Goal: Task Accomplishment & Management: Manage account settings

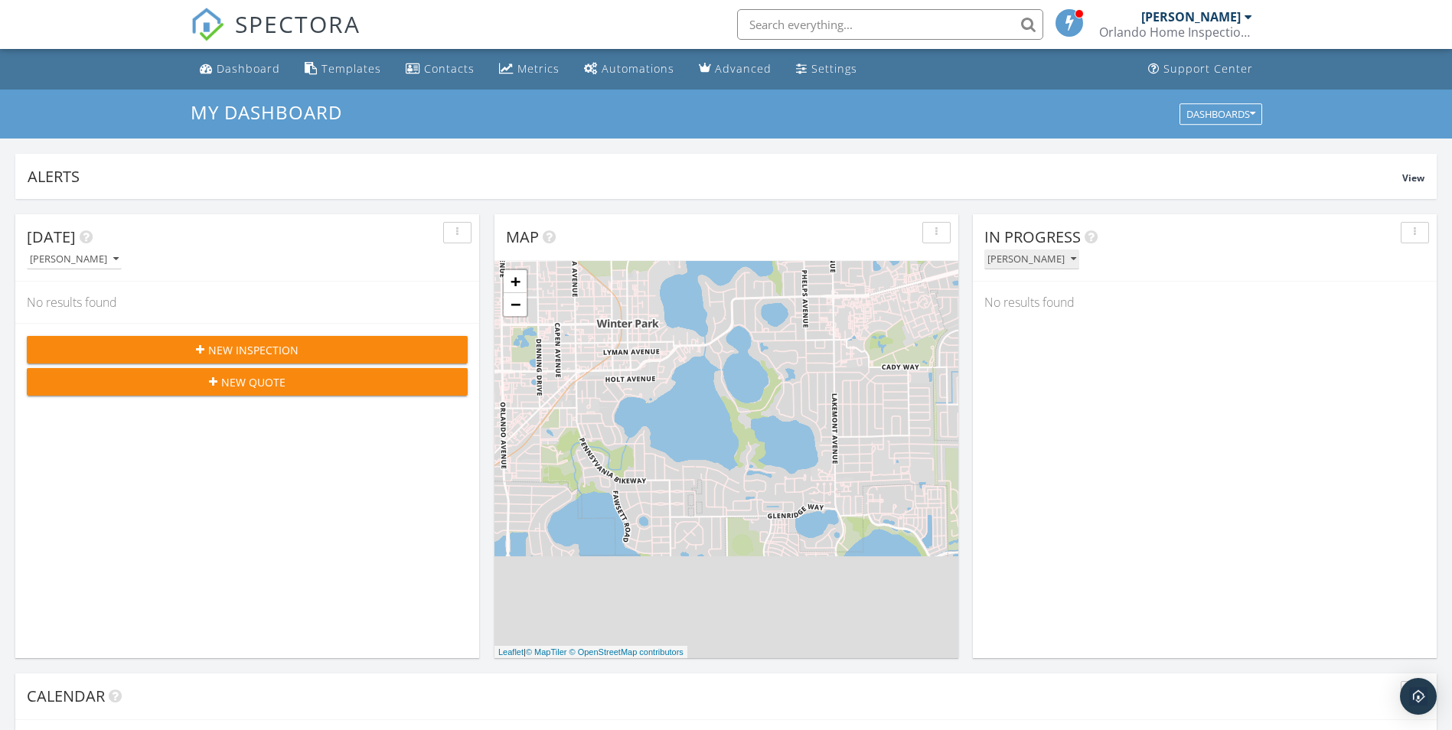
click at [1079, 259] on button "[PERSON_NAME]" at bounding box center [1031, 260] width 95 height 21
click at [1413, 178] on span "View" at bounding box center [1413, 177] width 22 height 13
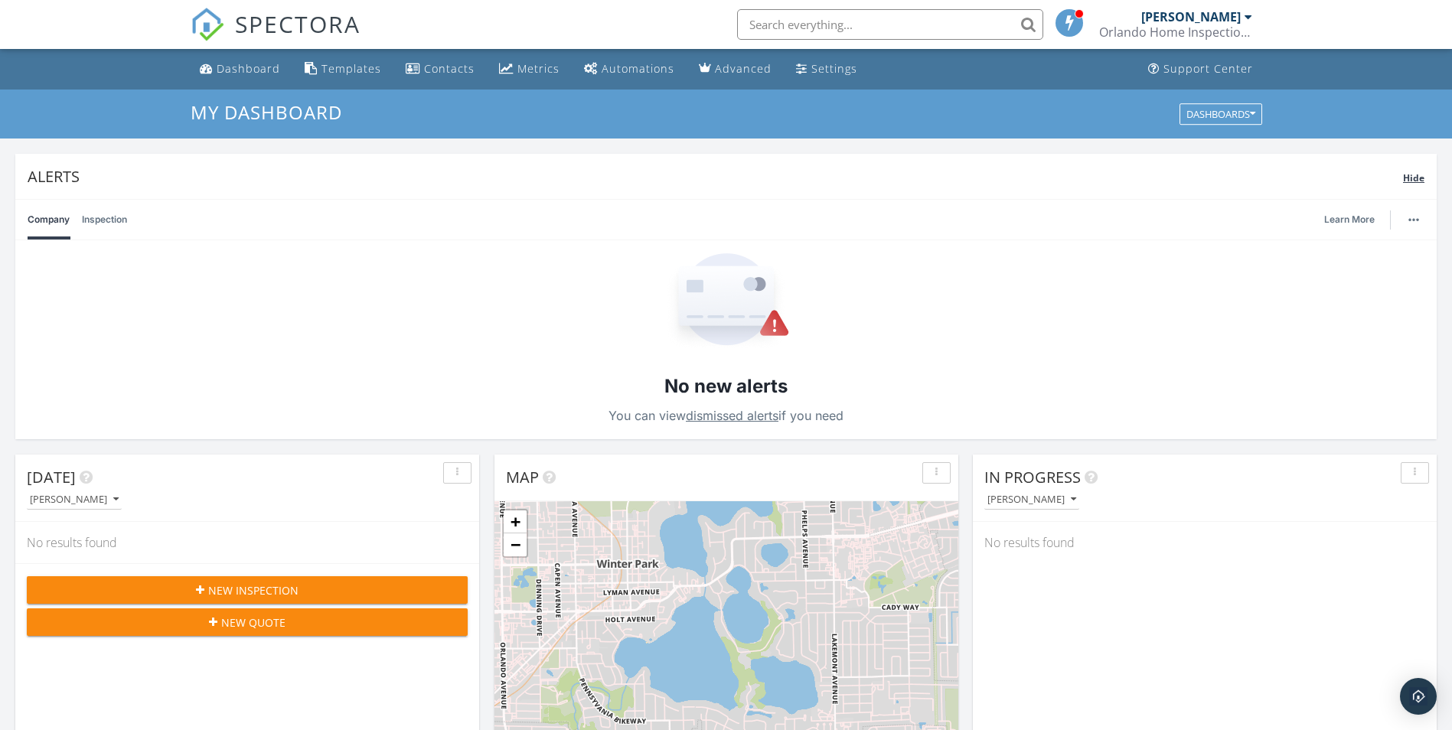
click at [1413, 178] on span "Hide" at bounding box center [1413, 177] width 21 height 13
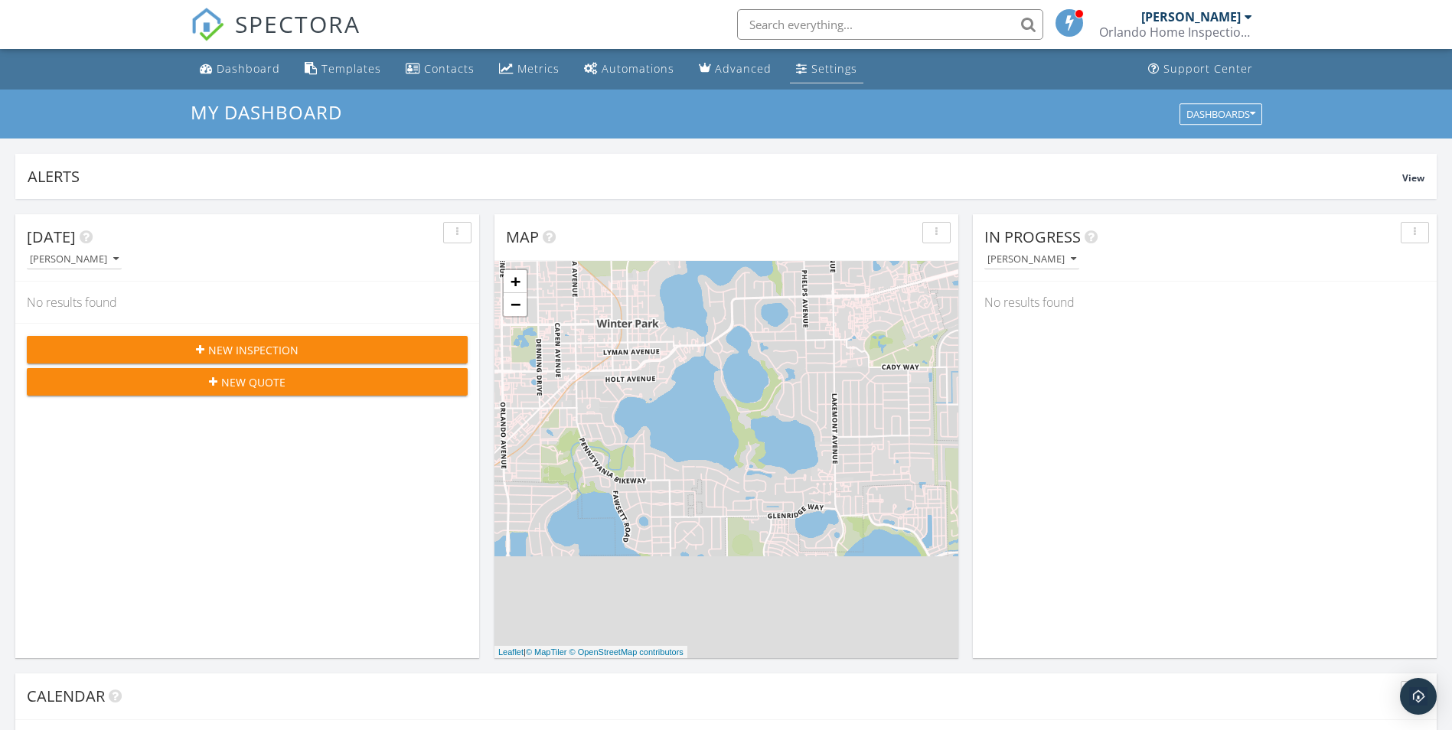
click at [821, 71] on div "Settings" at bounding box center [834, 68] width 46 height 15
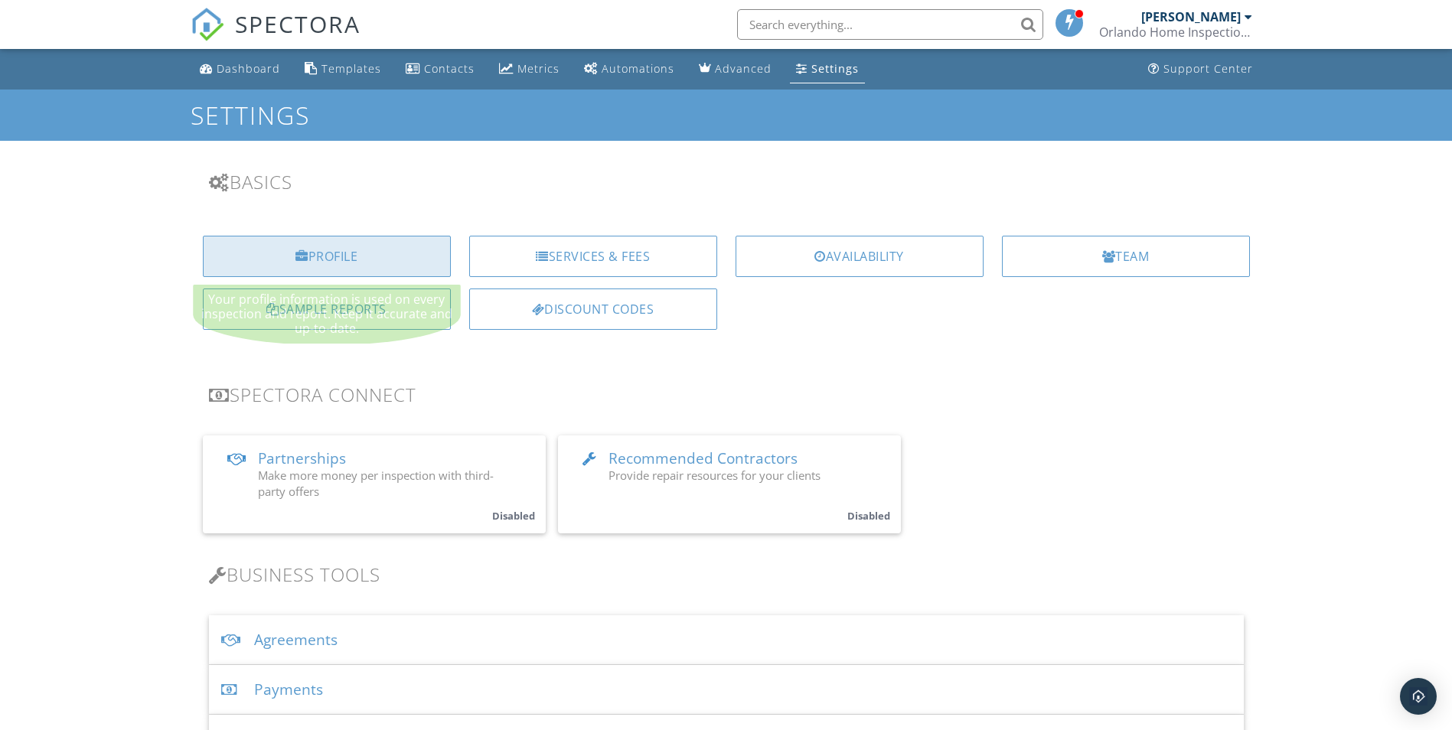
click at [392, 255] on div "Profile" at bounding box center [327, 256] width 248 height 41
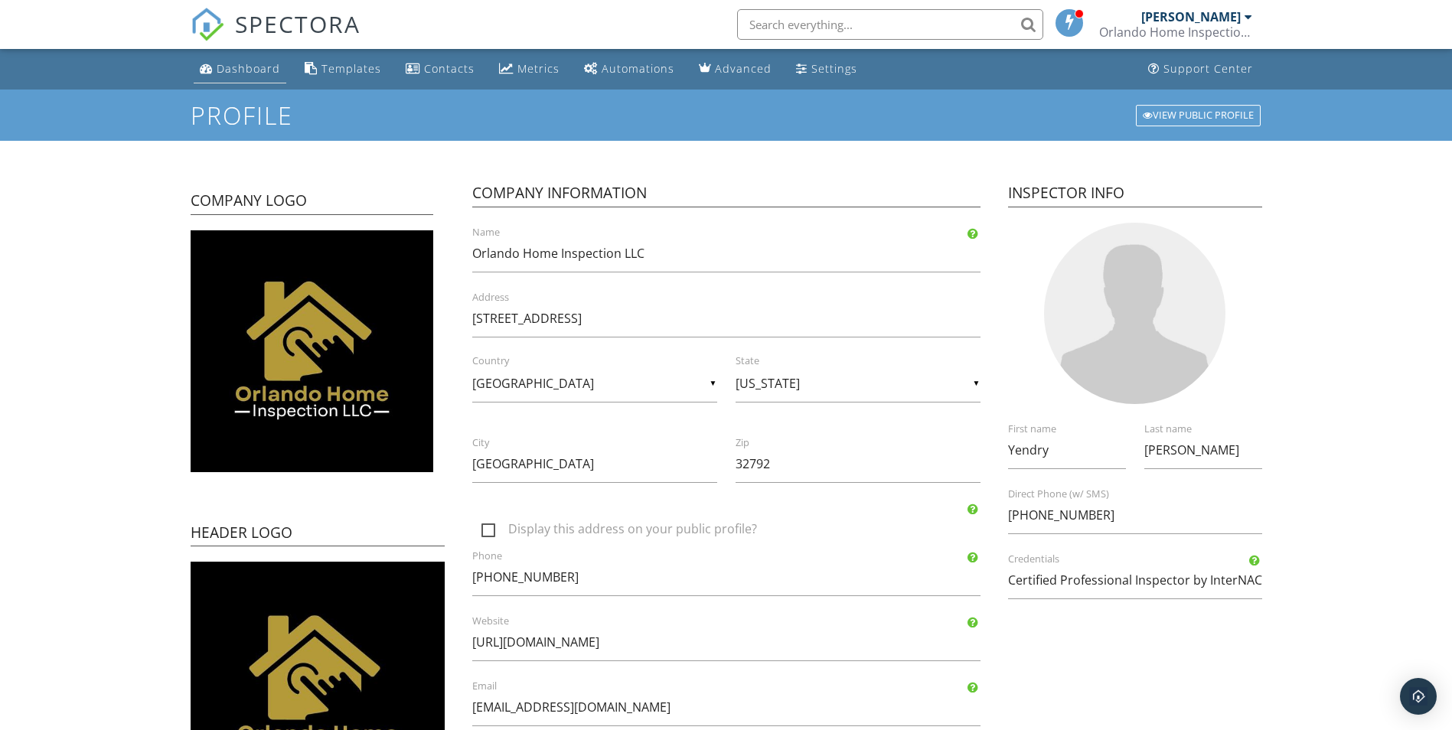
click at [240, 66] on div "Dashboard" at bounding box center [249, 68] width 64 height 15
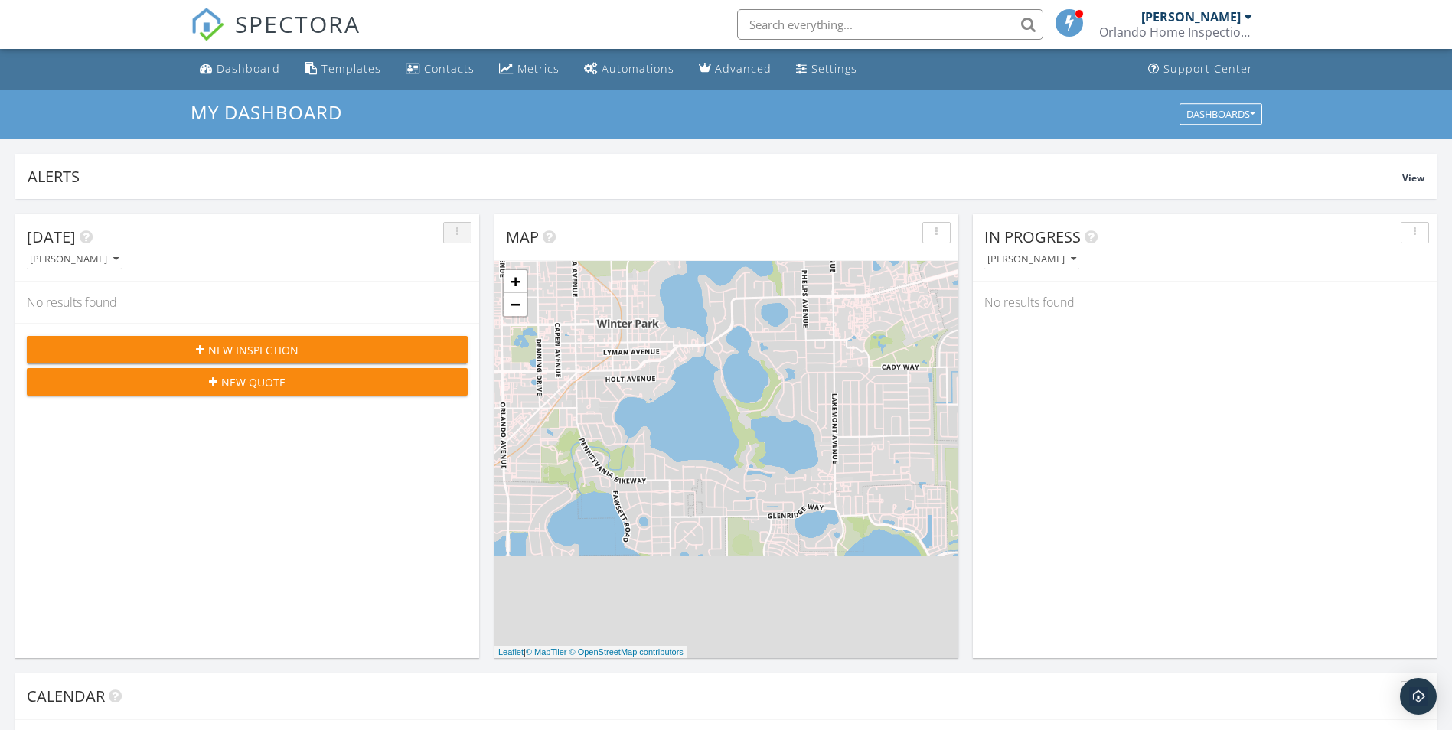
click at [456, 232] on icon "button" at bounding box center [457, 232] width 2 height 11
click at [398, 236] on div "[DATE]" at bounding box center [236, 237] width 418 height 23
click at [119, 258] on icon "button" at bounding box center [115, 259] width 5 height 11
click at [87, 290] on div "All Inspectors" at bounding box center [86, 295] width 95 height 18
click at [114, 259] on icon "button" at bounding box center [115, 259] width 5 height 11
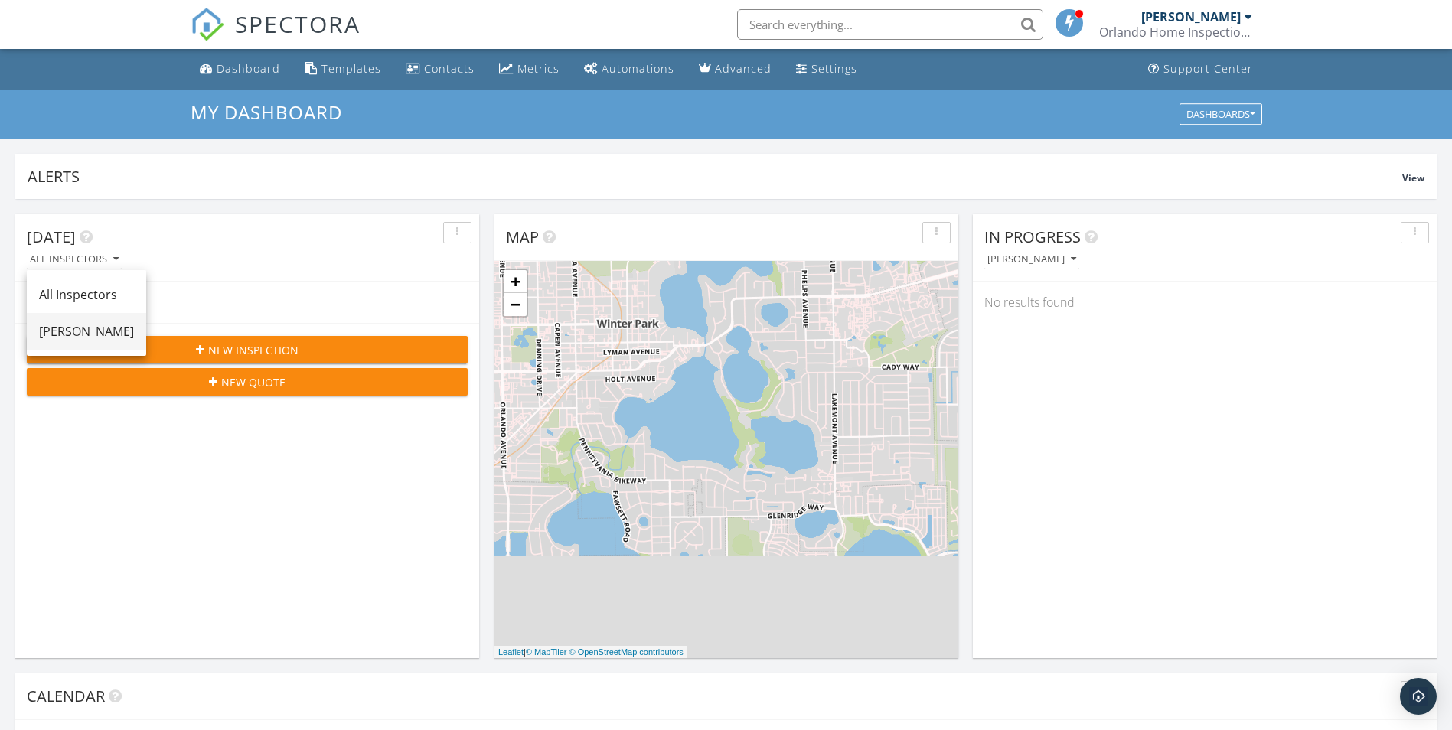
click at [93, 330] on div "[PERSON_NAME]" at bounding box center [86, 331] width 95 height 18
click at [344, 73] on div "Templates" at bounding box center [351, 68] width 60 height 15
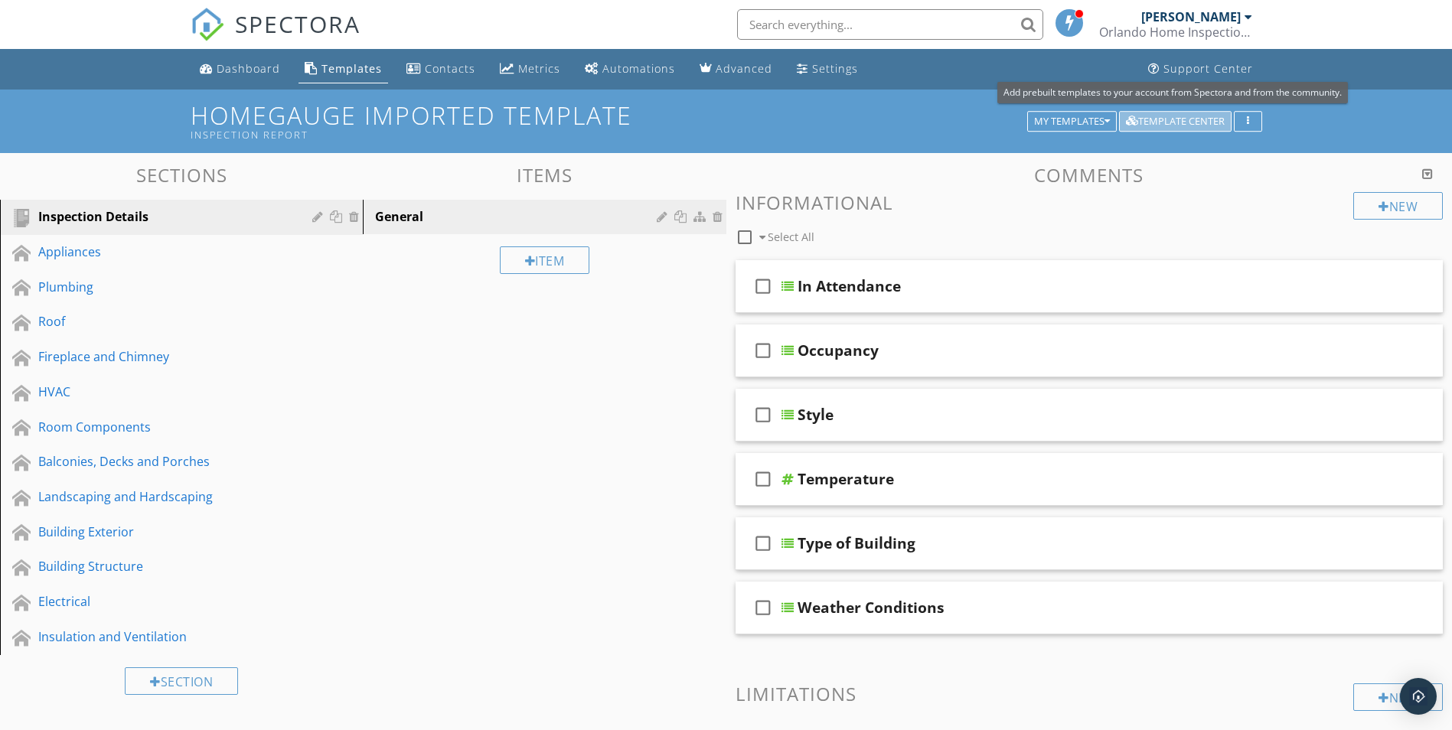
click at [1179, 120] on div "Template Center" at bounding box center [1175, 121] width 99 height 11
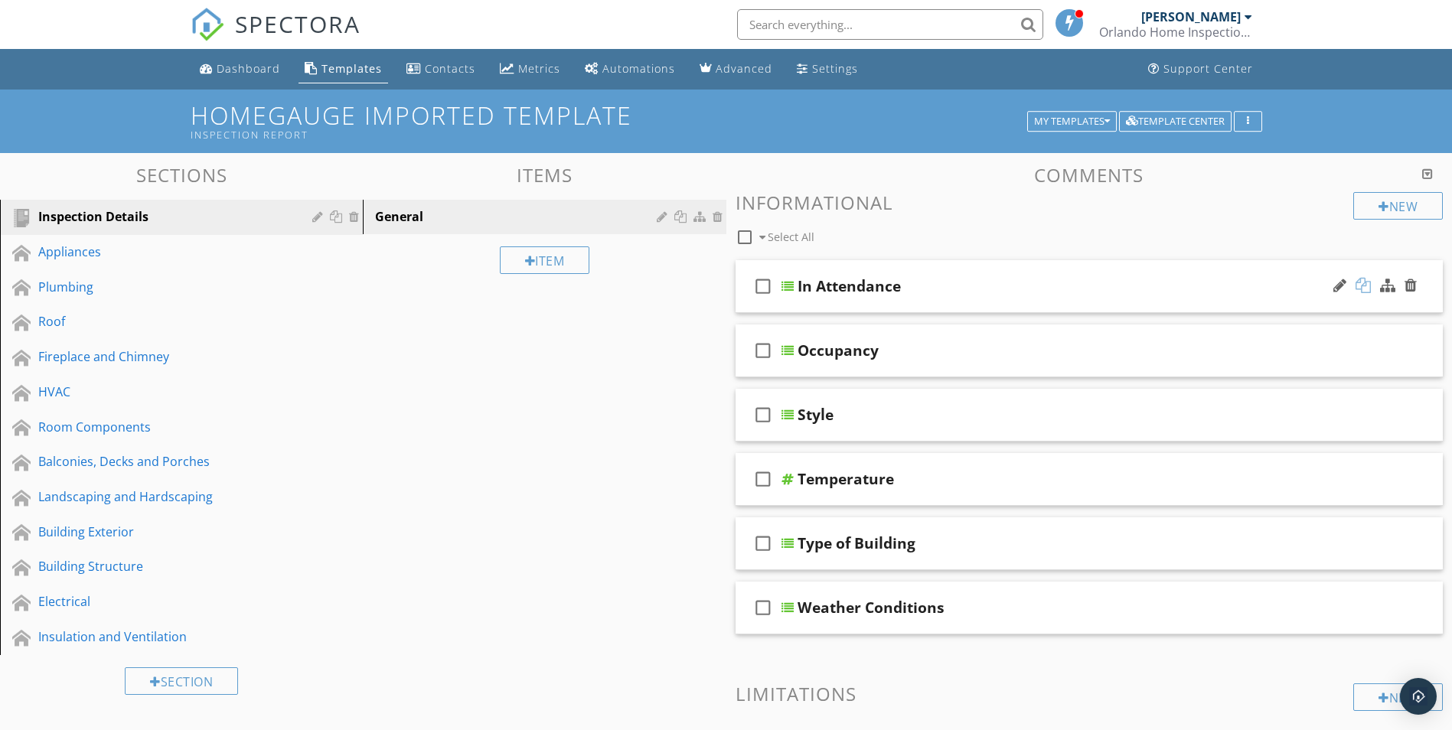
click at [1367, 286] on div at bounding box center [1363, 285] width 15 height 15
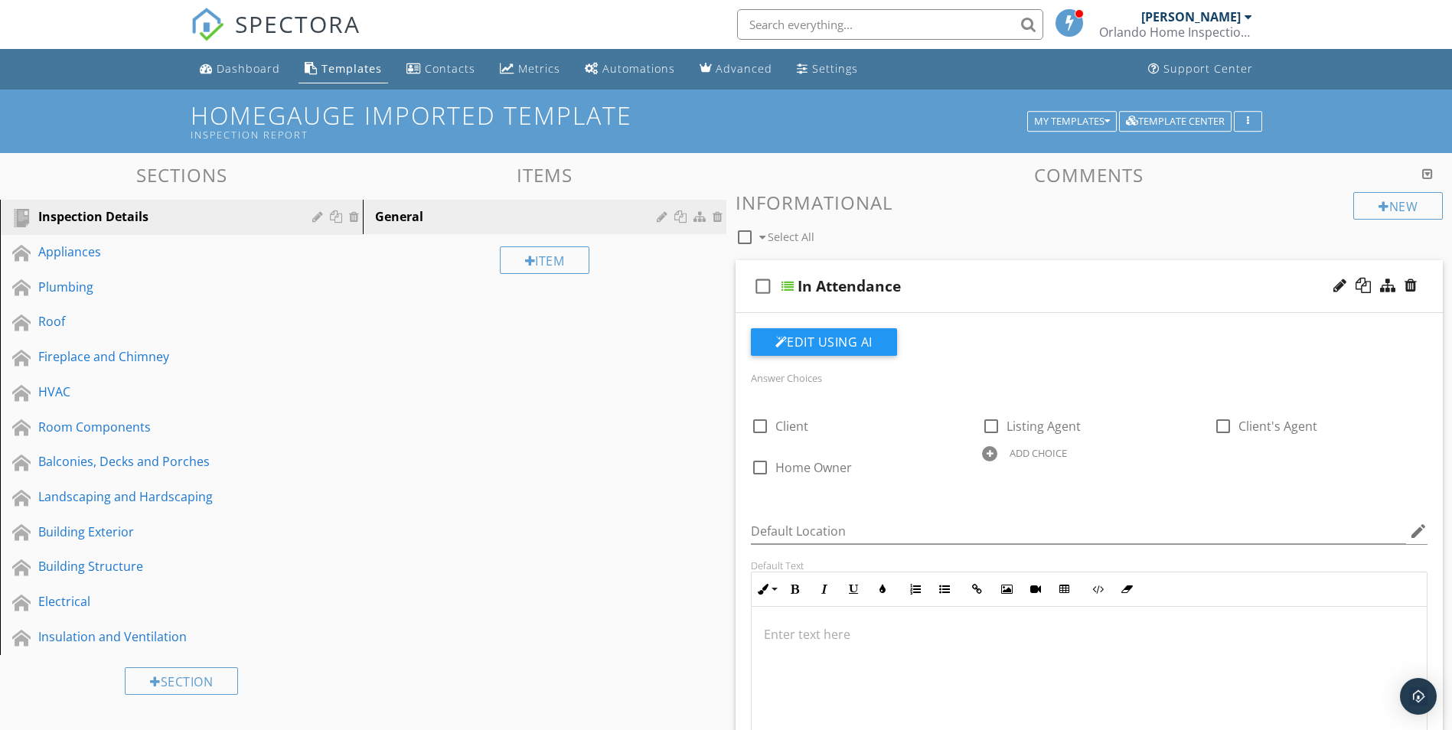
click at [269, 651] on div at bounding box center [726, 365] width 1452 height 730
click at [831, 336] on button "Edit Using AI" at bounding box center [824, 342] width 146 height 28
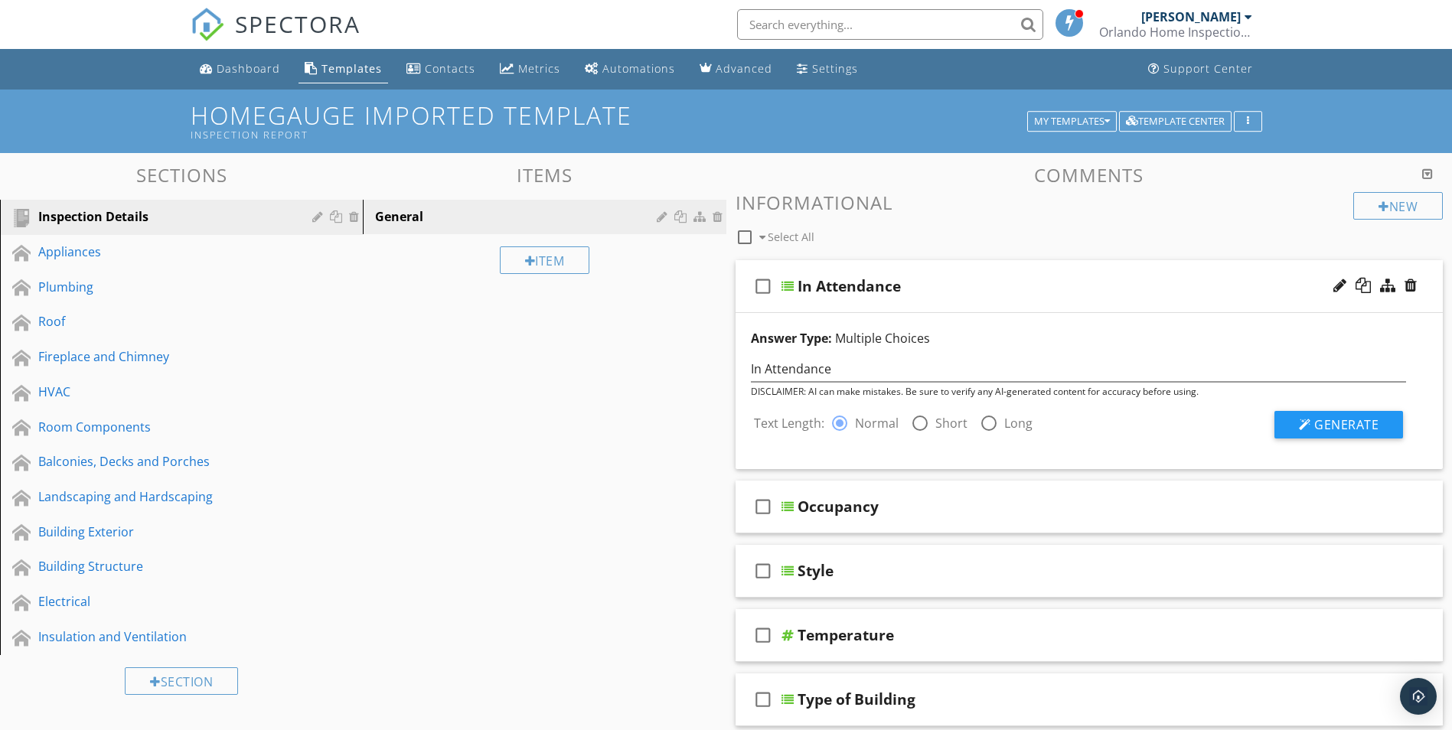
click at [413, 402] on div "Sections Inspection Details Appliances Plumbing Roof Fireplace and Chimney HVAC…" at bounding box center [726, 654] width 1452 height 1003
click at [506, 411] on div "Sections Inspection Details Appliances Plumbing Roof Fireplace and Chimney HVAC…" at bounding box center [726, 654] width 1452 height 1003
click at [1209, 224] on div "check_box_outline_blank Select All" at bounding box center [1045, 233] width 618 height 29
click at [1369, 286] on div at bounding box center [1363, 285] width 15 height 15
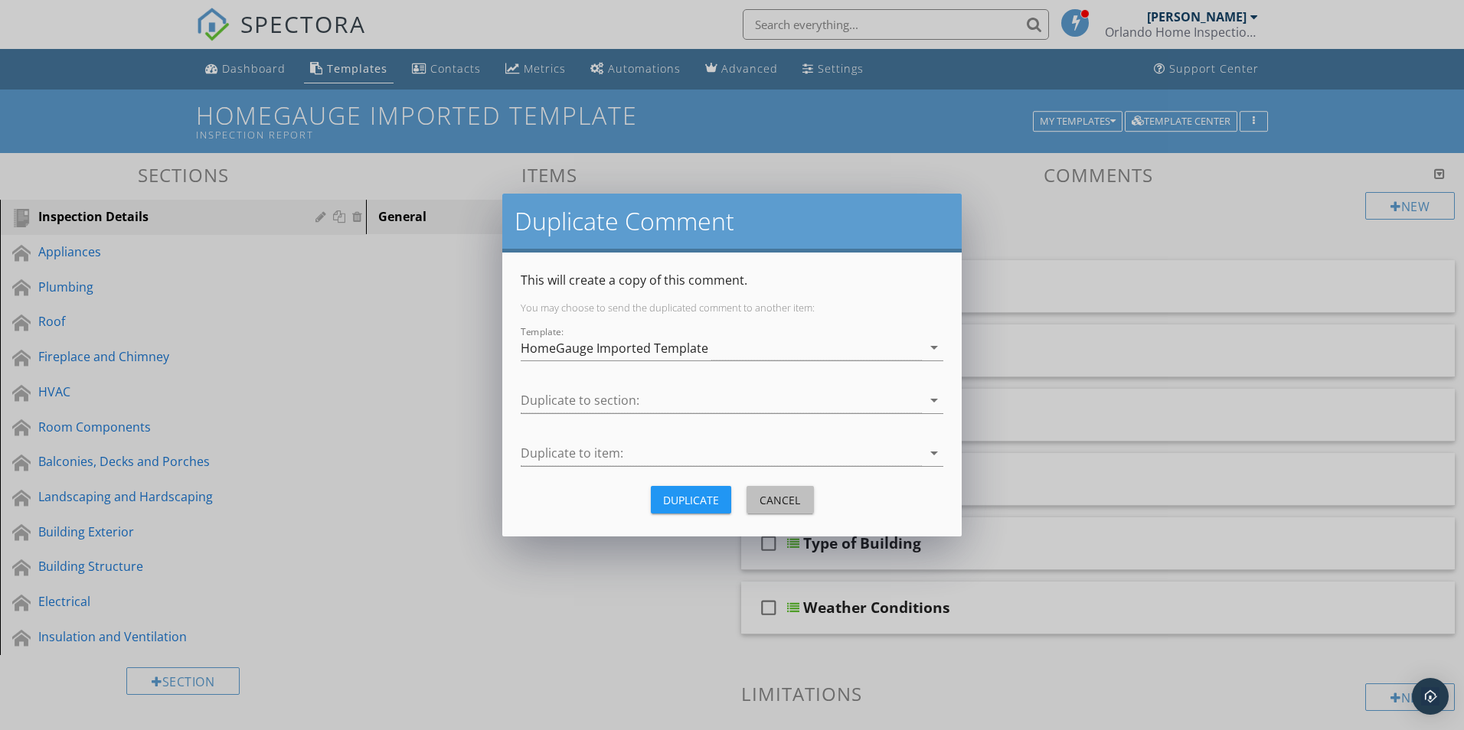
click at [775, 496] on div "Cancel" at bounding box center [780, 500] width 43 height 16
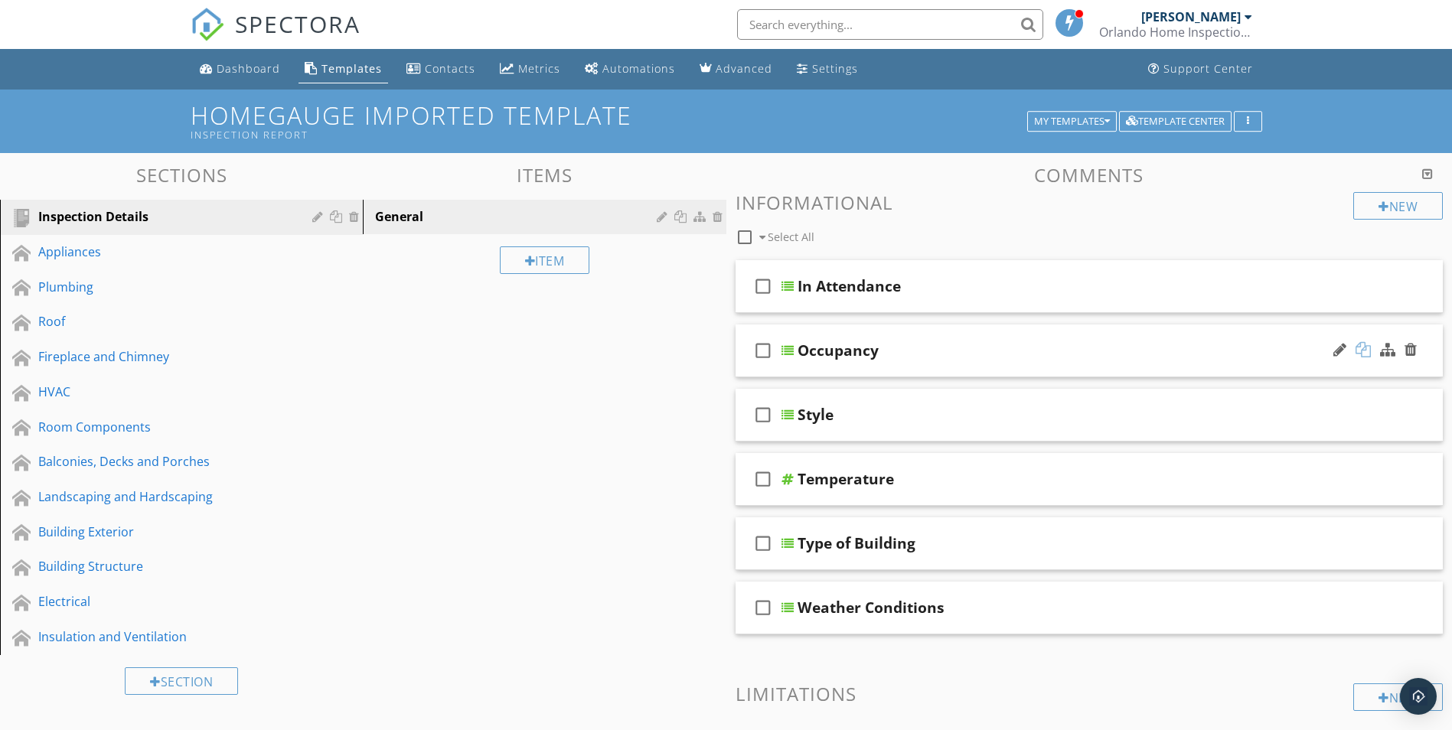
click at [1364, 348] on div at bounding box center [1363, 349] width 15 height 15
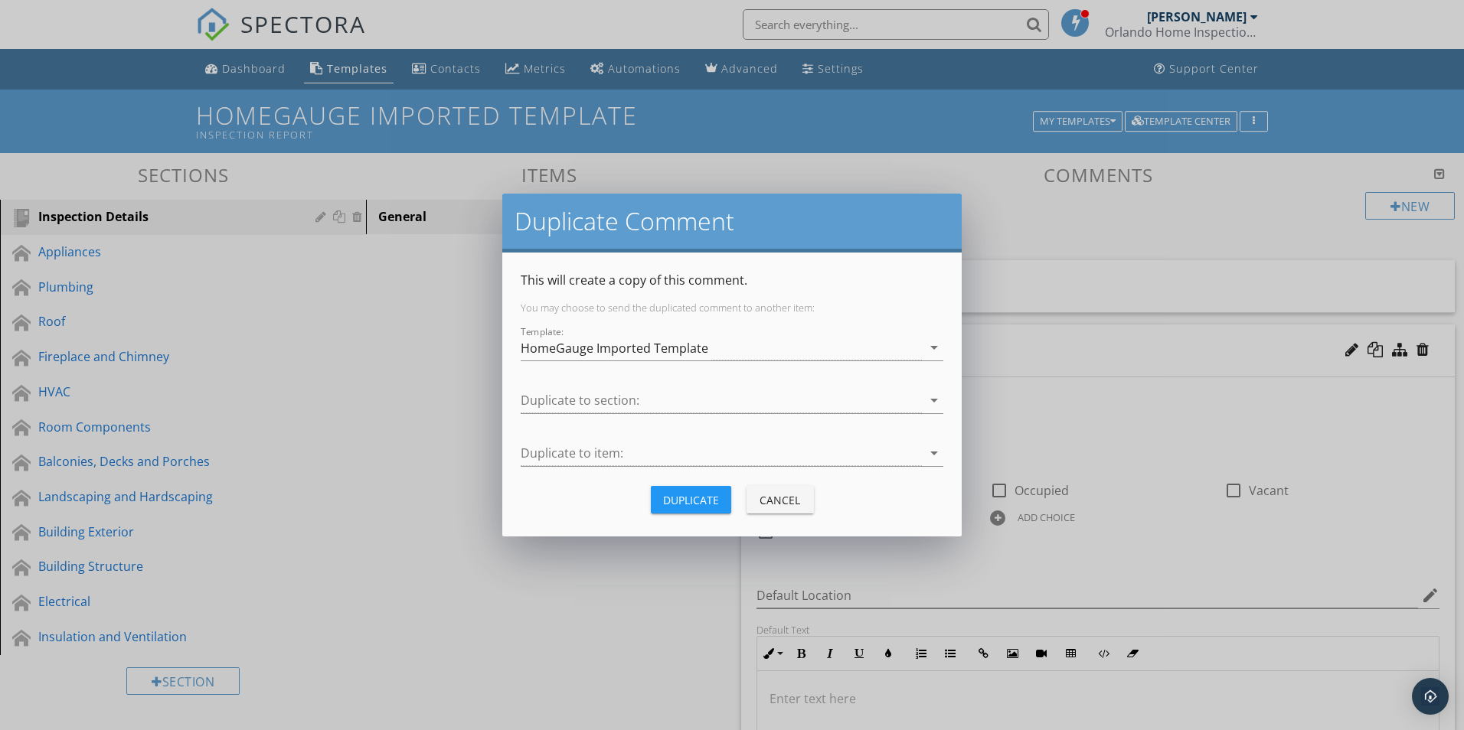
click at [778, 506] on div "Cancel" at bounding box center [780, 500] width 43 height 16
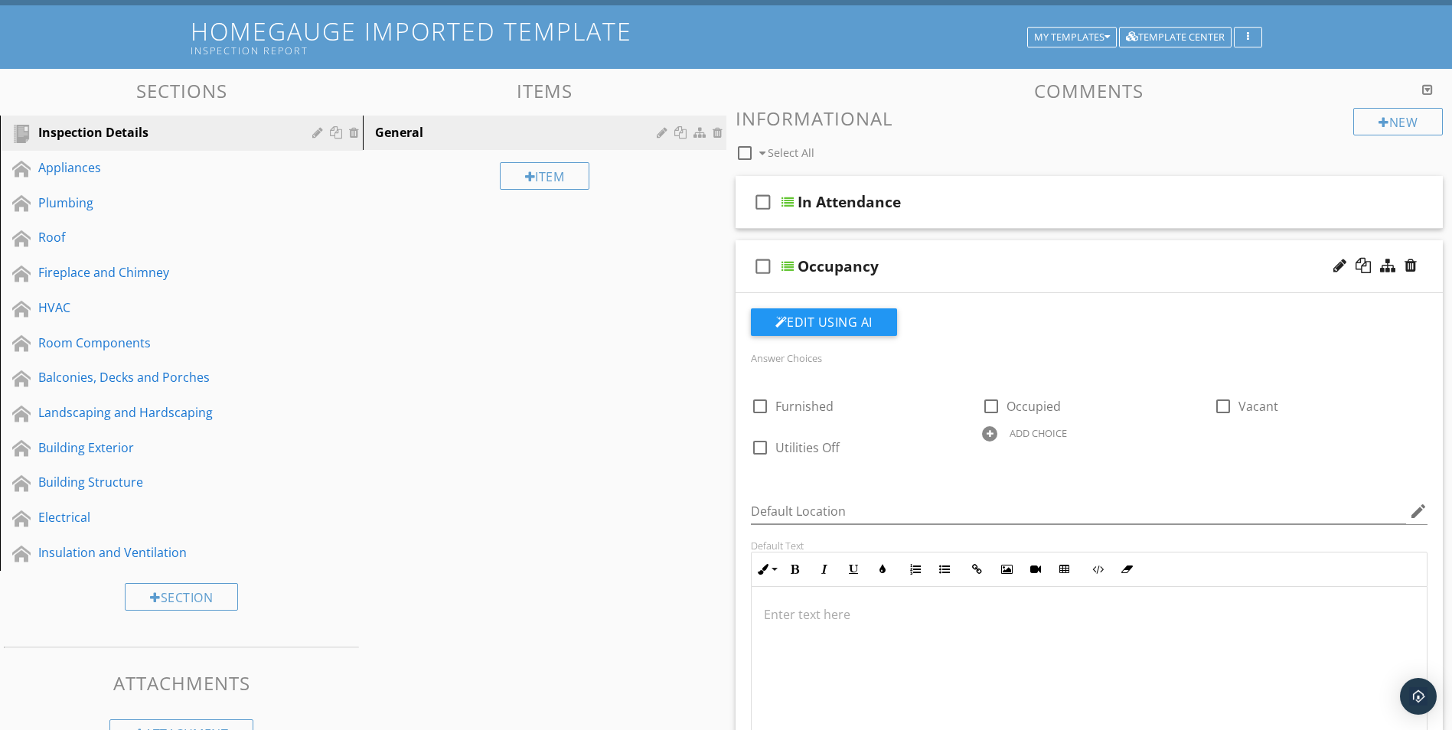
scroll to position [153, 0]
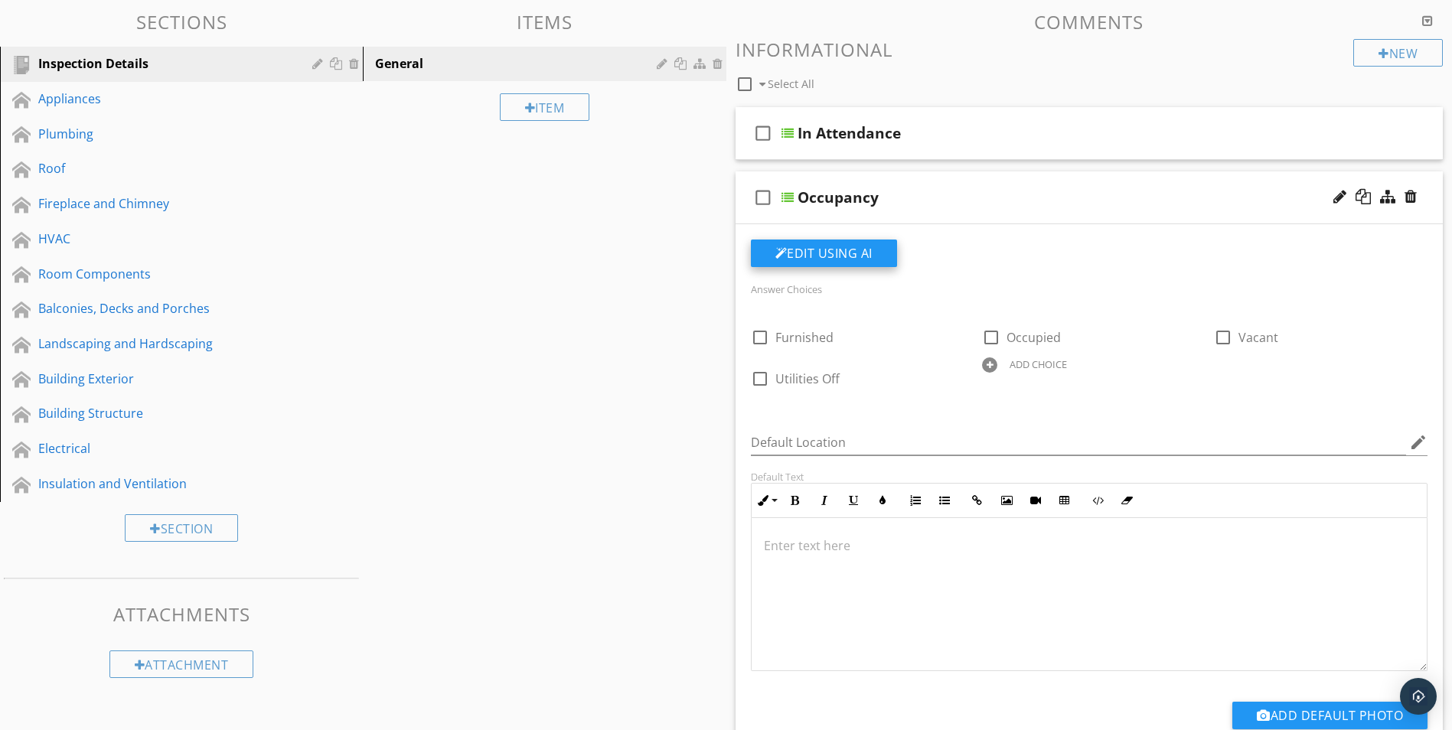
click at [838, 254] on button "Edit Using AI" at bounding box center [824, 254] width 146 height 28
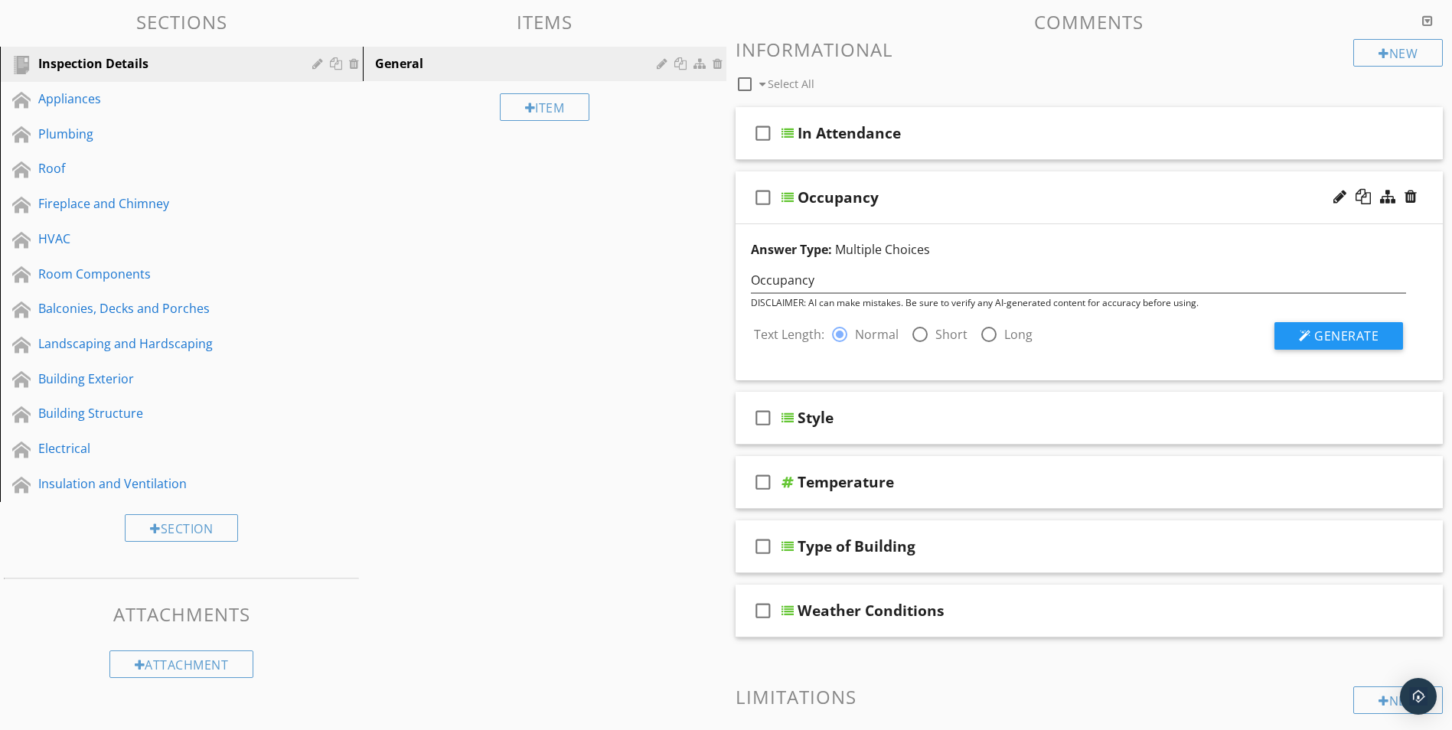
click at [625, 266] on div "Sections Inspection Details Appliances Plumbing Roof Fireplace and Chimney HVAC…" at bounding box center [726, 501] width 1452 height 1003
click at [1364, 203] on div at bounding box center [1363, 196] width 15 height 15
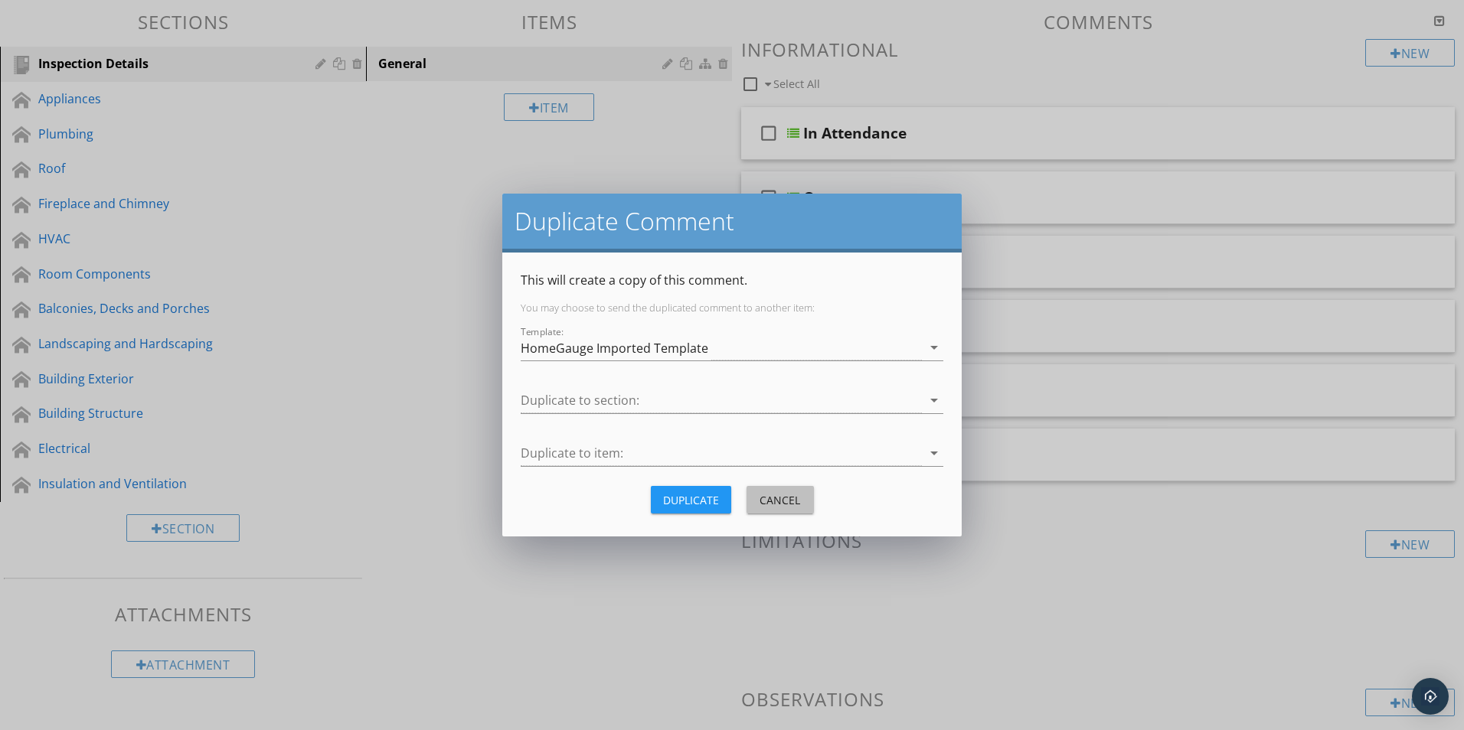
click at [782, 505] on div "Cancel" at bounding box center [780, 500] width 43 height 16
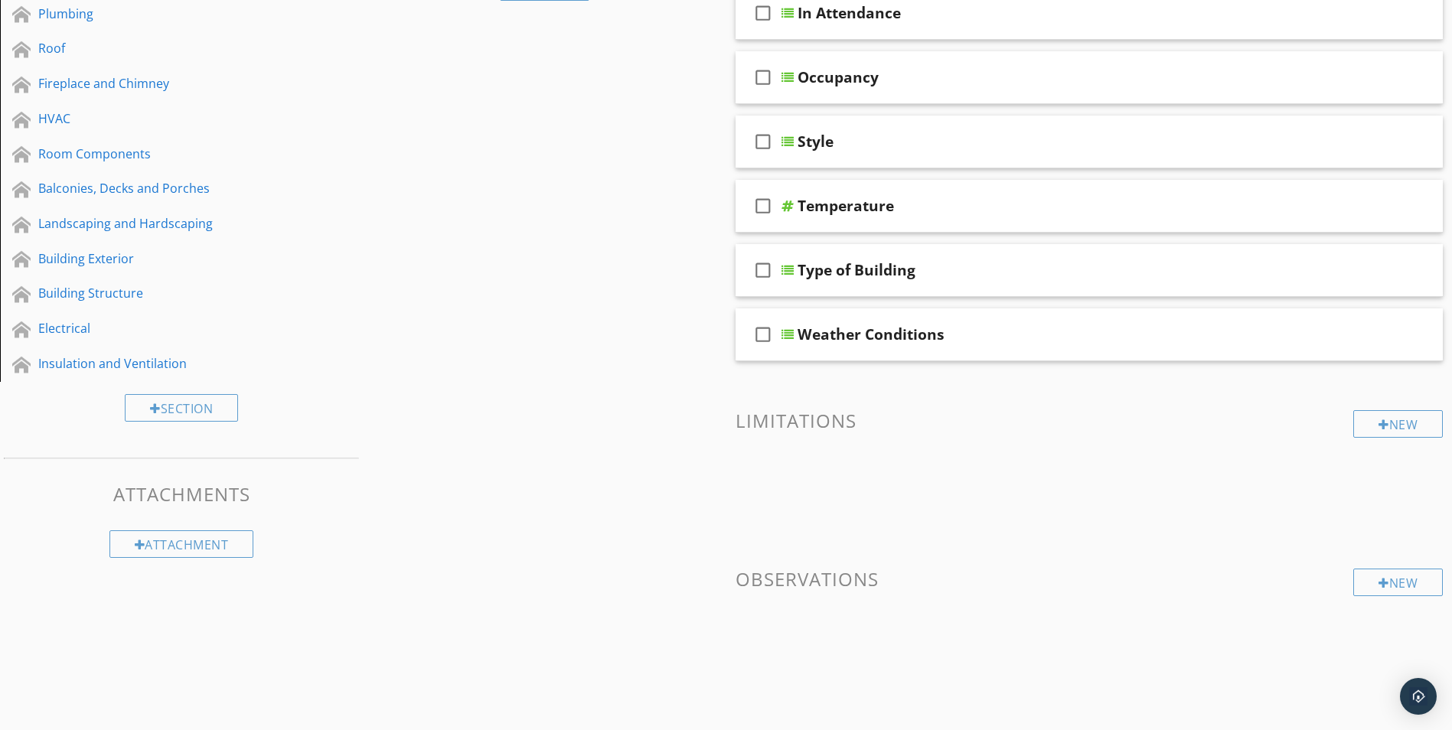
scroll to position [286, 0]
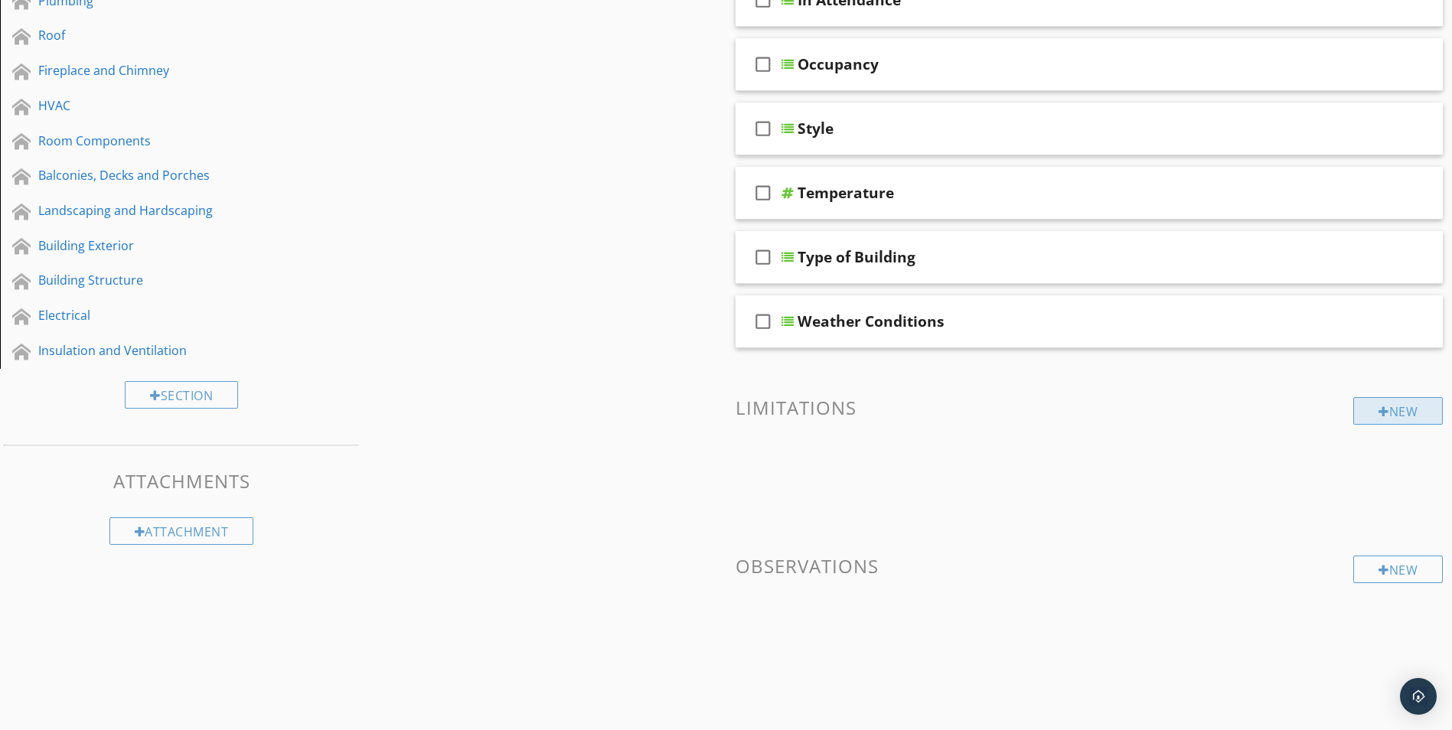
click at [1380, 412] on div at bounding box center [1384, 412] width 11 height 12
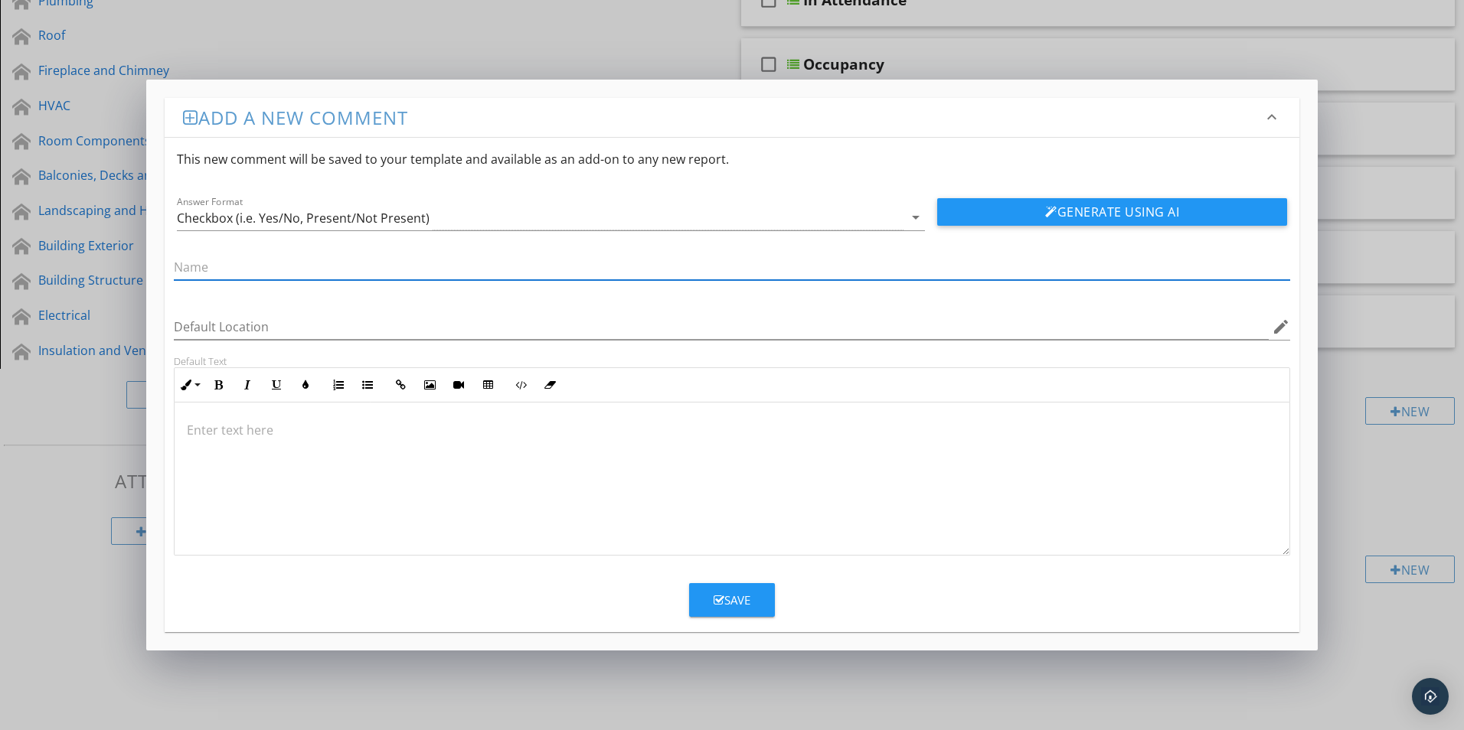
click at [563, 26] on div "Add a new comment keyboard_arrow_down This new comment will be saved to your te…" at bounding box center [732, 365] width 1464 height 730
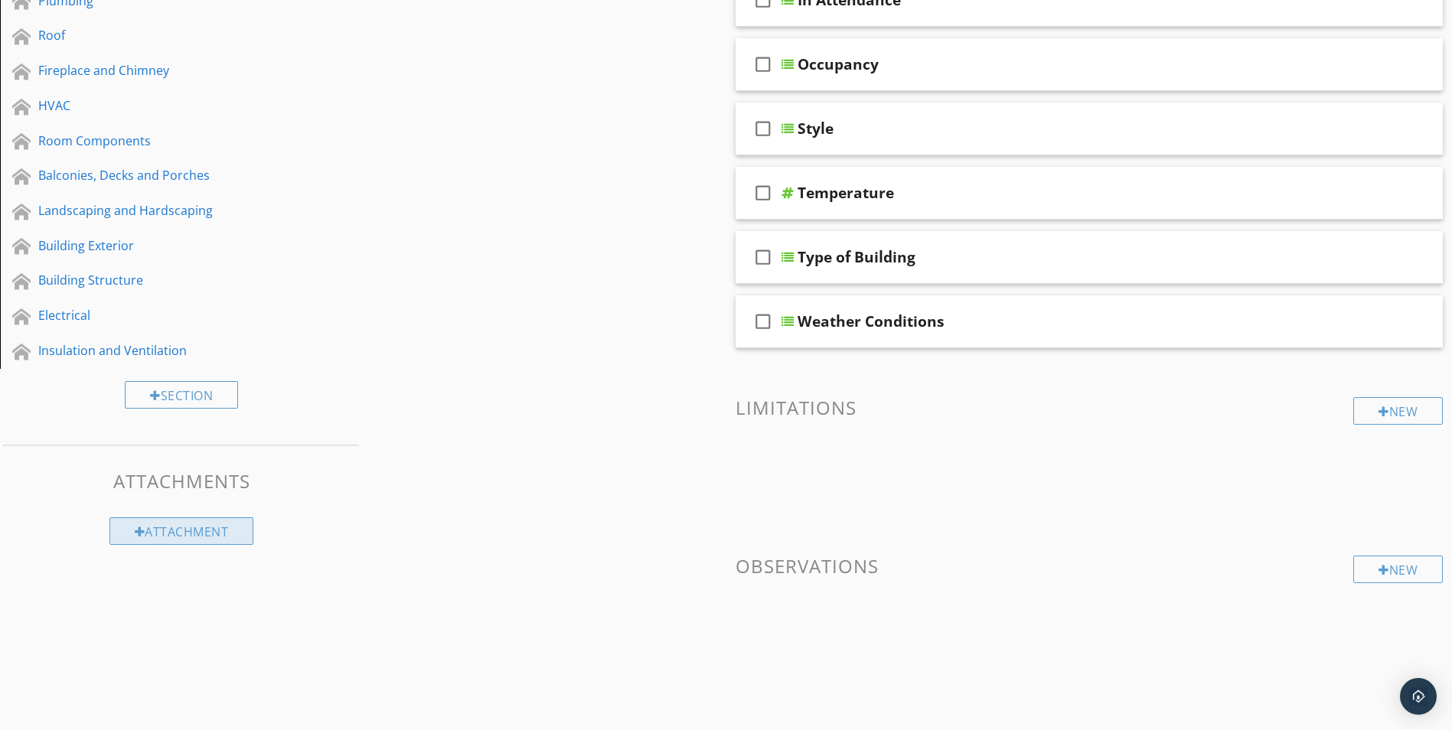
click at [193, 535] on div "Attachment" at bounding box center [181, 531] width 145 height 28
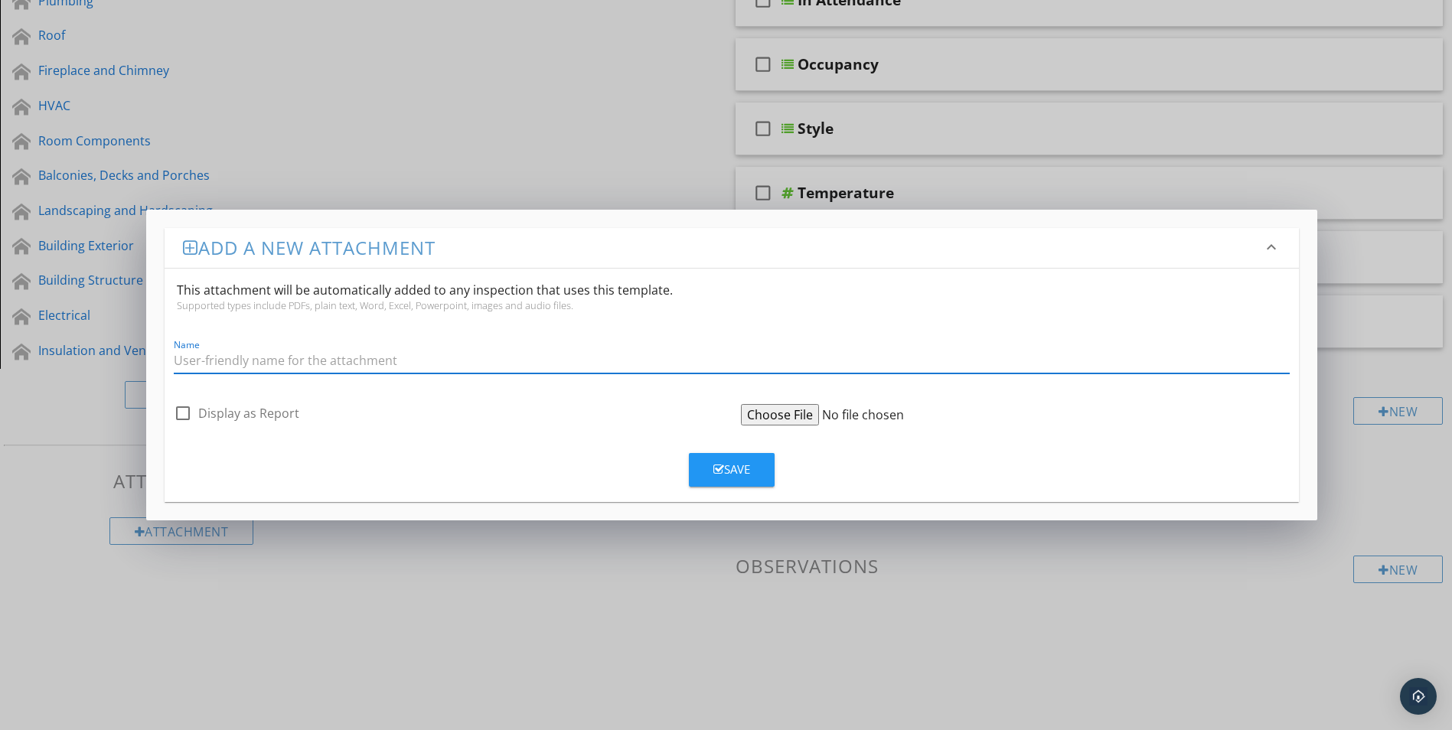
click at [449, 633] on div "Add a new attachment keyboard_arrow_down This attachment will be automatically …" at bounding box center [726, 365] width 1452 height 730
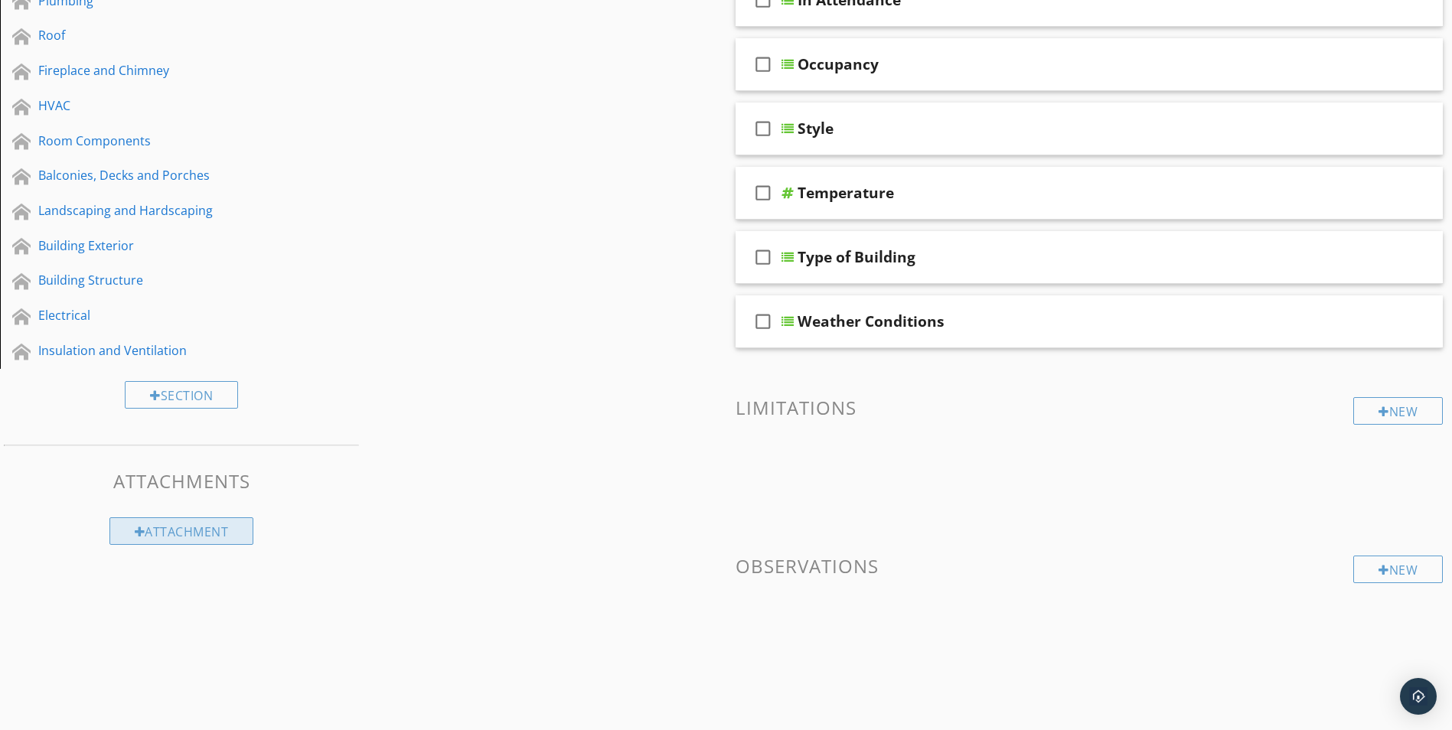
click at [180, 531] on div "Attachment" at bounding box center [181, 531] width 145 height 28
click at [390, 579] on div at bounding box center [726, 365] width 1452 height 730
click at [194, 394] on div "Section" at bounding box center [181, 395] width 113 height 28
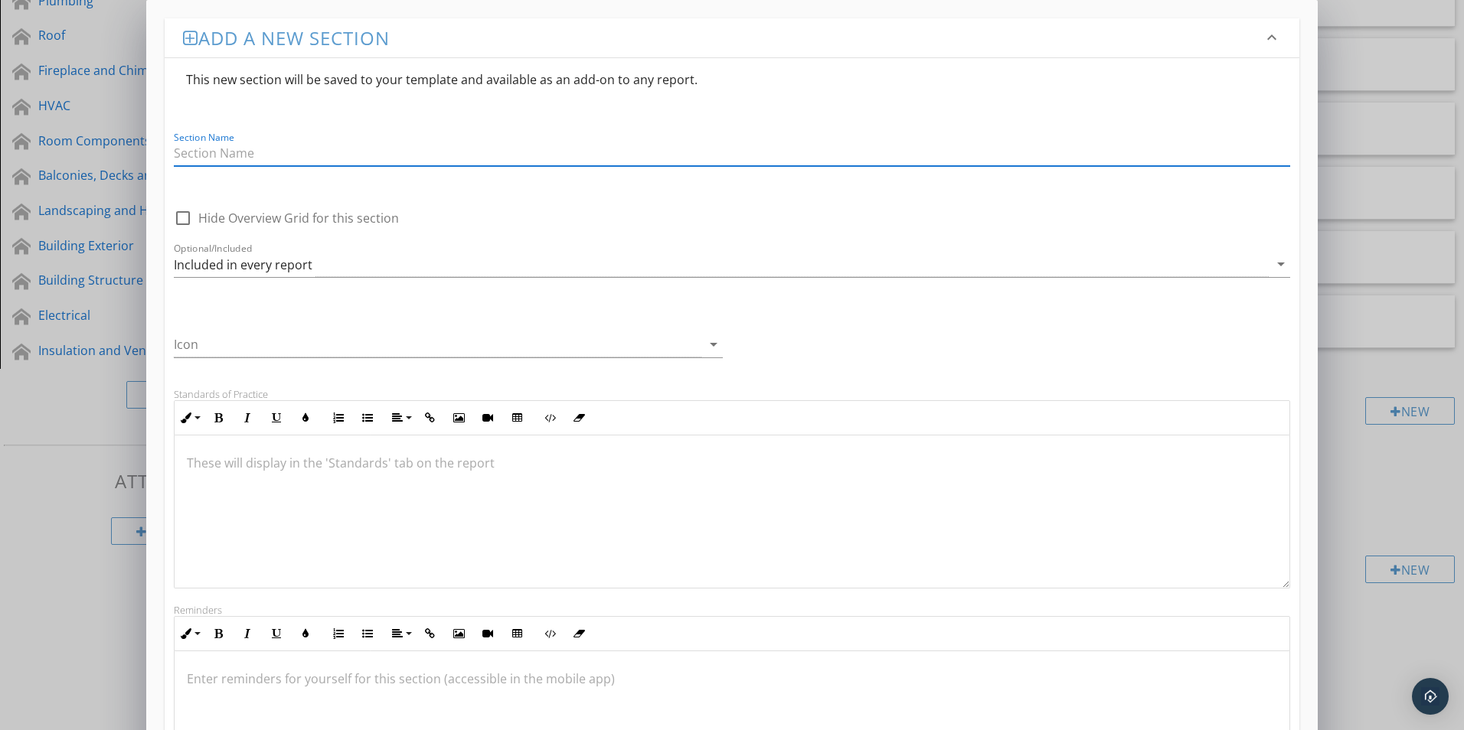
click at [73, 516] on div "Add a new section keyboard_arrow_down This new section will be saved to your te…" at bounding box center [732, 474] width 1464 height 948
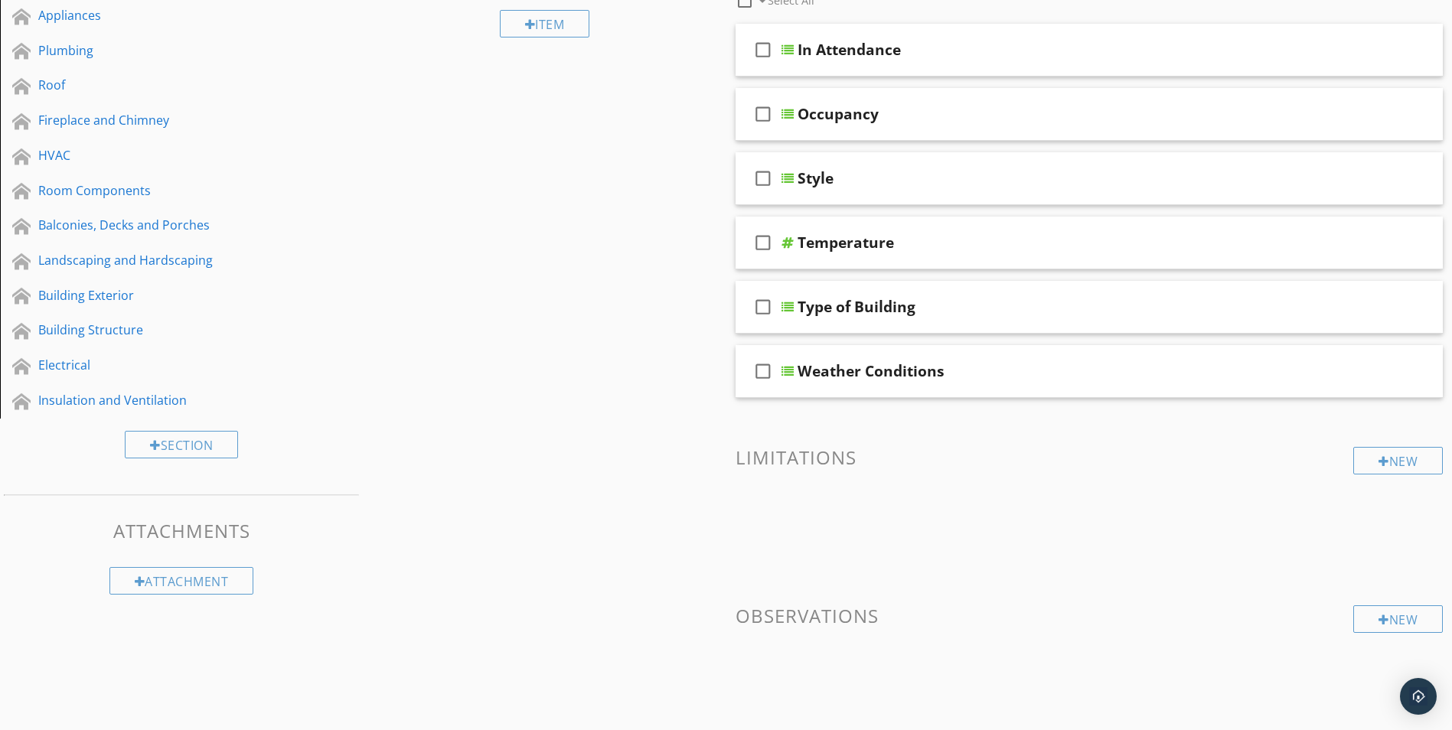
scroll to position [210, 0]
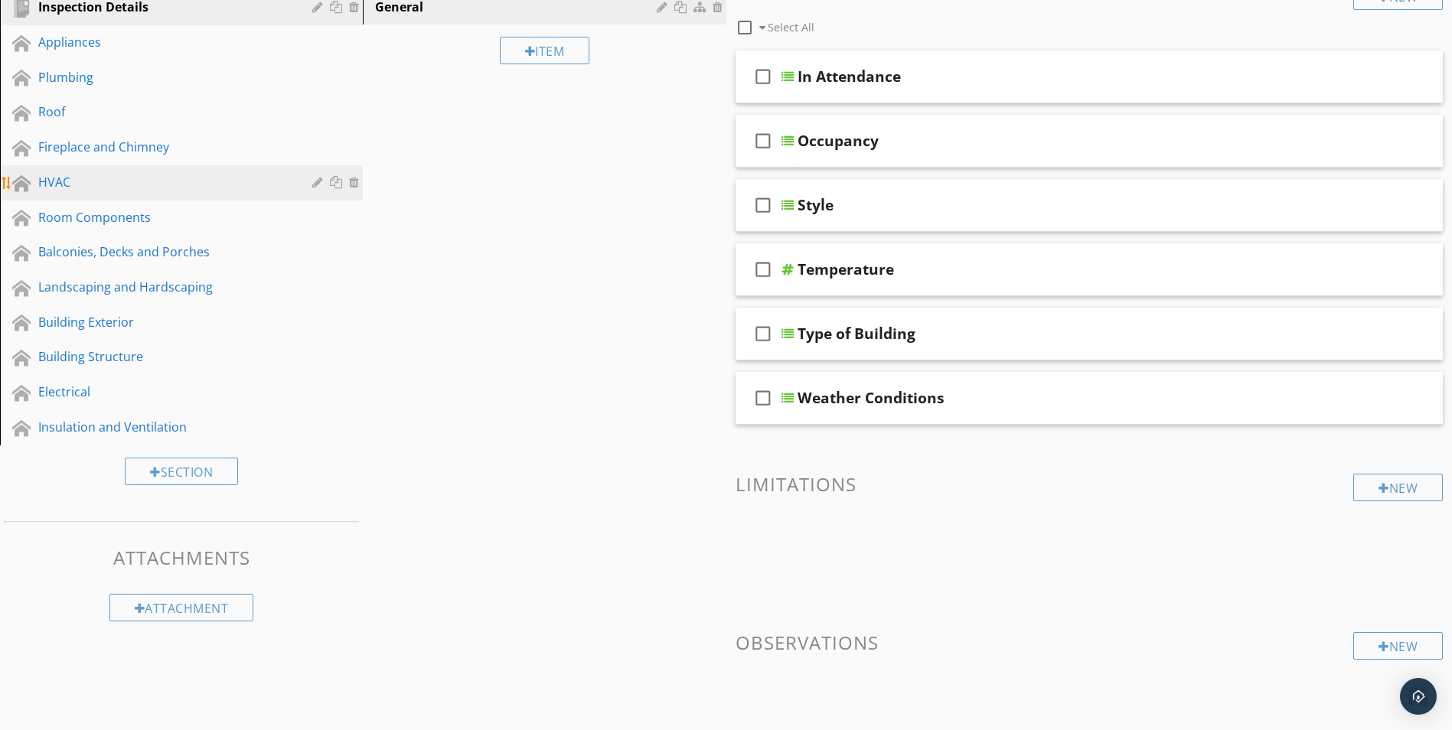
click at [90, 184] on div "HVAC" at bounding box center [164, 182] width 252 height 18
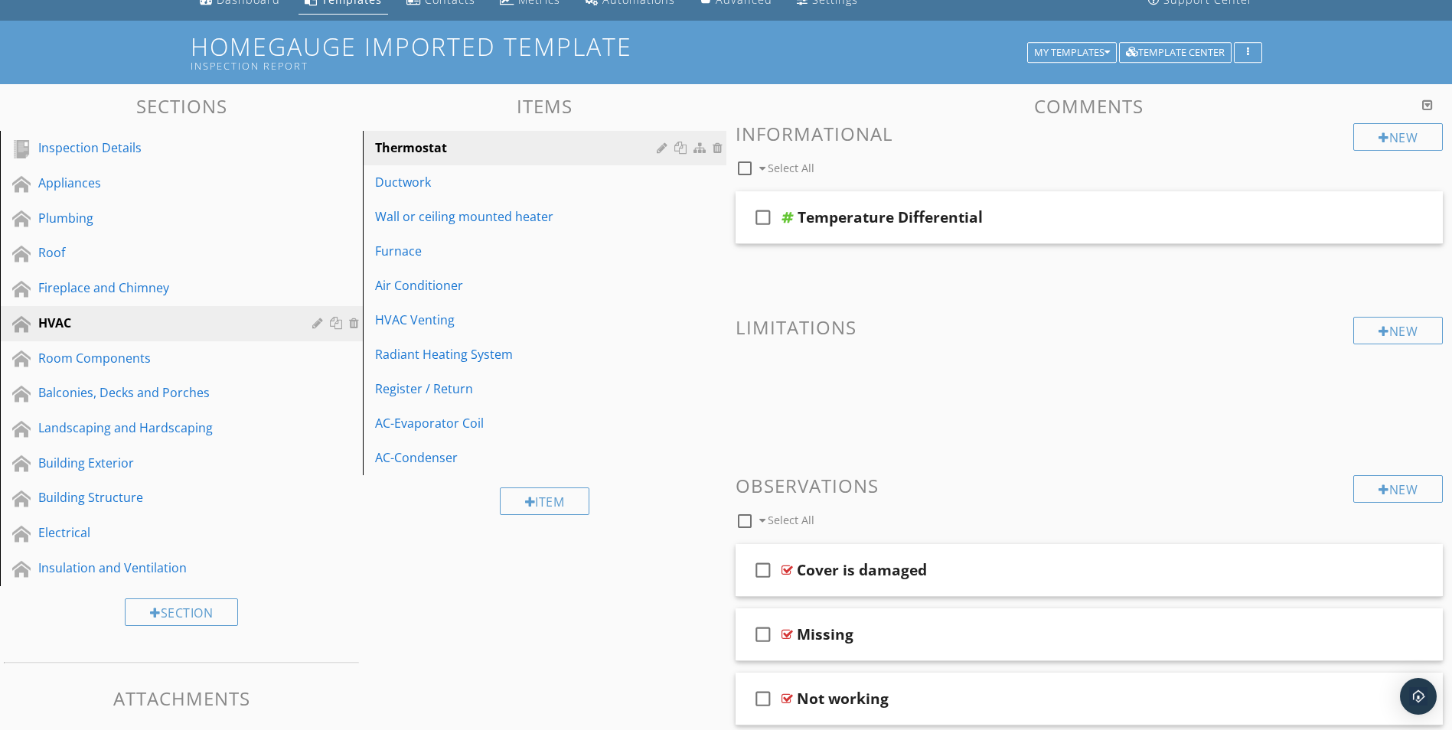
scroll to position [104, 0]
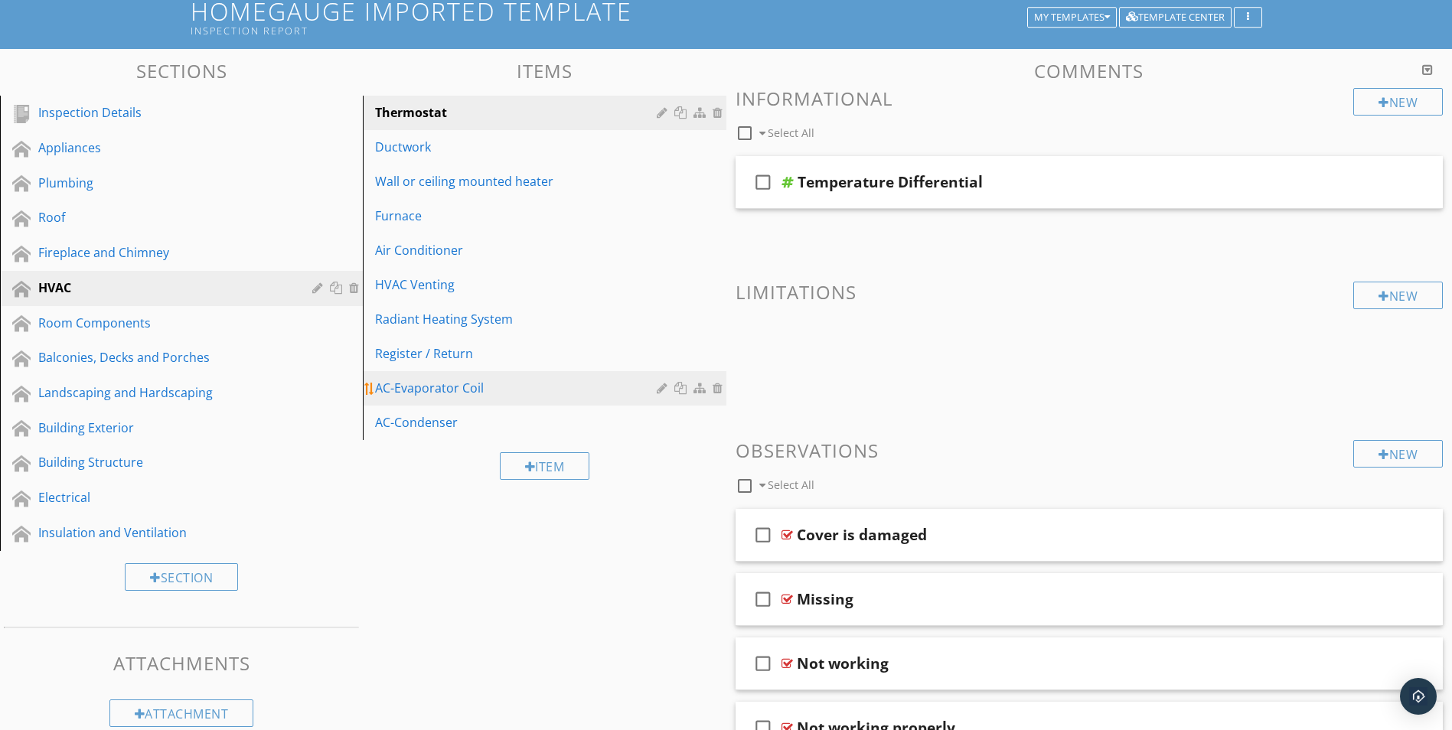
click at [432, 390] on div "AC-Evaporator Coil" at bounding box center [518, 388] width 286 height 18
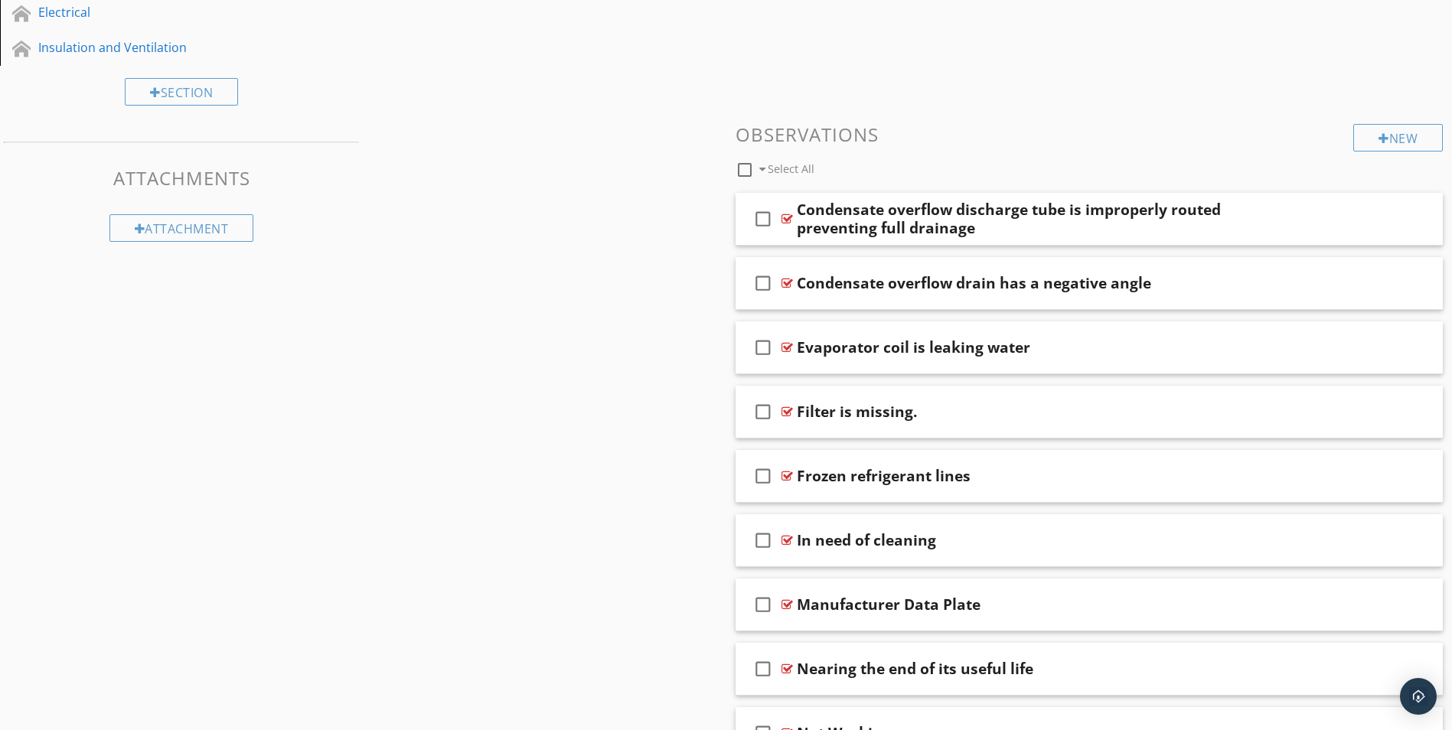
scroll to position [612, 0]
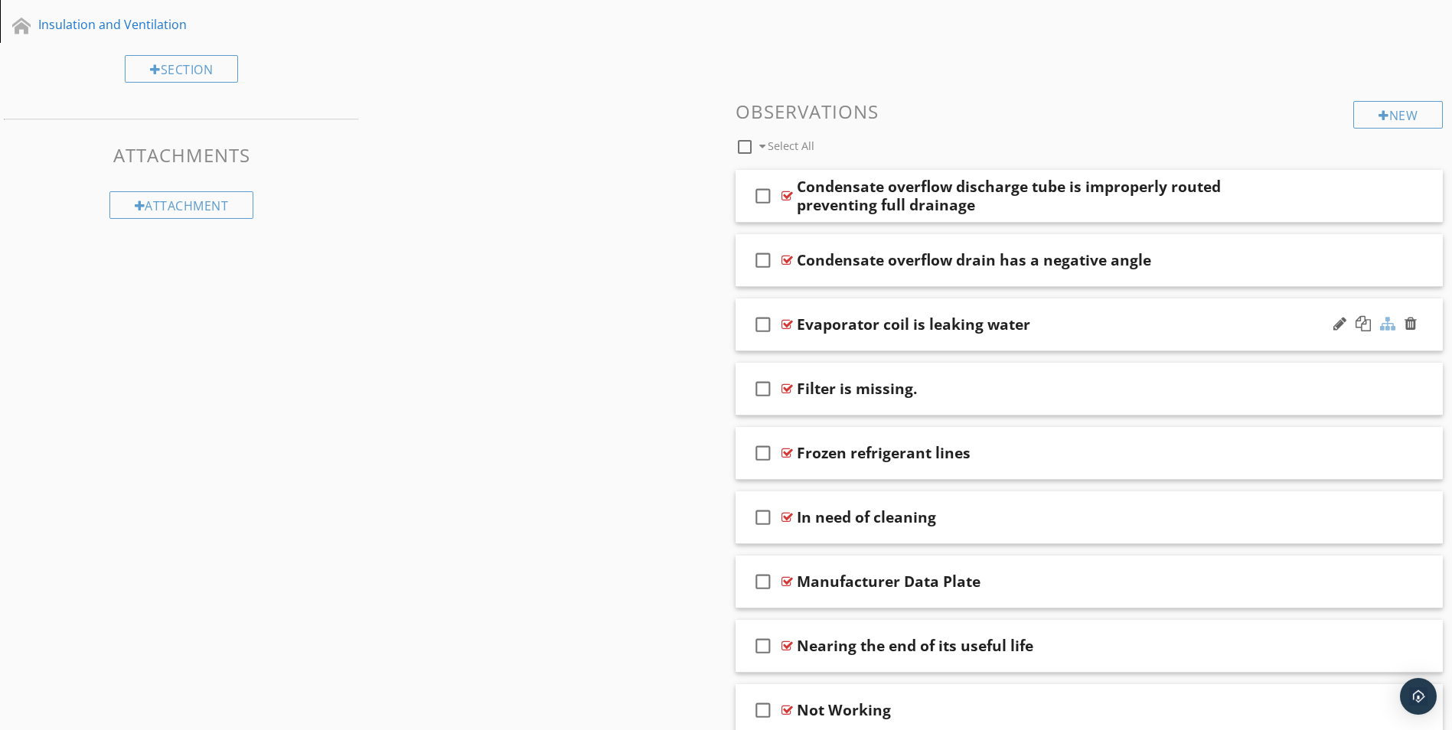
click at [1385, 324] on div at bounding box center [1387, 323] width 15 height 15
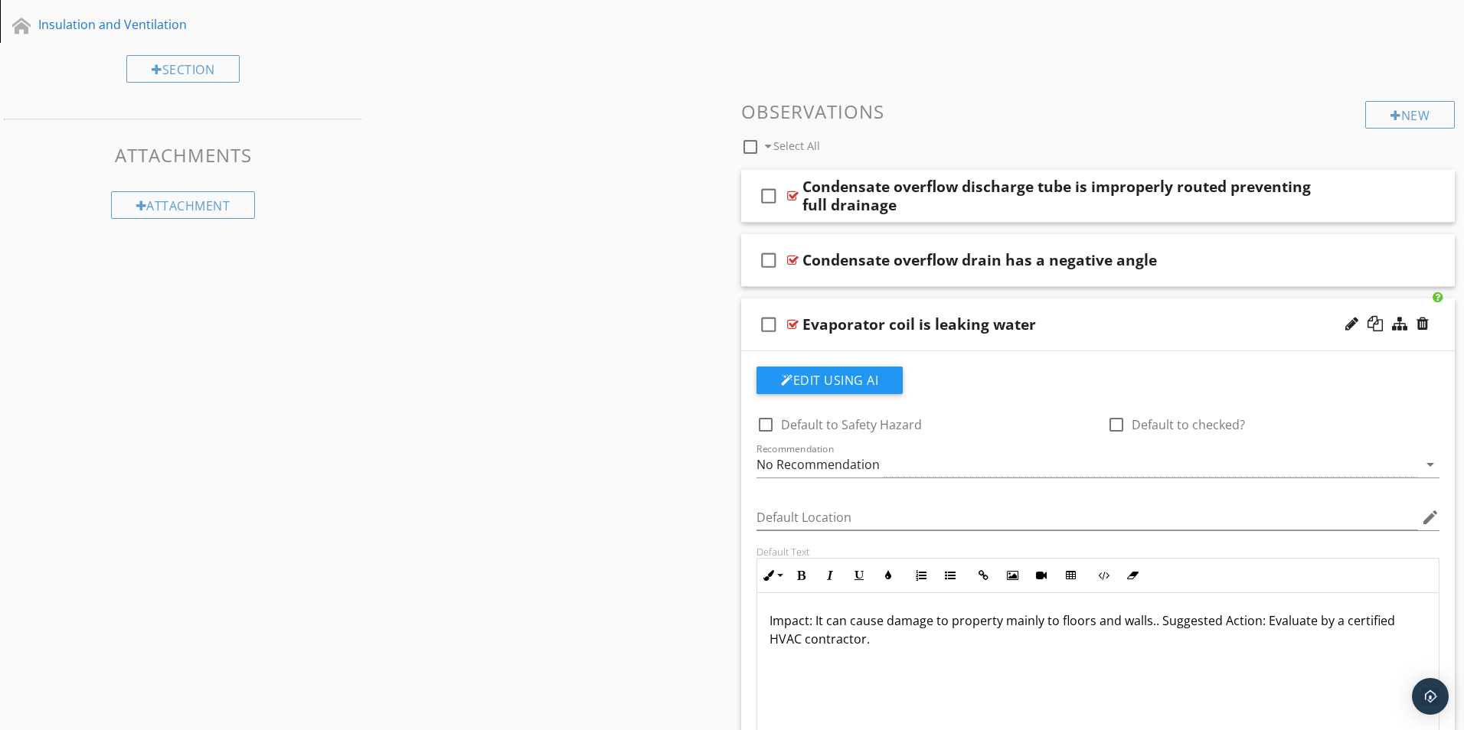
click at [484, 599] on div at bounding box center [732, 365] width 1464 height 730
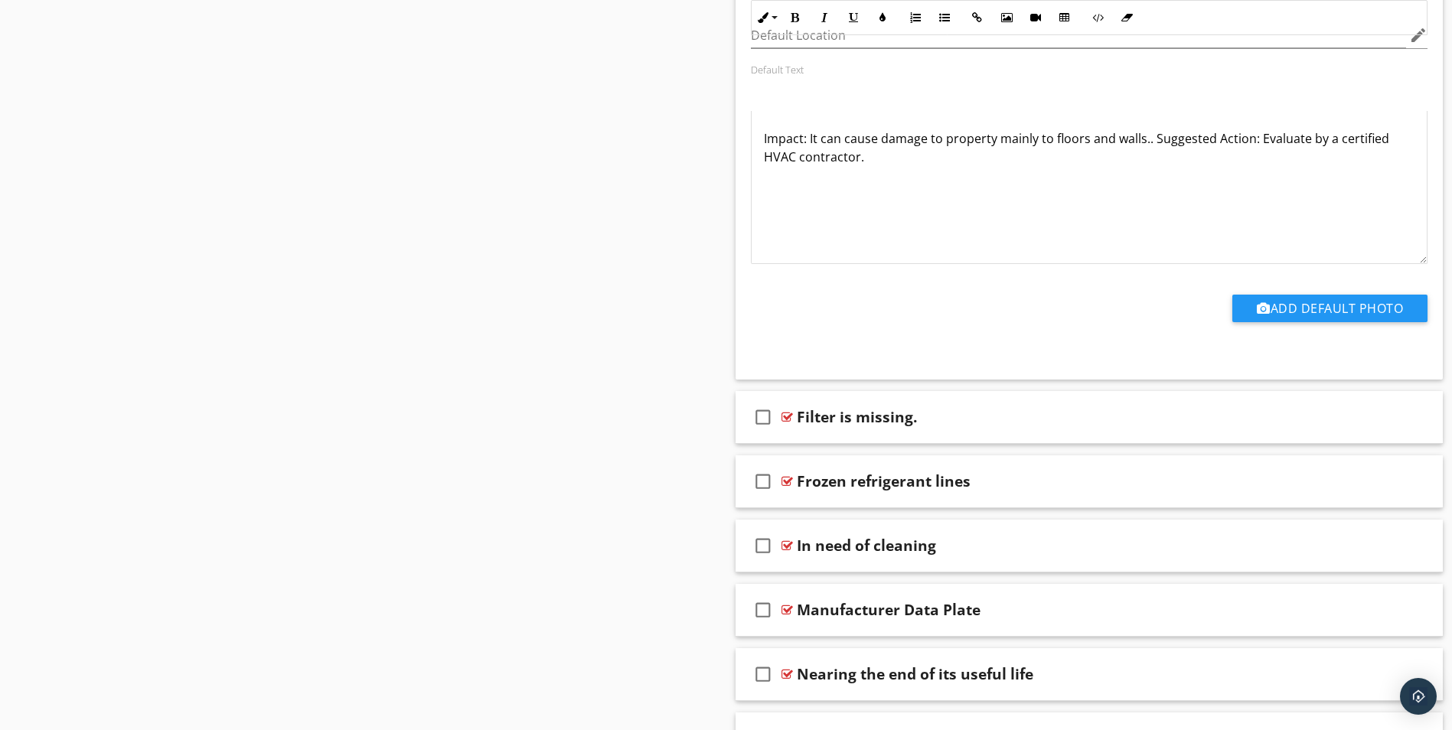
scroll to position [1225, 0]
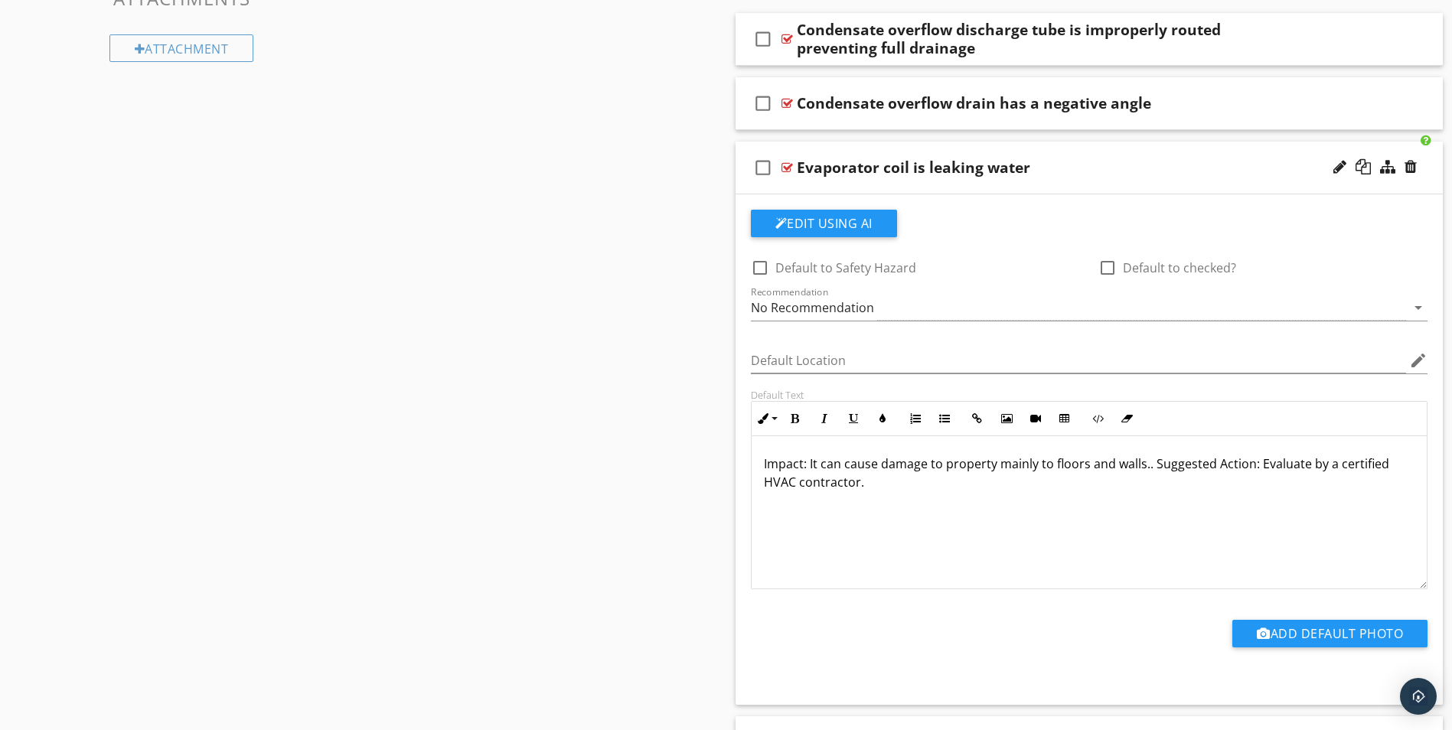
scroll to position [765, 0]
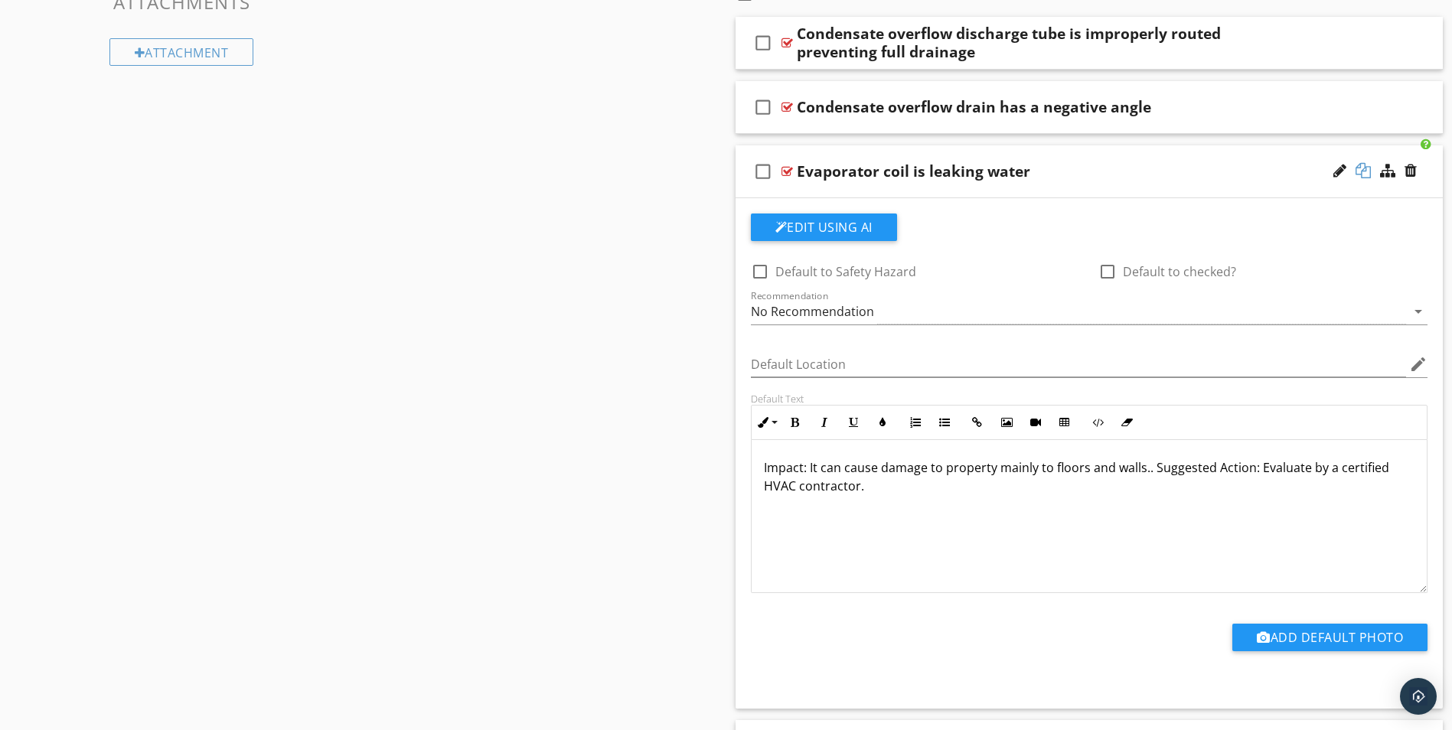
click at [1365, 172] on div at bounding box center [1363, 170] width 15 height 15
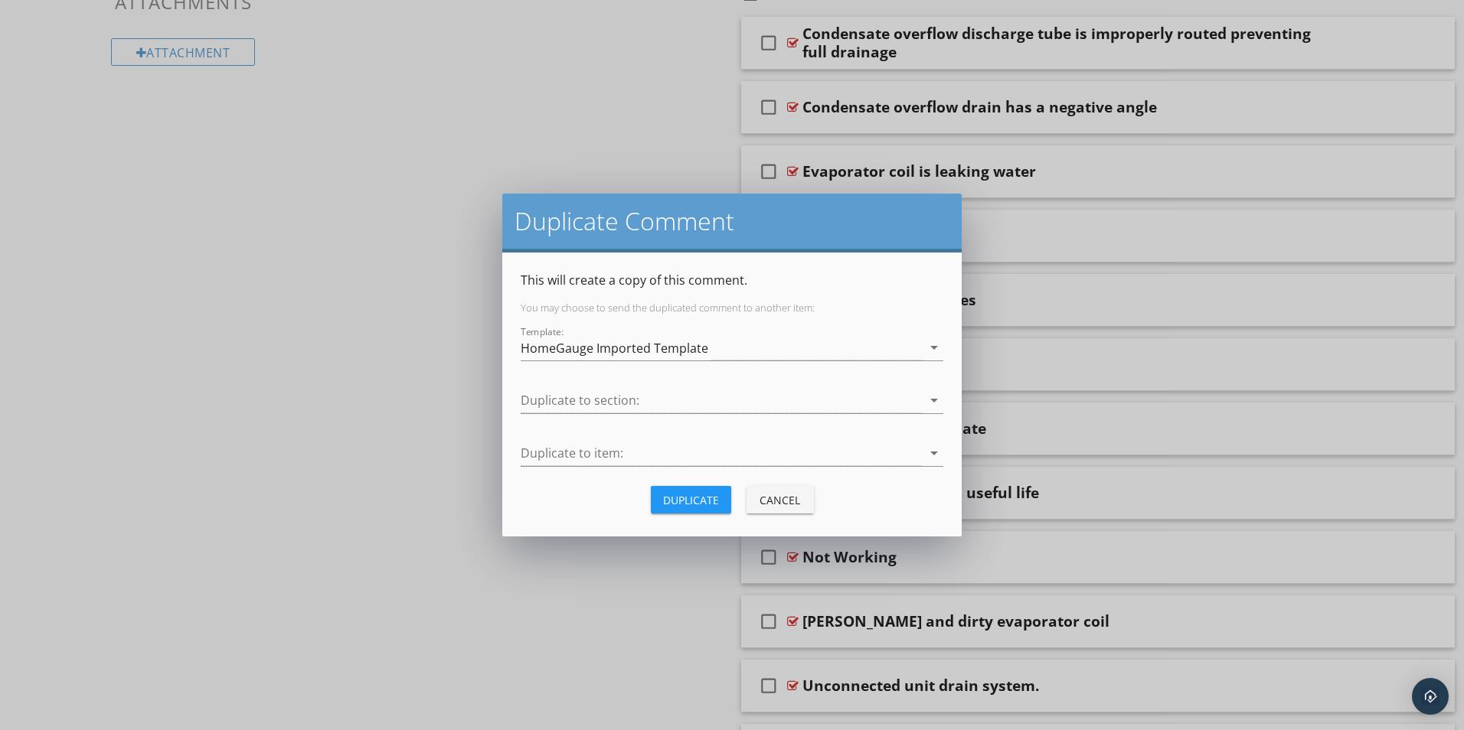
click at [790, 490] on button "Cancel" at bounding box center [779, 500] width 67 height 28
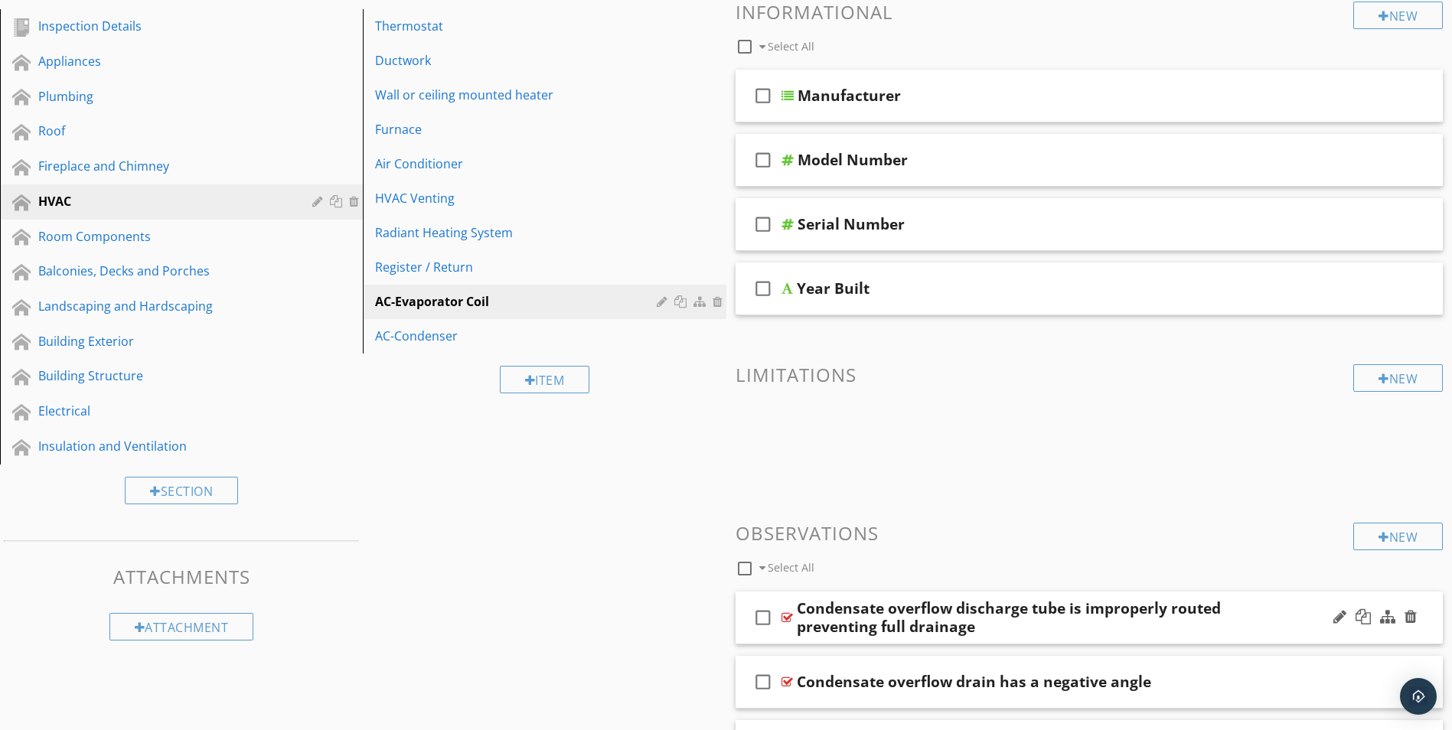
scroll to position [188, 0]
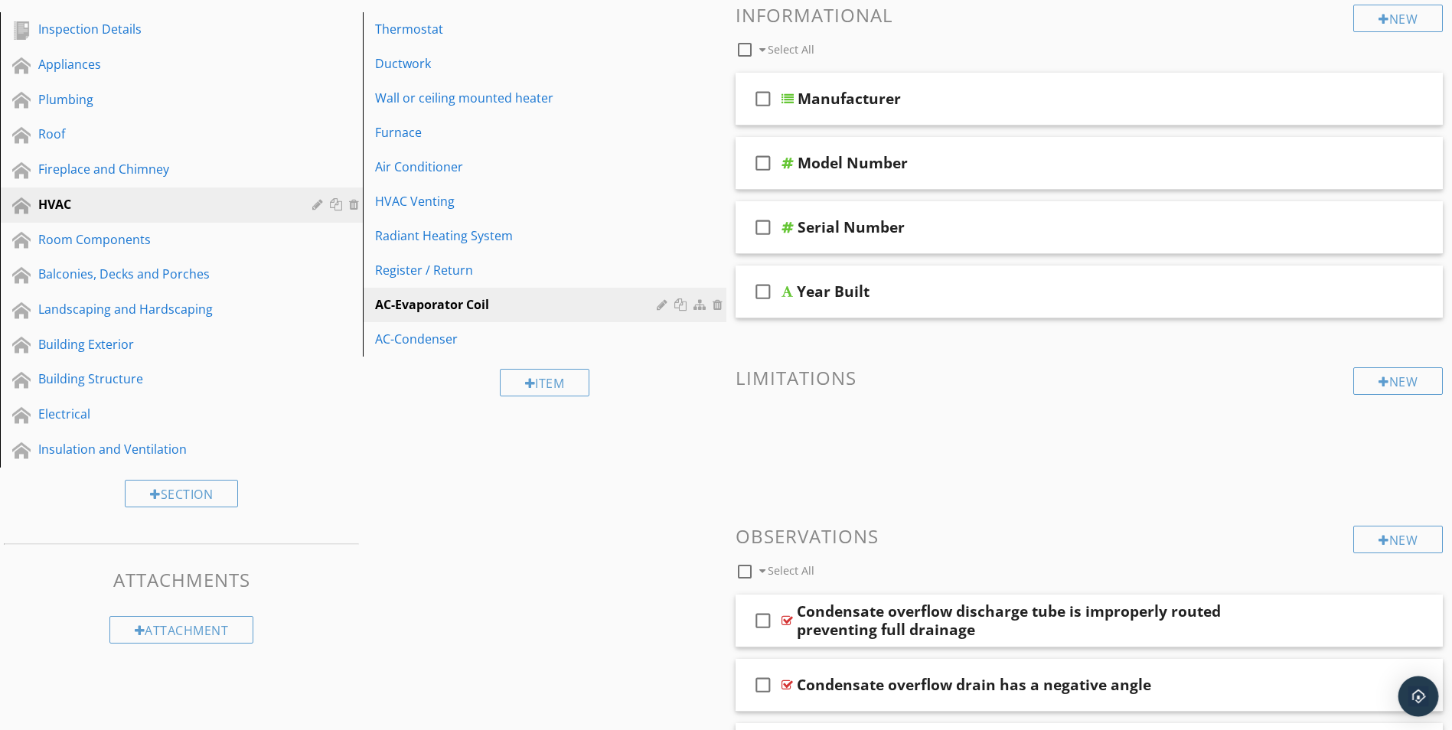
click at [1426, 697] on img "Open Intercom Messenger" at bounding box center [1418, 697] width 20 height 20
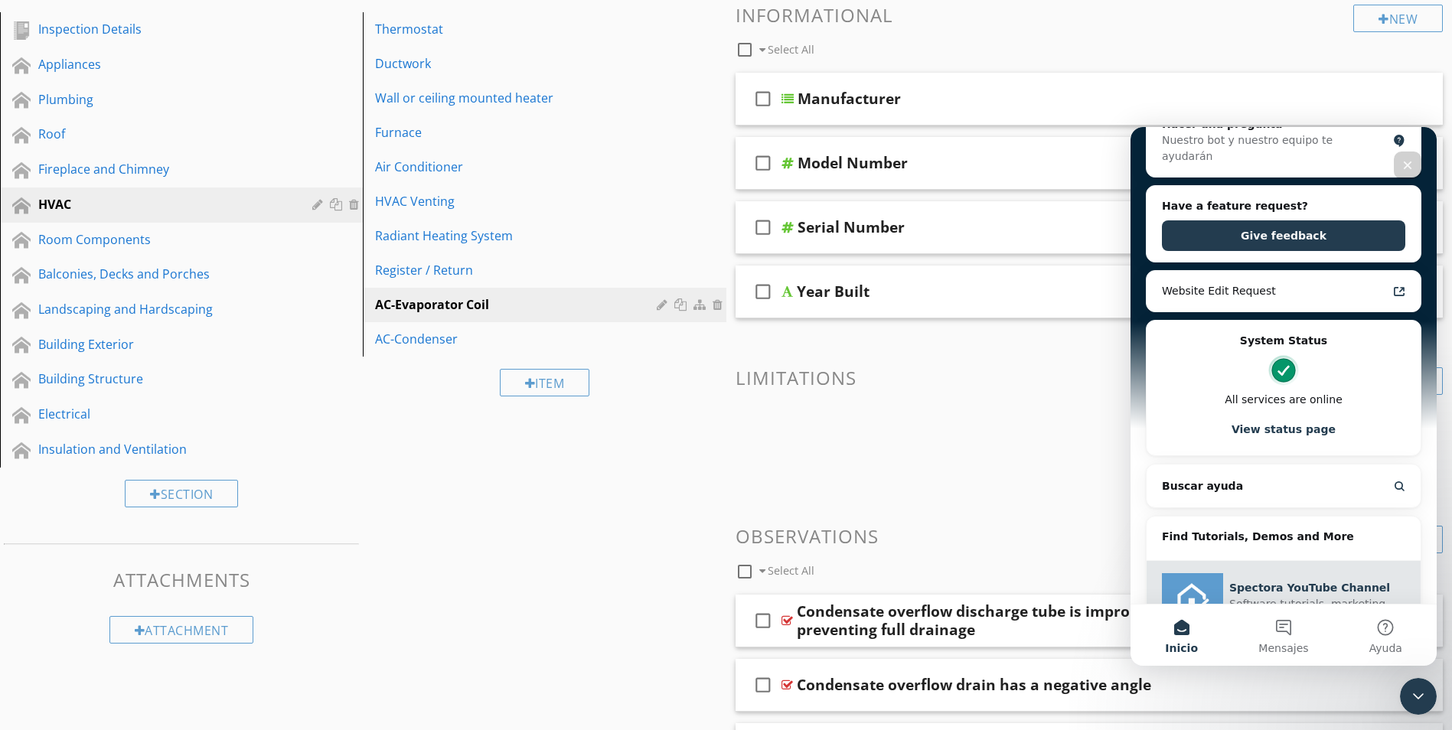
scroll to position [263, 0]
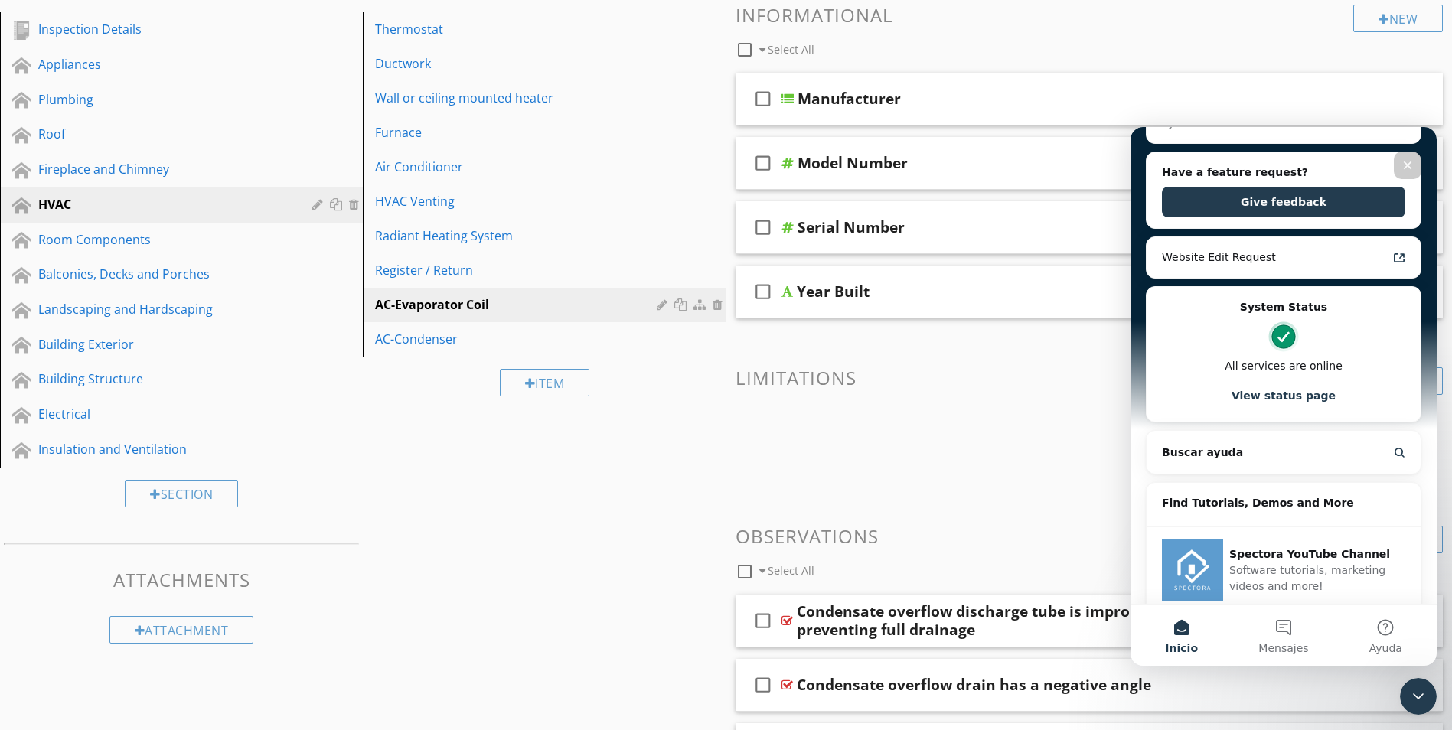
click at [956, 413] on span at bounding box center [1090, 438] width 708 height 77
click at [1408, 695] on icon "Cerrar Intercom Messenger" at bounding box center [1416, 694] width 18 height 18
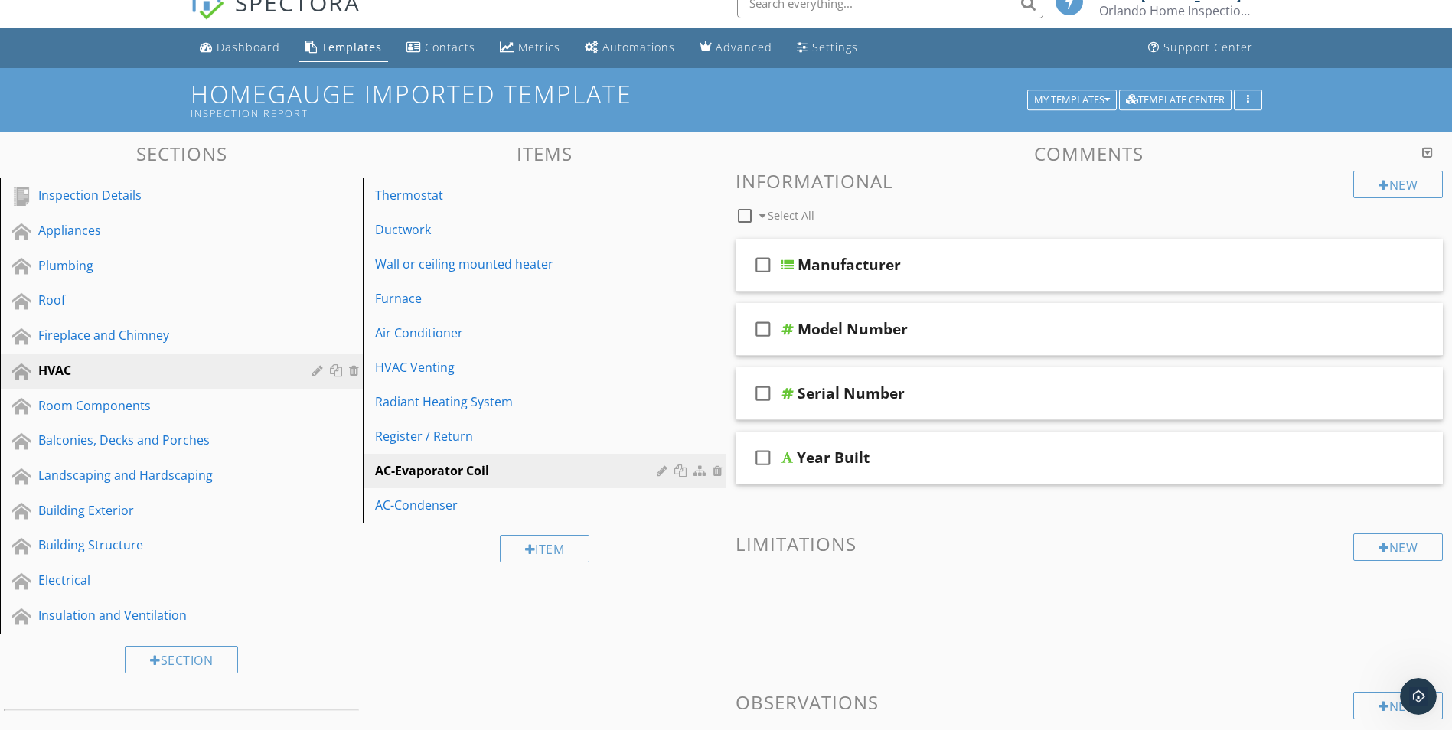
scroll to position [0, 0]
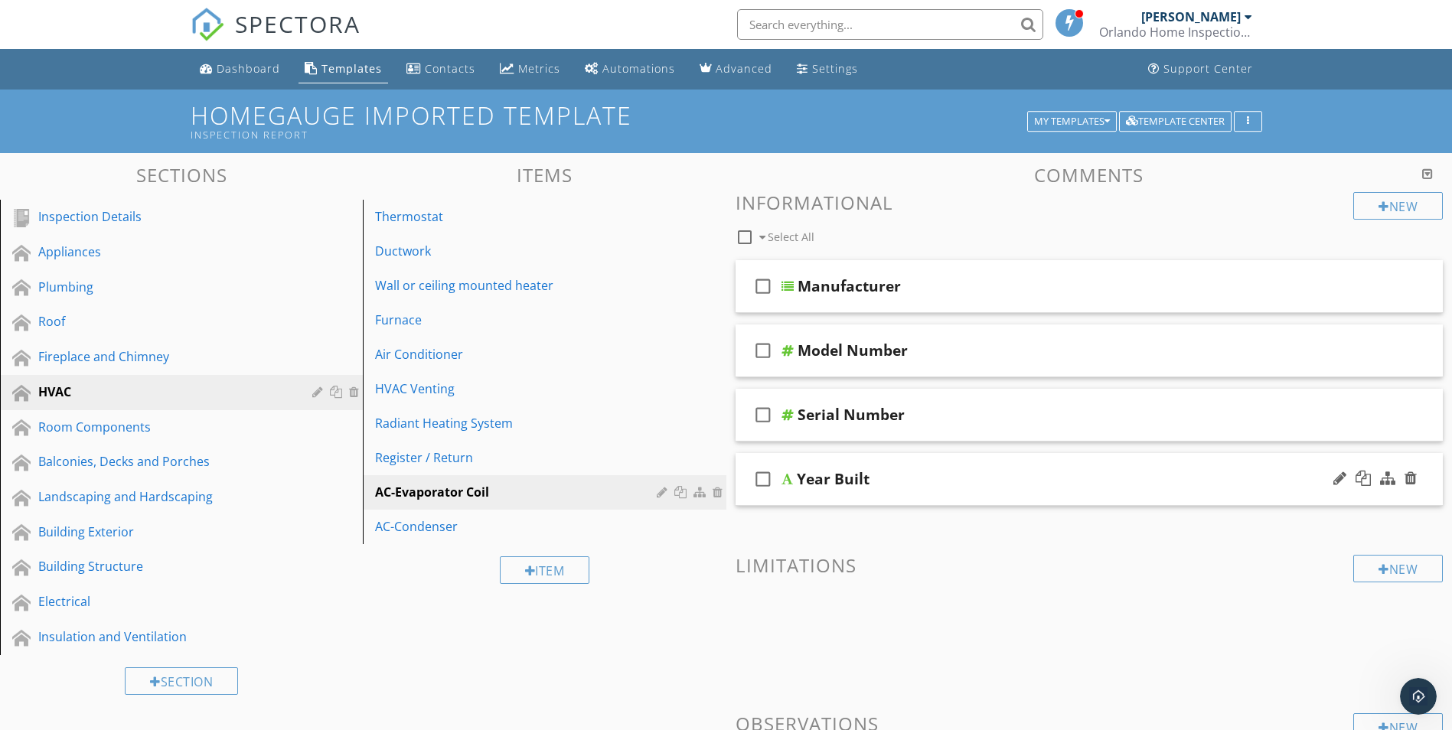
click at [764, 476] on icon "check_box_outline_blank" at bounding box center [763, 479] width 24 height 37
click at [1368, 478] on div at bounding box center [1363, 478] width 15 height 15
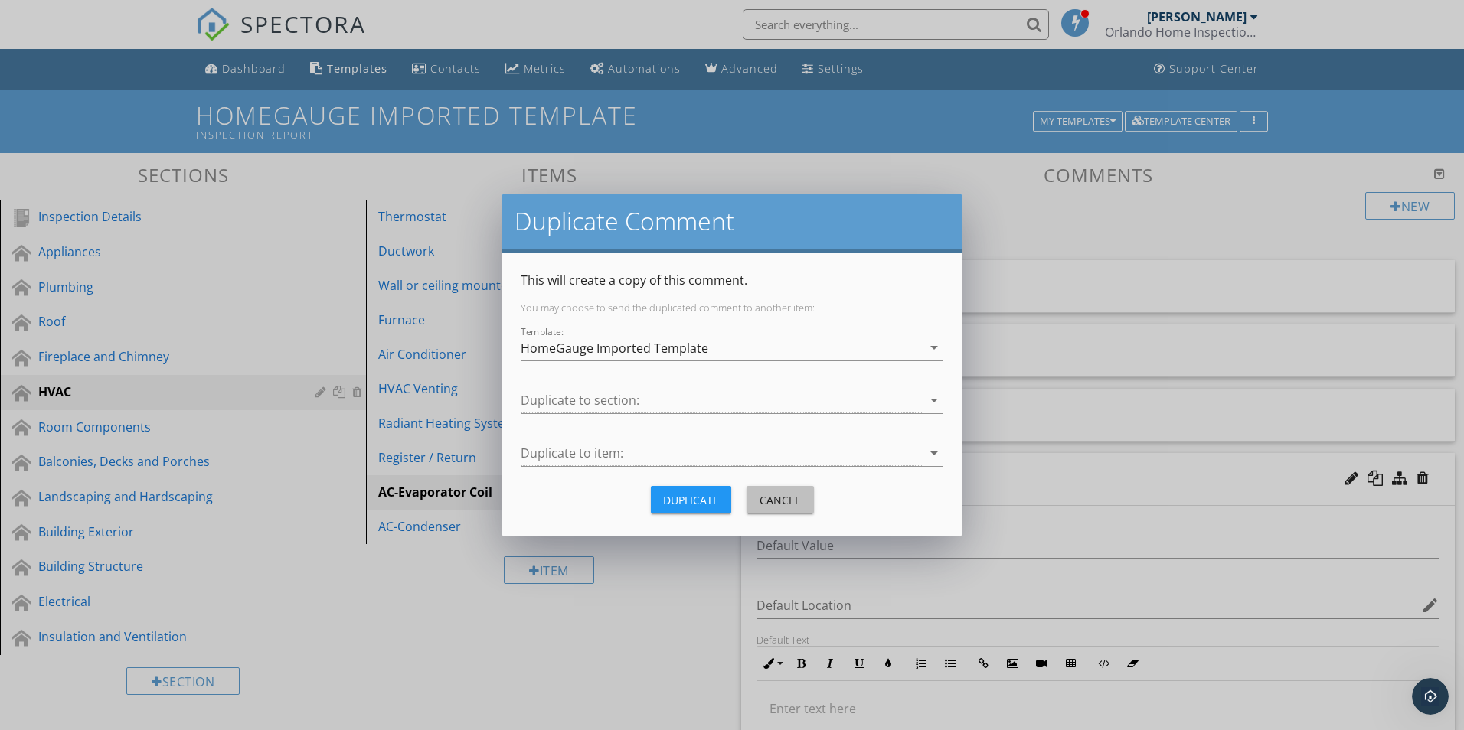
click at [772, 498] on div "Cancel" at bounding box center [780, 500] width 43 height 16
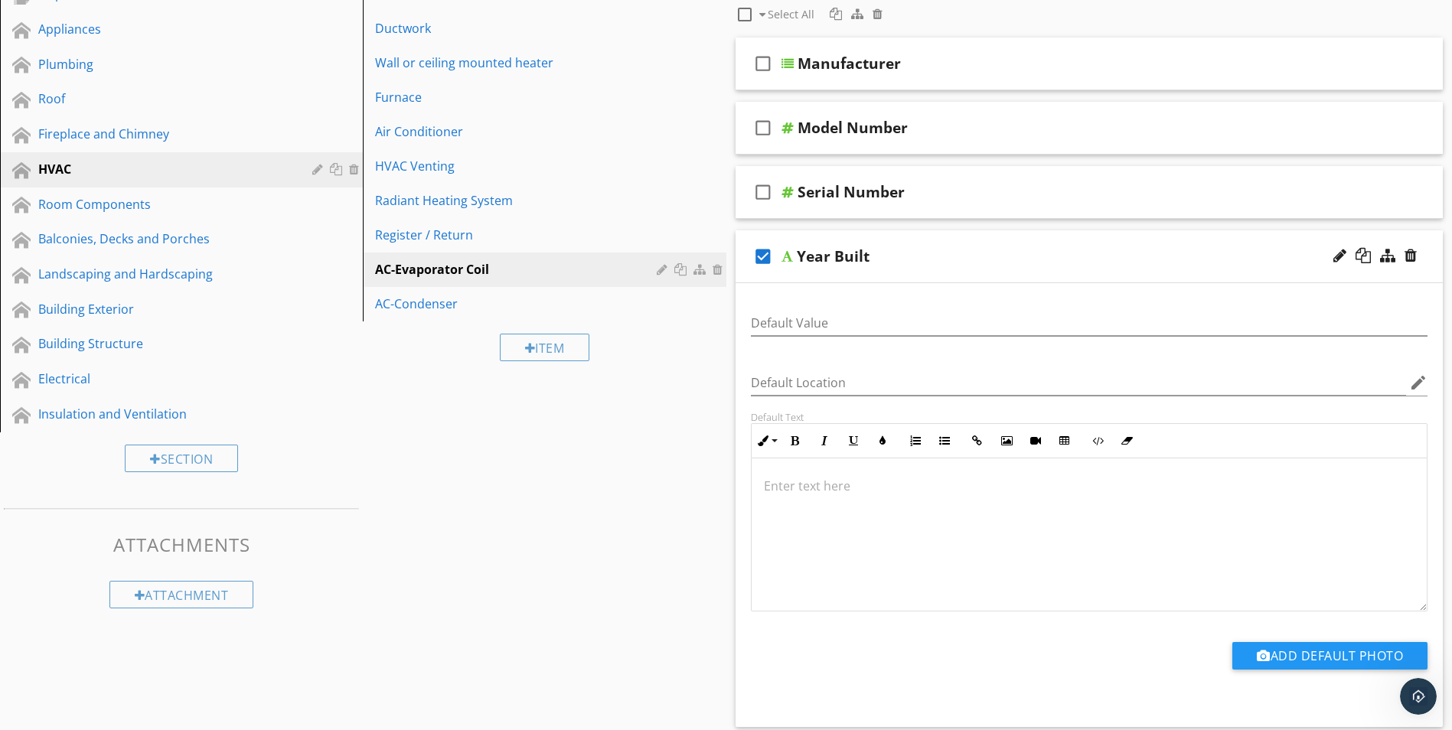
scroll to position [230, 0]
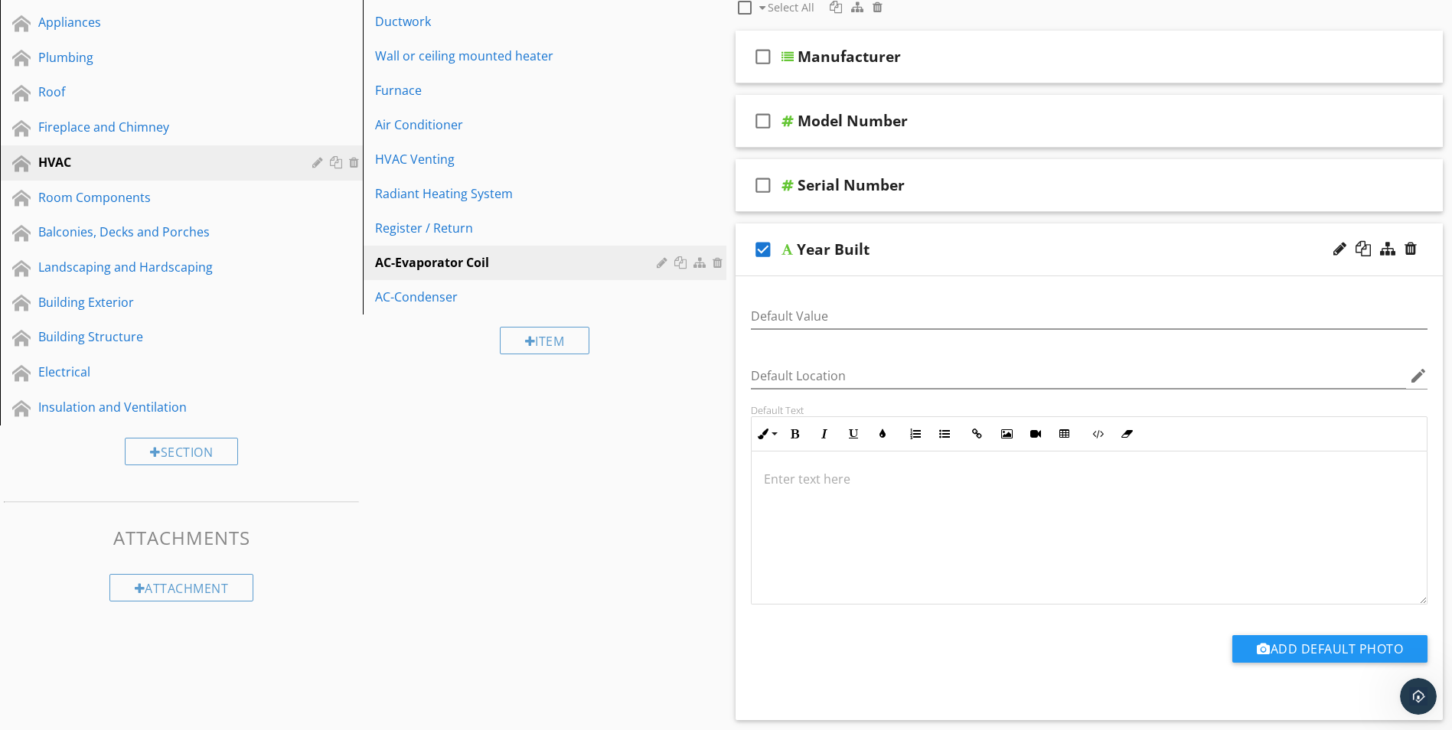
click at [870, 248] on div "Year Built" at bounding box center [1050, 249] width 507 height 18
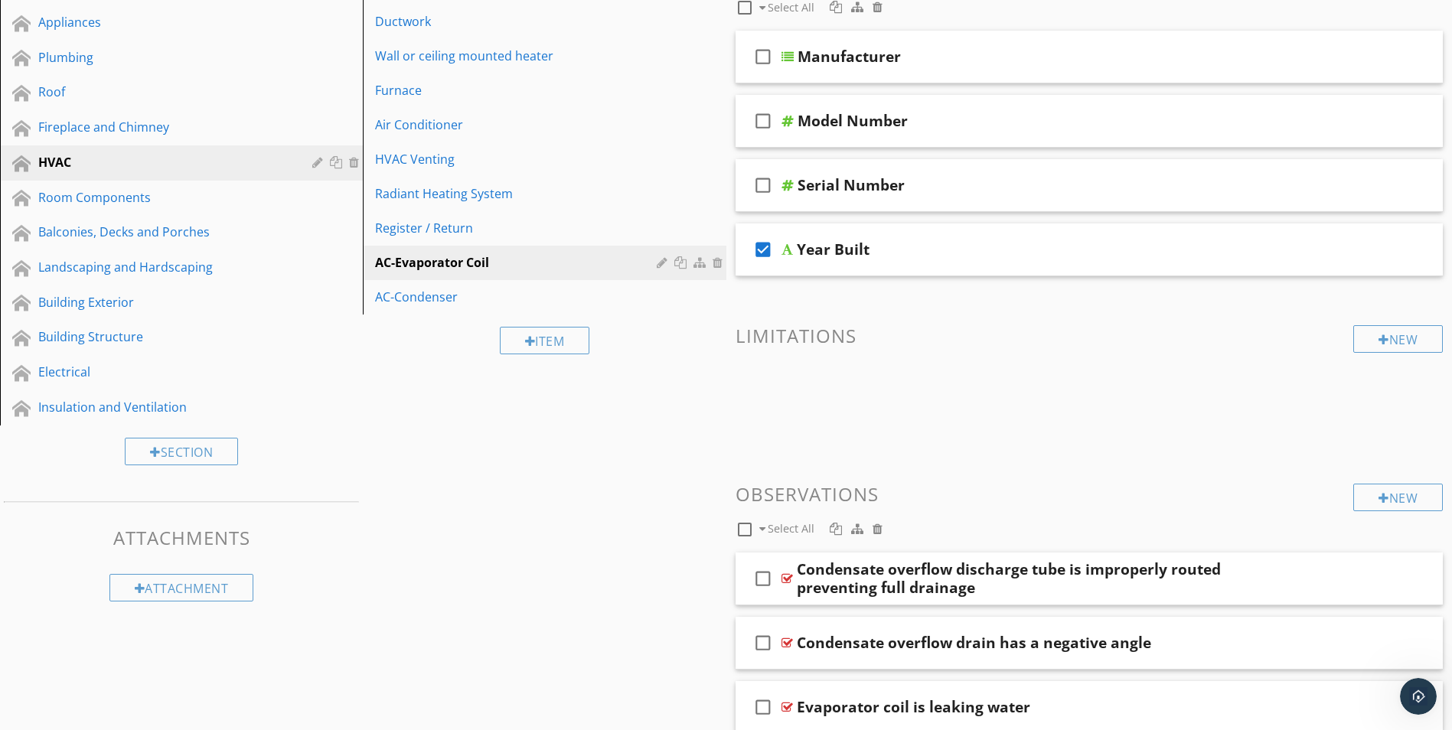
click at [759, 251] on icon "check_box" at bounding box center [763, 249] width 24 height 37
click at [889, 246] on div "Year Built" at bounding box center [1050, 249] width 507 height 18
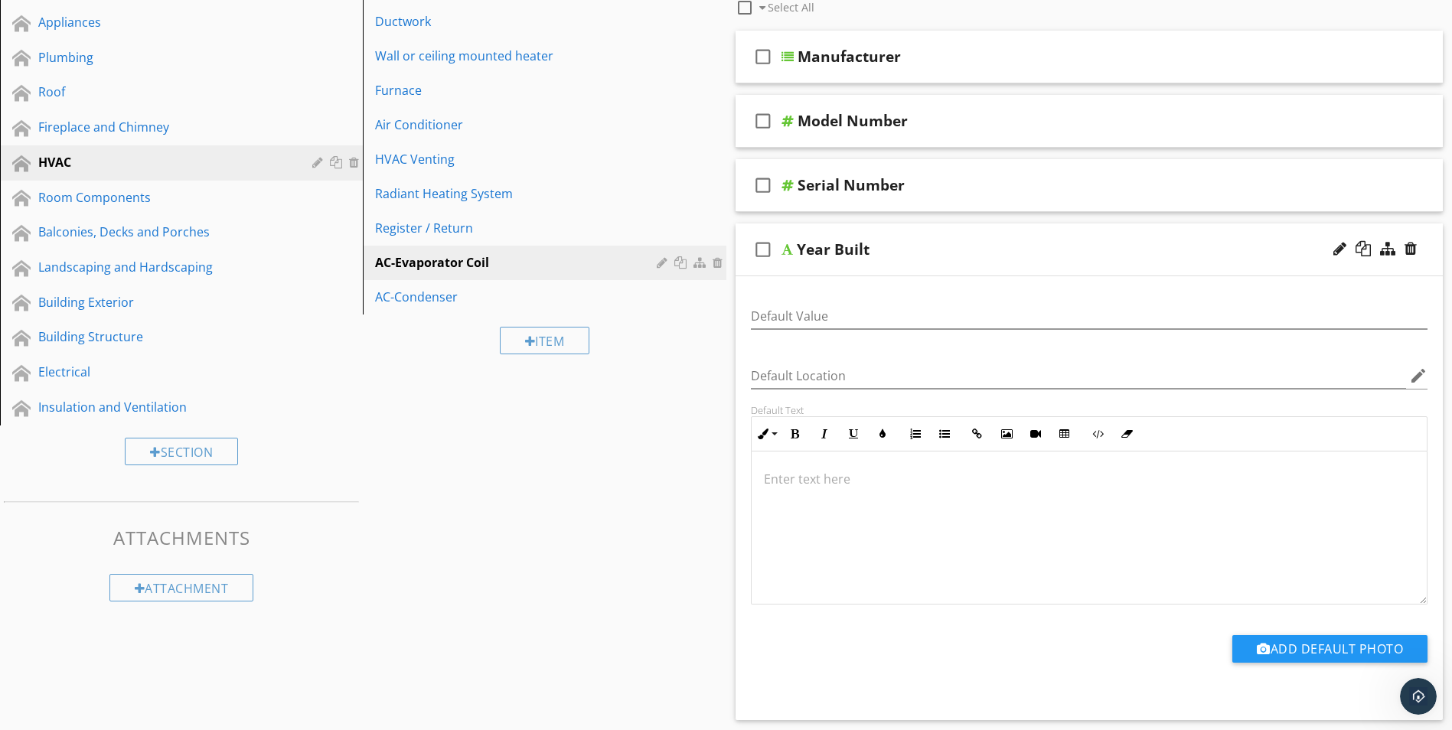
click at [858, 253] on div "Year Built" at bounding box center [833, 249] width 73 height 18
type input "Year Built"
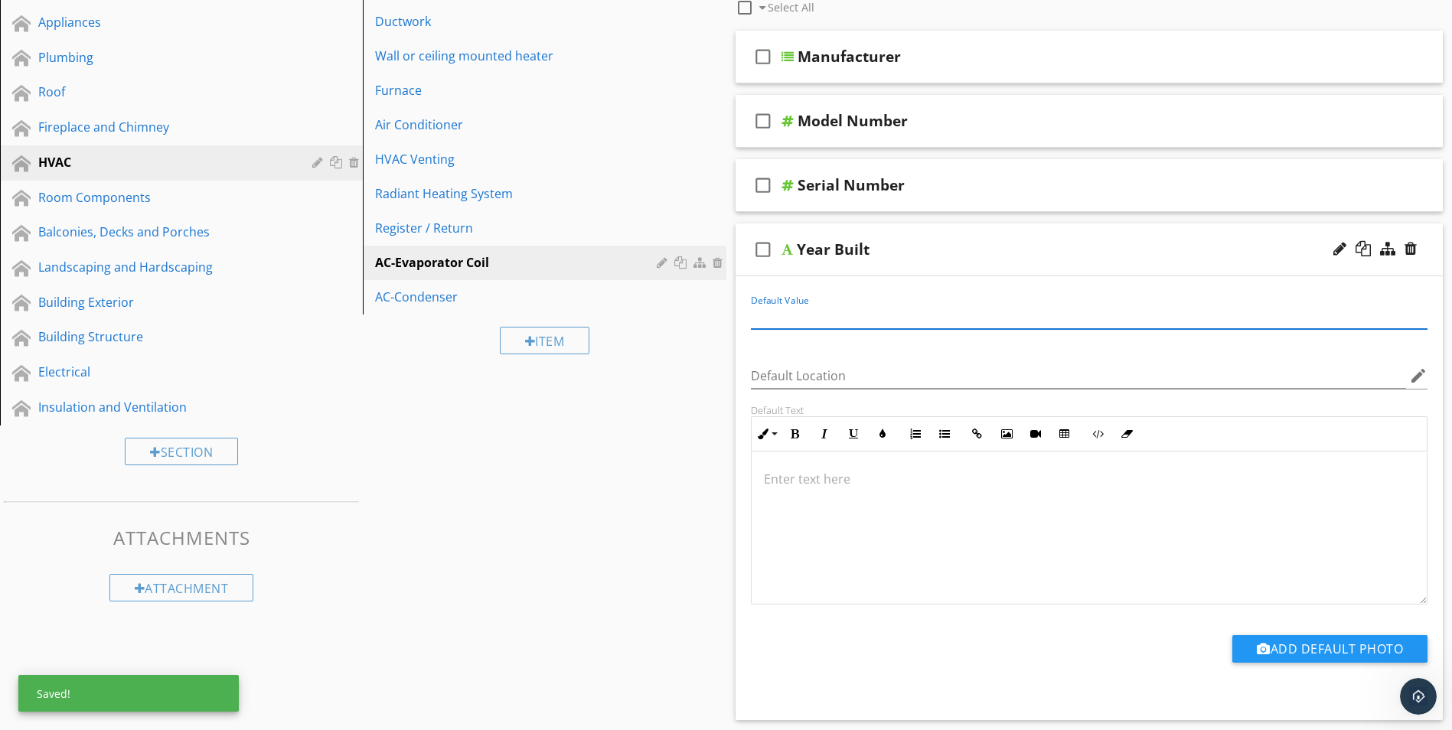
click at [861, 308] on input "Default Value" at bounding box center [1089, 316] width 677 height 25
click at [850, 363] on div "Default Location edit" at bounding box center [1089, 379] width 677 height 50
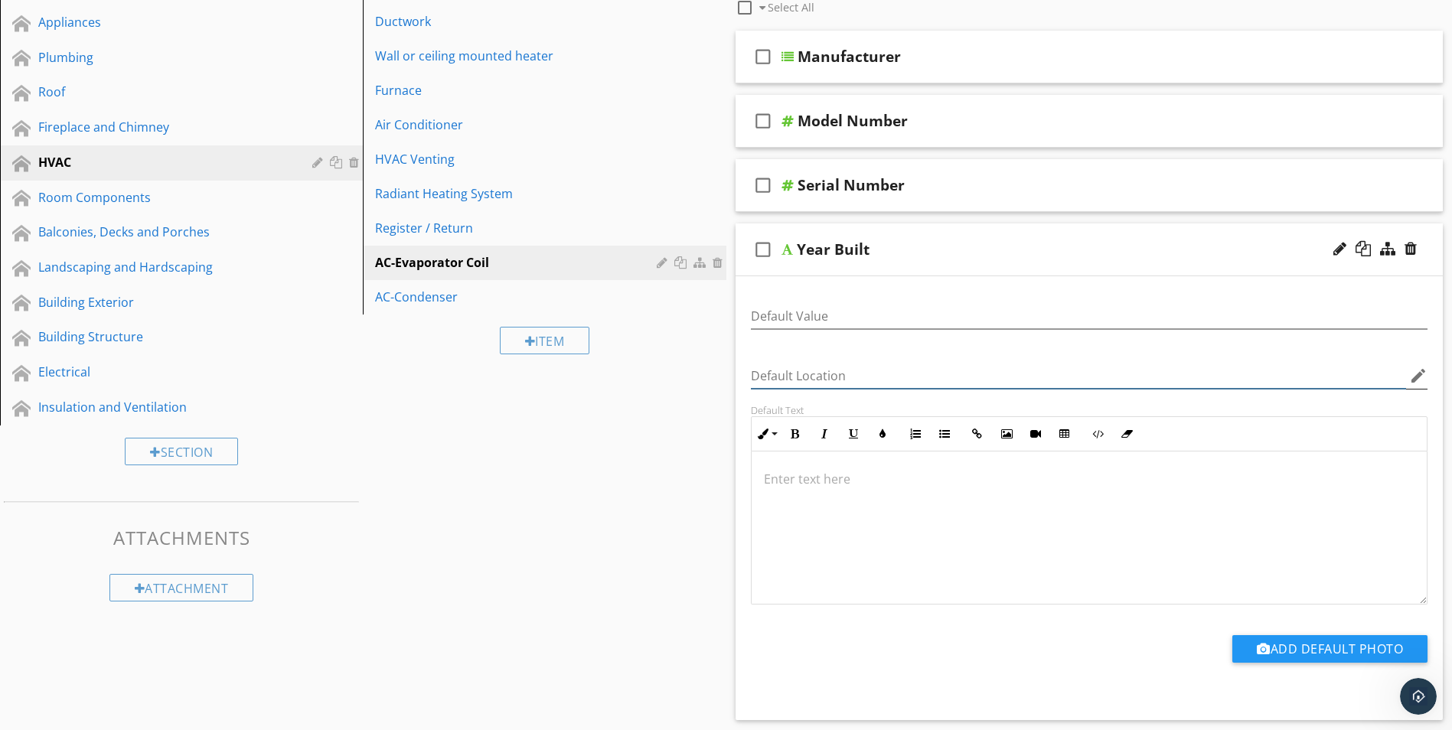
click at [855, 376] on input "Default Location" at bounding box center [1079, 376] width 656 height 25
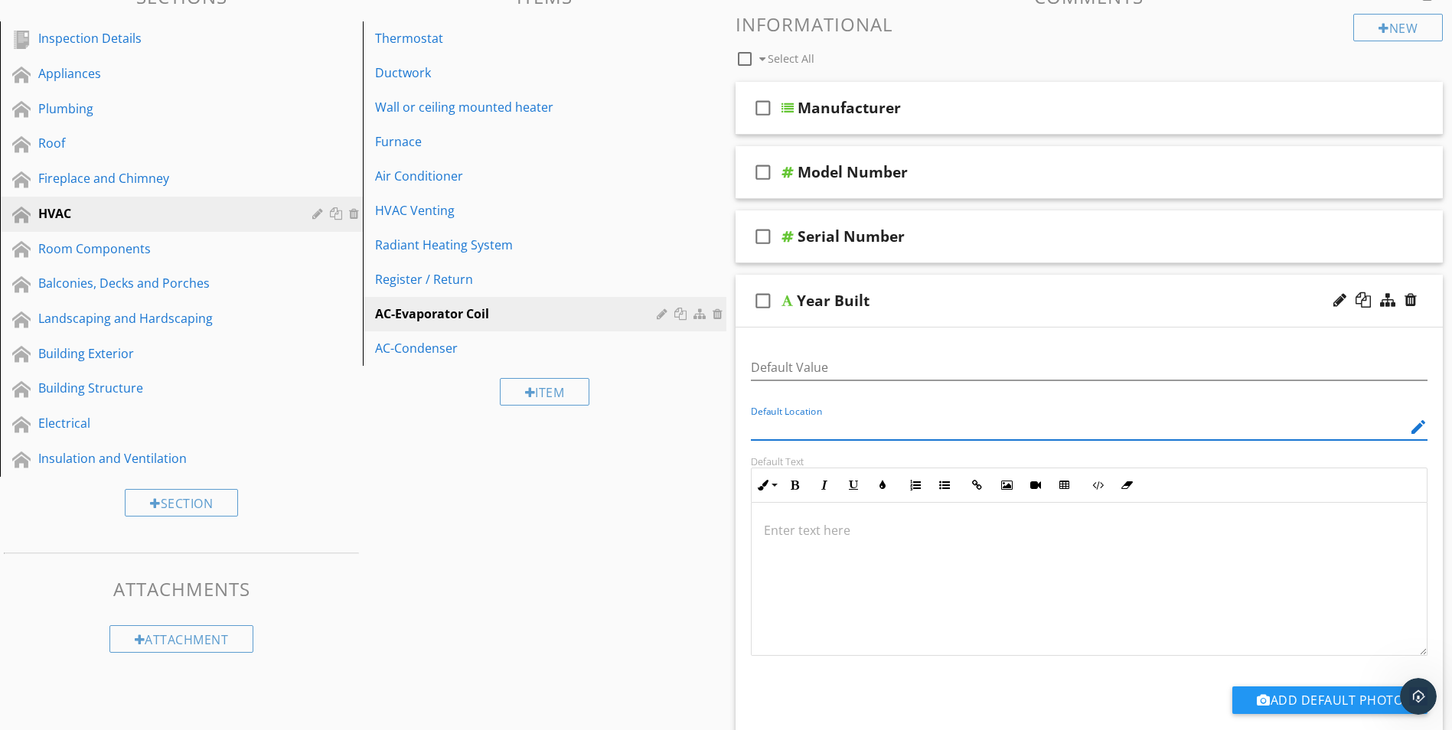
scroll to position [153, 0]
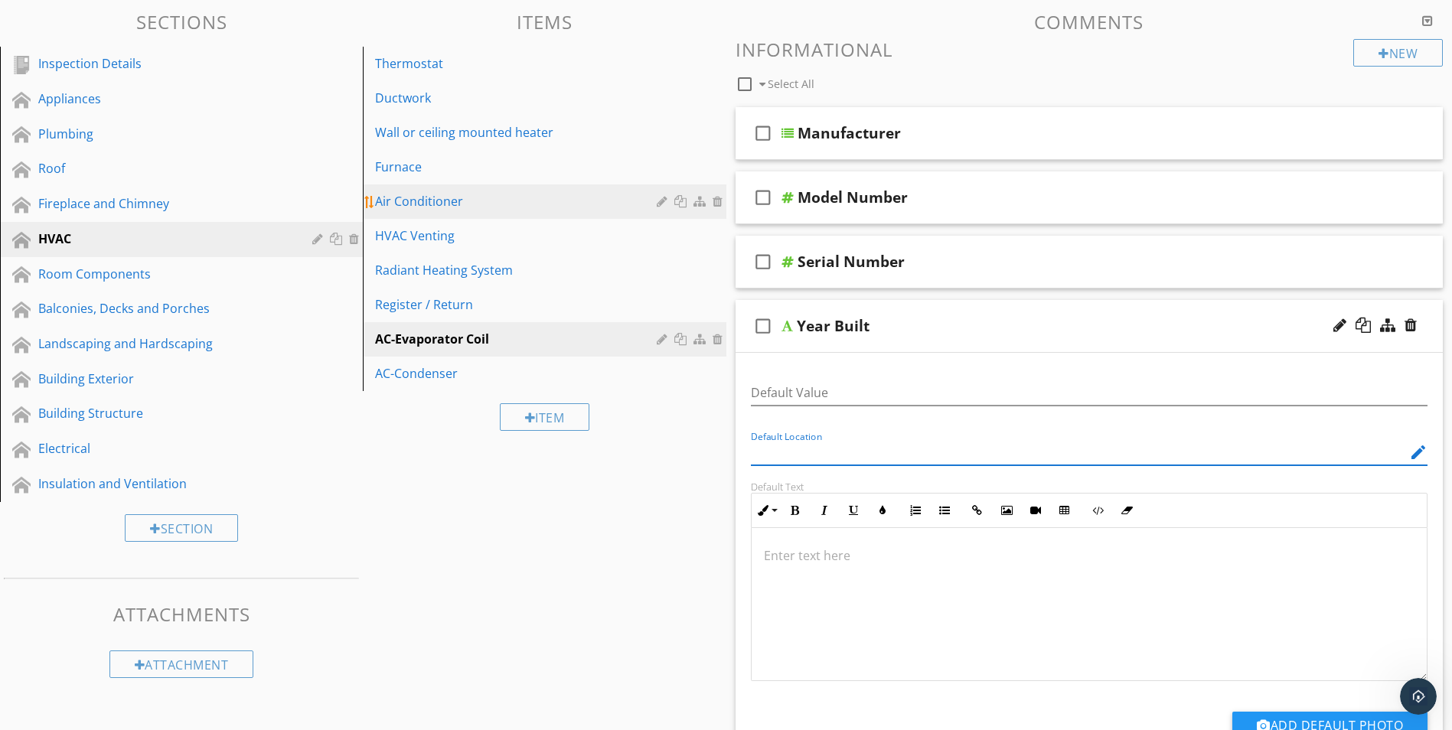
click at [416, 189] on link "Air Conditioner" at bounding box center [546, 201] width 358 height 34
click at [500, 208] on div "Air Conditioner" at bounding box center [518, 201] width 286 height 18
click at [511, 202] on div "Air Conditioner" at bounding box center [518, 201] width 286 height 18
click at [511, 197] on div "Air Conditioner" at bounding box center [518, 201] width 286 height 18
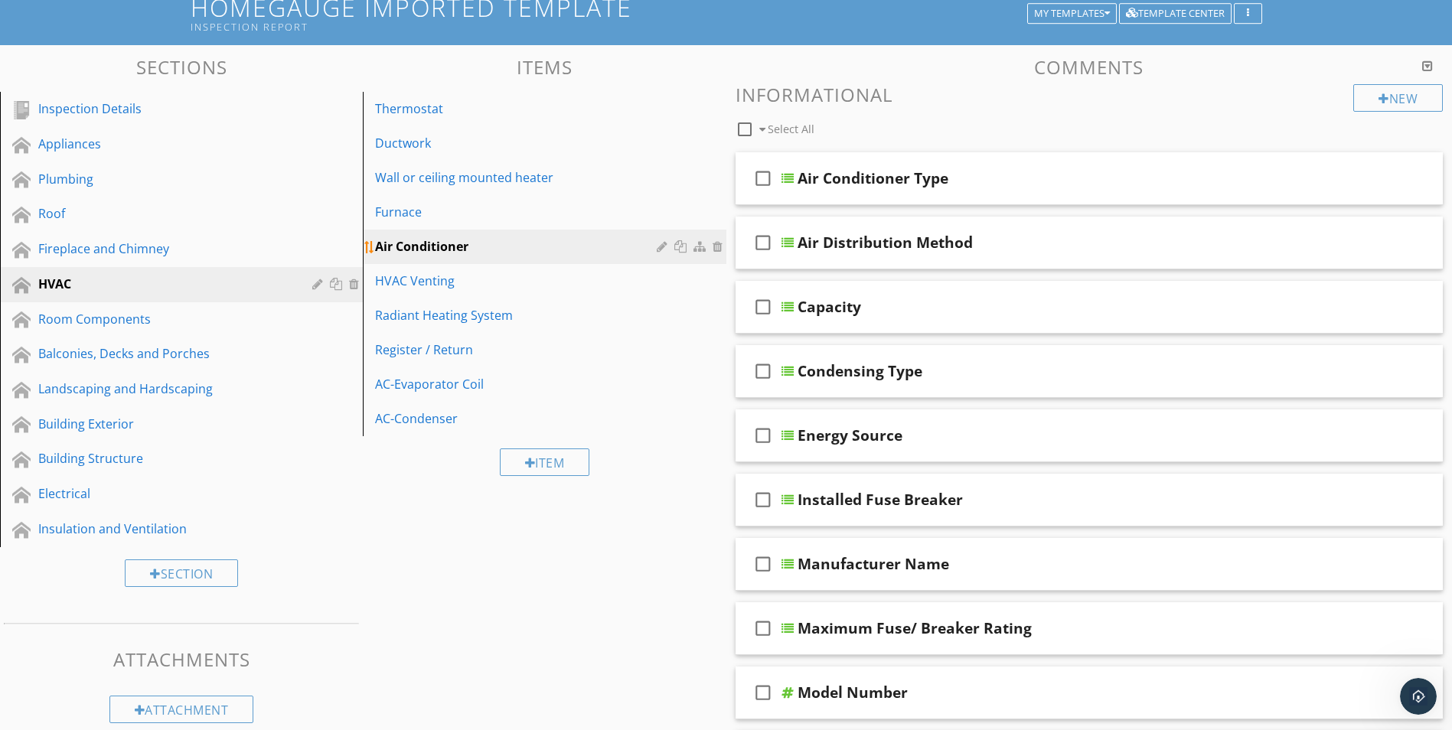
scroll to position [105, 0]
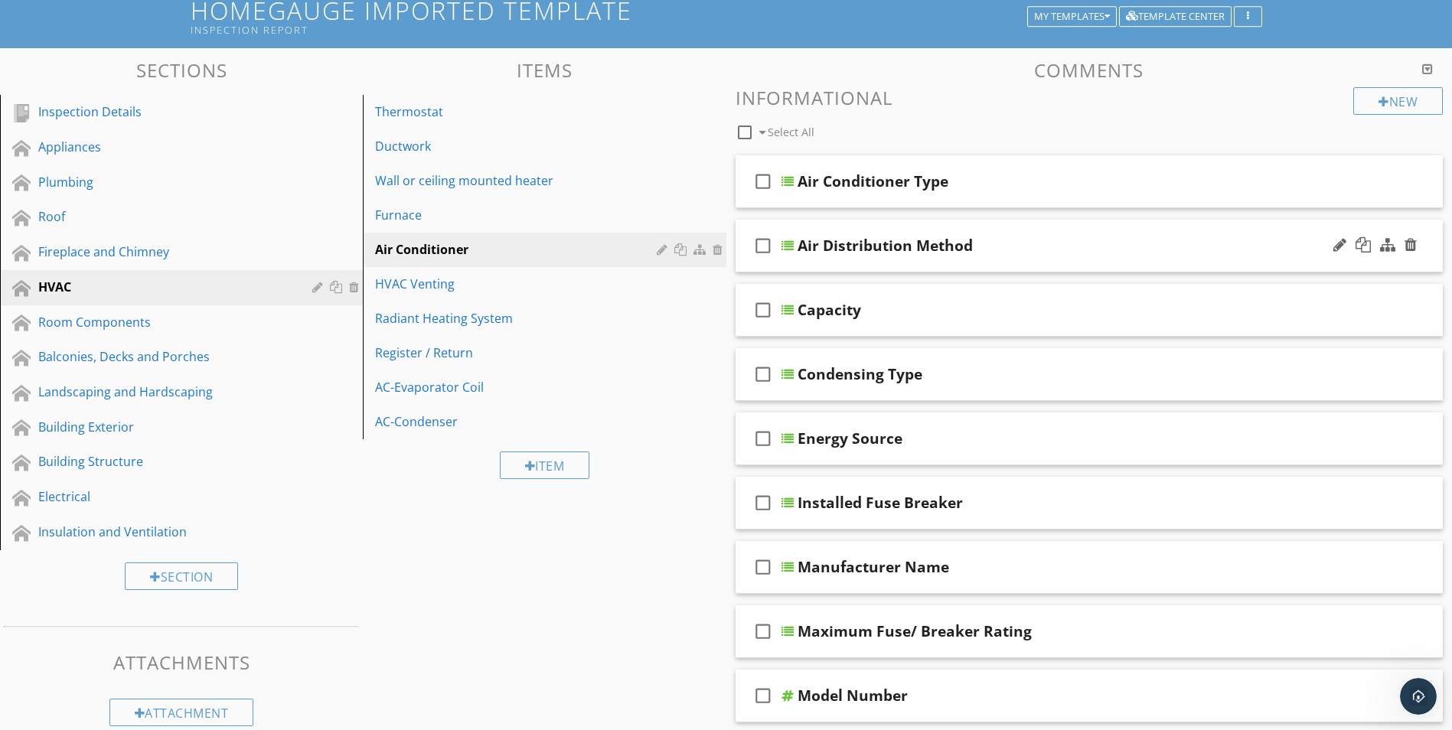
click at [870, 245] on div "Air Distribution Method" at bounding box center [885, 246] width 175 height 18
click at [1366, 253] on div at bounding box center [1363, 244] width 15 height 15
click at [1366, 250] on div at bounding box center [1363, 244] width 15 height 15
click at [1369, 252] on div at bounding box center [1363, 244] width 15 height 15
click at [1363, 249] on div at bounding box center [1363, 244] width 15 height 15
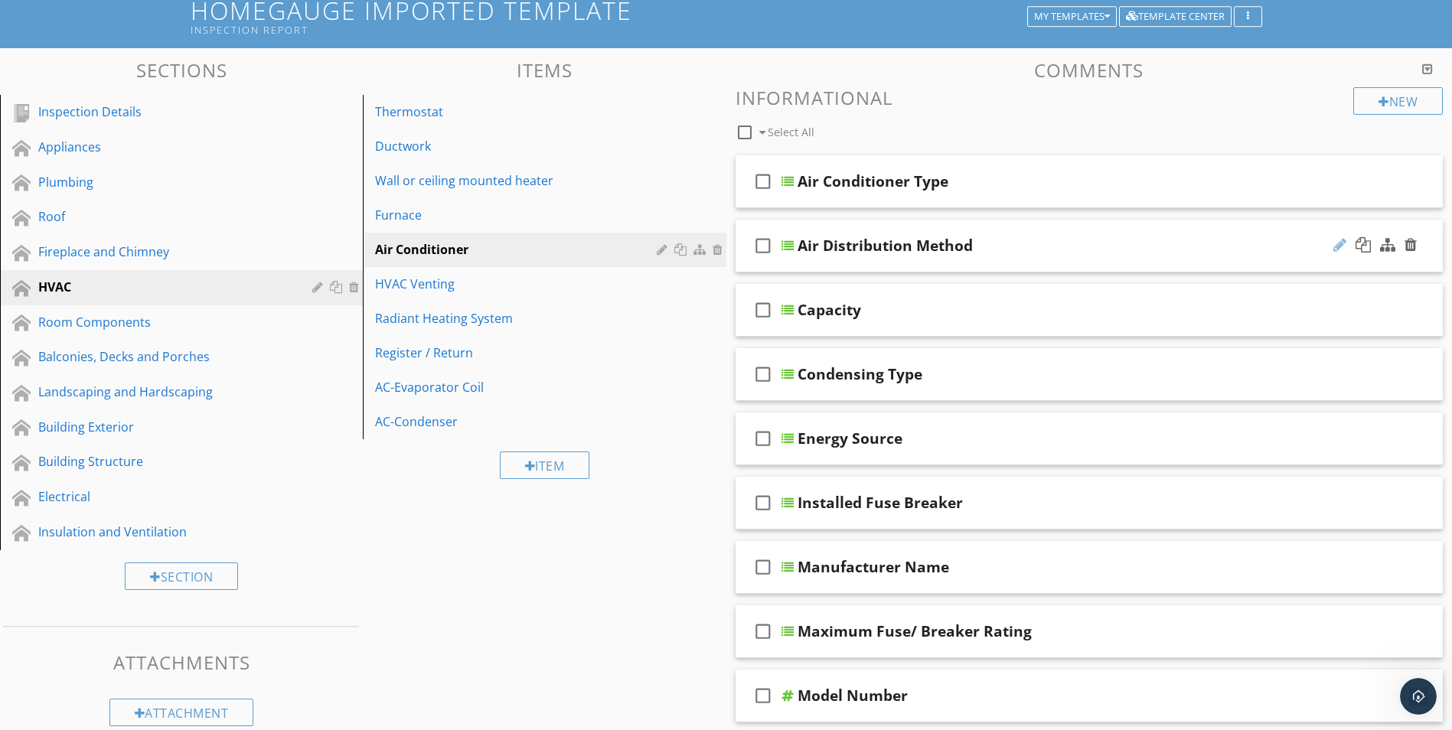
click at [1335, 250] on div at bounding box center [1339, 244] width 13 height 15
click at [1338, 245] on div at bounding box center [1339, 244] width 13 height 15
click at [760, 246] on icon "check_box_outline_blank" at bounding box center [763, 245] width 24 height 37
click at [1340, 246] on div at bounding box center [1339, 244] width 13 height 15
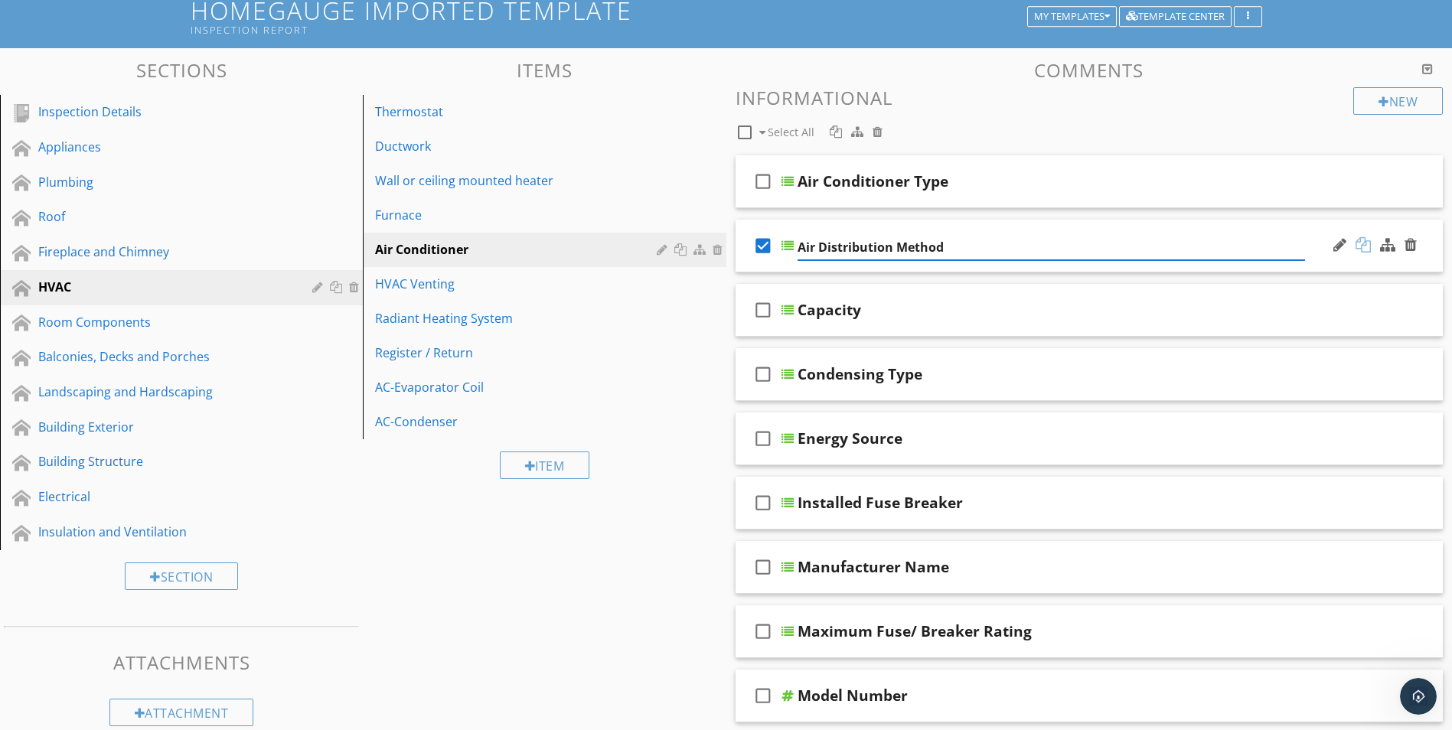
click at [1366, 250] on div at bounding box center [1363, 244] width 15 height 15
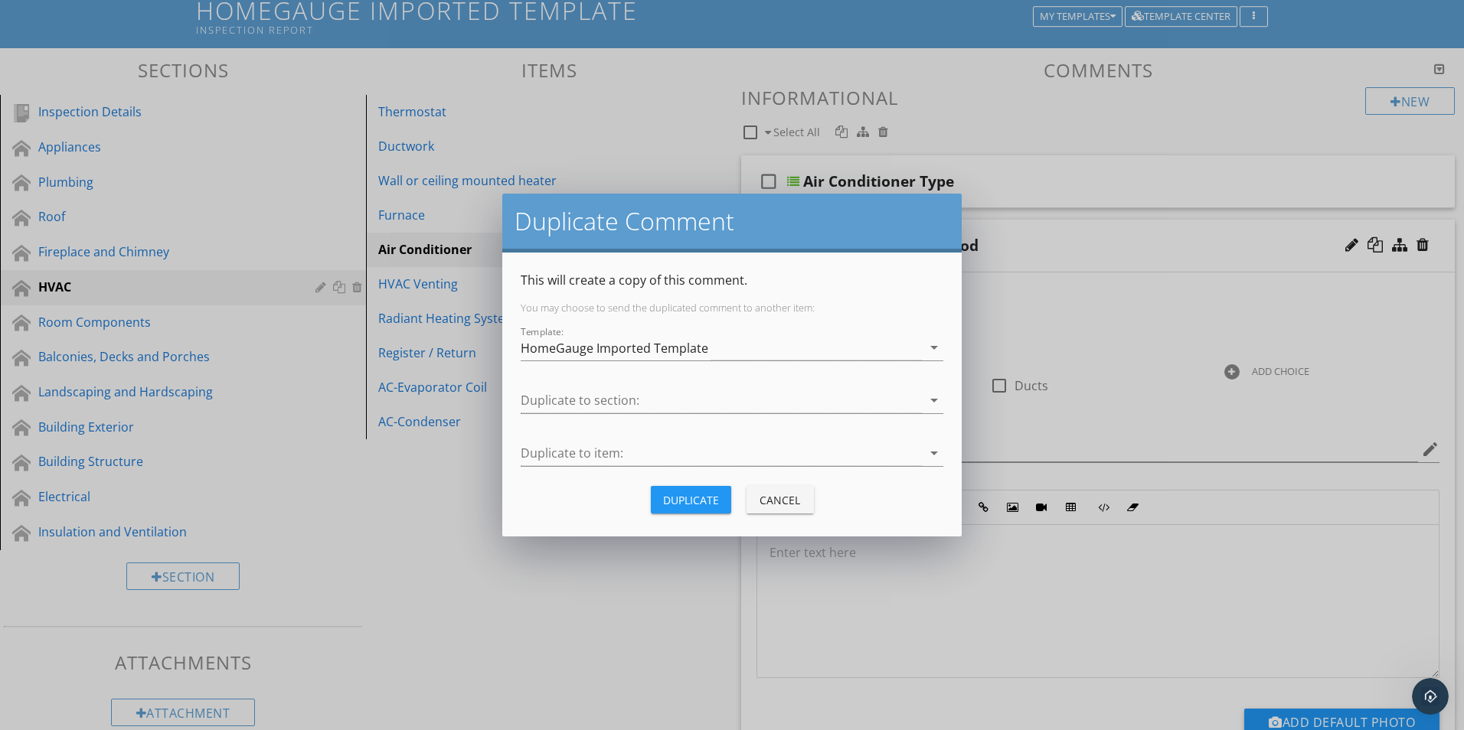
click at [781, 498] on div "Cancel" at bounding box center [780, 500] width 43 height 16
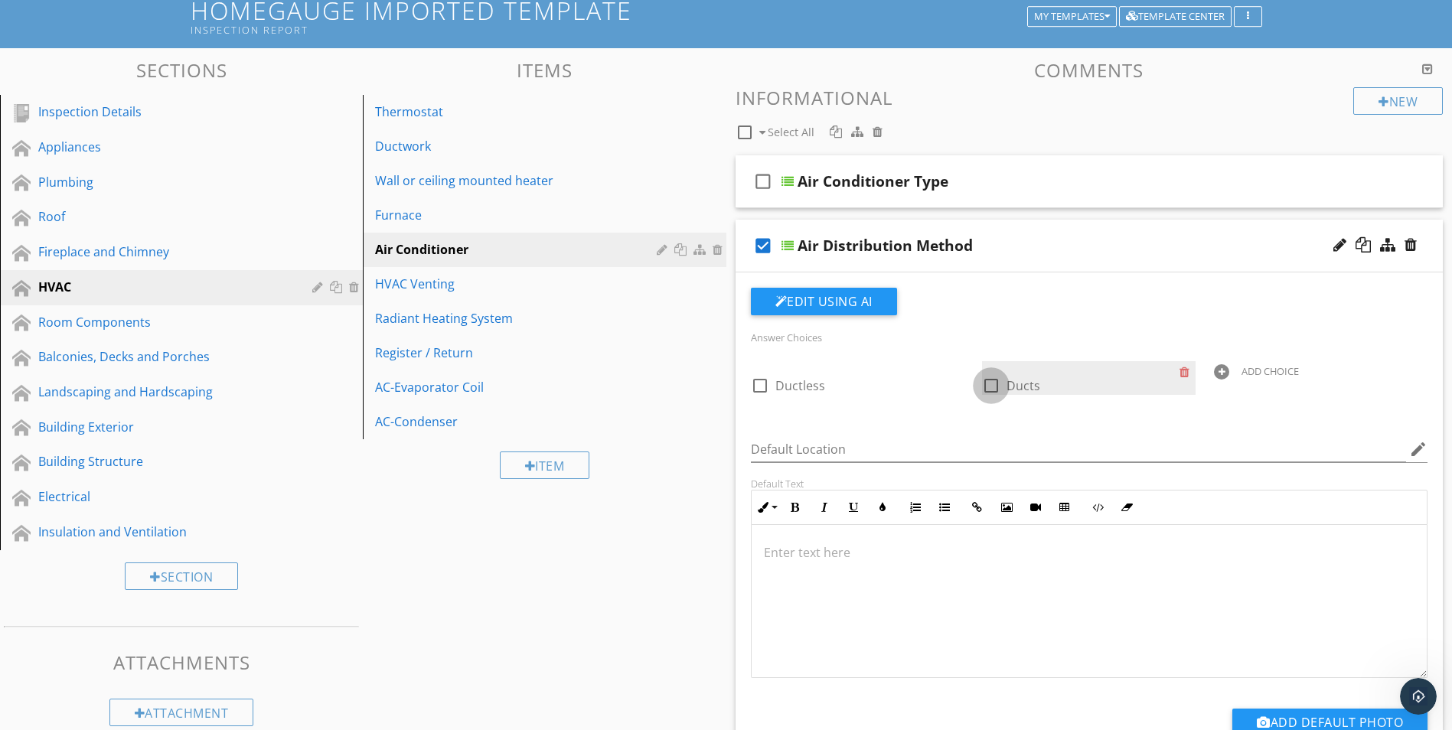
click at [999, 386] on div at bounding box center [991, 386] width 26 height 26
click at [991, 384] on div at bounding box center [991, 386] width 26 height 26
checkbox input "false"
click at [847, 305] on button "Edit Using AI" at bounding box center [824, 302] width 146 height 28
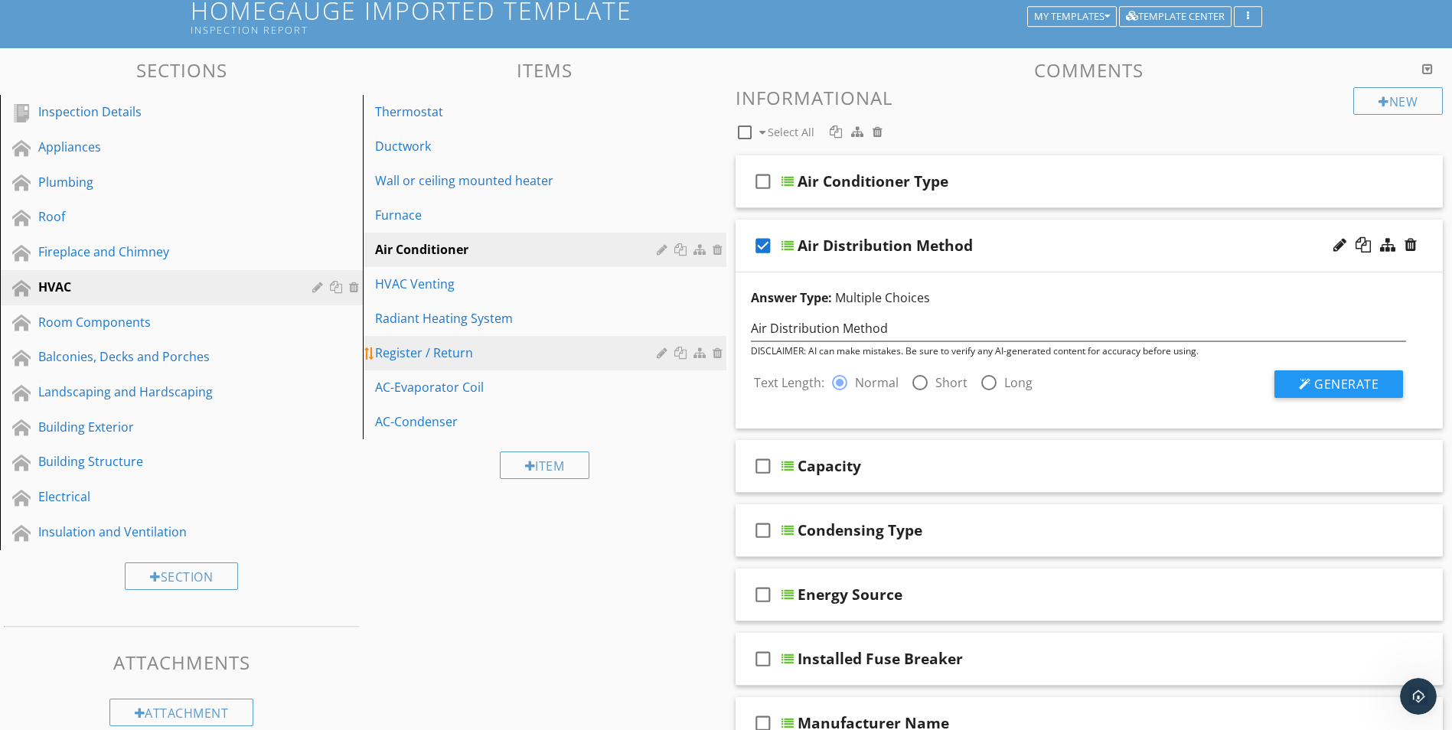
click at [669, 338] on link "Register / Return" at bounding box center [546, 353] width 358 height 34
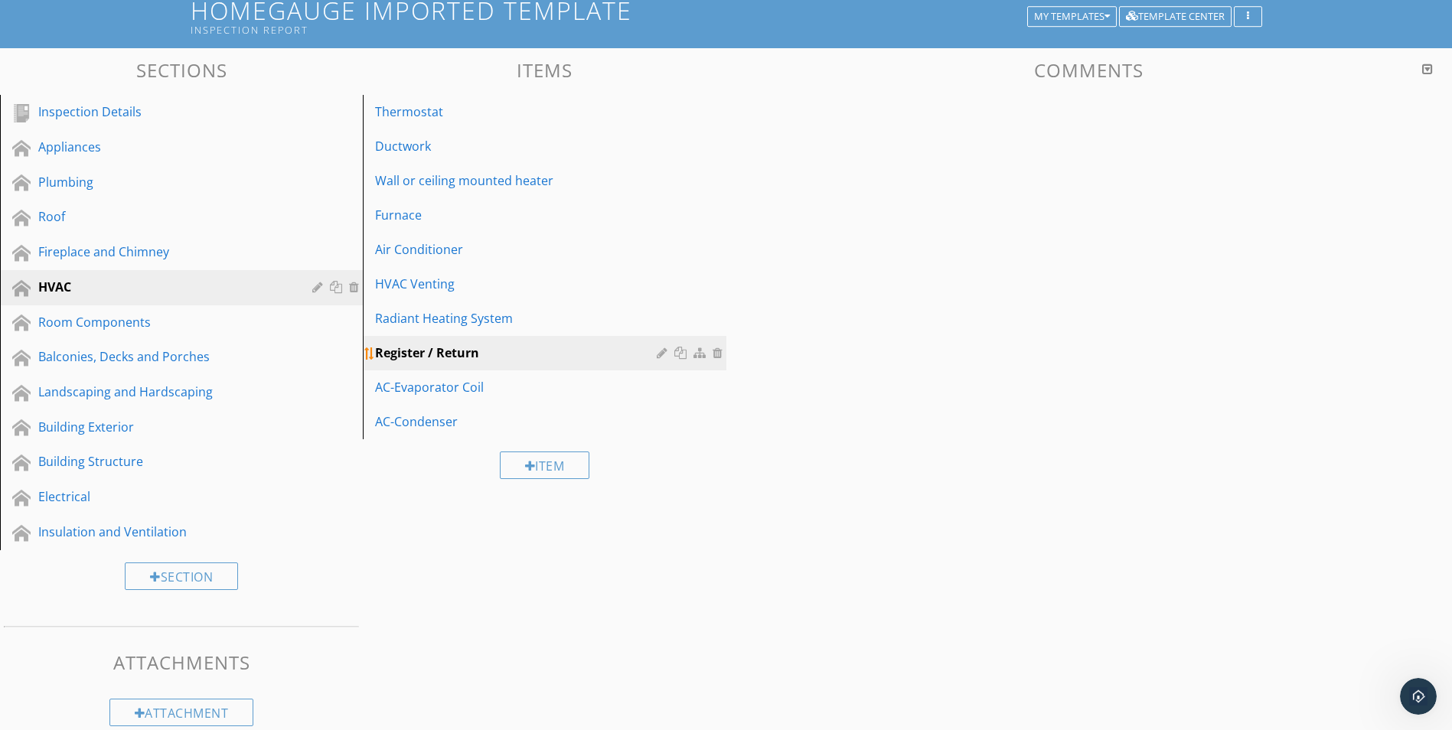
click at [669, 338] on link "Register / Return" at bounding box center [546, 353] width 358 height 34
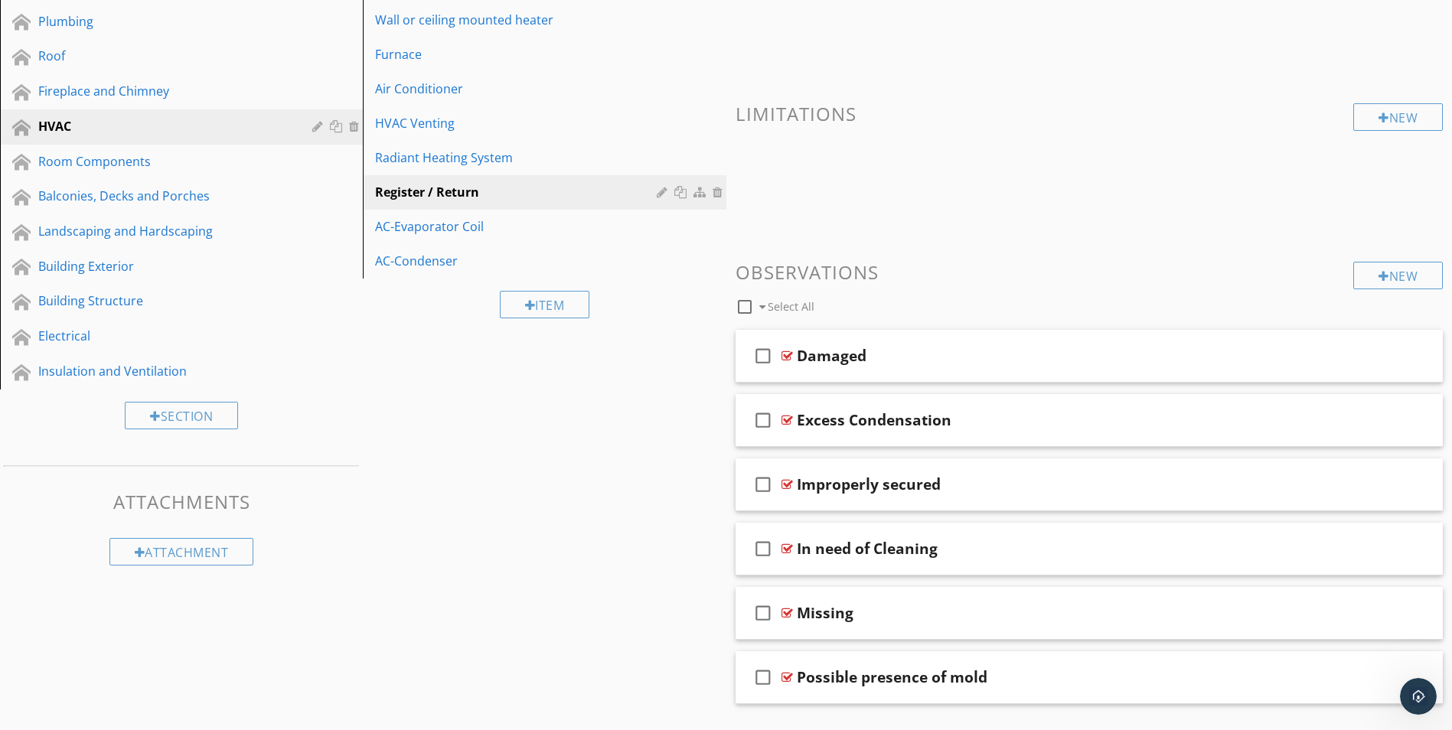
scroll to position [304, 0]
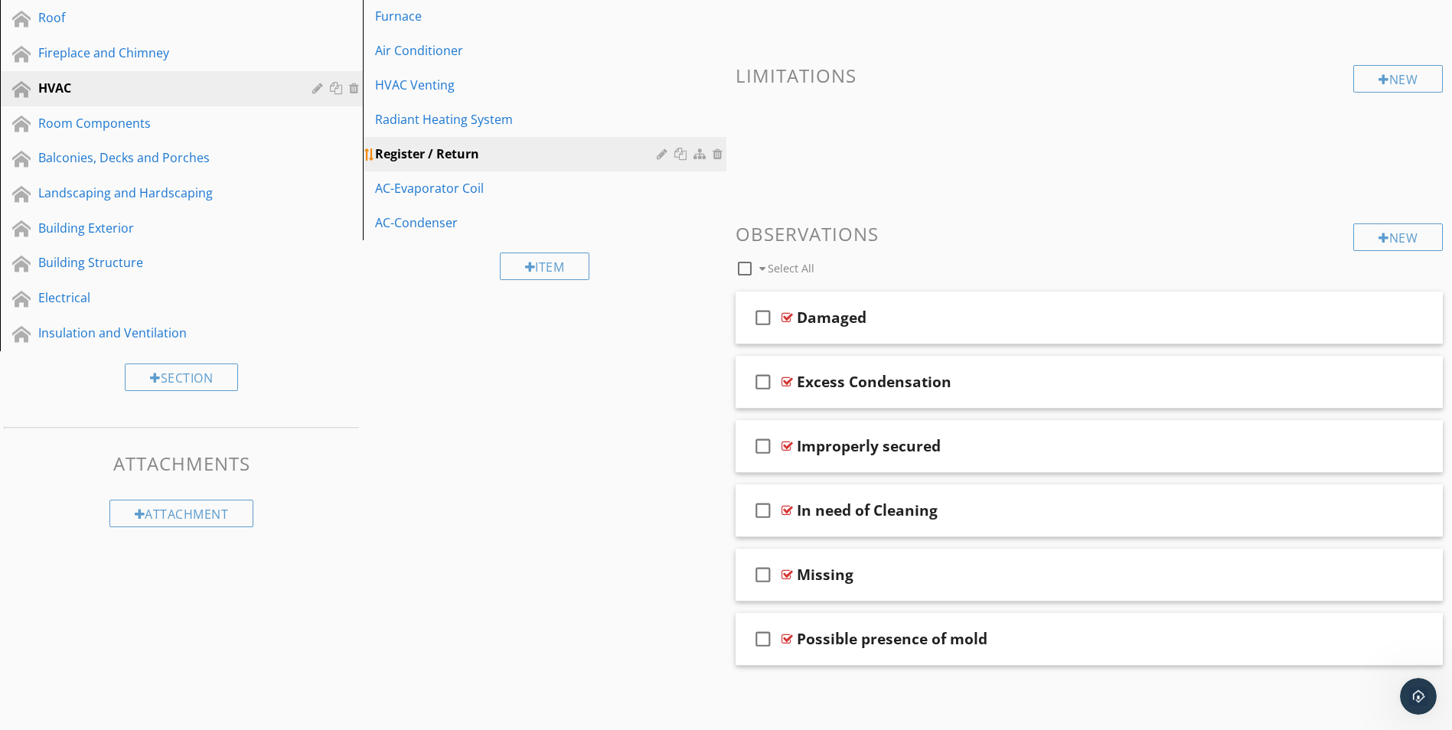
click at [535, 150] on div "Register / Return" at bounding box center [518, 154] width 286 height 18
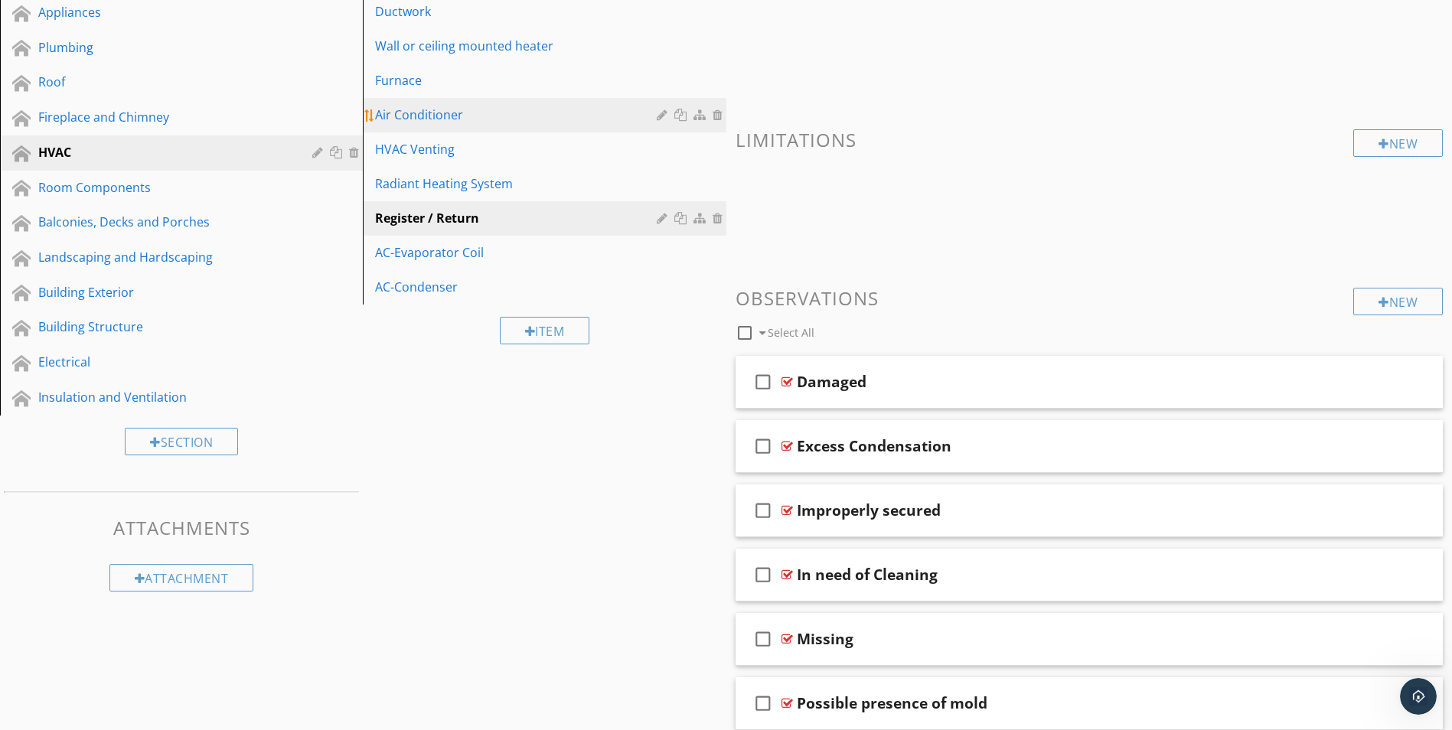
scroll to position [151, 0]
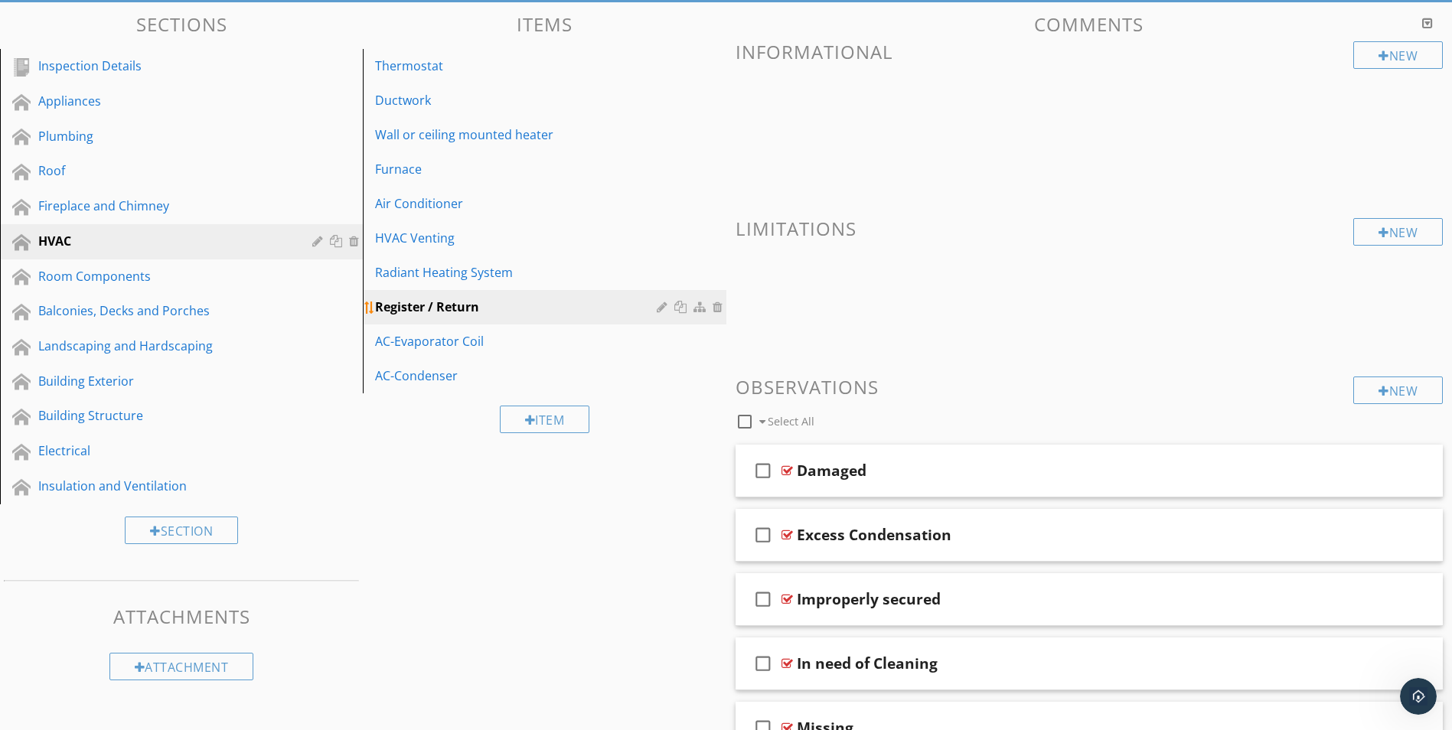
click at [602, 307] on div "Register / Return" at bounding box center [518, 307] width 286 height 18
click at [445, 344] on div "AC-Evaporator Coil" at bounding box center [518, 341] width 286 height 18
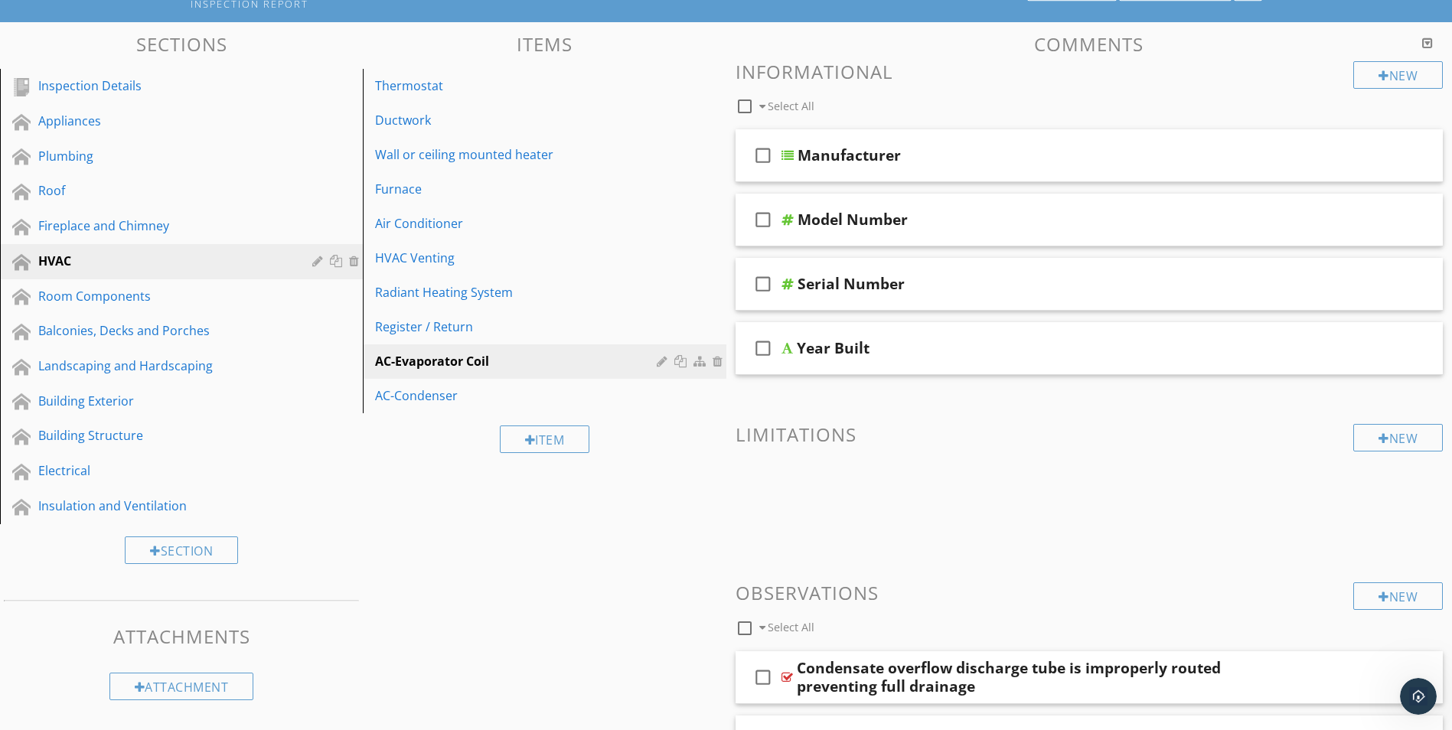
scroll to position [111, 0]
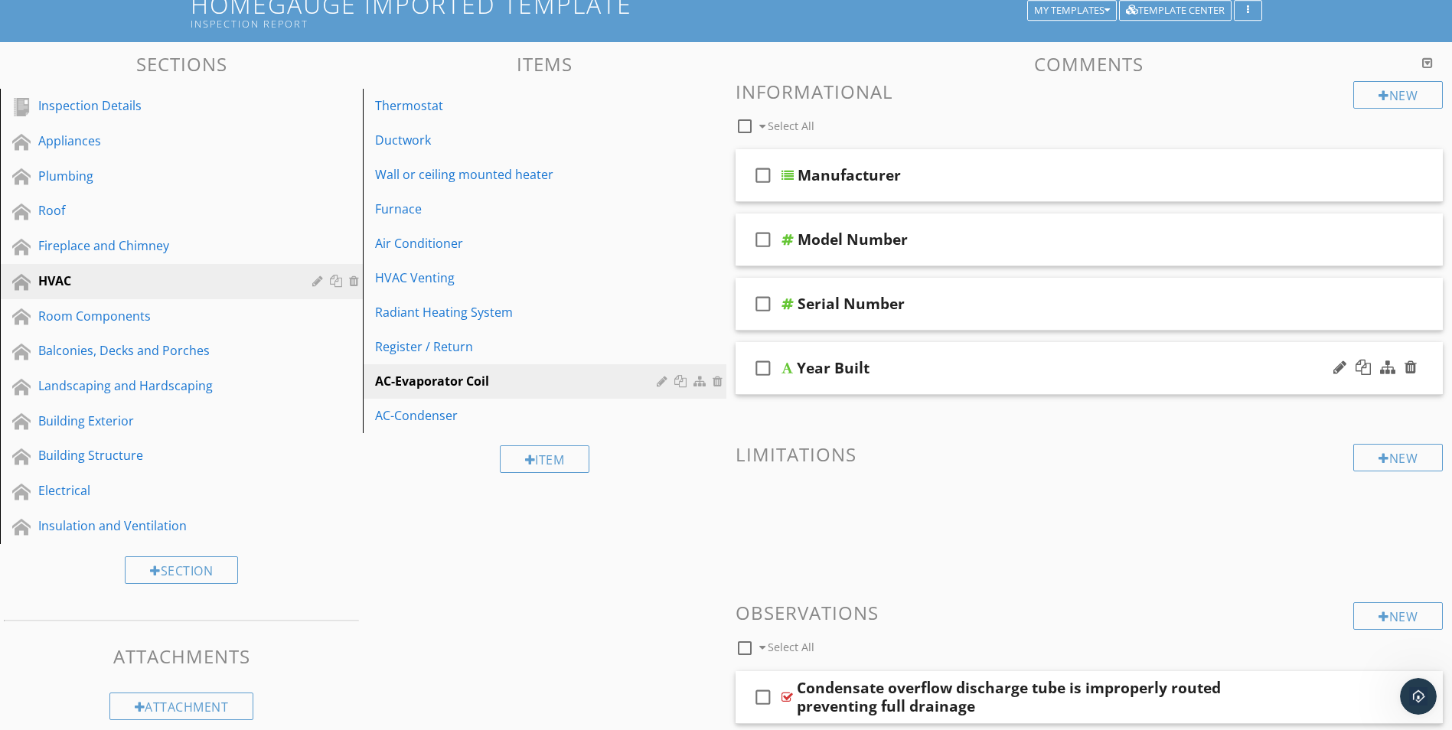
click at [757, 367] on icon "check_box_outline_blank" at bounding box center [763, 368] width 24 height 37
click at [1344, 364] on div at bounding box center [1339, 367] width 13 height 15
click at [1335, 368] on div at bounding box center [1339, 367] width 13 height 15
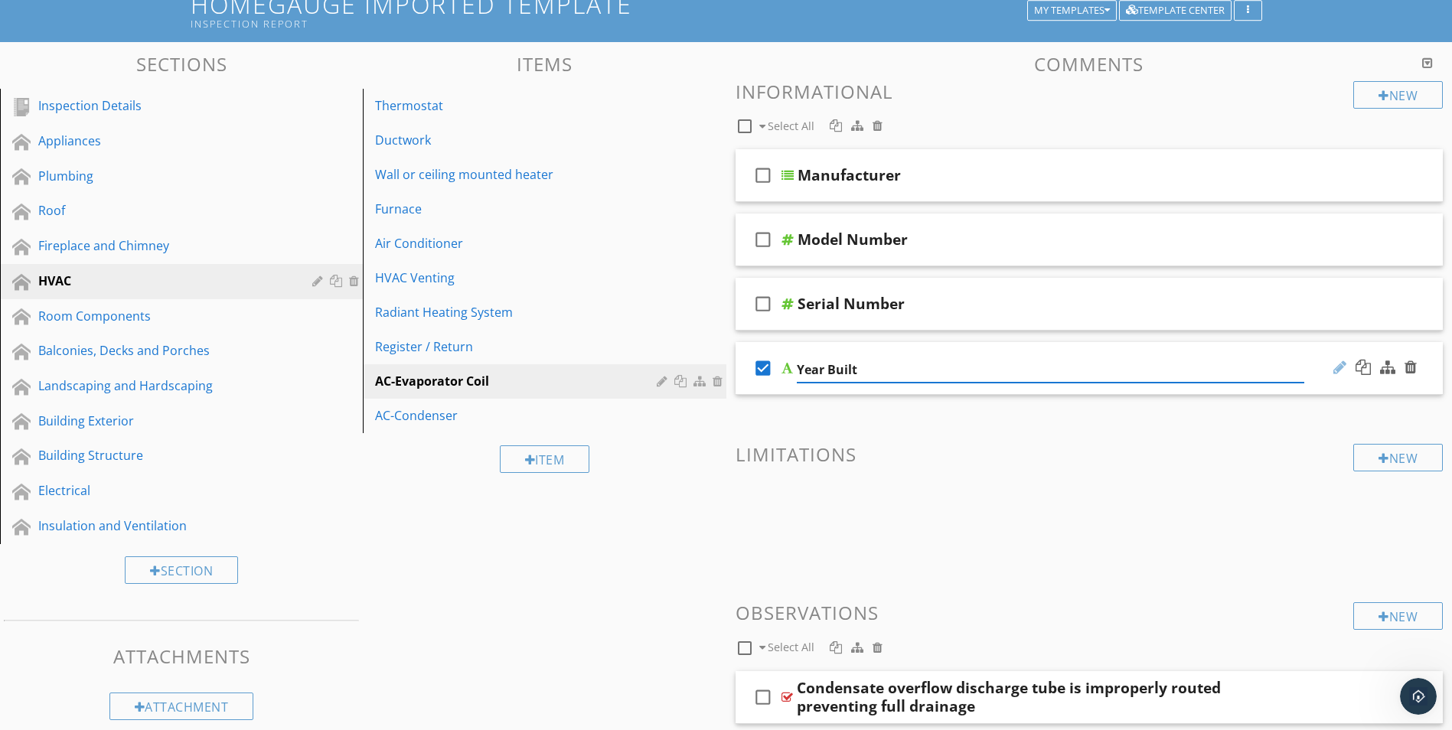
click at [1335, 368] on div at bounding box center [1339, 367] width 13 height 15
click at [1362, 369] on div at bounding box center [1363, 367] width 15 height 15
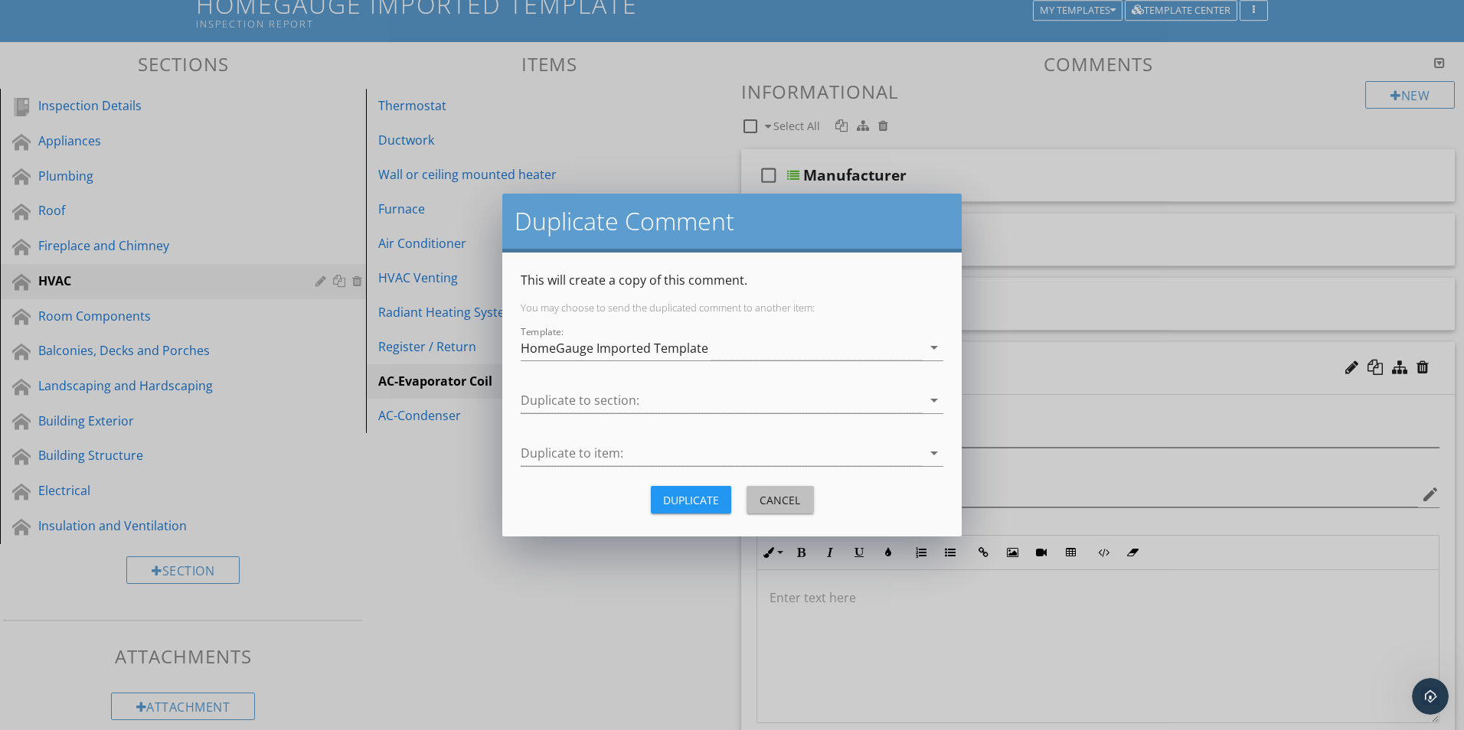
click at [800, 504] on div "Cancel" at bounding box center [780, 500] width 43 height 16
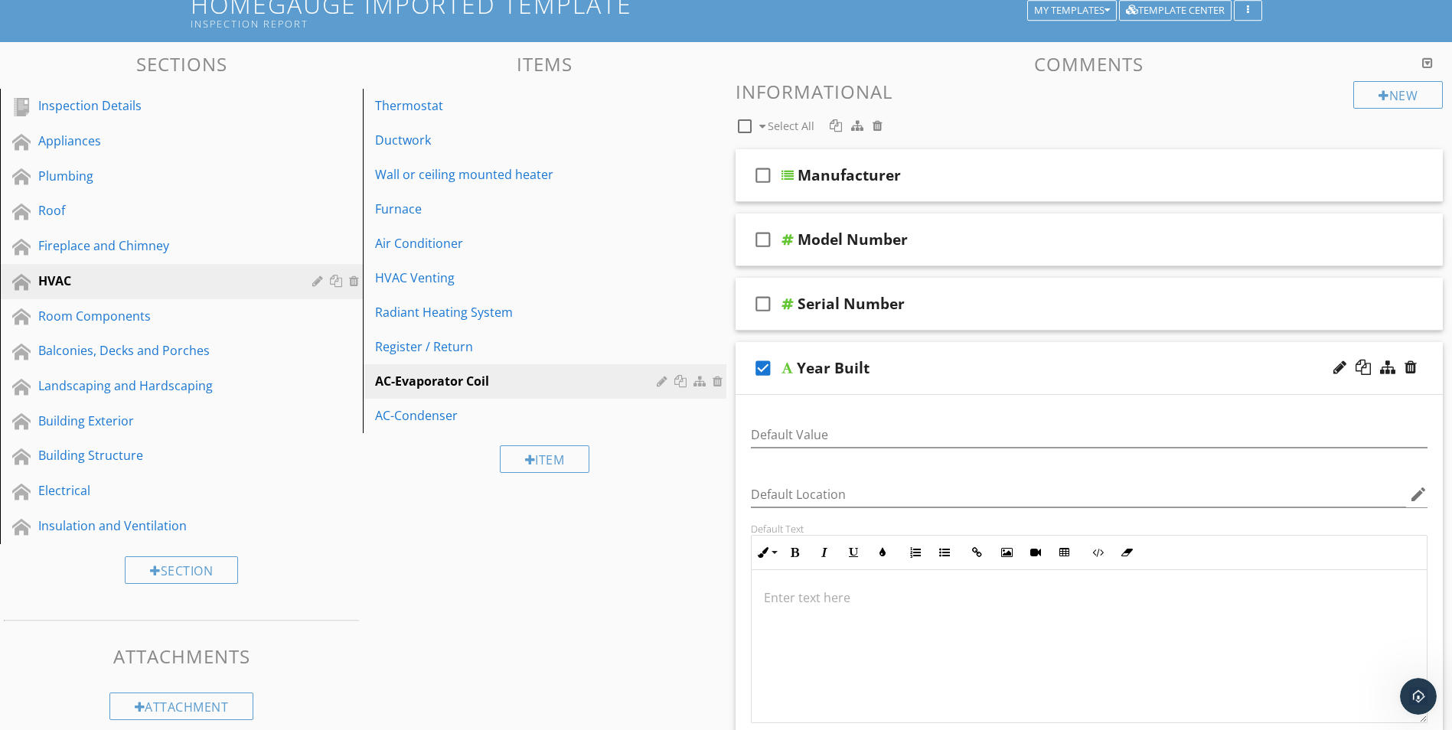
click at [426, 414] on div "AC-Condenser" at bounding box center [518, 415] width 286 height 18
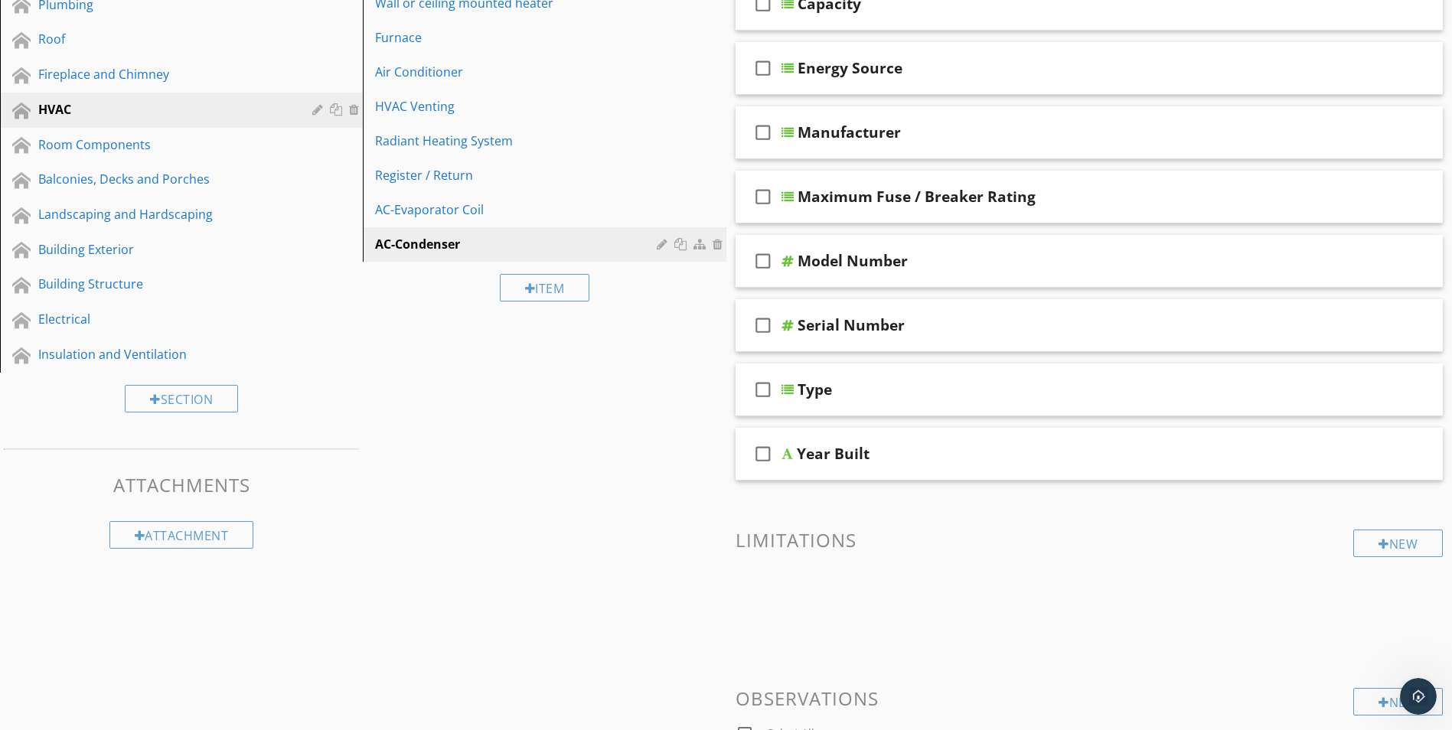
scroll to position [341, 0]
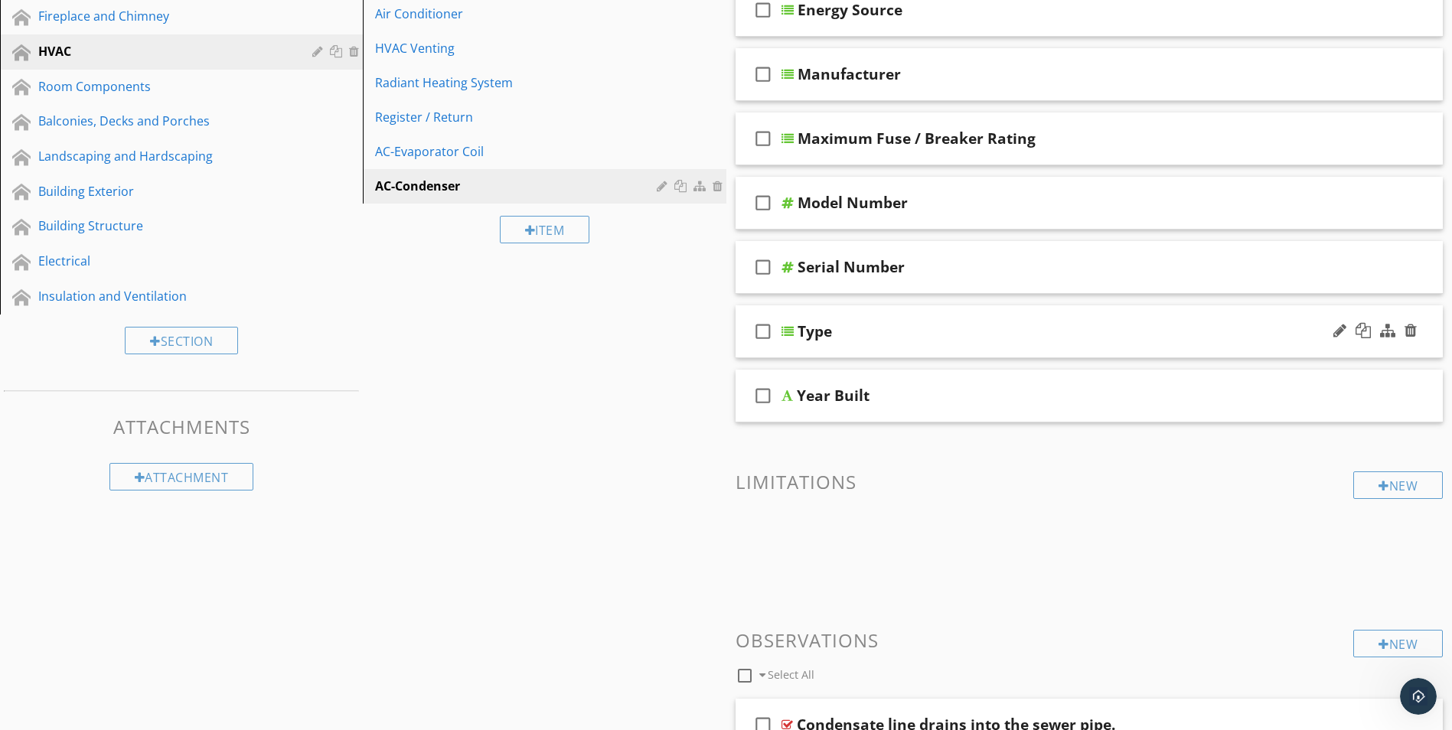
click at [761, 329] on icon "check_box_outline_blank" at bounding box center [763, 331] width 24 height 37
click at [1342, 330] on div at bounding box center [1339, 330] width 13 height 15
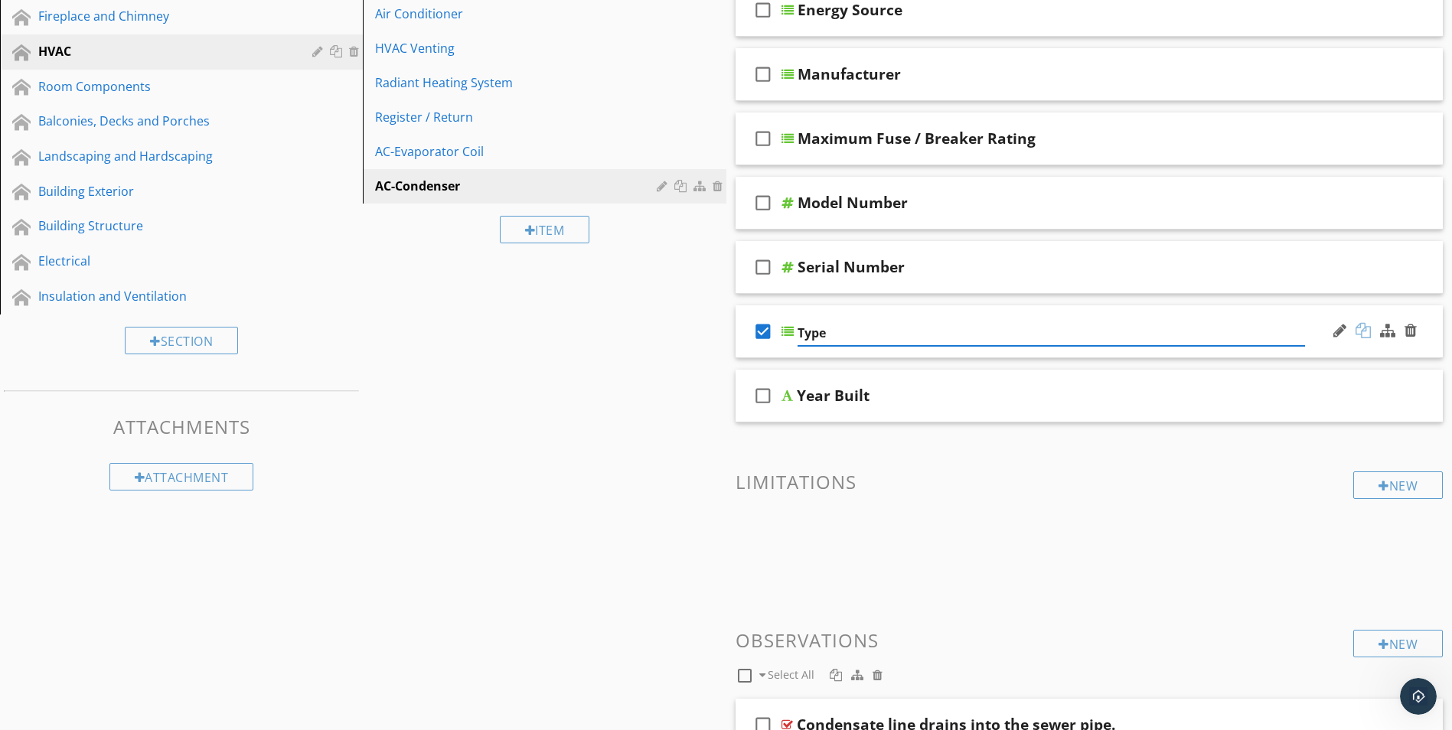
click at [1362, 328] on div at bounding box center [1363, 330] width 15 height 15
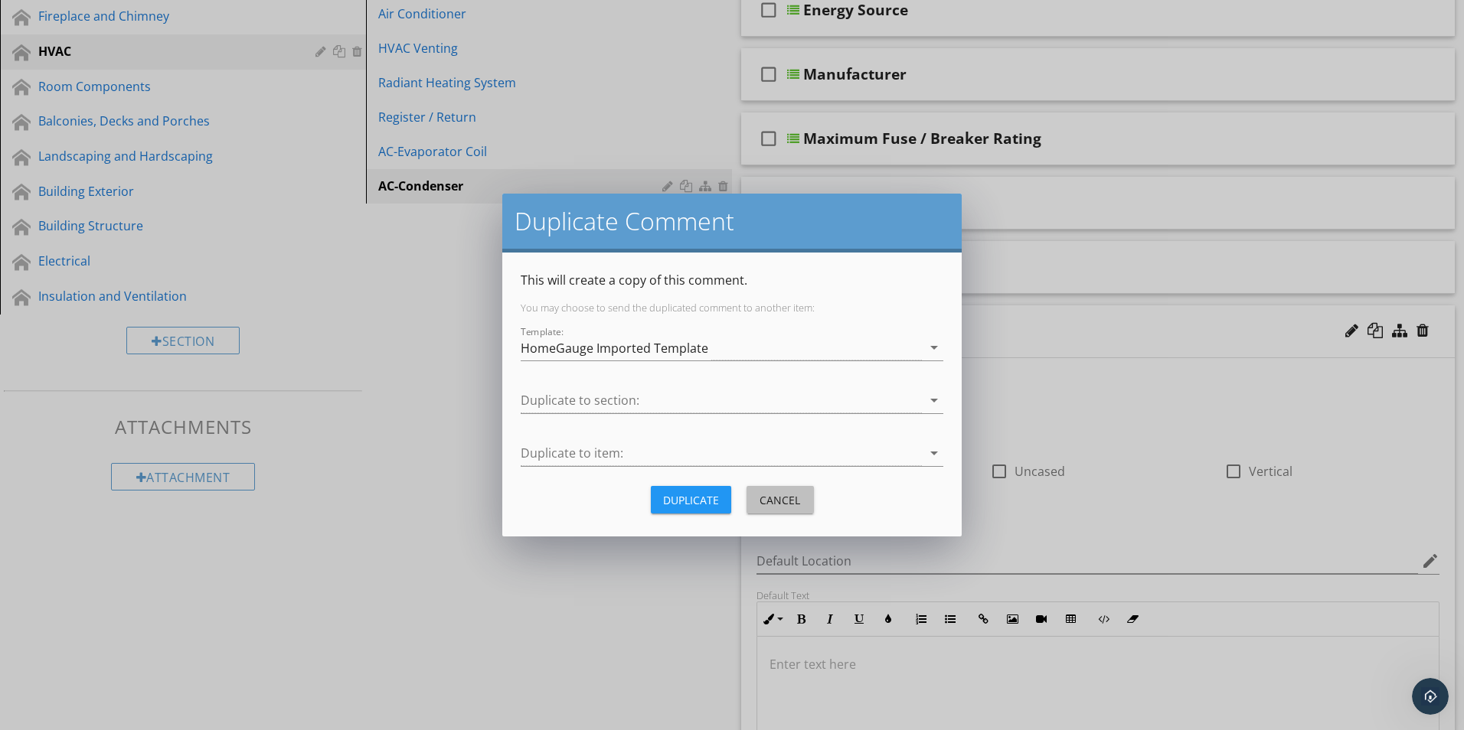
click at [772, 505] on div "Cancel" at bounding box center [780, 500] width 43 height 16
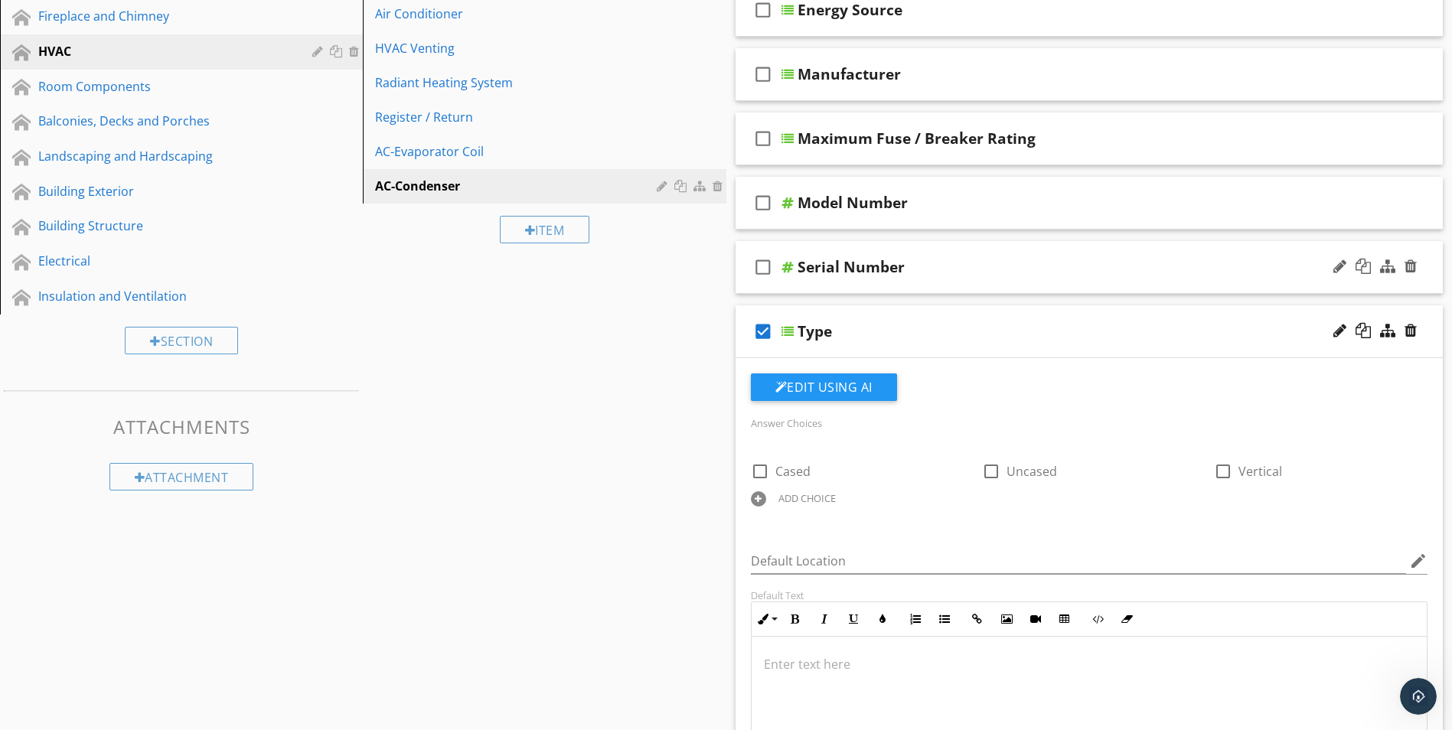
click at [856, 263] on div "Serial Number" at bounding box center [851, 267] width 107 height 18
click at [1362, 266] on div at bounding box center [1363, 266] width 15 height 15
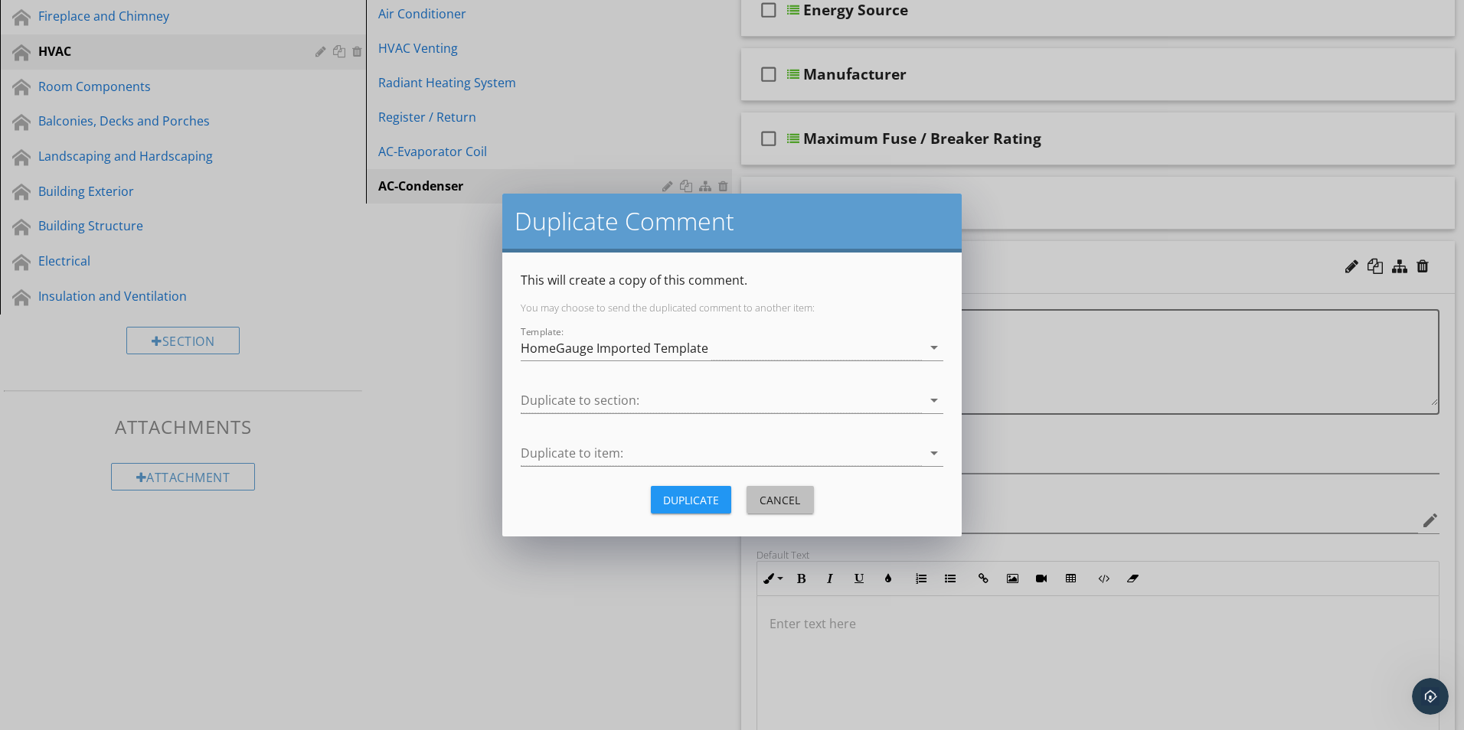
click at [777, 498] on div "Cancel" at bounding box center [780, 500] width 43 height 16
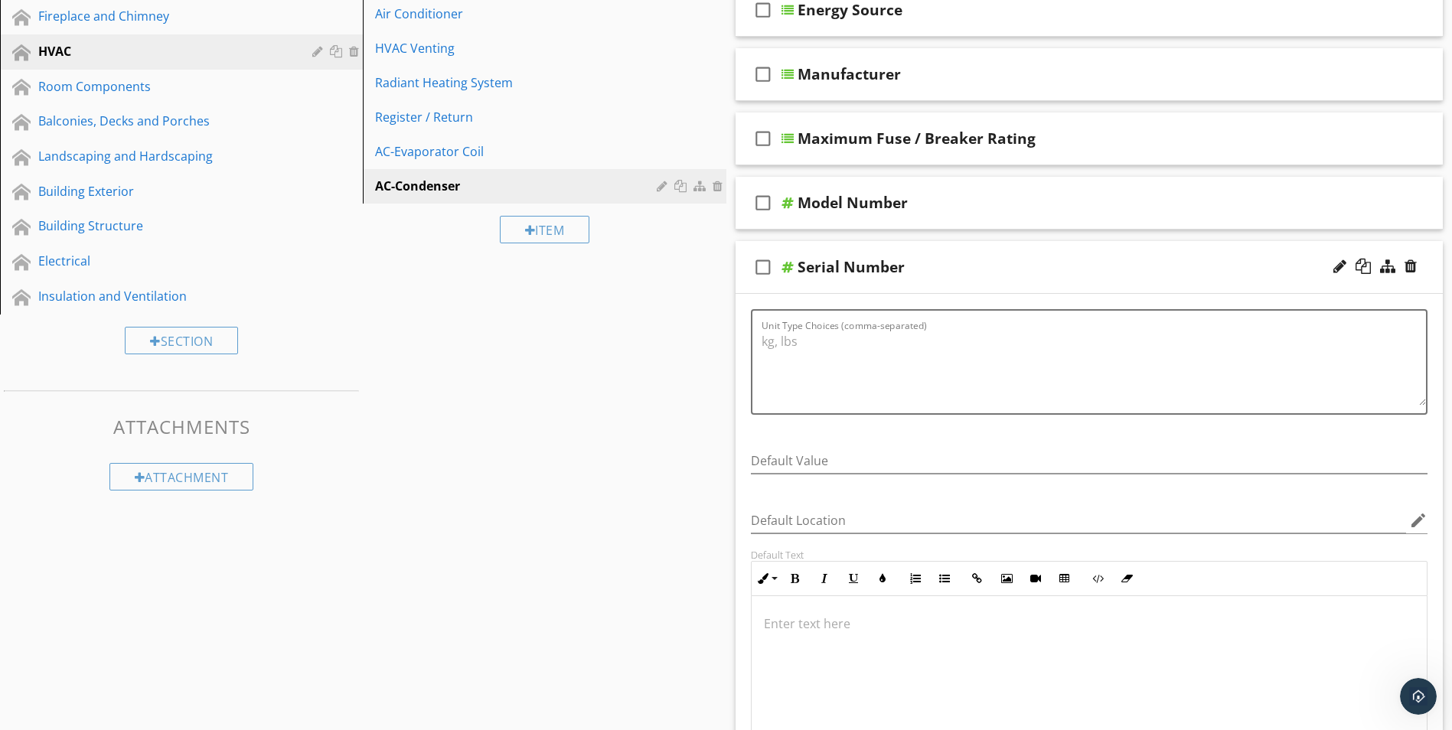
click at [442, 156] on div "AC-Evaporator Coil" at bounding box center [518, 151] width 286 height 18
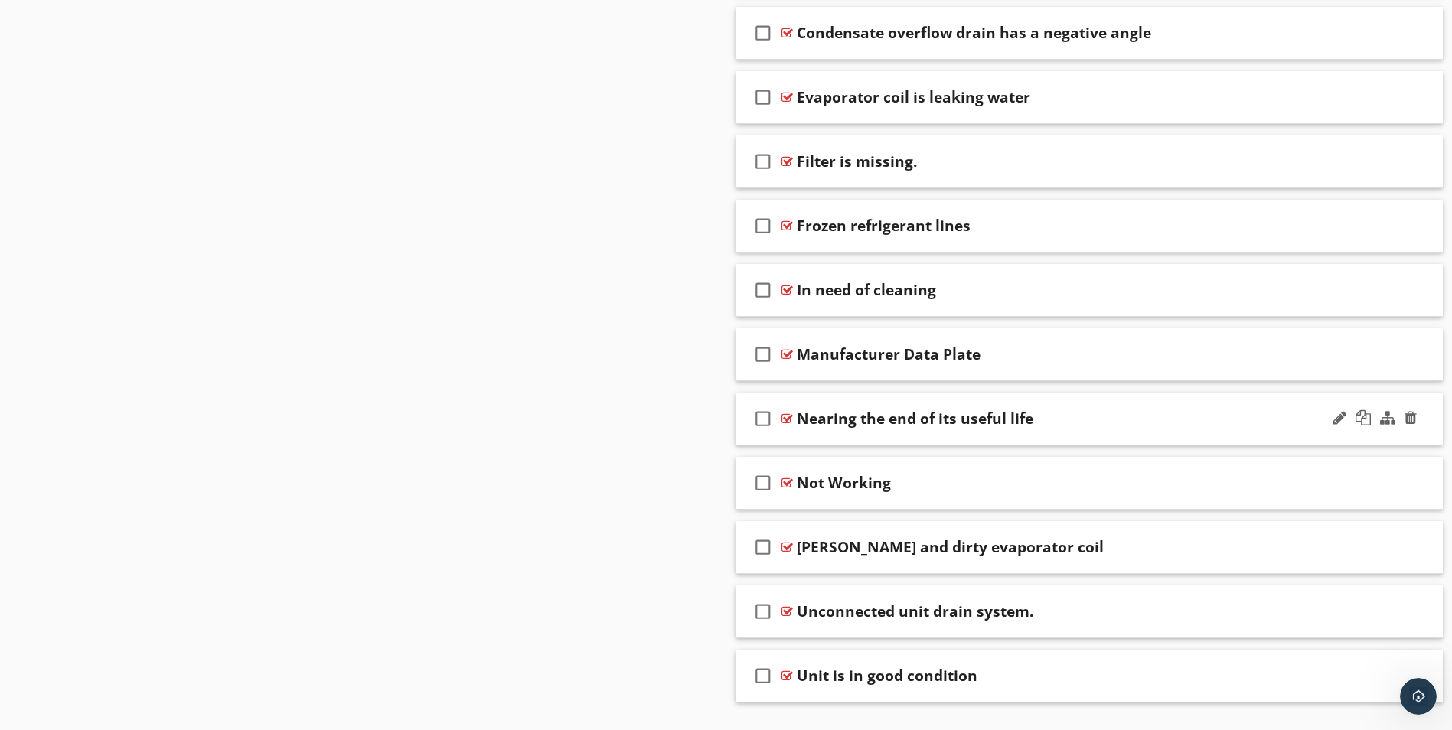
scroll to position [876, 0]
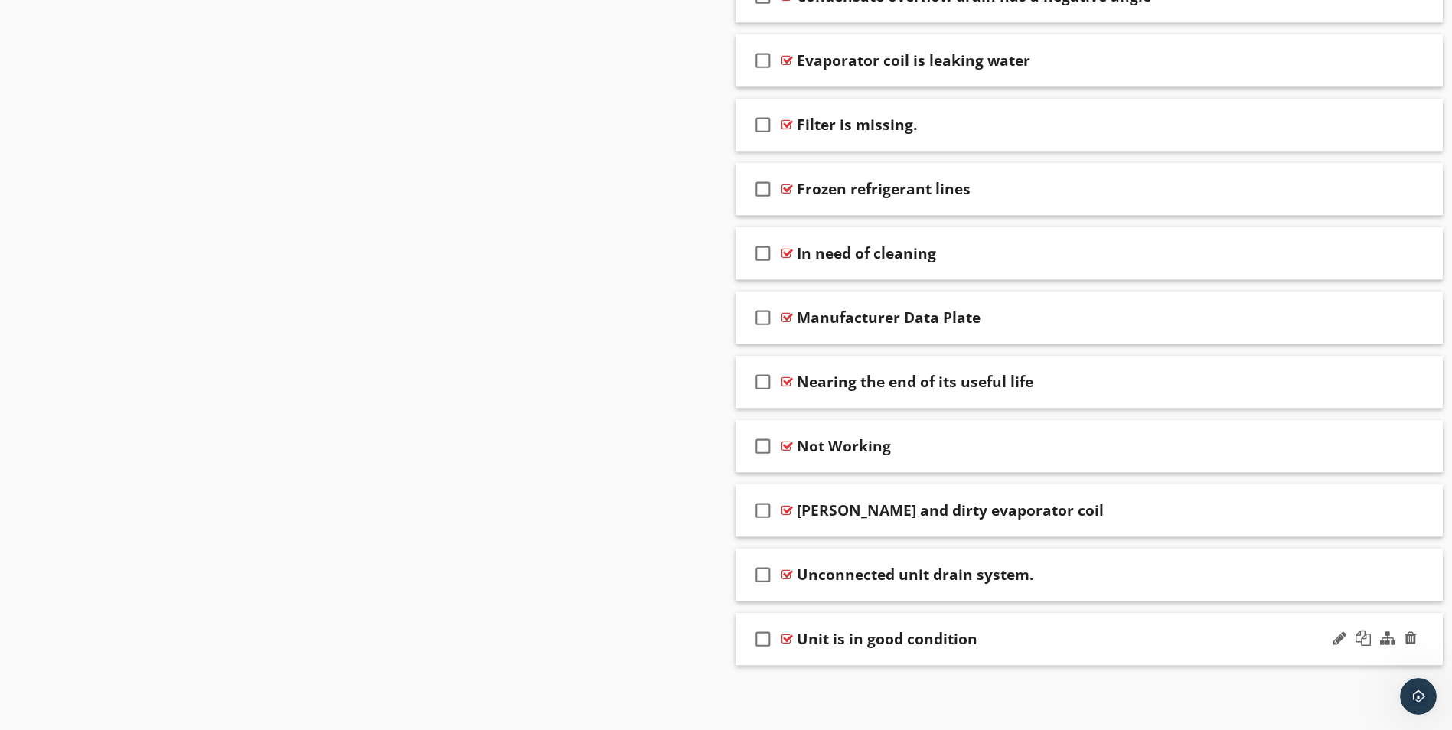
click at [760, 636] on icon "check_box_outline_blank" at bounding box center [763, 639] width 24 height 37
click at [1366, 640] on div at bounding box center [1363, 638] width 15 height 15
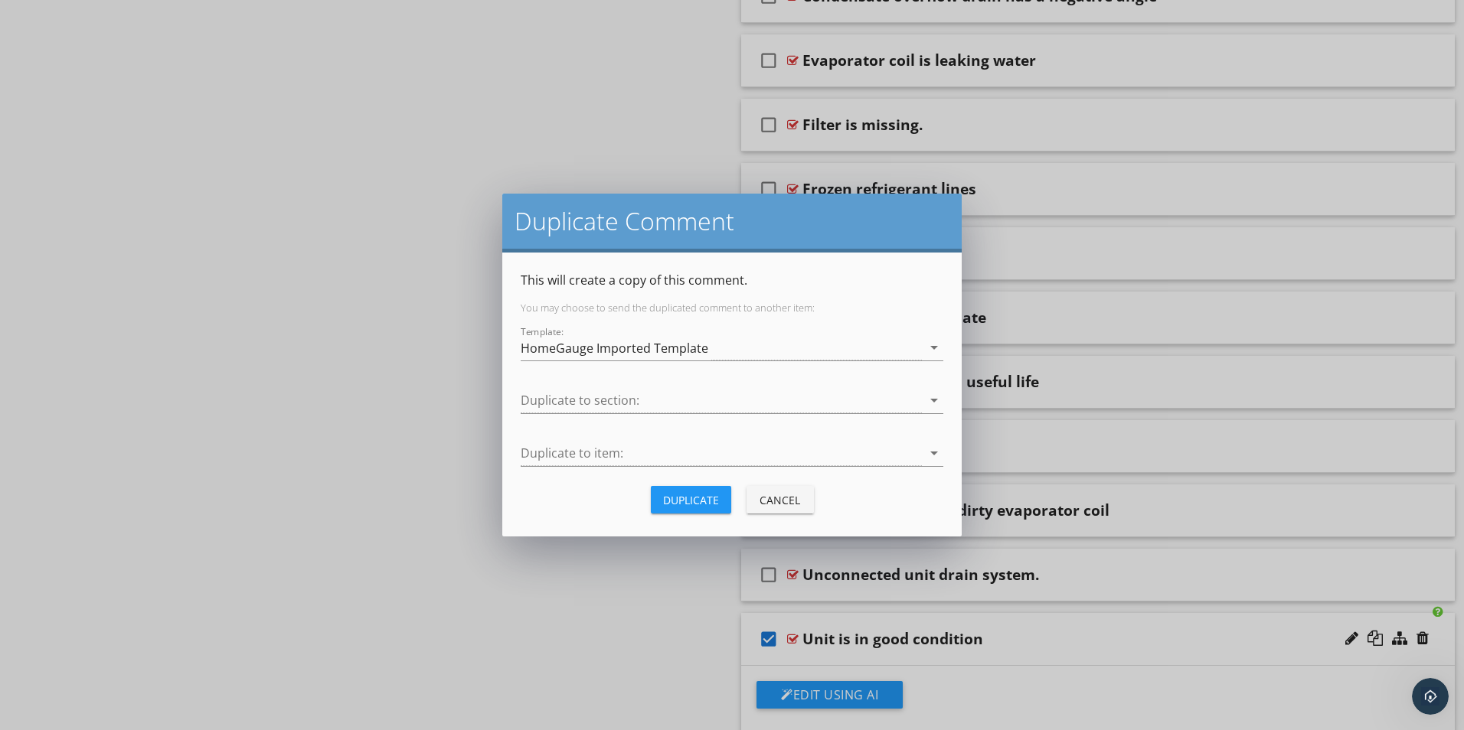
click at [768, 504] on div "Cancel" at bounding box center [780, 500] width 43 height 16
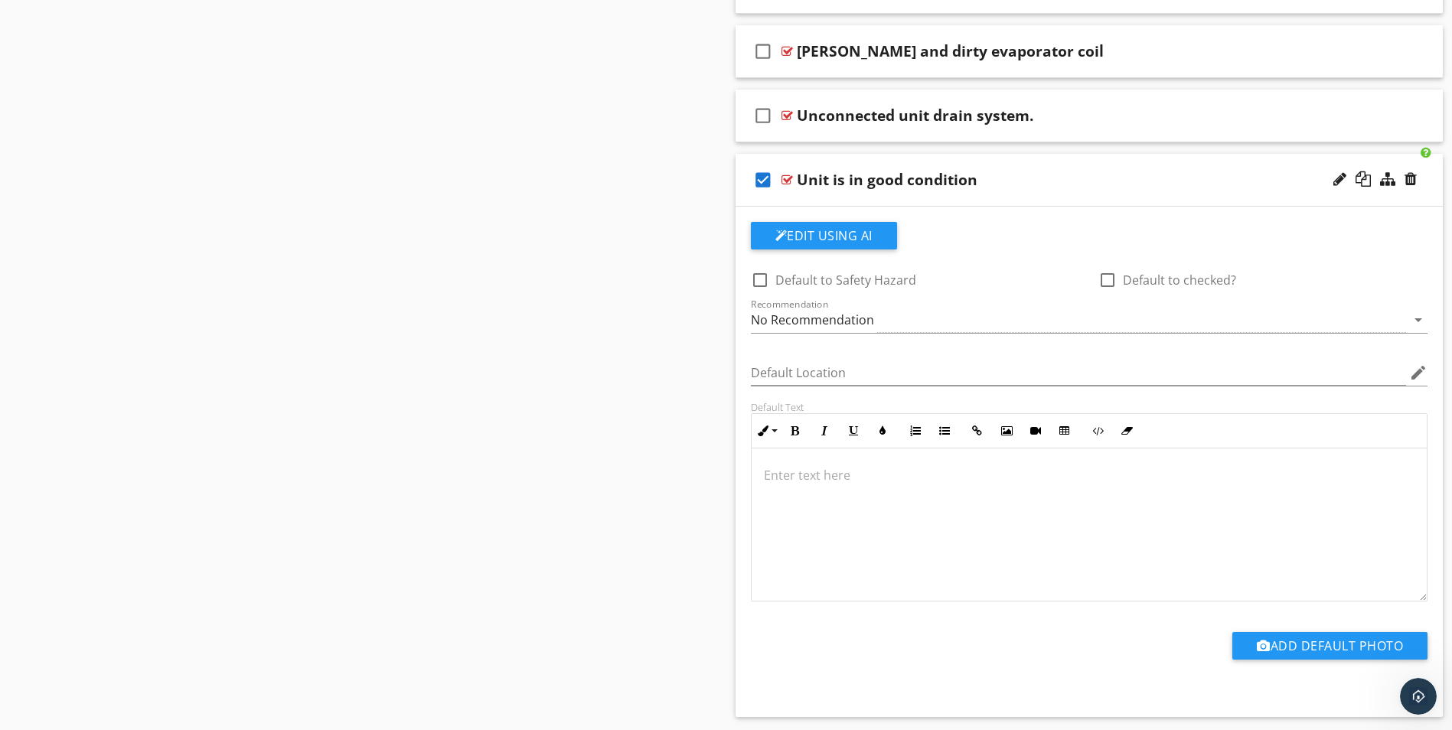
scroll to position [1387, 0]
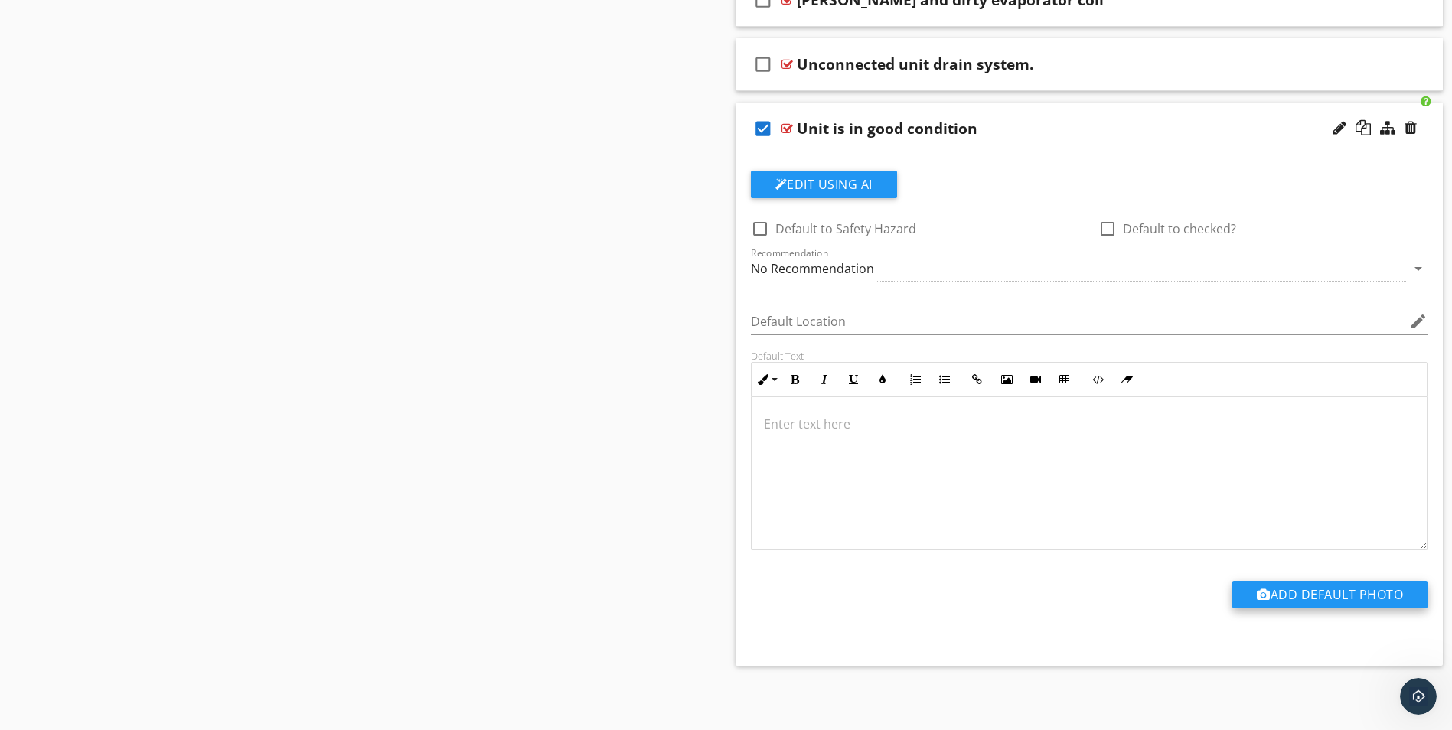
click at [1308, 589] on button "Add Default Photo" at bounding box center [1329, 595] width 195 height 28
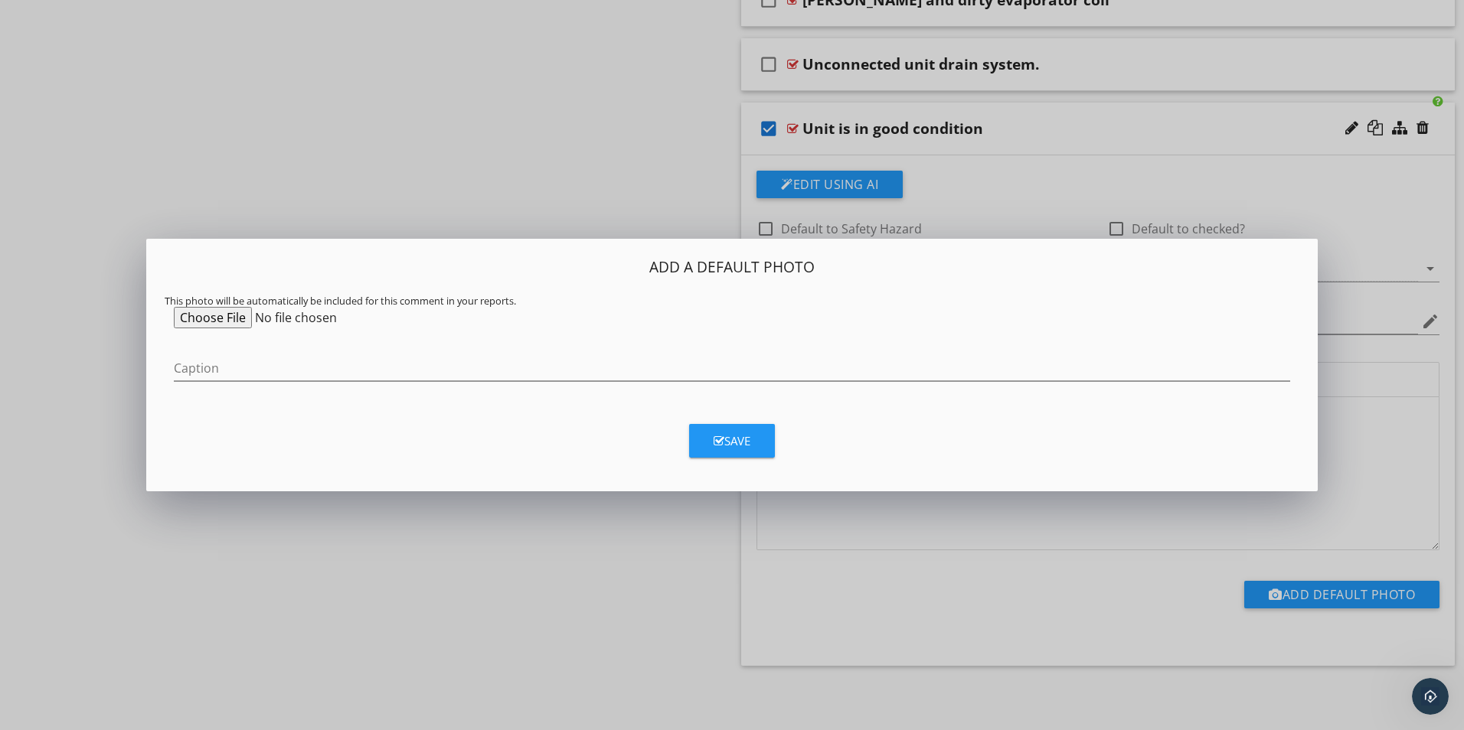
click at [223, 317] on input "file" at bounding box center [291, 317] width 234 height 21
type input "C:\fakepath\20250914_100112.jpg"
click at [746, 439] on div "Save" at bounding box center [731, 441] width 37 height 18
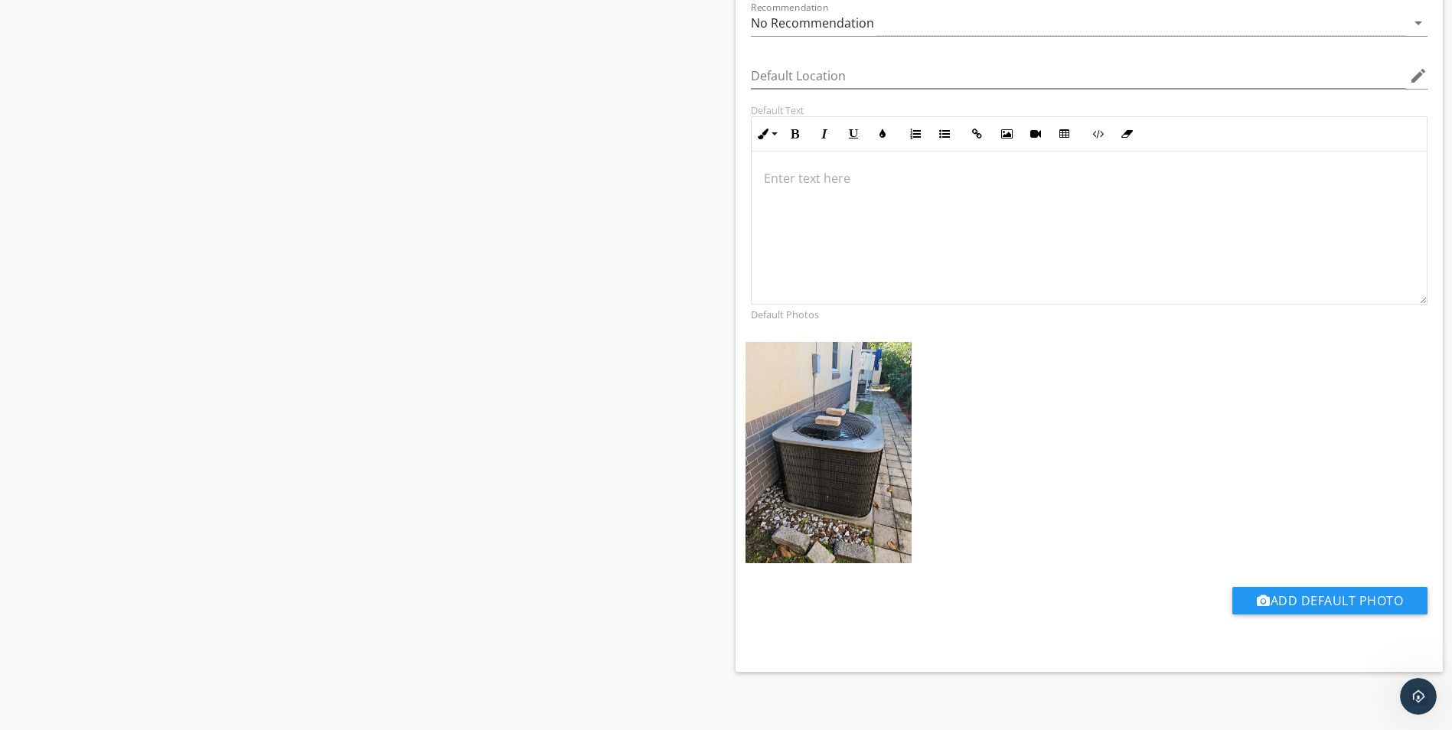
scroll to position [1639, 0]
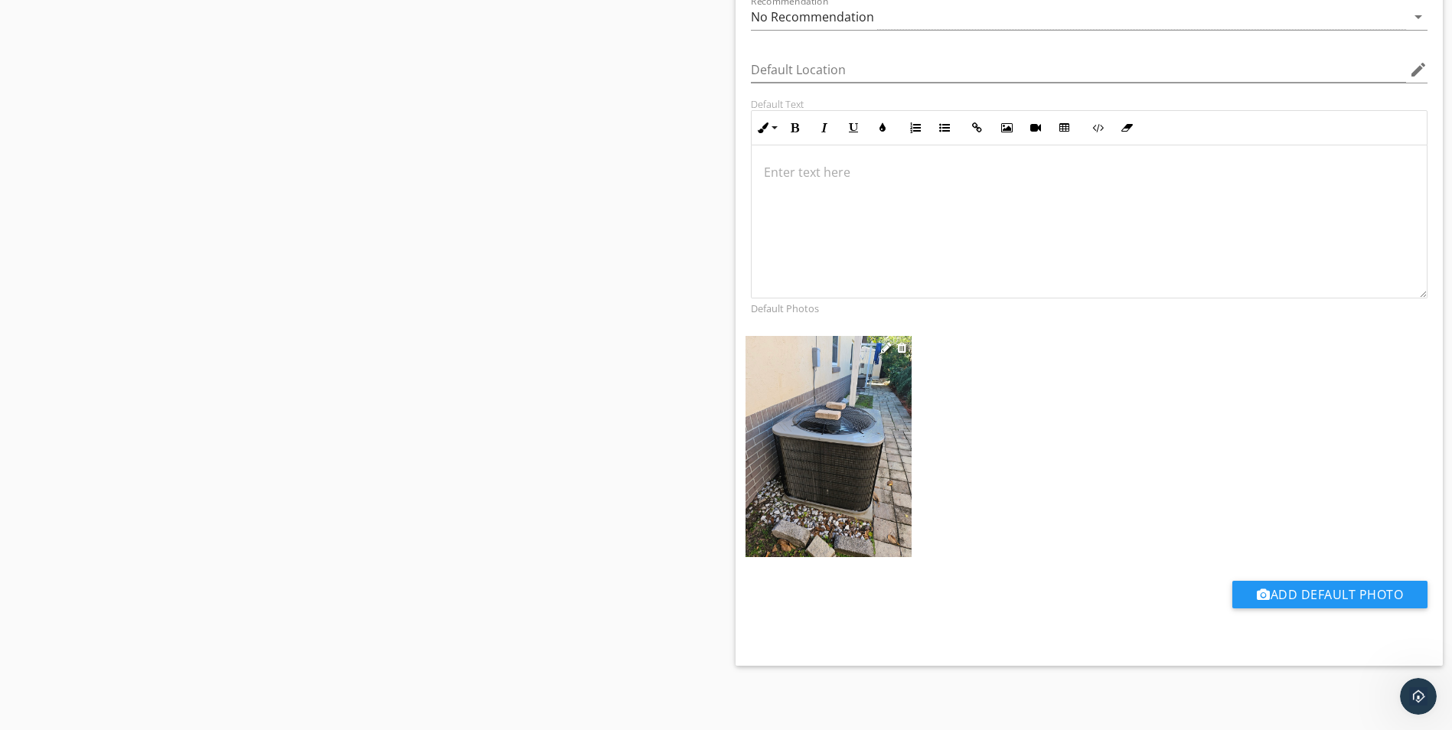
click at [834, 428] on img at bounding box center [829, 447] width 166 height 222
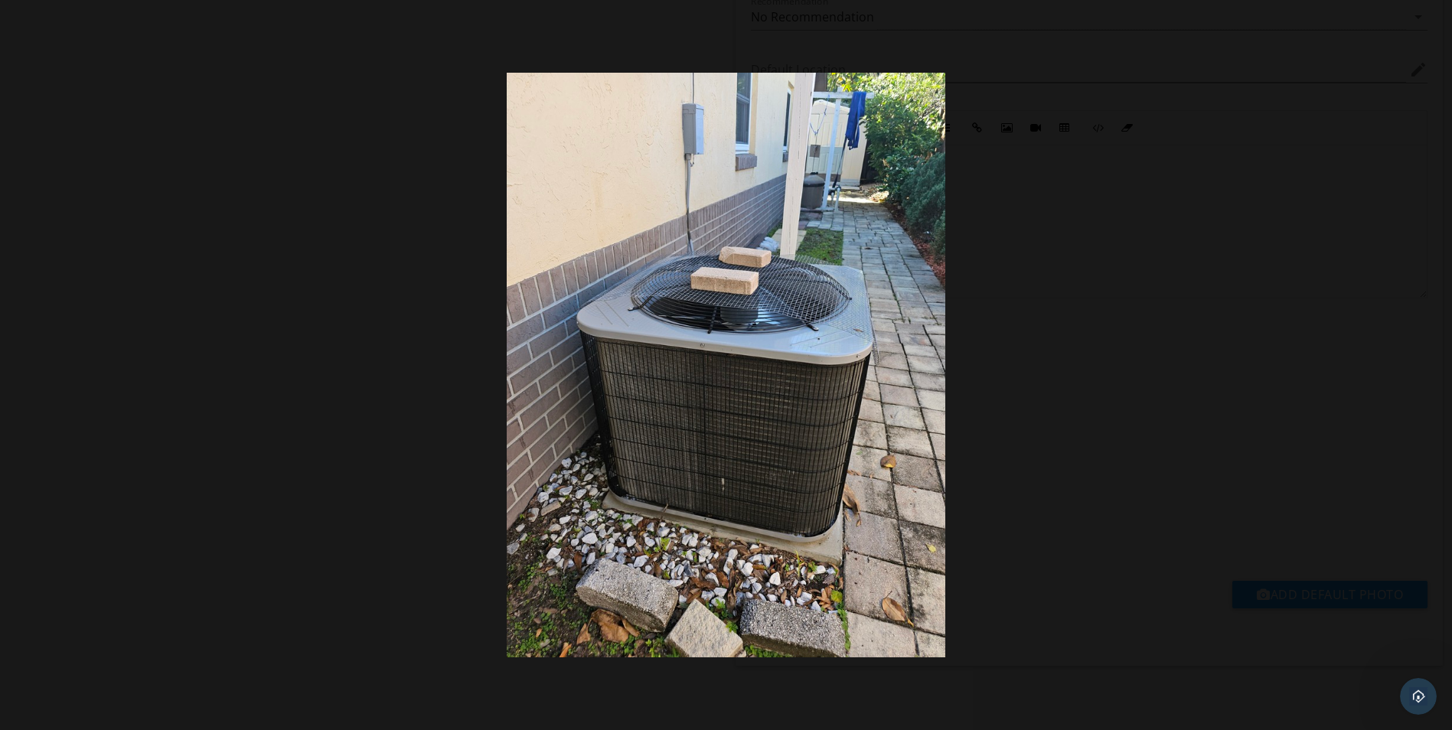
click at [646, 289] on img at bounding box center [726, 365] width 438 height 584
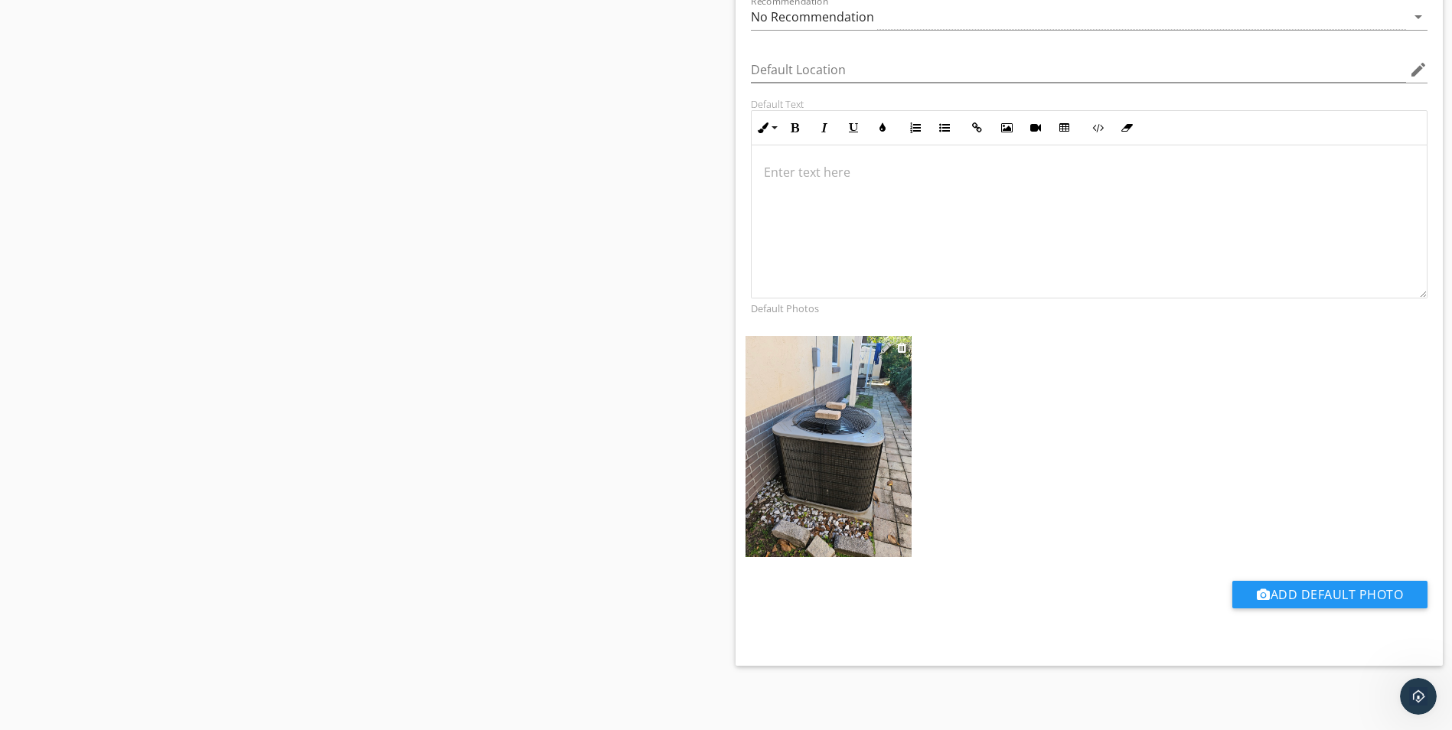
click at [883, 346] on div at bounding box center [886, 347] width 11 height 12
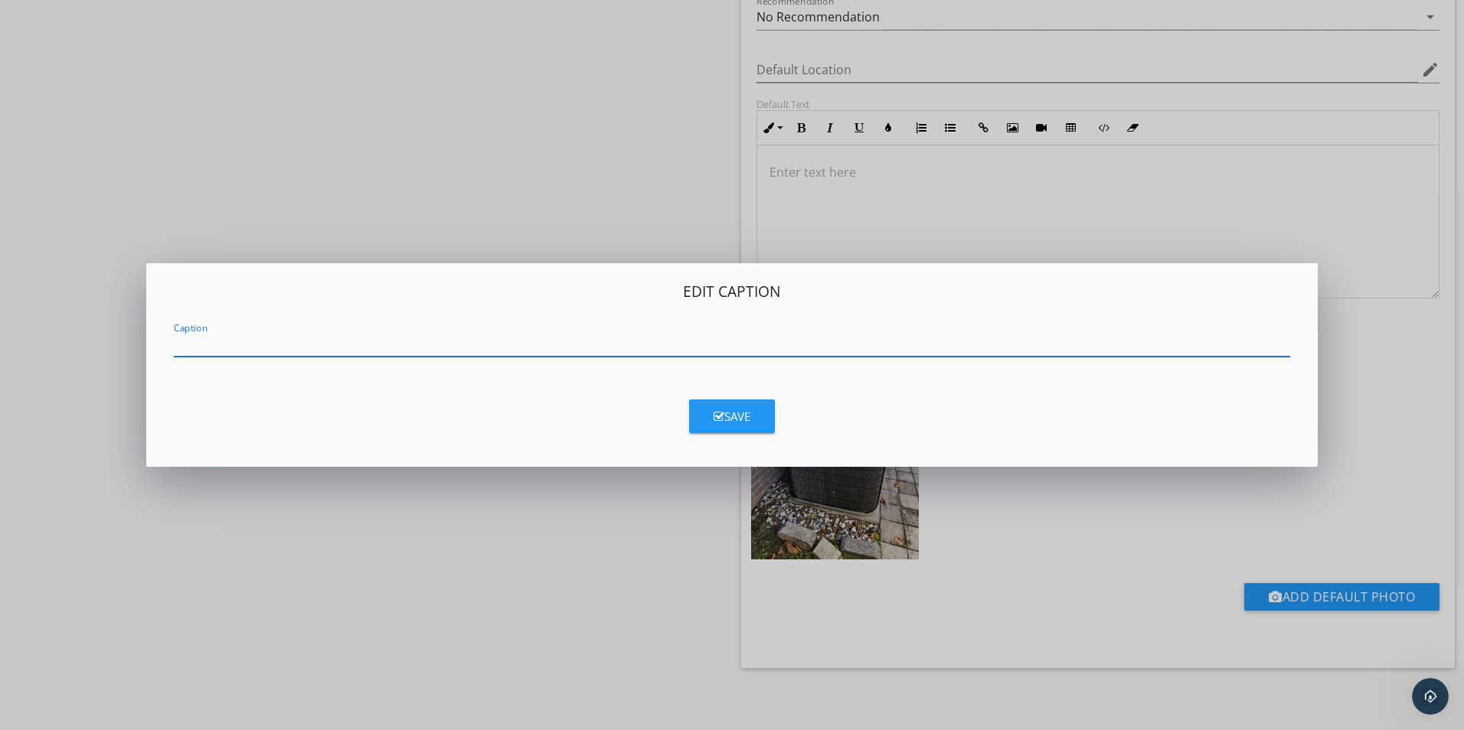
click at [676, 195] on div "Edit Caption Caption Save" at bounding box center [732, 365] width 1464 height 730
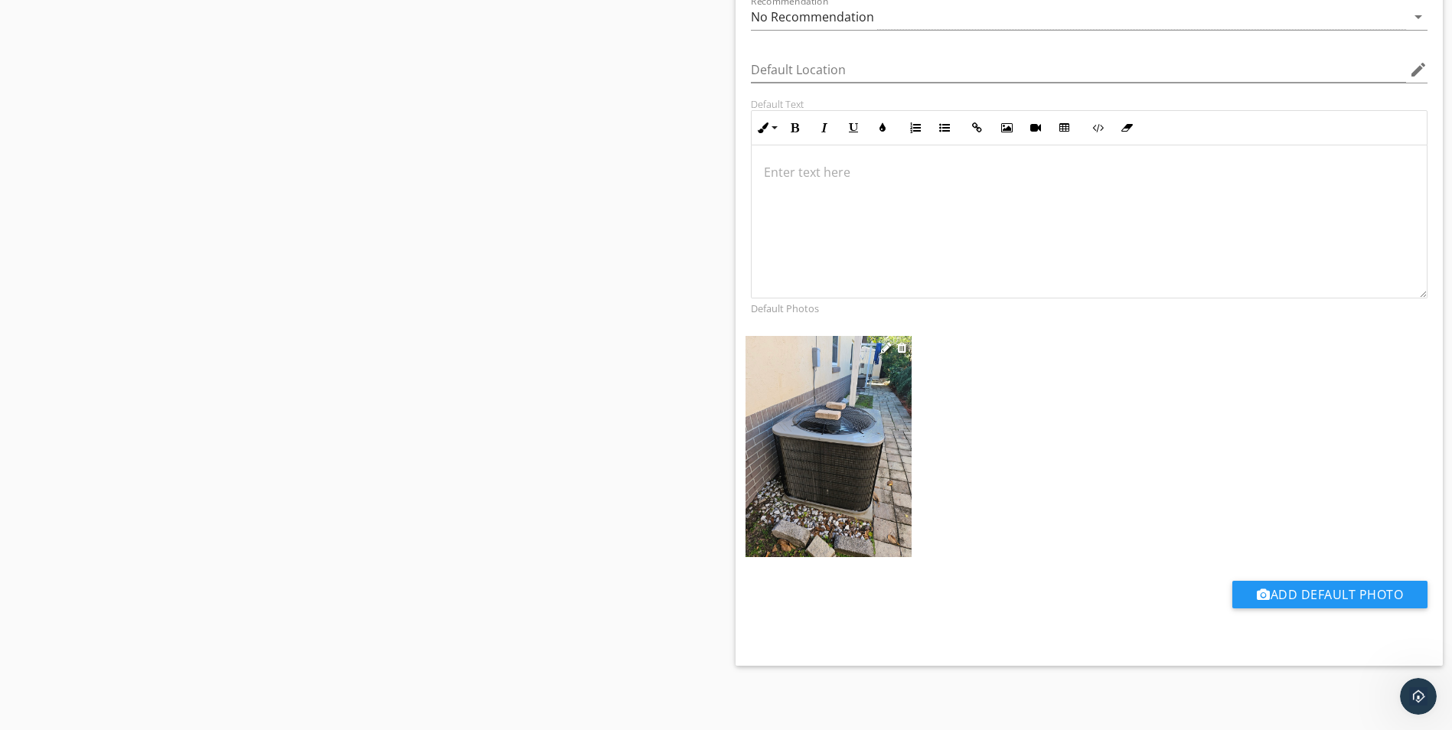
click at [811, 463] on img at bounding box center [829, 447] width 166 height 222
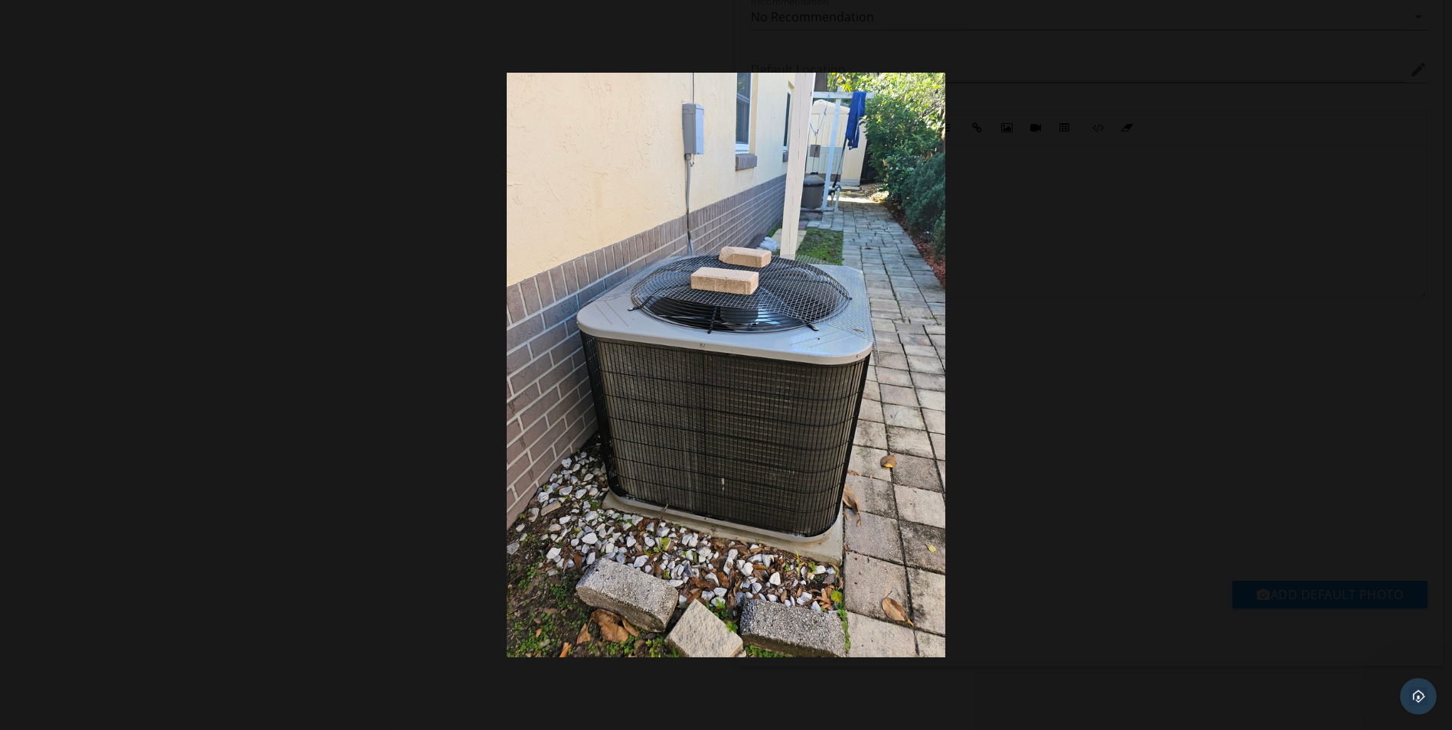
drag, startPoint x: 783, startPoint y: 252, endPoint x: 737, endPoint y: 190, distance: 77.2
click at [737, 190] on img at bounding box center [726, 365] width 438 height 584
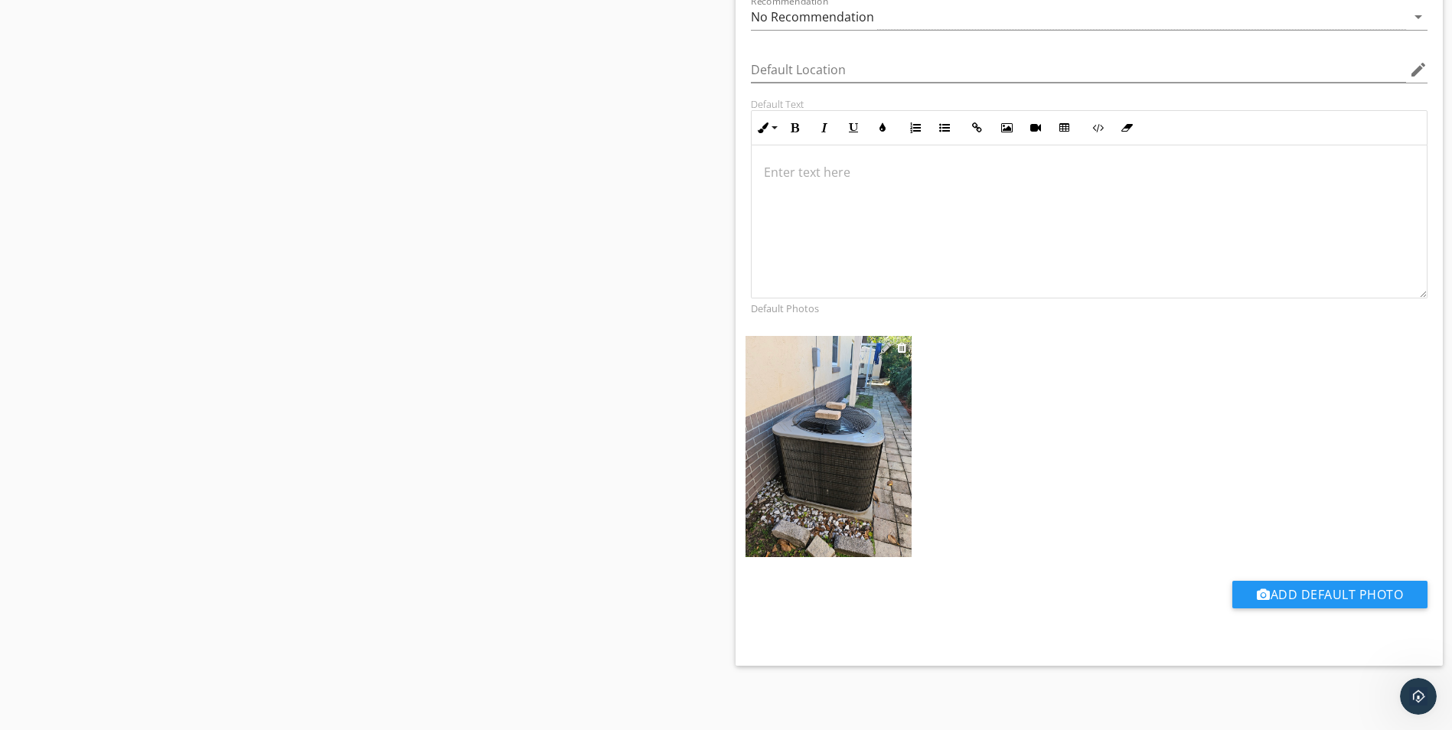
click at [885, 349] on div at bounding box center [886, 347] width 11 height 12
click at [618, 178] on div at bounding box center [726, 365] width 1452 height 730
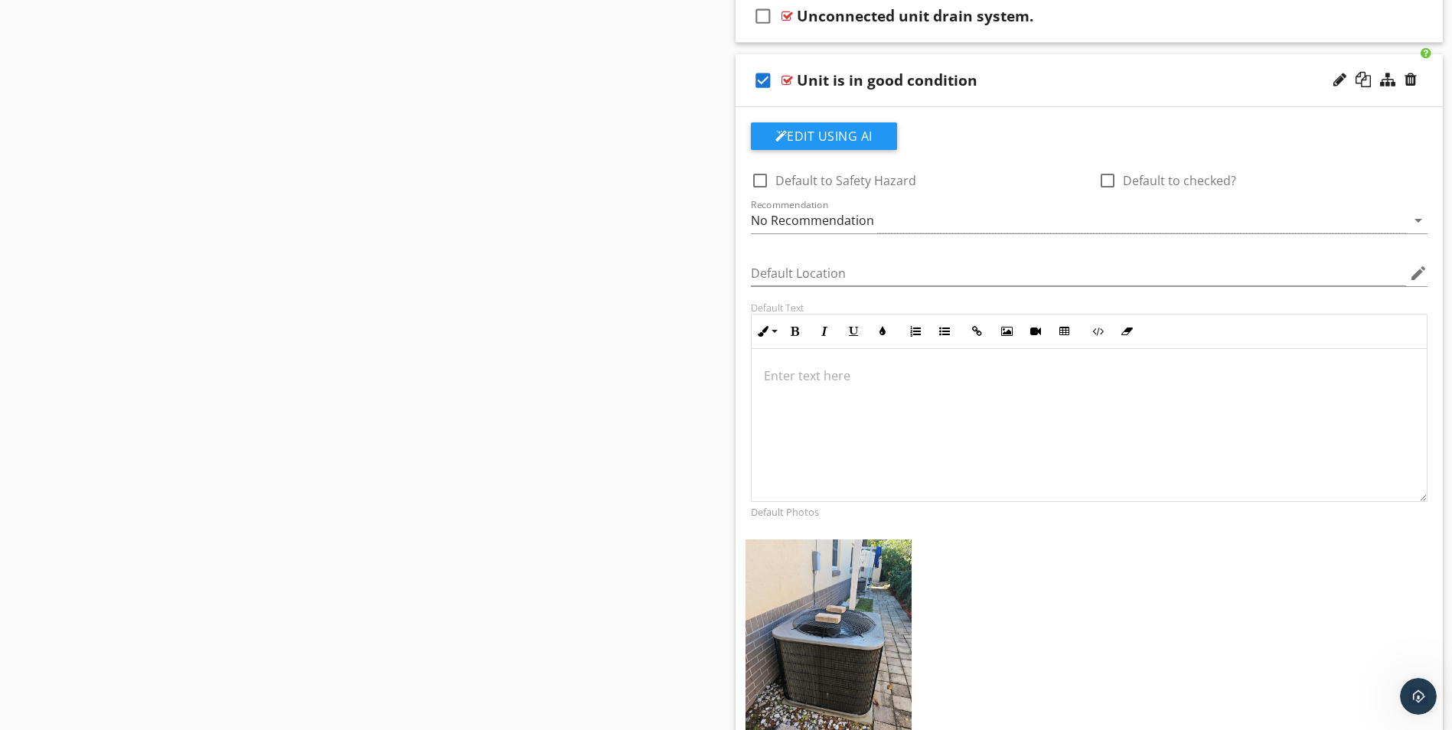
scroll to position [1454, 0]
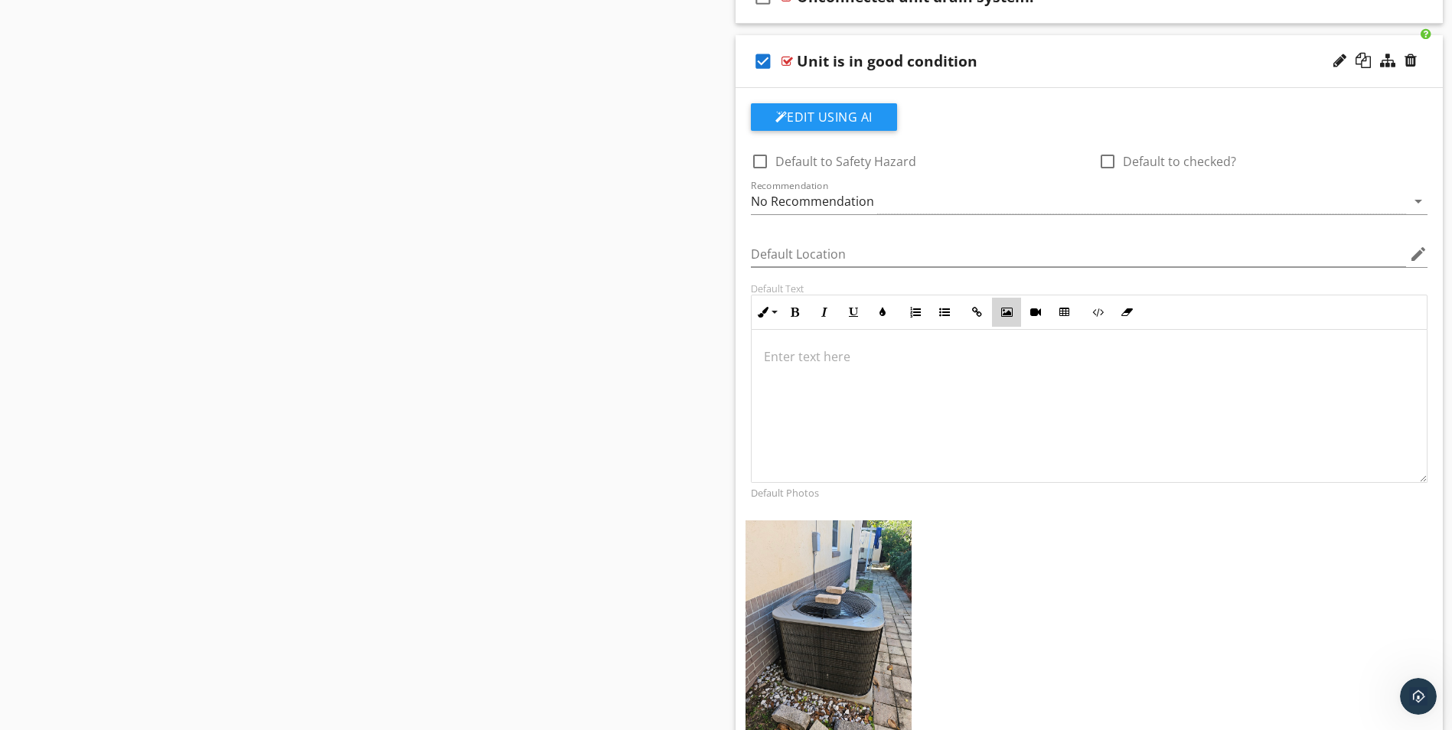
click at [1001, 312] on icon "button" at bounding box center [1006, 312] width 11 height 11
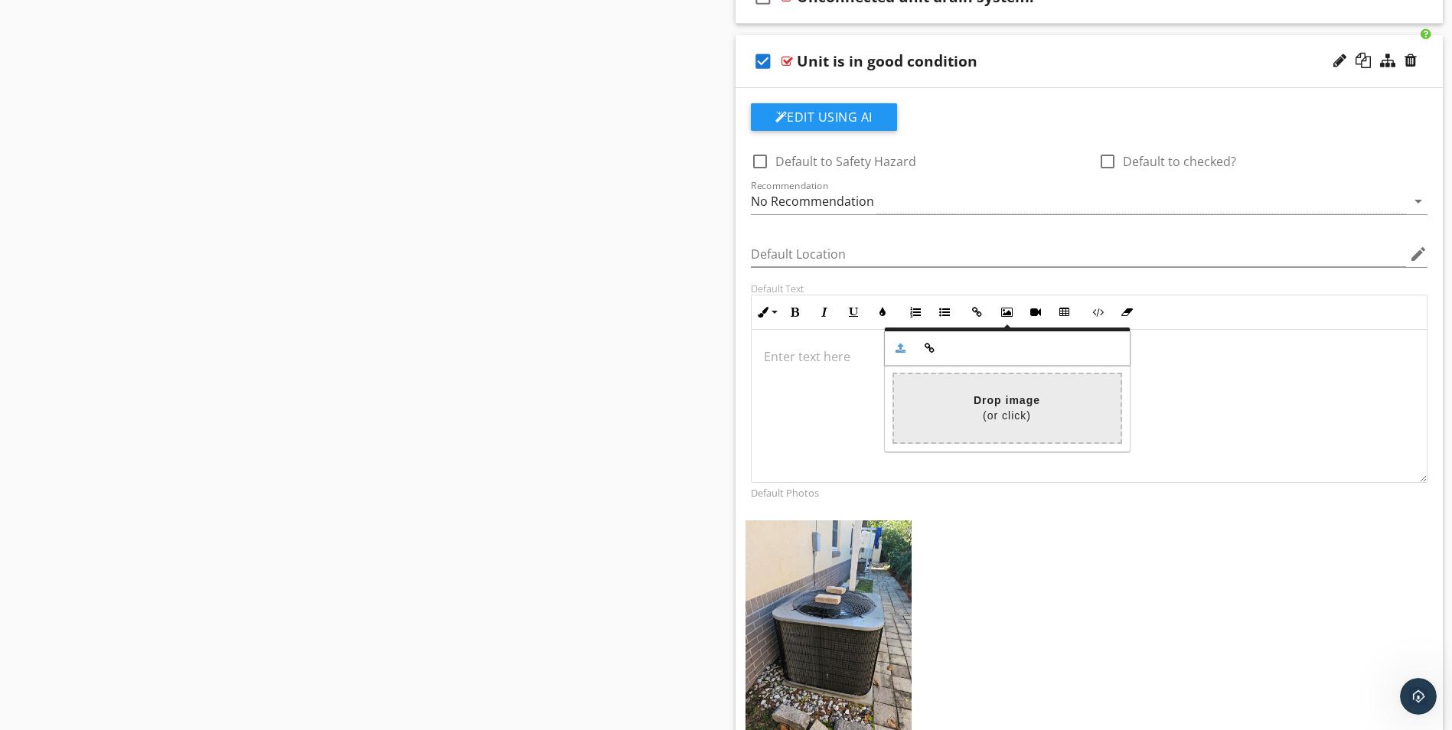
click at [1000, 402] on input "file" at bounding box center [554, 408] width 1133 height 68
type input "C:\fakepath\20250914_093751.jpg"
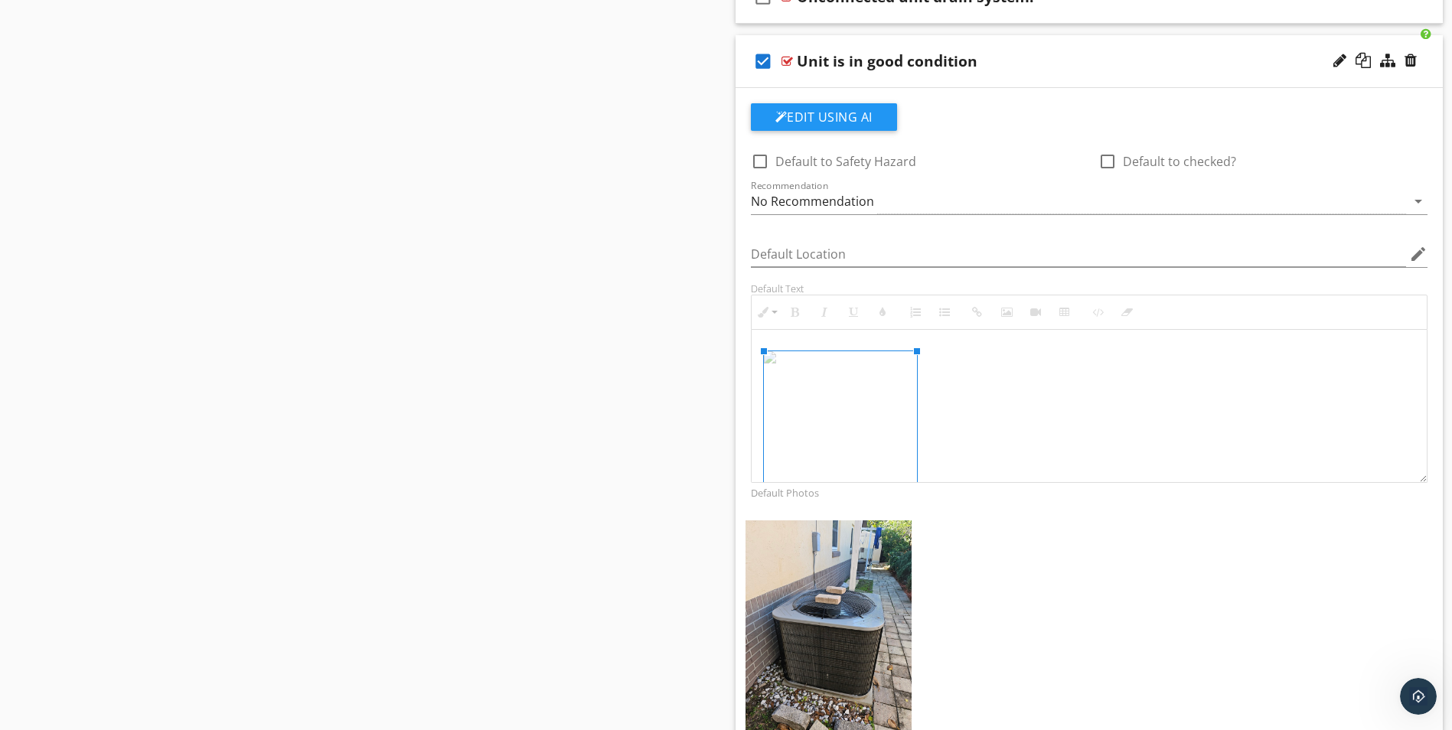
click at [1014, 400] on div at bounding box center [1090, 405] width 676 height 153
click at [941, 400] on div at bounding box center [1090, 405] width 676 height 153
click at [870, 364] on img at bounding box center [840, 357] width 153 height 12
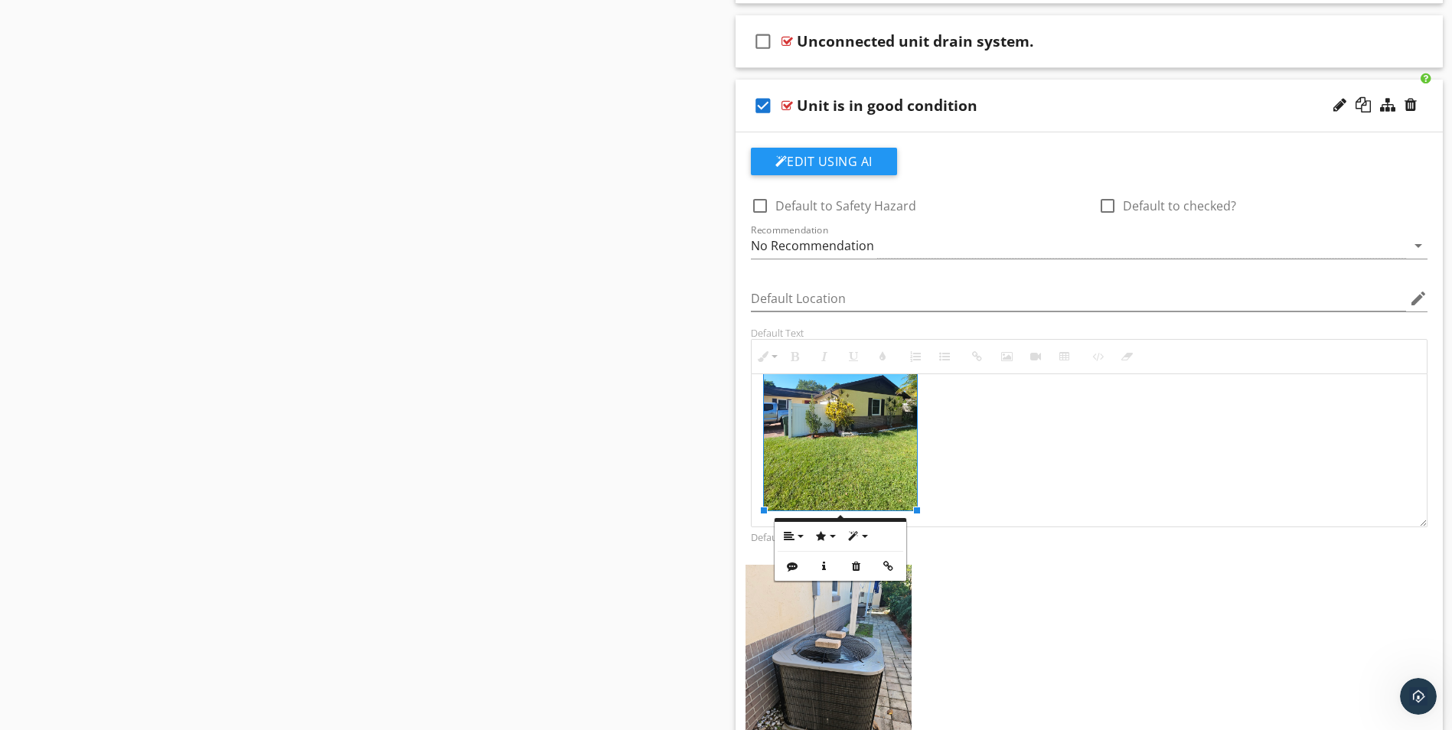
scroll to position [1409, 0]
click at [789, 566] on icon "button" at bounding box center [792, 567] width 11 height 11
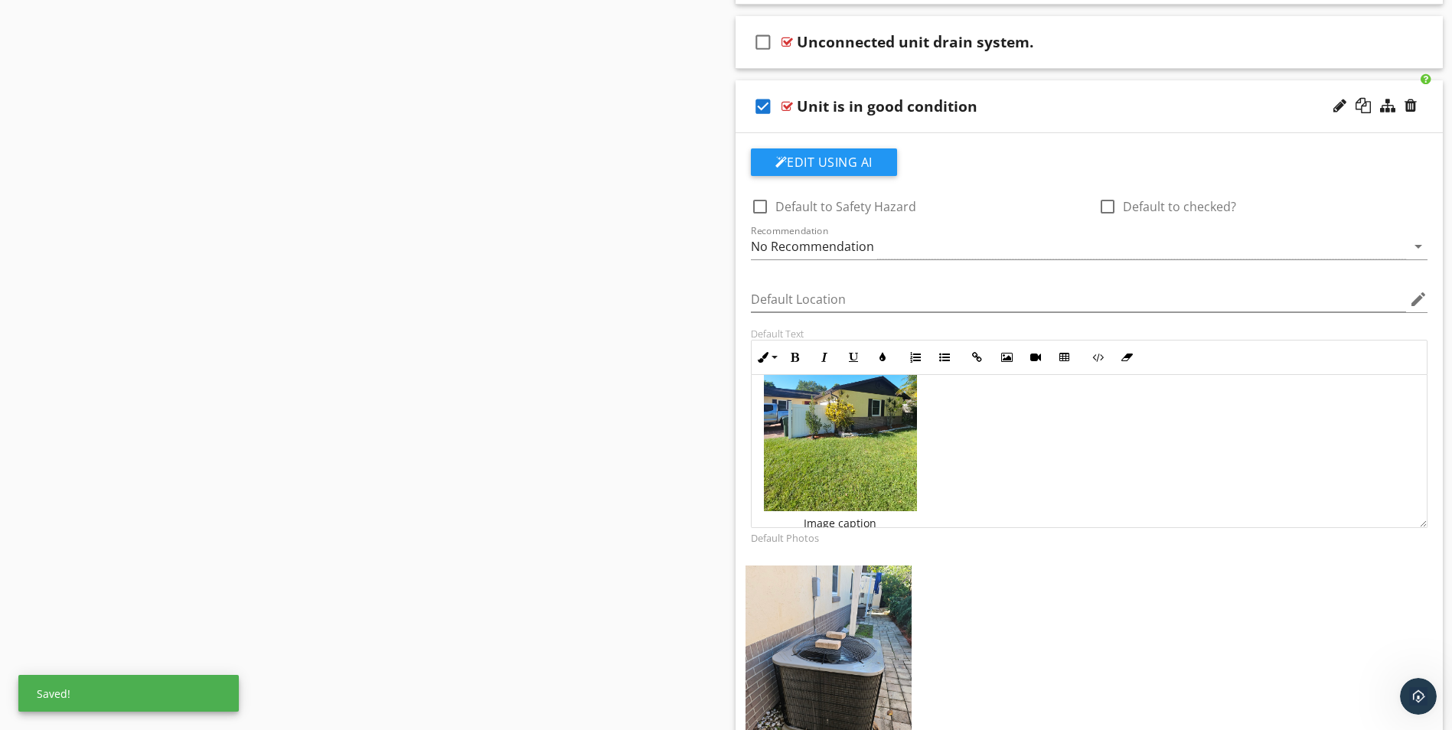
click at [837, 442] on img at bounding box center [840, 409] width 153 height 204
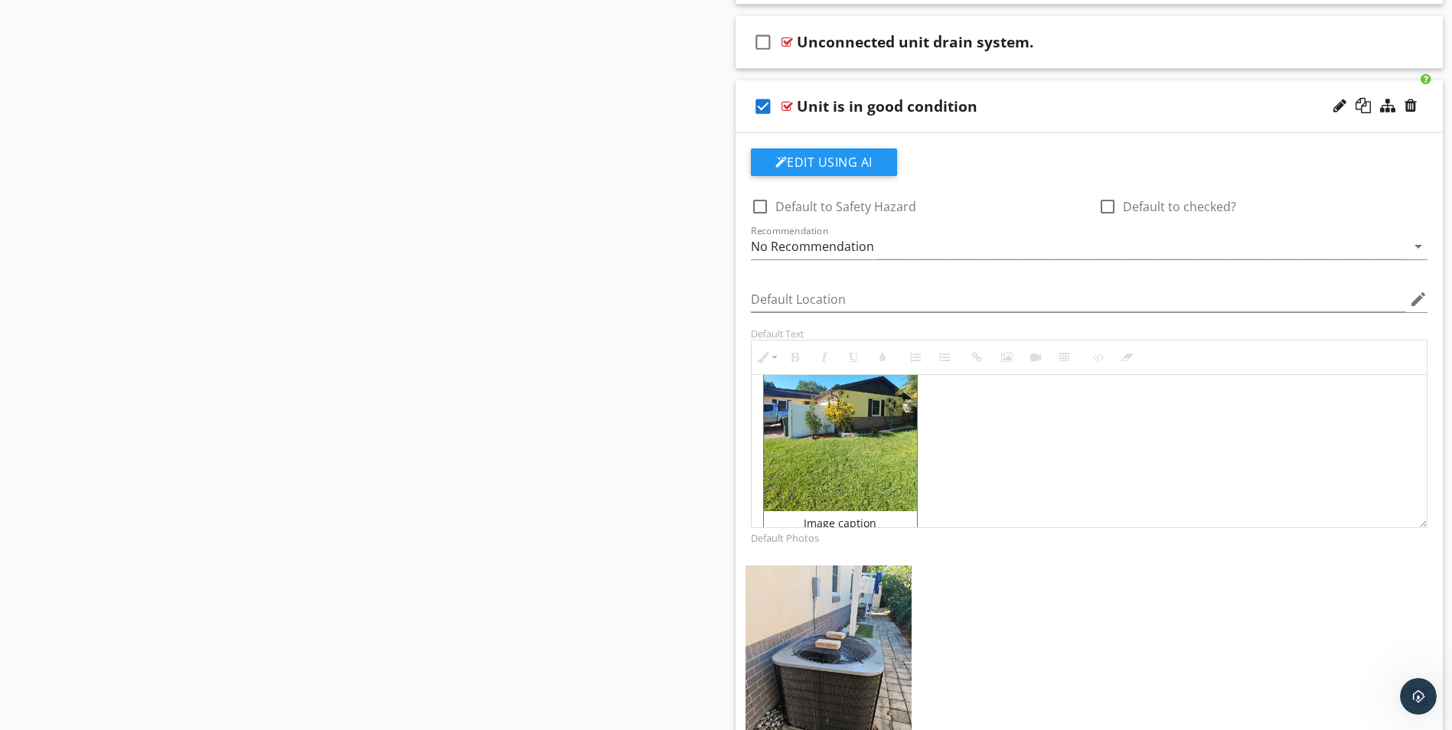
drag, startPoint x: 835, startPoint y: 441, endPoint x: 811, endPoint y: 435, distance: 25.2
click at [811, 435] on img at bounding box center [840, 409] width 153 height 204
drag, startPoint x: 859, startPoint y: 423, endPoint x: 830, endPoint y: 427, distance: 28.7
click at [830, 427] on img at bounding box center [840, 409] width 153 height 204
click at [819, 435] on img at bounding box center [840, 409] width 153 height 204
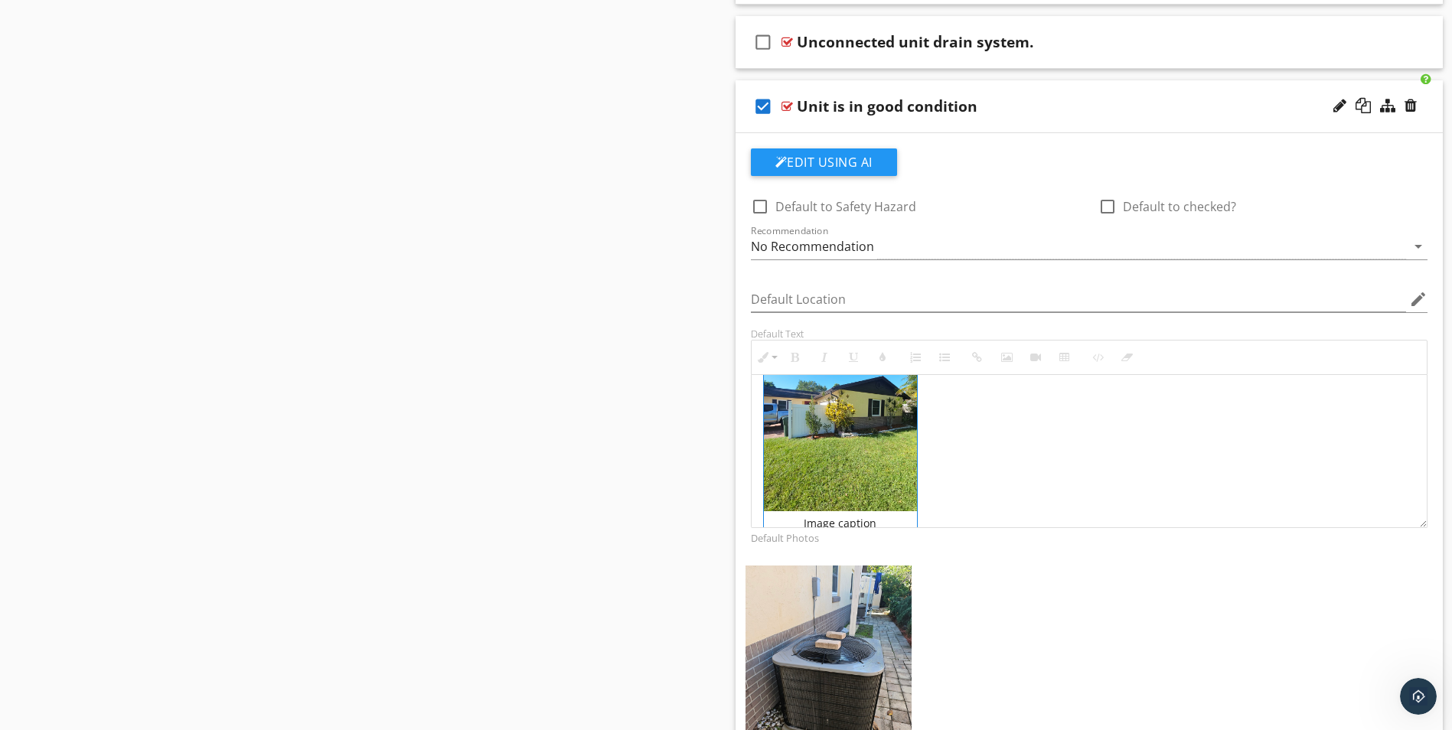
click at [827, 438] on img at bounding box center [840, 409] width 153 height 204
click at [827, 436] on img at bounding box center [840, 409] width 153 height 204
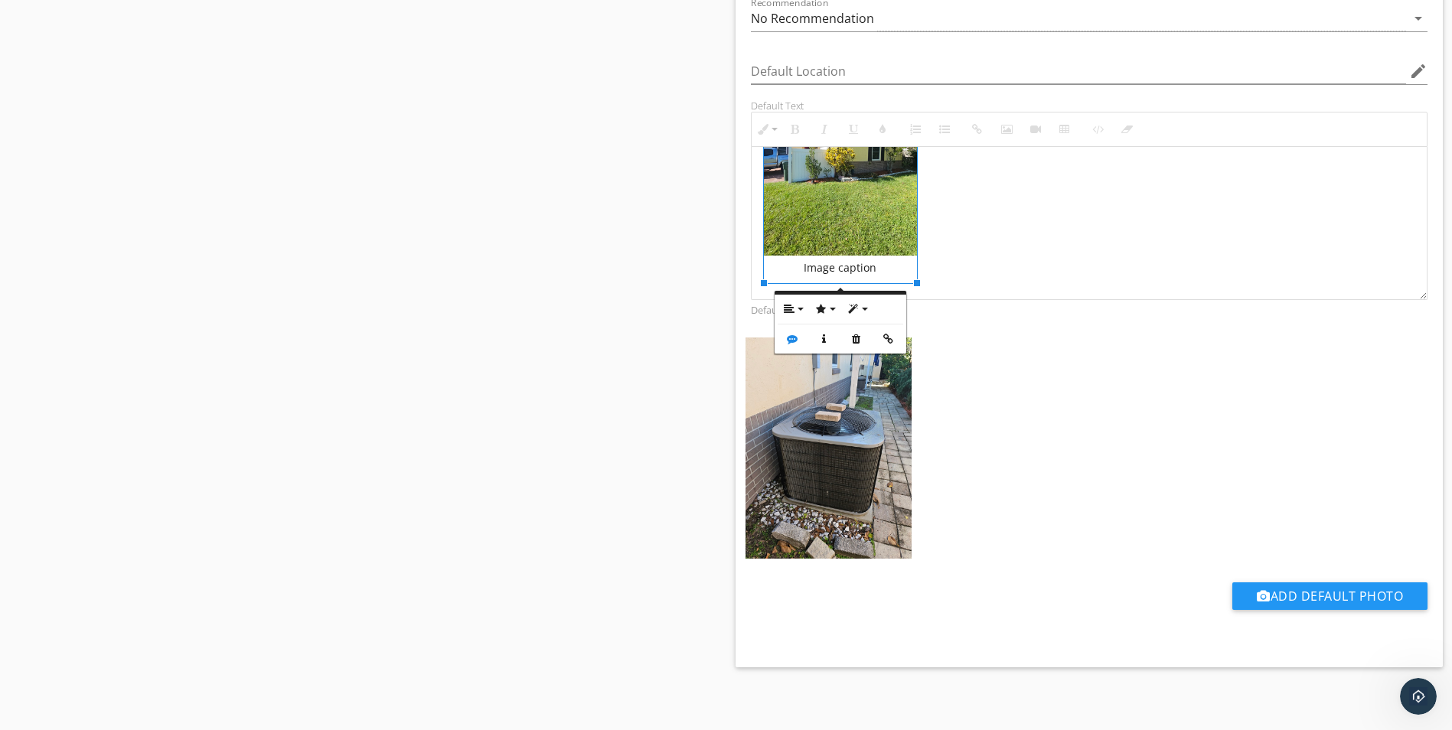
scroll to position [1639, 0]
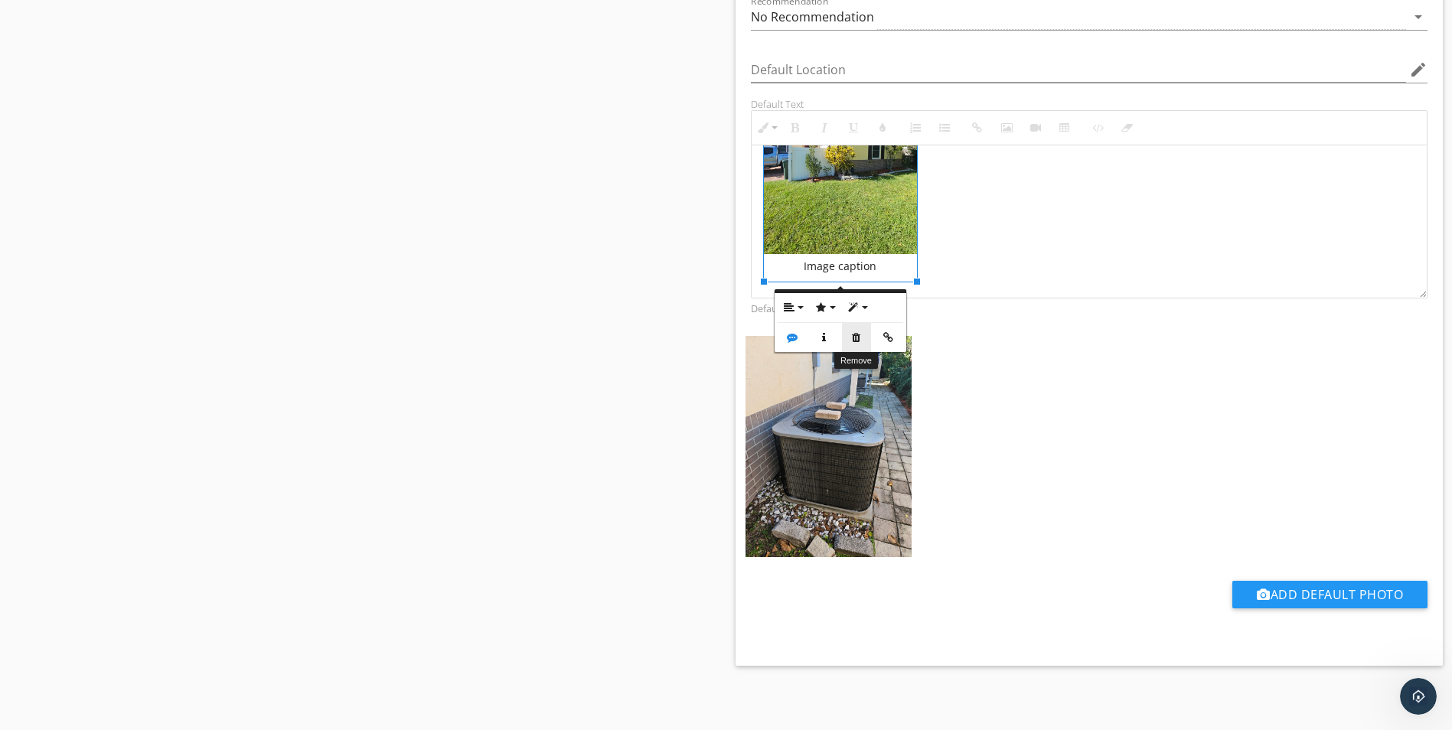
click at [858, 334] on icon "button" at bounding box center [856, 337] width 11 height 11
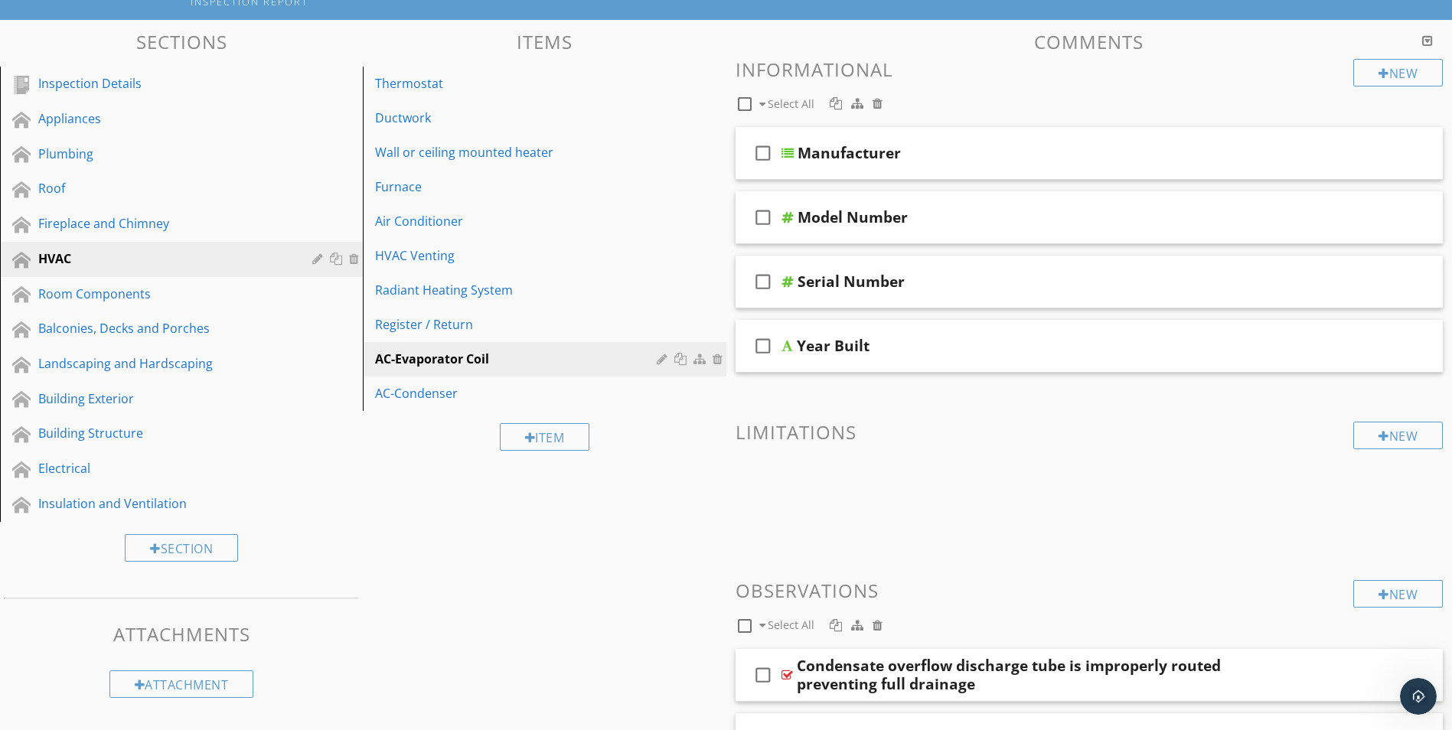
scroll to position [0, 0]
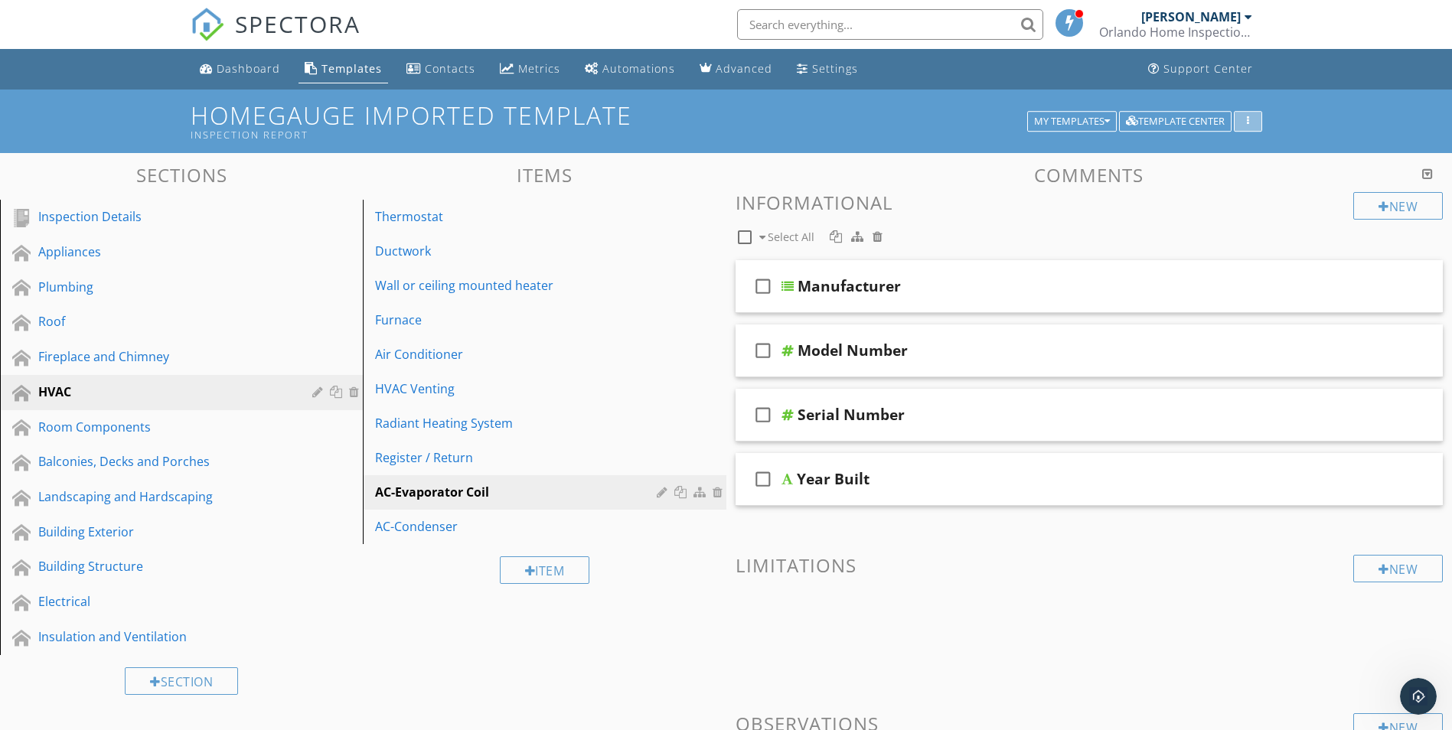
click at [1250, 124] on div "button" at bounding box center [1248, 121] width 15 height 11
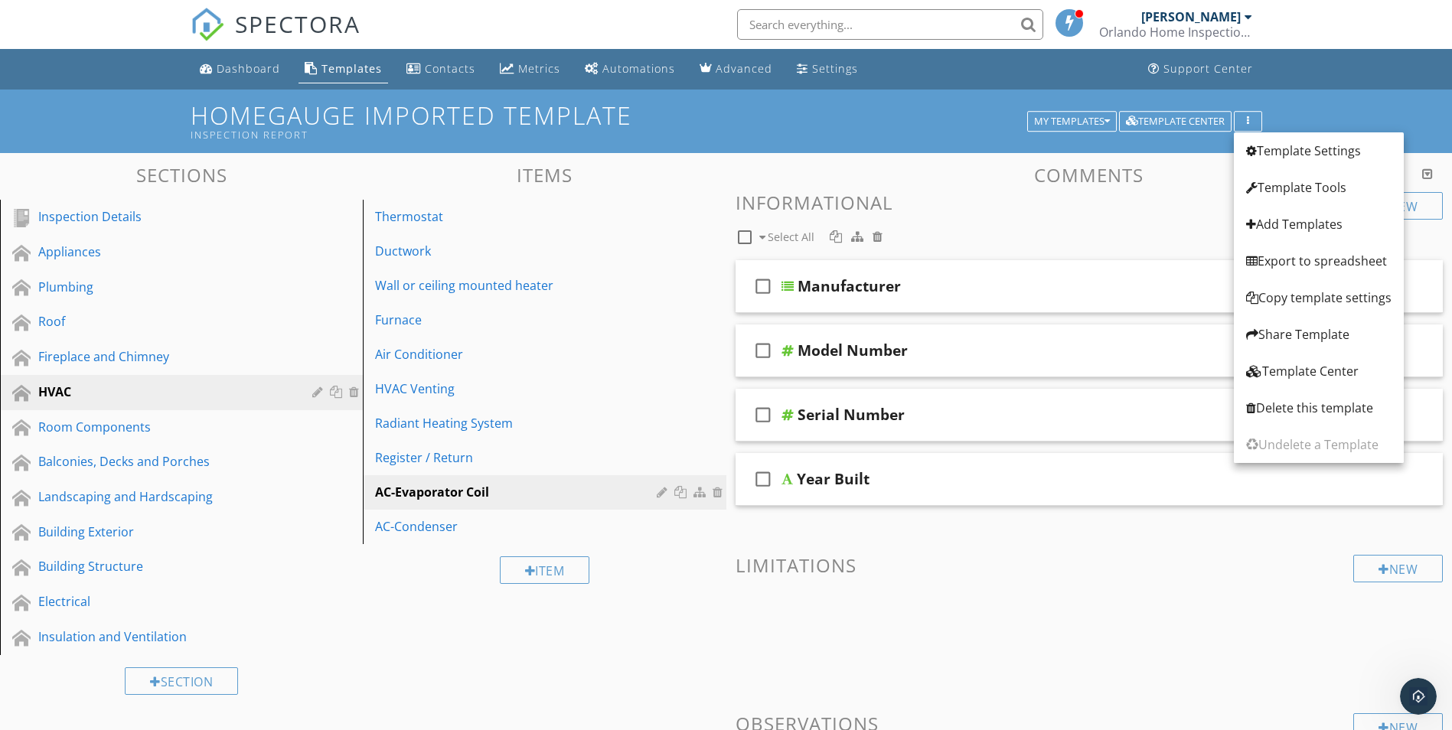
click at [1372, 106] on div "HomeGauge Imported Template Inspection Report My Templates Template Center" at bounding box center [726, 122] width 1452 height 64
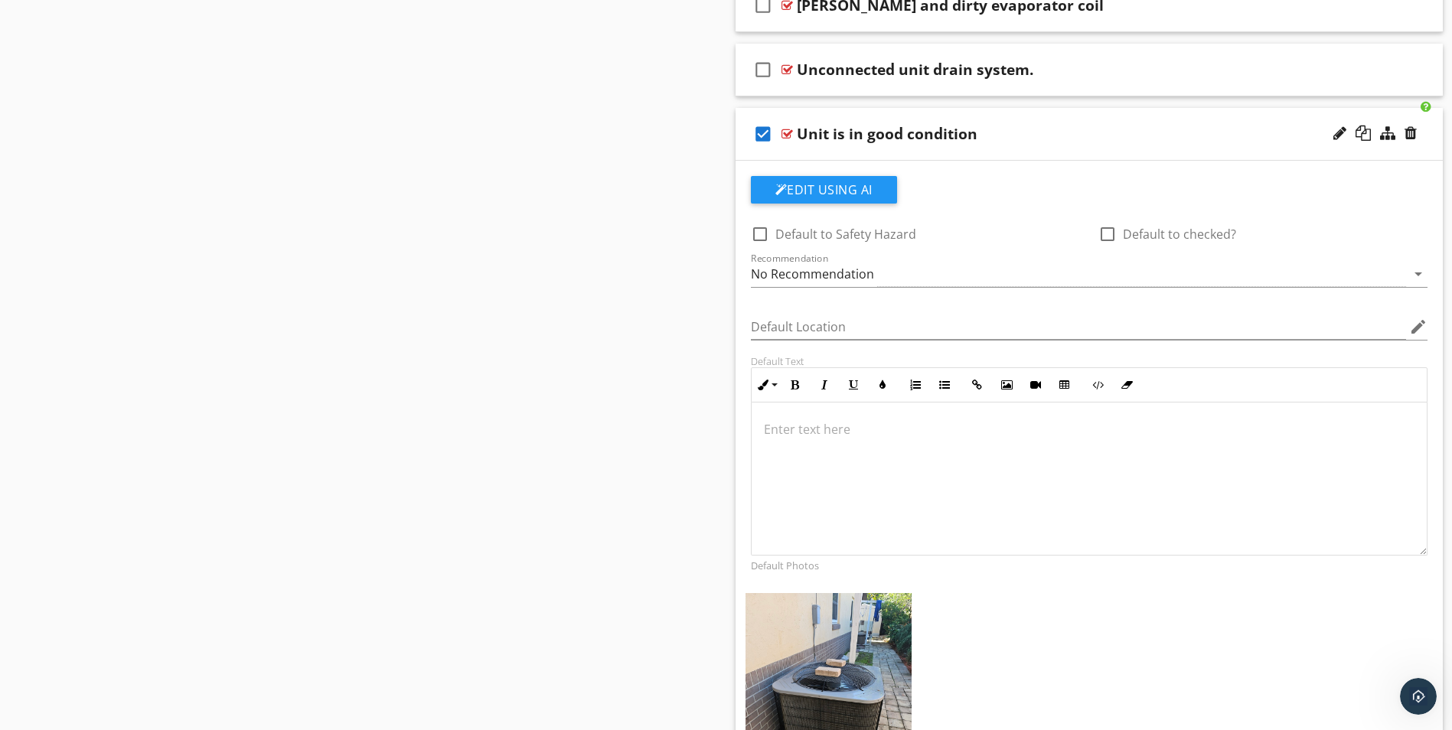
scroll to position [1409, 0]
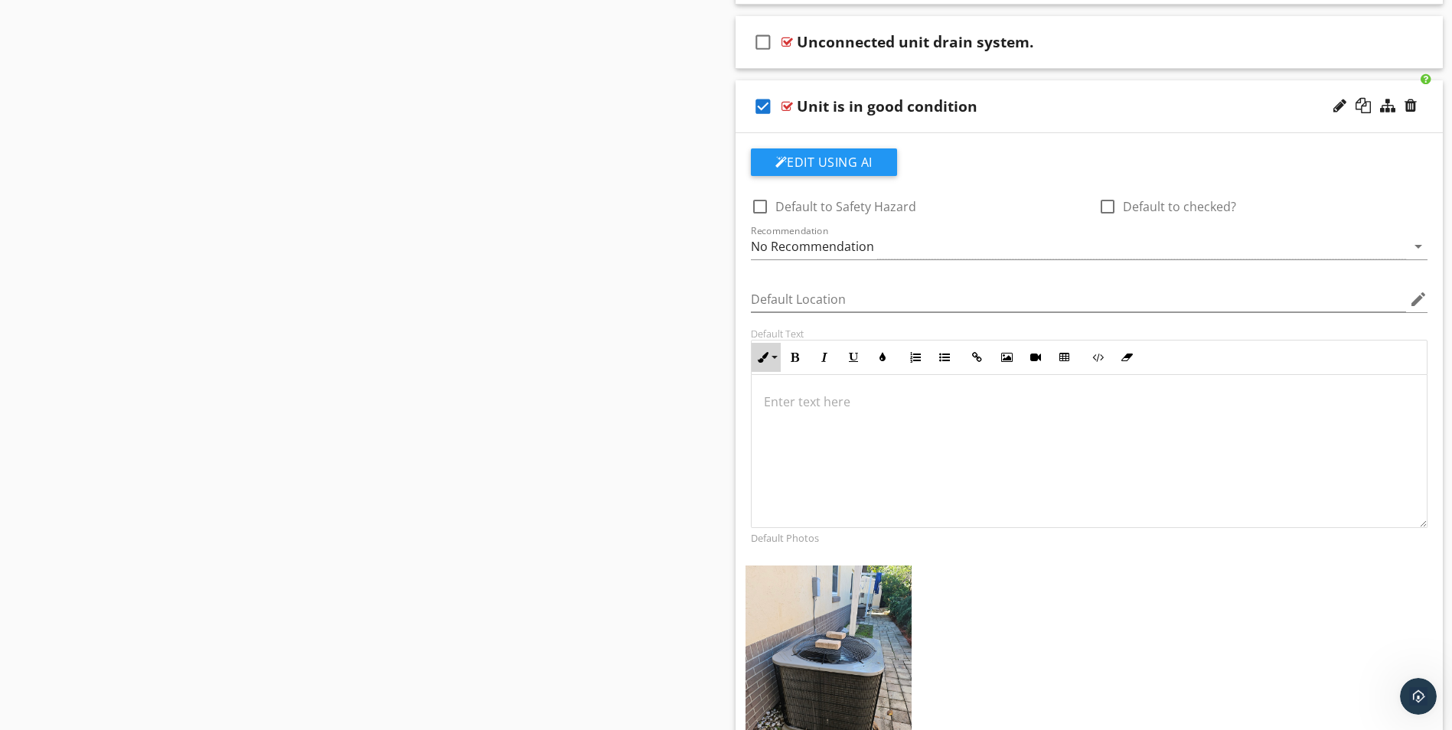
click at [768, 358] on icon "button" at bounding box center [763, 357] width 11 height 11
click at [1422, 244] on icon "arrow_drop_down" at bounding box center [1418, 246] width 18 height 18
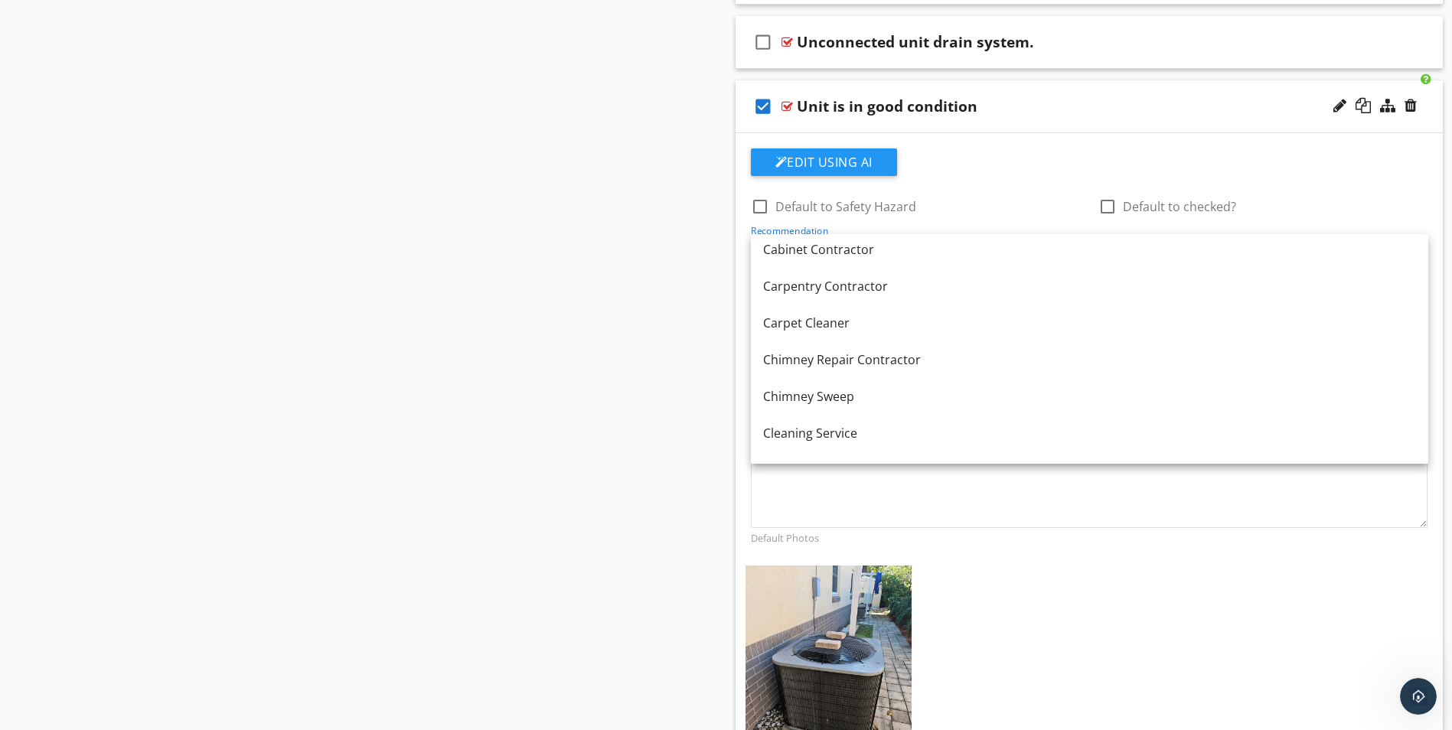
scroll to position [0, 0]
click at [1108, 207] on div at bounding box center [1108, 207] width 26 height 26
checkbox input "true"
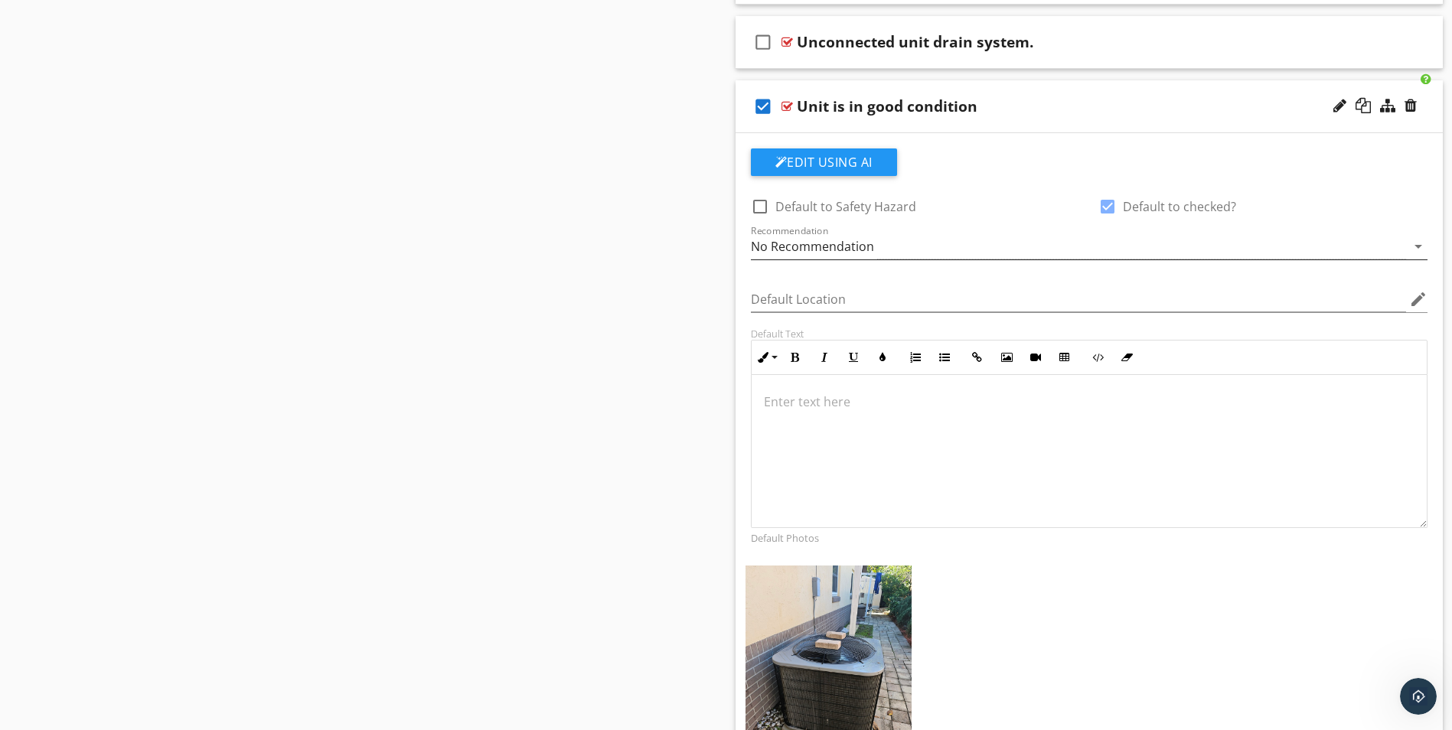
click at [1417, 259] on div "Recommendation No Recommendation arrow_drop_down" at bounding box center [1089, 246] width 677 height 25
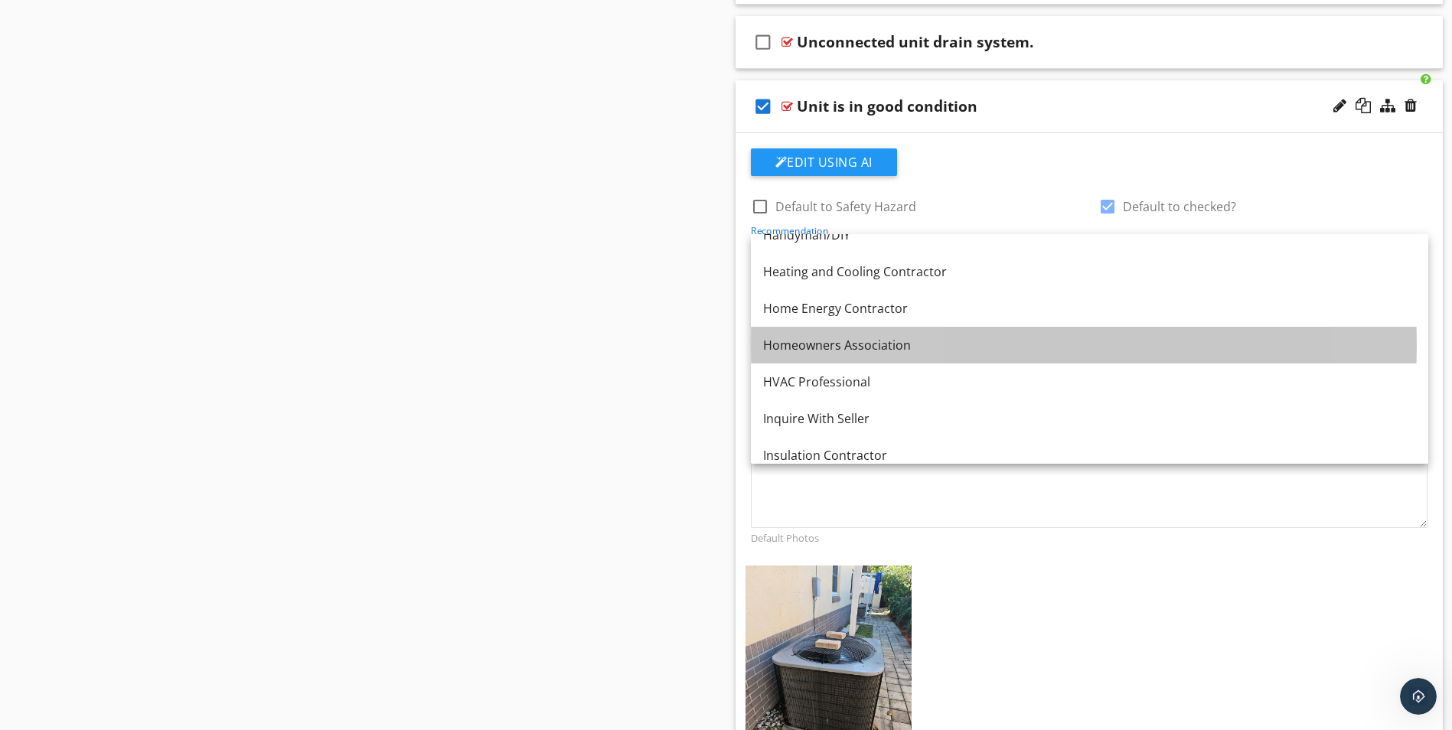
scroll to position [1047, 0]
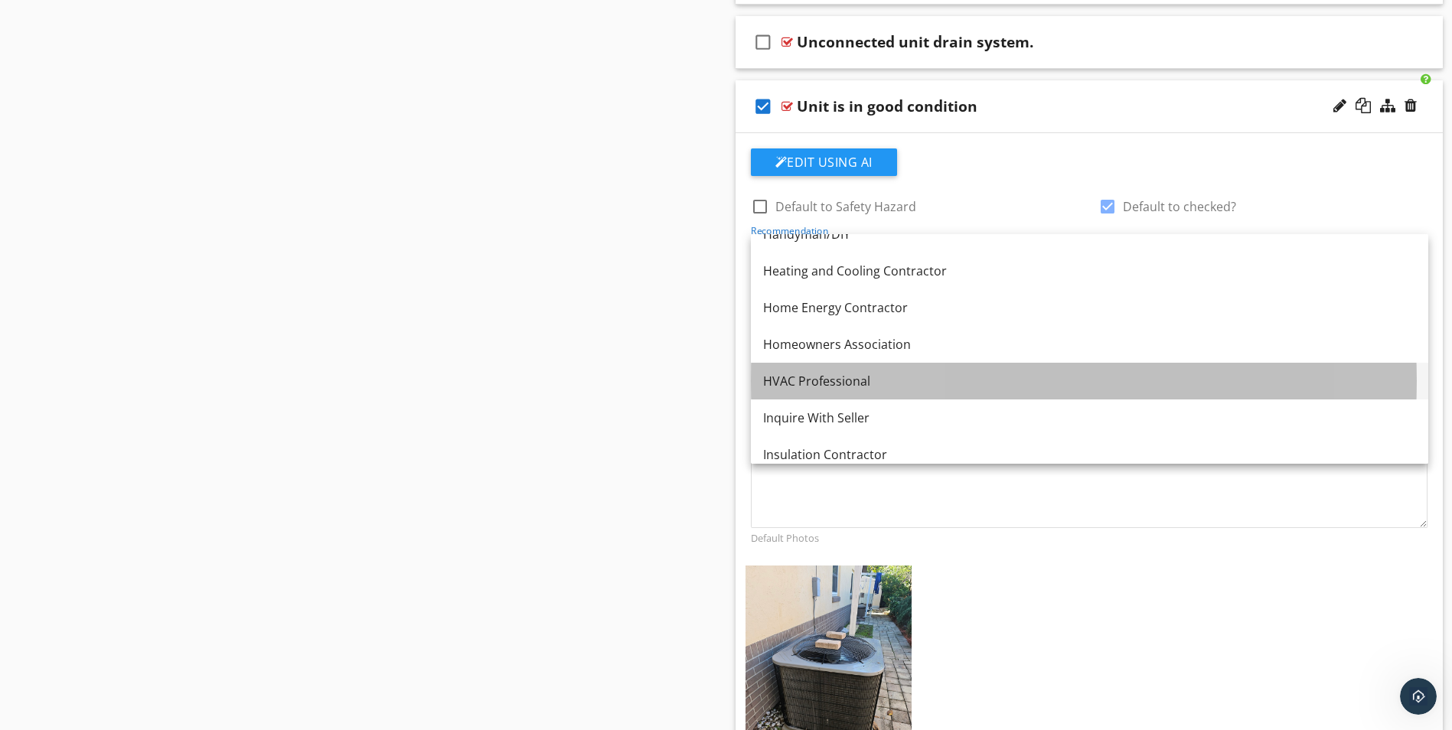
click at [824, 390] on div "HVAC Professional" at bounding box center [1089, 381] width 653 height 18
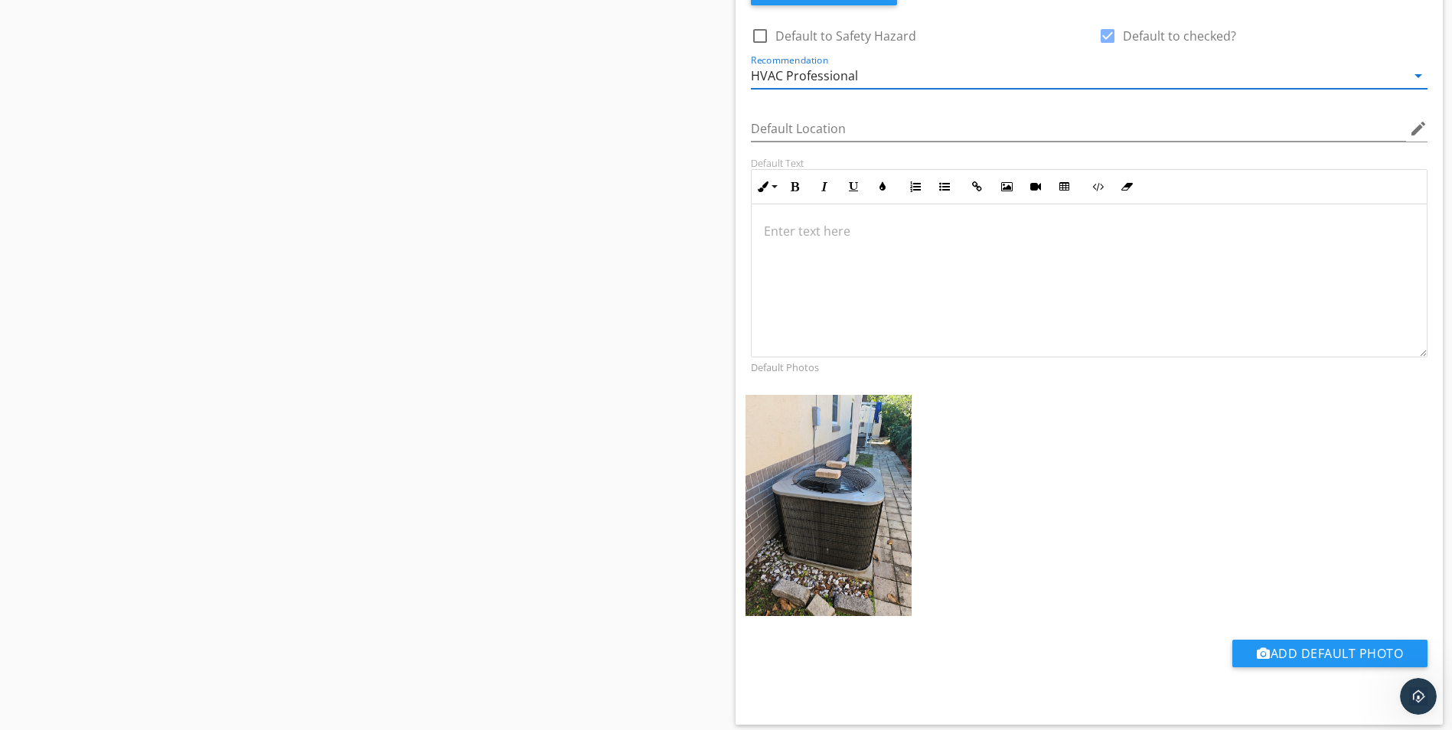
scroll to position [1639, 0]
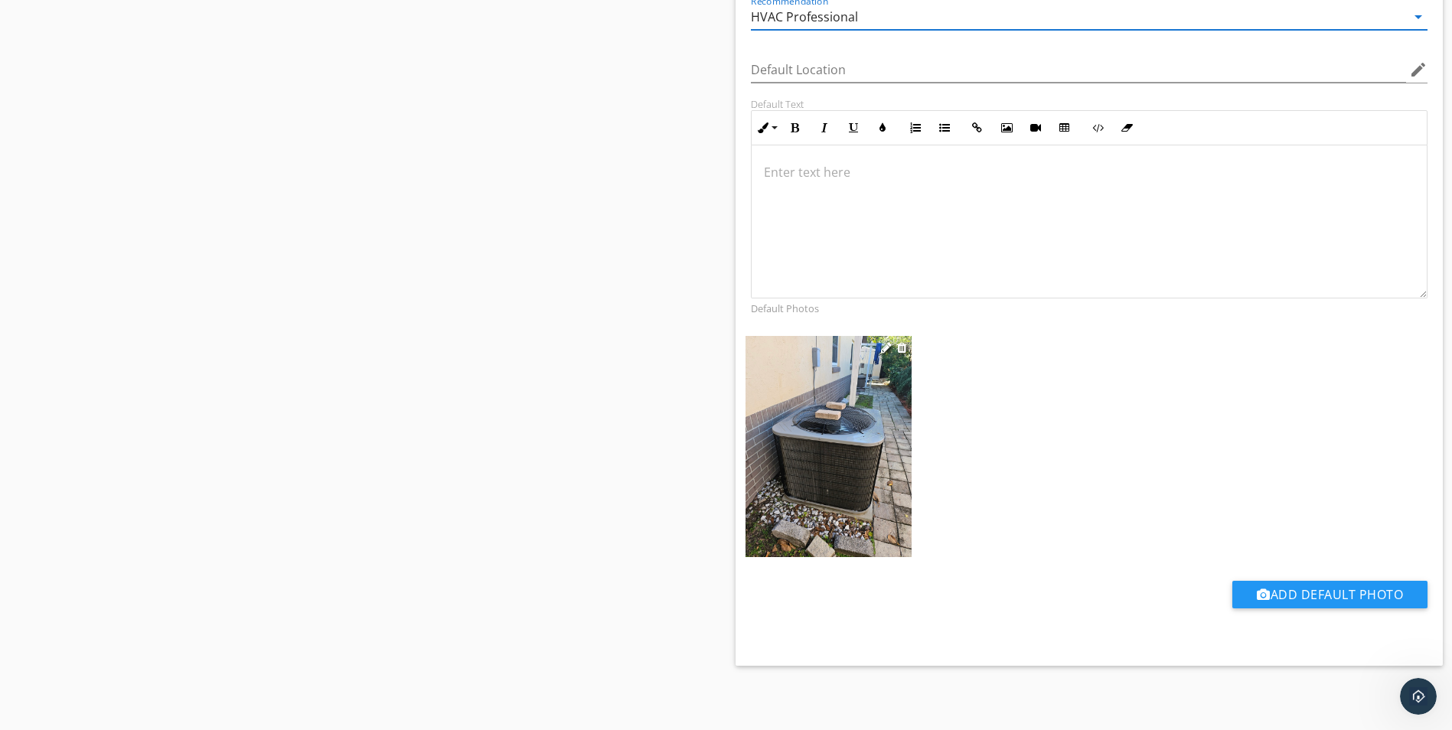
drag, startPoint x: 813, startPoint y: 392, endPoint x: 781, endPoint y: 381, distance: 33.9
click at [781, 381] on img at bounding box center [829, 447] width 166 height 222
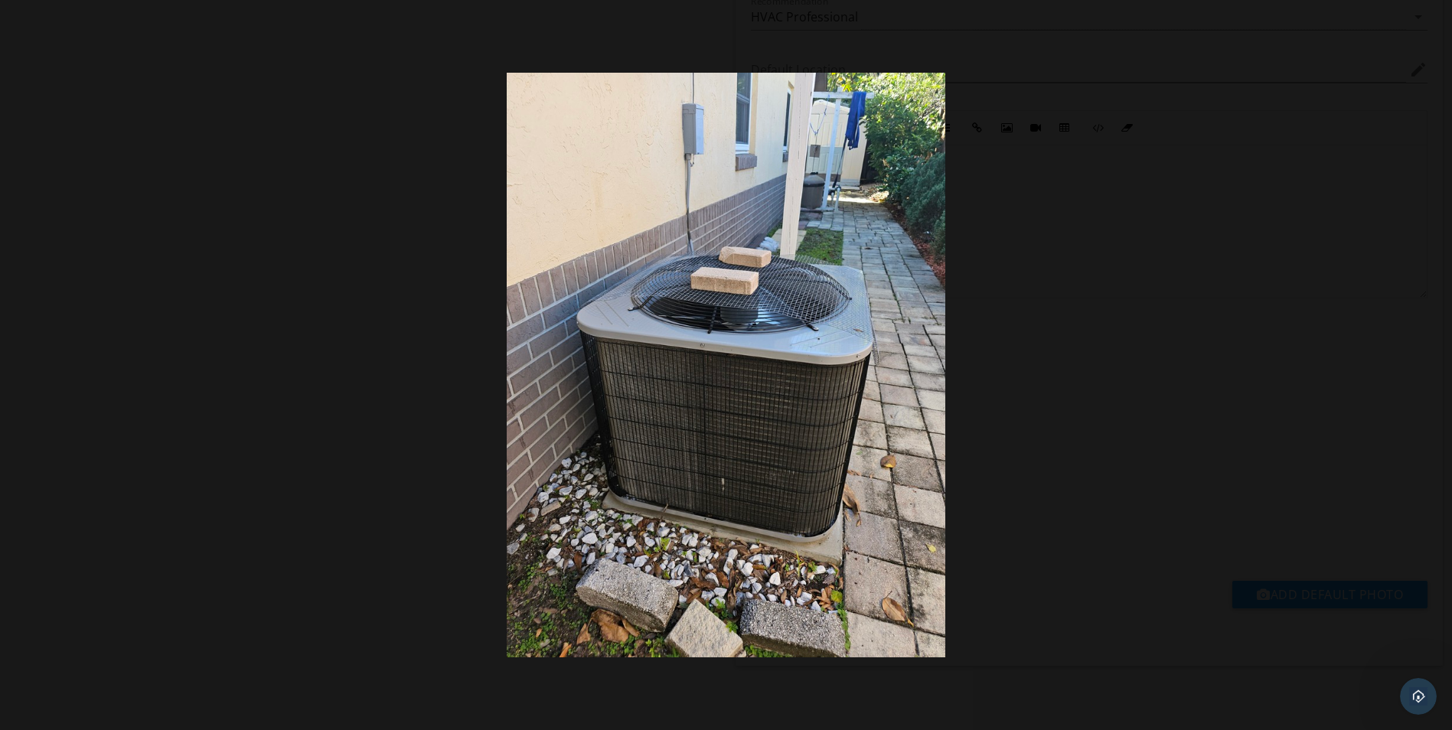
drag, startPoint x: 811, startPoint y: 310, endPoint x: 739, endPoint y: 298, distance: 72.2
click at [739, 298] on img at bounding box center [726, 365] width 438 height 584
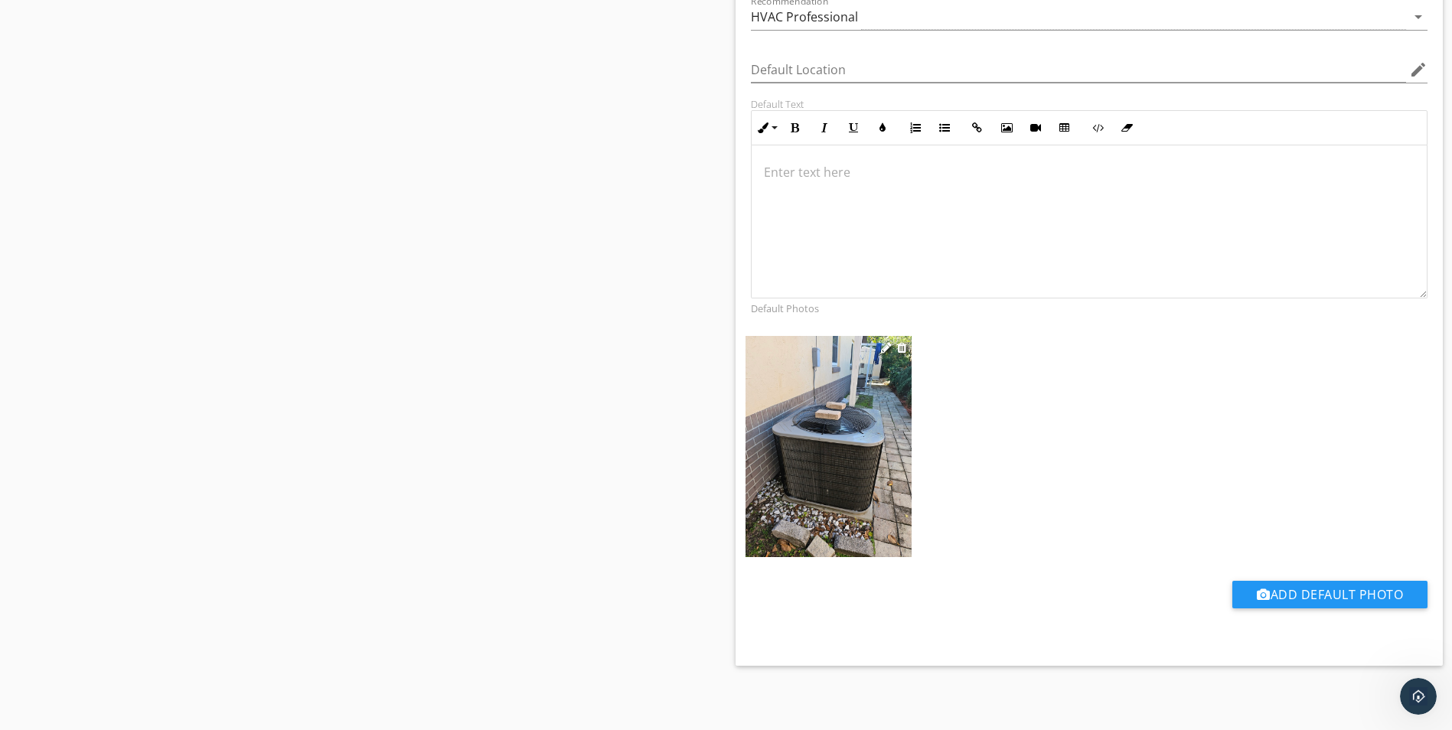
click at [842, 403] on img at bounding box center [829, 447] width 166 height 222
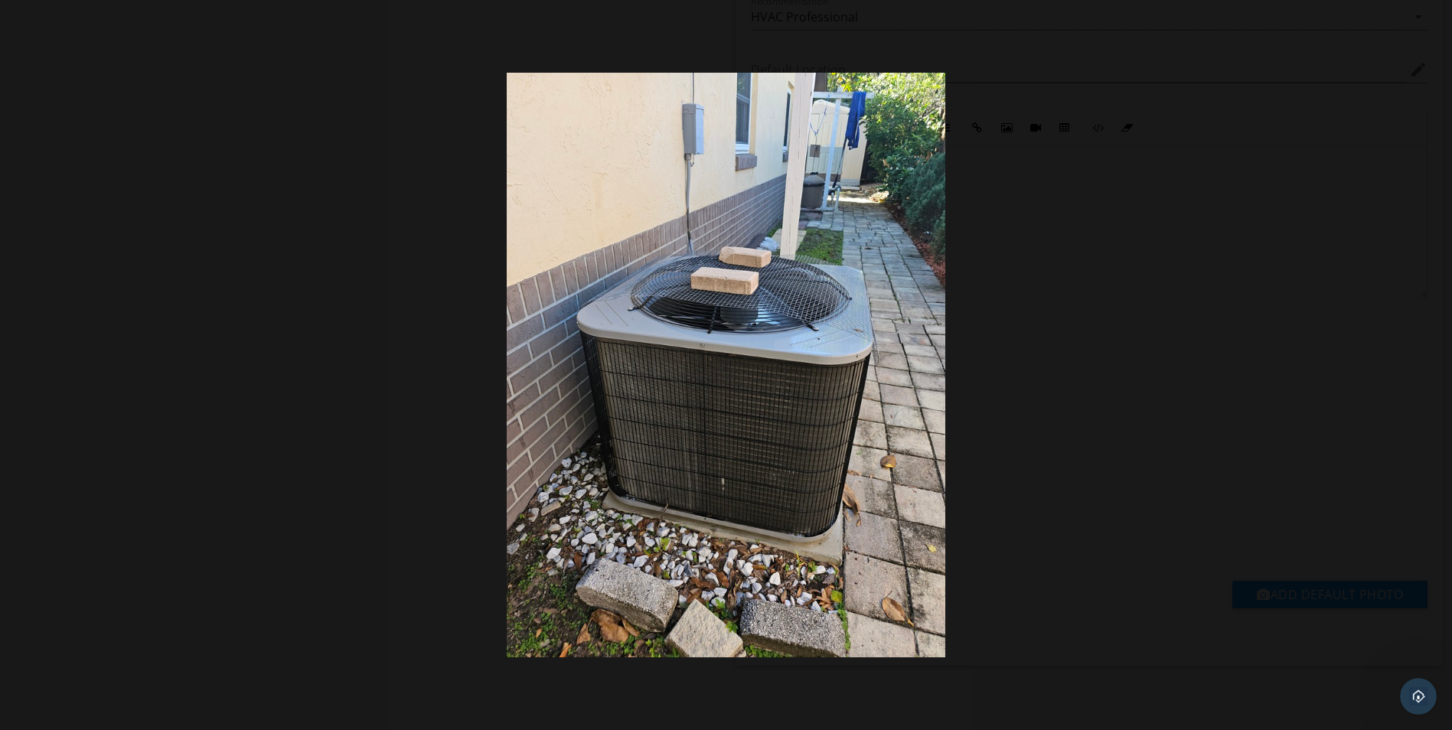
click at [842, 403] on img at bounding box center [726, 365] width 438 height 584
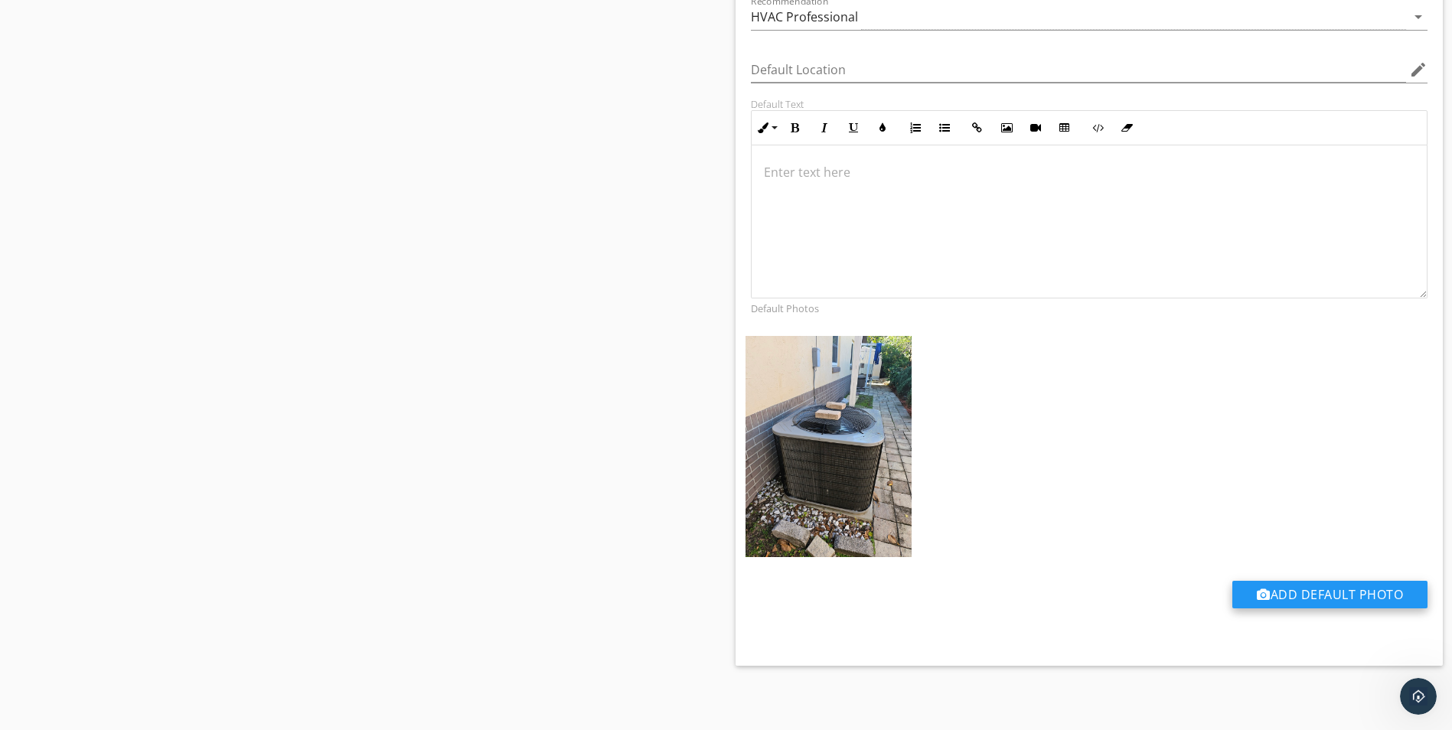
click at [1265, 594] on div at bounding box center [1264, 595] width 14 height 12
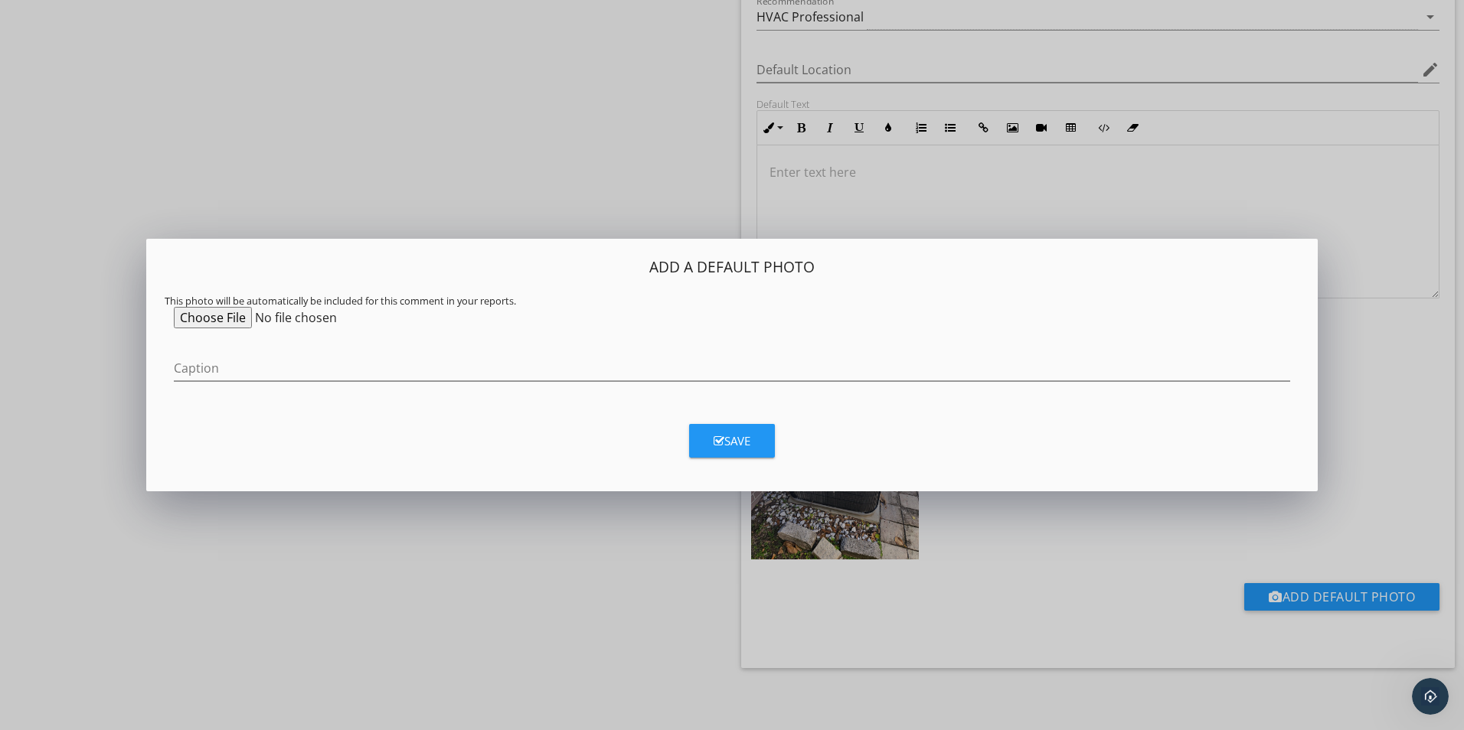
click at [209, 320] on input "file" at bounding box center [291, 317] width 234 height 21
type input "C:\fakepath\20250914_100123.jpg"
click at [732, 440] on div "Save" at bounding box center [731, 441] width 37 height 18
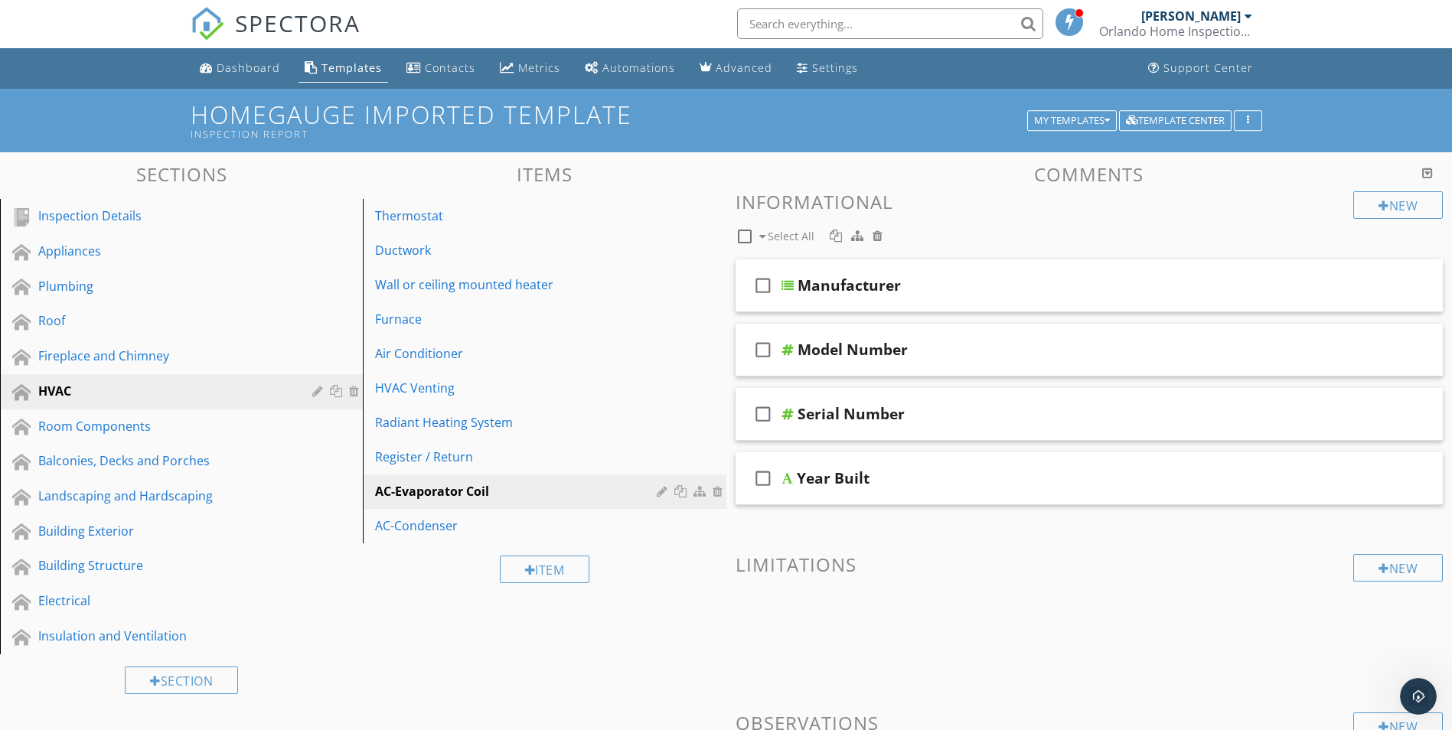
scroll to position [0, 0]
click at [406, 222] on div "Thermostat" at bounding box center [518, 216] width 286 height 18
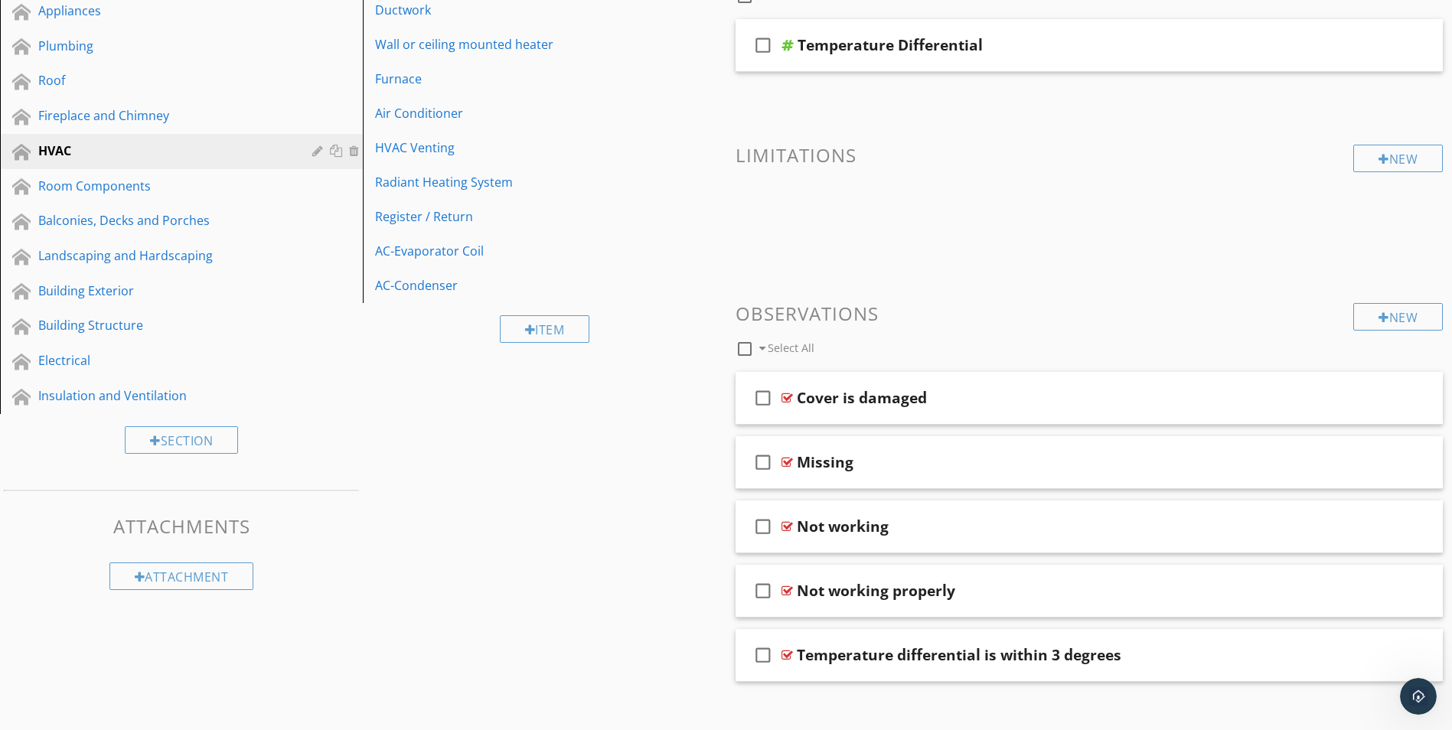
scroll to position [257, 0]
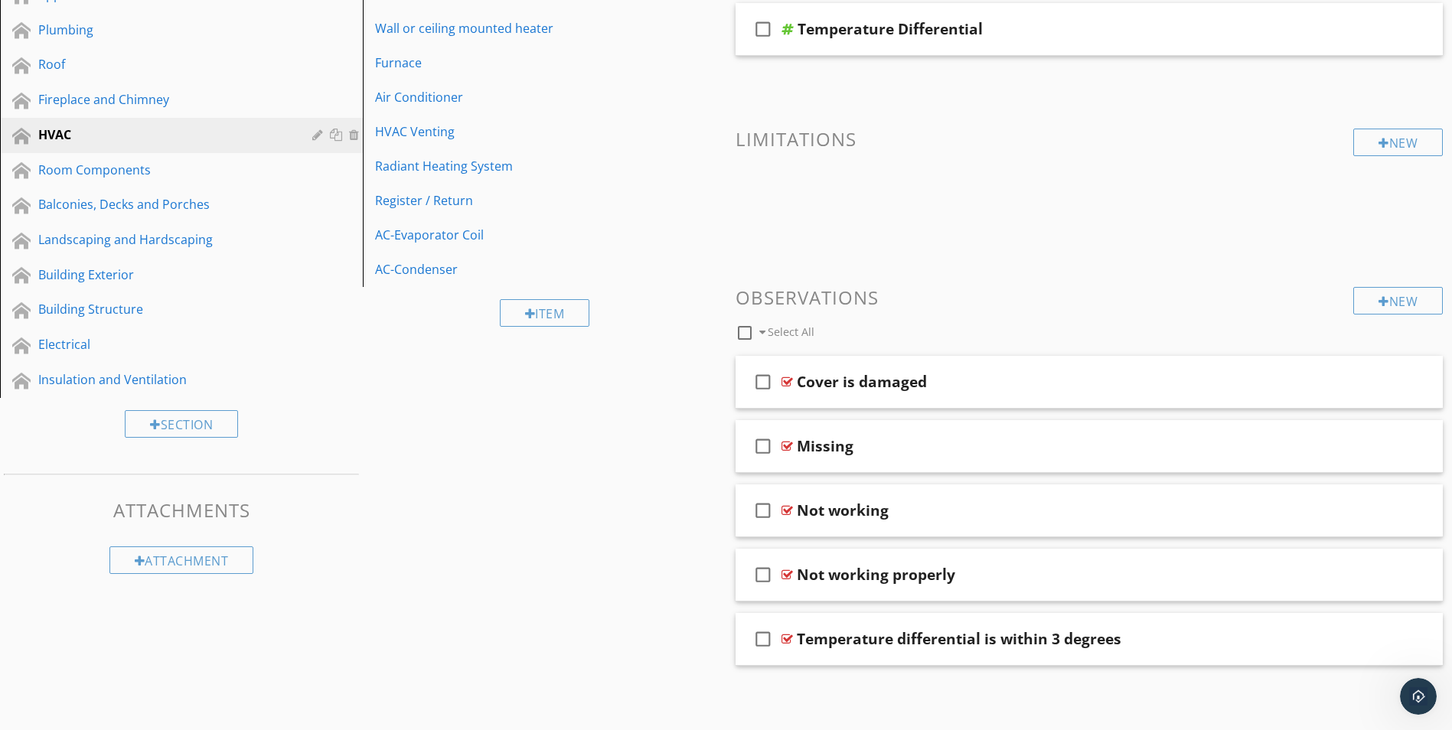
click at [763, 332] on span at bounding box center [762, 332] width 6 height 11
click at [745, 332] on div at bounding box center [745, 333] width 26 height 26
checkbox input "false"
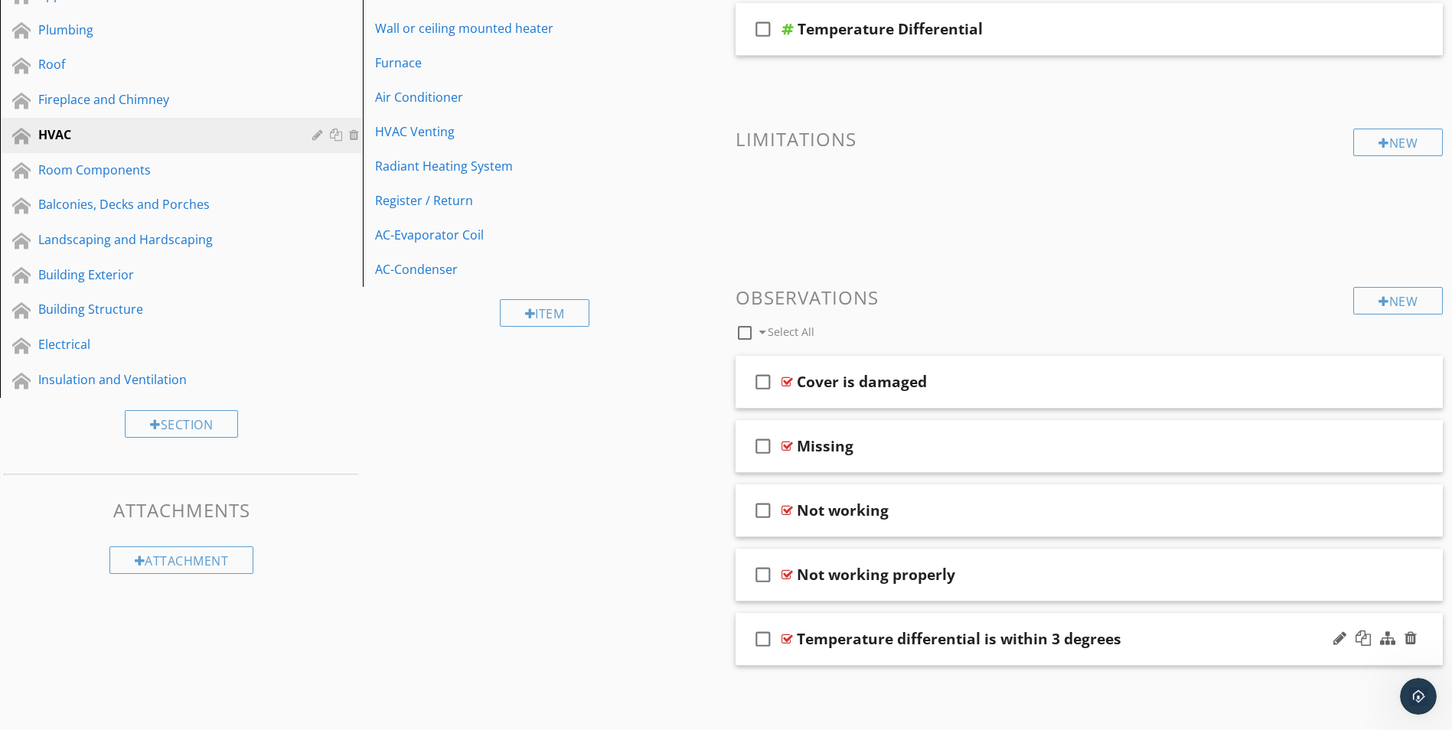
click at [925, 638] on div "Temperature differential is within 3 degrees" at bounding box center [959, 639] width 325 height 18
click at [1363, 641] on div at bounding box center [1363, 638] width 15 height 15
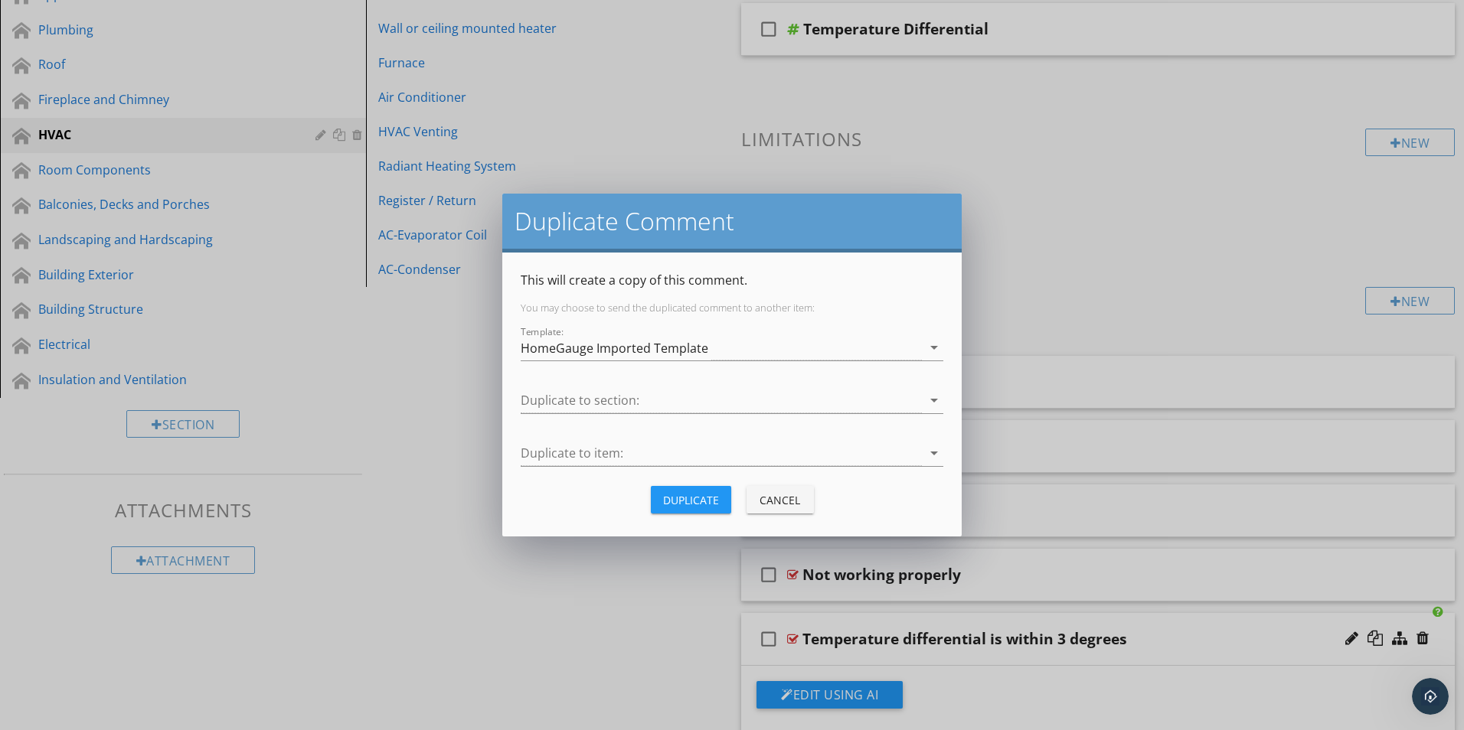
click at [784, 502] on div "Cancel" at bounding box center [780, 500] width 43 height 16
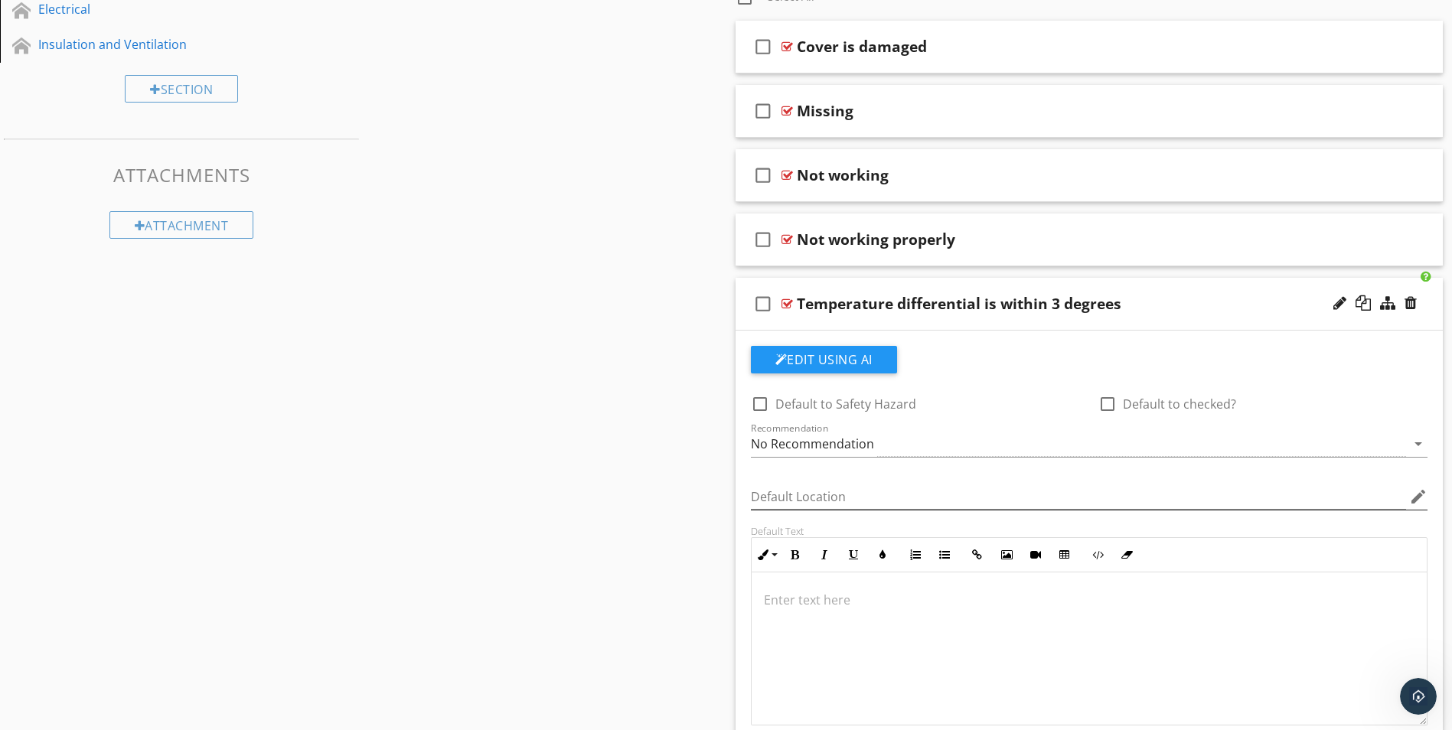
scroll to position [691, 0]
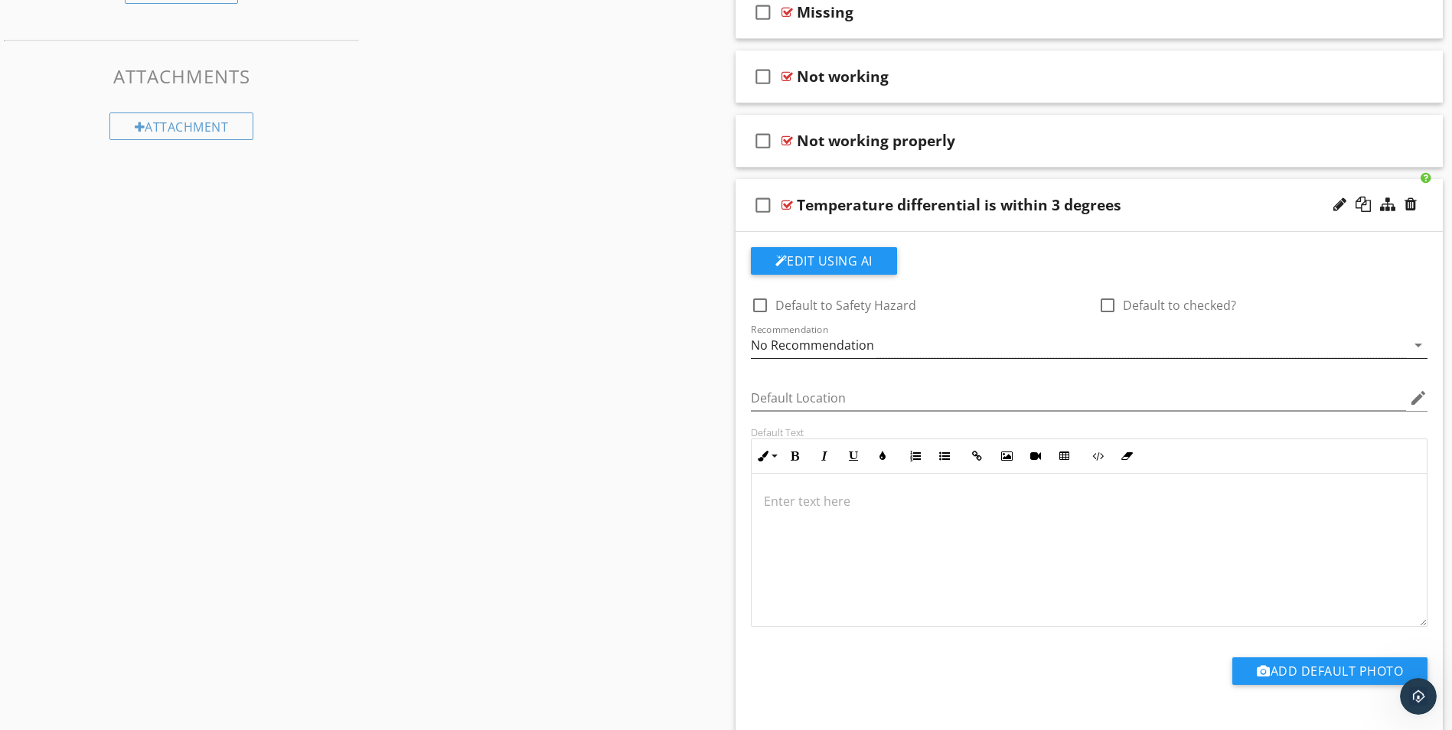
click at [1418, 345] on icon "arrow_drop_down" at bounding box center [1418, 345] width 18 height 18
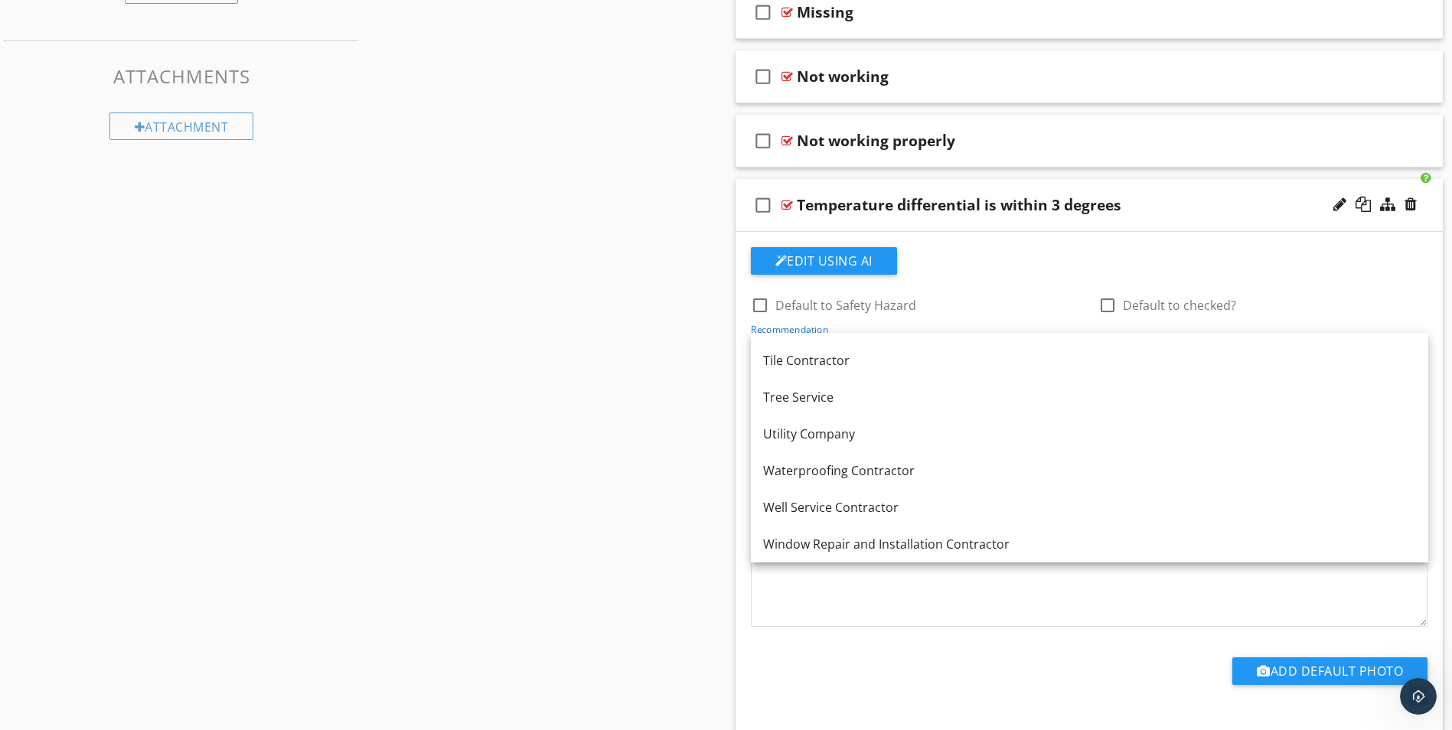
scroll to position [768, 0]
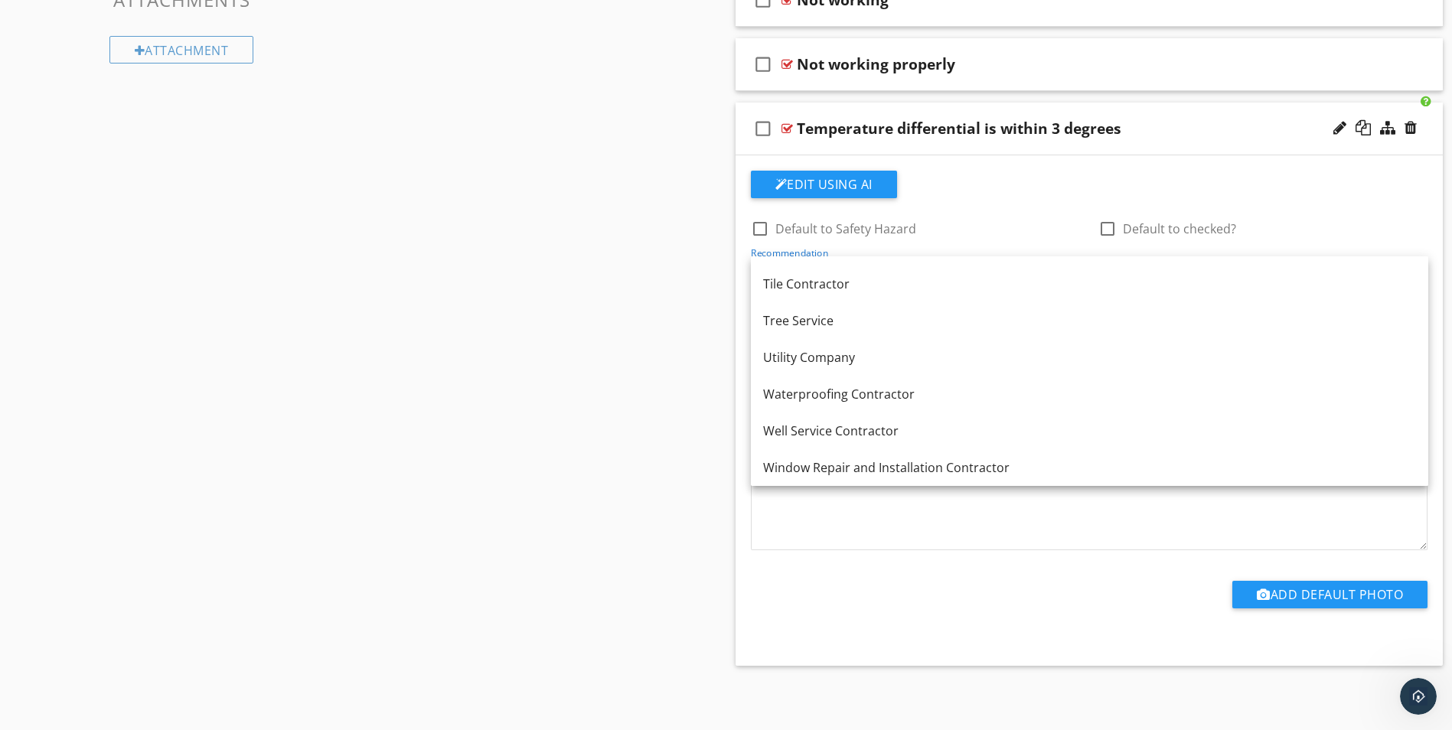
click at [628, 354] on div "Sections Inspection Details Appliances Plumbing Roof Fireplace and Chimney HVAC…" at bounding box center [726, 50] width 1452 height 1330
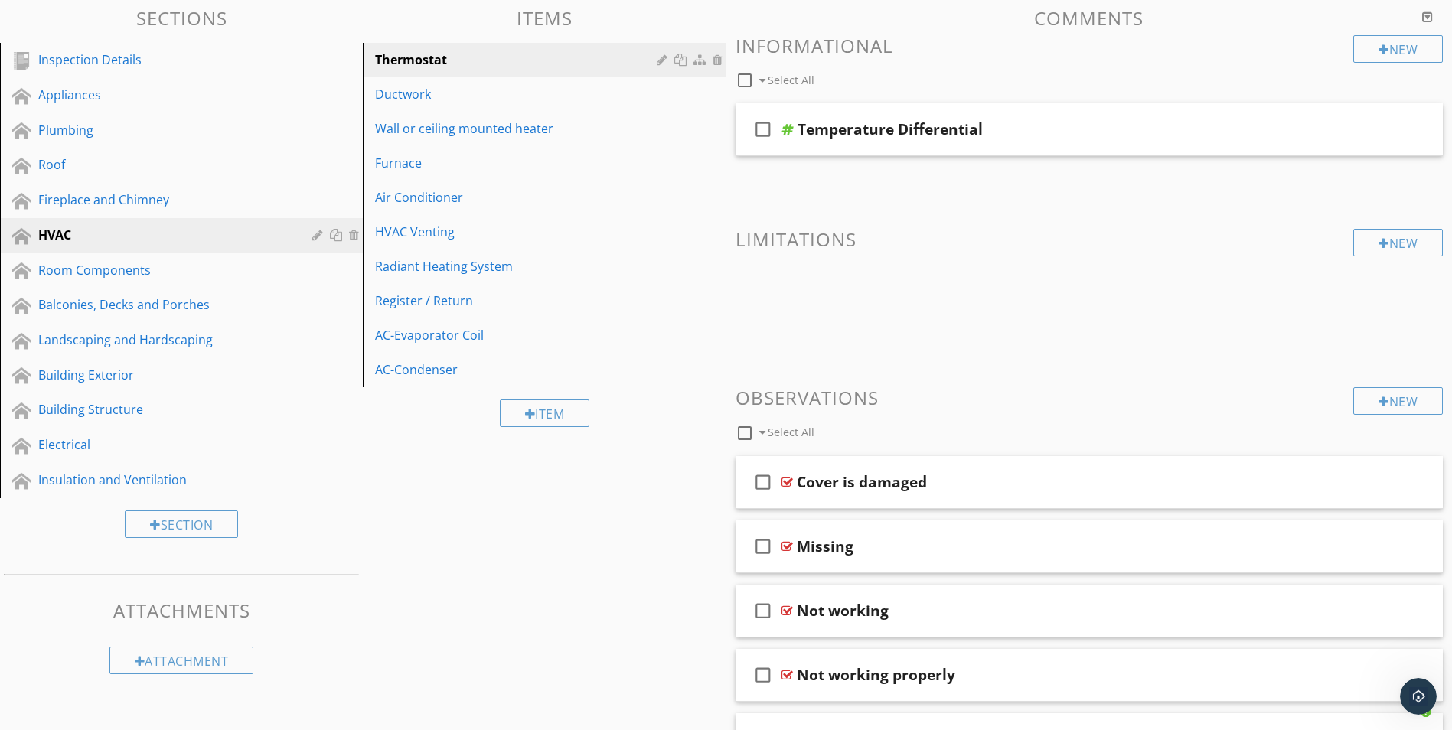
scroll to position [155, 0]
click at [73, 445] on div "Electrical" at bounding box center [164, 446] width 252 height 18
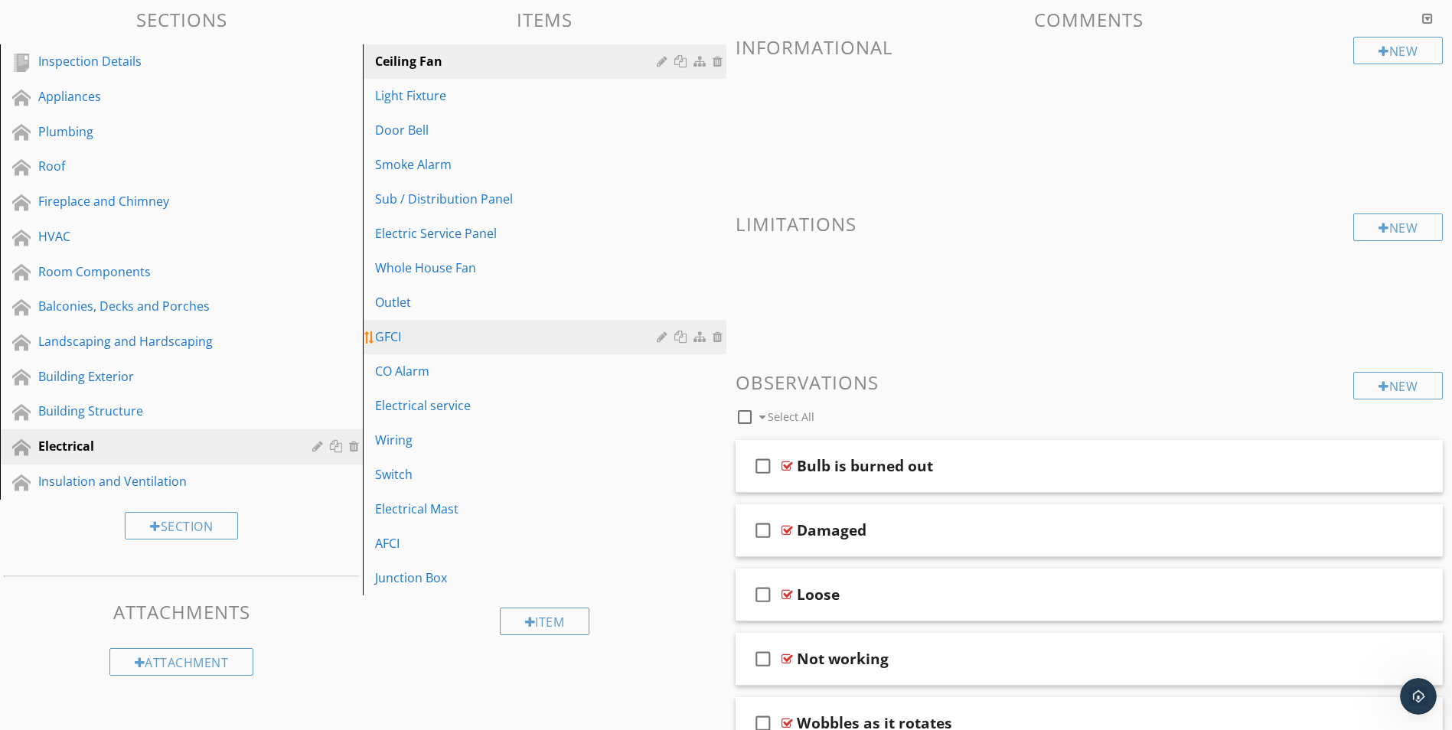
click at [409, 333] on div "GFCI" at bounding box center [518, 337] width 286 height 18
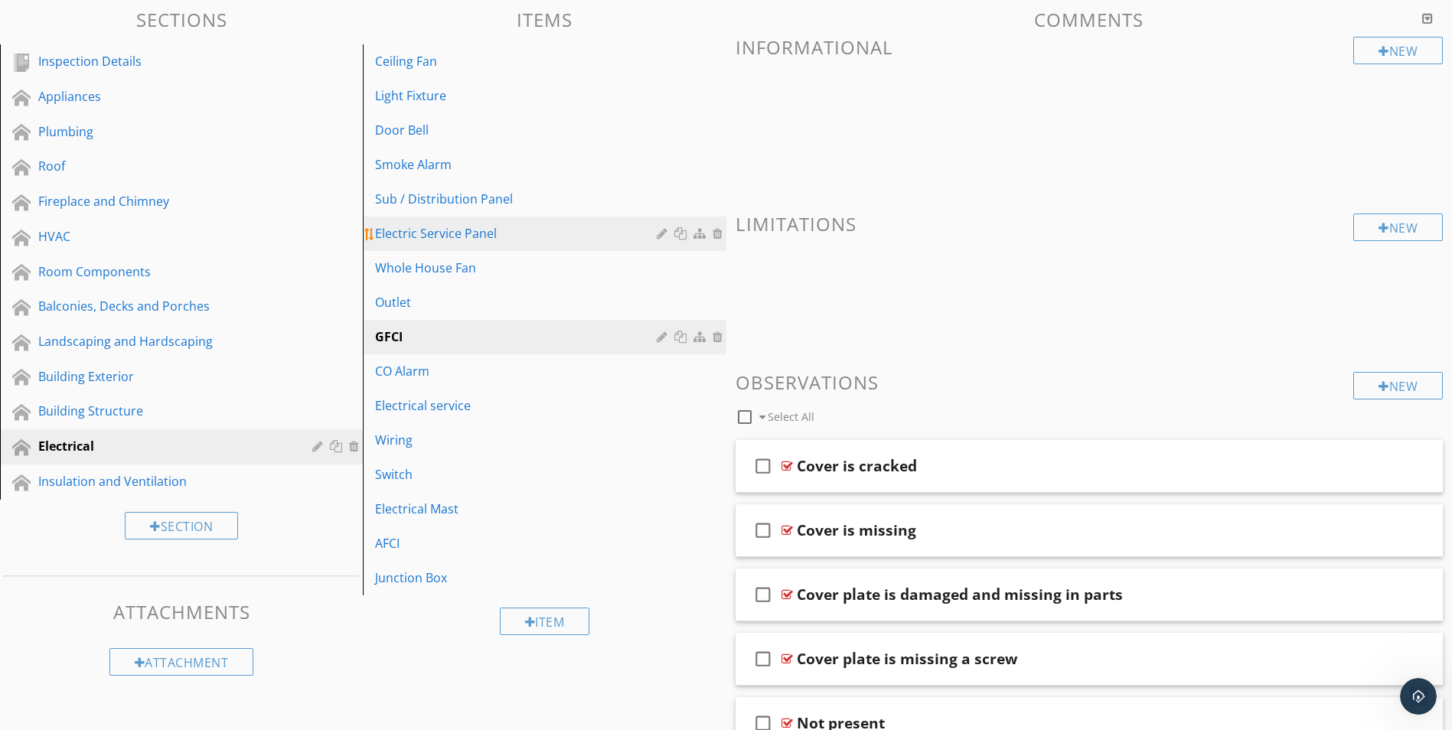
click at [426, 240] on div "Electric Service Panel" at bounding box center [518, 233] width 286 height 18
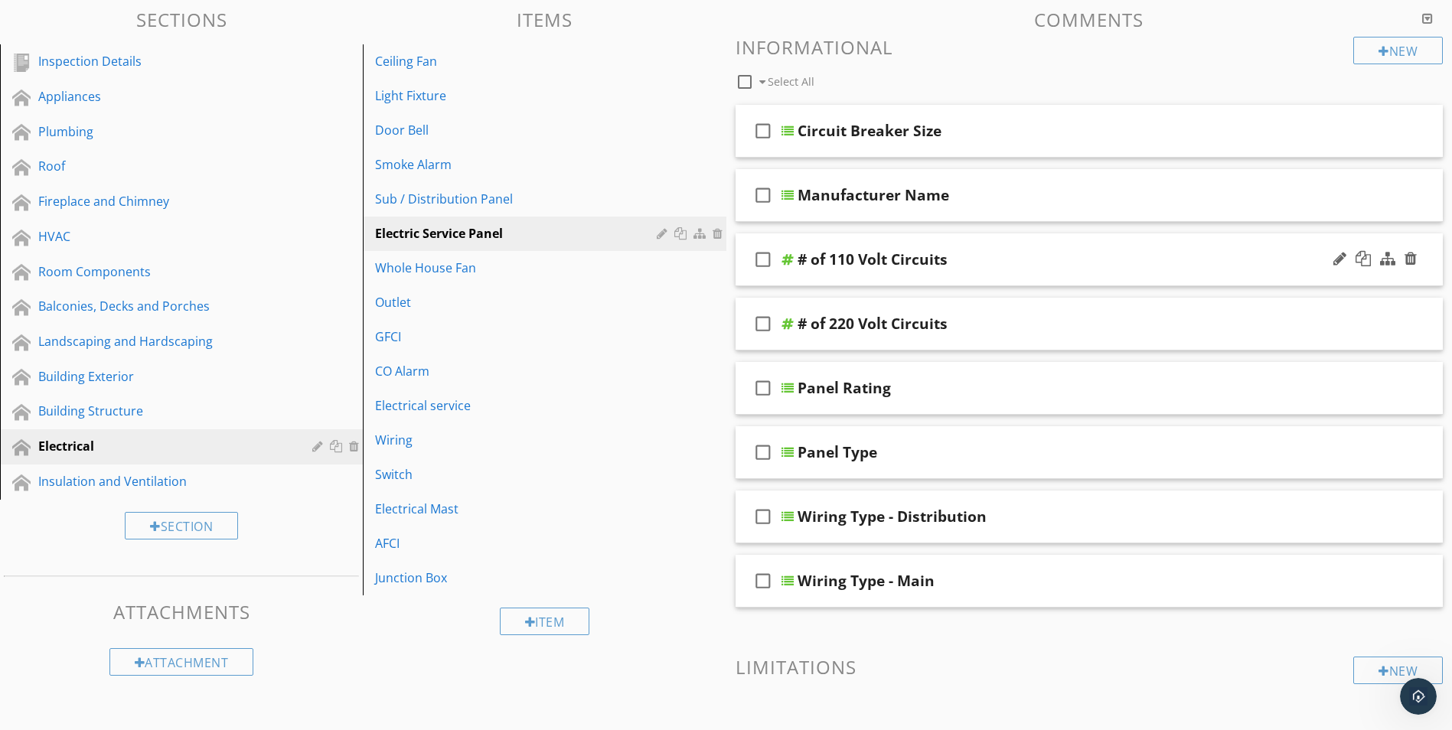
click at [764, 260] on icon "check_box_outline_blank" at bounding box center [763, 259] width 24 height 37
click at [762, 258] on icon "check_box" at bounding box center [763, 259] width 24 height 37
click at [849, 255] on div "# of 110 Volt Circuits" at bounding box center [873, 259] width 150 height 18
click at [762, 263] on icon "check_box_outline_blank" at bounding box center [763, 259] width 24 height 37
click at [1362, 261] on div at bounding box center [1363, 258] width 15 height 15
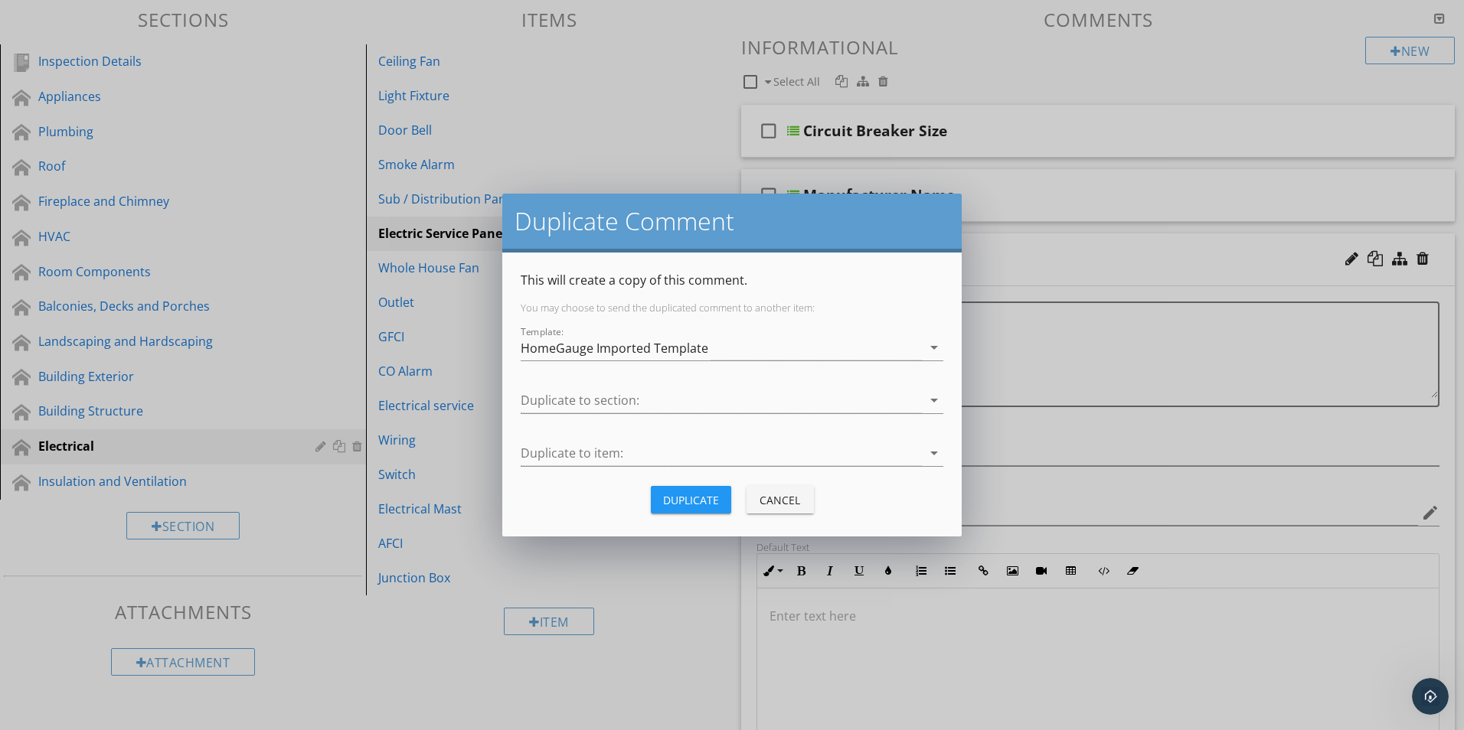
click at [788, 506] on div "Cancel" at bounding box center [780, 500] width 43 height 16
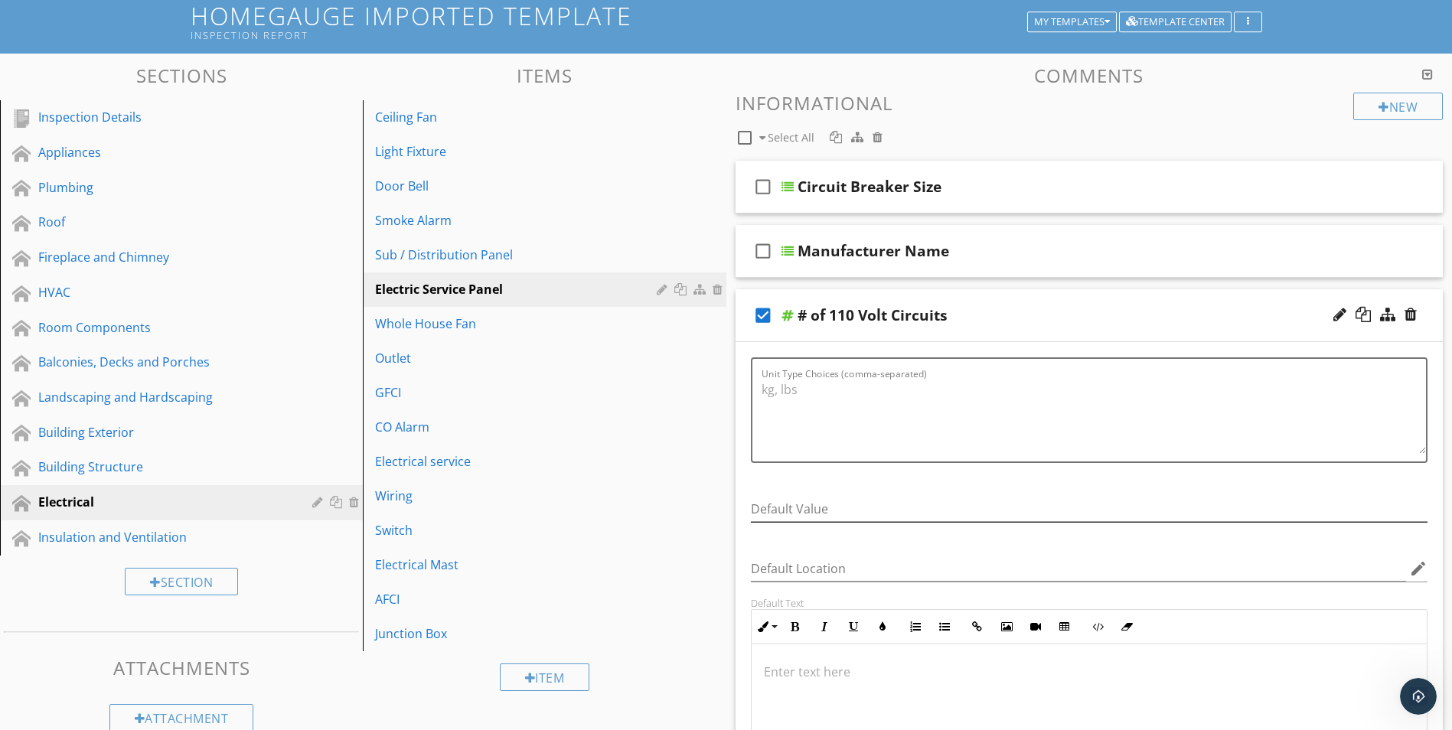
scroll to position [79, 0]
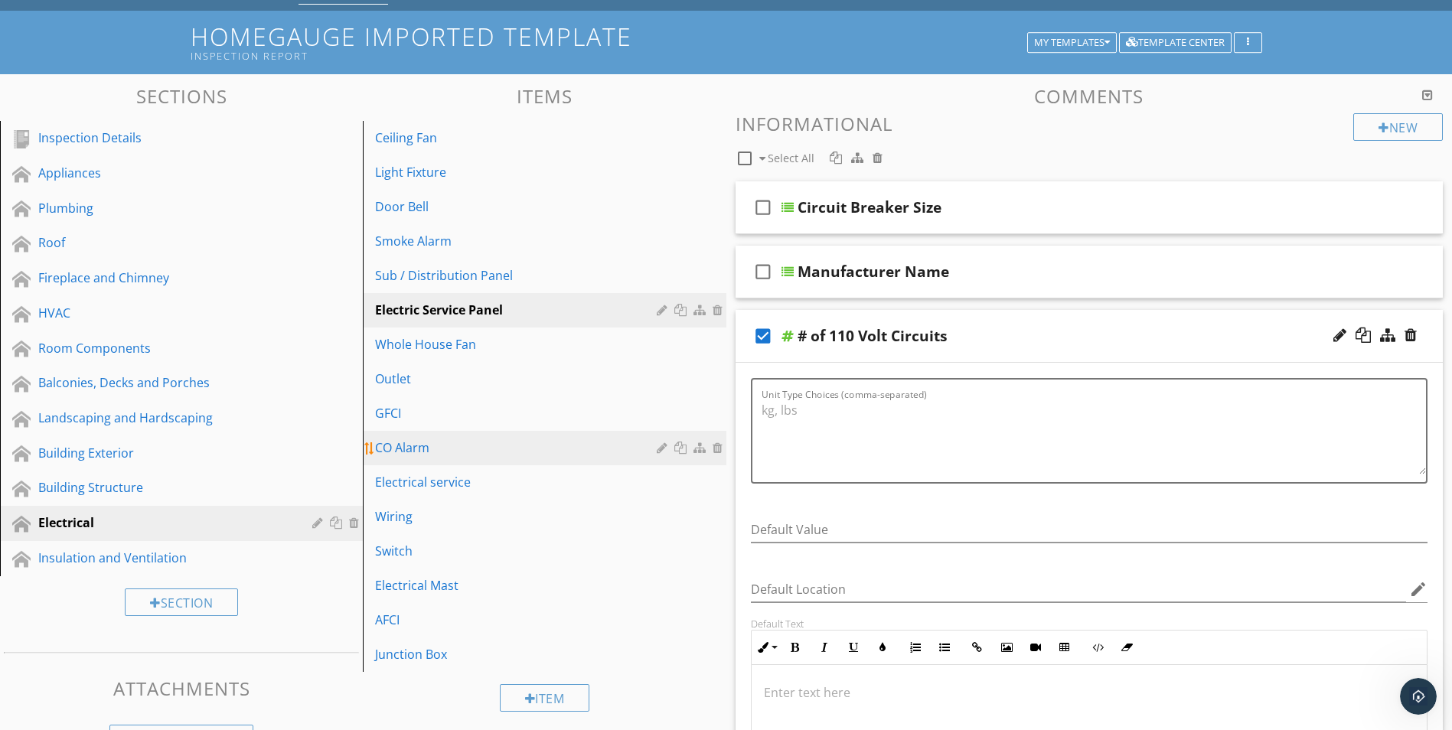
click at [662, 464] on link "CO Alarm" at bounding box center [546, 448] width 358 height 34
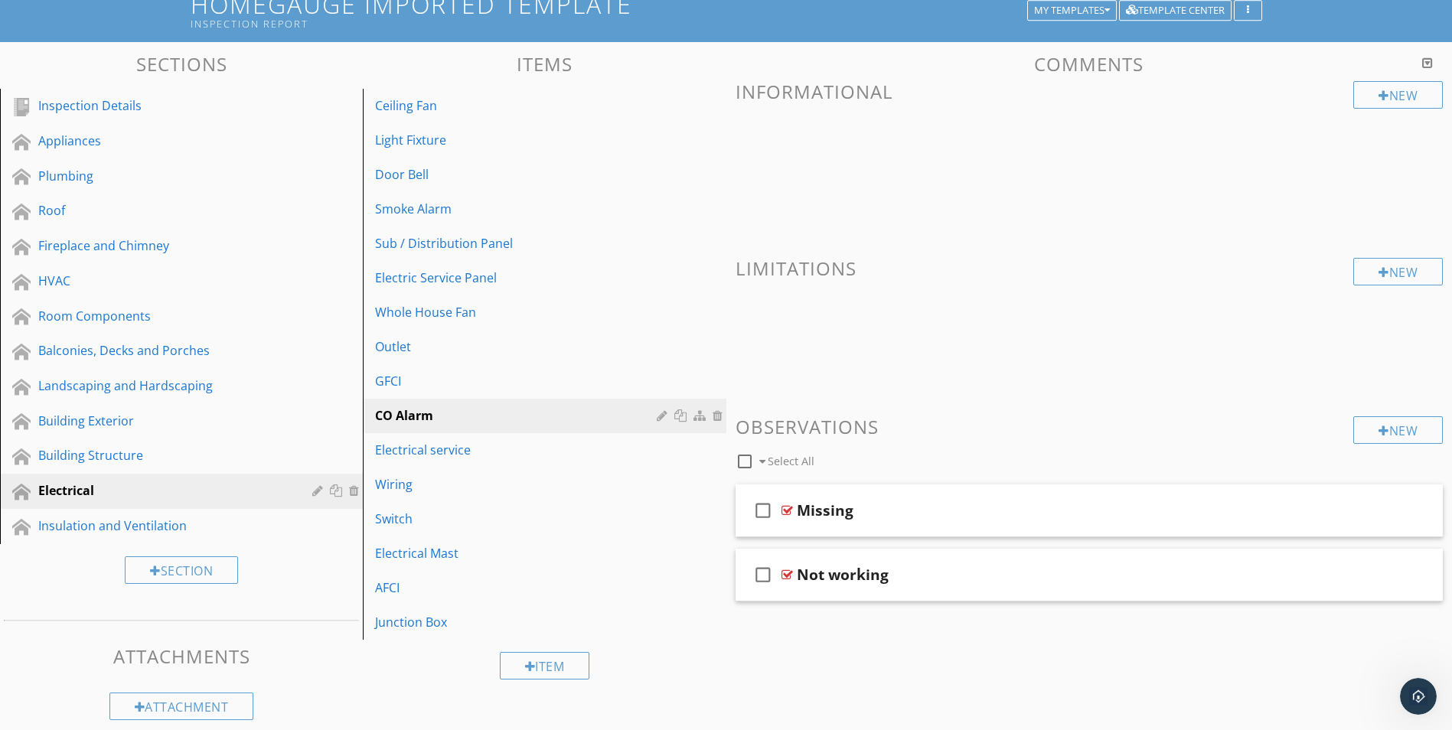
scroll to position [128, 0]
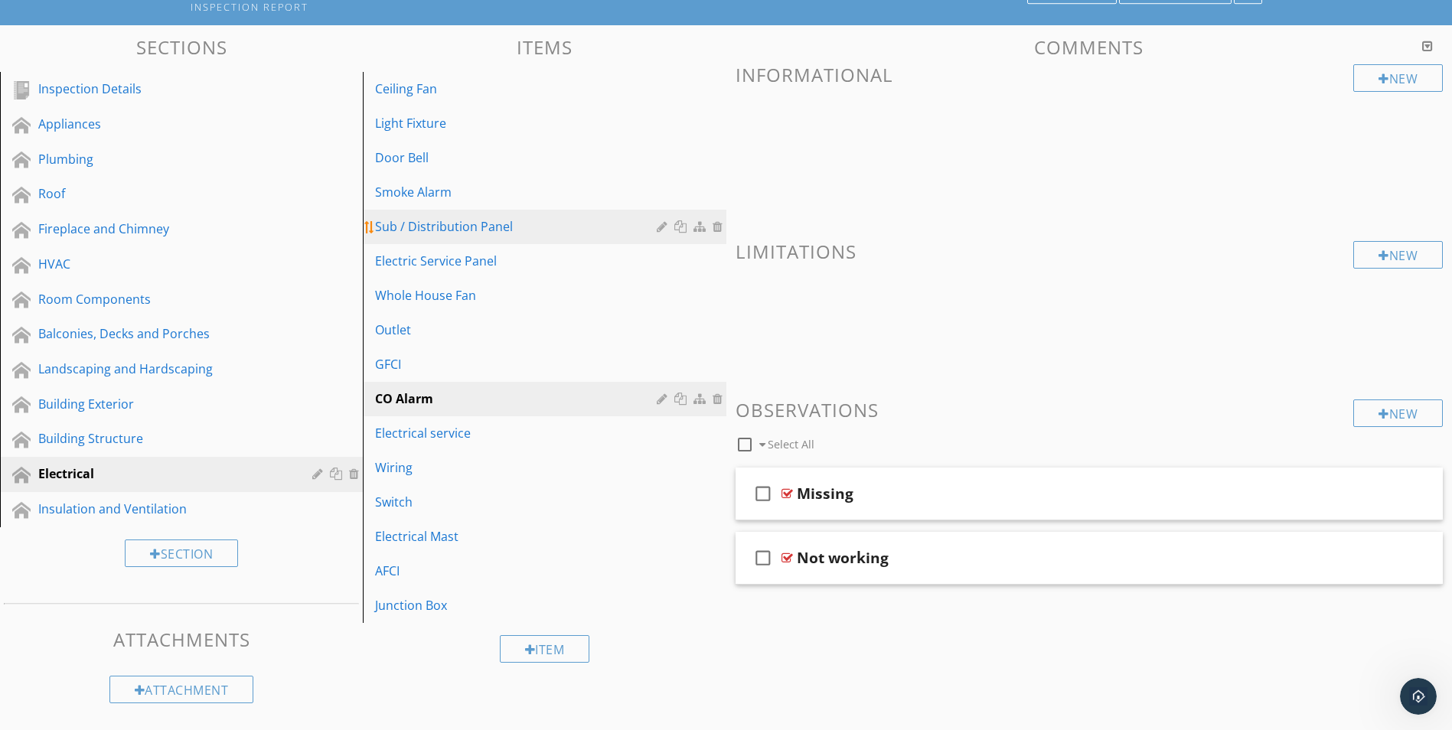
click at [458, 230] on div "Sub / Distribution Panel" at bounding box center [518, 226] width 286 height 18
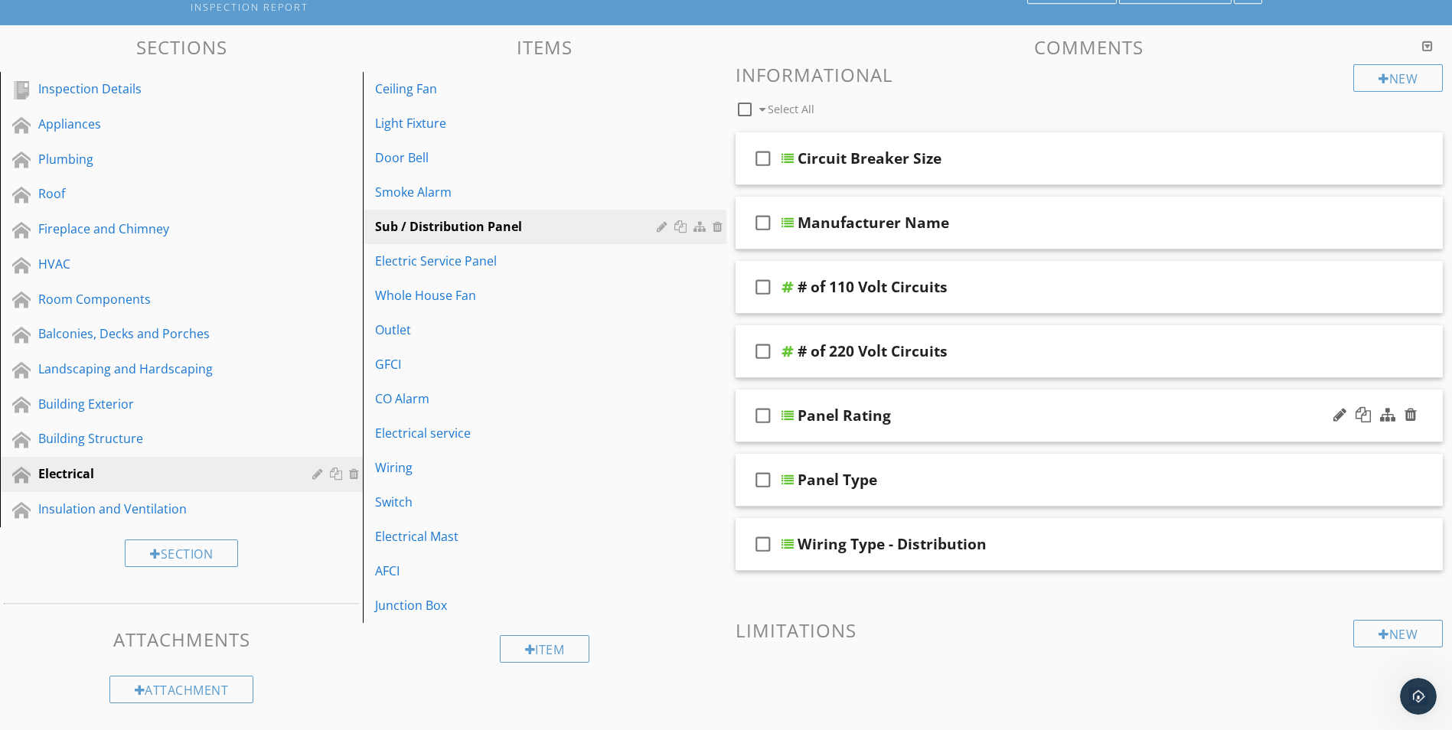
click at [771, 419] on icon "check_box_outline_blank" at bounding box center [763, 415] width 24 height 37
click at [1363, 414] on div at bounding box center [1363, 414] width 15 height 15
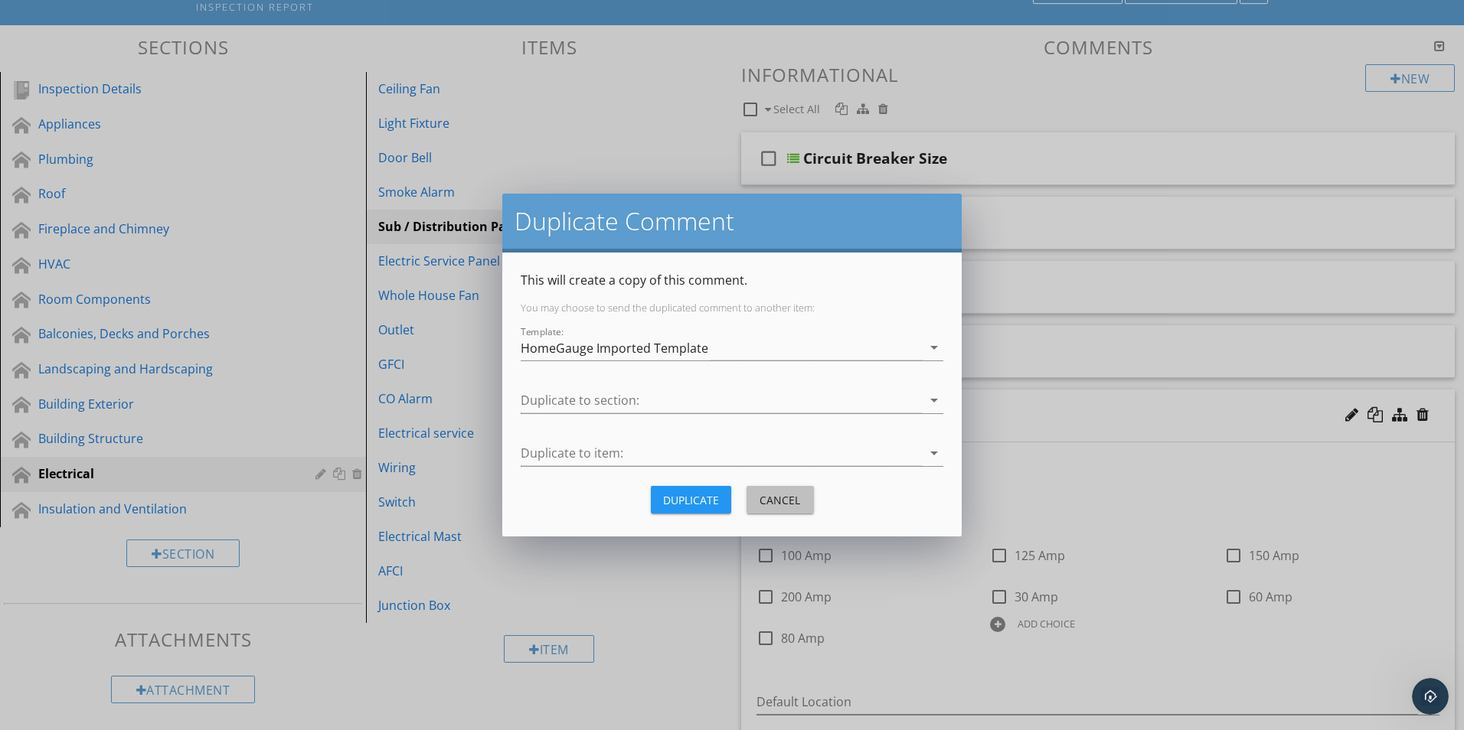
click at [793, 501] on div "Cancel" at bounding box center [780, 500] width 43 height 16
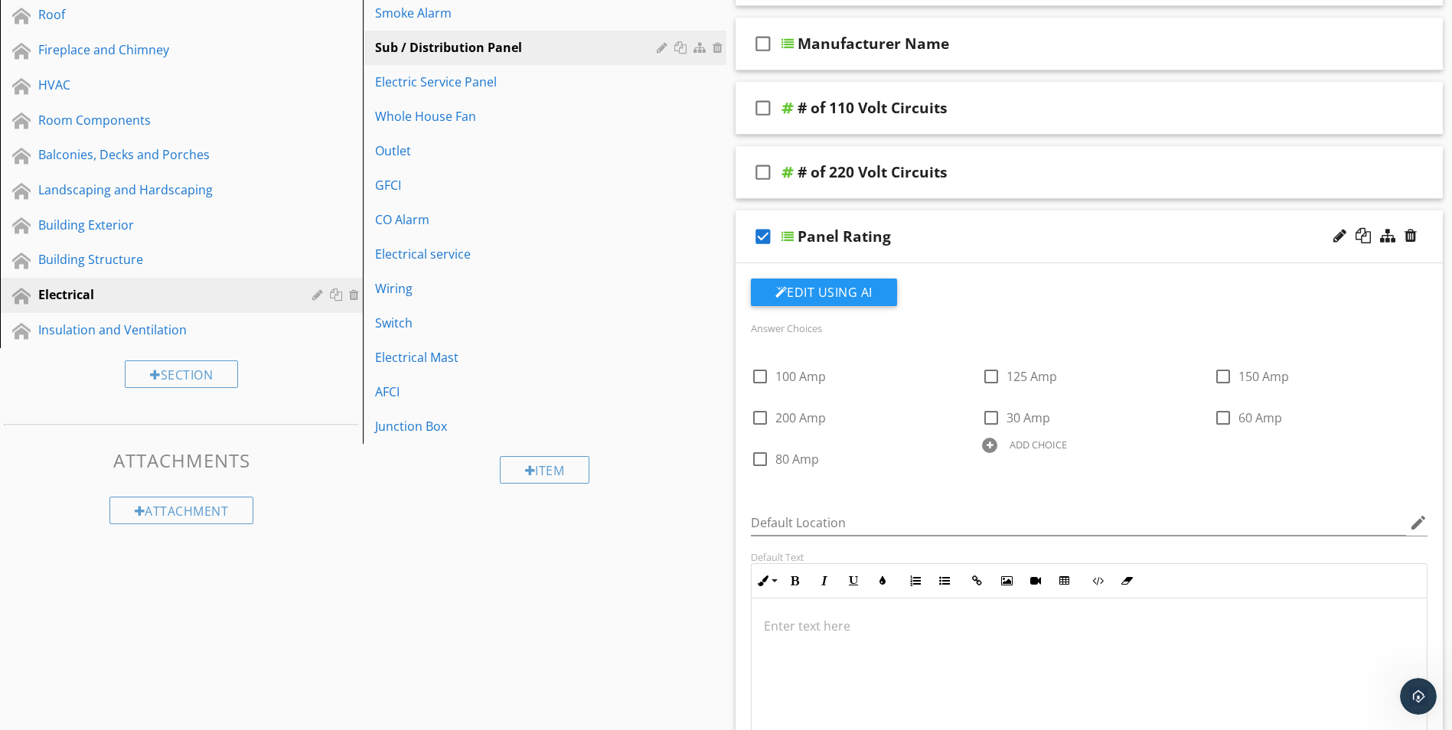
scroll to position [357, 0]
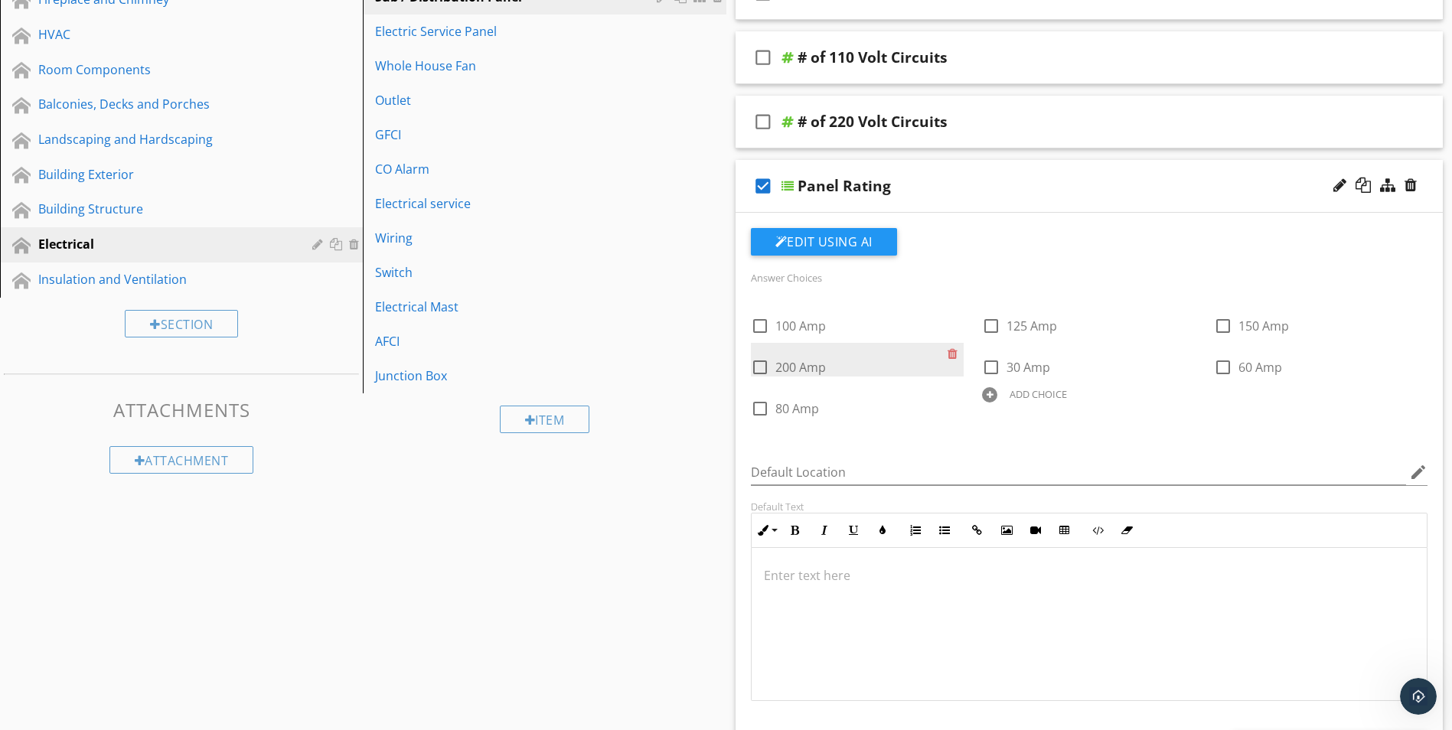
click at [763, 363] on div at bounding box center [760, 367] width 26 height 26
checkbox input "true"
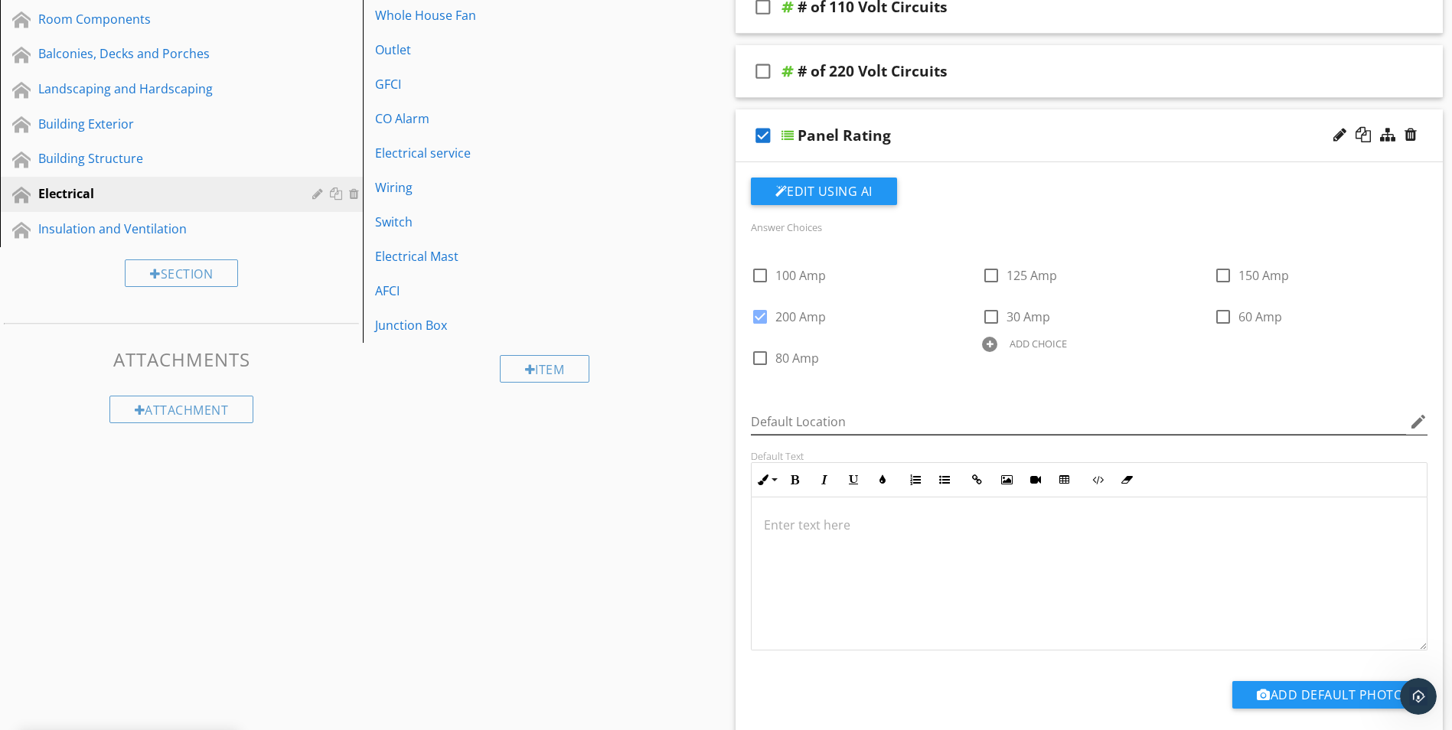
scroll to position [511, 0]
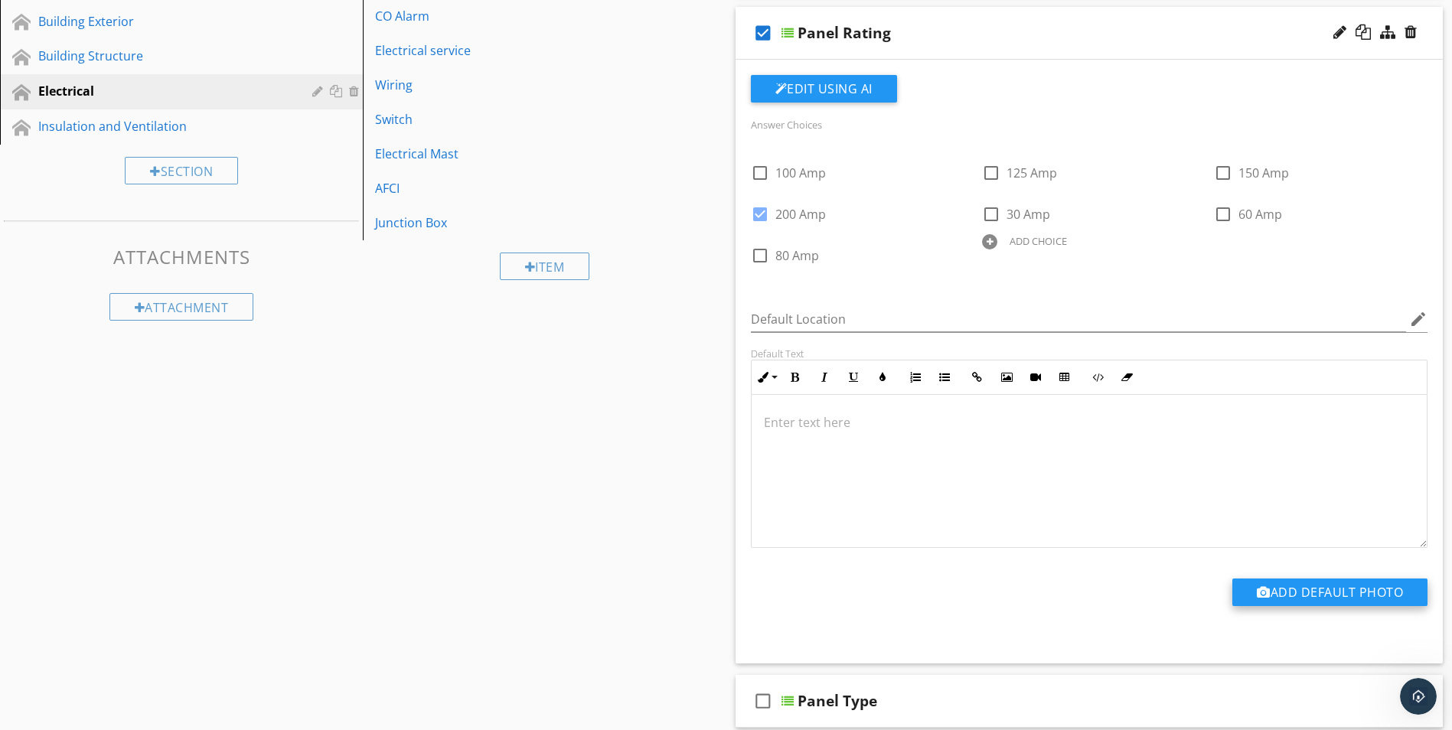
click at [1287, 590] on button "Add Default Photo" at bounding box center [1329, 593] width 195 height 28
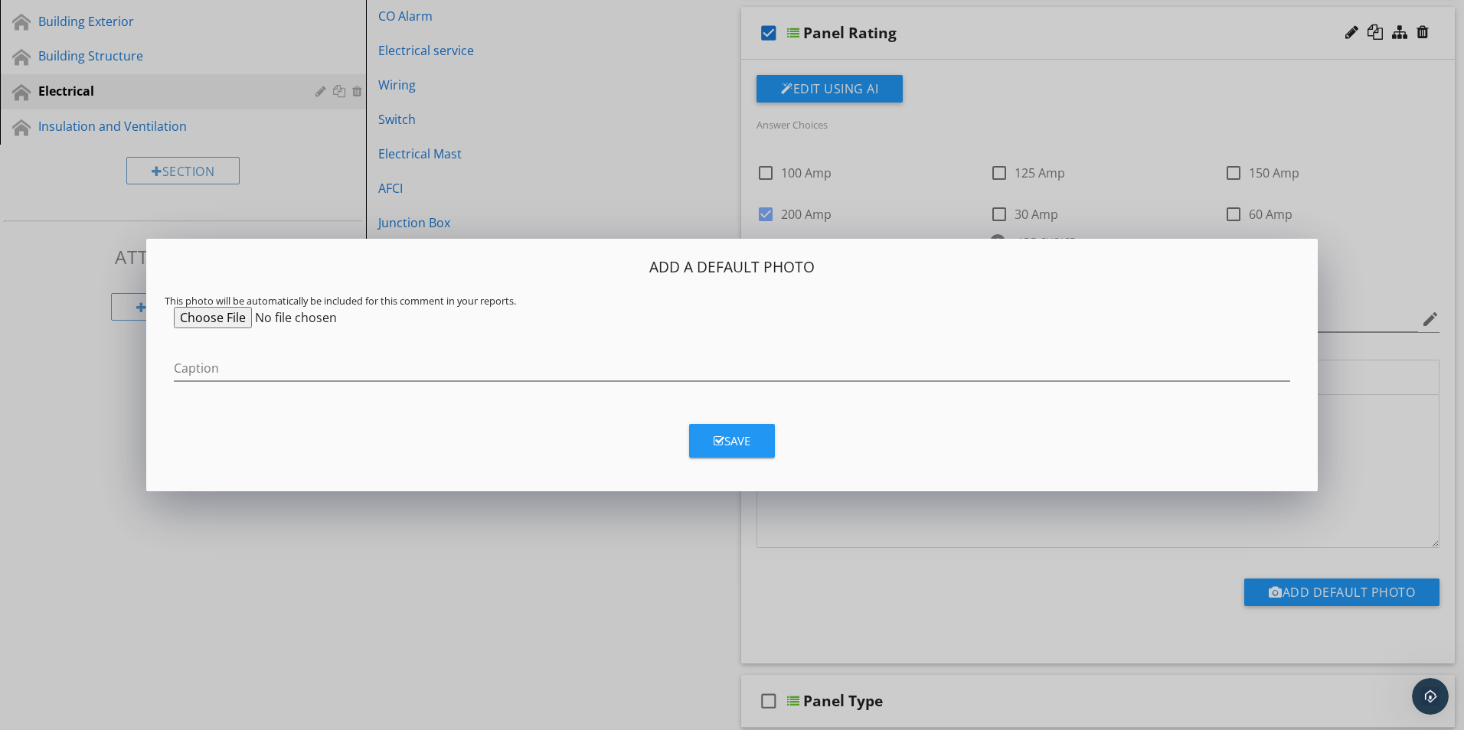
click at [213, 315] on input "file" at bounding box center [291, 317] width 234 height 21
type input "C:\fakepath\20250914_095012.jpg"
click at [174, 307] on input "file" at bounding box center [291, 317] width 234 height 21
click at [734, 439] on div "Save" at bounding box center [731, 441] width 37 height 18
click at [813, 712] on button "button" at bounding box center [815, 712] width 18 height 20
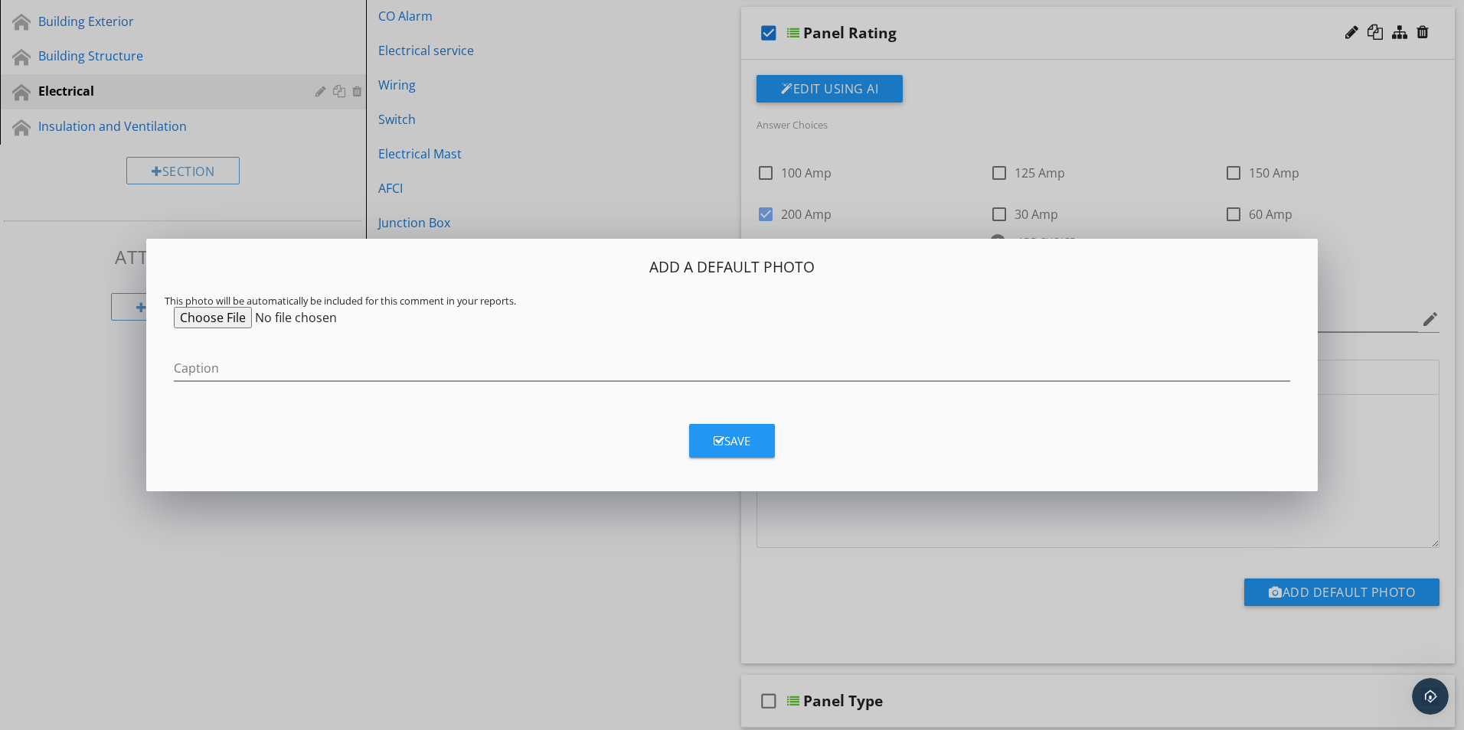
click at [206, 318] on input "file" at bounding box center [291, 317] width 234 height 21
type input "C:\fakepath\20250914_095011.jpg"
click at [727, 442] on div "Save" at bounding box center [731, 441] width 37 height 18
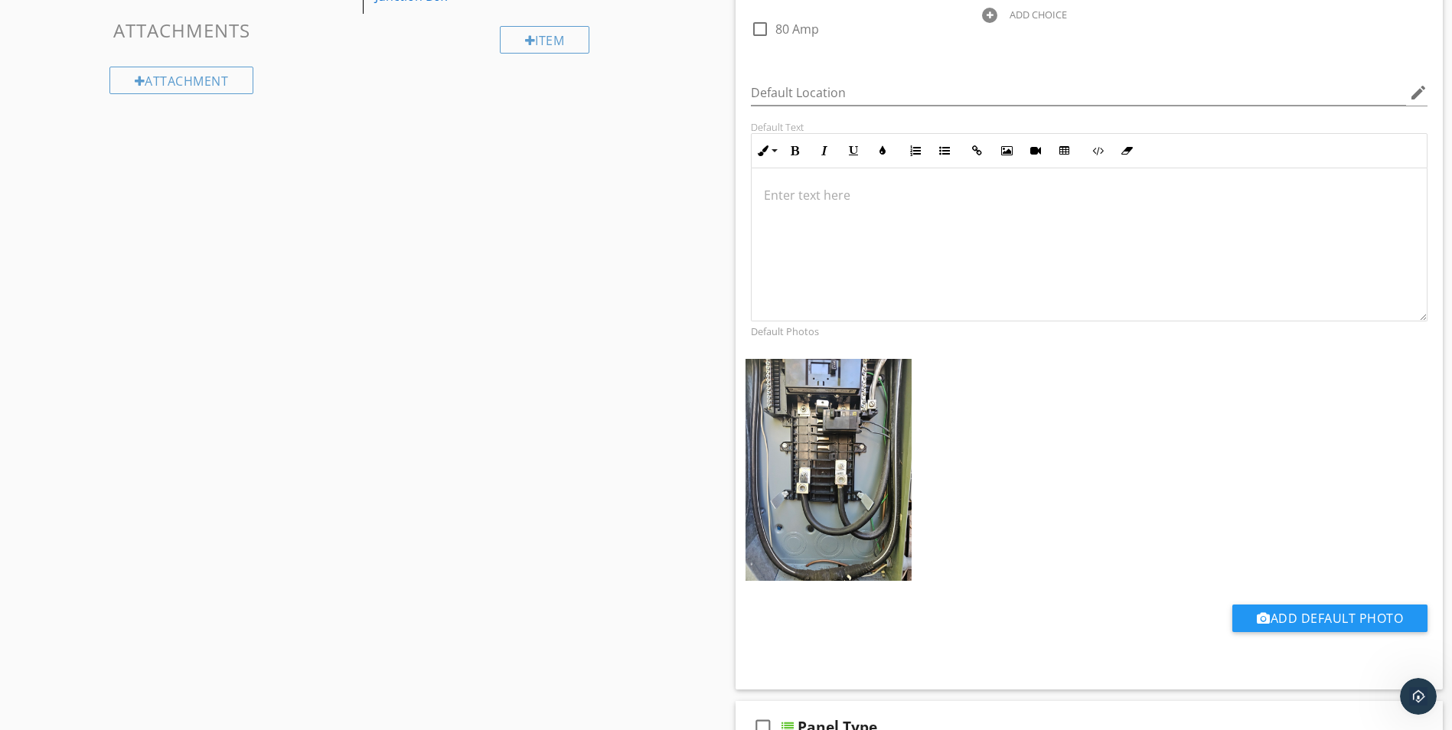
scroll to position [740, 0]
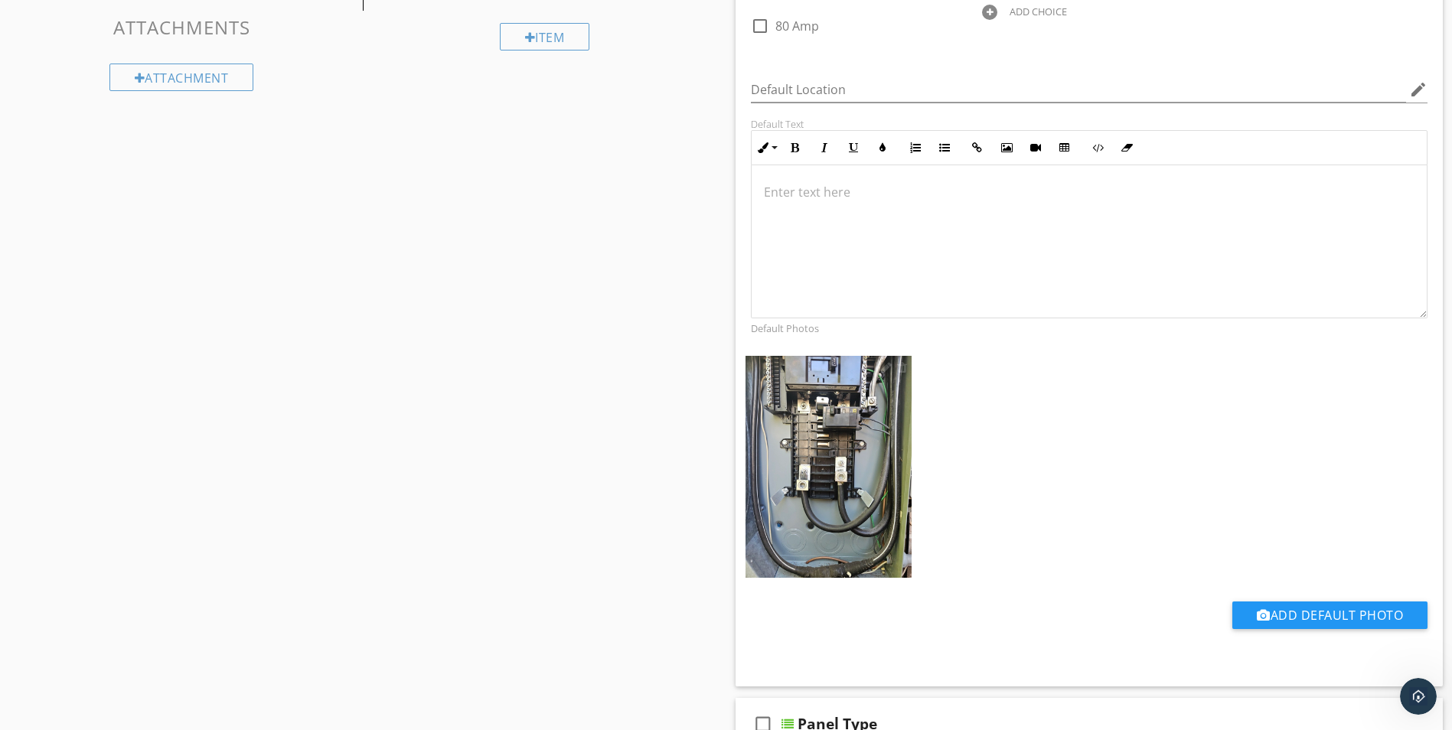
click at [812, 459] on img at bounding box center [829, 467] width 166 height 222
click at [880, 373] on img at bounding box center [829, 467] width 166 height 222
click at [885, 372] on div at bounding box center [886, 367] width 11 height 12
click at [881, 370] on div at bounding box center [886, 367] width 11 height 12
click at [883, 367] on div at bounding box center [886, 367] width 11 height 12
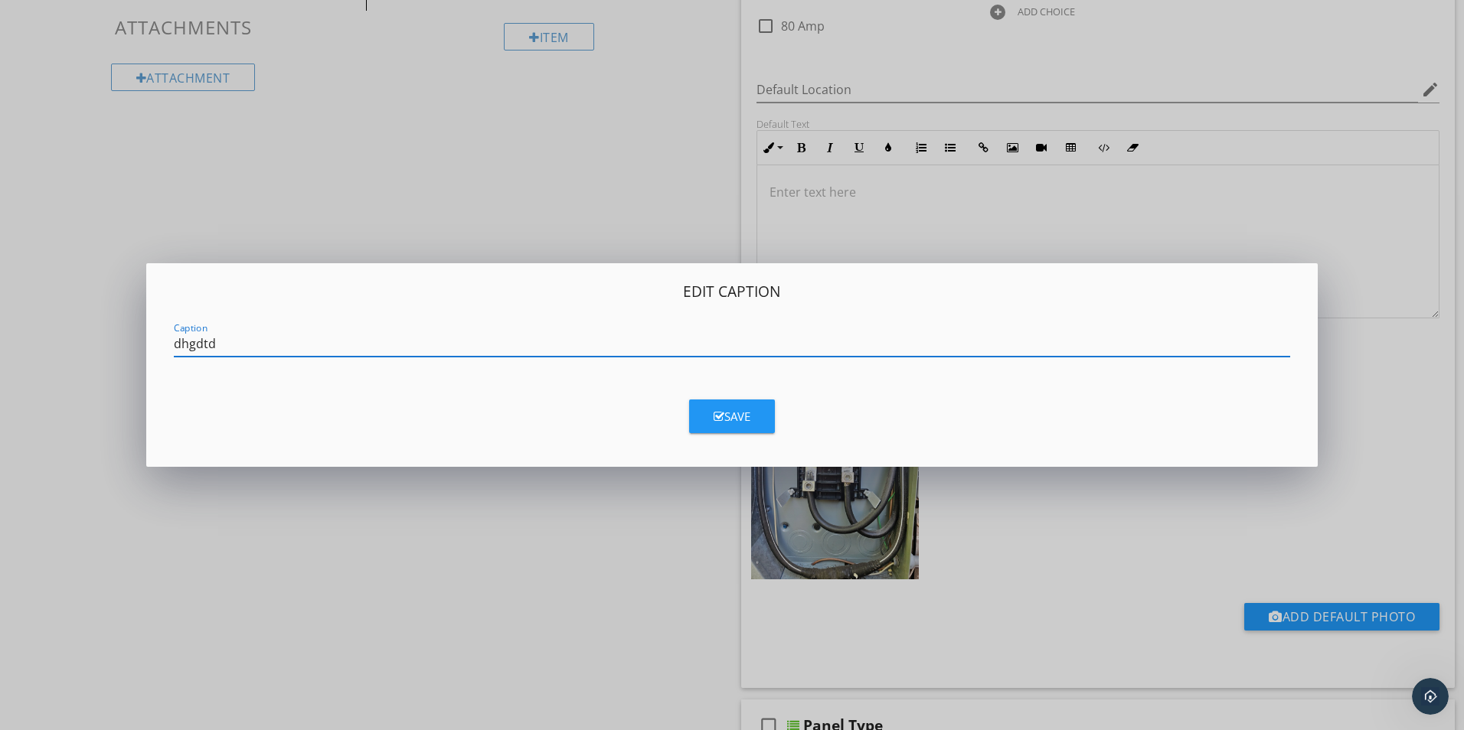
type input "dhgdtd"
click at [726, 413] on div "Save" at bounding box center [731, 417] width 37 height 18
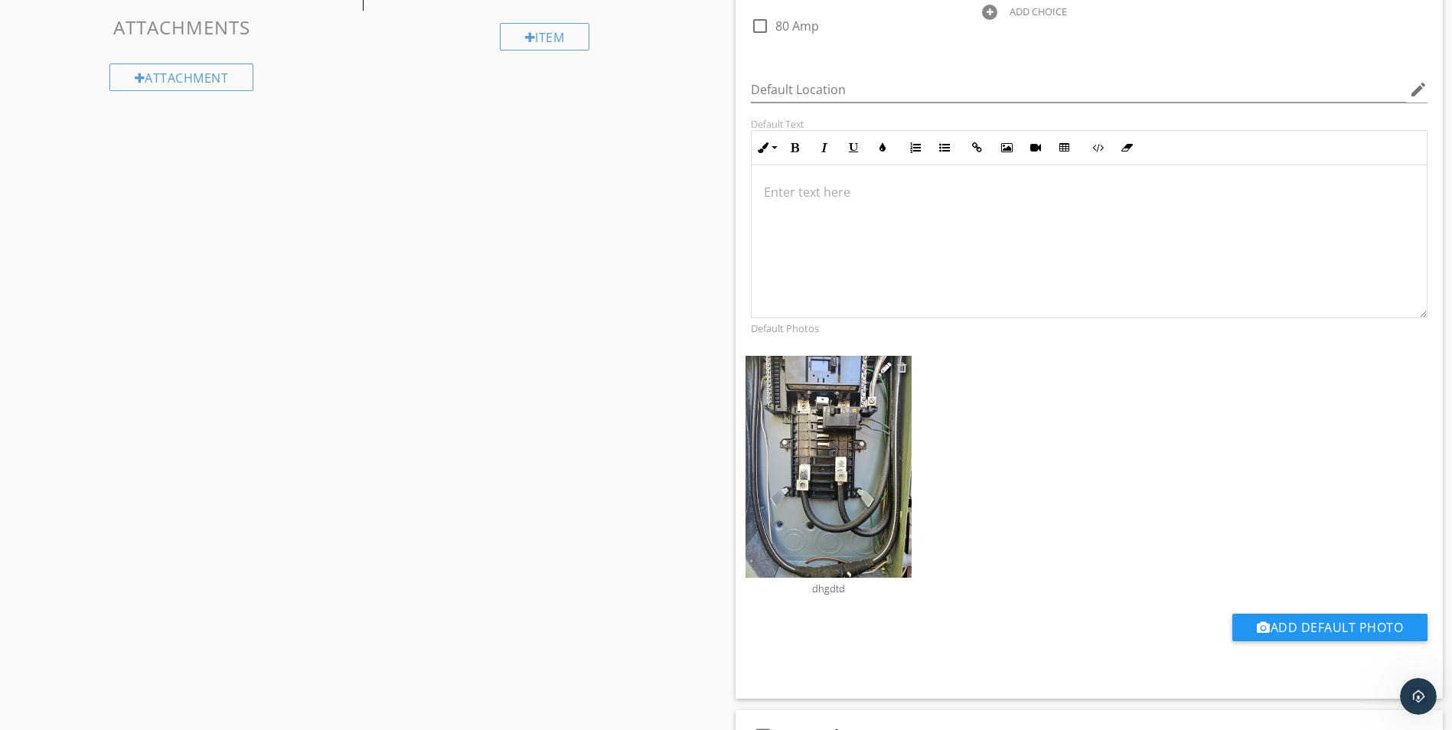
click at [900, 366] on div at bounding box center [902, 367] width 10 height 12
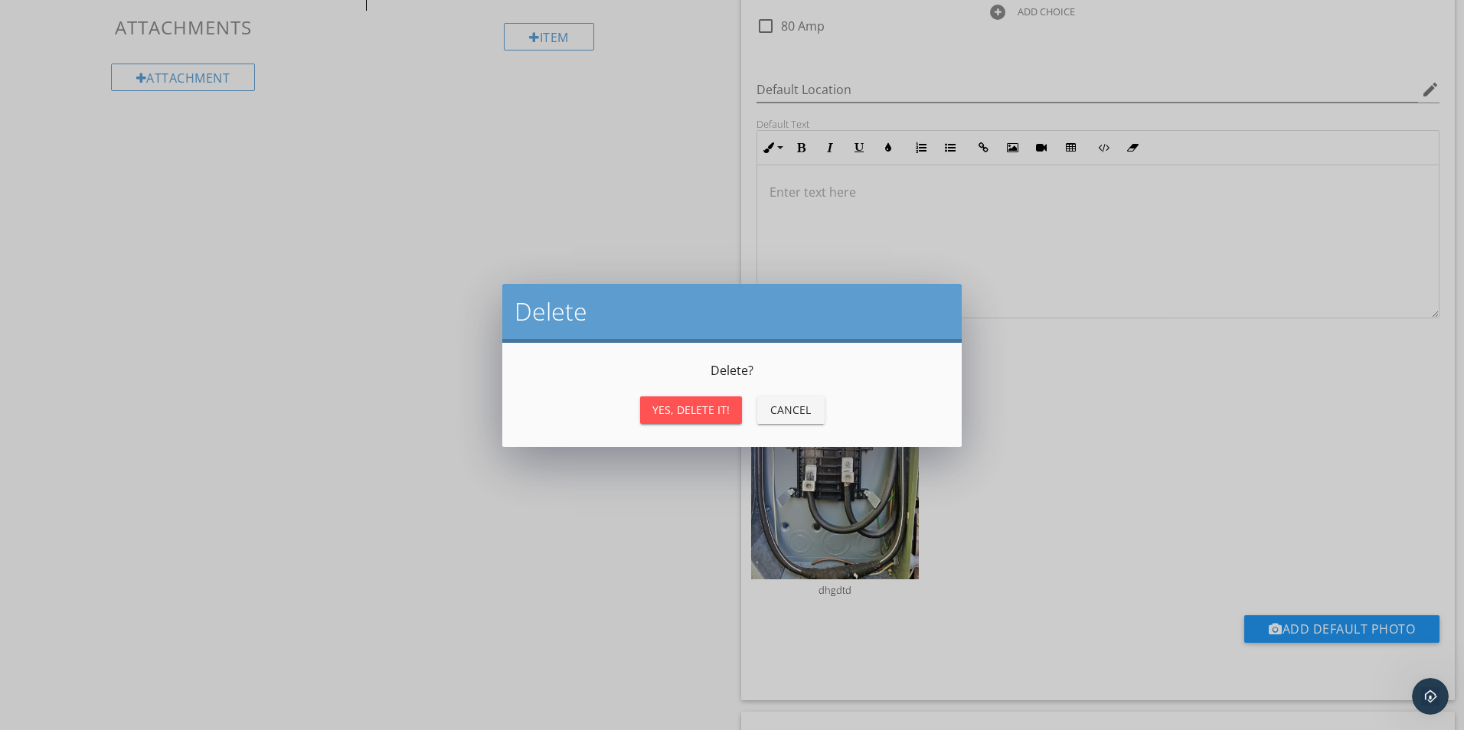
click at [792, 410] on div "Cancel" at bounding box center [790, 410] width 43 height 16
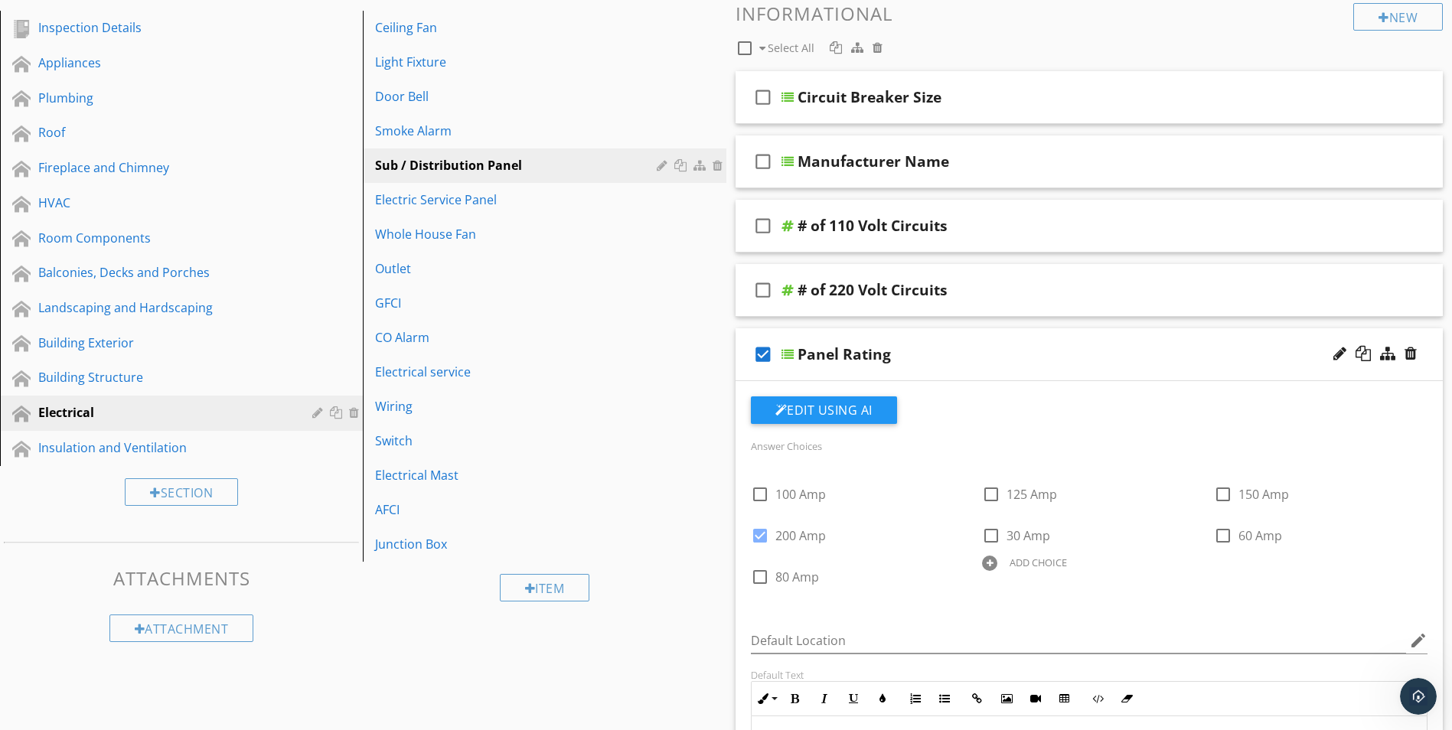
scroll to position [0, 0]
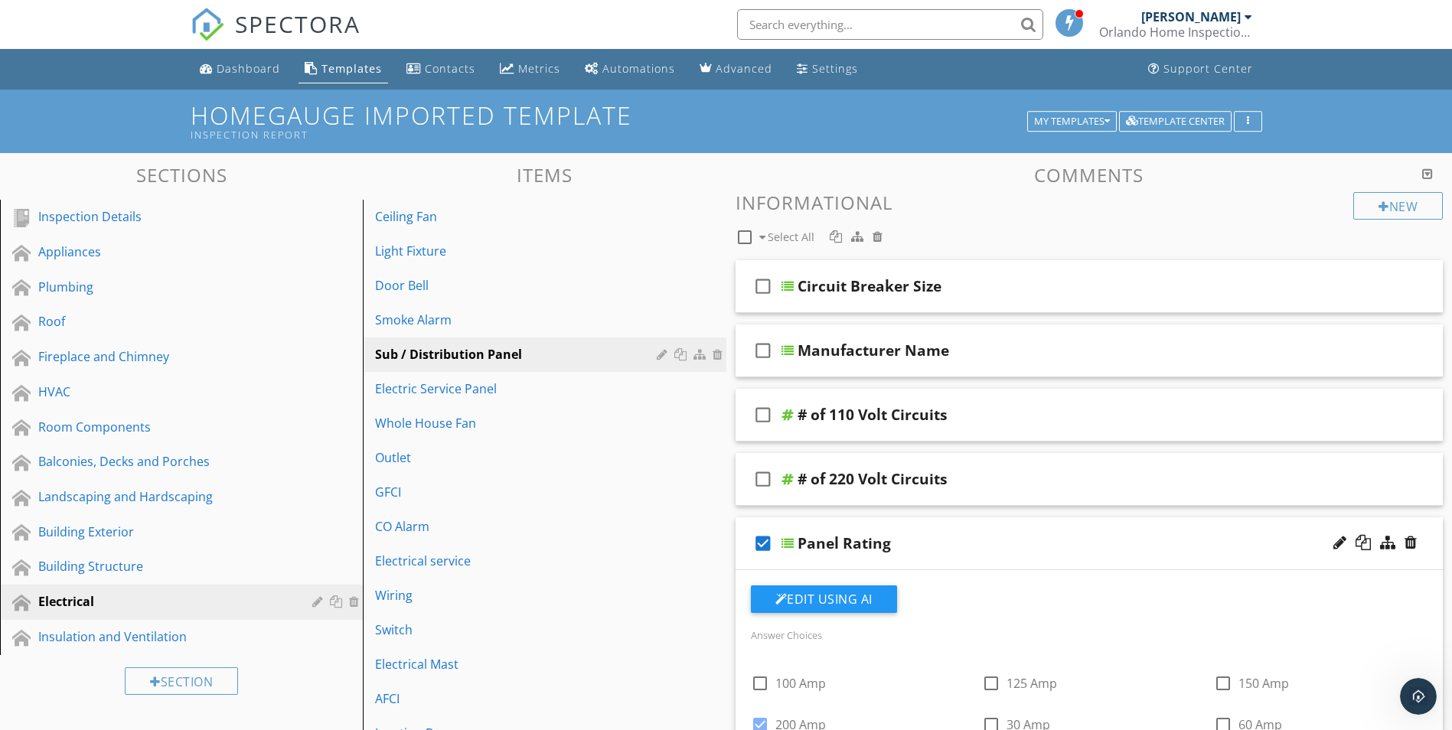
click at [1429, 173] on div at bounding box center [1427, 174] width 11 height 12
click at [1394, 200] on div "New" at bounding box center [1398, 206] width 90 height 28
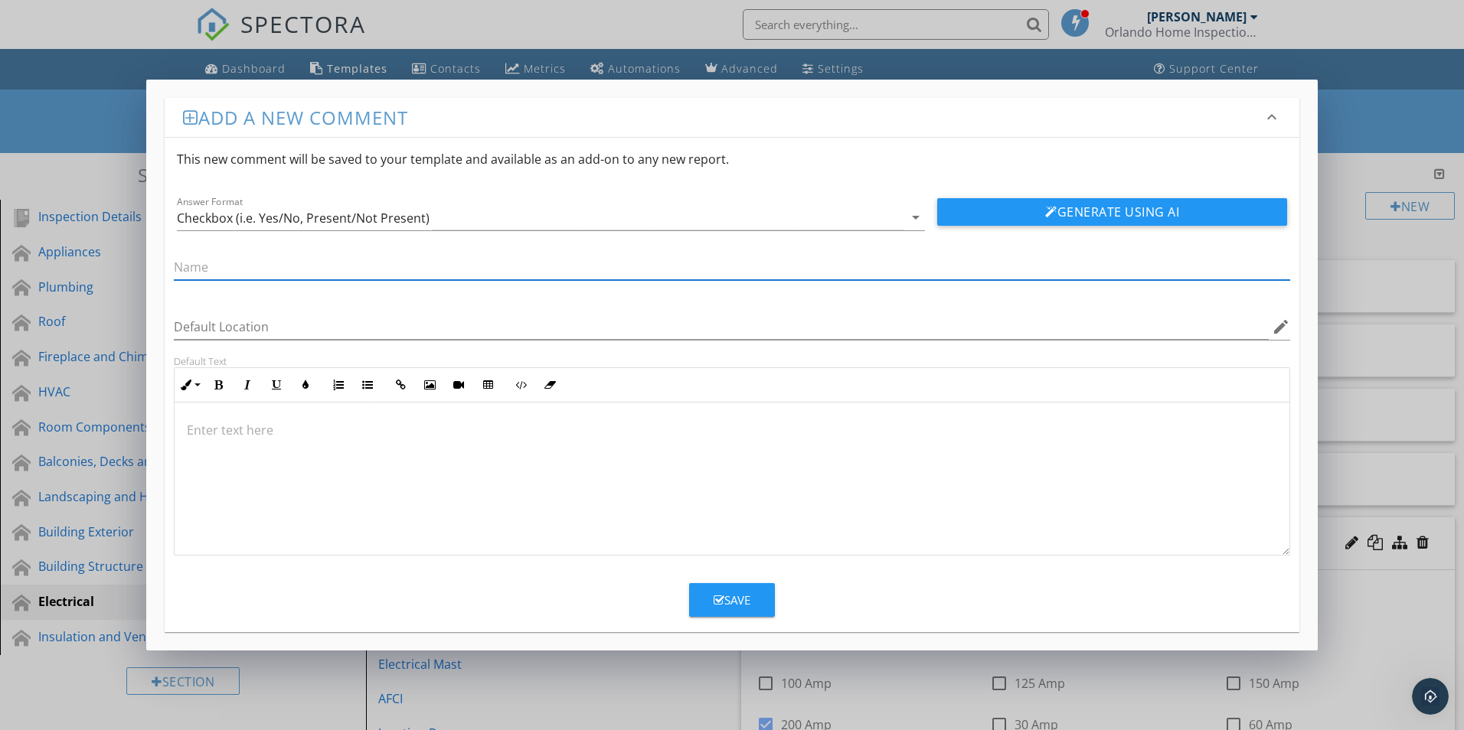
click at [1369, 114] on div "Add a new comment keyboard_arrow_down This new comment will be saved to your te…" at bounding box center [732, 365] width 1464 height 730
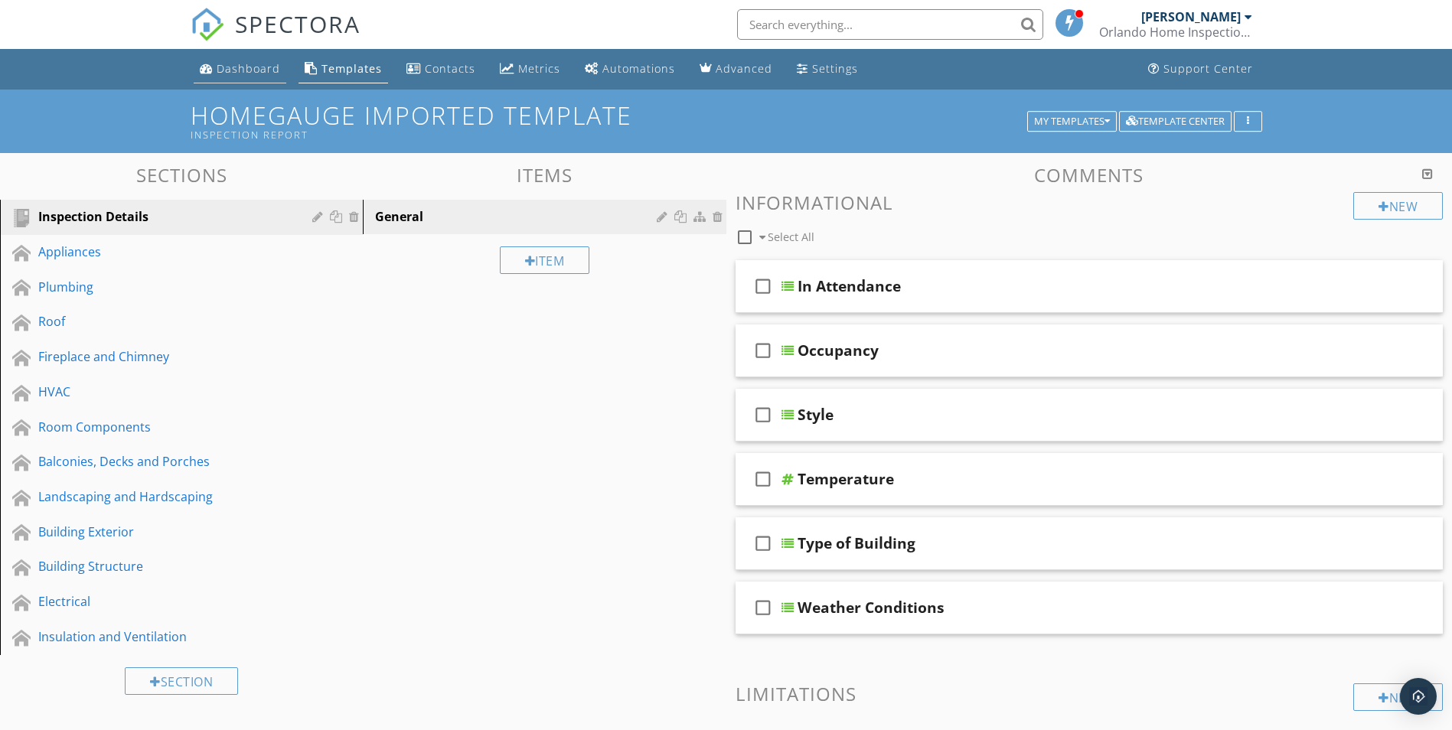
click at [232, 78] on link "Dashboard" at bounding box center [240, 69] width 93 height 28
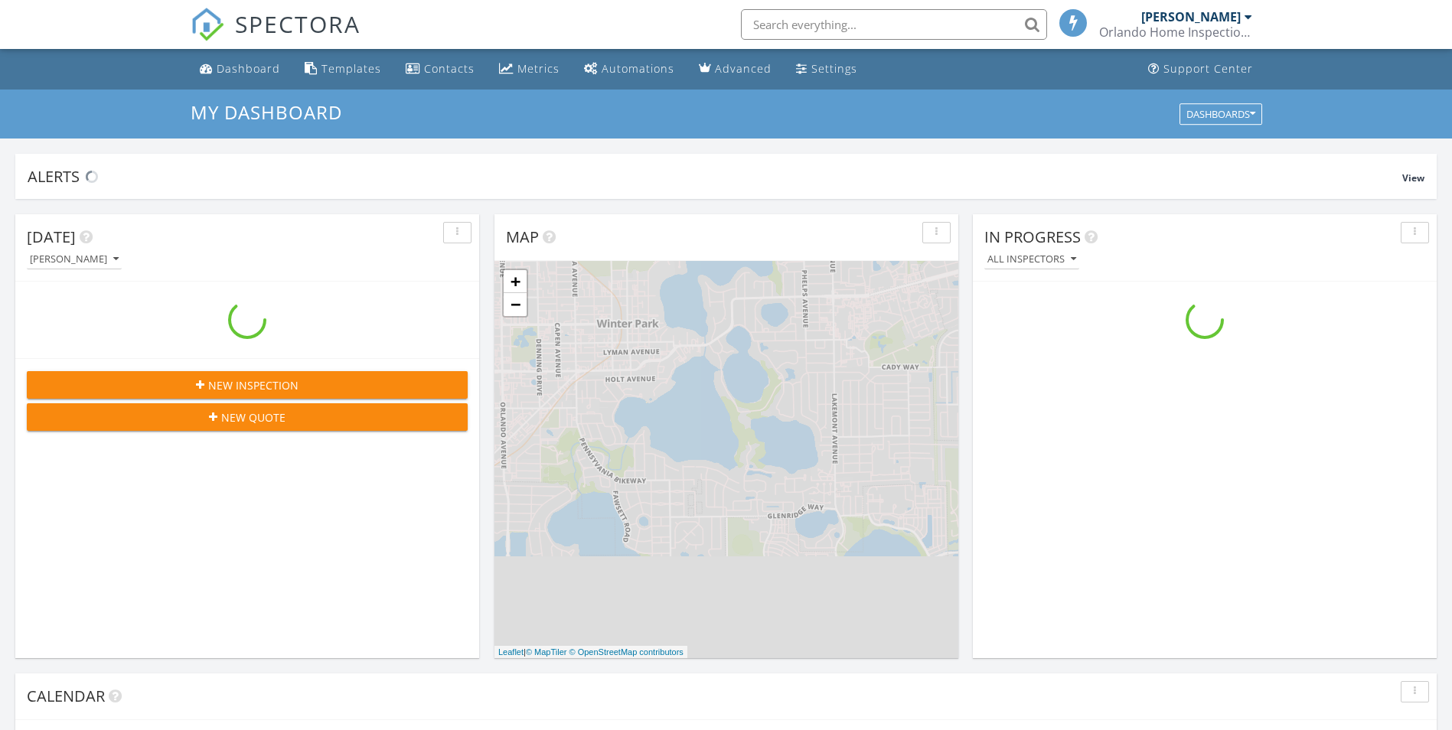
scroll to position [1417, 1476]
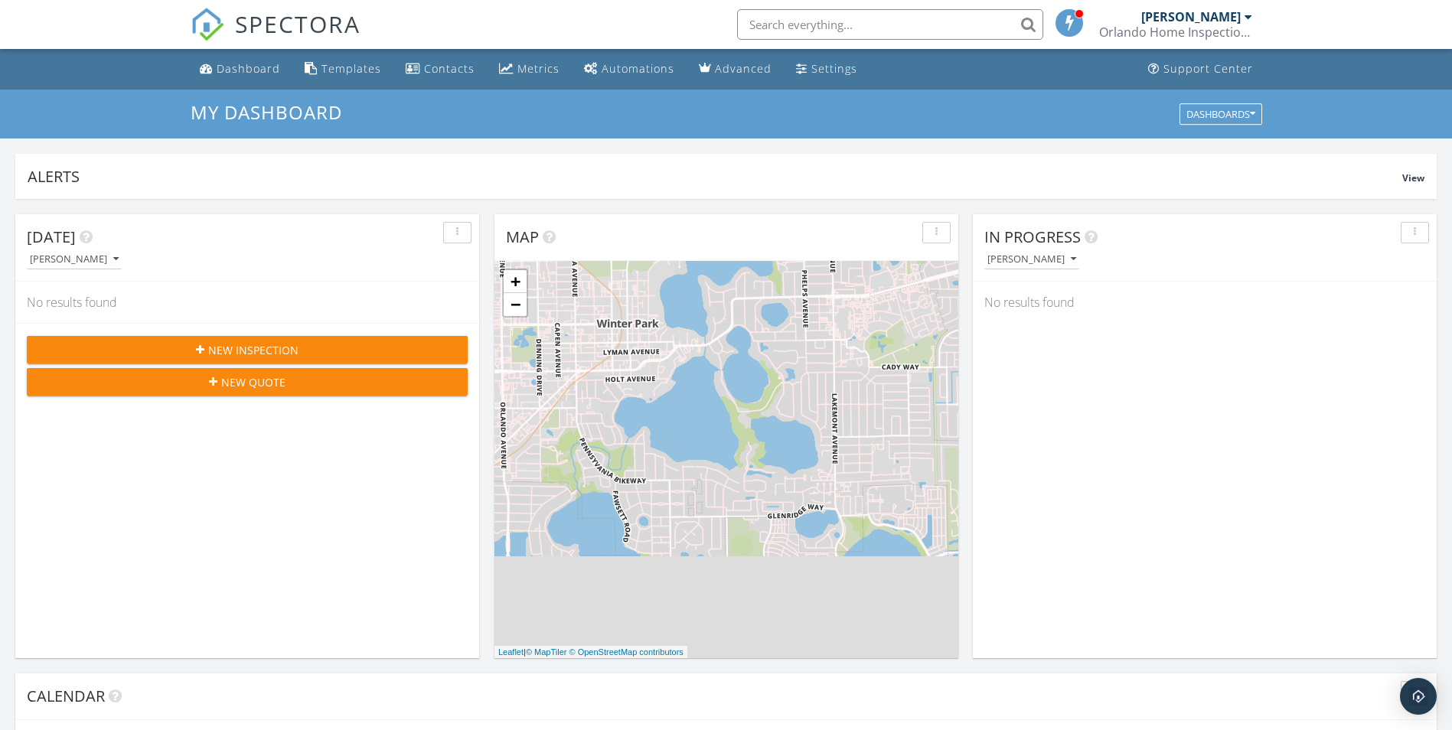
click at [253, 350] on span "New Inspection" at bounding box center [253, 350] width 90 height 16
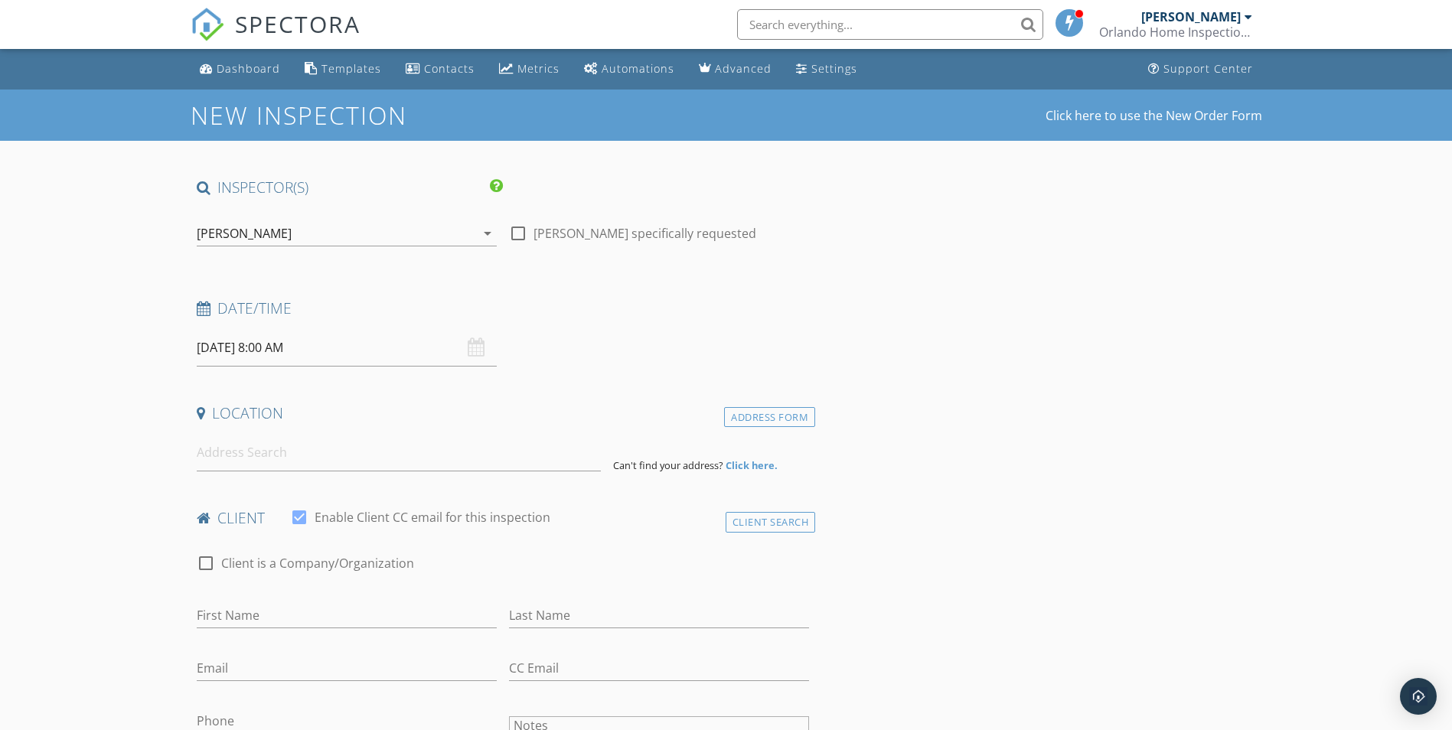
click at [516, 228] on div at bounding box center [518, 233] width 26 height 26
click at [517, 232] on div at bounding box center [518, 233] width 26 height 26
checkbox input "true"
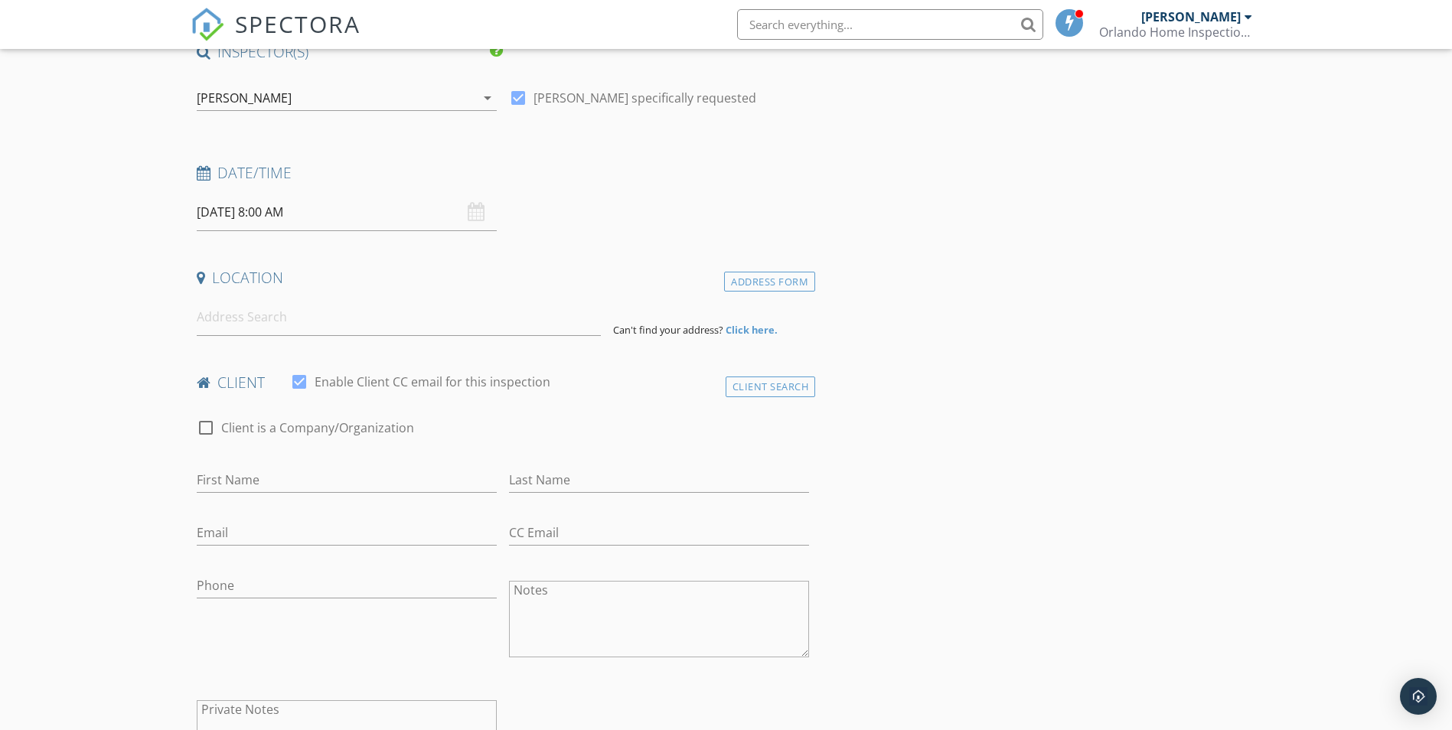
scroll to position [230, 0]
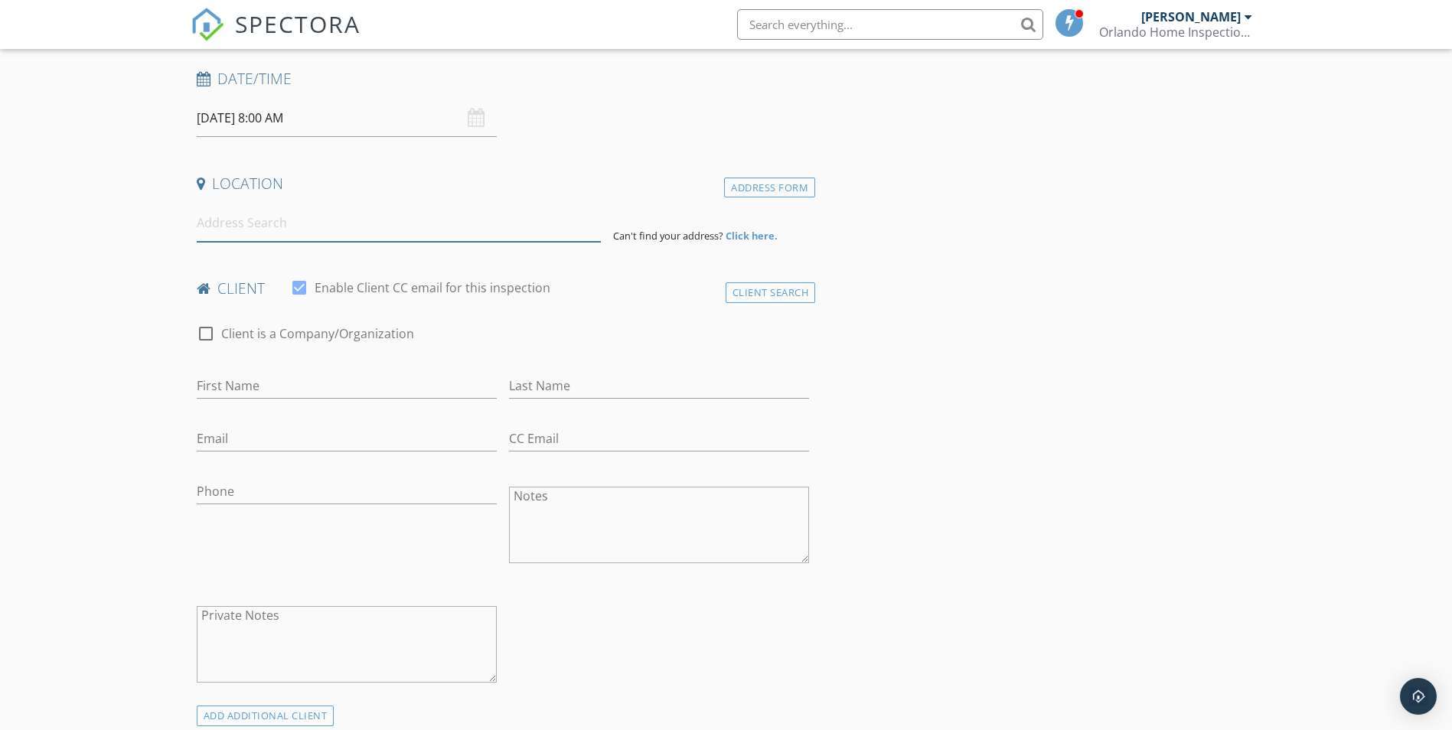
click at [237, 230] on input at bounding box center [399, 223] width 404 height 38
click at [750, 239] on strong "Click here." at bounding box center [752, 236] width 52 height 14
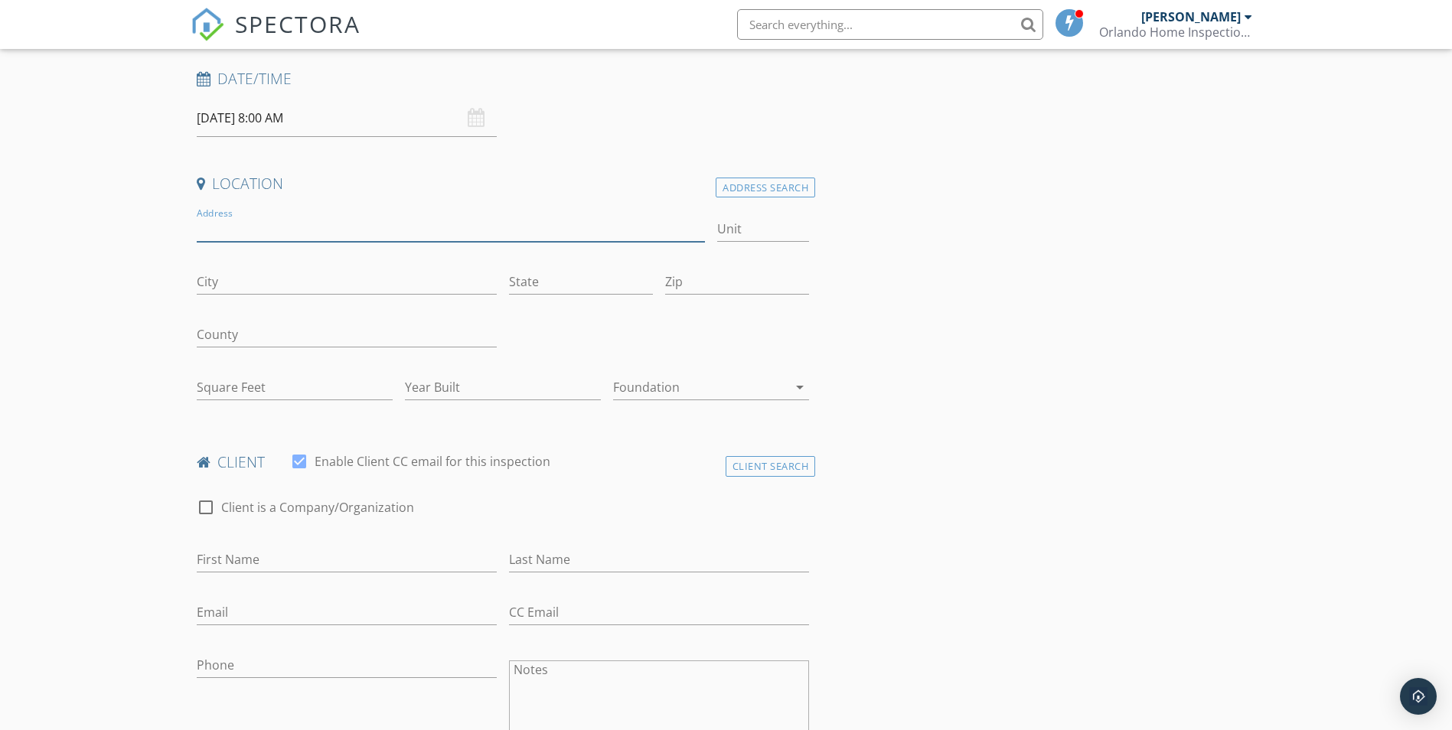
click at [201, 222] on input "Address" at bounding box center [451, 229] width 509 height 25
type input "[STREET_ADDRESS]"
click at [218, 278] on input "City" at bounding box center [347, 281] width 300 height 25
type input "Orlando"
click at [523, 276] on input "State" at bounding box center [581, 281] width 144 height 25
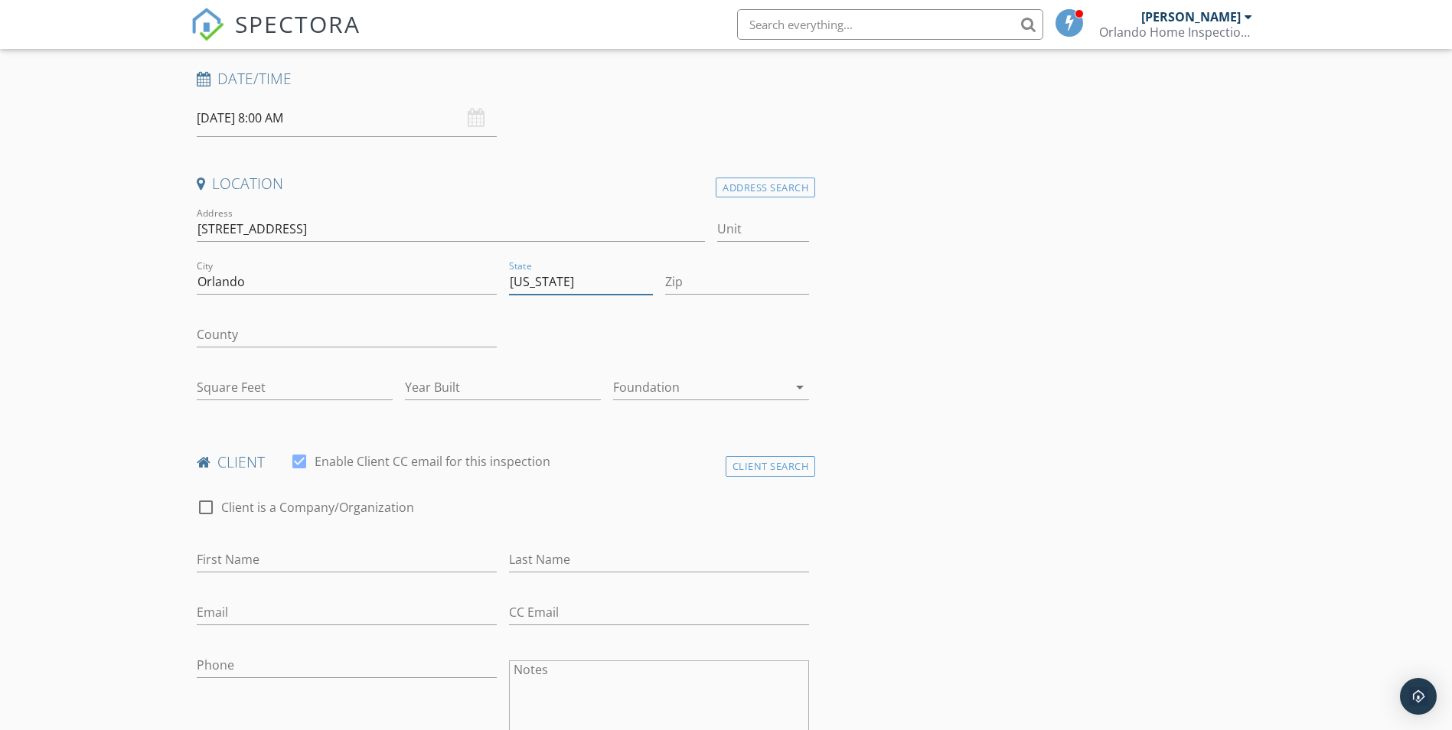
type input "[US_STATE]"
click at [776, 284] on input "Zip" at bounding box center [737, 281] width 144 height 25
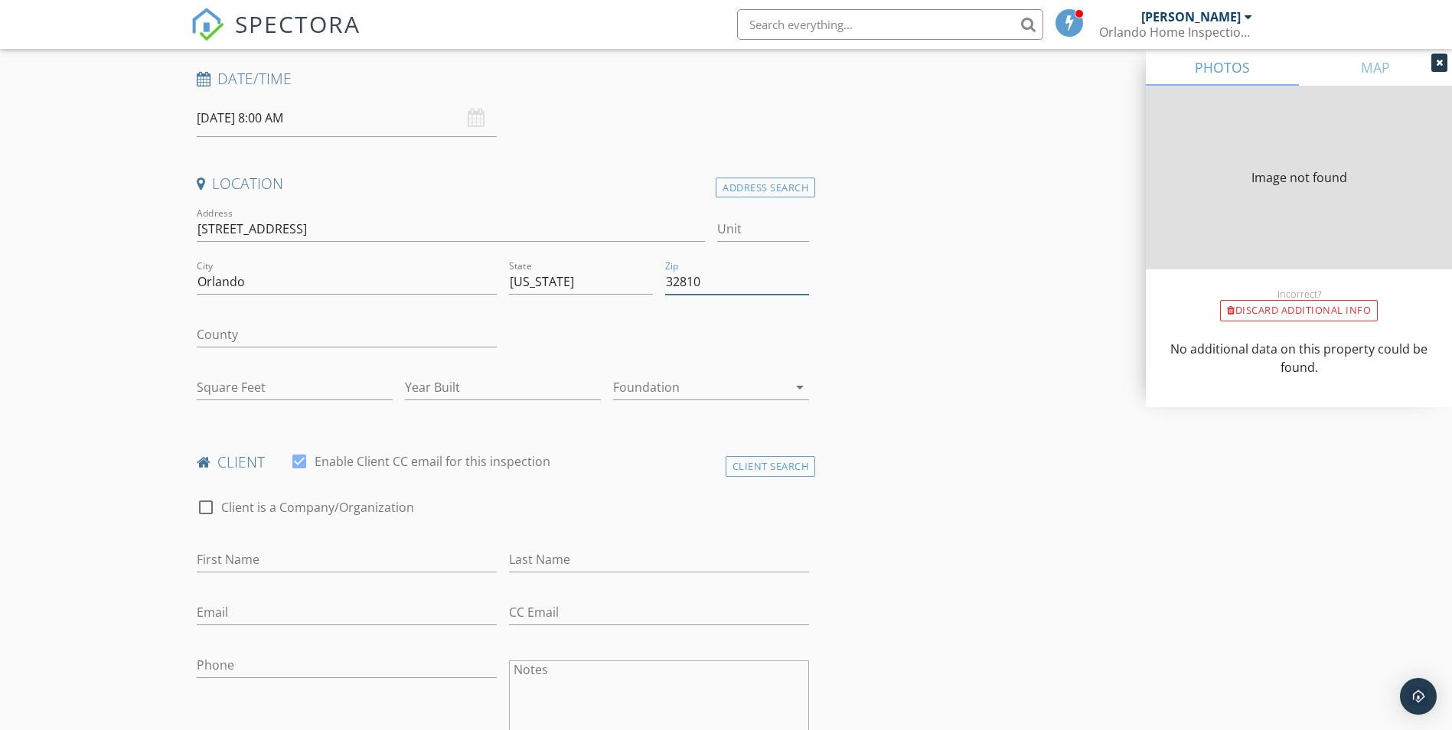
type input "32810"
click at [222, 334] on input "County" at bounding box center [347, 334] width 300 height 25
type input "1342"
type input "1971"
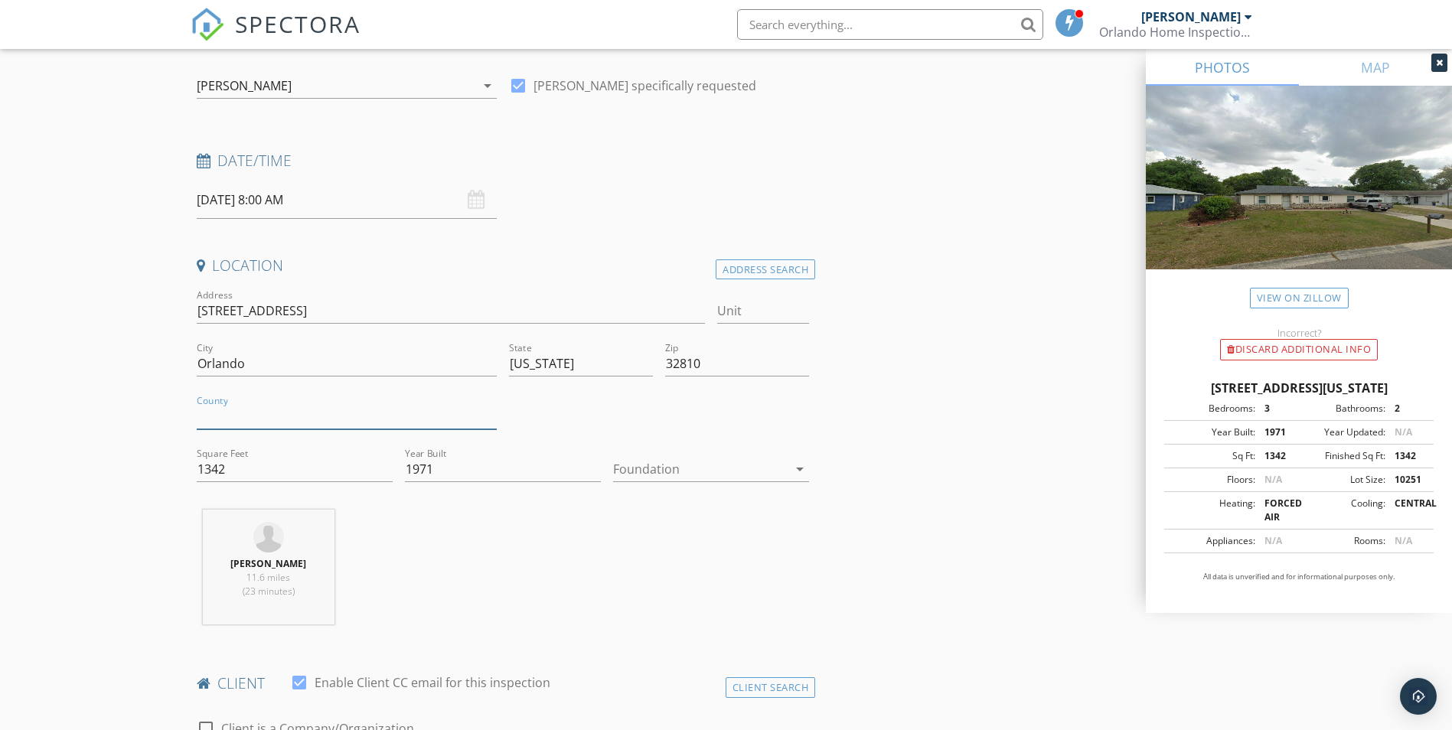
scroll to position [153, 0]
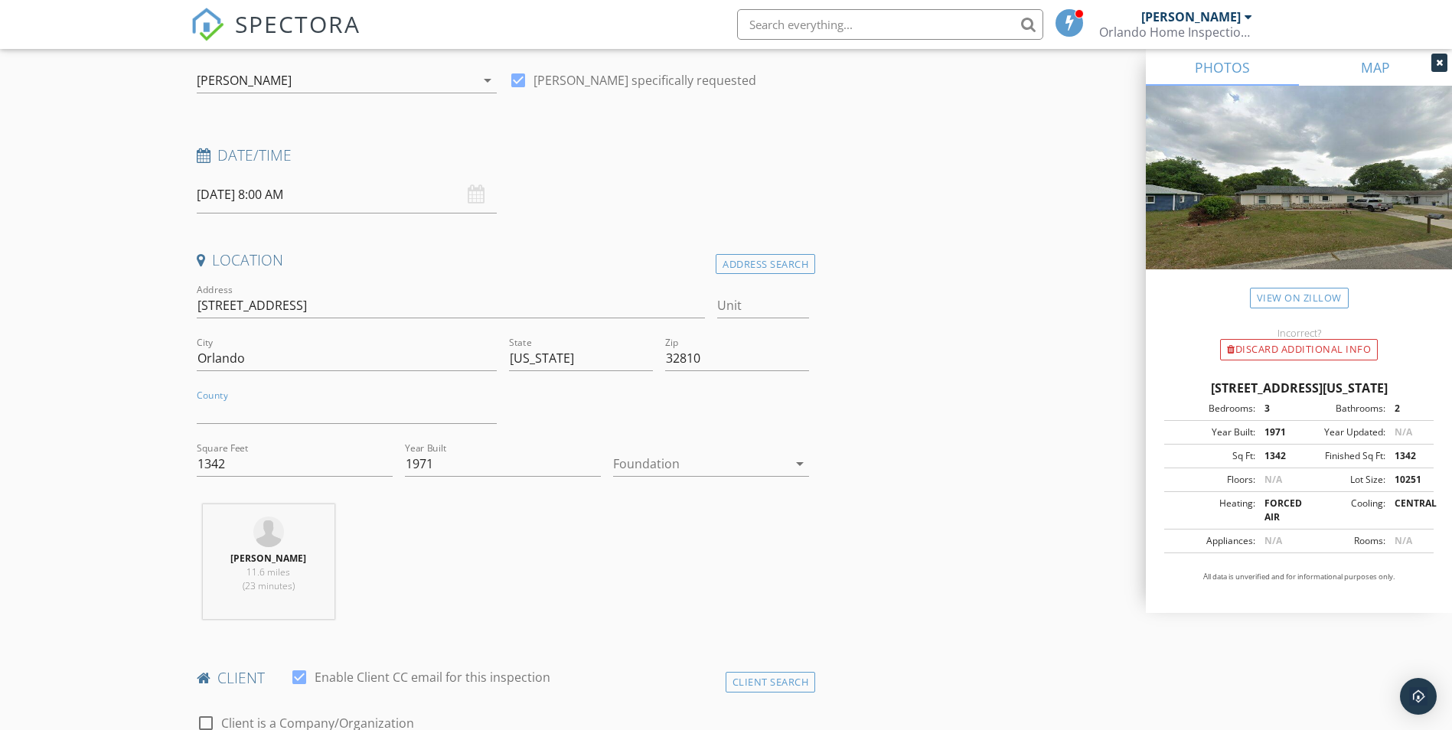
click at [1382, 77] on link "MAP" at bounding box center [1375, 67] width 153 height 37
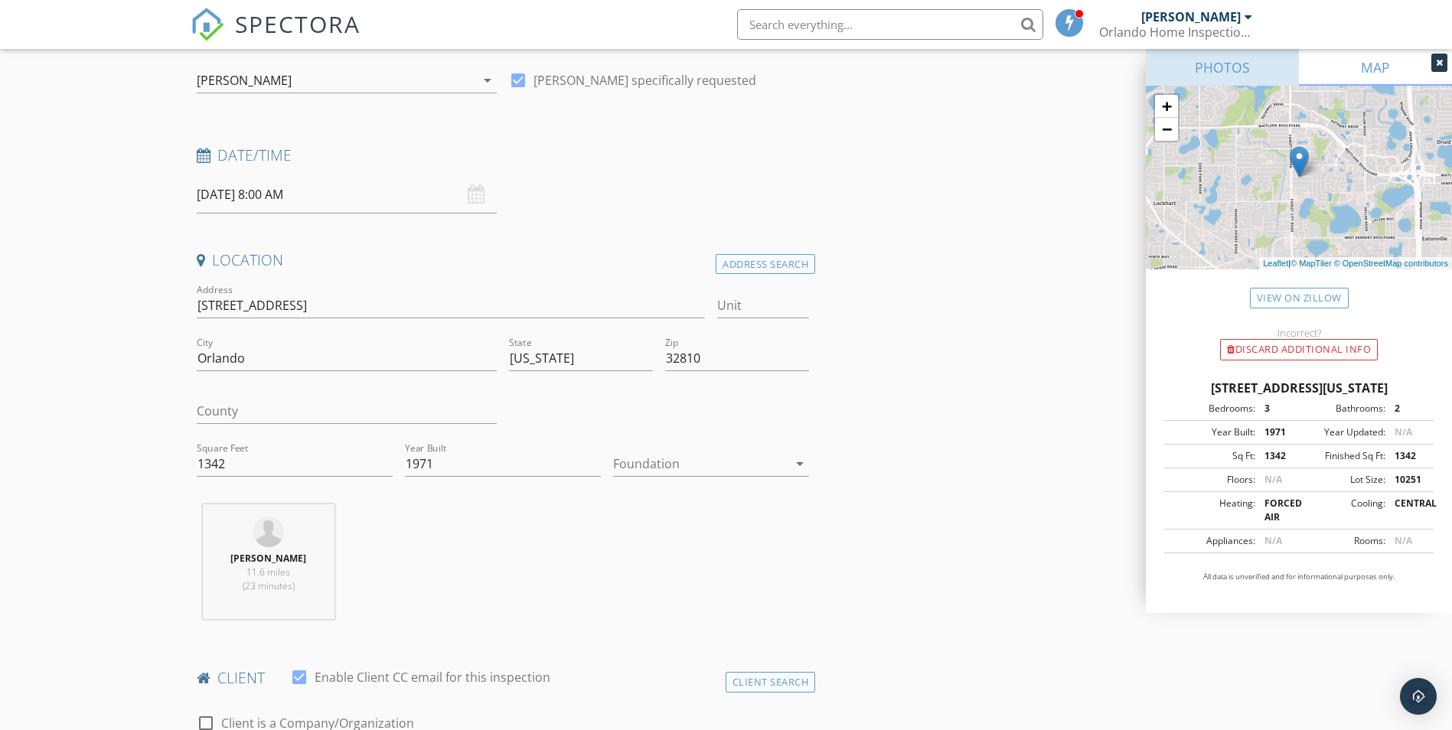
click at [1225, 68] on link "PHOTOS" at bounding box center [1222, 67] width 153 height 37
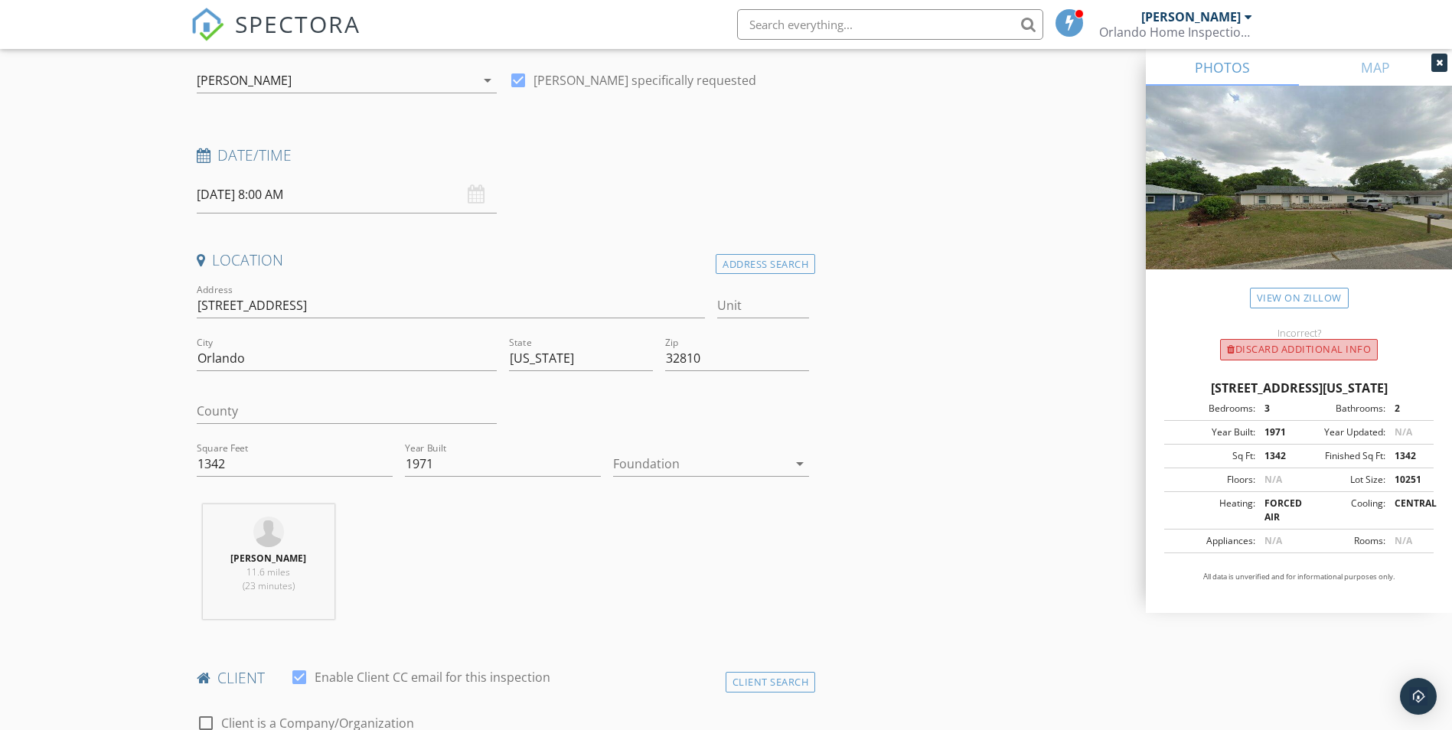
click at [1295, 344] on div "Discard Additional info" at bounding box center [1299, 349] width 158 height 21
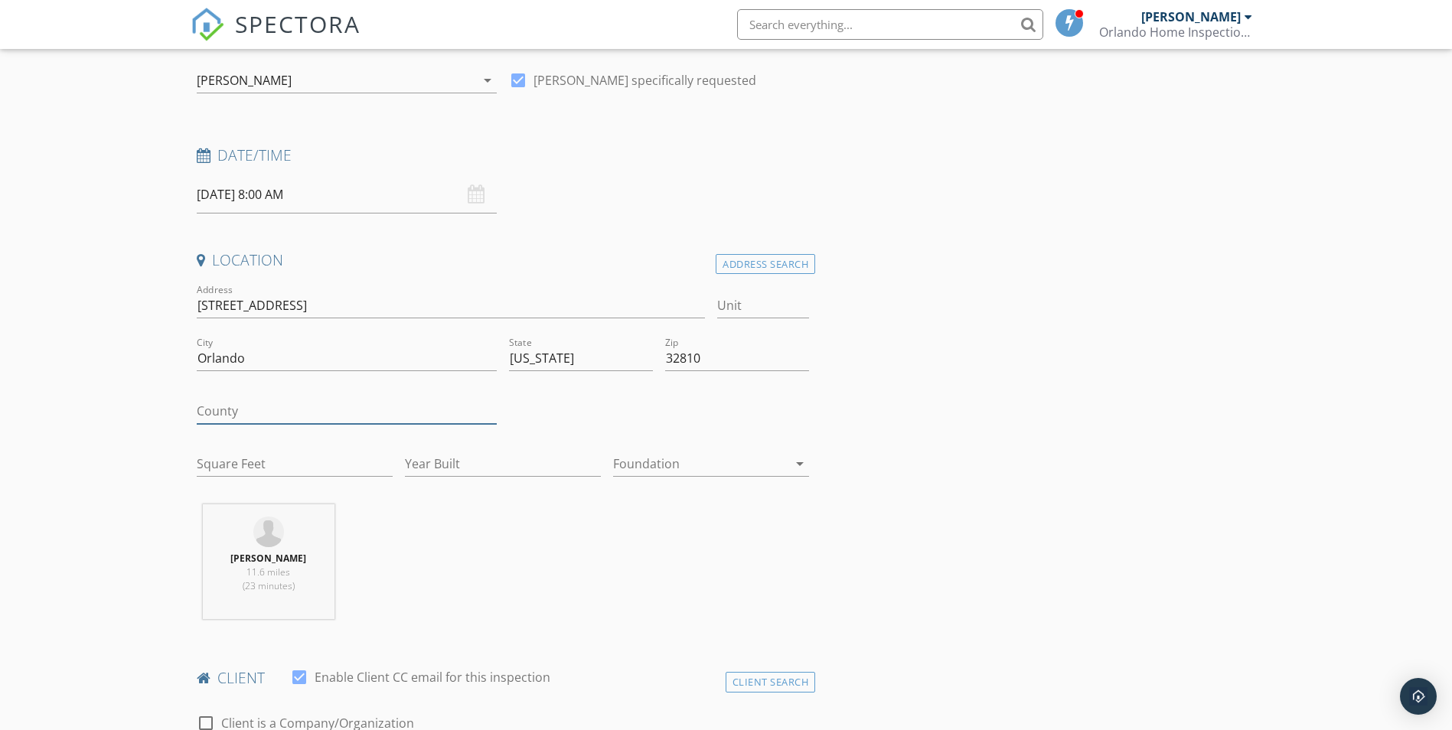
click at [210, 403] on input "County" at bounding box center [347, 411] width 300 height 25
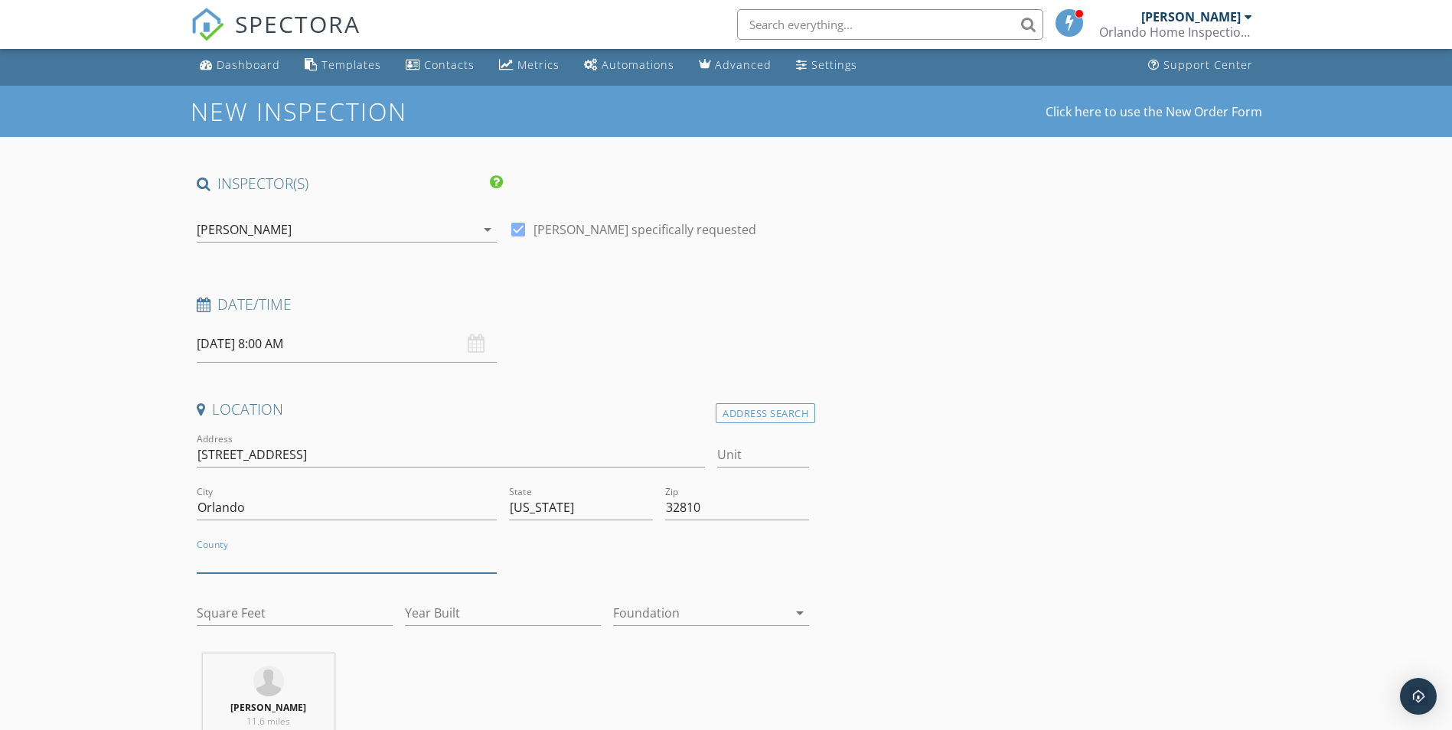
scroll to position [0, 0]
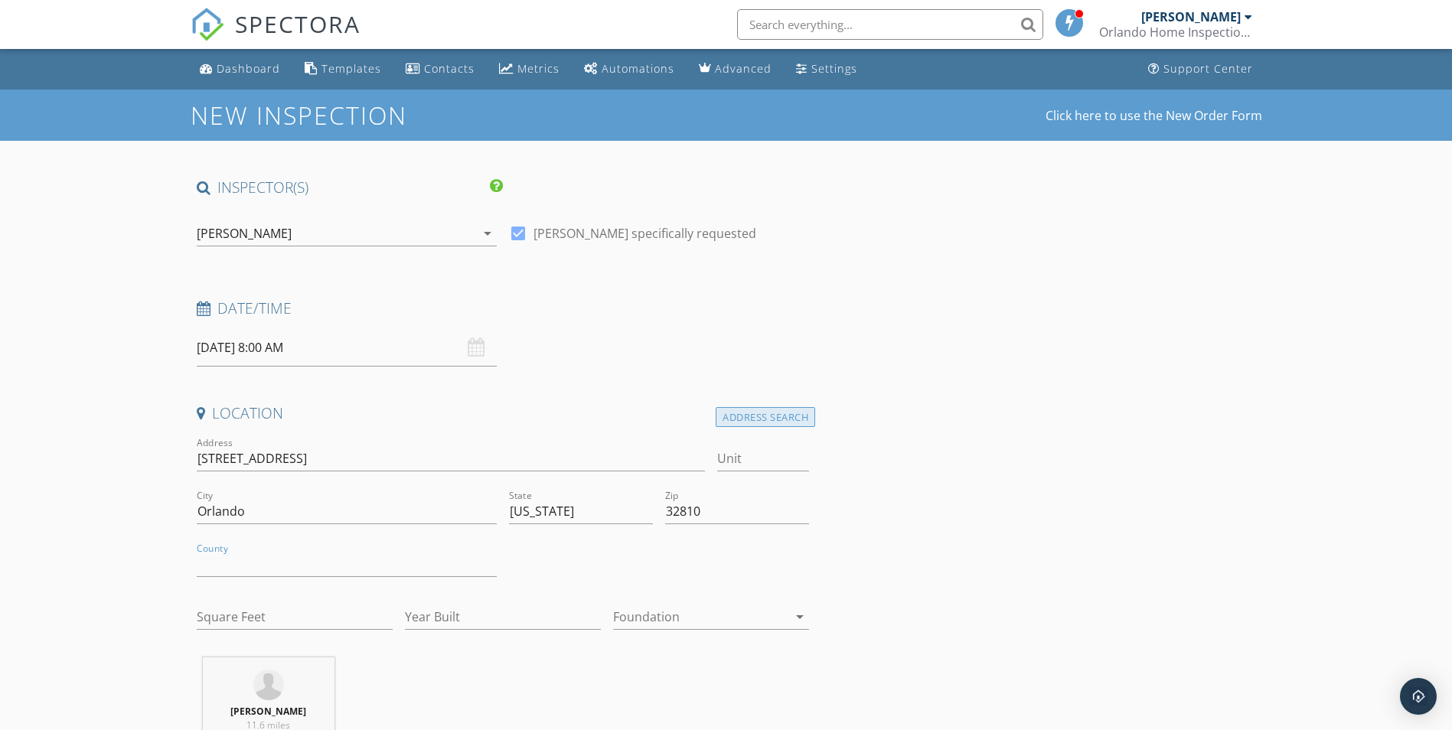
click at [773, 416] on div "Address Search" at bounding box center [766, 417] width 100 height 21
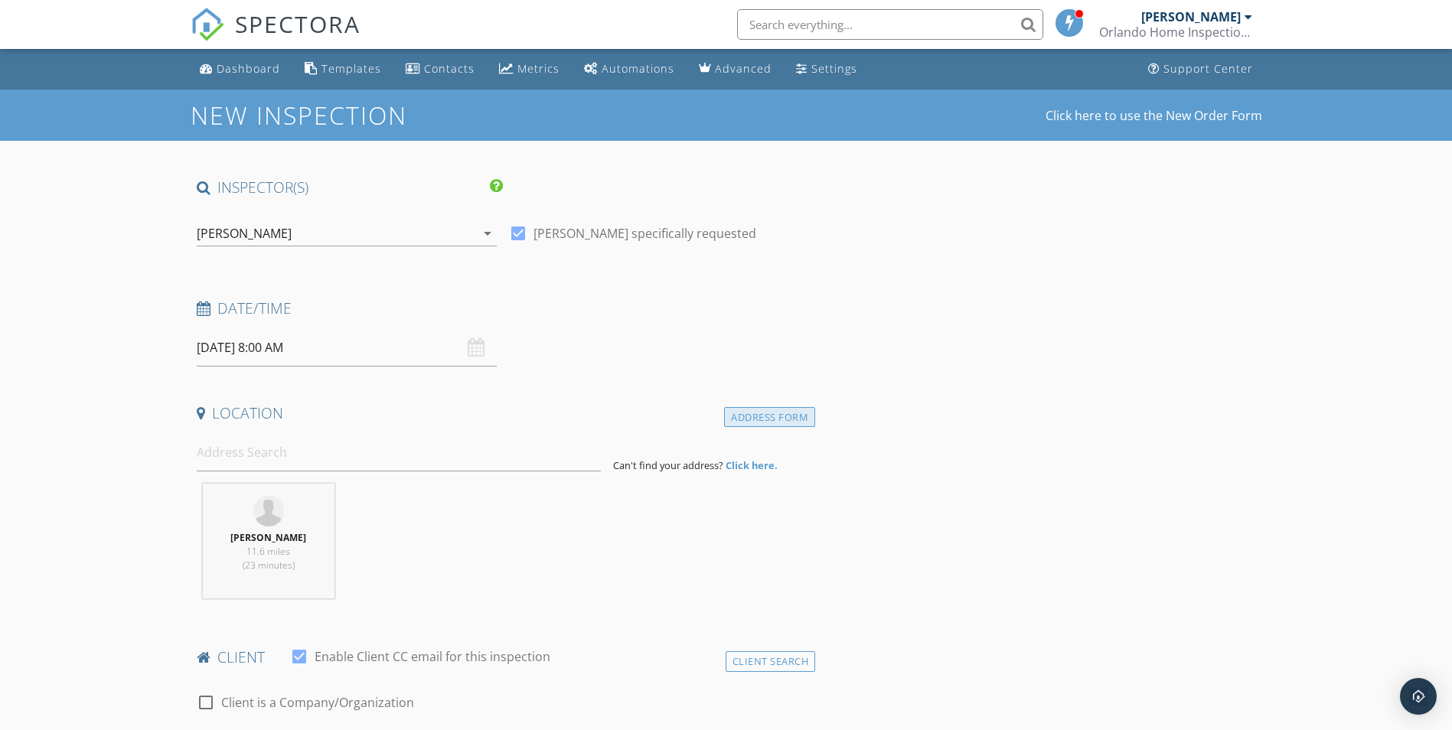
click at [773, 416] on div "Address Form" at bounding box center [769, 417] width 91 height 21
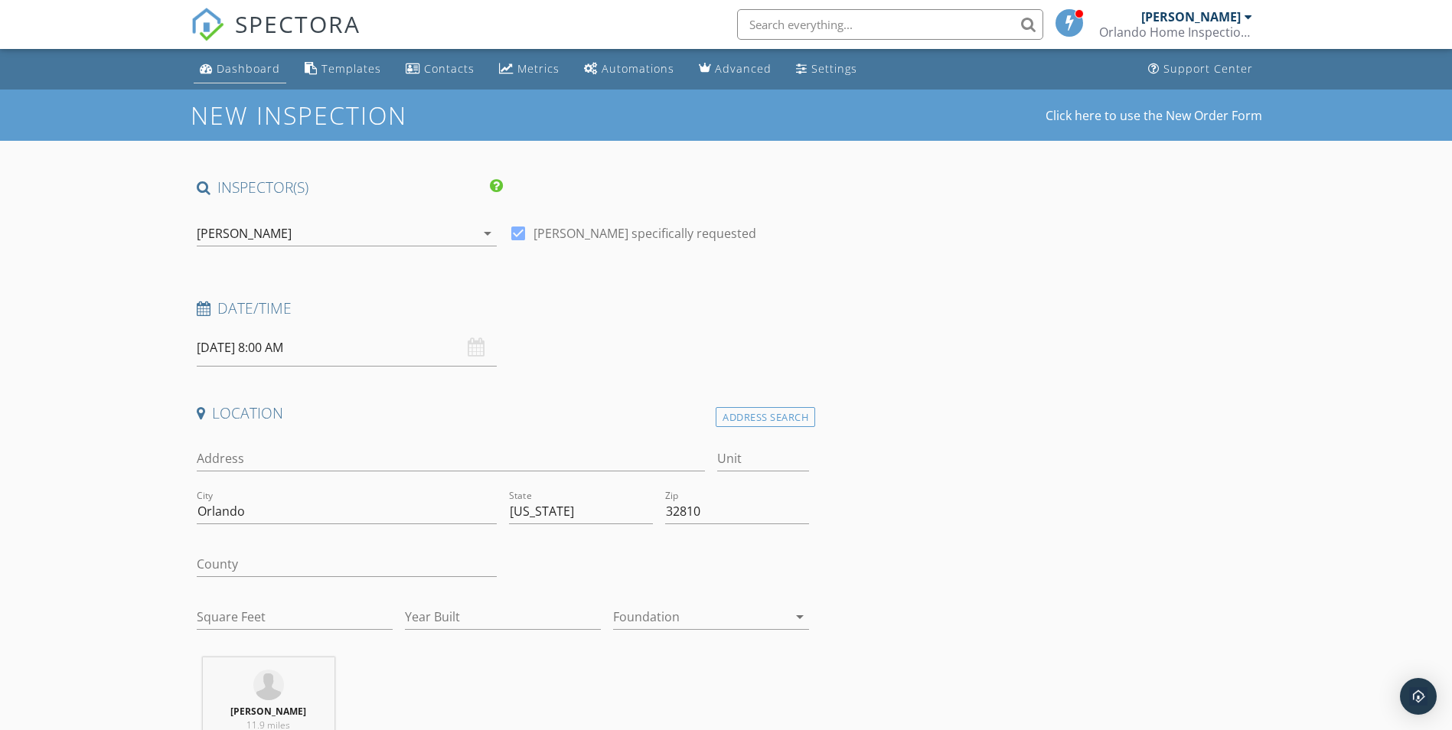
click at [254, 67] on div "Dashboard" at bounding box center [249, 68] width 64 height 15
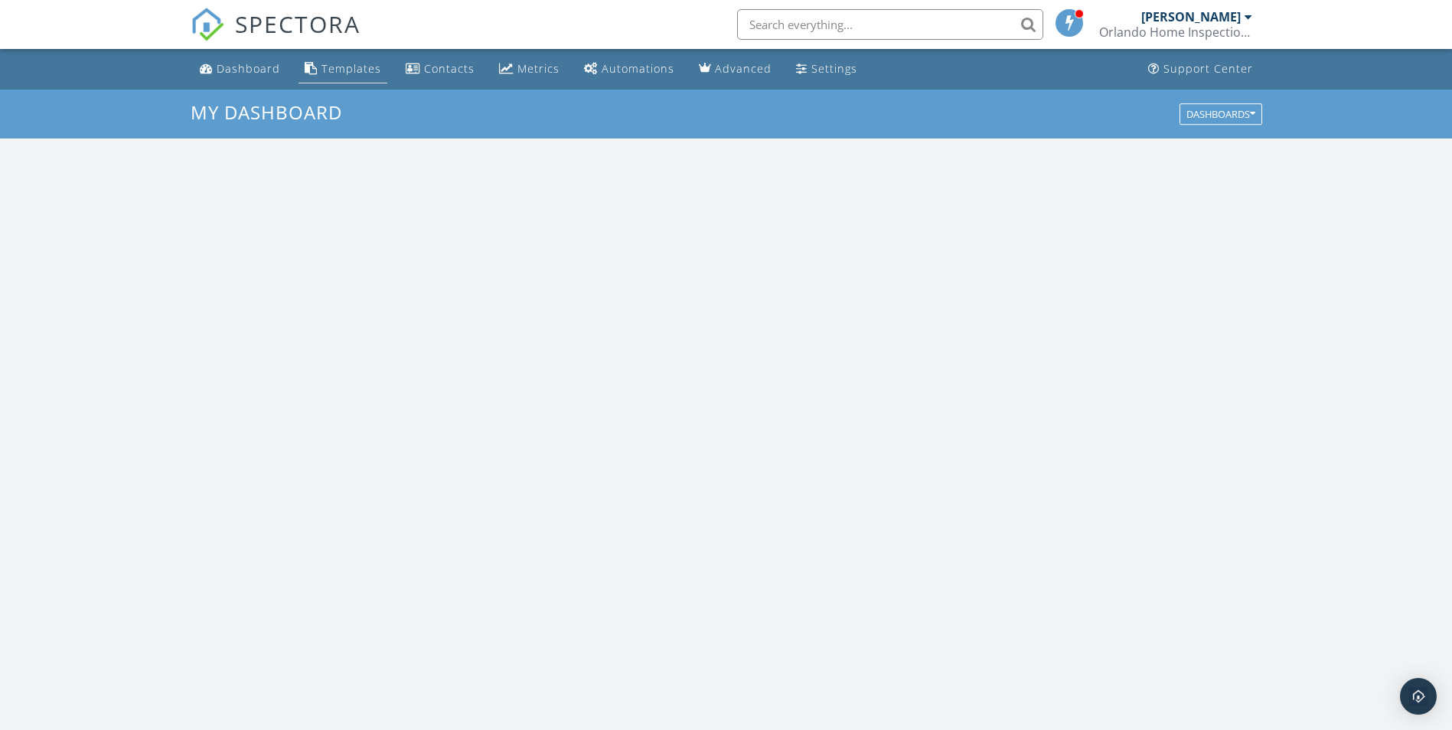
scroll to position [1417, 1476]
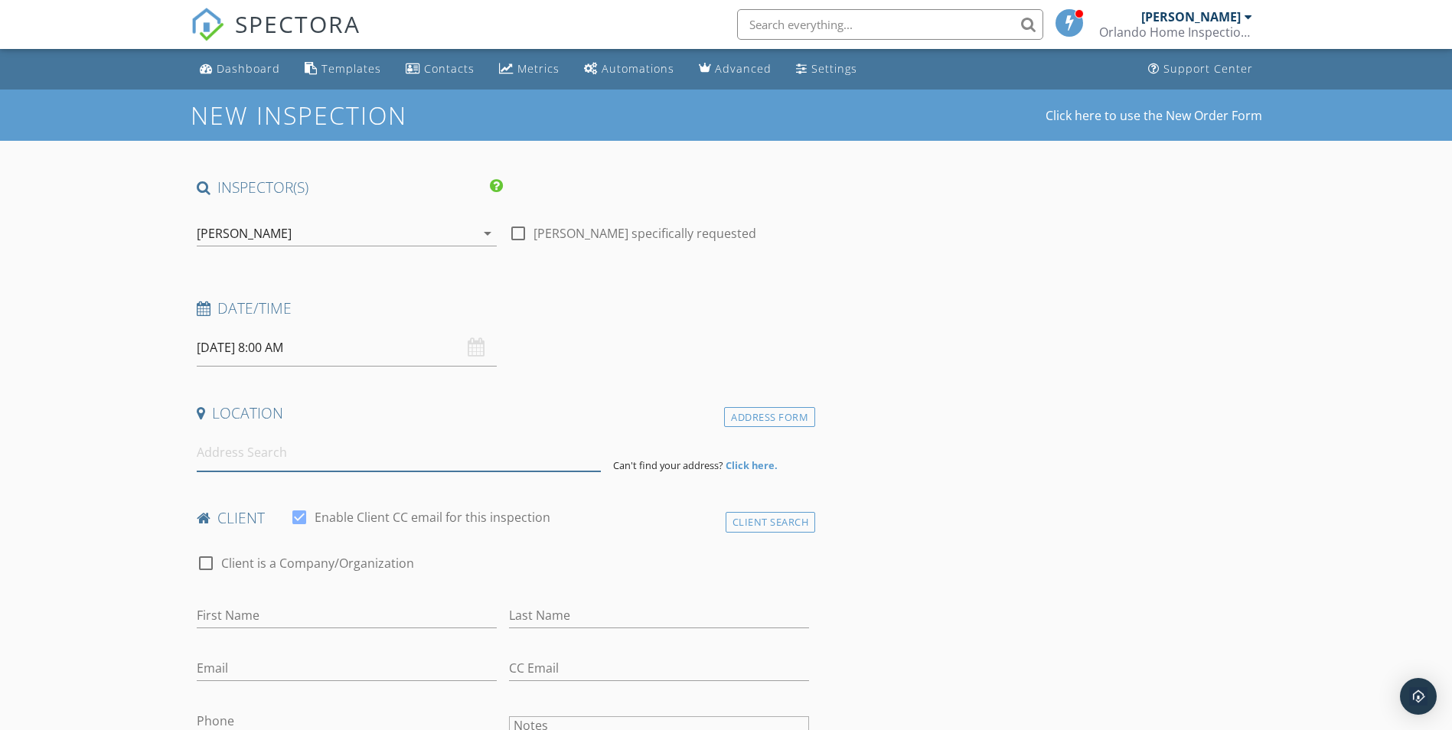
click at [517, 456] on input at bounding box center [399, 453] width 404 height 38
click at [790, 416] on div "Address Form" at bounding box center [769, 417] width 91 height 21
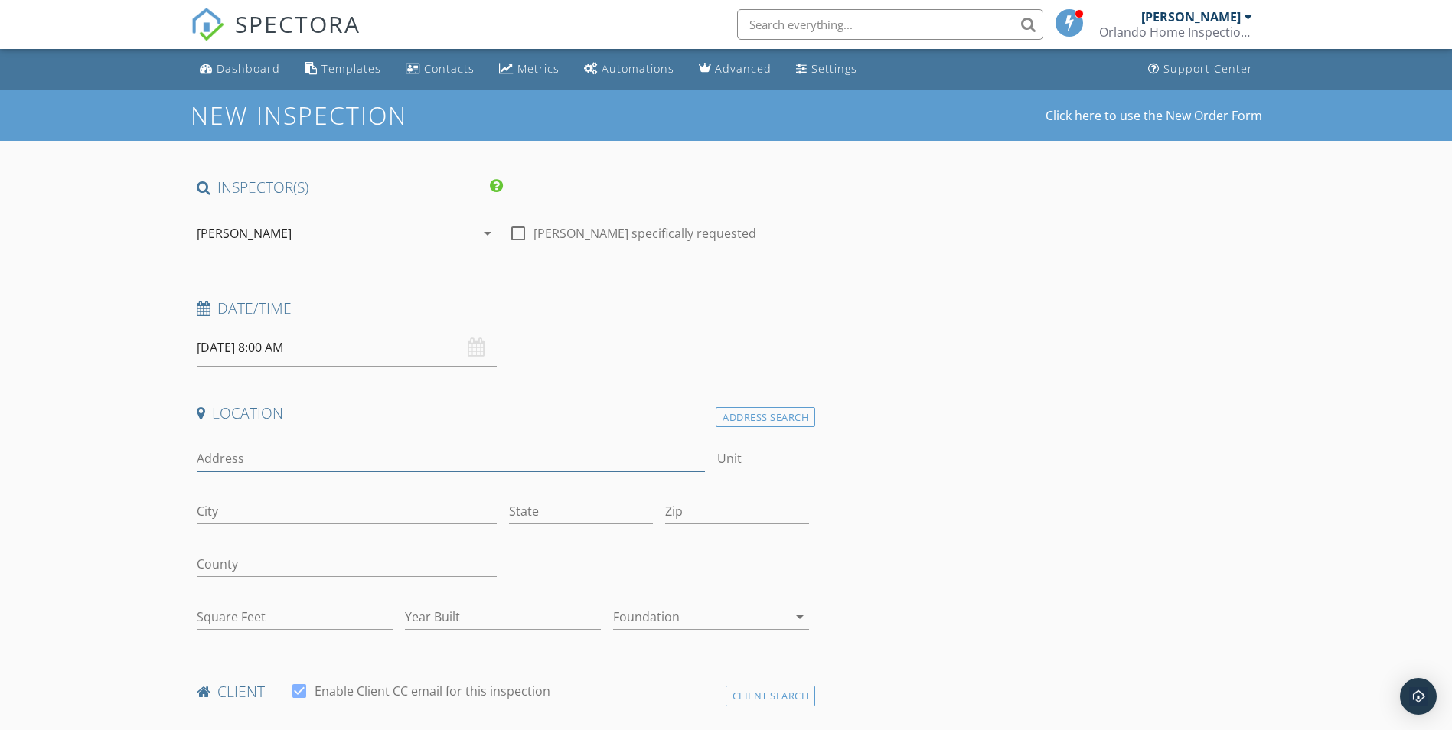
click at [383, 448] on input "Address" at bounding box center [451, 458] width 509 height 25
type input "[STREET_ADDRESS]"
type input "Orlando"
type input "[US_STATE]"
type input "32810"
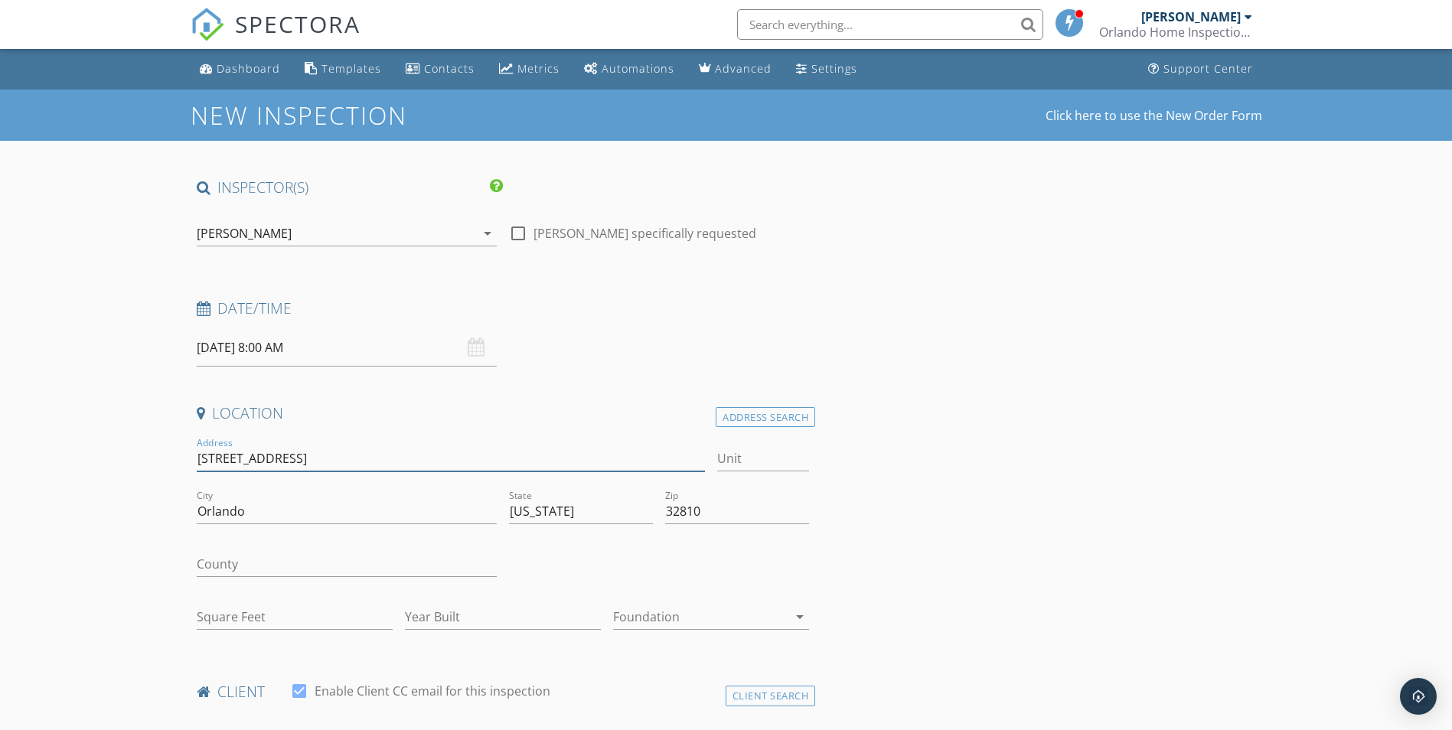
scroll to position [93, 0]
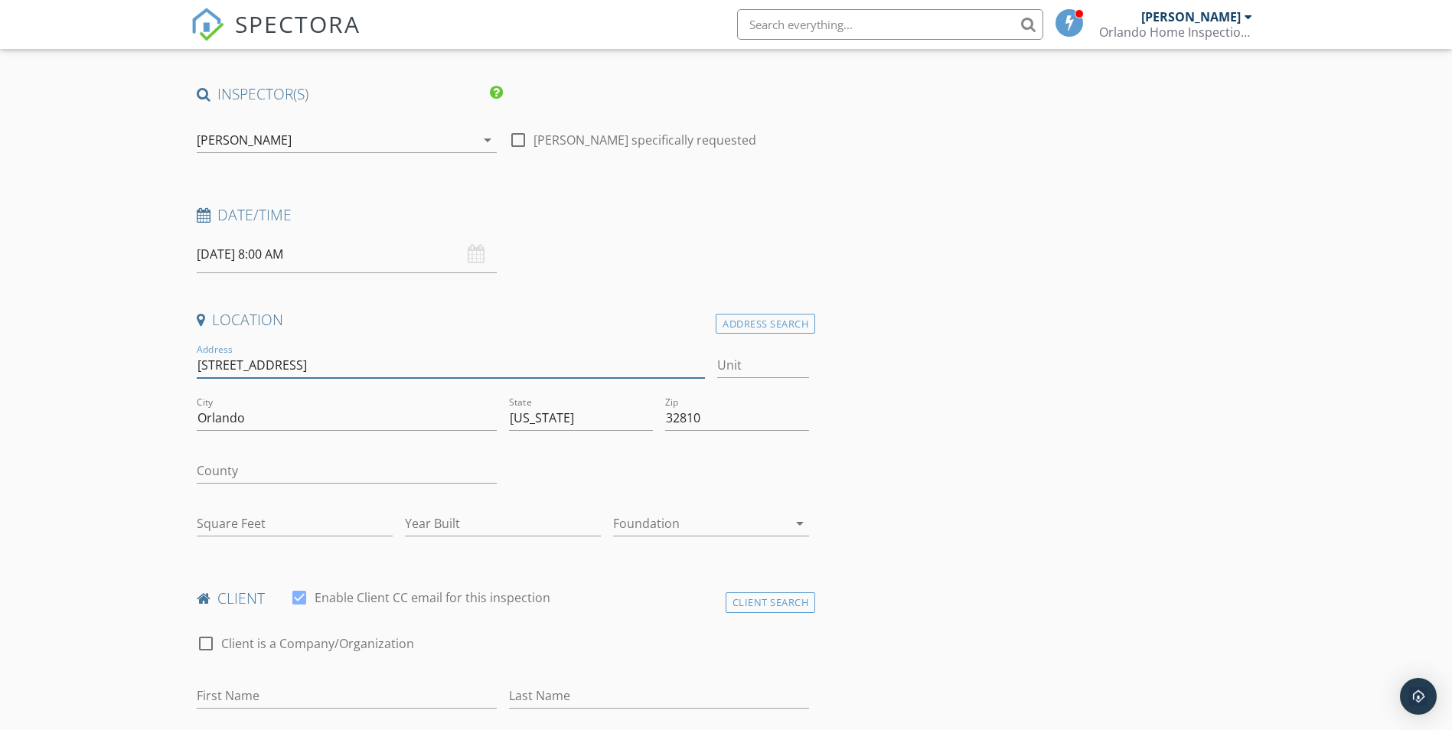
type input "1342"
type input "1971"
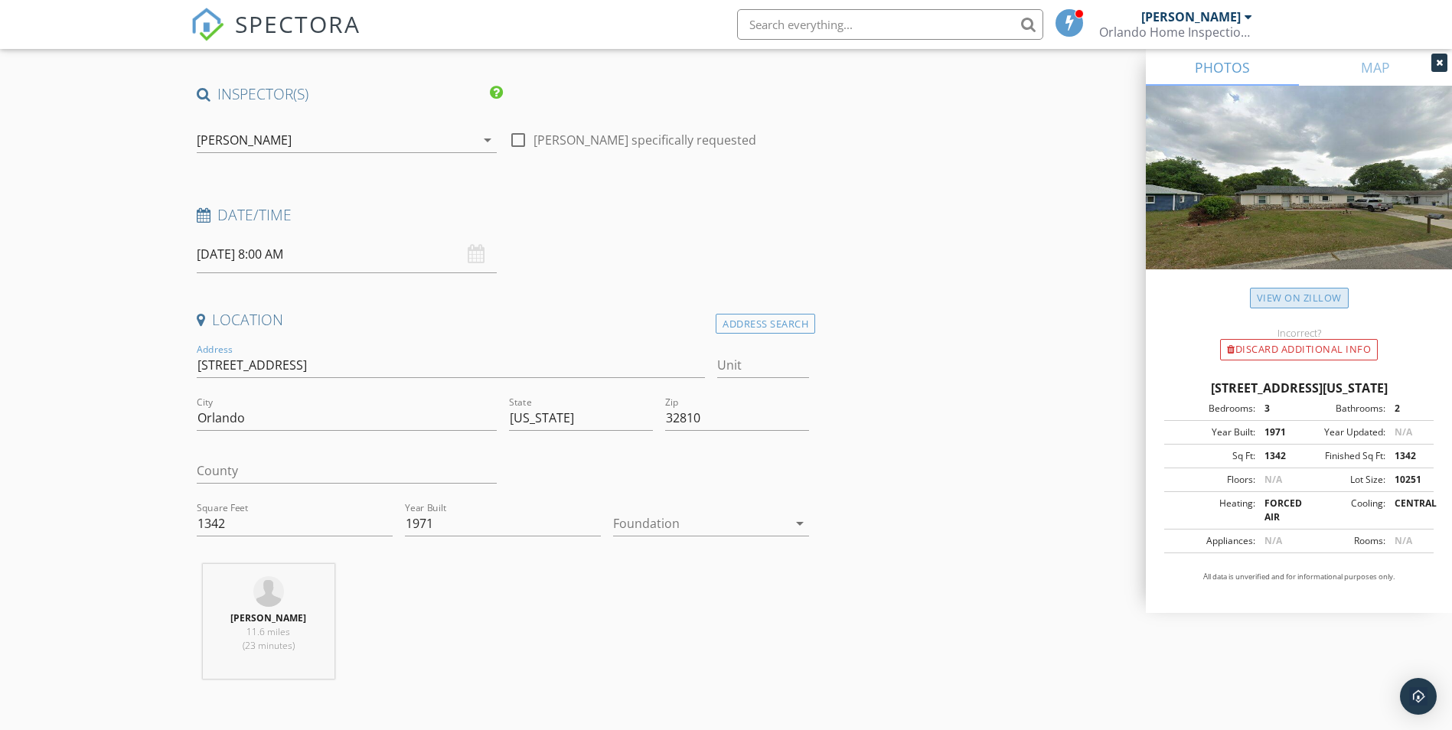
click at [1306, 294] on link "View on Zillow" at bounding box center [1299, 298] width 99 height 21
click at [1291, 450] on div "1342" at bounding box center [1277, 456] width 44 height 14
click at [1291, 464] on div "Sq Ft: 1342 Finished Sq Ft: 1342" at bounding box center [1298, 457] width 269 height 24
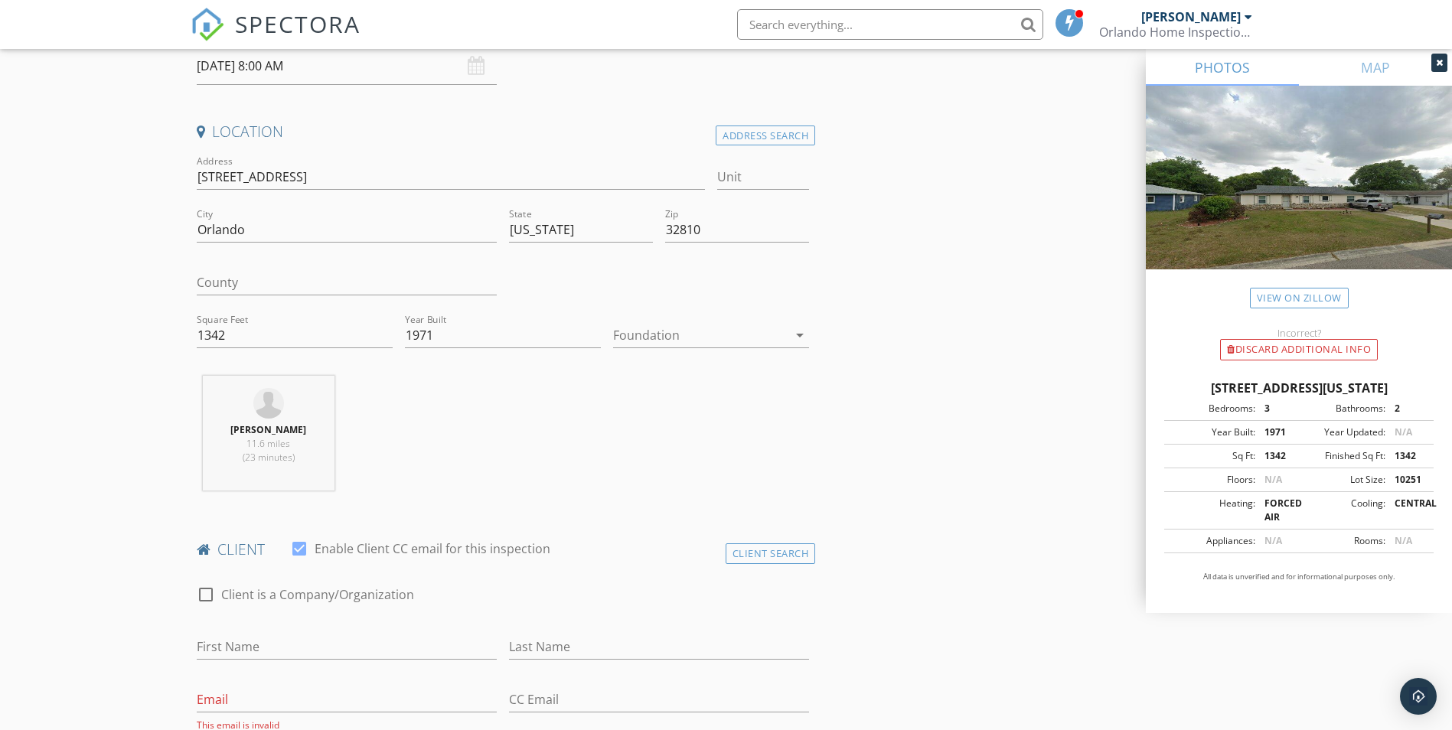
scroll to position [323, 0]
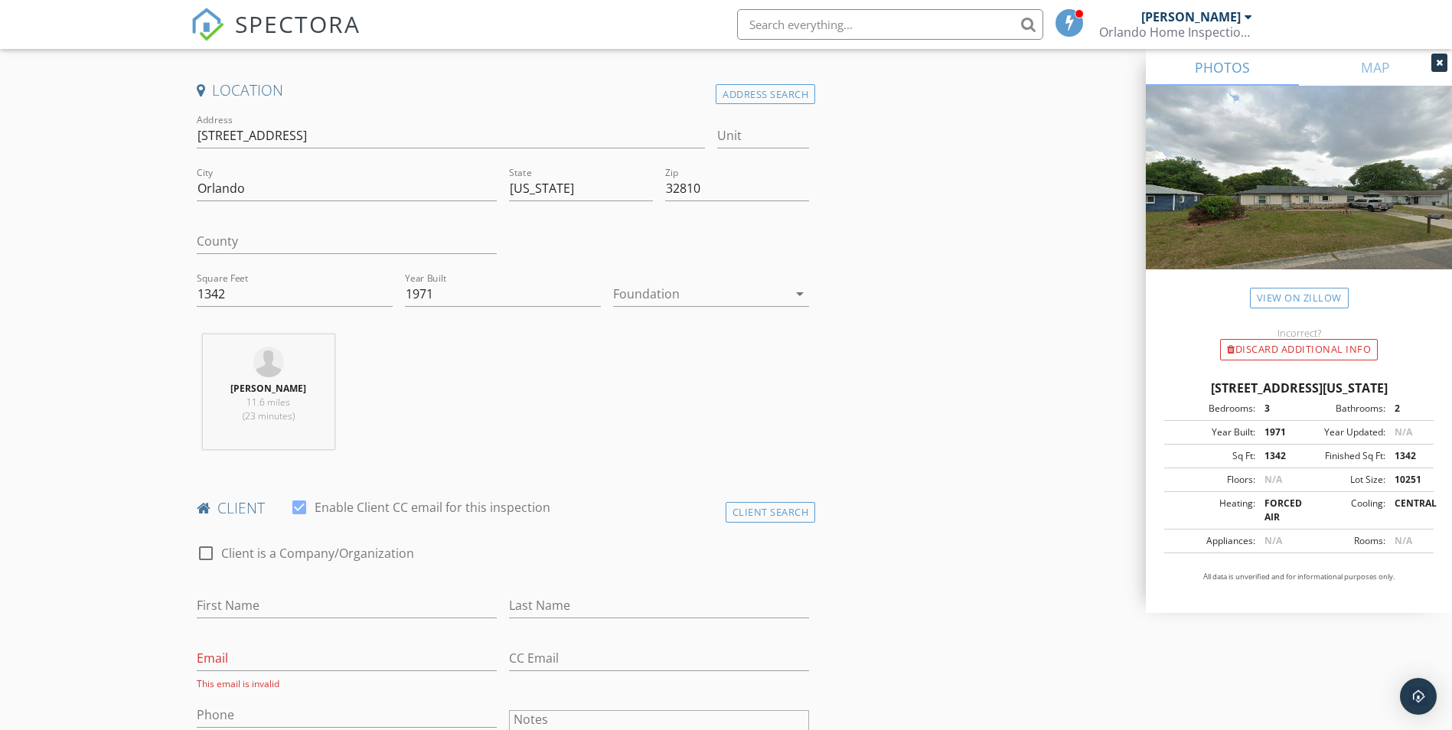
click at [800, 292] on icon "arrow_drop_down" at bounding box center [800, 294] width 18 height 18
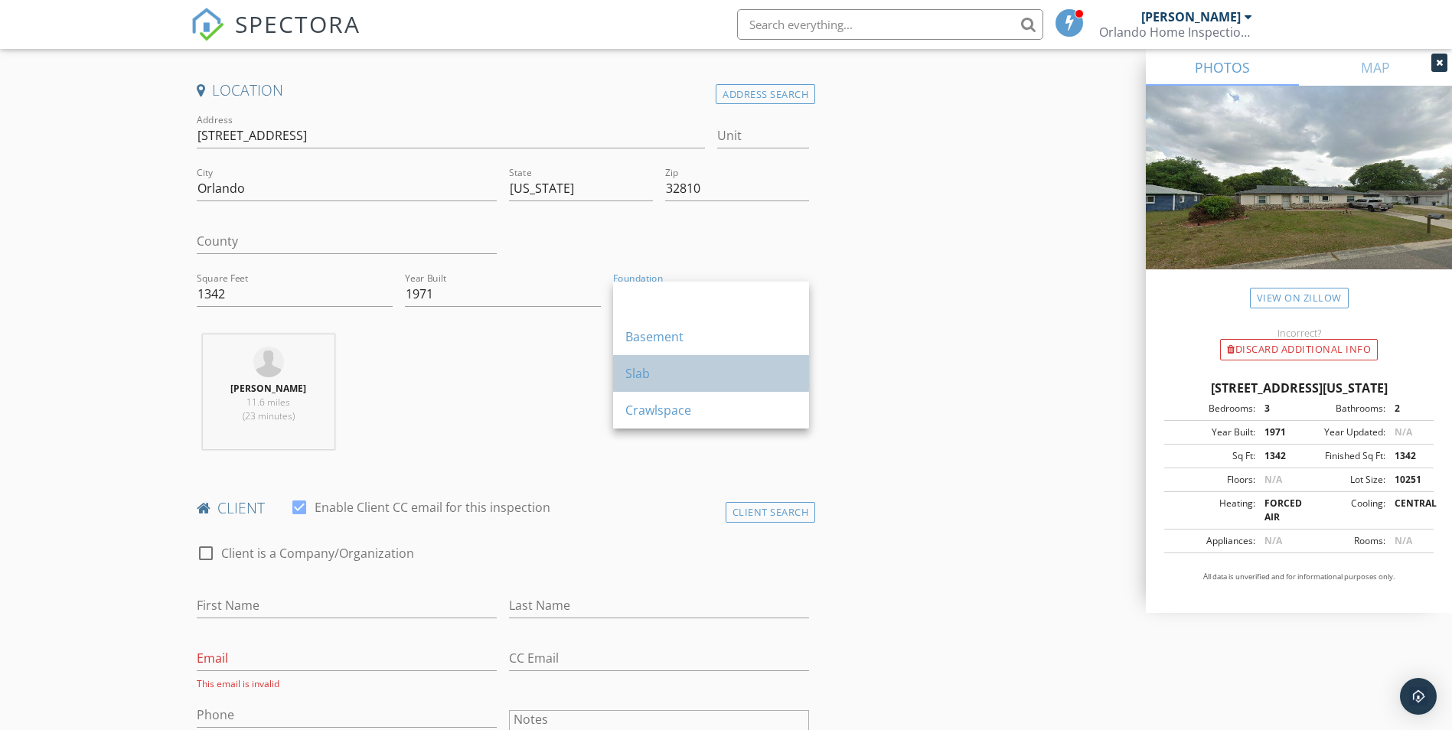
click at [664, 374] on div "Slab" at bounding box center [710, 373] width 171 height 18
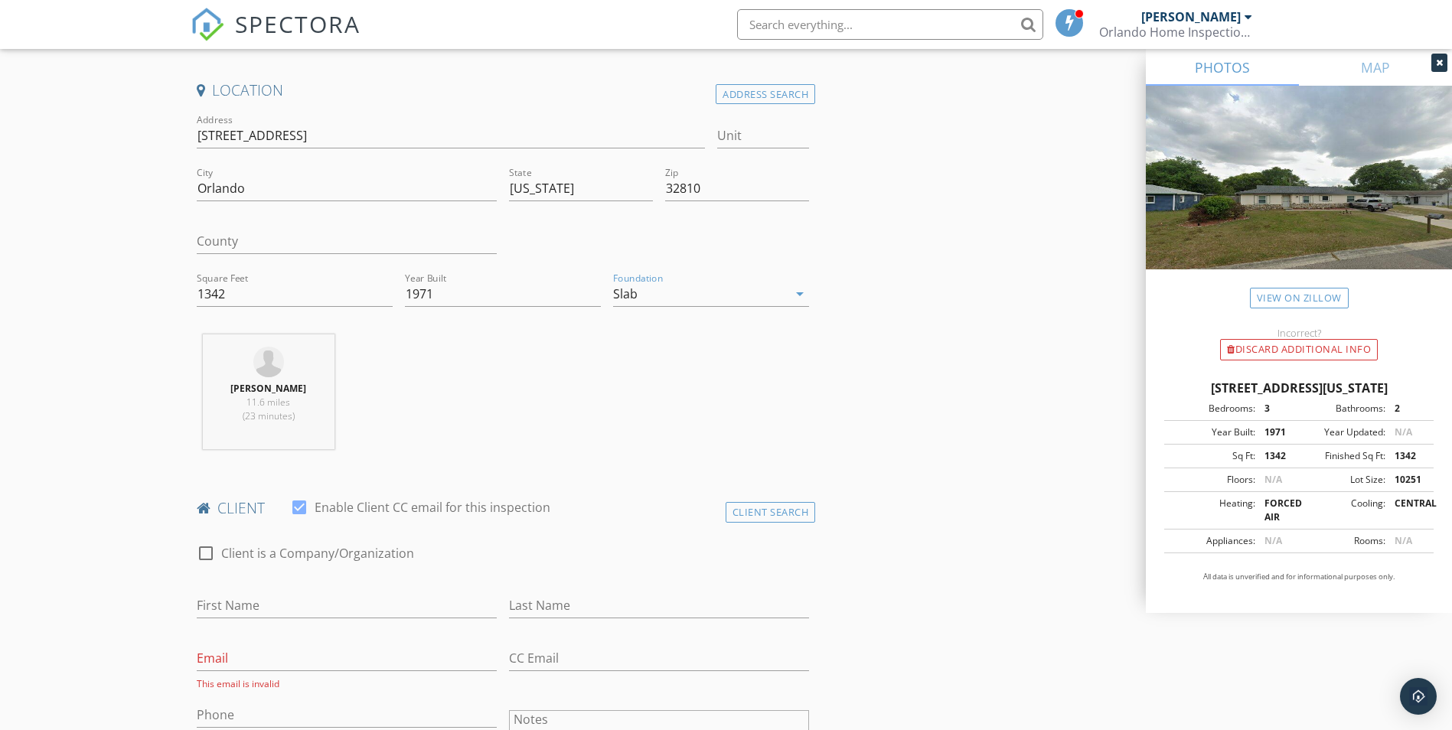
click at [261, 389] on strong "[PERSON_NAME]" at bounding box center [268, 388] width 76 height 13
click at [273, 383] on strong "[PERSON_NAME]" at bounding box center [268, 388] width 76 height 13
click at [276, 374] on img at bounding box center [268, 362] width 31 height 31
click at [278, 404] on span "11.6 miles" at bounding box center [268, 402] width 44 height 13
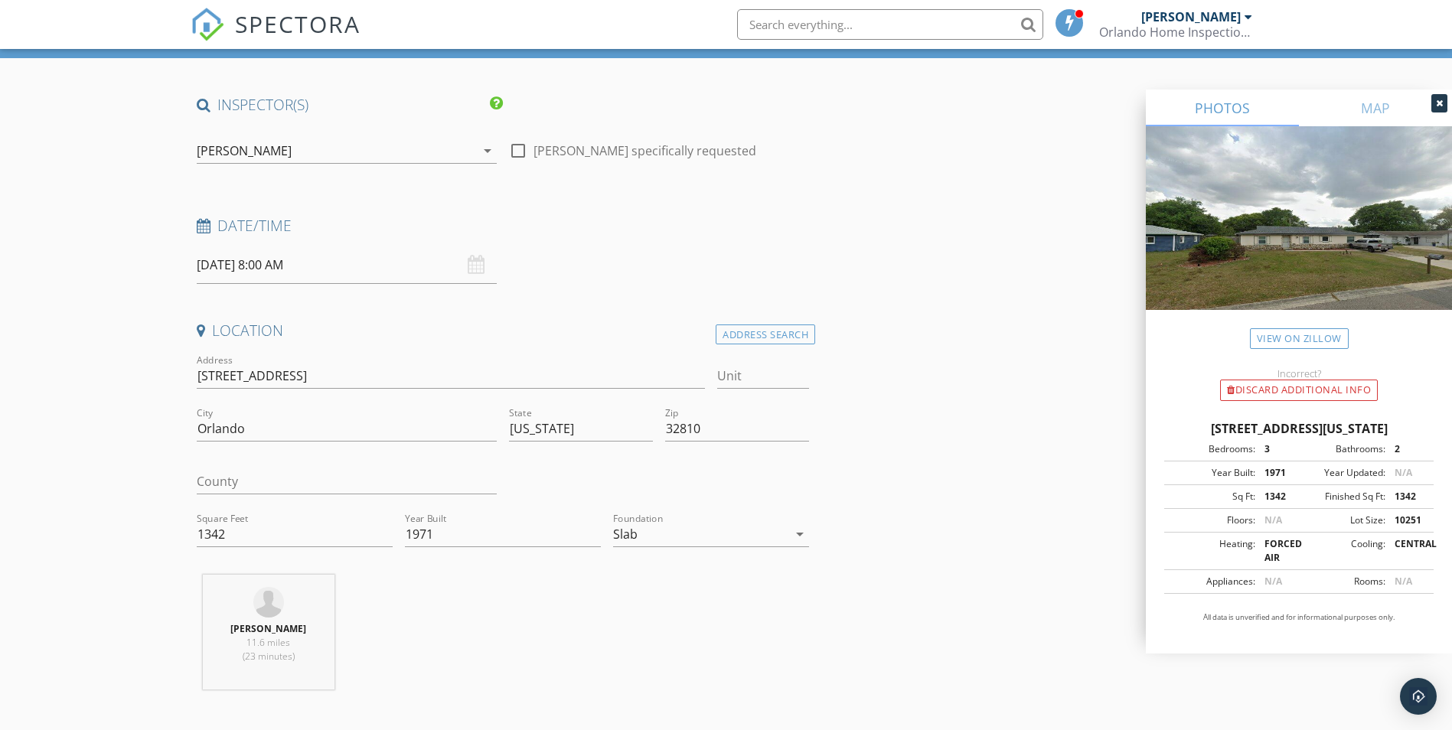
scroll to position [0, 0]
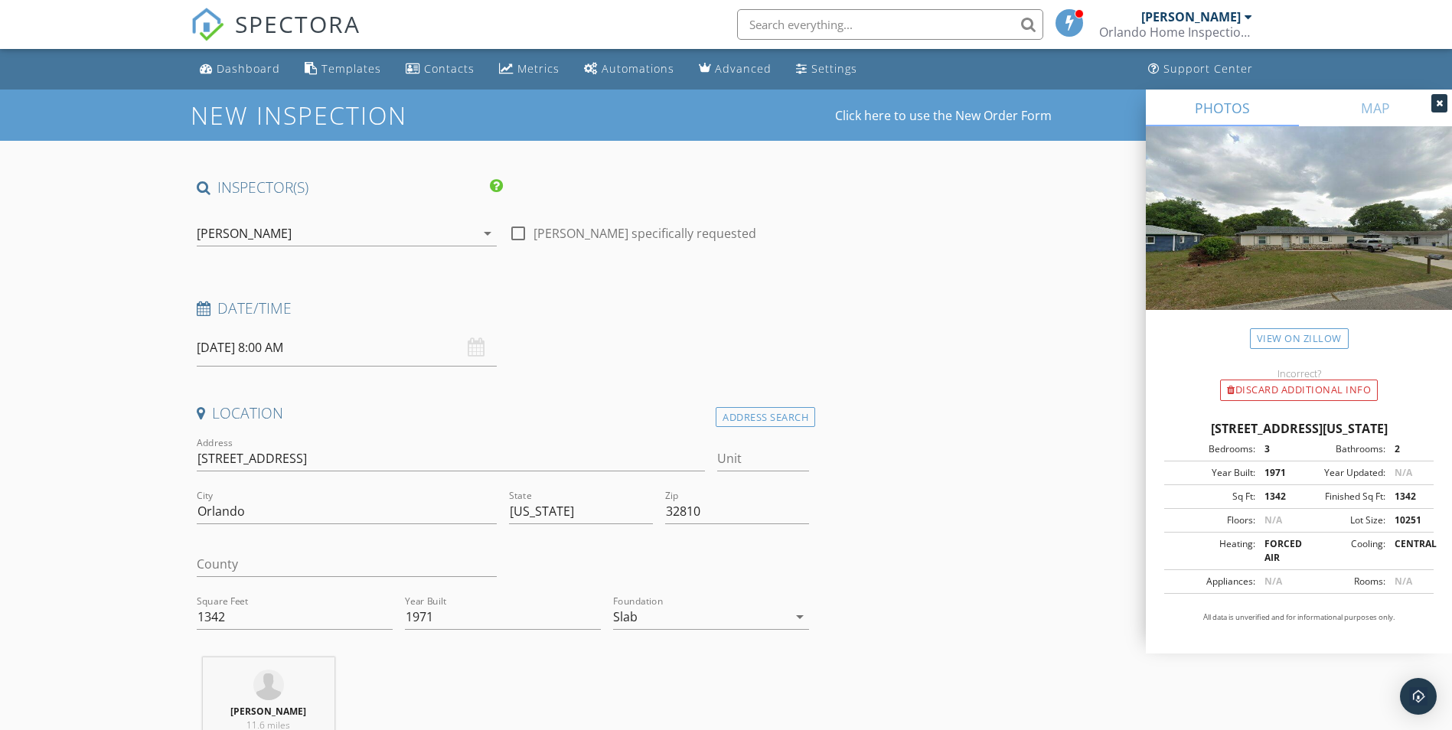
click at [478, 352] on div "09/30/2025 8:00 AM" at bounding box center [347, 348] width 300 height 38
click at [478, 345] on div "09/30/2025 8:00 AM" at bounding box center [347, 348] width 300 height 38
click at [230, 344] on input "09/30/2025 8:00 AM" at bounding box center [347, 348] width 300 height 38
type input "09/29/2025 8:00 AM"
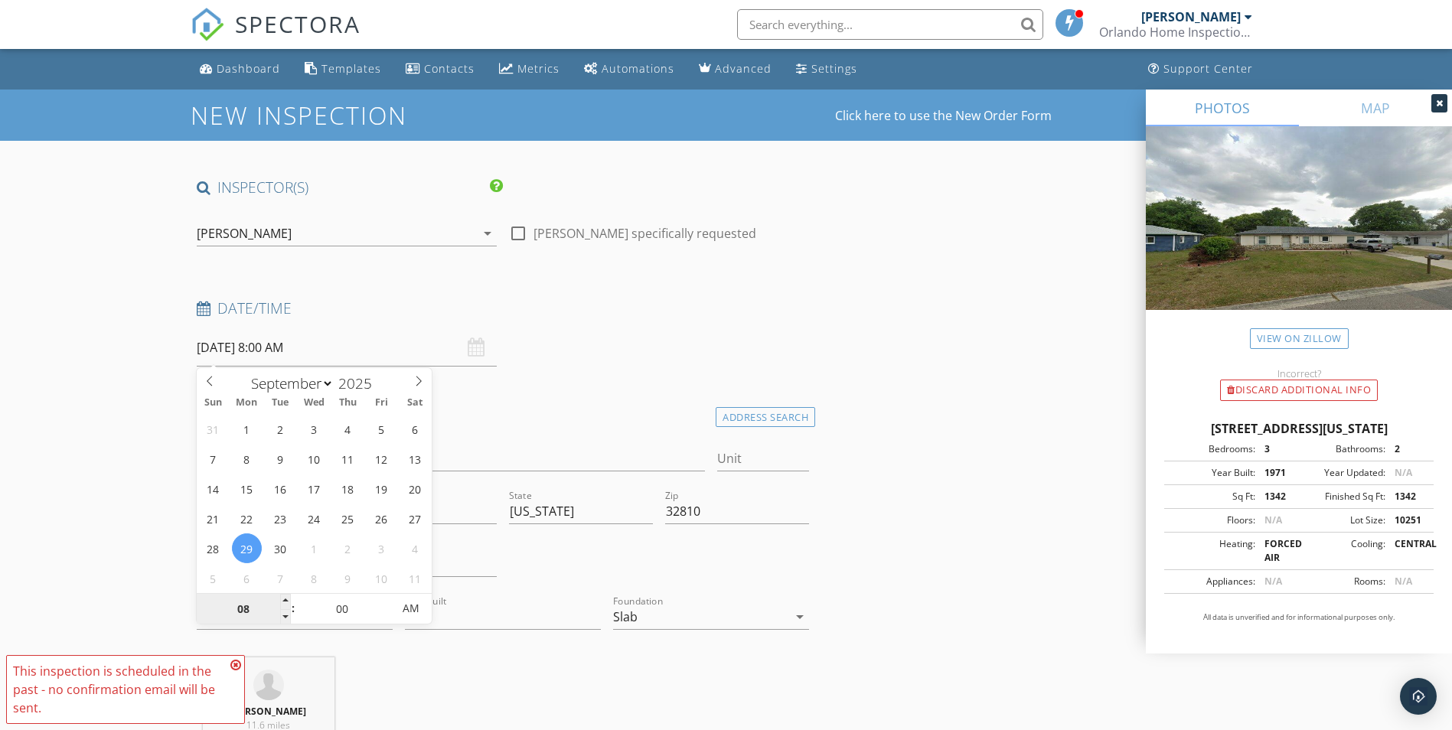
click at [249, 608] on input "08" at bounding box center [244, 609] width 94 height 31
click at [524, 428] on div "Location" at bounding box center [503, 418] width 625 height 31
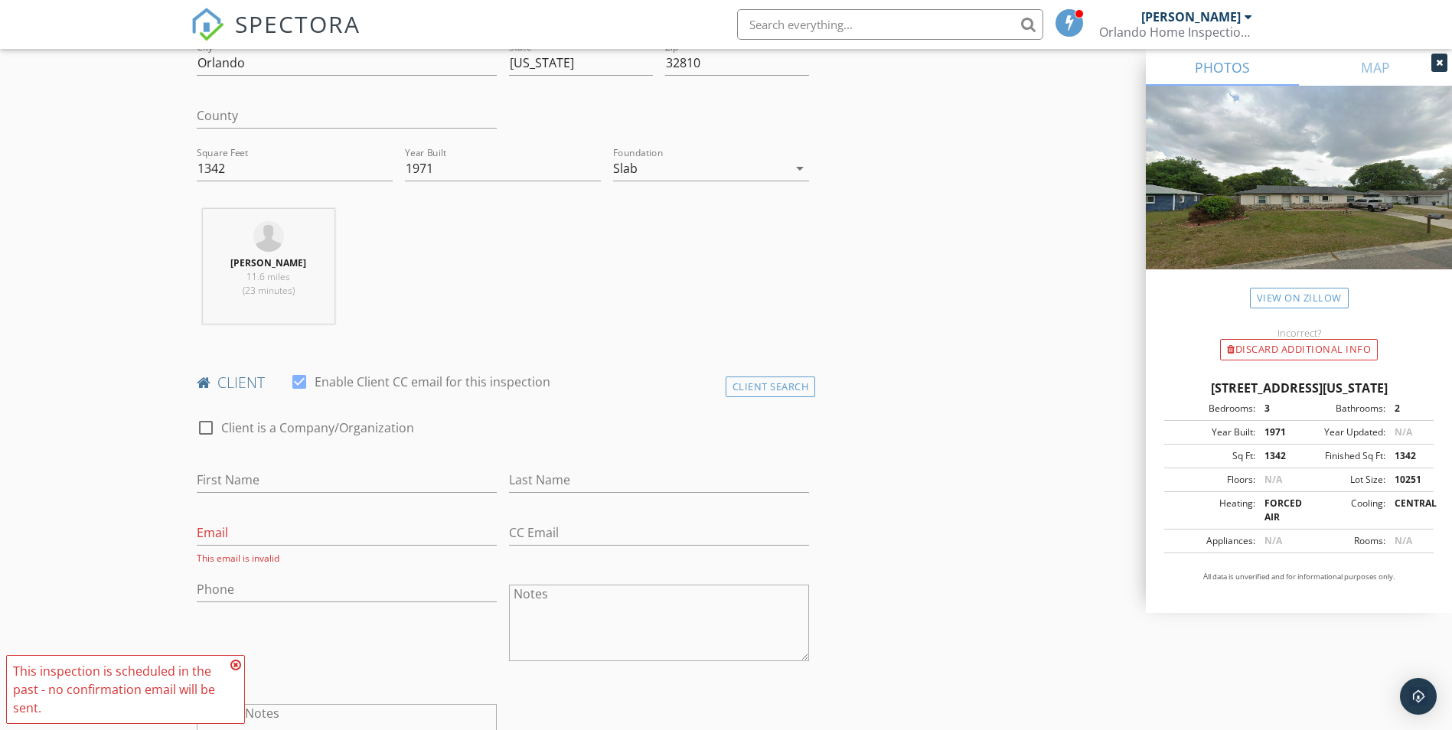
scroll to position [459, 0]
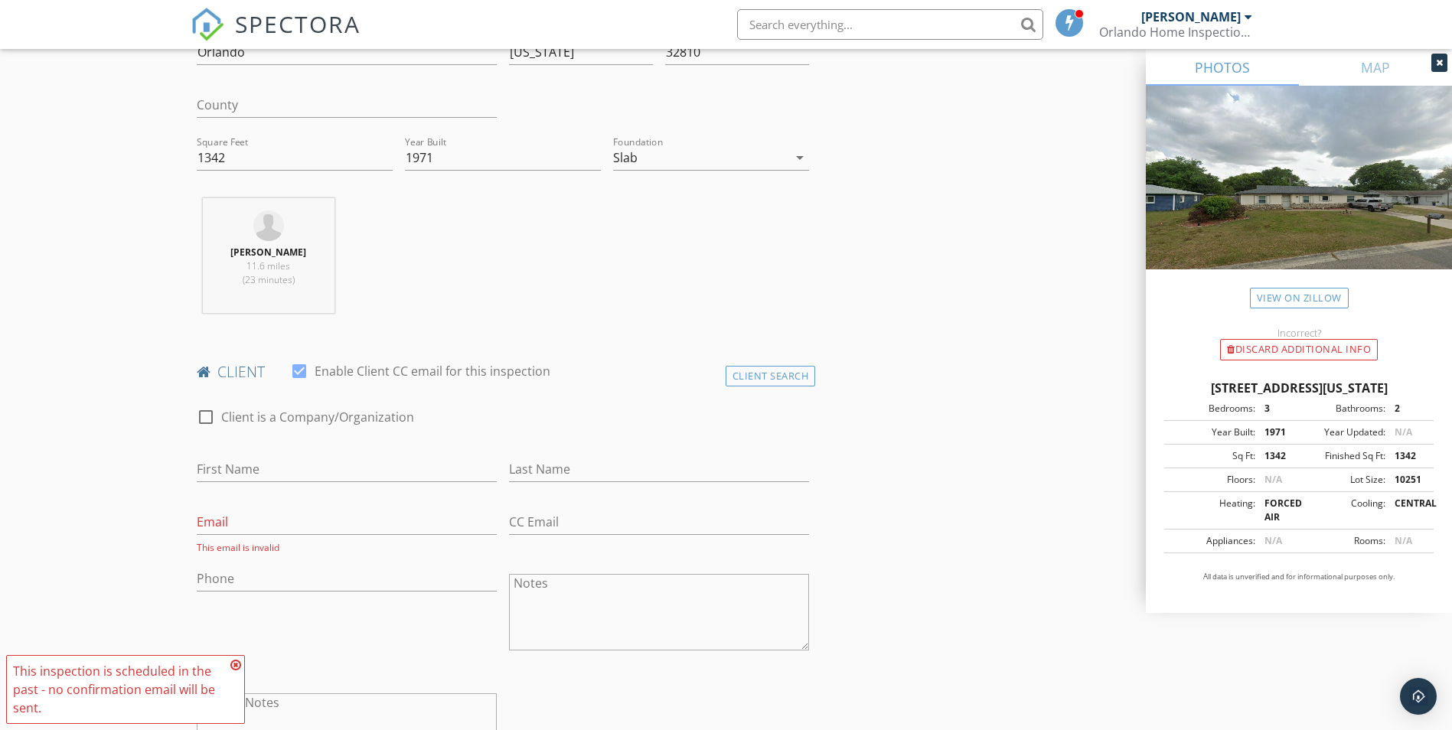
click at [235, 667] on icon at bounding box center [235, 665] width 11 height 12
click at [205, 419] on div at bounding box center [206, 417] width 26 height 26
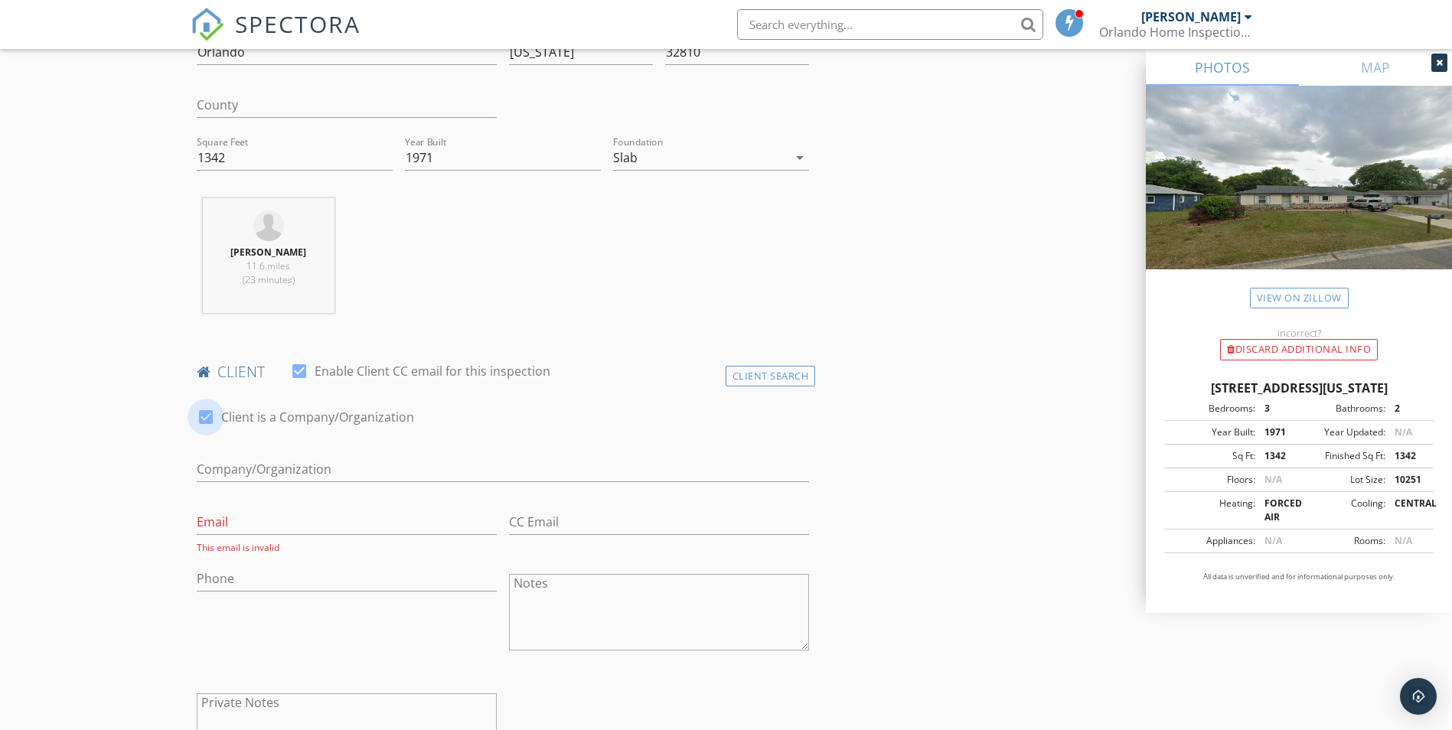
click at [205, 419] on div at bounding box center [206, 417] width 26 height 26
checkbox input "false"
click at [218, 468] on input "First Name" at bounding box center [347, 469] width 300 height 25
type input "blanca"
click at [217, 528] on input "Email" at bounding box center [347, 522] width 300 height 25
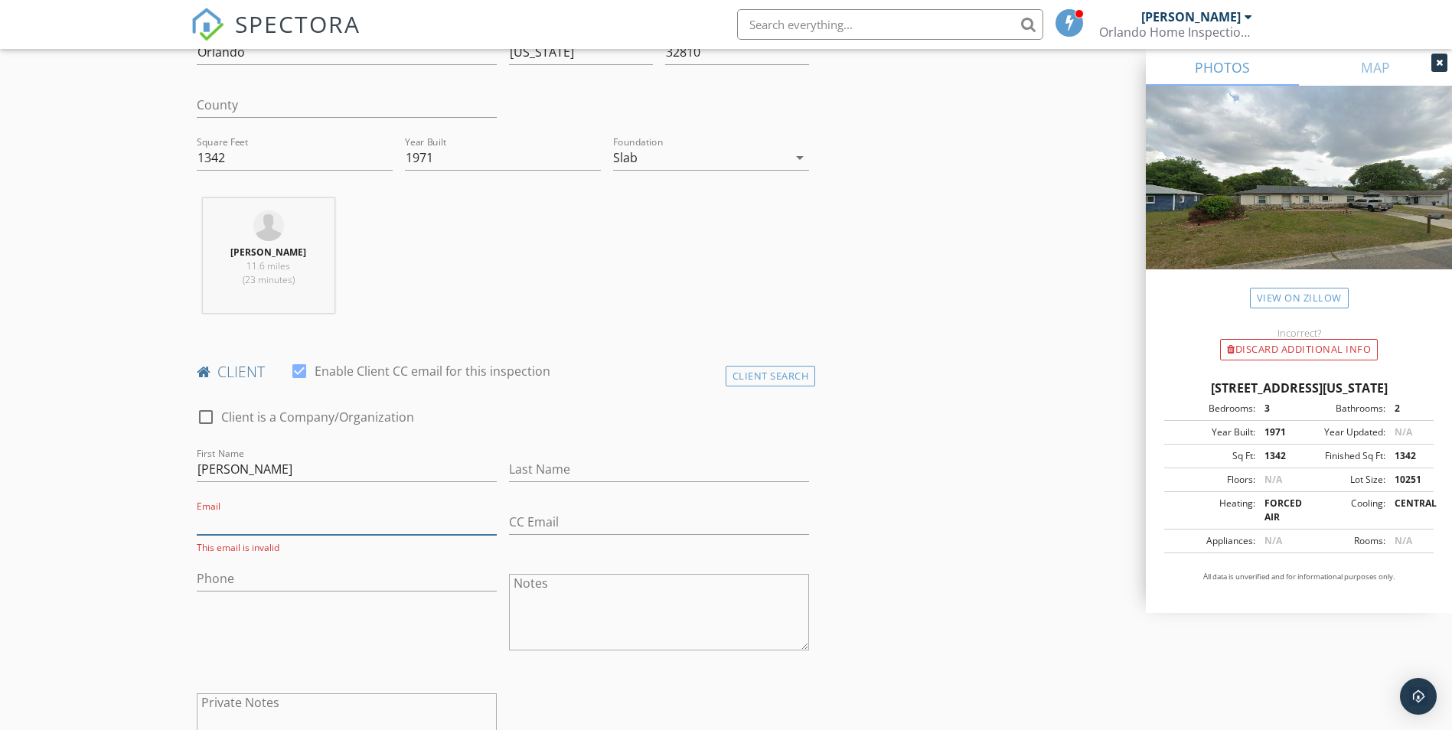
type input "blancaruizgarcia74@gmail.com"
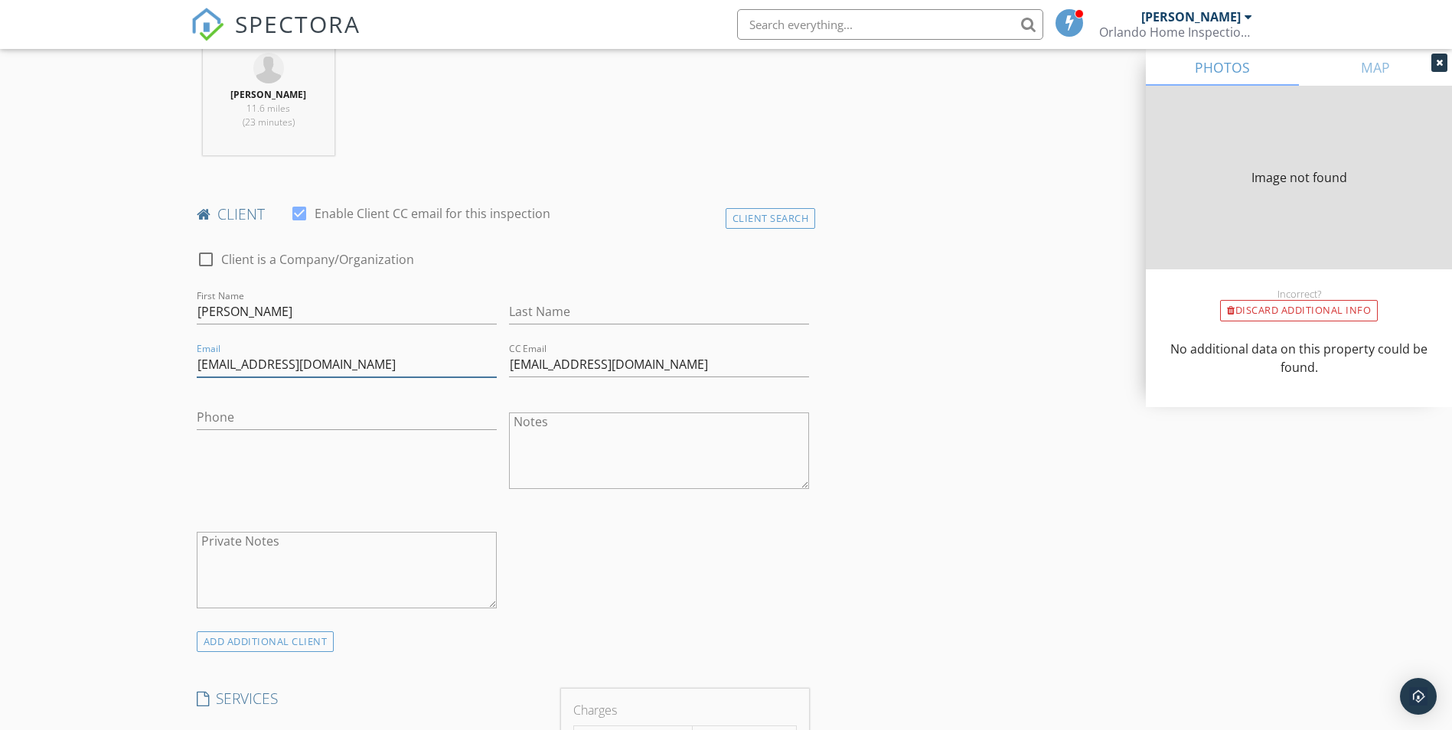
type input "1342"
type input "1971"
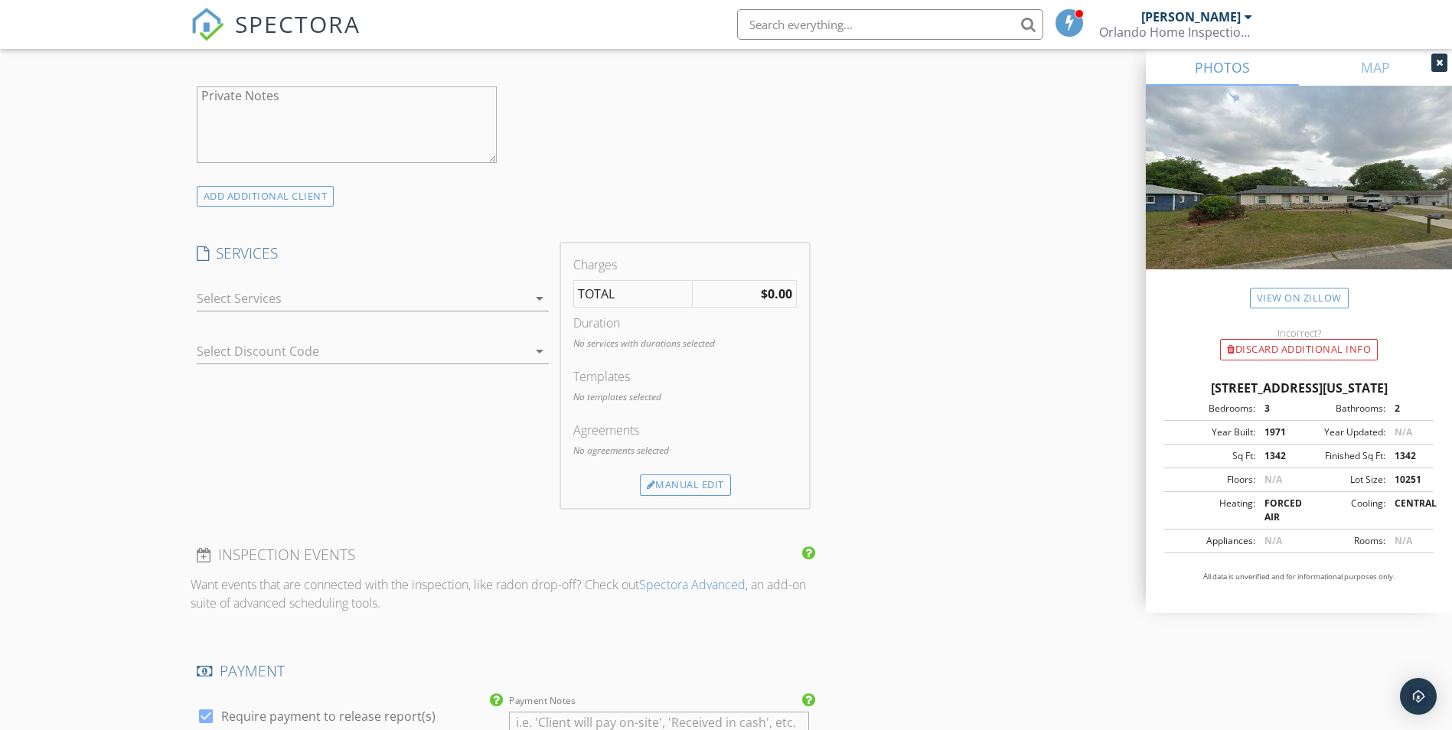
scroll to position [1063, 0]
click at [540, 303] on icon "arrow_drop_down" at bounding box center [539, 298] width 18 height 18
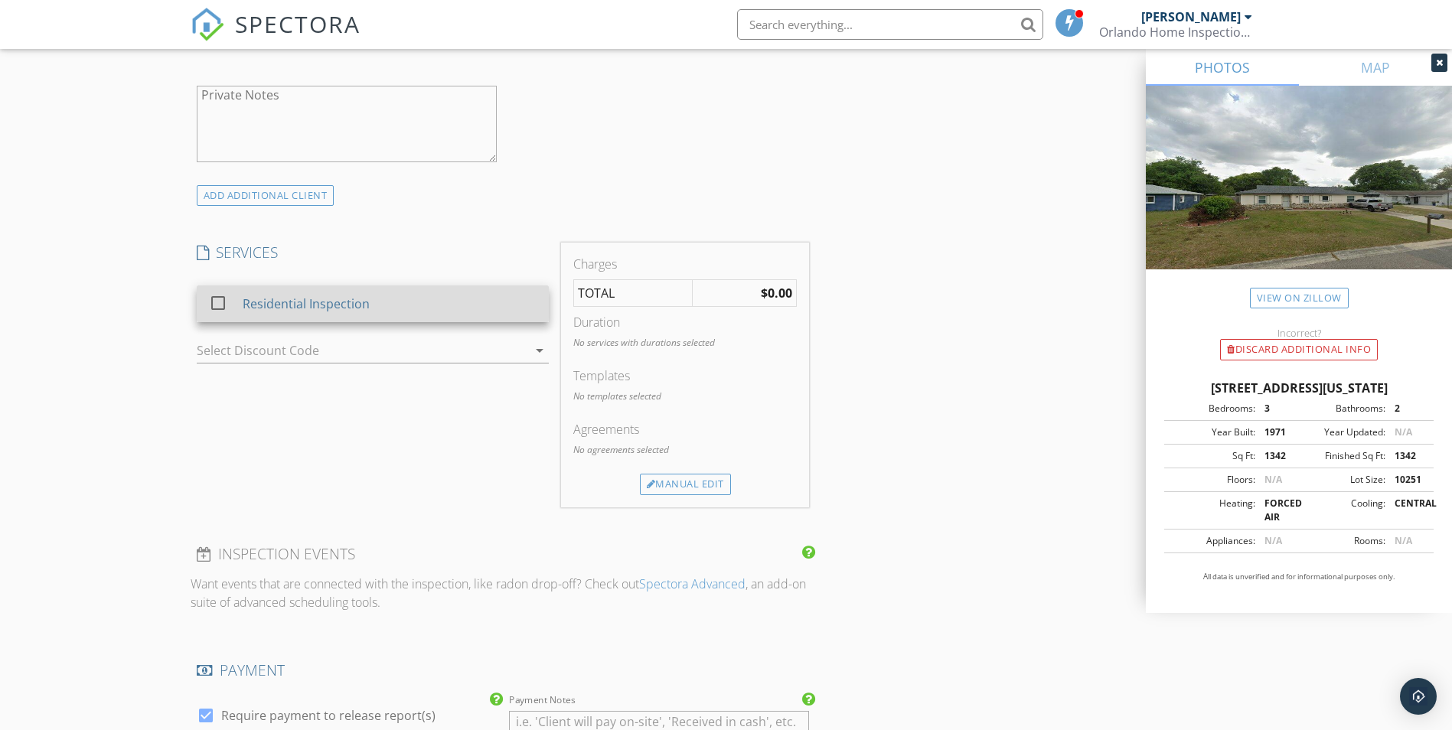
click at [219, 301] on div at bounding box center [218, 303] width 26 height 26
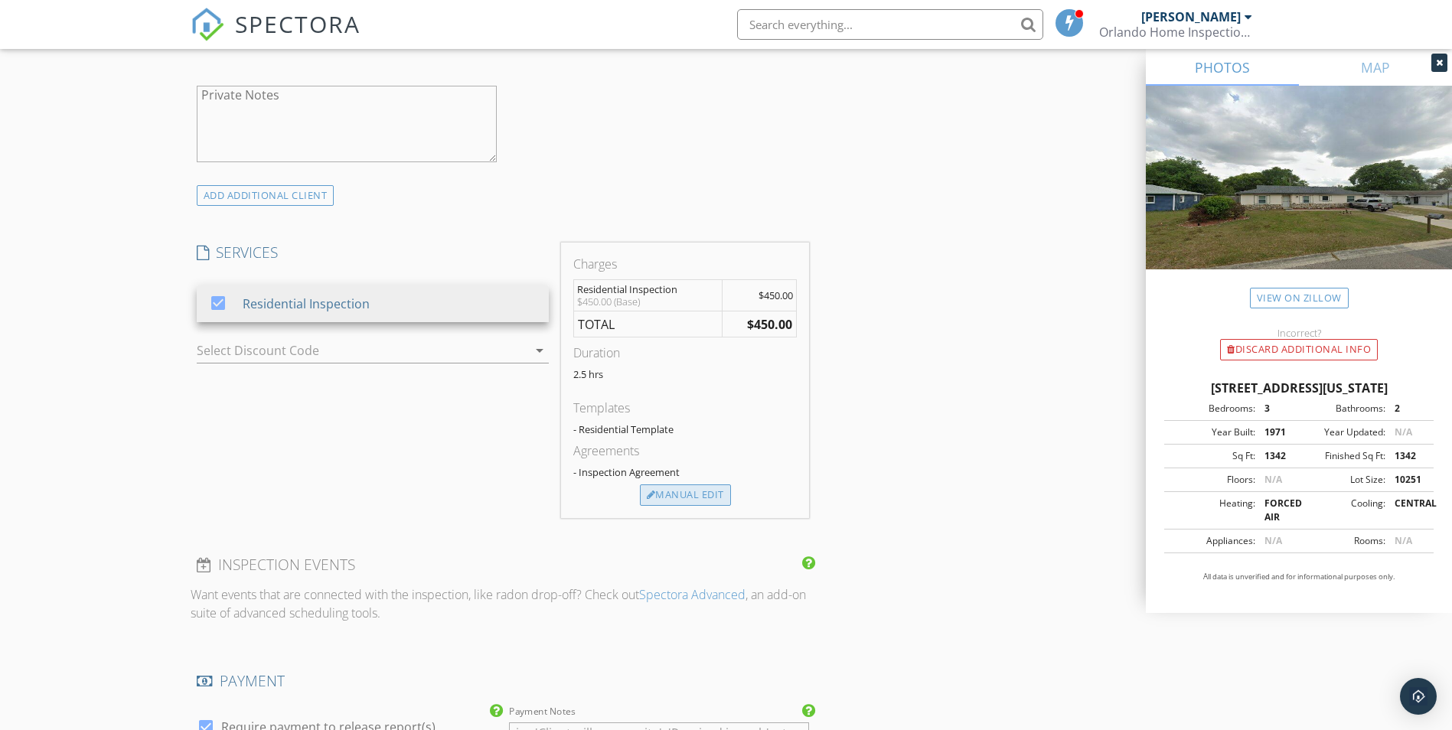
click at [691, 500] on div "Manual Edit" at bounding box center [685, 495] width 91 height 21
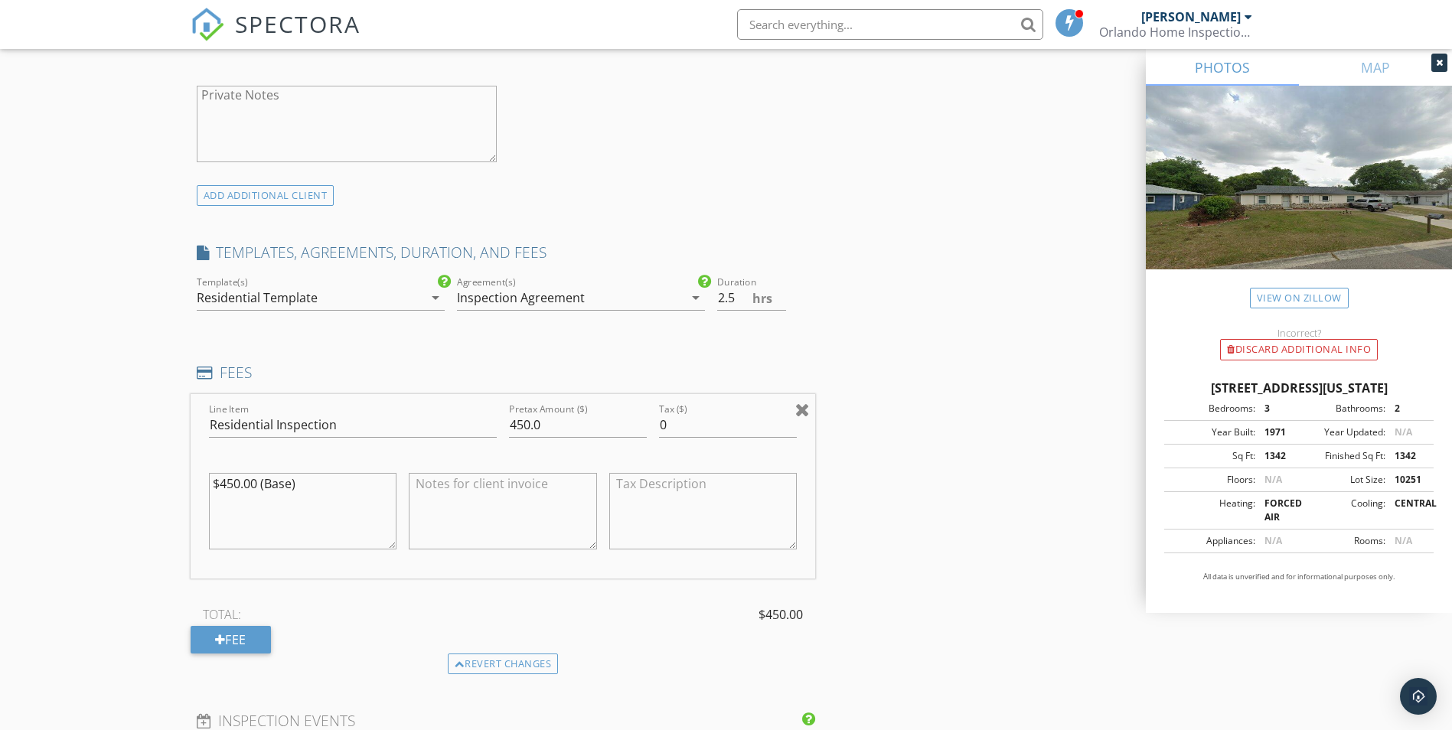
click at [804, 409] on div at bounding box center [802, 409] width 15 height 18
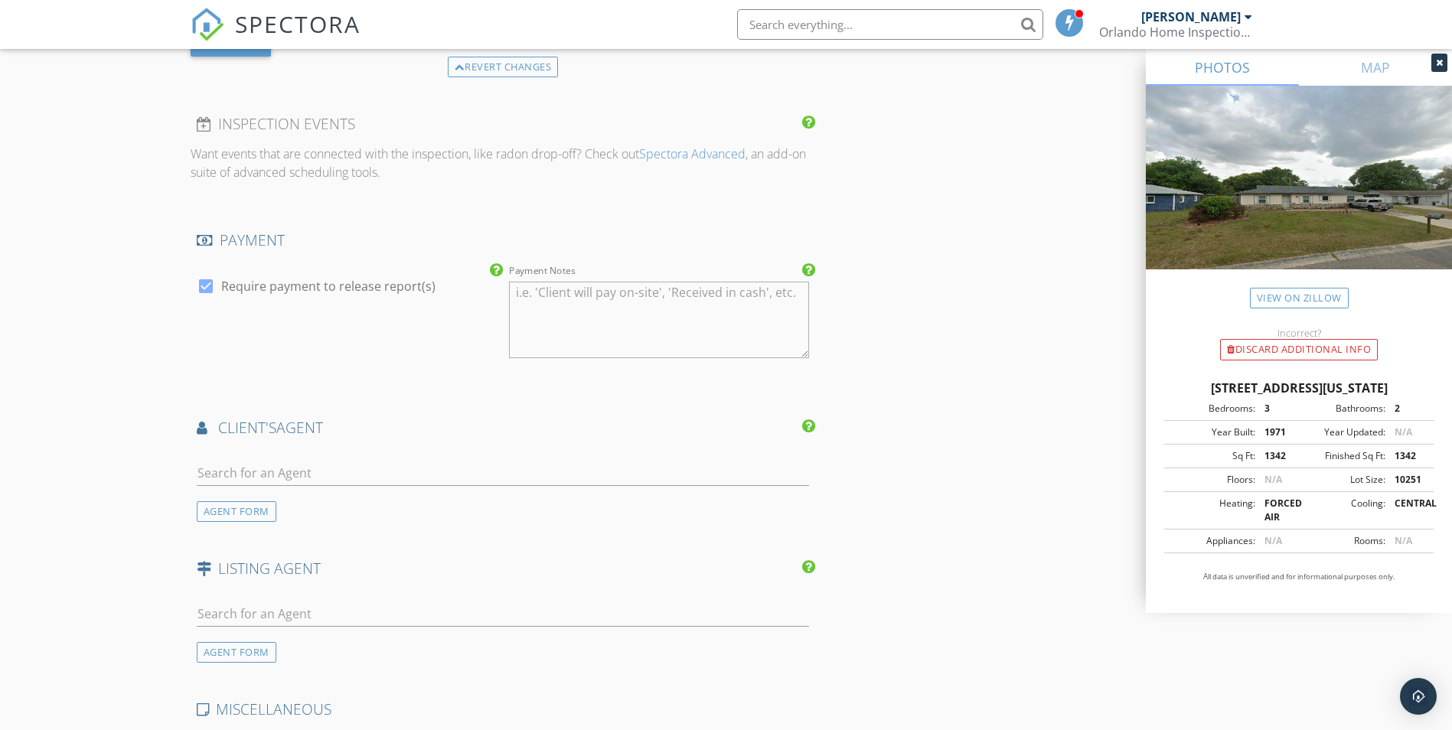
scroll to position [1452, 0]
click at [205, 286] on div at bounding box center [206, 285] width 26 height 26
checkbox input "false"
click at [266, 235] on h4 "PAYMENT" at bounding box center [503, 240] width 613 height 20
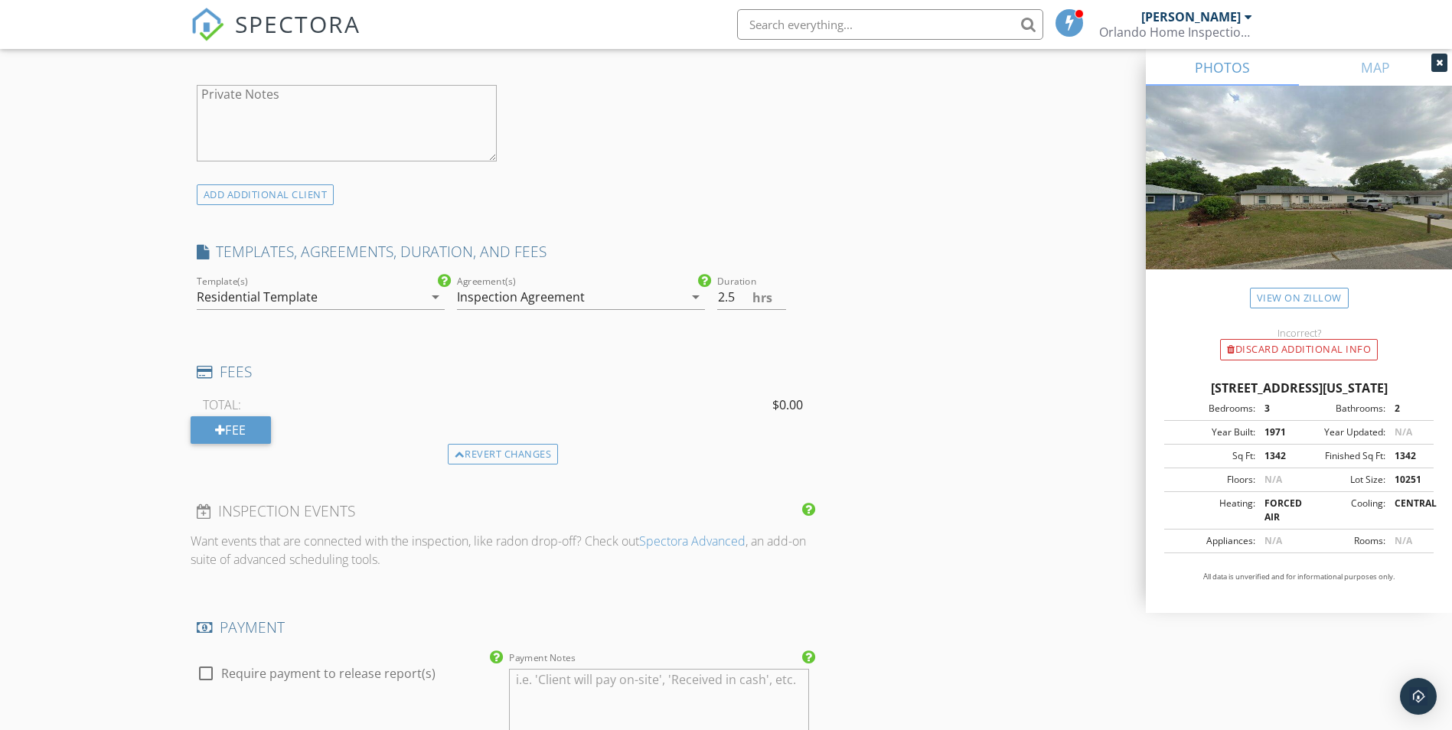
scroll to position [1062, 0]
click at [430, 299] on icon "arrow_drop_down" at bounding box center [435, 298] width 18 height 18
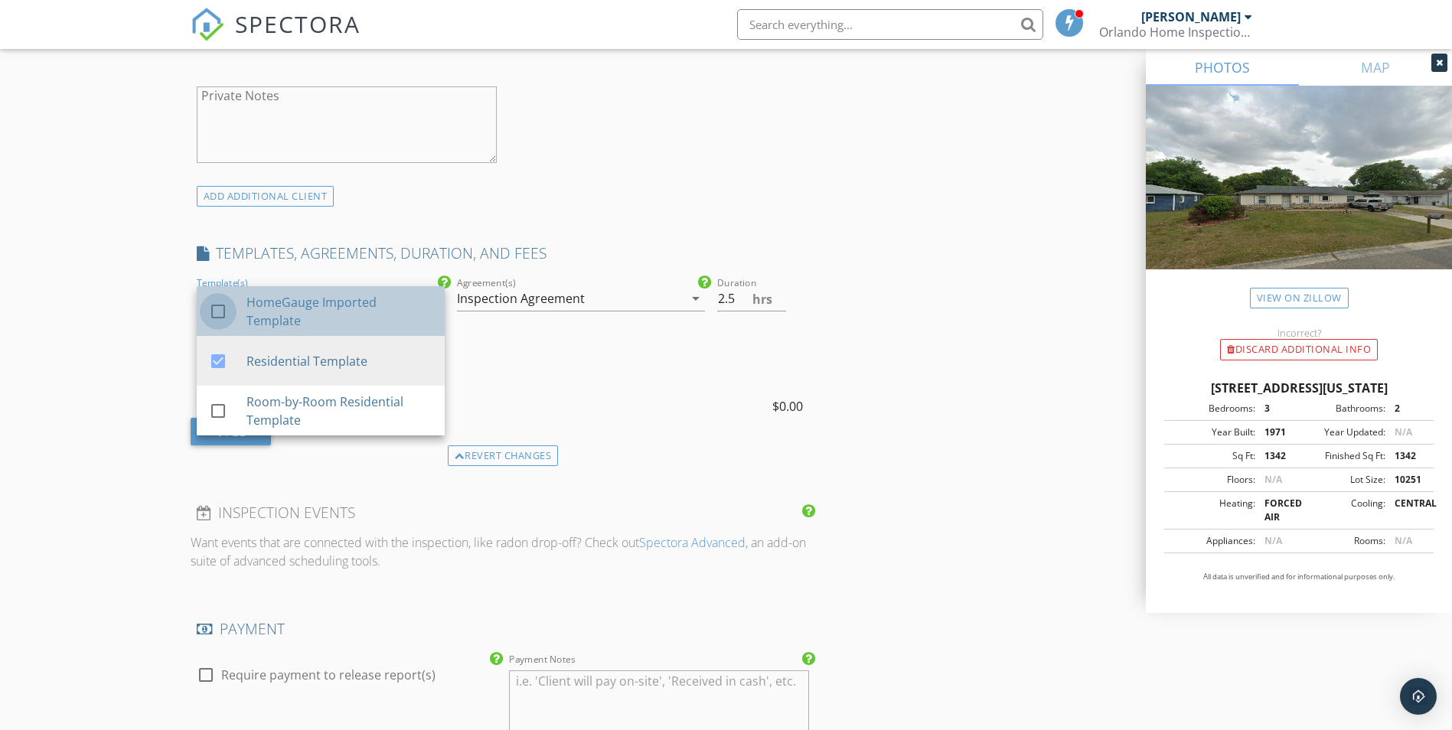
click at [217, 312] on div at bounding box center [218, 312] width 26 height 26
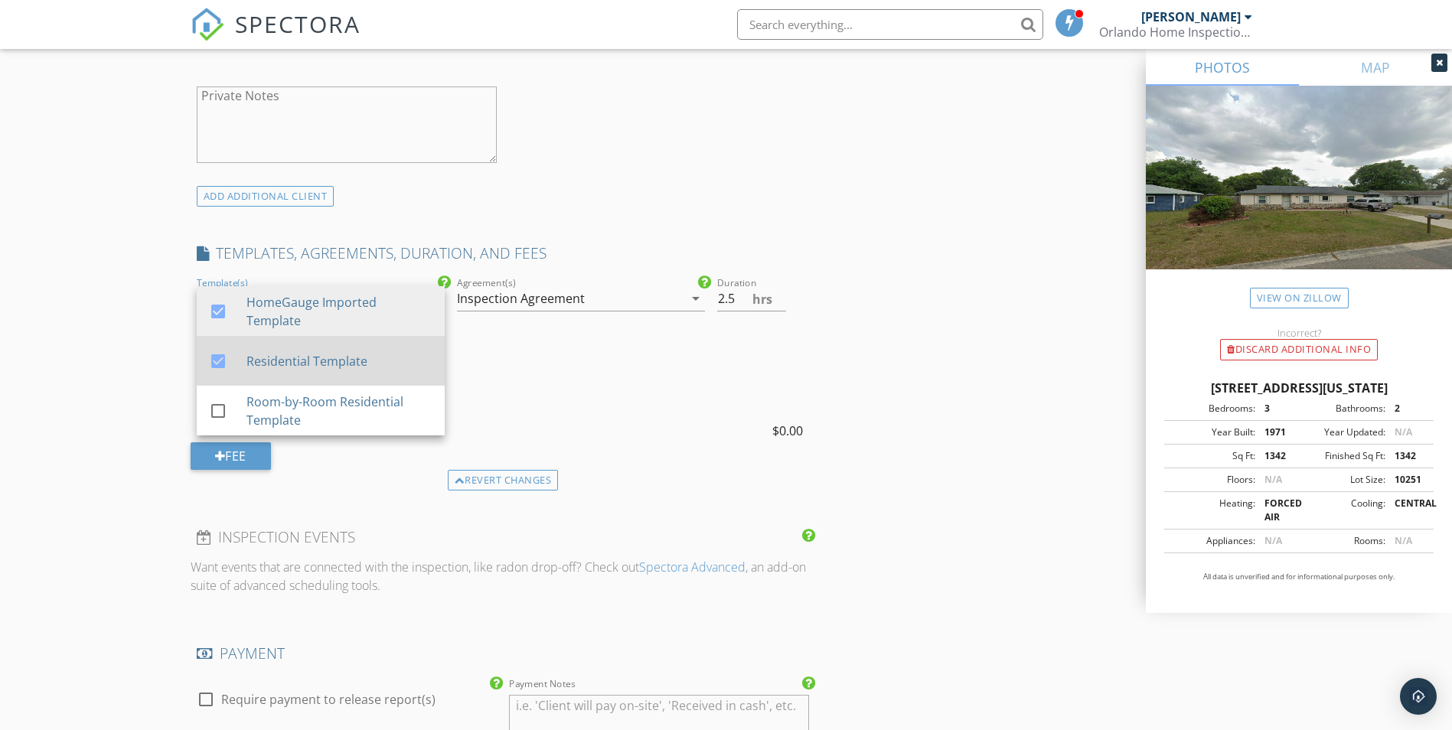
click at [217, 361] on div at bounding box center [218, 361] width 26 height 26
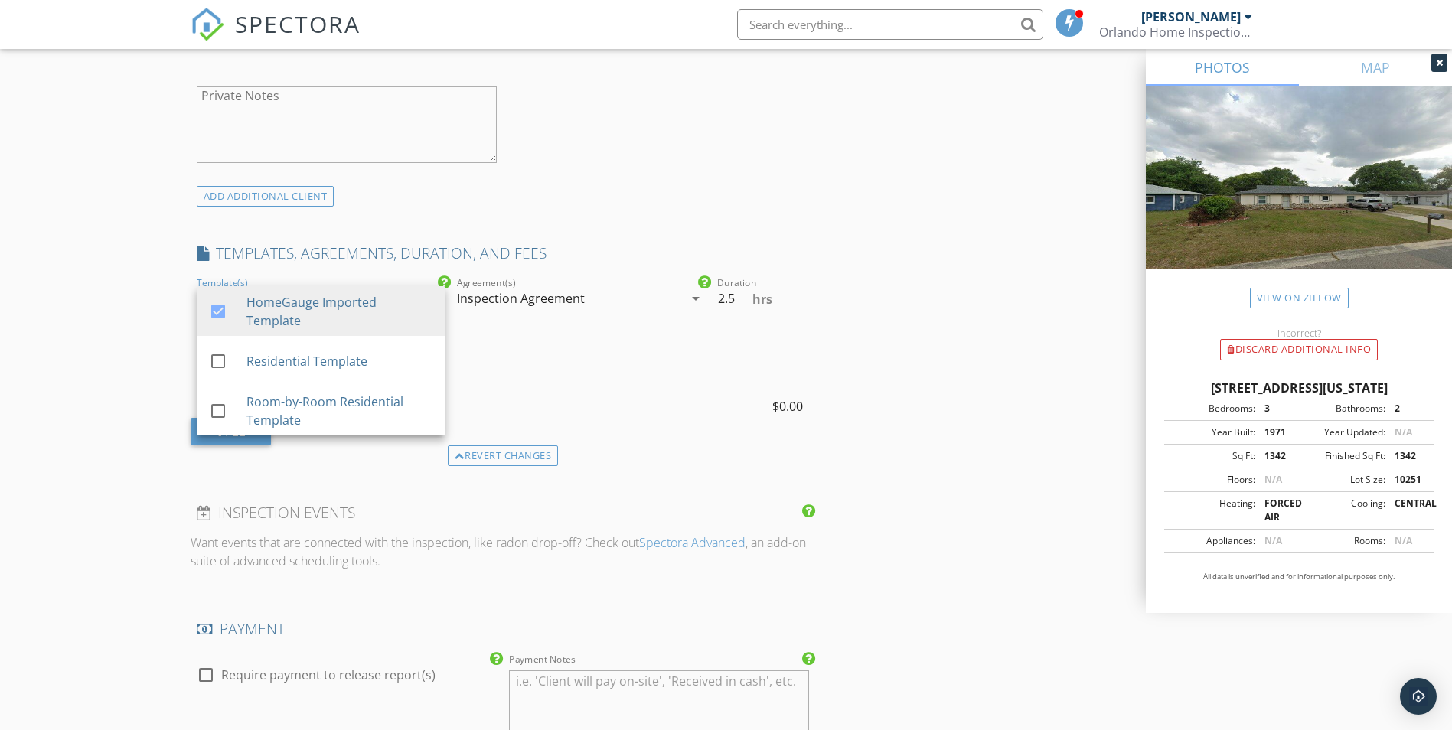
click at [612, 390] on div "FEES" at bounding box center [503, 379] width 625 height 31
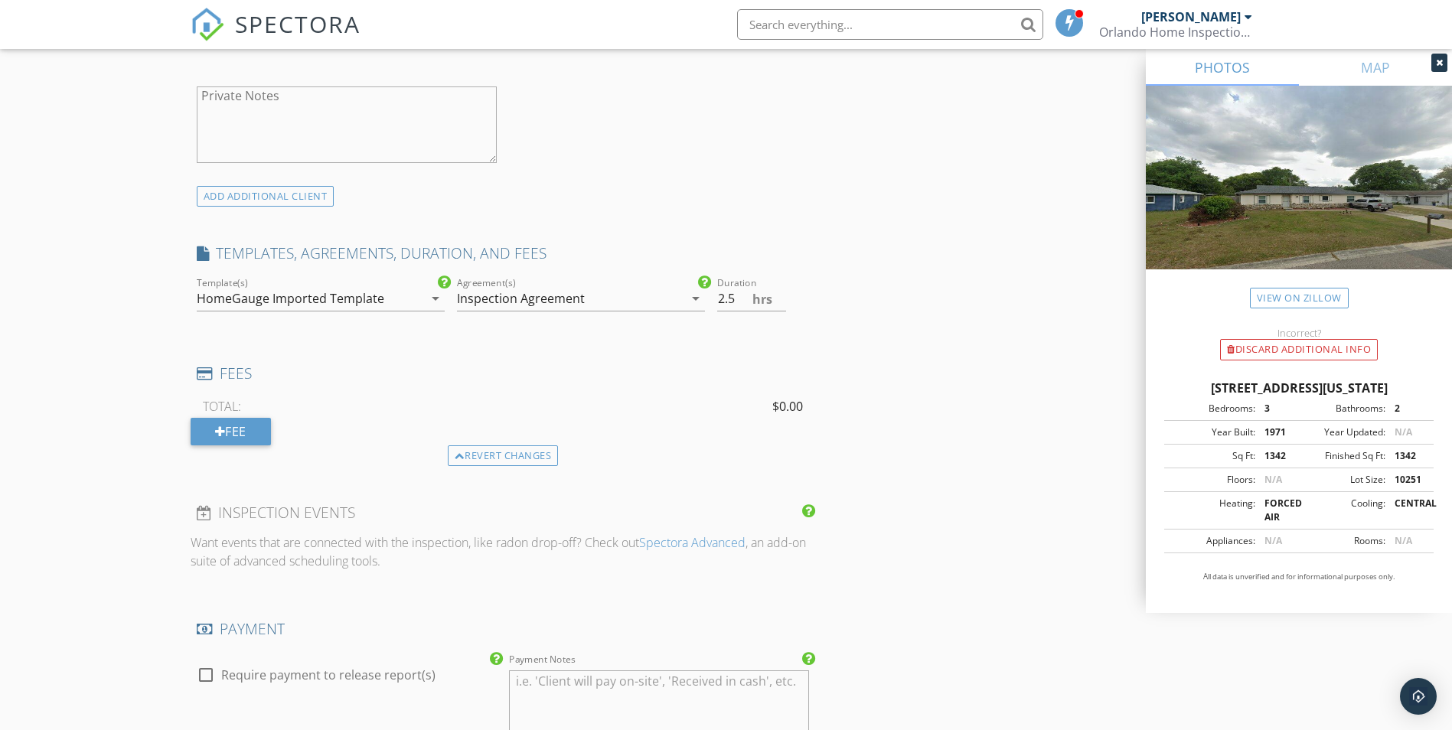
click at [702, 303] on icon "arrow_drop_down" at bounding box center [696, 298] width 18 height 18
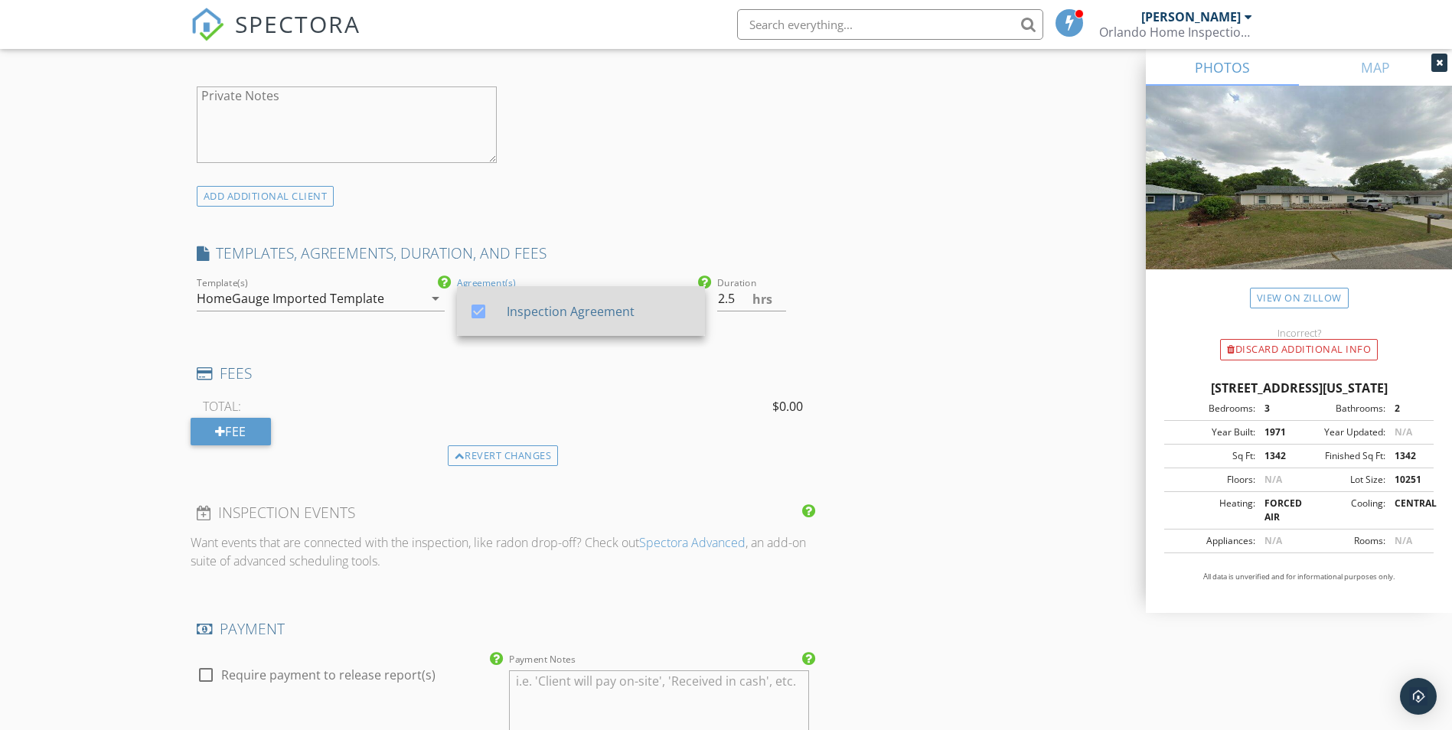
click at [571, 311] on div "Inspection Agreement" at bounding box center [599, 311] width 186 height 18
click at [566, 308] on div "Inspection Agreement" at bounding box center [599, 311] width 186 height 18
click at [569, 311] on div "Inspection Agreement" at bounding box center [599, 311] width 186 height 18
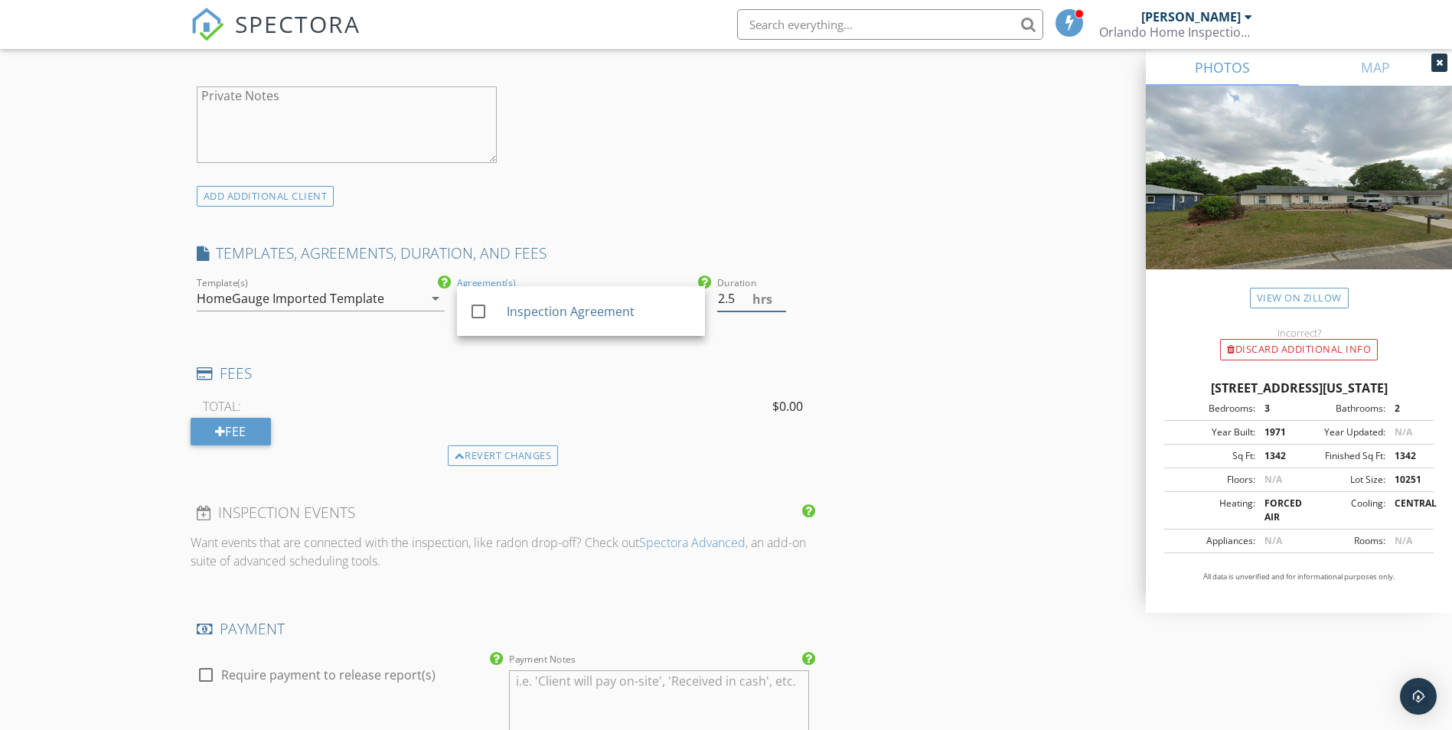
click at [753, 302] on span "hrs" at bounding box center [762, 299] width 20 height 12
click at [817, 335] on div "INSPECTOR(S) check_box Yendry Aguilera PRIMARY Yendry Aguilera arrow_drop_down …" at bounding box center [727, 349] width 1072 height 2468
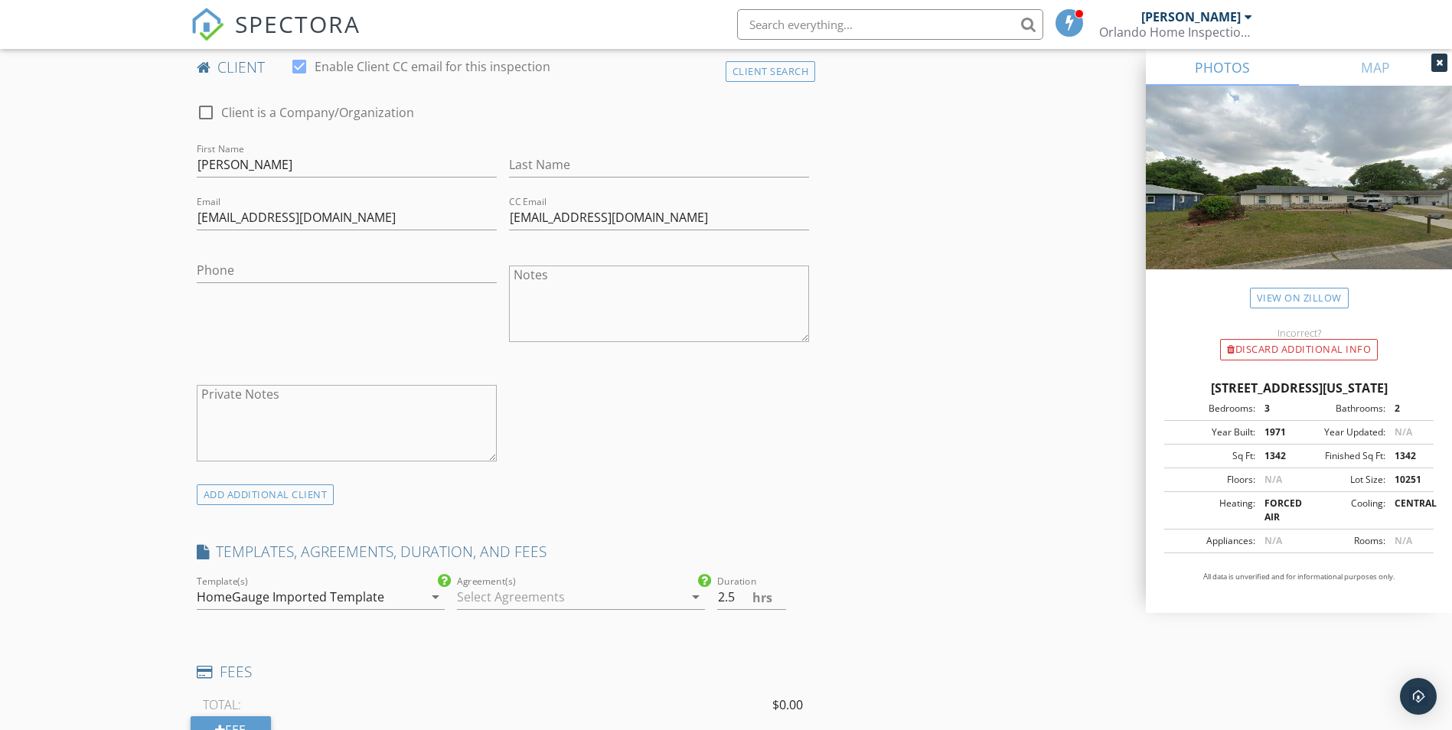
scroll to position [728, 0]
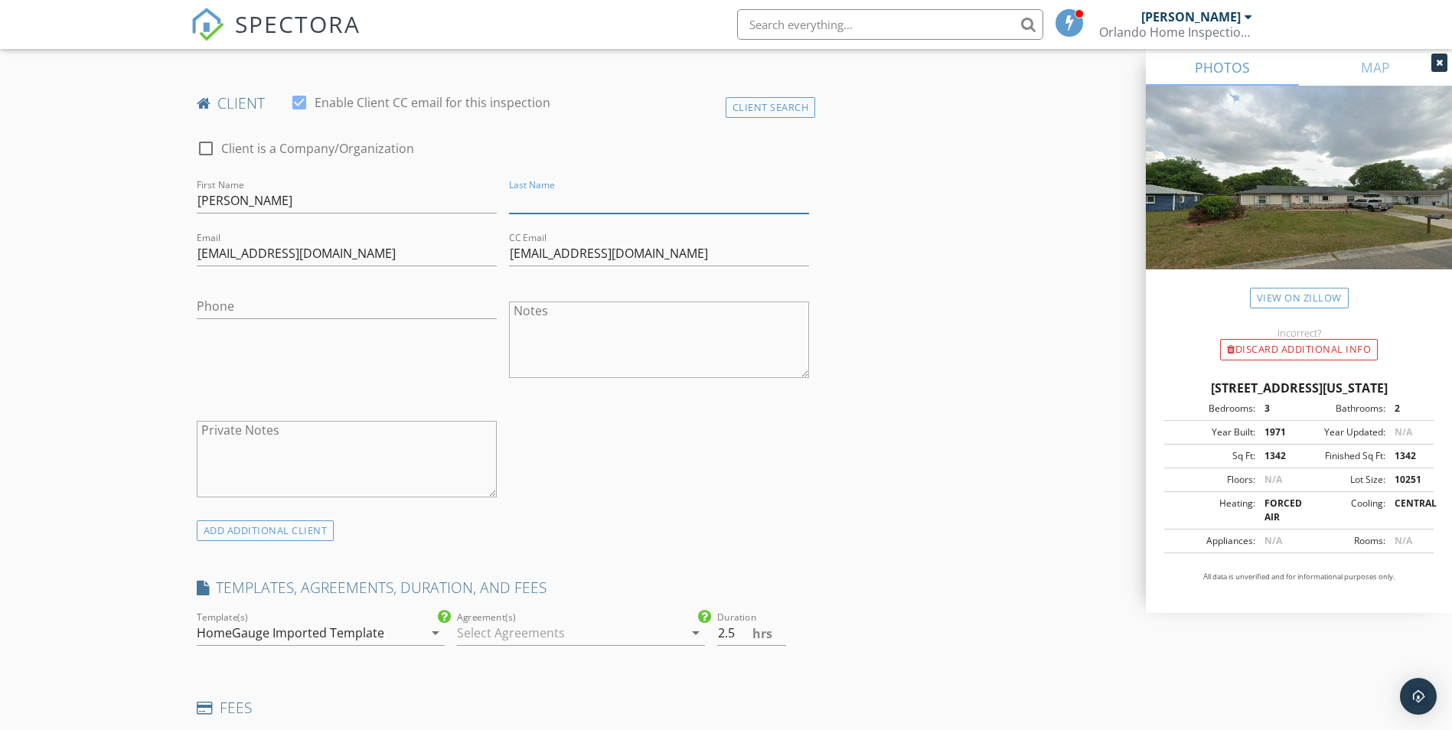
click at [533, 194] on input "Last Name" at bounding box center [659, 200] width 300 height 25
type input "Ruiz"
click at [202, 202] on input "blanca" at bounding box center [347, 200] width 300 height 25
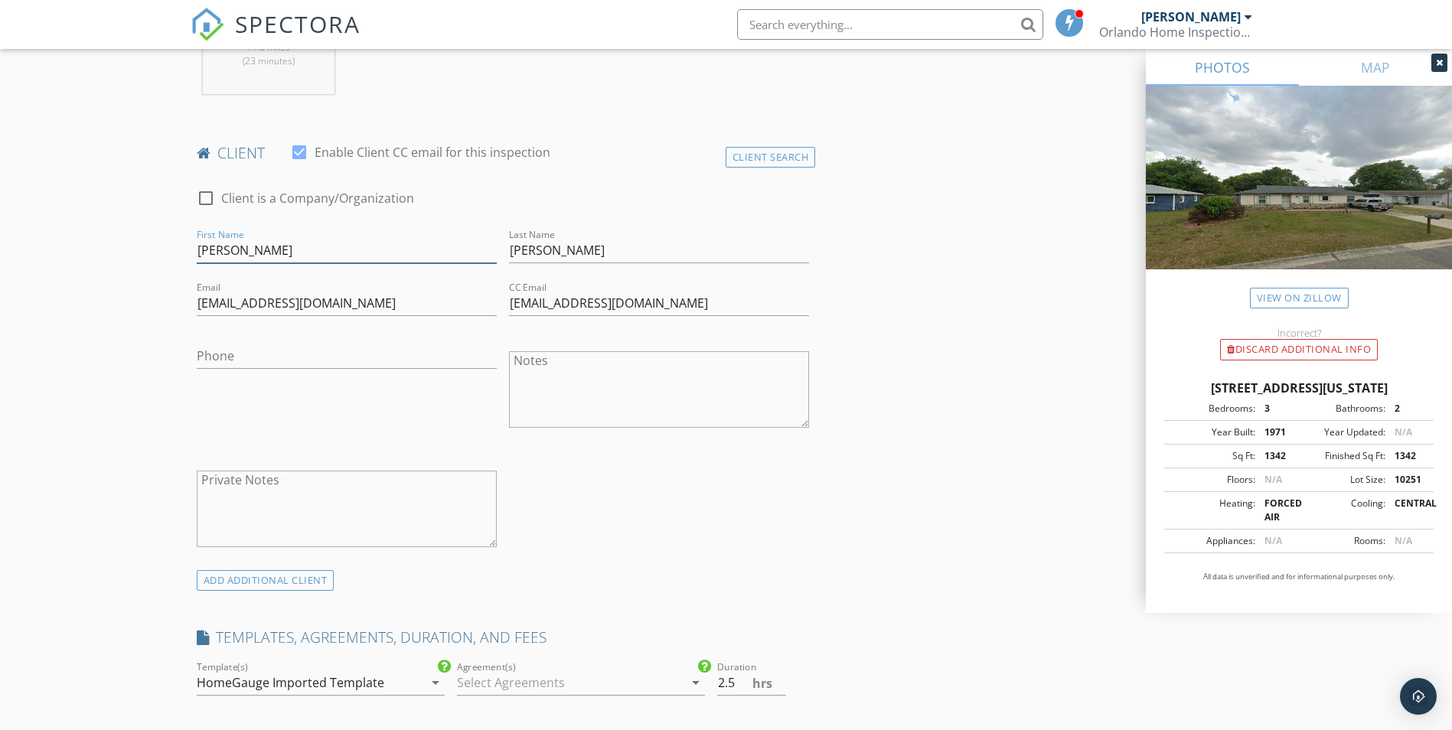
scroll to position [651, 0]
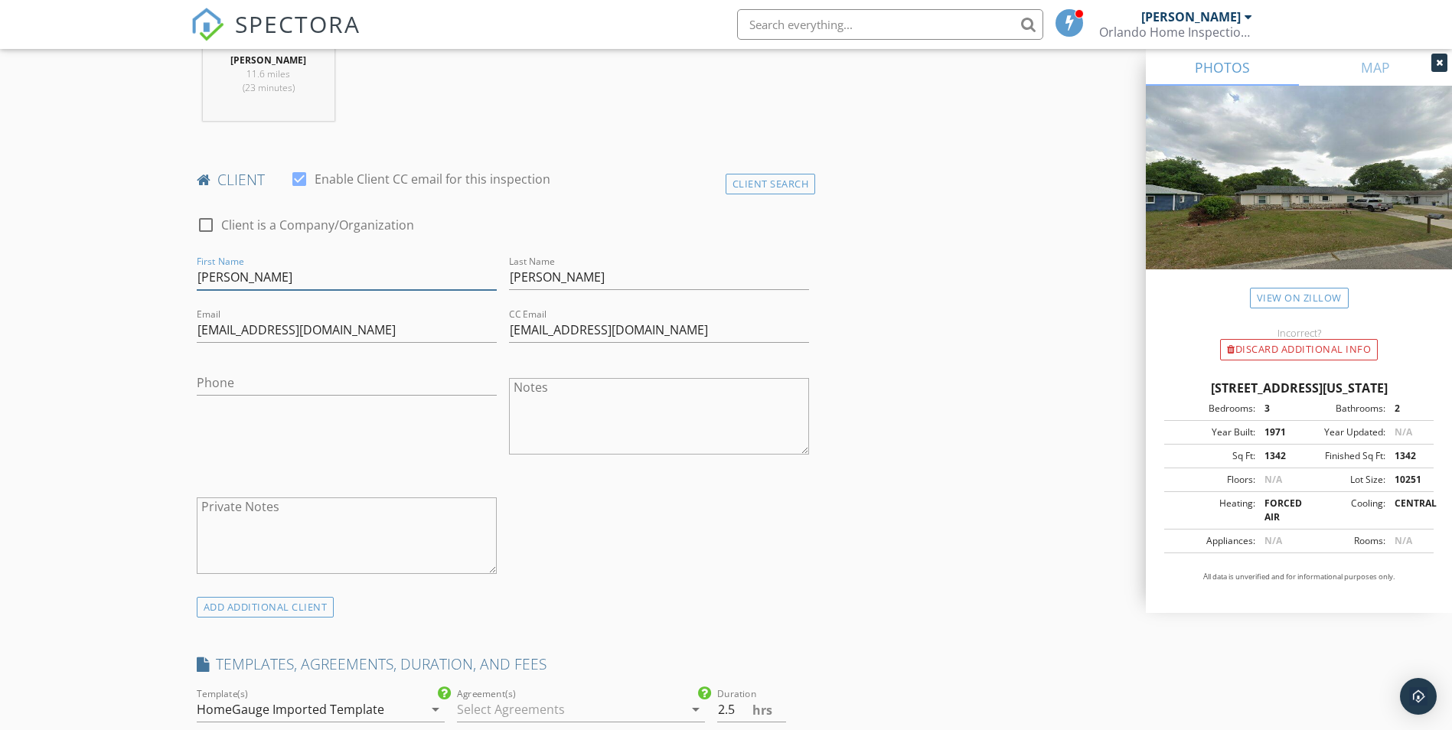
type input "Blanca"
click at [298, 181] on div at bounding box center [299, 179] width 26 height 26
click at [297, 178] on div at bounding box center [299, 179] width 26 height 26
checkbox input "true"
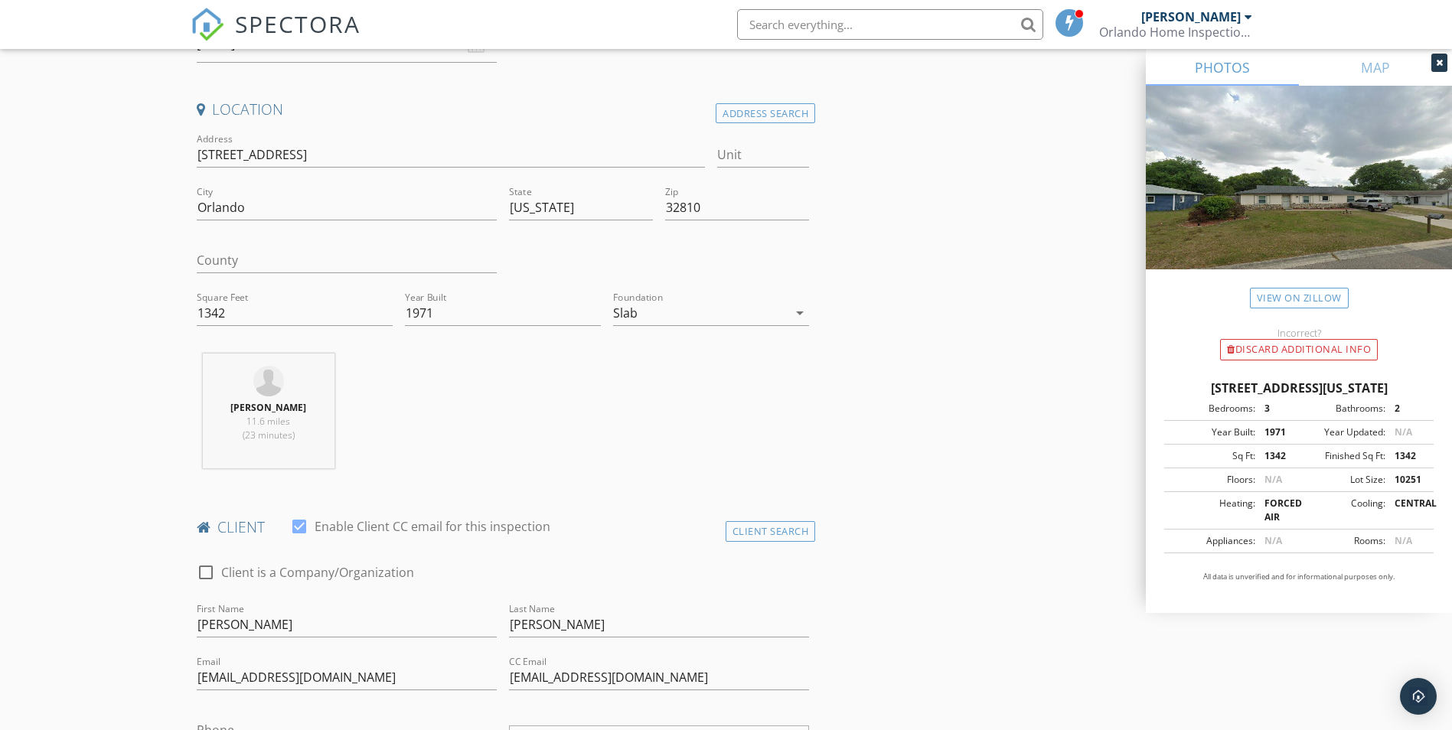
scroll to position [269, 0]
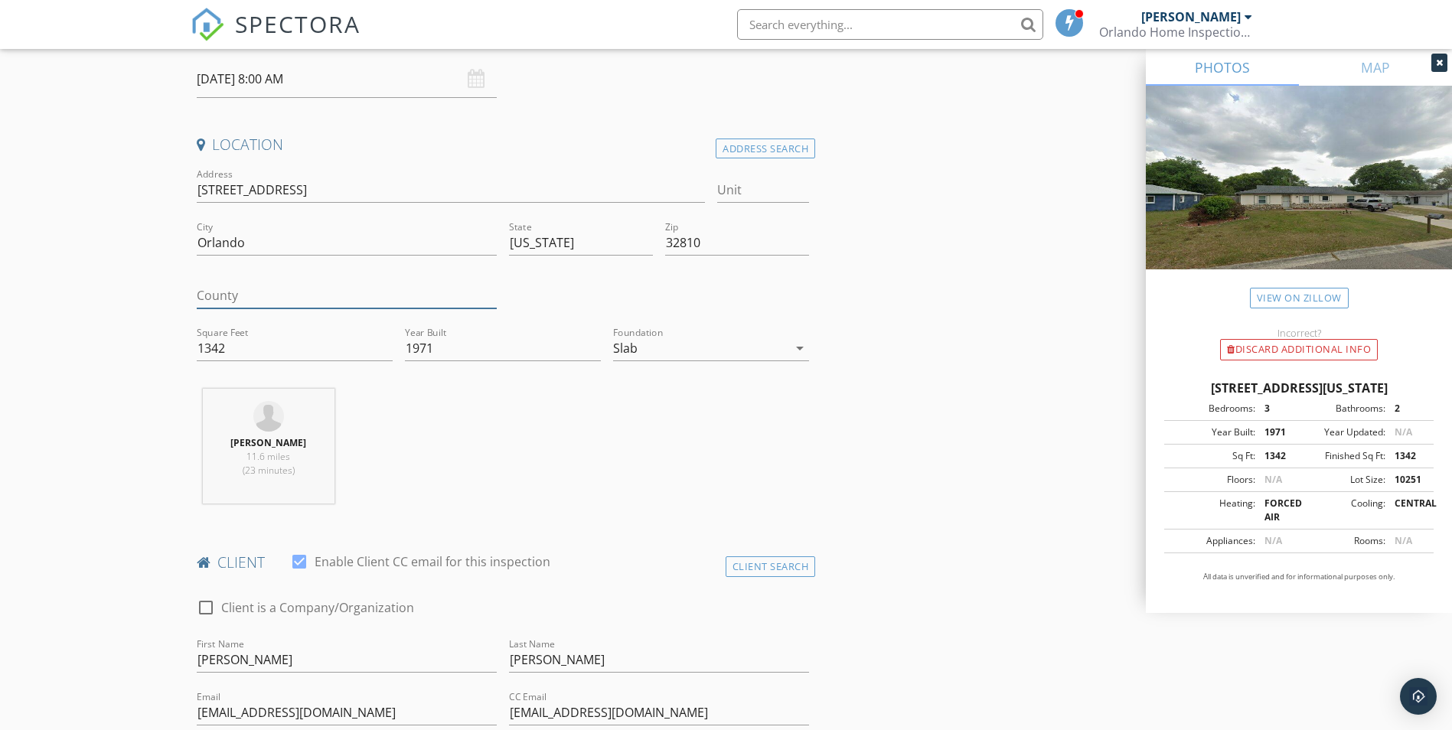
click at [200, 296] on input "County" at bounding box center [347, 295] width 300 height 25
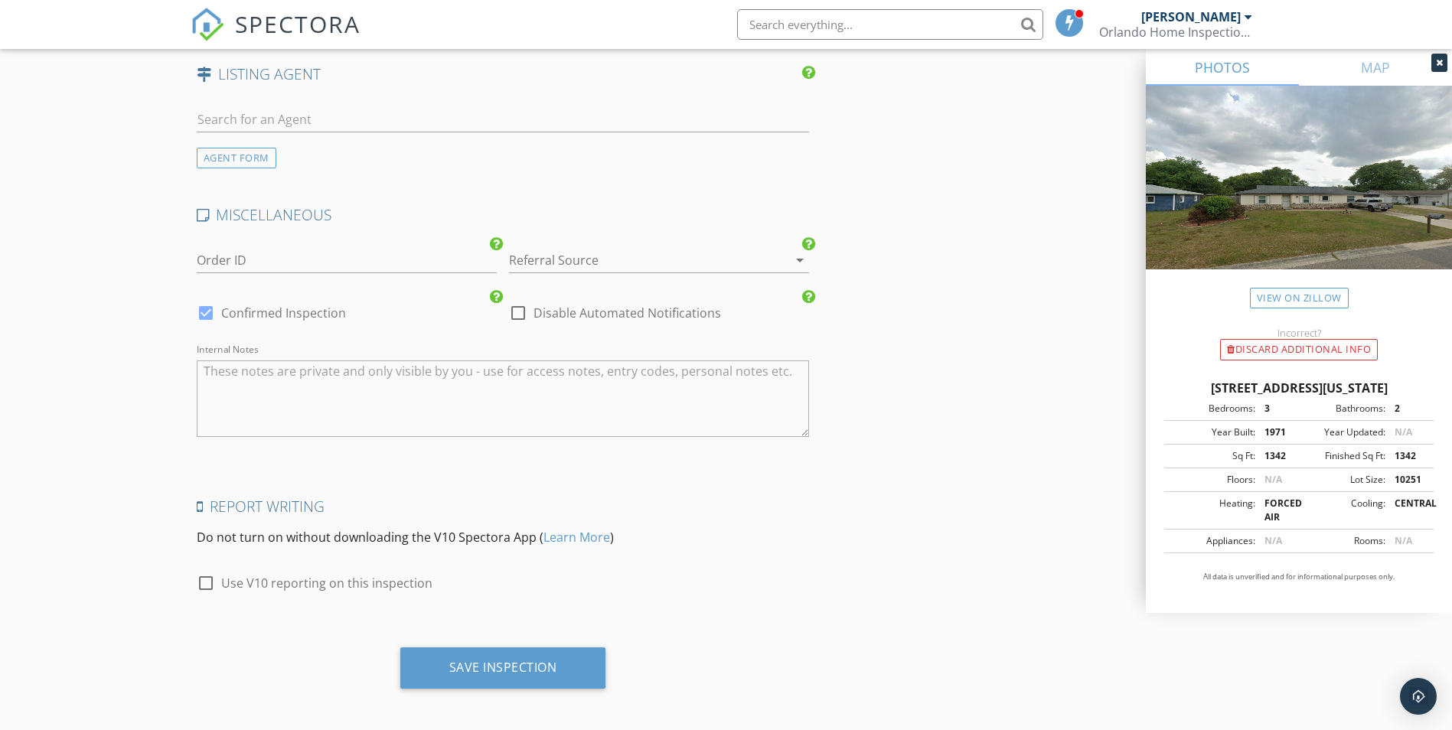
scroll to position [1953, 0]
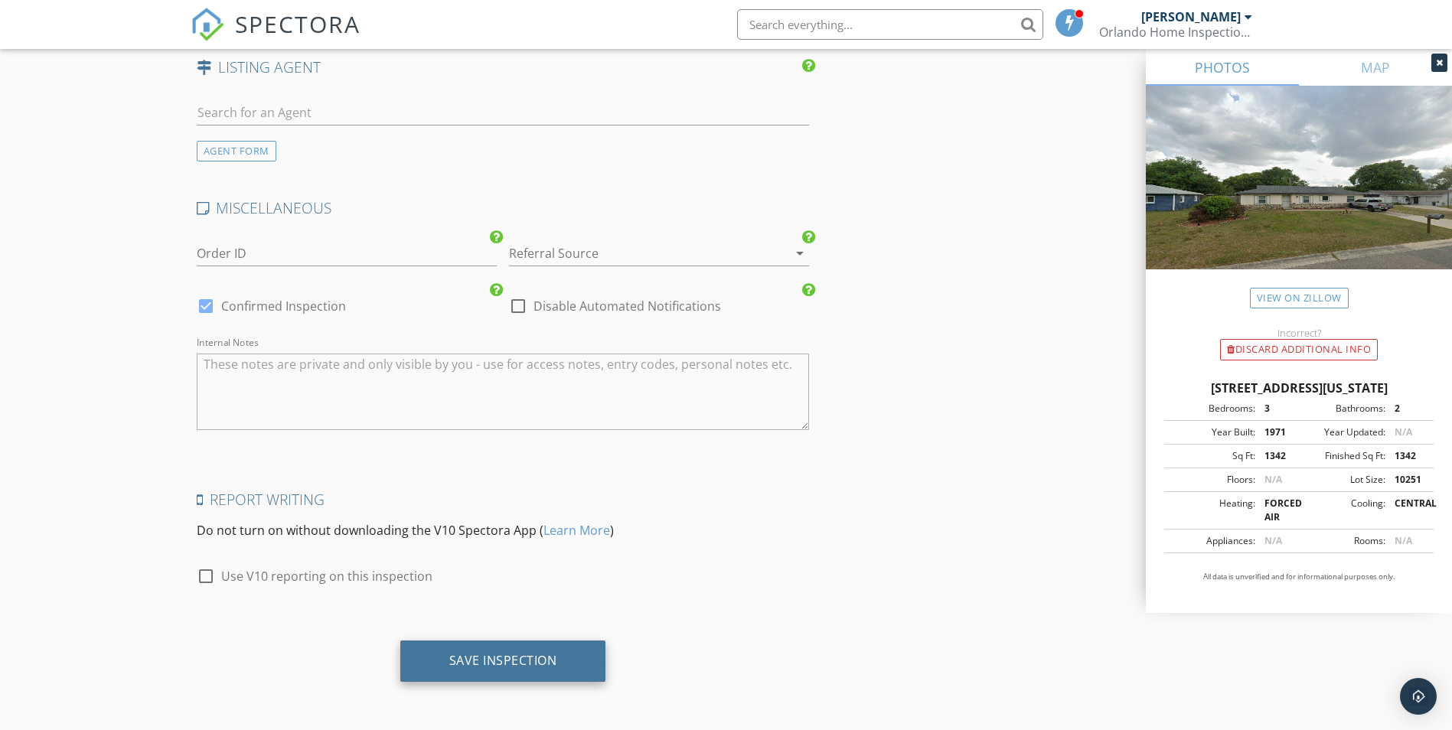
type input "Orange"
click at [512, 656] on div "Save Inspection" at bounding box center [503, 660] width 108 height 15
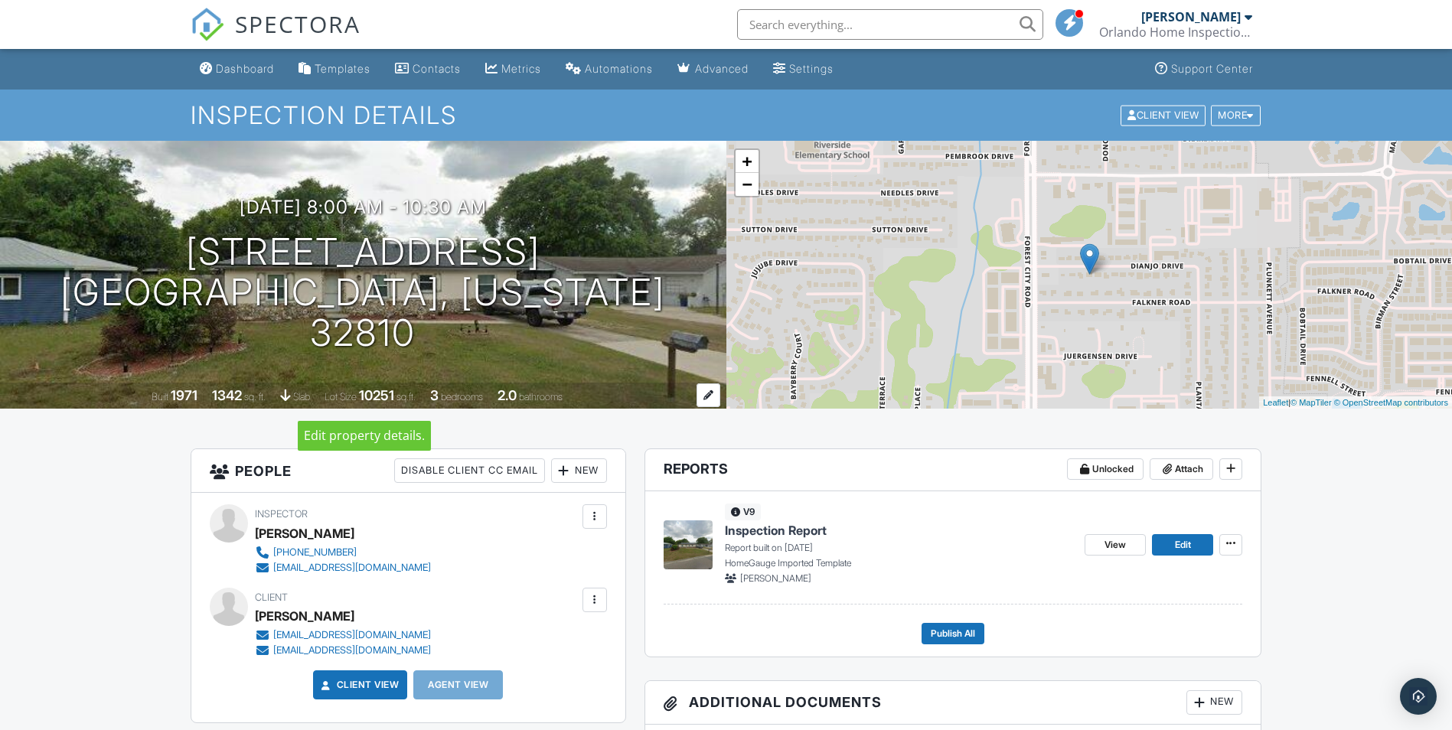
click at [171, 393] on div "1971" at bounding box center [184, 395] width 27 height 16
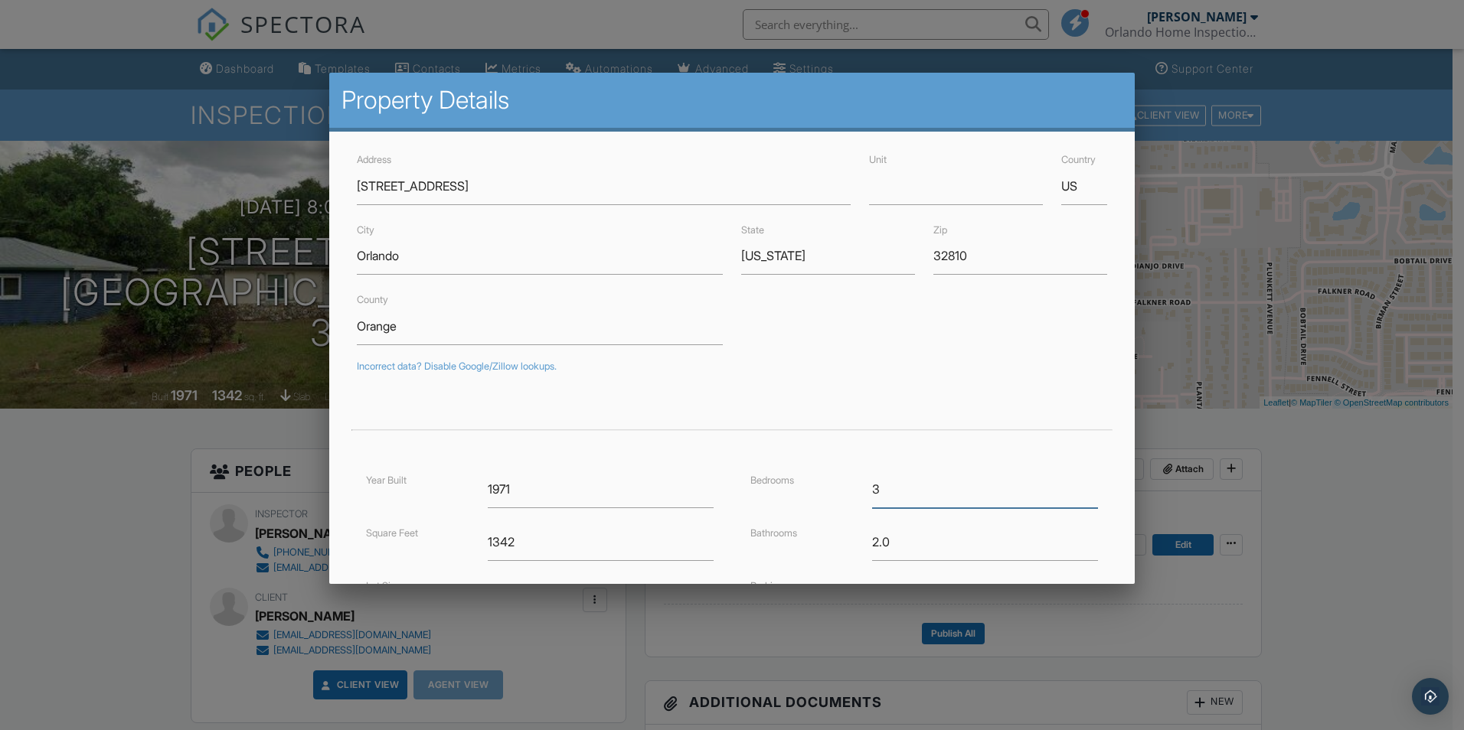
click at [872, 485] on input "3" at bounding box center [985, 490] width 226 height 38
type input "4"
click at [1078, 486] on input "4" at bounding box center [985, 490] width 226 height 38
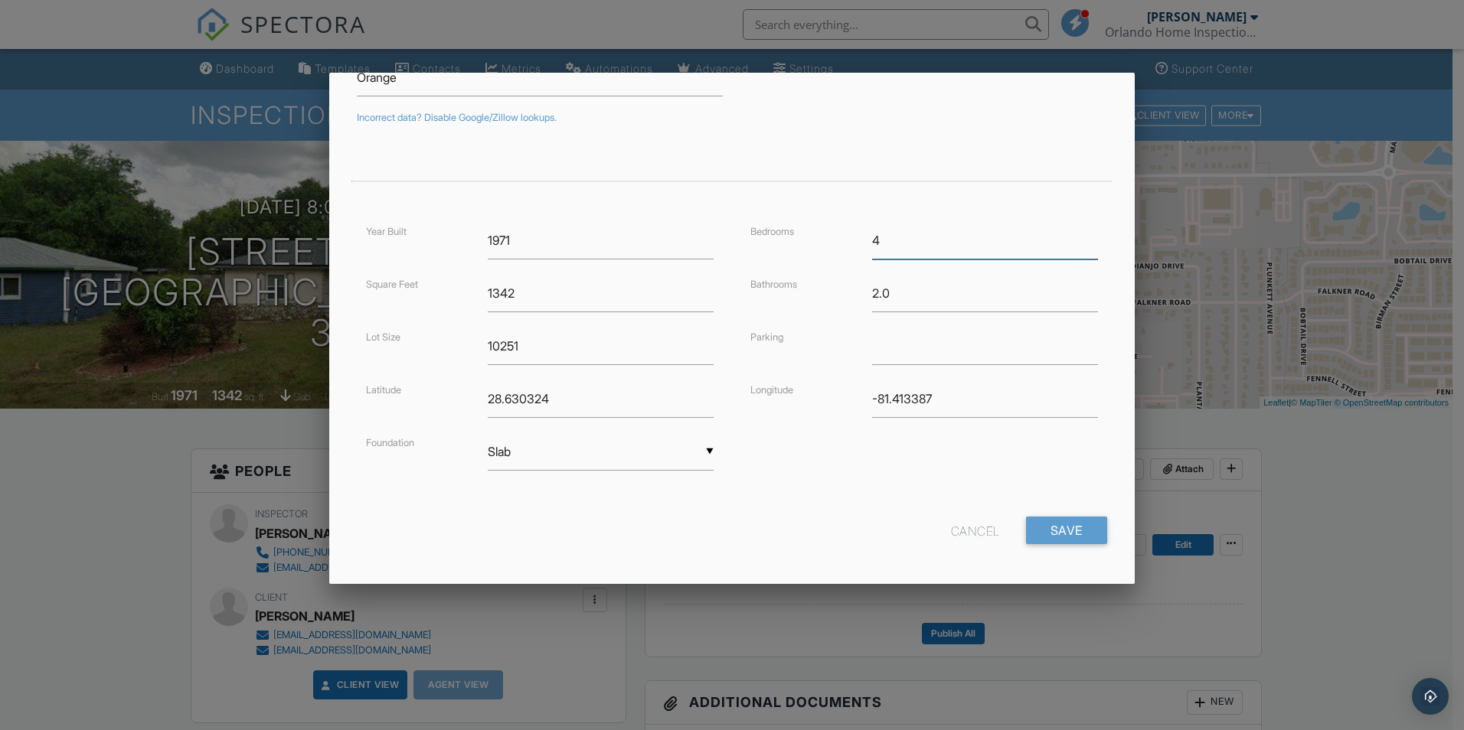
scroll to position [254, 0]
click at [498, 287] on input "1342" at bounding box center [601, 288] width 226 height 38
type input "1742"
click at [1062, 529] on input "Save" at bounding box center [1066, 525] width 81 height 28
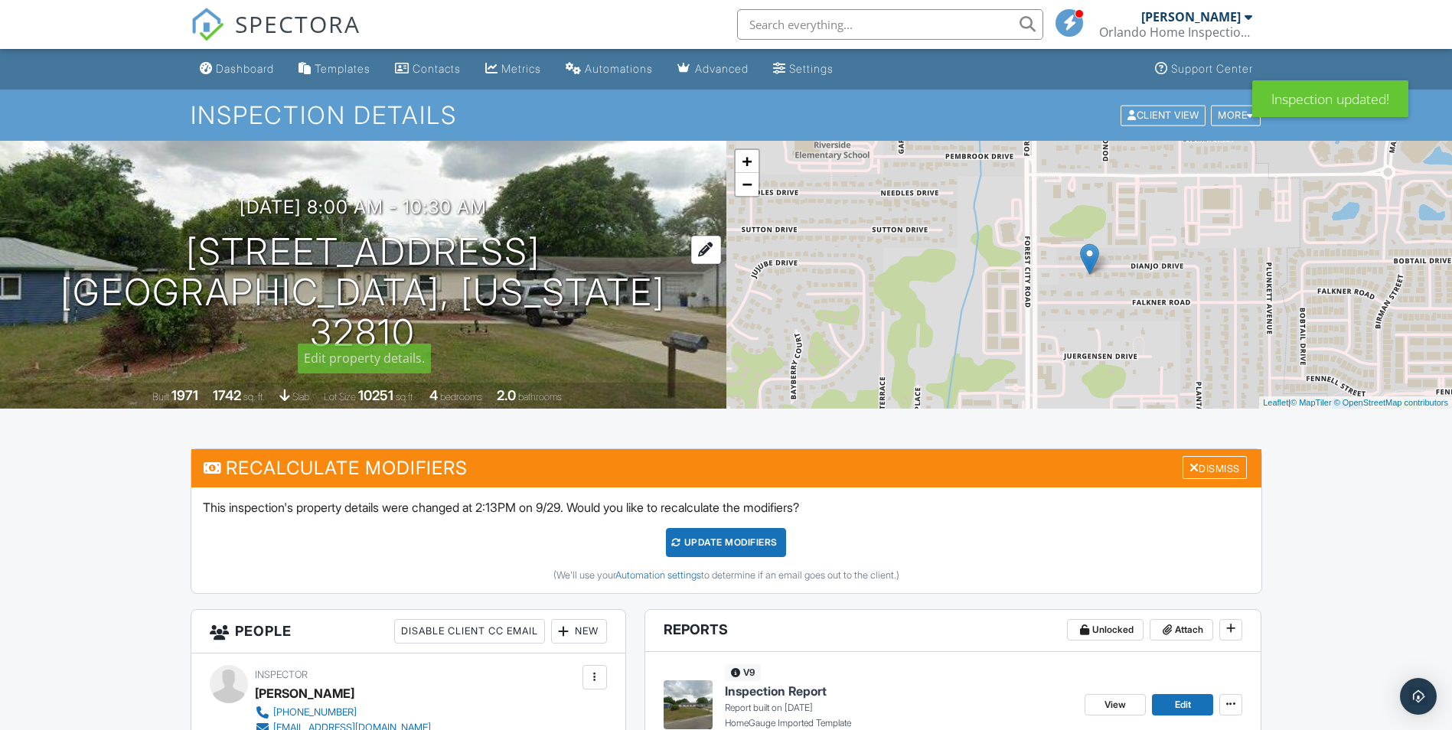
click at [691, 264] on div at bounding box center [706, 250] width 30 height 28
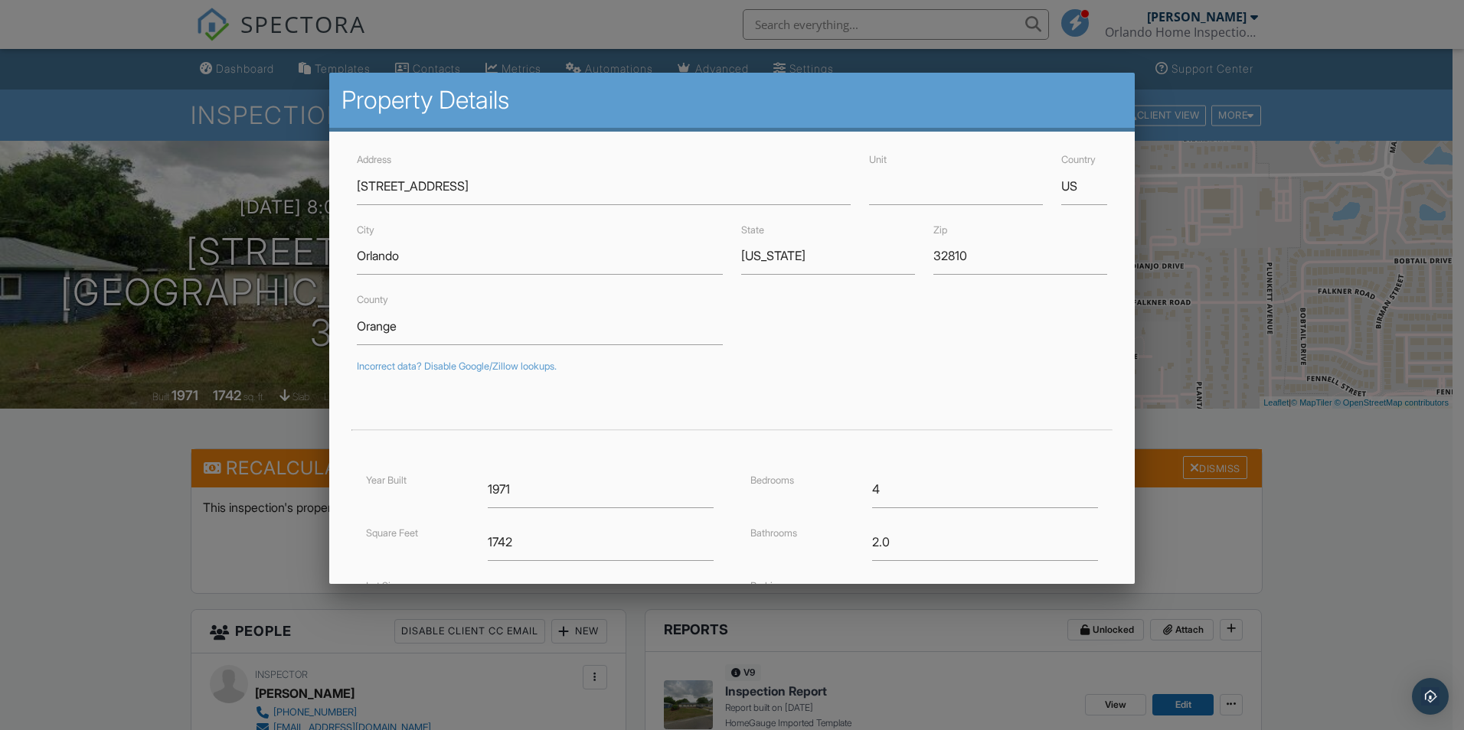
click at [167, 168] on div at bounding box center [732, 379] width 1464 height 913
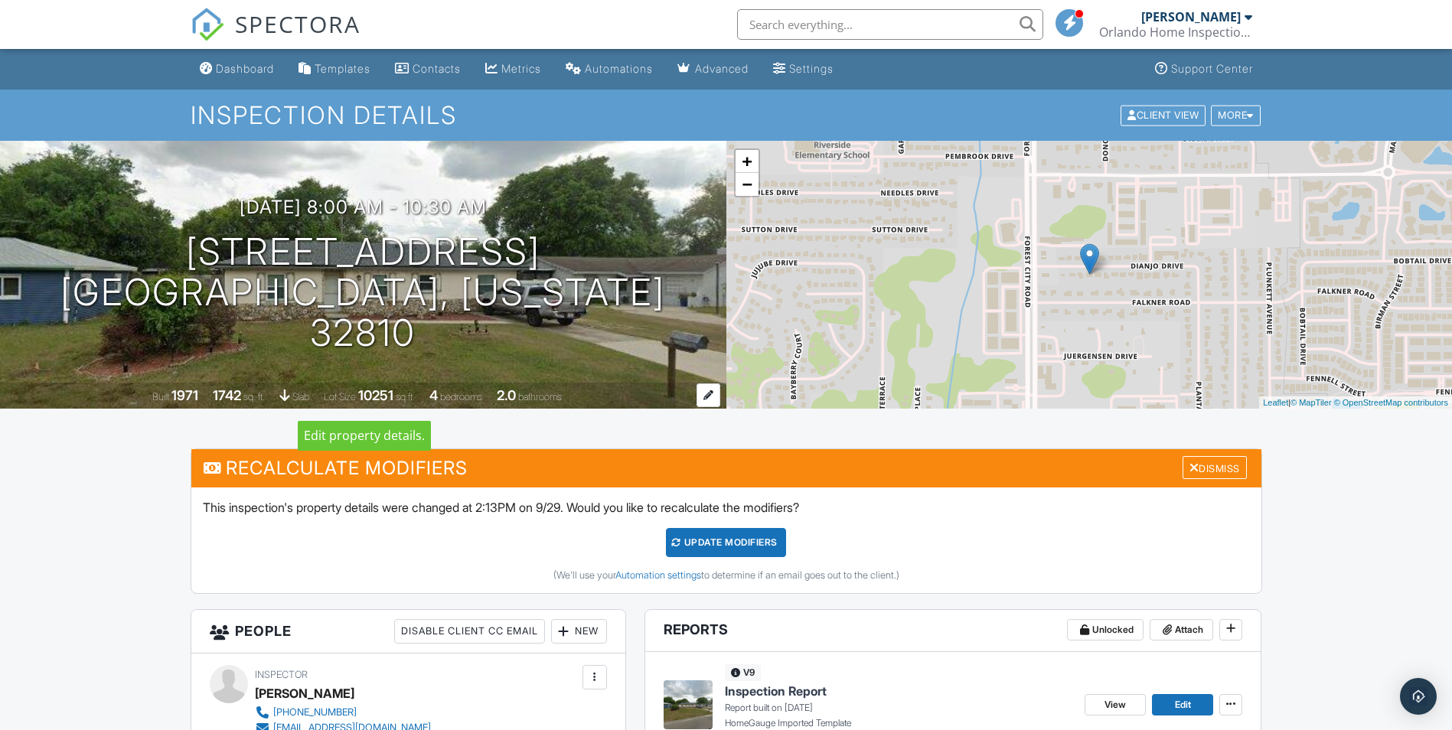
click at [711, 392] on div at bounding box center [709, 395] width 24 height 24
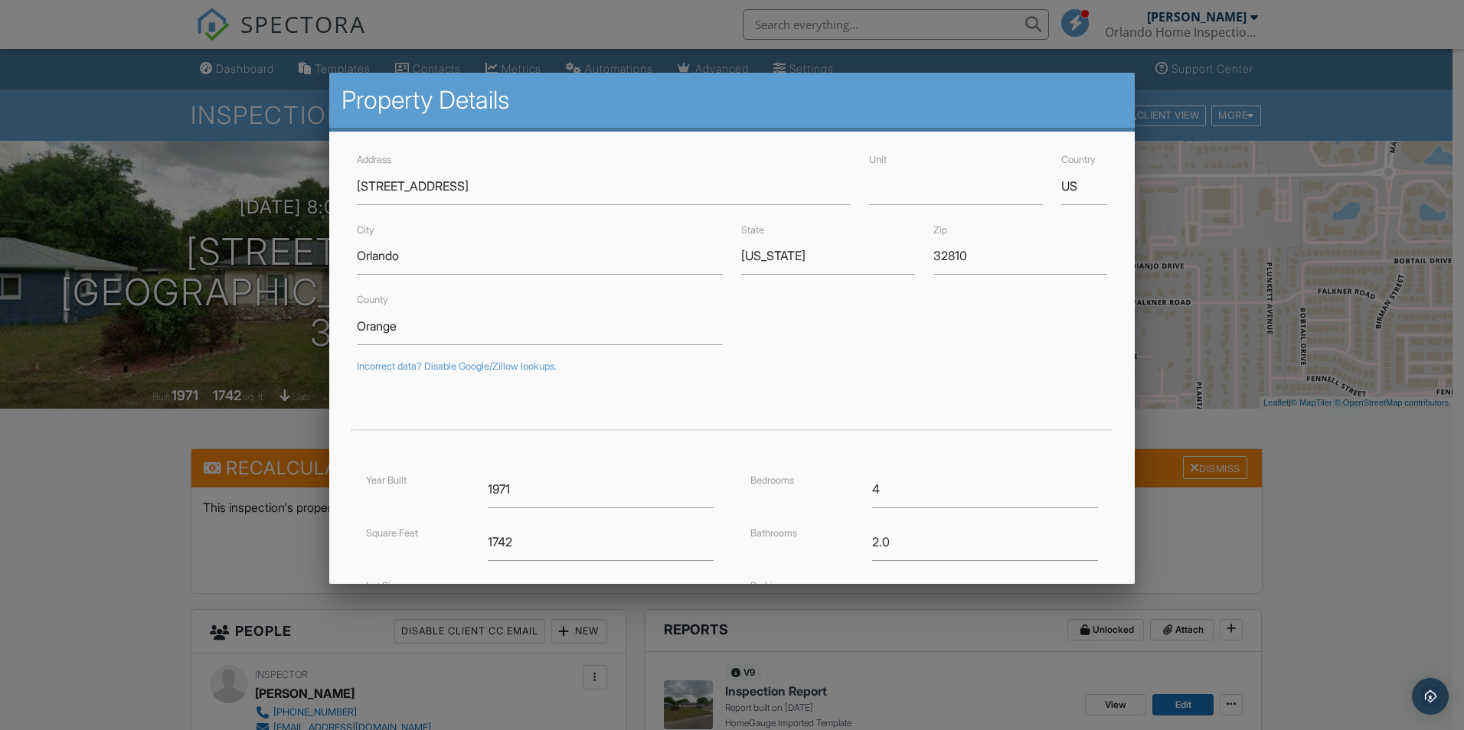
click at [22, 472] on div at bounding box center [732, 379] width 1464 height 913
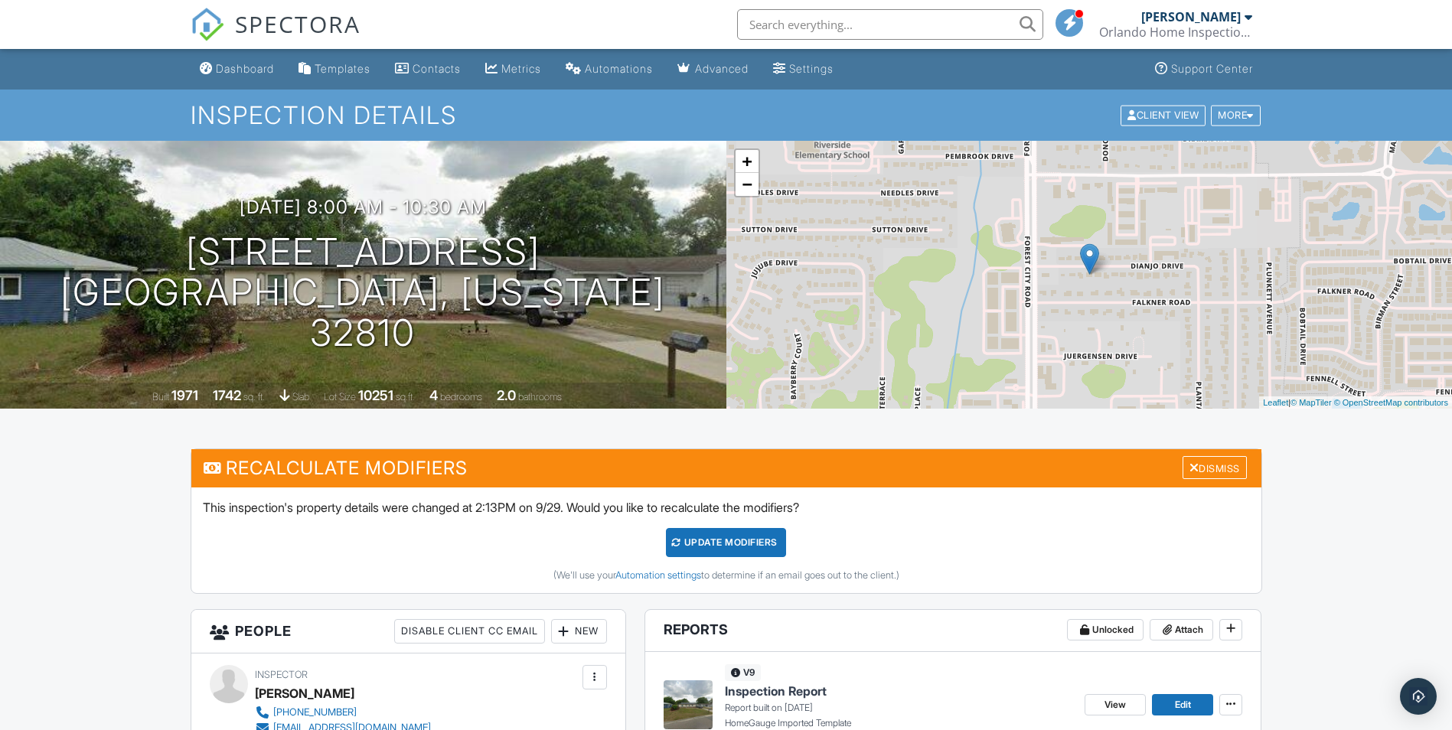
click at [298, 197] on div "09/29/2025 8:00 am - 10:30 am 2606 Dianjo dr Orlando, Florida 32810 Built 1971 …" at bounding box center [363, 275] width 726 height 268
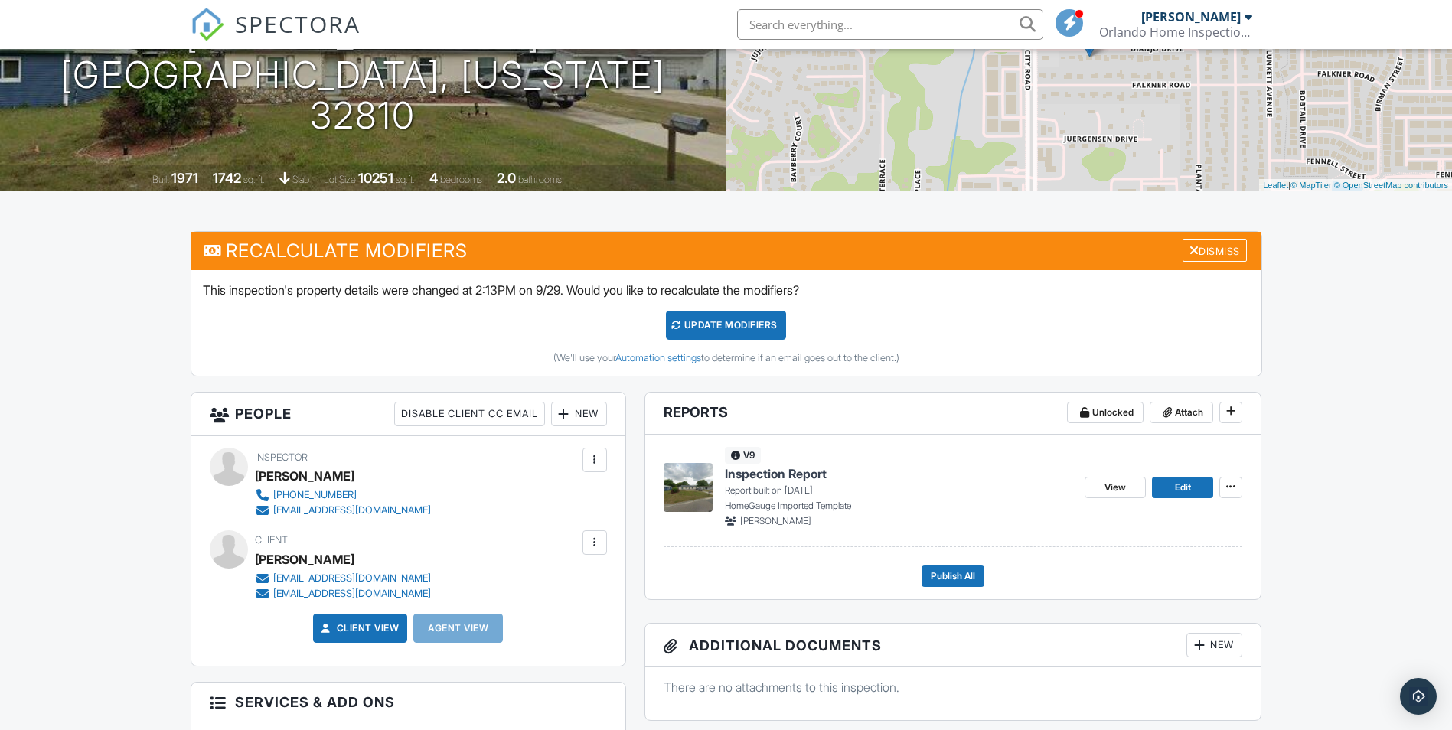
scroll to position [306, 0]
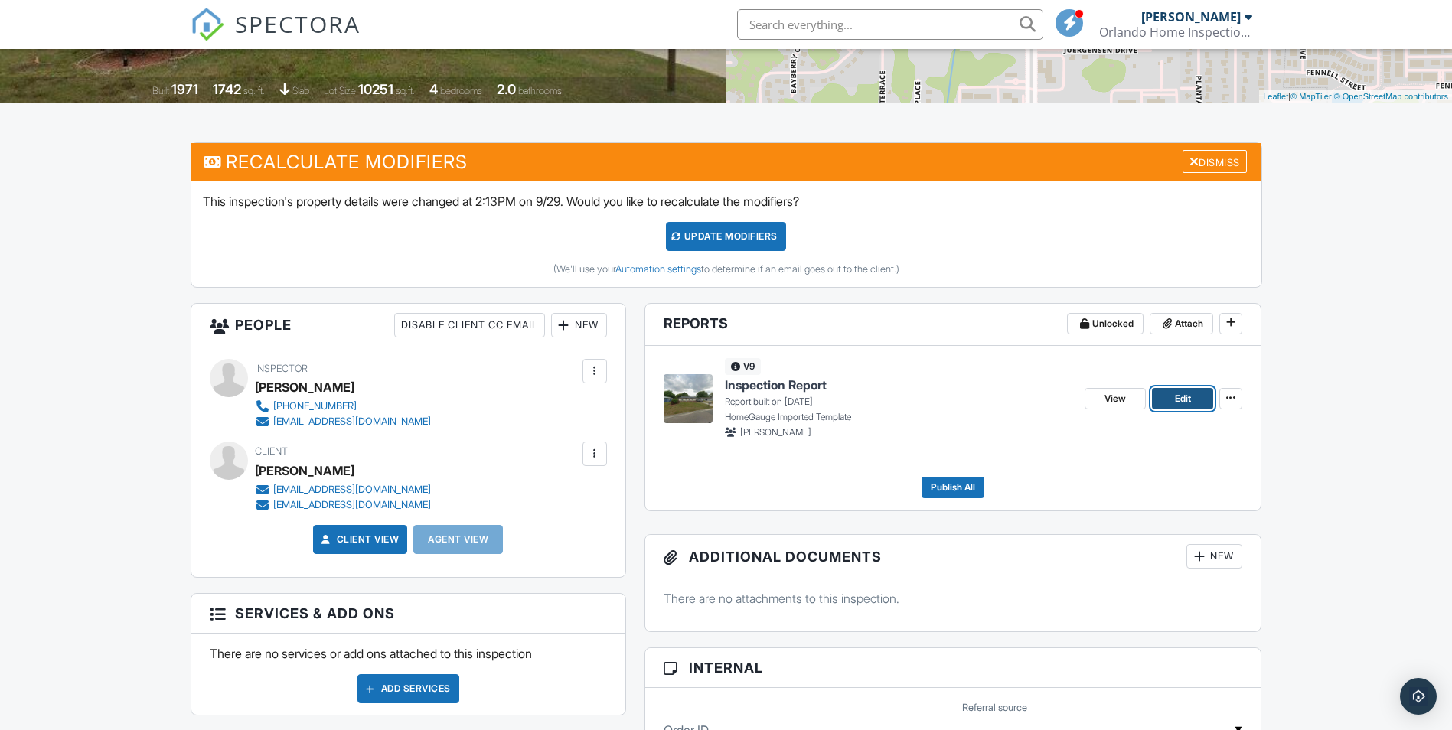
click at [1180, 396] on span "Edit" at bounding box center [1183, 398] width 16 height 15
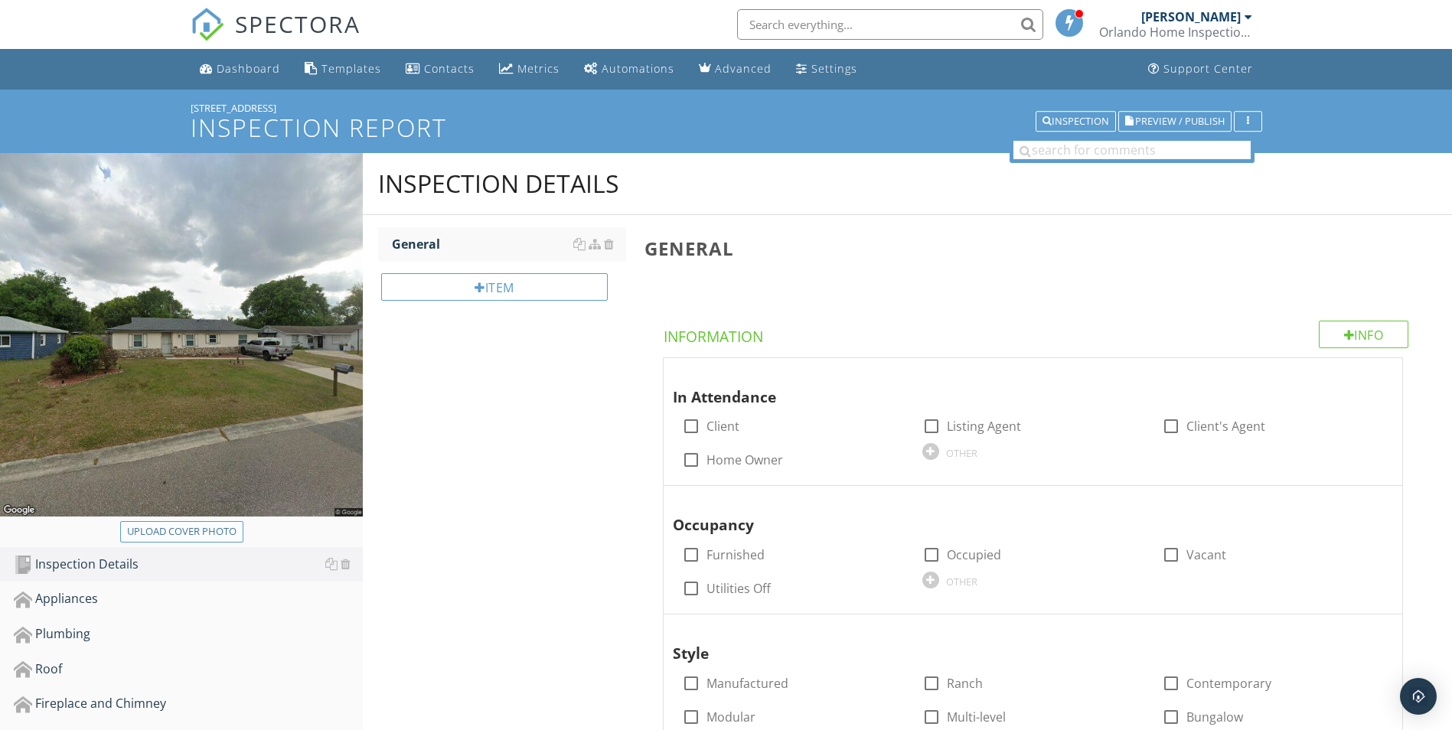
click at [202, 527] on div "Upload cover photo" at bounding box center [181, 531] width 109 height 15
type input "C:\fakepath\20250914_093216.jpg"
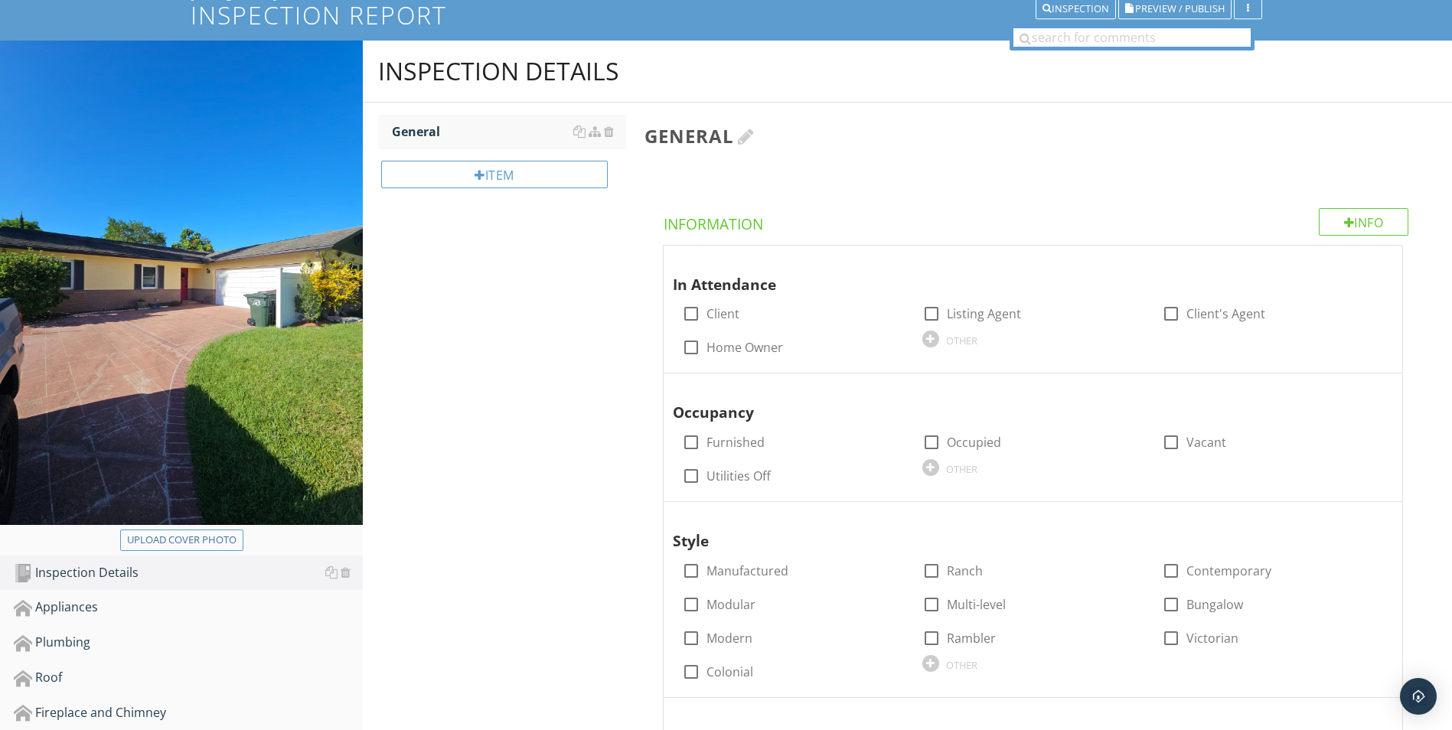
scroll to position [153, 0]
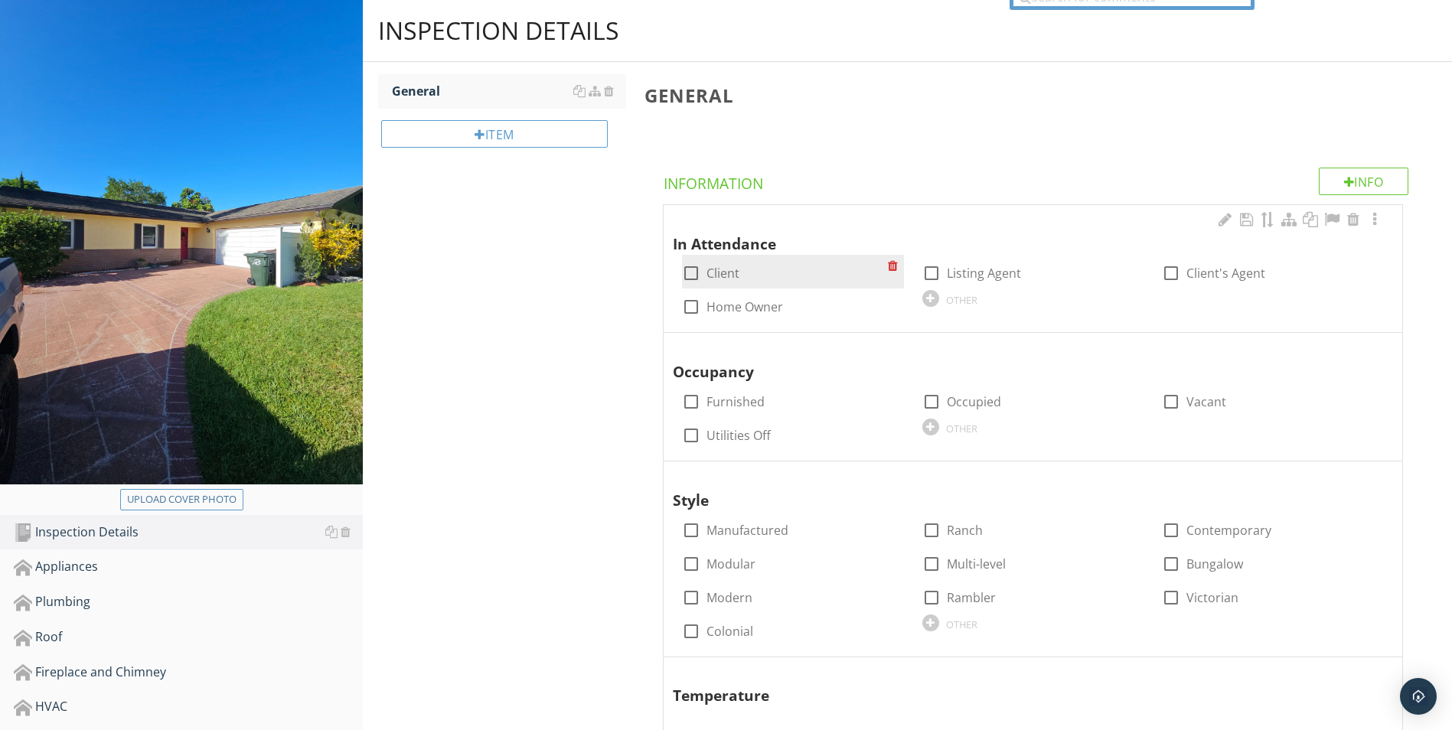
click at [694, 274] on div at bounding box center [691, 273] width 26 height 26
checkbox input "true"
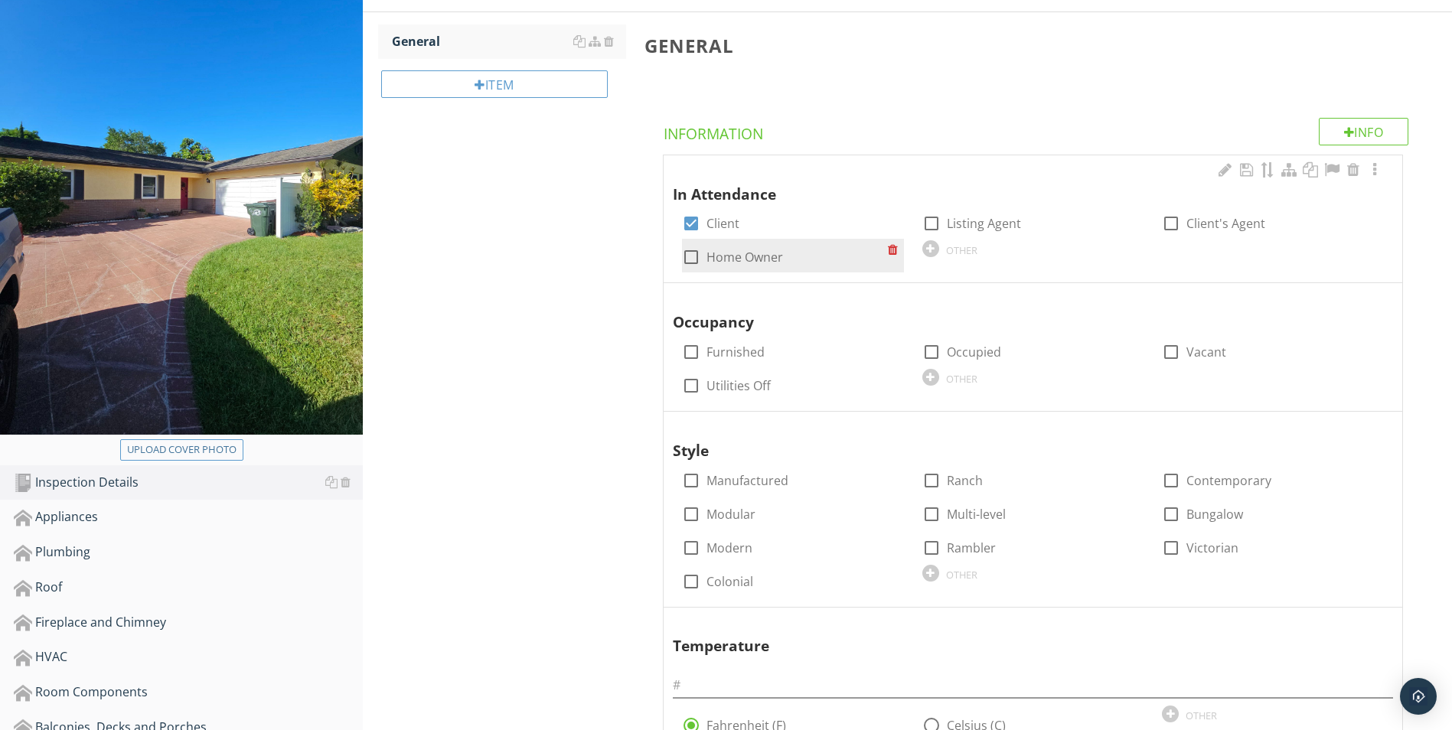
scroll to position [230, 0]
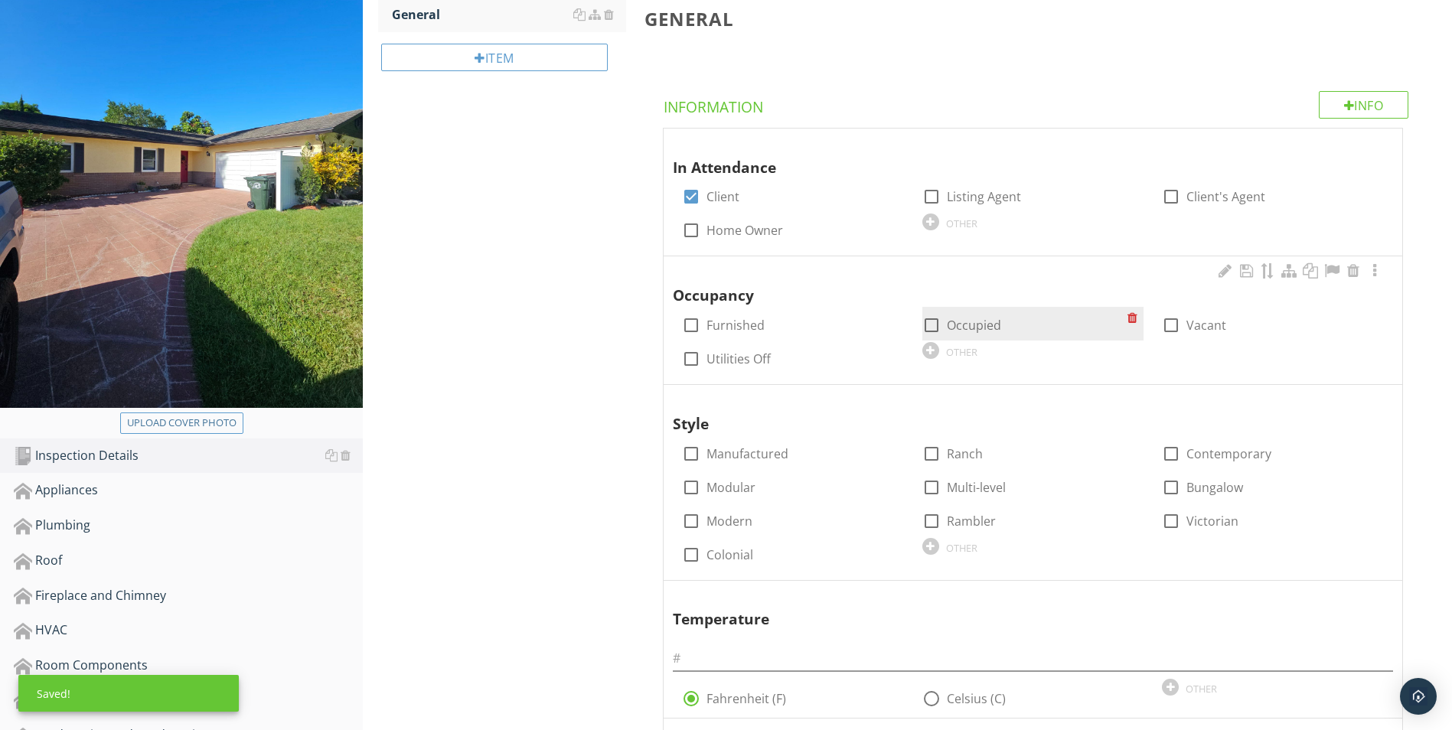
click at [929, 326] on div at bounding box center [932, 325] width 26 height 26
checkbox input "true"
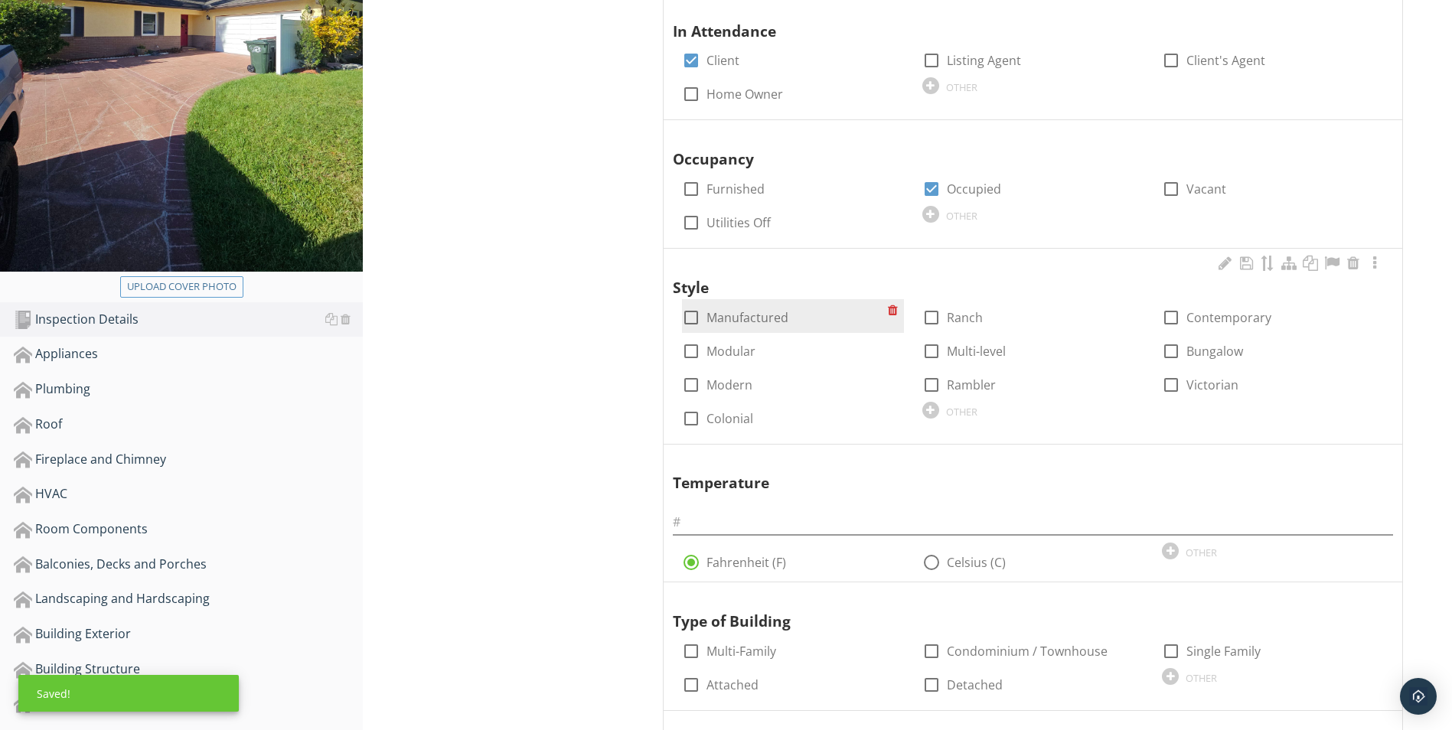
scroll to position [383, 0]
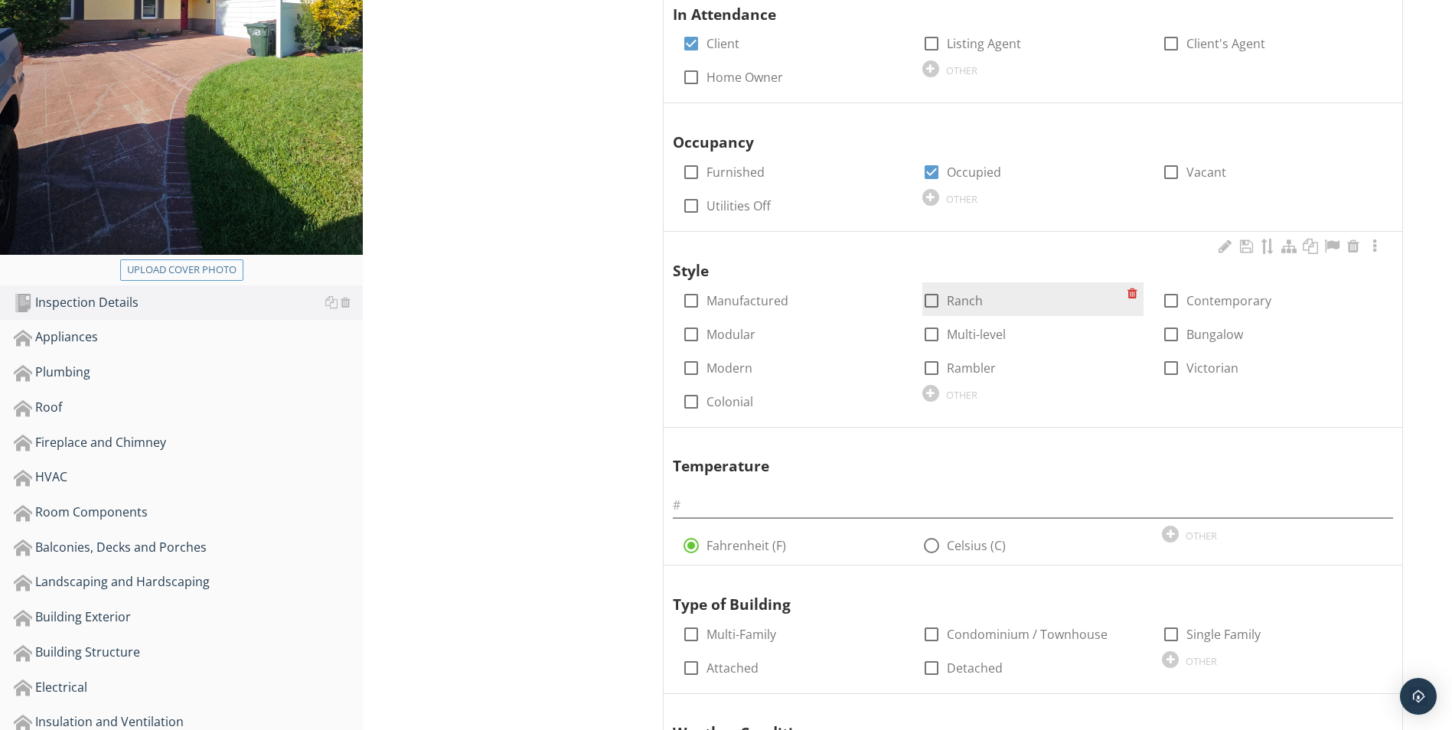
click at [926, 301] on div at bounding box center [932, 301] width 26 height 26
checkbox input "true"
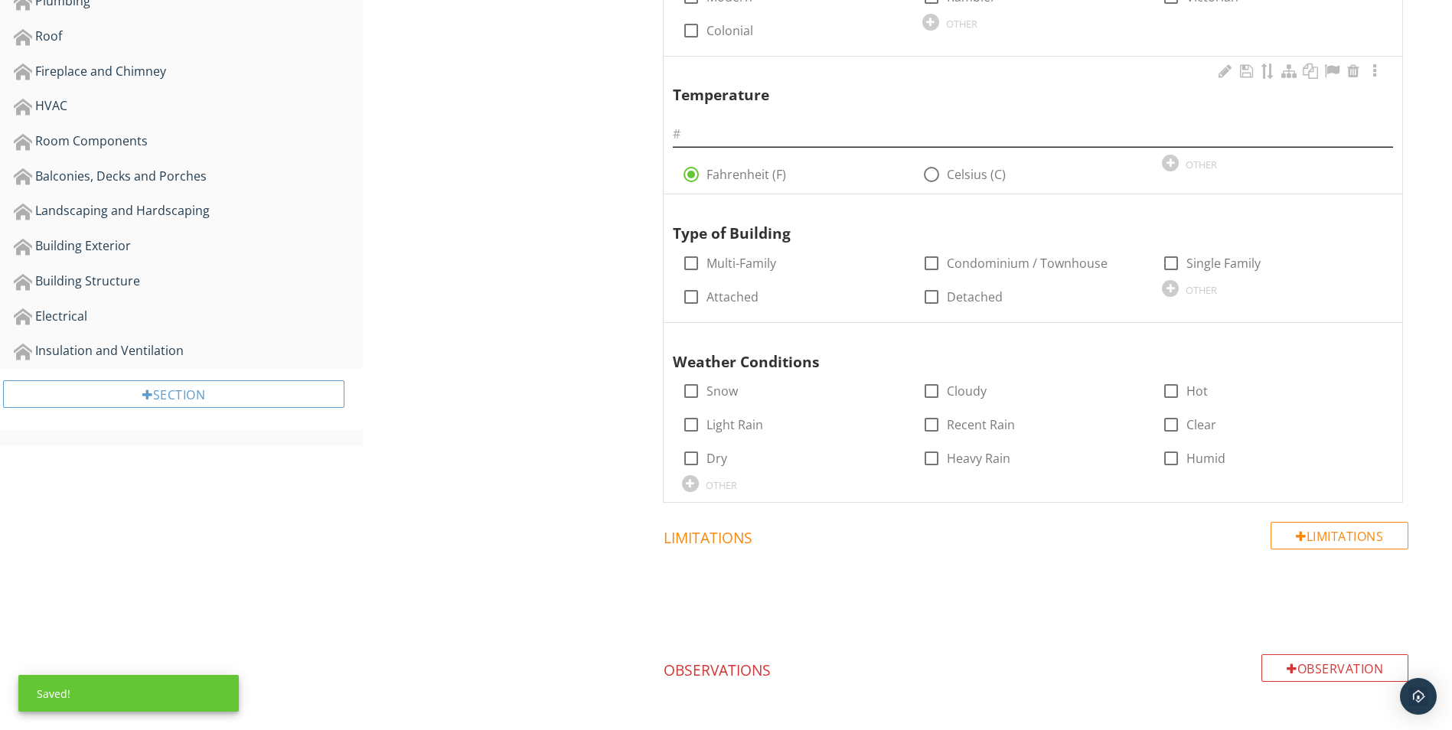
scroll to position [765, 0]
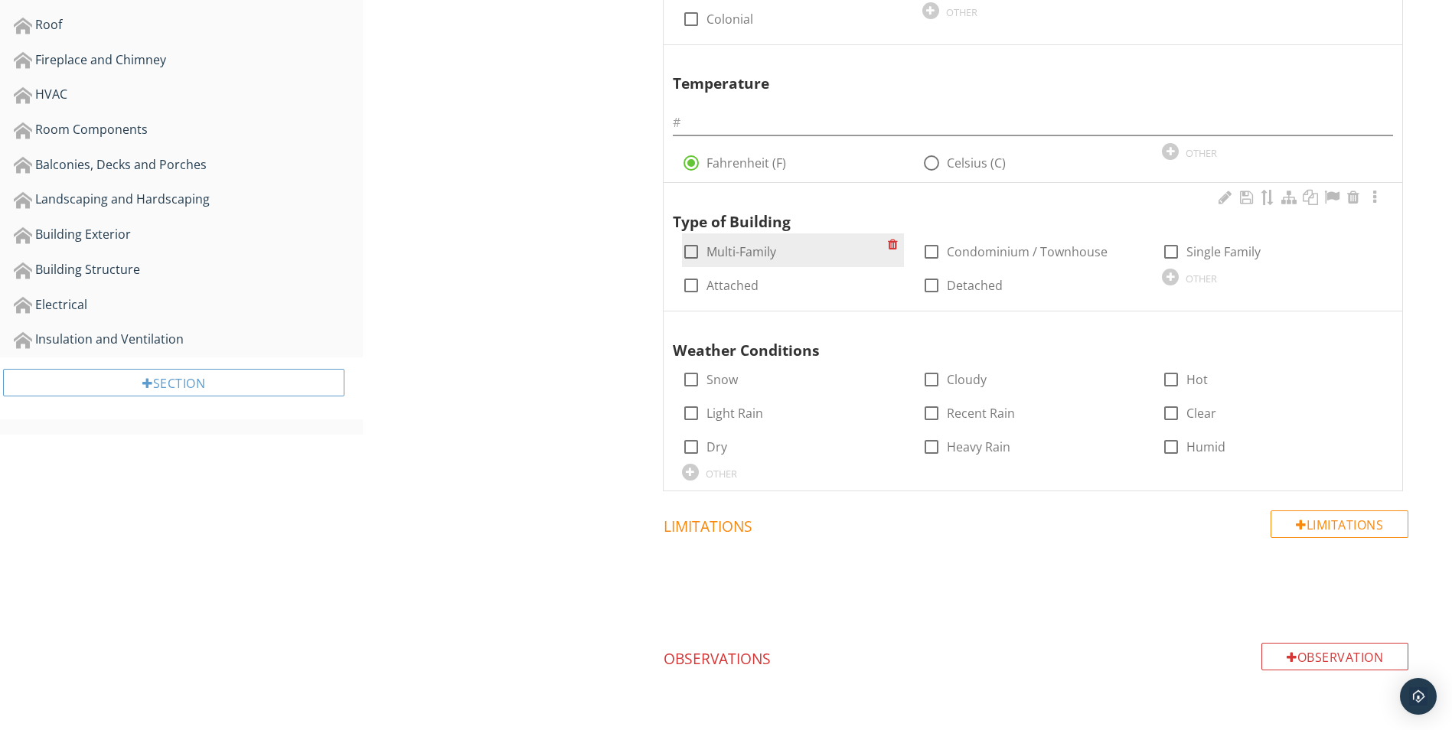
click at [694, 252] on div at bounding box center [691, 252] width 26 height 26
checkbox input "true"
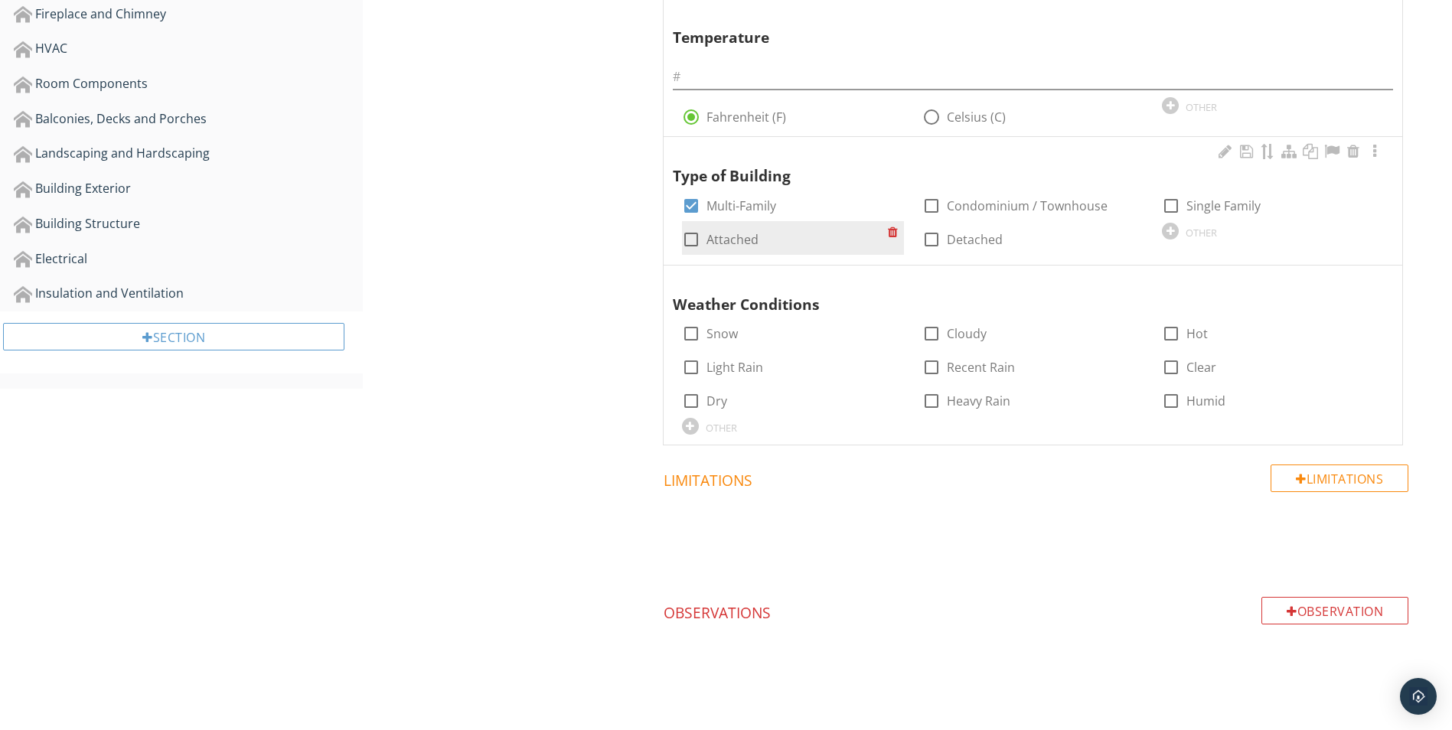
scroll to position [830, 0]
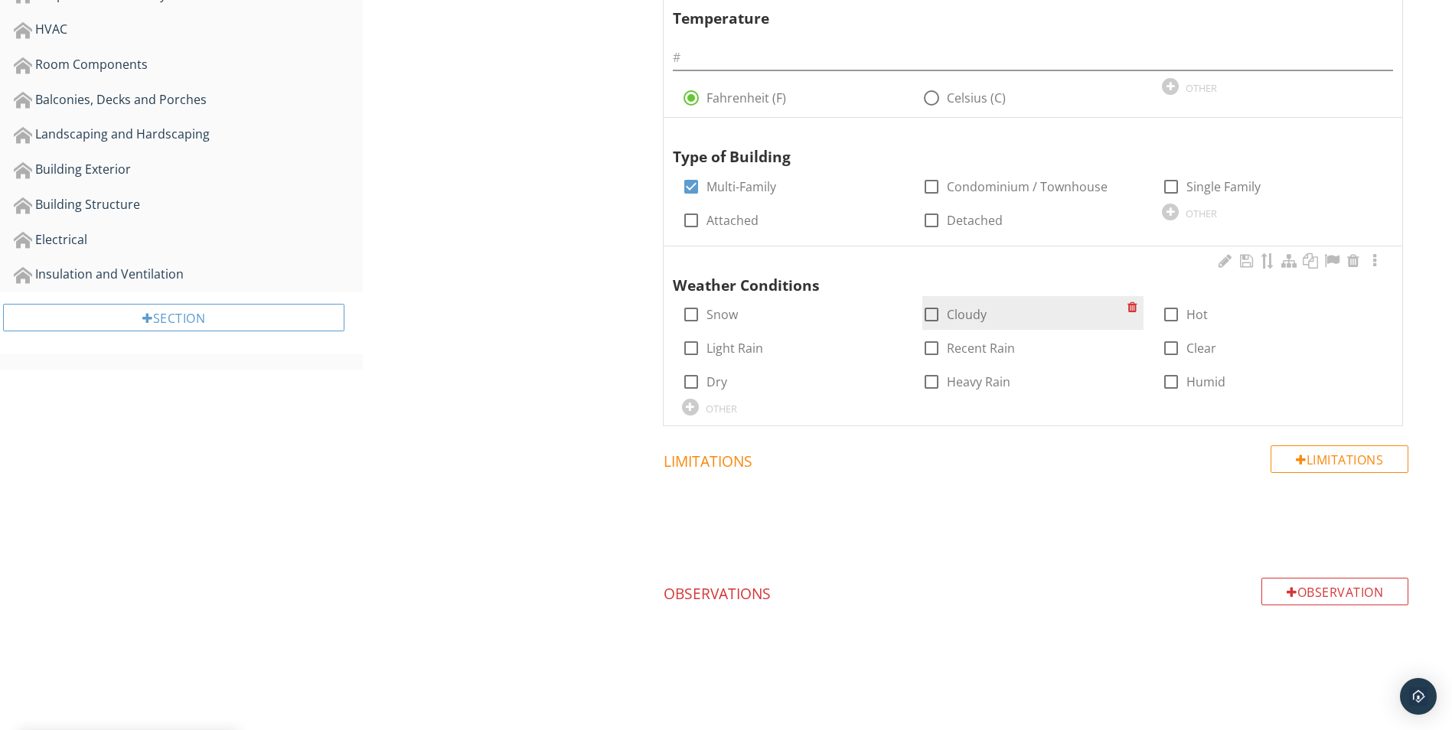
click at [935, 315] on div at bounding box center [932, 315] width 26 height 26
checkbox input "true"
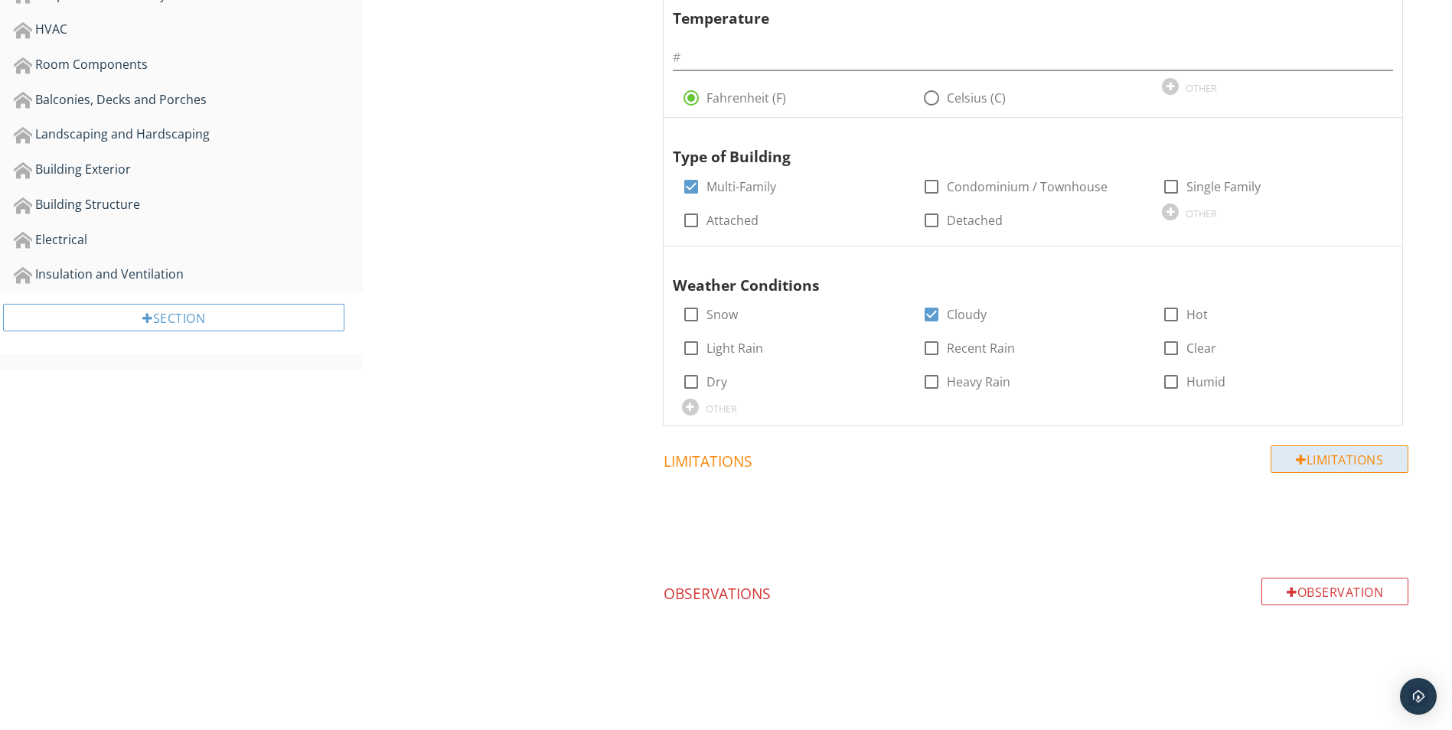
click at [1296, 462] on div at bounding box center [1301, 460] width 11 height 12
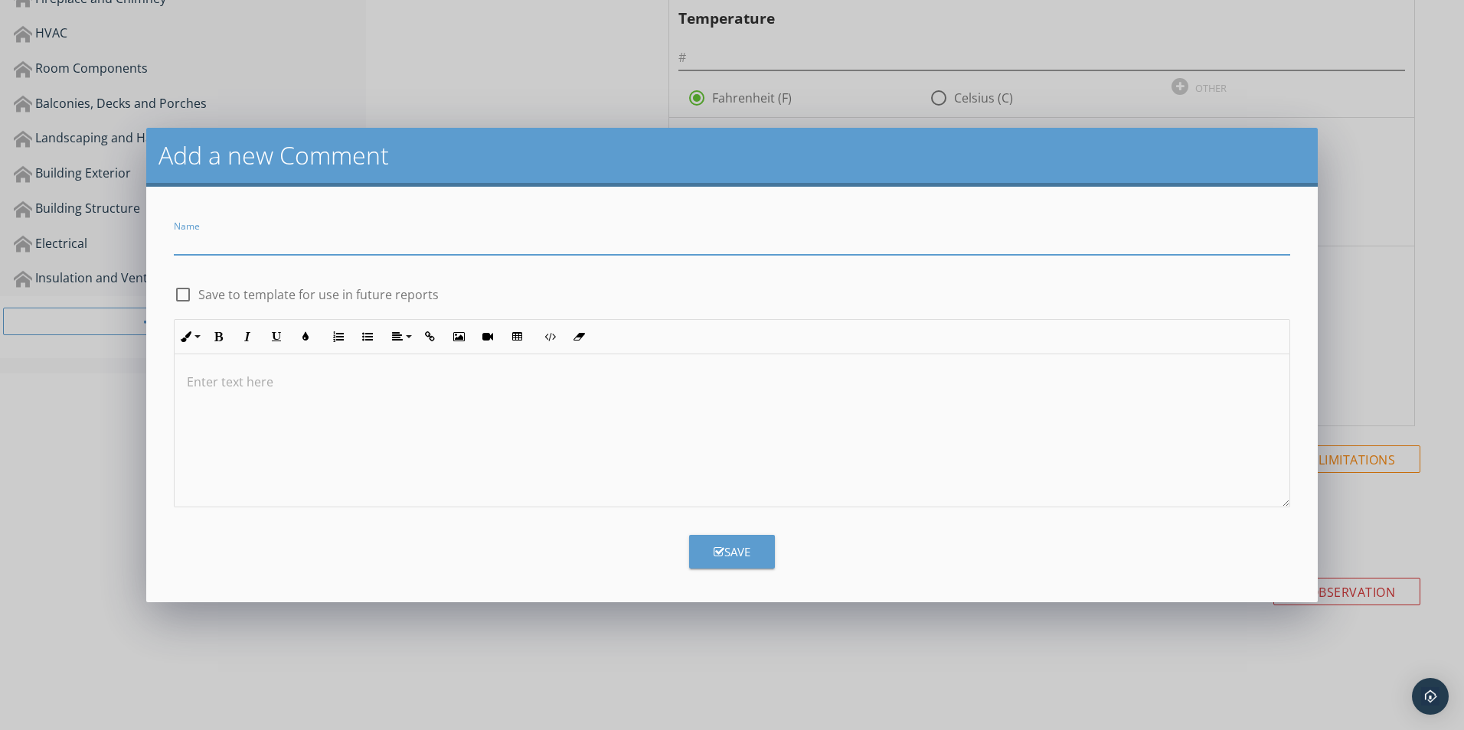
click at [735, 543] on button "Save" at bounding box center [732, 552] width 86 height 34
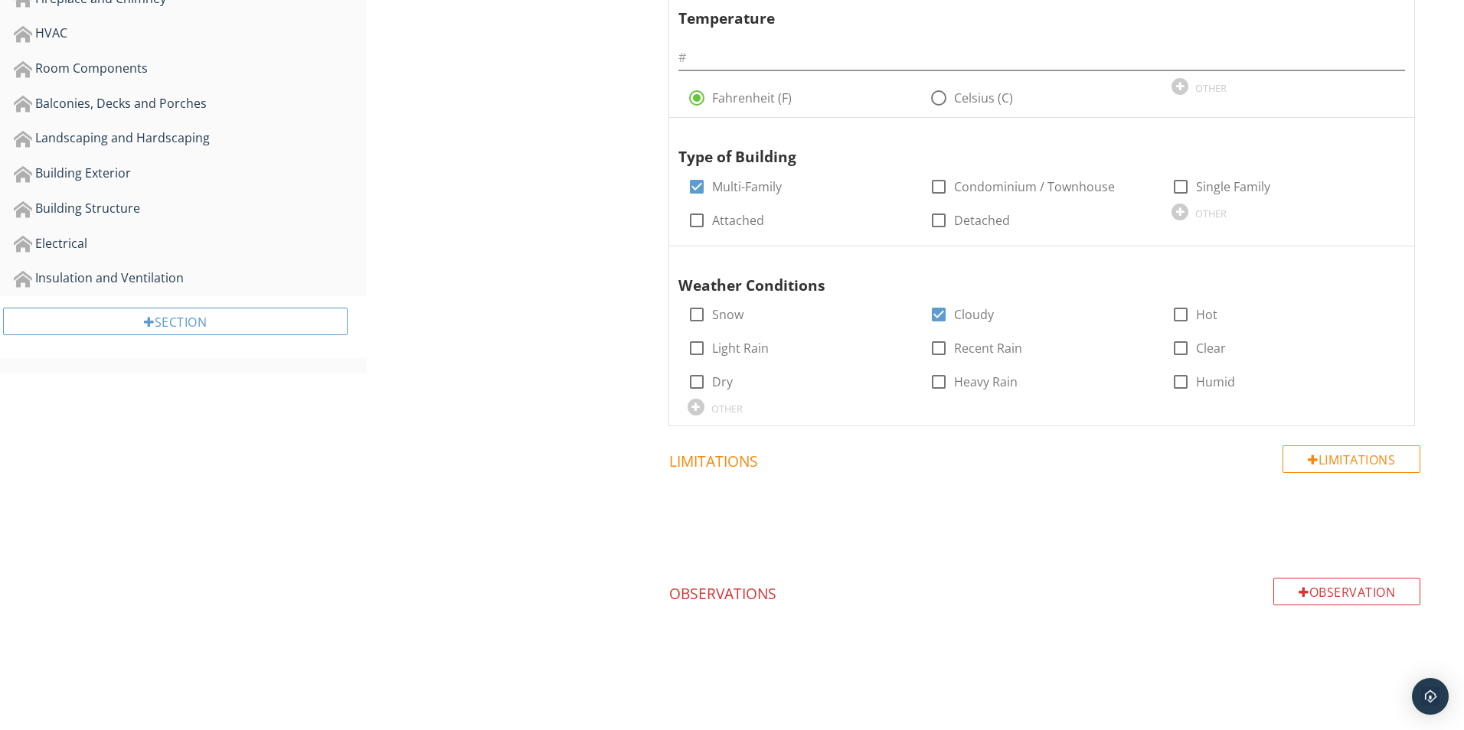
click at [728, 622] on div at bounding box center [732, 365] width 1464 height 730
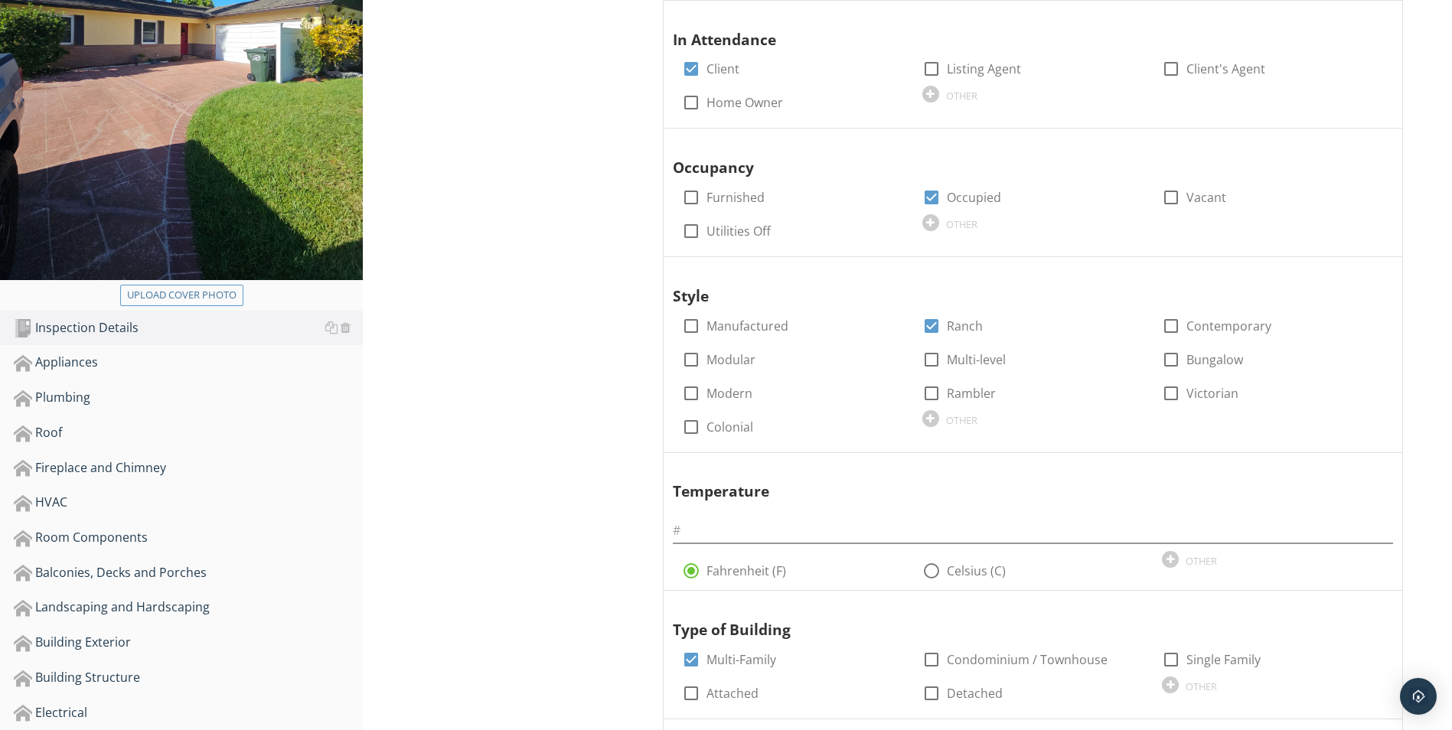
scroll to position [383, 0]
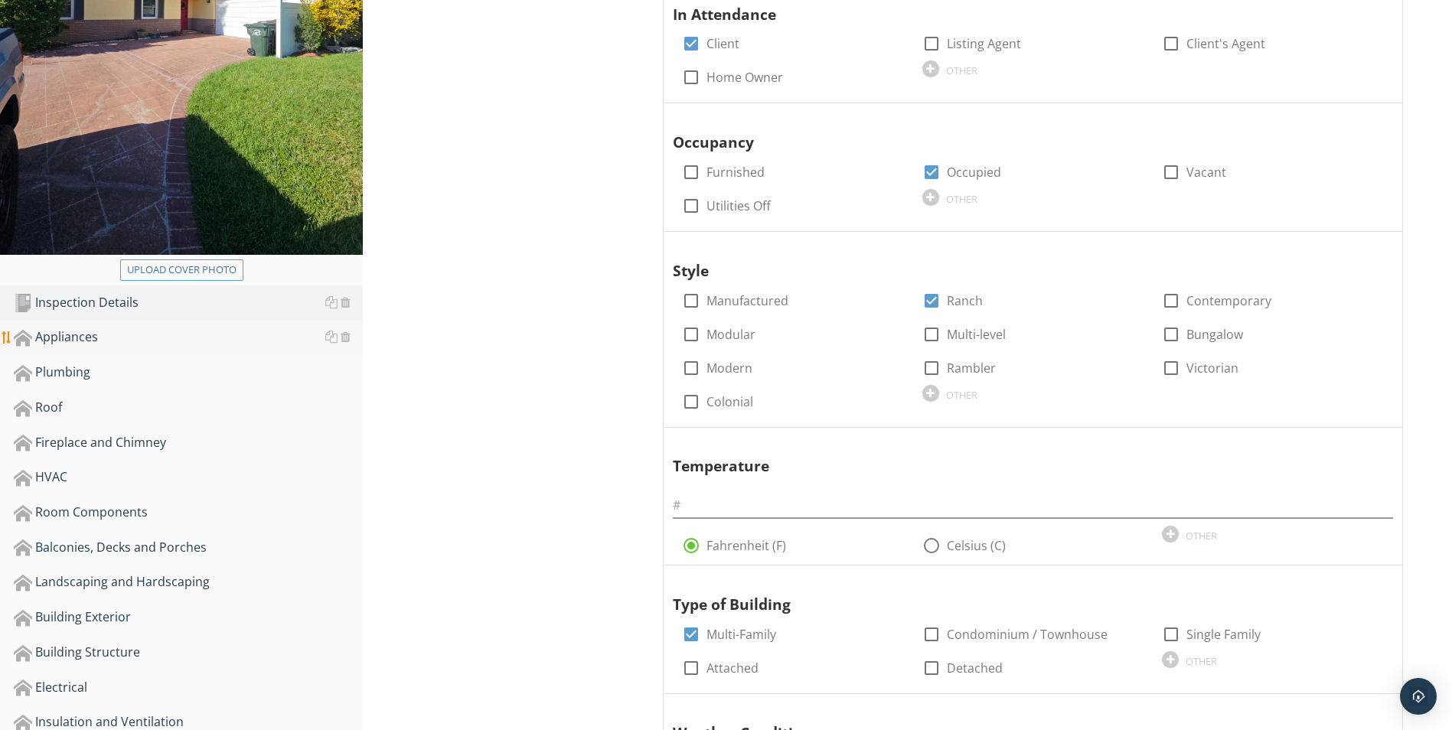
click at [52, 338] on div "Appliances" at bounding box center [188, 338] width 349 height 20
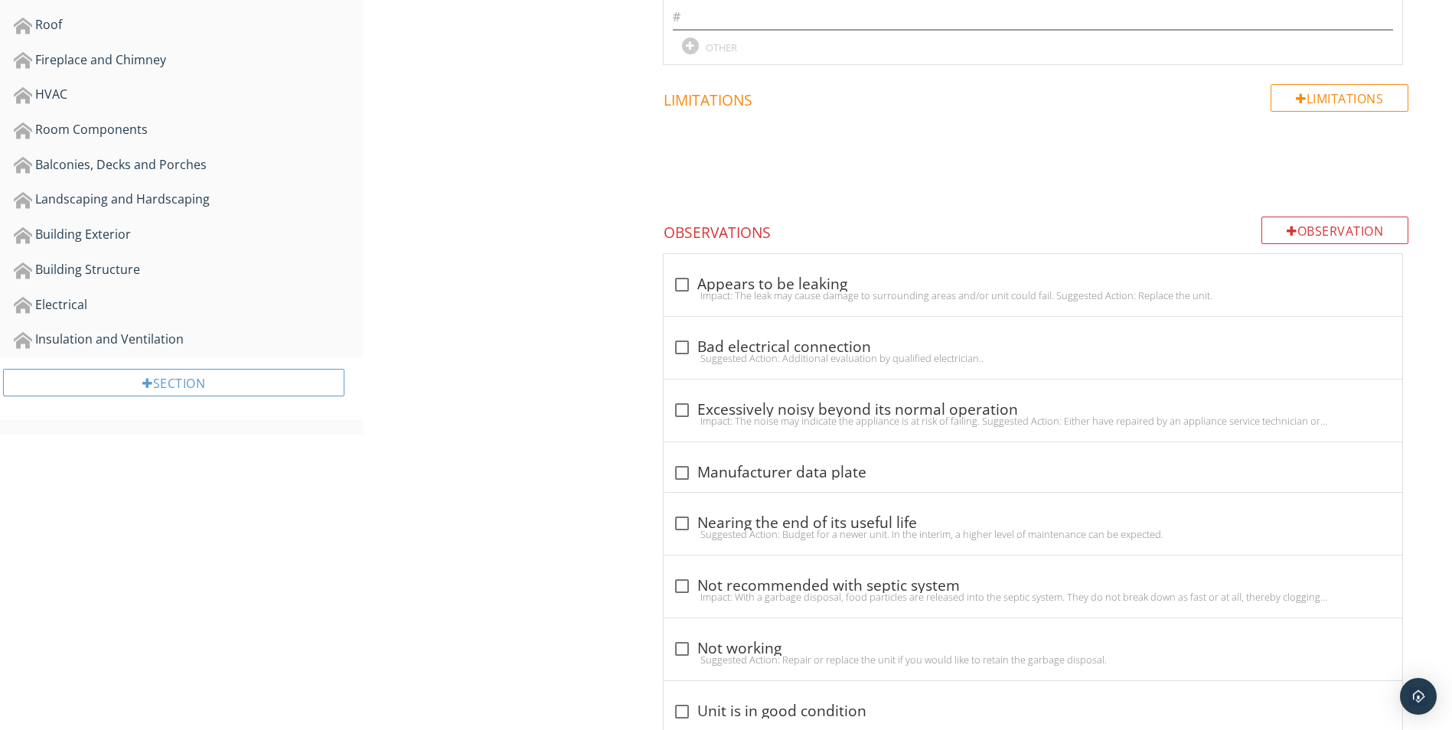
scroll to position [805, 0]
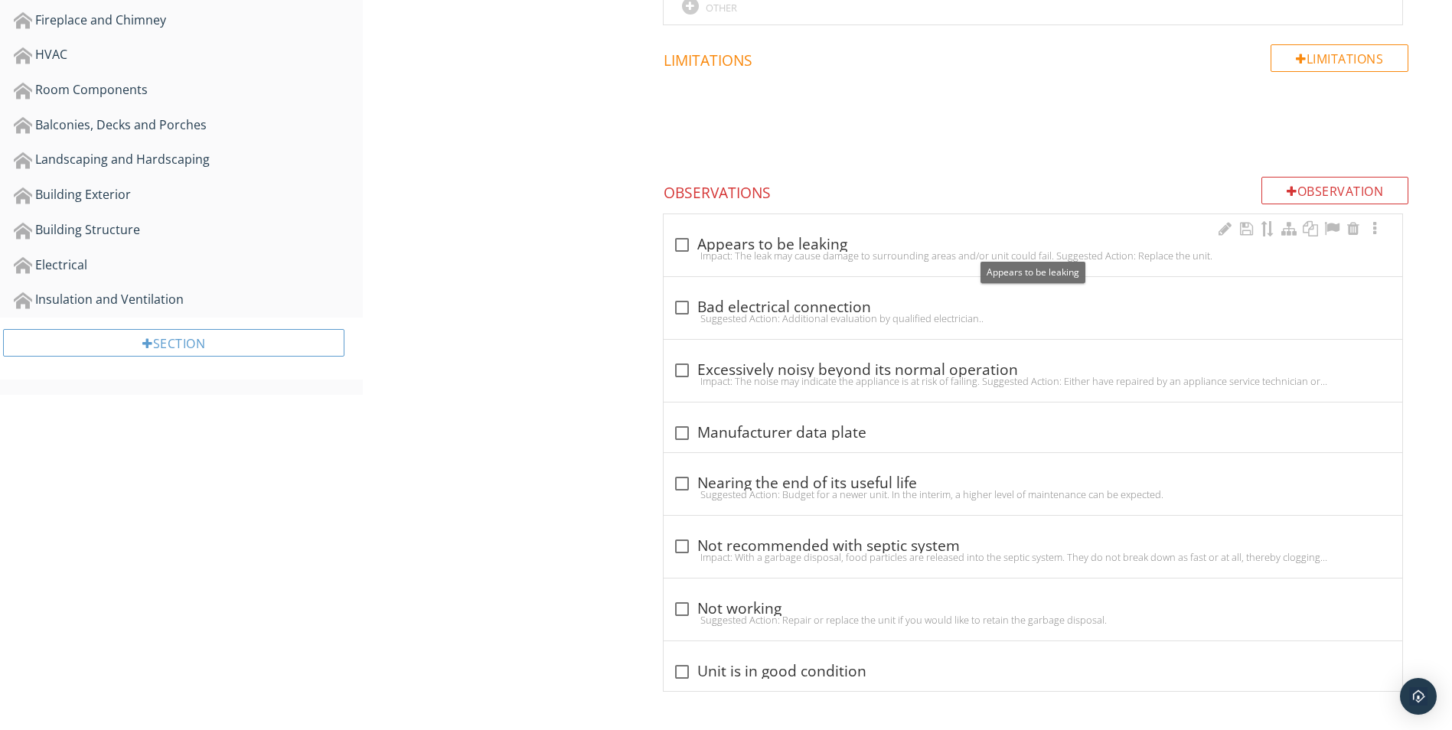
click at [680, 246] on div at bounding box center [682, 245] width 26 height 26
checkbox input "true"
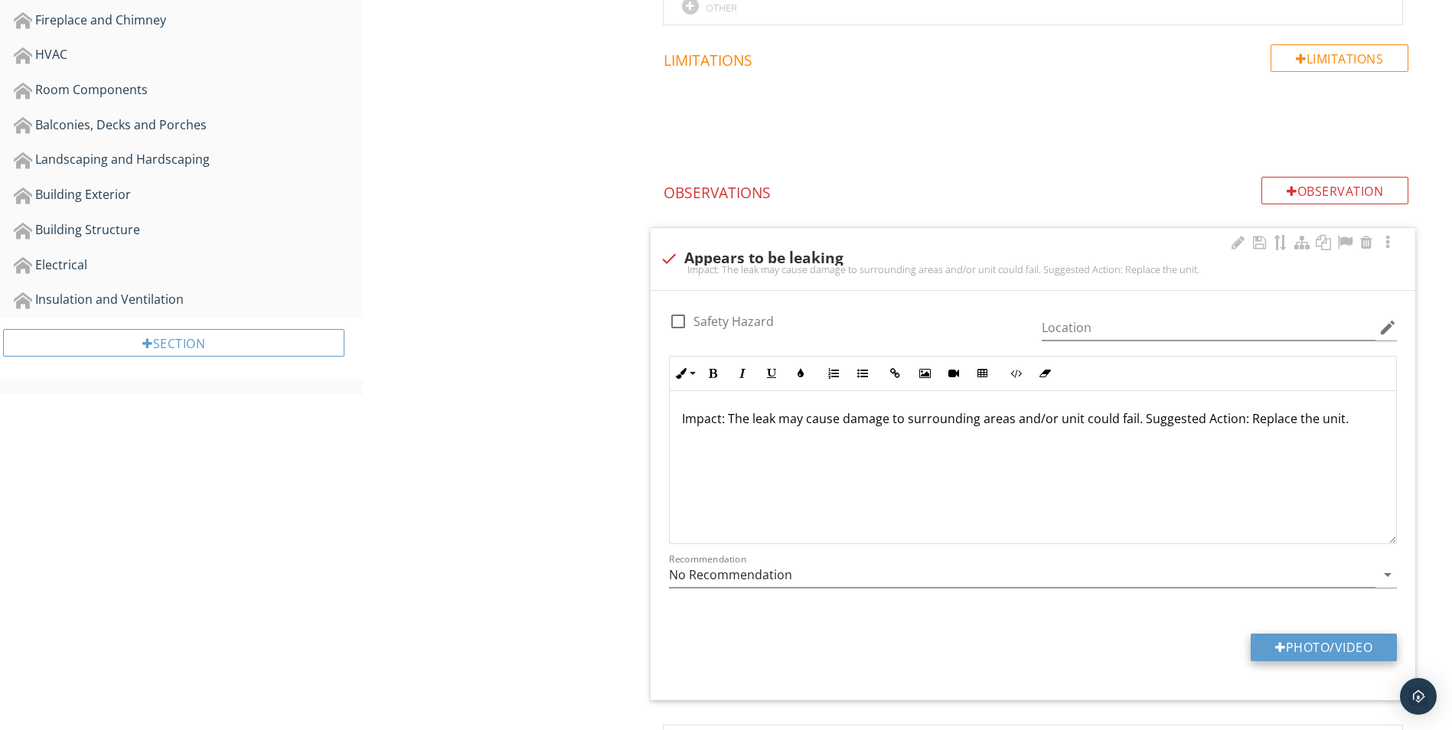
click at [1298, 644] on button "Photo/Video" at bounding box center [1324, 648] width 146 height 28
type input "C:\fakepath\20250914_102214.jpg"
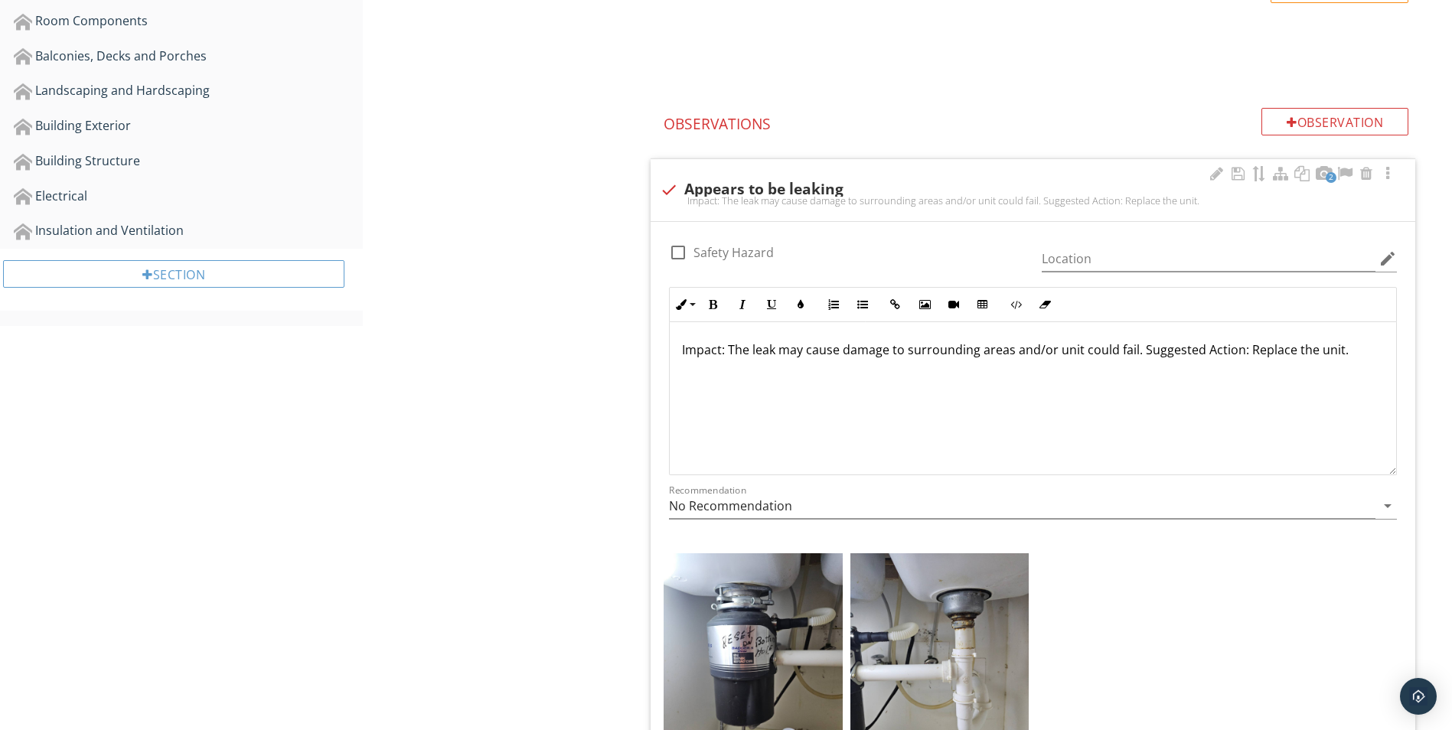
scroll to position [1035, 0]
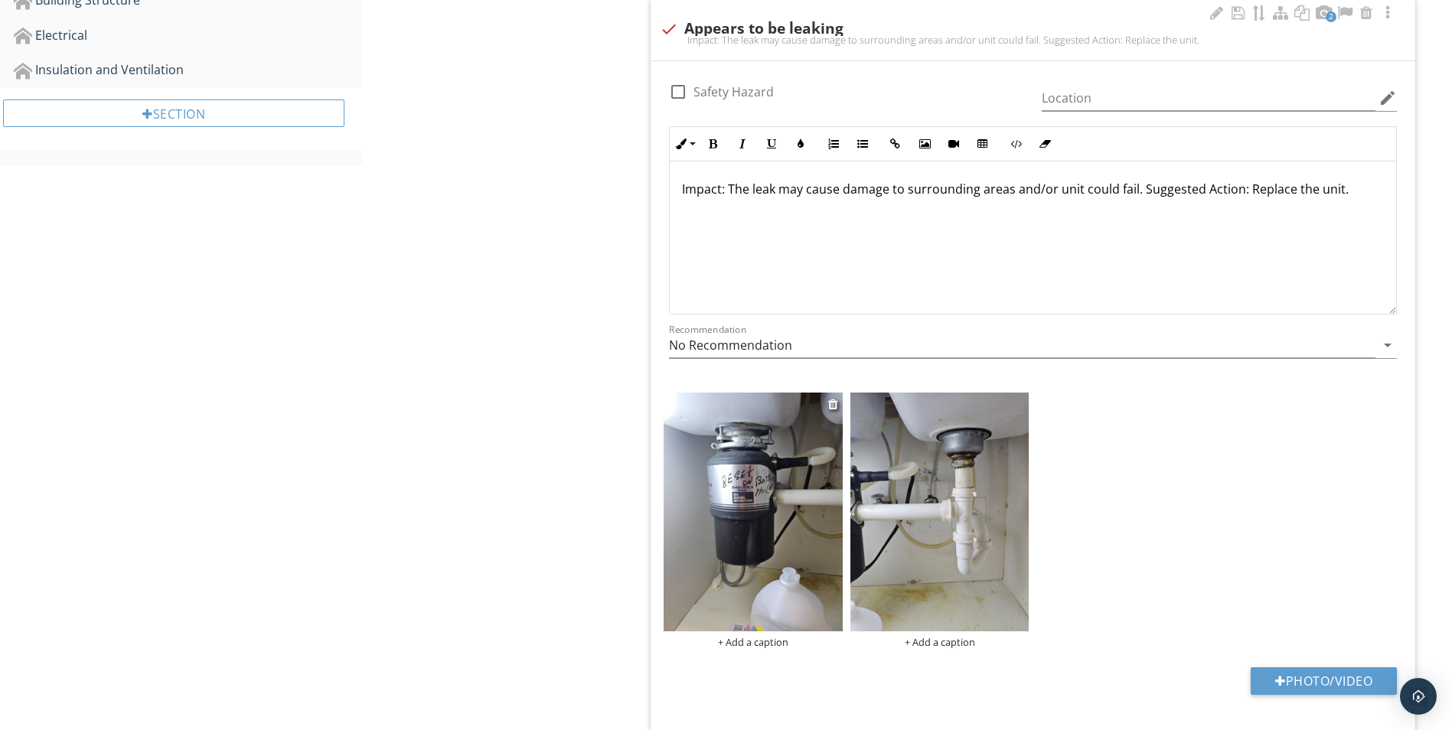
click at [738, 501] on img at bounding box center [753, 512] width 179 height 239
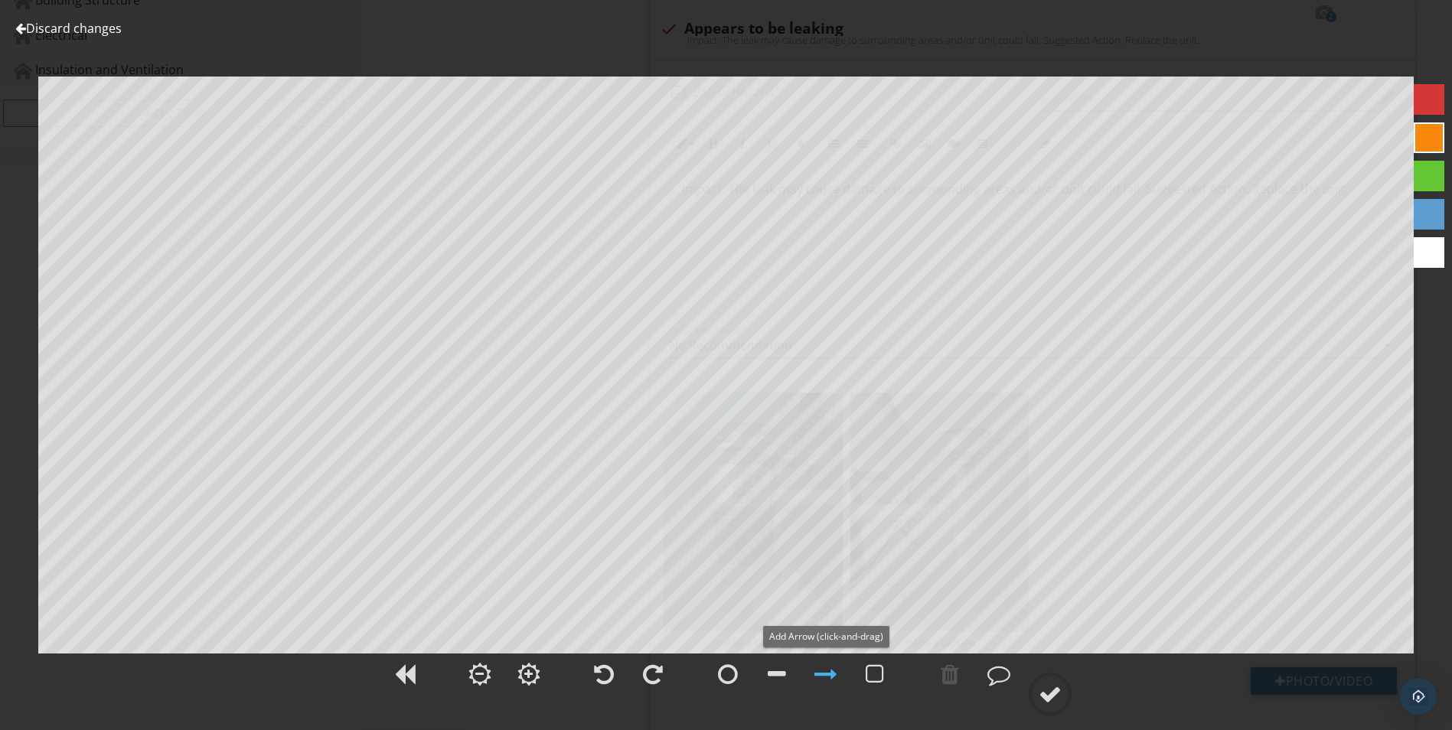
click at [827, 671] on div at bounding box center [825, 674] width 23 height 23
click at [821, 673] on div at bounding box center [825, 674] width 23 height 23
click at [1431, 96] on div at bounding box center [1429, 99] width 31 height 31
click at [831, 676] on div at bounding box center [825, 674] width 23 height 23
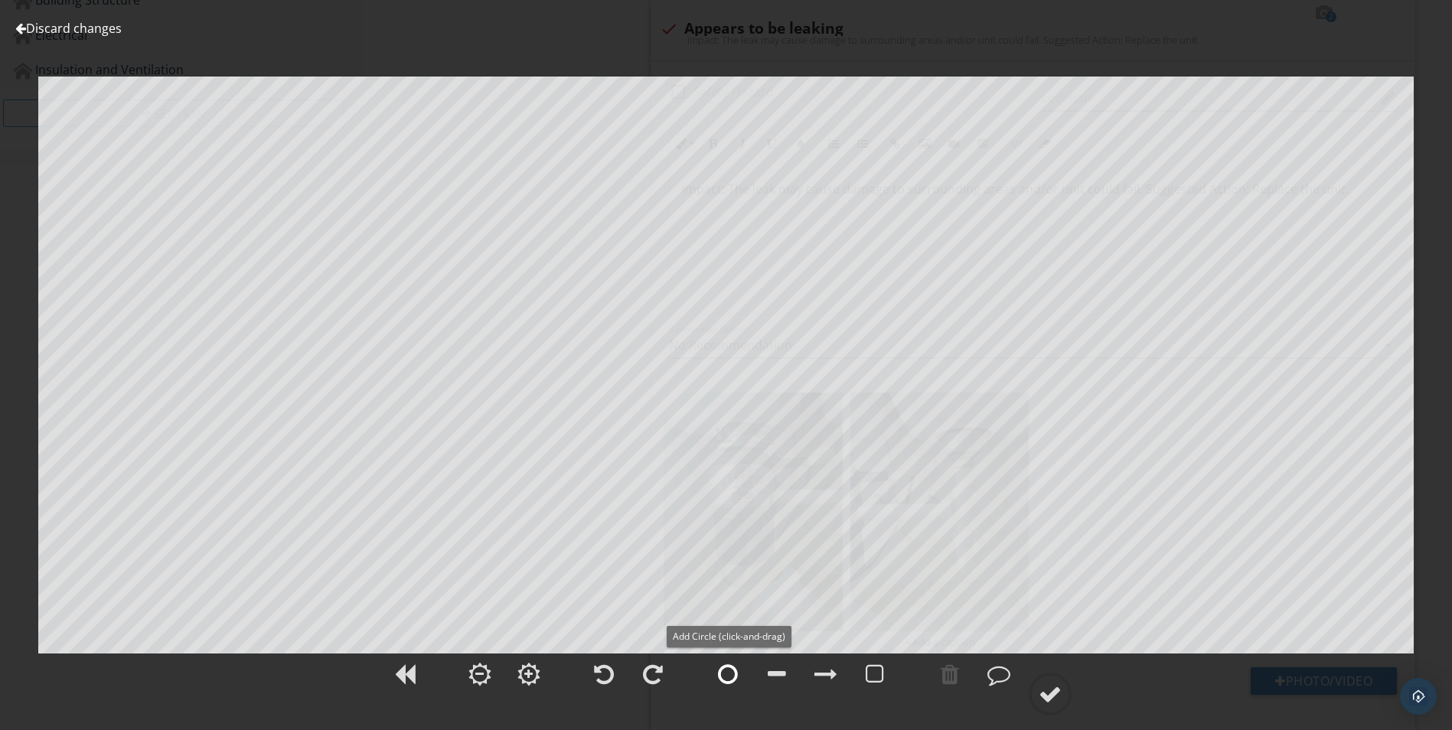
click at [733, 680] on div at bounding box center [728, 674] width 20 height 23
click at [723, 674] on div at bounding box center [728, 674] width 20 height 23
click at [45, 30] on link "Discard changes" at bounding box center [68, 28] width 106 height 17
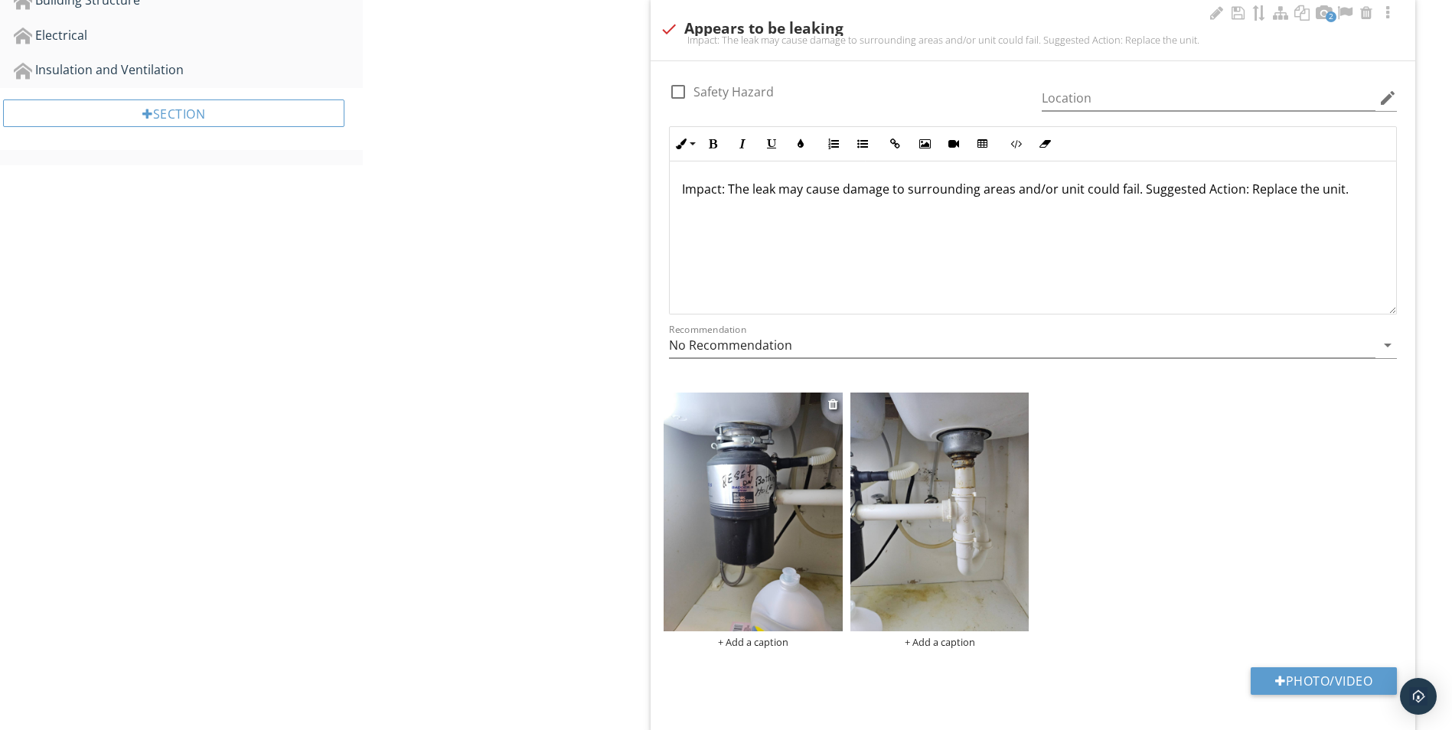
click at [740, 538] on img at bounding box center [753, 512] width 179 height 239
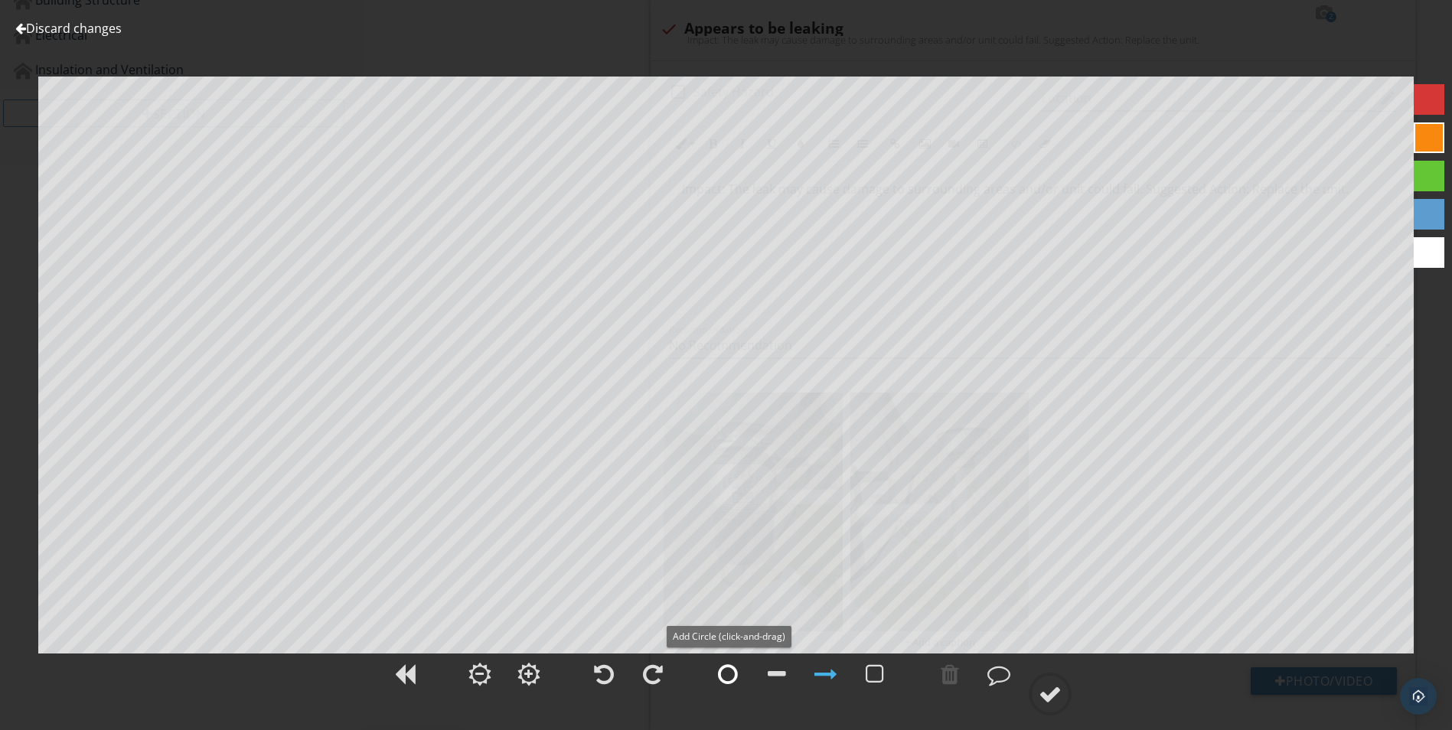
click at [729, 670] on div at bounding box center [728, 674] width 20 height 23
click at [728, 677] on div at bounding box center [728, 674] width 20 height 23
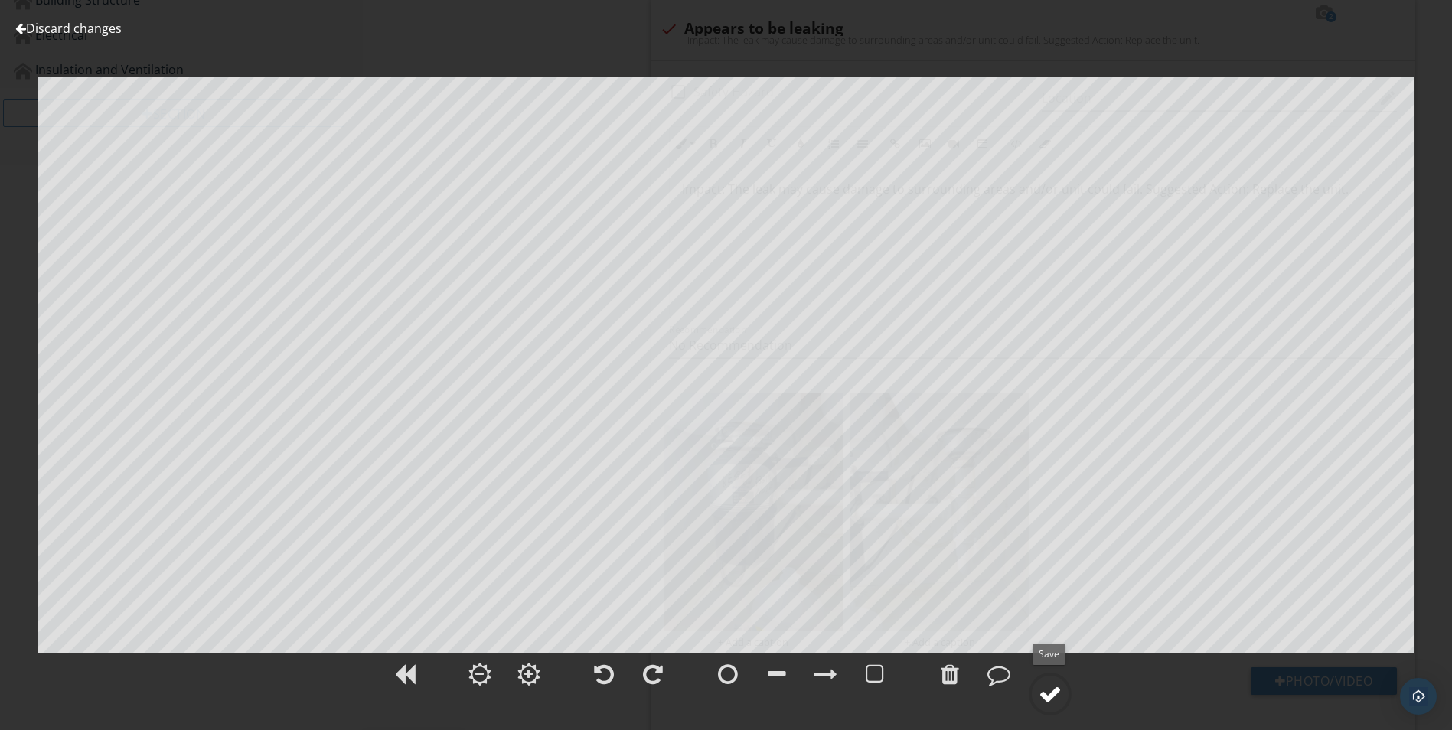
click at [1049, 691] on div at bounding box center [1050, 694] width 23 height 23
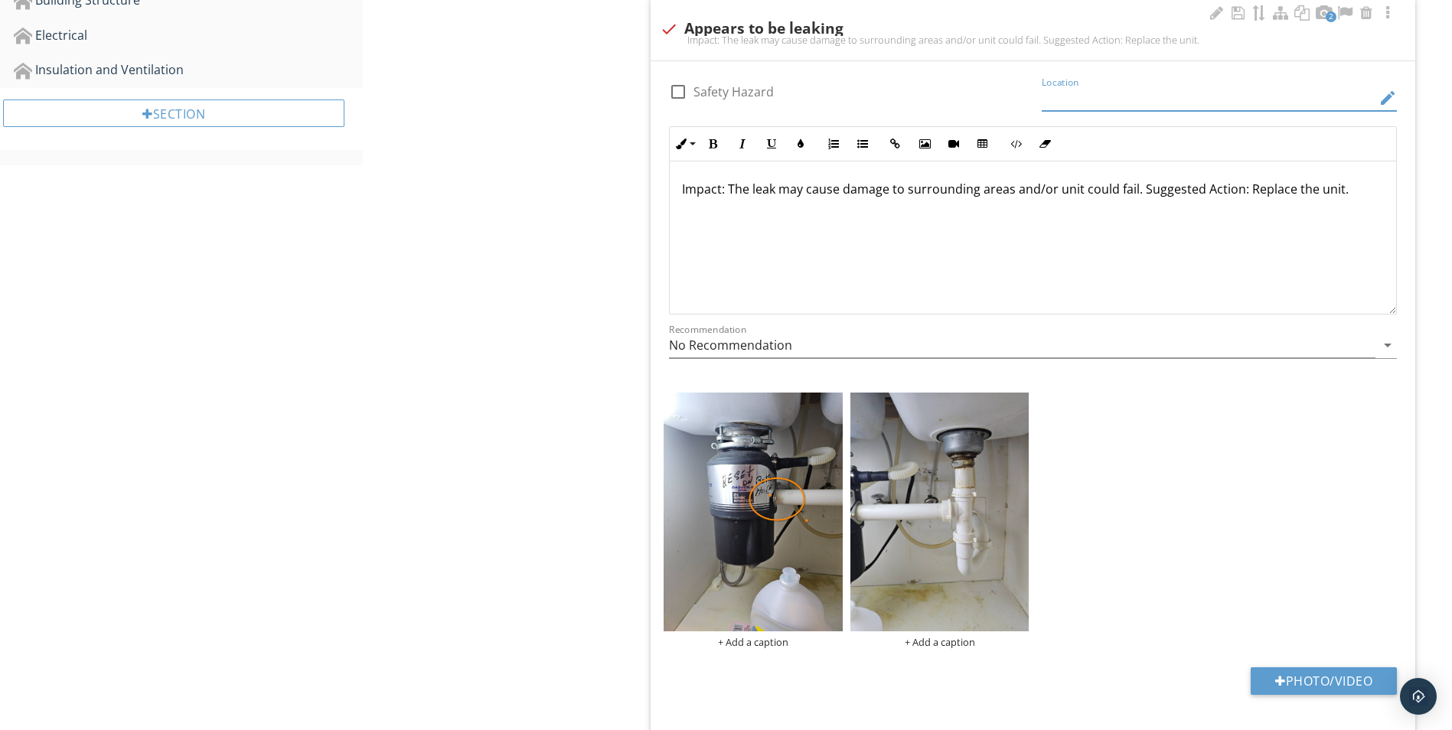
click at [1084, 94] on input "Location" at bounding box center [1209, 98] width 334 height 25
click at [1381, 96] on icon "edit" at bounding box center [1388, 98] width 18 height 18
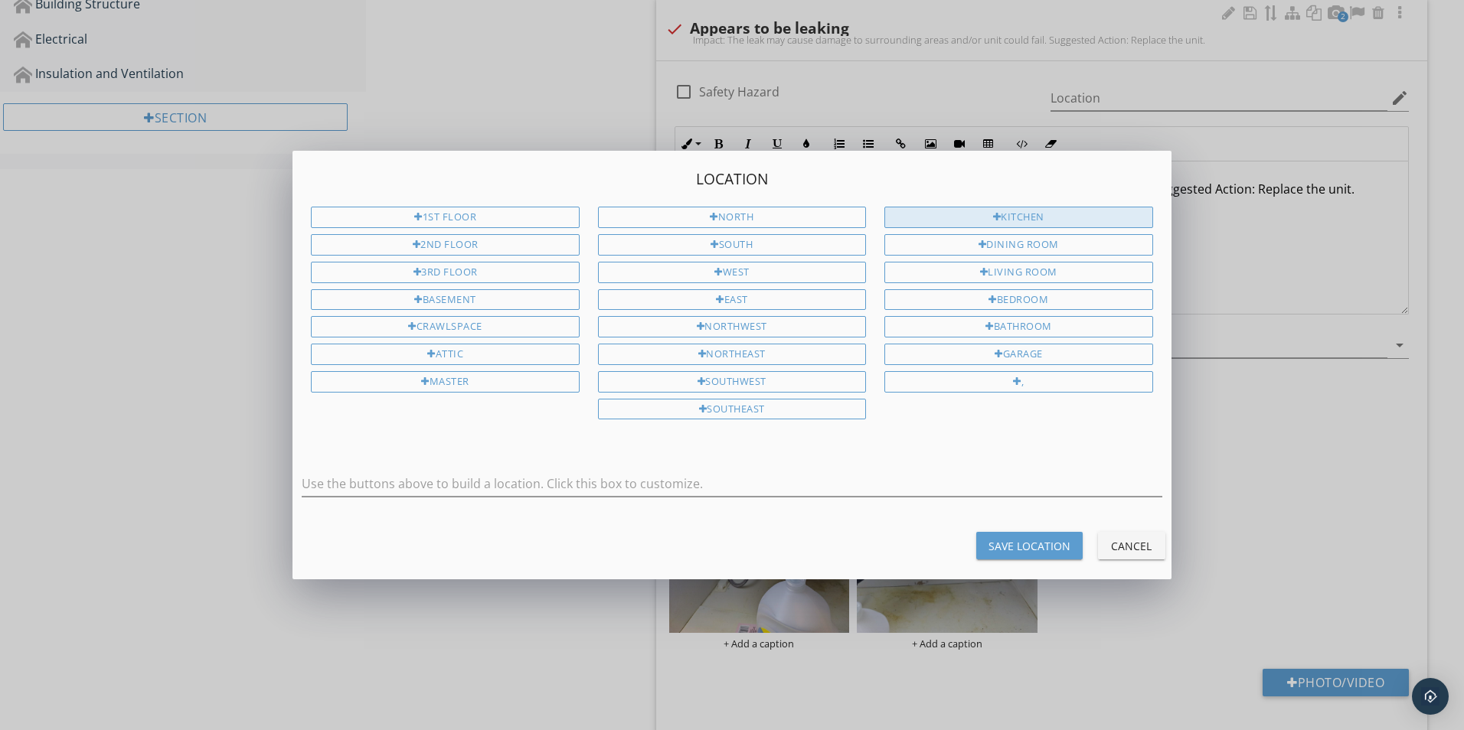
click at [1020, 216] on div "Kitchen" at bounding box center [1018, 217] width 268 height 21
type input "Kitchen"
click at [1028, 540] on div "Save Location" at bounding box center [1029, 546] width 82 height 16
type input "Kitchen"
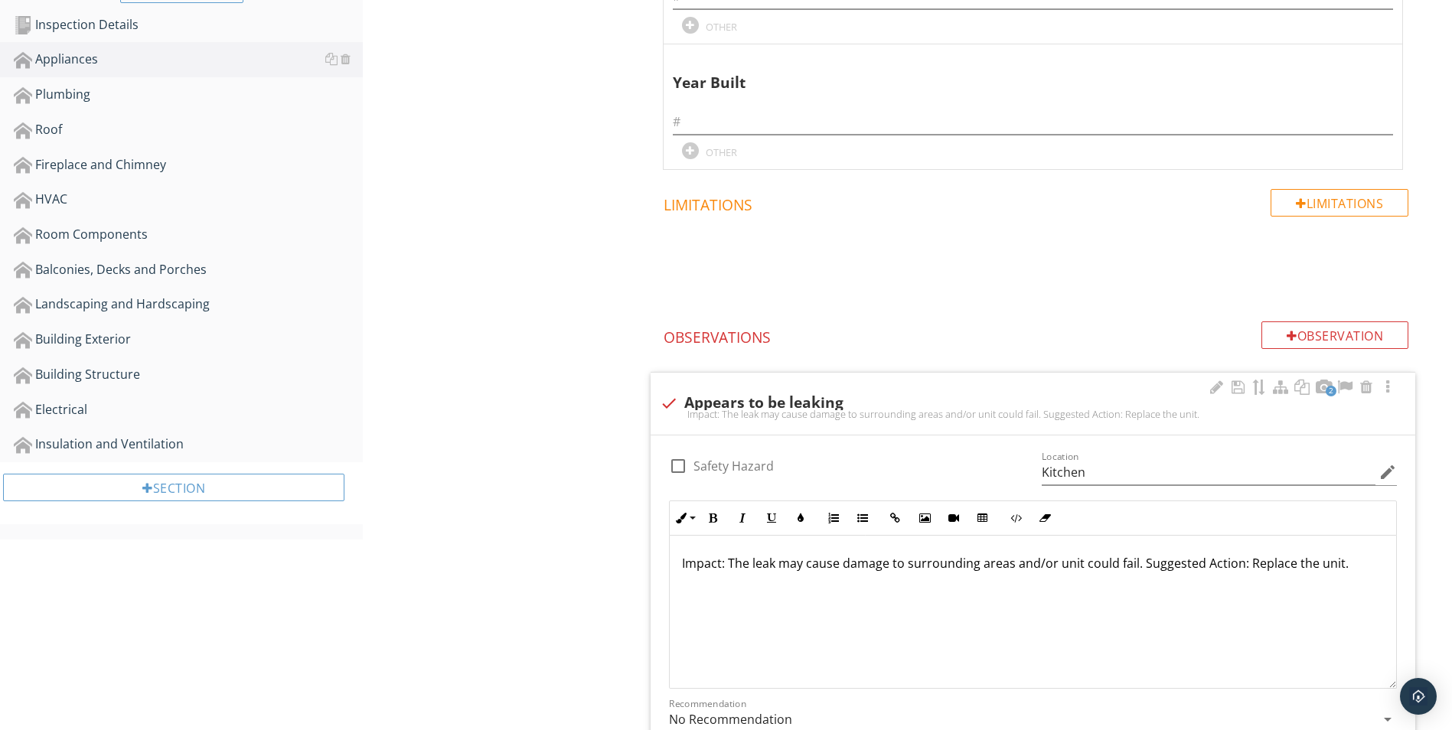
scroll to position [805, 0]
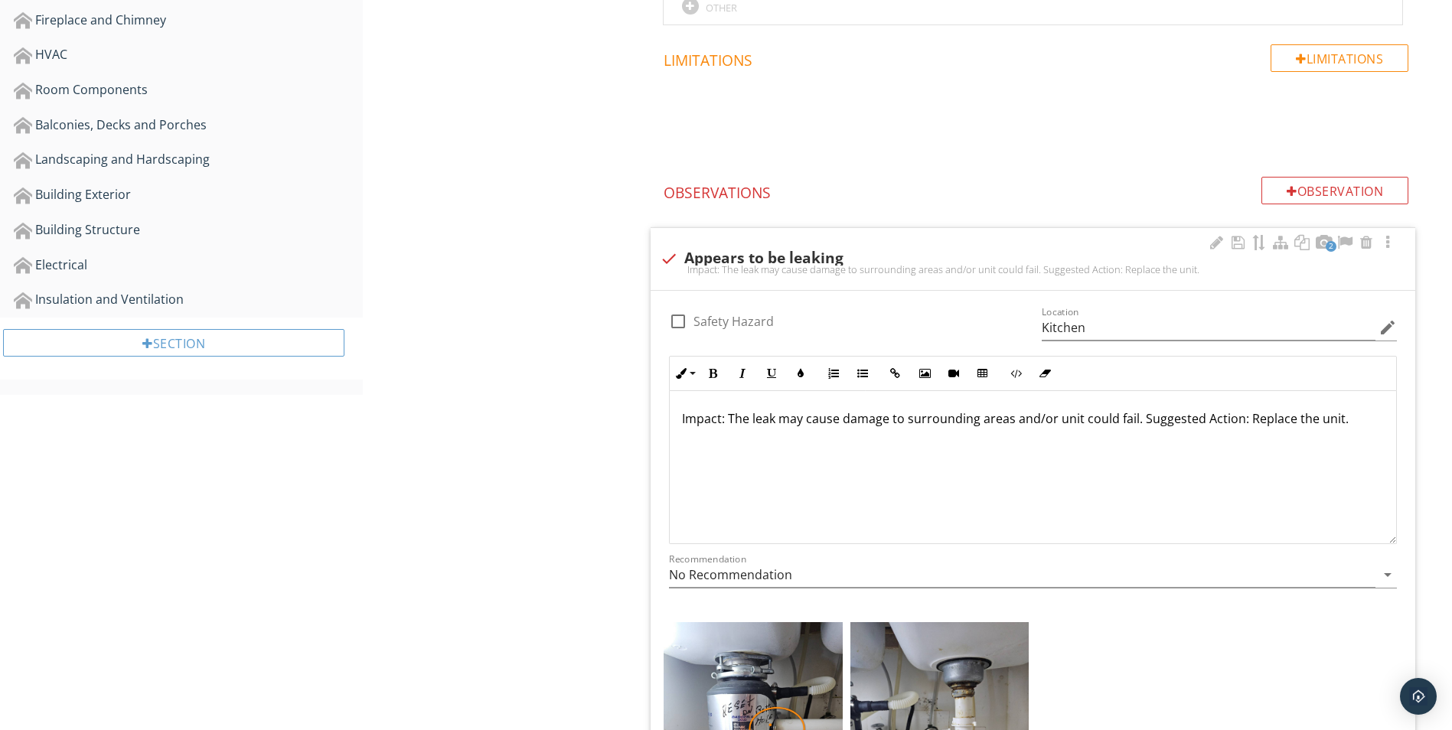
click at [675, 320] on div at bounding box center [678, 321] width 26 height 26
click at [679, 324] on div at bounding box center [678, 321] width 26 height 26
checkbox input "false"
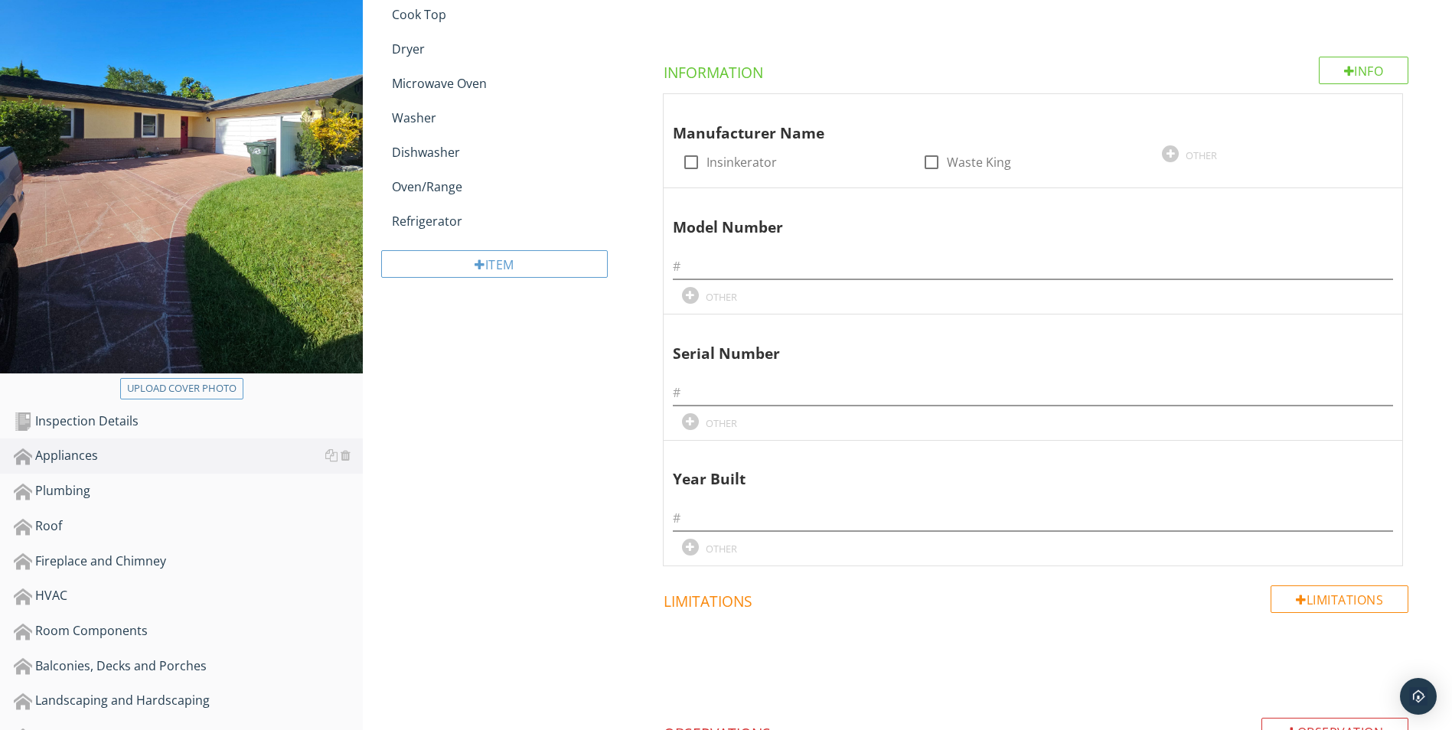
scroll to position [0, 0]
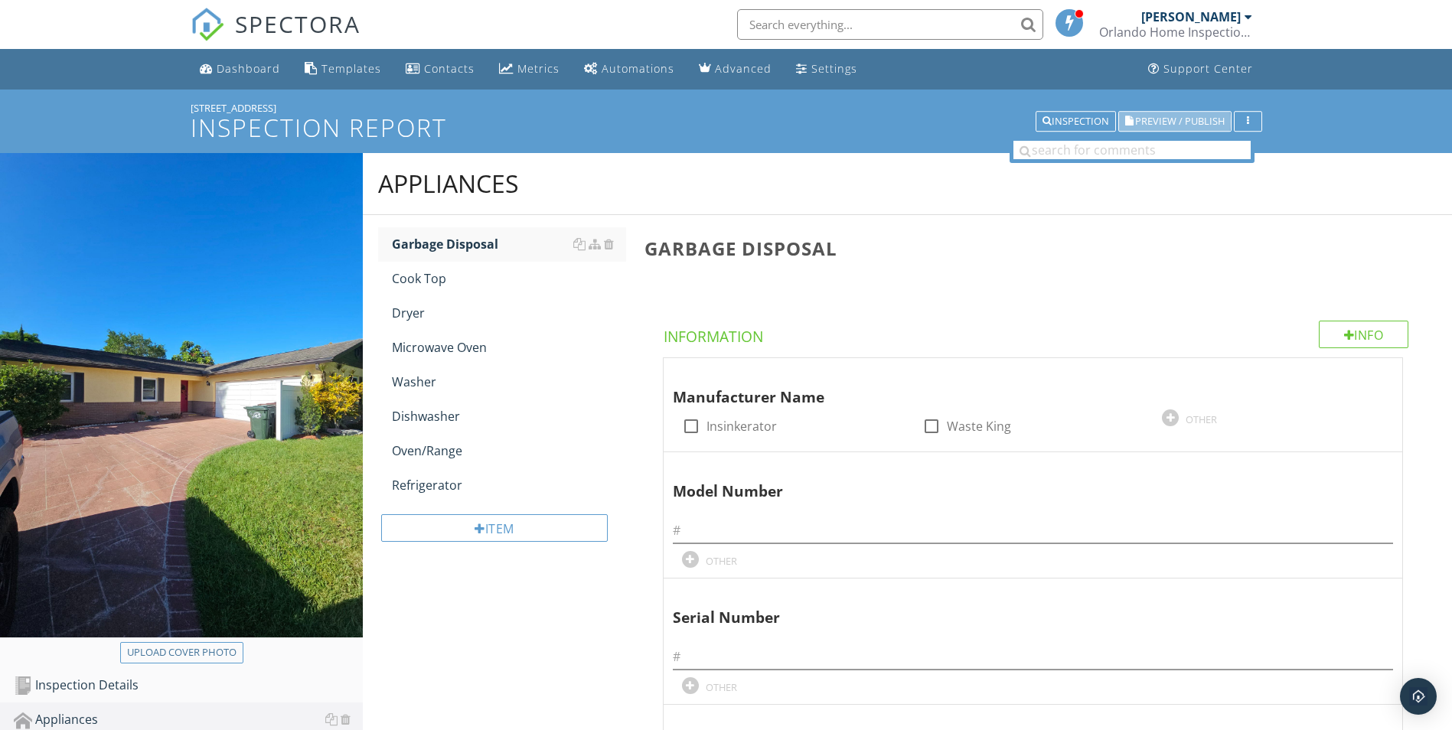
click at [1159, 119] on span "Preview / Publish" at bounding box center [1180, 121] width 90 height 10
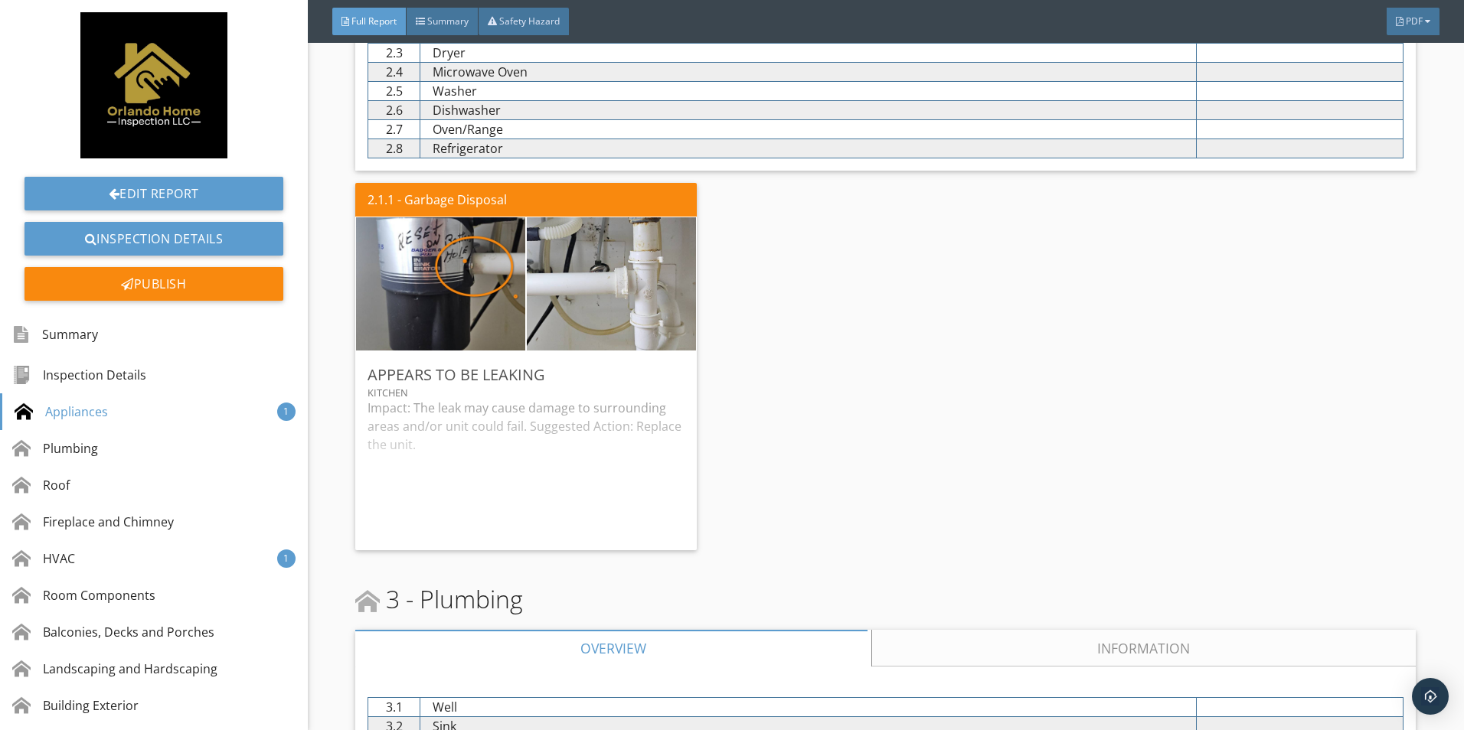
scroll to position [919, 0]
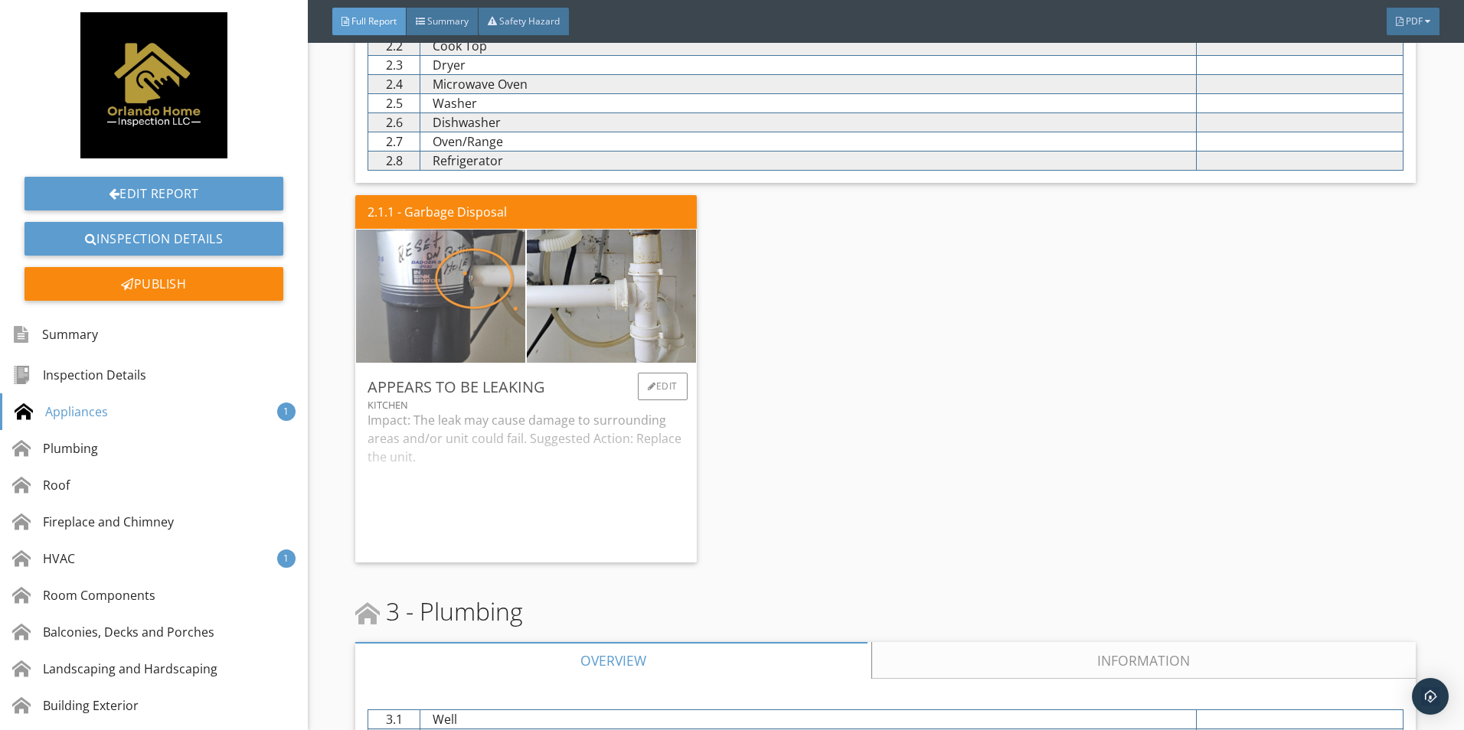
click at [436, 302] on img at bounding box center [441, 296] width 250 height 333
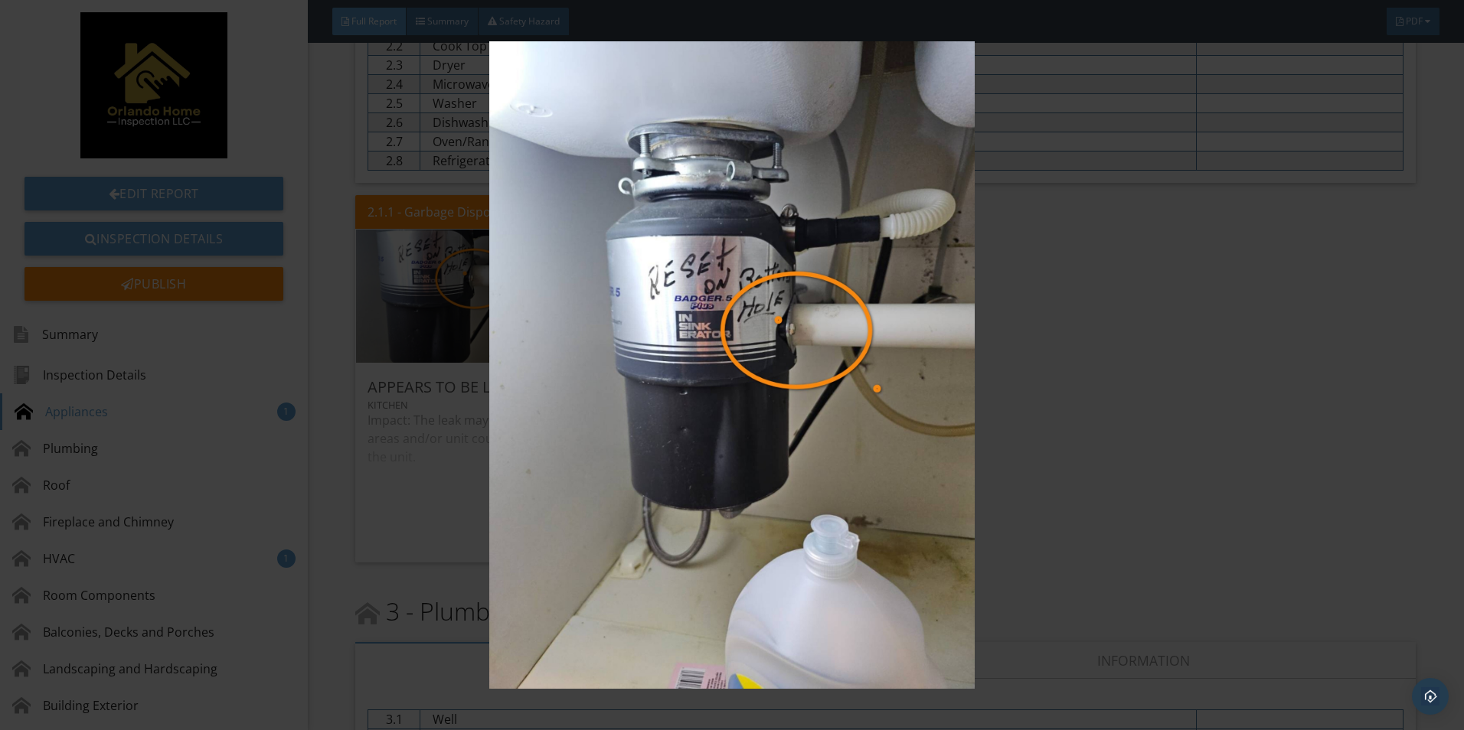
click at [645, 351] on img at bounding box center [732, 365] width 1344 height 648
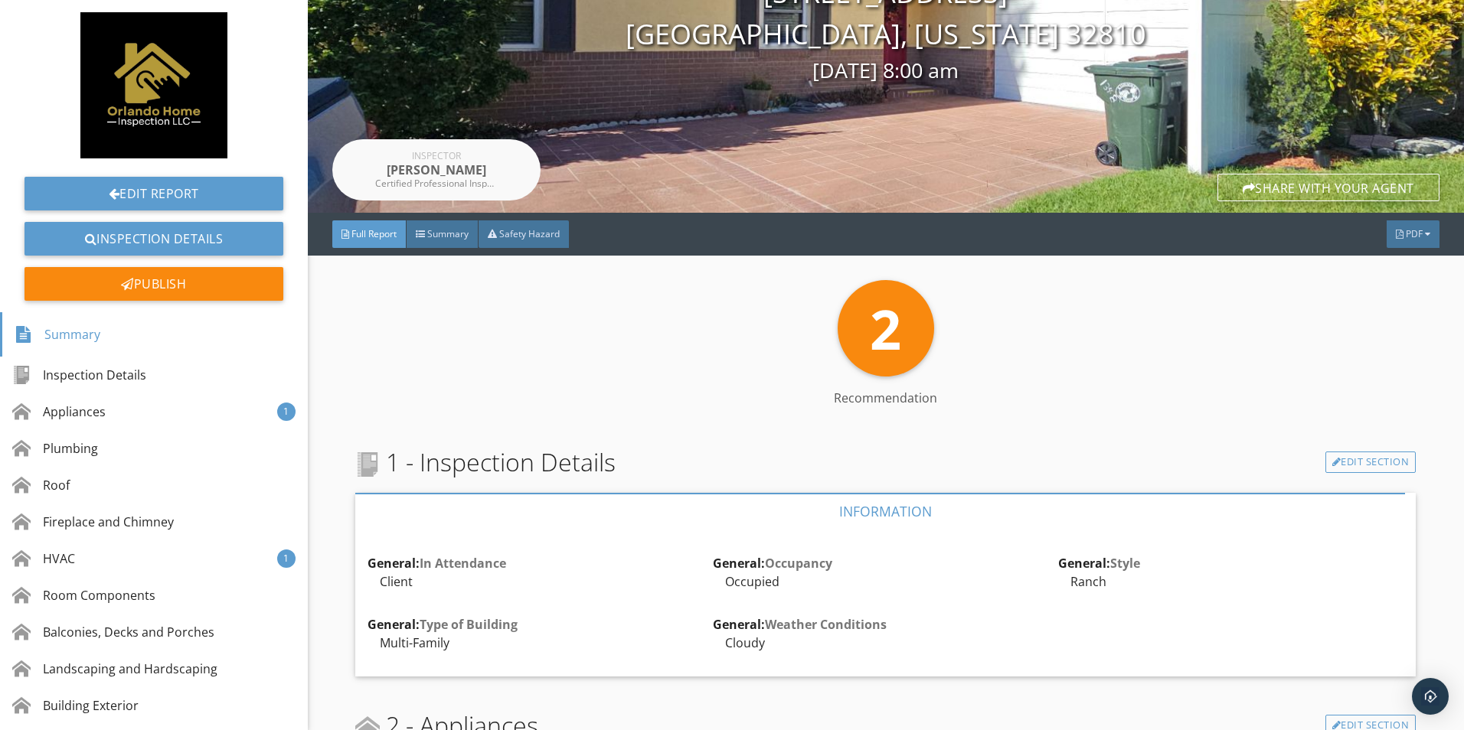
scroll to position [0, 0]
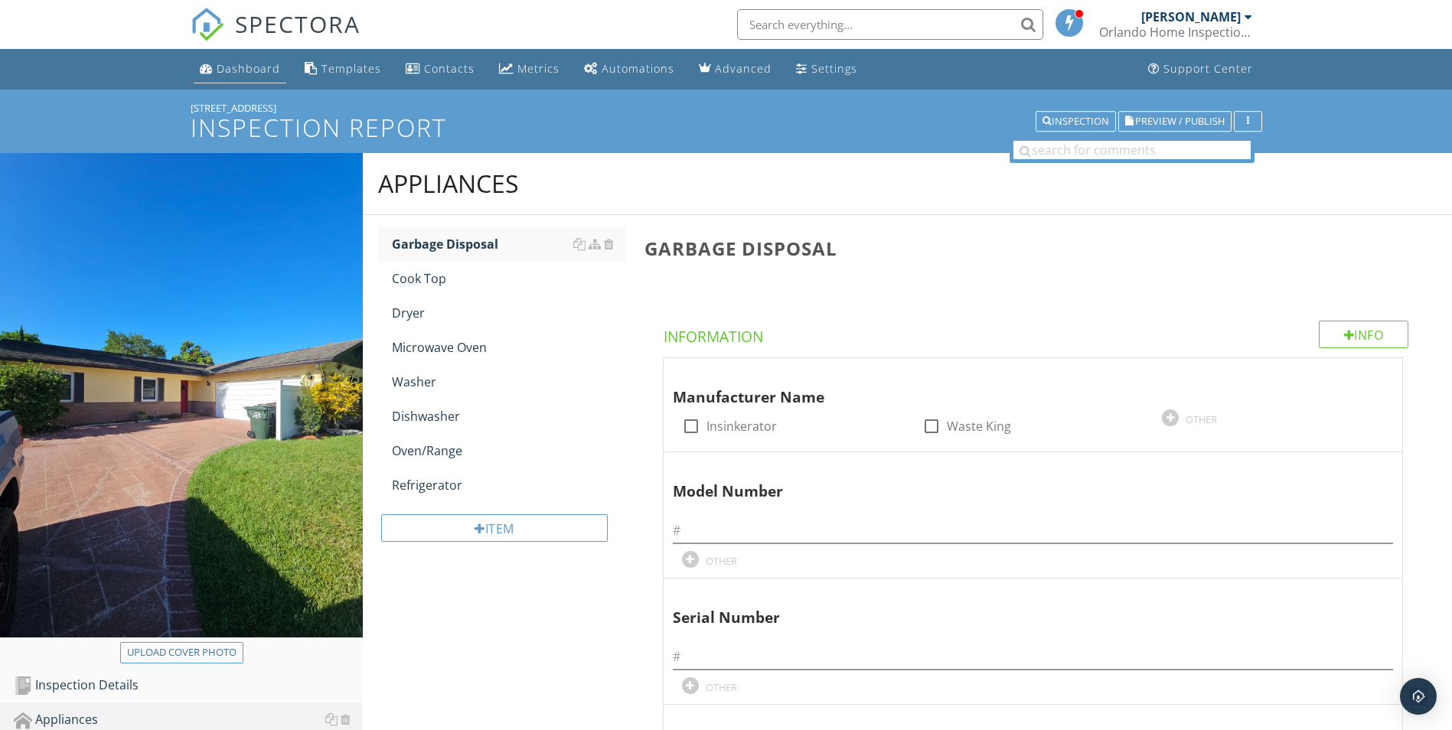
click at [233, 65] on div "Dashboard" at bounding box center [249, 68] width 64 height 15
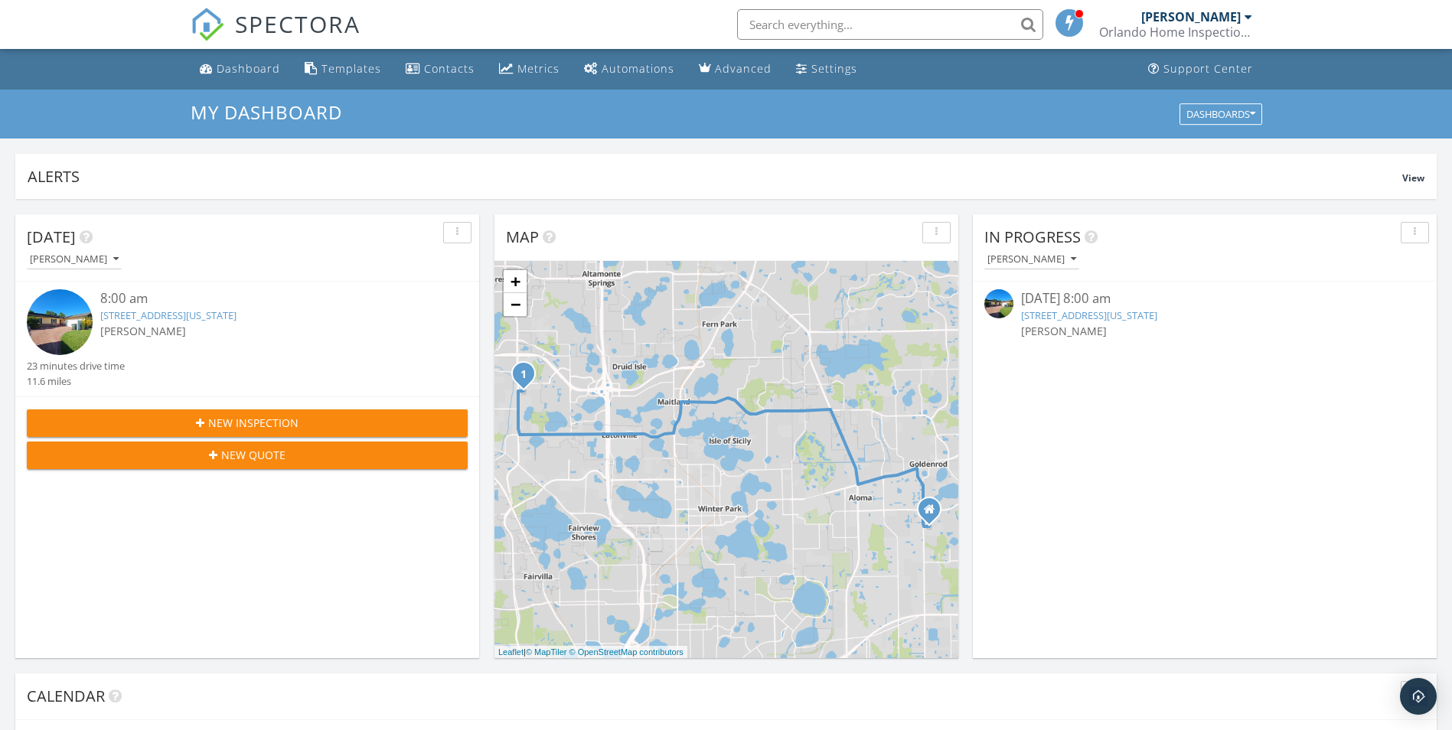
click at [145, 312] on link "[STREET_ADDRESS][US_STATE]" at bounding box center [168, 315] width 136 height 14
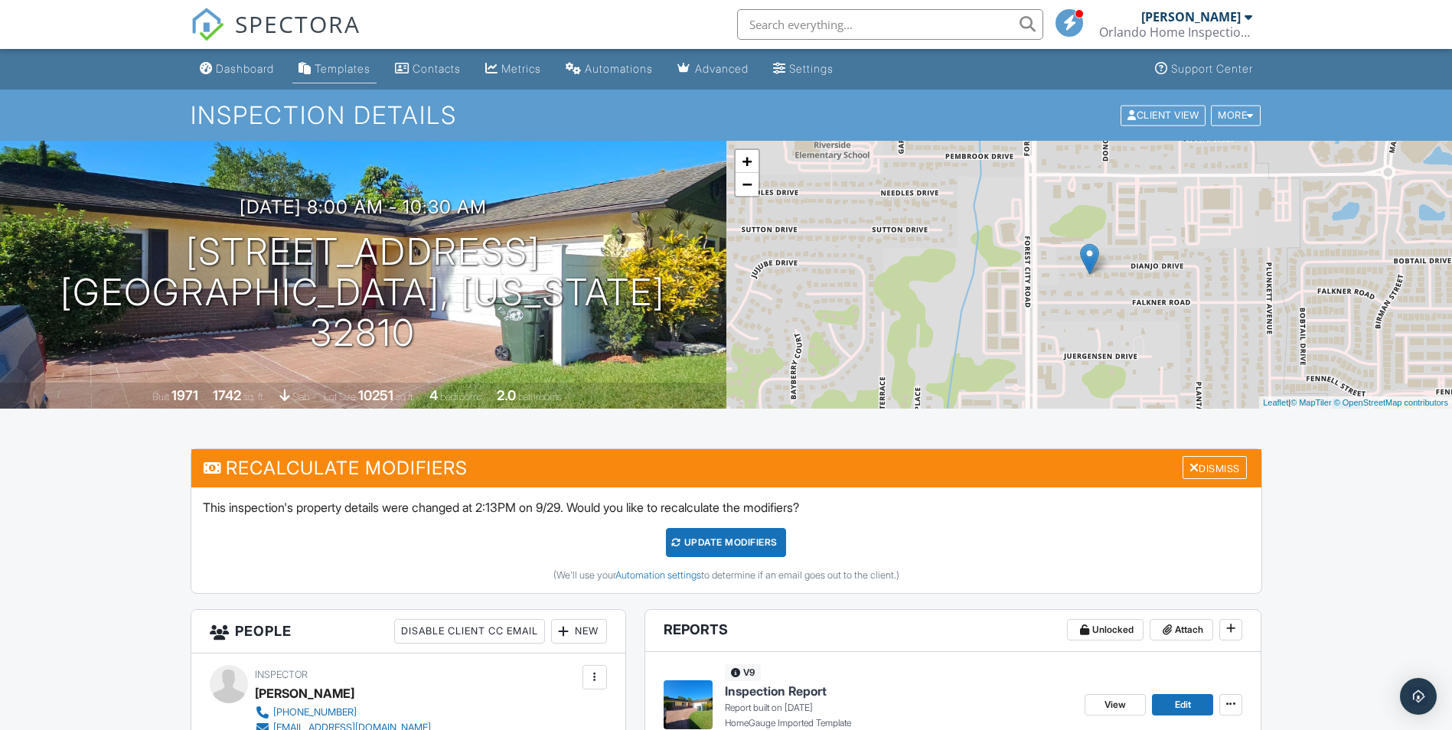
click at [354, 70] on div "Templates" at bounding box center [343, 68] width 56 height 13
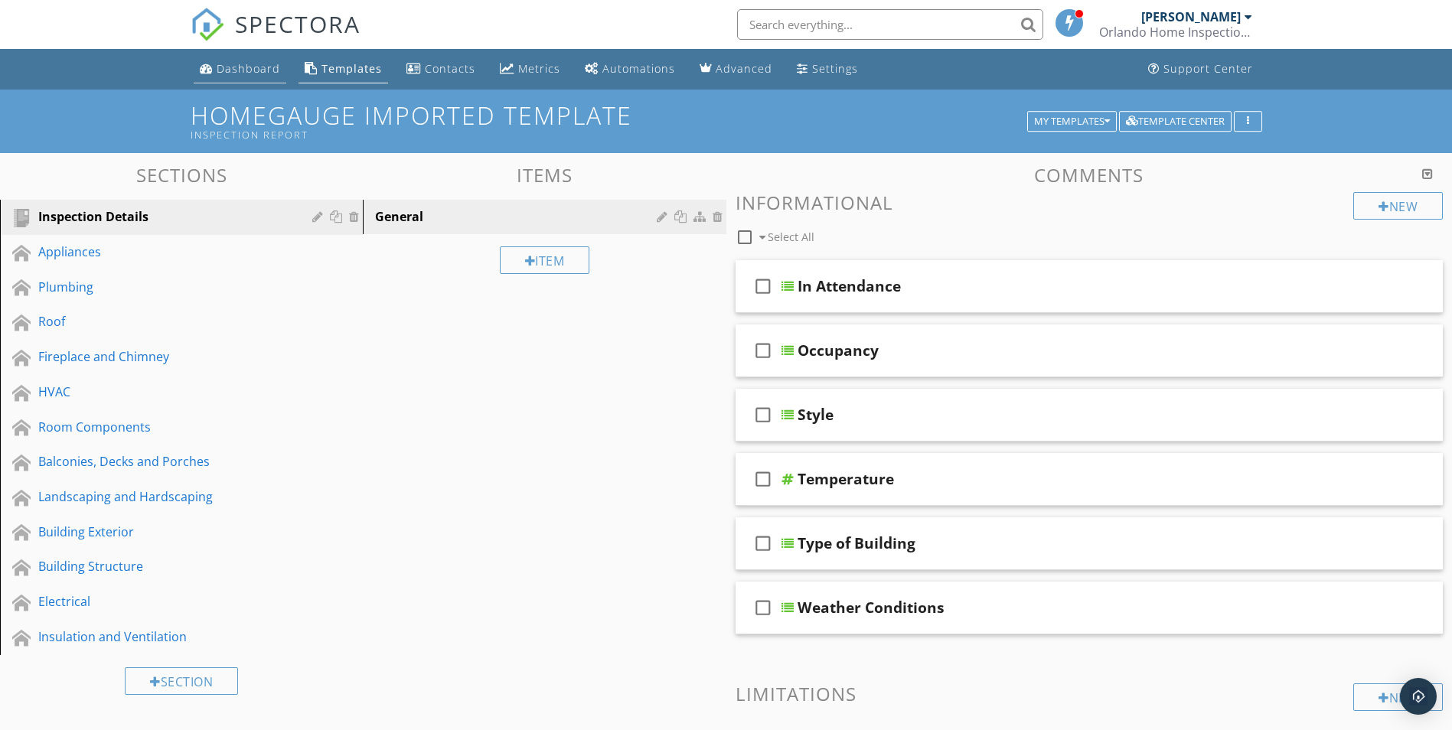
click at [245, 70] on div "Dashboard" at bounding box center [249, 68] width 64 height 15
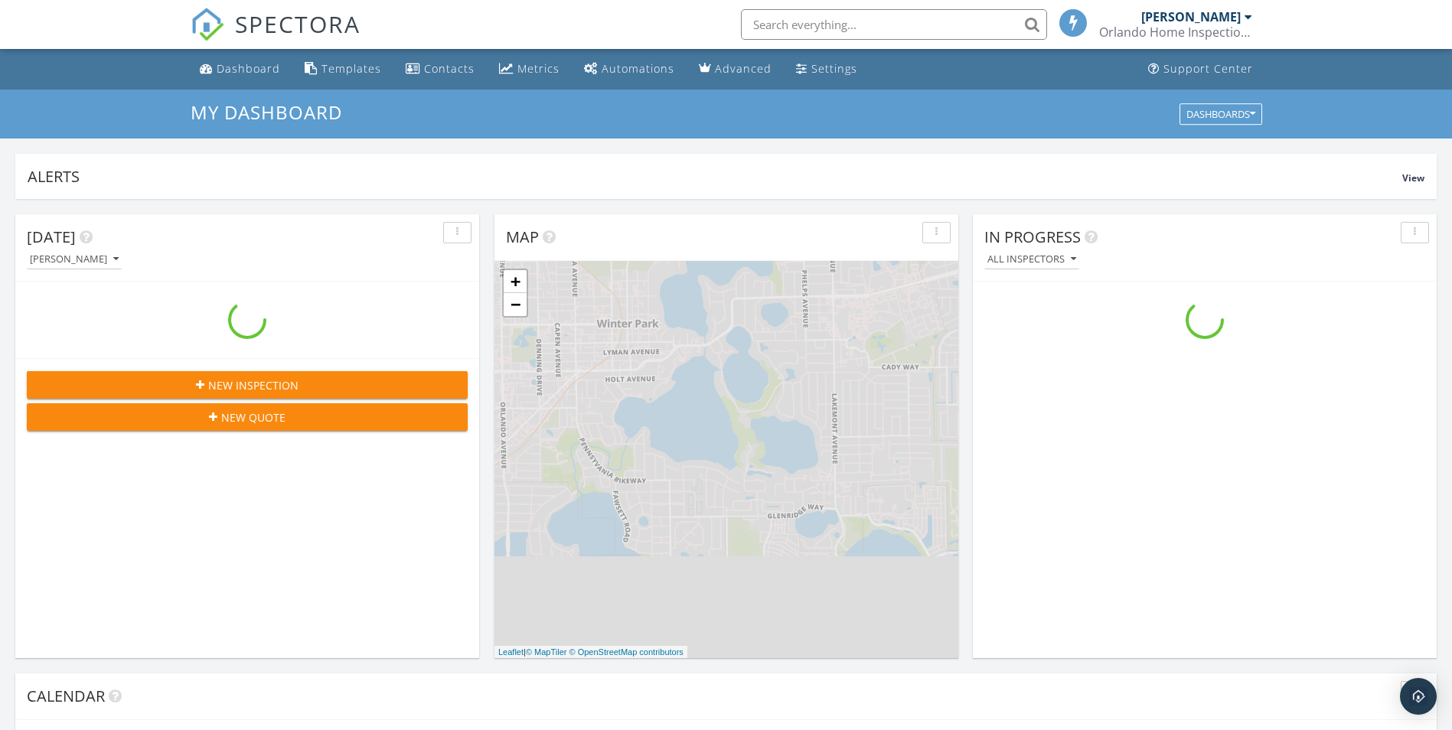
scroll to position [1417, 1476]
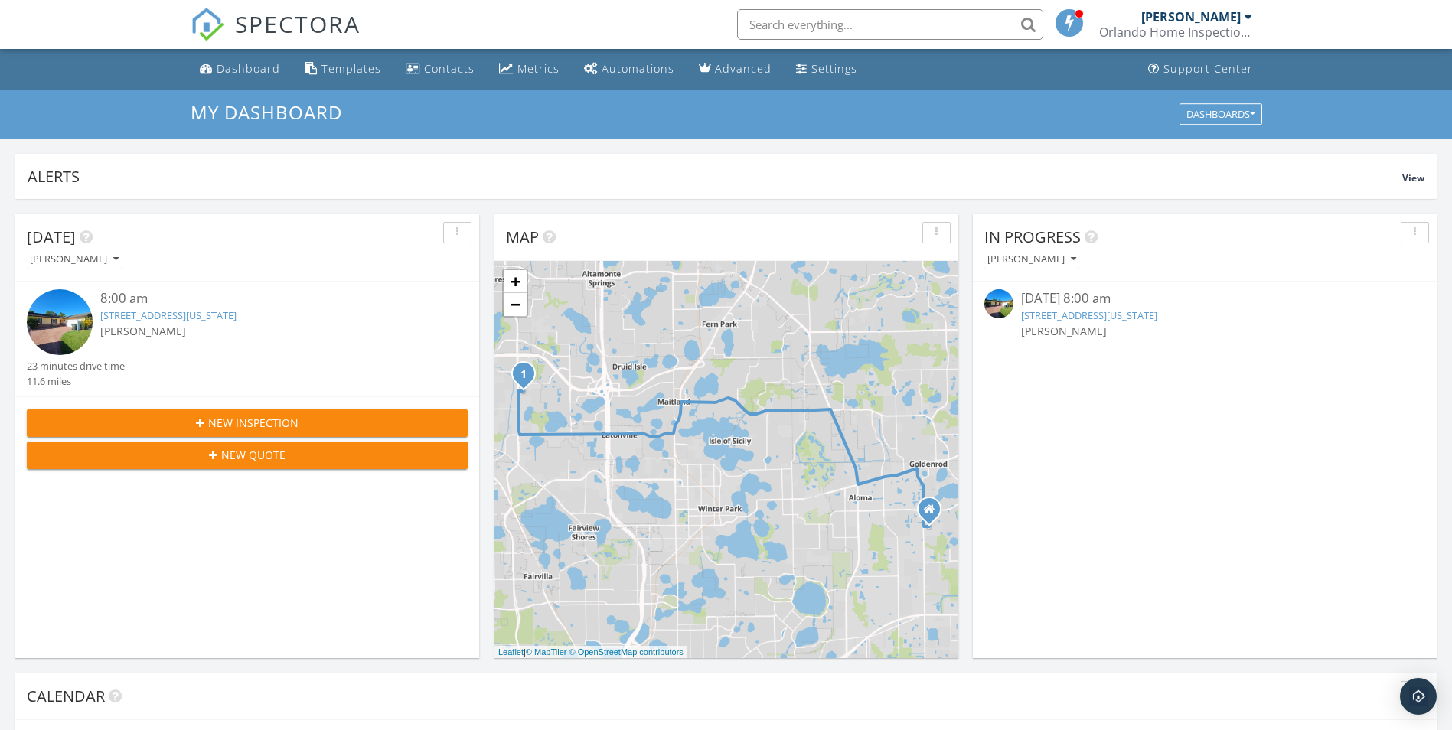
click at [1053, 299] on div "[DATE] 8:00 am" at bounding box center [1204, 298] width 367 height 19
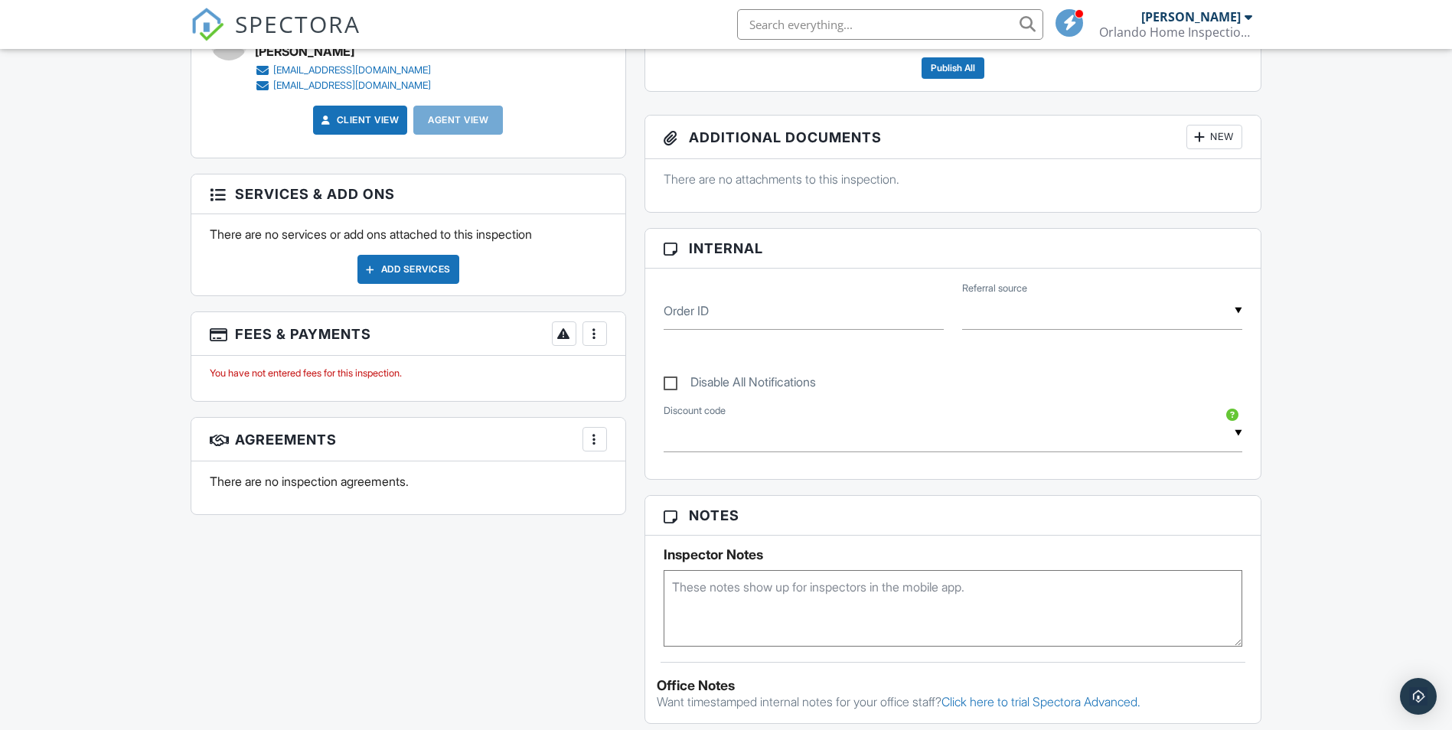
scroll to position [765, 0]
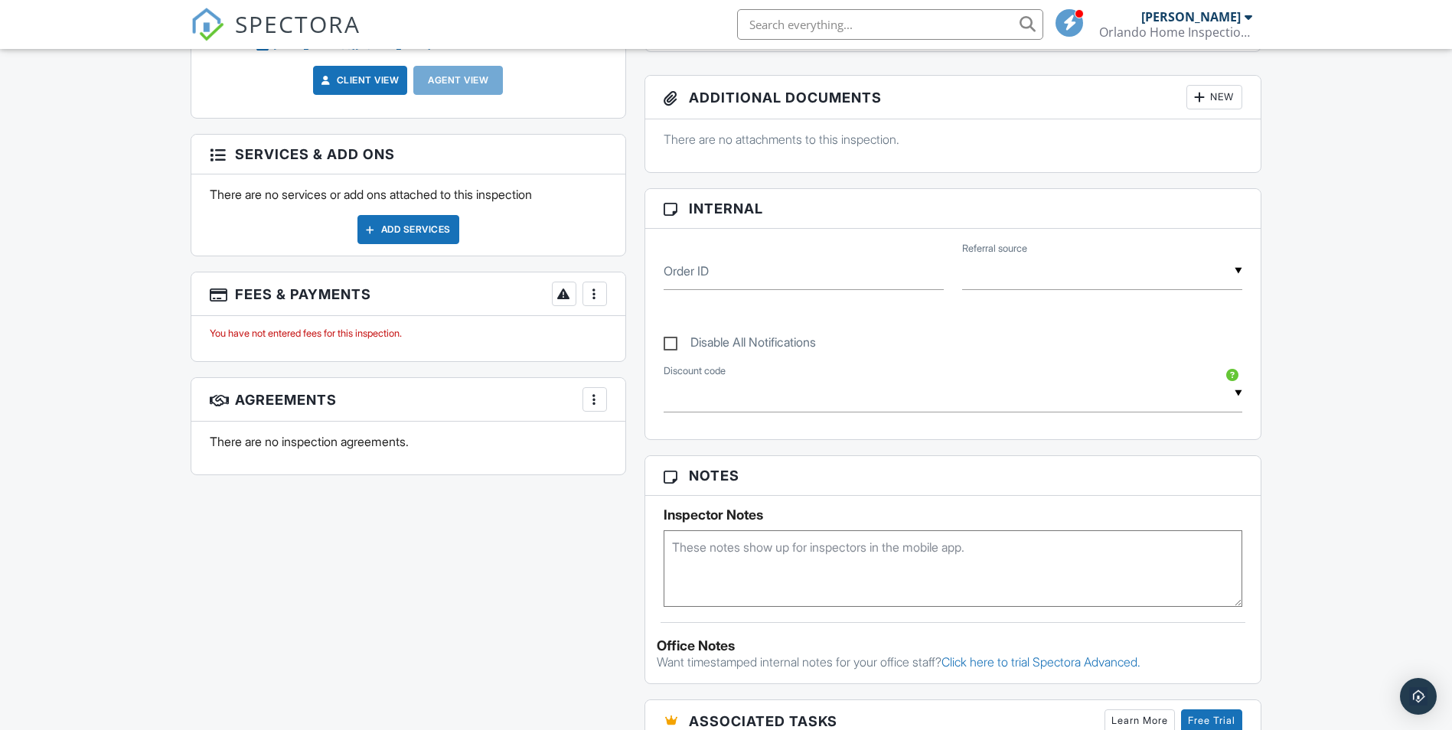
click at [589, 398] on div at bounding box center [594, 399] width 15 height 15
click at [622, 479] on li "Edit Agreement Templates" at bounding box center [686, 484] width 188 height 38
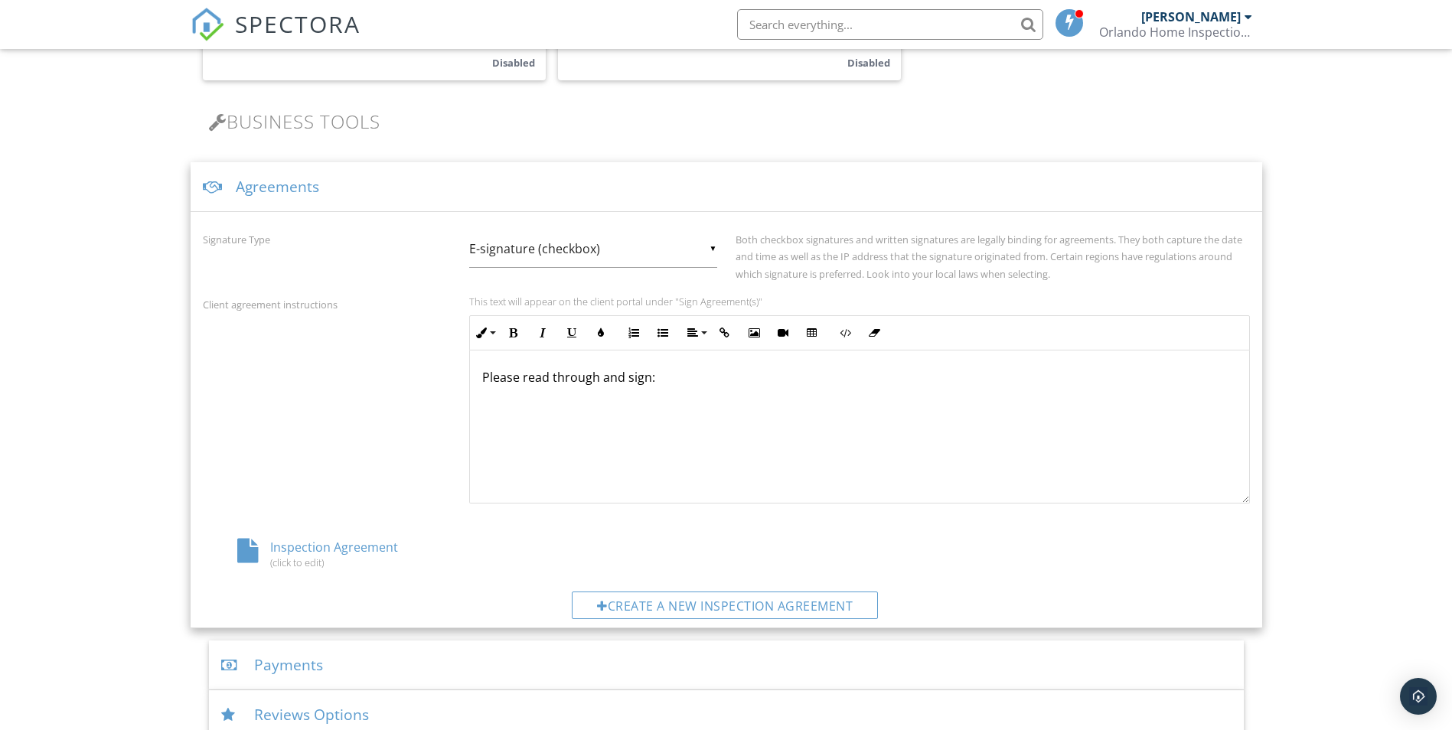
scroll to position [493, 0]
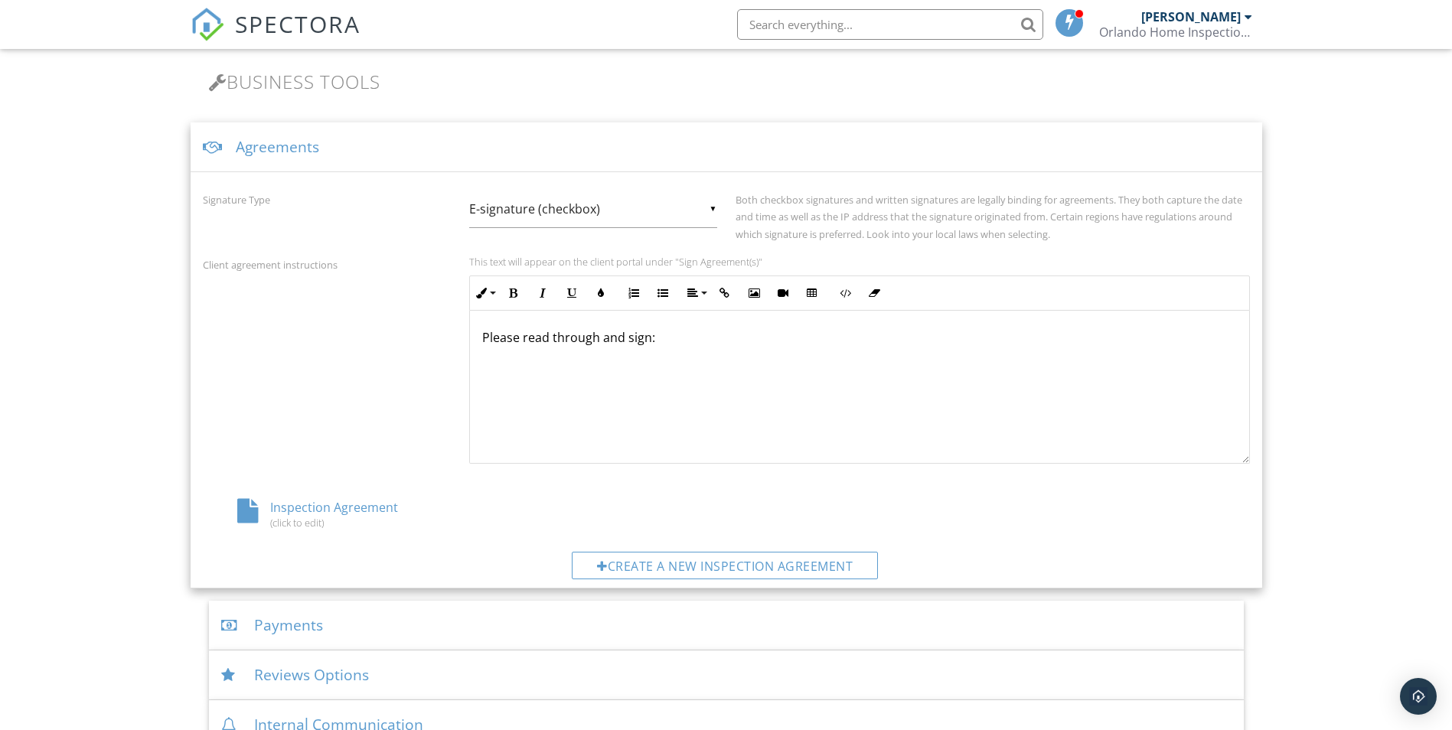
click at [305, 506] on div "Inspection Agreement (click to edit)" at bounding box center [377, 513] width 349 height 29
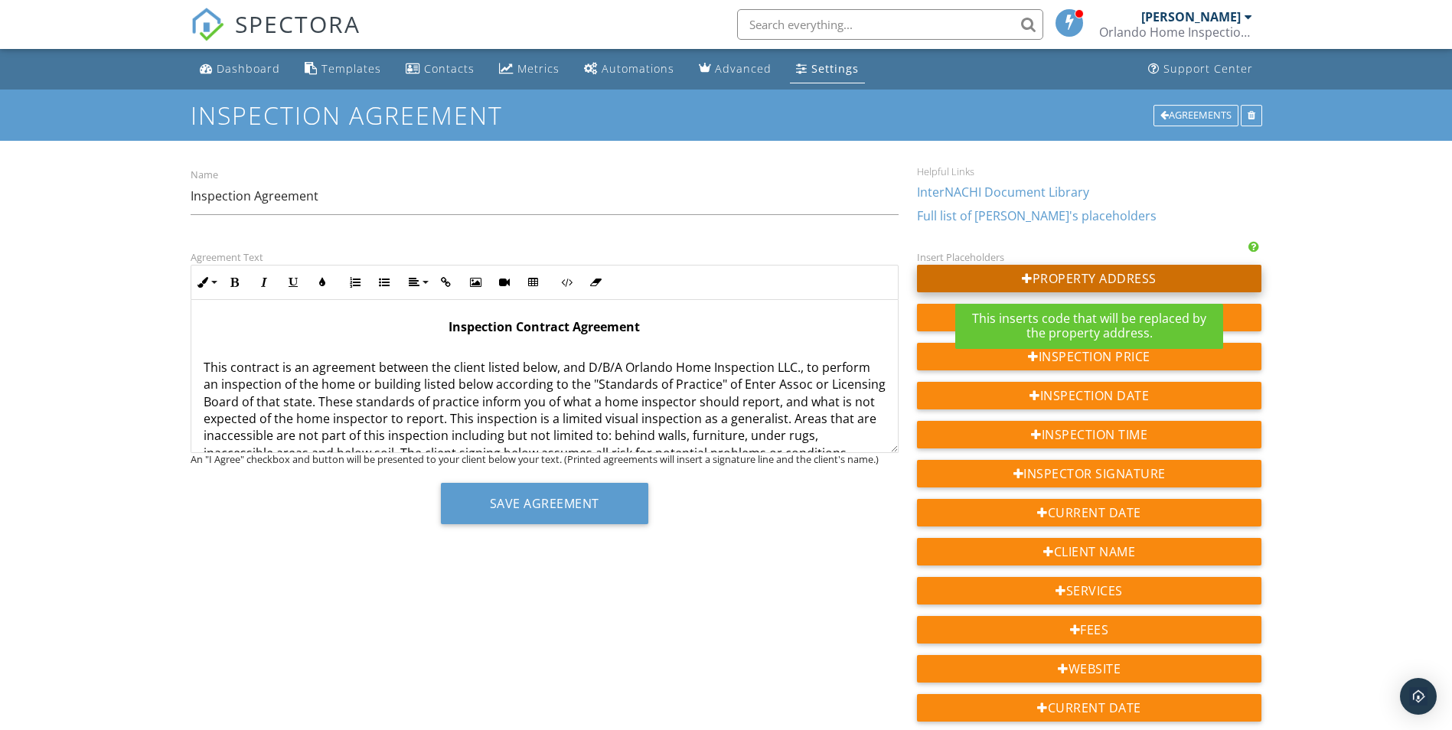
click at [1025, 278] on div at bounding box center [1027, 278] width 11 height 12
click at [1072, 279] on div "Property Address" at bounding box center [1089, 279] width 345 height 28
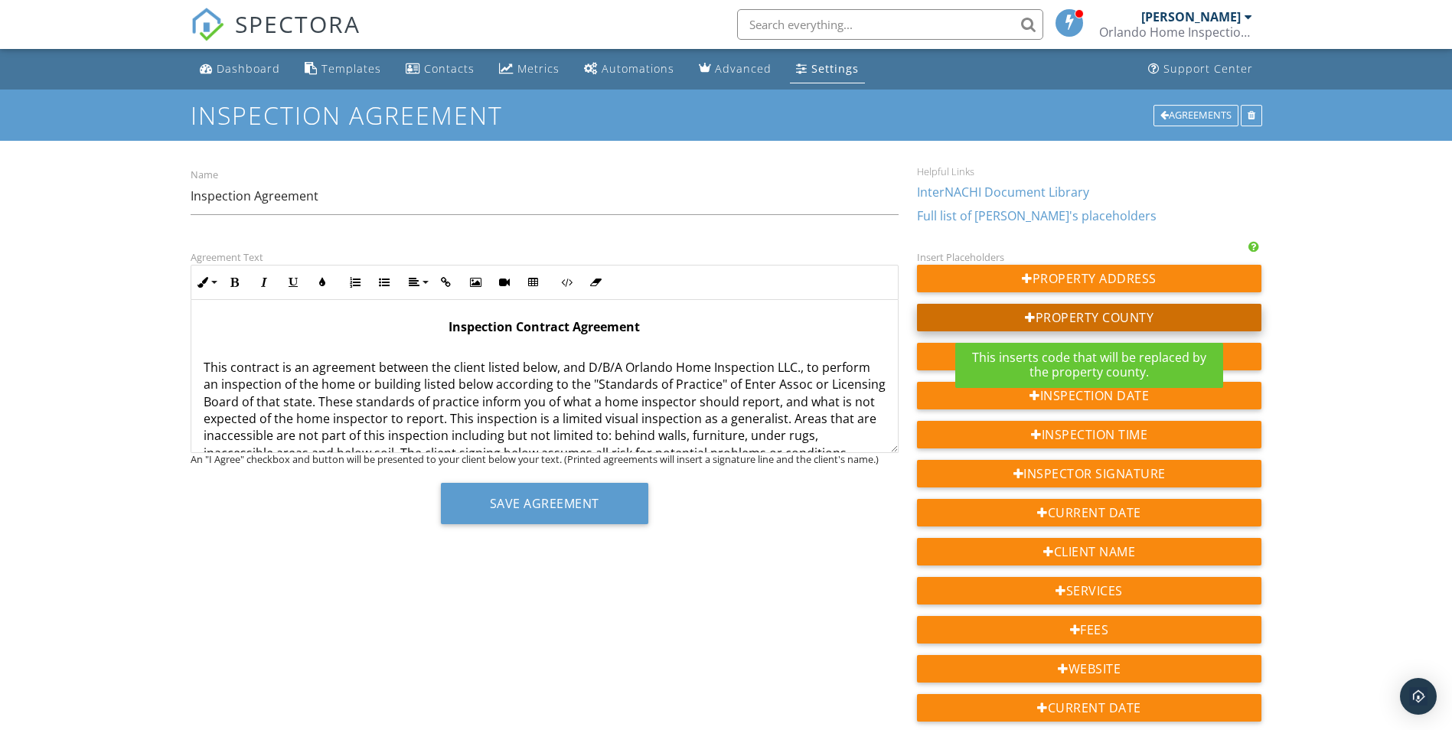
click at [1065, 322] on div "Property County" at bounding box center [1089, 318] width 345 height 28
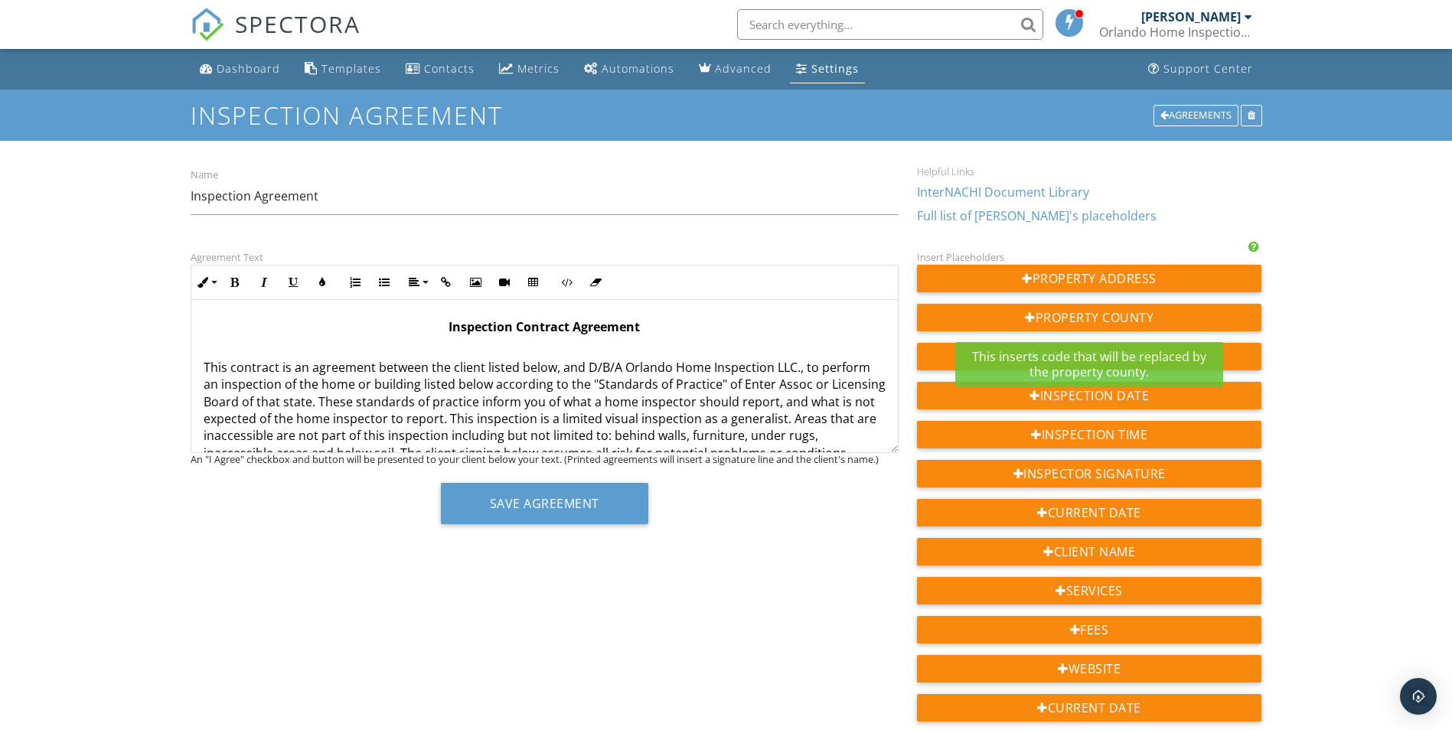
click at [1341, 322] on div "Dashboard Templates Contacts Metrics Automations Advanced Settings Support Cent…" at bounding box center [726, 523] width 1452 height 948
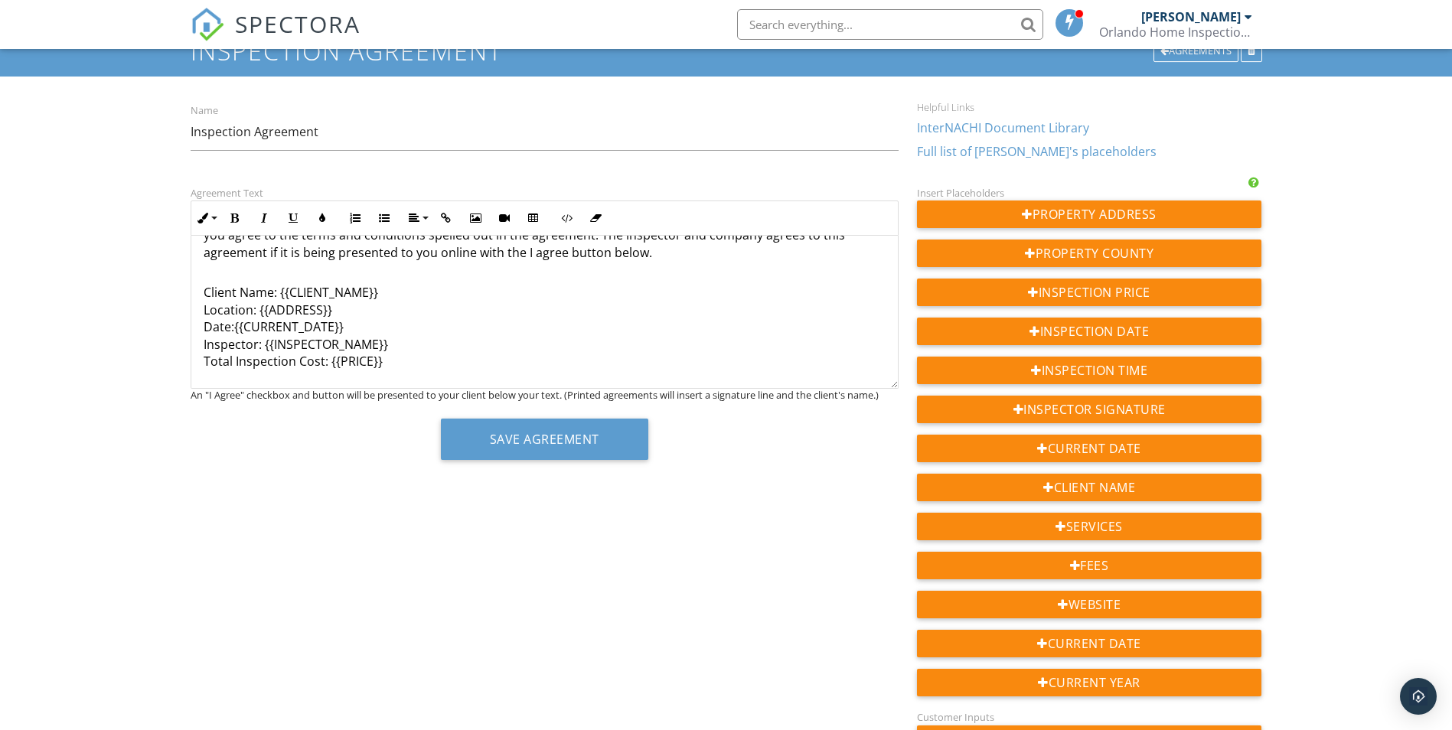
scroll to position [37, 0]
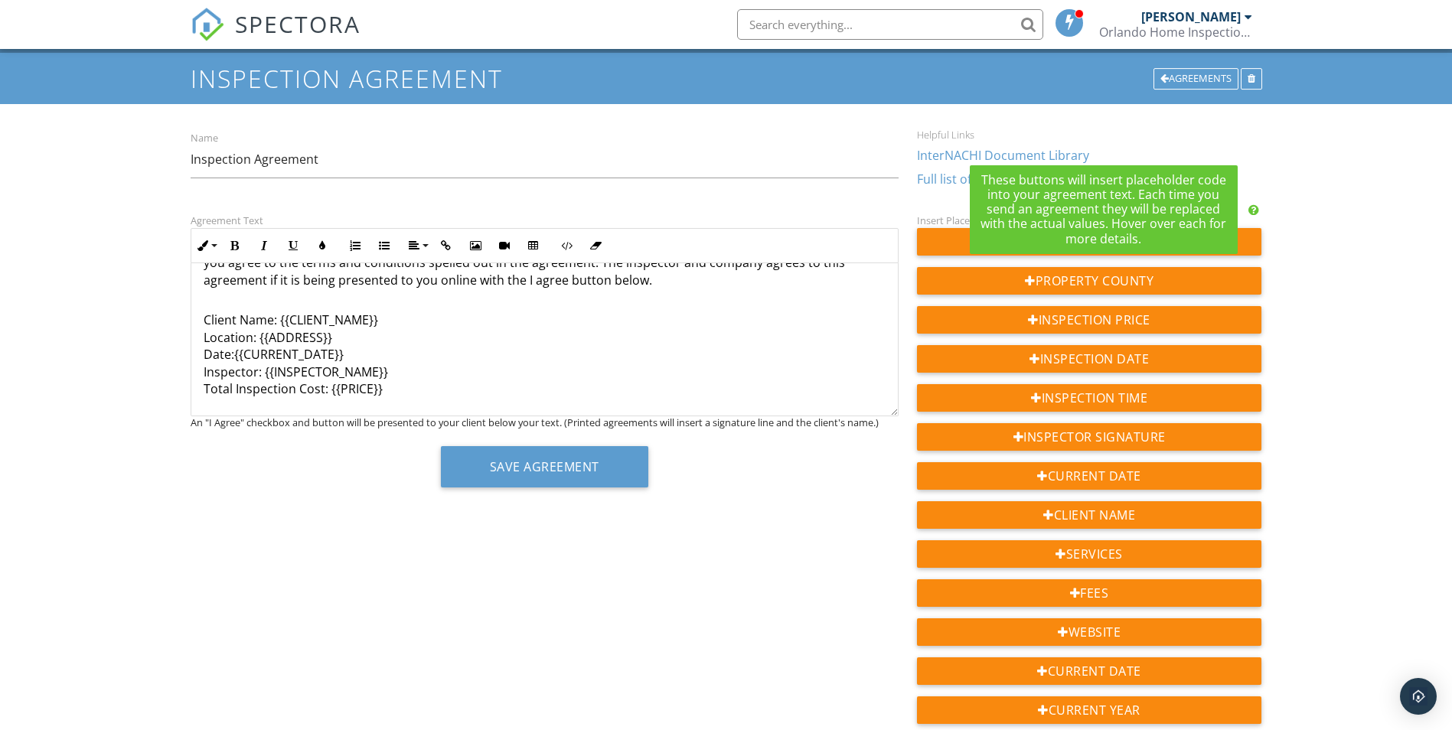
click at [1253, 209] on div at bounding box center [1253, 210] width 11 height 12
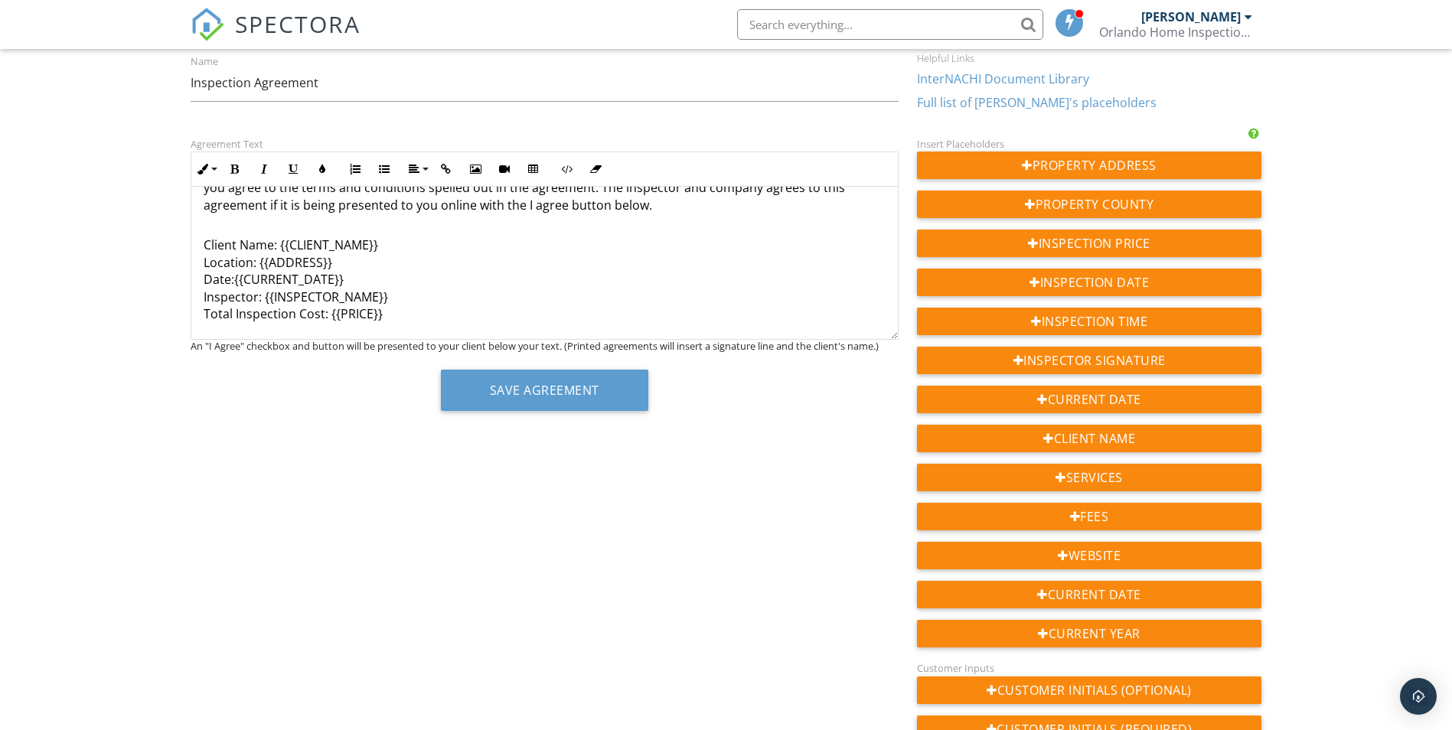
scroll to position [1292, 0]
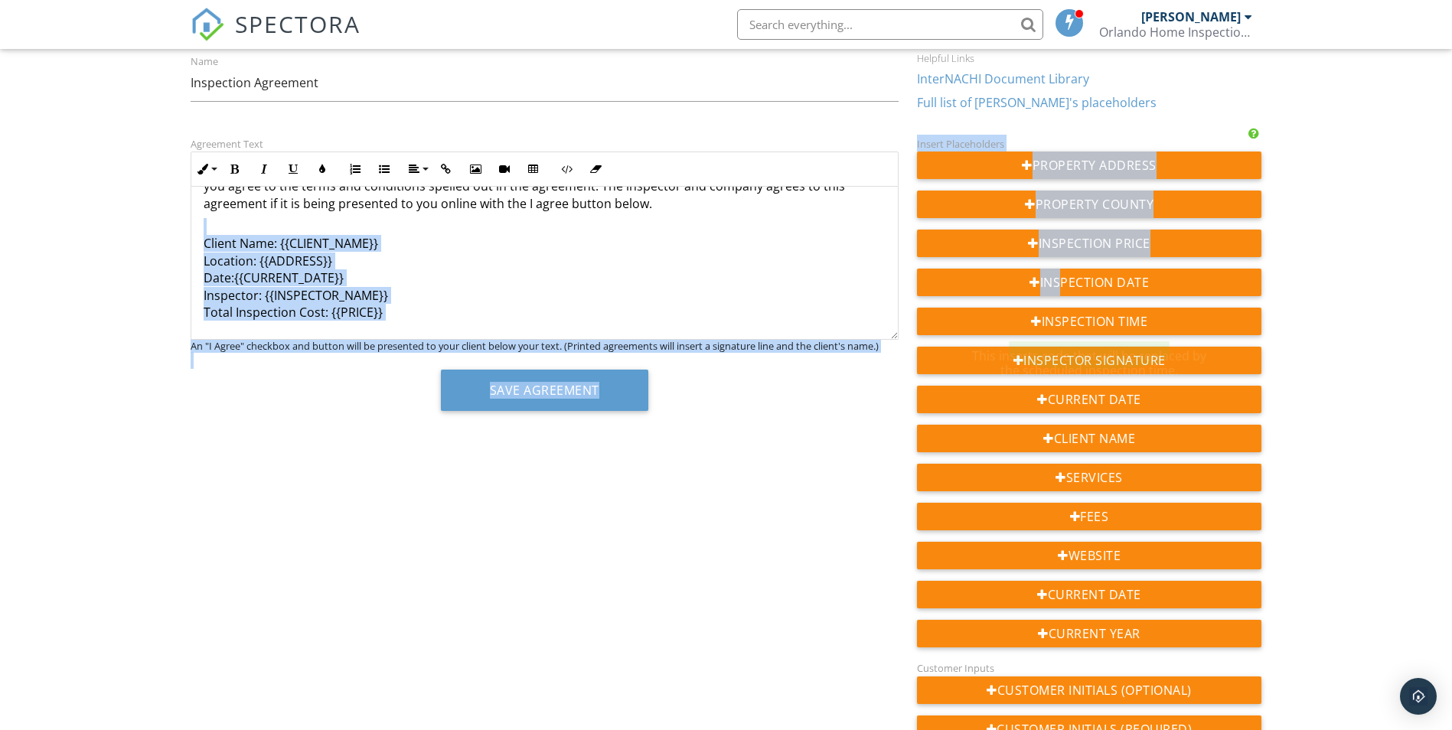
drag, startPoint x: 1055, startPoint y: 279, endPoint x: 1340, endPoint y: 321, distance: 287.8
click at [1337, 321] on div "Dashboard Templates Contacts Metrics Automations Advanced Settings Support Cent…" at bounding box center [726, 410] width 1452 height 948
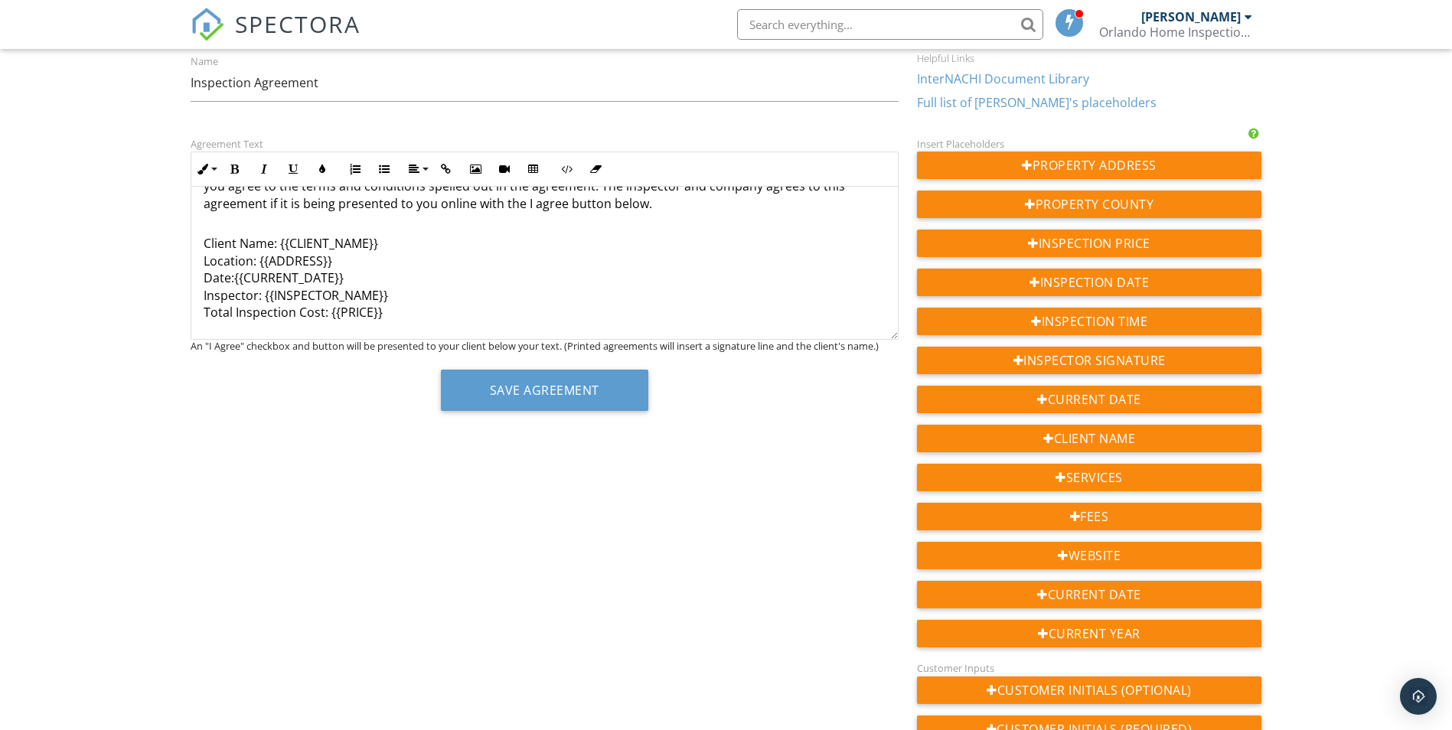
click at [1341, 321] on div "Dashboard Templates Contacts Metrics Automations Advanced Settings Support Cent…" at bounding box center [726, 410] width 1452 height 948
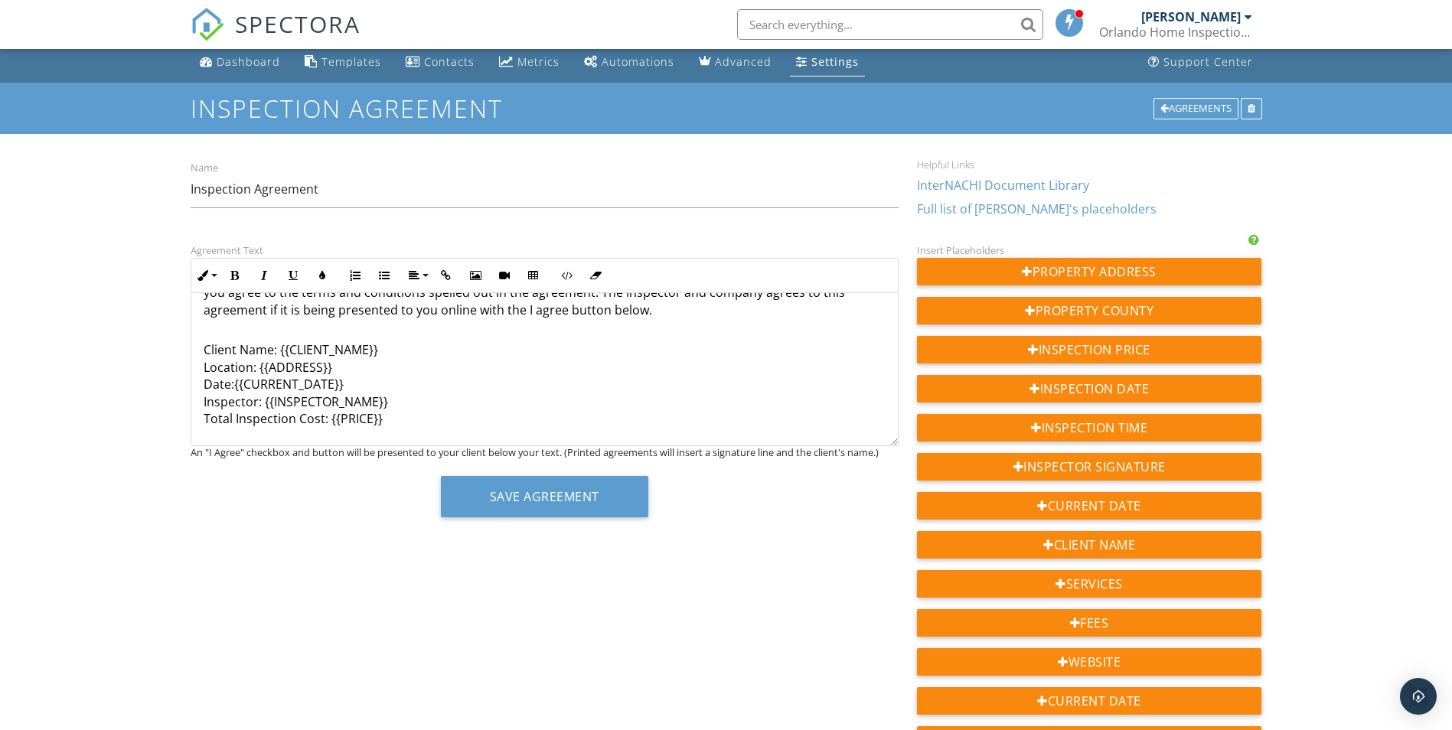
scroll to position [0, 0]
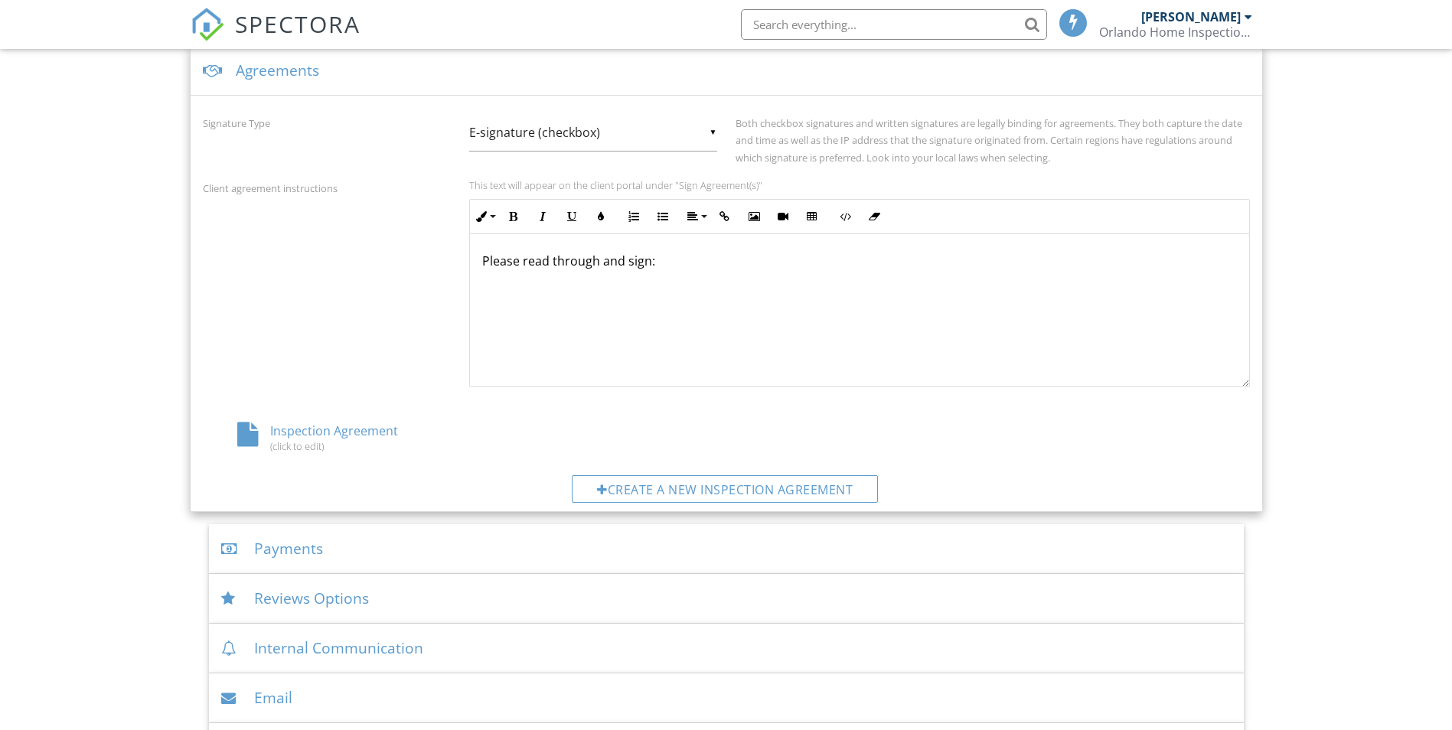
scroll to position [493, 0]
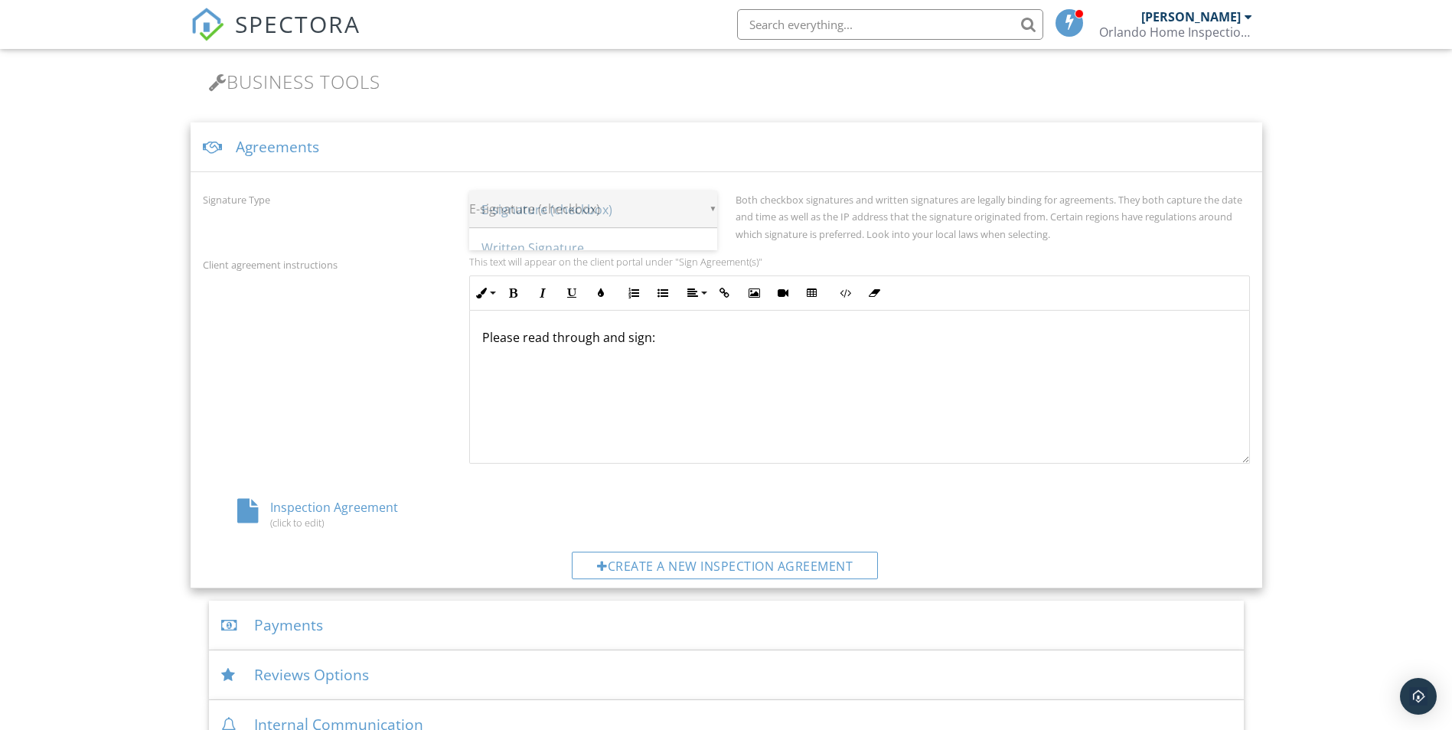
click at [713, 209] on div "▼ E-signature (checkbox) E-signature (checkbox) Written Signature E-signature (…" at bounding box center [593, 210] width 248 height 38
click at [535, 253] on span "Written Signature" at bounding box center [593, 248] width 248 height 38
type input "Written Signature"
click at [713, 210] on div "▼ Written Signature E-signature (checkbox) Written Signature E-signature (check…" at bounding box center [593, 210] width 248 height 38
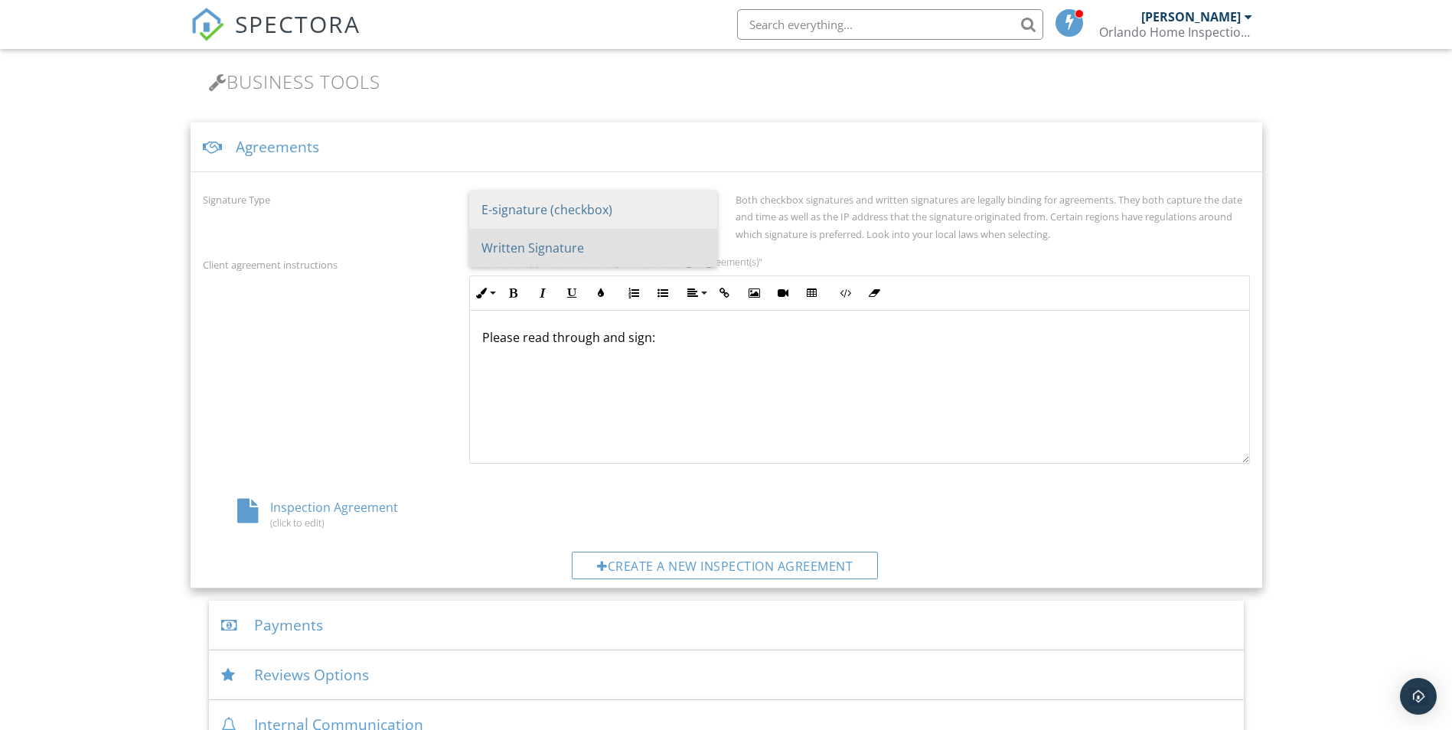
scroll to position [0, 0]
click at [540, 247] on span "Written Signature" at bounding box center [593, 248] width 248 height 38
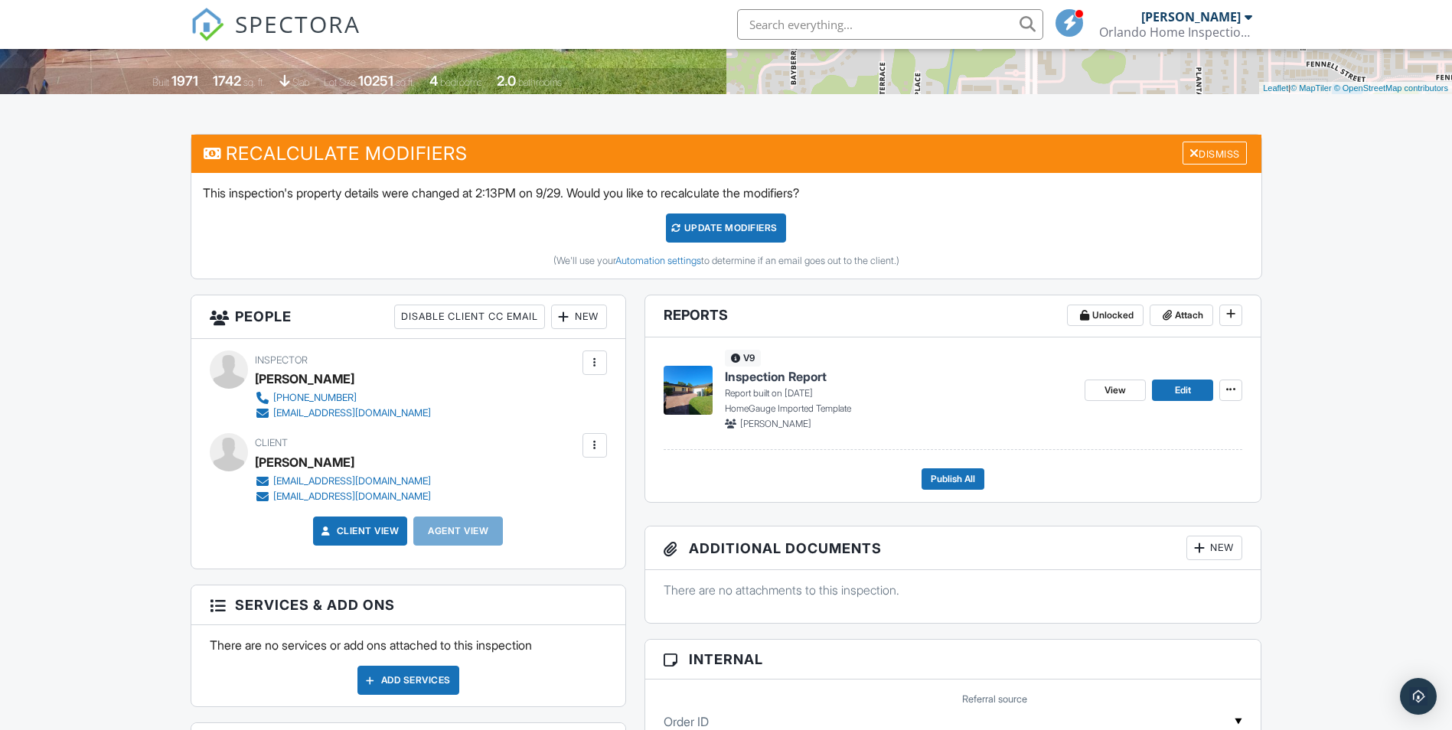
scroll to position [328, 0]
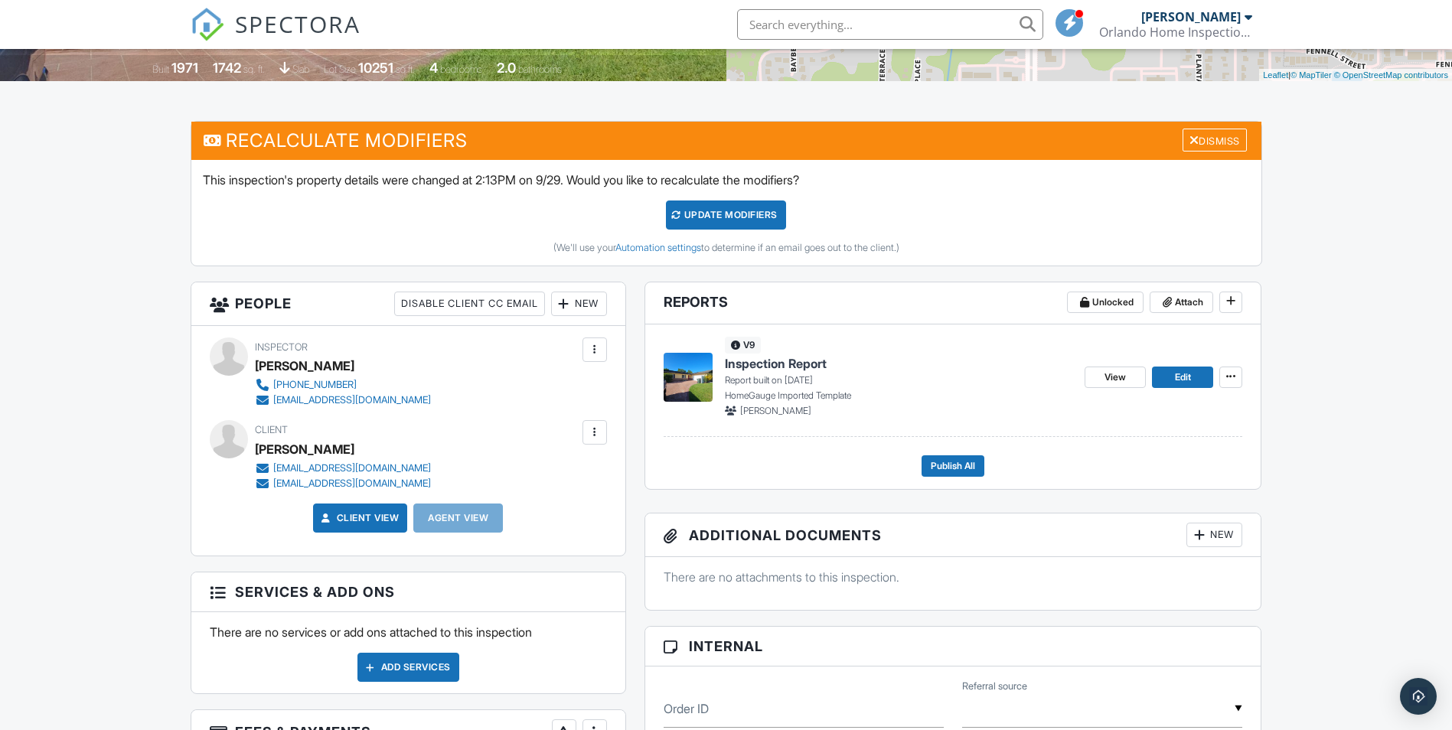
click at [596, 432] on div at bounding box center [594, 432] width 15 height 15
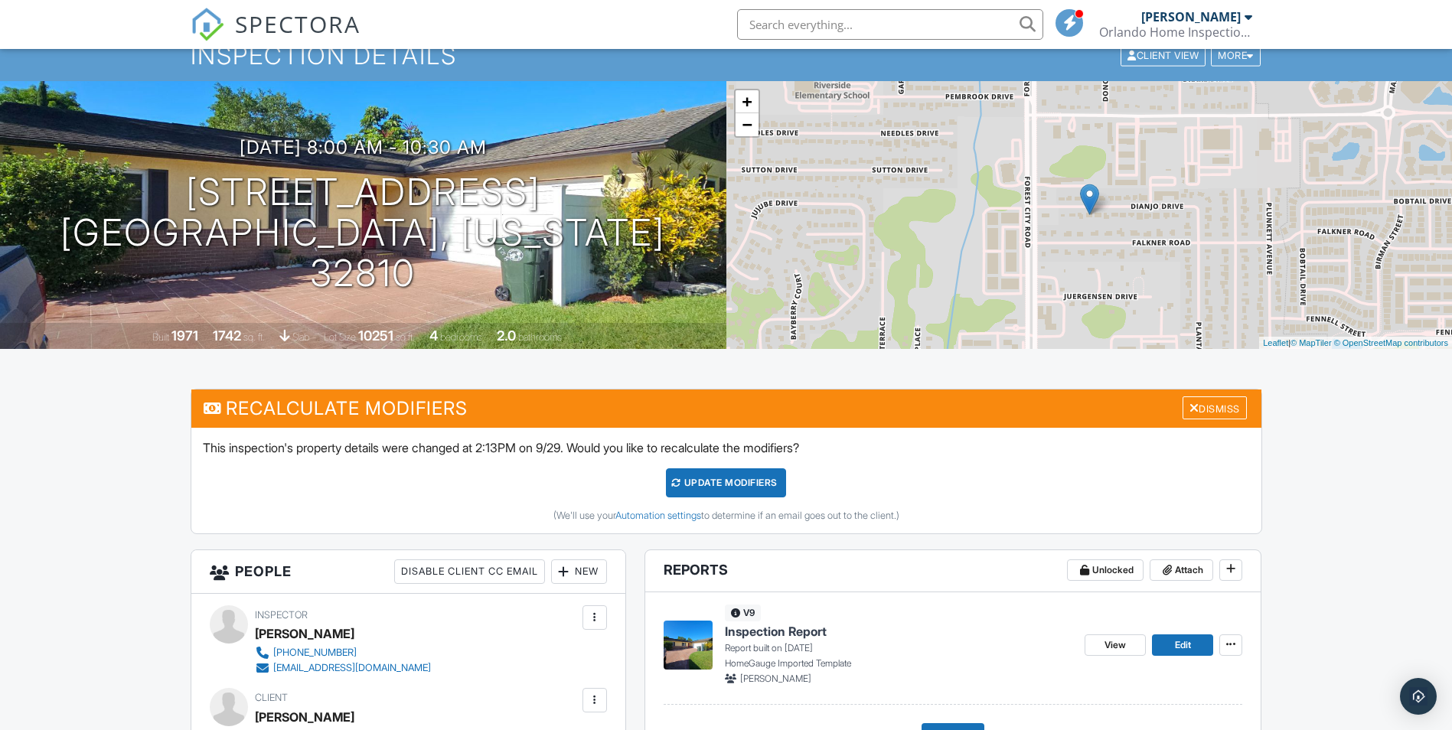
scroll to position [0, 0]
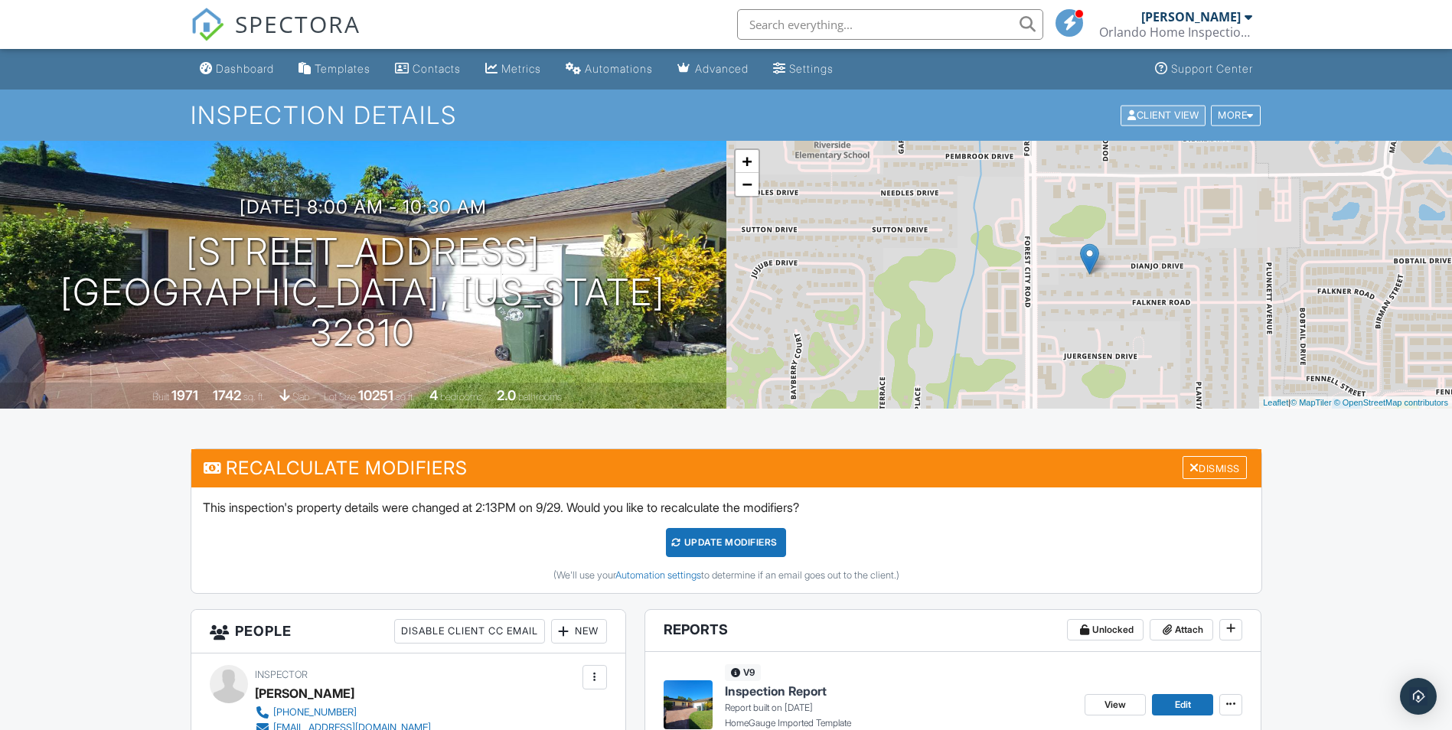
click at [1175, 116] on div "Client View" at bounding box center [1163, 115] width 85 height 21
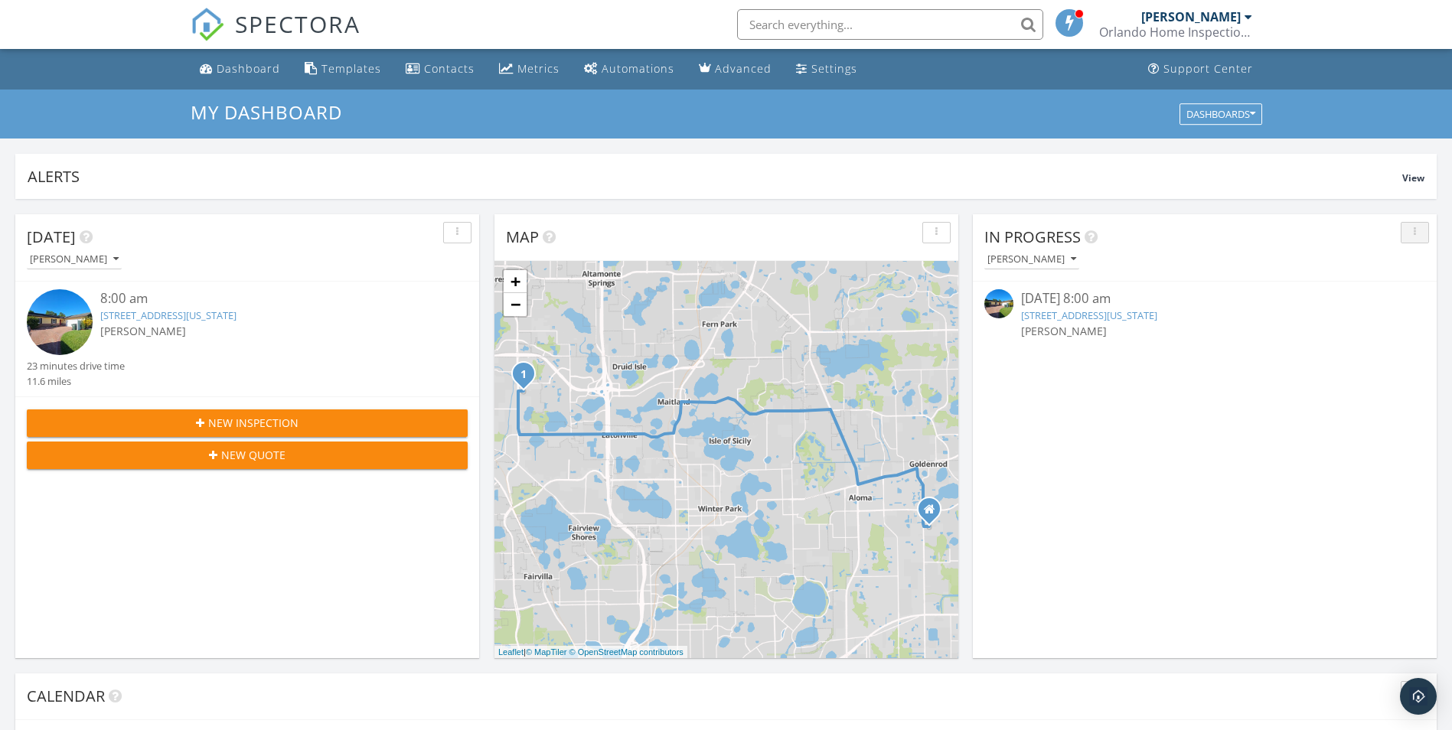
click at [1417, 230] on div "button" at bounding box center [1415, 232] width 15 height 11
click at [1324, 233] on div "In Progress" at bounding box center [1193, 237] width 418 height 23
click at [351, 70] on div "Templates" at bounding box center [351, 68] width 60 height 15
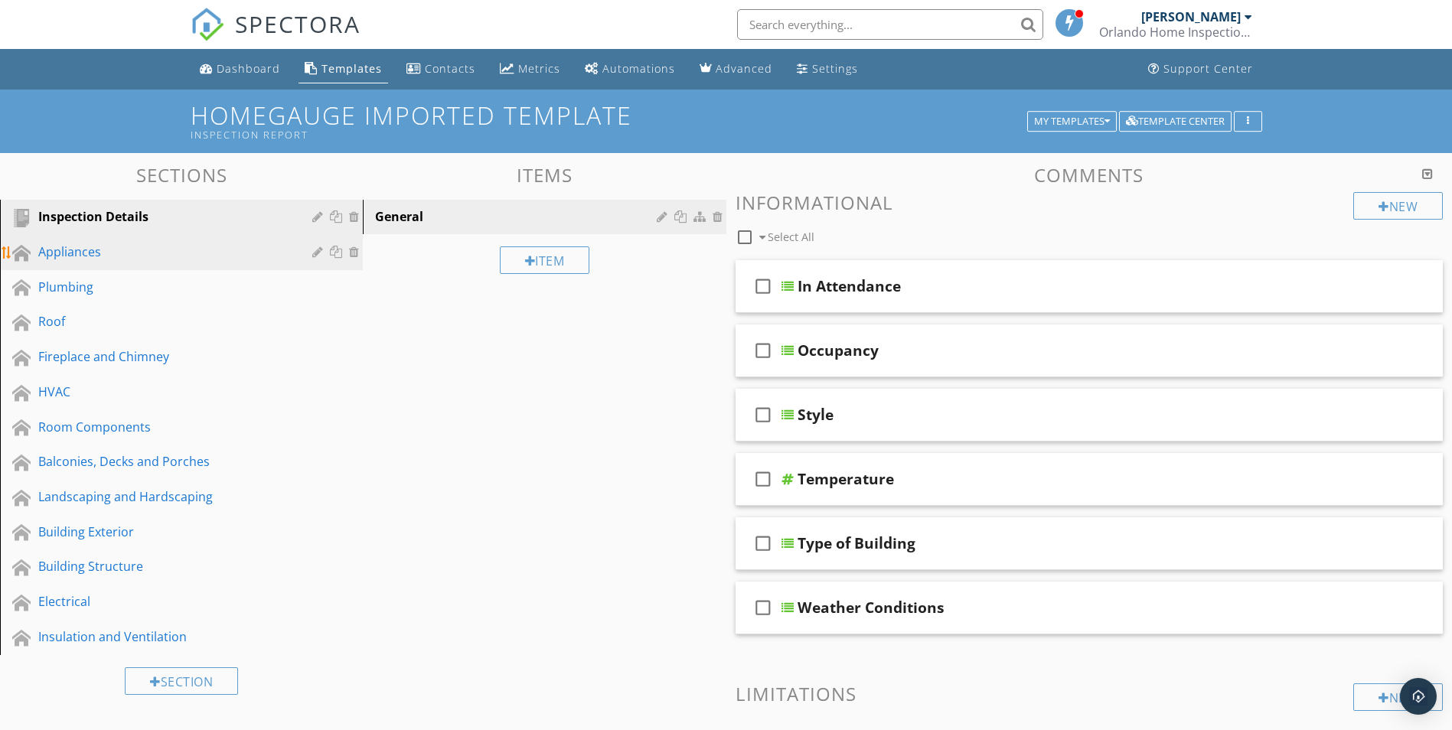
click at [75, 256] on div "Appliances" at bounding box center [164, 252] width 252 height 18
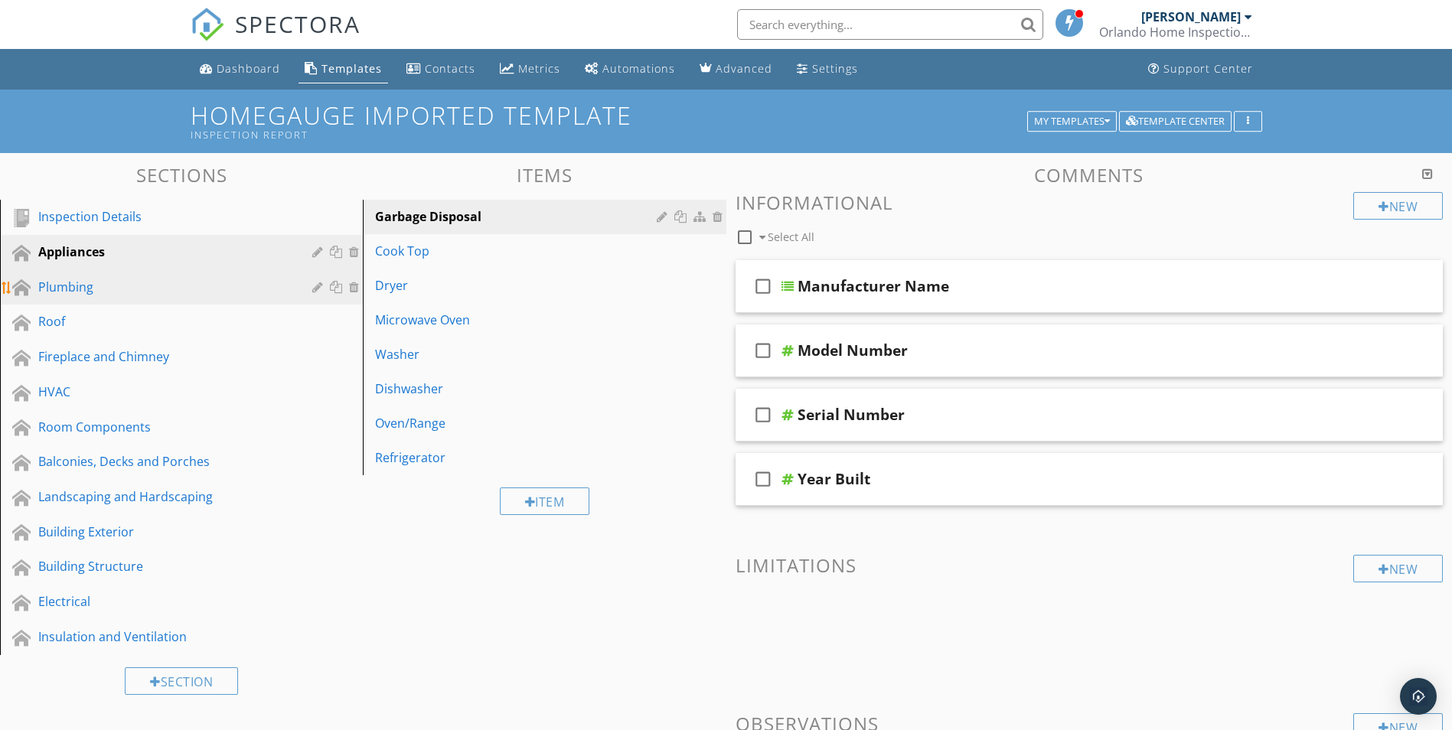
click at [64, 286] on div "Plumbing" at bounding box center [164, 287] width 252 height 18
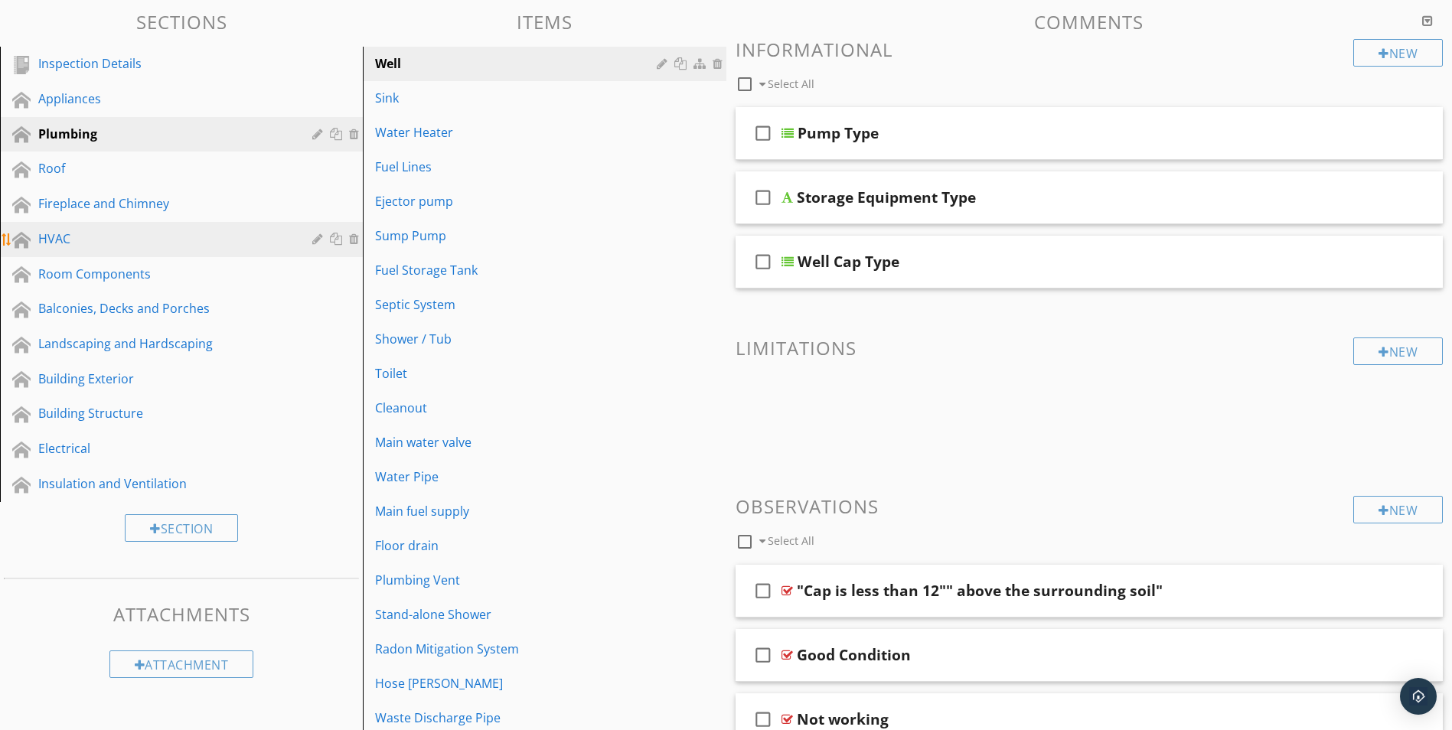
scroll to position [230, 0]
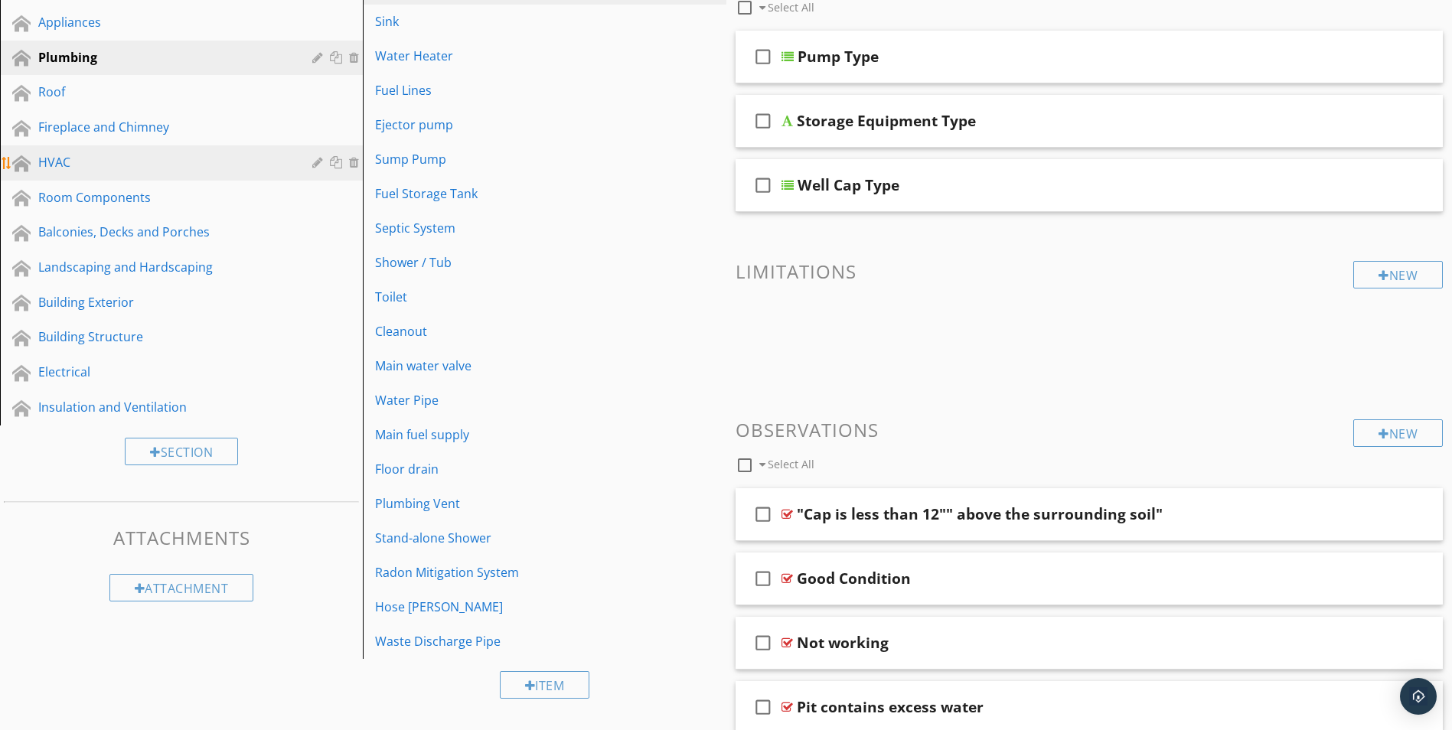
click at [67, 178] on link "HVAC" at bounding box center [184, 162] width 358 height 35
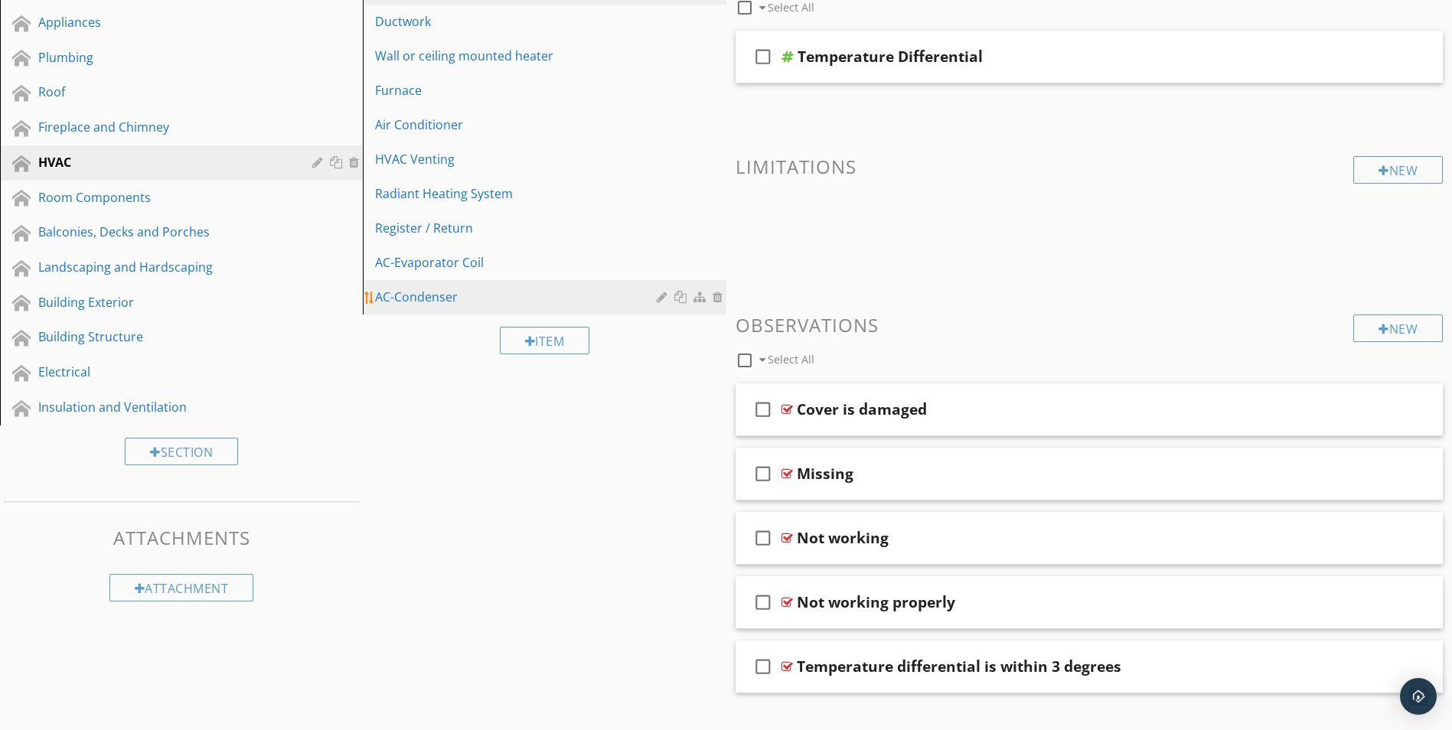
click at [427, 295] on div "AC-Condenser" at bounding box center [518, 297] width 286 height 18
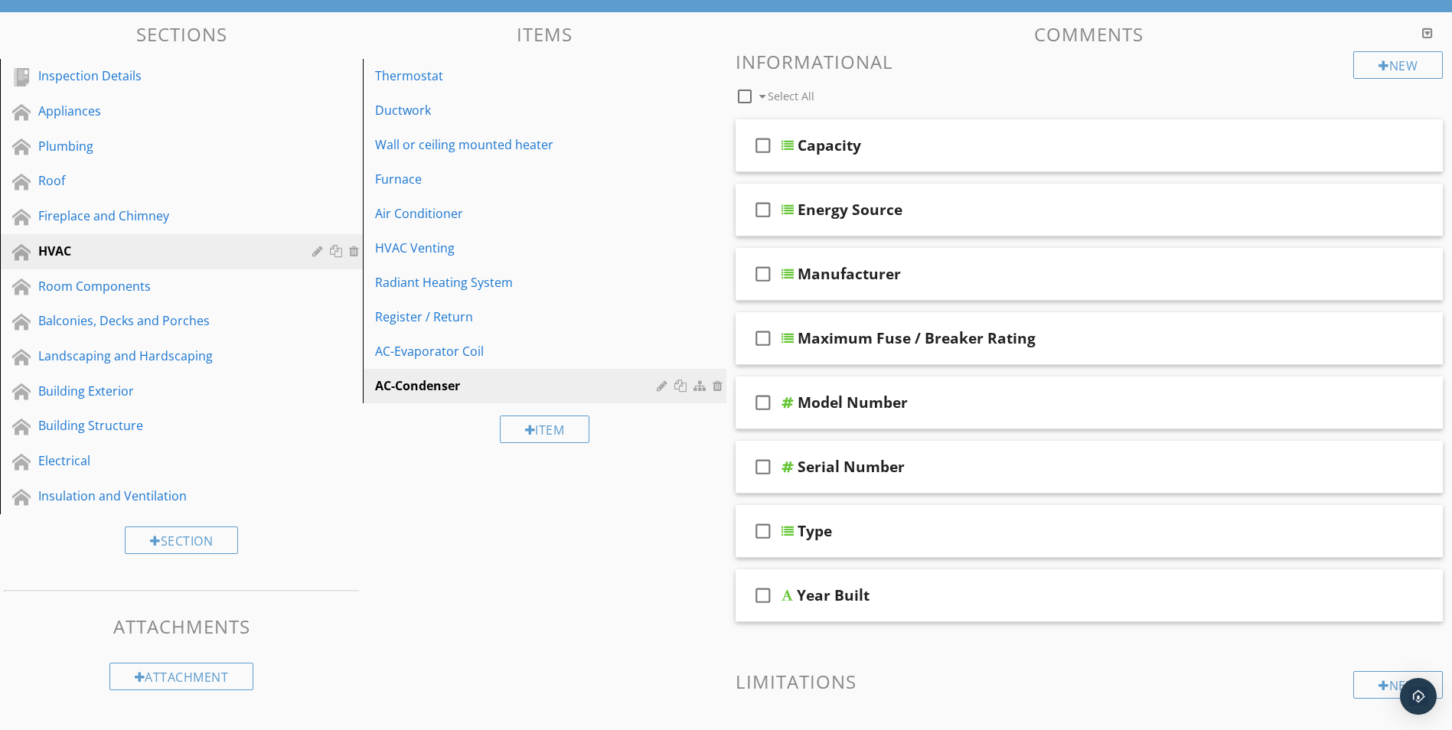
scroll to position [0, 0]
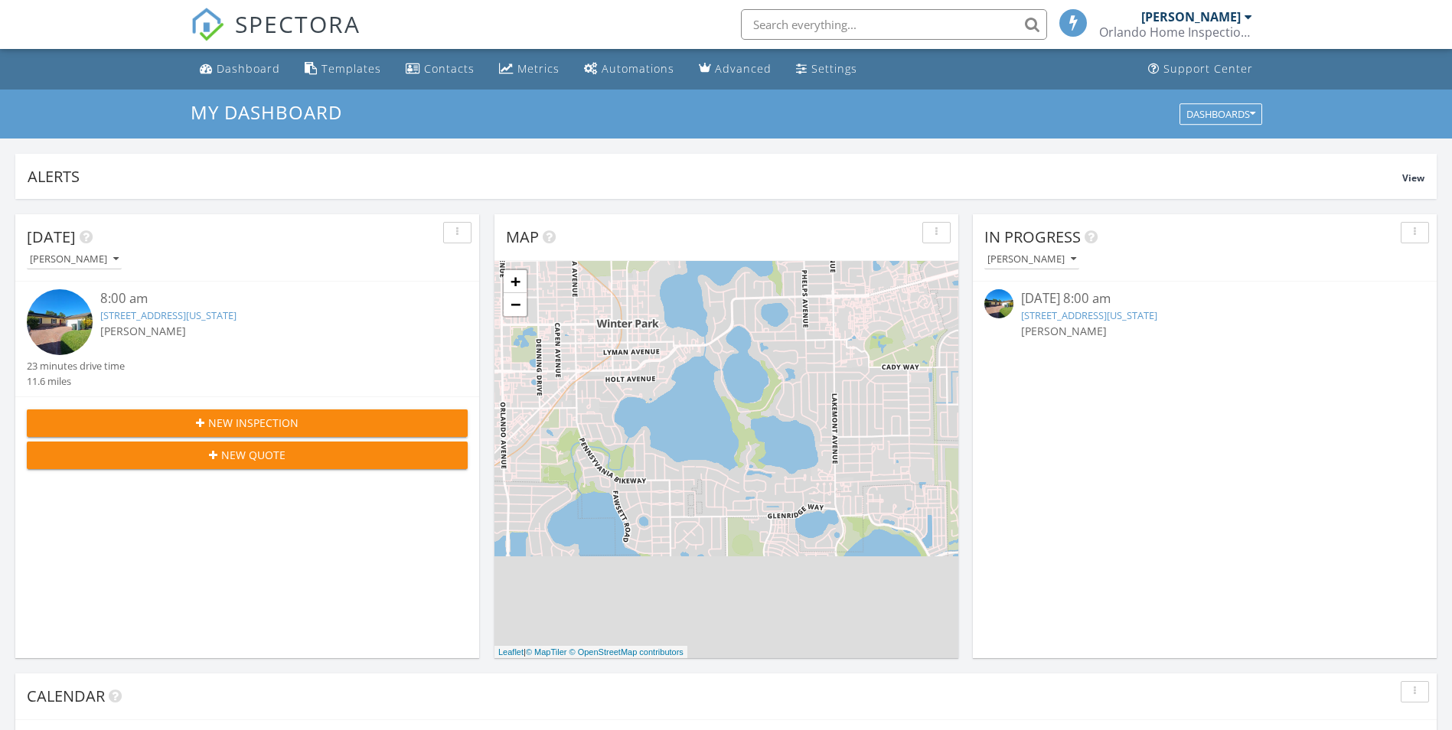
scroll to position [1417, 1476]
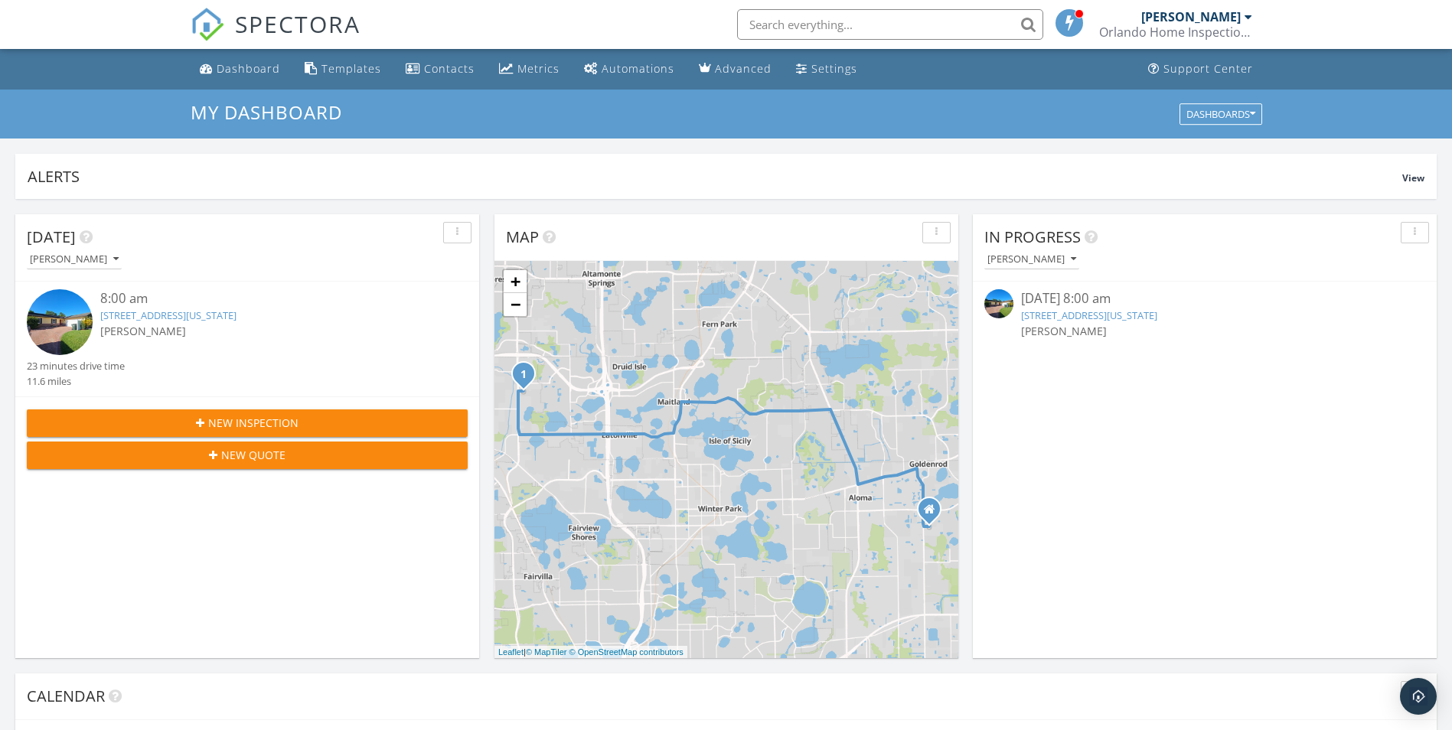
click at [136, 306] on div "8:00 am" at bounding box center [265, 298] width 331 height 19
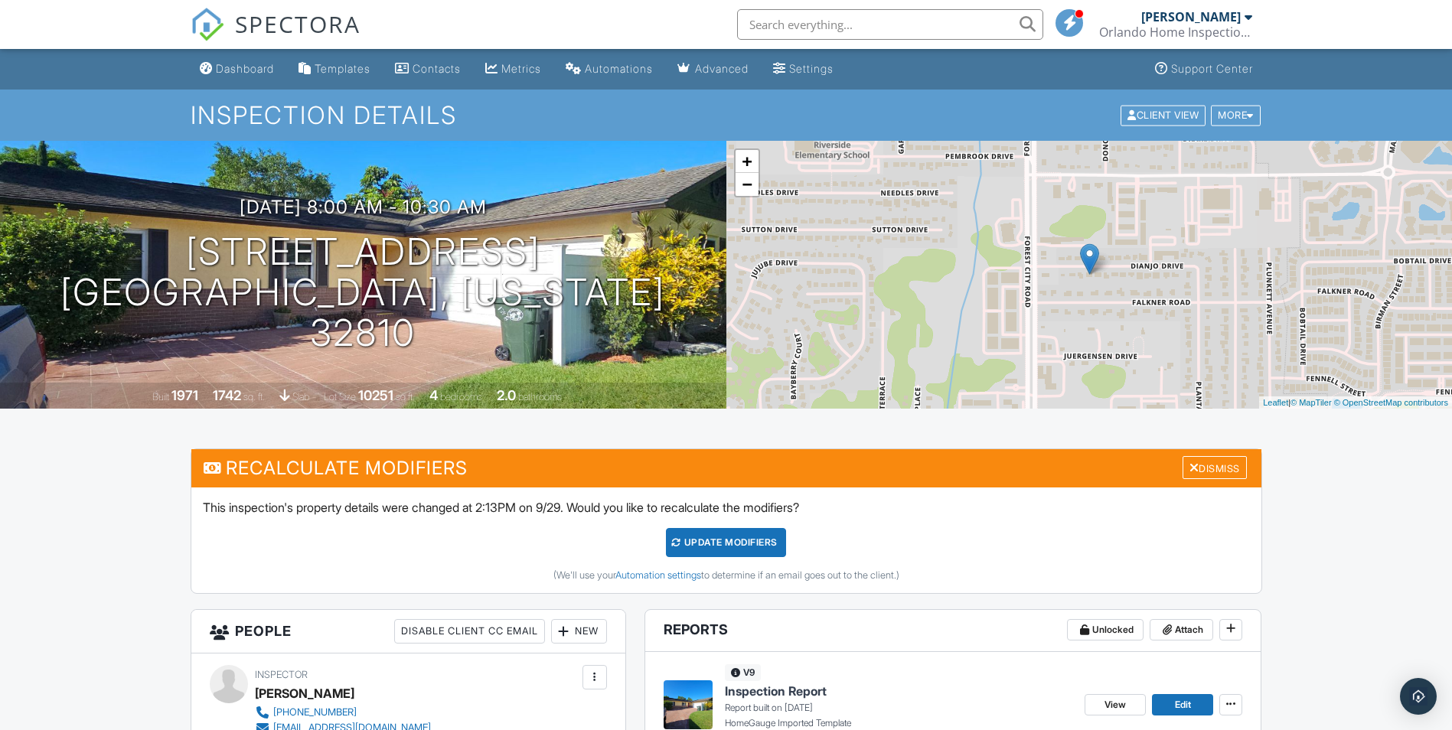
click at [331, 67] on div "Templates" at bounding box center [343, 68] width 56 height 13
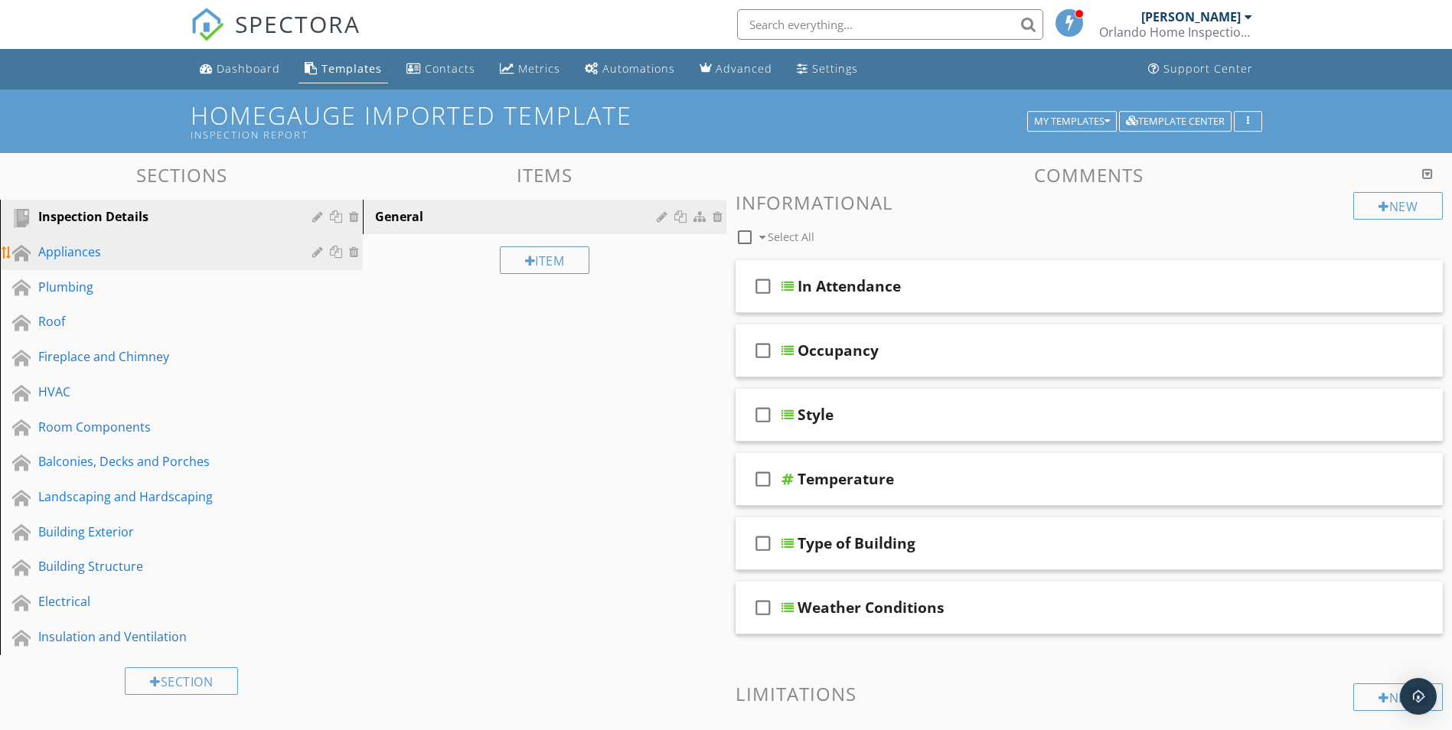
click at [58, 256] on div "Appliances" at bounding box center [164, 252] width 252 height 18
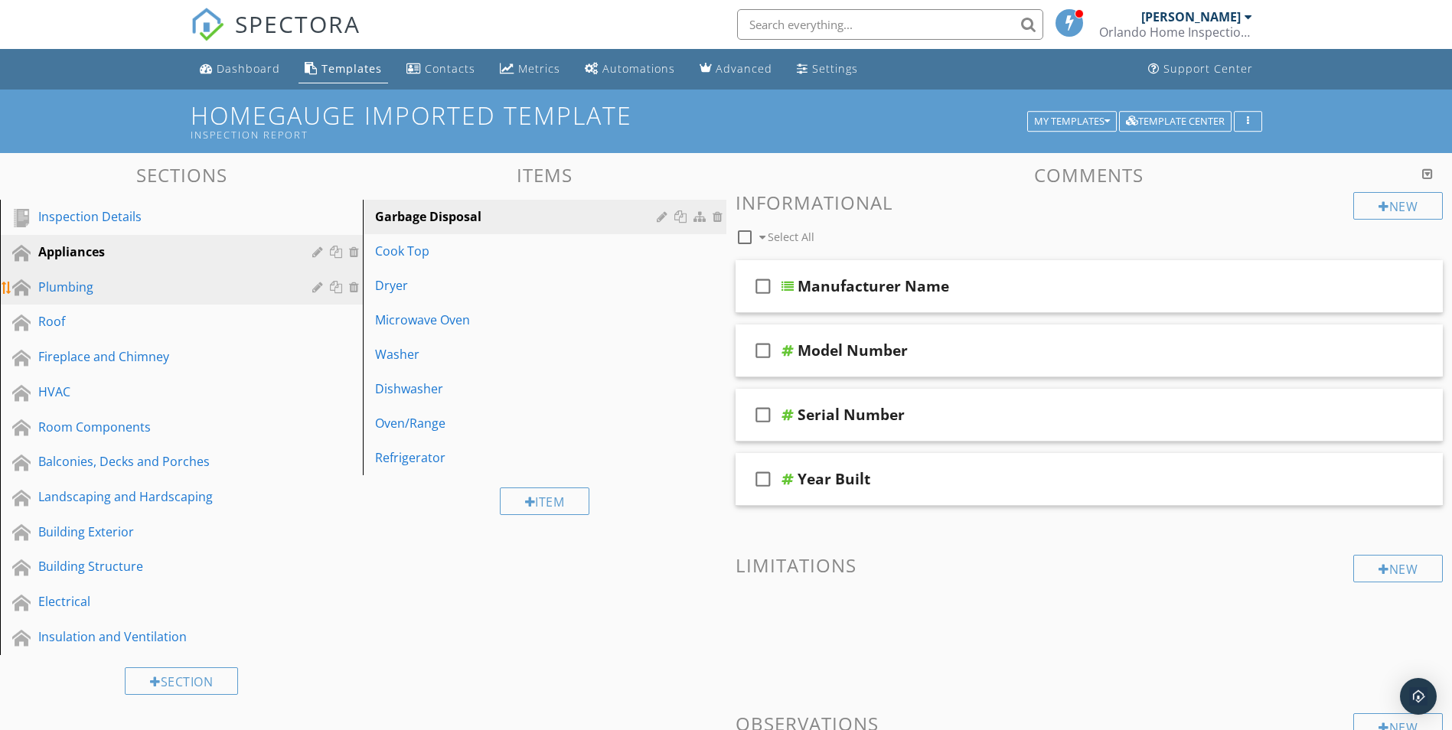
click at [60, 291] on div "Plumbing" at bounding box center [164, 287] width 252 height 18
click at [51, 286] on div "Plumbing" at bounding box center [164, 287] width 252 height 18
click at [51, 284] on div "Plumbing" at bounding box center [164, 287] width 252 height 18
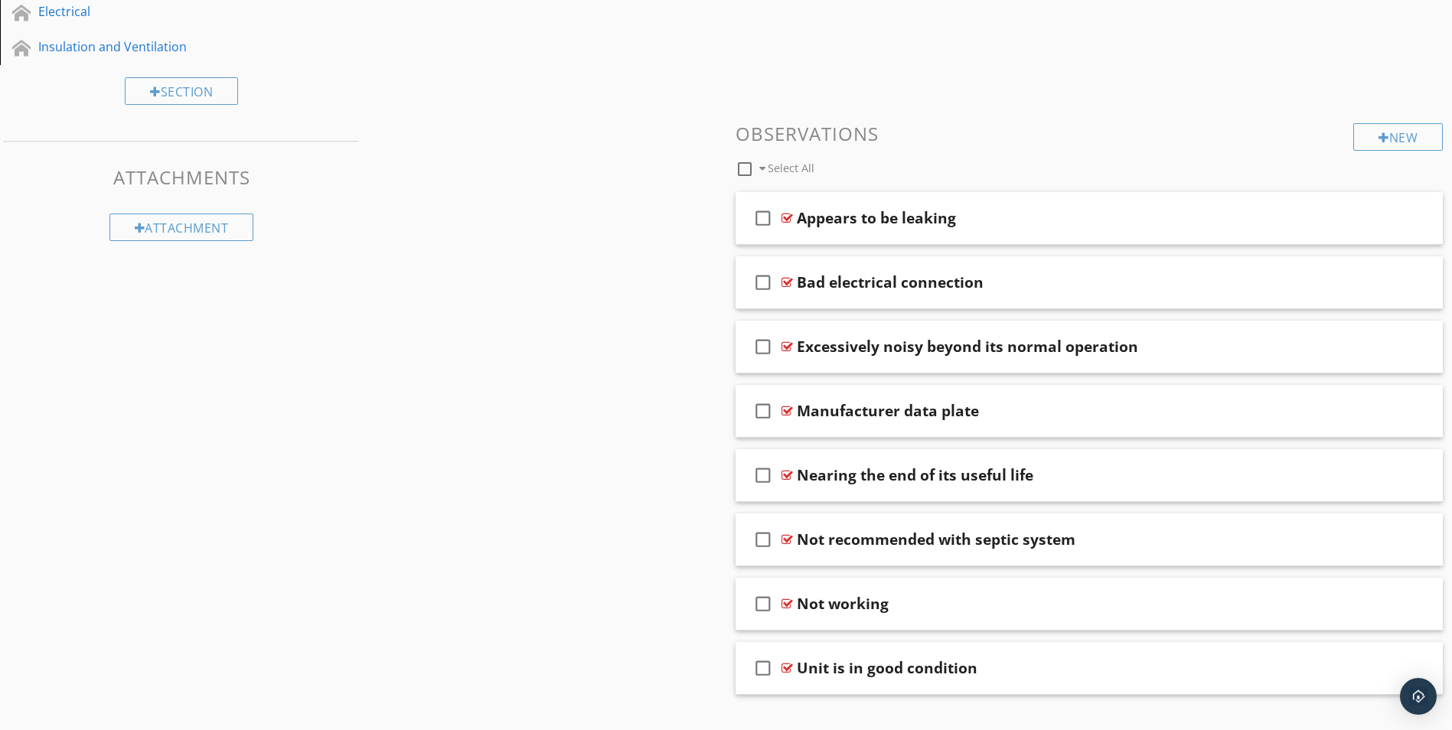
scroll to position [619, 0]
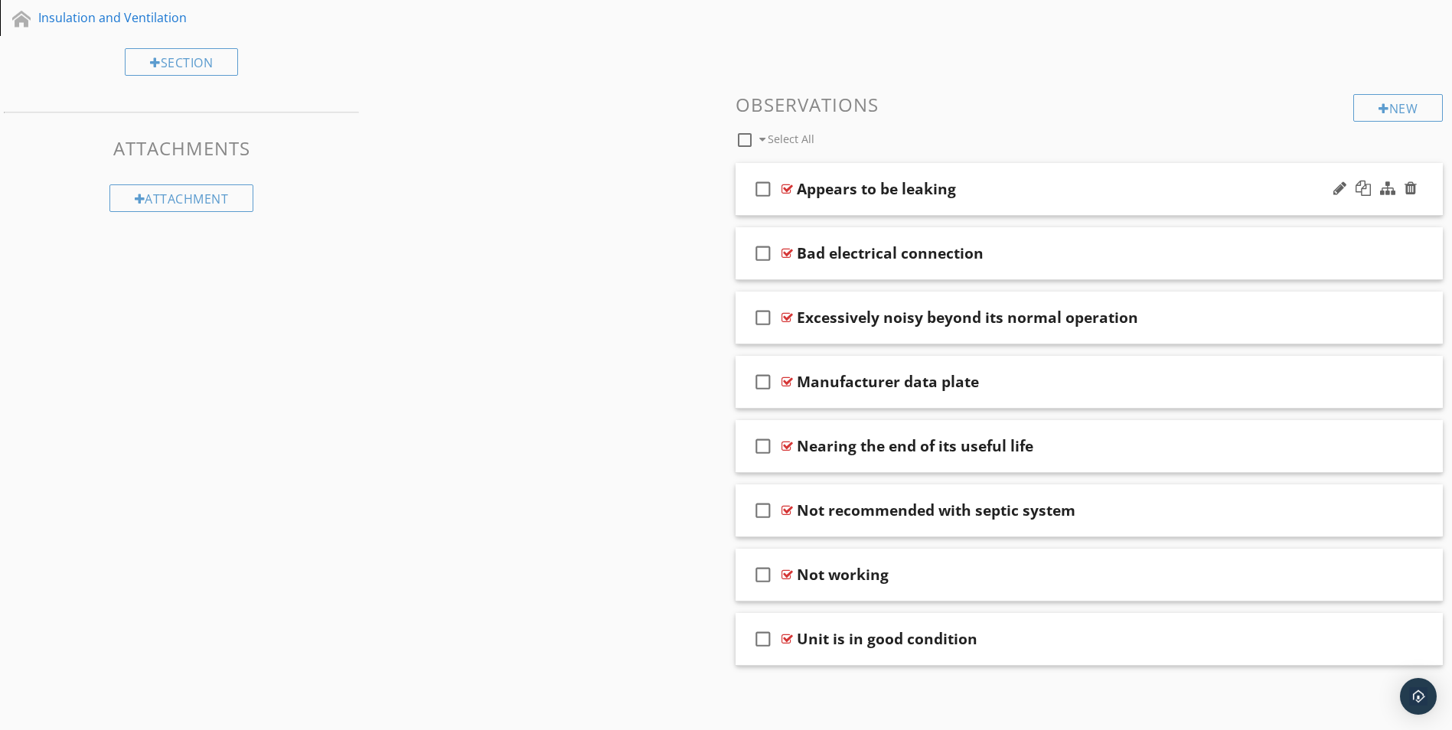
click at [905, 194] on div "Appears to be leaking" at bounding box center [876, 189] width 159 height 18
click at [768, 192] on icon "check_box_outline_blank" at bounding box center [763, 189] width 24 height 37
click at [1365, 186] on div at bounding box center [1363, 188] width 15 height 15
click at [1366, 185] on div at bounding box center [1363, 188] width 15 height 15
click at [1370, 184] on div at bounding box center [1363, 188] width 15 height 15
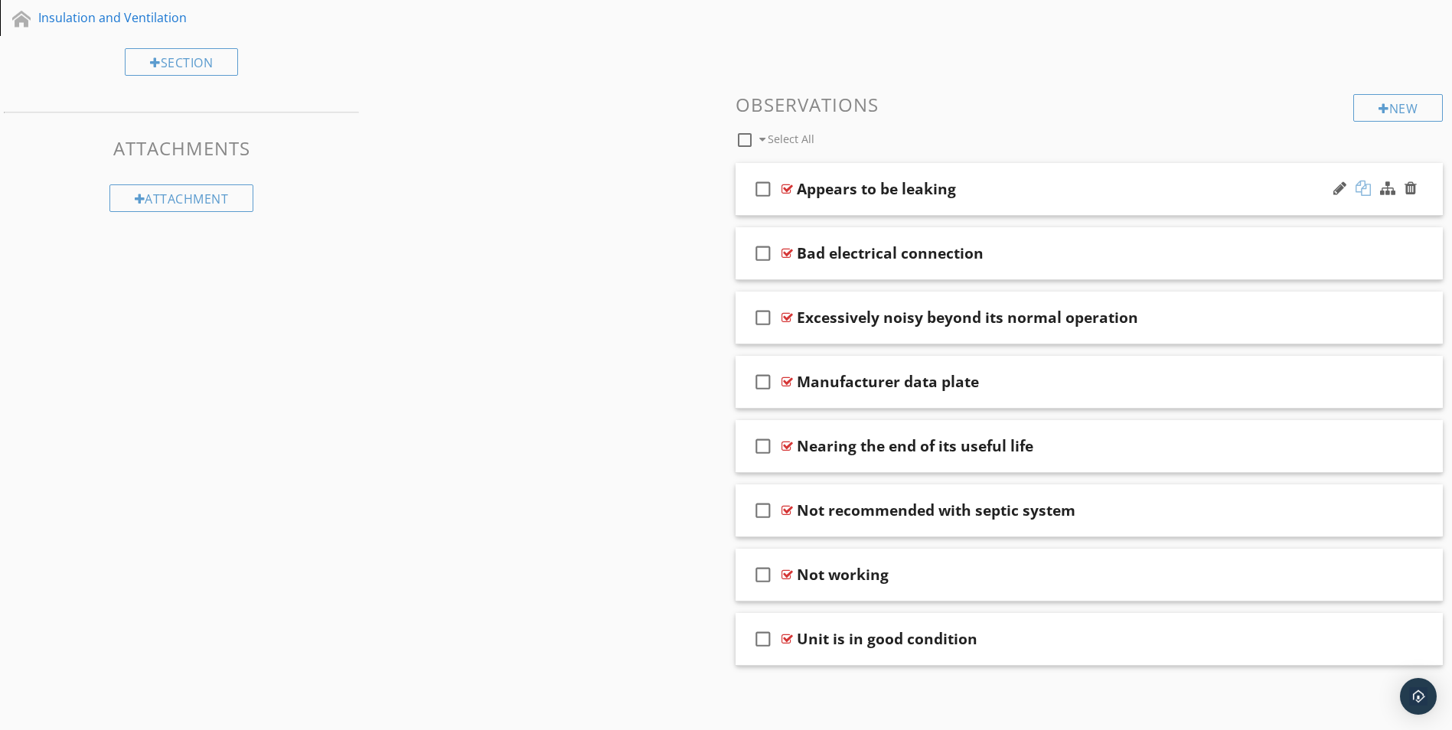
click at [1366, 188] on div at bounding box center [1363, 188] width 15 height 15
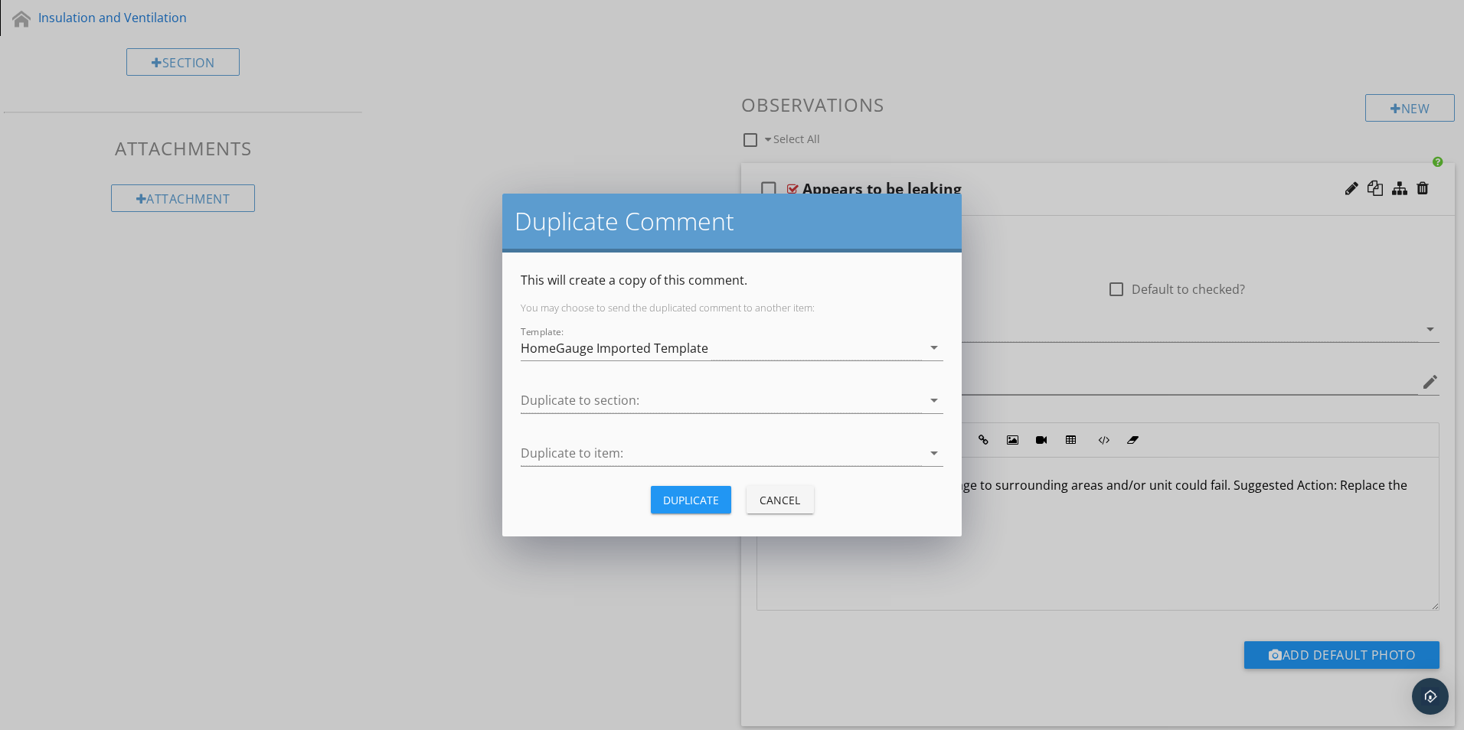
click at [774, 504] on div "Cancel" at bounding box center [780, 500] width 43 height 16
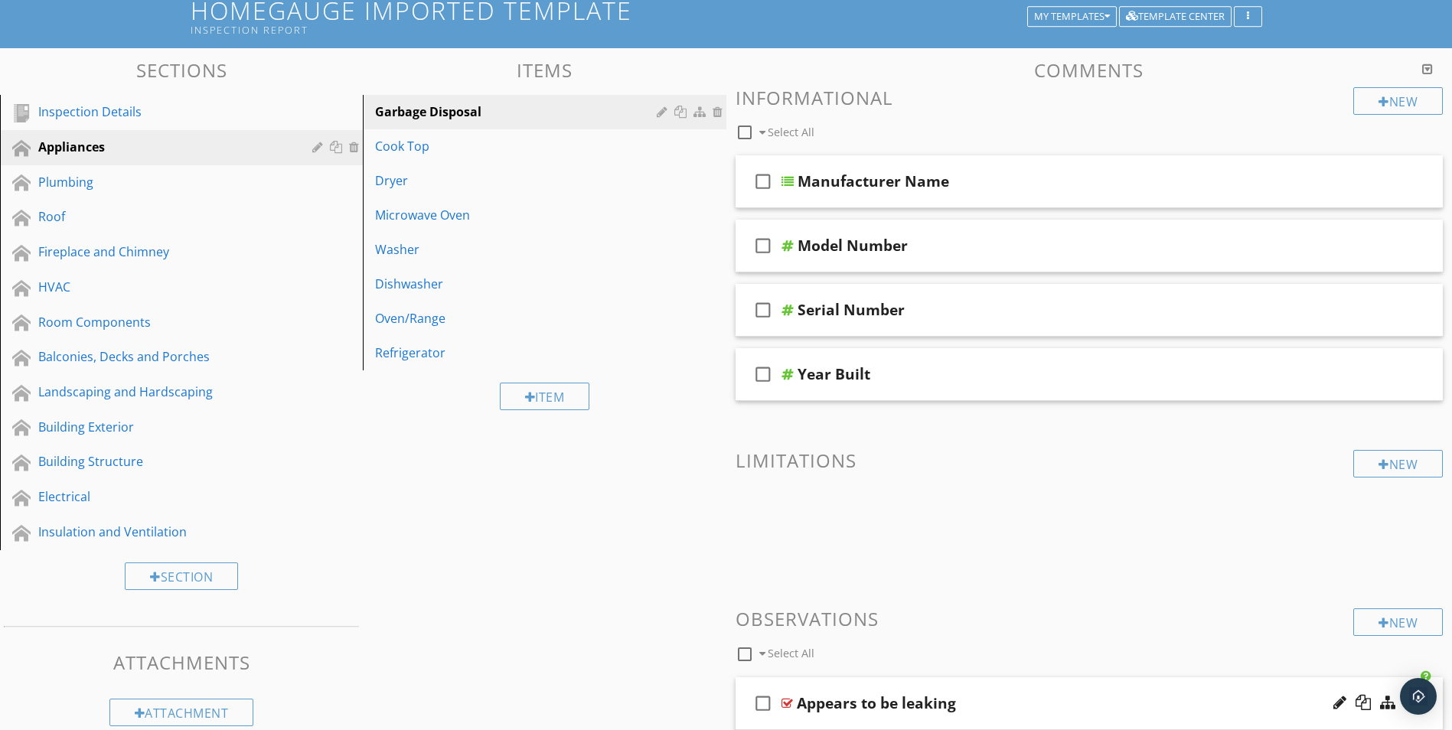
scroll to position [0, 0]
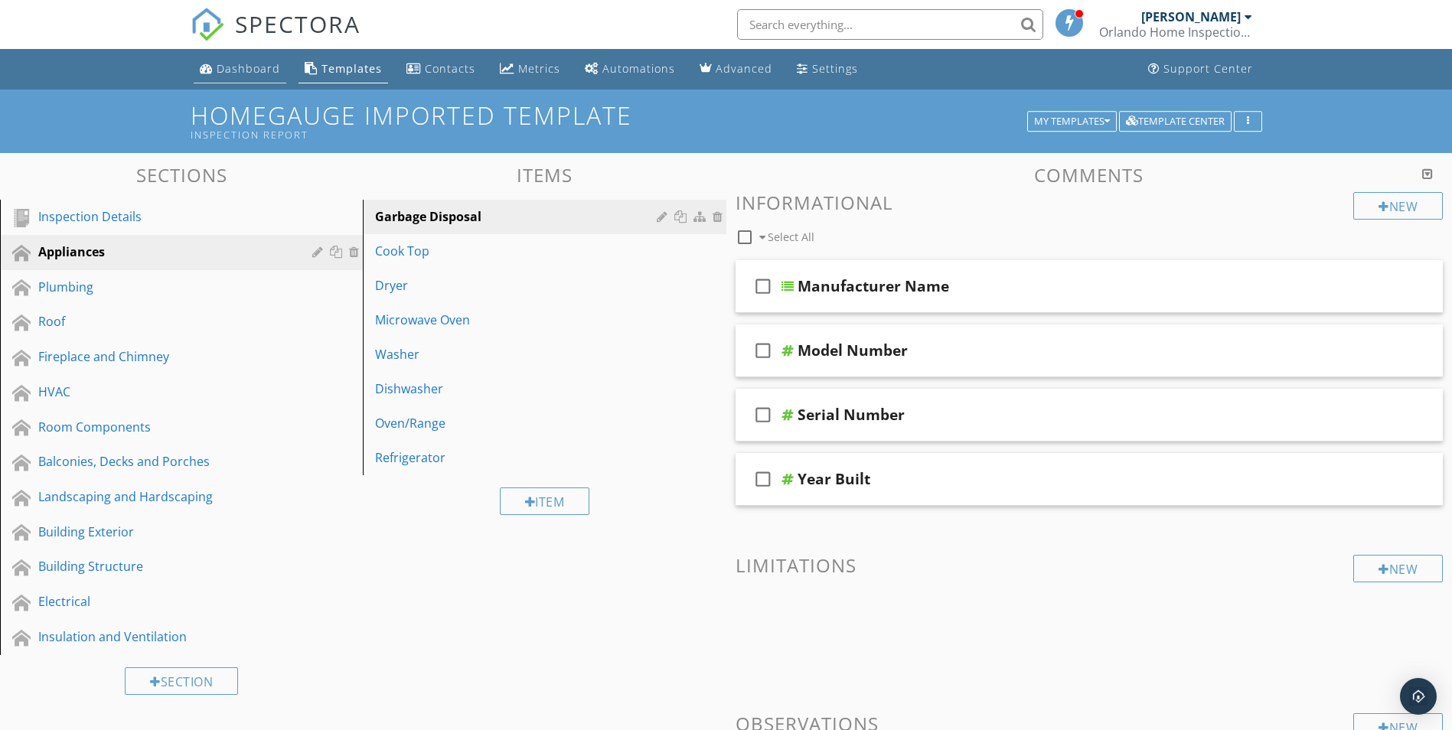
click at [242, 70] on div "Dashboard" at bounding box center [249, 68] width 64 height 15
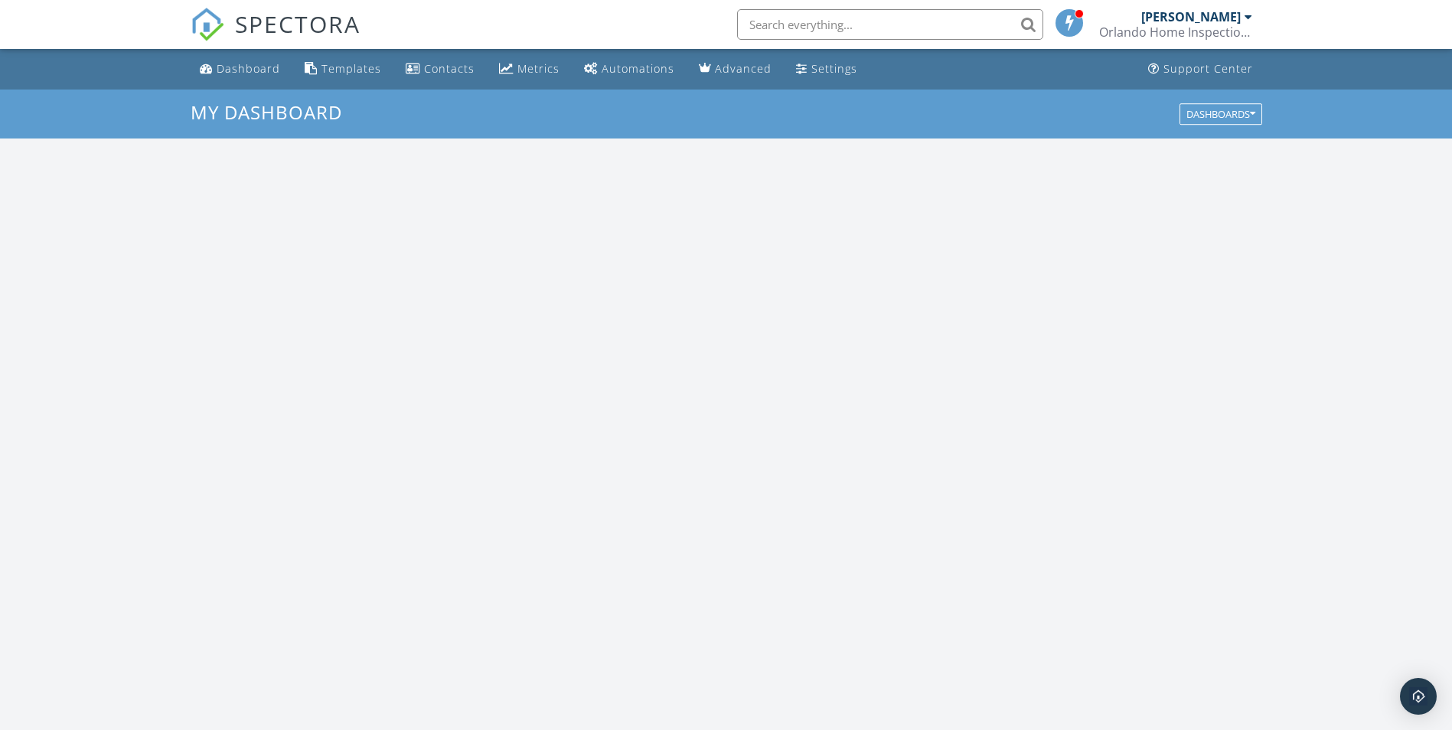
scroll to position [1417, 1476]
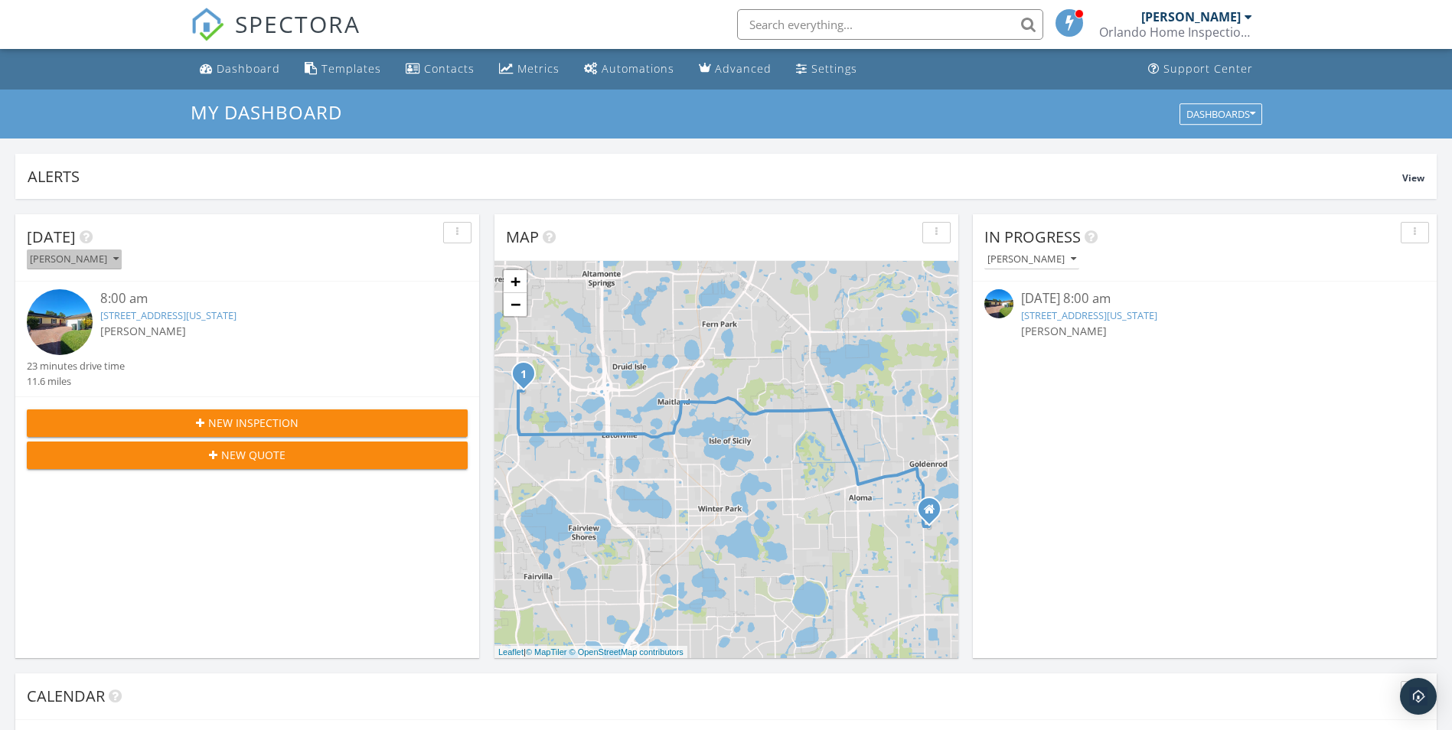
click at [119, 258] on icon "button" at bounding box center [115, 259] width 5 height 11
click at [211, 266] on div "[PERSON_NAME]" at bounding box center [253, 259] width 452 height 21
click at [462, 237] on div "button" at bounding box center [457, 232] width 15 height 11
click at [488, 266] on div "Refresh" at bounding box center [482, 268] width 55 height 18
click at [410, 345] on div at bounding box center [265, 349] width 331 height 15
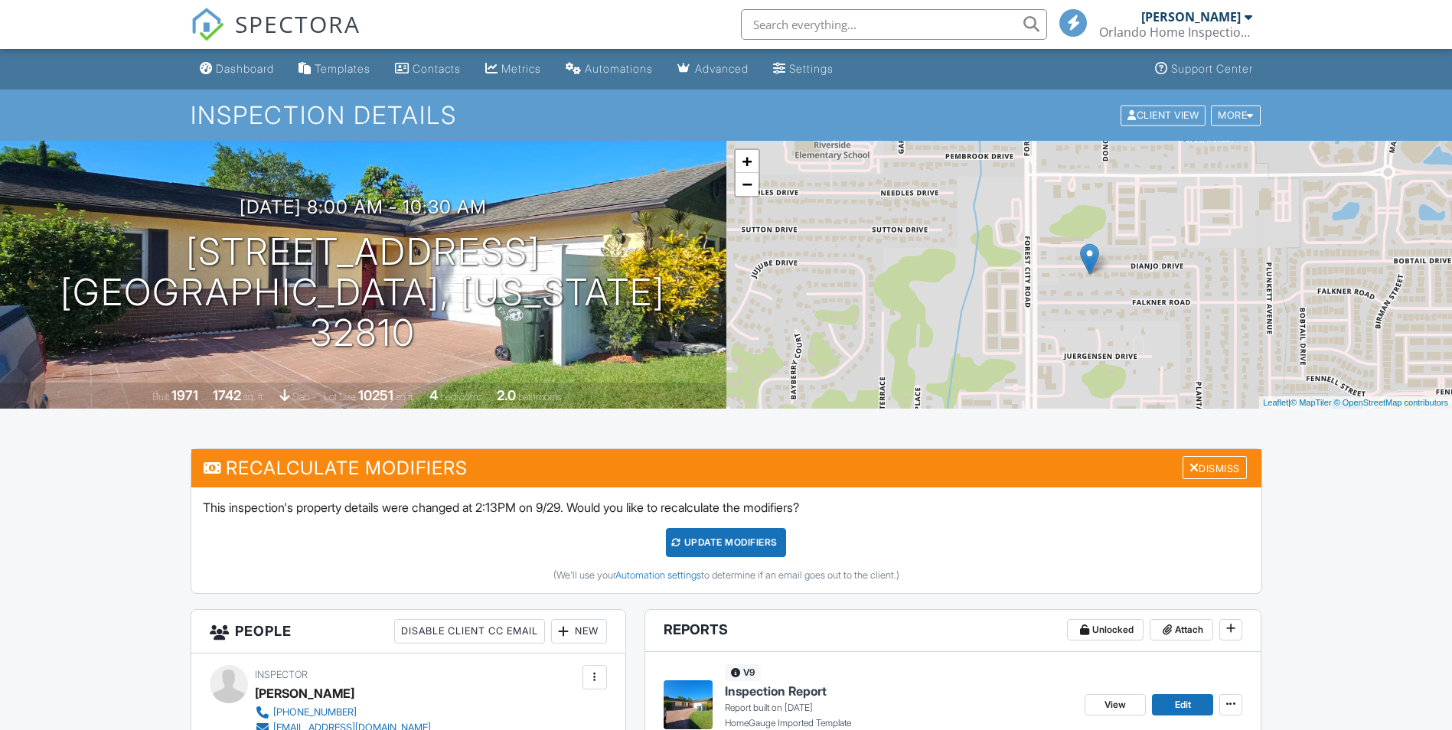
click at [717, 540] on div "UPDATE Modifiers" at bounding box center [726, 542] width 120 height 29
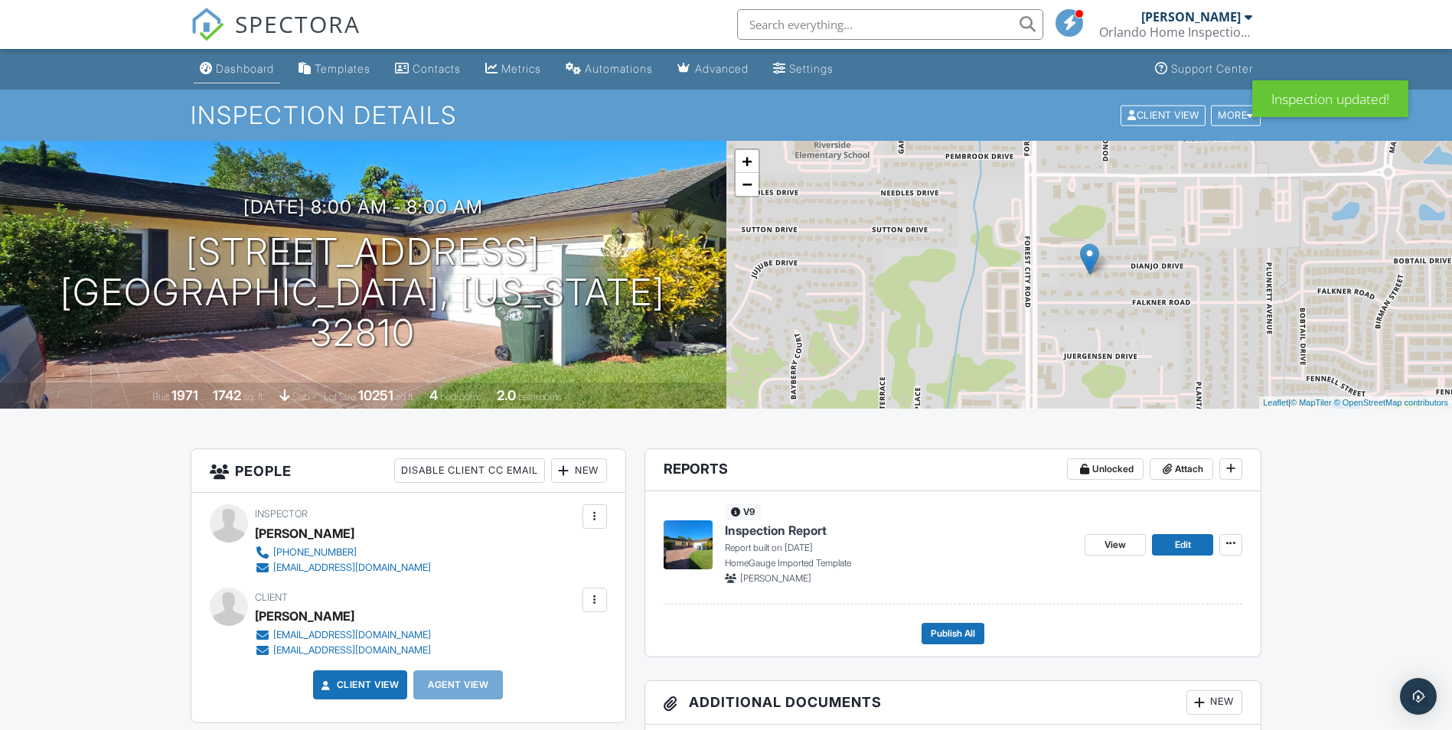
click at [253, 64] on div "Dashboard" at bounding box center [245, 68] width 58 height 13
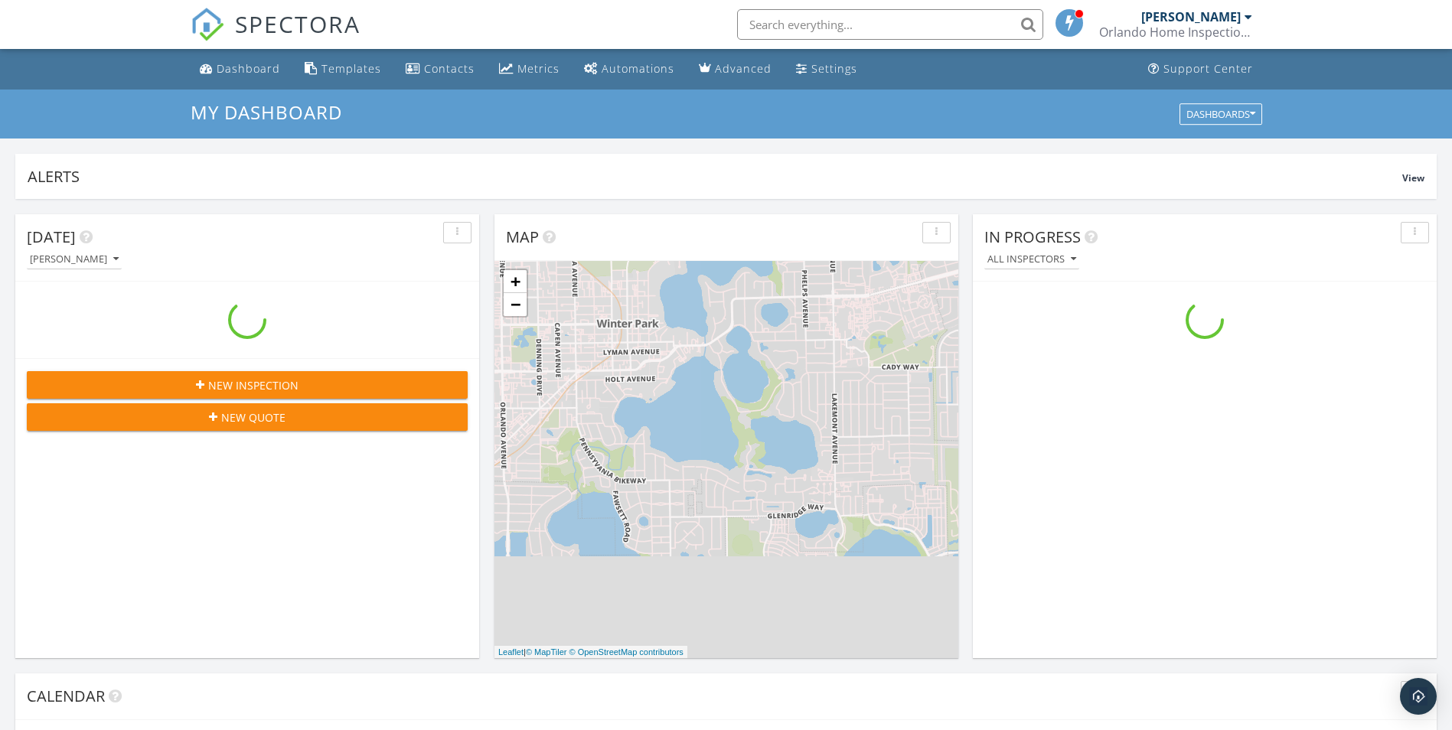
scroll to position [1417, 1476]
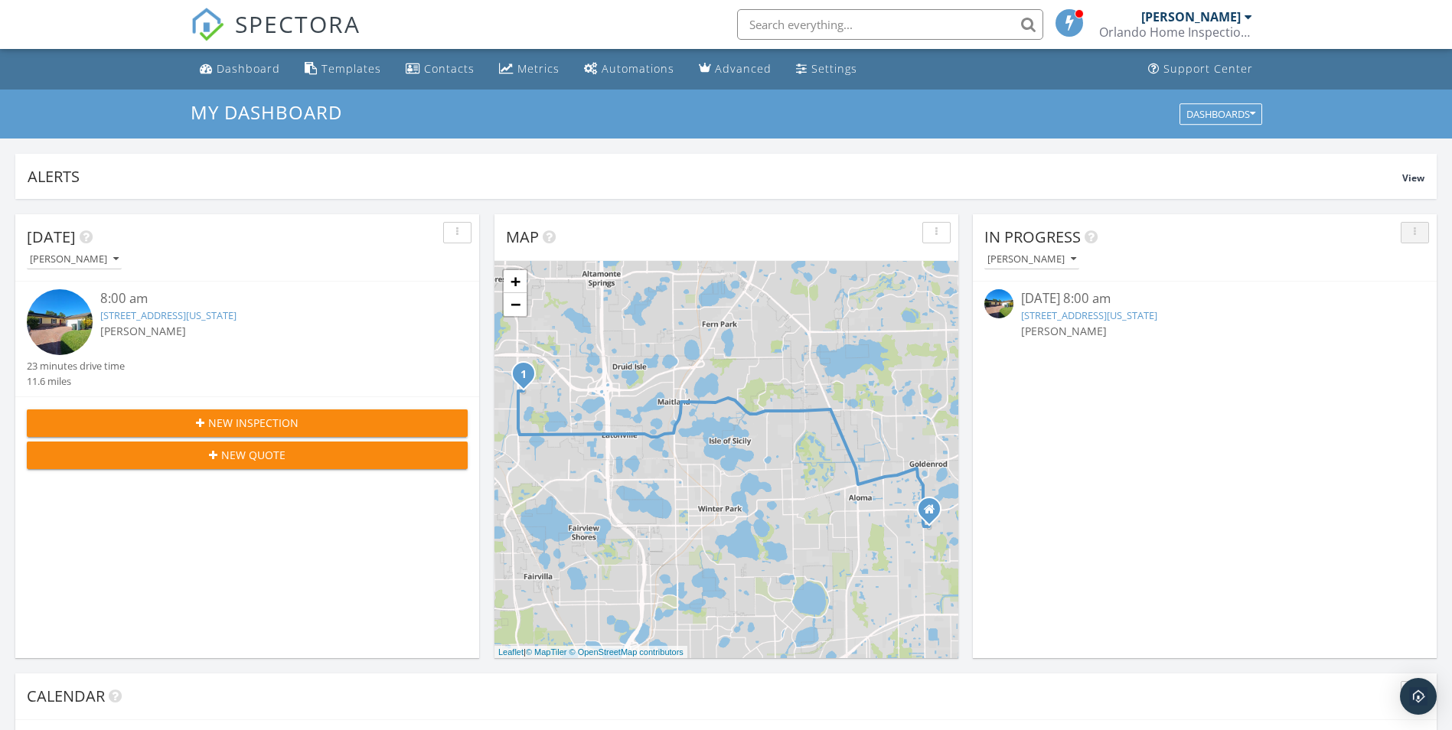
click at [1420, 229] on div "button" at bounding box center [1415, 232] width 15 height 11
click at [1173, 246] on div "In Progress" at bounding box center [1193, 237] width 418 height 23
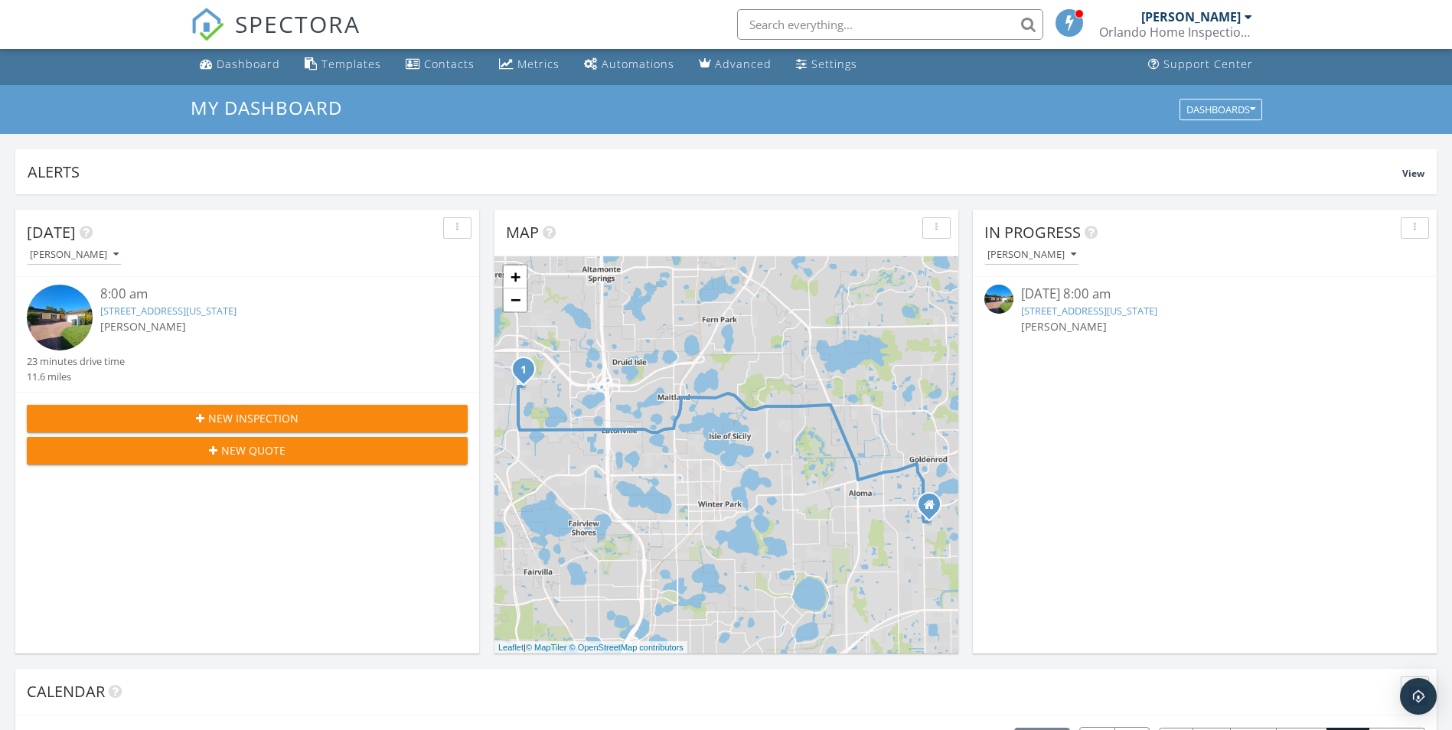
scroll to position [0, 0]
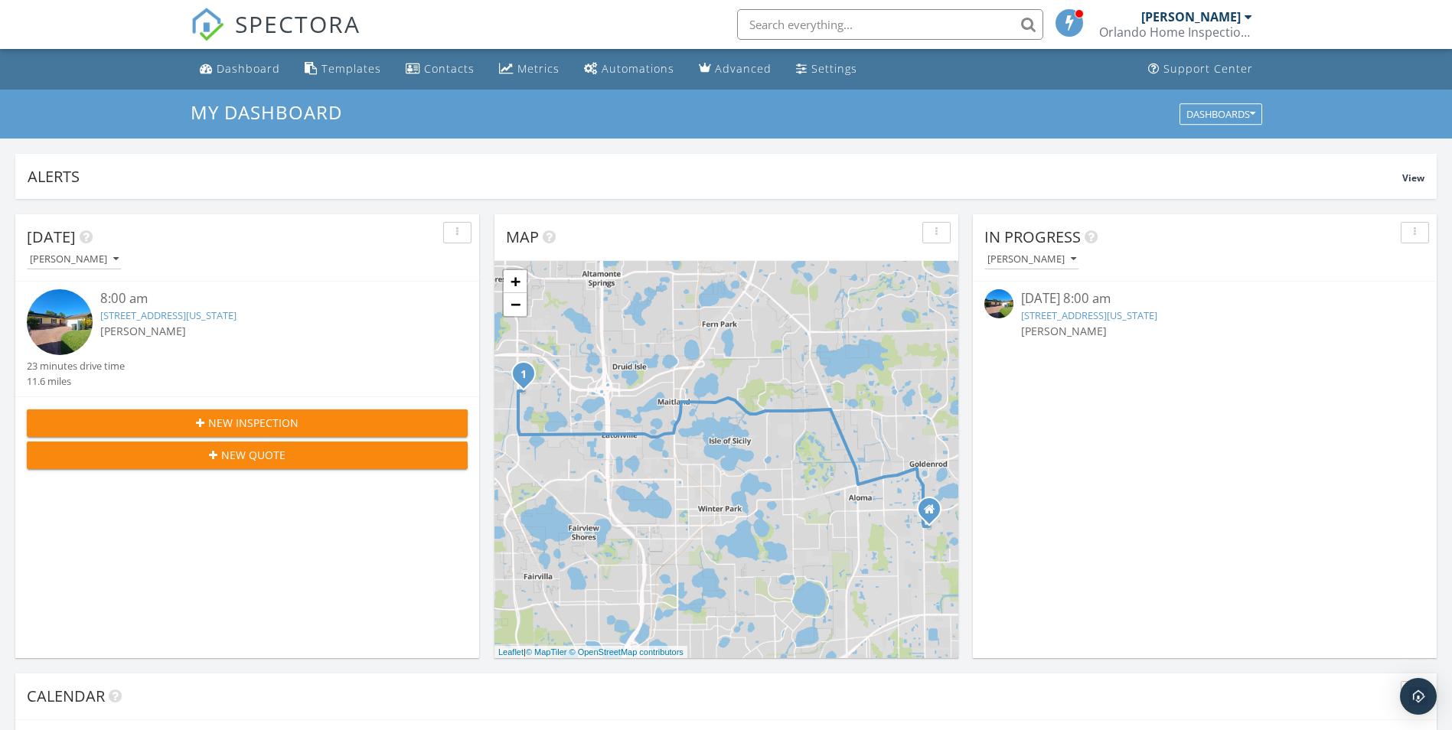
click at [53, 328] on img at bounding box center [60, 322] width 66 height 66
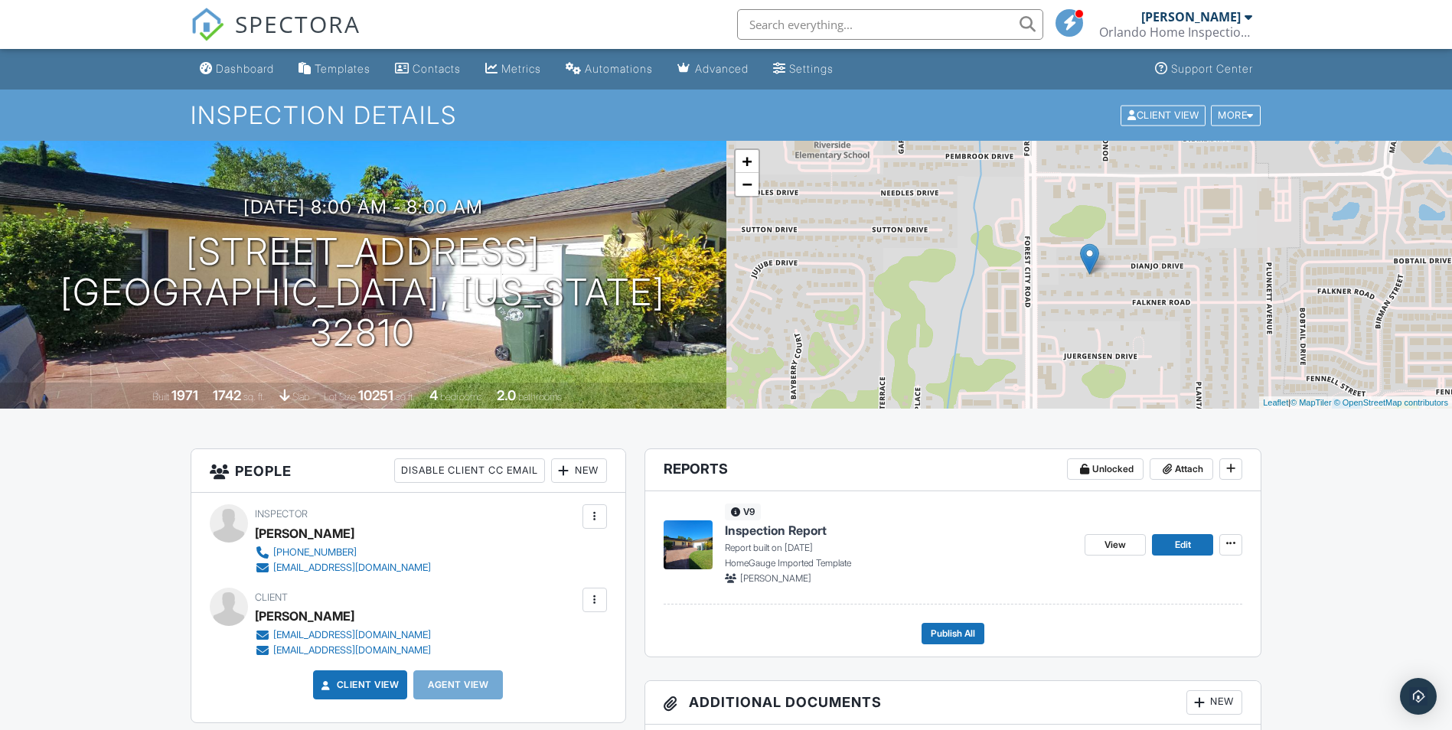
click at [691, 536] on img at bounding box center [688, 544] width 49 height 49
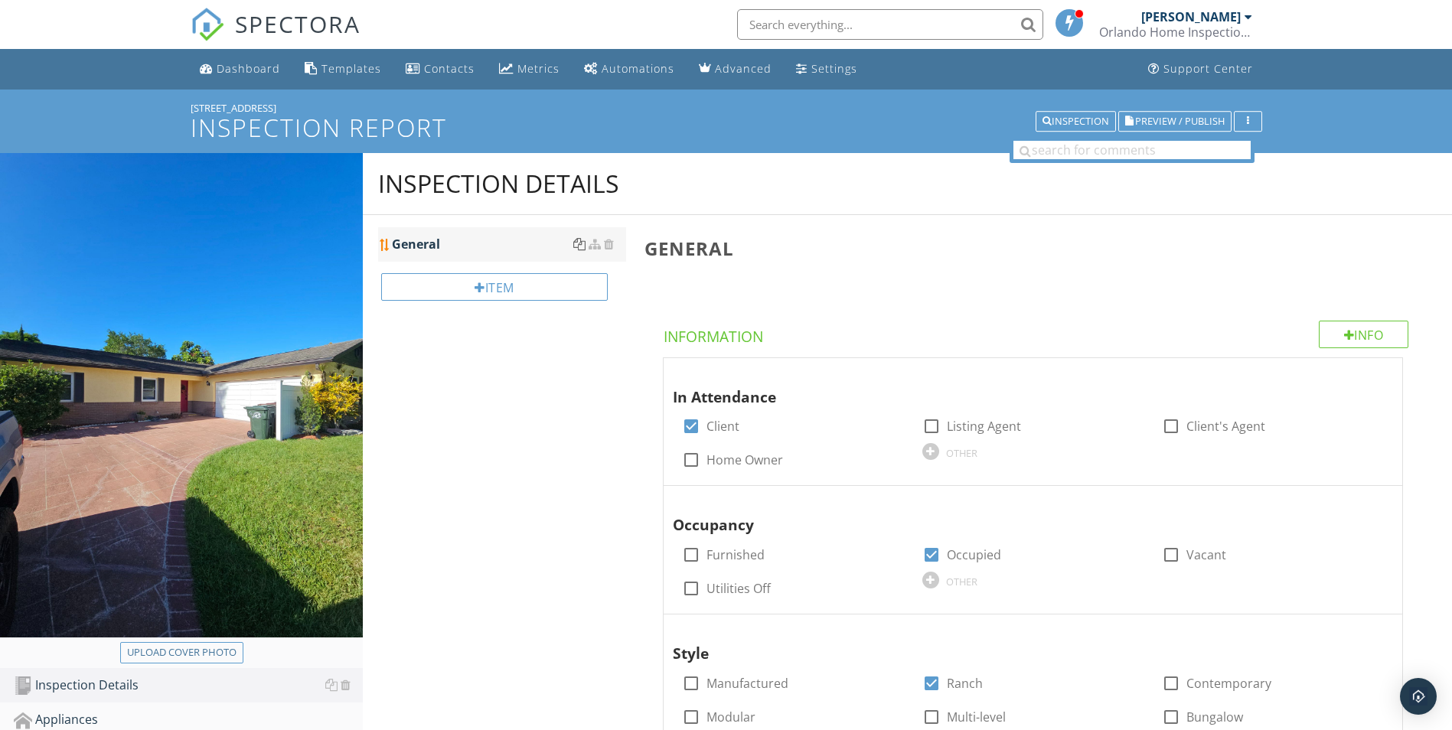
click at [579, 248] on div at bounding box center [579, 244] width 12 height 12
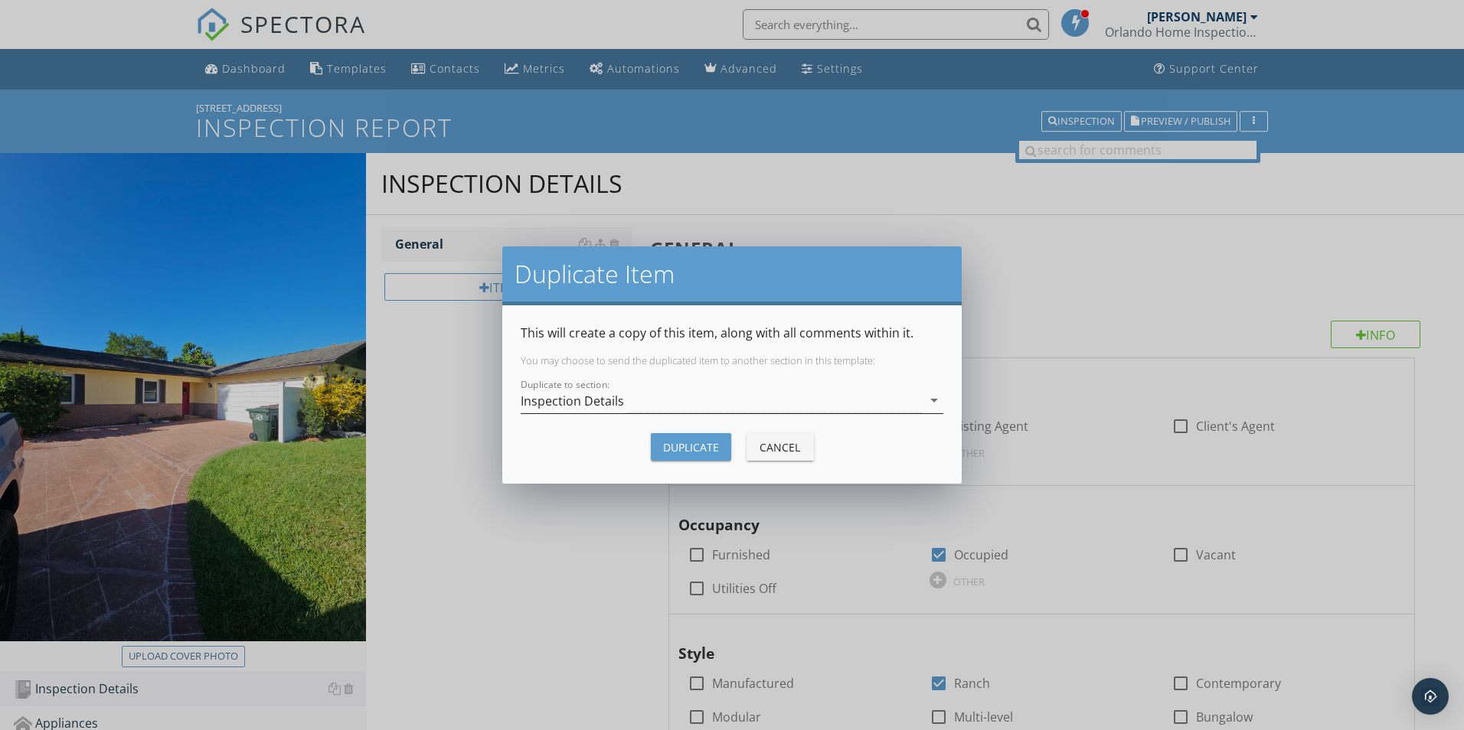
click at [932, 402] on icon "arrow_drop_down" at bounding box center [934, 400] width 18 height 18
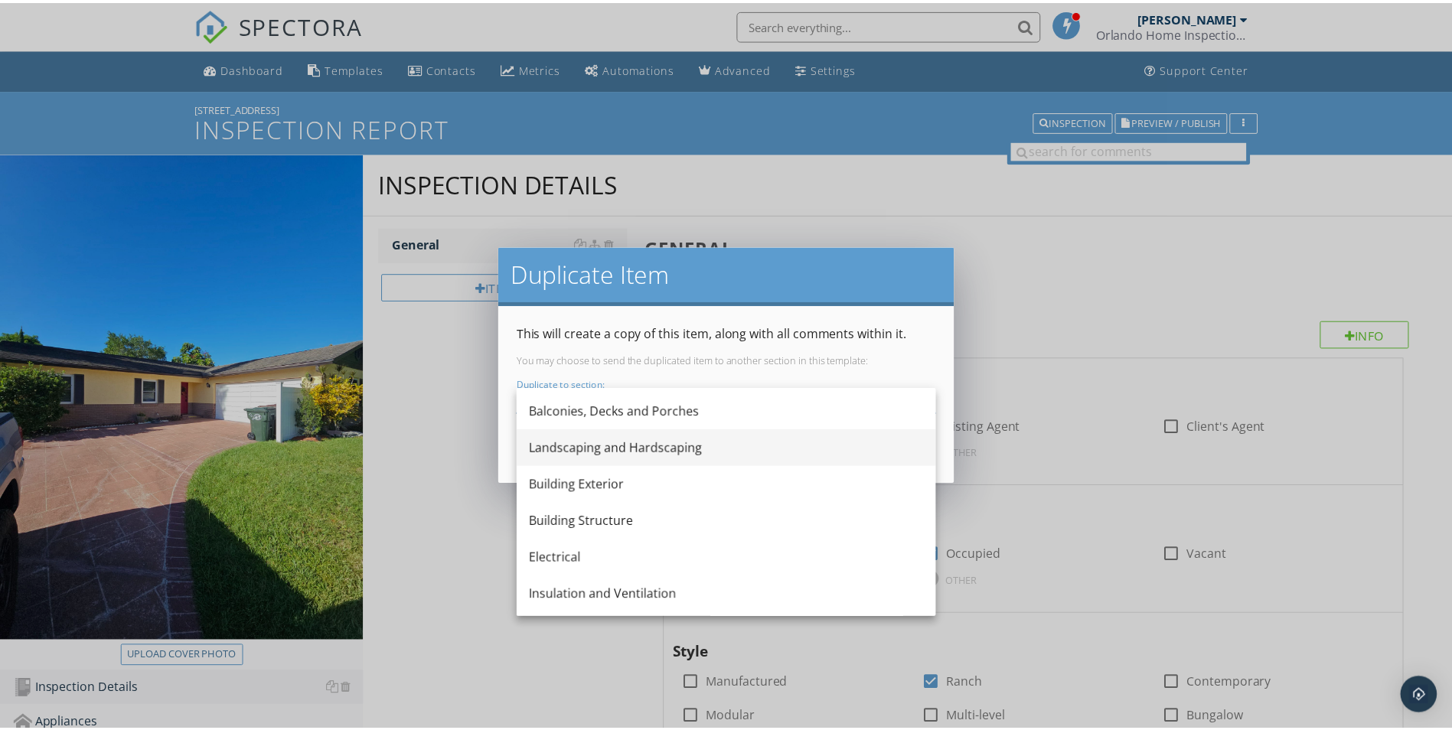
scroll to position [260, 0]
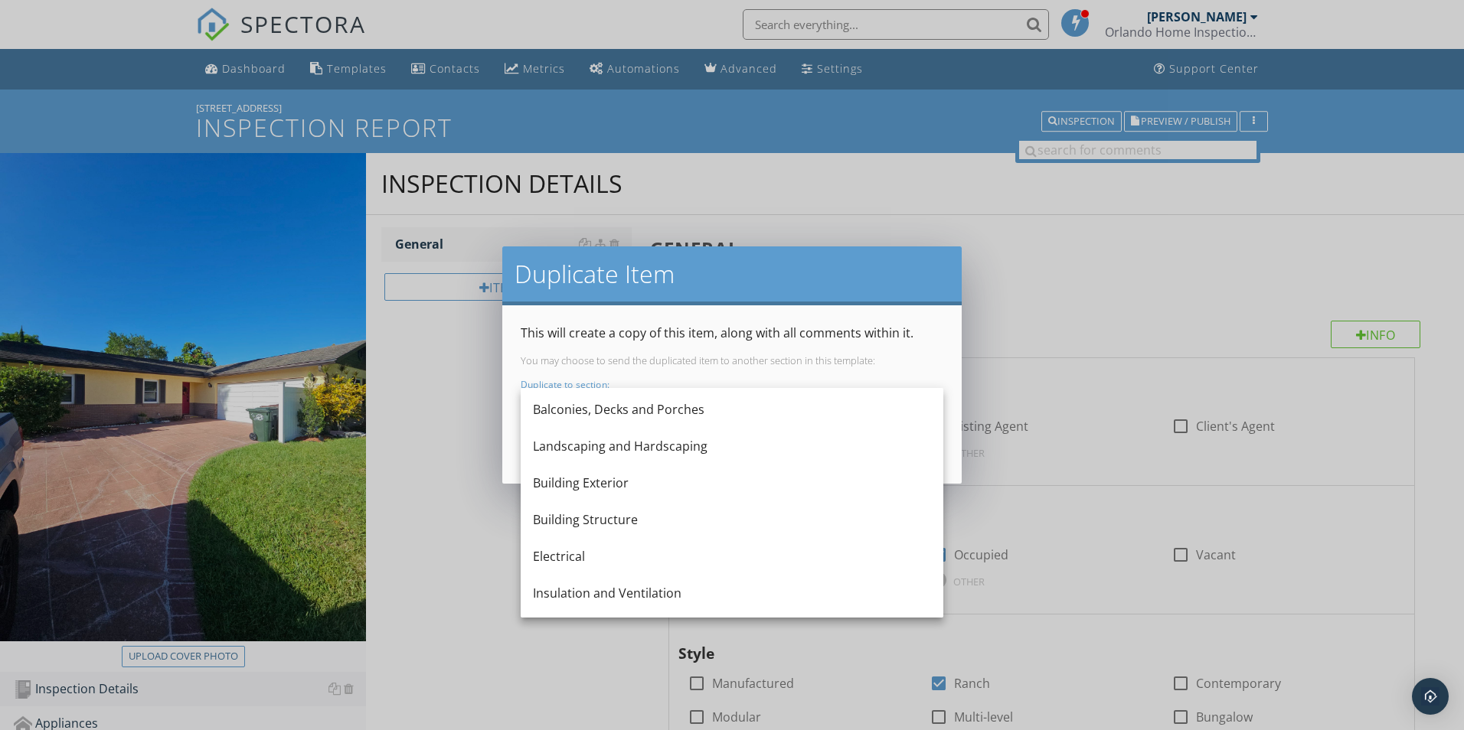
click at [408, 520] on div "Duplicate Item This will create a copy of this item, along with all comments wi…" at bounding box center [732, 365] width 1464 height 730
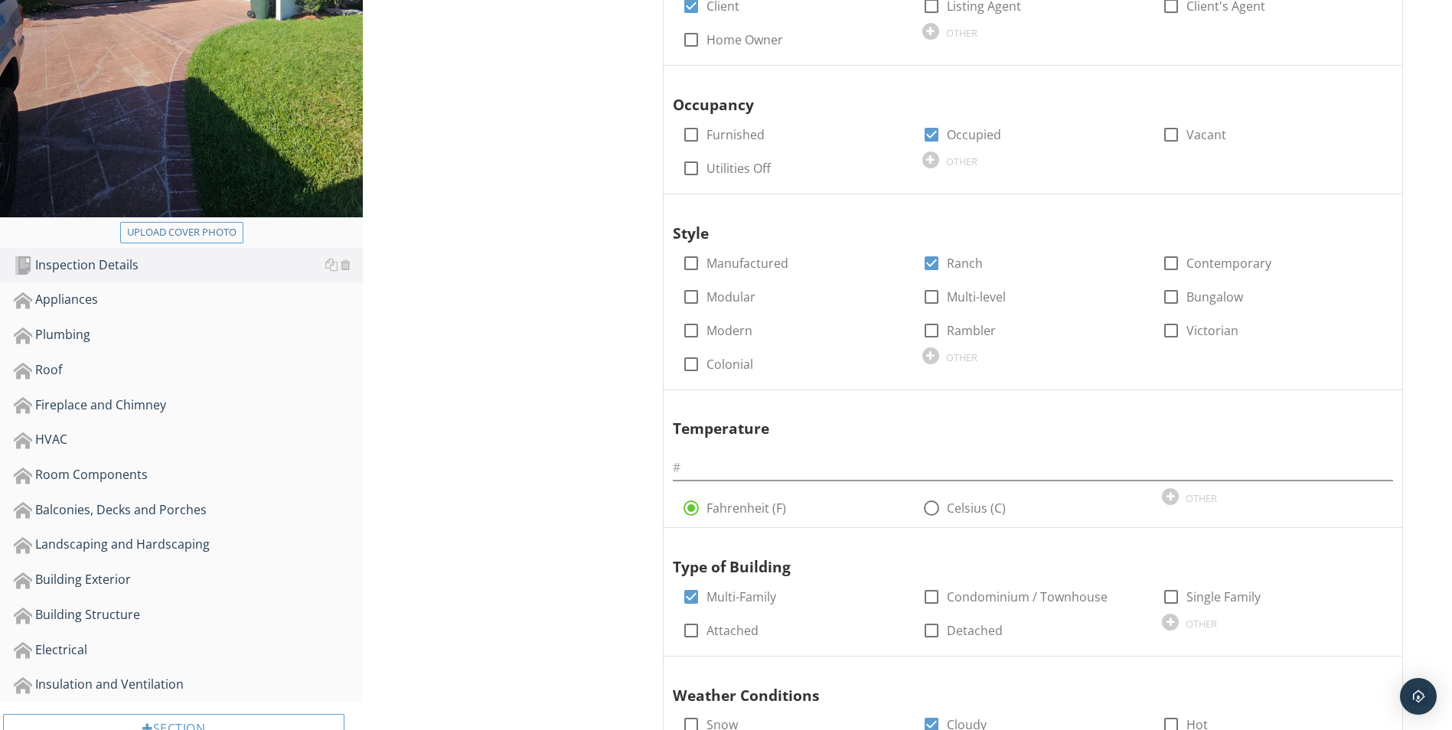
scroll to position [448, 0]
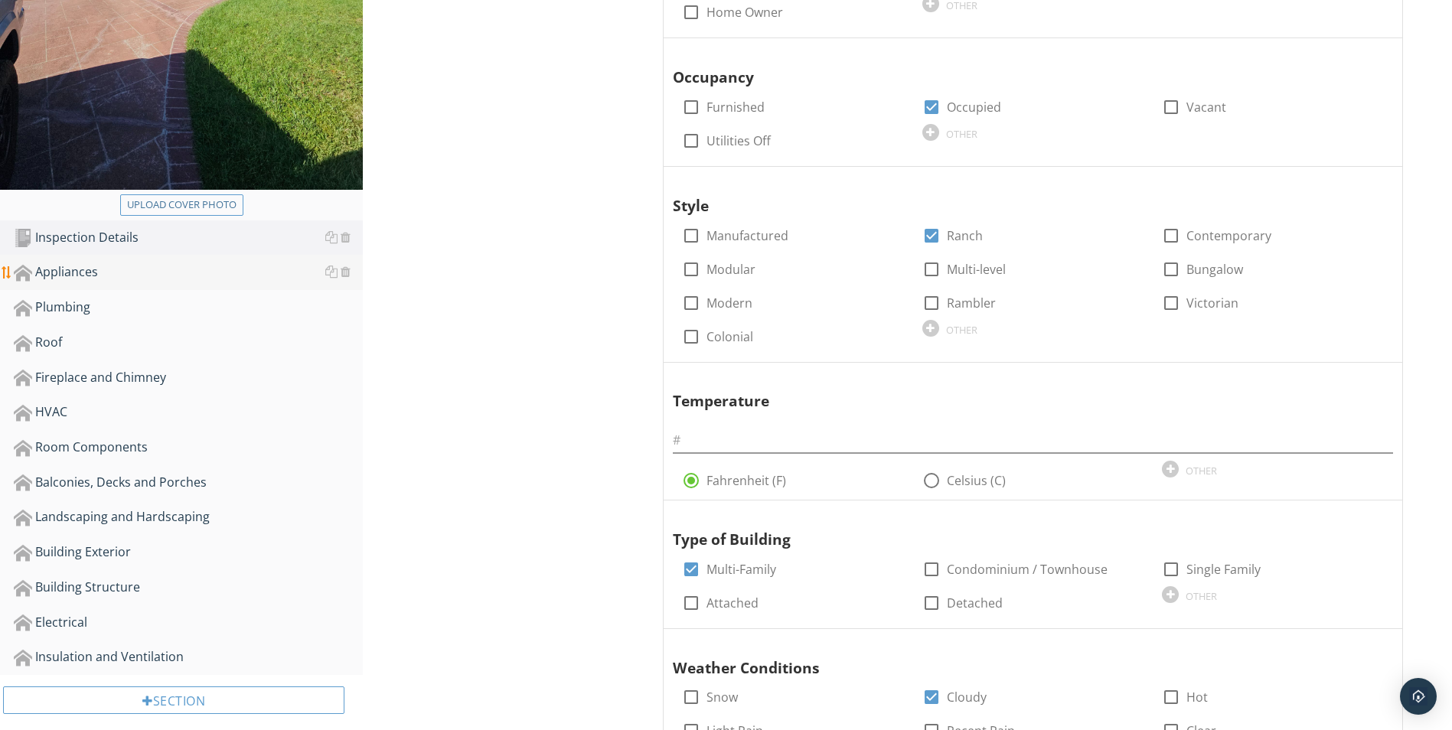
click at [54, 280] on div "Appliances" at bounding box center [188, 273] width 349 height 20
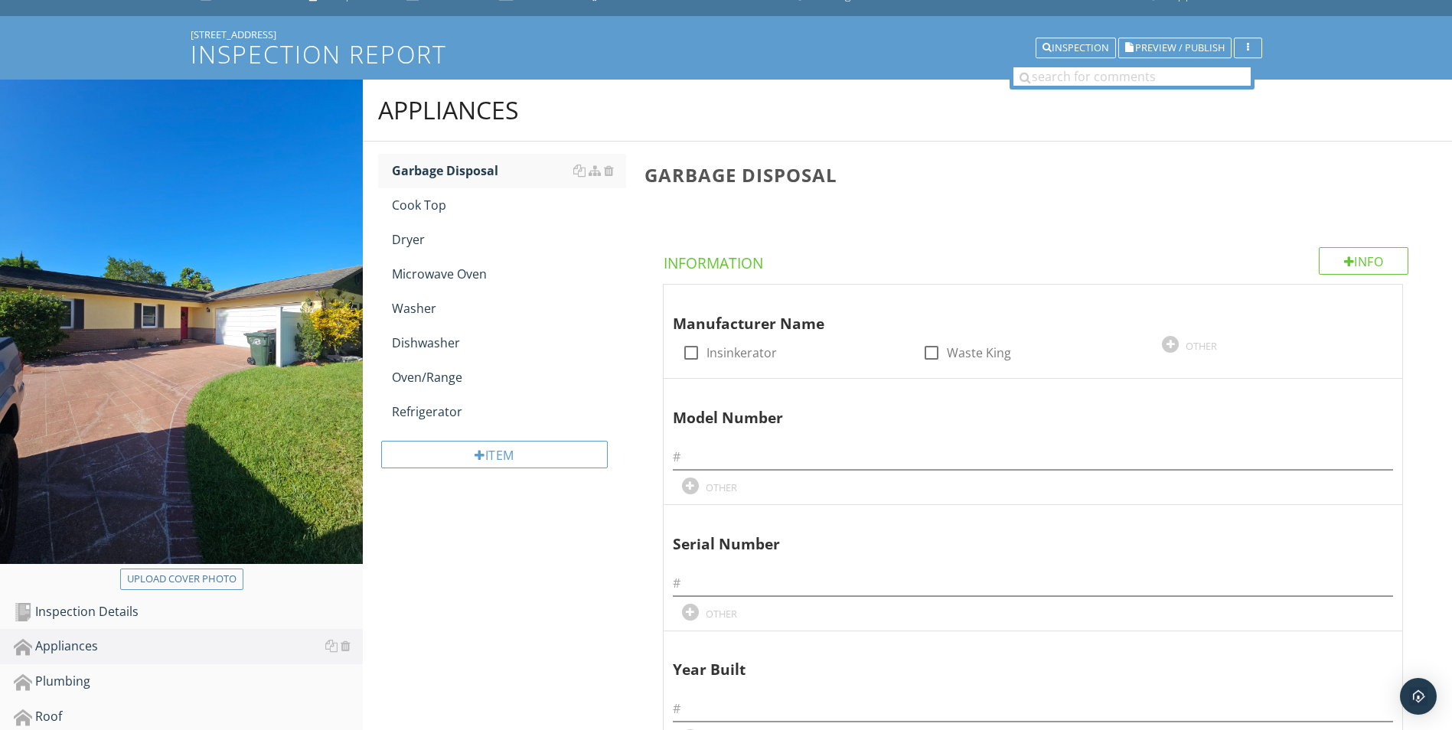
scroll to position [65, 0]
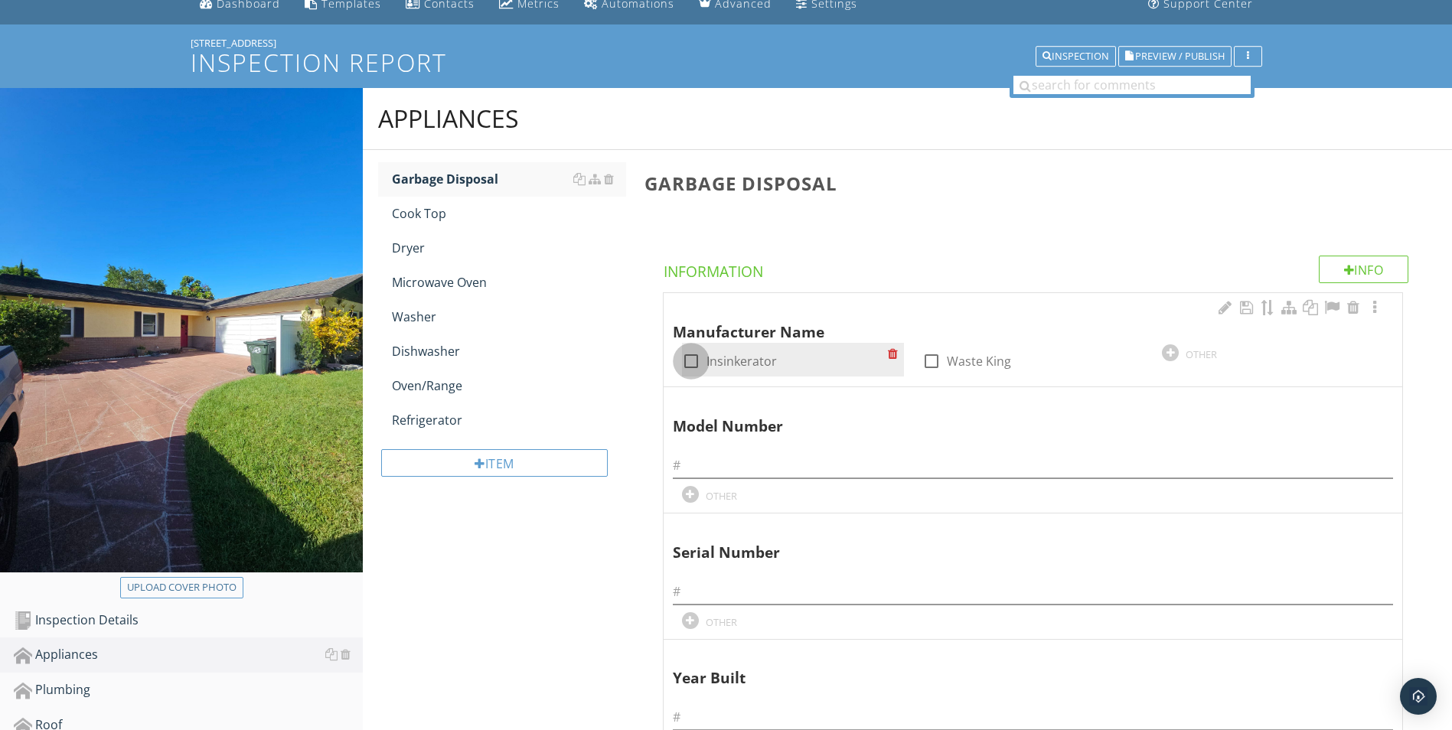
click at [690, 361] on div at bounding box center [691, 361] width 26 height 26
checkbox input "true"
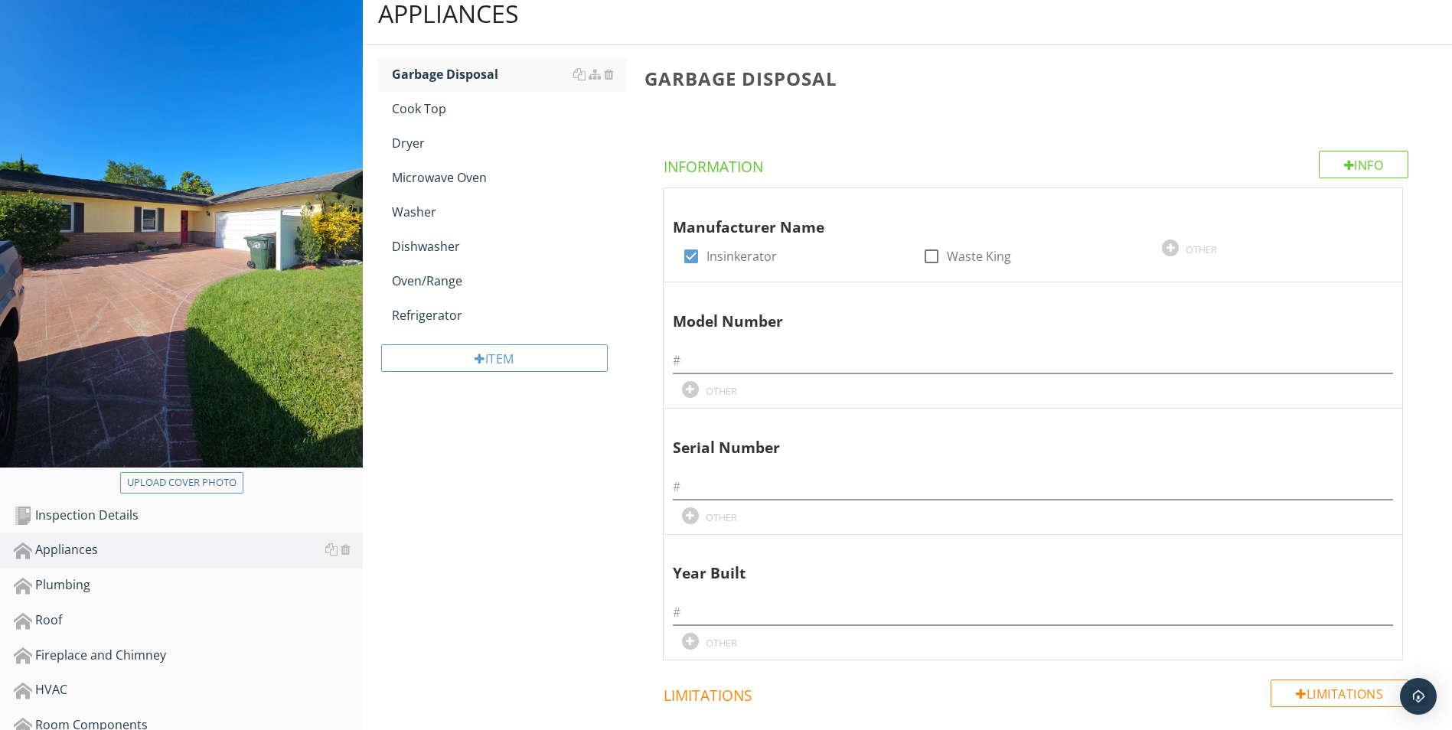
scroll to position [144, 0]
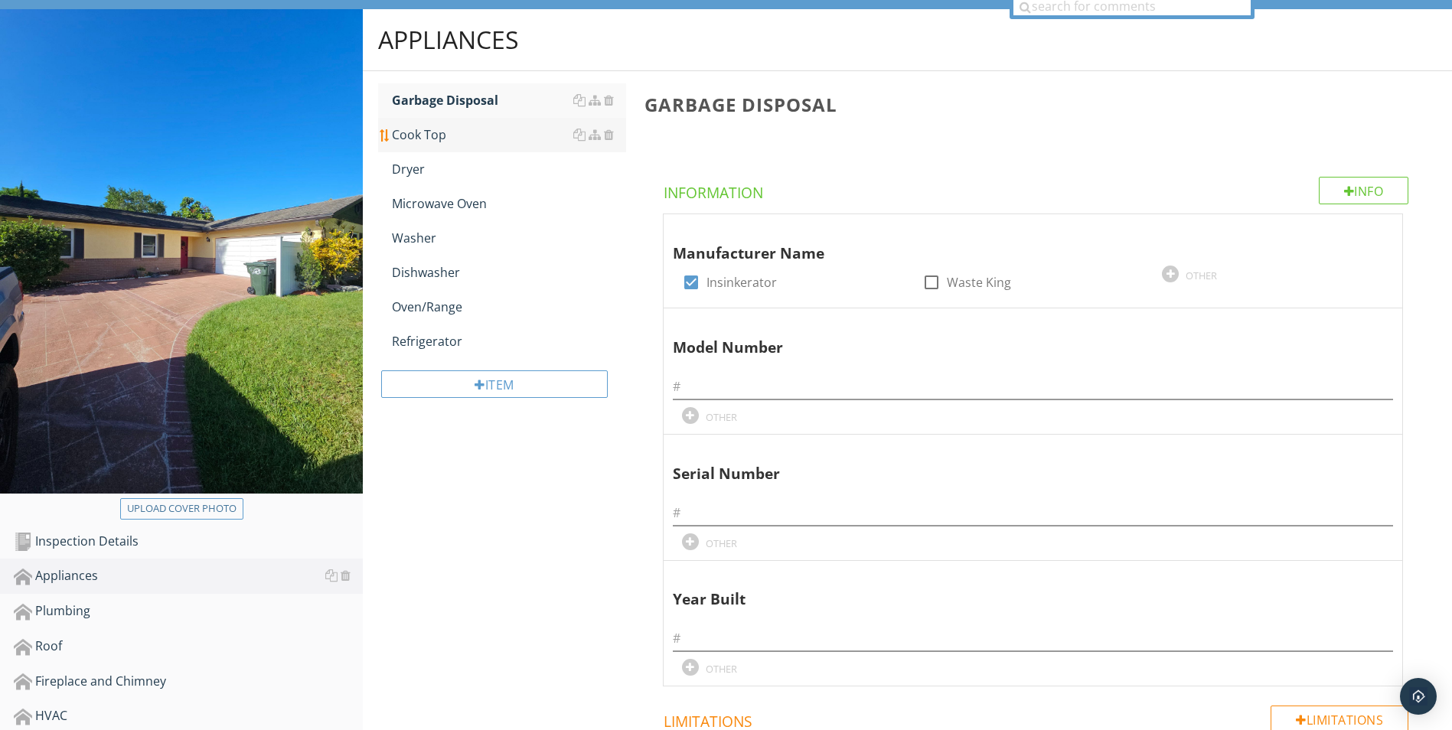
click at [425, 138] on div "Cook Top" at bounding box center [509, 135] width 234 height 18
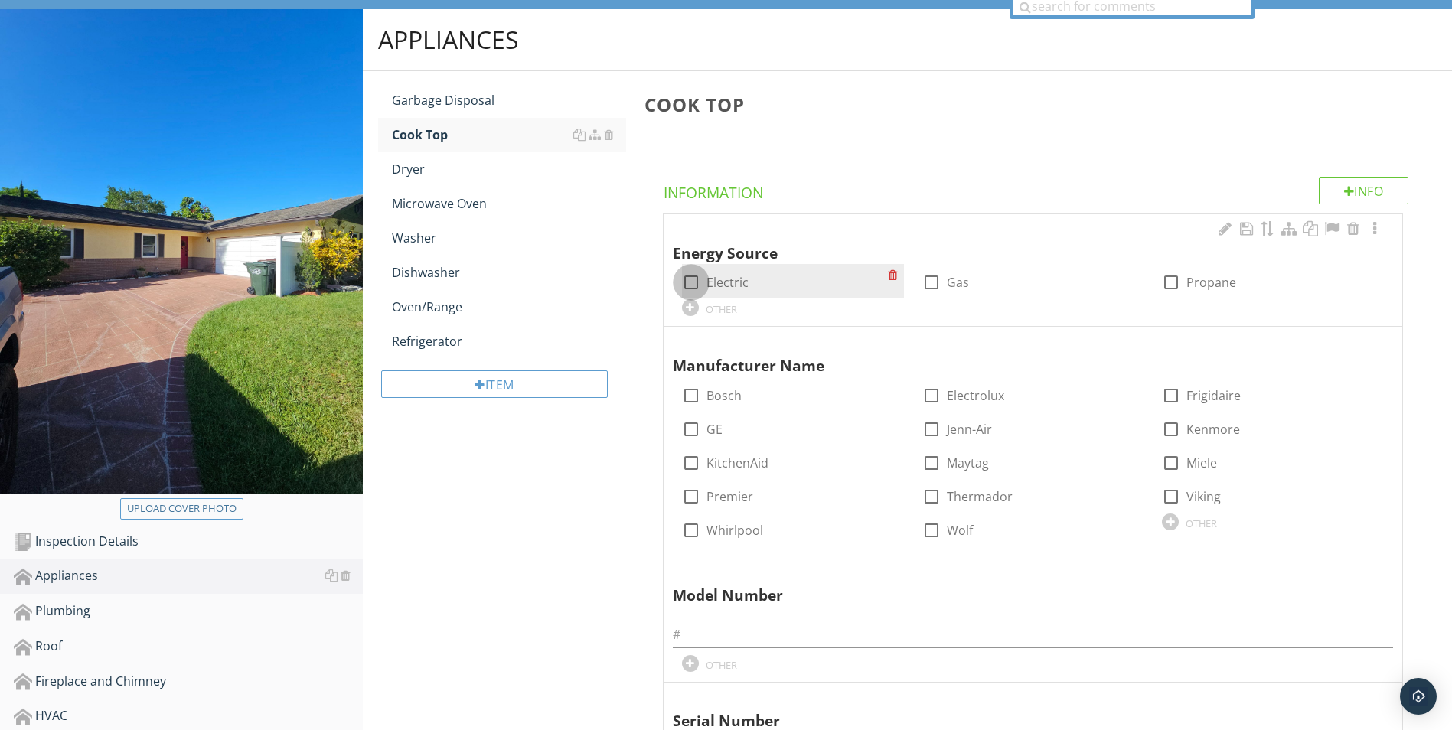
click at [691, 275] on div at bounding box center [691, 282] width 26 height 26
checkbox input "true"
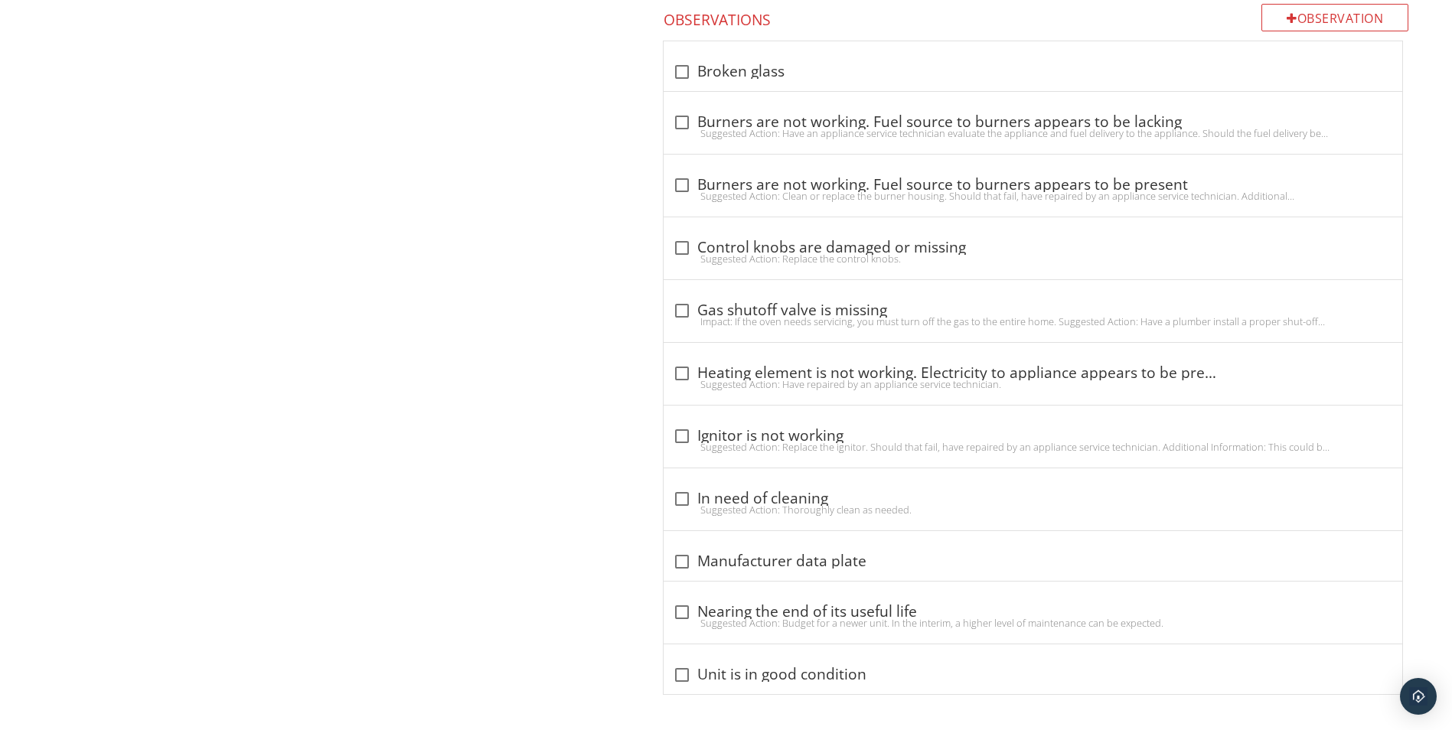
scroll to position [1229, 0]
click at [677, 674] on div at bounding box center [682, 672] width 26 height 26
checkbox input "true"
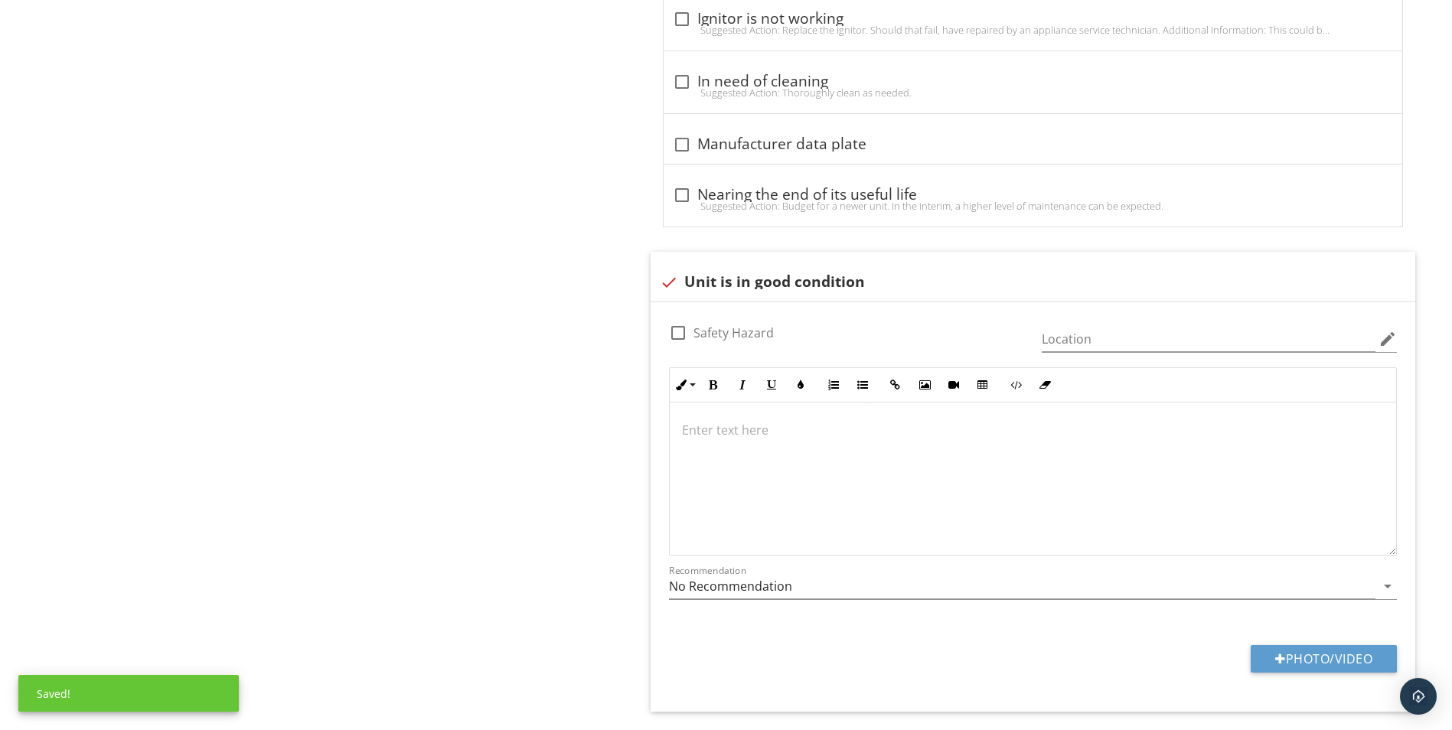
scroll to position [1688, 0]
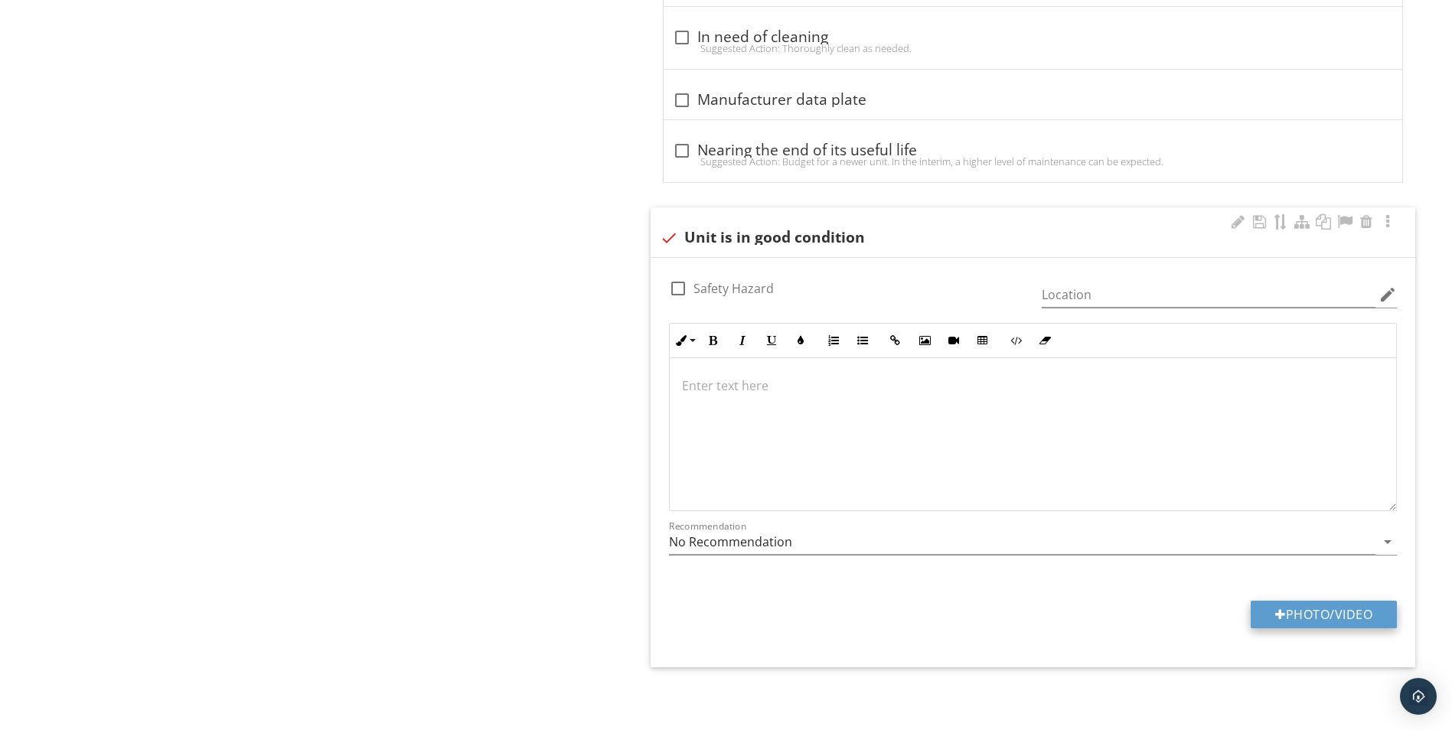
click at [1312, 615] on button "Photo/Video" at bounding box center [1324, 615] width 146 height 28
type input "C:\fakepath\20250914_102346.jpg"
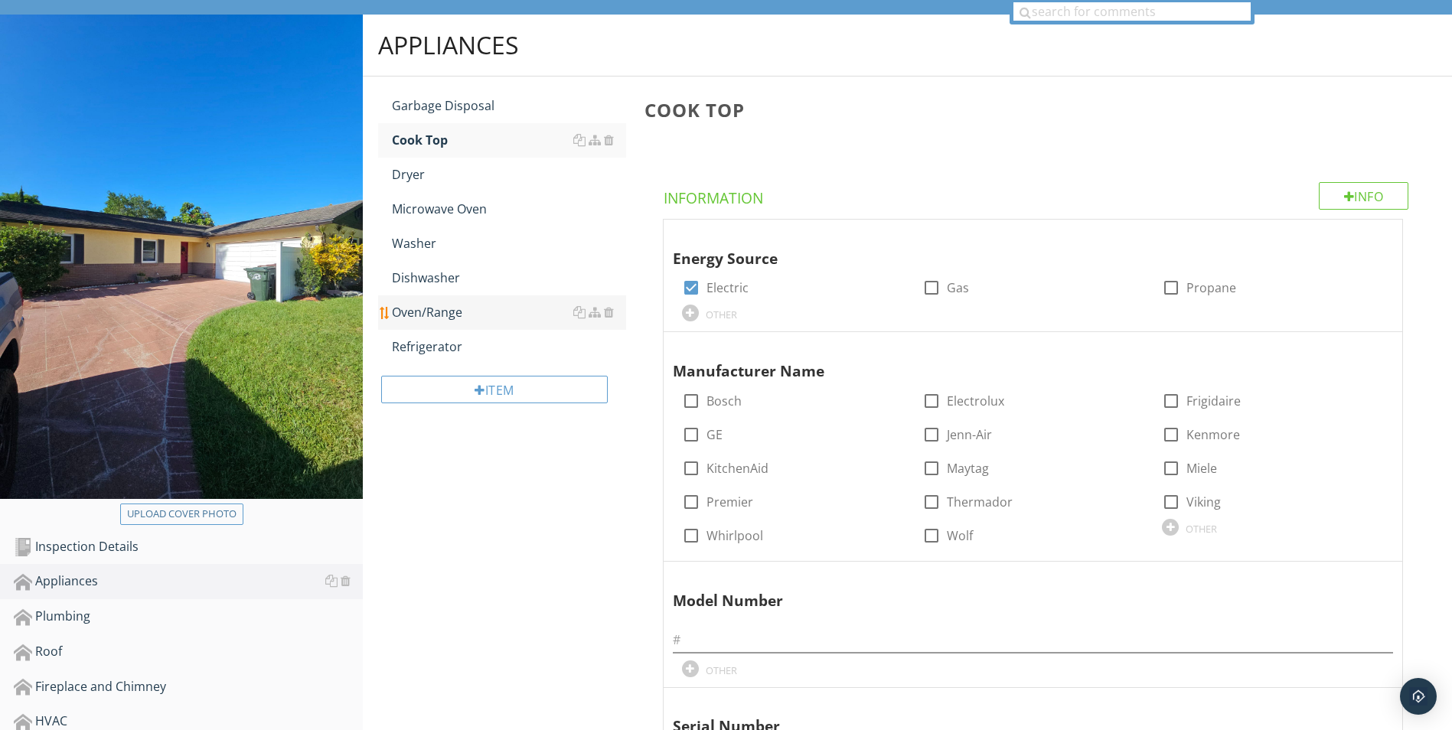
scroll to position [114, 0]
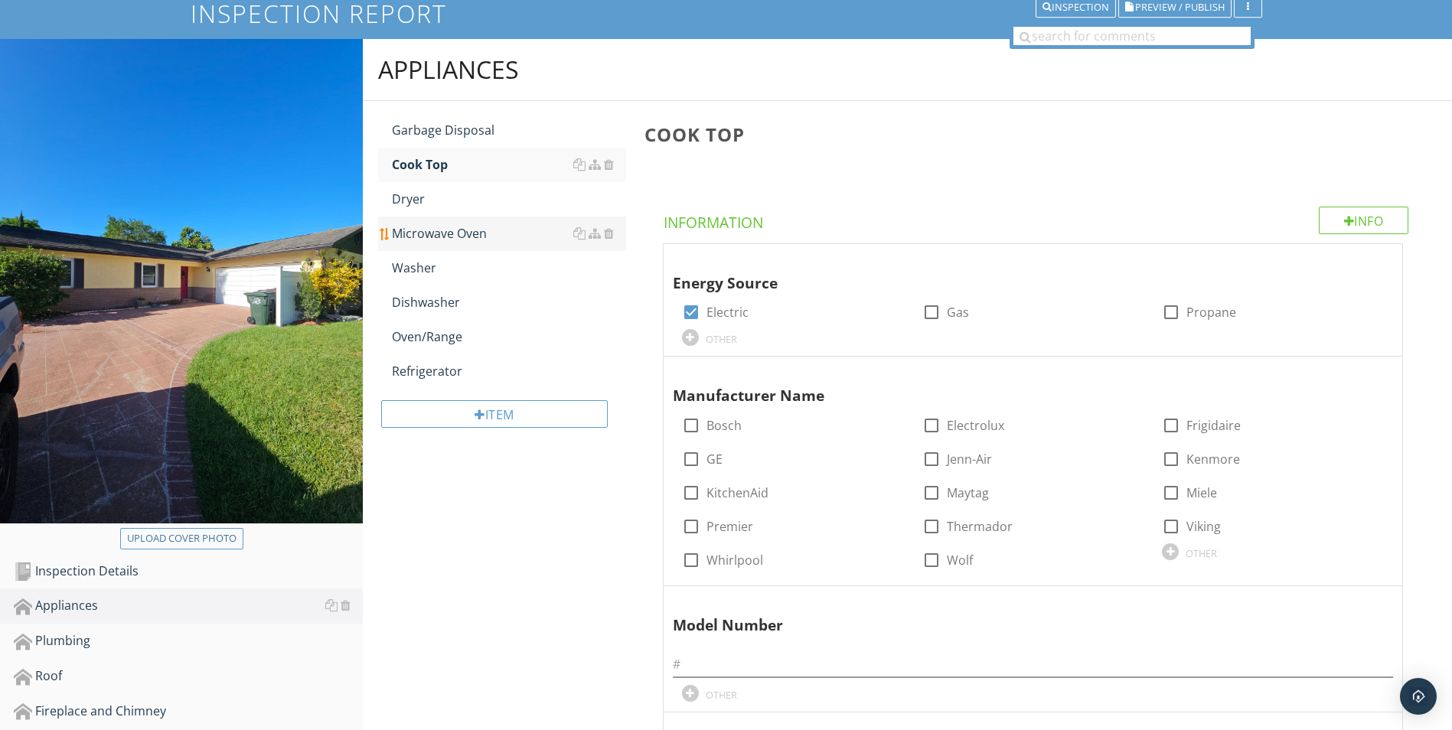
click at [429, 238] on div "Microwave Oven" at bounding box center [509, 233] width 234 height 18
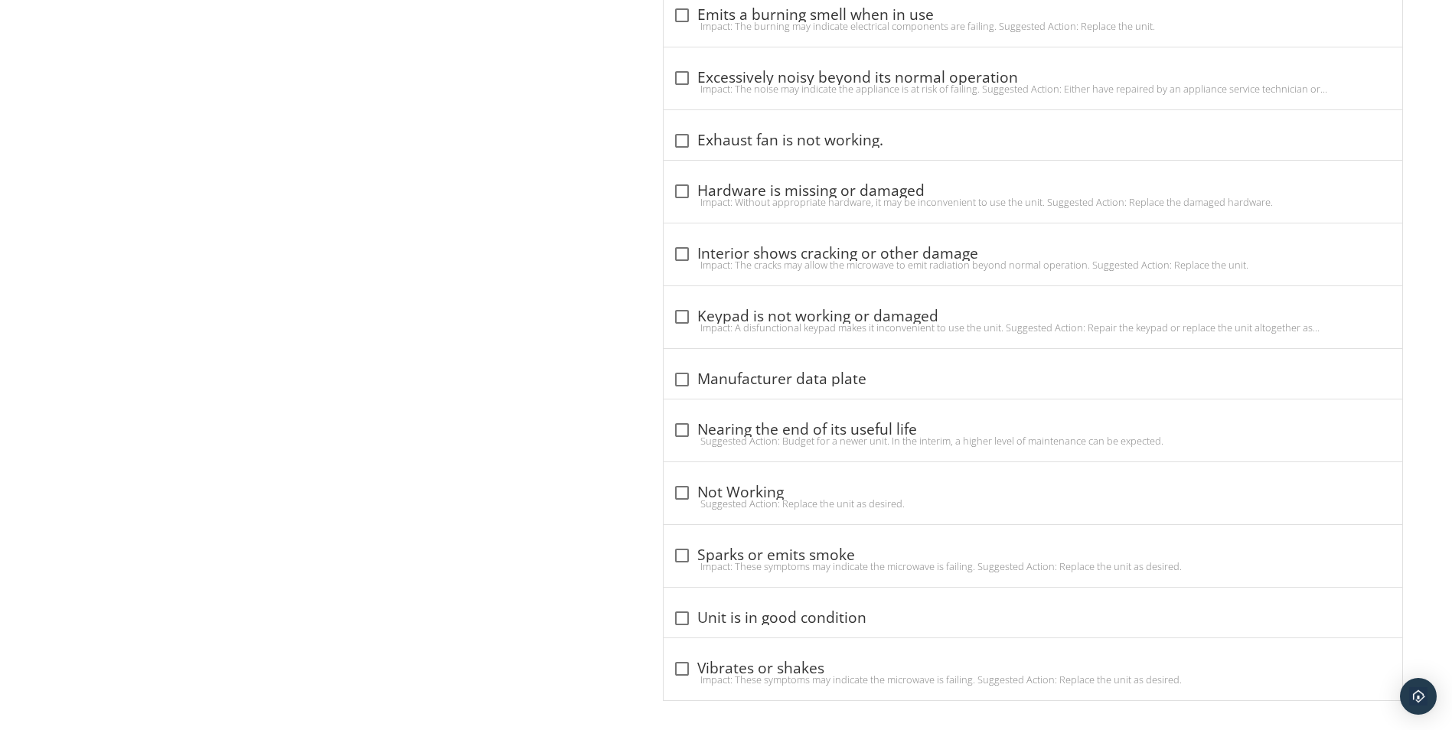
scroll to position [1287, 0]
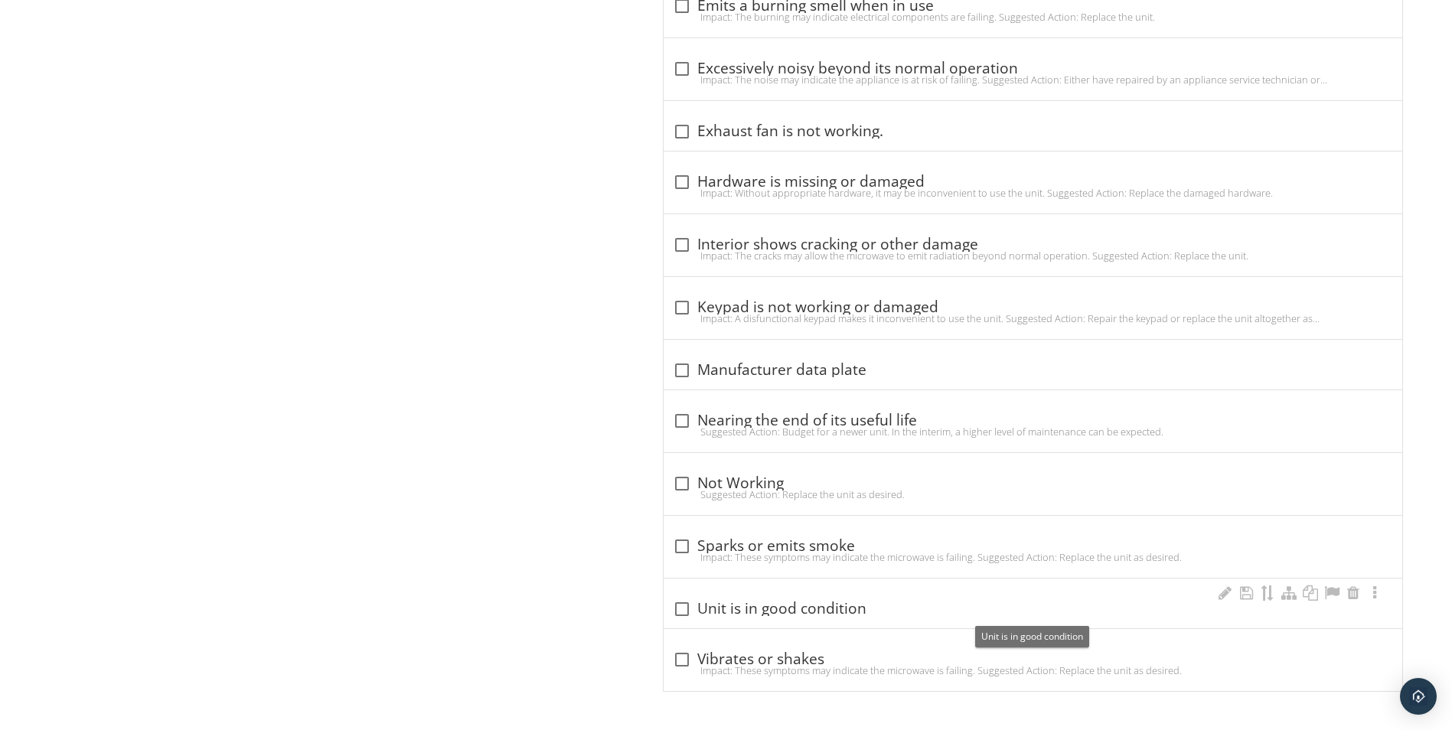
click at [684, 612] on div at bounding box center [682, 609] width 26 height 26
checkbox input "true"
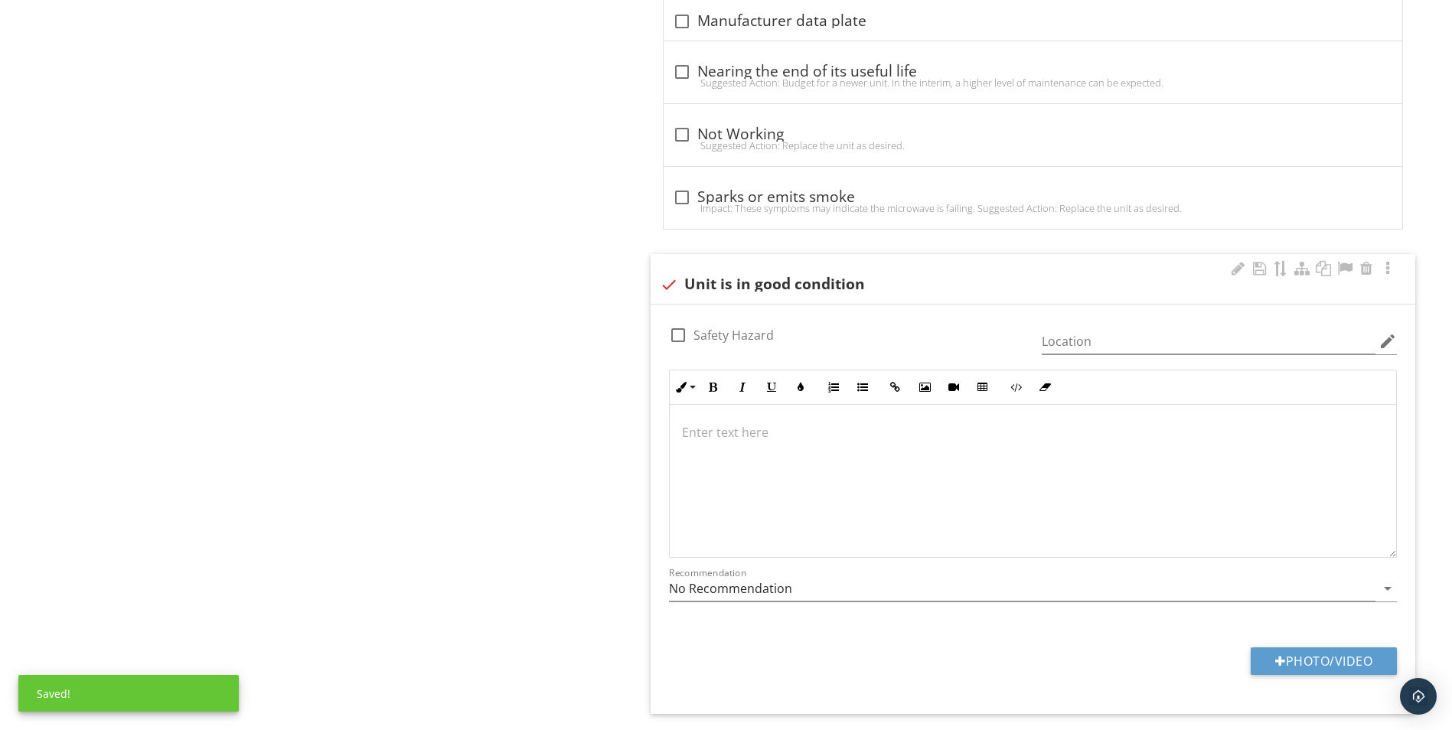
scroll to position [1670, 0]
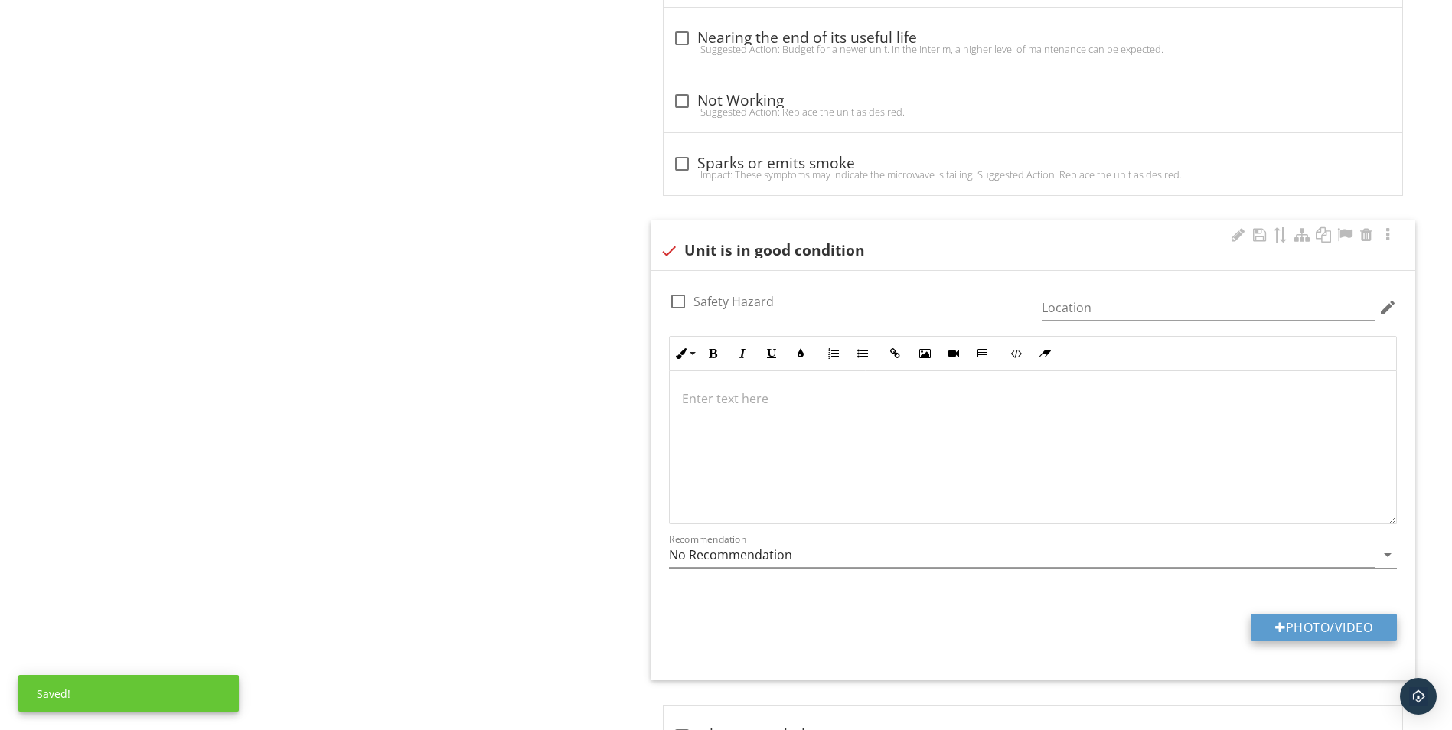
click at [1302, 620] on button "Photo/Video" at bounding box center [1324, 628] width 146 height 28
type input "C:\fakepath\20250914_102359.jpg"
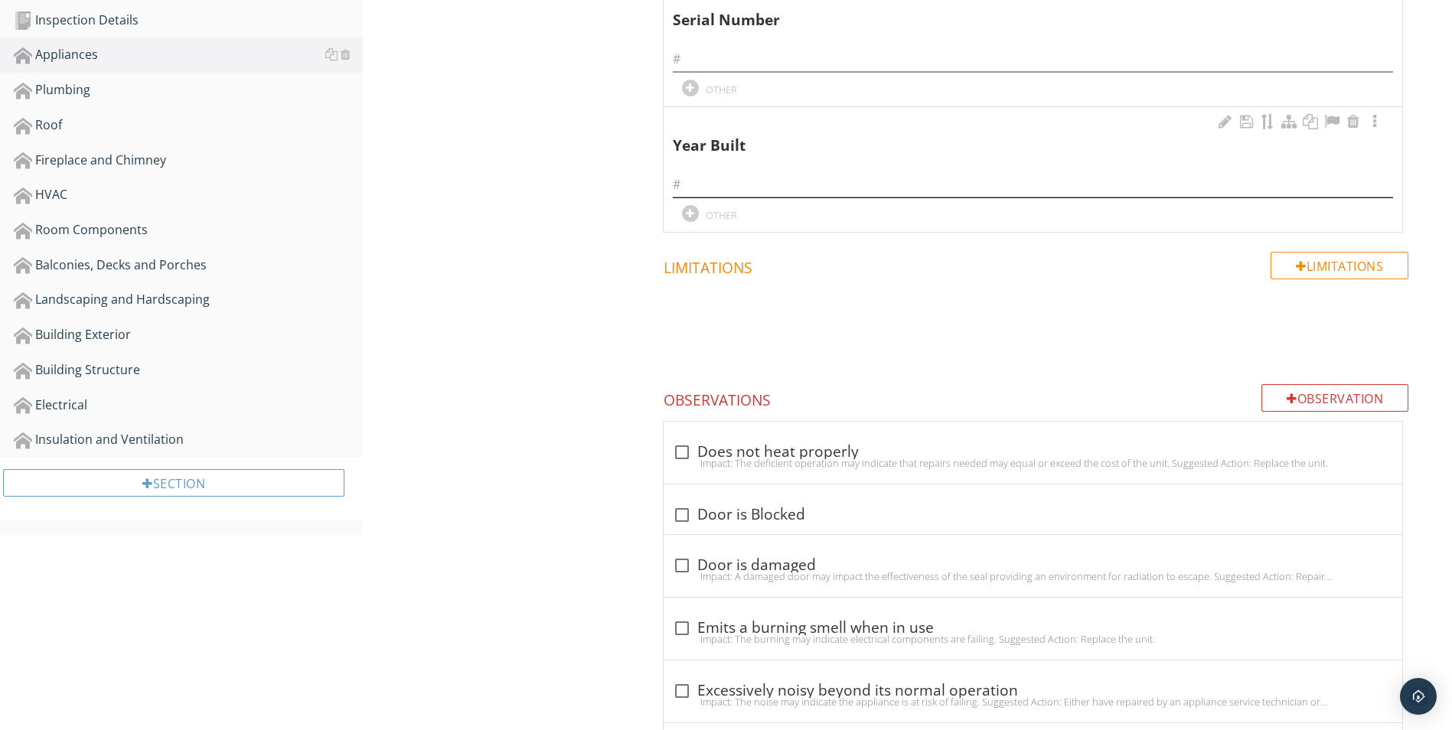
scroll to position [765, 0]
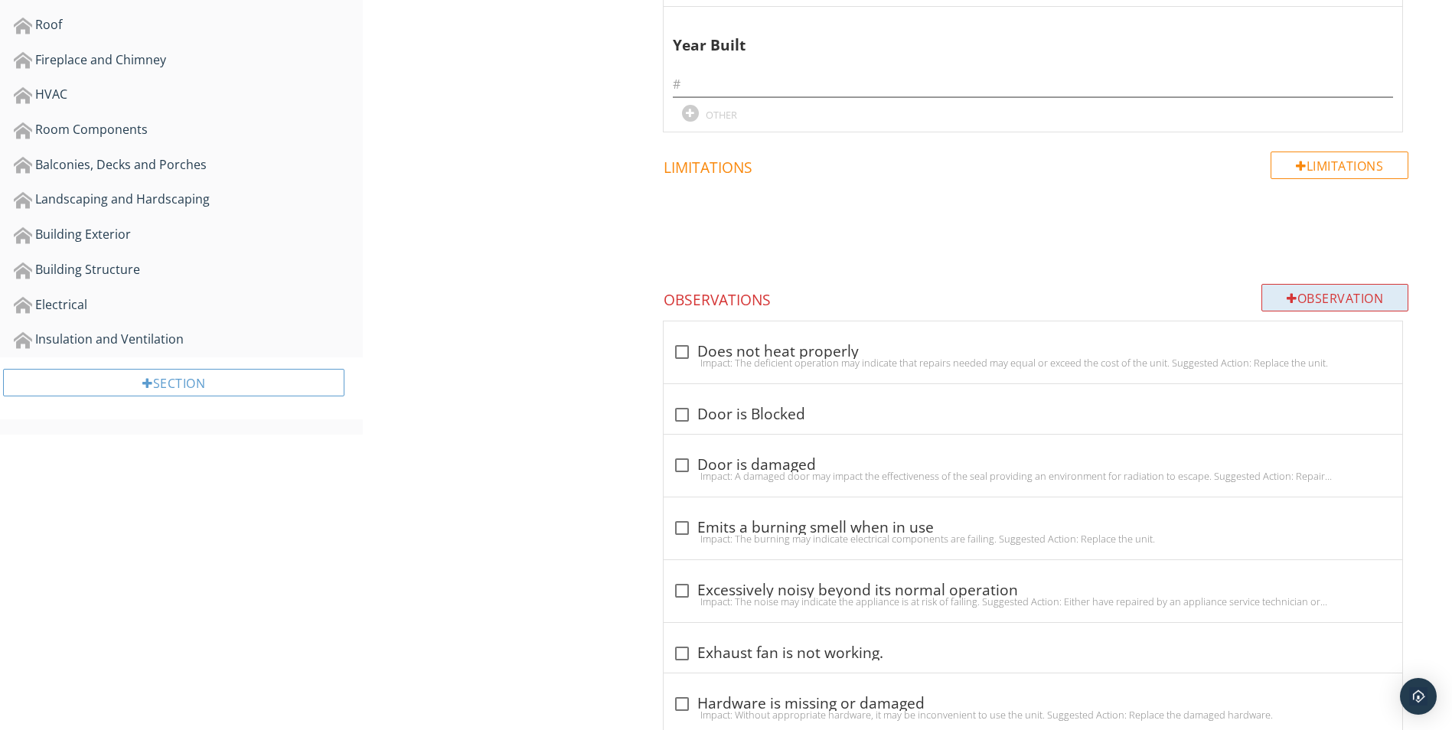
click at [1327, 297] on div "Observation" at bounding box center [1334, 298] width 147 height 28
click at [1451, 244] on html "SPECTORA Yendry Aguilera Orlando Home Inspection LLC Role: Inspector Dashboard …" at bounding box center [732, 606] width 1464 height 2743
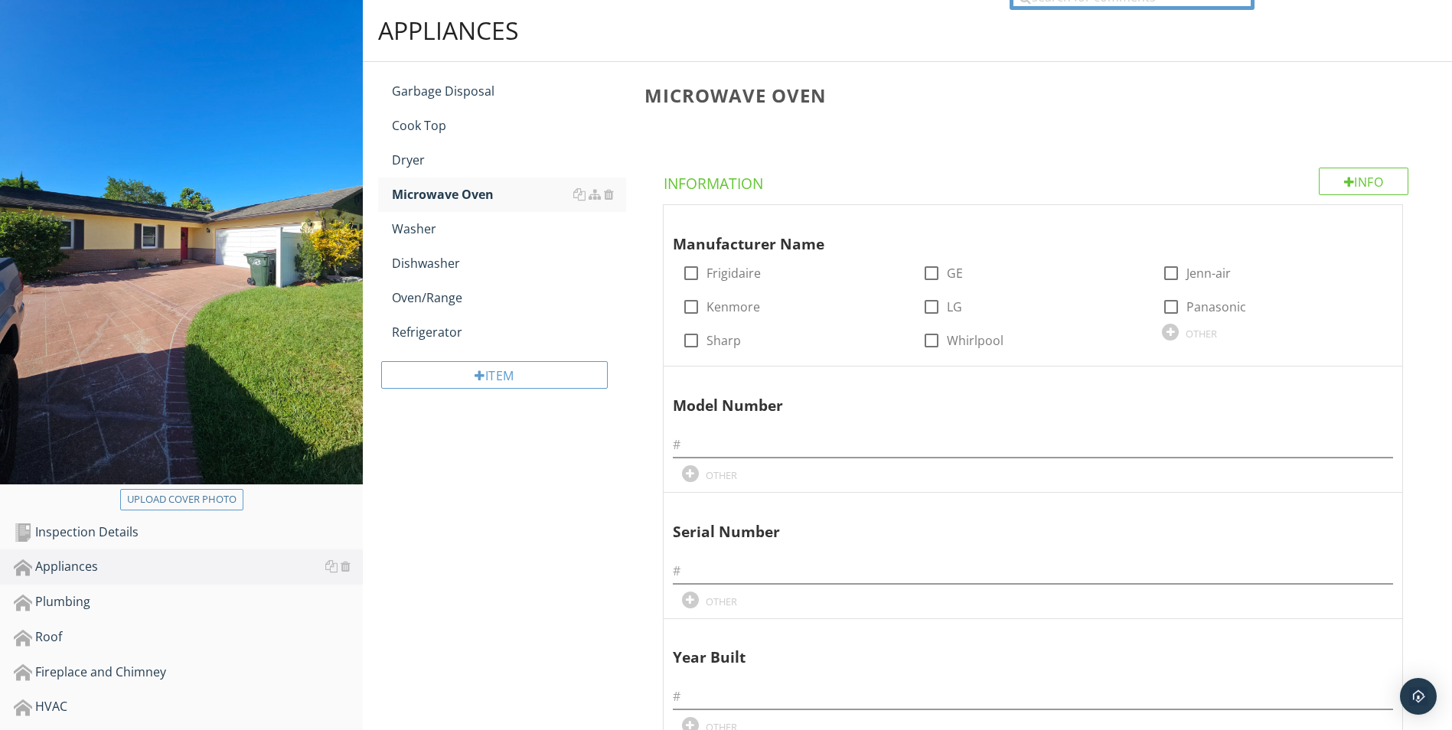
scroll to position [20, 0]
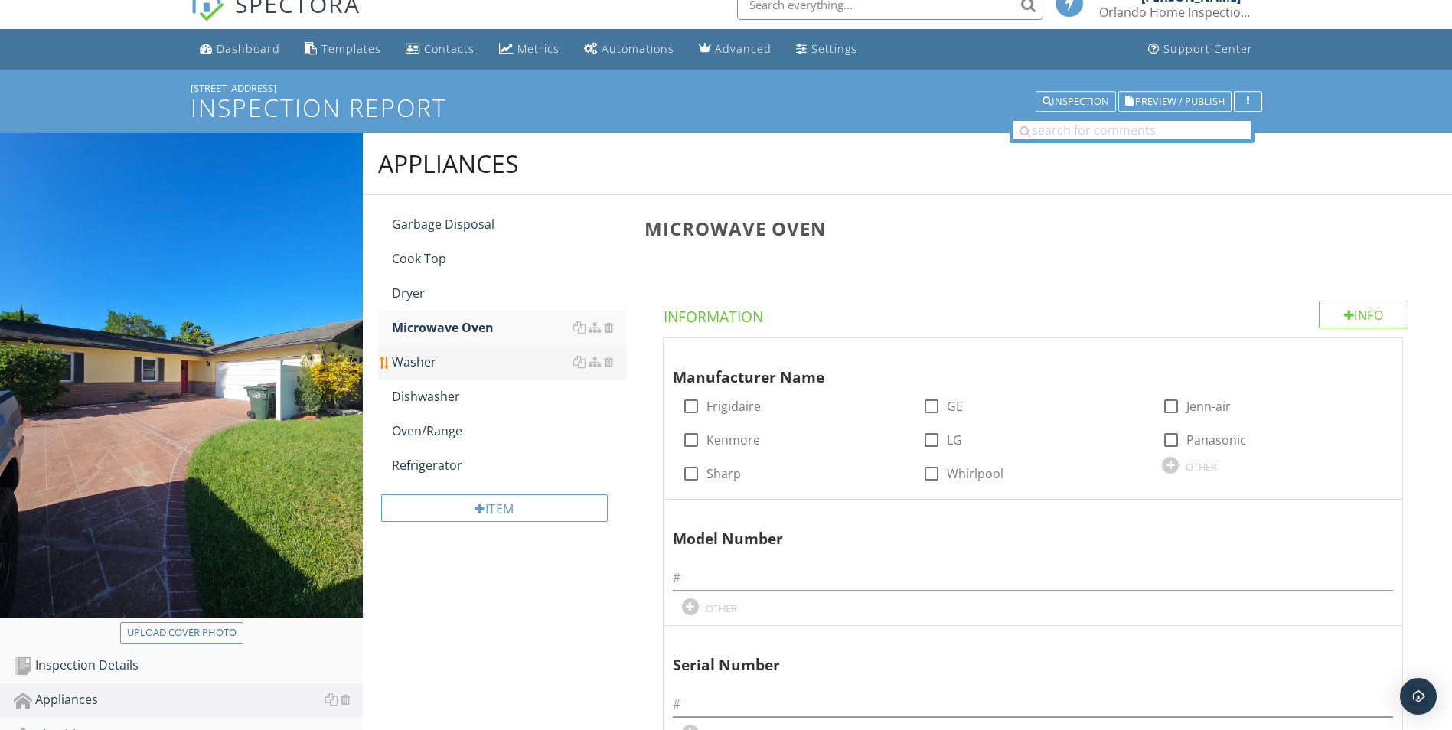
click at [413, 367] on div "Washer" at bounding box center [509, 362] width 234 height 18
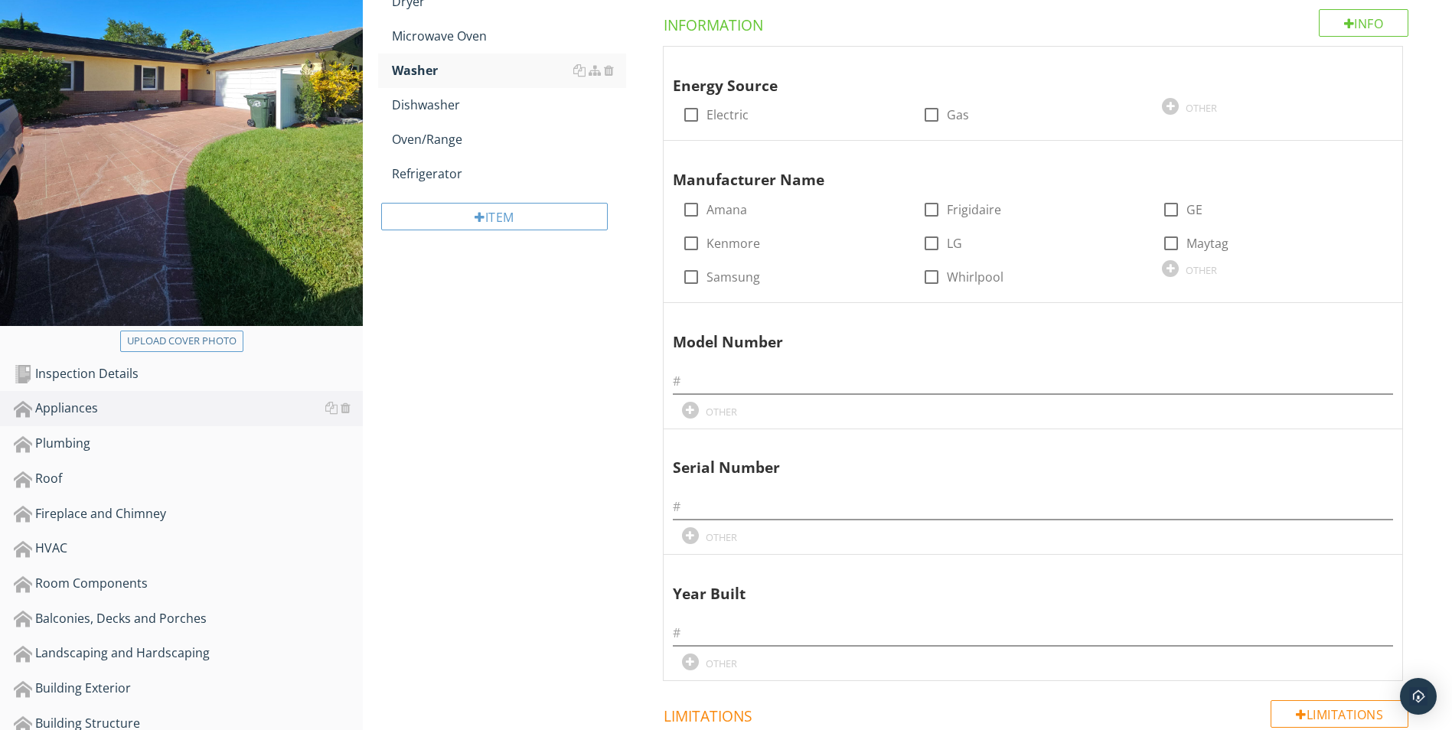
scroll to position [326, 0]
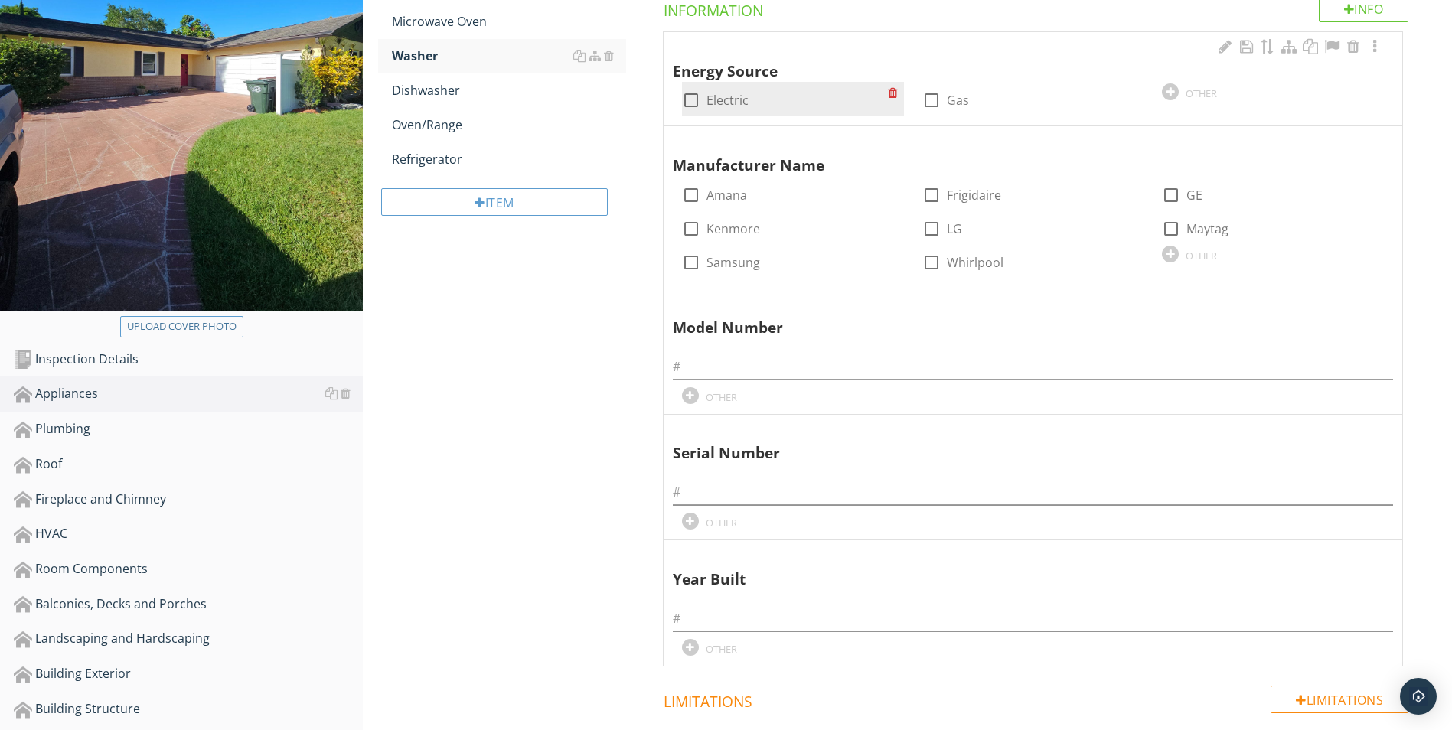
click at [695, 100] on div at bounding box center [691, 100] width 26 height 26
checkbox input "true"
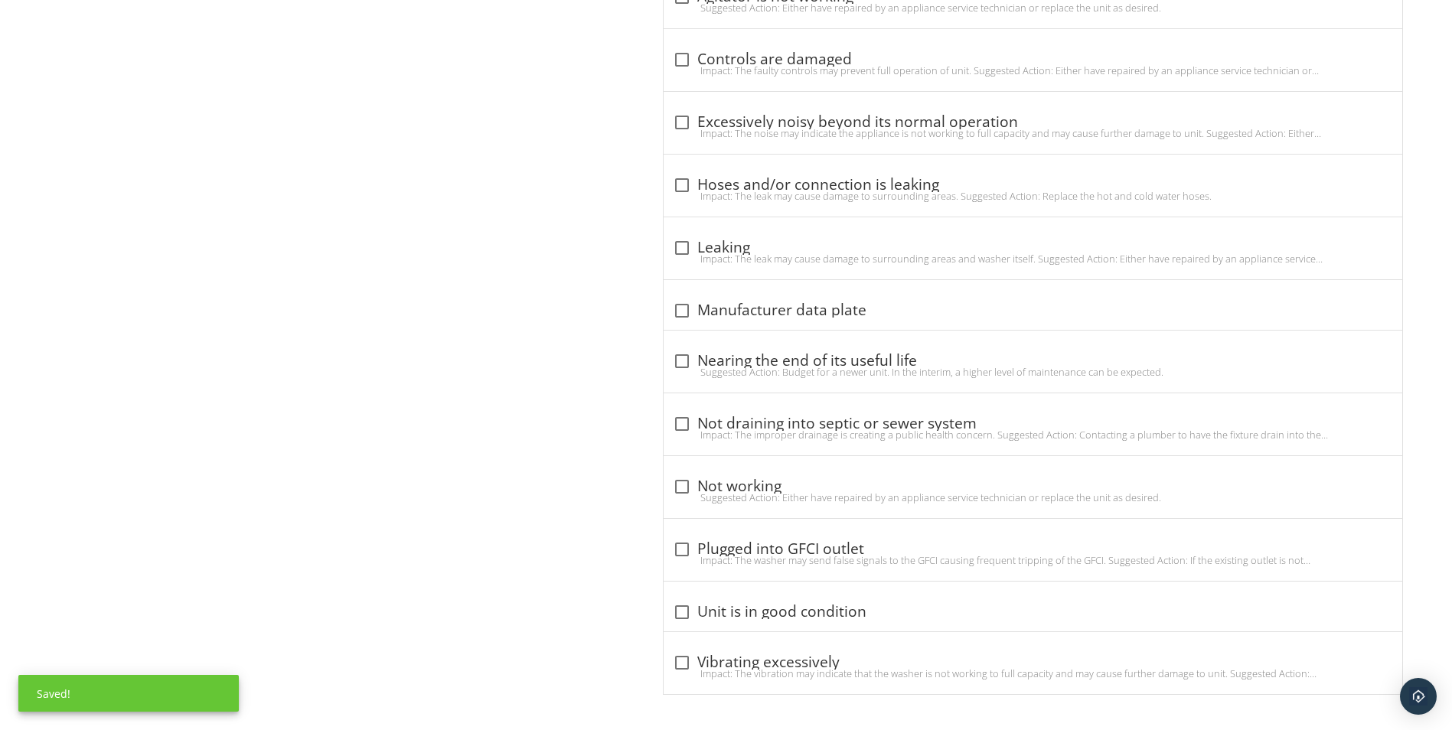
scroll to position [1219, 0]
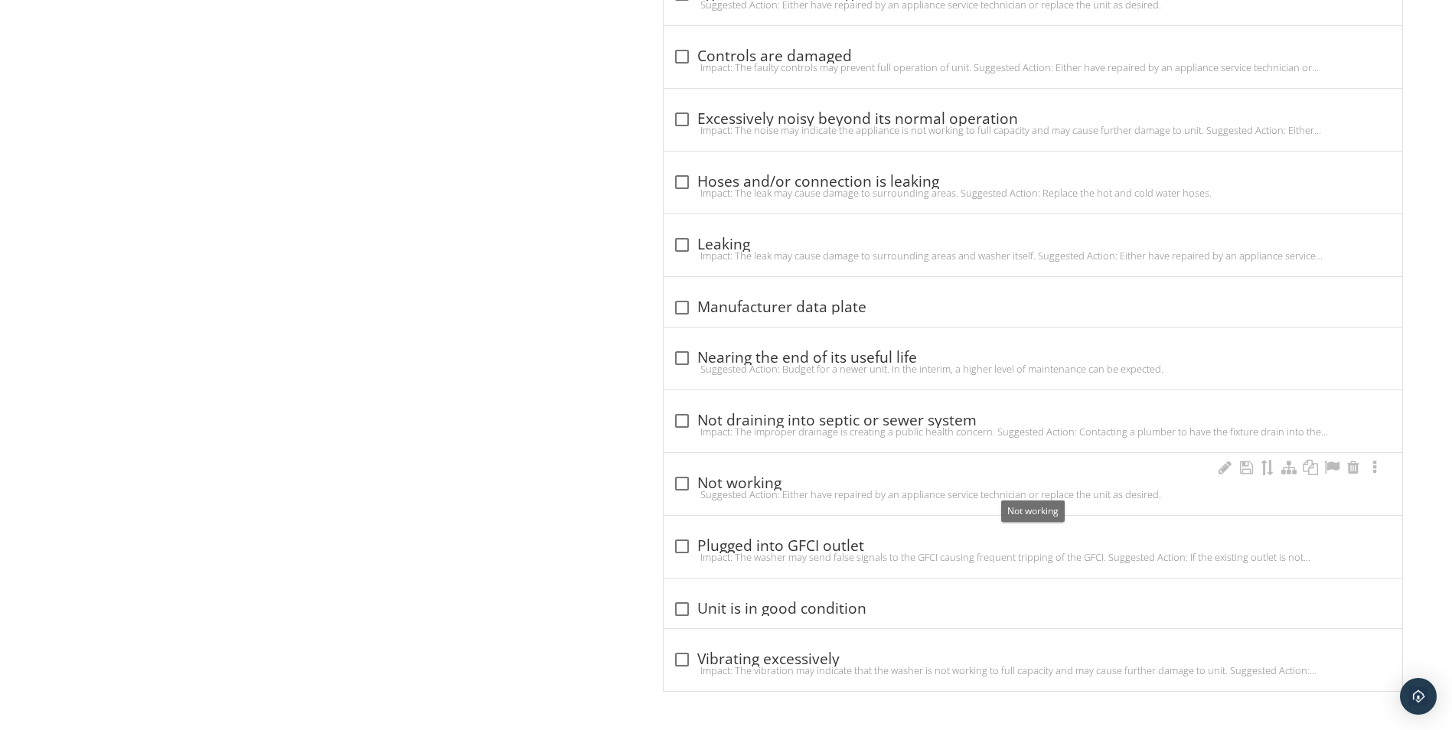
click at [733, 486] on div "check_box_outline_blank Not working" at bounding box center [1033, 484] width 720 height 18
checkbox input "true"
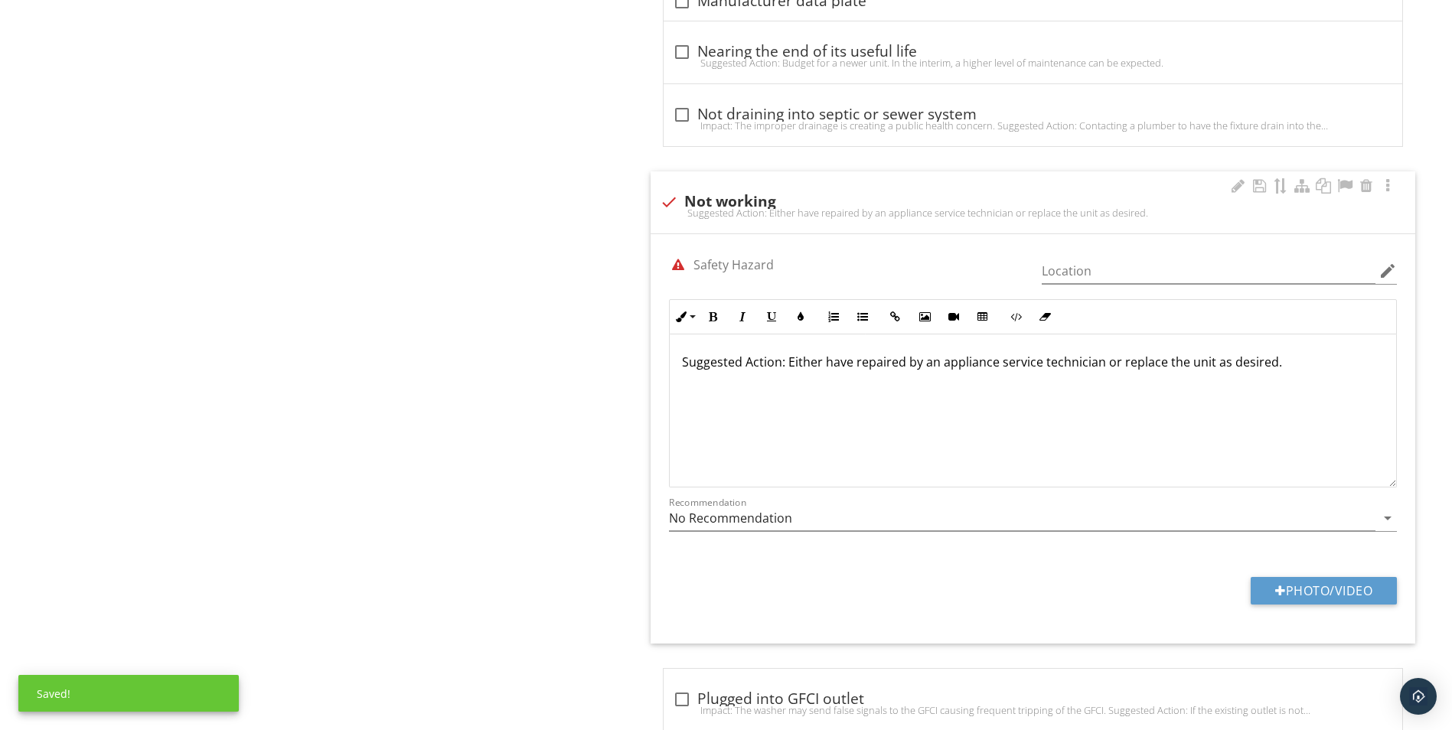
scroll to position [1, 0]
click at [1329, 590] on button "Photo/Video" at bounding box center [1324, 591] width 146 height 28
type input "C:\fakepath\20250914_102102.jpg"
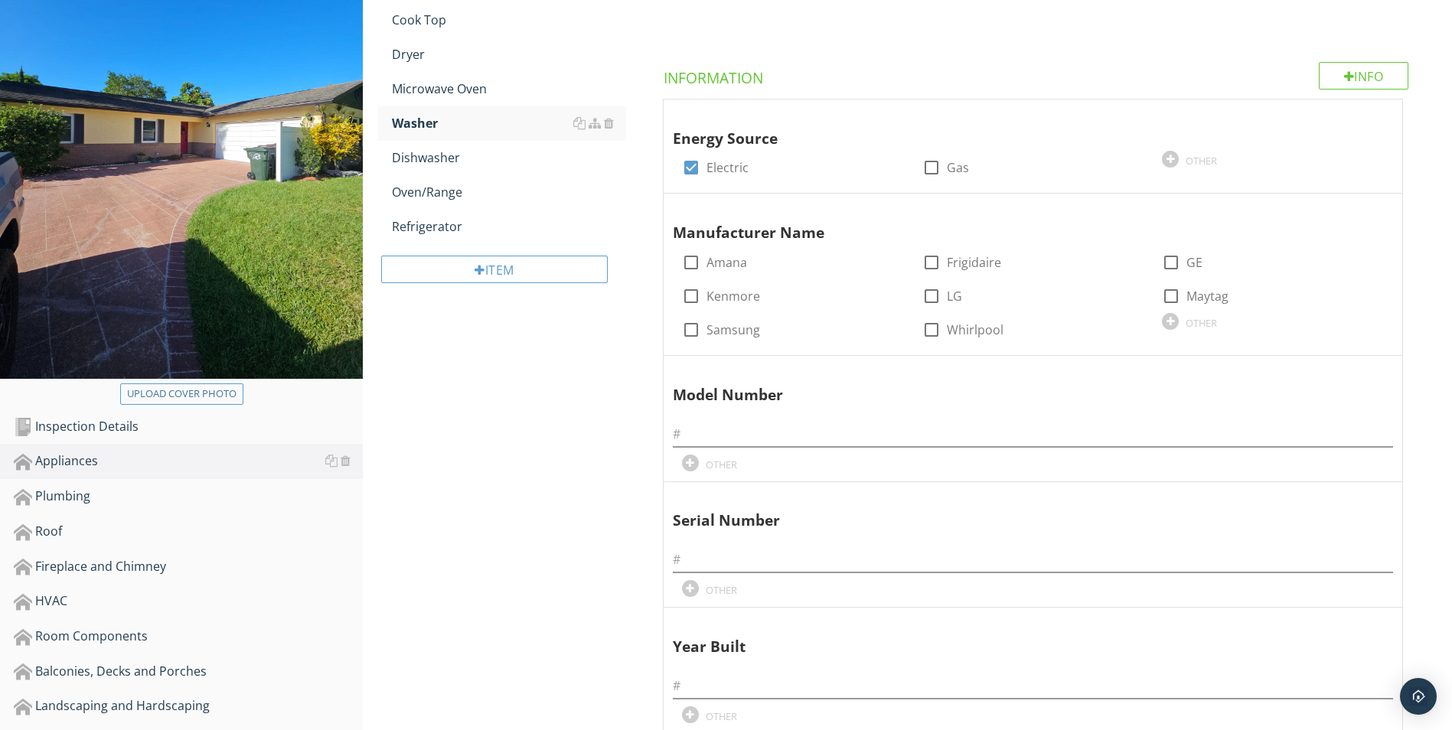
scroll to position [1, 0]
click at [432, 192] on div "Oven/Range" at bounding box center [509, 192] width 234 height 18
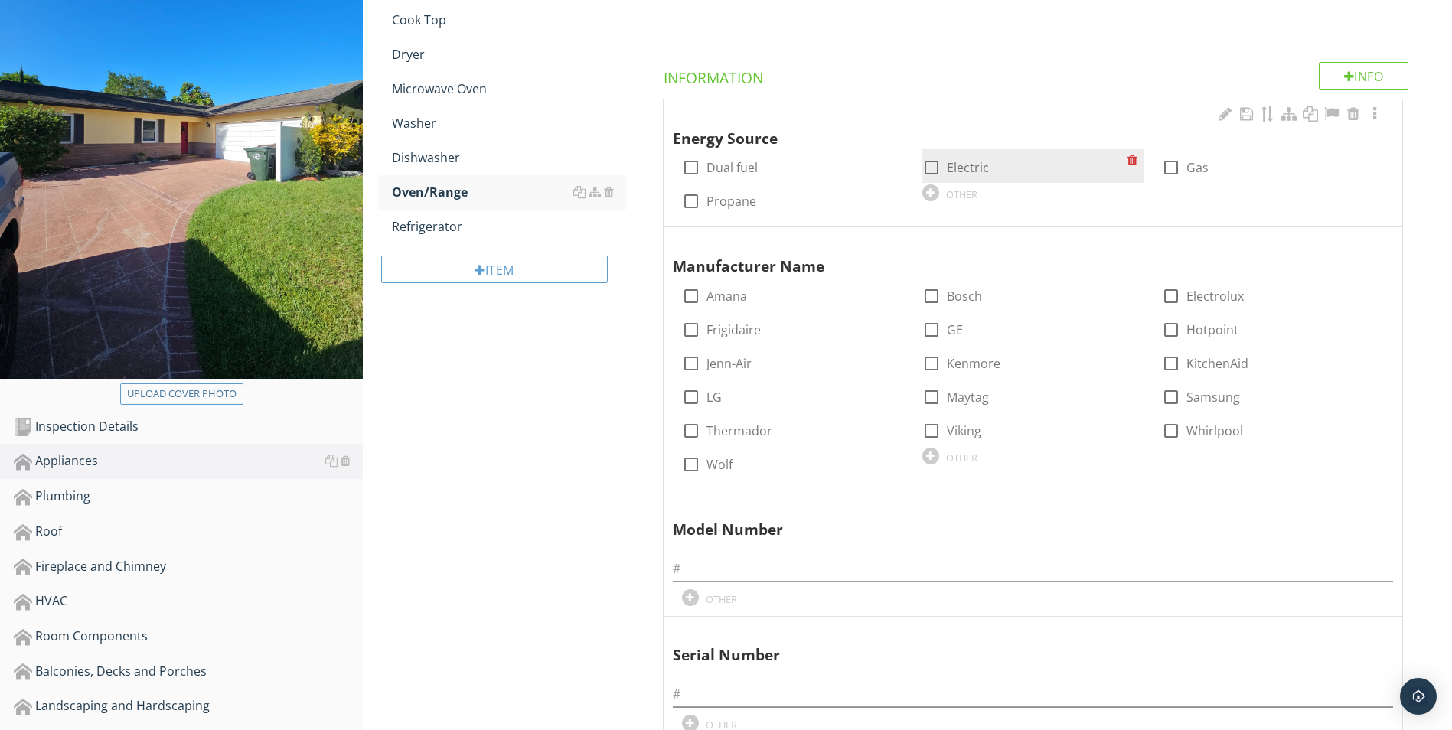
click at [931, 172] on div at bounding box center [932, 168] width 26 height 26
checkbox input "true"
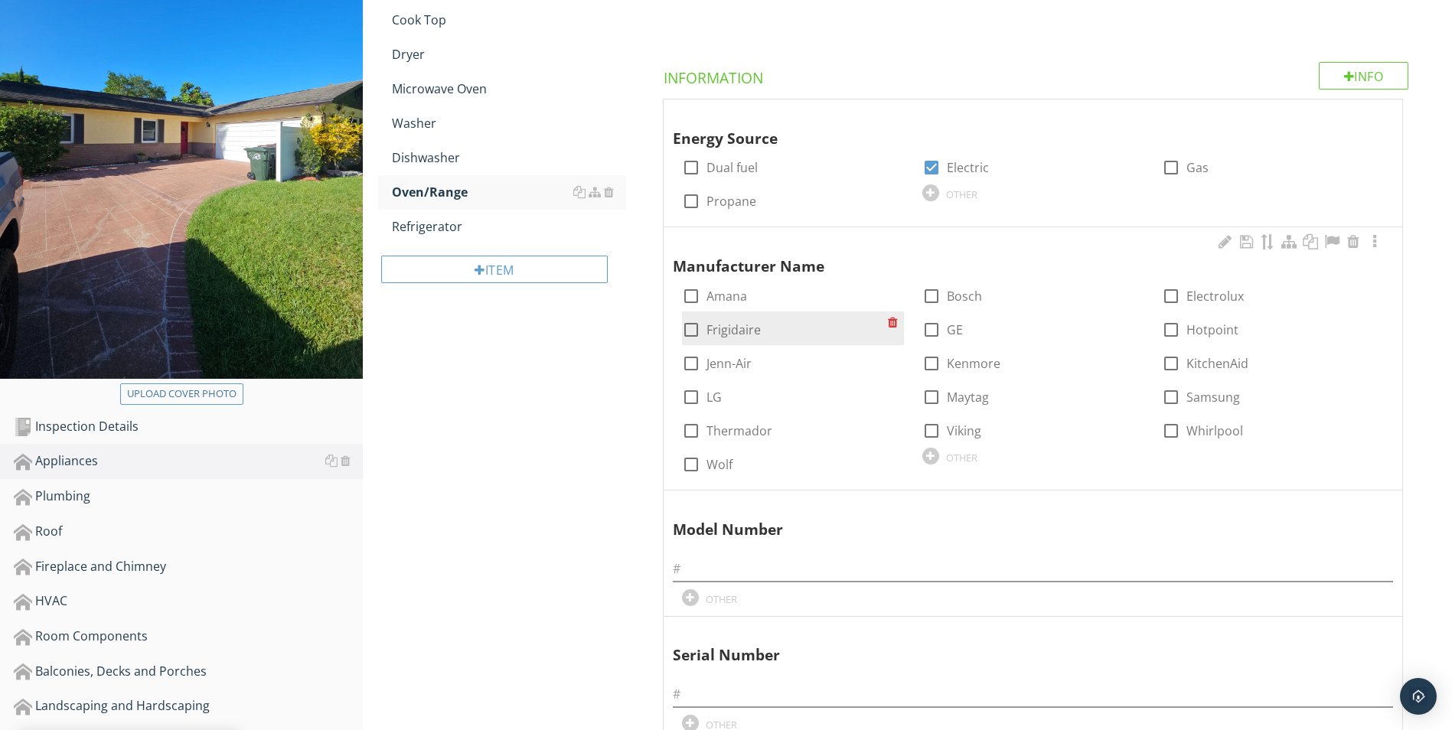
click at [695, 331] on div at bounding box center [691, 330] width 26 height 26
checkbox input "true"
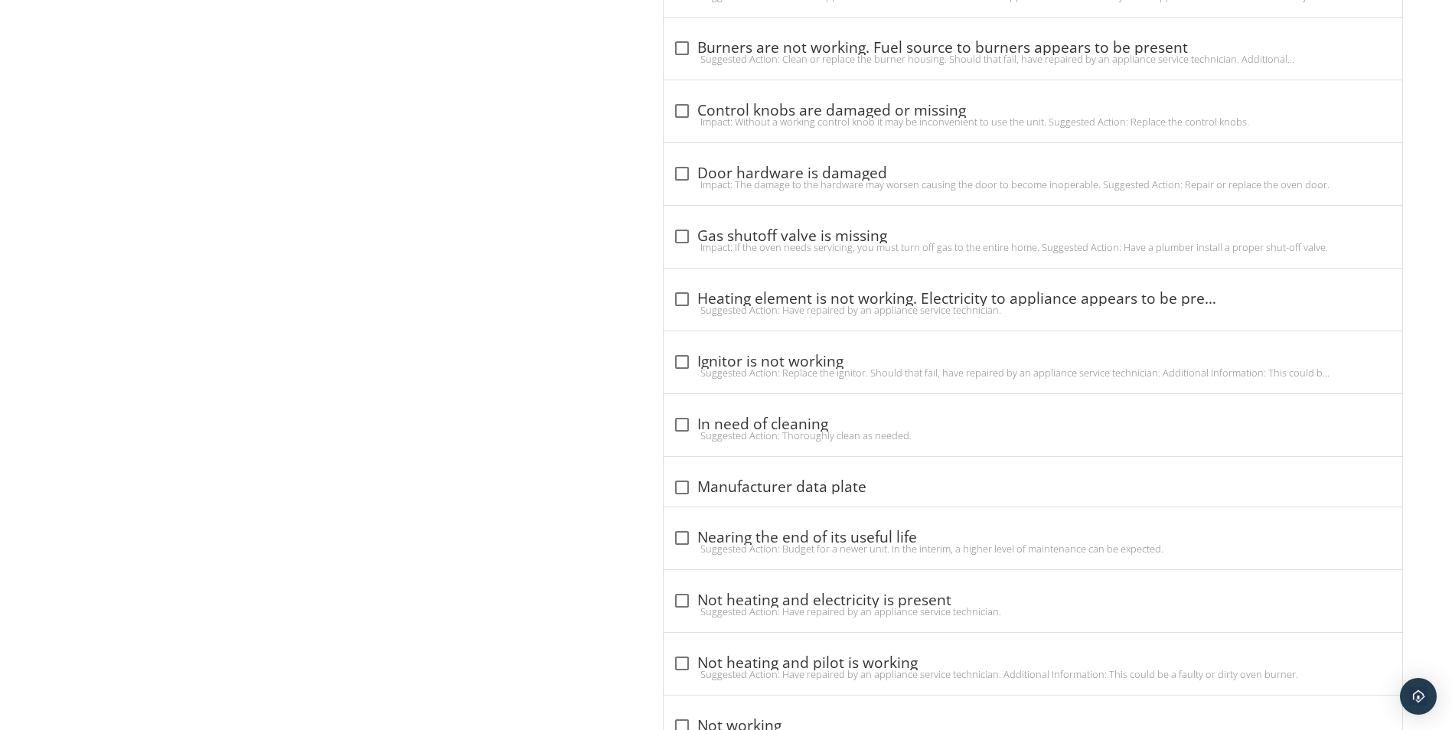
scroll to position [1407, 0]
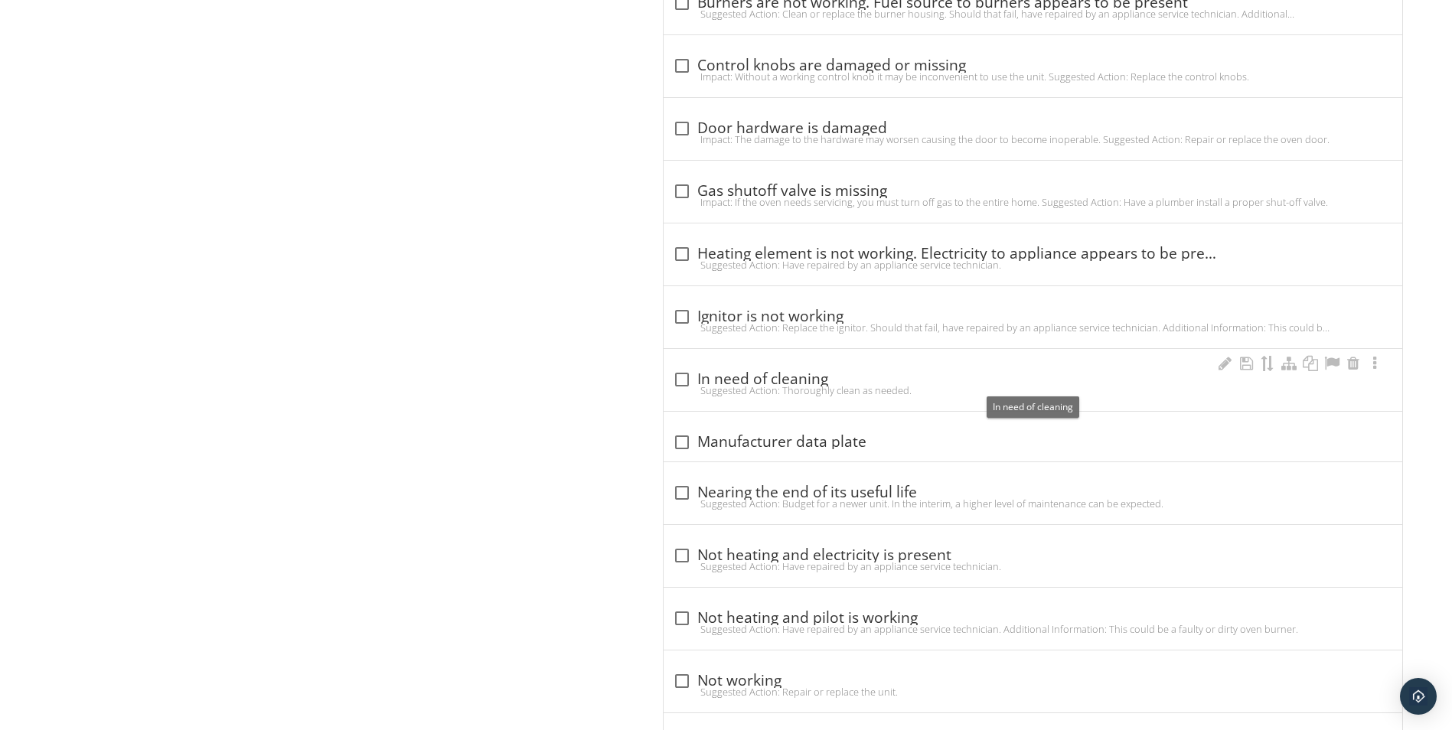
click at [791, 383] on div "check_box_outline_blank In need of cleaning" at bounding box center [1033, 379] width 720 height 18
checkbox input "true"
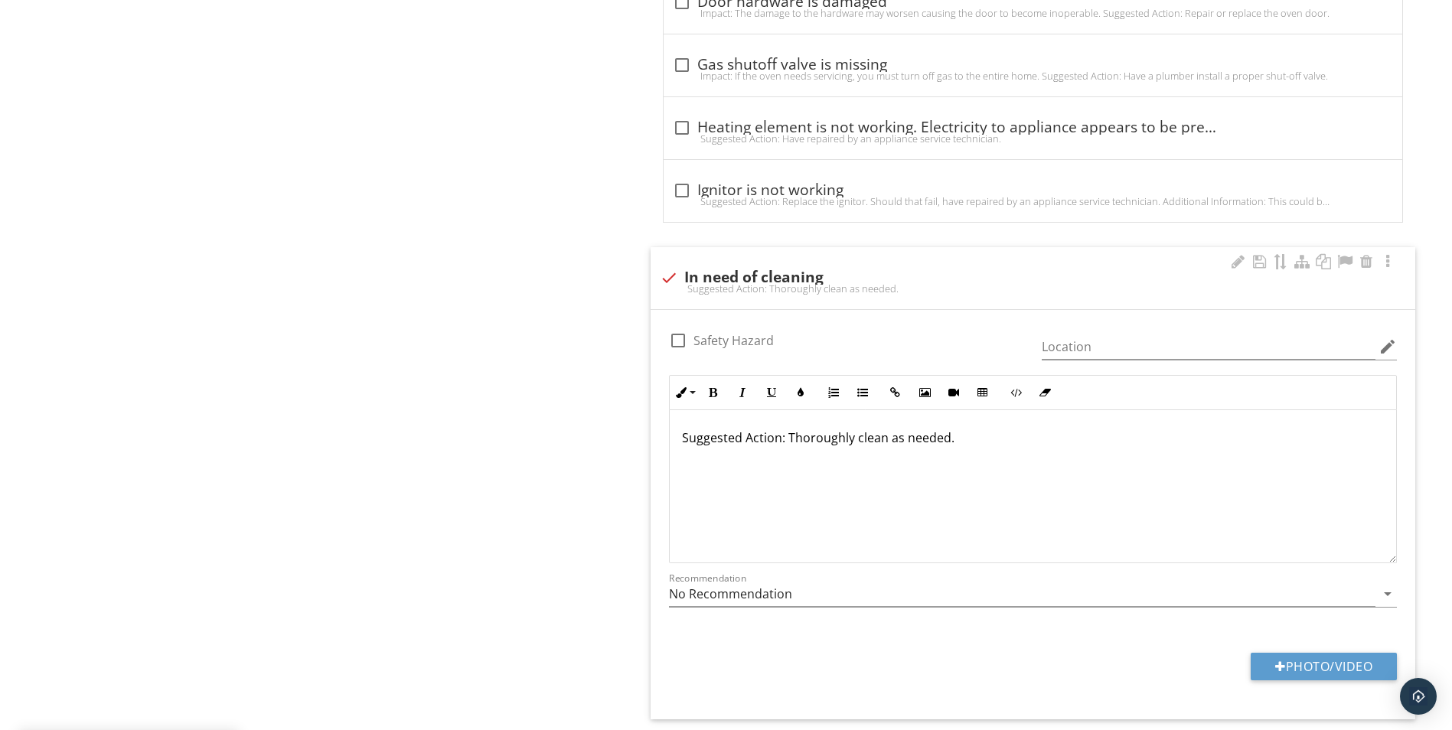
scroll to position [1636, 0]
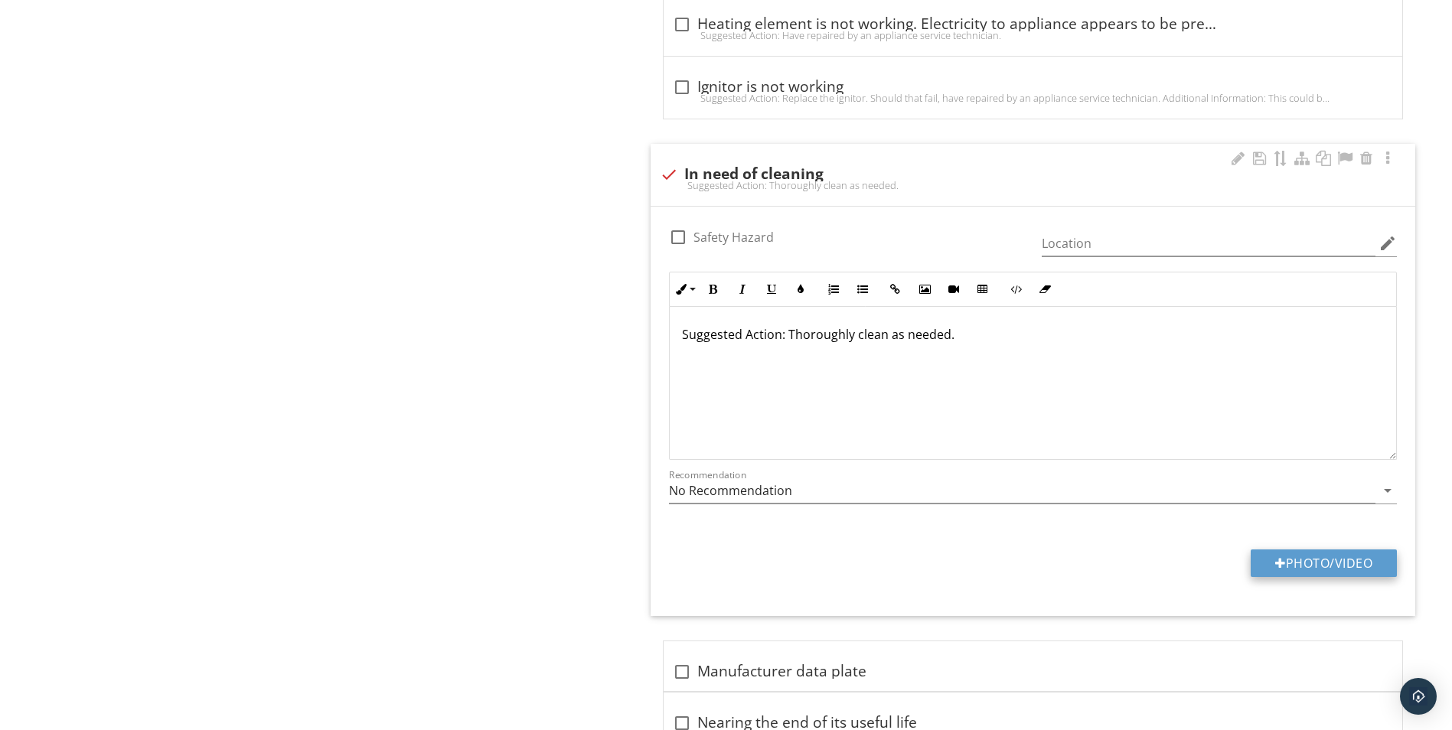
click at [1308, 557] on button "Photo/Video" at bounding box center [1324, 564] width 146 height 28
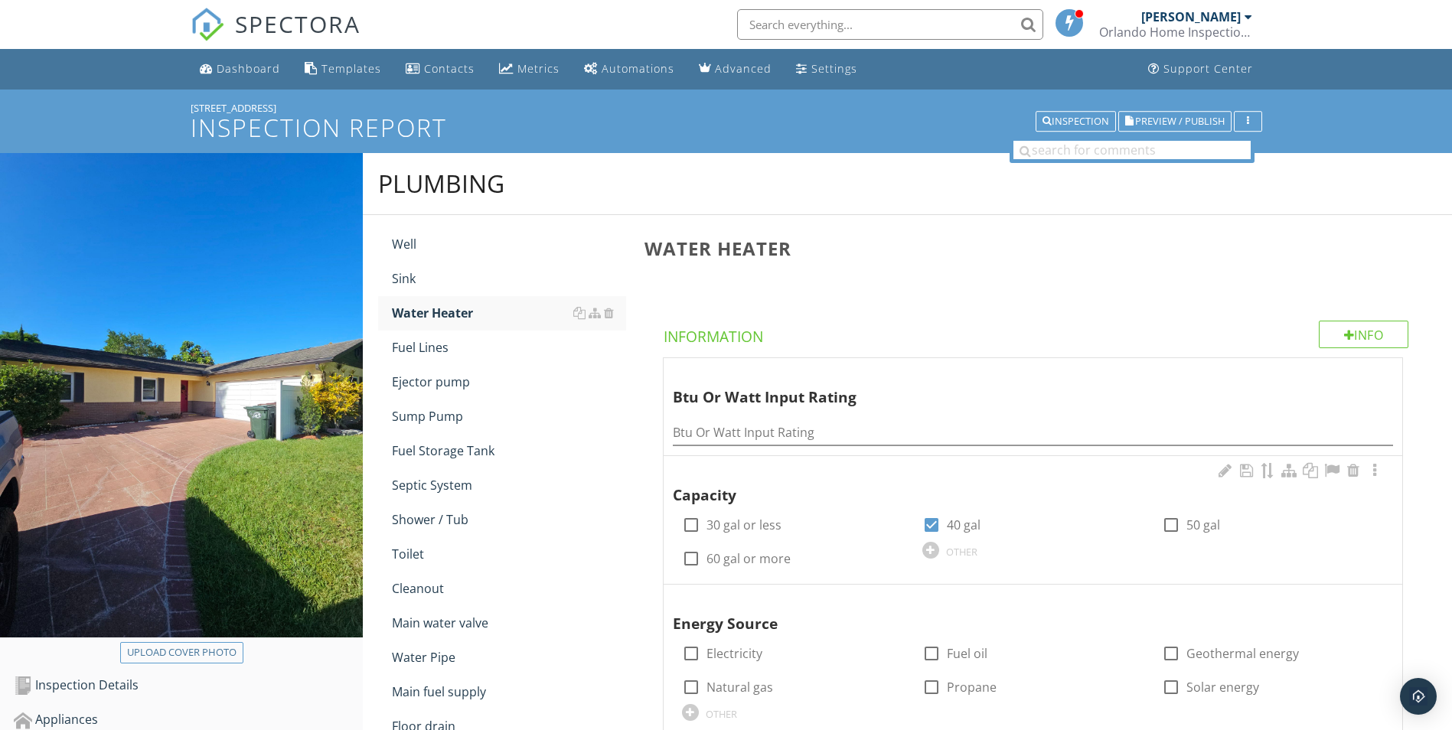
scroll to position [269, 0]
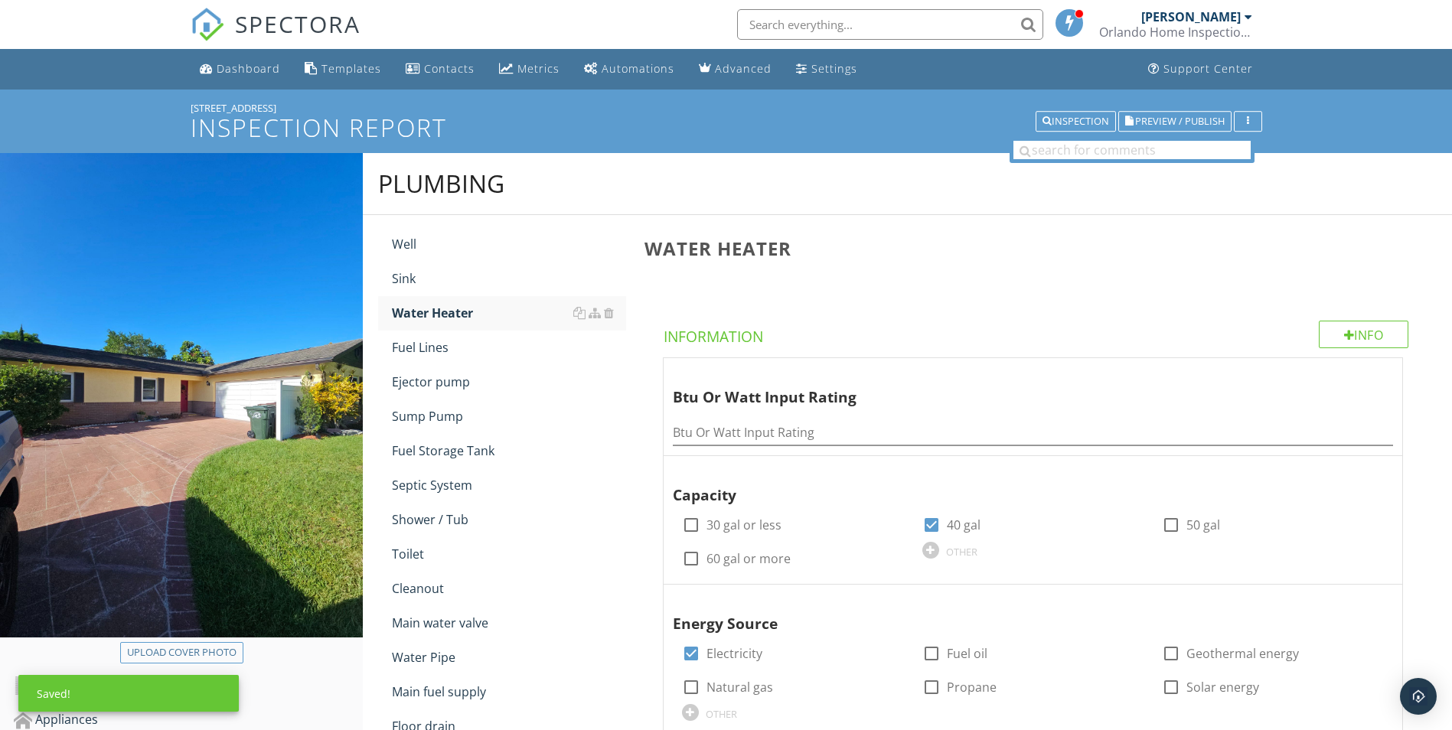
scroll to position [2106, 0]
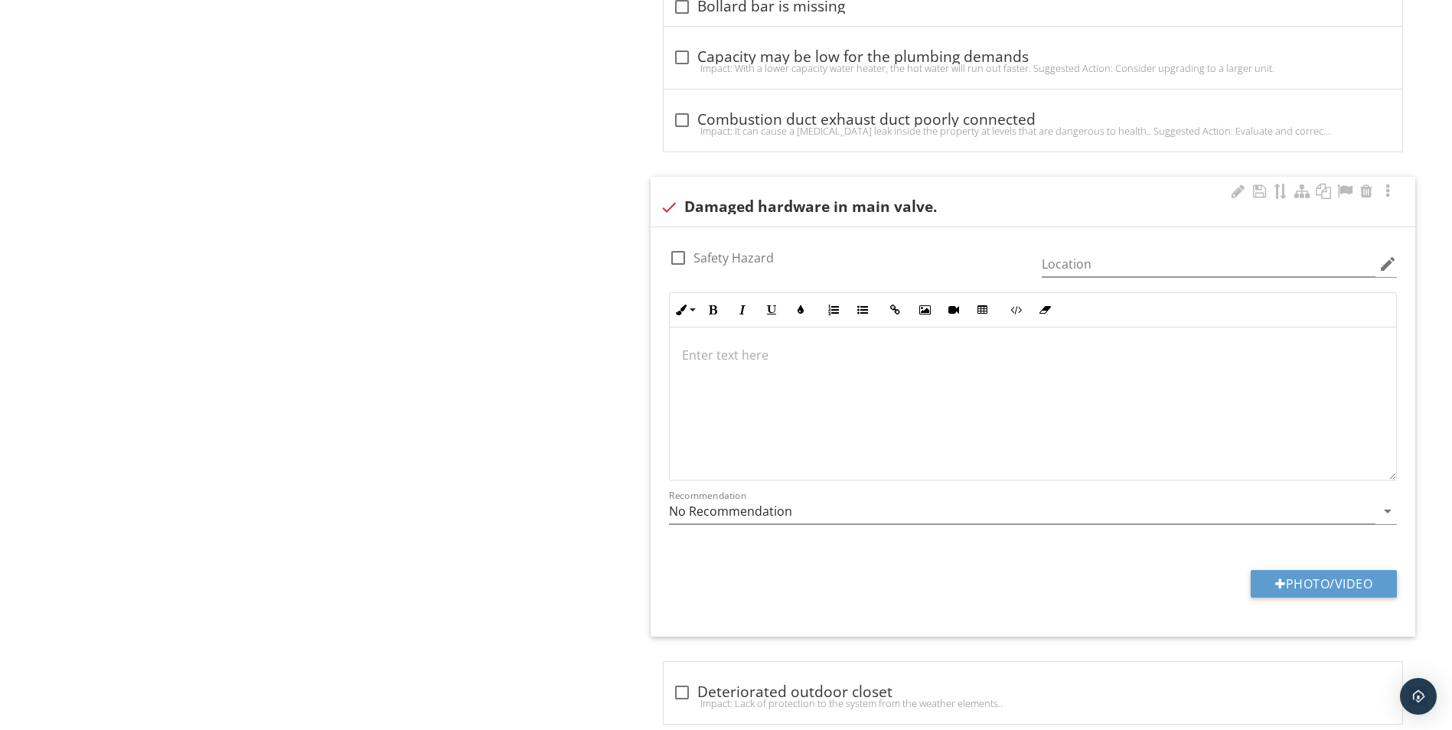
scroll to position [1, 0]
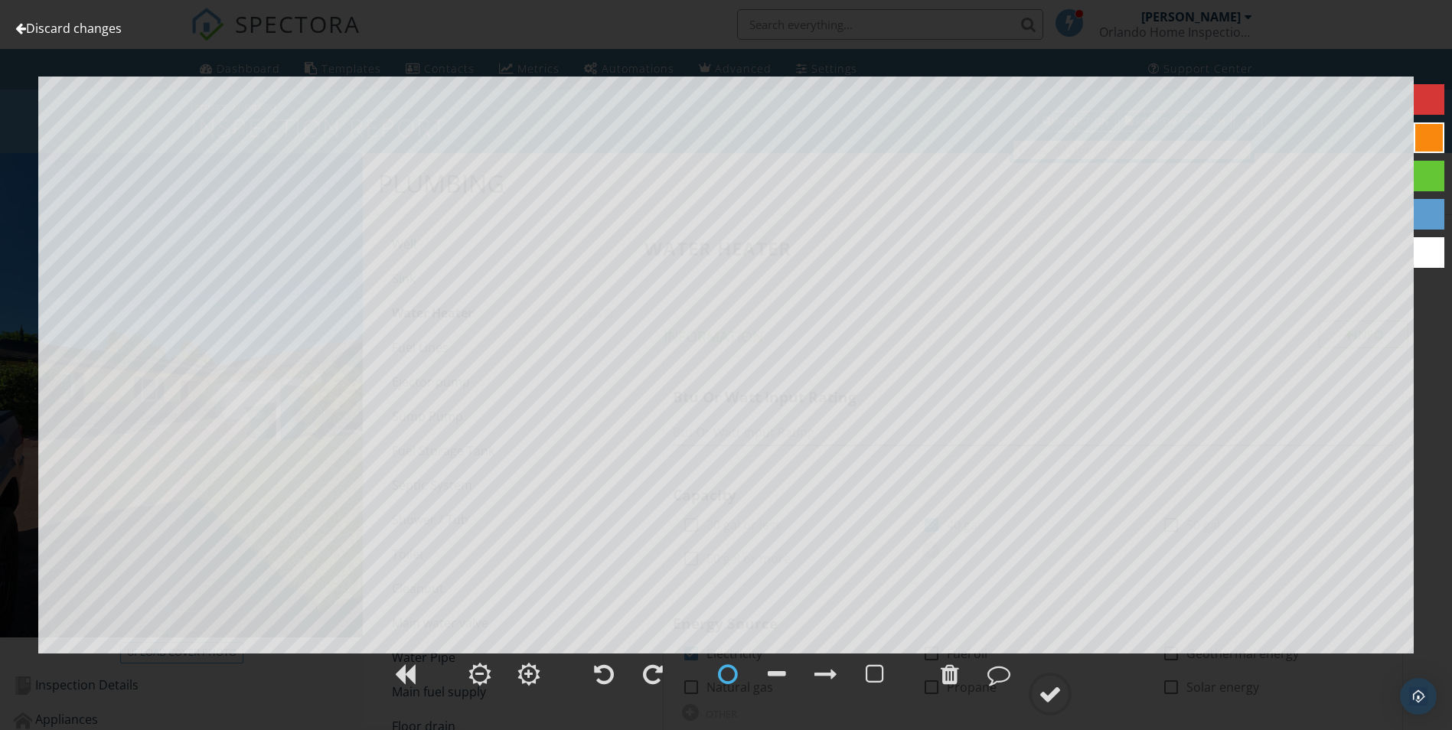
scroll to position [3366, 0]
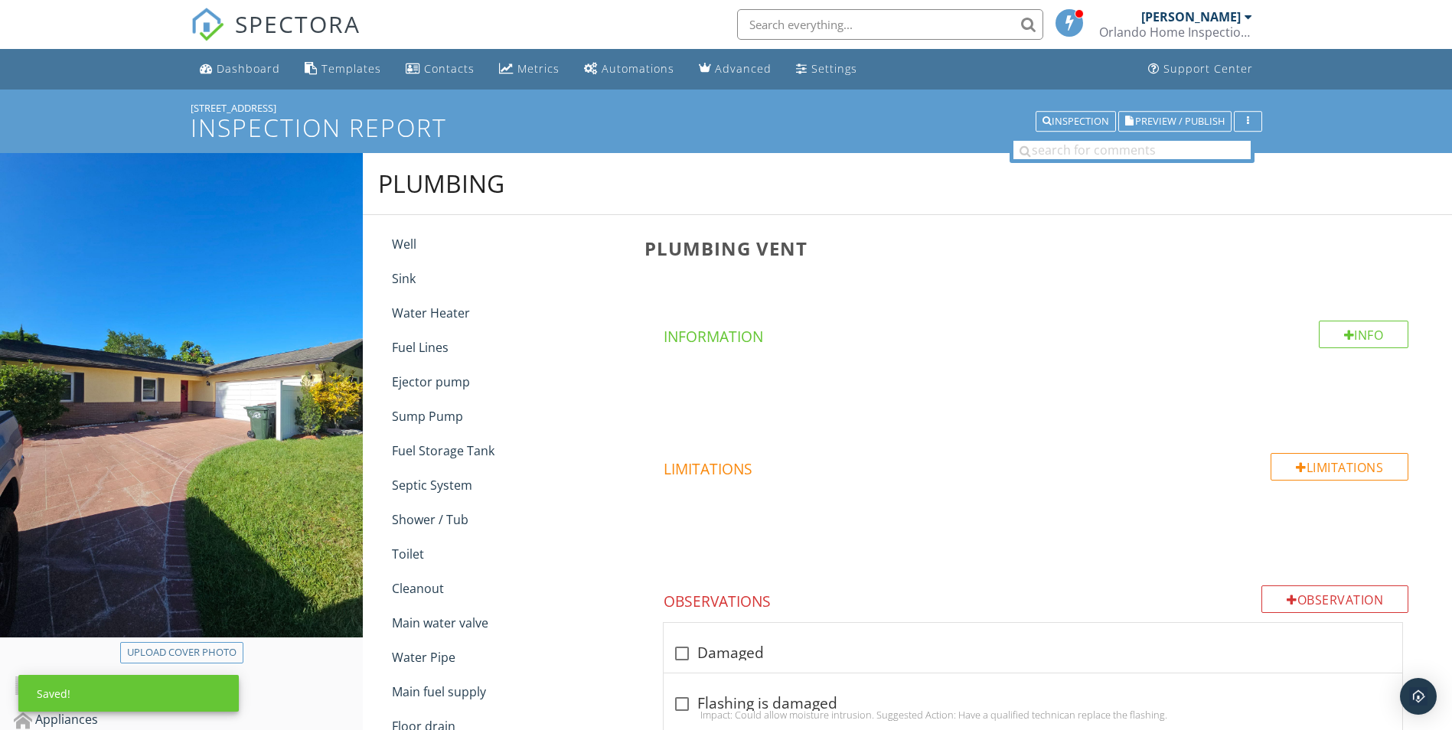
scroll to position [537, 0]
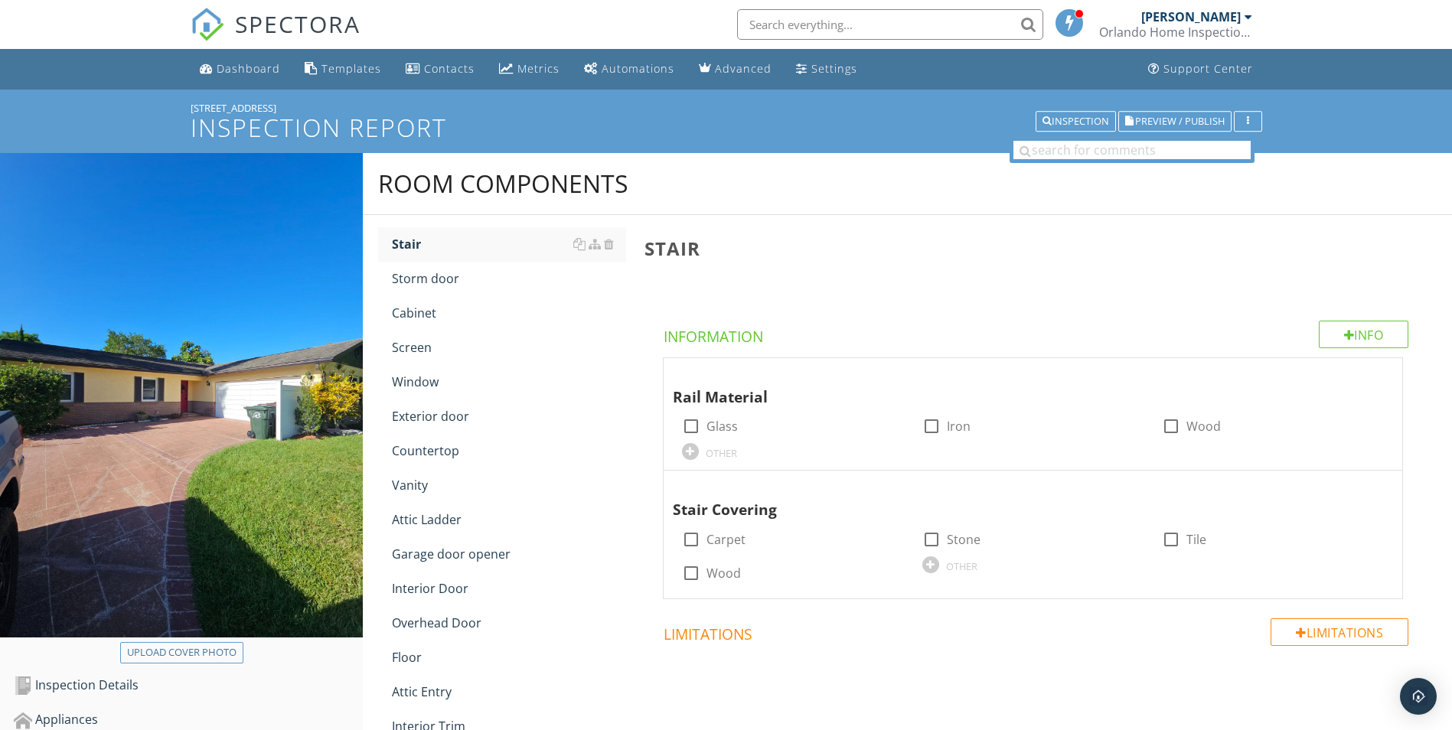
scroll to position [77, 0]
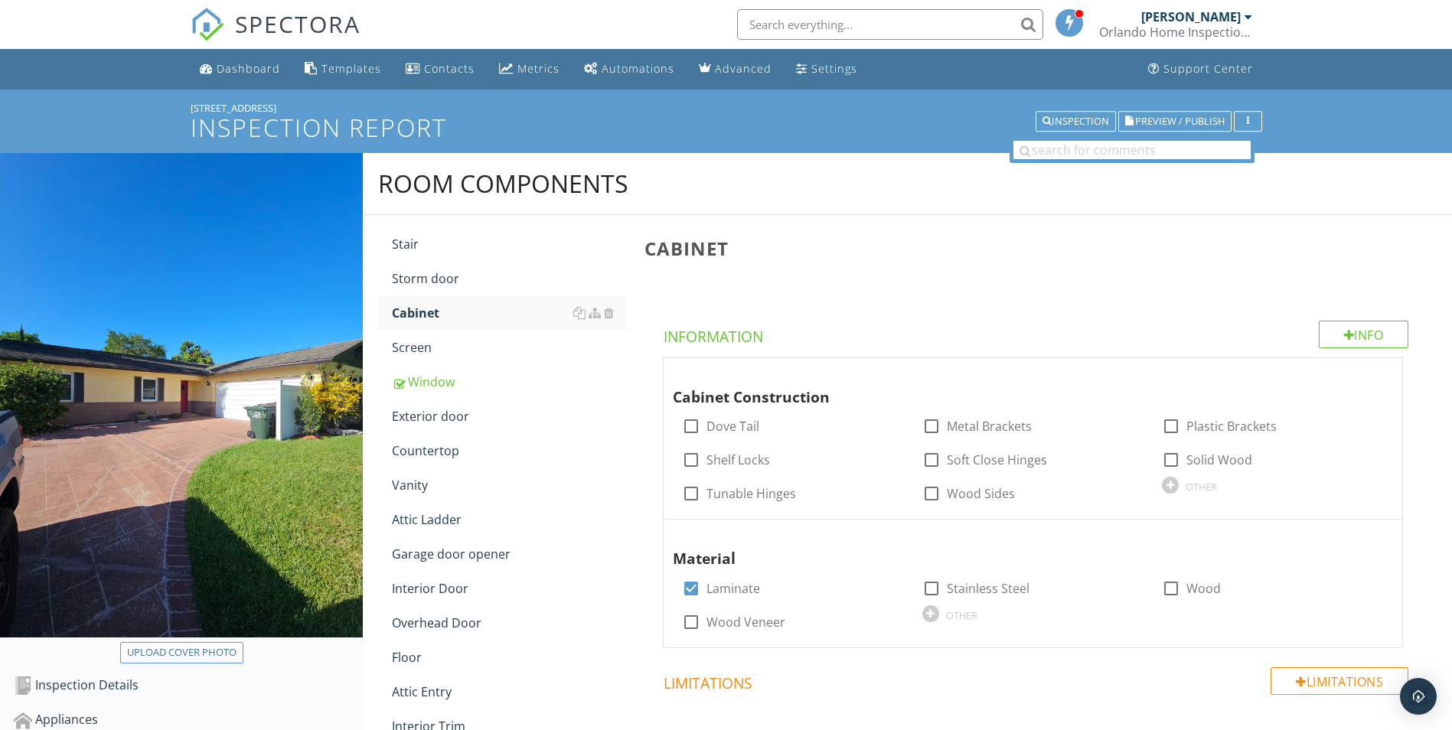
scroll to position [977, 0]
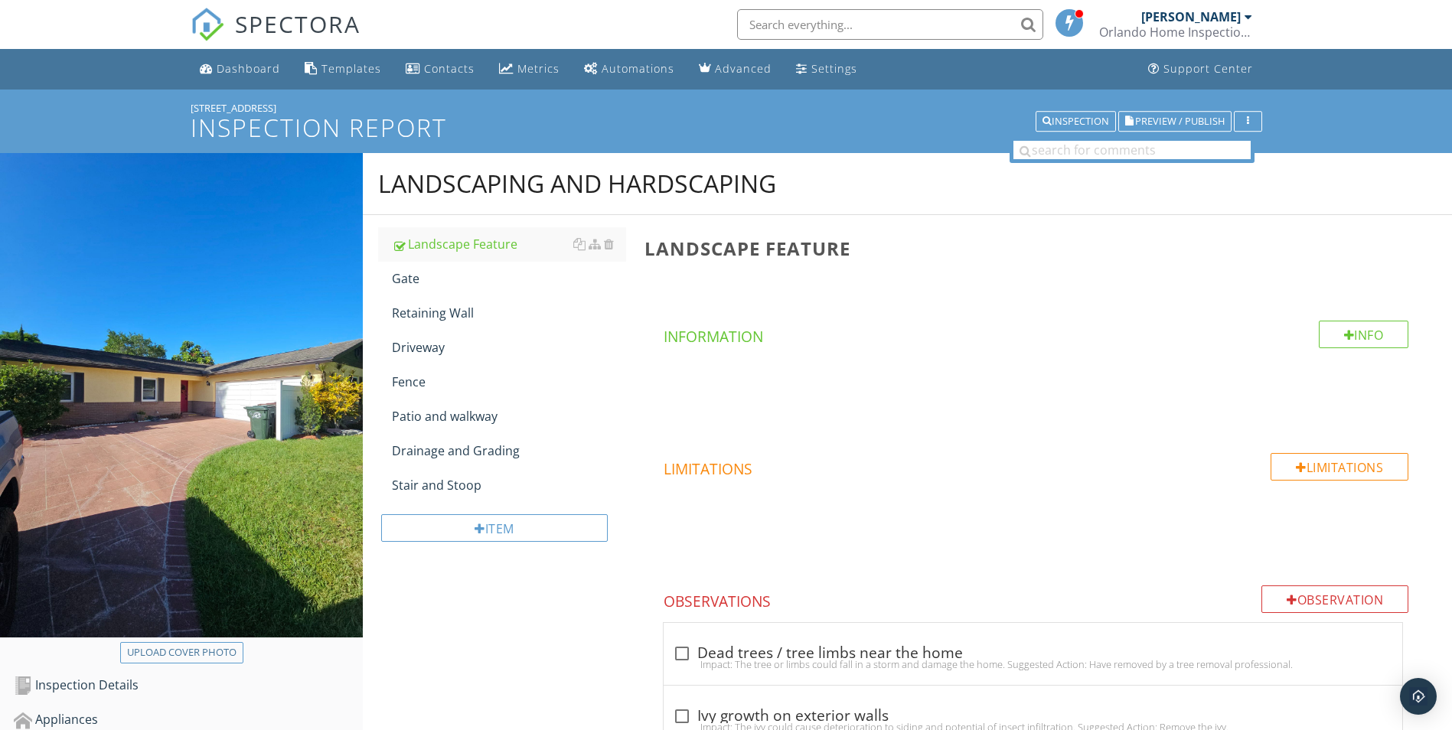
scroll to position [768, 0]
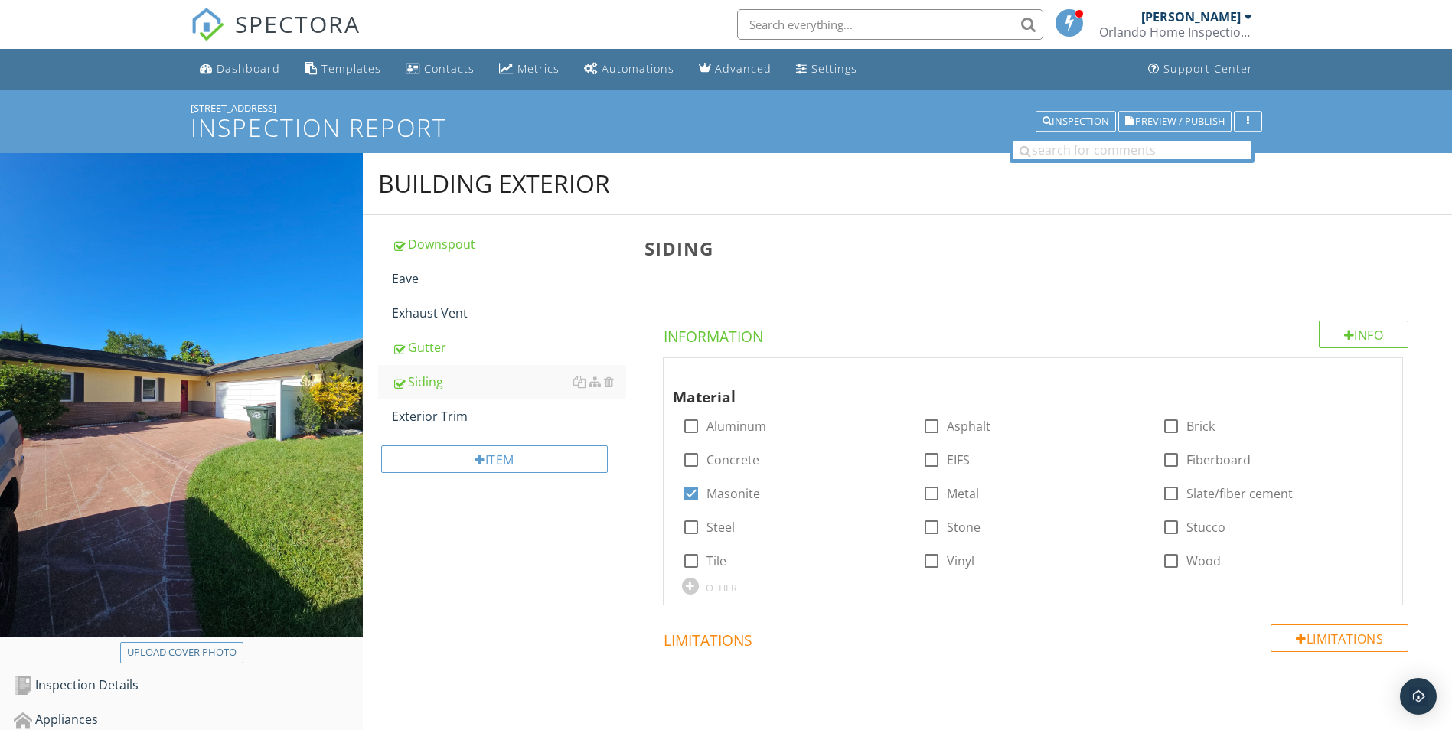
scroll to position [1454, 0]
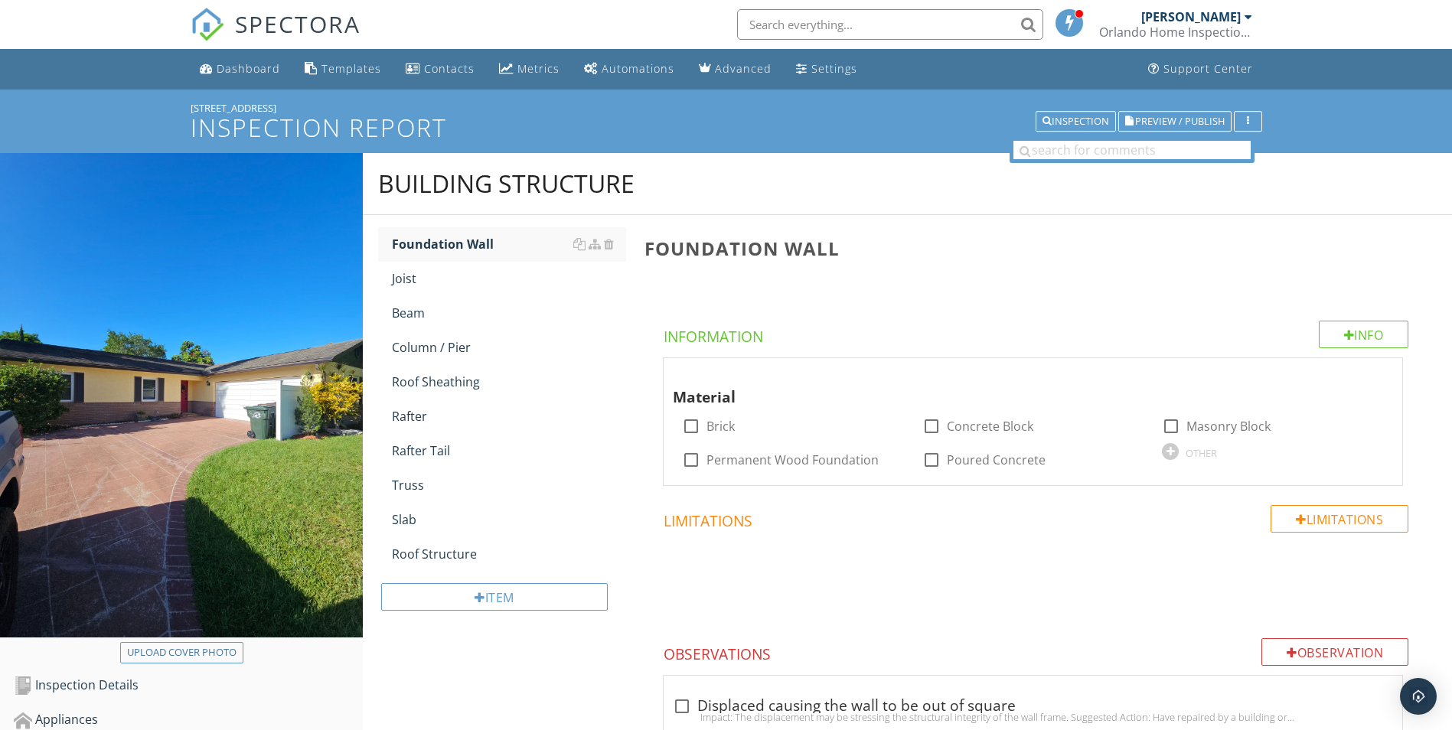
scroll to position [485, 0]
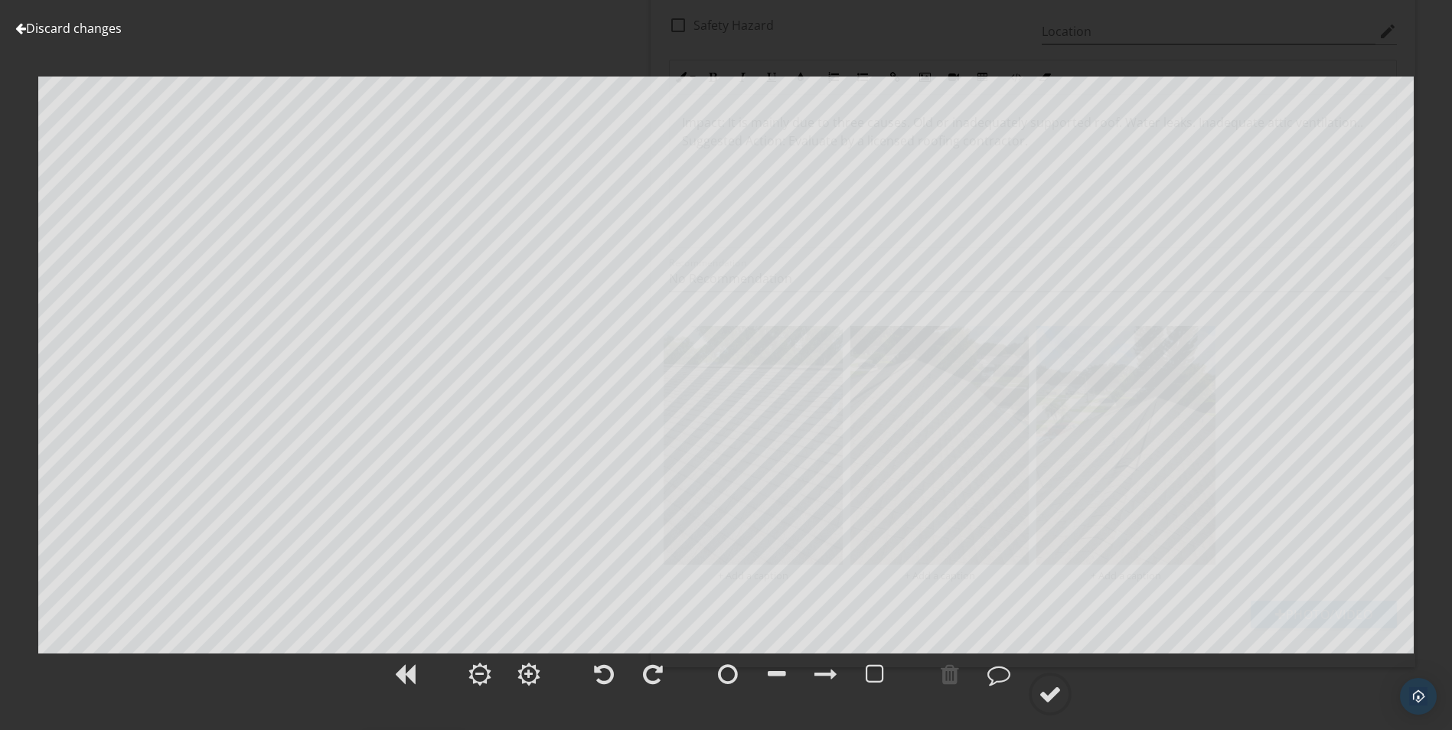
scroll to position [1, 0]
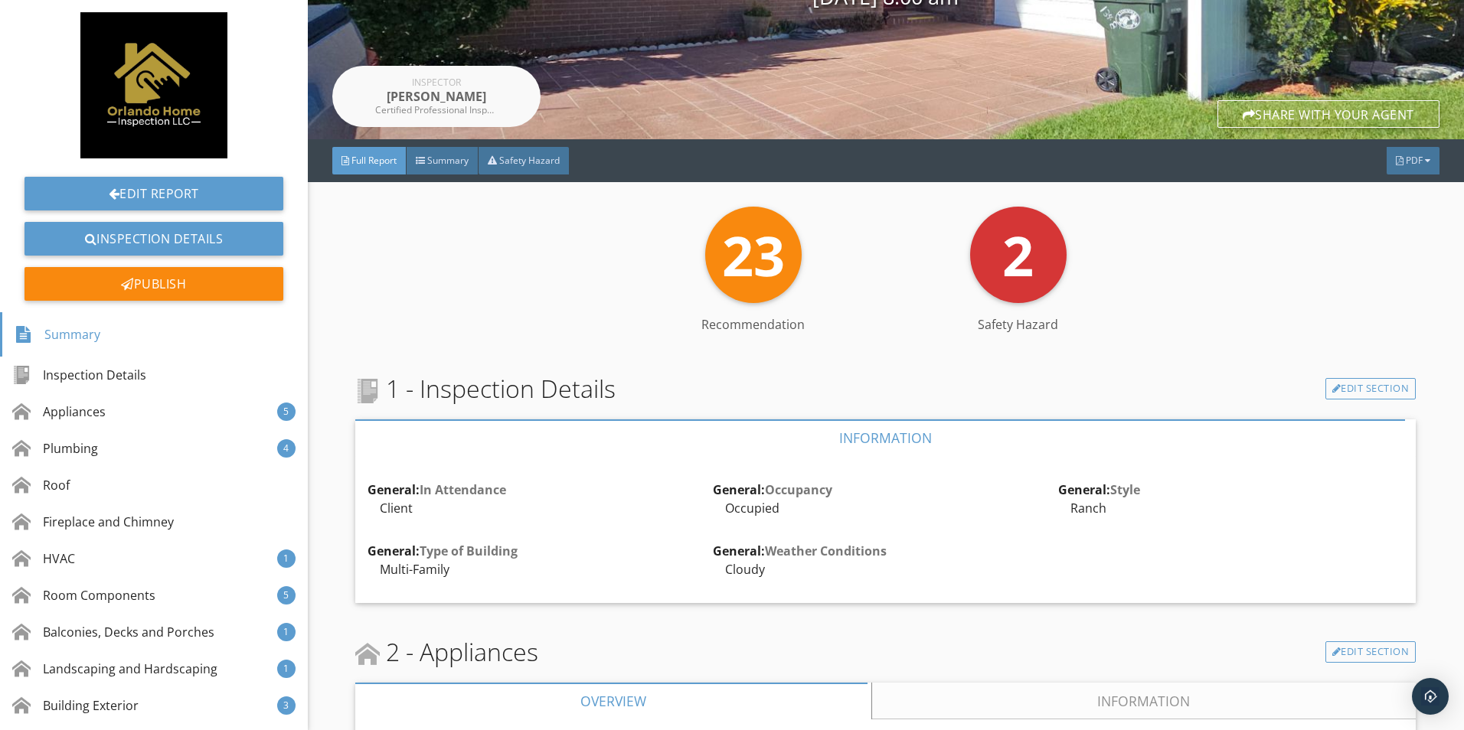
scroll to position [230, 0]
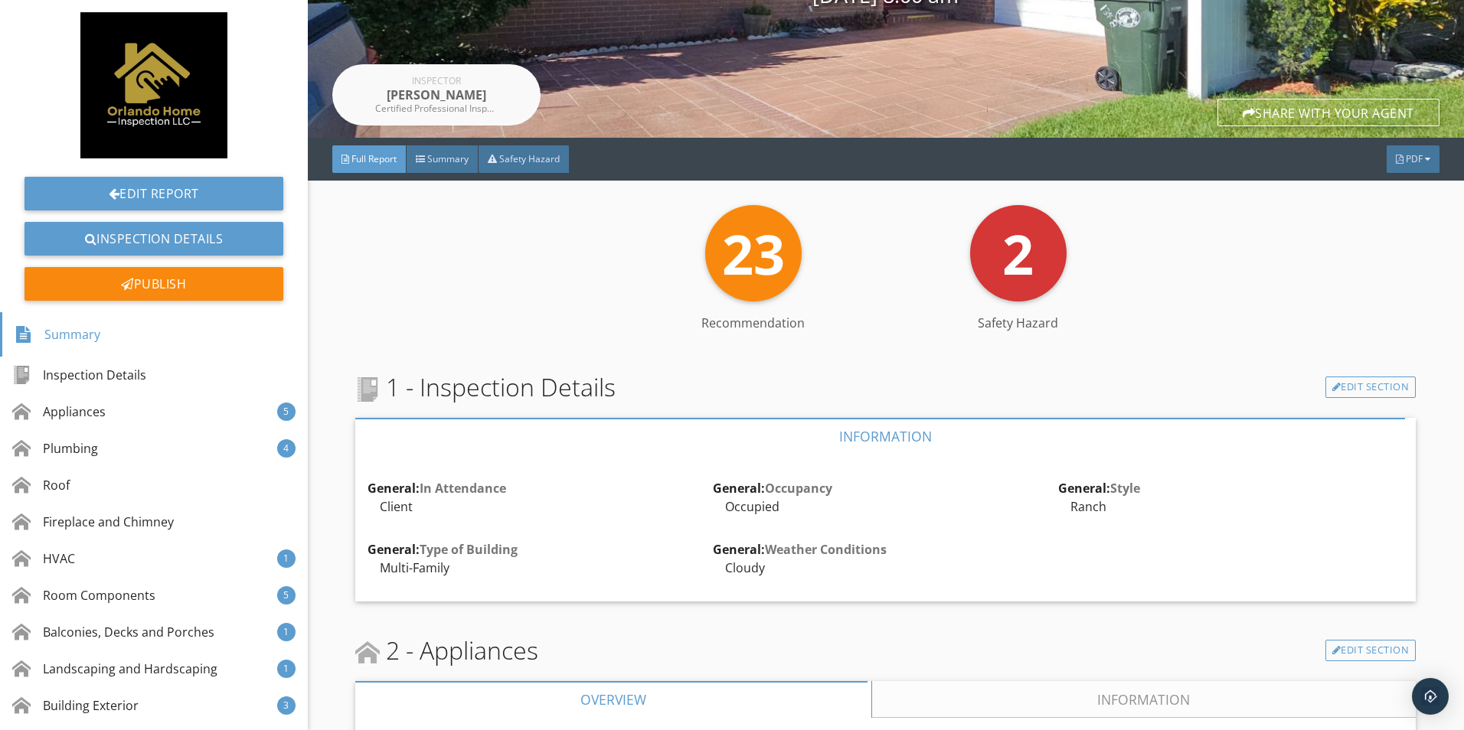
click at [751, 297] on div "23" at bounding box center [753, 253] width 96 height 96
click at [752, 291] on div "23" at bounding box center [753, 253] width 96 height 96
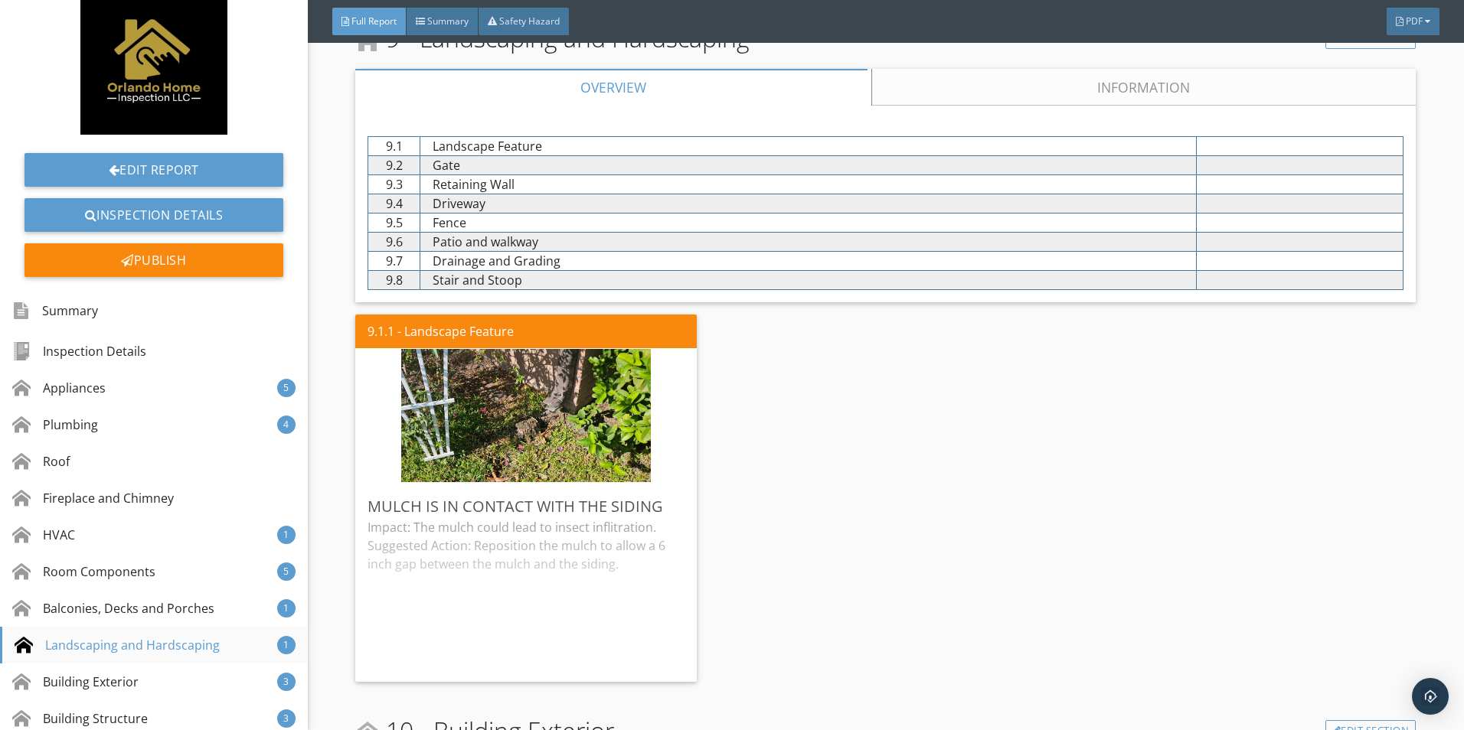
scroll to position [0, 0]
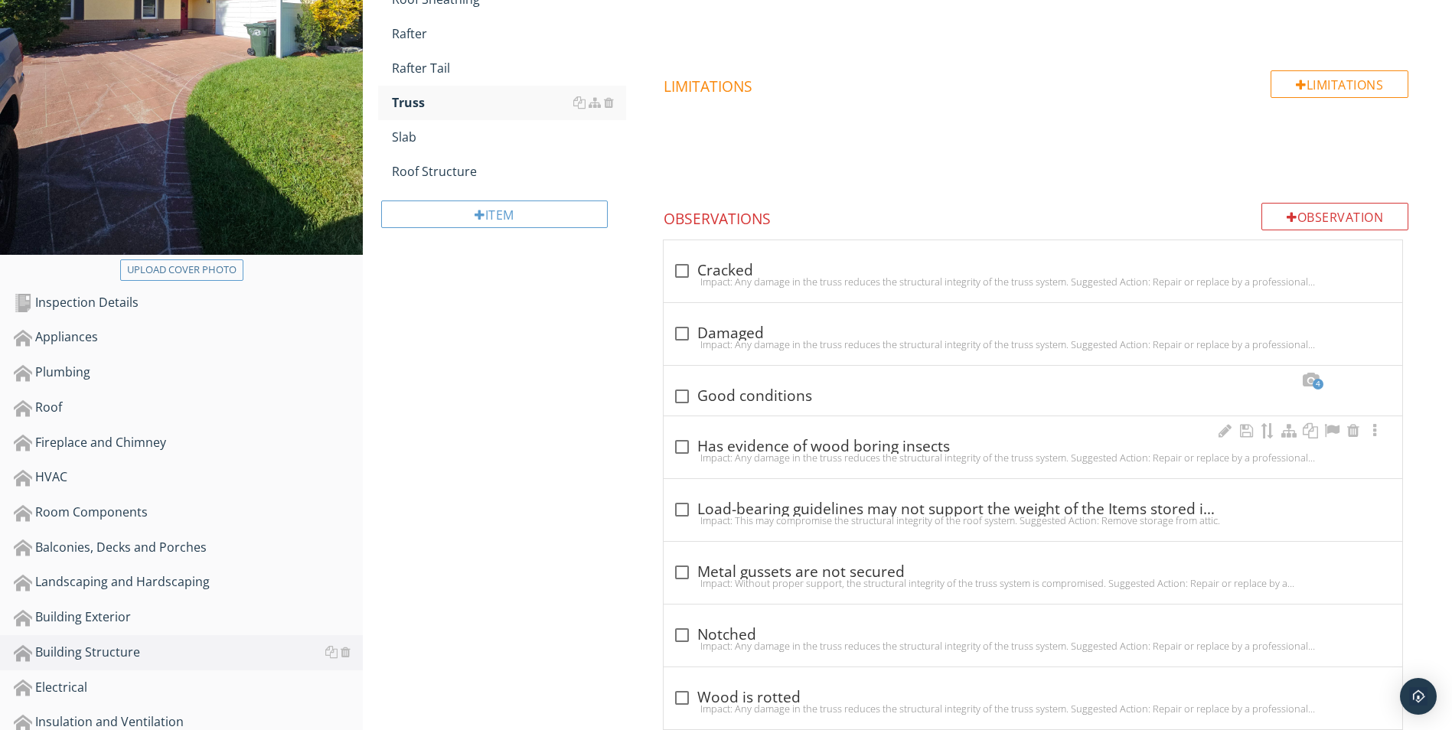
scroll to position [459, 0]
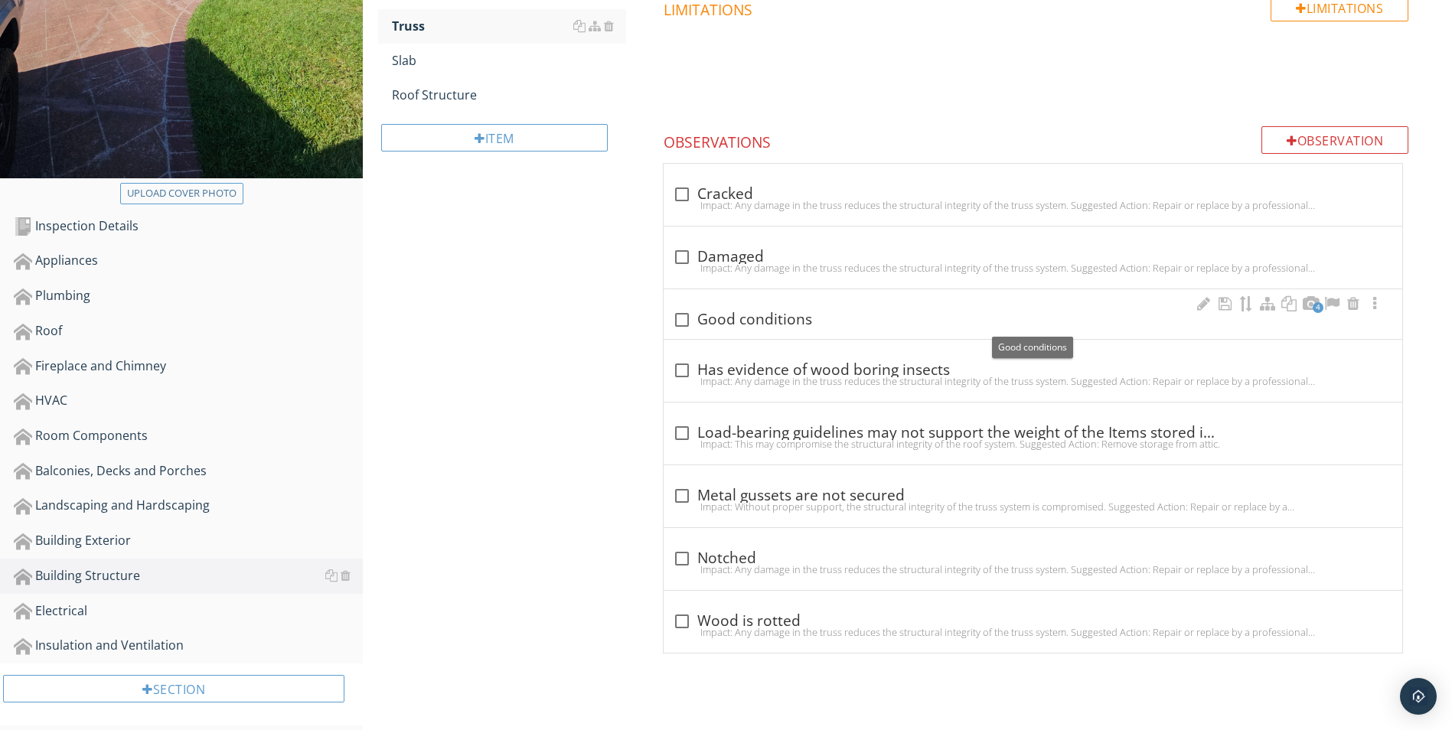
click at [774, 318] on div "check_box_outline_blank Good conditions" at bounding box center [1033, 320] width 720 height 18
checkbox input "true"
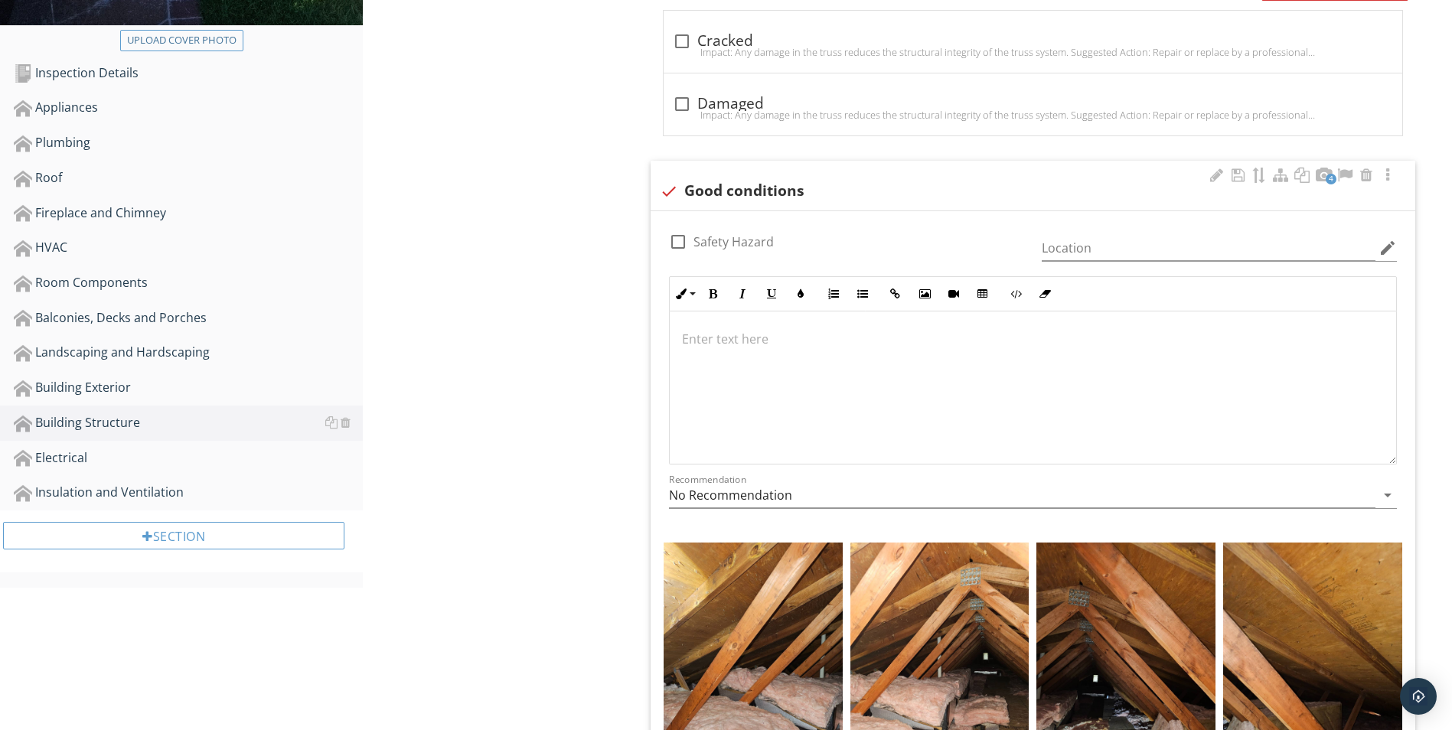
scroll to position [536, 0]
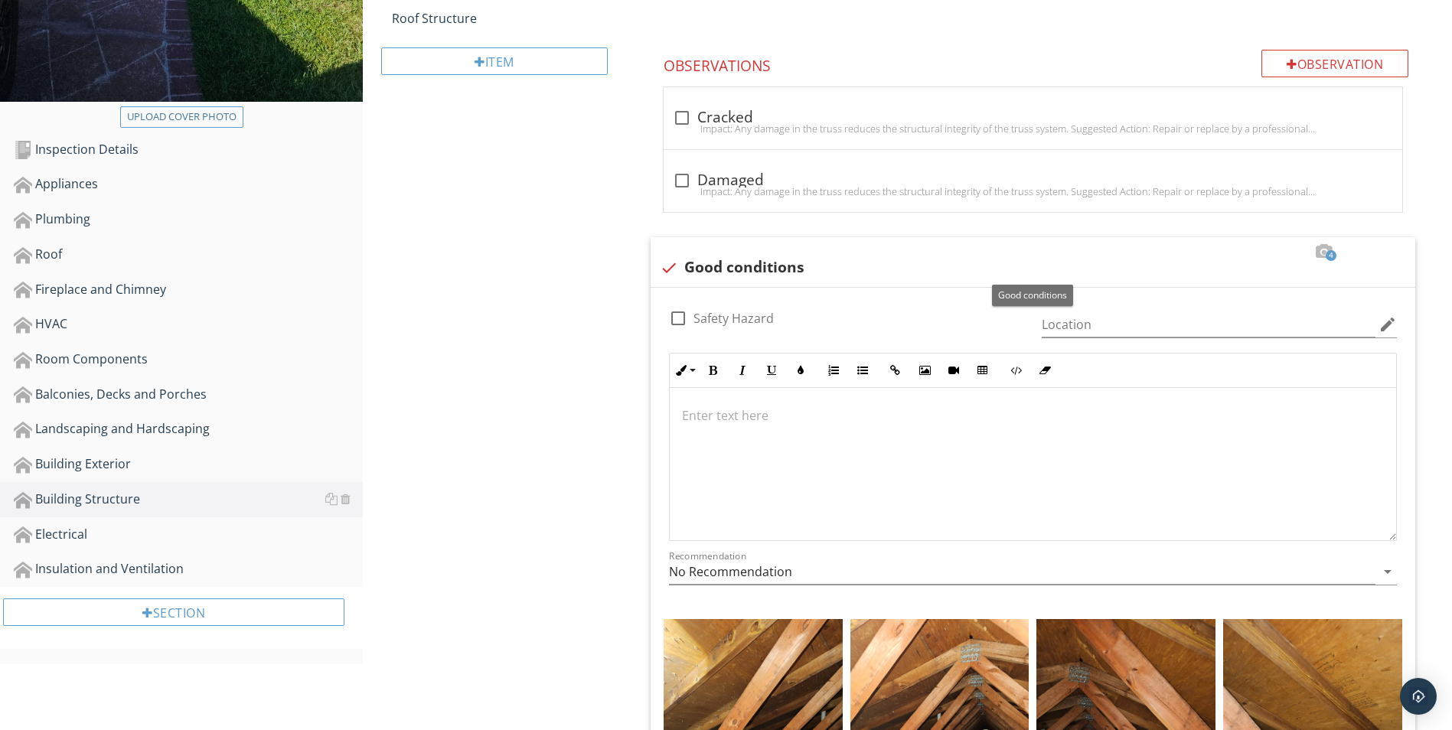
drag, startPoint x: 674, startPoint y: 266, endPoint x: 594, endPoint y: 259, distance: 79.8
click at [594, 259] on div "Building Structure Foundation Wall Joist Beam Column / Pier Roof Sheathing Raft…" at bounding box center [907, 478] width 1089 height 1723
click at [1078, 325] on input "Location" at bounding box center [1209, 324] width 334 height 25
click at [1388, 320] on icon "edit" at bounding box center [1388, 324] width 18 height 18
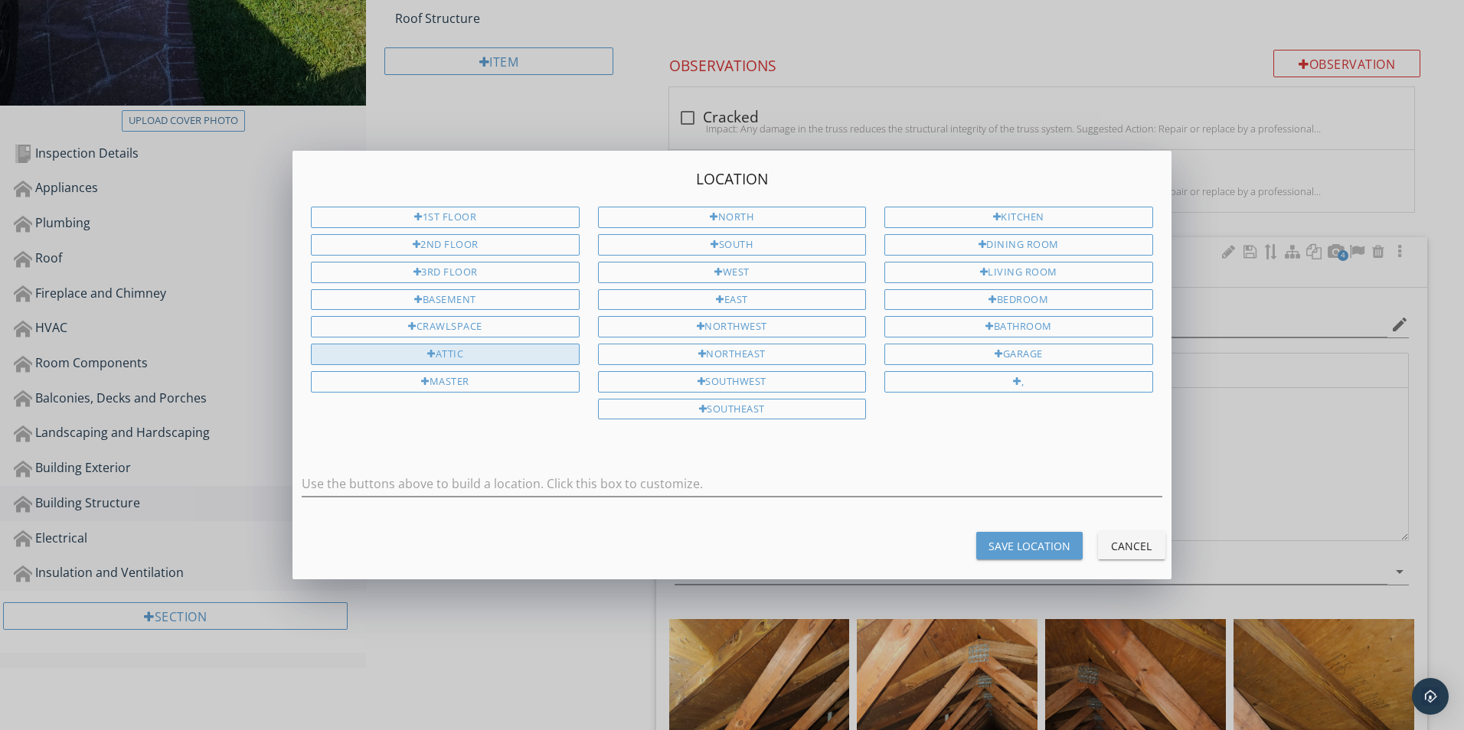
click at [427, 354] on div at bounding box center [431, 355] width 8 height 10
type input "Attic"
click at [1026, 544] on div "Save Location" at bounding box center [1029, 546] width 82 height 16
type input "Attic"
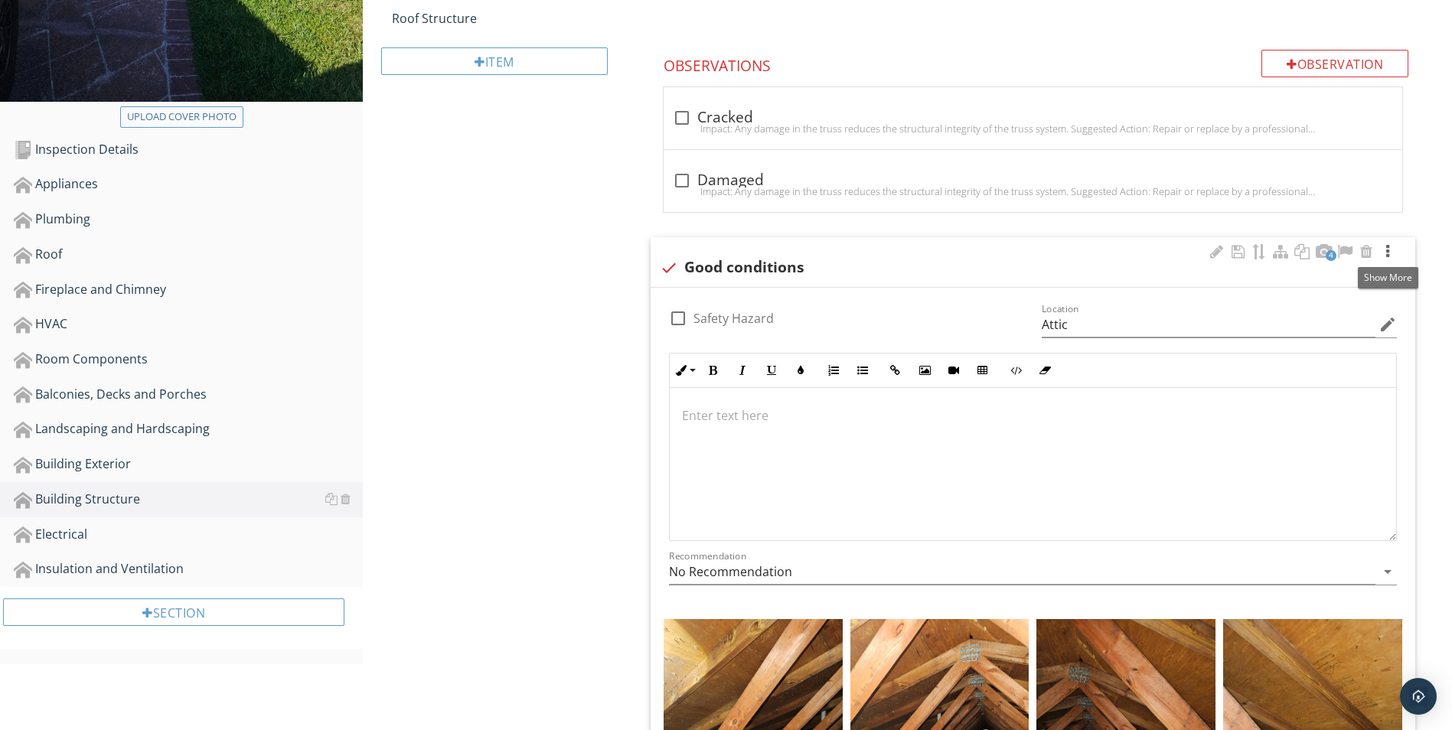
click at [1388, 251] on div at bounding box center [1388, 251] width 18 height 15
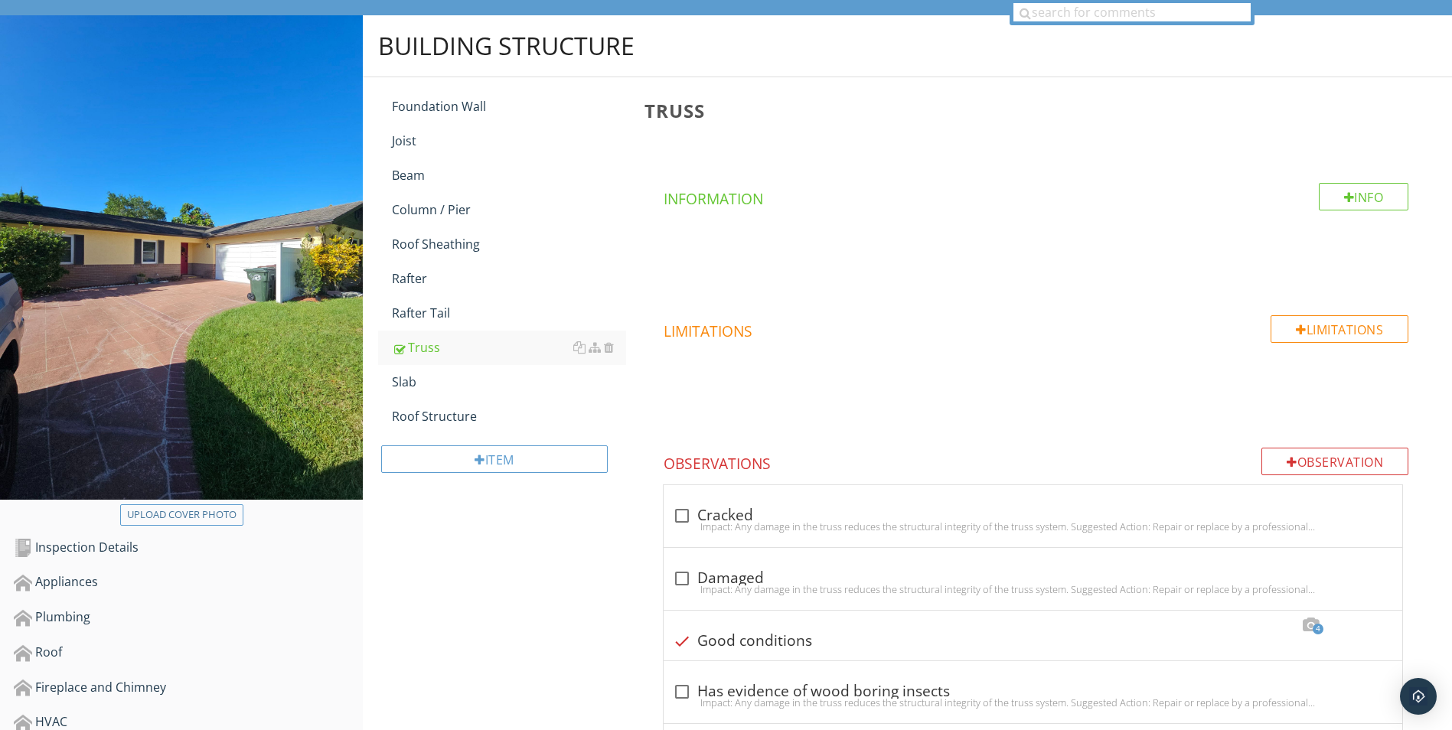
scroll to position [0, 0]
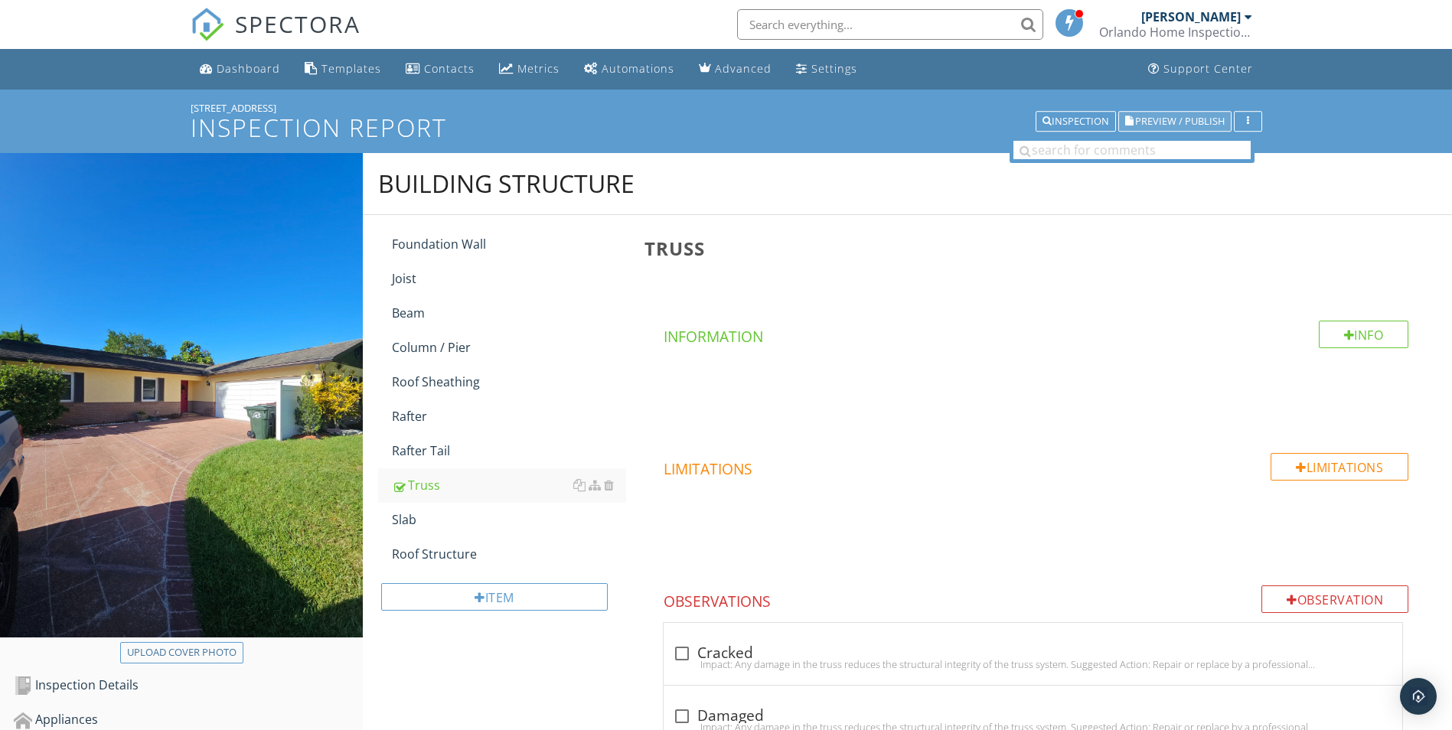
click at [1177, 116] on span "Preview / Publish" at bounding box center [1180, 121] width 90 height 10
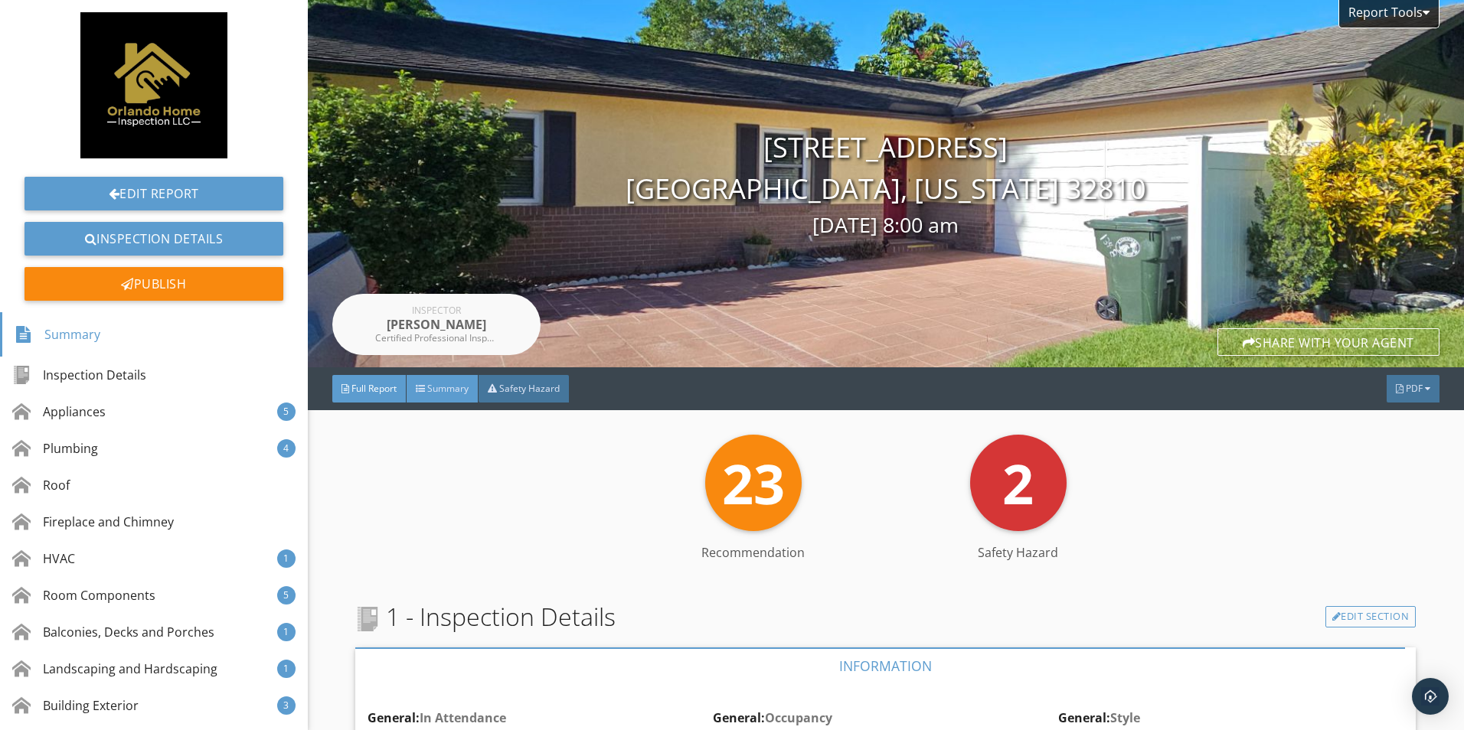
click at [441, 392] on span "Summary" at bounding box center [447, 388] width 41 height 13
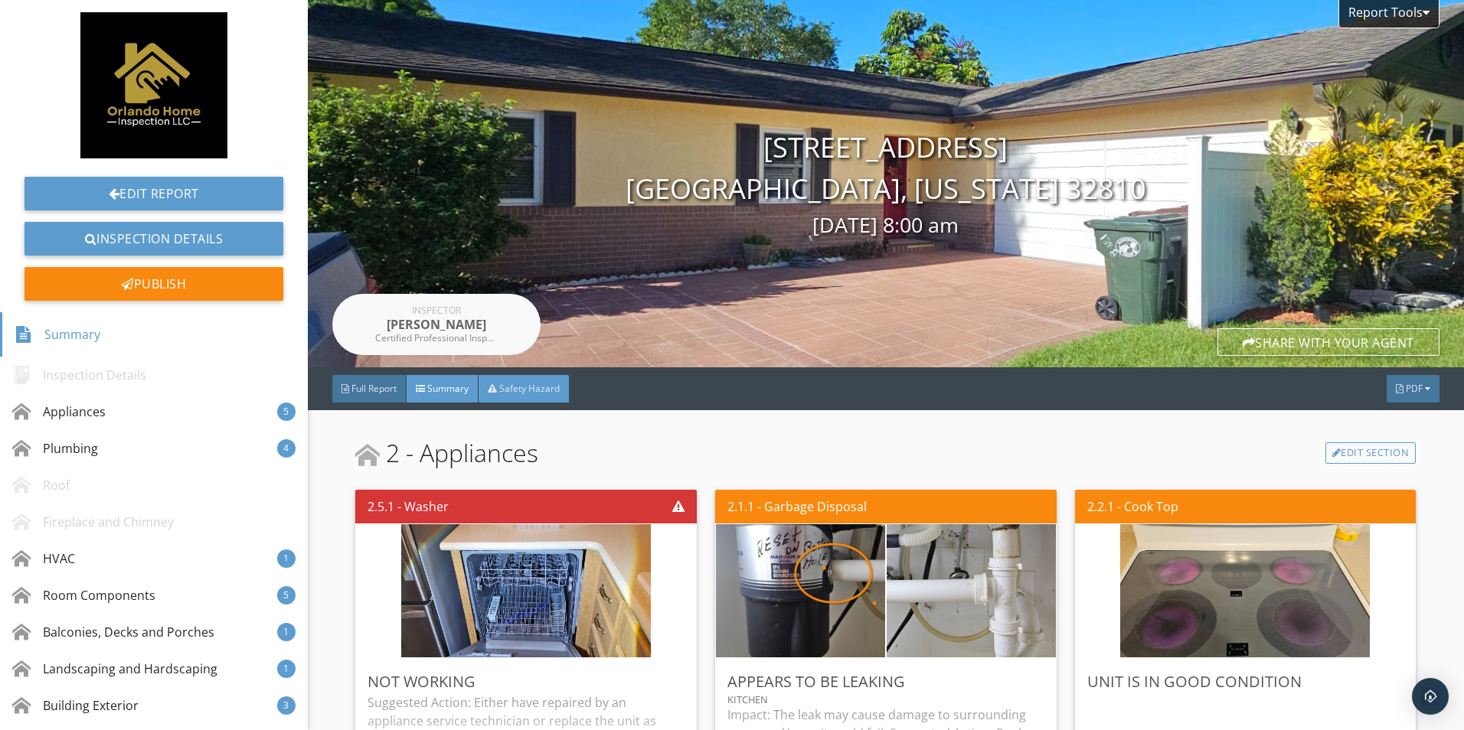
click at [532, 383] on span "Safety Hazard" at bounding box center [529, 388] width 60 height 13
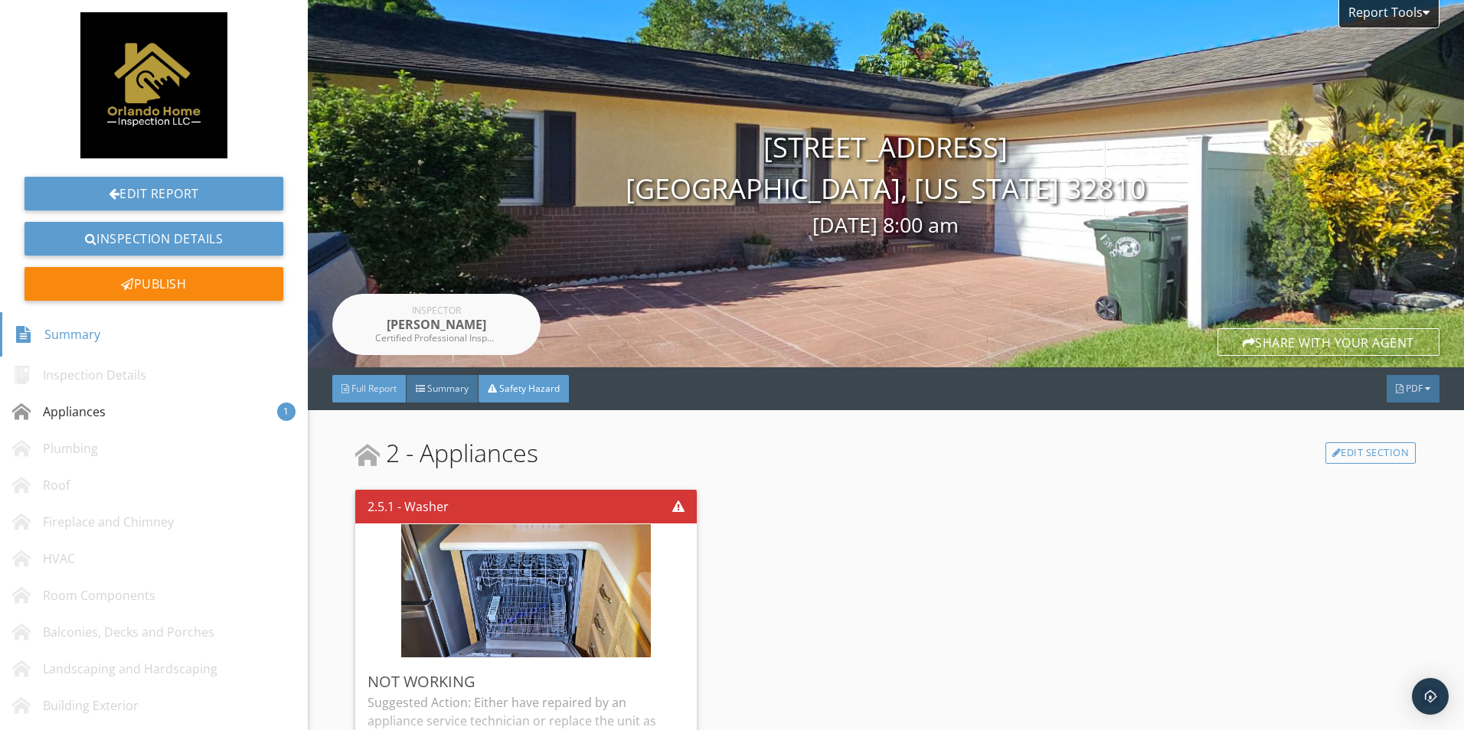
click at [374, 394] on span "Full Report" at bounding box center [373, 388] width 45 height 13
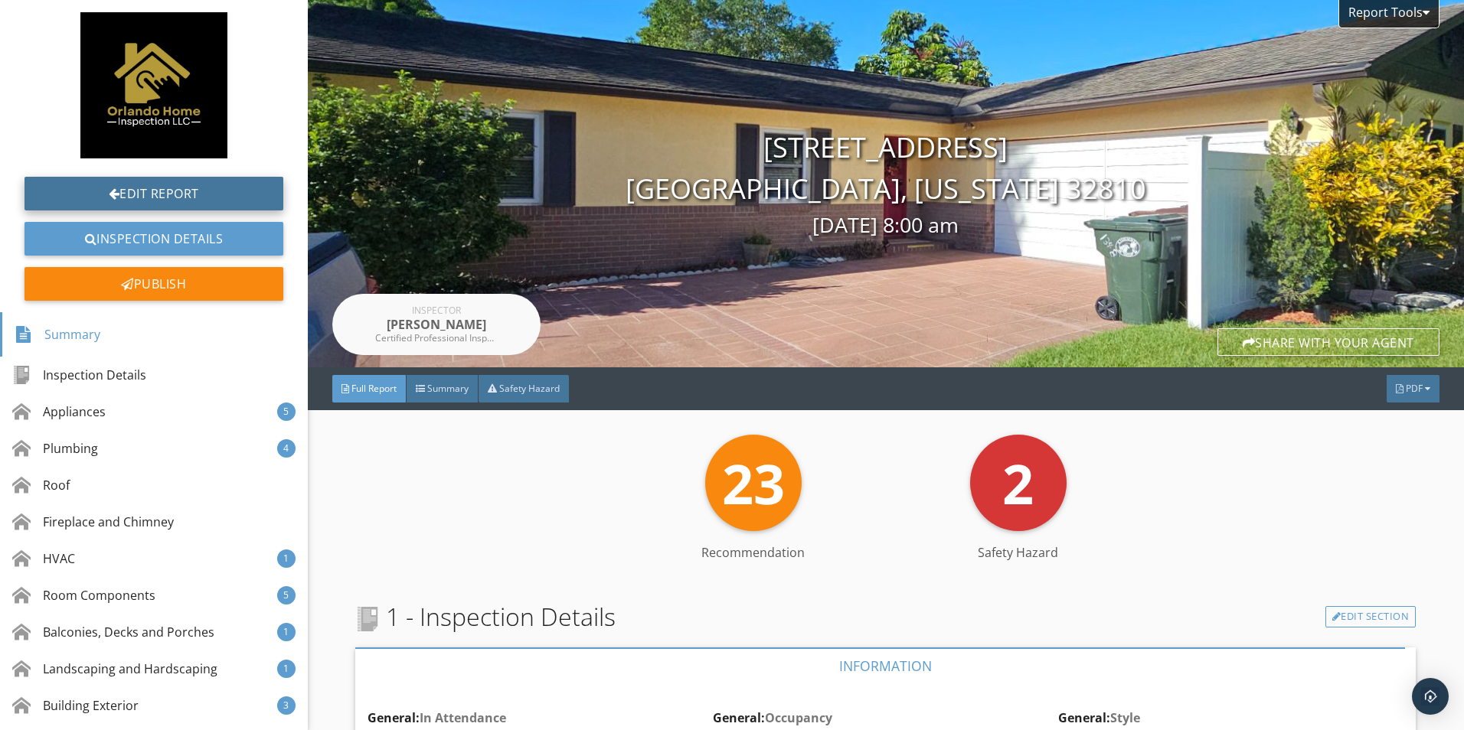
click at [121, 201] on link "Edit Report" at bounding box center [153, 194] width 259 height 34
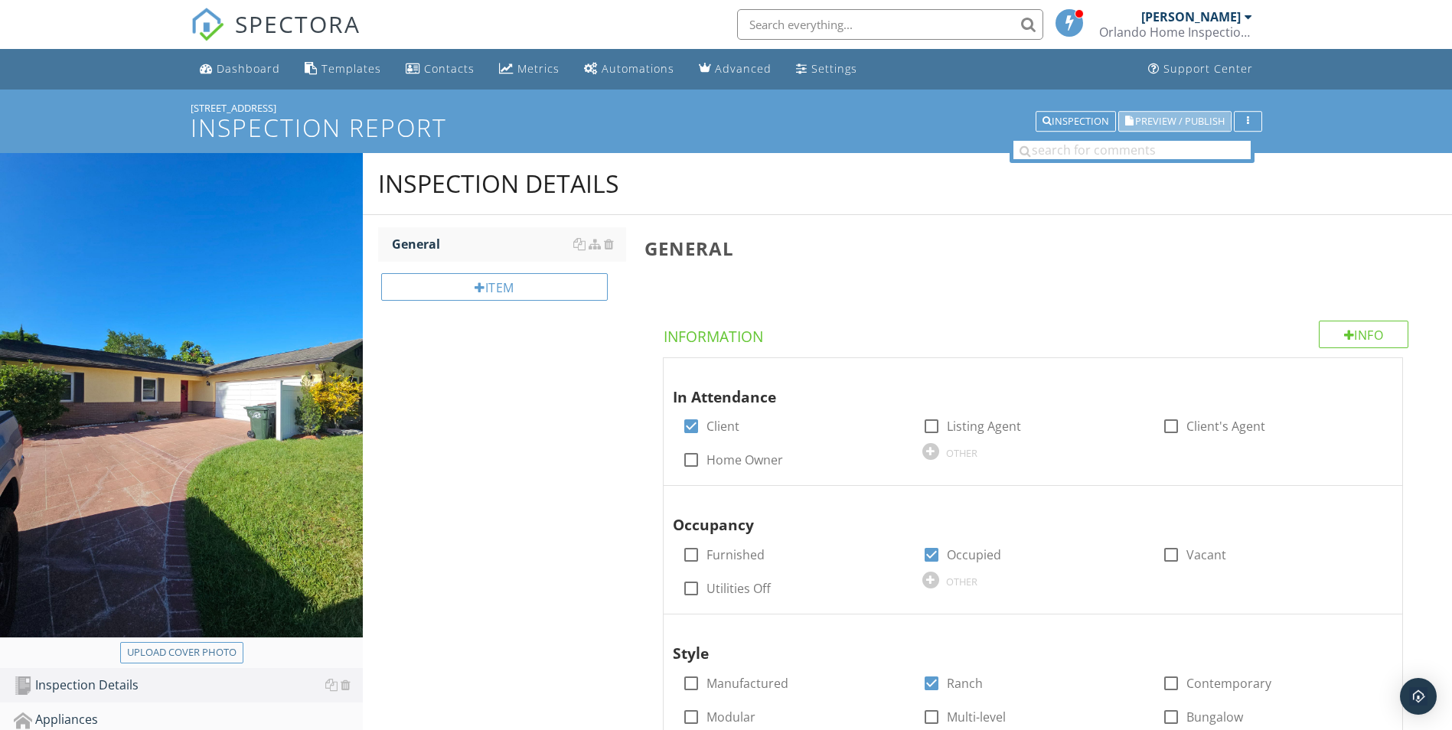
click at [1159, 118] on span "Preview / Publish" at bounding box center [1180, 121] width 90 height 10
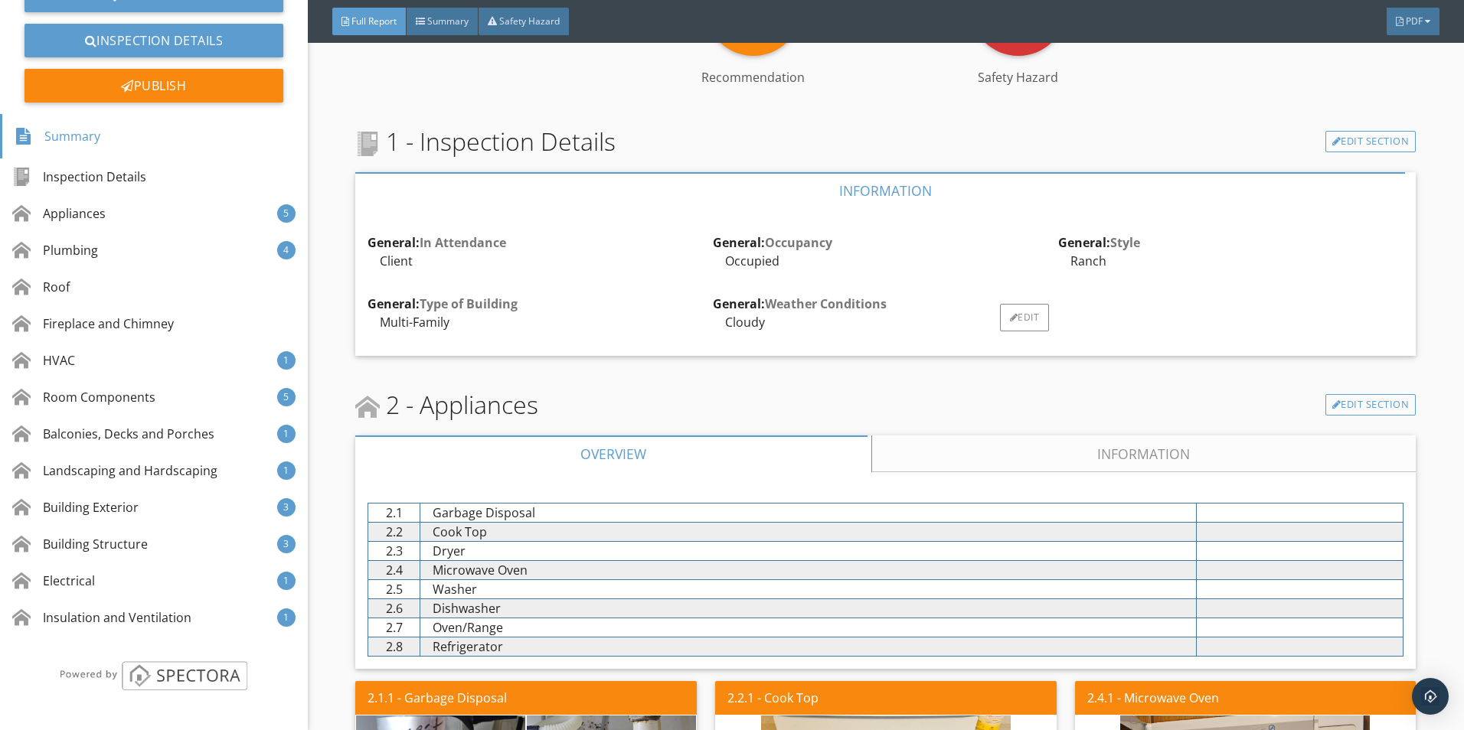
scroll to position [459, 0]
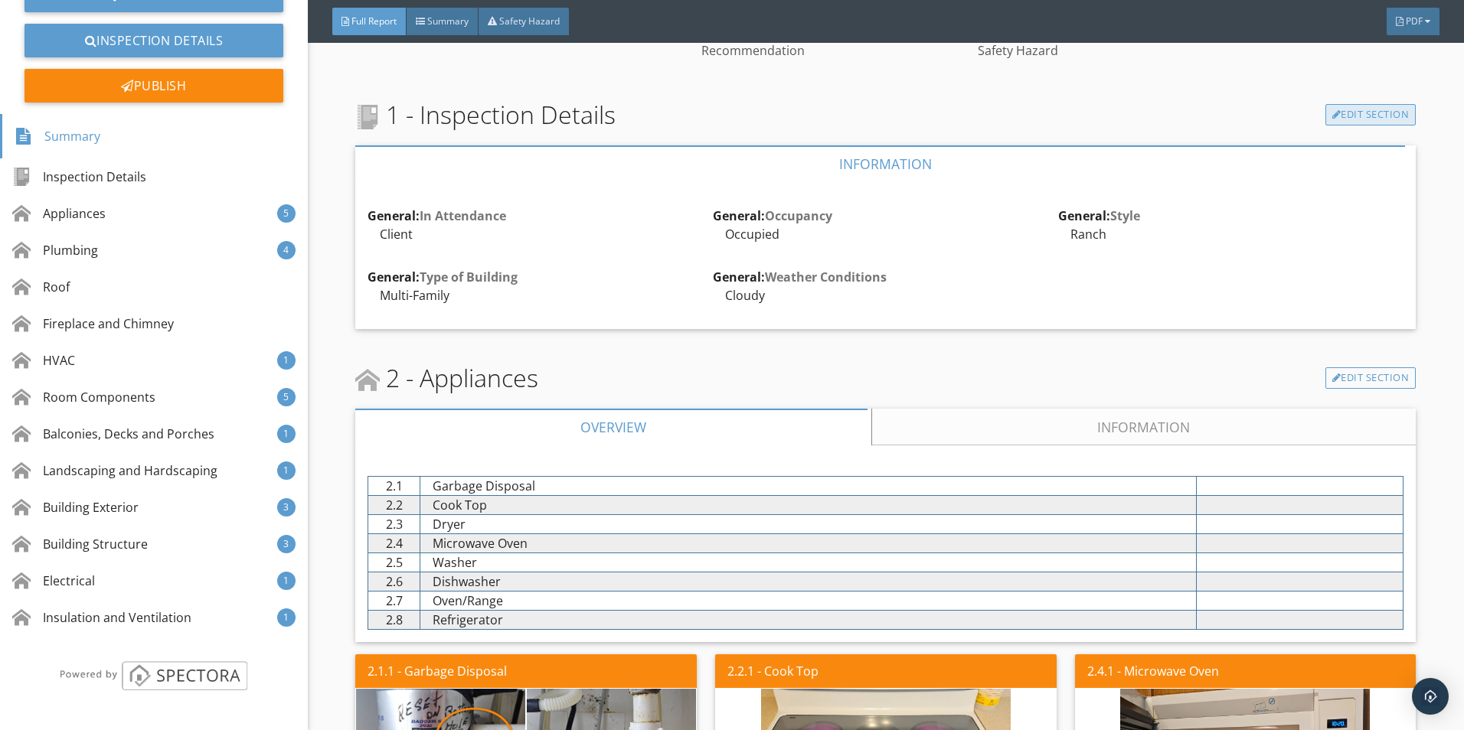
click at [1359, 112] on link "Edit Section" at bounding box center [1370, 114] width 91 height 21
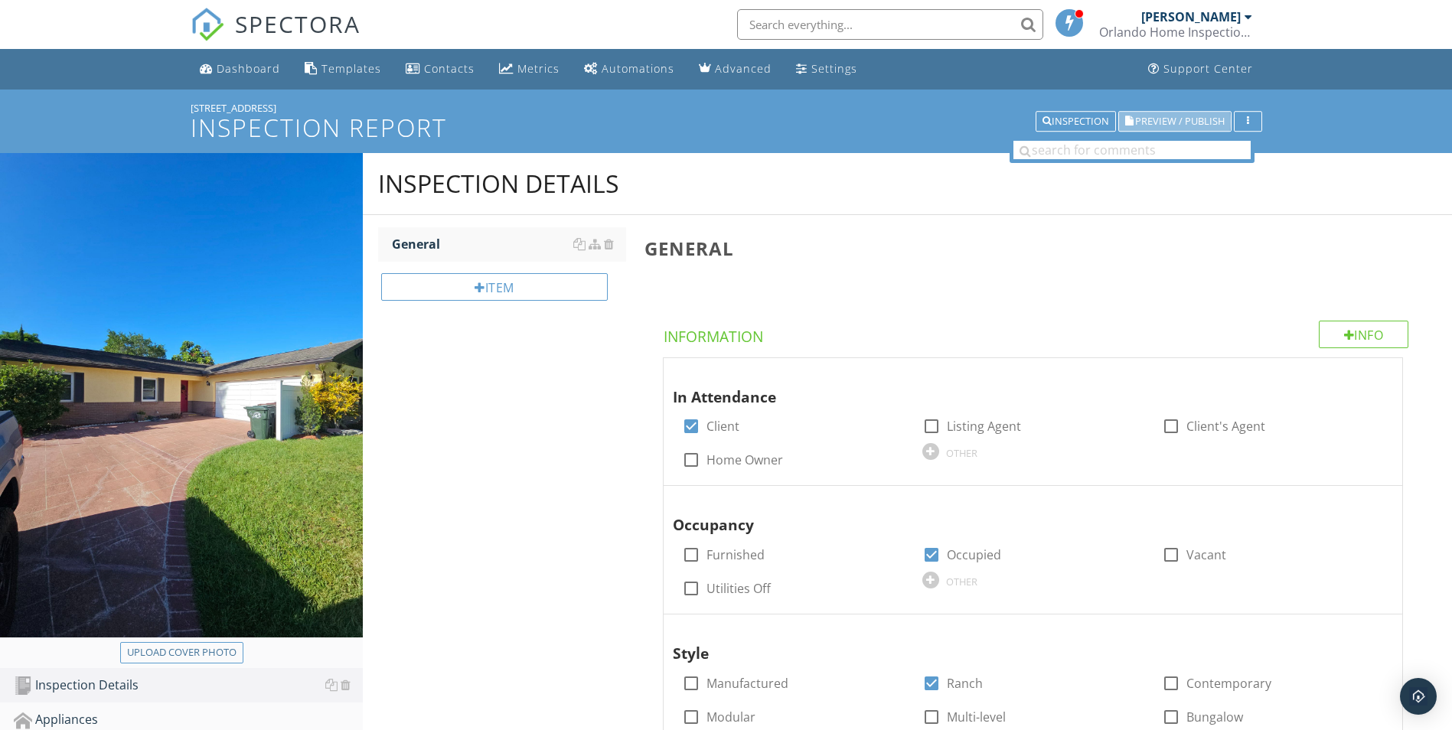
click at [1183, 118] on span "Preview / Publish" at bounding box center [1180, 121] width 90 height 10
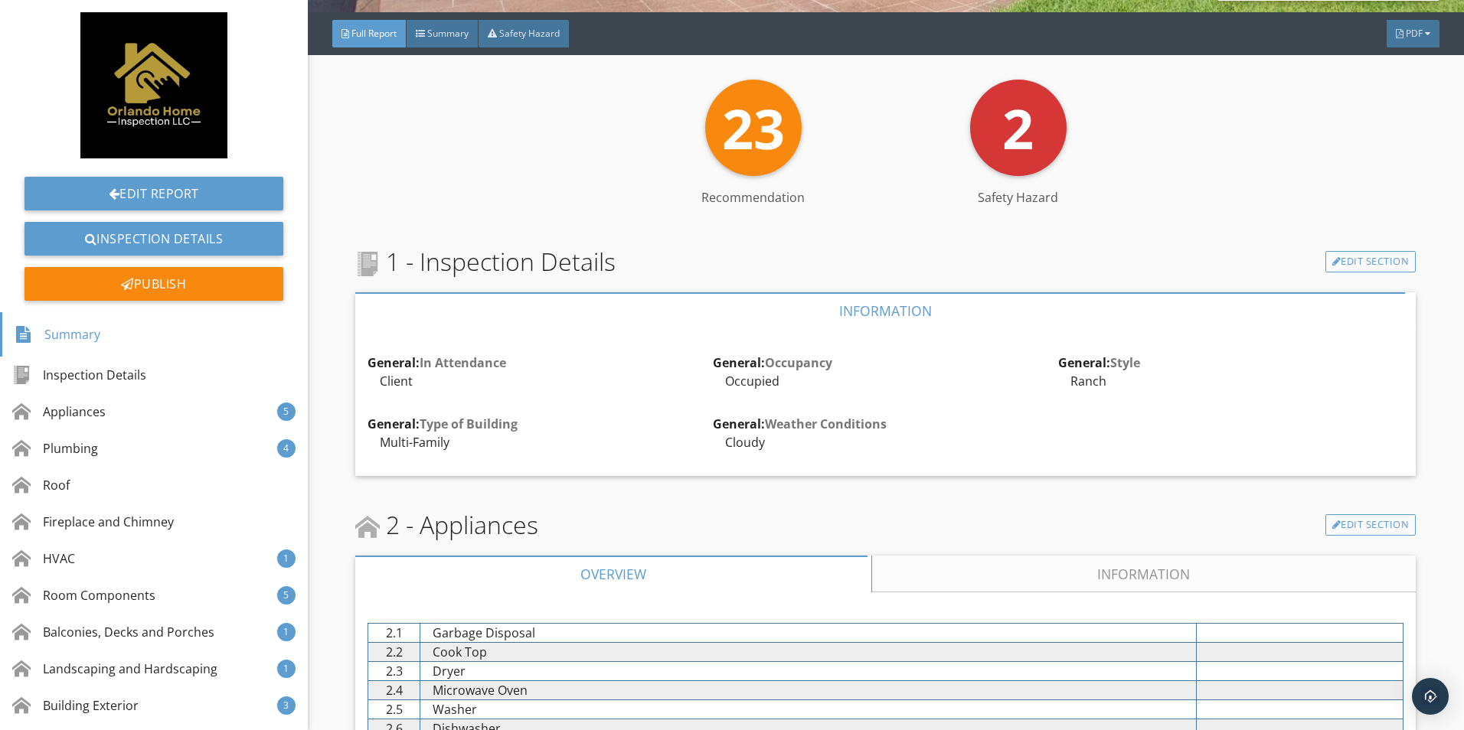
scroll to position [153, 0]
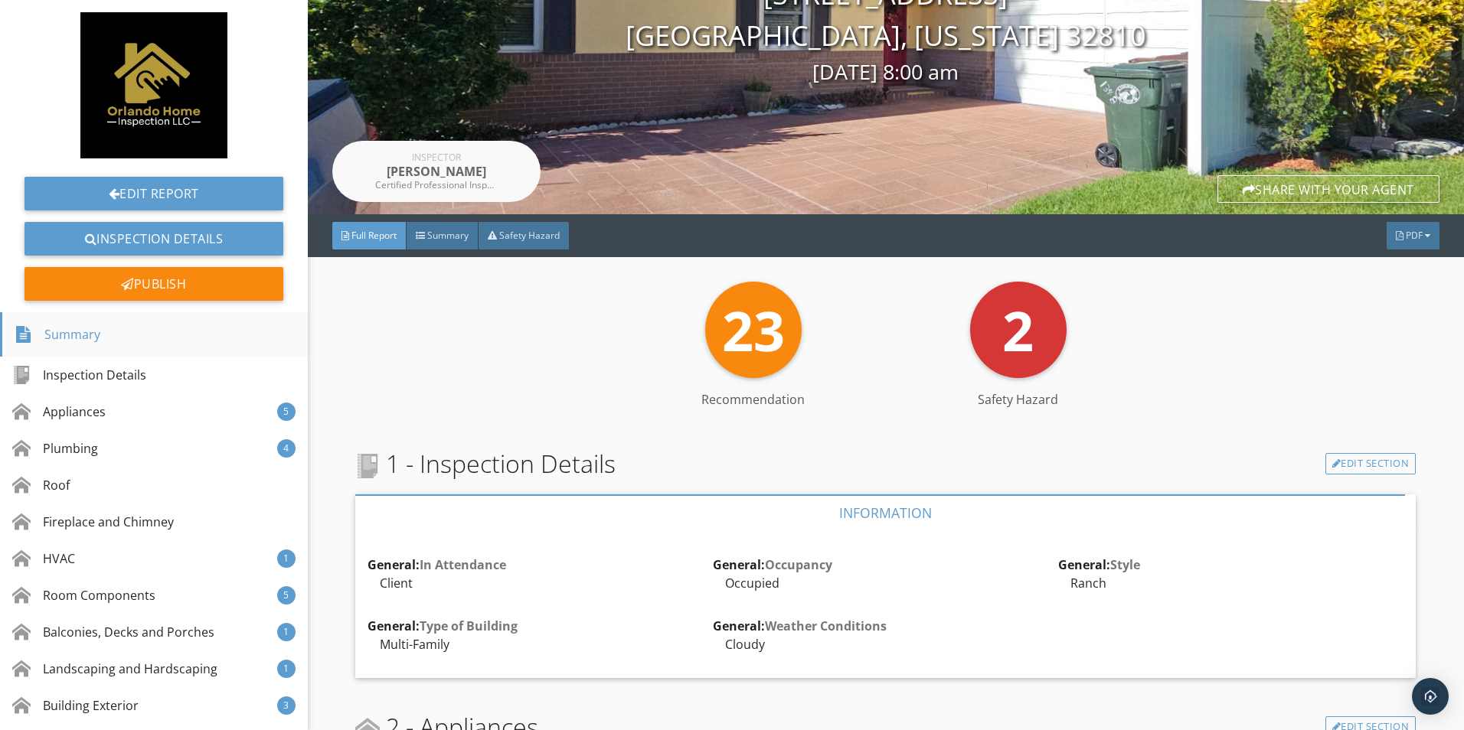
click at [73, 329] on div "Summary" at bounding box center [58, 334] width 86 height 26
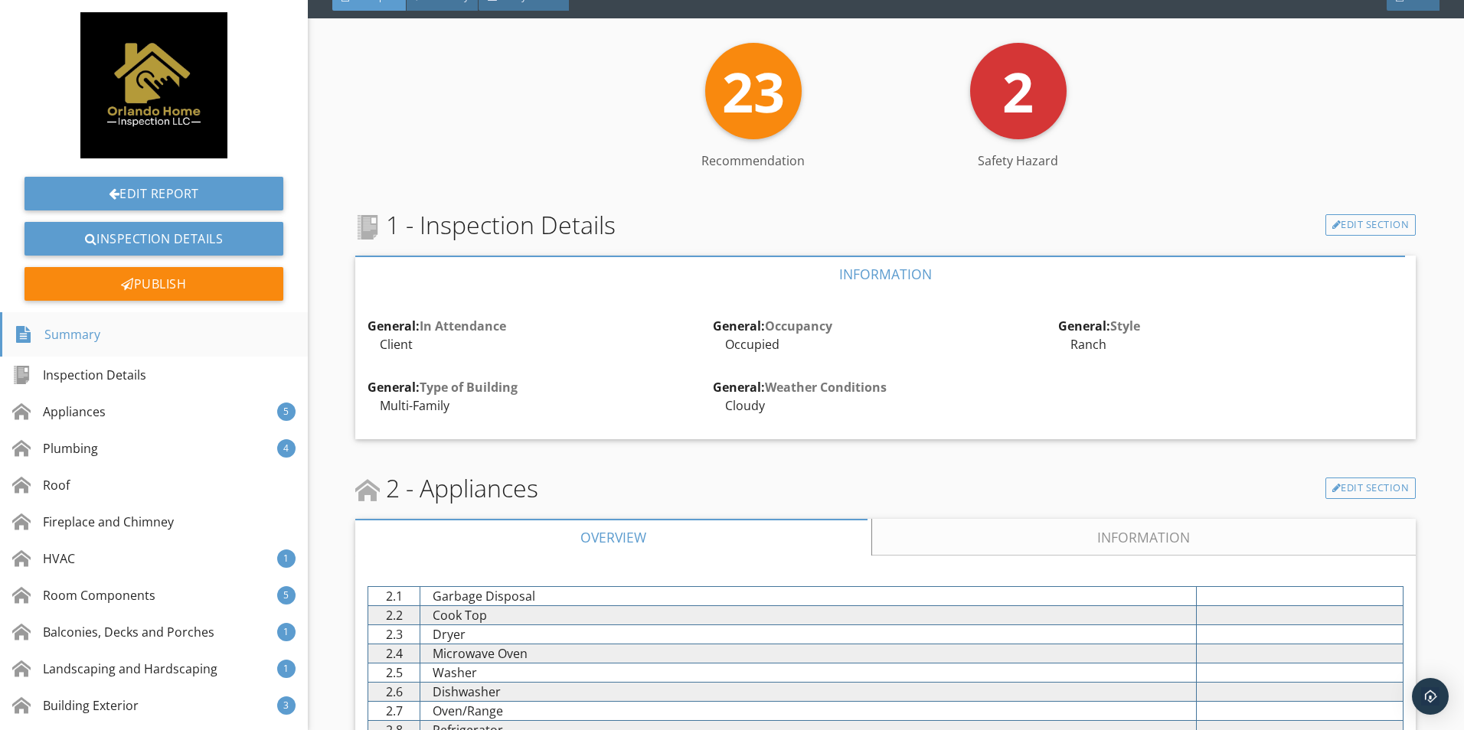
scroll to position [435, 0]
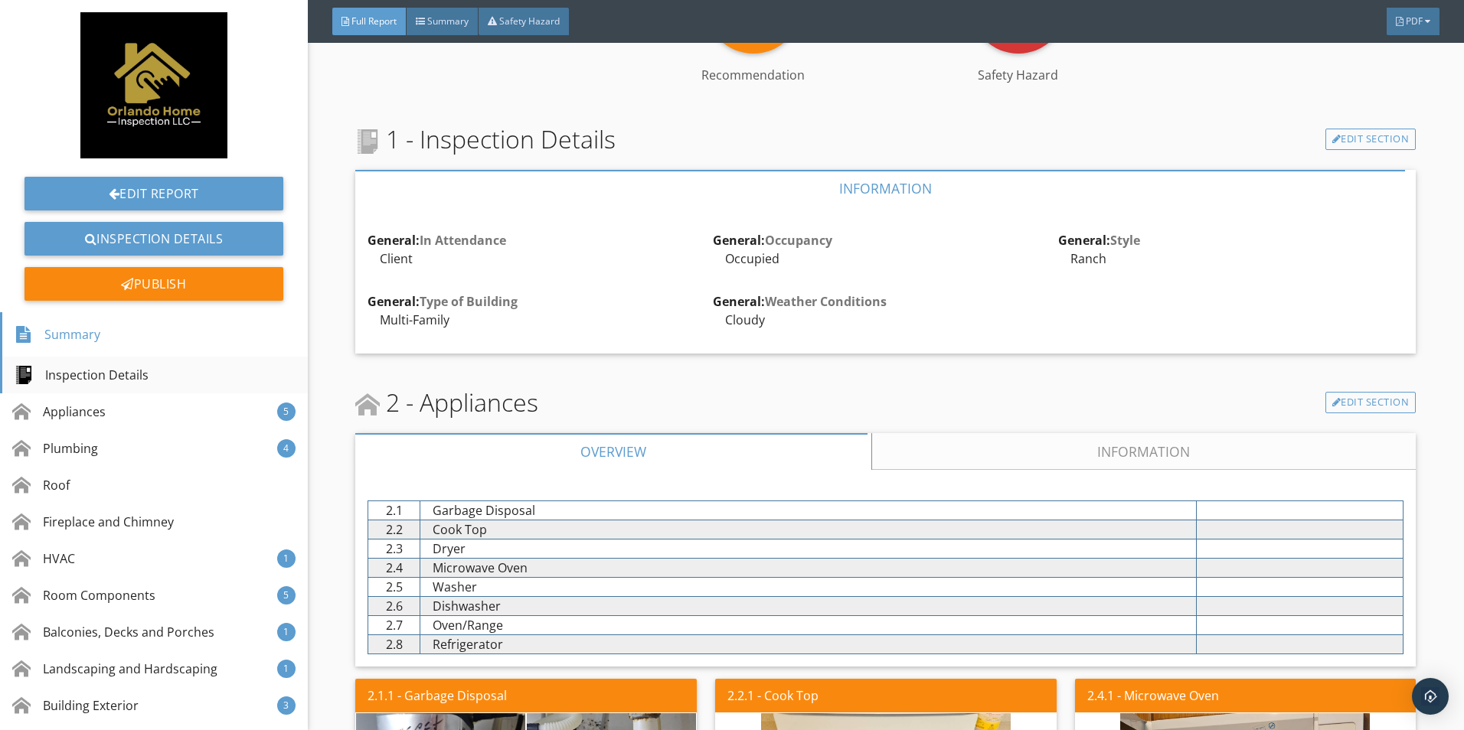
click at [85, 379] on div "Inspection Details" at bounding box center [82, 375] width 134 height 18
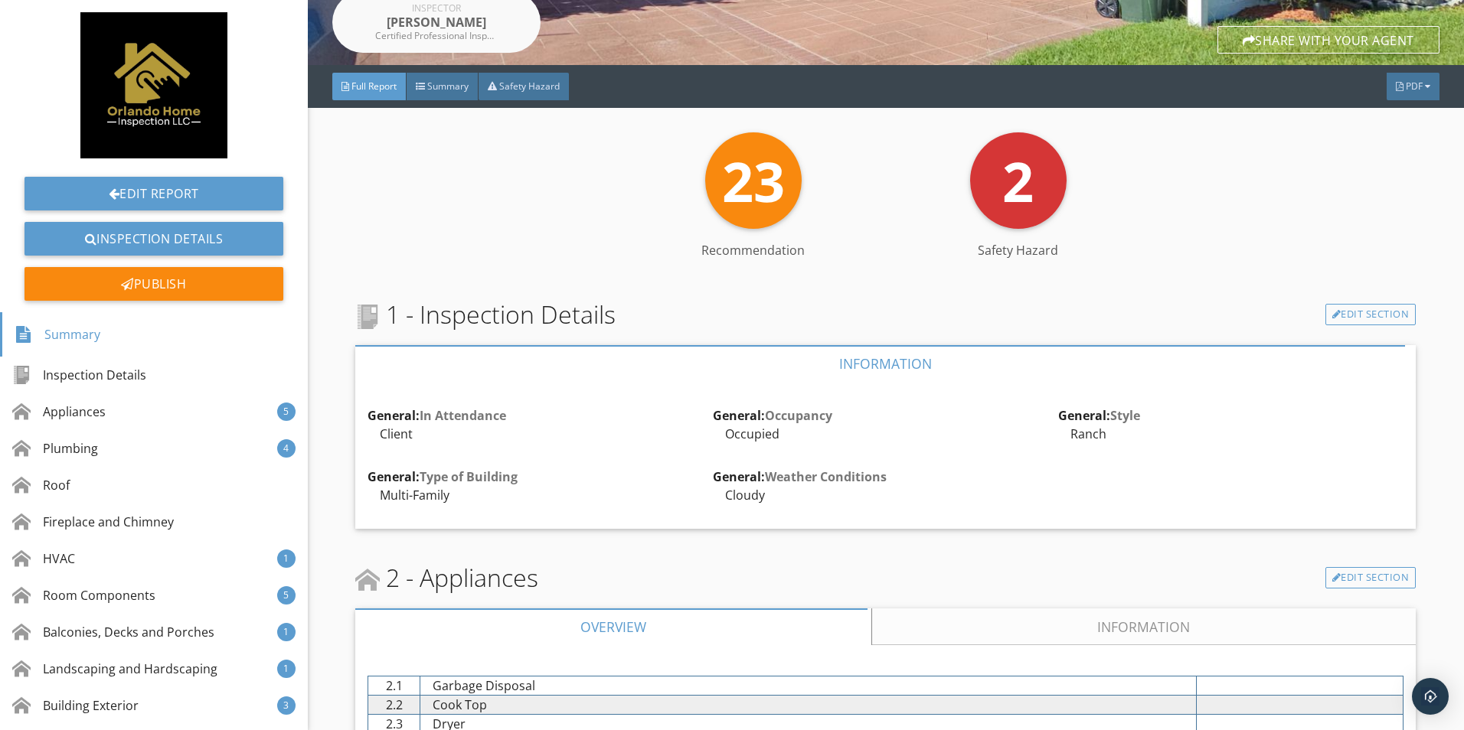
scroll to position [326, 0]
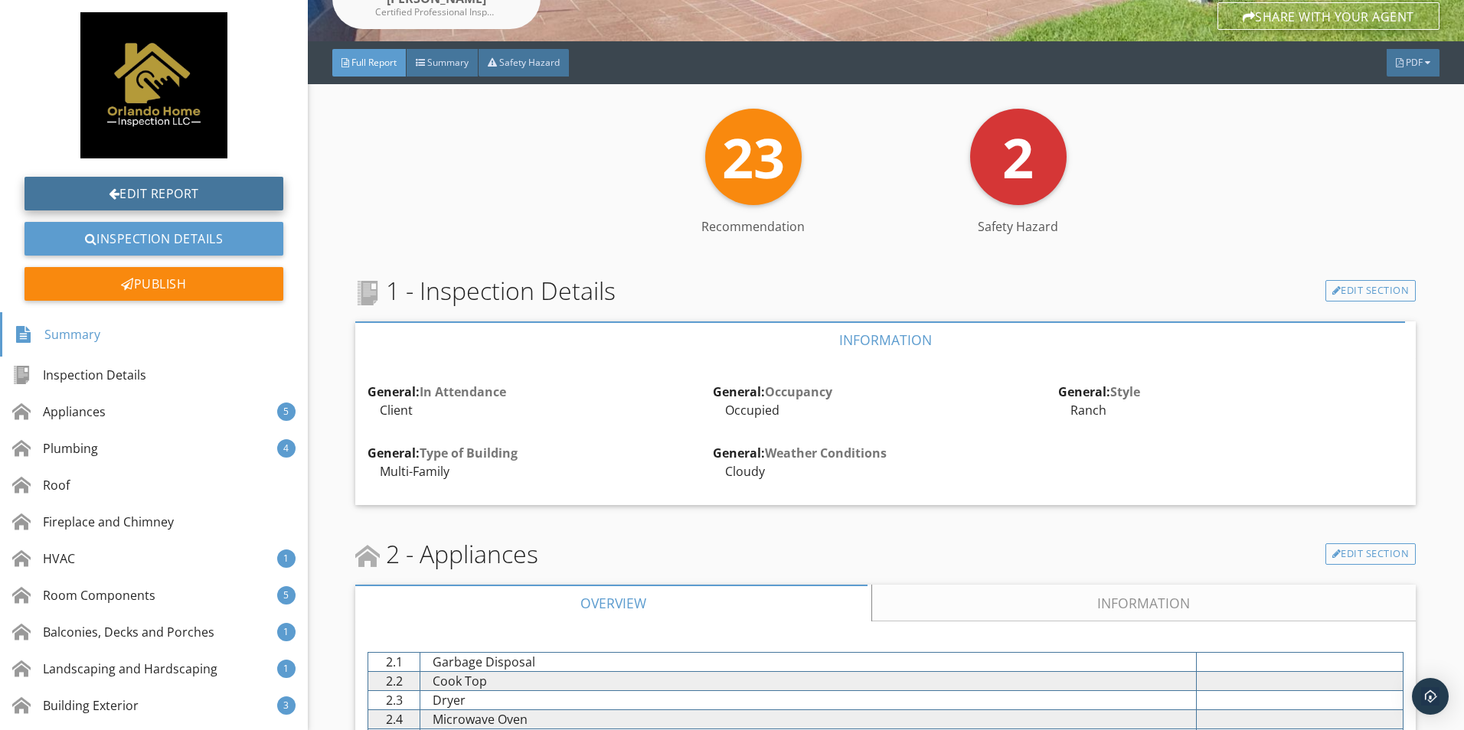
click at [169, 188] on link "Edit Report" at bounding box center [153, 194] width 259 height 34
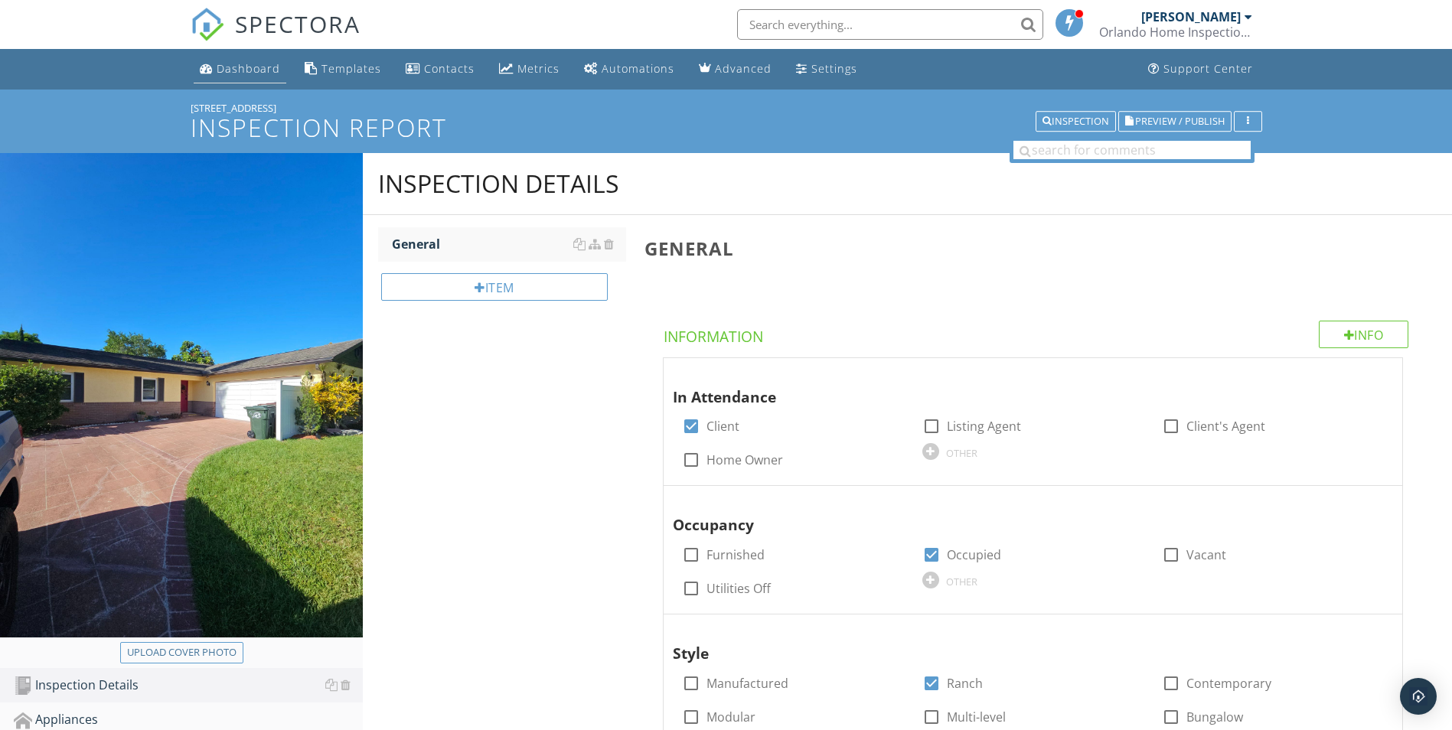
click at [243, 64] on div "Dashboard" at bounding box center [249, 68] width 64 height 15
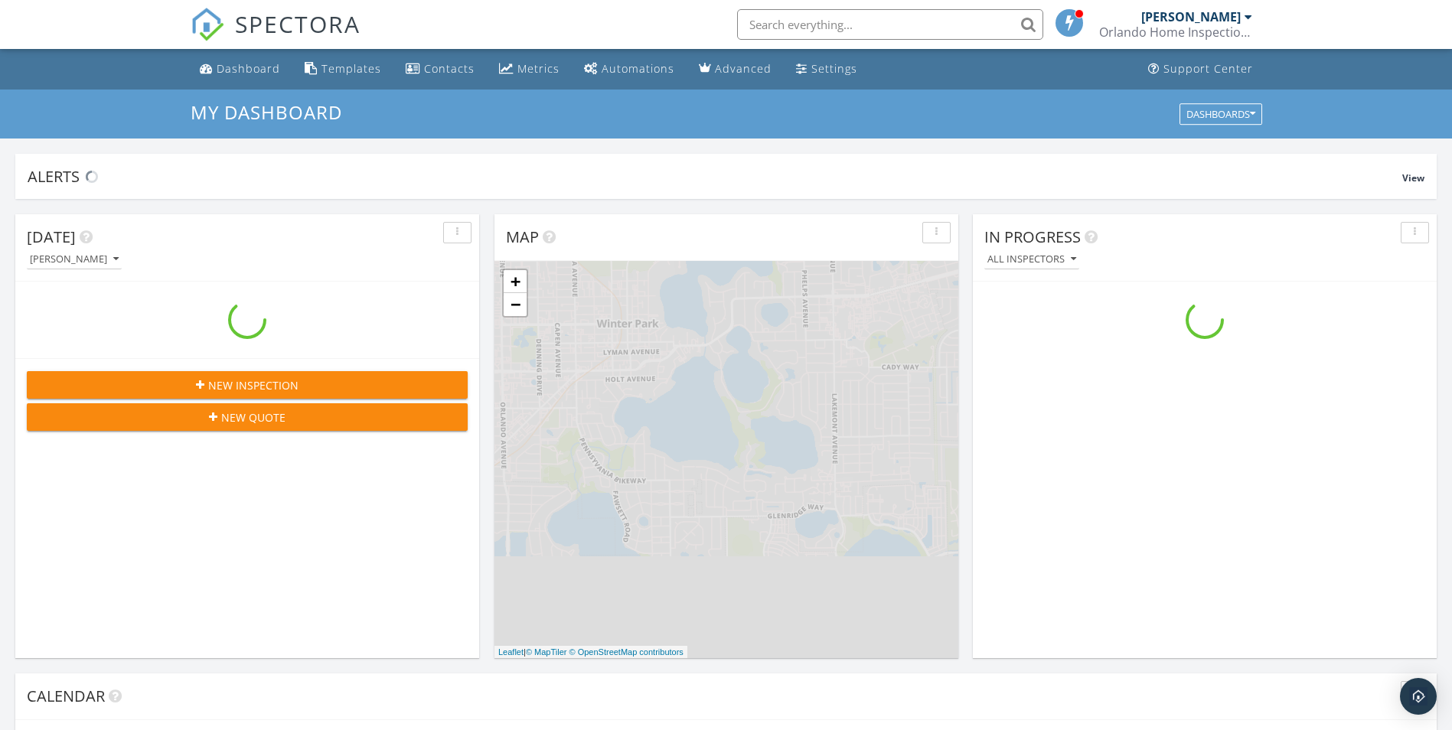
scroll to position [1417, 1476]
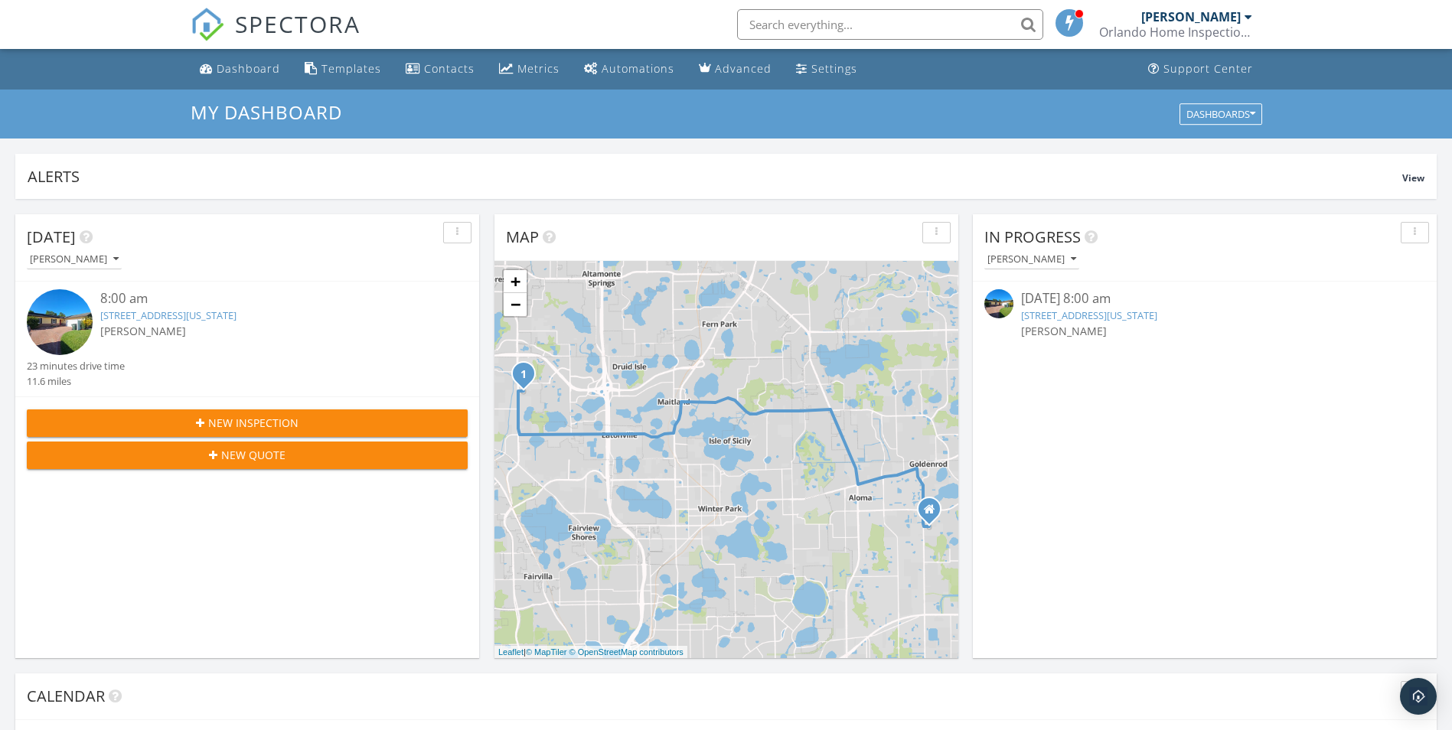
click at [194, 317] on link "[STREET_ADDRESS][US_STATE]" at bounding box center [168, 315] width 136 height 14
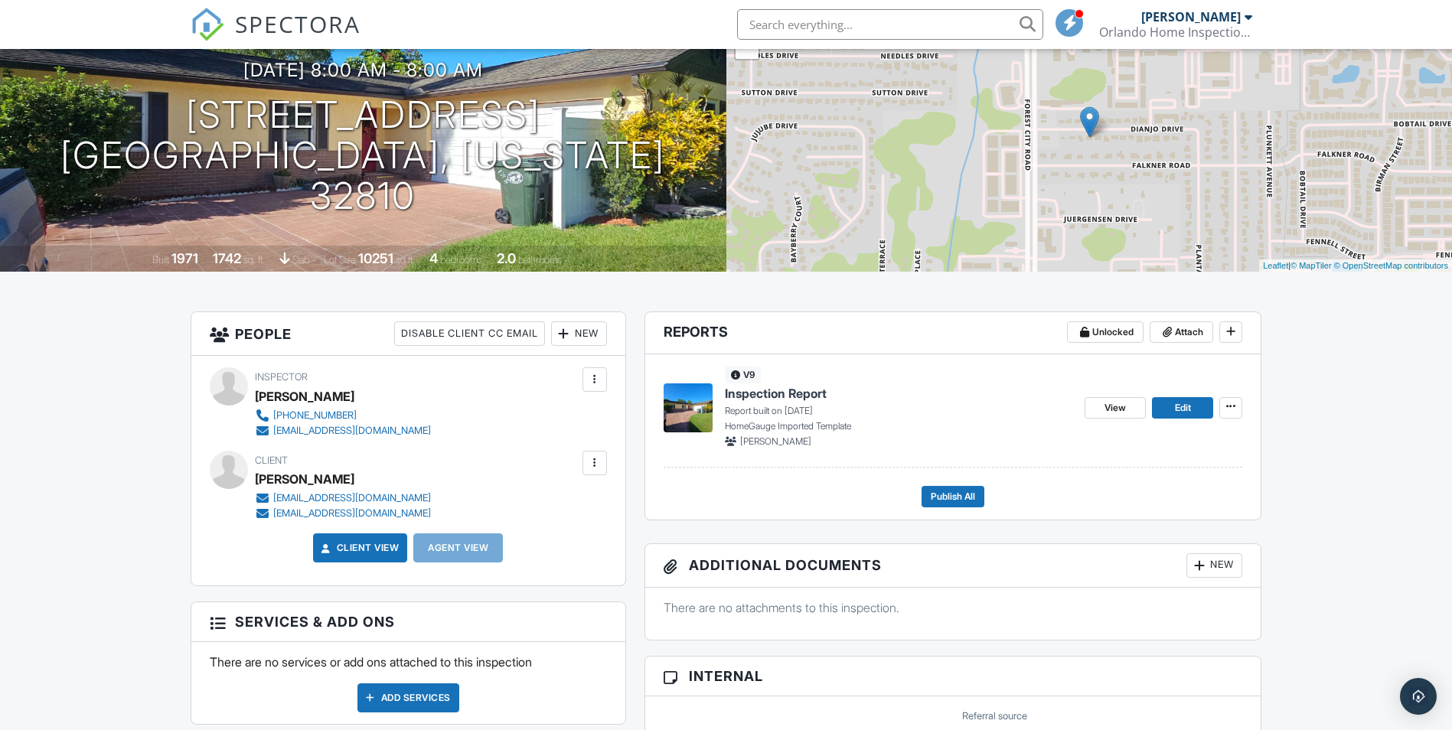
scroll to position [153, 0]
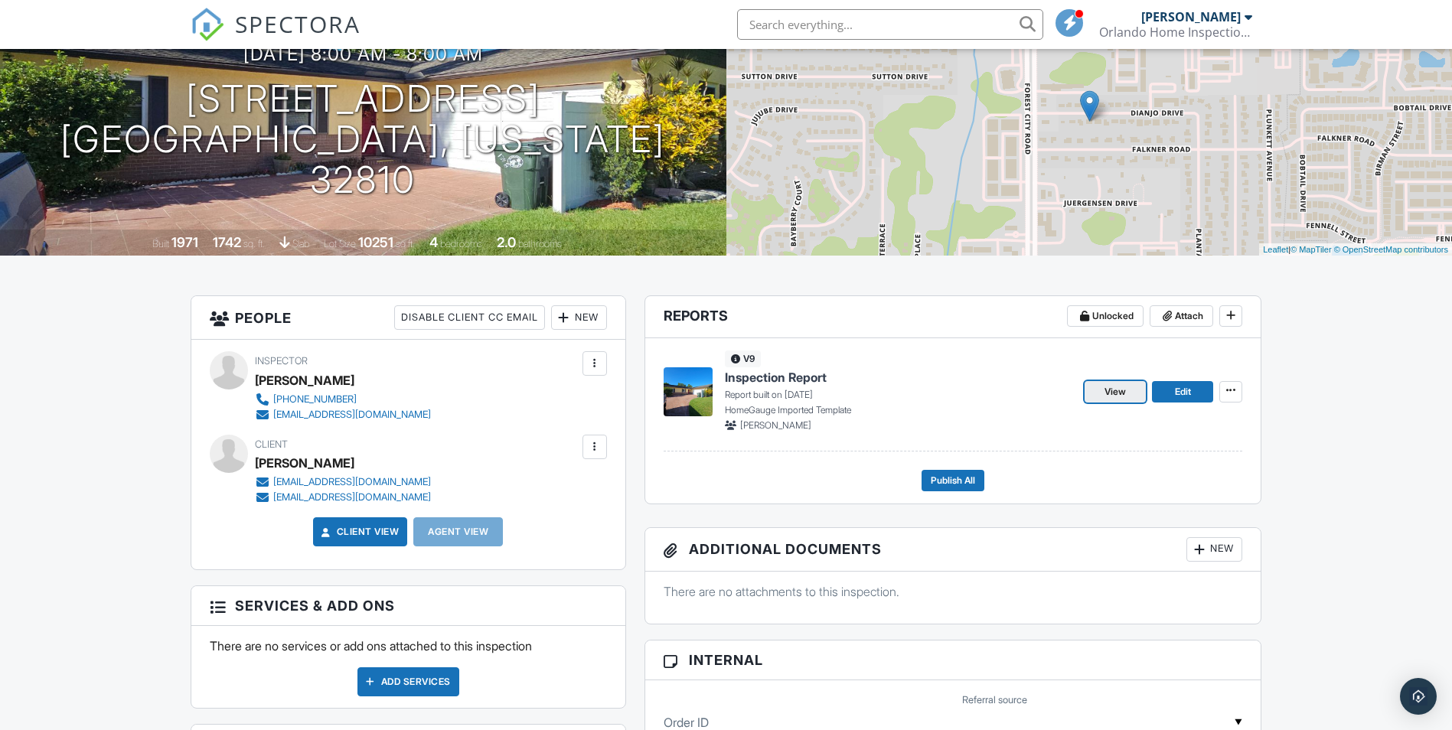
click at [1122, 389] on span "View" at bounding box center [1115, 391] width 21 height 15
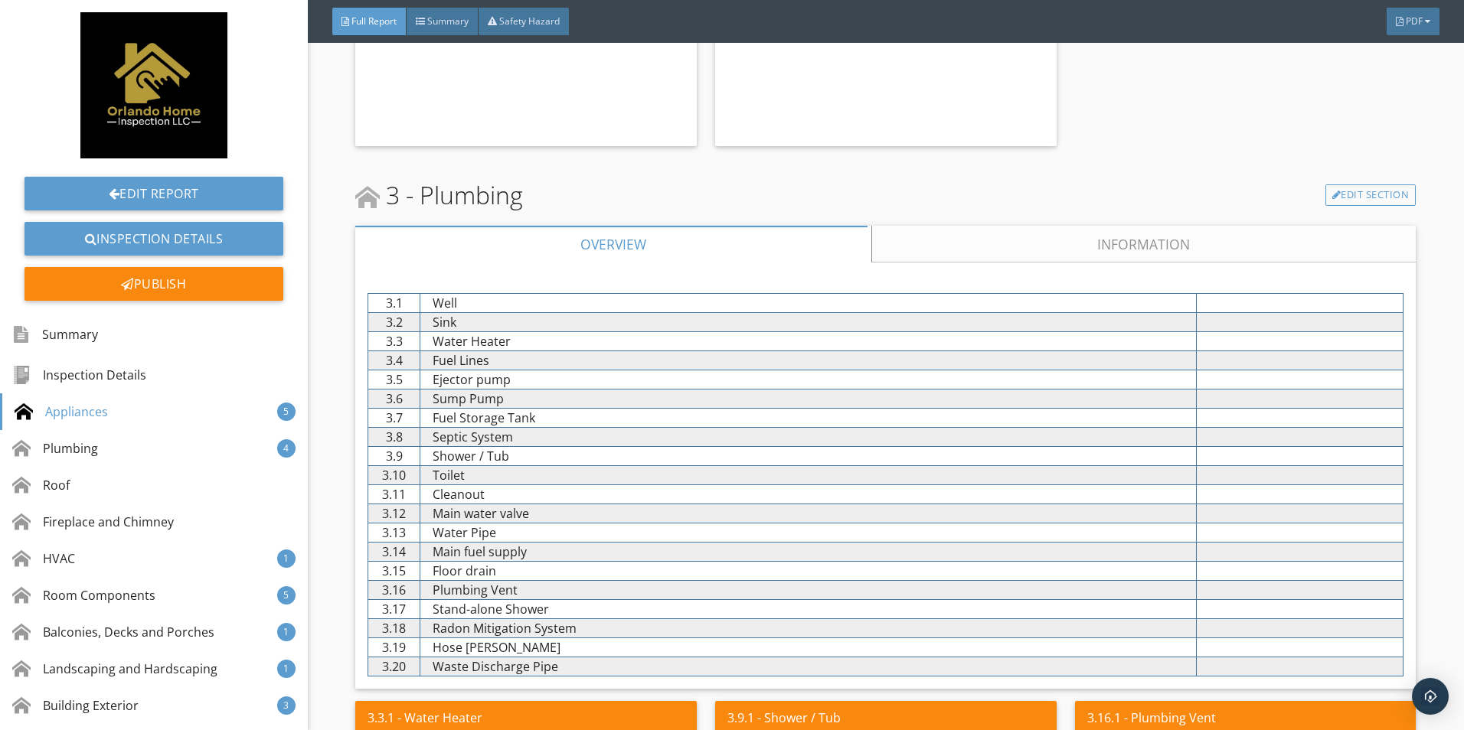
scroll to position [1837, 0]
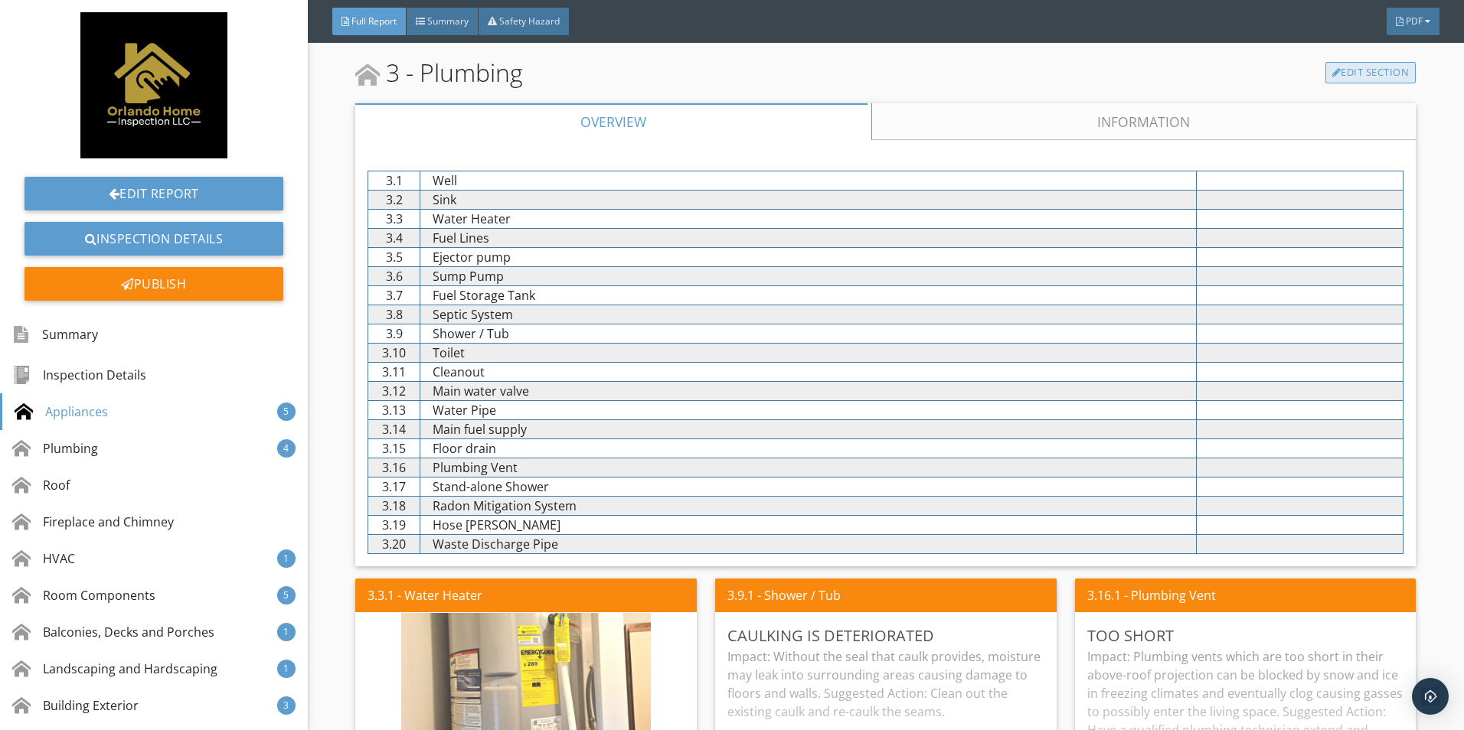
click at [1353, 73] on link "Edit Section" at bounding box center [1370, 72] width 91 height 21
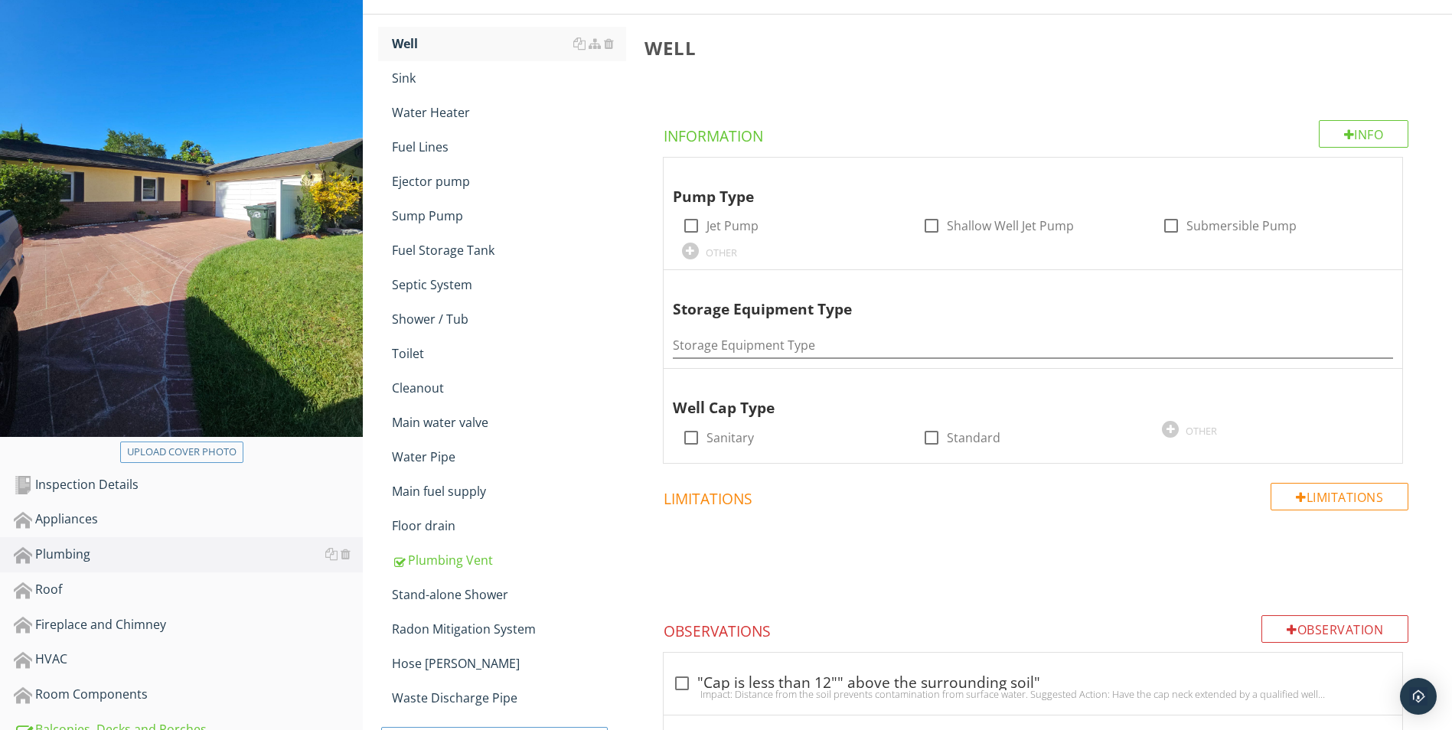
scroll to position [192, 0]
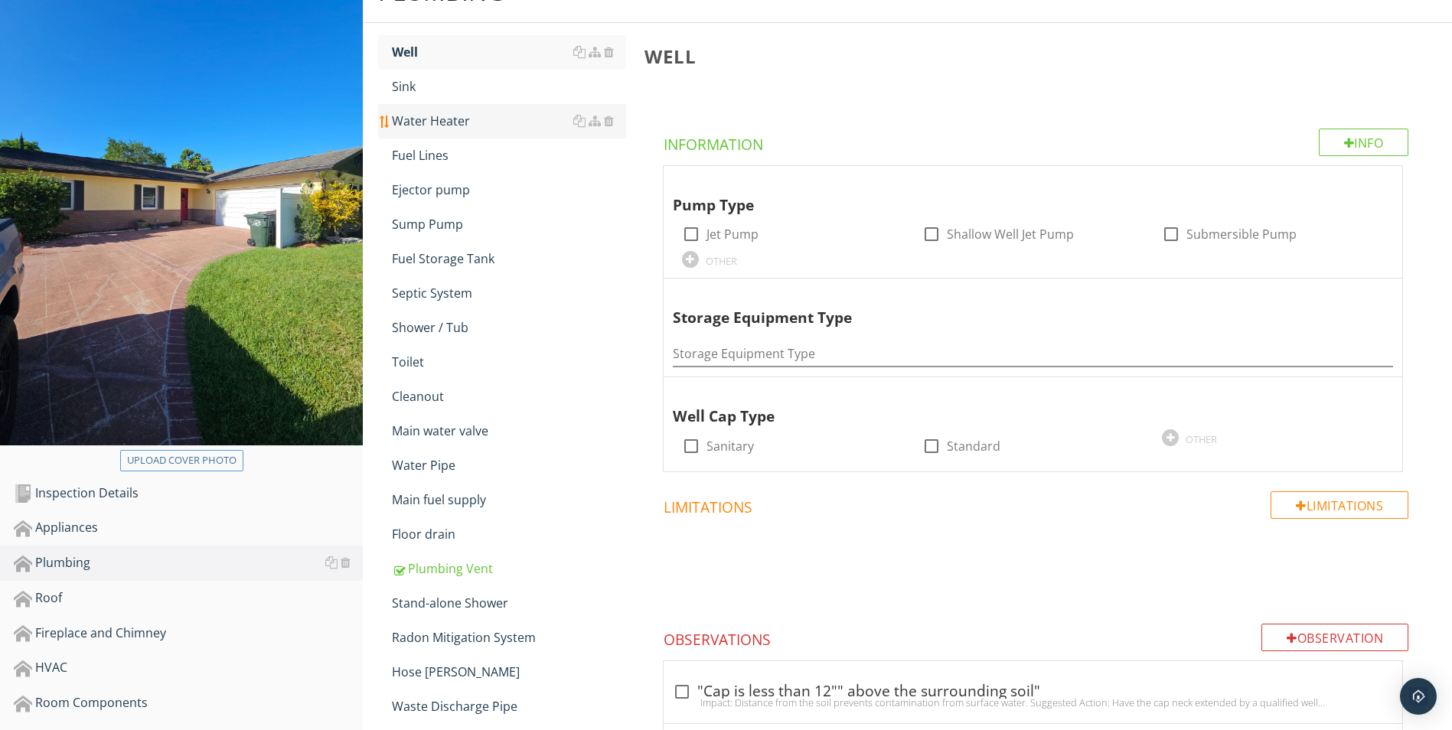
click at [457, 129] on div "Water Heater" at bounding box center [509, 121] width 234 height 18
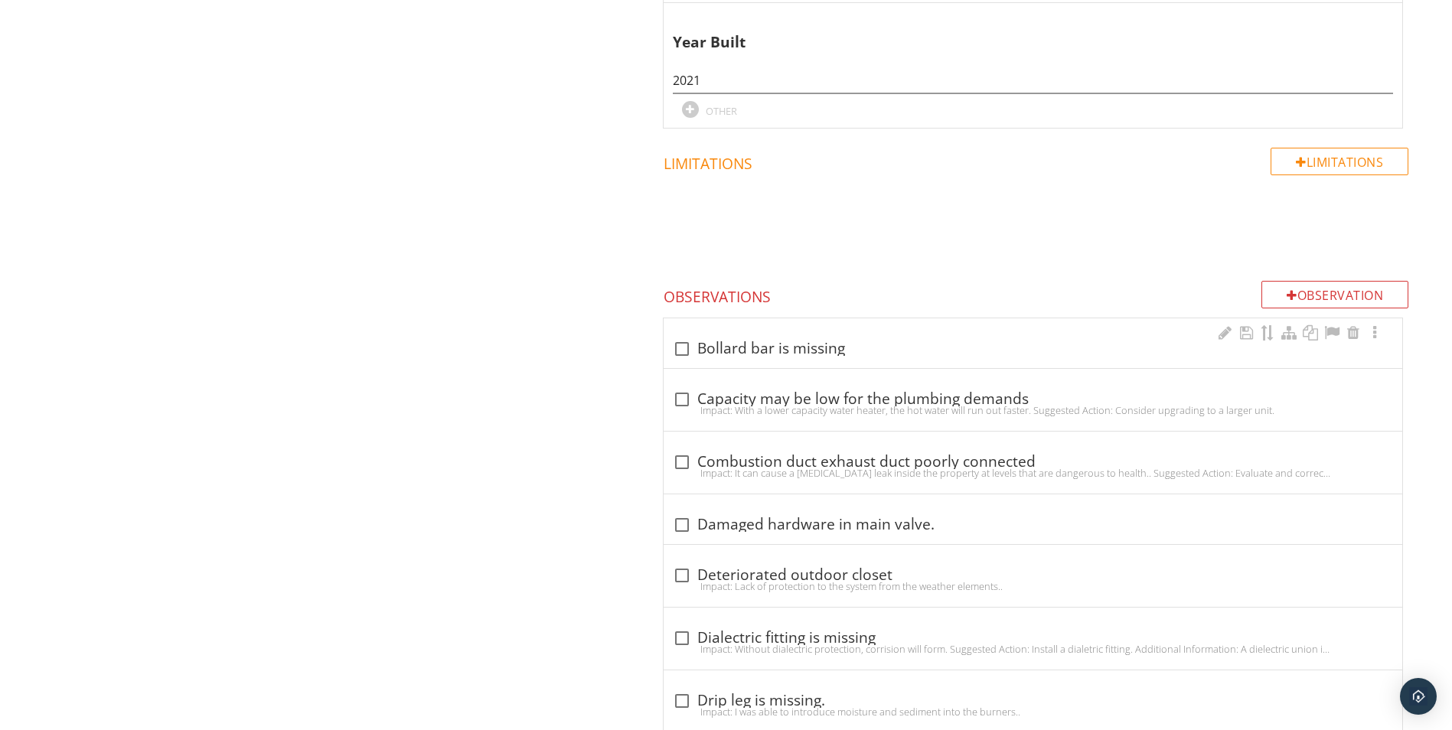
scroll to position [1340, 0]
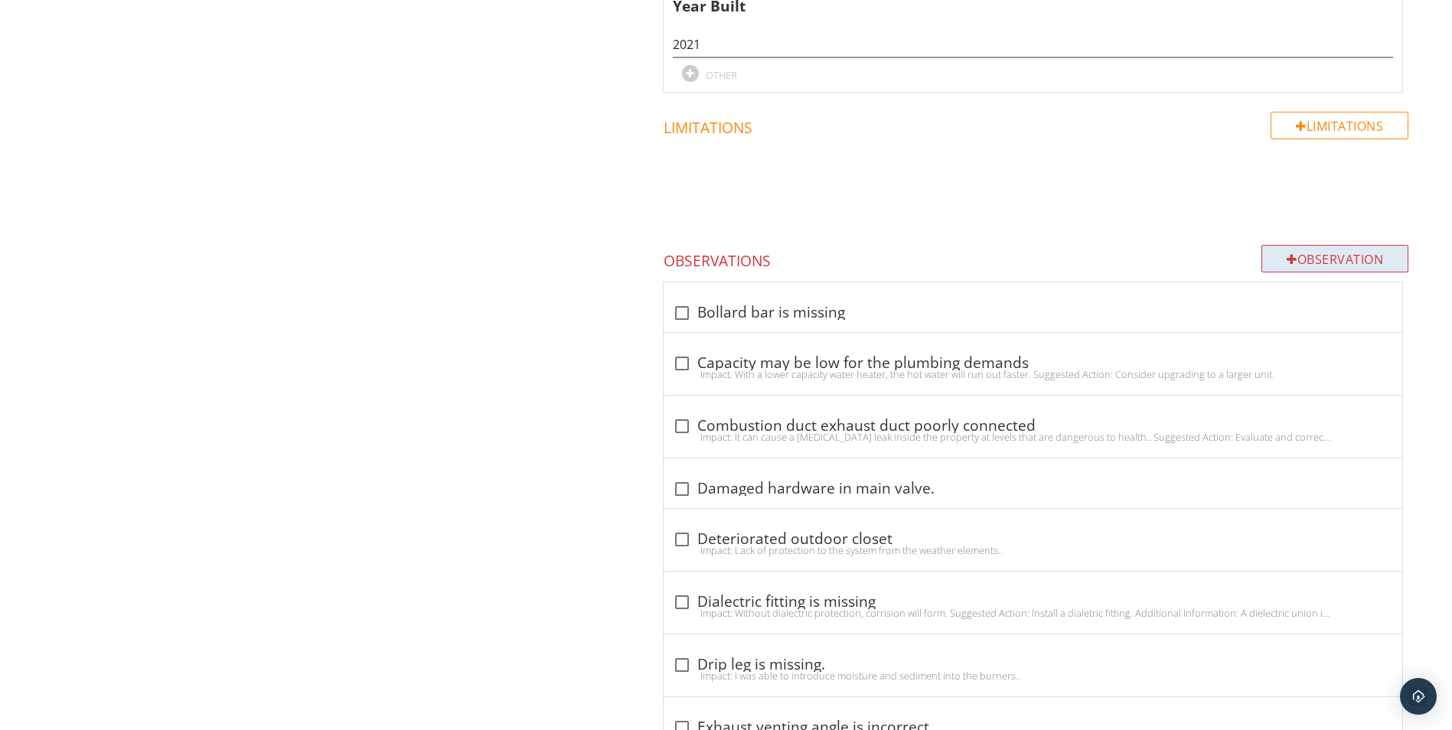
click at [1287, 256] on div at bounding box center [1292, 259] width 11 height 12
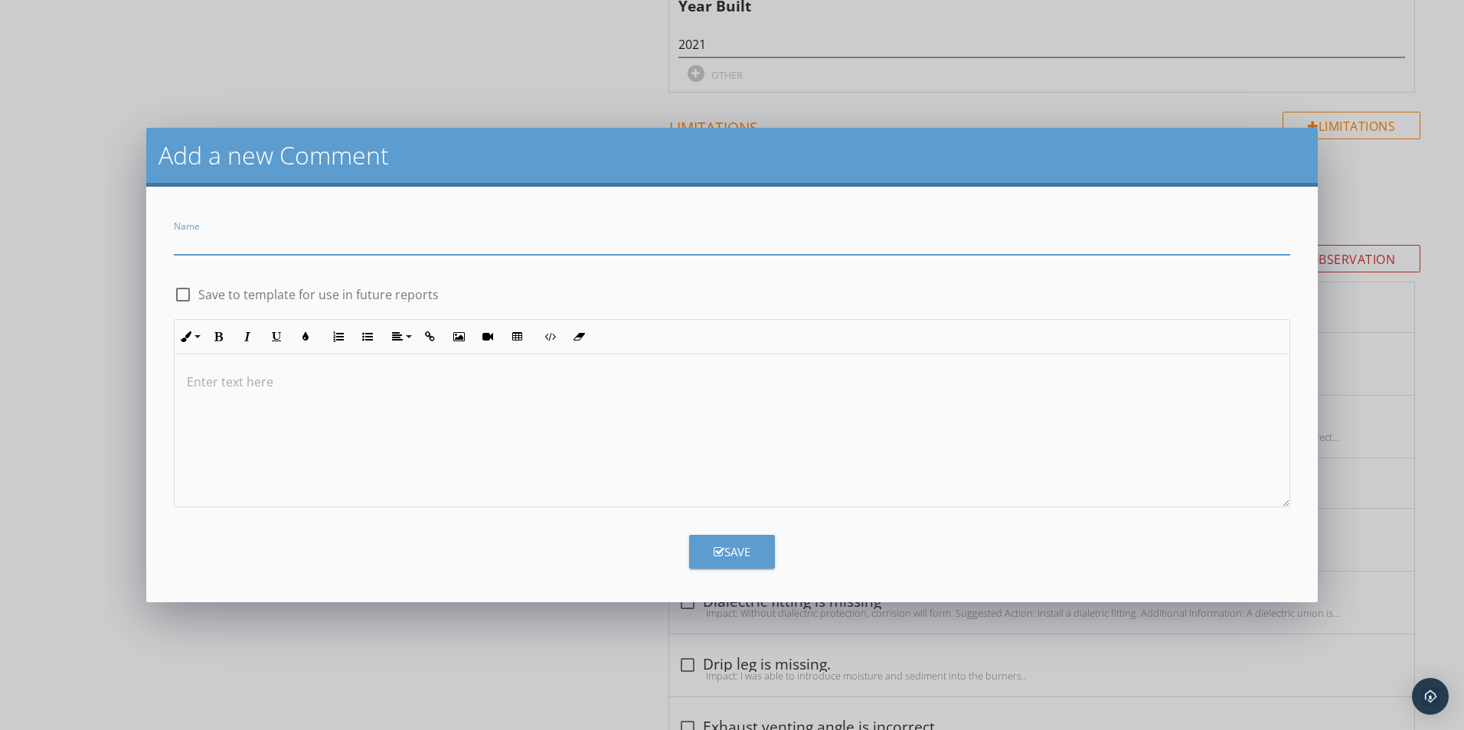
click at [51, 293] on div "Add a new Comment Name check_box_outline_blank Save to template for use in futu…" at bounding box center [732, 365] width 1464 height 730
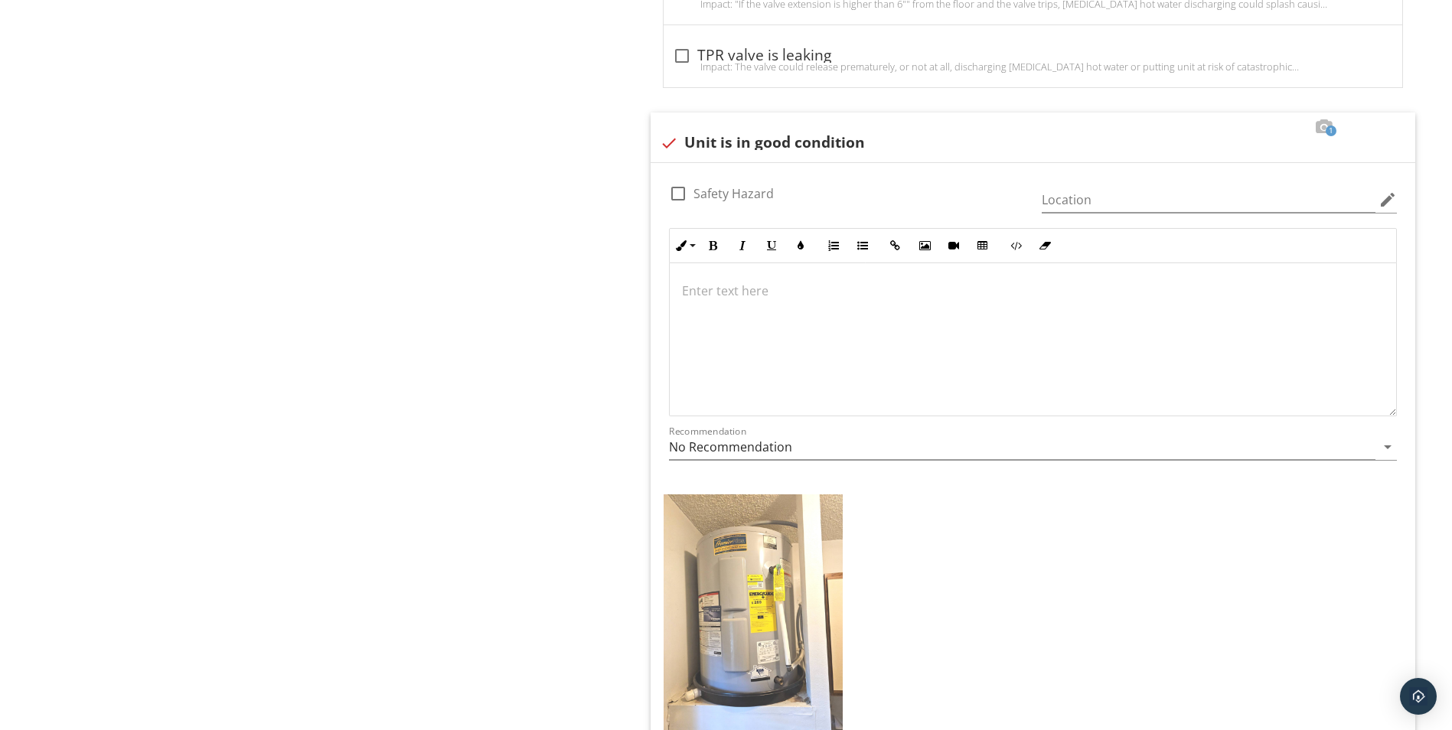
scroll to position [3177, 0]
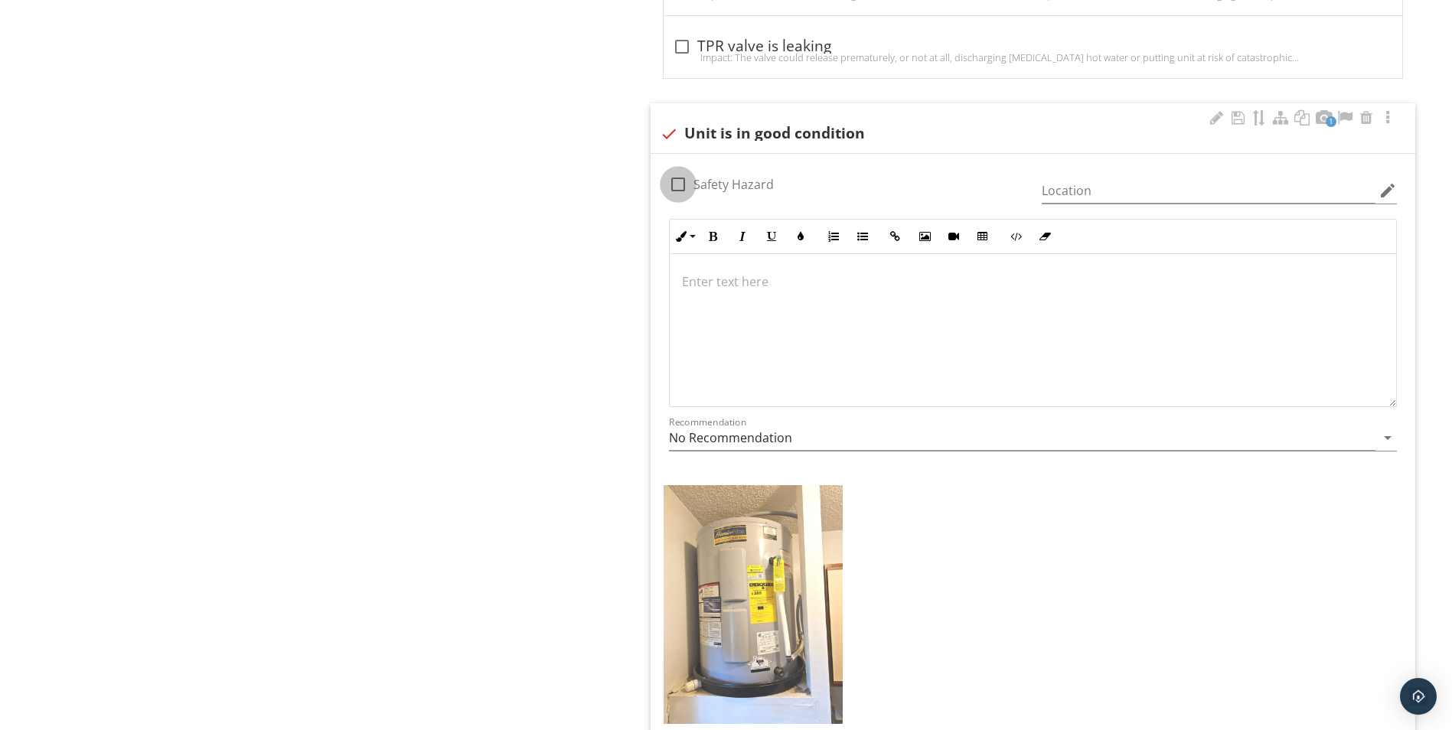
click at [678, 183] on div at bounding box center [678, 184] width 26 height 26
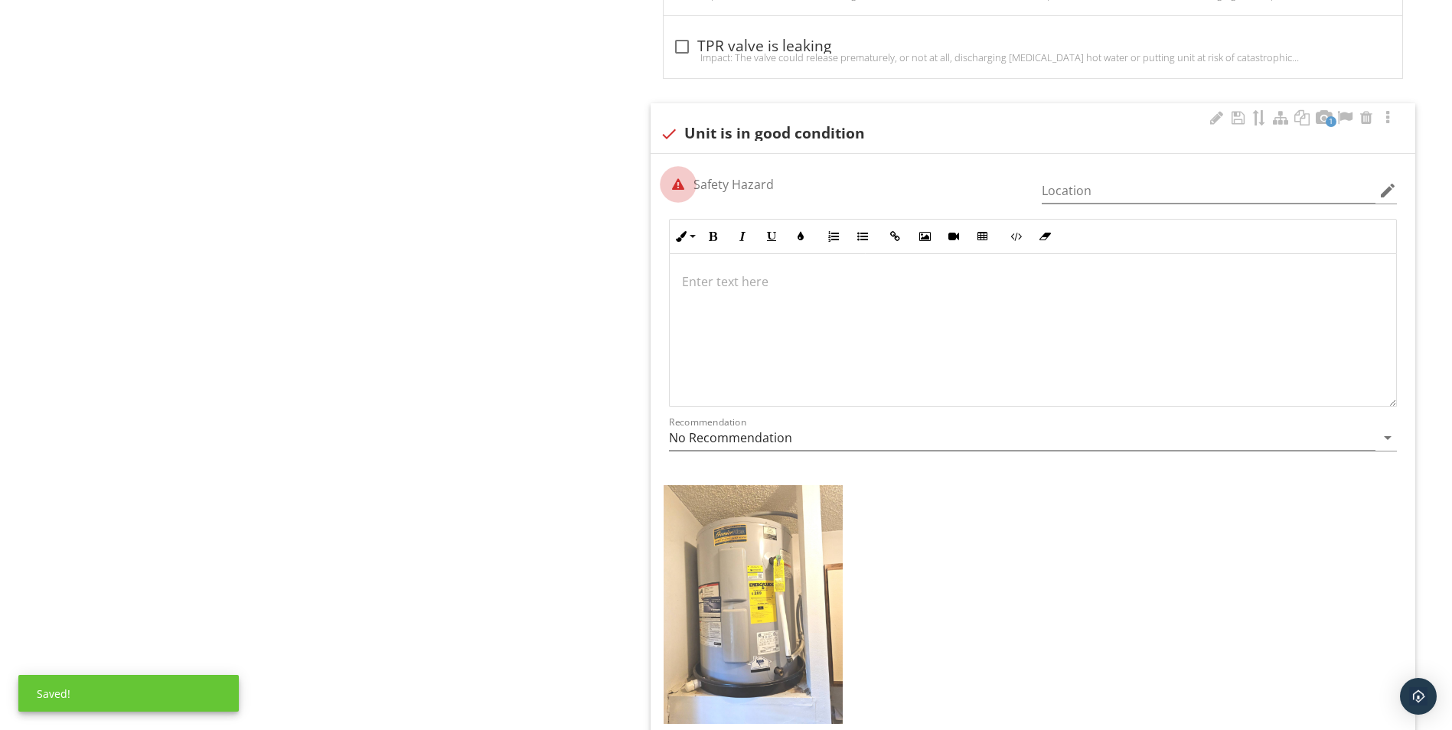
click at [678, 183] on div at bounding box center [678, 184] width 26 height 26
checkbox input "false"
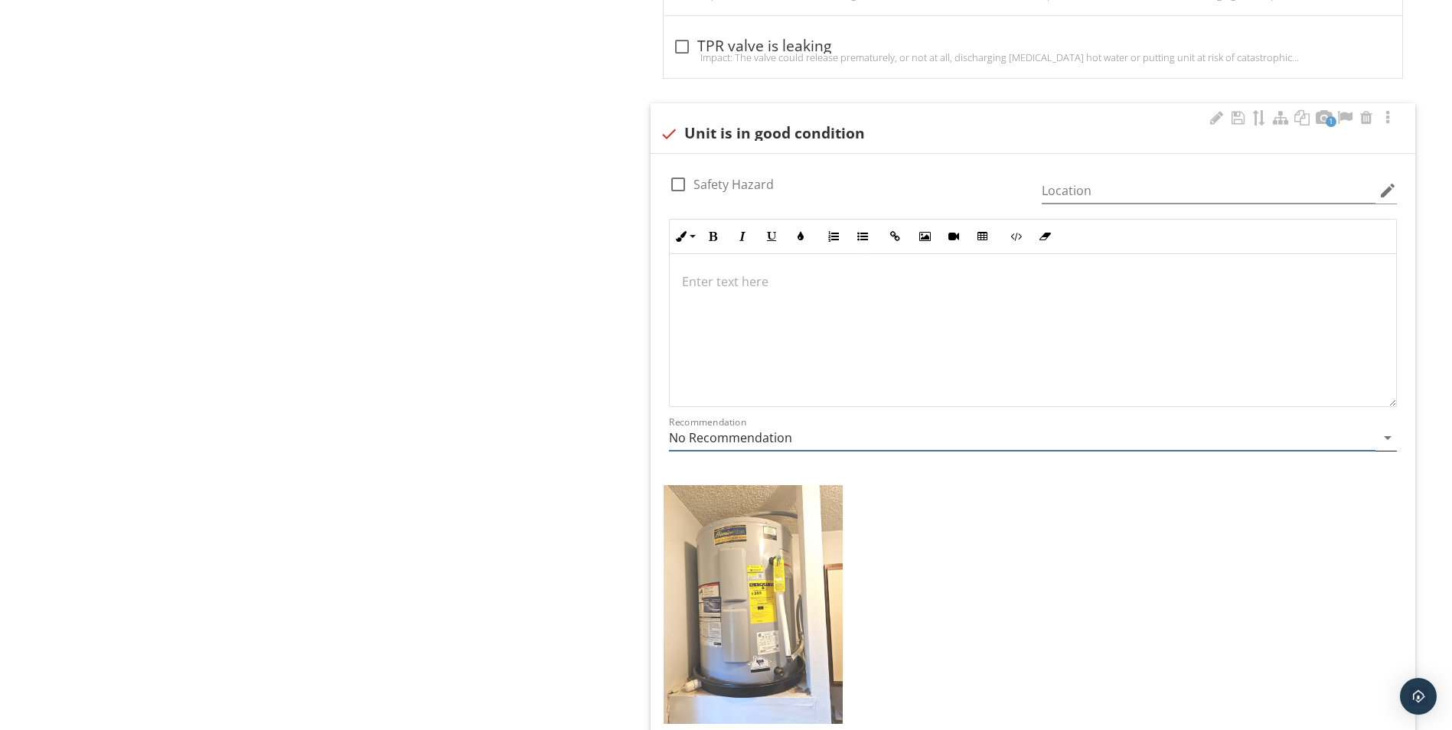
click at [1388, 434] on icon "arrow_drop_down" at bounding box center [1388, 438] width 18 height 18
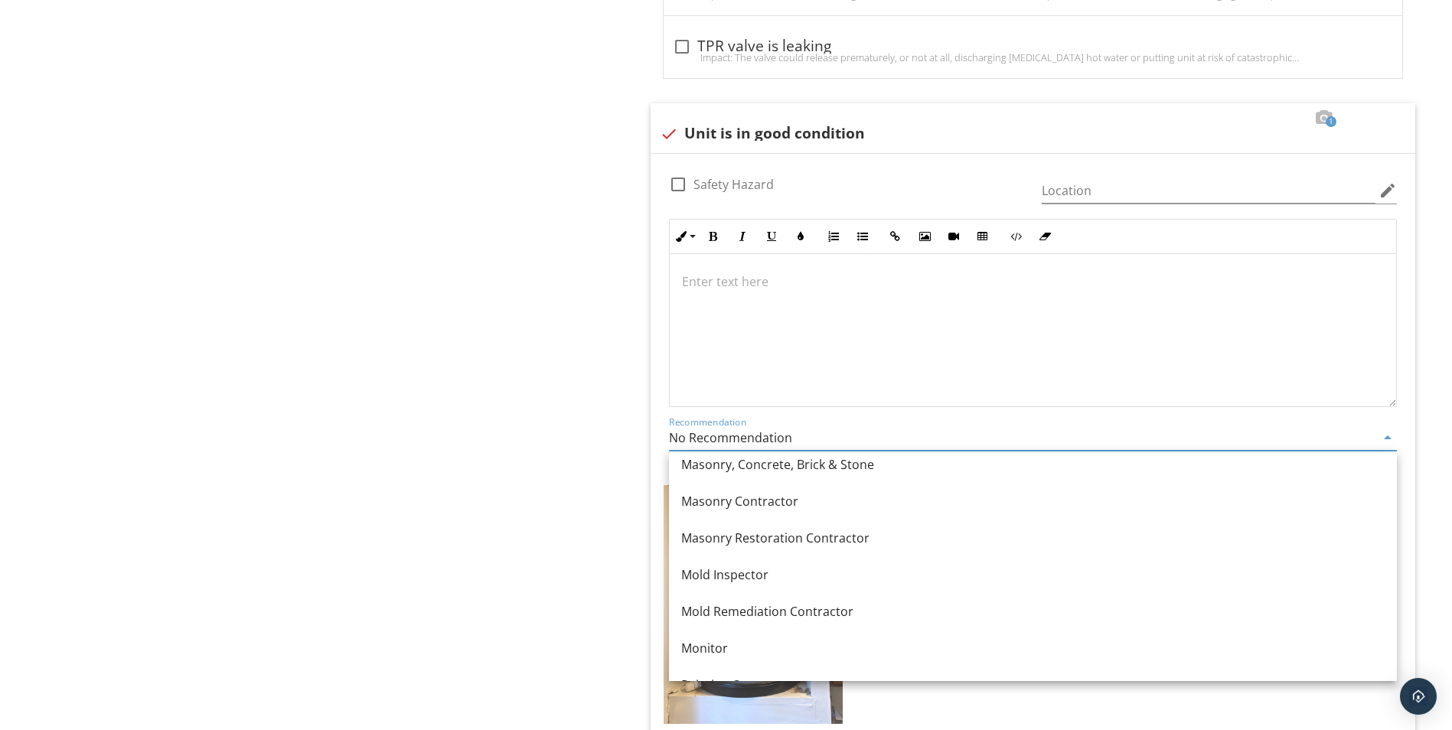
scroll to position [1760, 0]
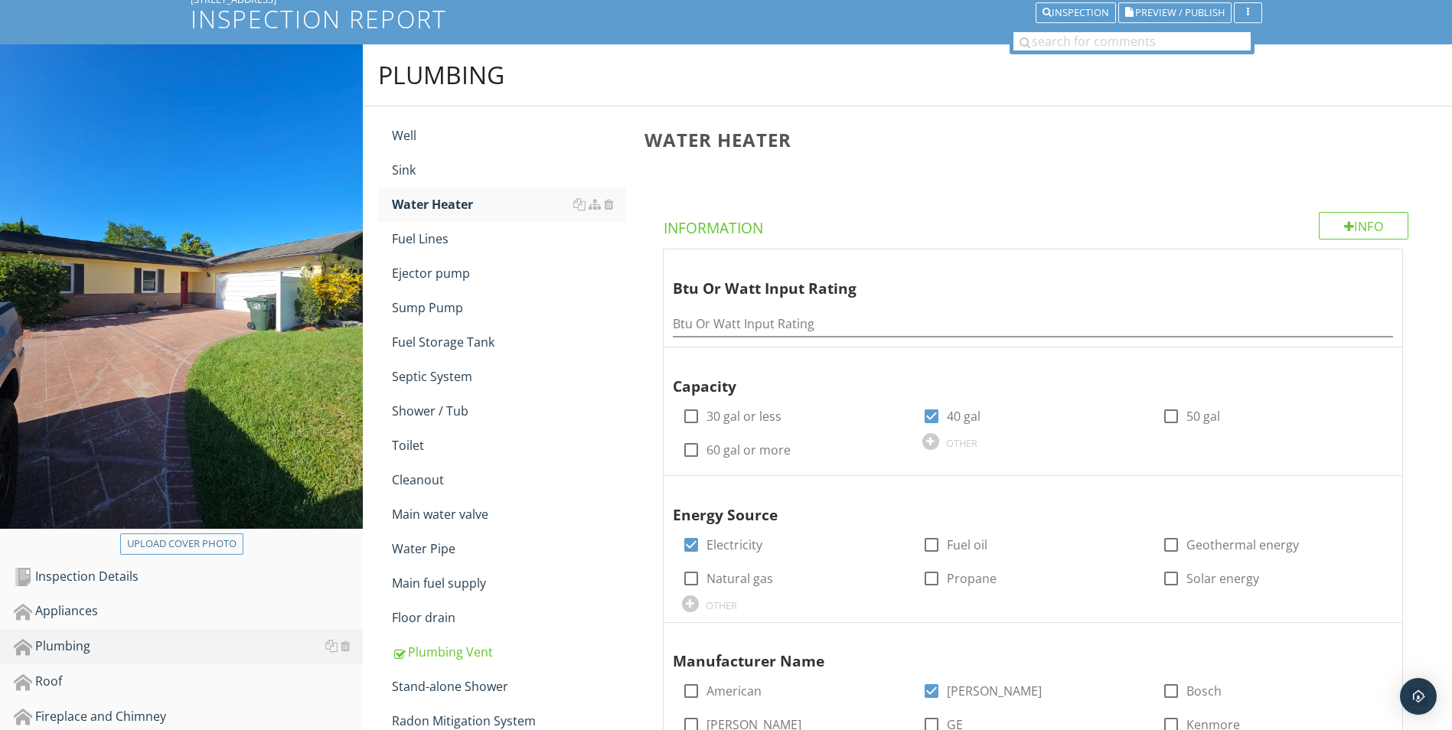
scroll to position [0, 0]
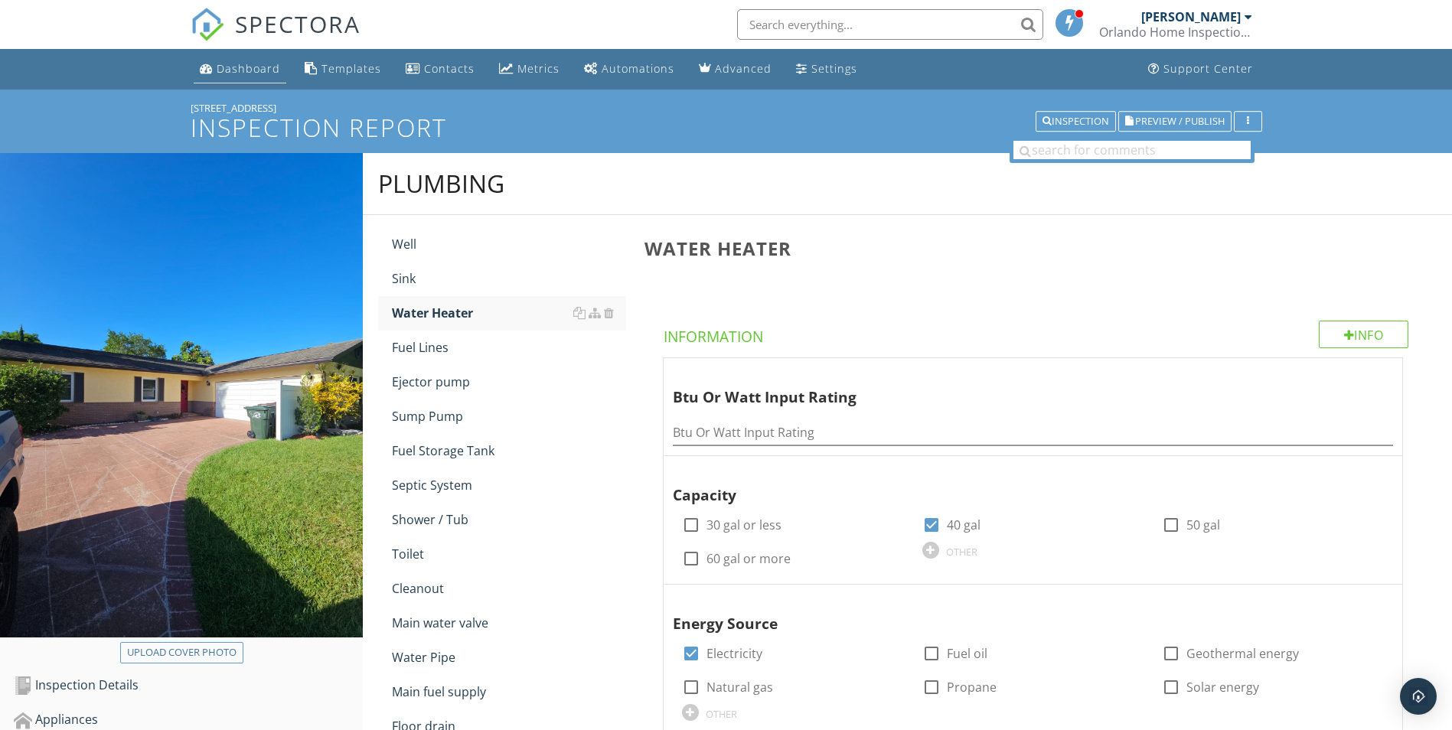
click at [246, 66] on div "Dashboard" at bounding box center [249, 68] width 64 height 15
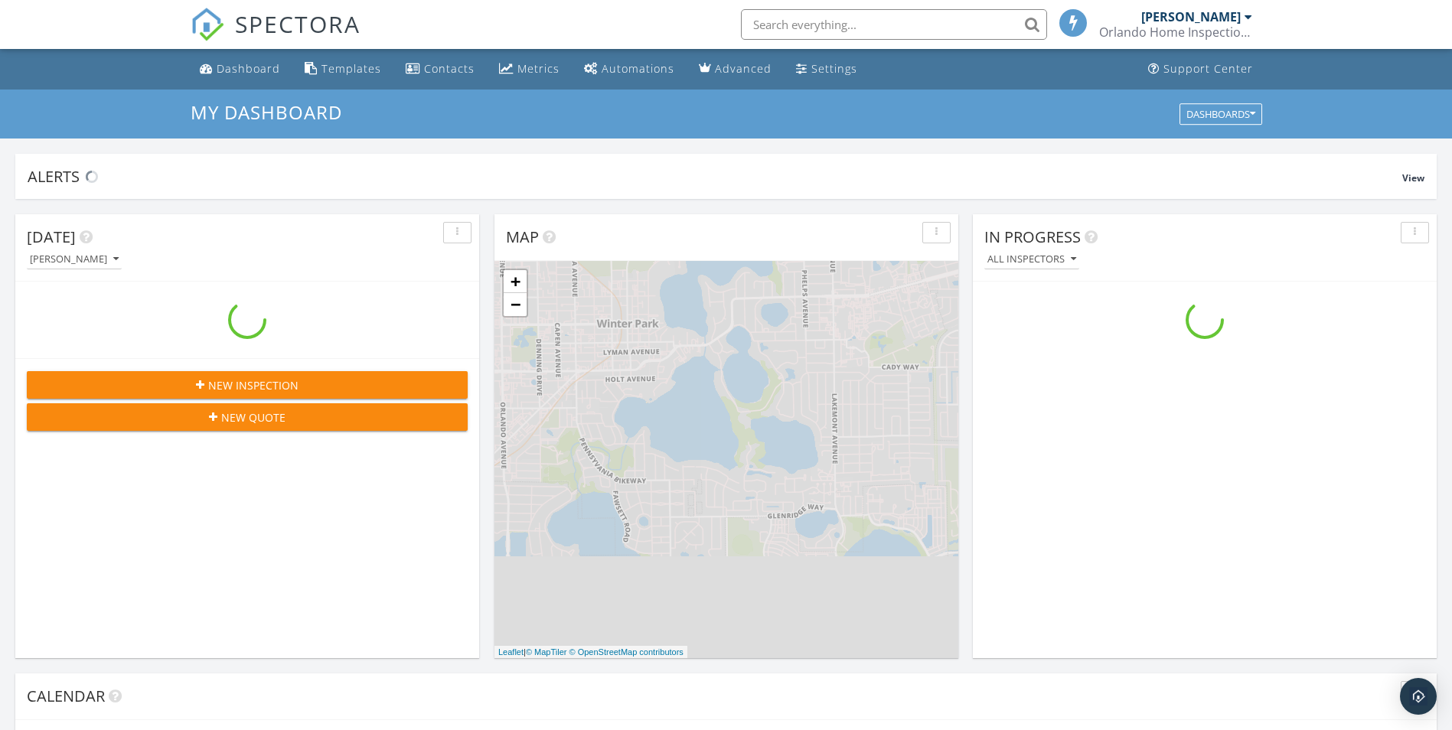
scroll to position [1417, 1476]
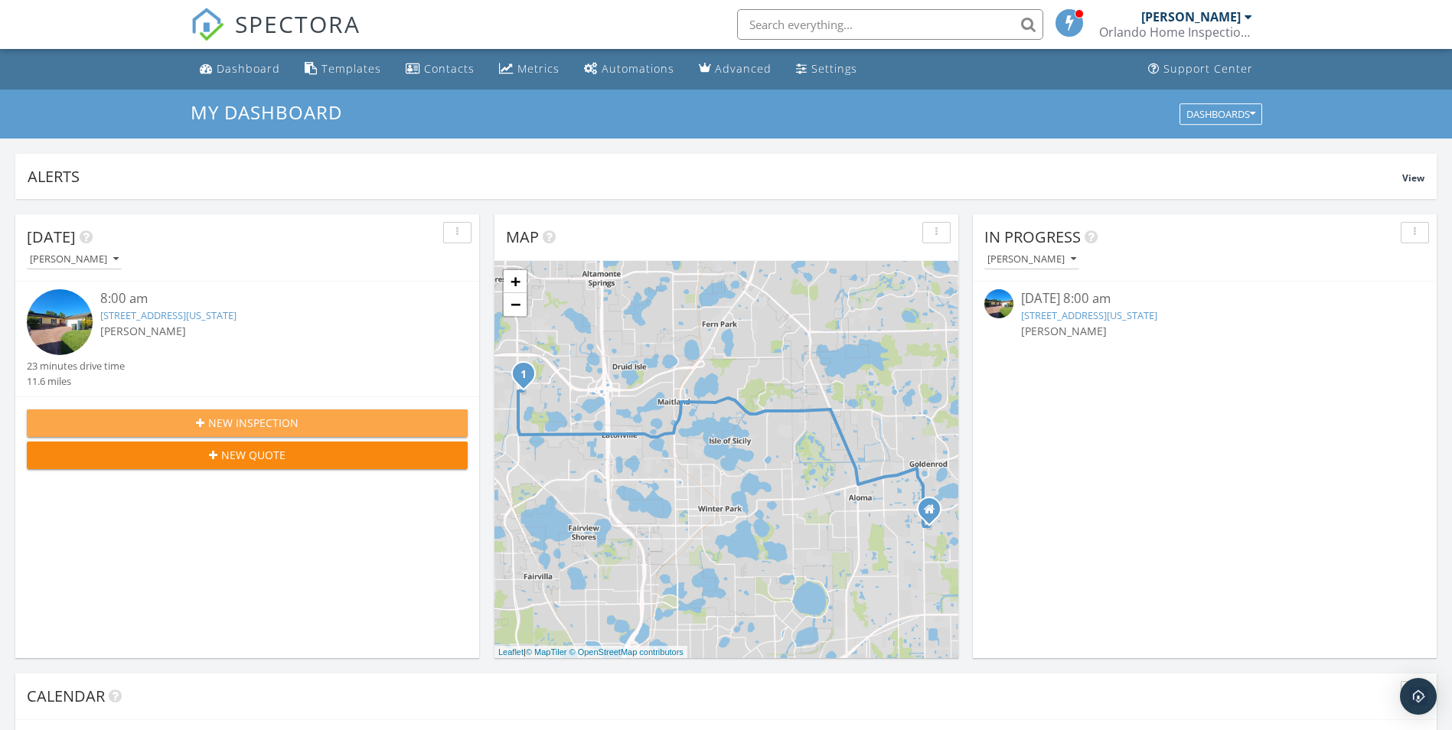
click at [253, 421] on span "New Inspection" at bounding box center [253, 423] width 90 height 16
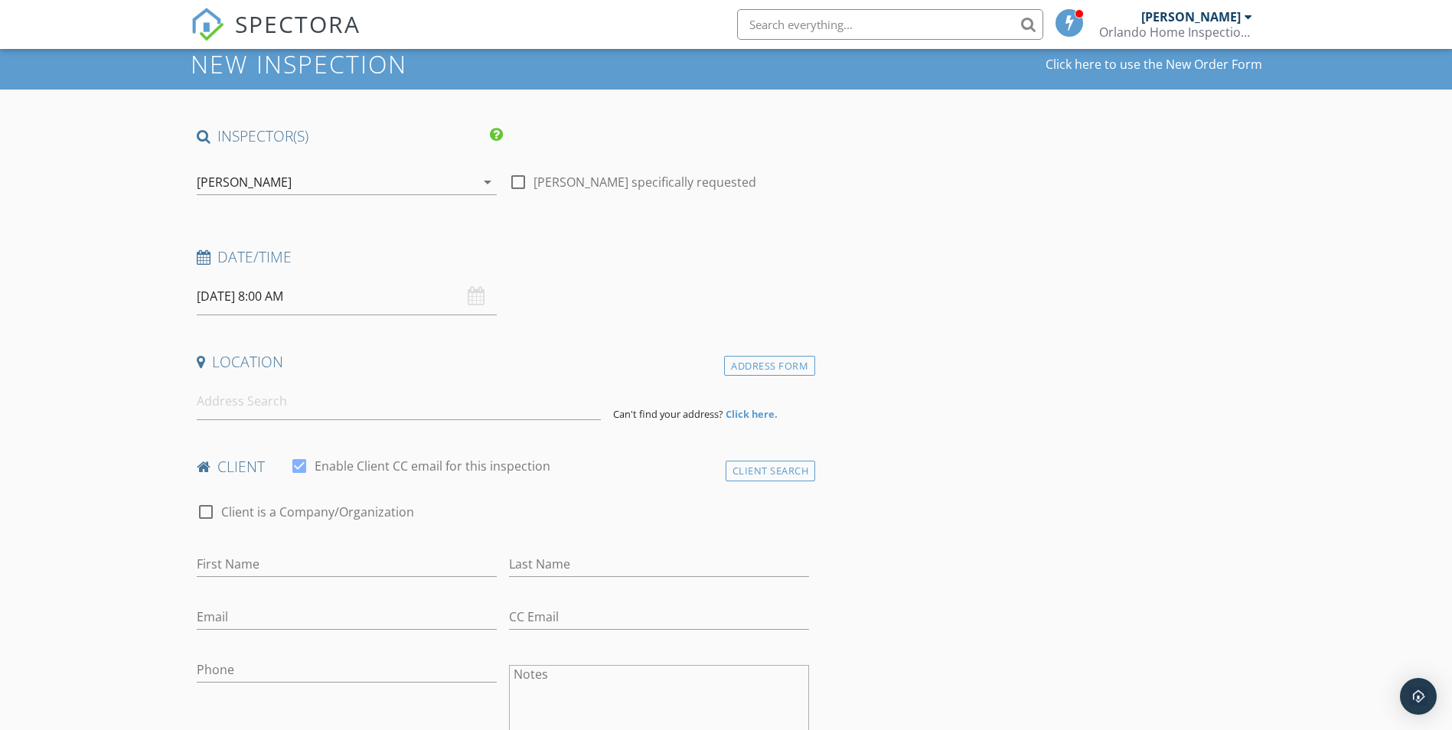
scroll to position [77, 0]
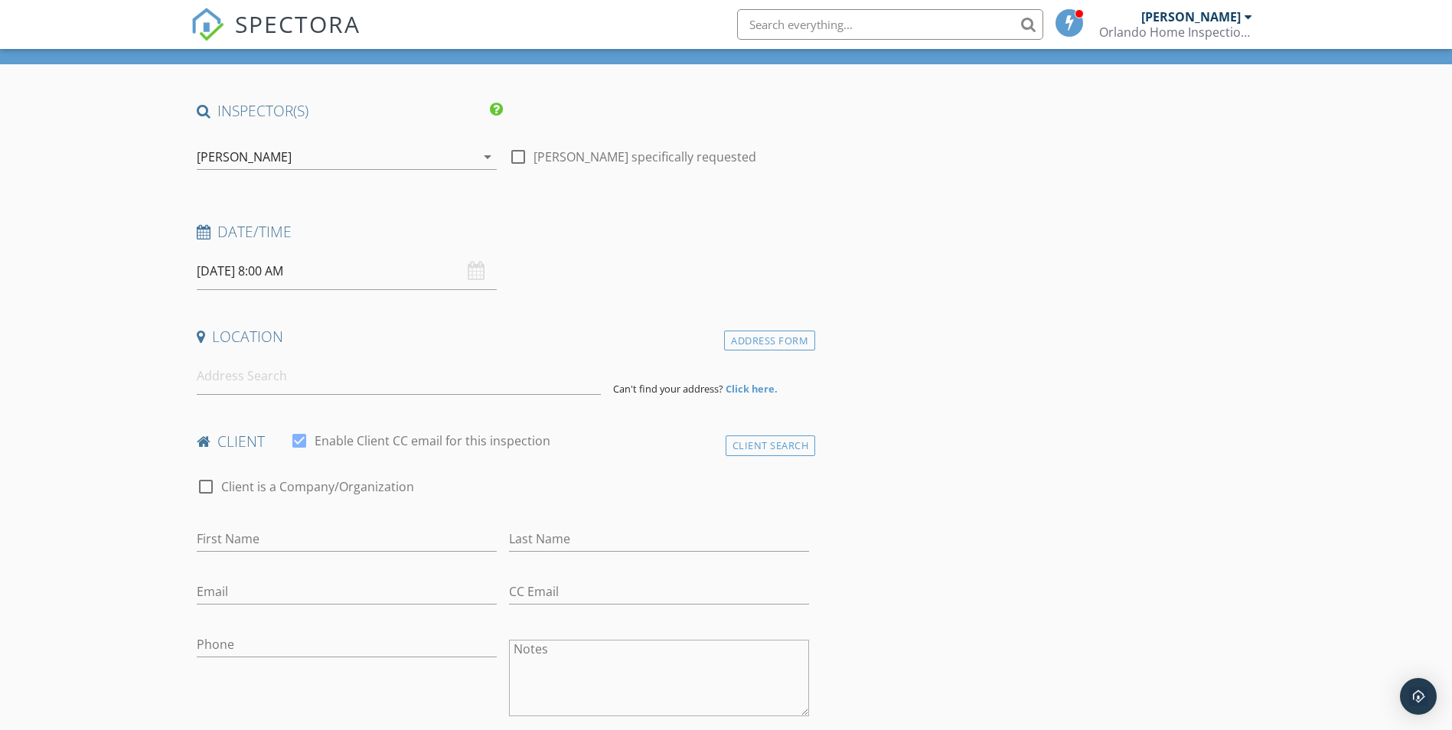
click at [479, 277] on div "[DATE] 8:00 AM" at bounding box center [347, 272] width 300 height 38
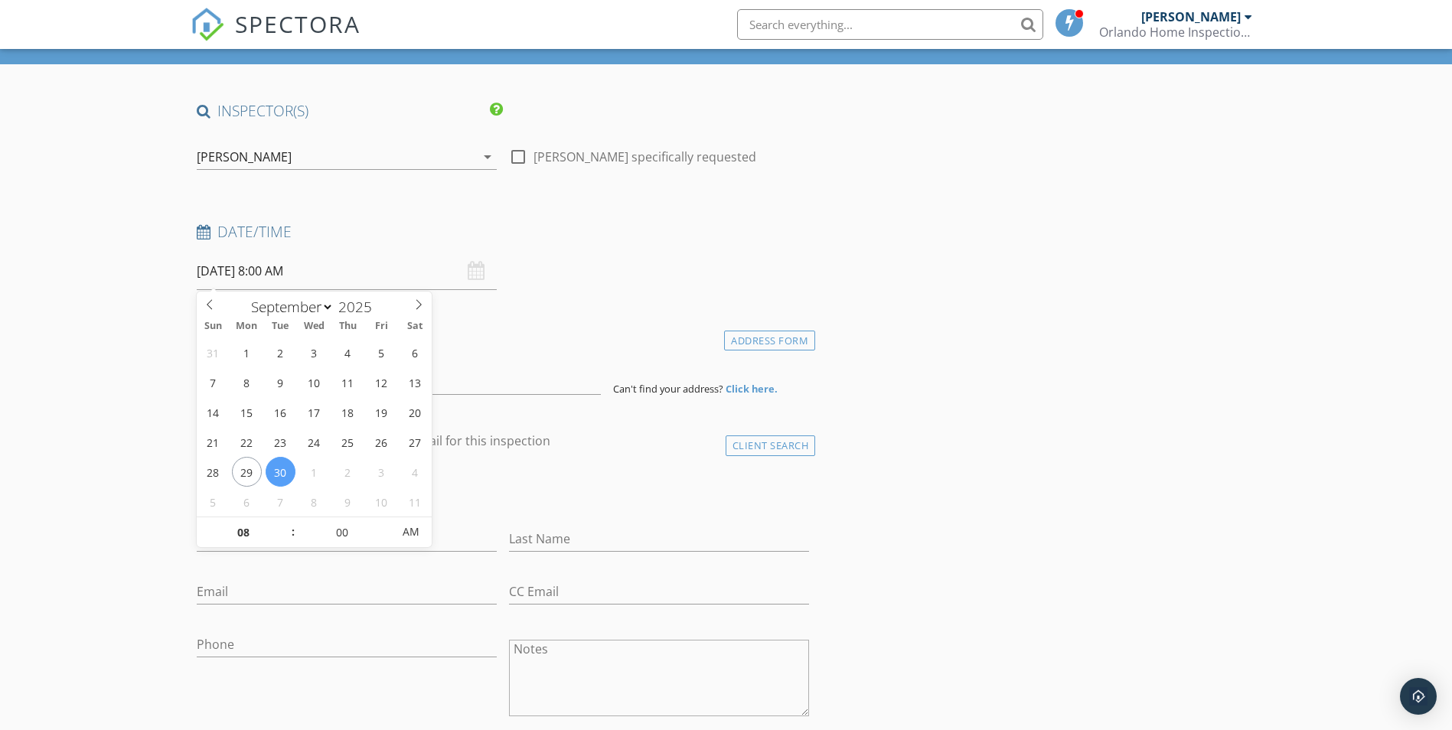
click at [277, 272] on input "09/30/2025 8:00 AM" at bounding box center [347, 272] width 300 height 38
type input "07"
type input "55"
type input "09/30/2025 7:55 AM"
click at [382, 540] on span at bounding box center [384, 540] width 11 height 15
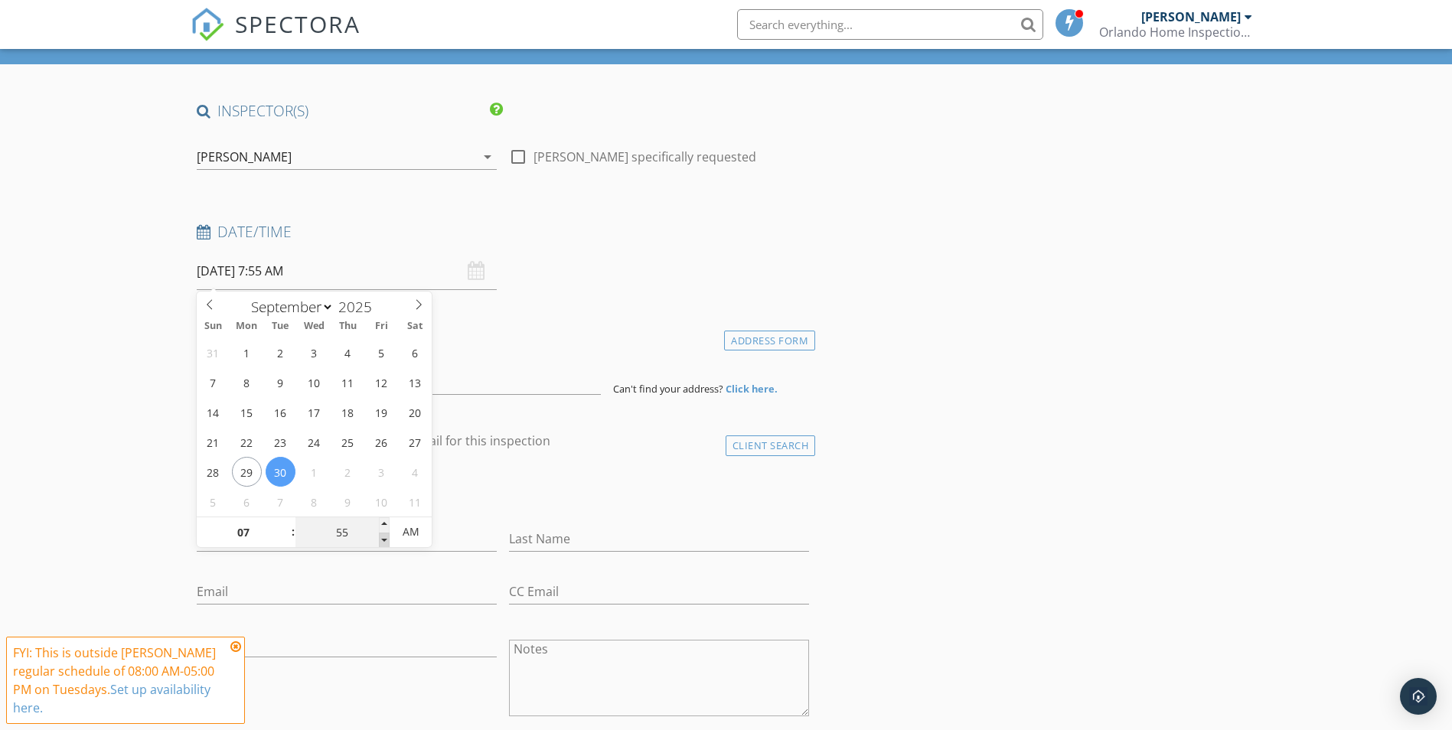
type input "50"
type input "09/30/2025 7:50 AM"
click at [382, 540] on span at bounding box center [384, 540] width 11 height 15
type input "45"
type input "09/30/2025 7:45 AM"
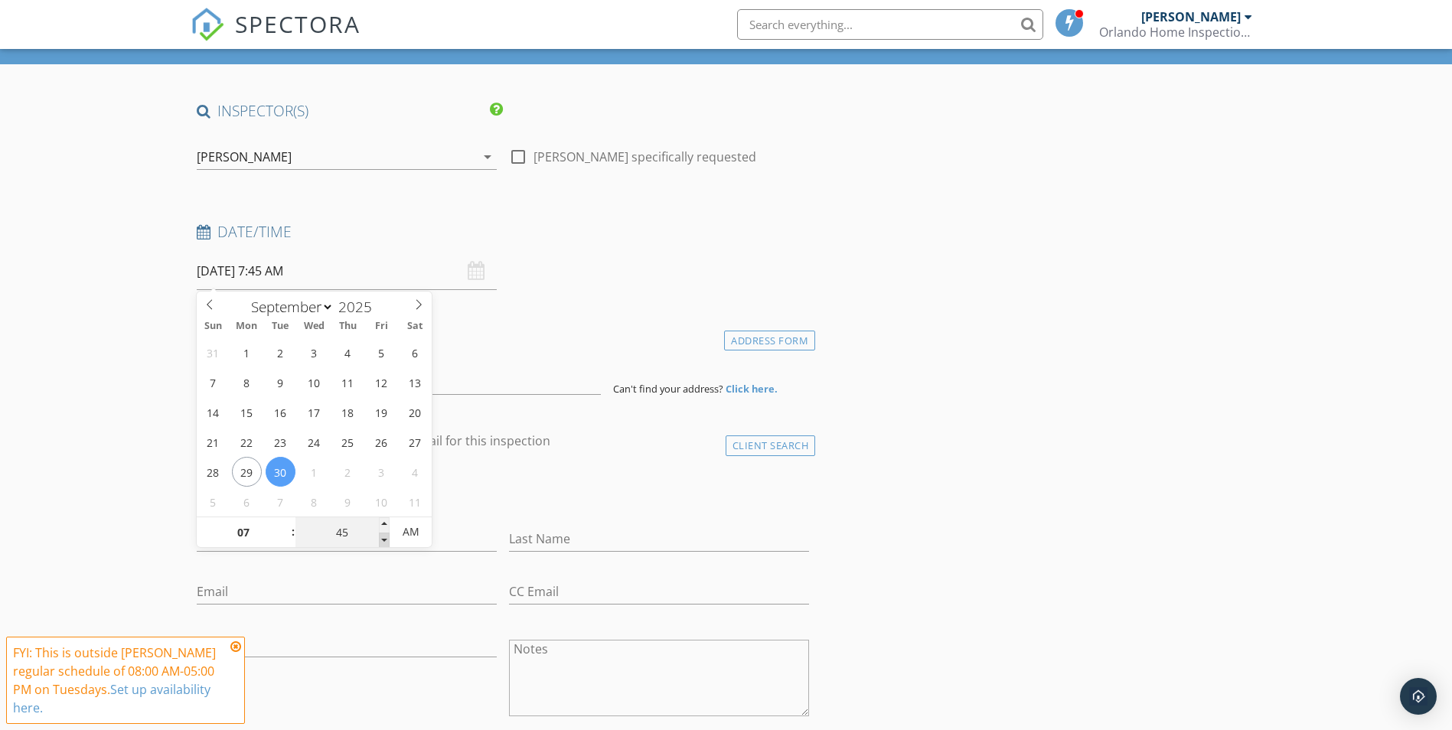
click at [382, 540] on span at bounding box center [384, 540] width 11 height 15
type input "40"
type input "09/30/2025 7:40 AM"
click at [382, 540] on span at bounding box center [384, 540] width 11 height 15
click at [251, 531] on input "07" at bounding box center [244, 532] width 94 height 31
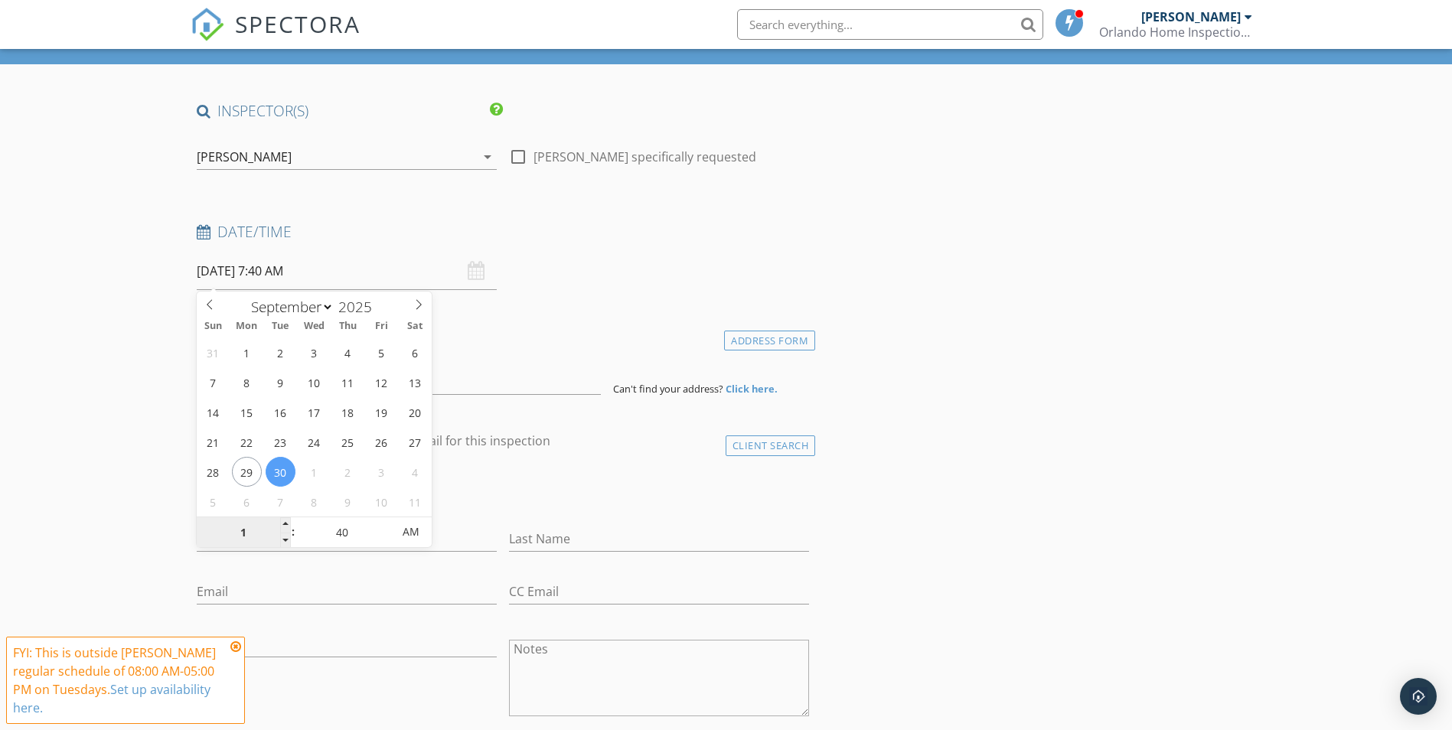
type input "10"
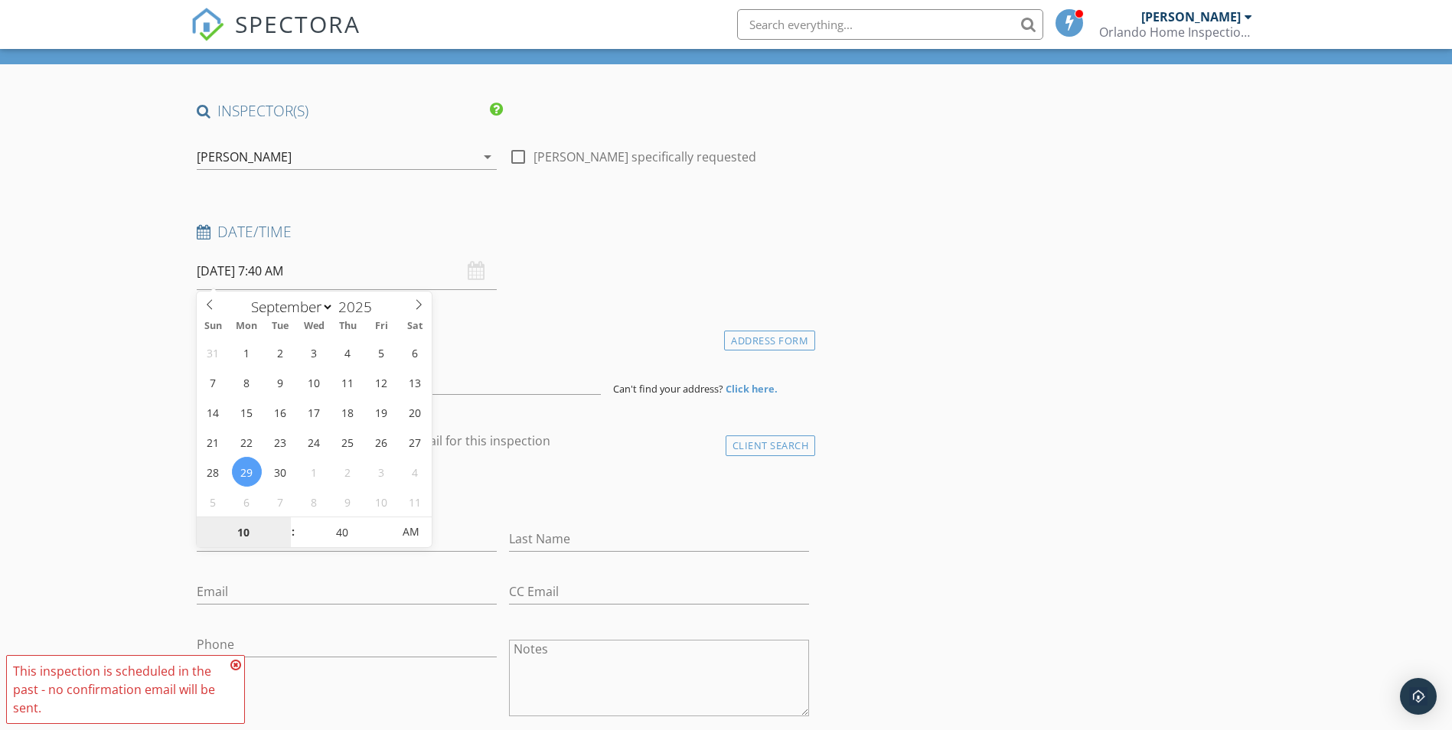
type input "09/29/2025 10:40 AM"
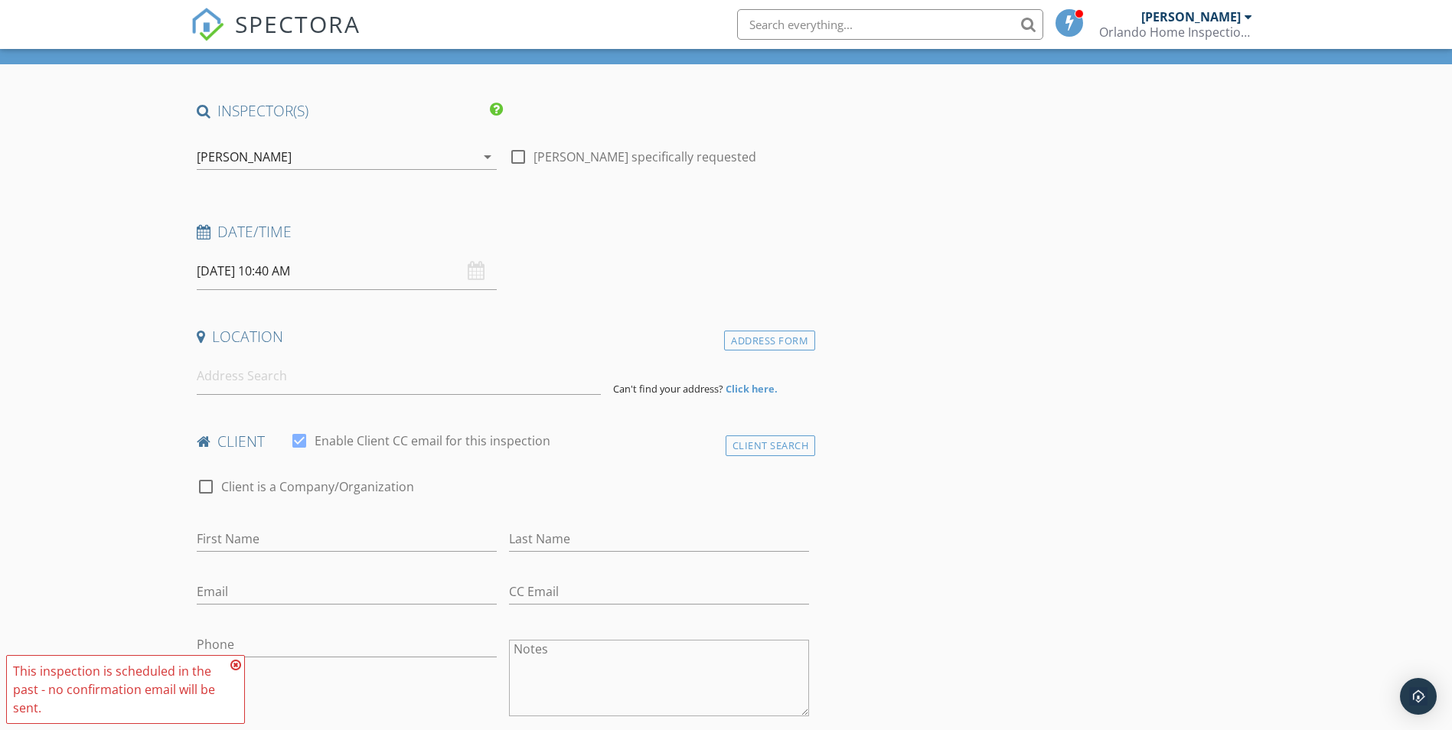
click at [231, 666] on icon at bounding box center [235, 665] width 11 height 12
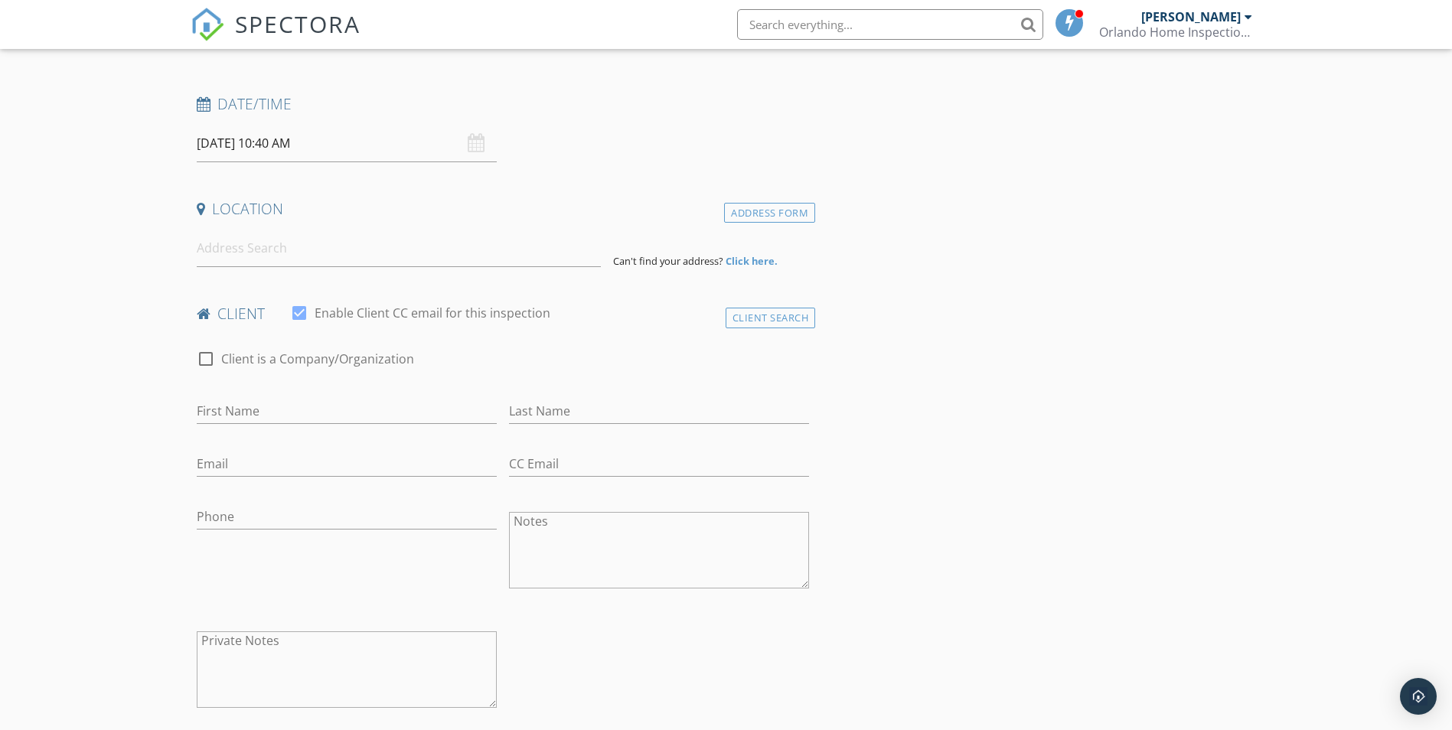
scroll to position [230, 0]
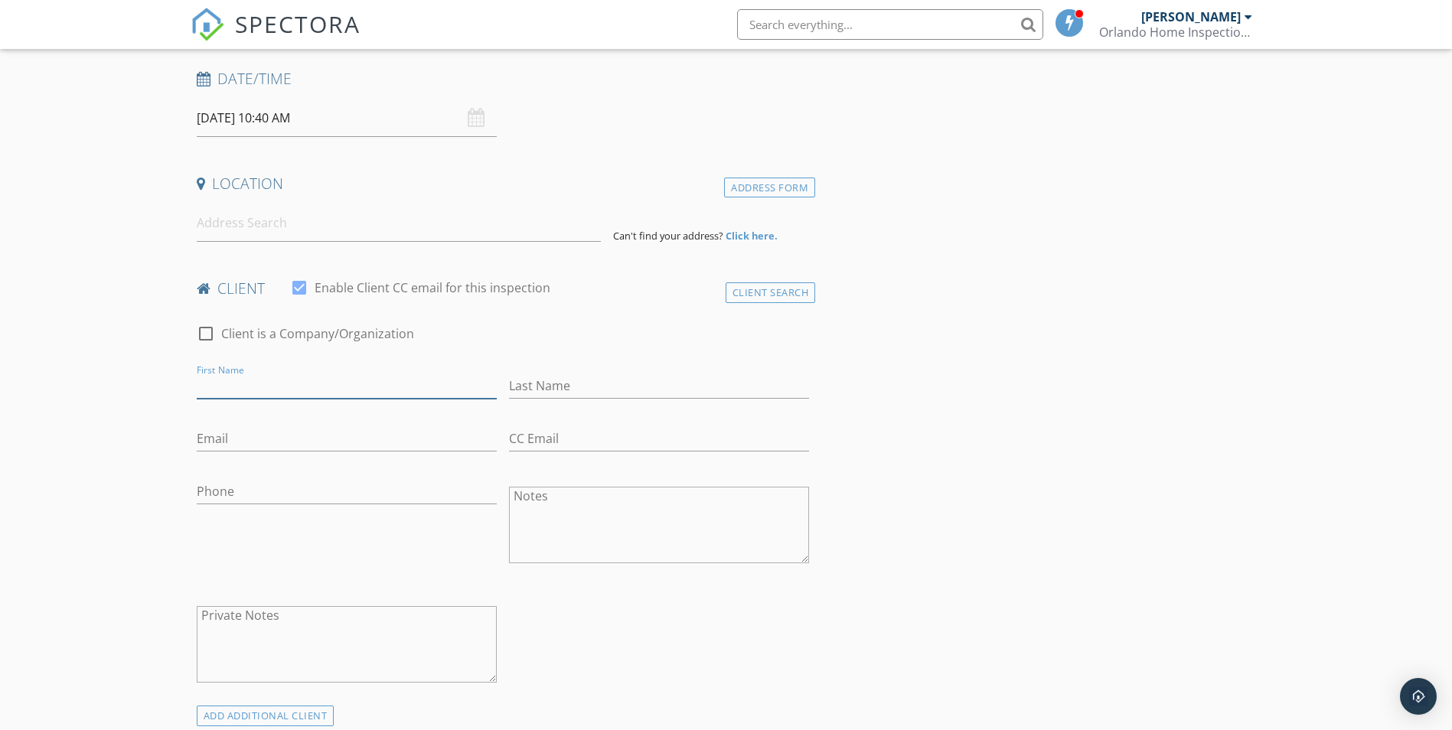
click at [210, 378] on input "First Name" at bounding box center [347, 386] width 300 height 25
type input "Beto"
click at [523, 436] on input "CC Email" at bounding box center [659, 438] width 300 height 25
type input "yendryaguilera98@gmail.com"
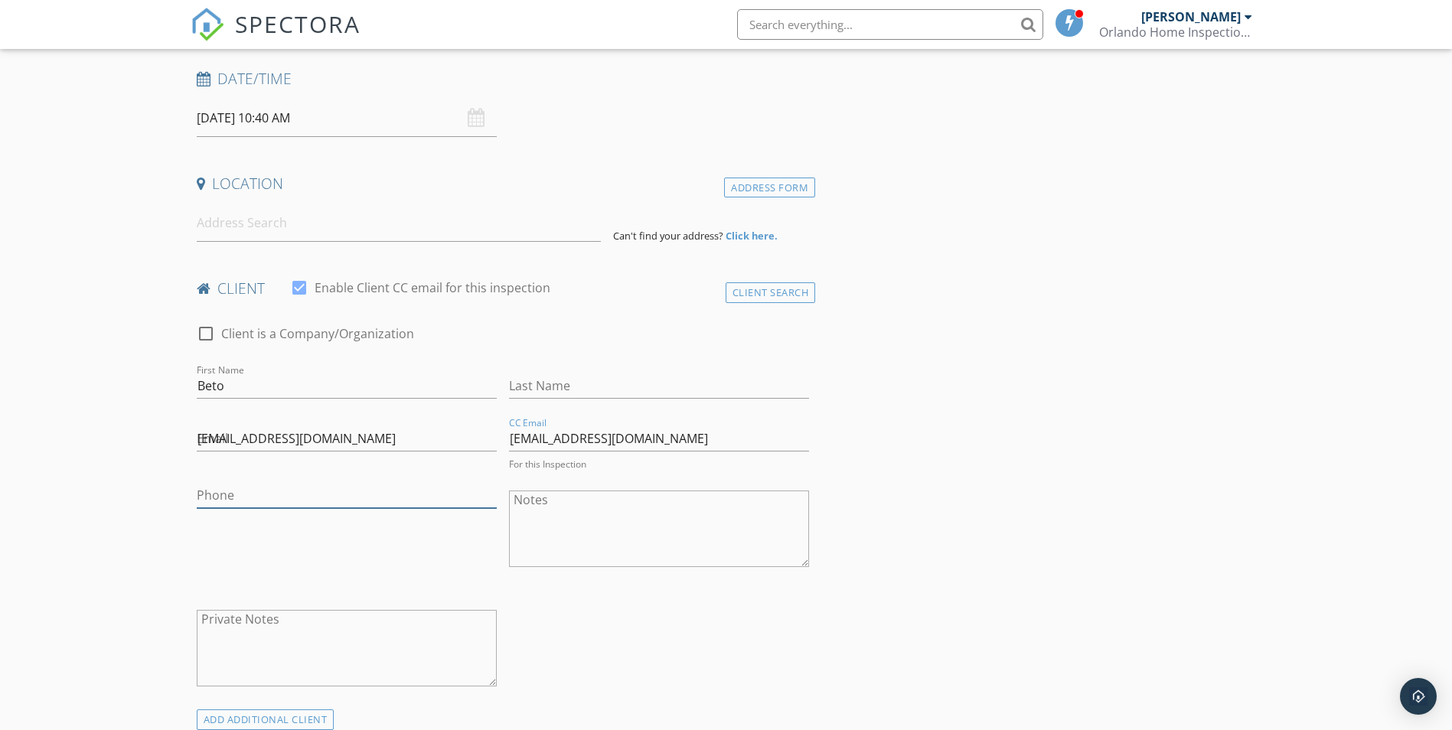
type input "407-485-3959"
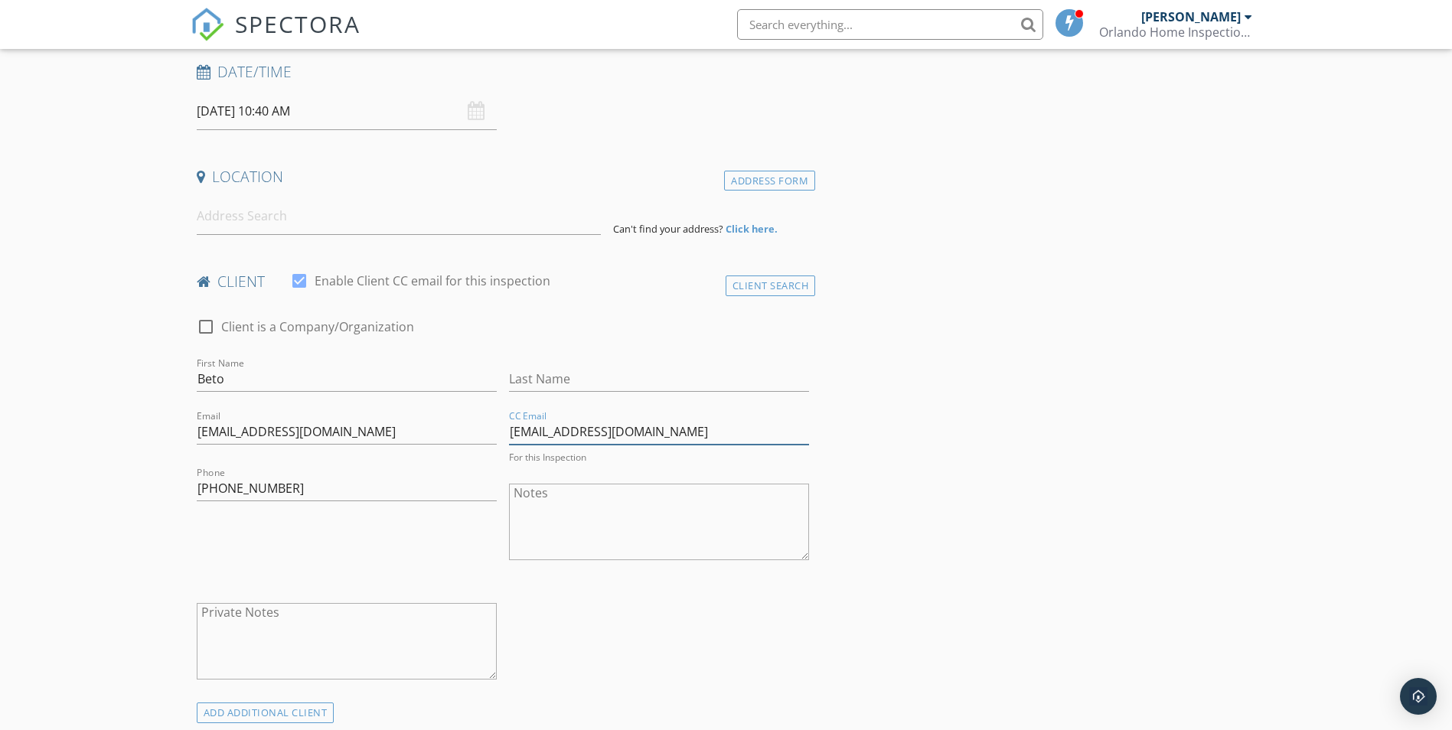
scroll to position [234, 0]
click at [237, 214] on input at bounding box center [399, 219] width 404 height 38
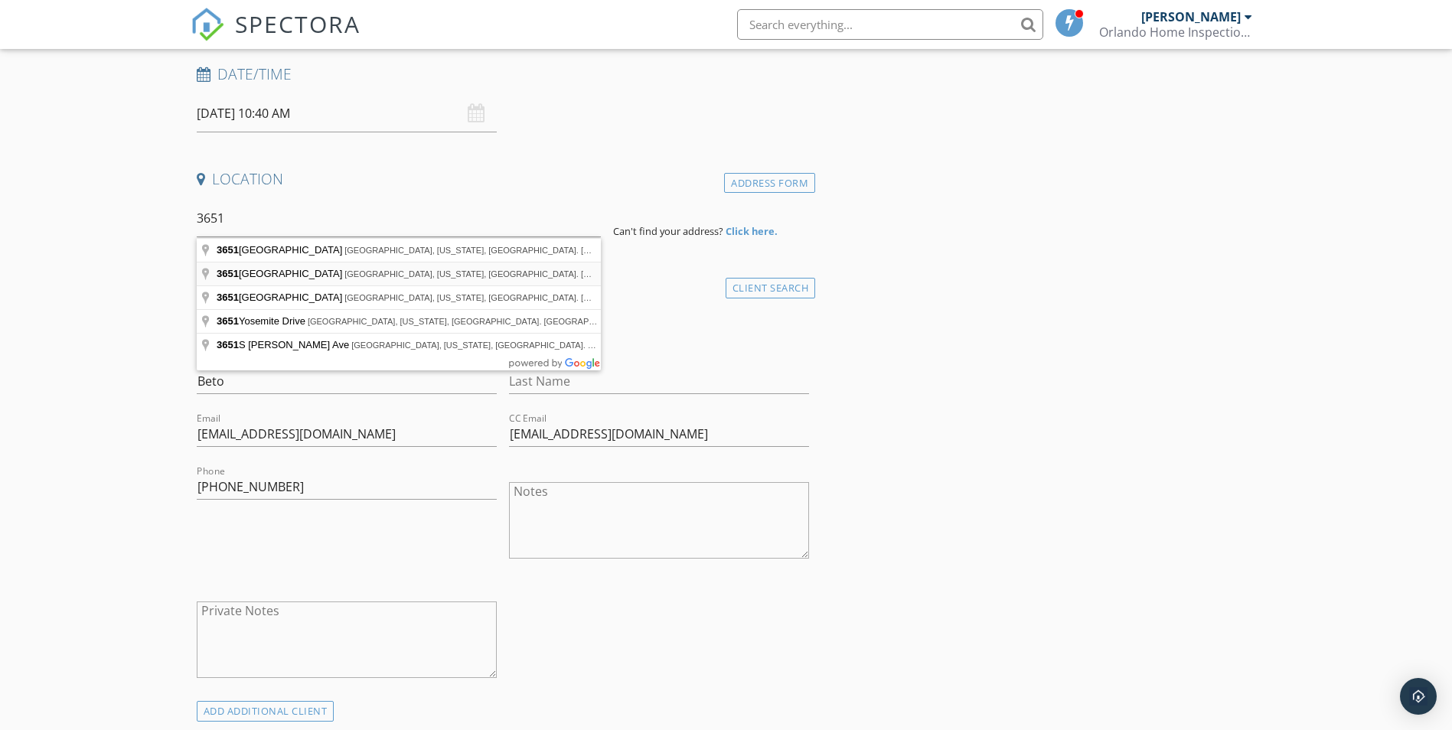
type input "3651 North Goldenrod Road, Winter Park, Florida, EE. UU."
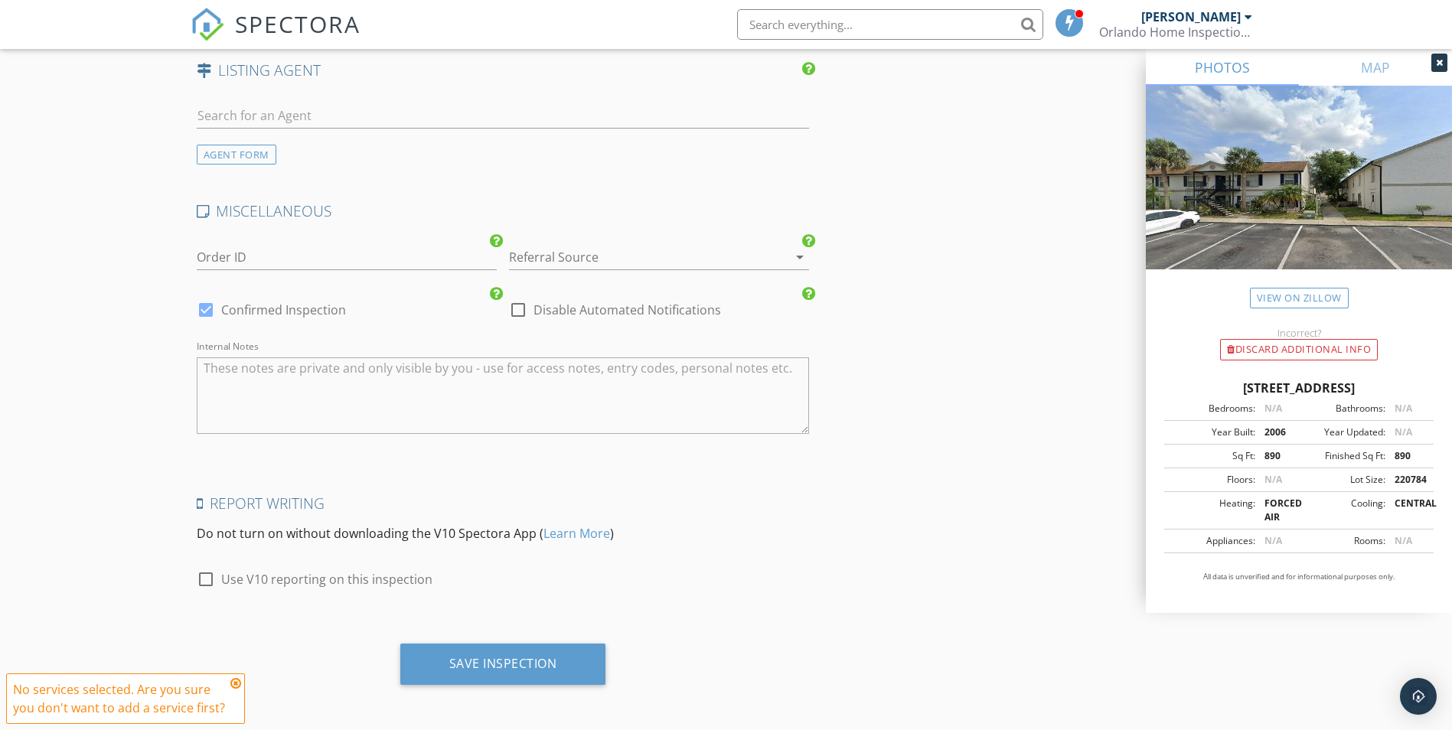
scroll to position [1994, 0]
click at [502, 662] on div "Save Inspection" at bounding box center [503, 660] width 108 height 15
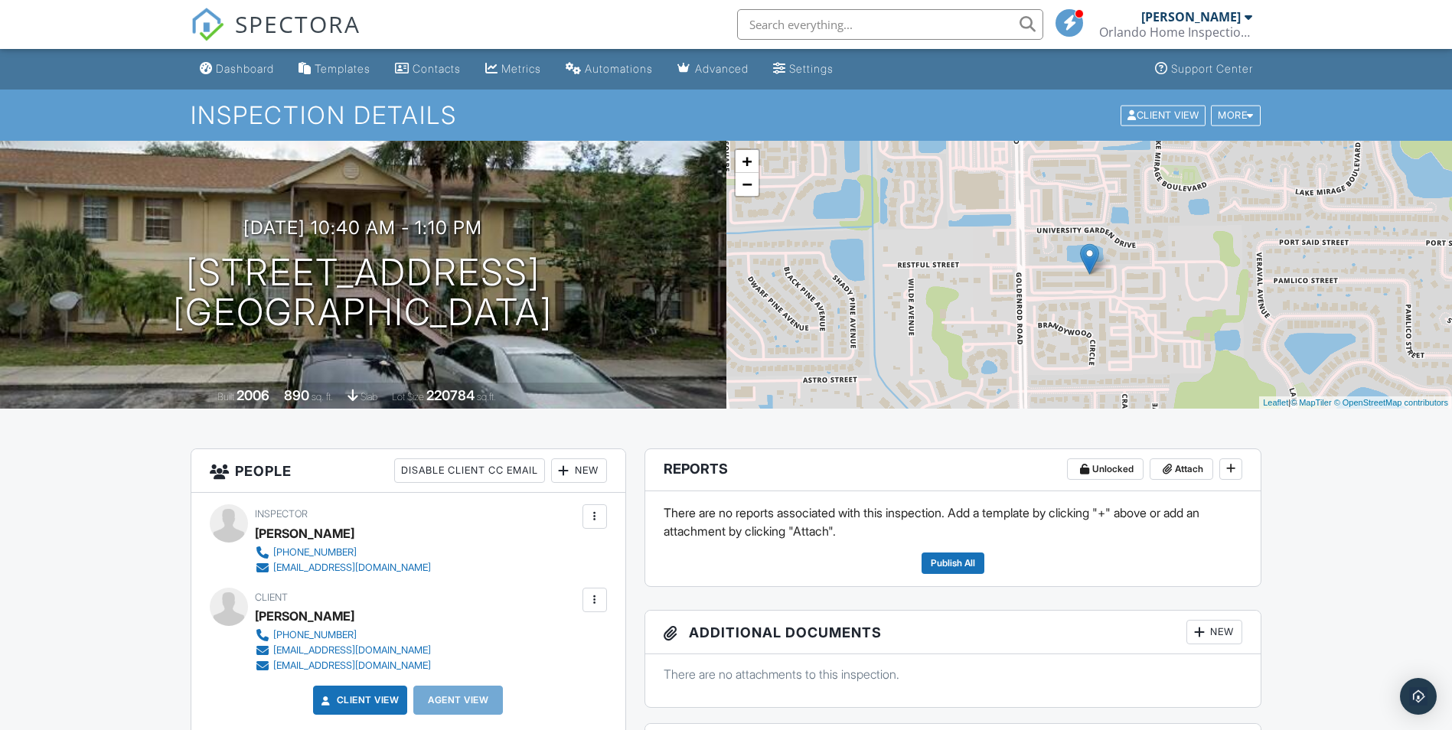
click at [355, 70] on div "Templates" at bounding box center [343, 68] width 56 height 13
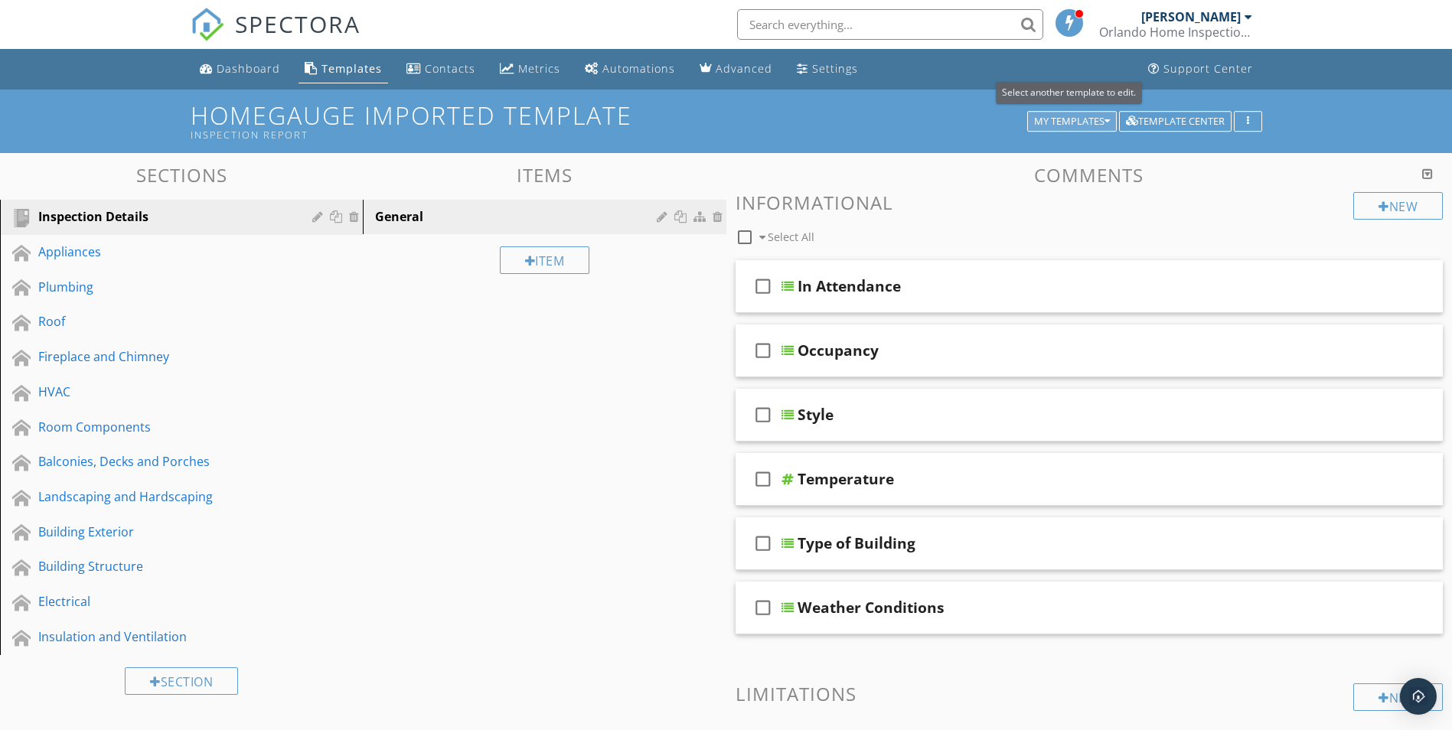
click at [1106, 124] on icon "button" at bounding box center [1107, 121] width 5 height 11
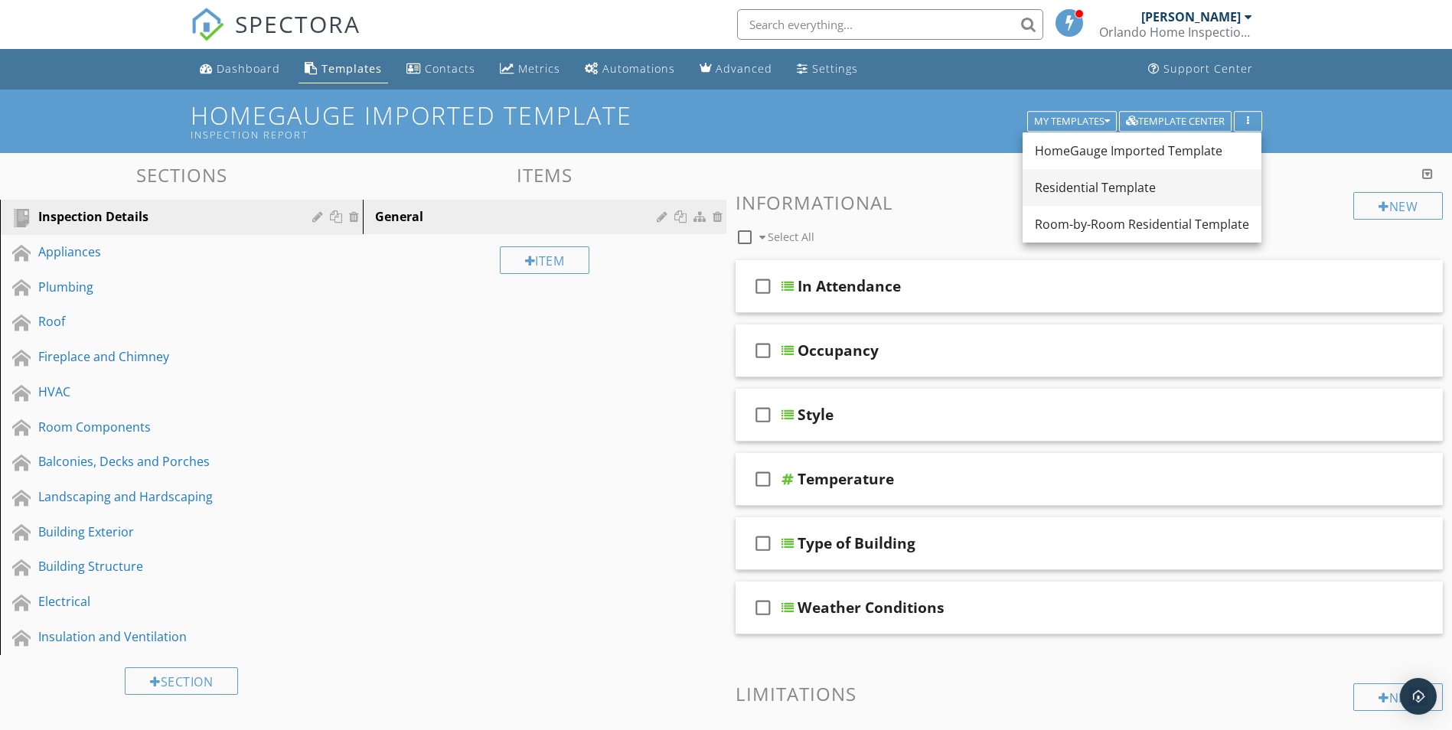
click at [1087, 187] on div "Residential Template" at bounding box center [1142, 187] width 214 height 18
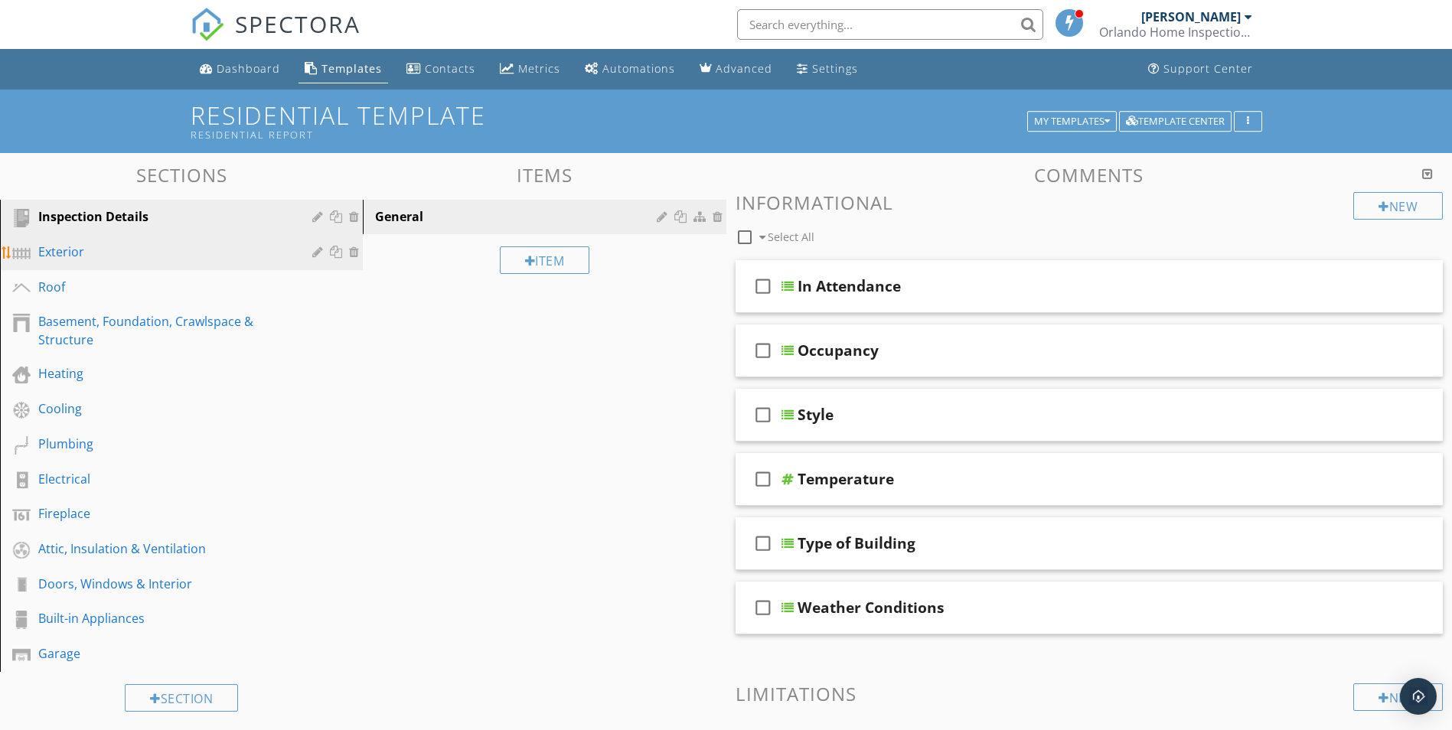
click at [57, 253] on div "Exterior" at bounding box center [164, 252] width 252 height 18
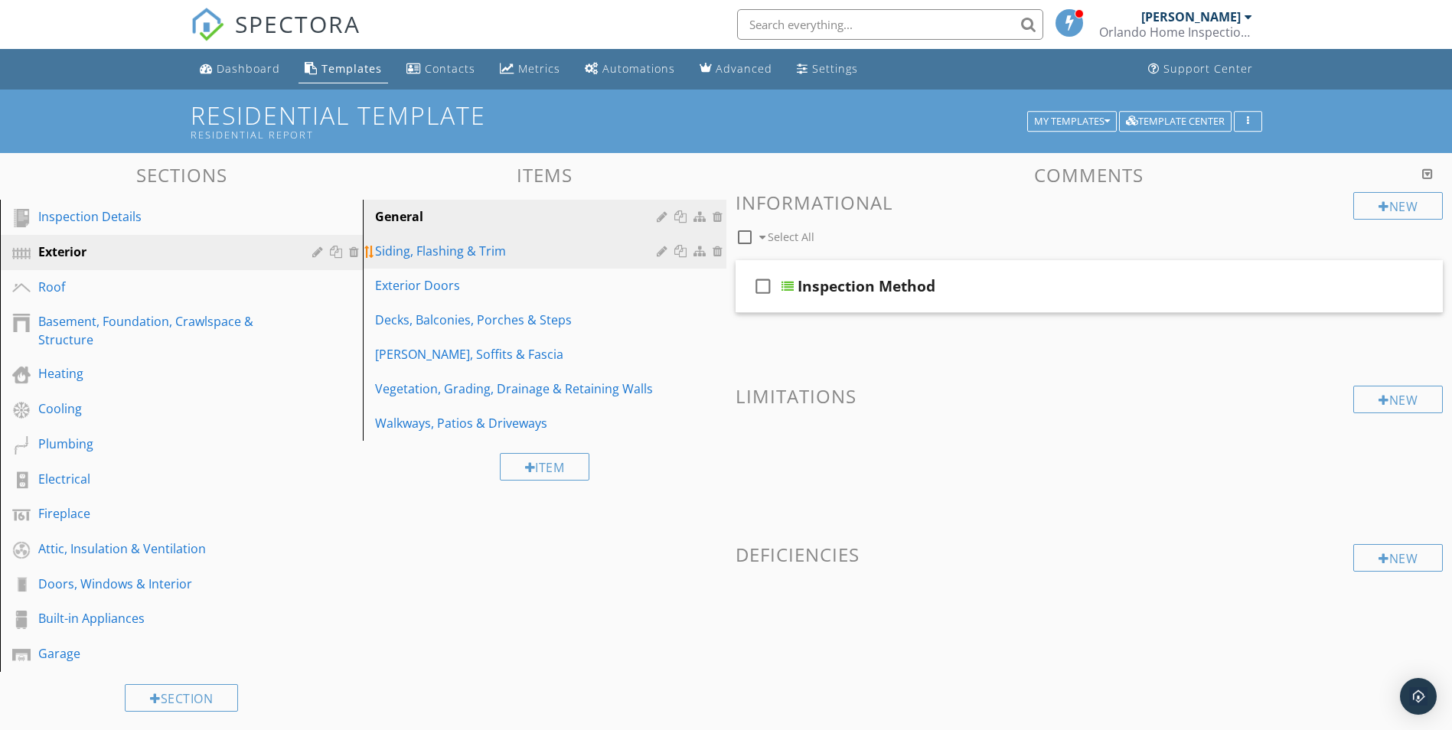
click at [419, 243] on div "Siding, Flashing & Trim" at bounding box center [518, 251] width 286 height 18
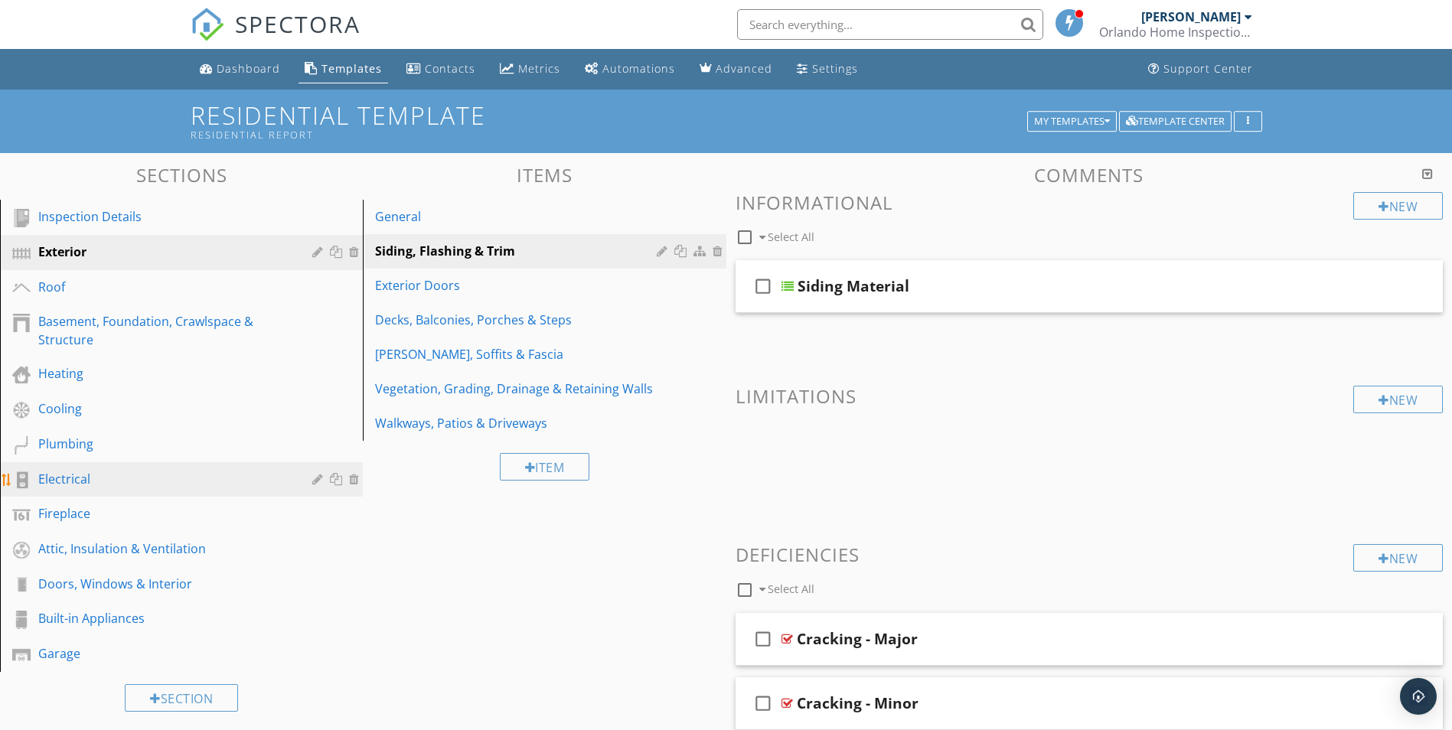
click at [58, 474] on div "Electrical" at bounding box center [164, 479] width 252 height 18
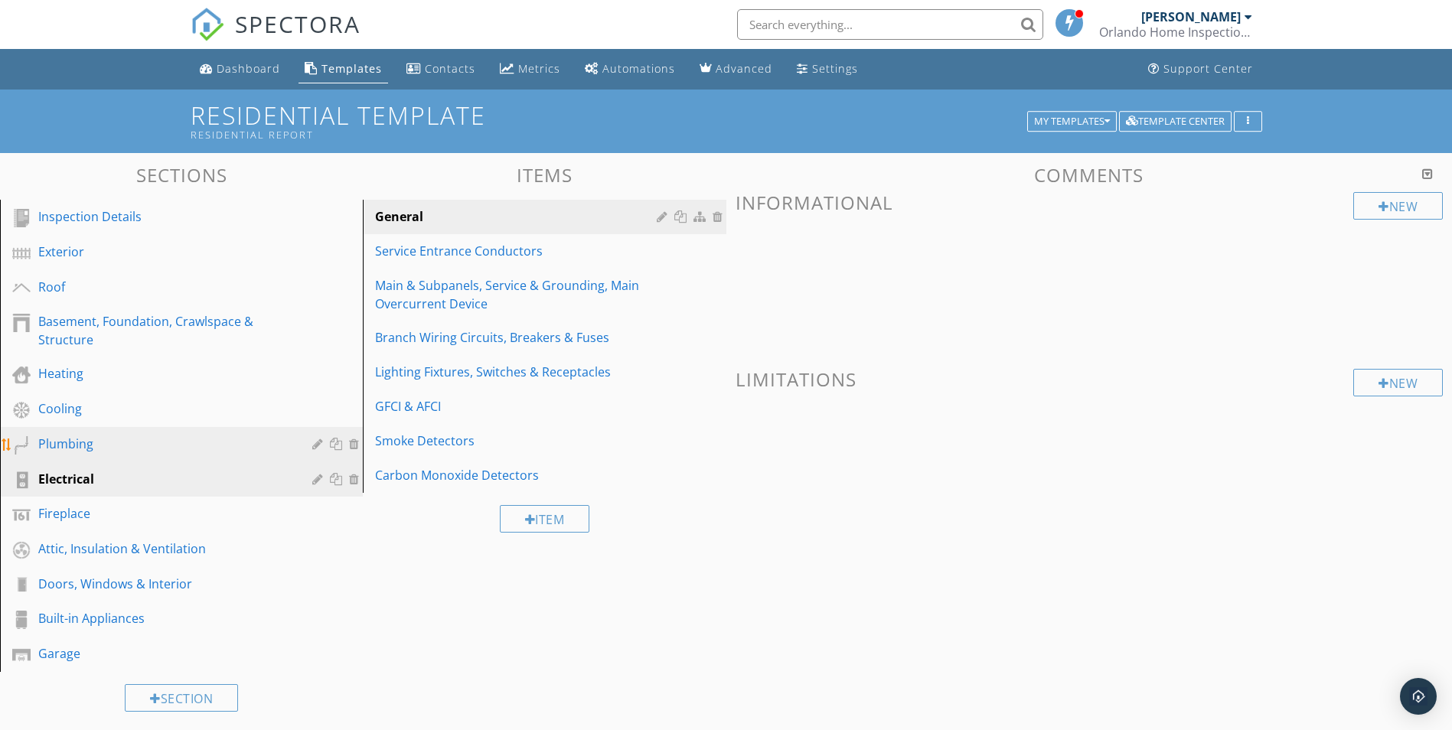
click at [61, 437] on div "Plumbing" at bounding box center [164, 444] width 252 height 18
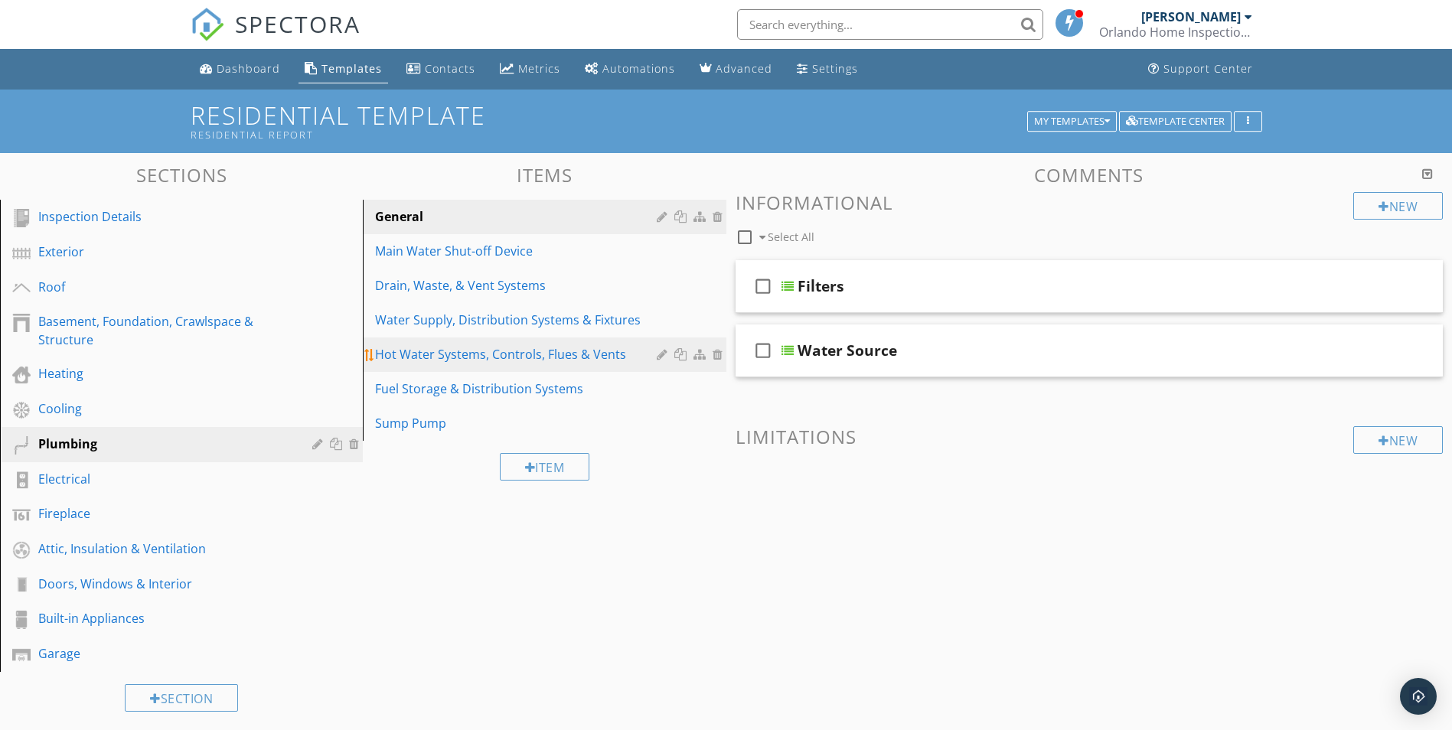
click at [432, 359] on div "Hot Water Systems, Controls, Flues & Vents" at bounding box center [518, 354] width 286 height 18
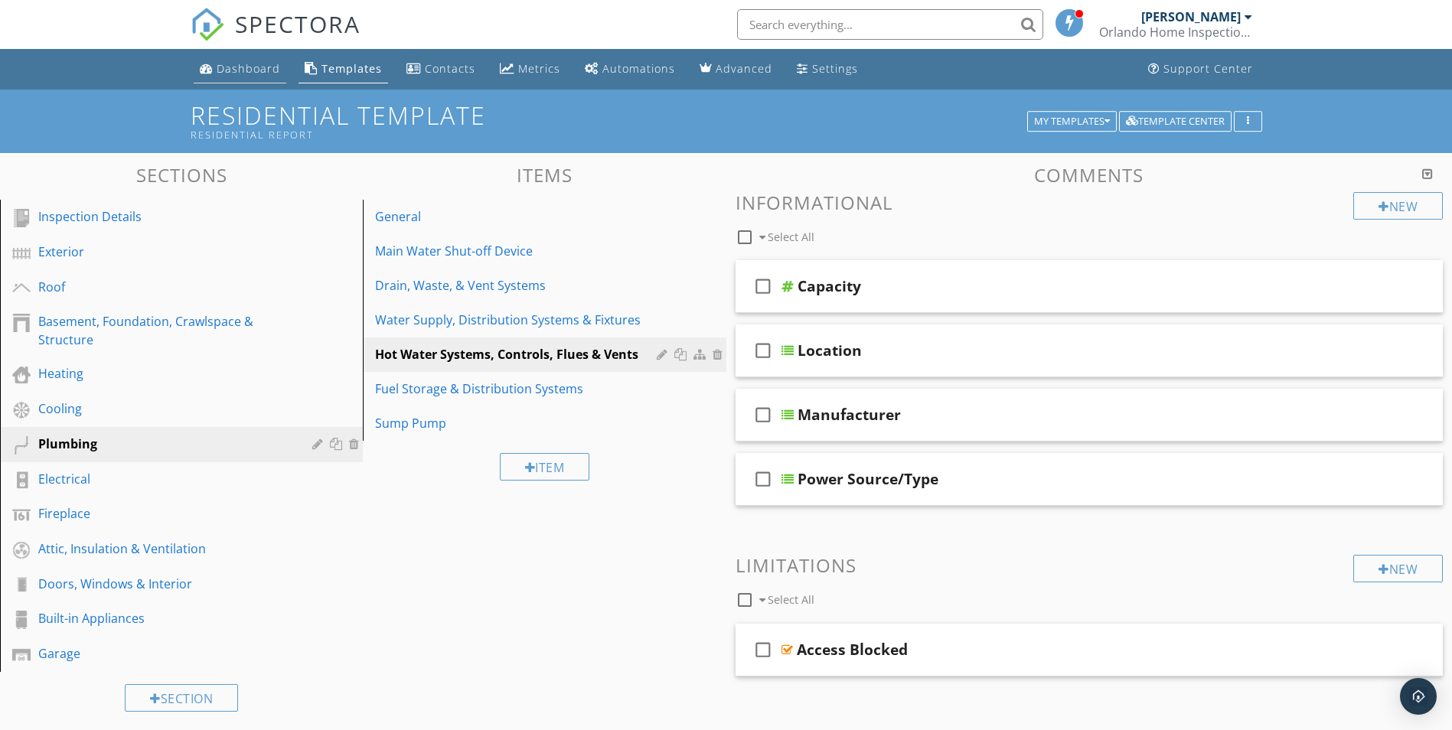
click at [237, 68] on div "Dashboard" at bounding box center [249, 68] width 64 height 15
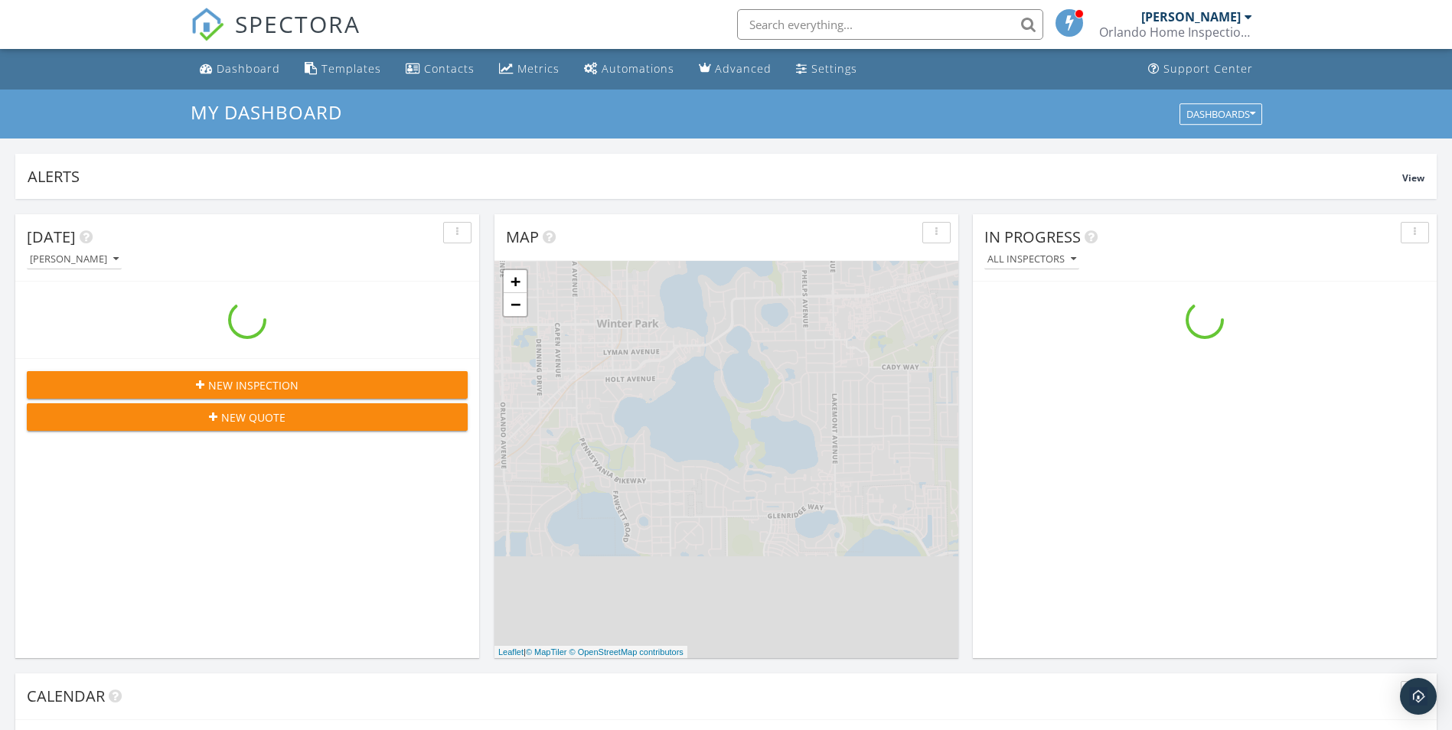
scroll to position [1417, 1476]
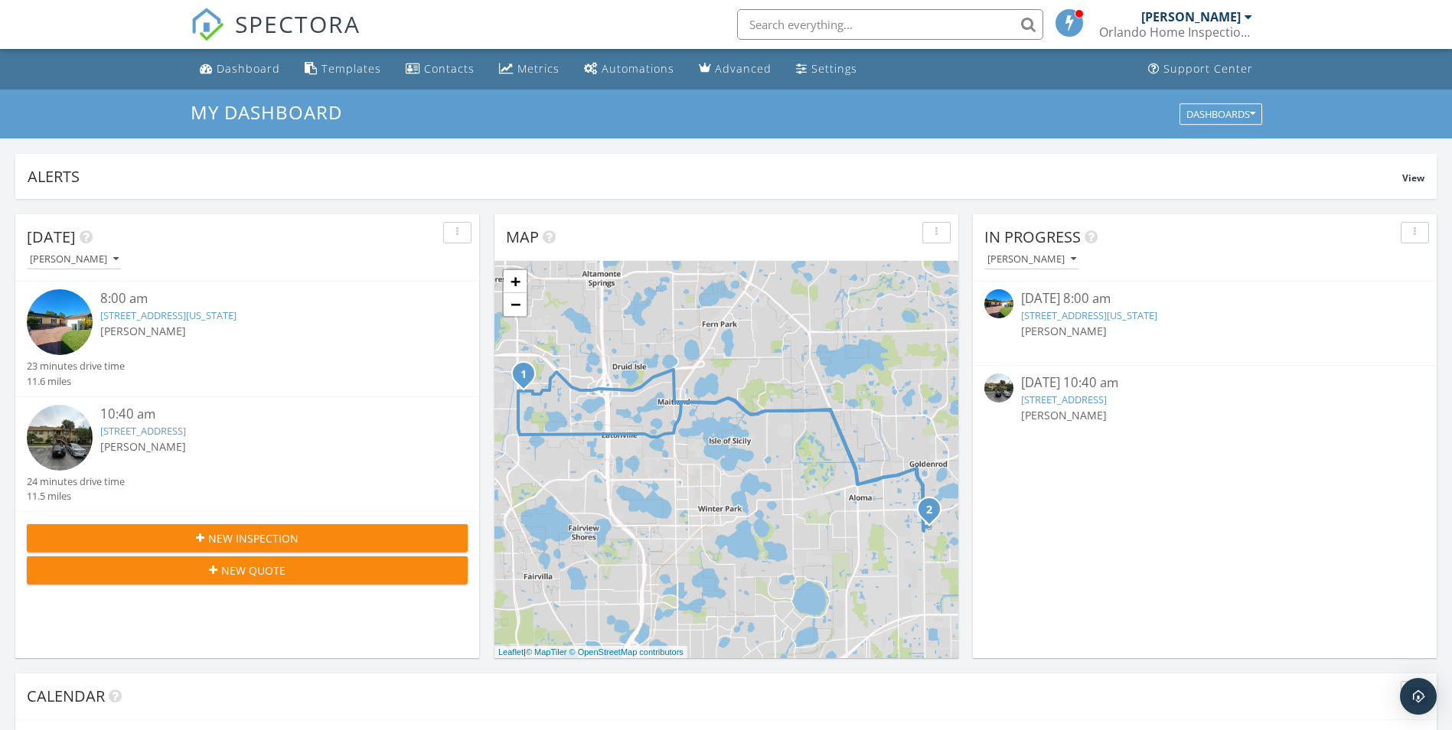
click at [155, 429] on link "3651 N Goldenrod Rd, Winter Park, FL 32792" at bounding box center [143, 431] width 86 height 14
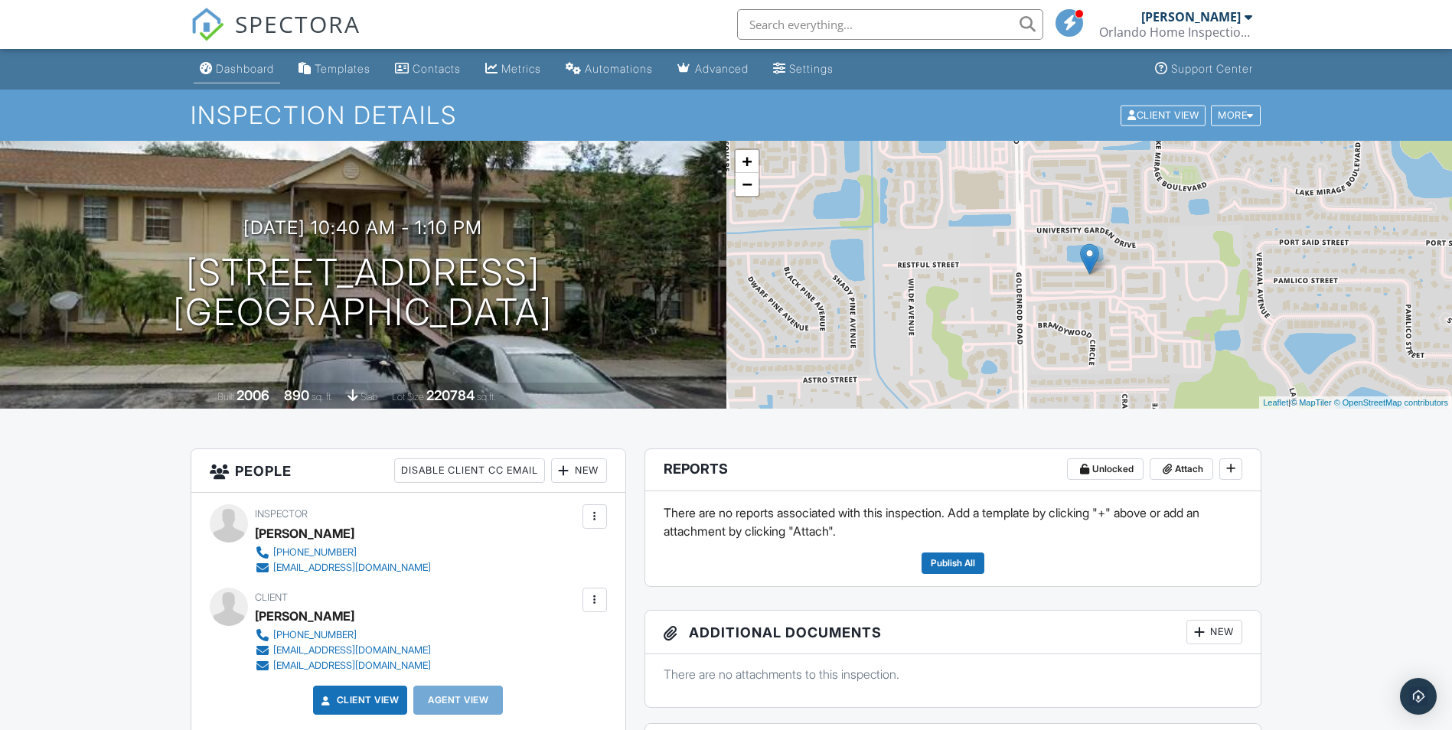
click at [241, 65] on div "Dashboard" at bounding box center [245, 68] width 58 height 13
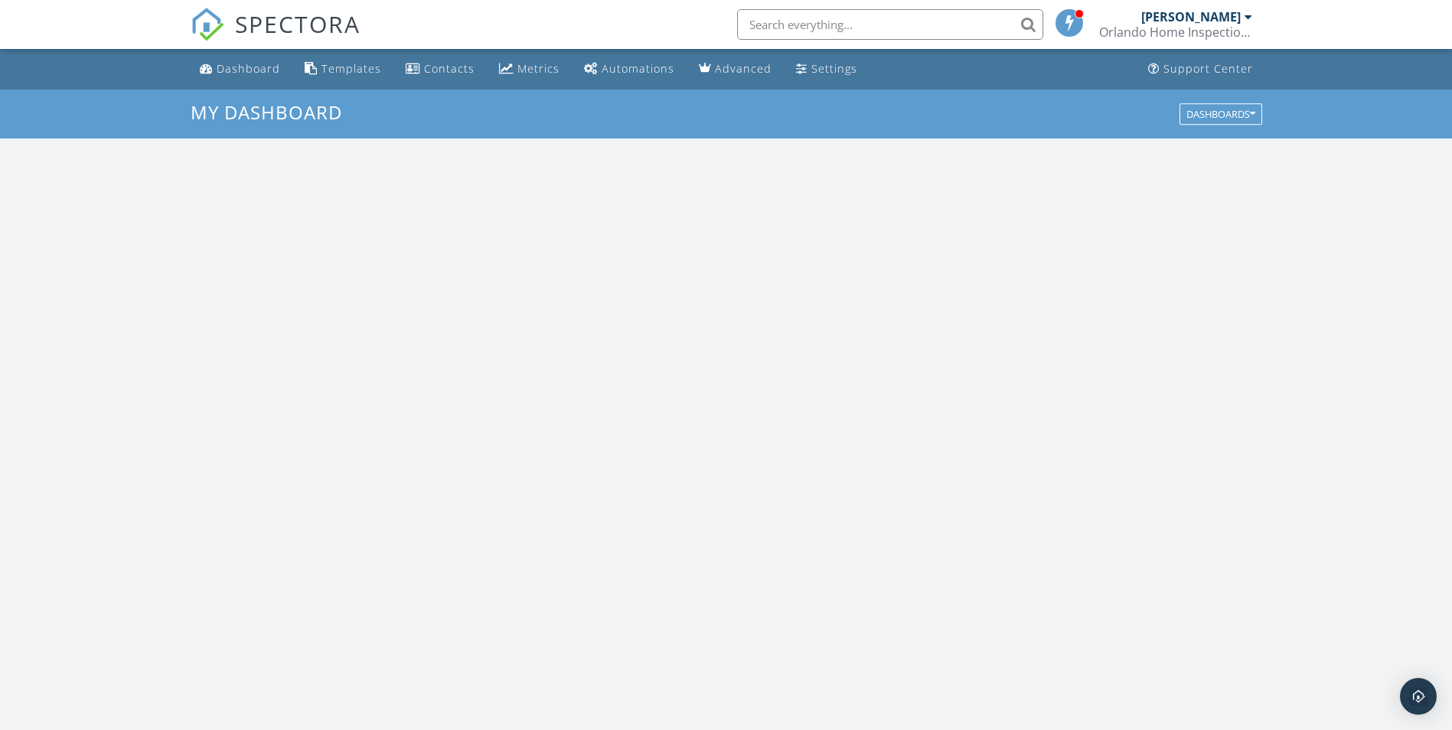
scroll to position [1417, 1476]
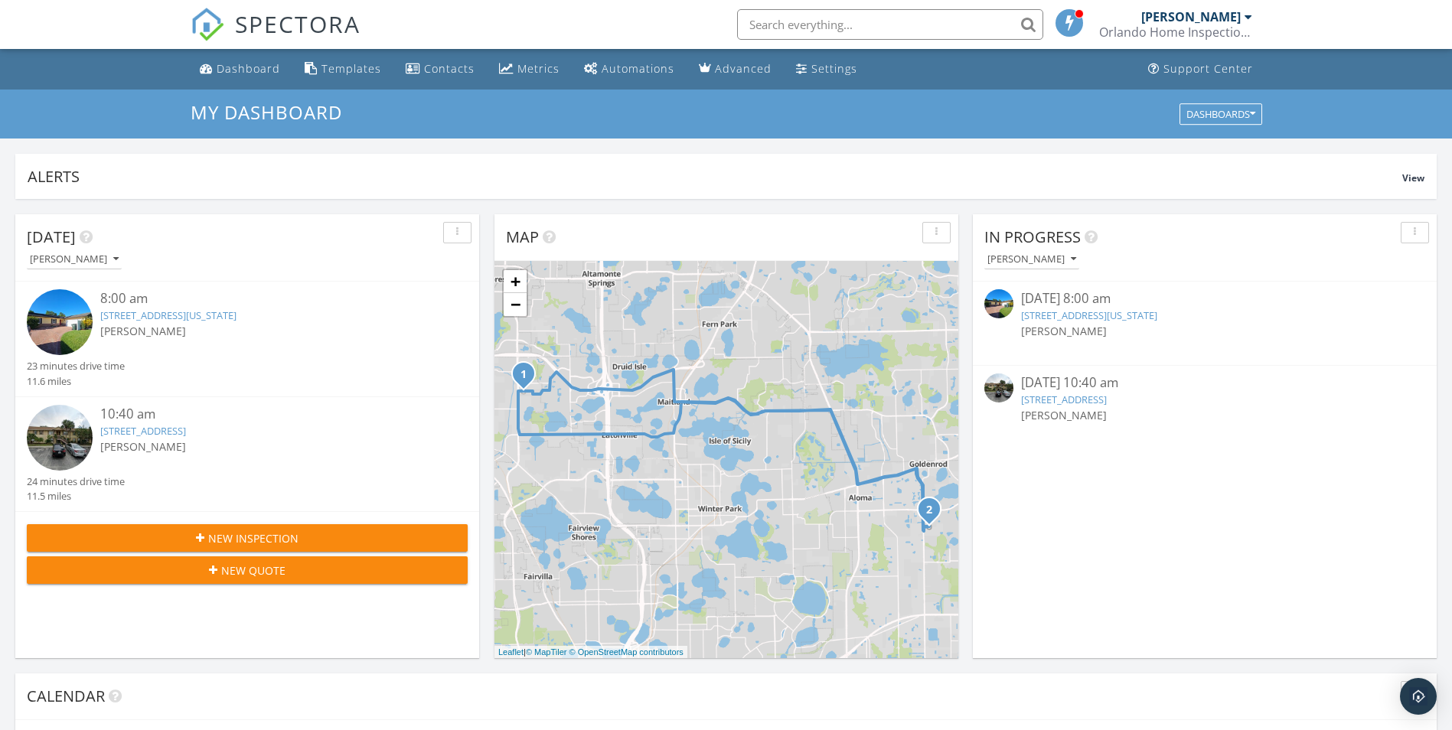
click at [1101, 401] on link "3651 N Goldenrod Rd, Winter Park, FL 32792" at bounding box center [1064, 400] width 86 height 14
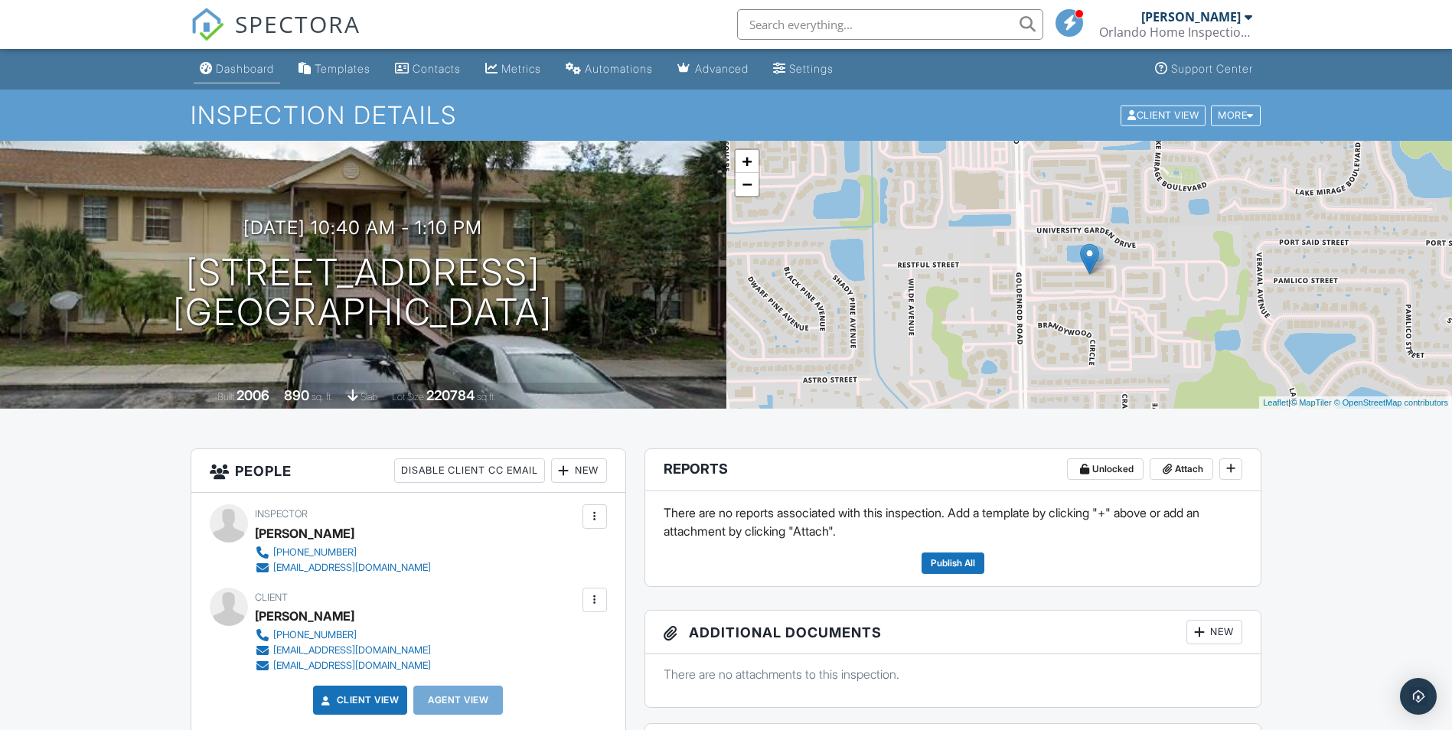
click at [255, 65] on div "Dashboard" at bounding box center [245, 68] width 58 height 13
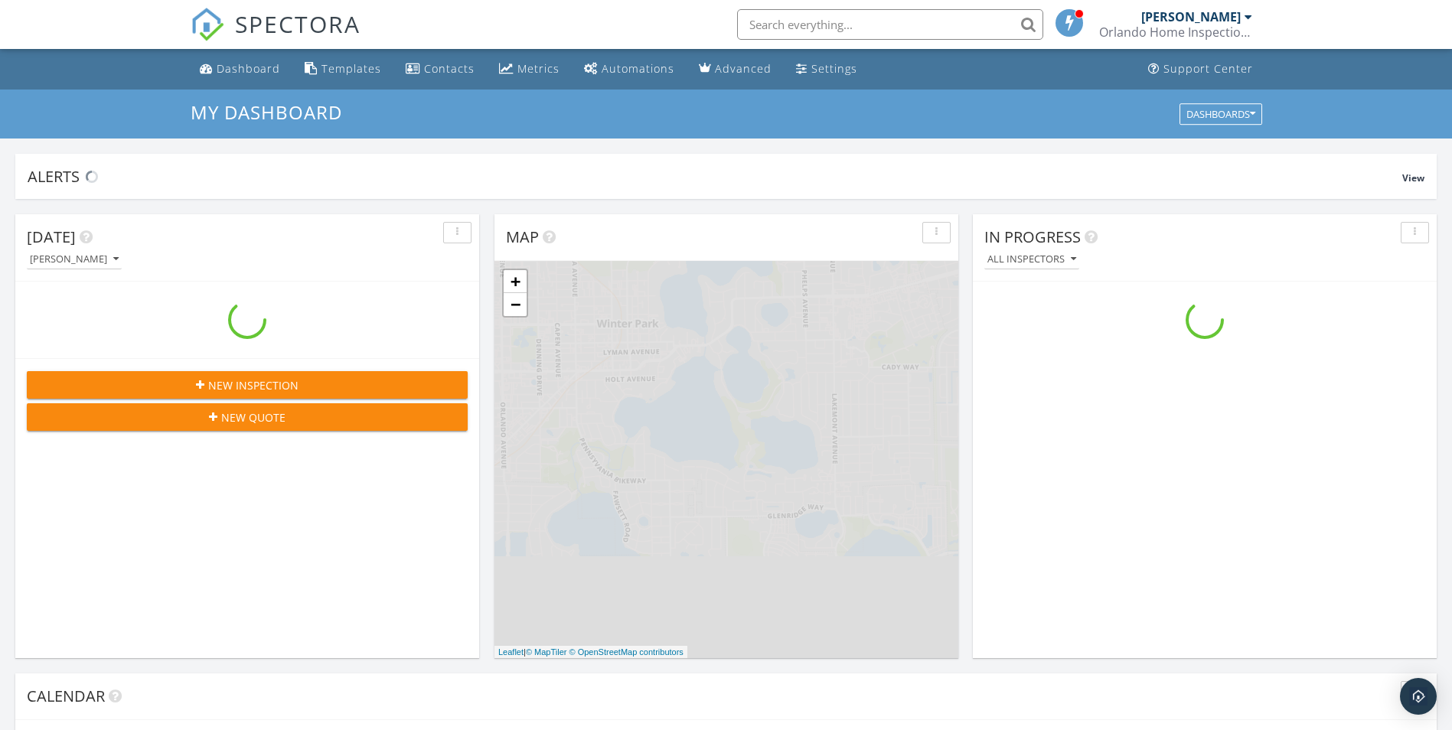
scroll to position [1417, 1476]
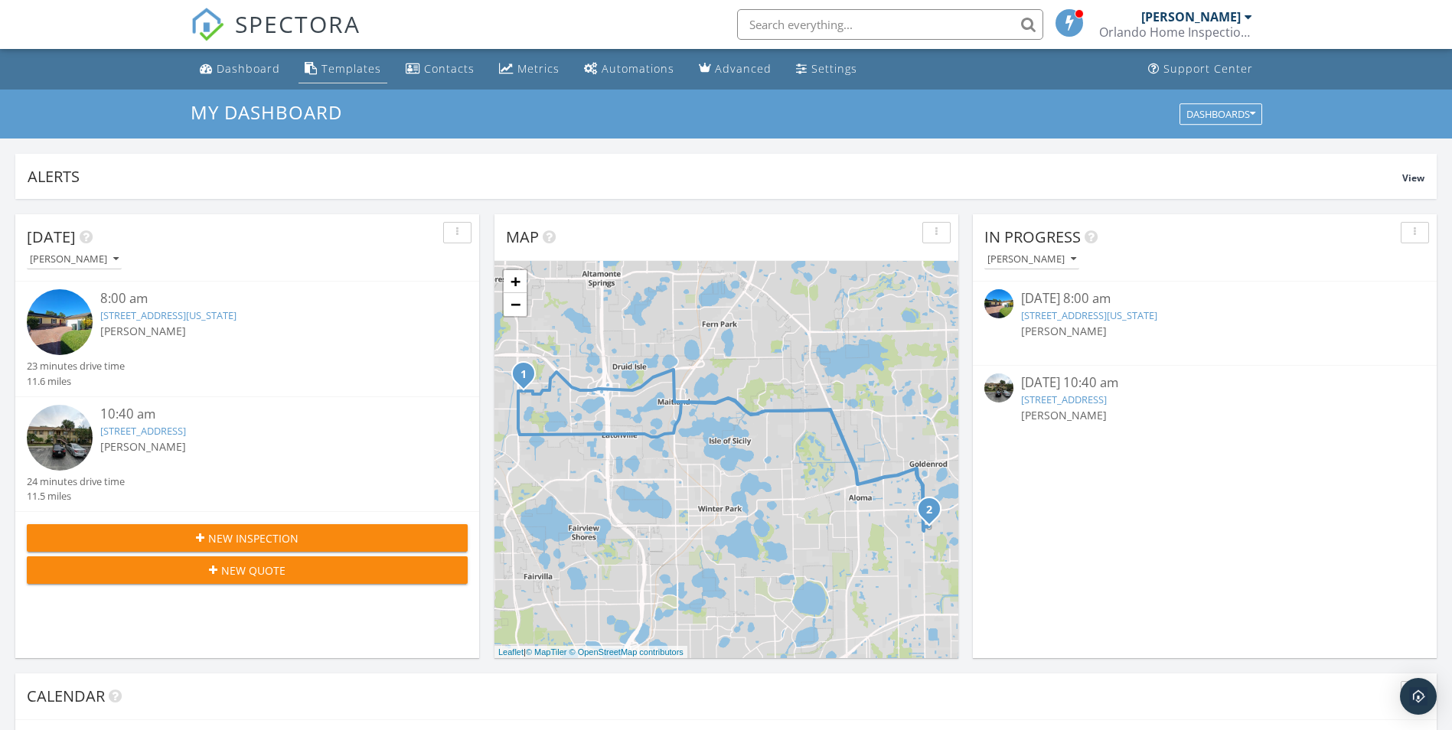
click at [338, 67] on div "Templates" at bounding box center [351, 68] width 60 height 15
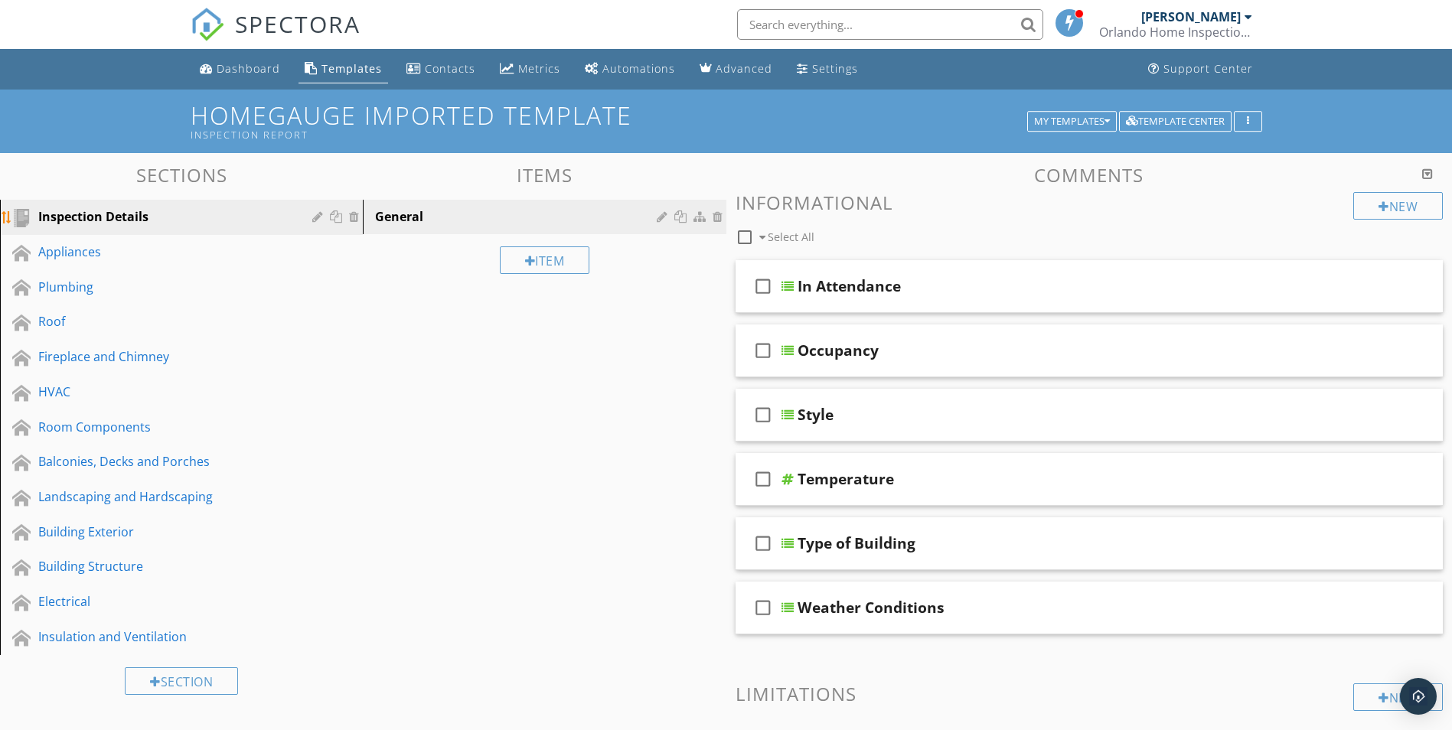
click at [187, 216] on div "Inspection Details" at bounding box center [164, 216] width 252 height 18
click at [834, 357] on div "Occupancy" at bounding box center [838, 350] width 81 height 18
click at [1366, 348] on div at bounding box center [1363, 349] width 15 height 15
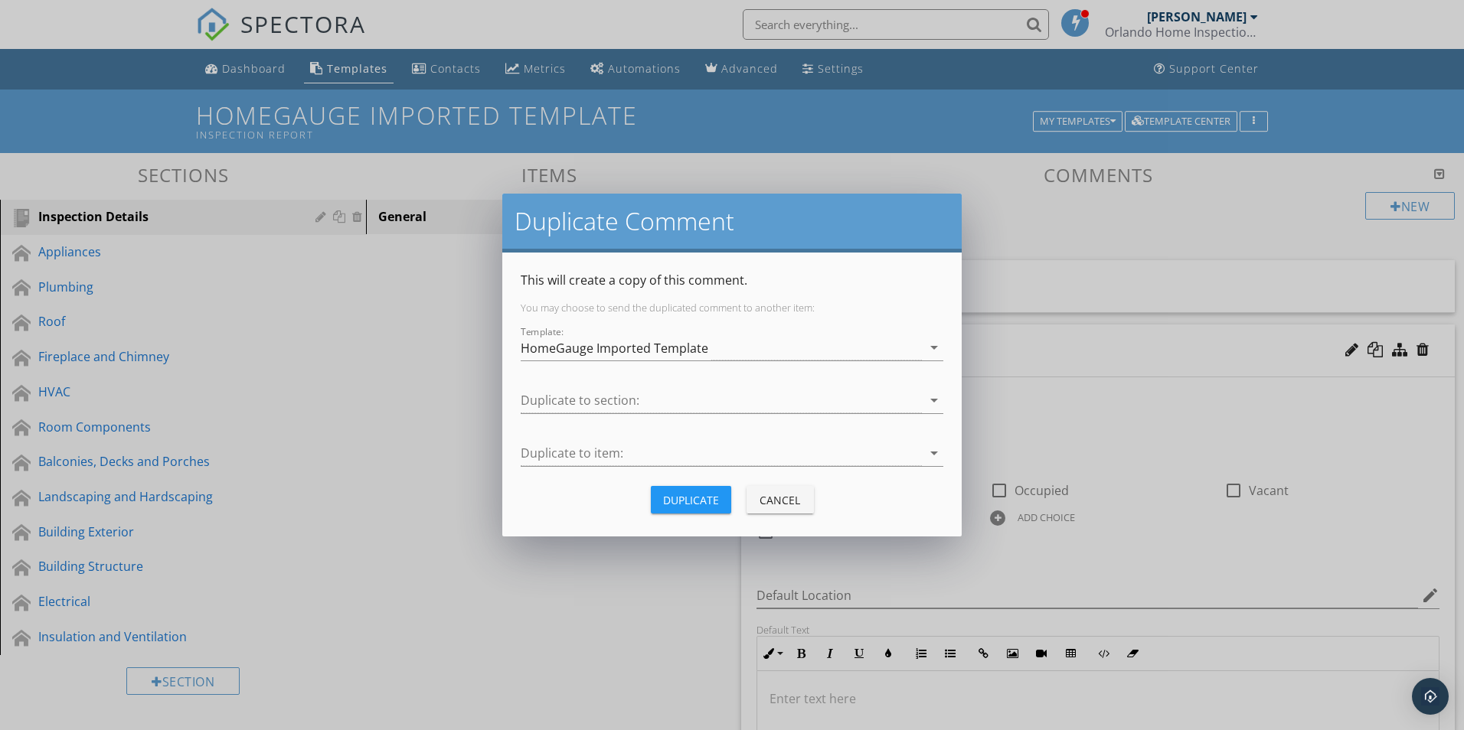
click at [775, 496] on div "Cancel" at bounding box center [780, 500] width 43 height 16
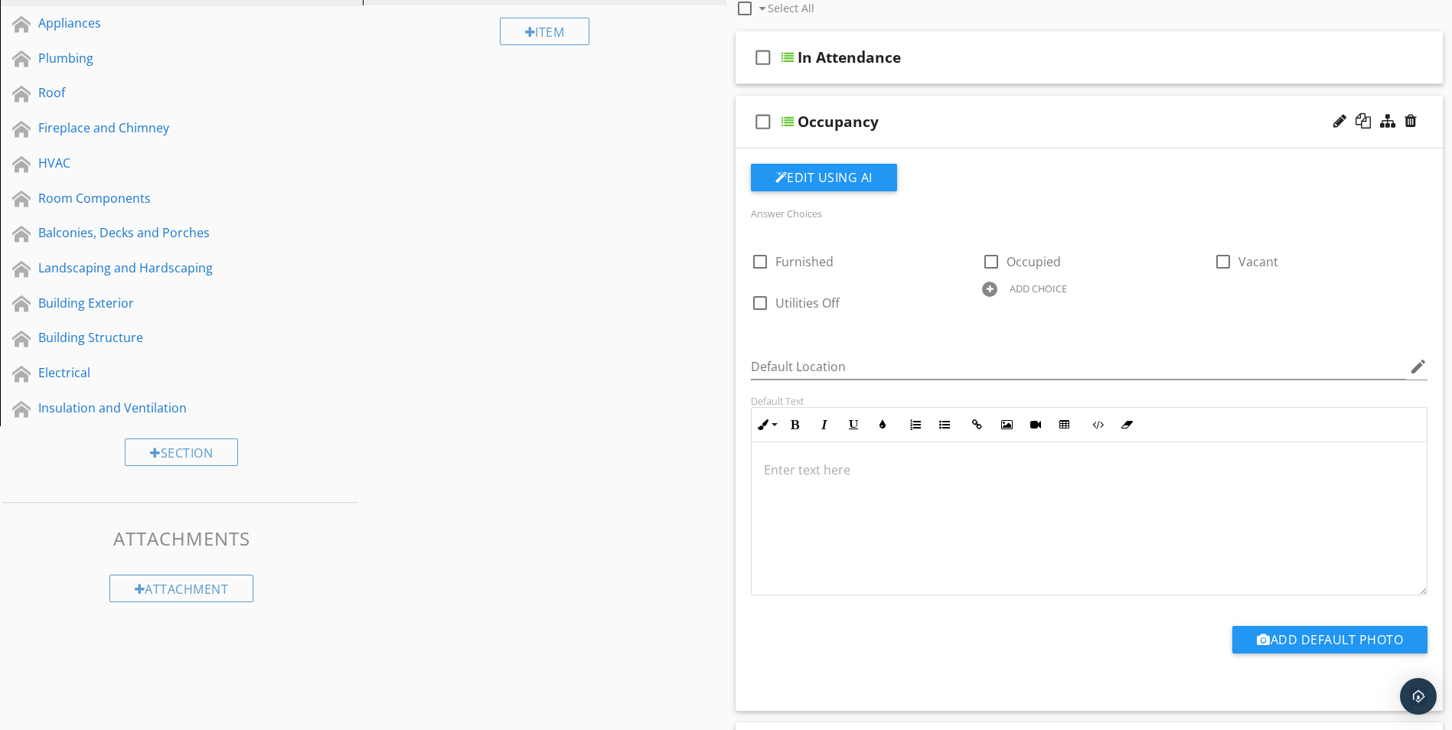
scroll to position [230, 0]
click at [986, 258] on div at bounding box center [991, 261] width 26 height 26
checkbox input "true"
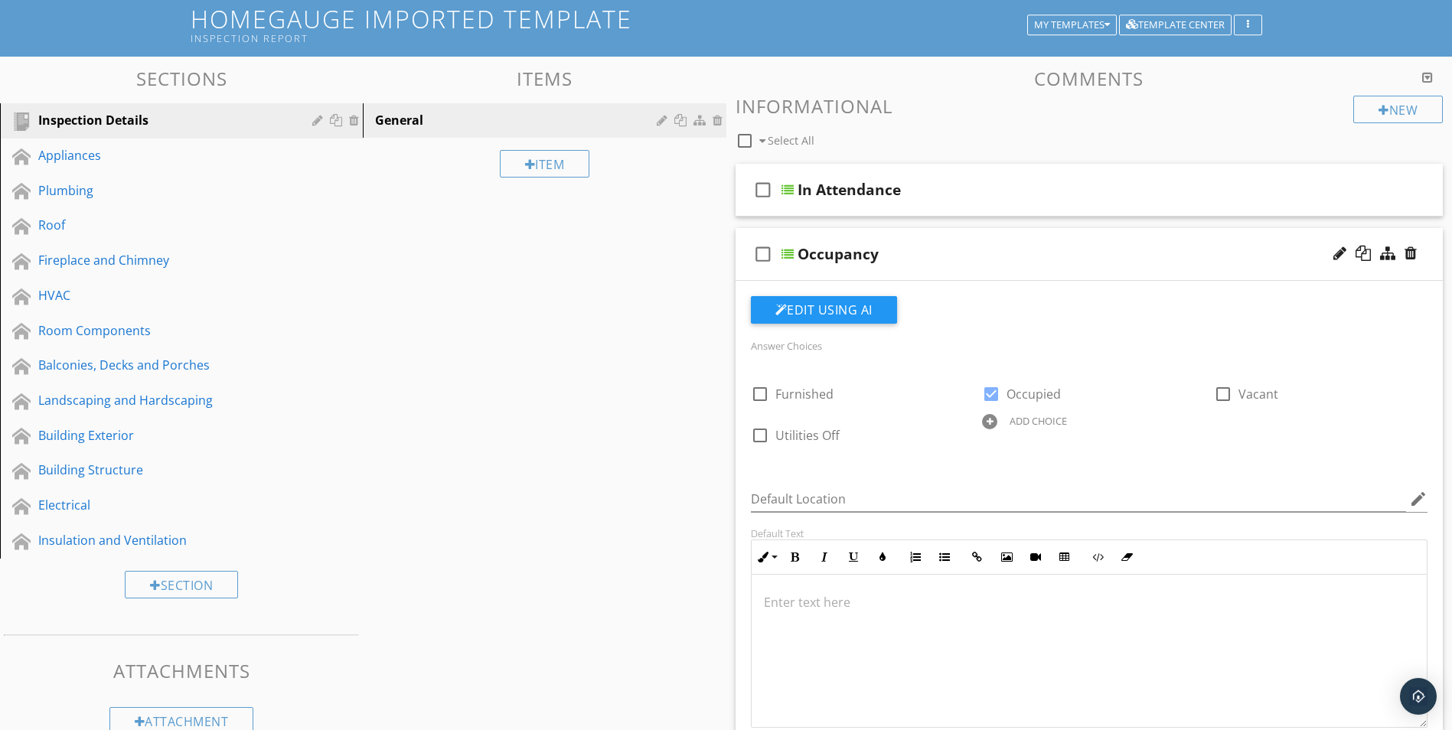
scroll to position [0, 0]
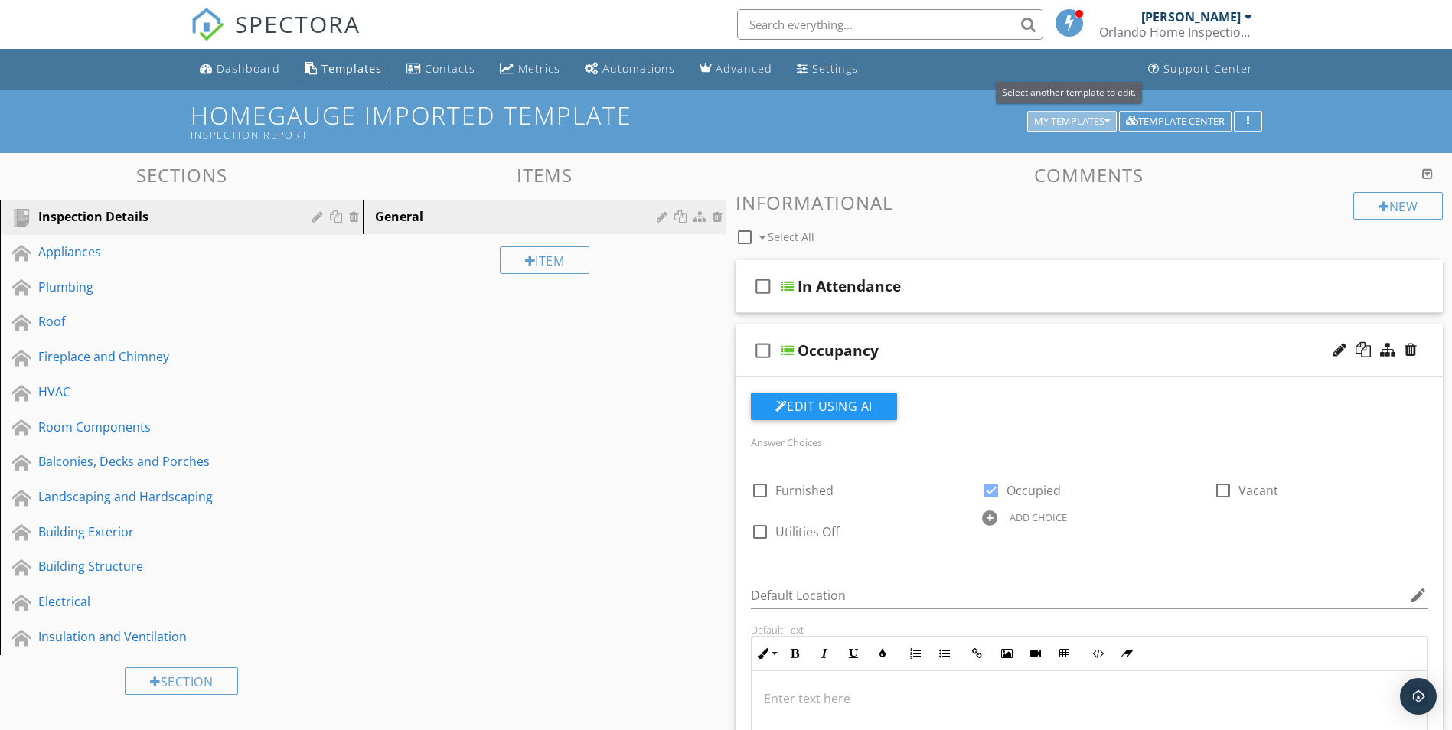
click at [1112, 122] on button "My Templates" at bounding box center [1072, 121] width 90 height 21
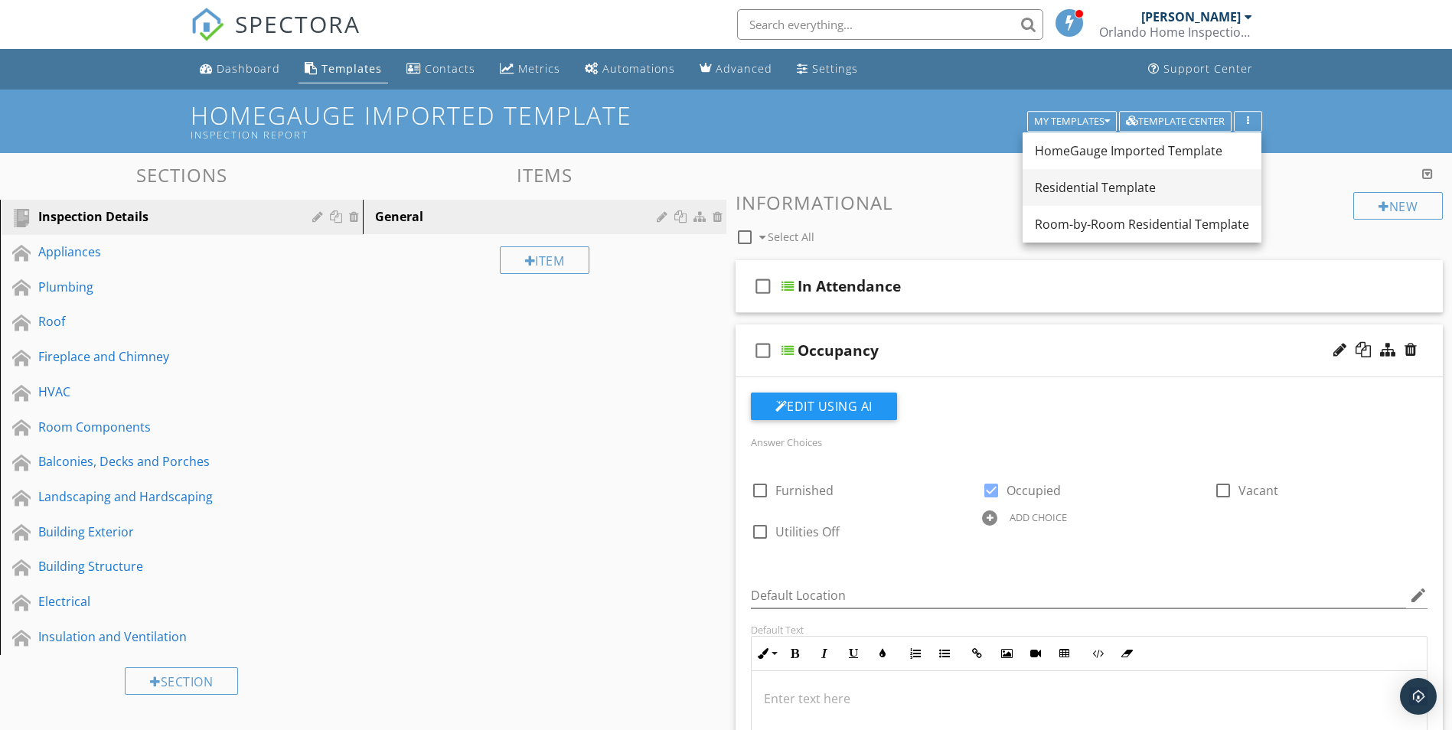
click at [1078, 186] on div "Residential Template" at bounding box center [1142, 187] width 214 height 18
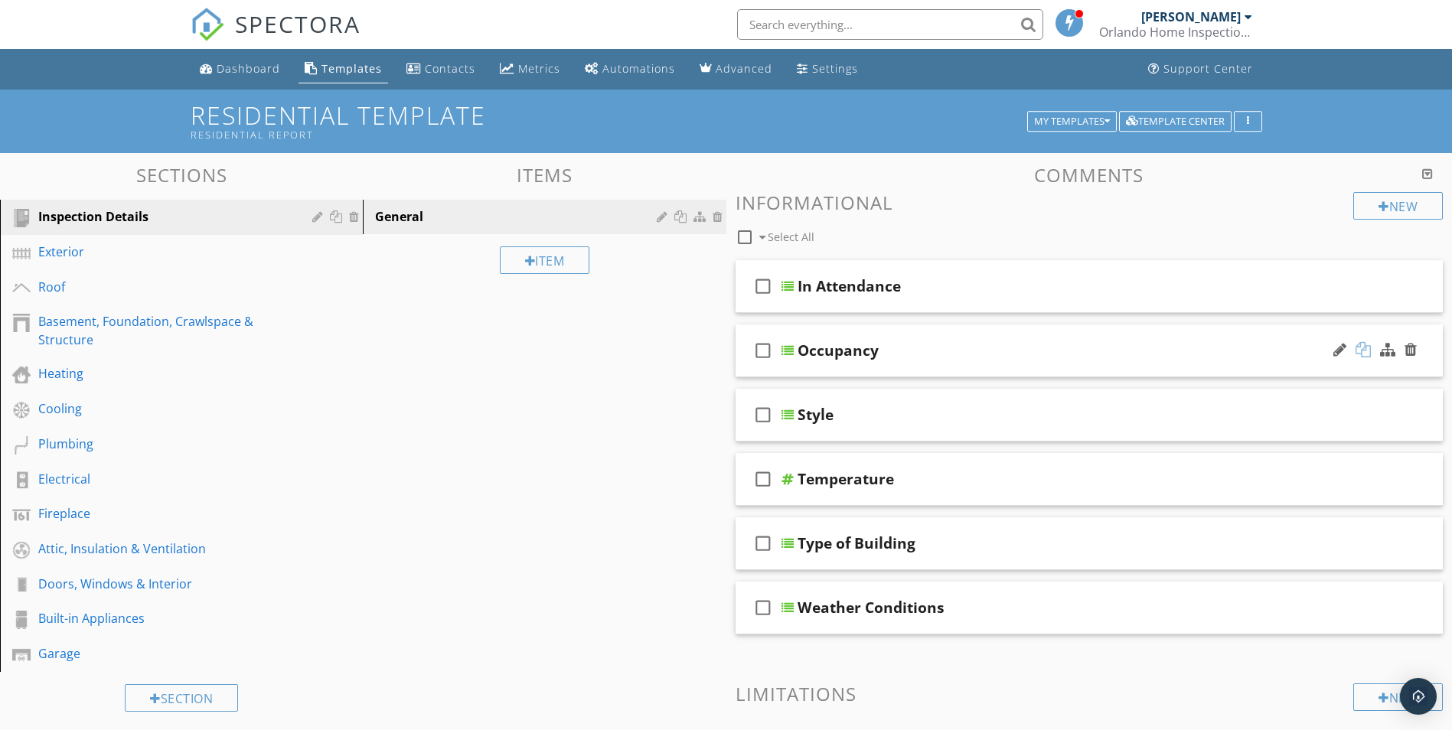
click at [1363, 348] on div at bounding box center [1363, 349] width 15 height 15
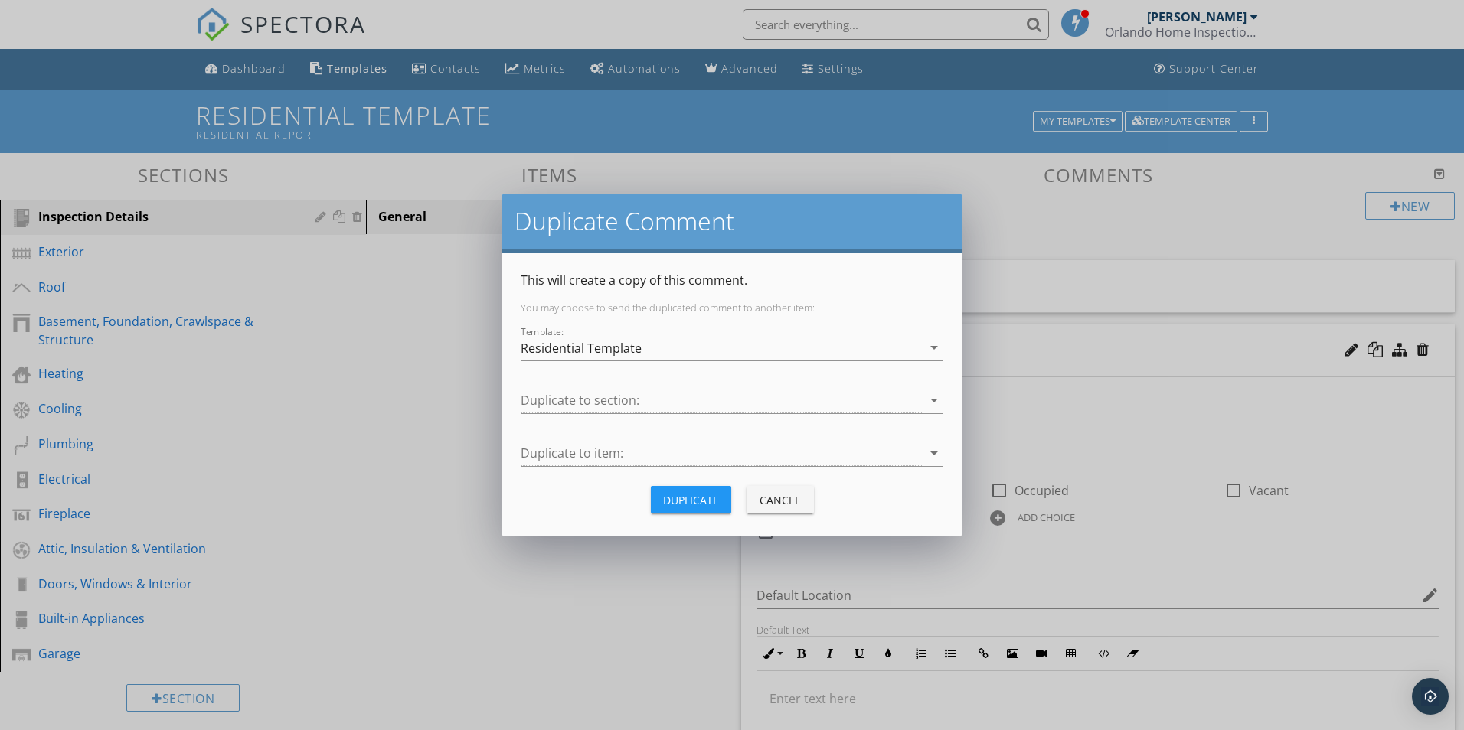
click at [770, 498] on div "Cancel" at bounding box center [780, 500] width 43 height 16
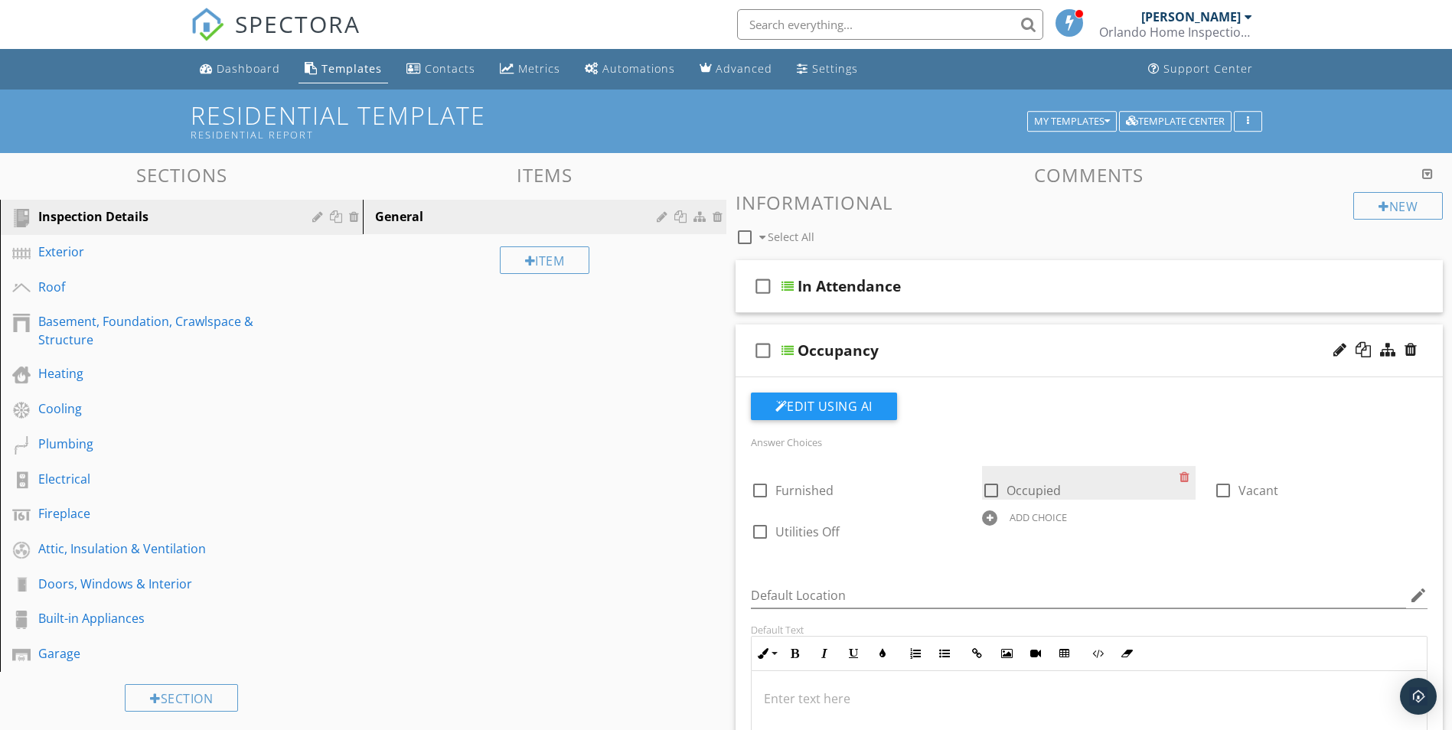
click at [991, 485] on div at bounding box center [991, 491] width 26 height 26
checkbox input "true"
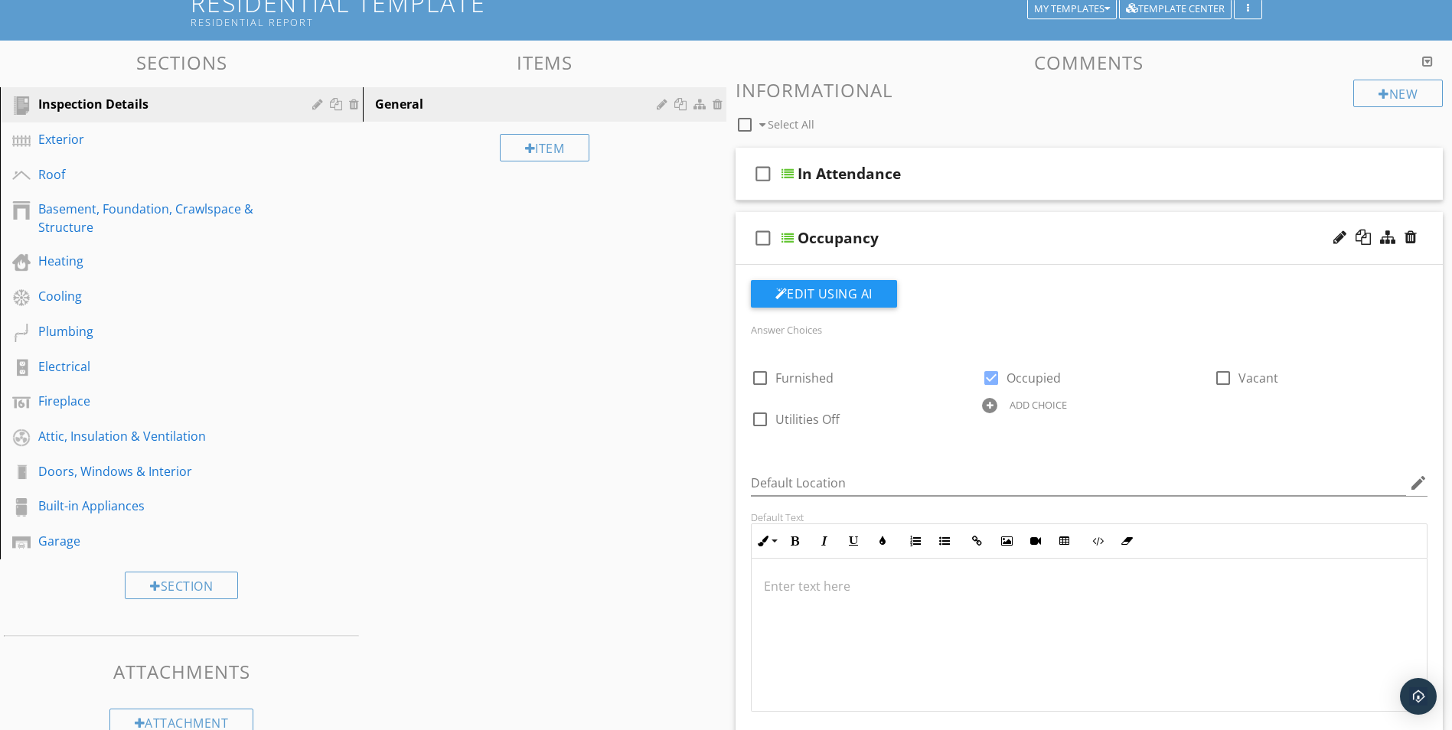
scroll to position [153, 0]
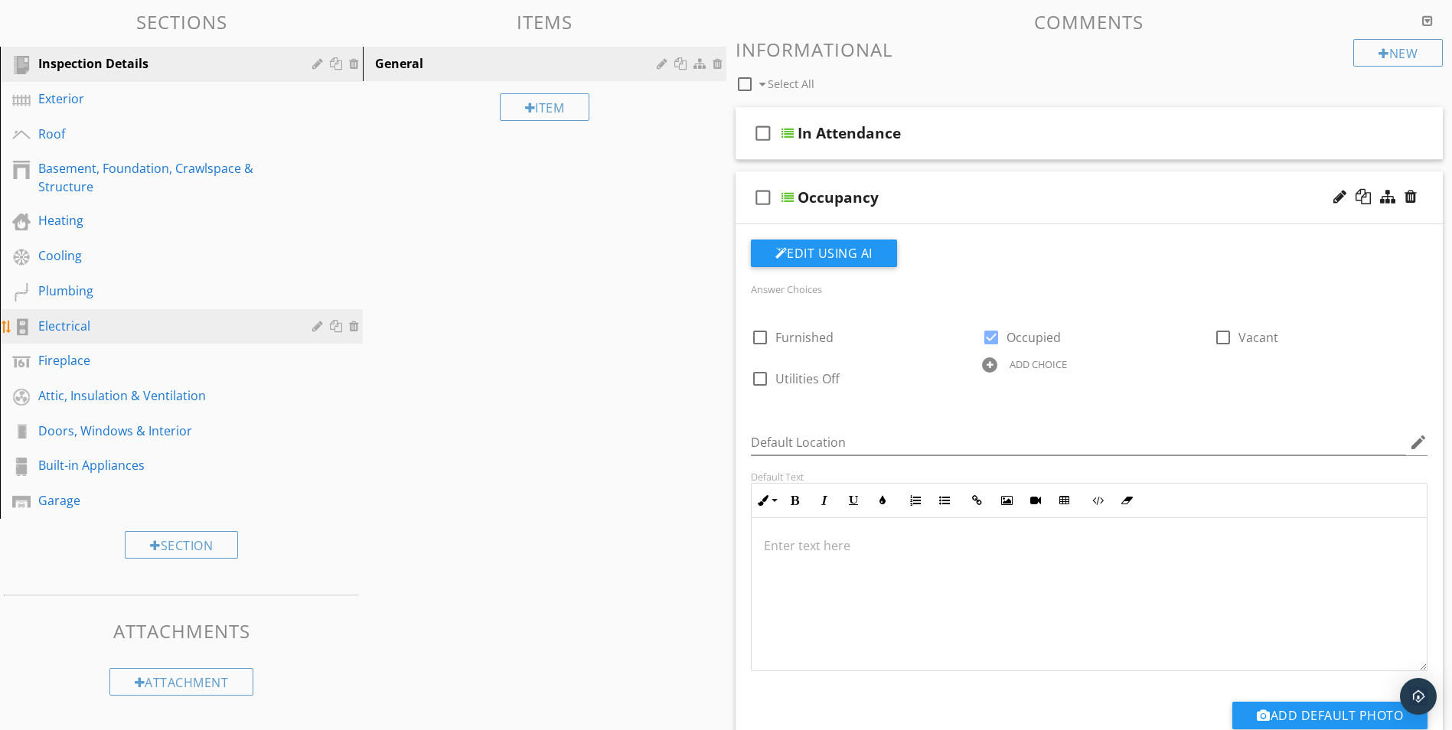
click at [93, 324] on div "Electrical" at bounding box center [164, 326] width 252 height 18
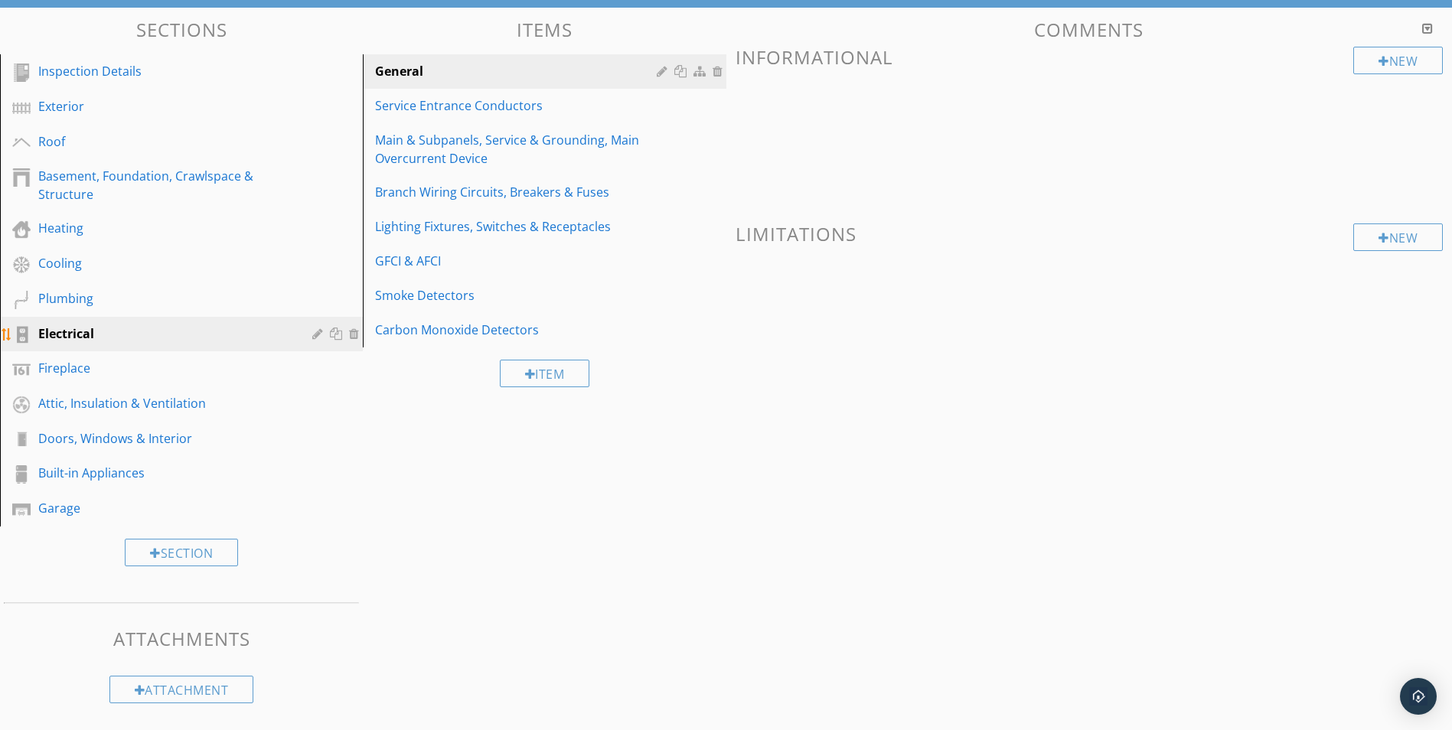
scroll to position [145, 0]
click at [431, 264] on div "GFCI & AFCI" at bounding box center [518, 261] width 286 height 18
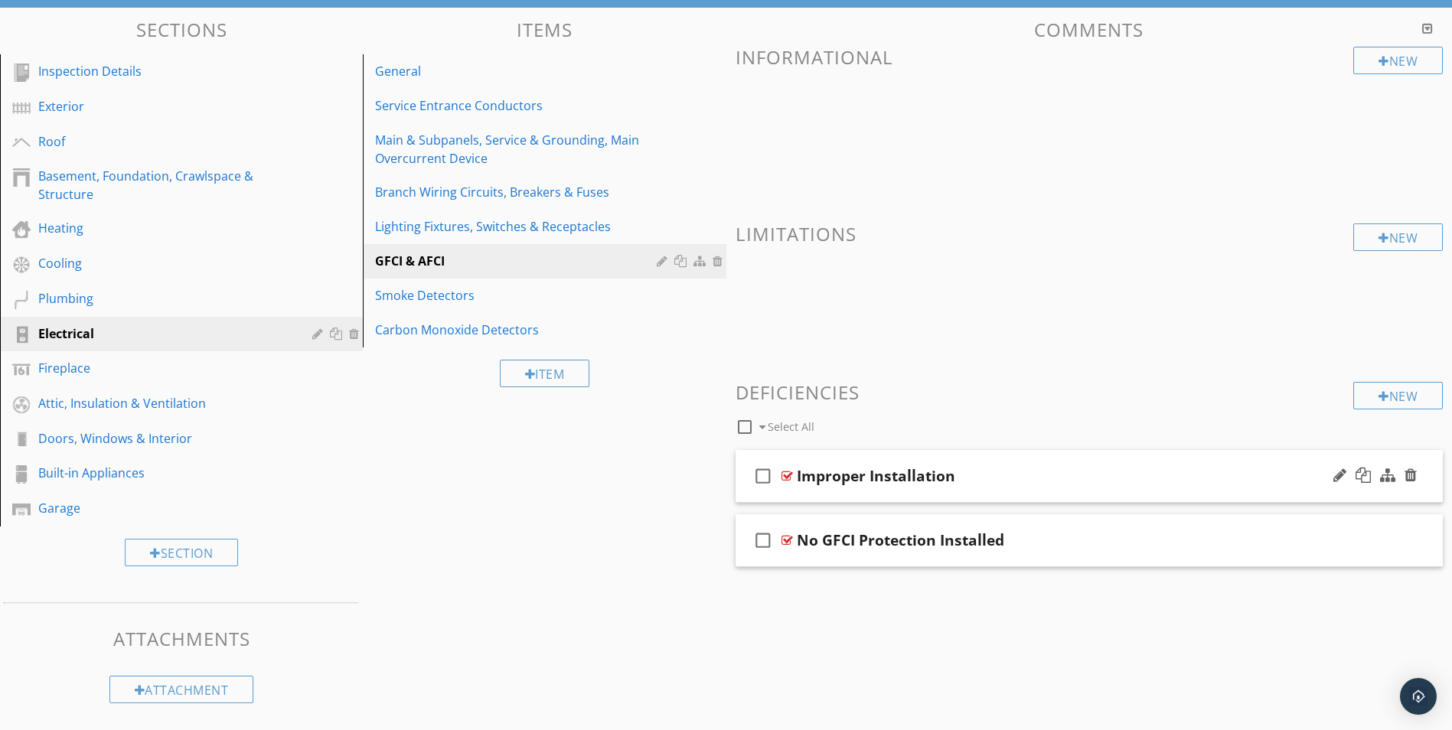
click at [837, 475] on div "Improper Installation" at bounding box center [876, 476] width 158 height 18
click at [762, 475] on icon "check_box_outline_blank" at bounding box center [763, 476] width 24 height 37
click at [762, 475] on icon "check_box" at bounding box center [763, 476] width 24 height 37
click at [762, 475] on icon "check_box_outline_blank" at bounding box center [763, 476] width 24 height 37
click at [1360, 477] on div at bounding box center [1363, 475] width 15 height 15
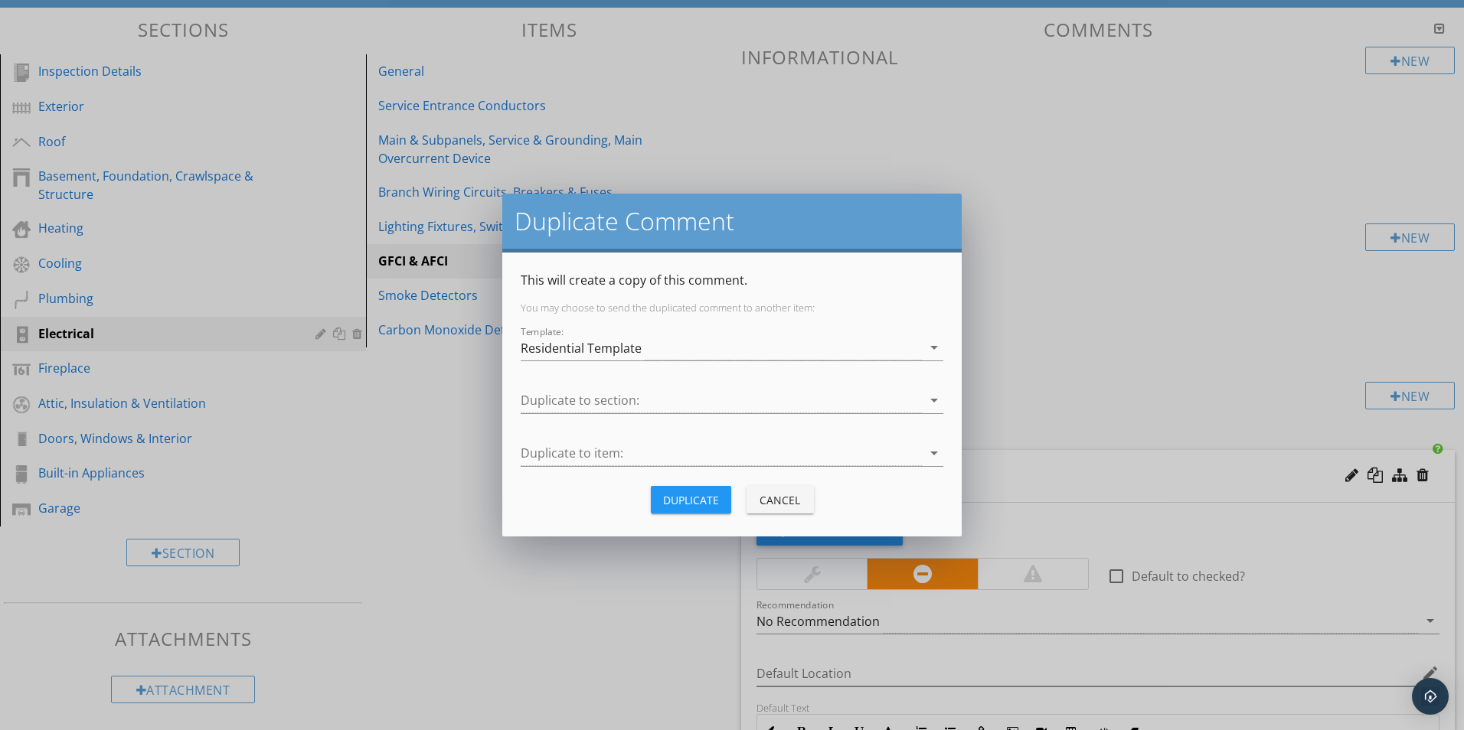
click at [792, 500] on div "Cancel" at bounding box center [780, 500] width 43 height 16
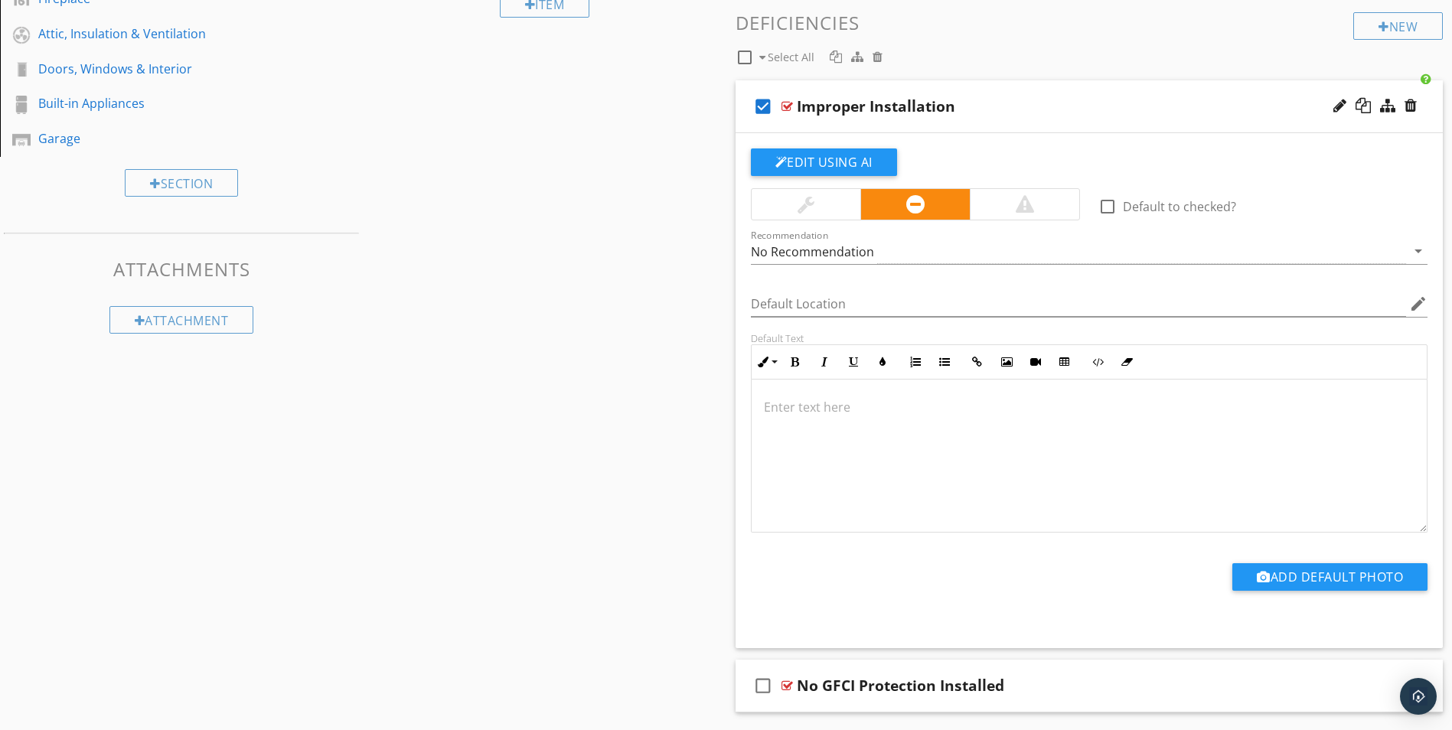
scroll to position [528, 0]
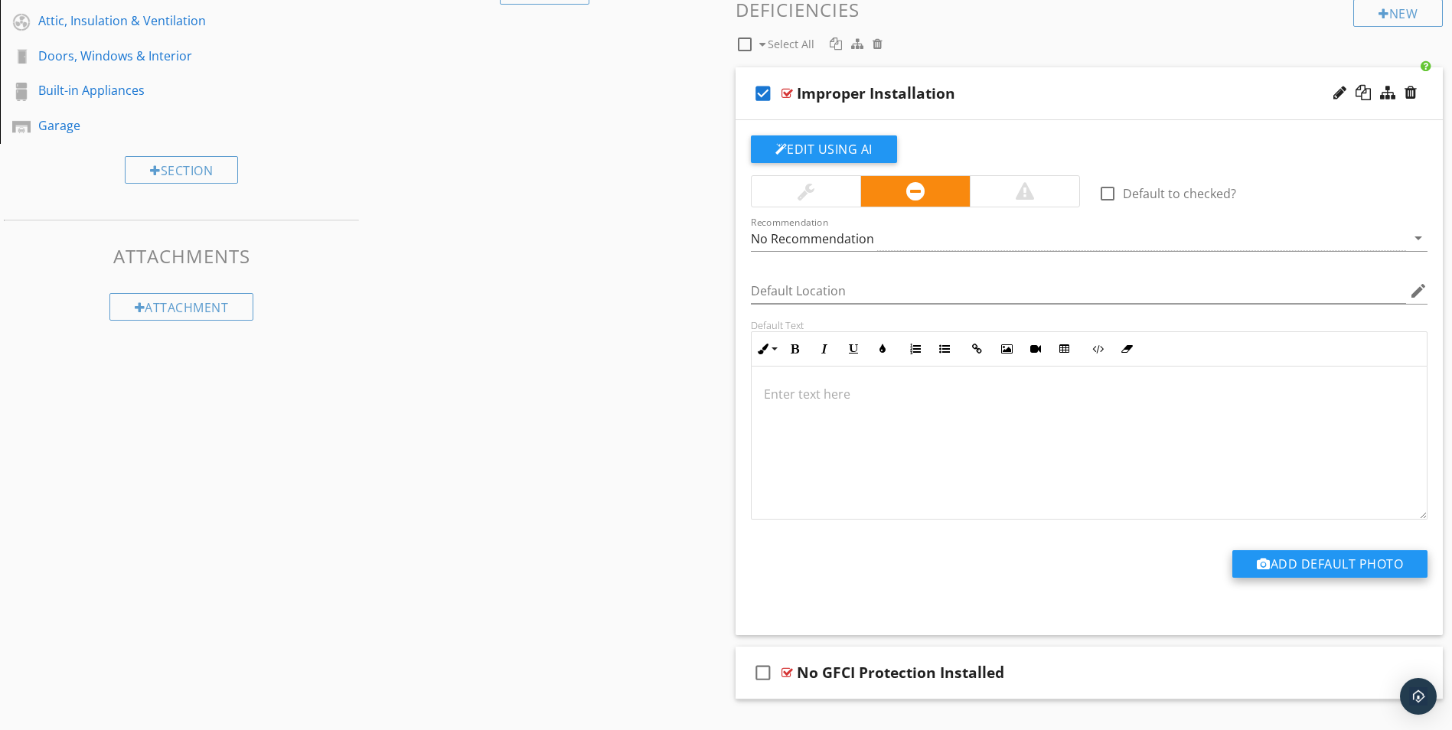
click at [1315, 551] on button "Add Default Photo" at bounding box center [1329, 564] width 195 height 28
click at [1307, 564] on div at bounding box center [732, 365] width 1464 height 730
click at [1307, 564] on button "Add Default Photo" at bounding box center [1329, 564] width 195 height 28
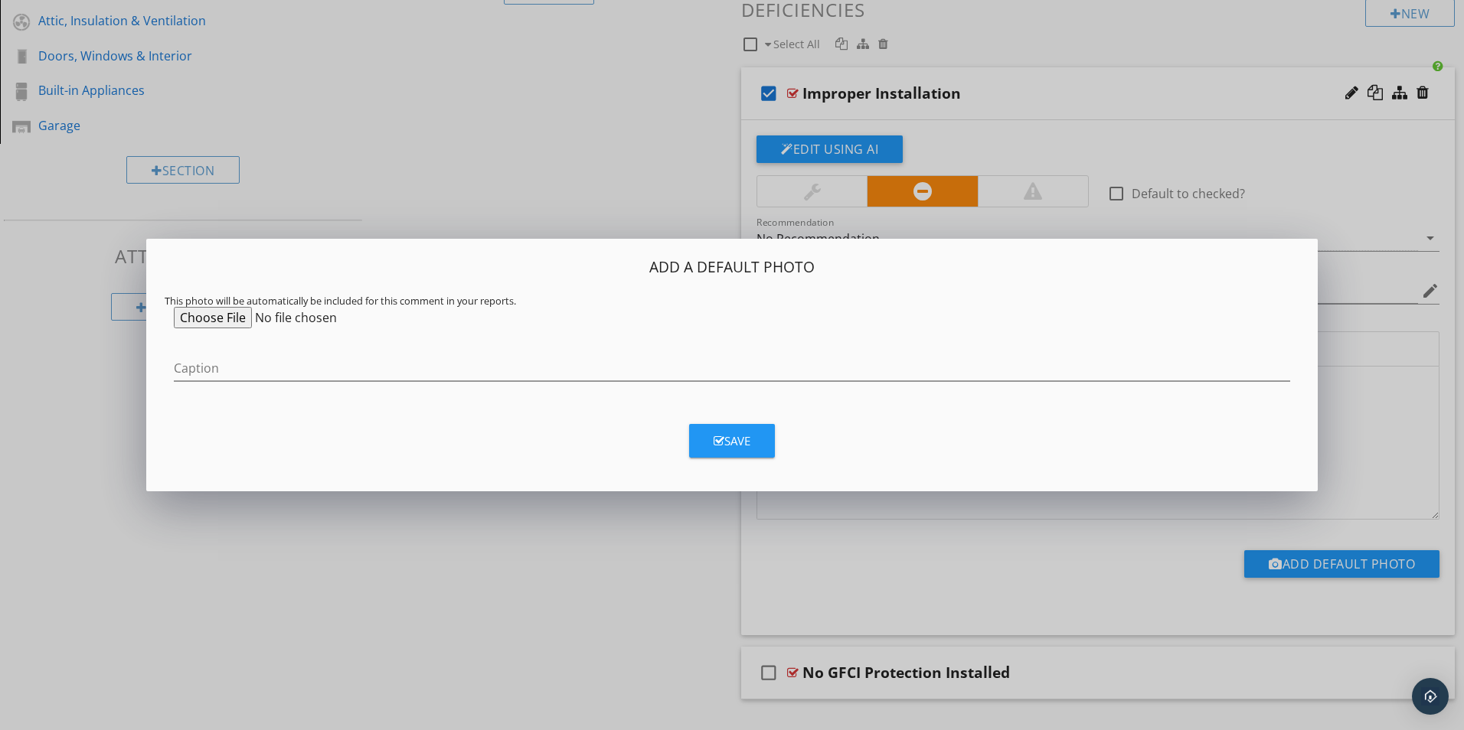
click at [205, 320] on input "file" at bounding box center [291, 317] width 234 height 21
type input "C:\fakepath\20250914_101728.jpg"
click at [718, 443] on icon "button" at bounding box center [718, 441] width 11 height 11
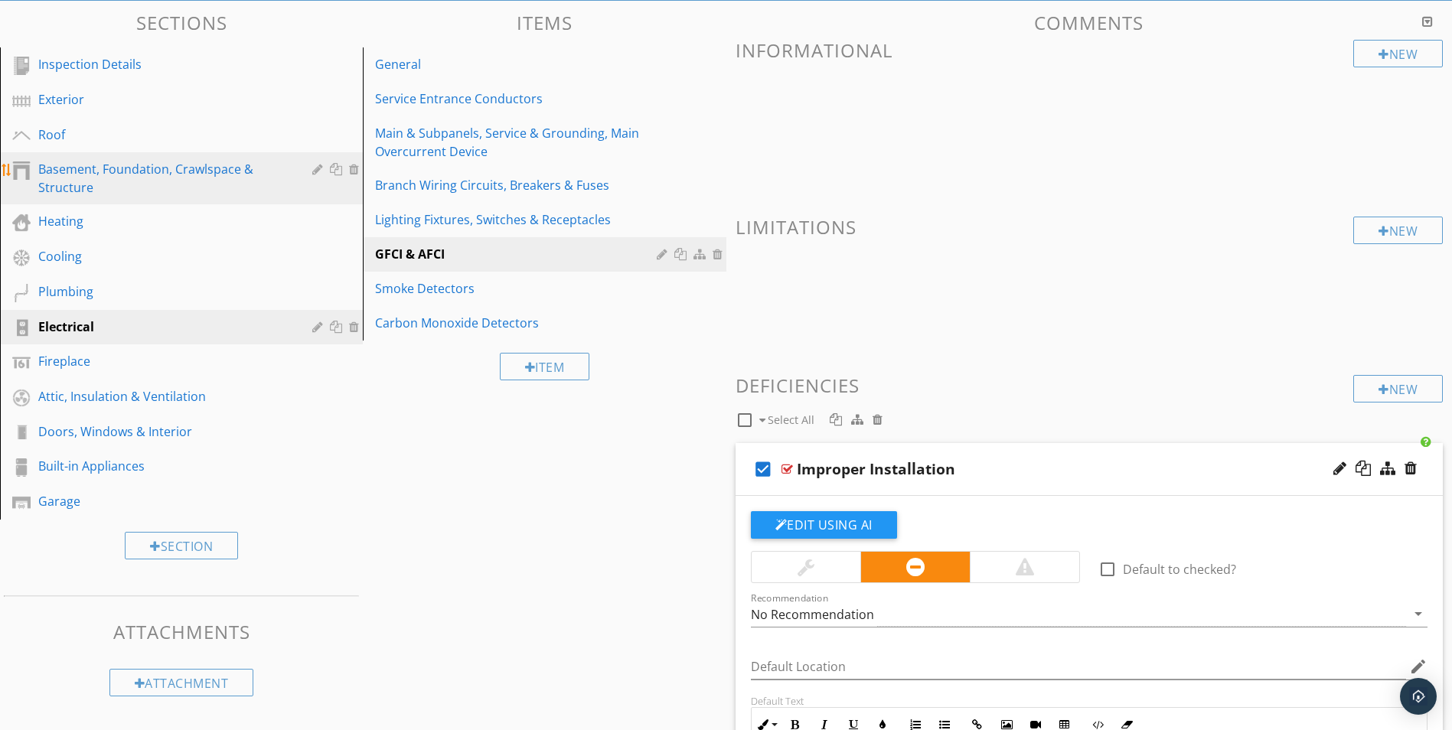
scroll to position [0, 0]
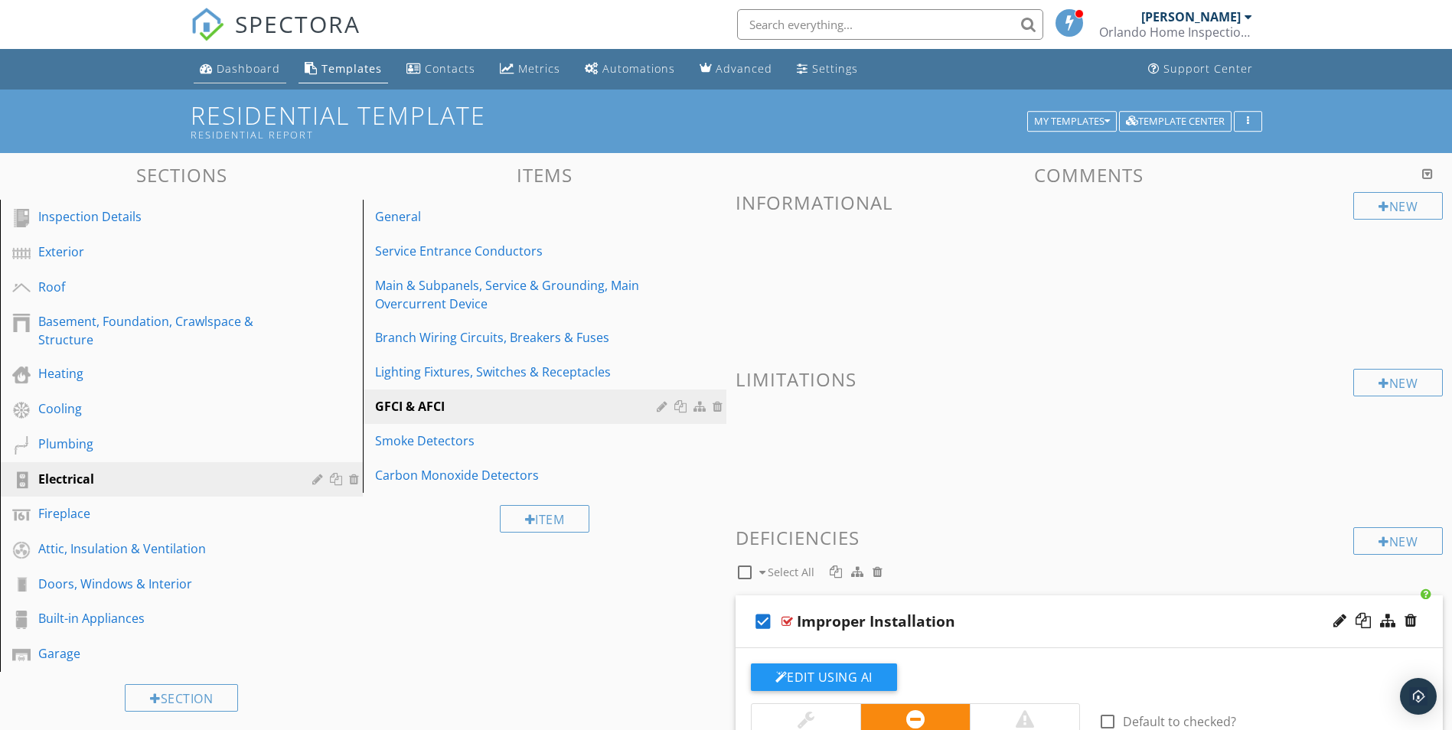
click at [240, 66] on div "Dashboard" at bounding box center [249, 68] width 64 height 15
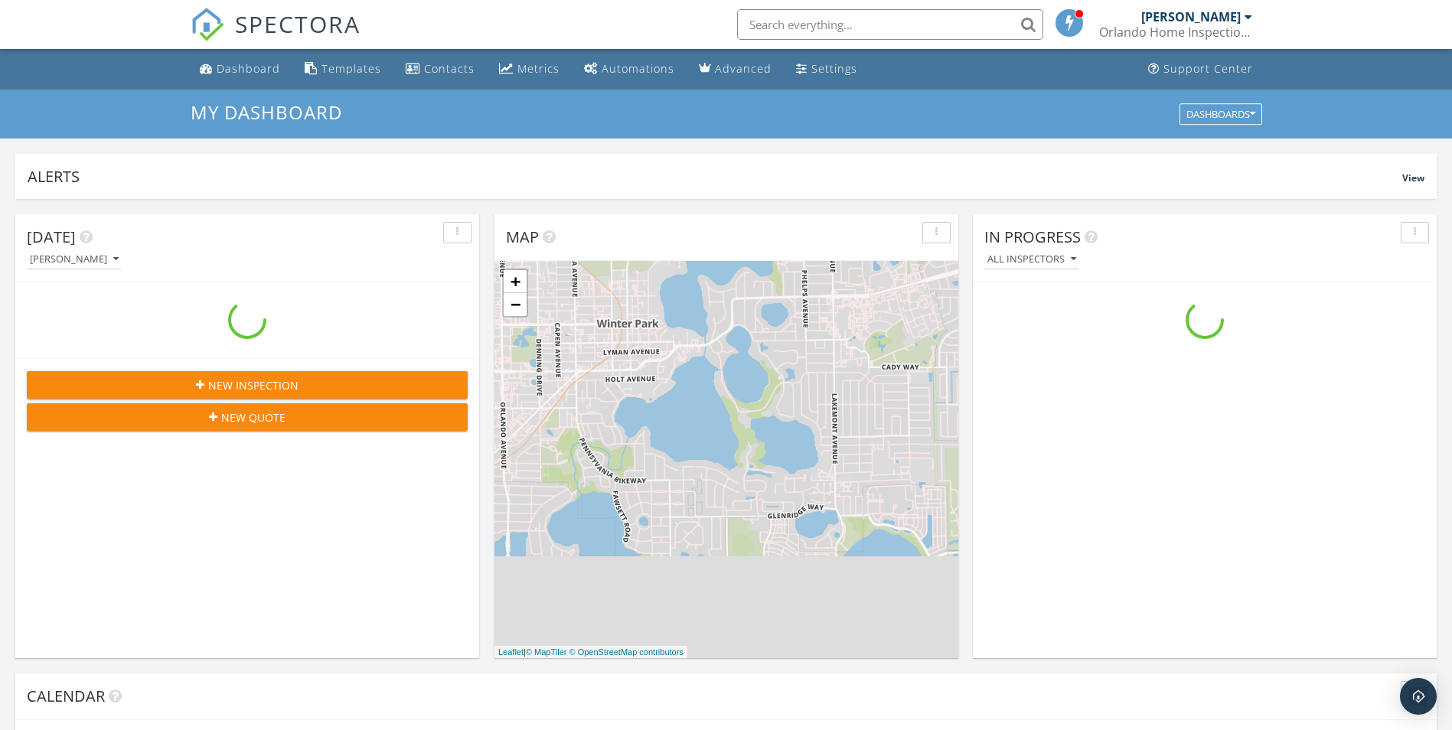
scroll to position [1417, 1476]
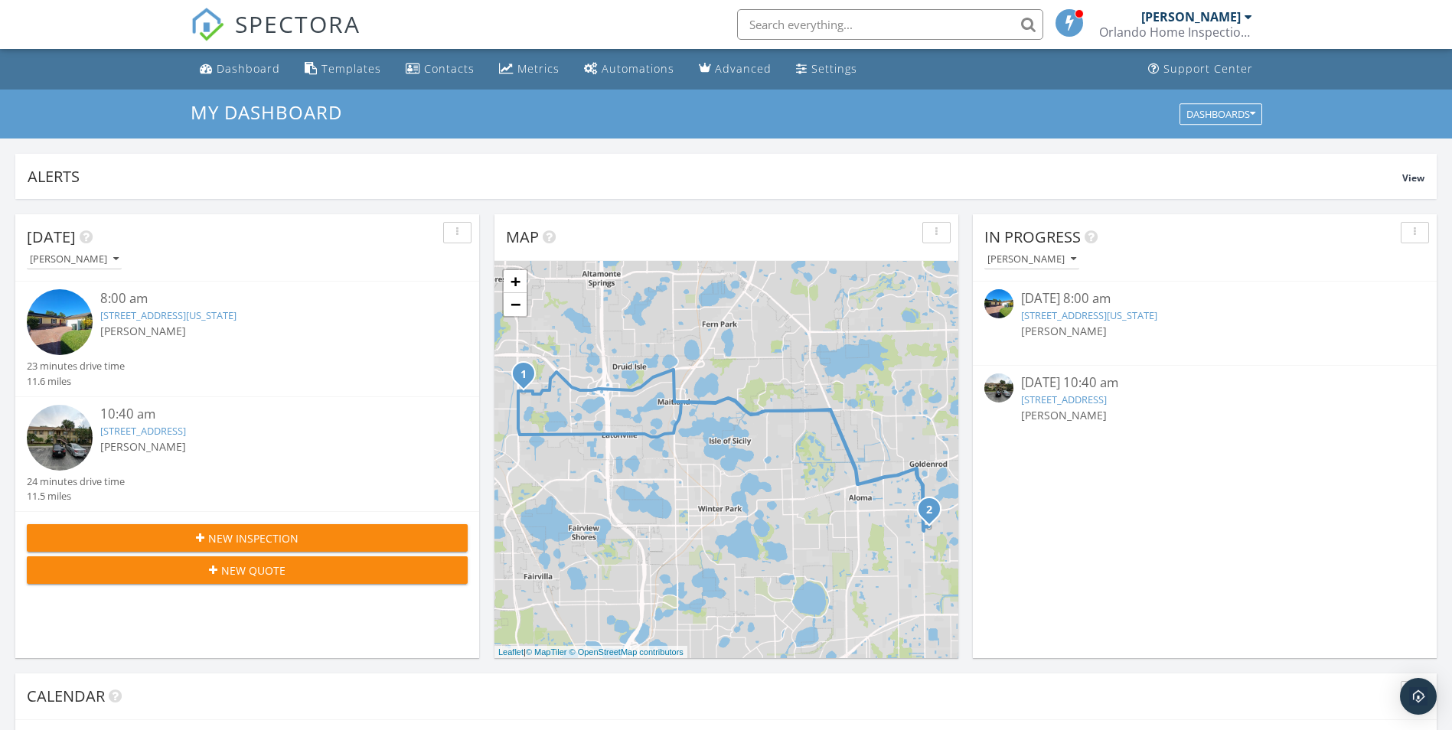
click at [1084, 387] on div "09/29/25 10:40 am" at bounding box center [1204, 383] width 367 height 19
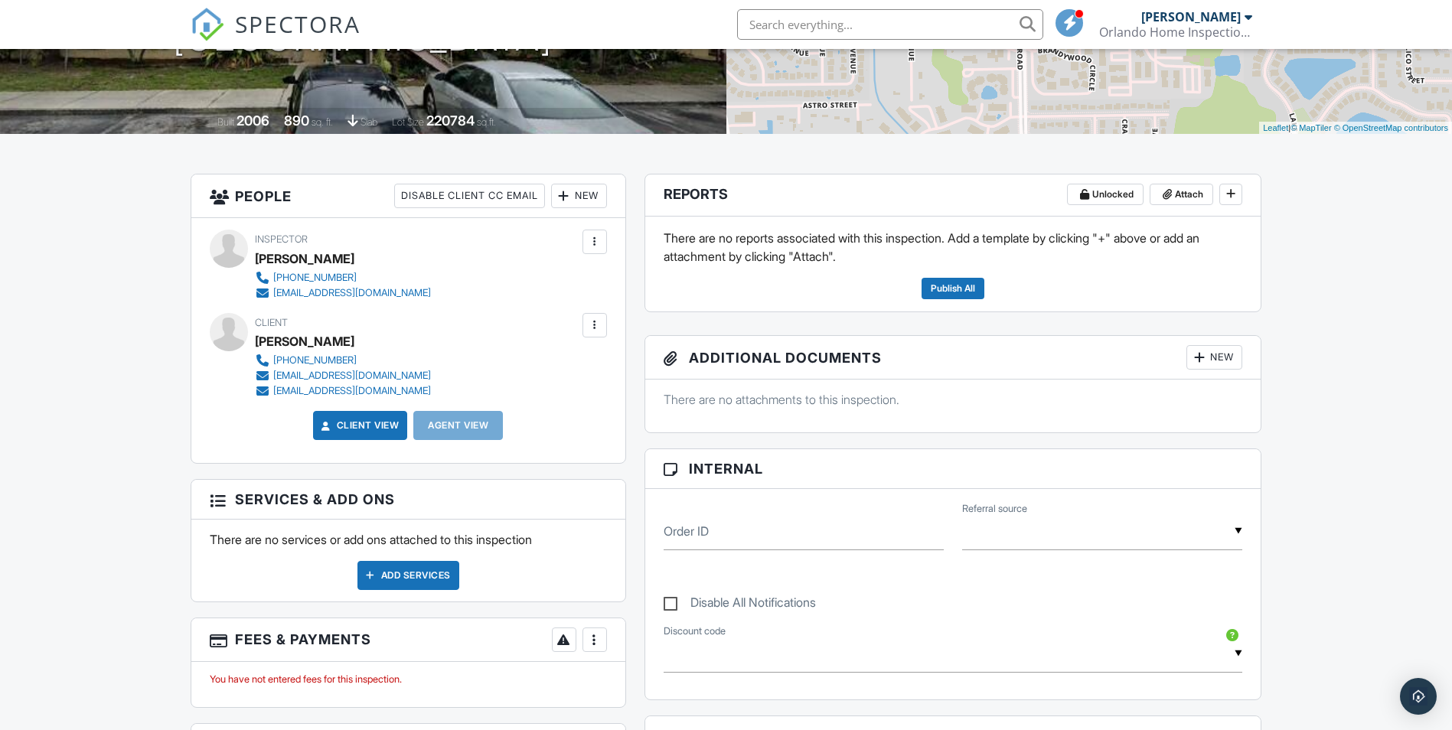
scroll to position [174, 0]
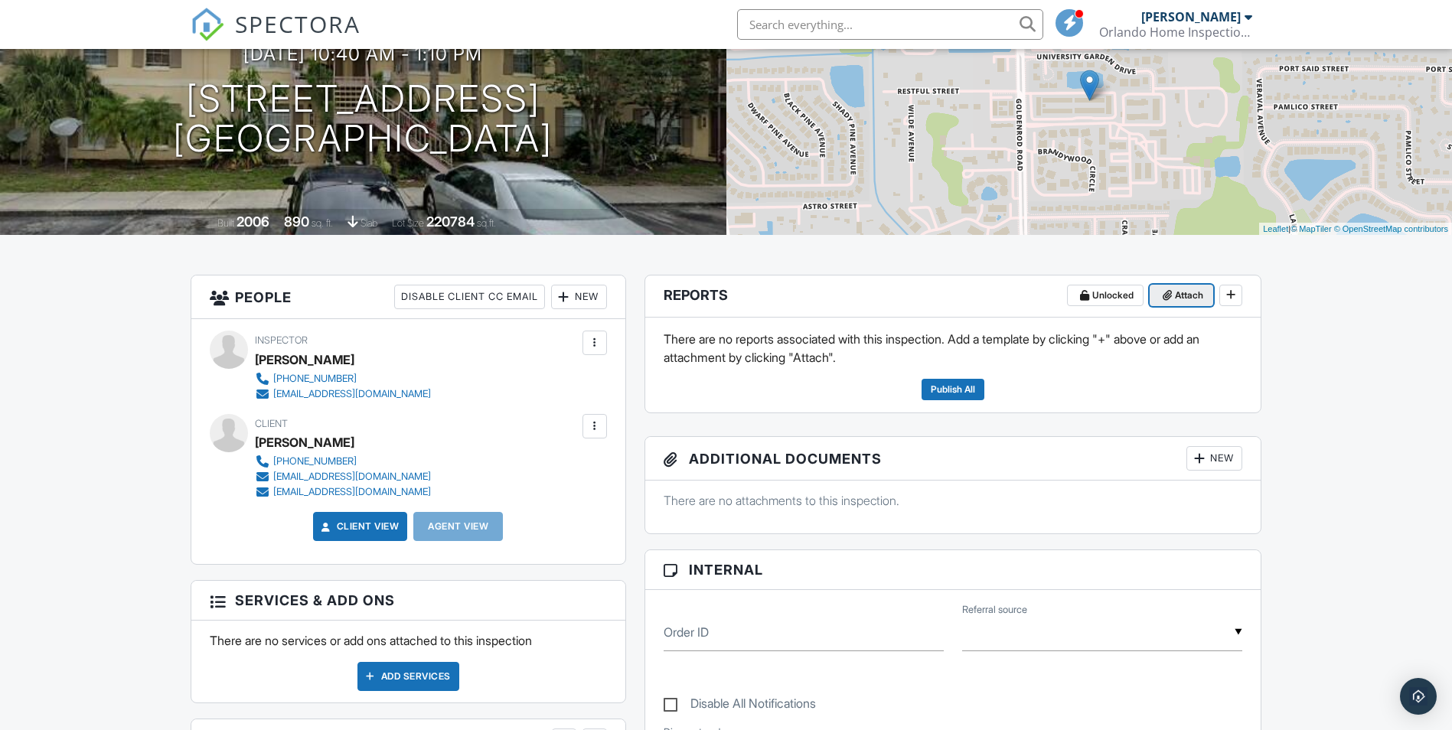
click at [1186, 299] on span "Attach" at bounding box center [1189, 295] width 28 height 15
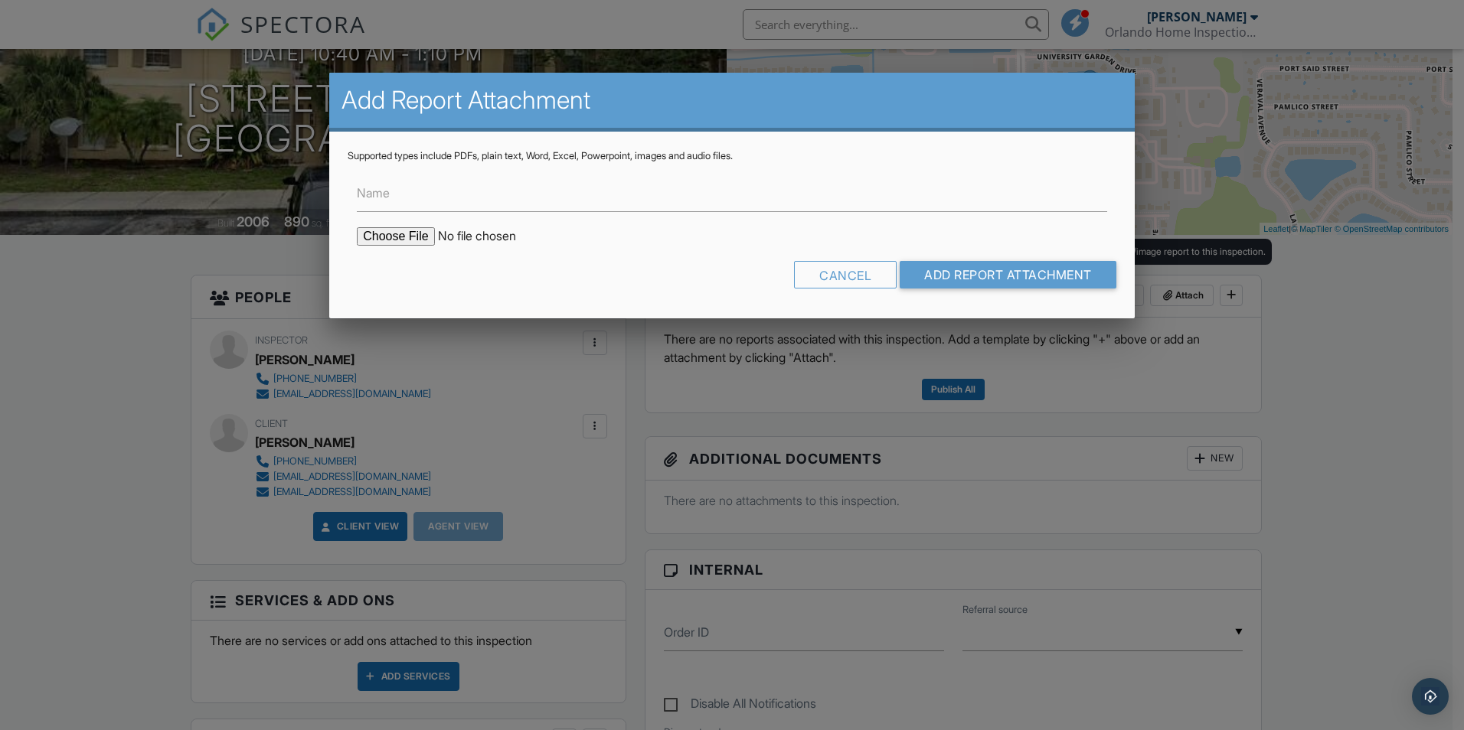
click at [1326, 367] on div at bounding box center [732, 379] width 1464 height 913
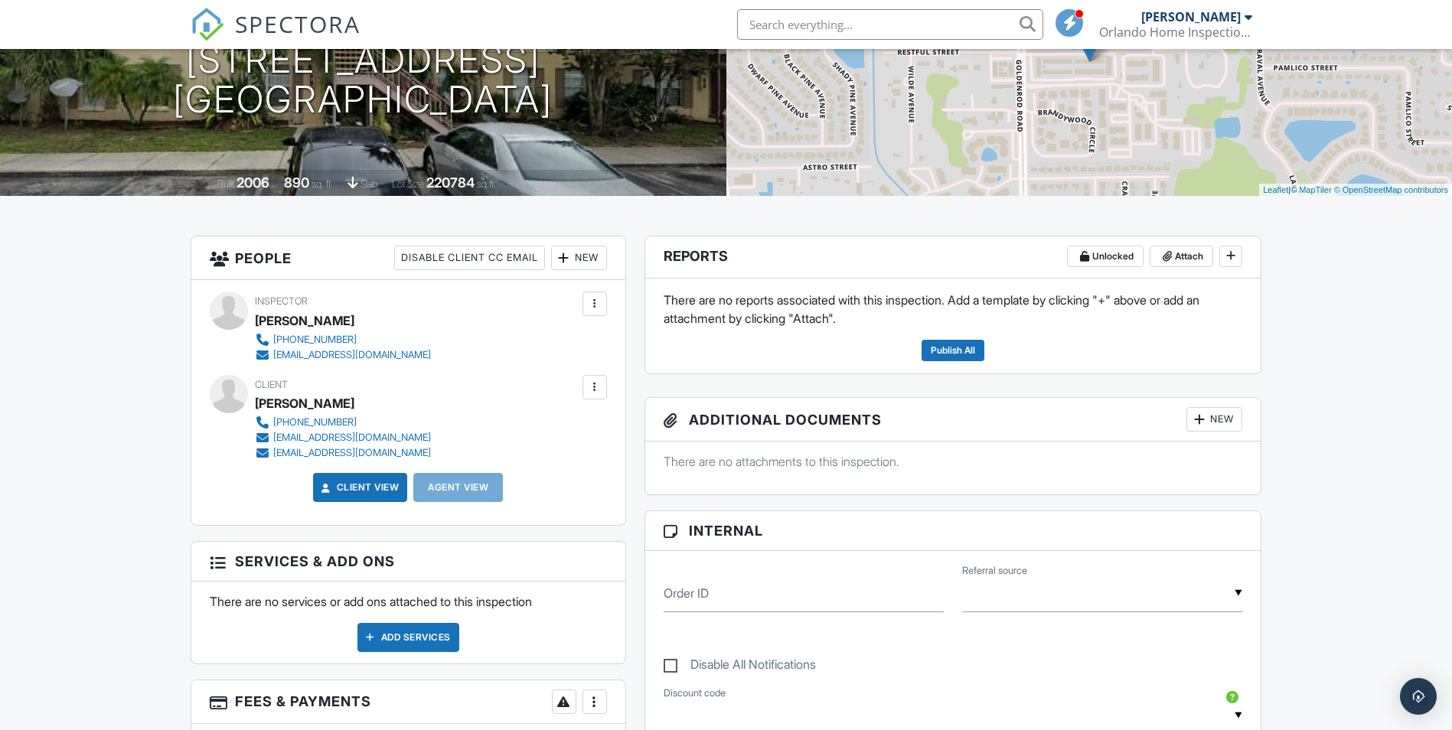
scroll to position [250, 0]
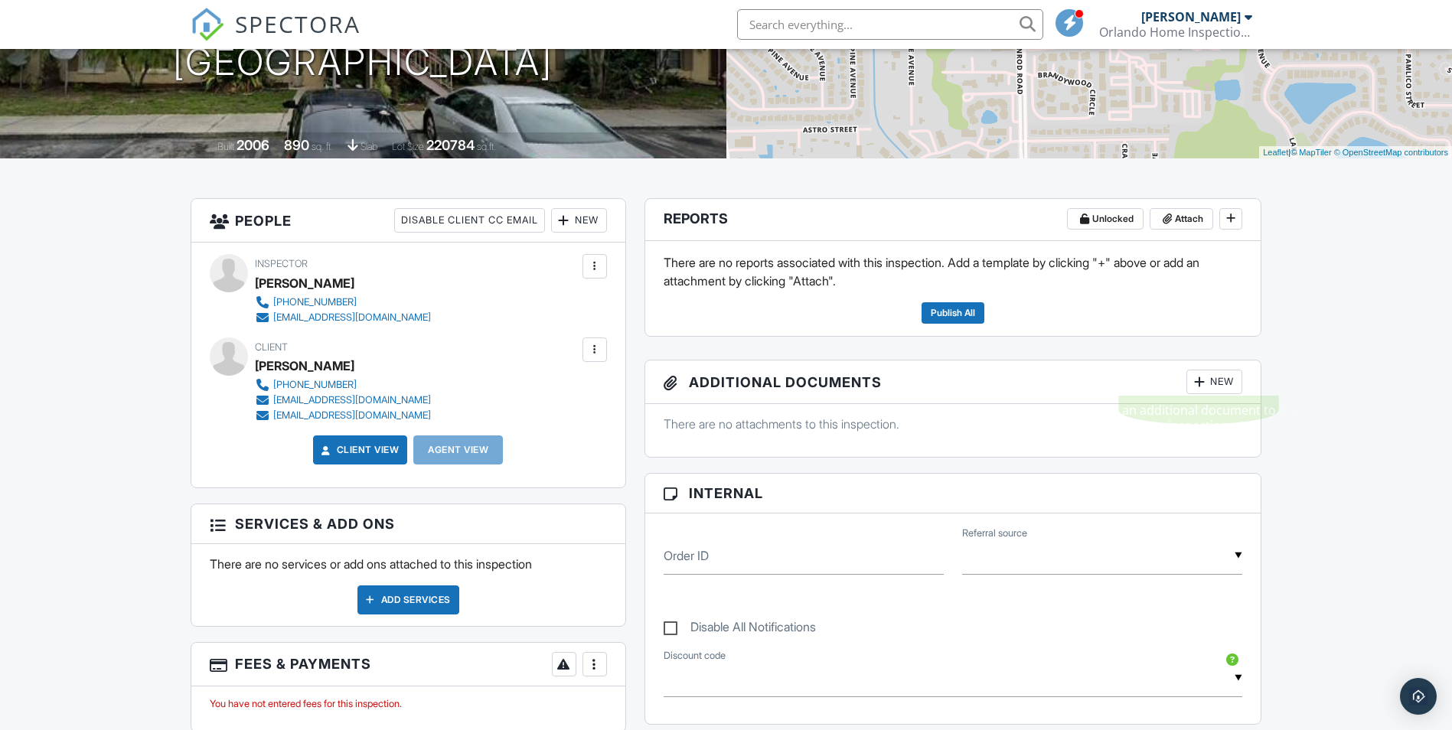
click at [1202, 381] on div at bounding box center [1199, 381] width 15 height 15
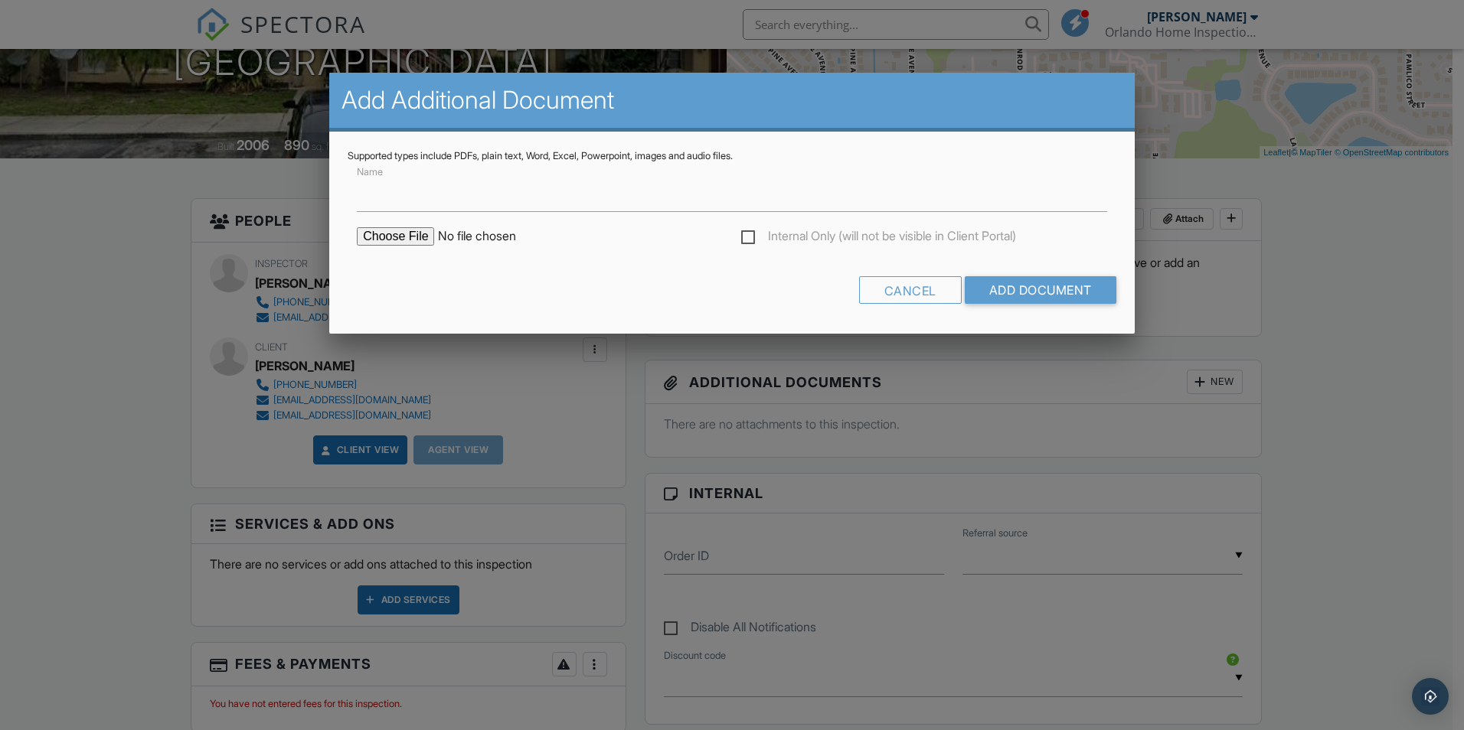
click at [1286, 361] on div at bounding box center [732, 379] width 1464 height 913
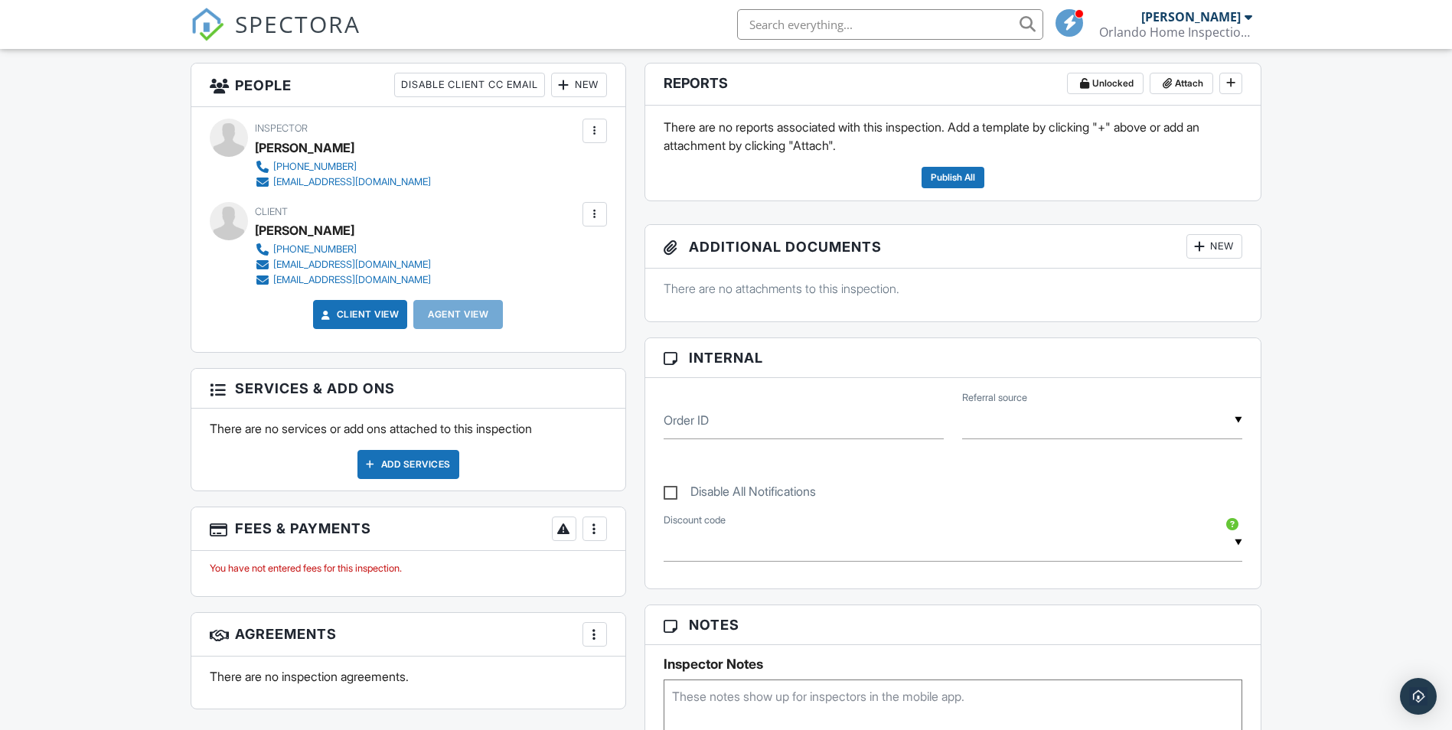
scroll to position [403, 0]
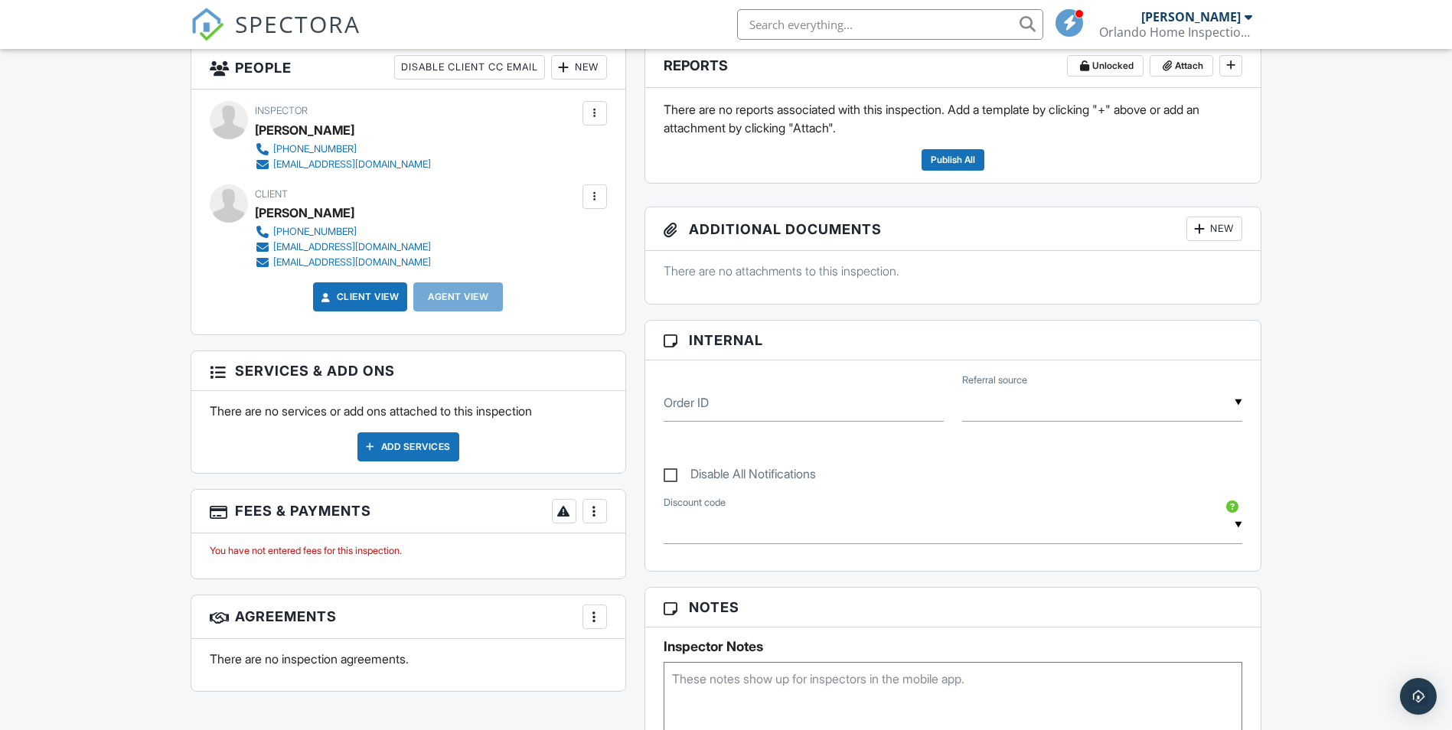
click at [1200, 236] on div at bounding box center [1199, 228] width 15 height 15
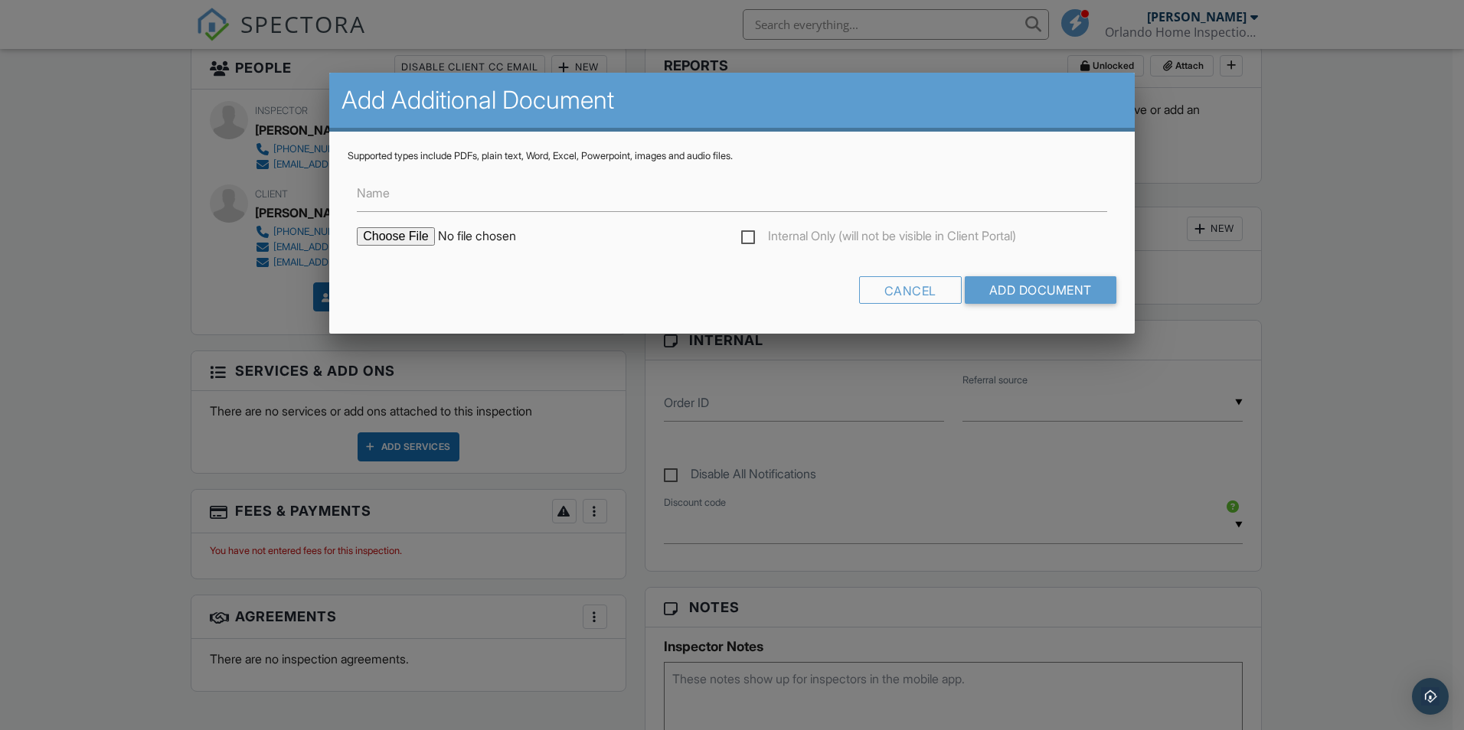
click at [1200, 236] on div at bounding box center [732, 379] width 1464 height 913
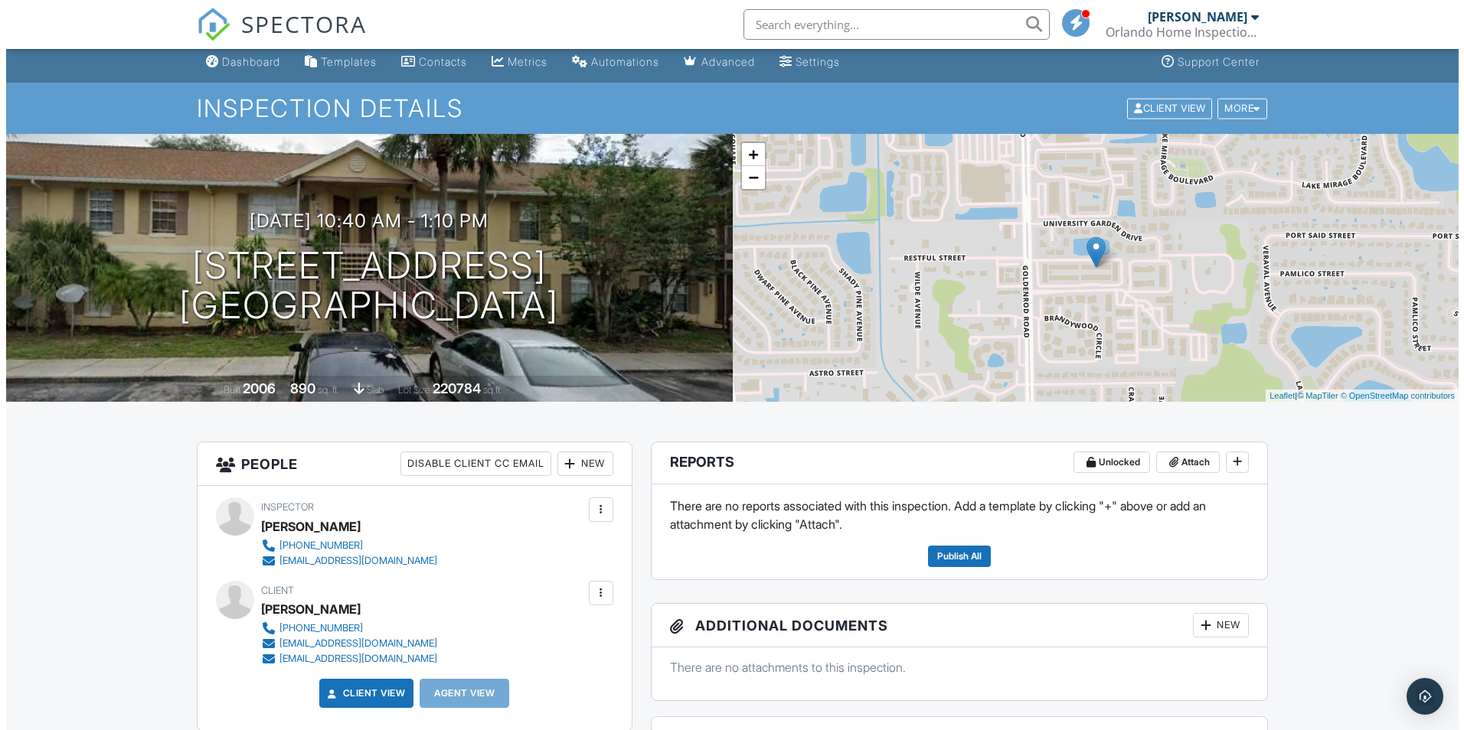
scroll to position [0, 0]
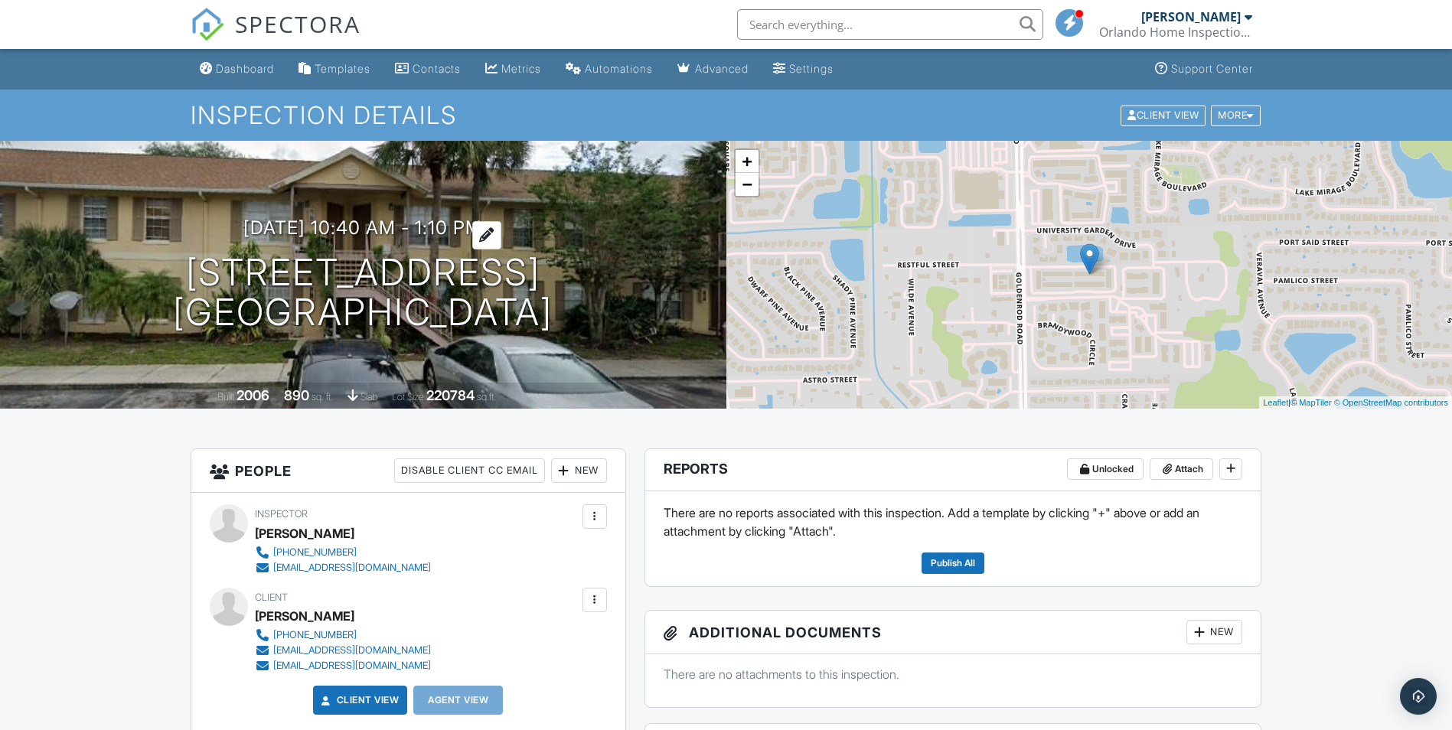
click at [349, 234] on h3 "09/29/2025 10:40 am - 1:10 pm" at bounding box center [362, 227] width 239 height 21
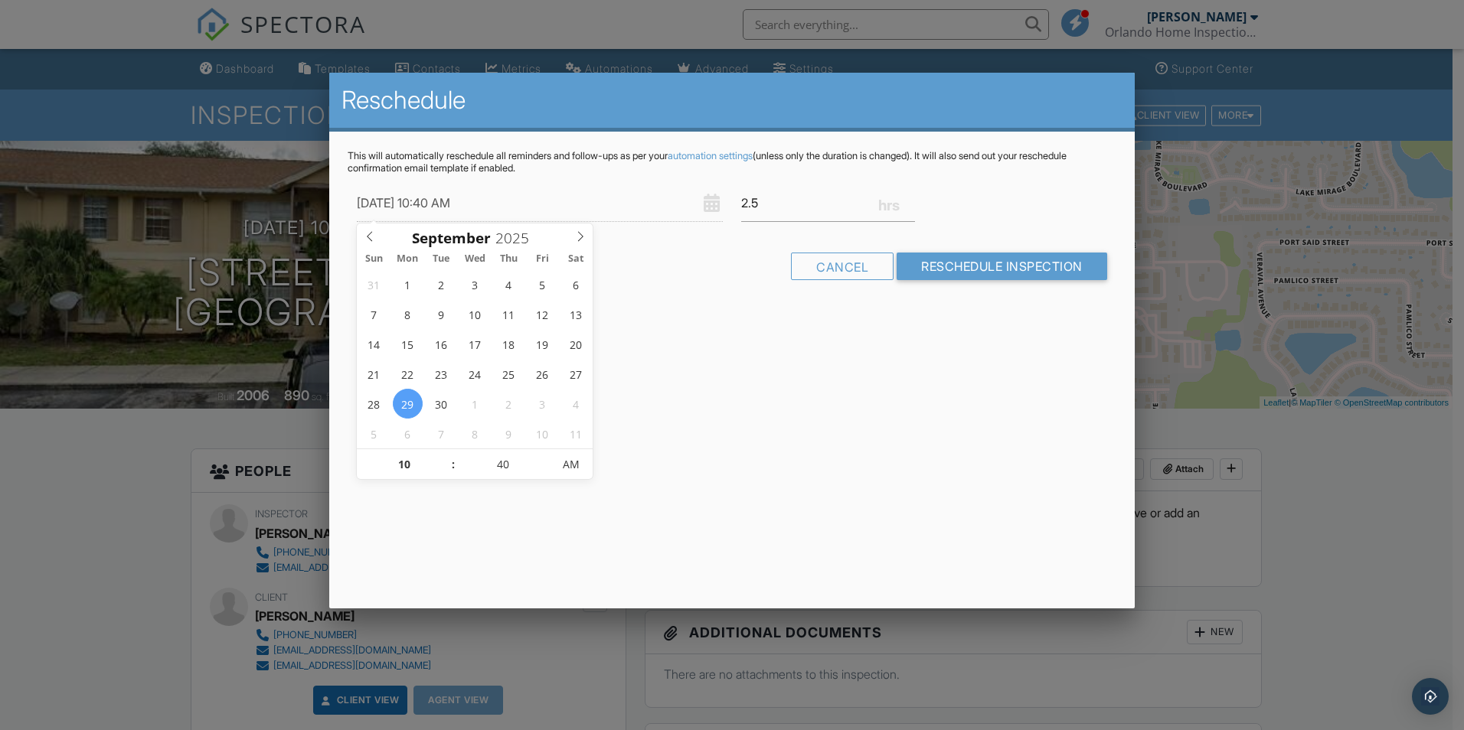
click at [801, 434] on div "Reschedule This will automatically reschedule all reminders and follow-ups as p…" at bounding box center [731, 341] width 805 height 536
click at [932, 395] on div "Reschedule This will automatically reschedule all reminders and follow-ups as p…" at bounding box center [731, 341] width 805 height 536
click at [1343, 539] on div at bounding box center [732, 379] width 1464 height 913
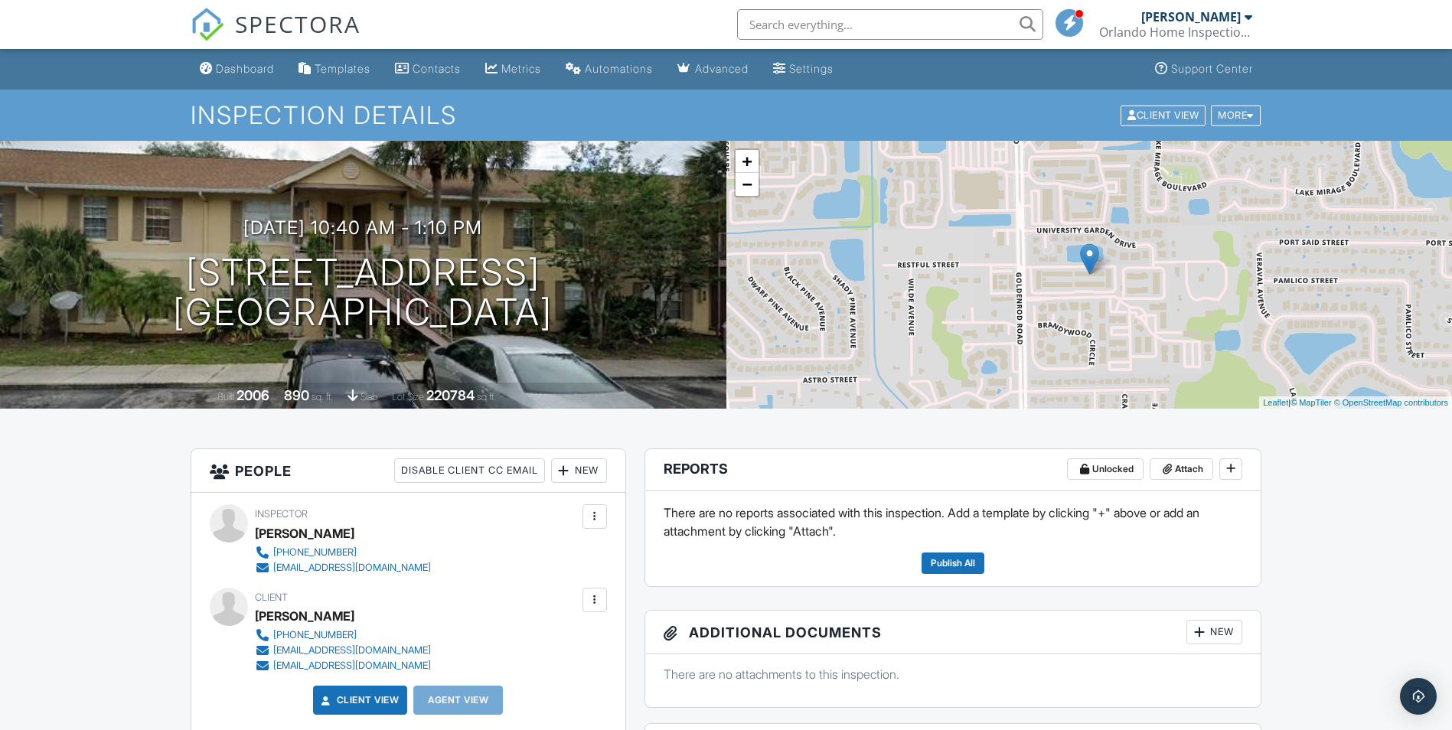
drag, startPoint x: 614, startPoint y: 217, endPoint x: 589, endPoint y: 216, distance: 25.3
click at [589, 216] on div "09/29/2025 10:40 am - 1:10 pm 3651 N Goldenrod Rd Winter Park, FL 32792 Built 2…" at bounding box center [363, 275] width 726 height 268
click at [625, 208] on div "09/29/2025 10:40 am - 1:10 pm 3651 N Goldenrod Rd Winter Park, FL 32792 Built 2…" at bounding box center [363, 275] width 726 height 268
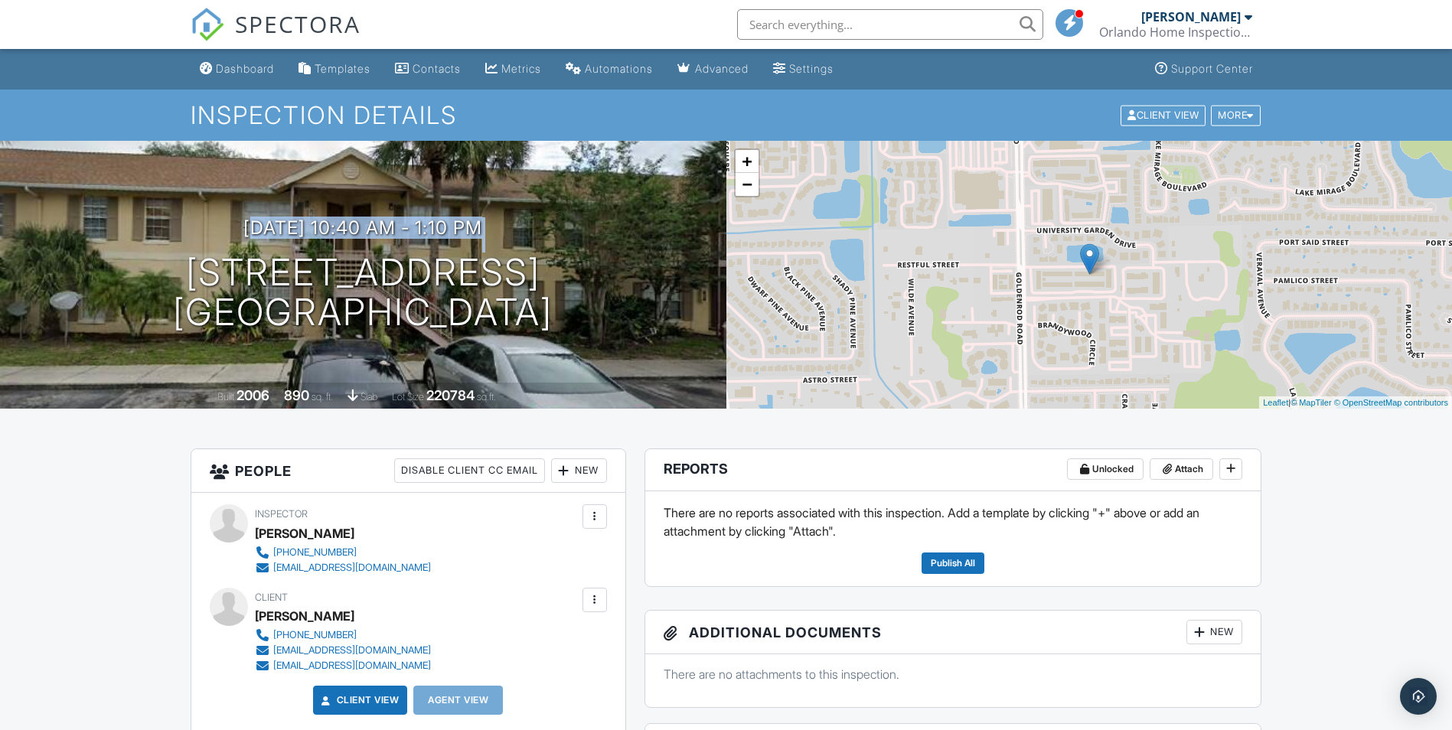
click at [625, 208] on div "09/29/2025 10:40 am - 1:10 pm 3651 N Goldenrod Rd Winter Park, FL 32792 Built 2…" at bounding box center [363, 275] width 726 height 268
drag, startPoint x: 625, startPoint y: 208, endPoint x: 609, endPoint y: 226, distance: 23.8
click at [612, 224] on div "09/29/2025 10:40 am - 1:10 pm 3651 N Goldenrod Rd Winter Park, FL 32792 Built 2…" at bounding box center [363, 275] width 726 height 268
click at [608, 227] on div "09/29/2025 10:40 am - 1:10 pm 3651 N Goldenrod Rd Winter Park, FL 32792" at bounding box center [363, 275] width 726 height 116
click at [627, 277] on div "09/29/2025 10:40 am - 1:10 pm 3651 N Goldenrod Rd Winter Park, FL 32792" at bounding box center [363, 275] width 726 height 116
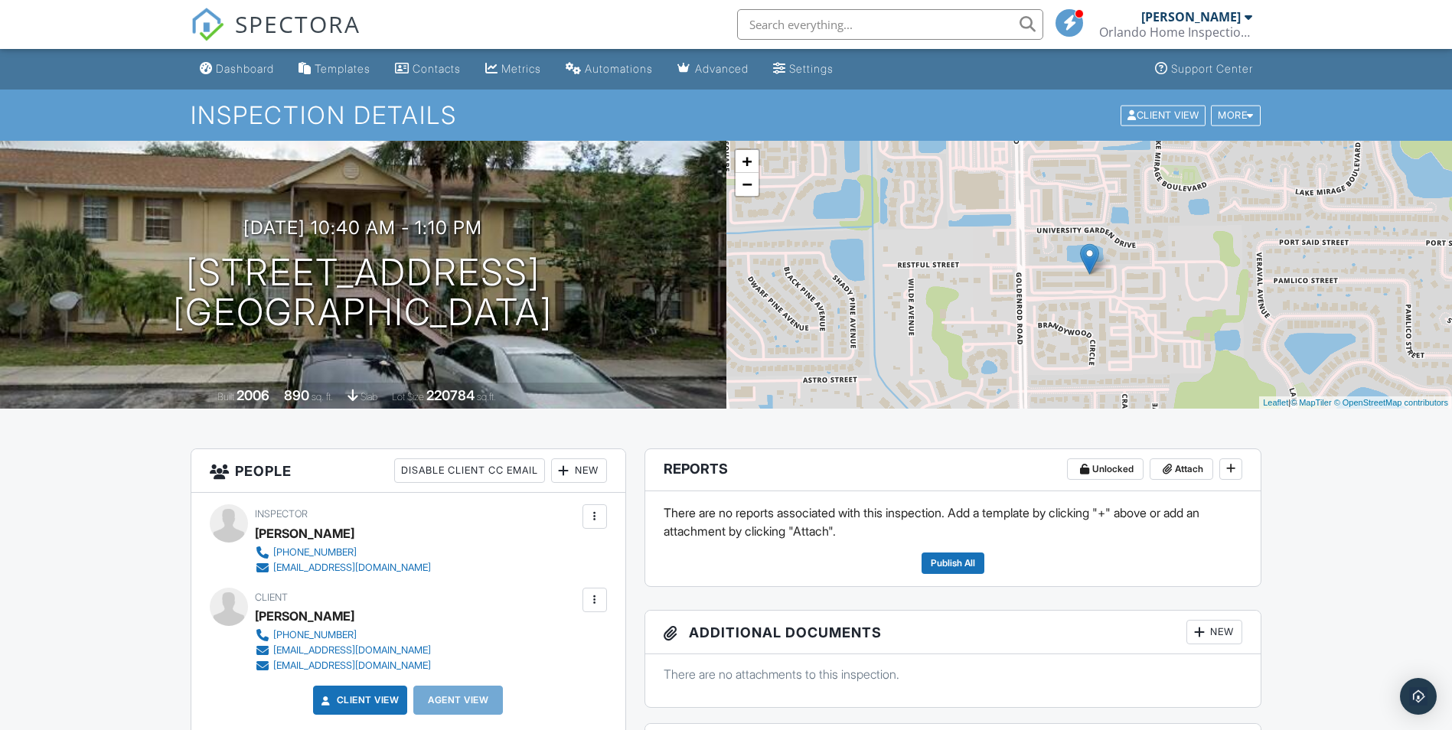
click at [370, 244] on div "09/29/2025 10:40 am - 1:10 pm 3651 N Goldenrod Rd Winter Park, FL 32792" at bounding box center [363, 275] width 726 height 116
click at [572, 274] on div at bounding box center [557, 270] width 30 height 28
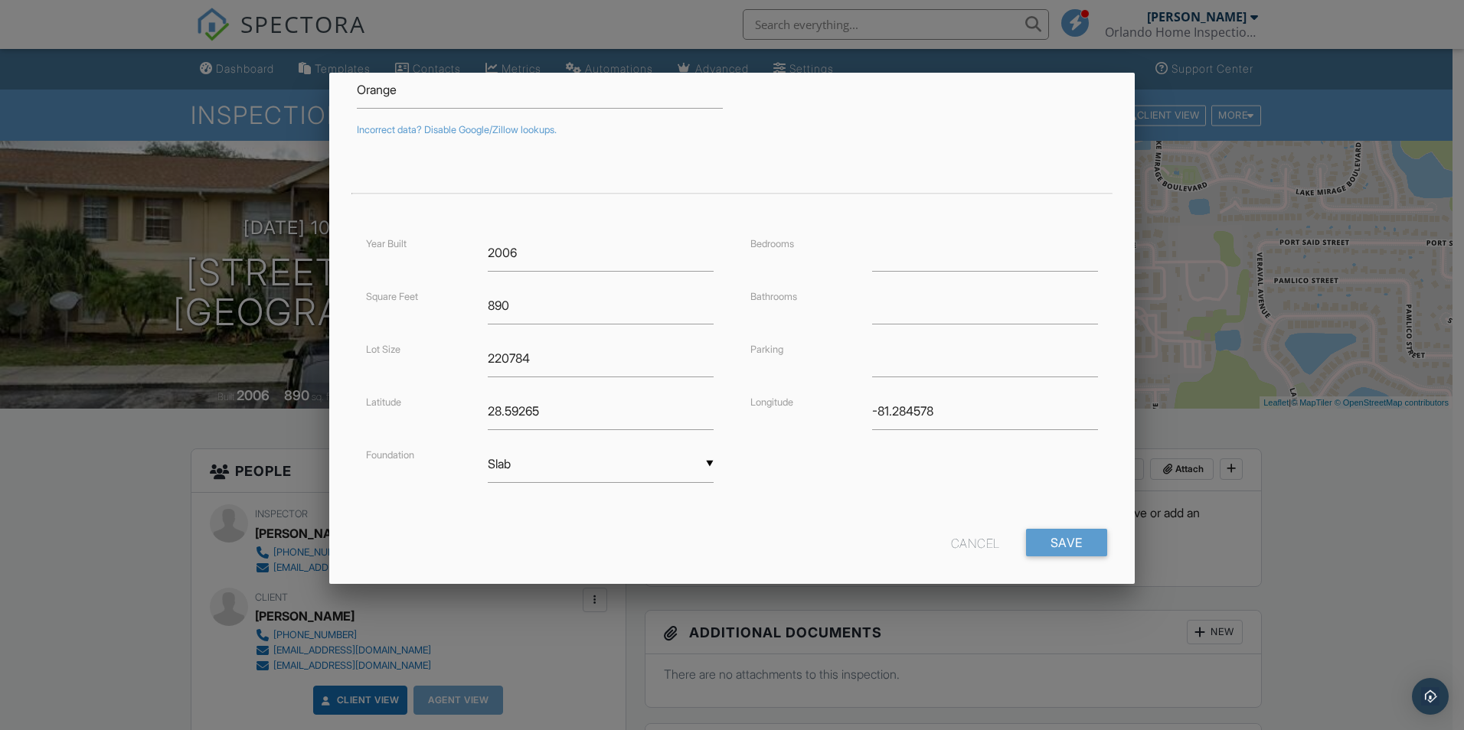
scroll to position [254, 0]
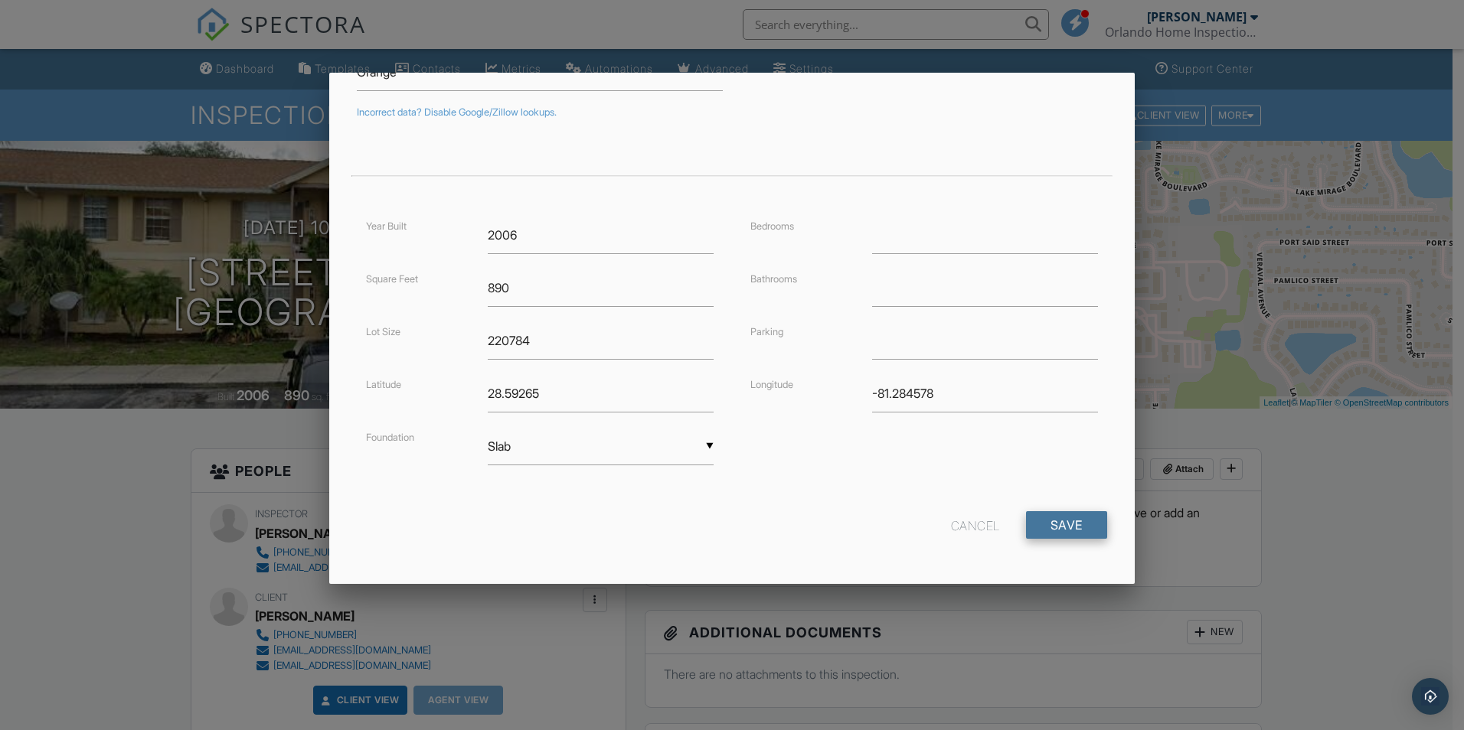
click at [1037, 529] on input "Save" at bounding box center [1066, 525] width 81 height 28
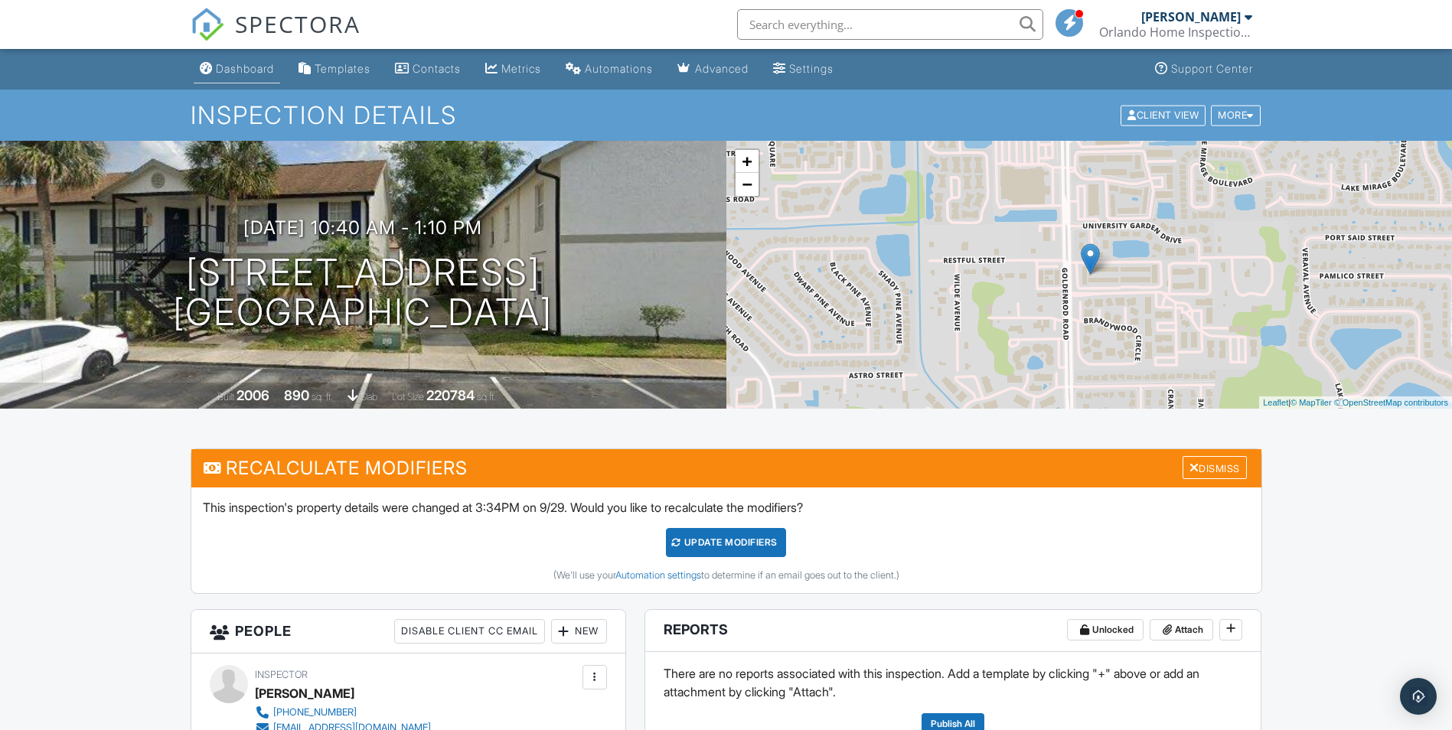
click at [227, 69] on div "Dashboard" at bounding box center [245, 68] width 58 height 13
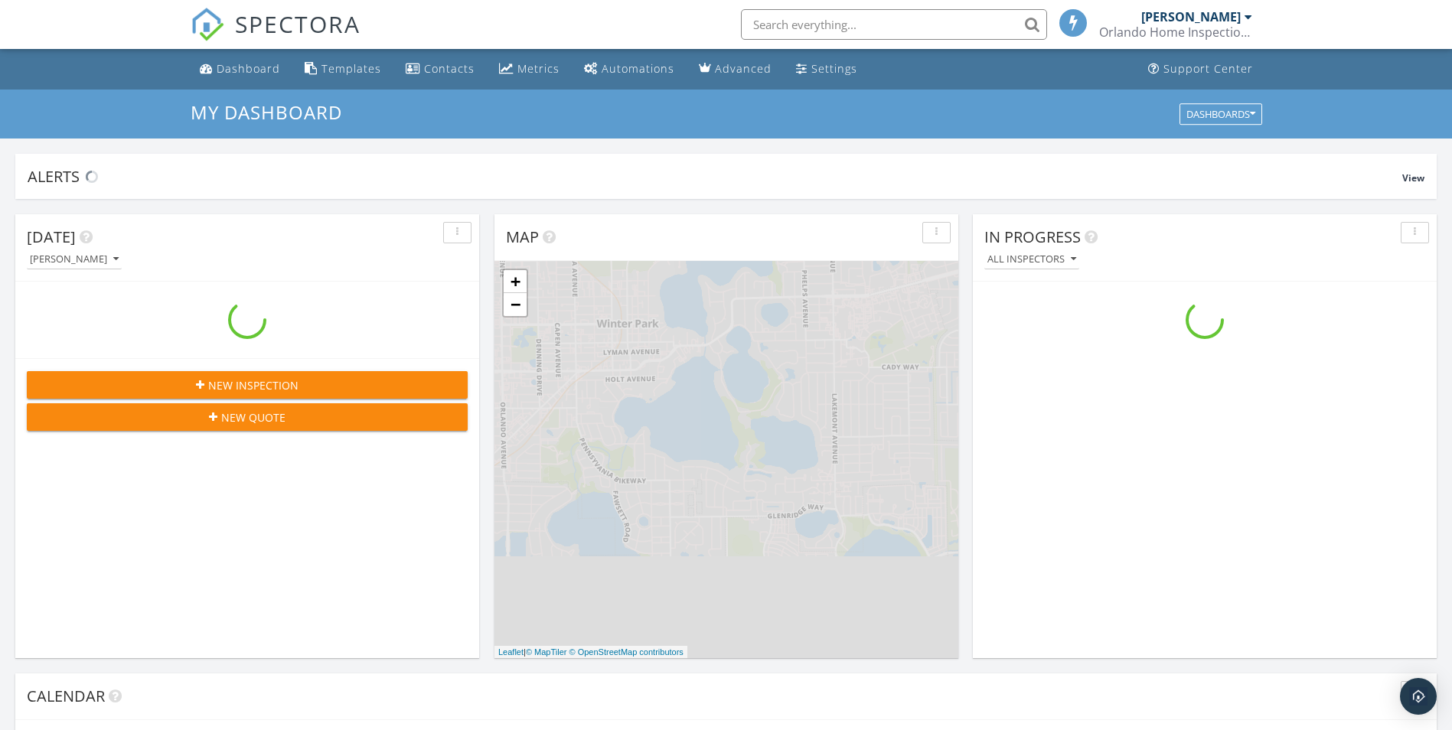
scroll to position [1417, 1476]
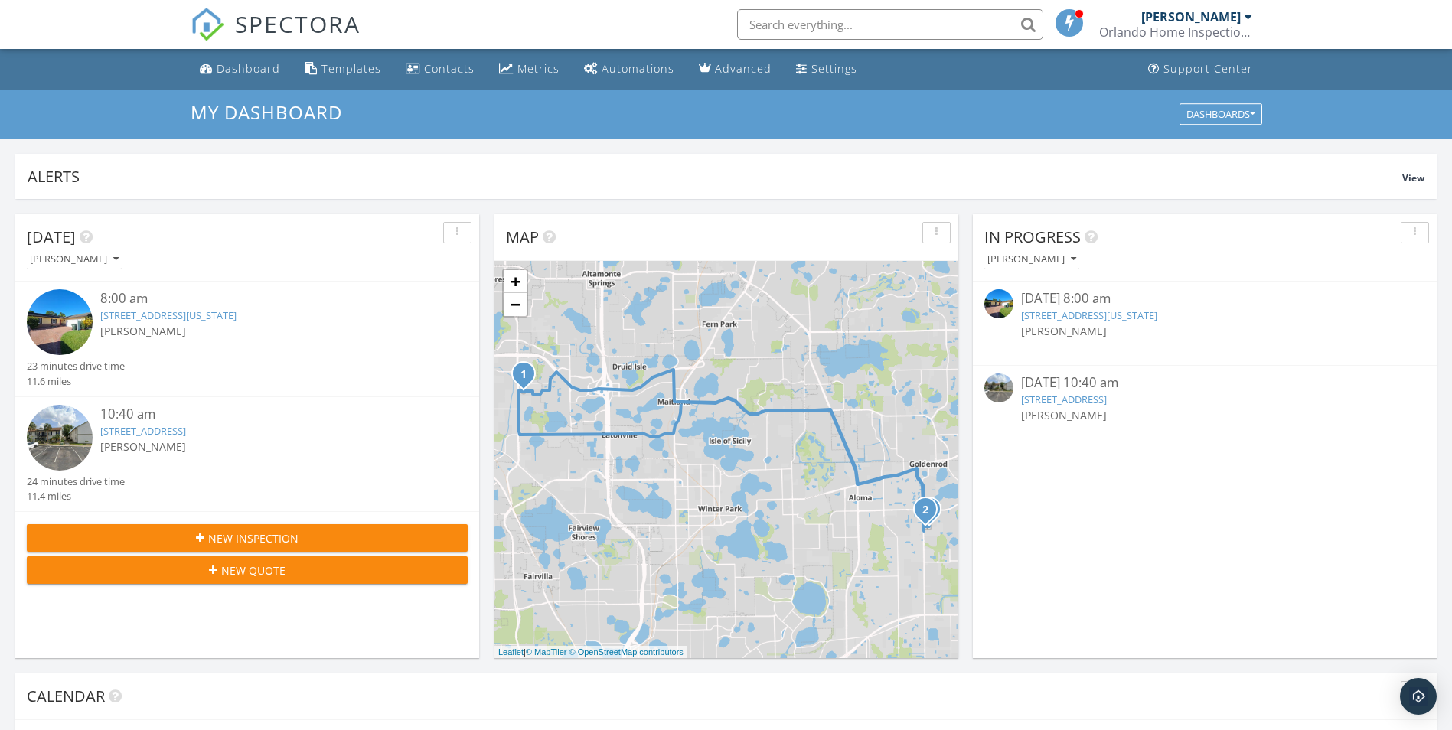
click at [1076, 307] on div "[DATE] 8:00 am" at bounding box center [1204, 298] width 367 height 19
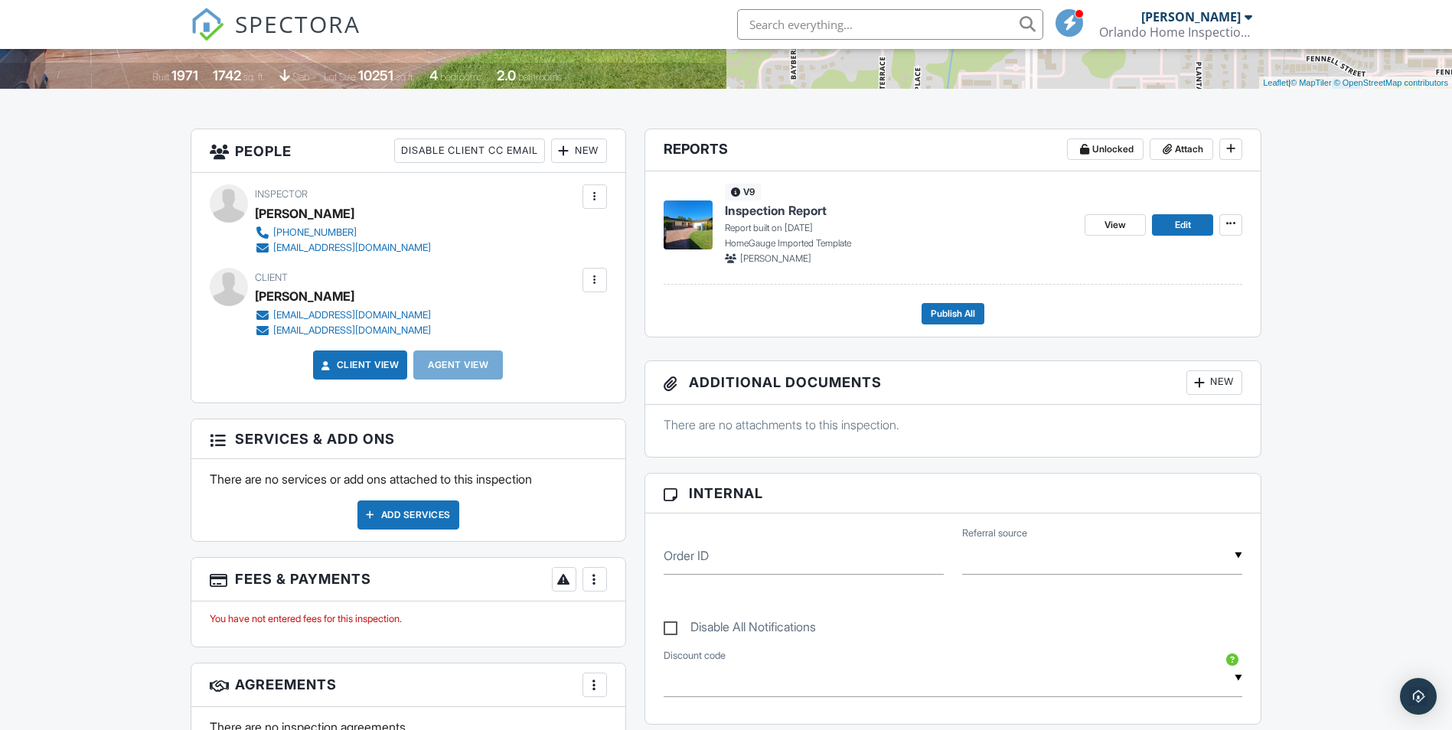
scroll to position [77, 0]
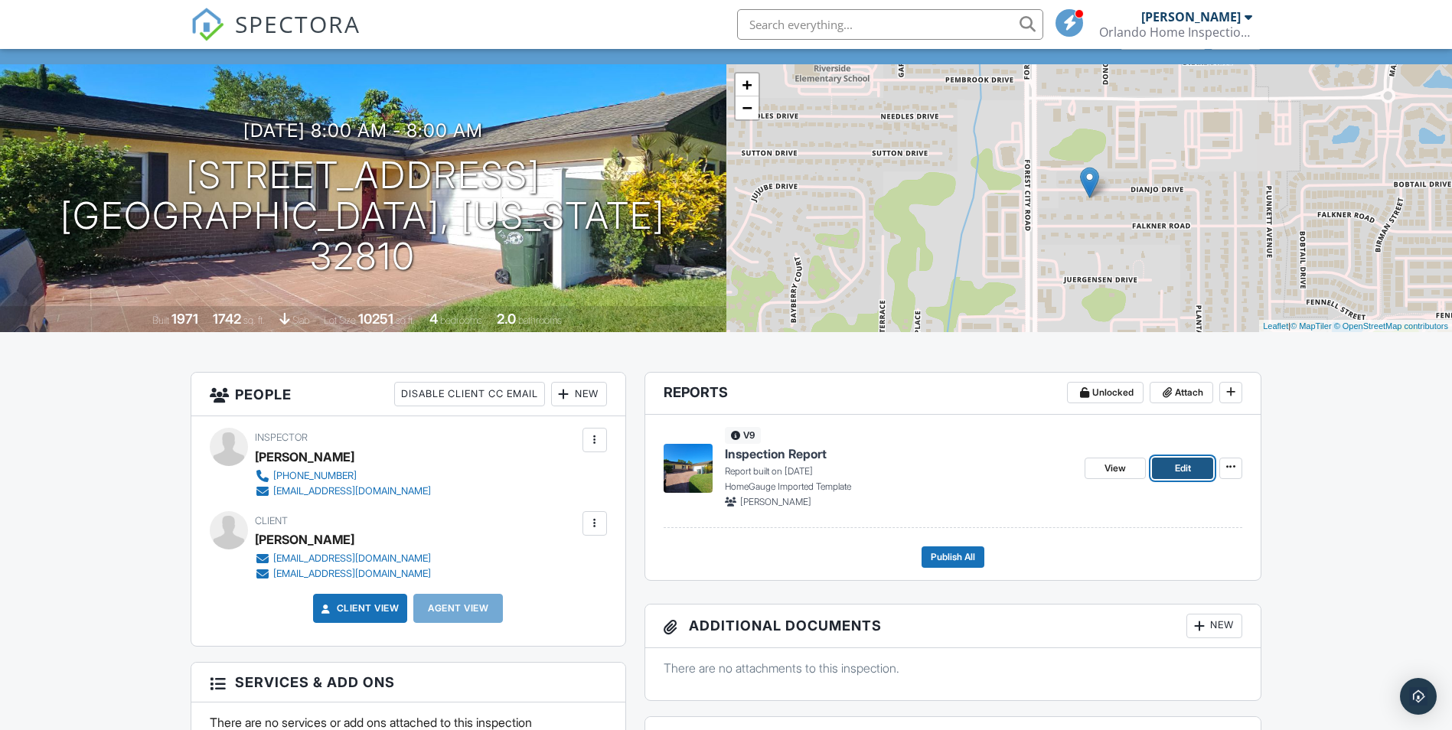
click at [1183, 470] on span "Edit" at bounding box center [1183, 468] width 16 height 15
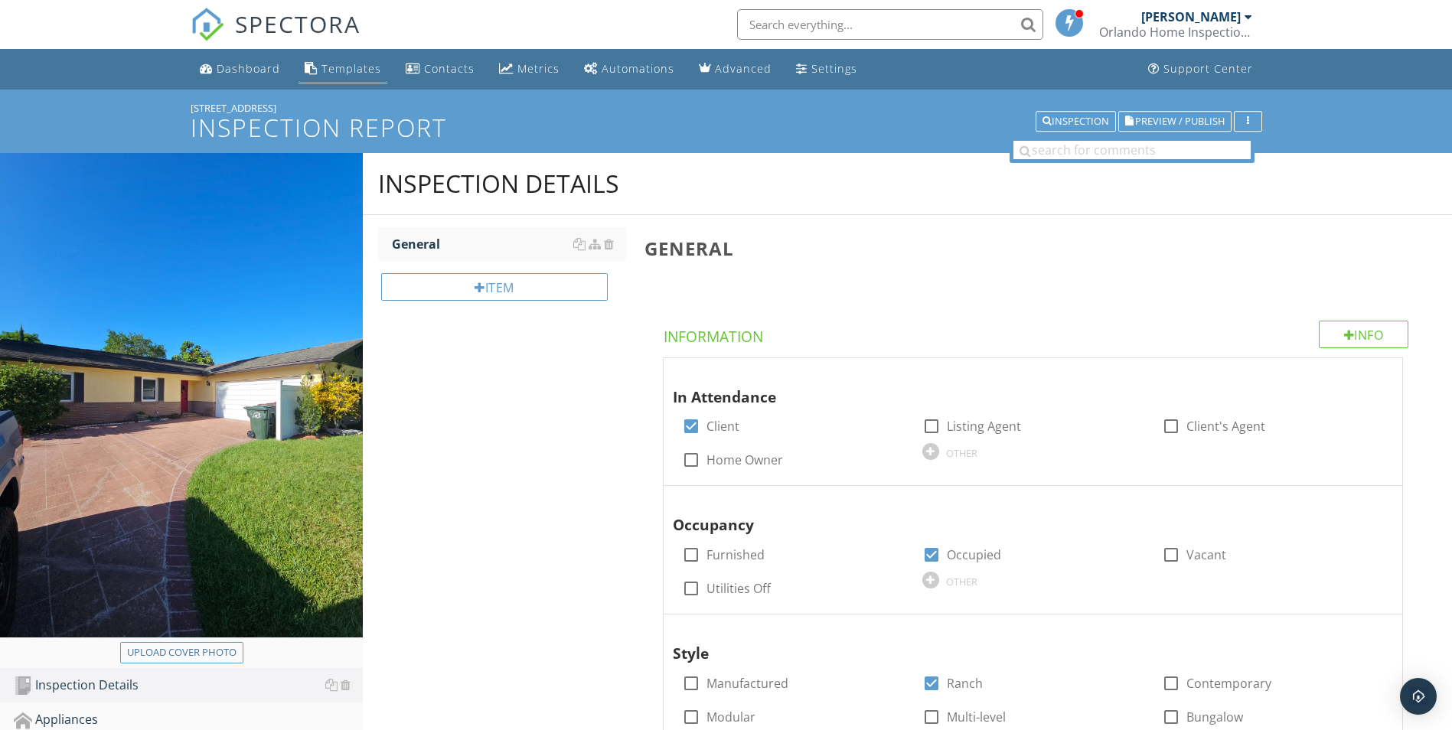
click at [338, 67] on div "Templates" at bounding box center [351, 68] width 60 height 15
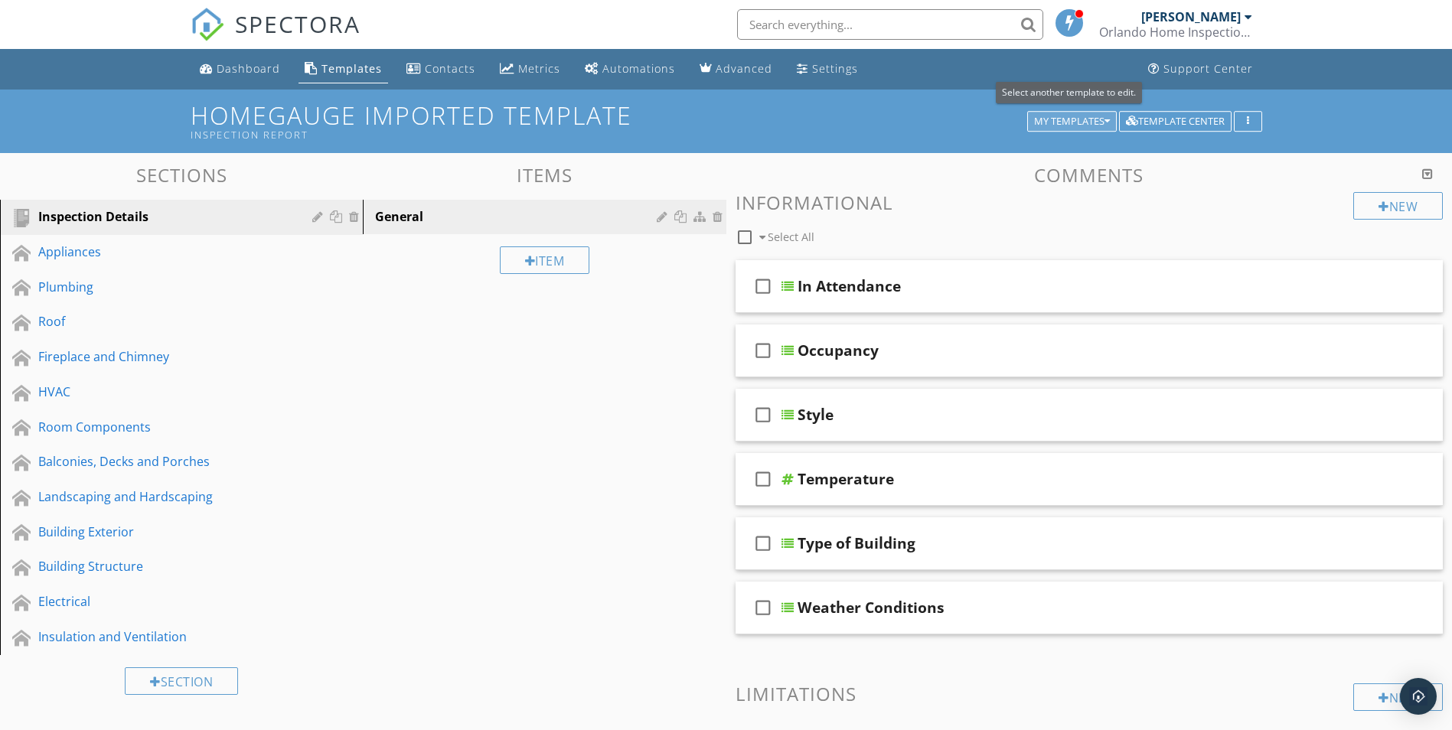
click at [1108, 119] on icon "button" at bounding box center [1107, 121] width 5 height 11
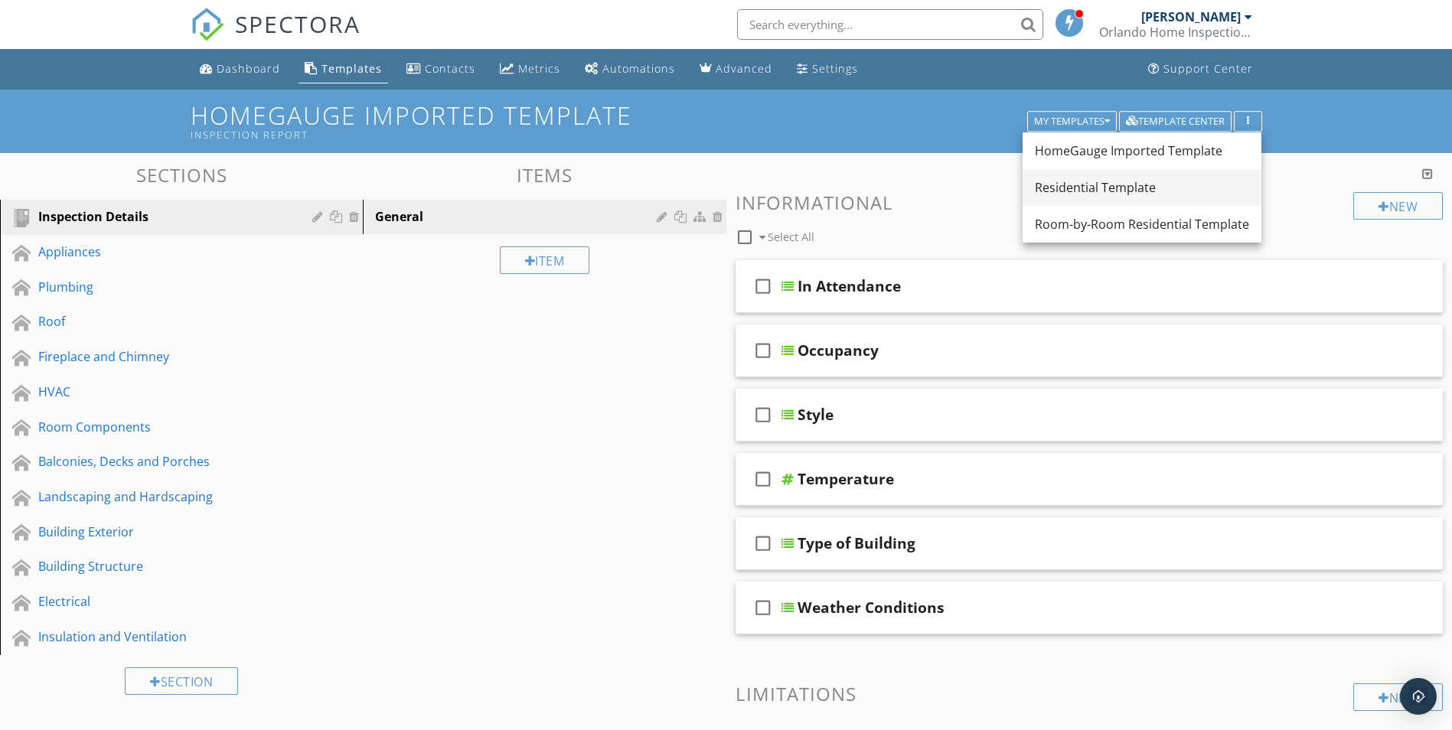
click at [1074, 191] on div "Residential Template" at bounding box center [1142, 187] width 214 height 18
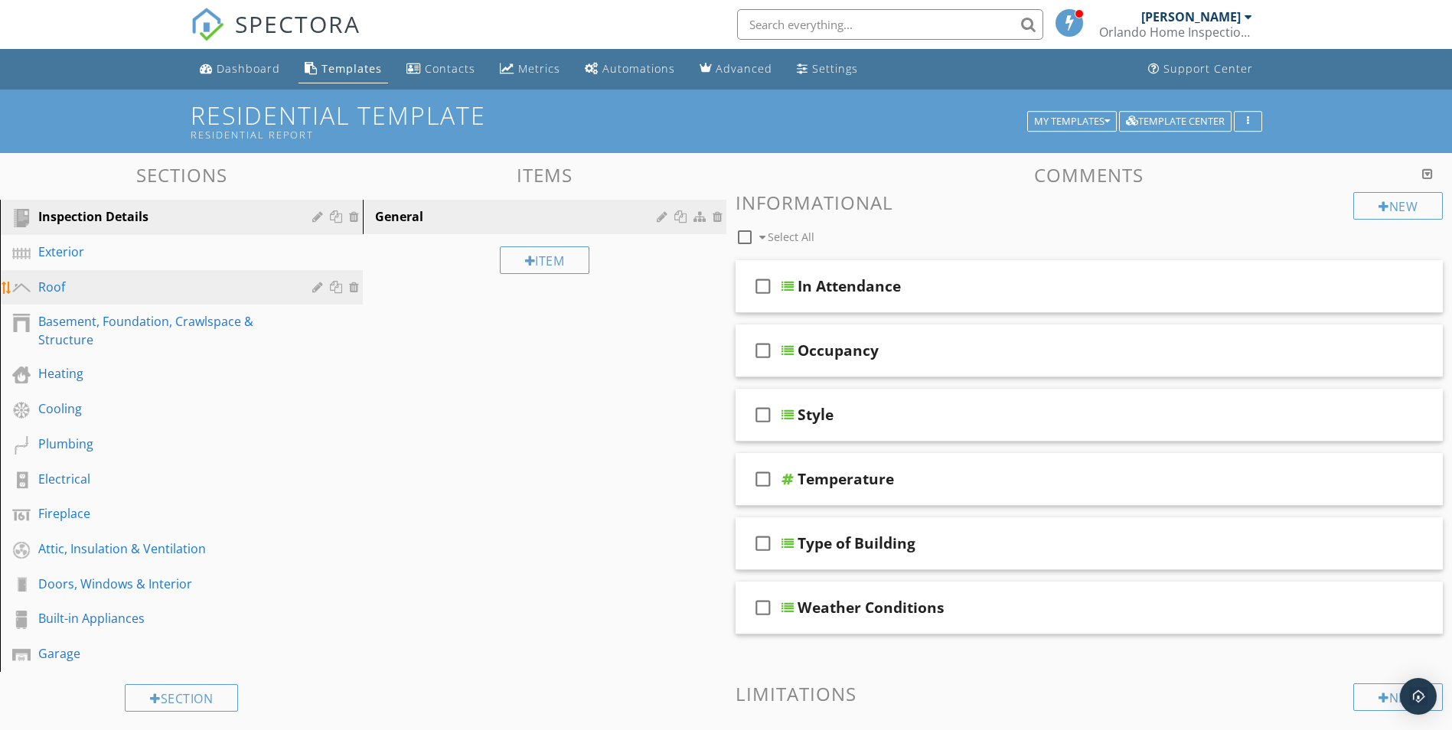
click at [46, 284] on div "Roof" at bounding box center [164, 287] width 252 height 18
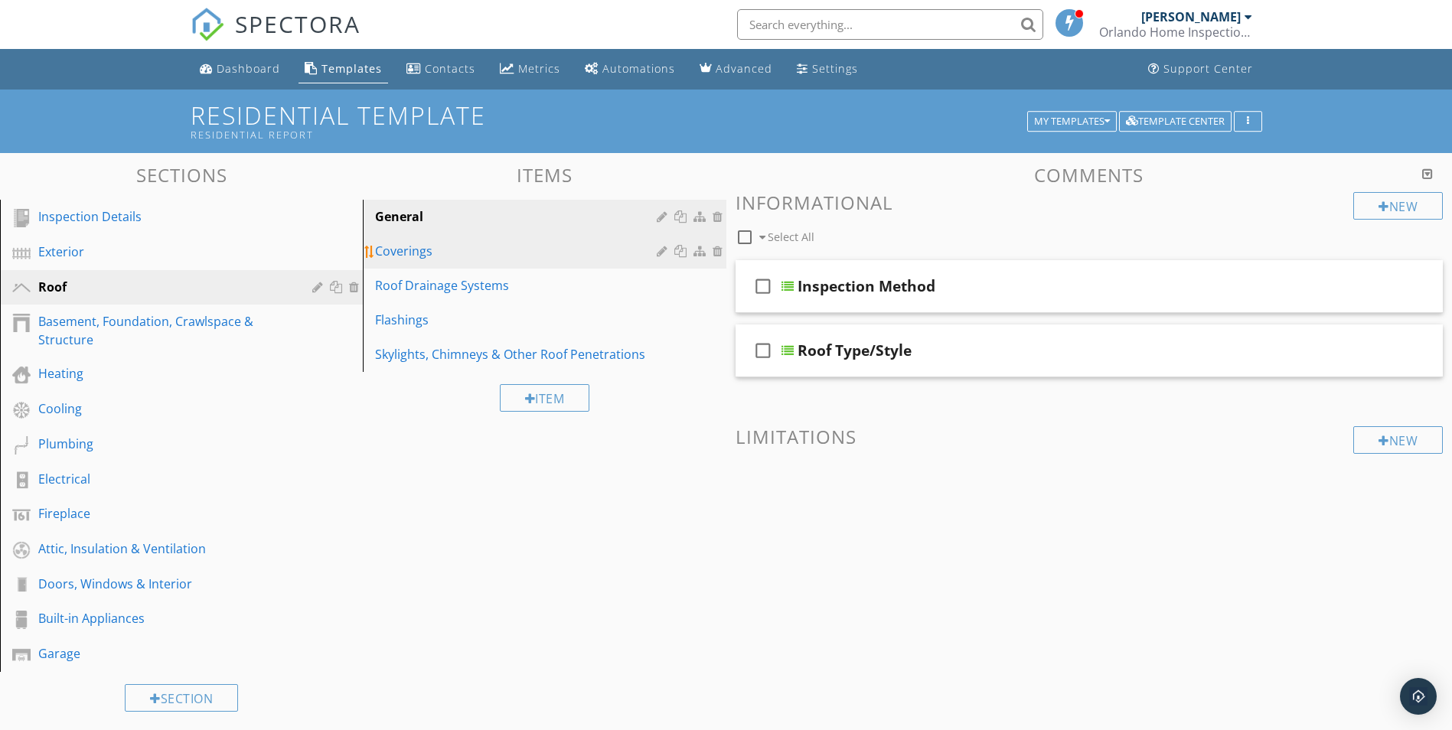
click at [404, 256] on div "Coverings" at bounding box center [518, 251] width 286 height 18
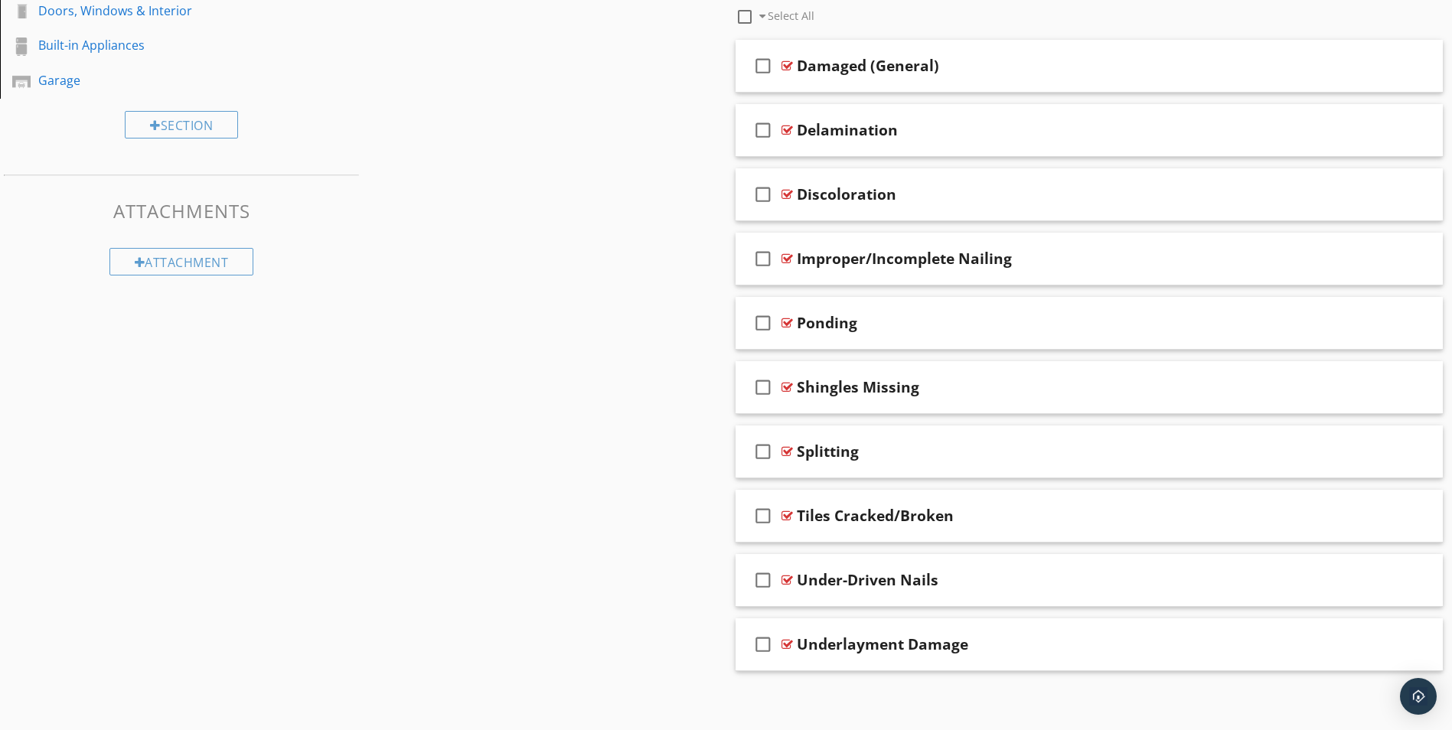
scroll to position [579, 0]
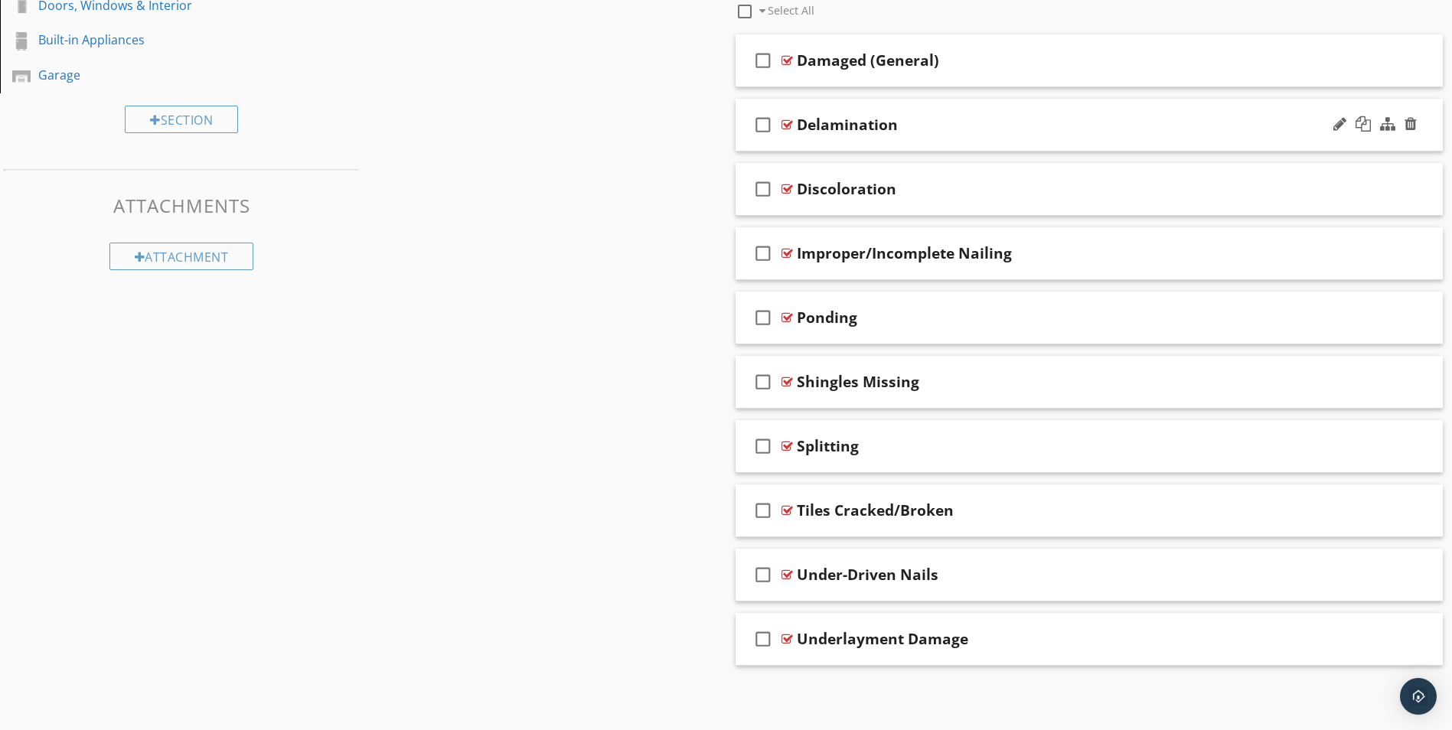
click at [862, 128] on div "Delamination" at bounding box center [847, 125] width 101 height 18
click at [768, 122] on icon "check_box_outline_blank" at bounding box center [763, 124] width 24 height 37
click at [1362, 119] on div at bounding box center [1363, 123] width 15 height 15
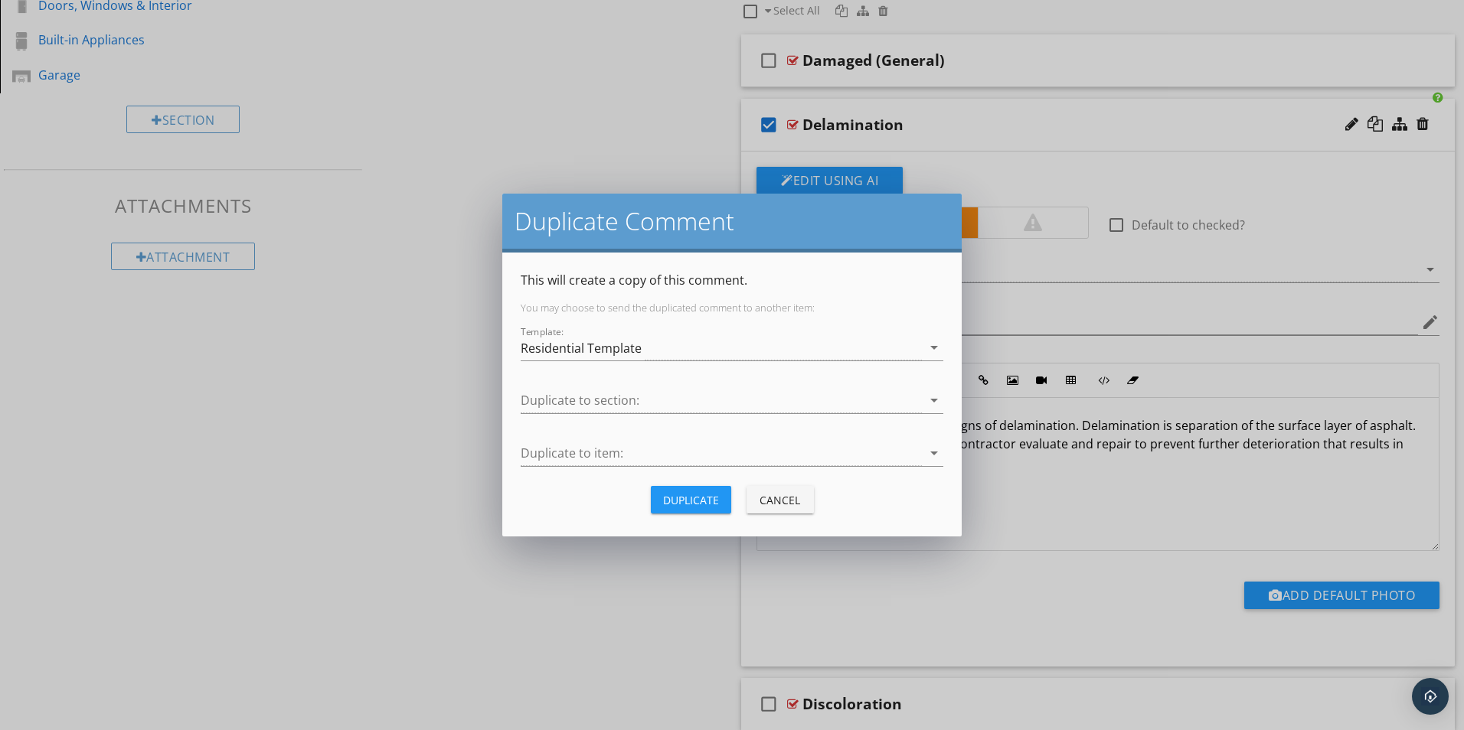
click at [781, 499] on div "Cancel" at bounding box center [780, 500] width 43 height 16
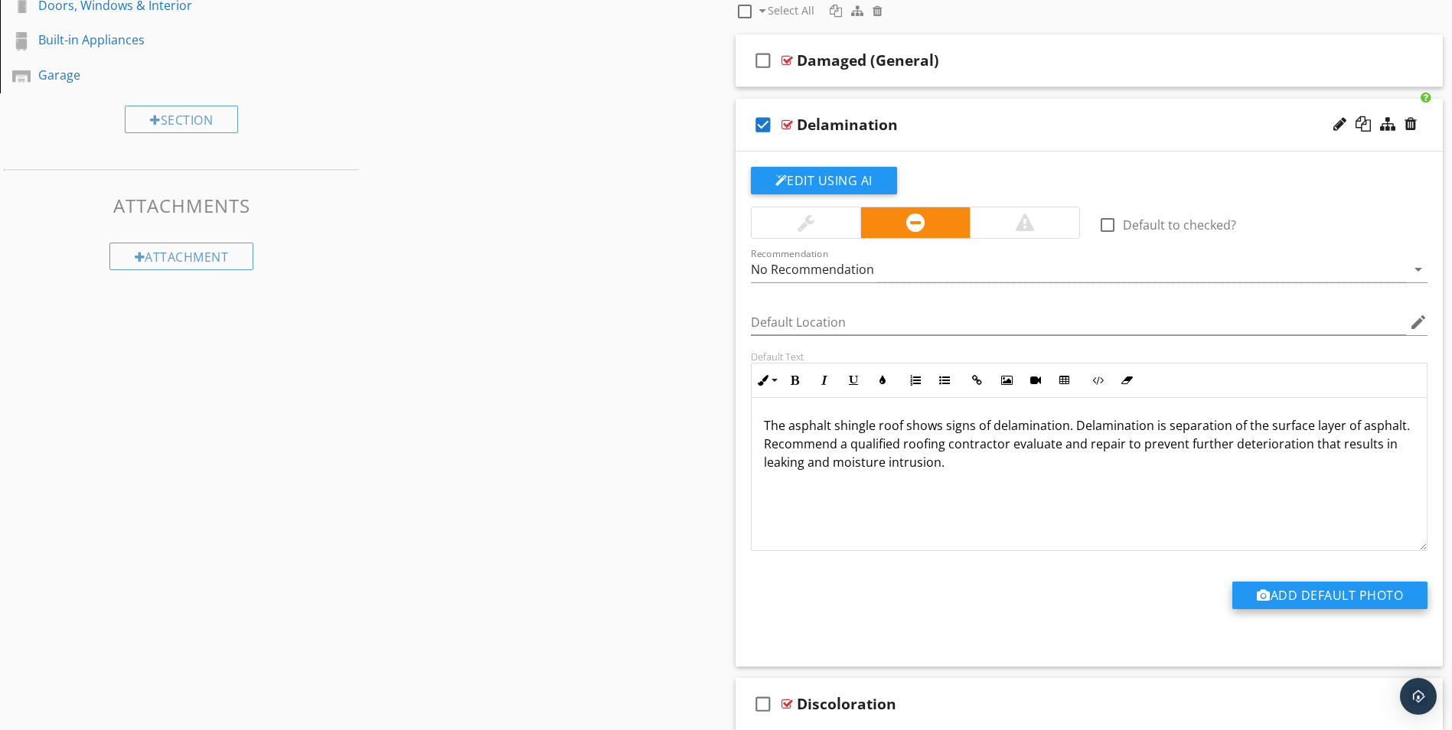
click at [1288, 587] on button "Add Default Photo" at bounding box center [1329, 596] width 195 height 28
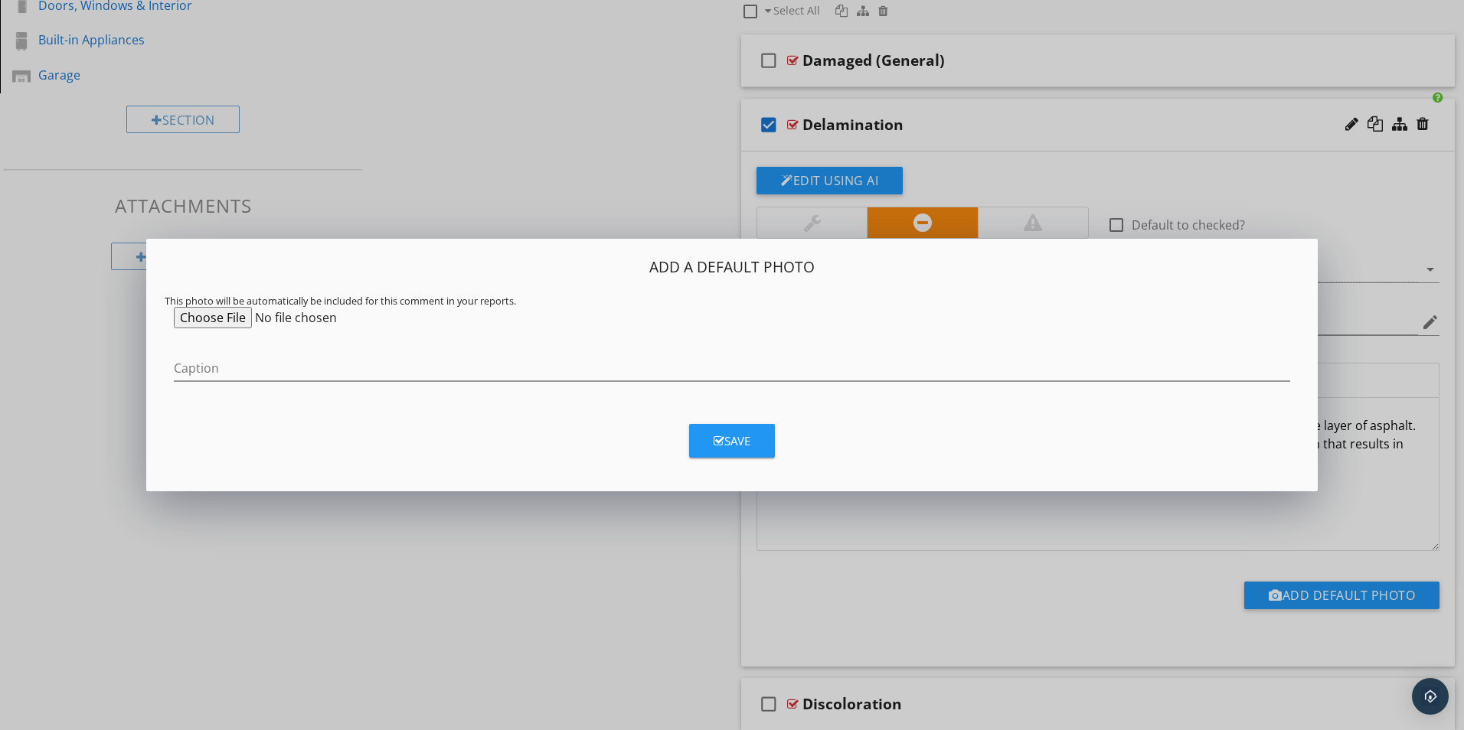
click at [223, 316] on input "file" at bounding box center [291, 317] width 234 height 21
click at [629, 150] on div "Add a Default Photo This photo will be automatically be included for this comme…" at bounding box center [726, 365] width 1452 height 730
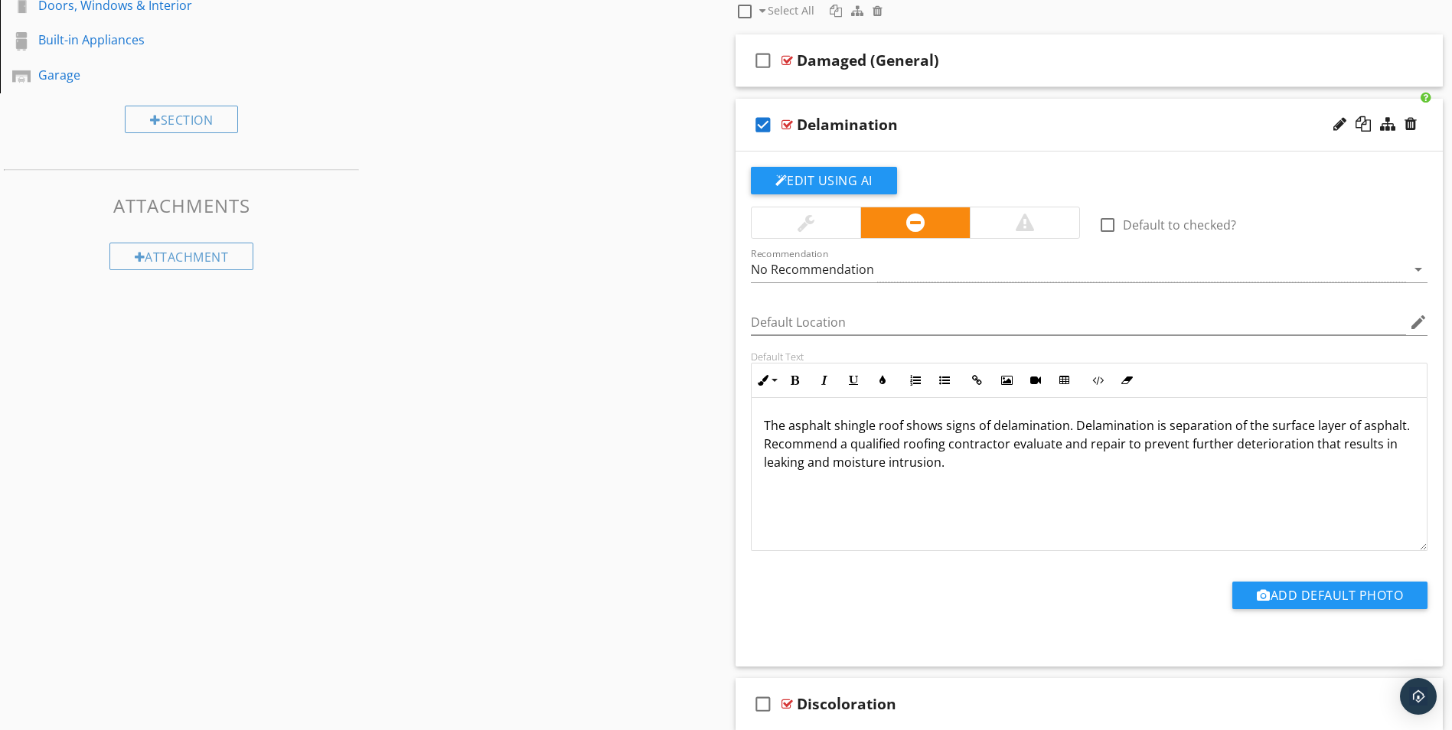
click at [1036, 225] on div at bounding box center [1024, 222] width 109 height 31
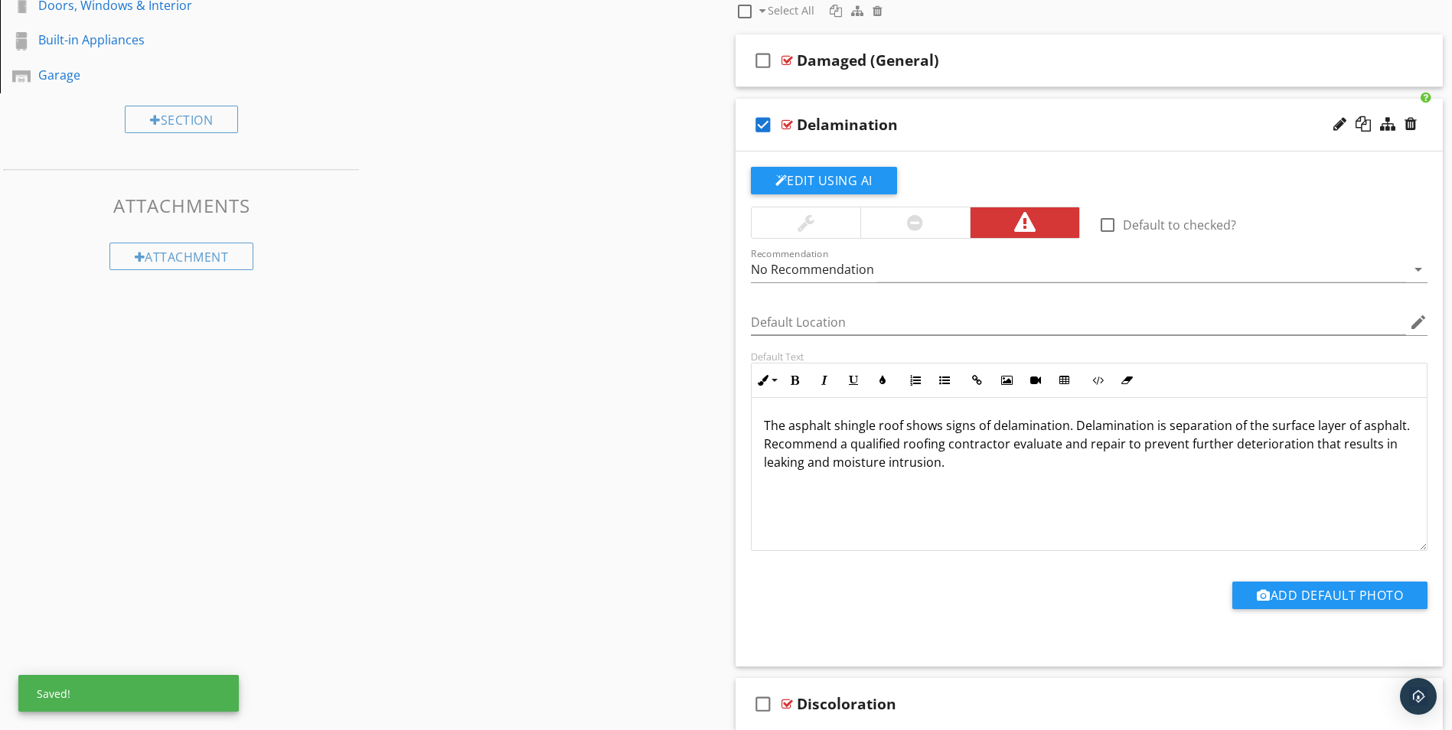
click at [915, 223] on div at bounding box center [915, 223] width 16 height 18
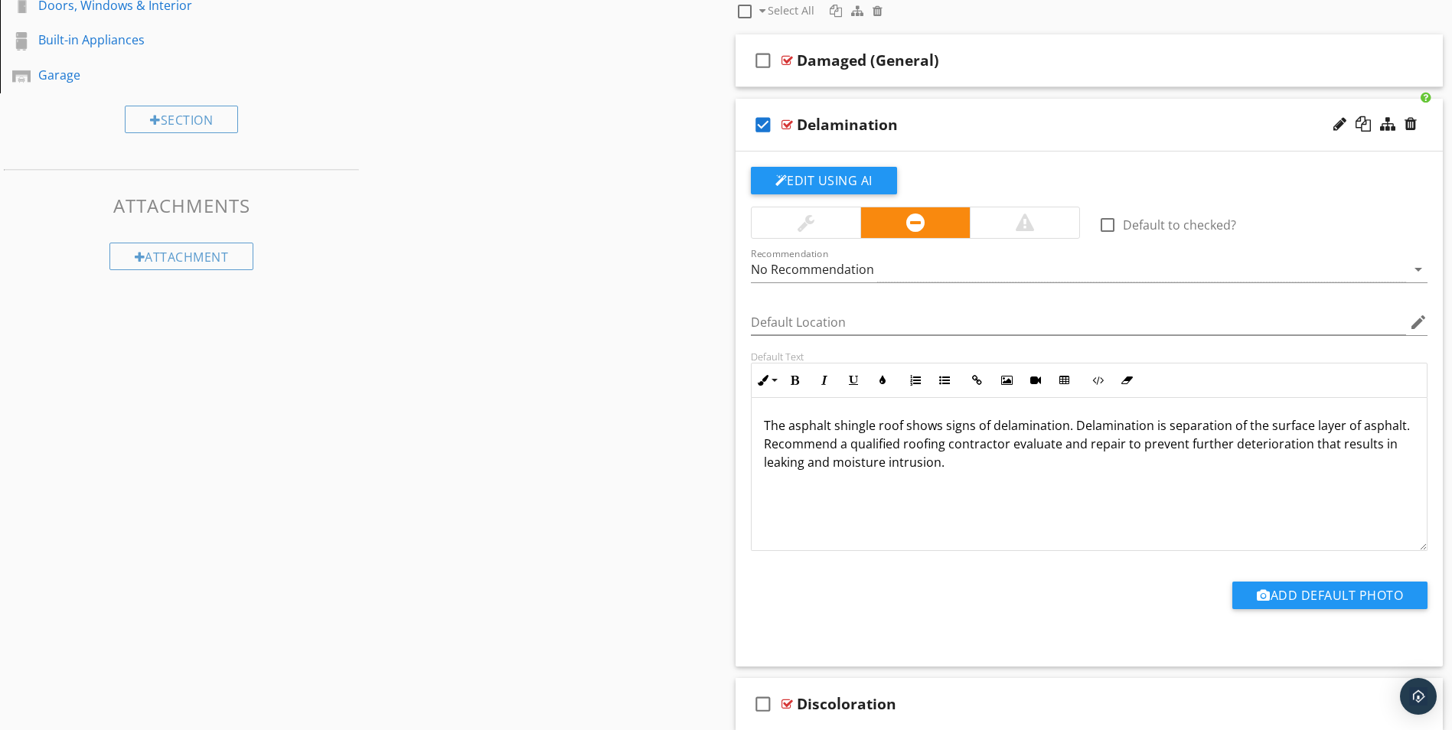
click at [807, 225] on div at bounding box center [806, 223] width 17 height 18
click at [913, 230] on div at bounding box center [915, 223] width 16 height 18
click at [1039, 226] on div at bounding box center [1024, 222] width 109 height 31
click at [919, 231] on div at bounding box center [915, 223] width 16 height 18
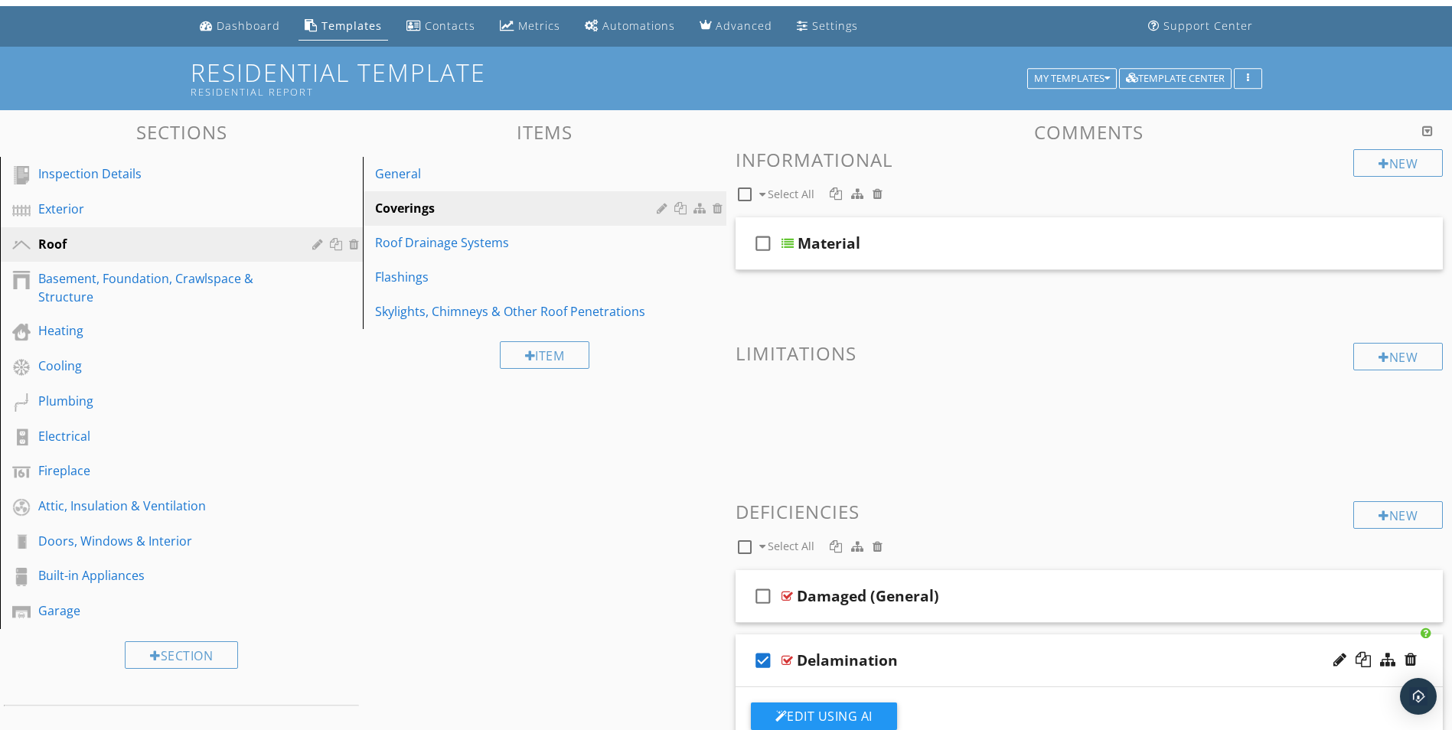
scroll to position [0, 0]
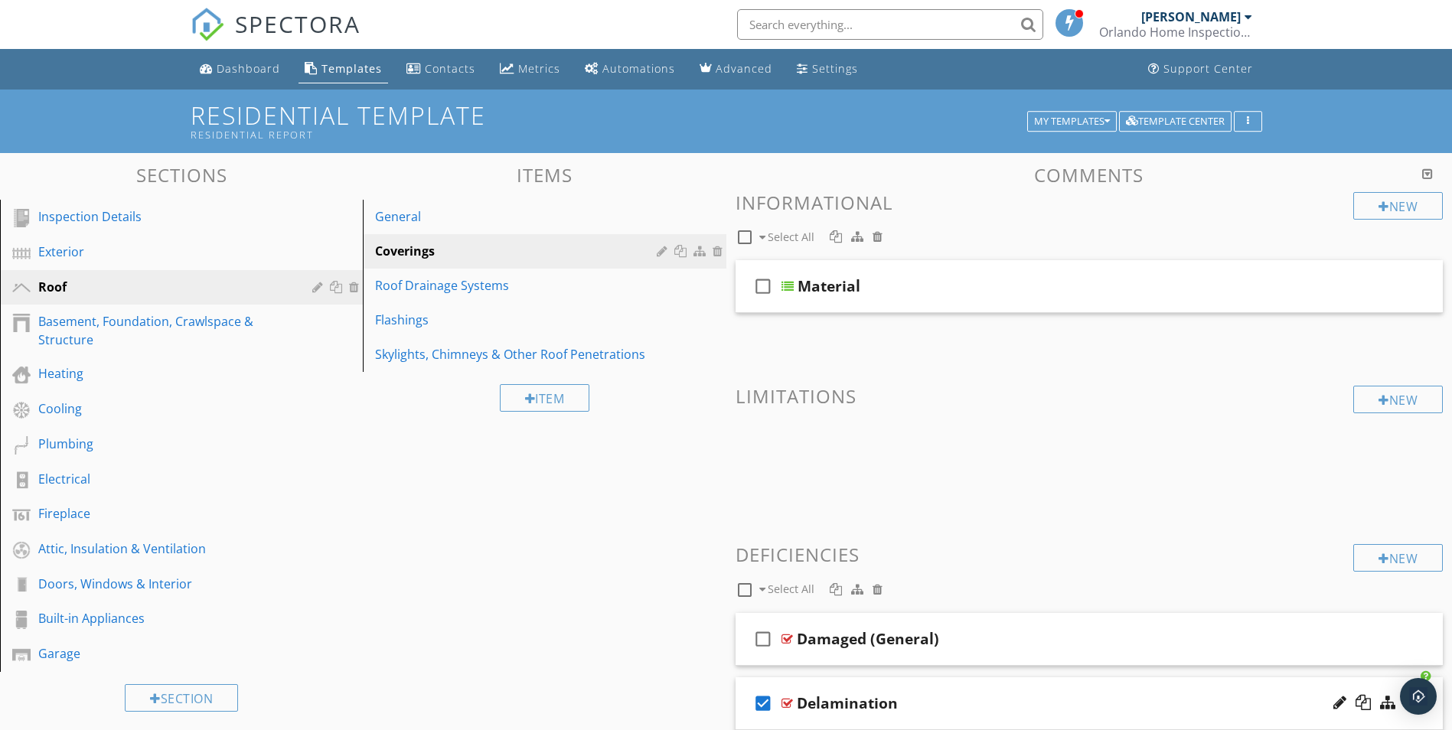
click at [329, 62] on div "Templates" at bounding box center [351, 68] width 60 height 15
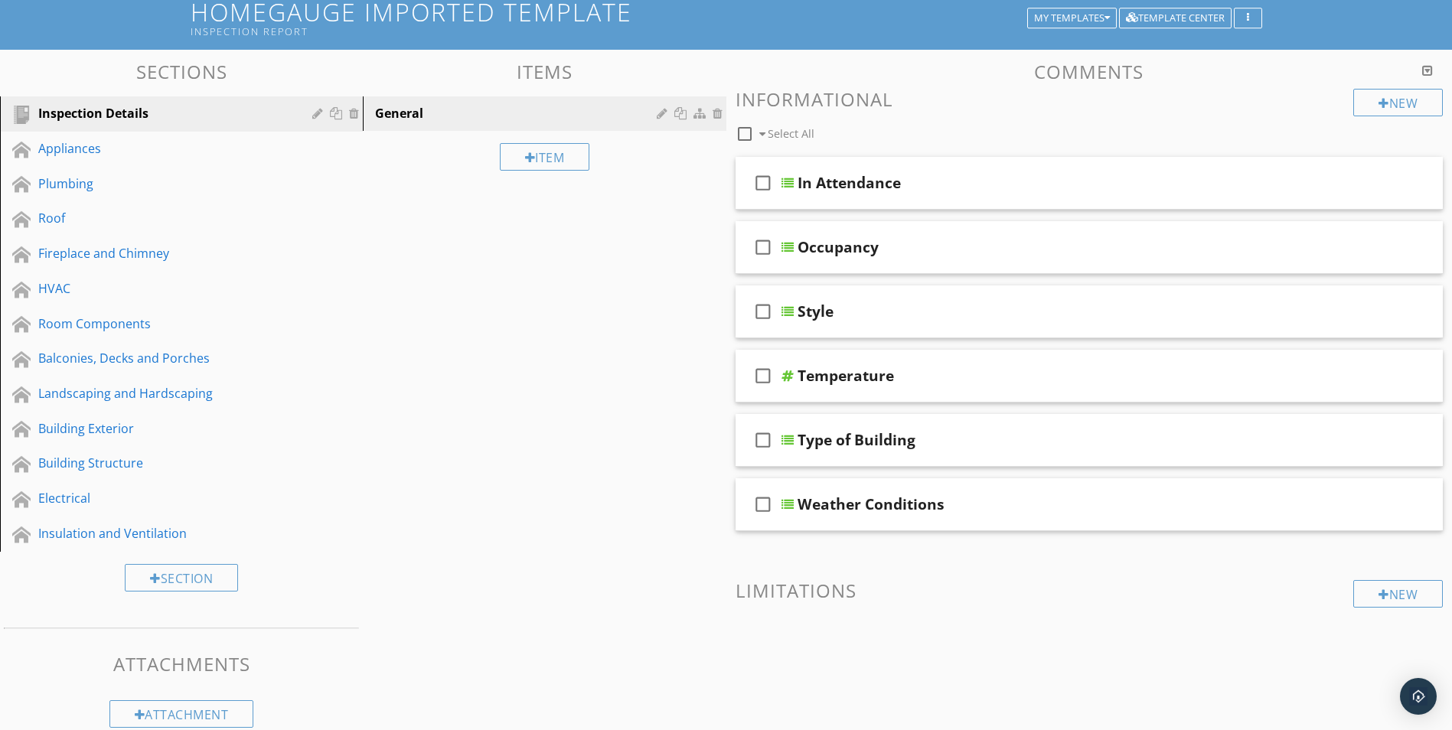
scroll to position [77, 0]
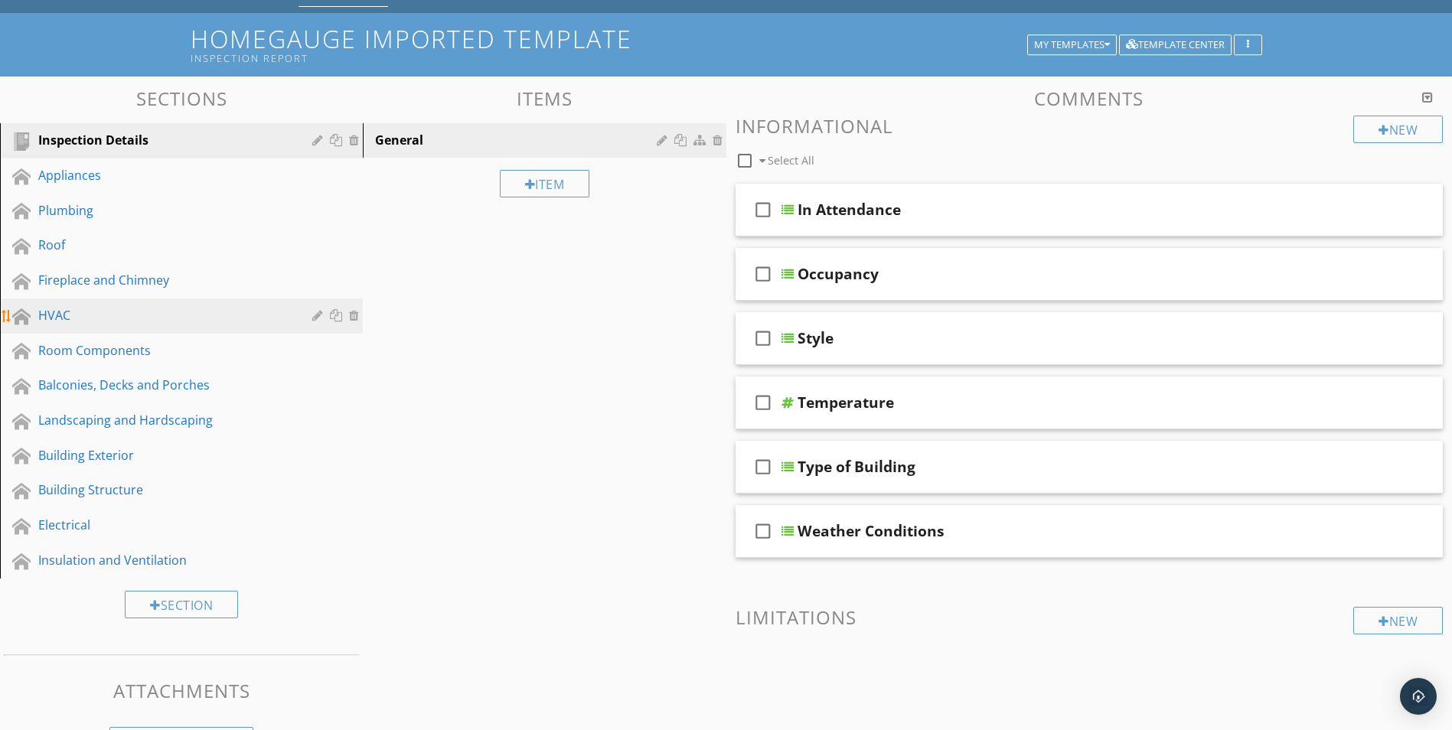
click at [74, 317] on div "HVAC" at bounding box center [164, 315] width 252 height 18
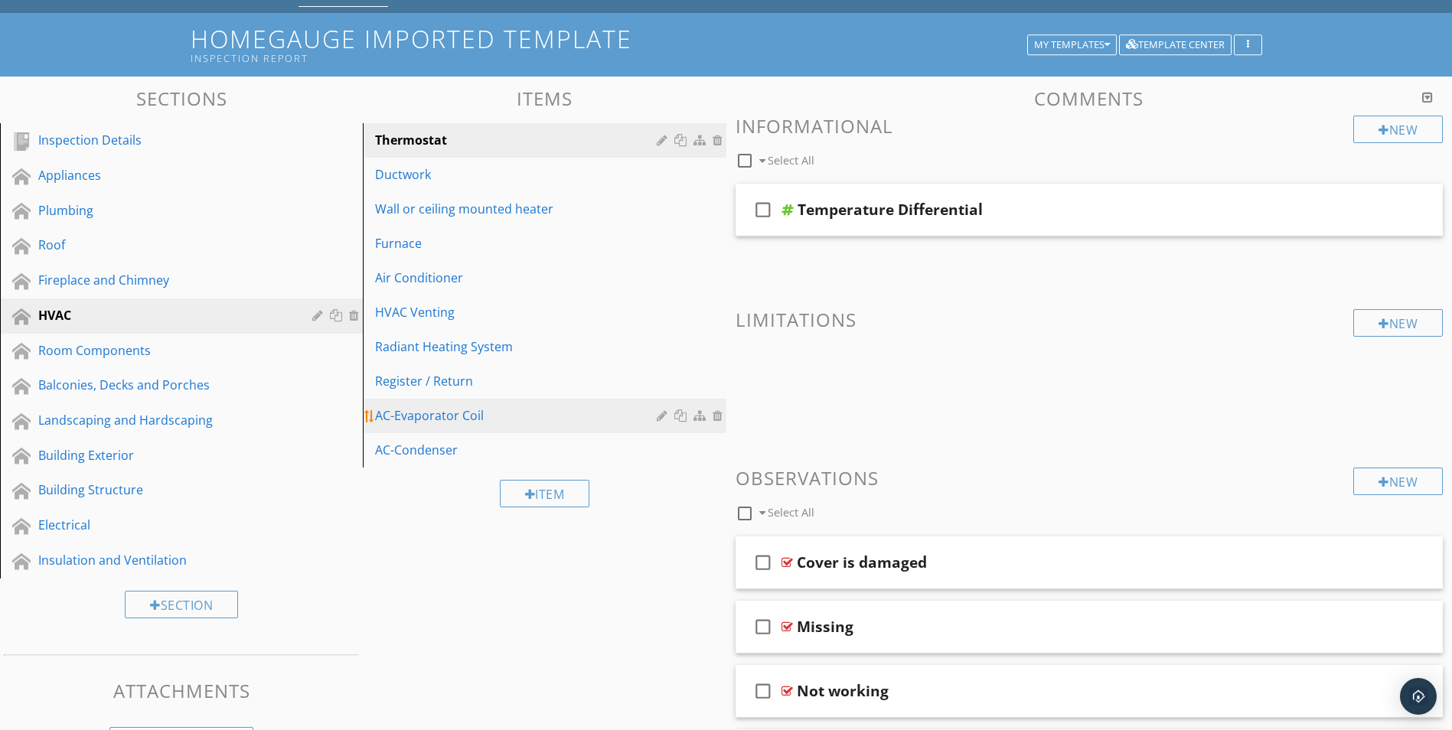
click at [435, 417] on div "AC-Evaporator Coil" at bounding box center [518, 415] width 286 height 18
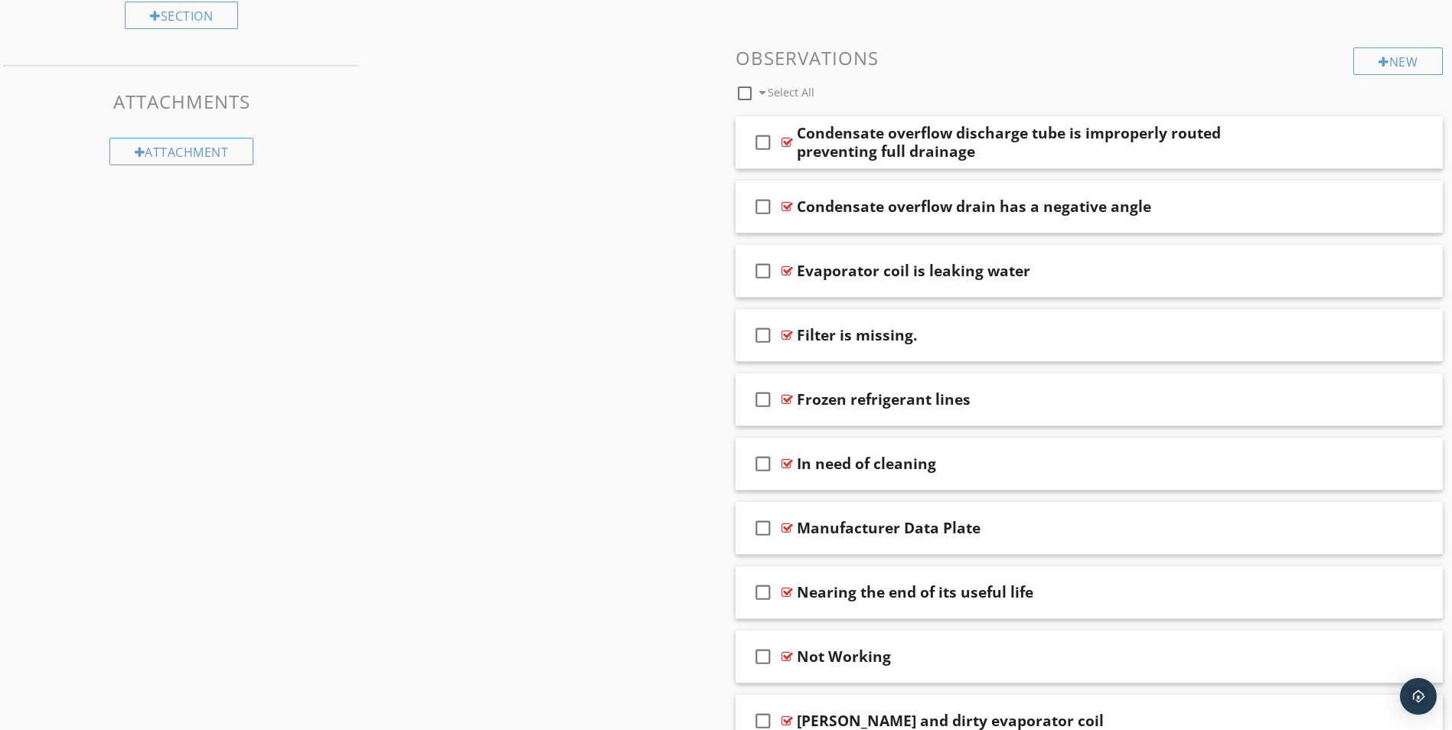
scroll to position [689, 0]
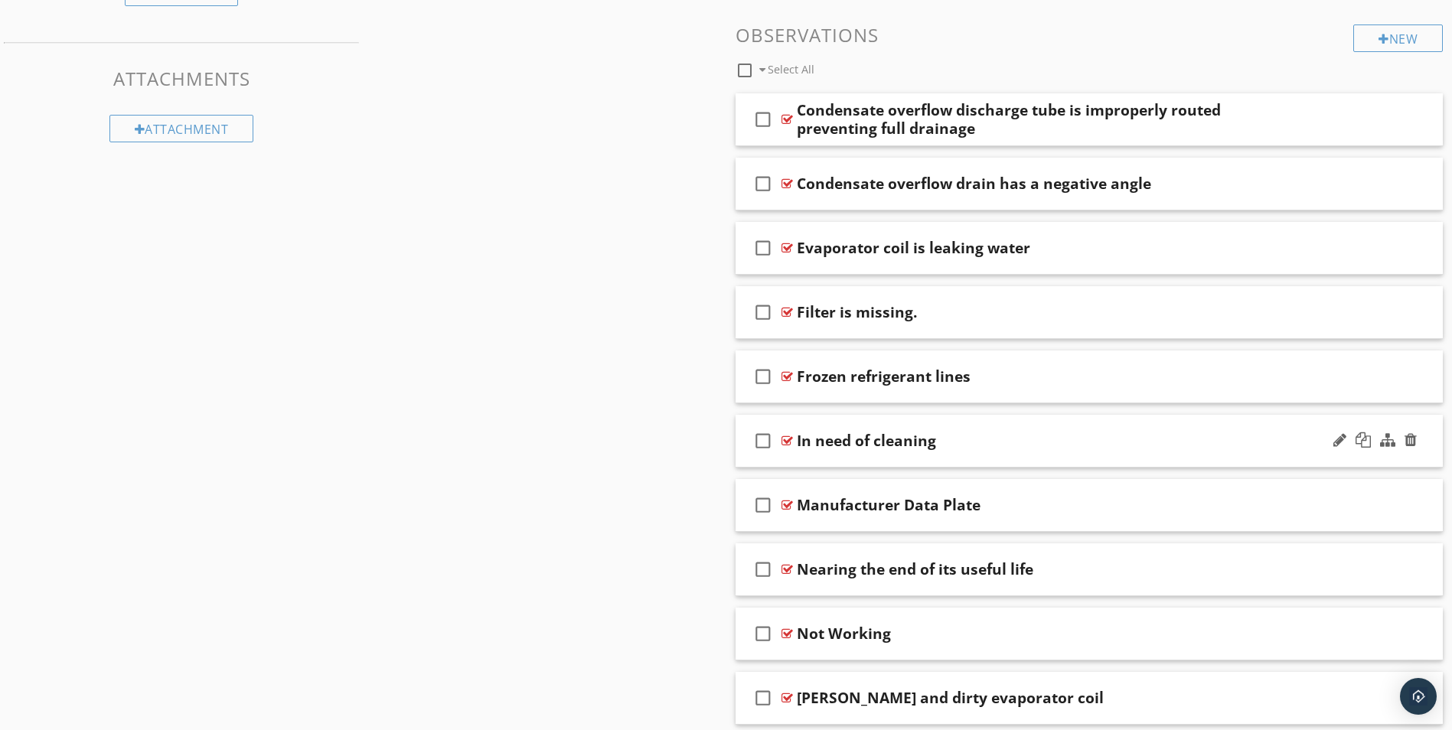
click at [853, 441] on div "In need of cleaning" at bounding box center [866, 441] width 139 height 18
click at [761, 438] on icon "check_box_outline_blank" at bounding box center [763, 441] width 24 height 37
click at [1357, 439] on div at bounding box center [1363, 439] width 15 height 15
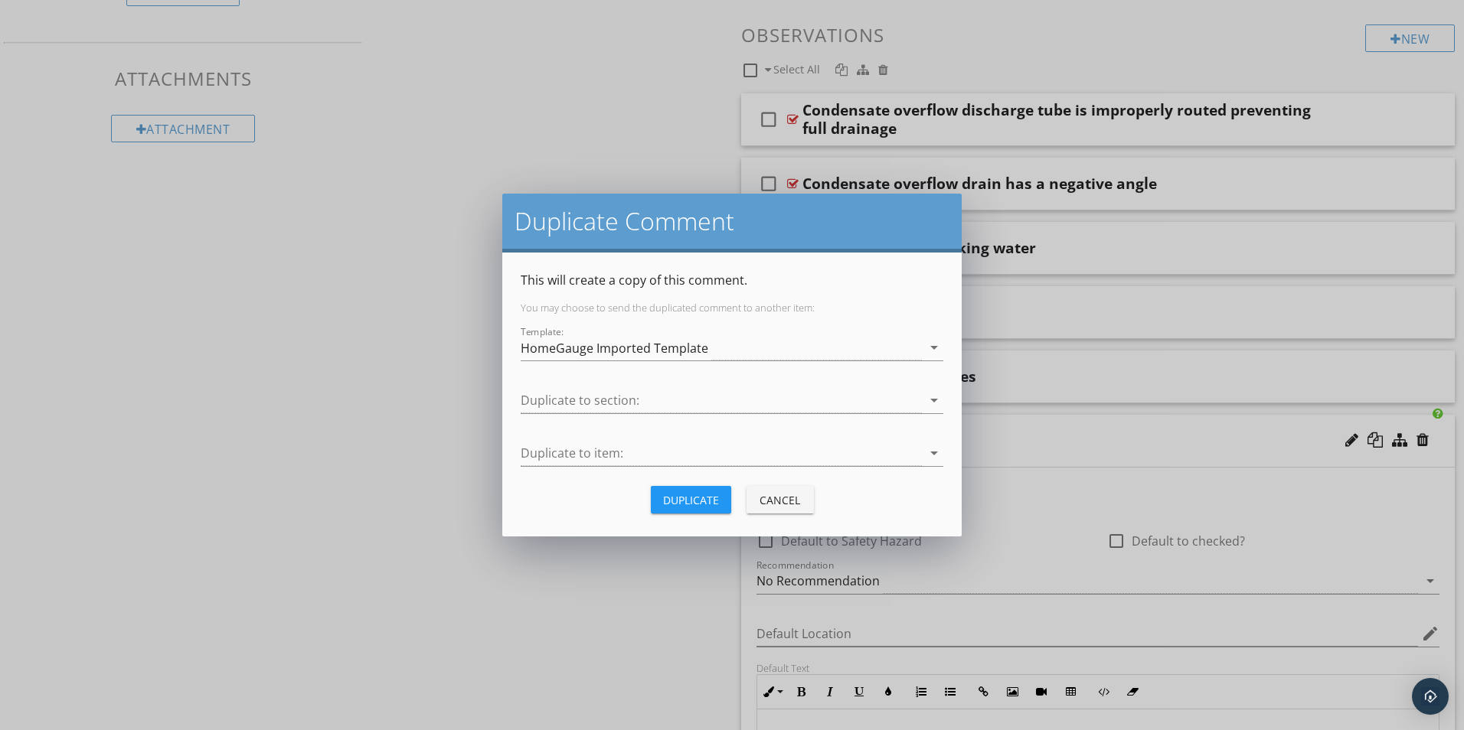
click at [787, 499] on div "Cancel" at bounding box center [780, 500] width 43 height 16
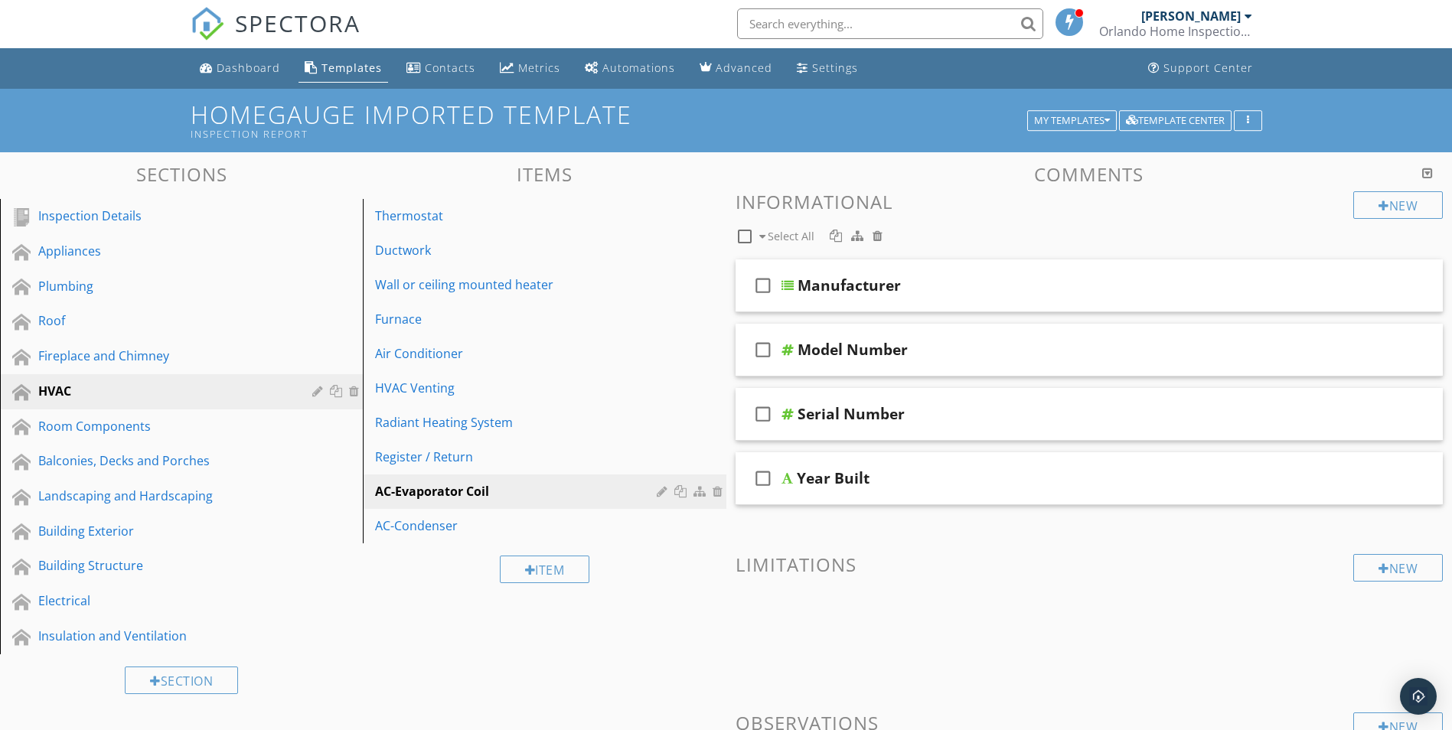
scroll to position [0, 0]
click at [254, 70] on div "Dashboard" at bounding box center [249, 68] width 64 height 15
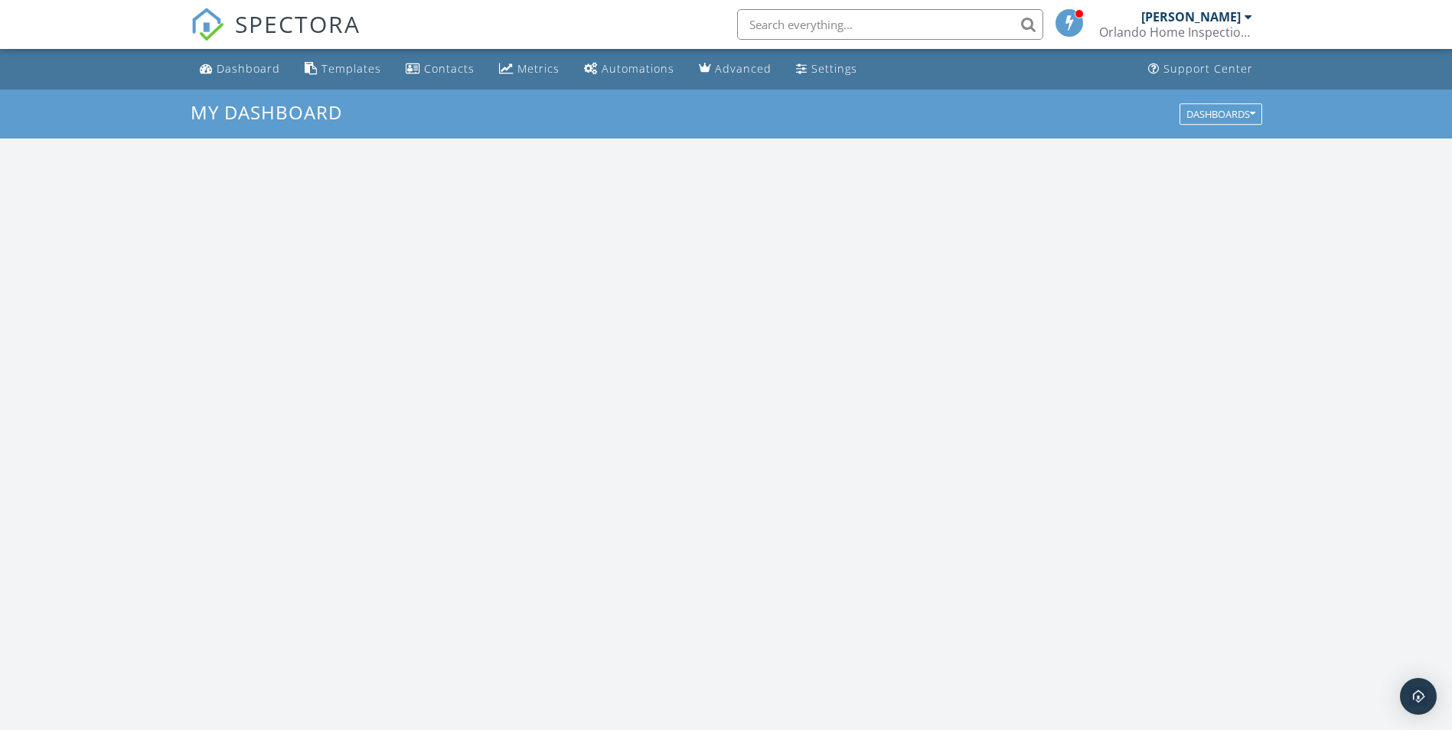
scroll to position [1417, 1476]
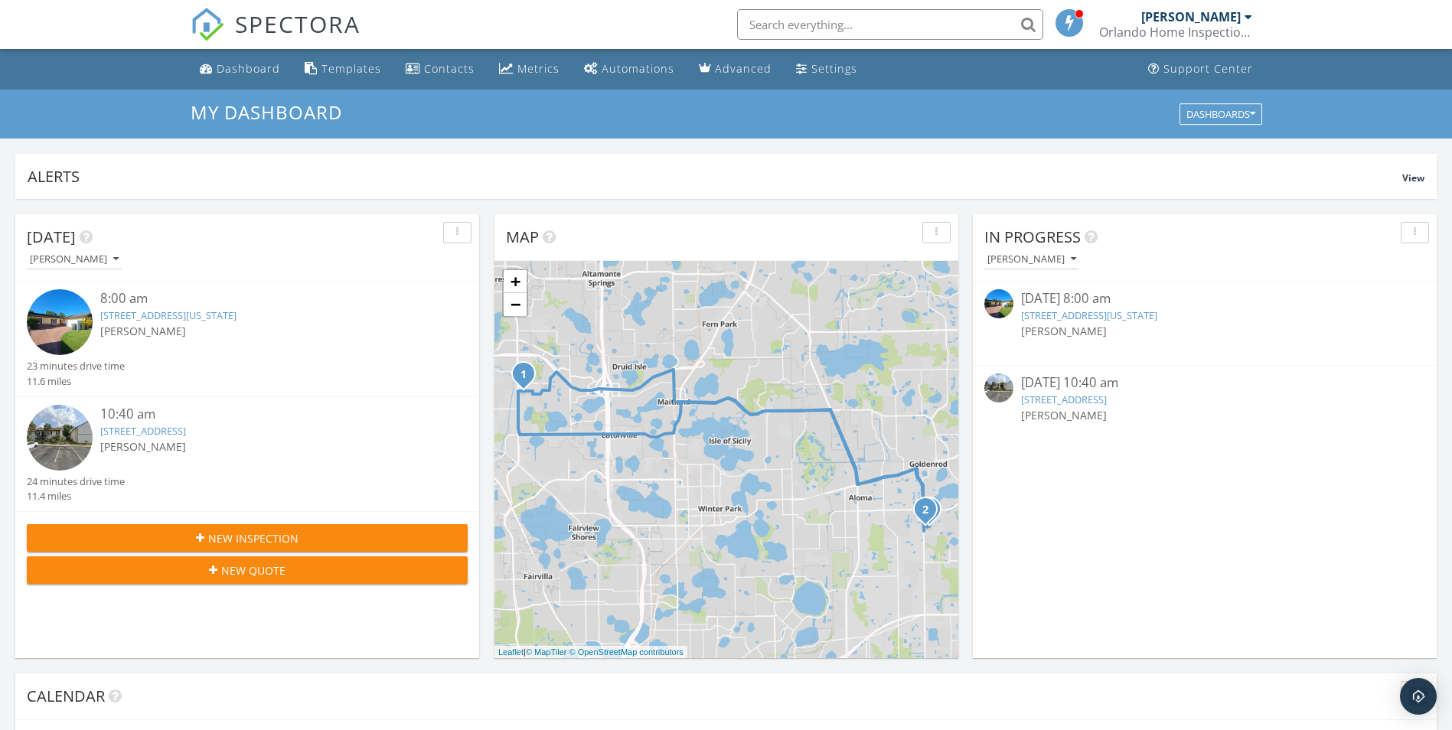
click at [1059, 317] on link "[STREET_ADDRESS][US_STATE]" at bounding box center [1089, 315] width 136 height 14
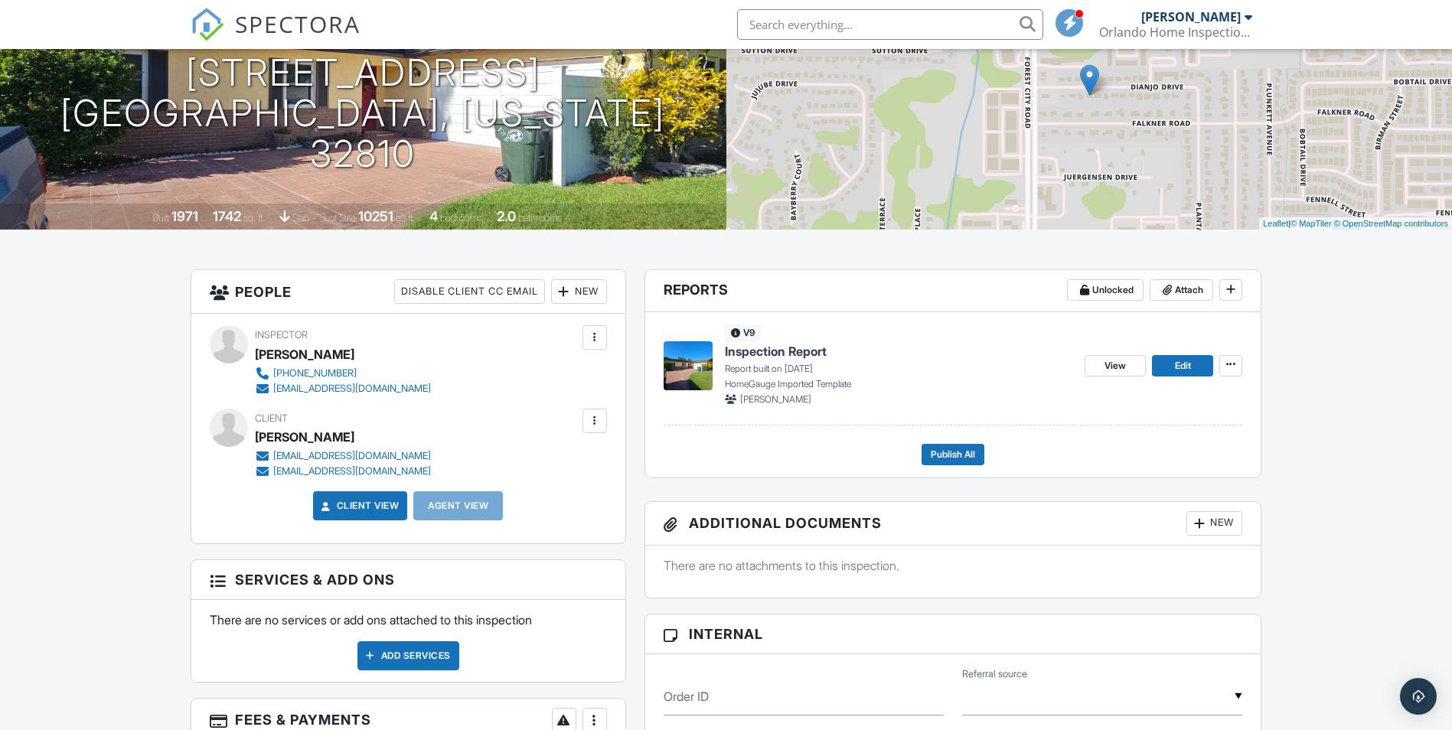
scroll to position [230, 0]
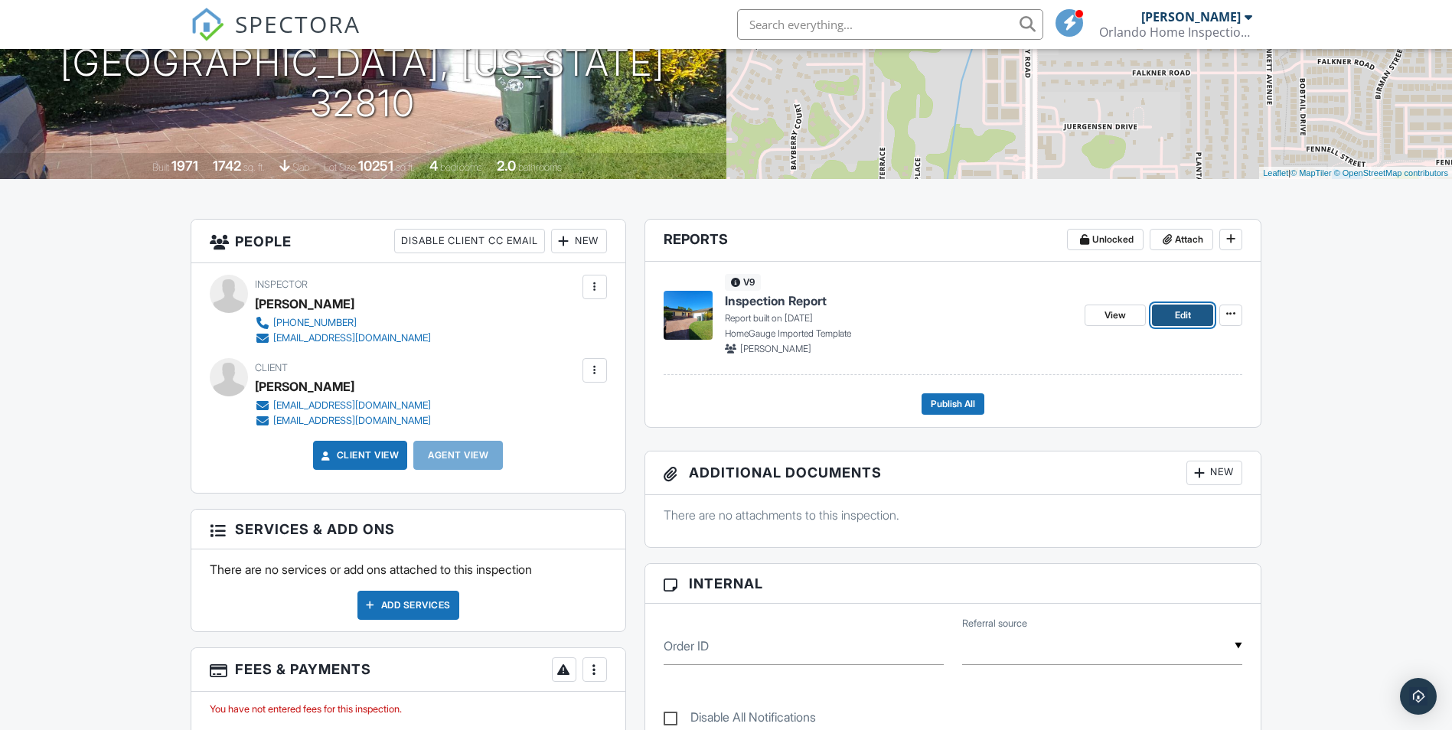
click at [1188, 316] on span "Edit" at bounding box center [1183, 315] width 16 height 15
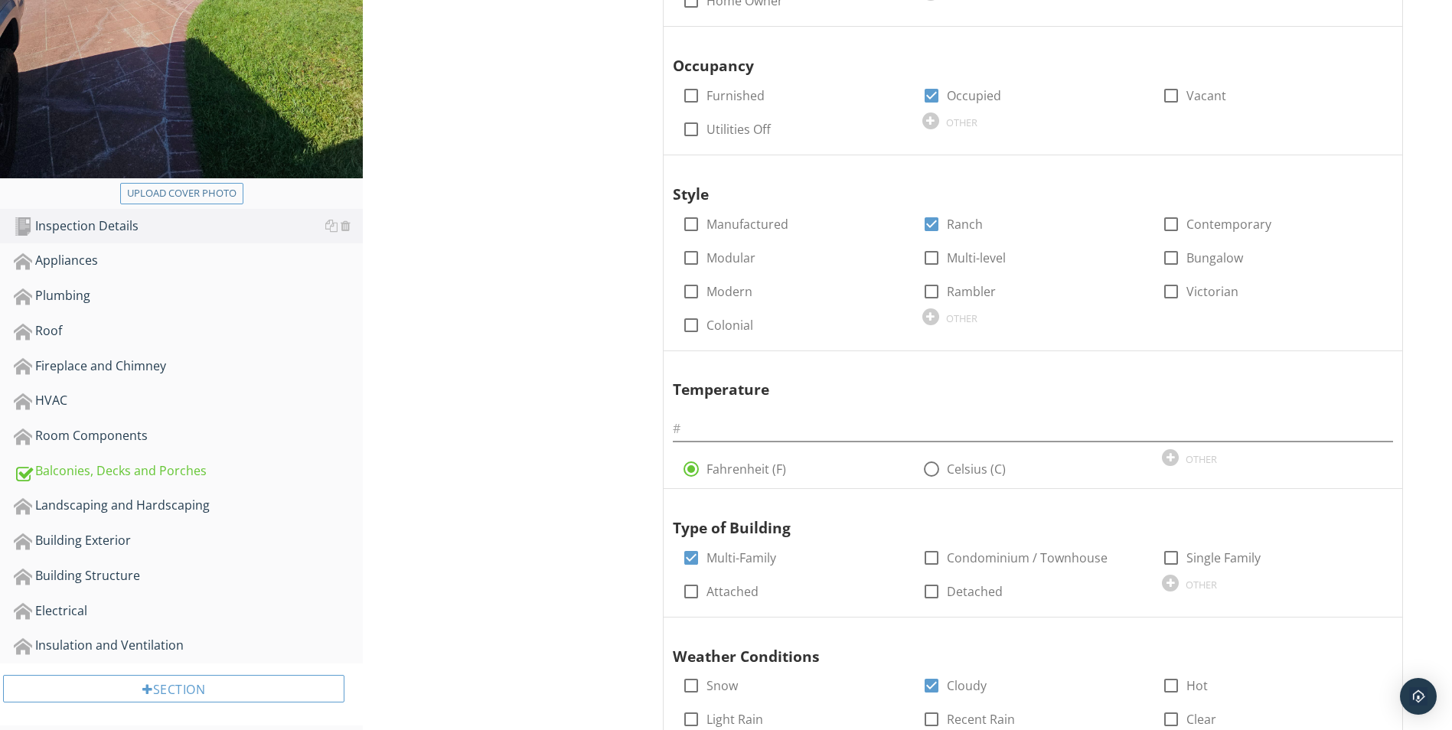
scroll to position [536, 0]
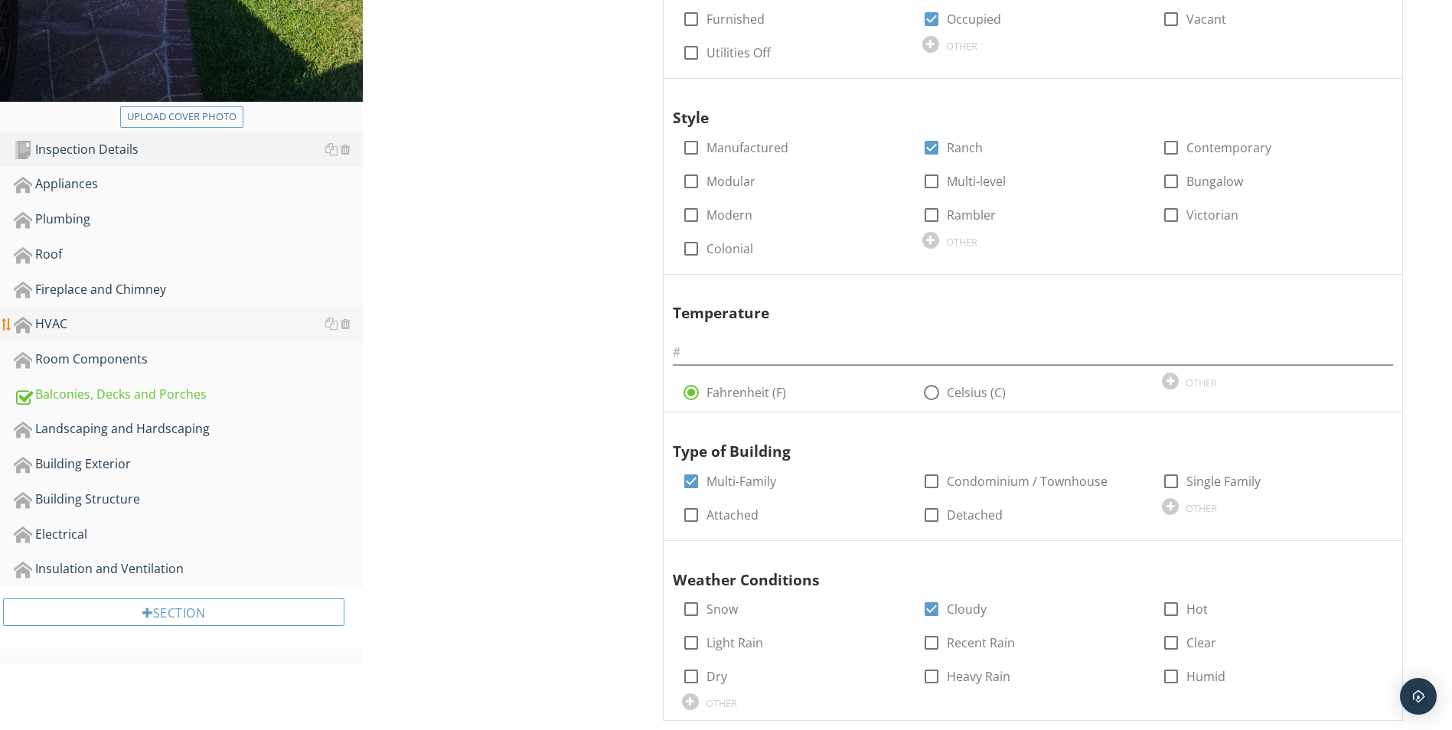
click at [53, 325] on div "HVAC" at bounding box center [188, 325] width 349 height 20
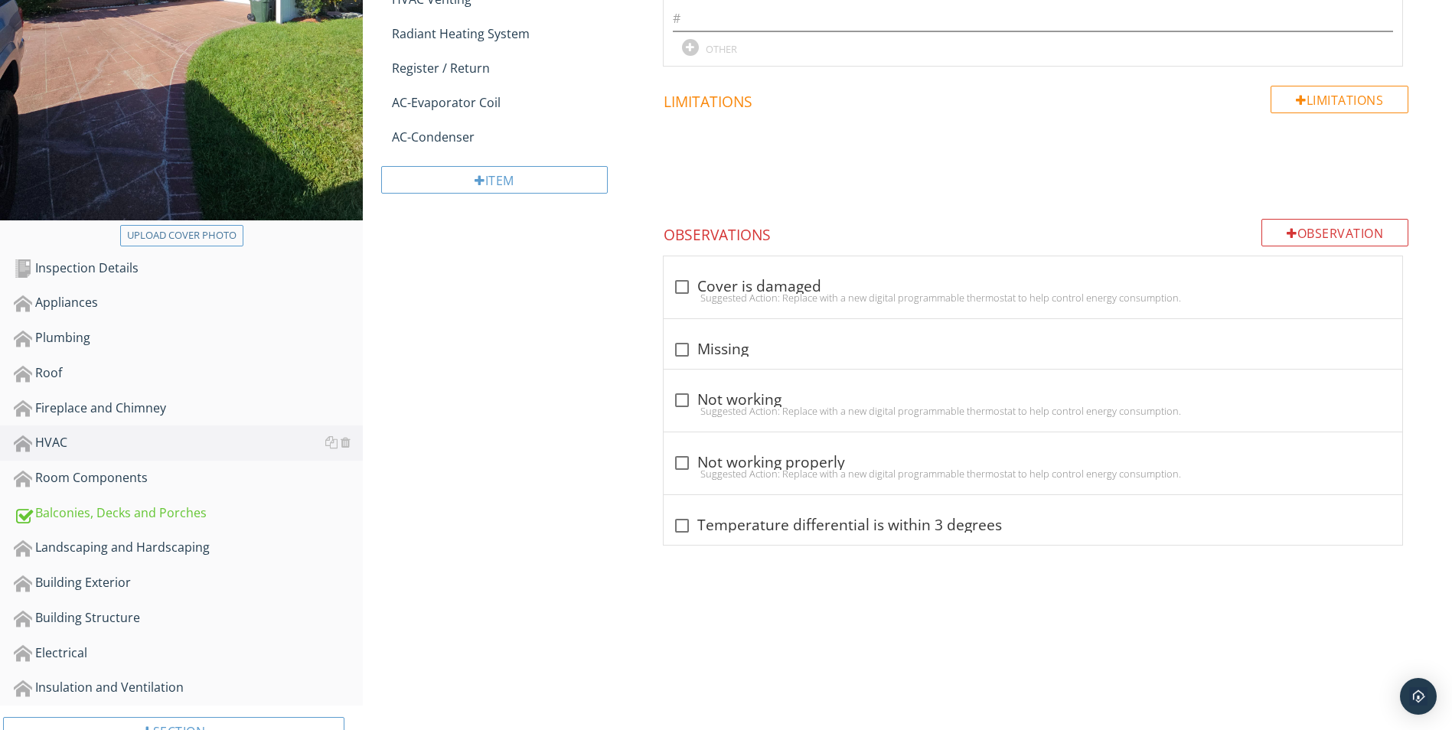
scroll to position [393, 0]
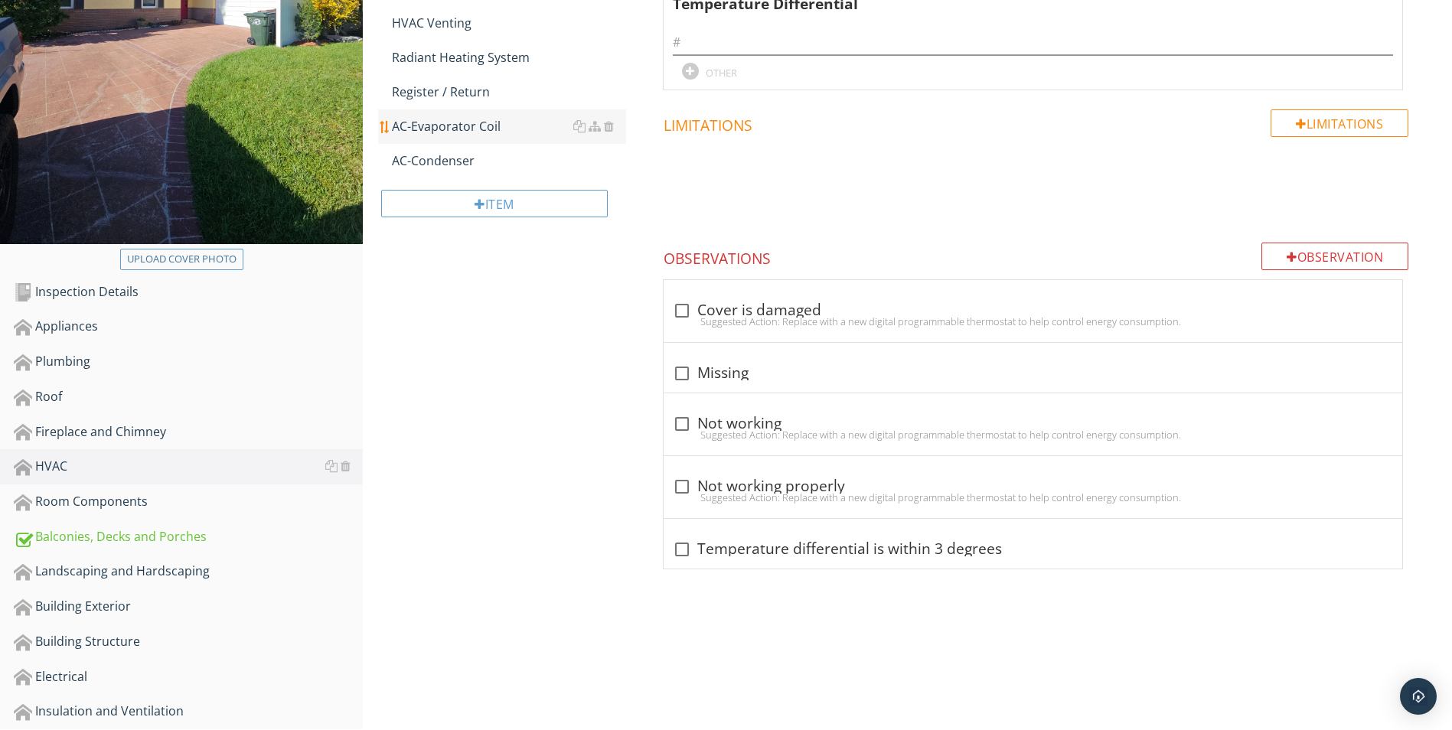
click at [440, 124] on div "AC-Evaporator Coil" at bounding box center [509, 126] width 234 height 18
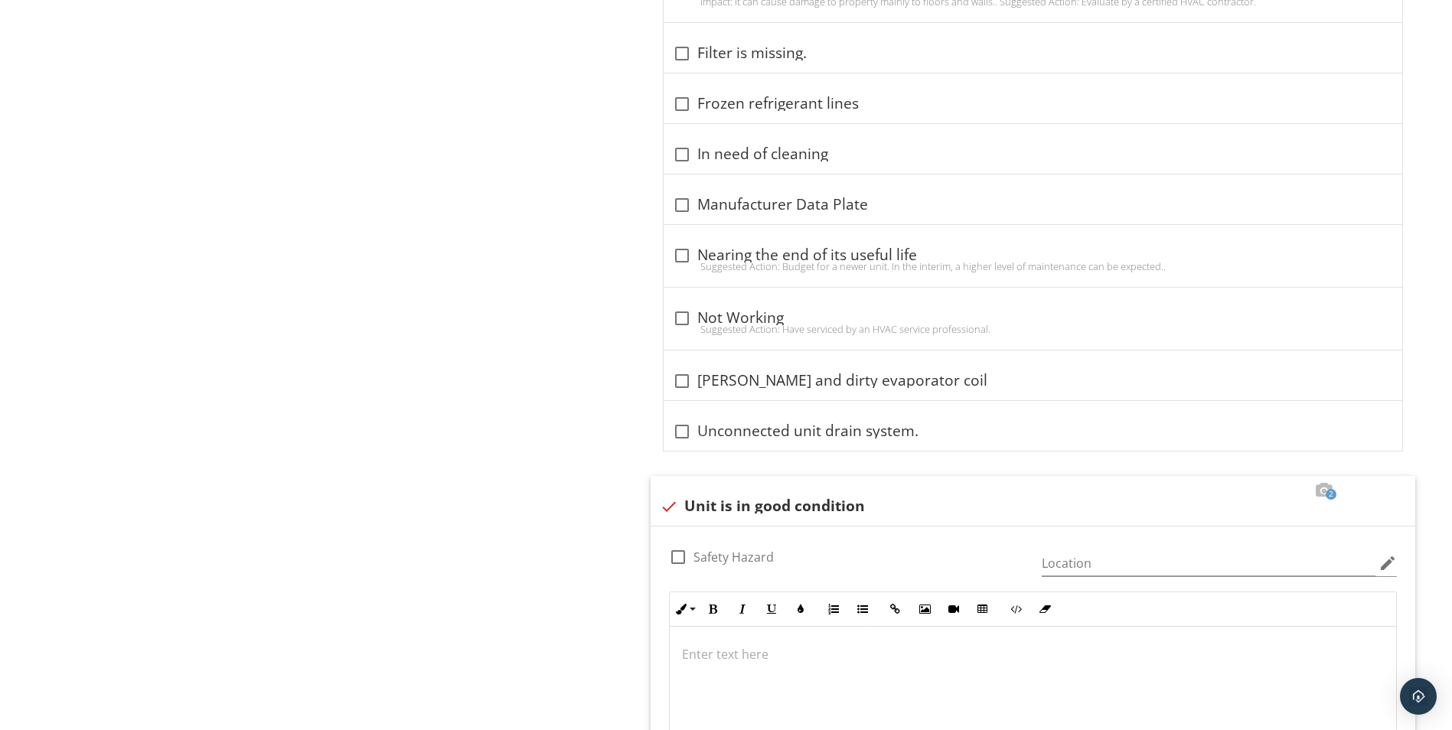
scroll to position [1221, 0]
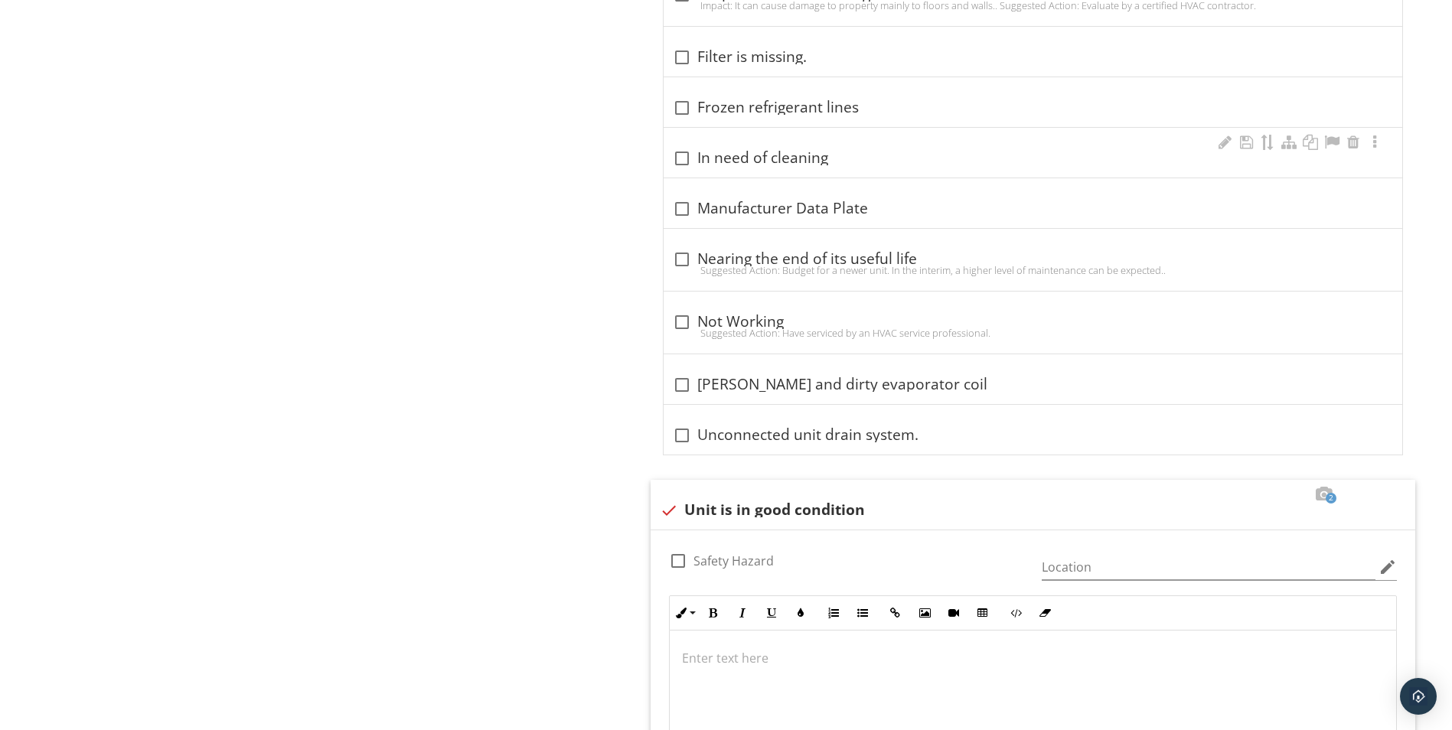
click at [741, 157] on div "check_box_outline_blank In need of cleaning" at bounding box center [1033, 158] width 720 height 18
checkbox input "true"
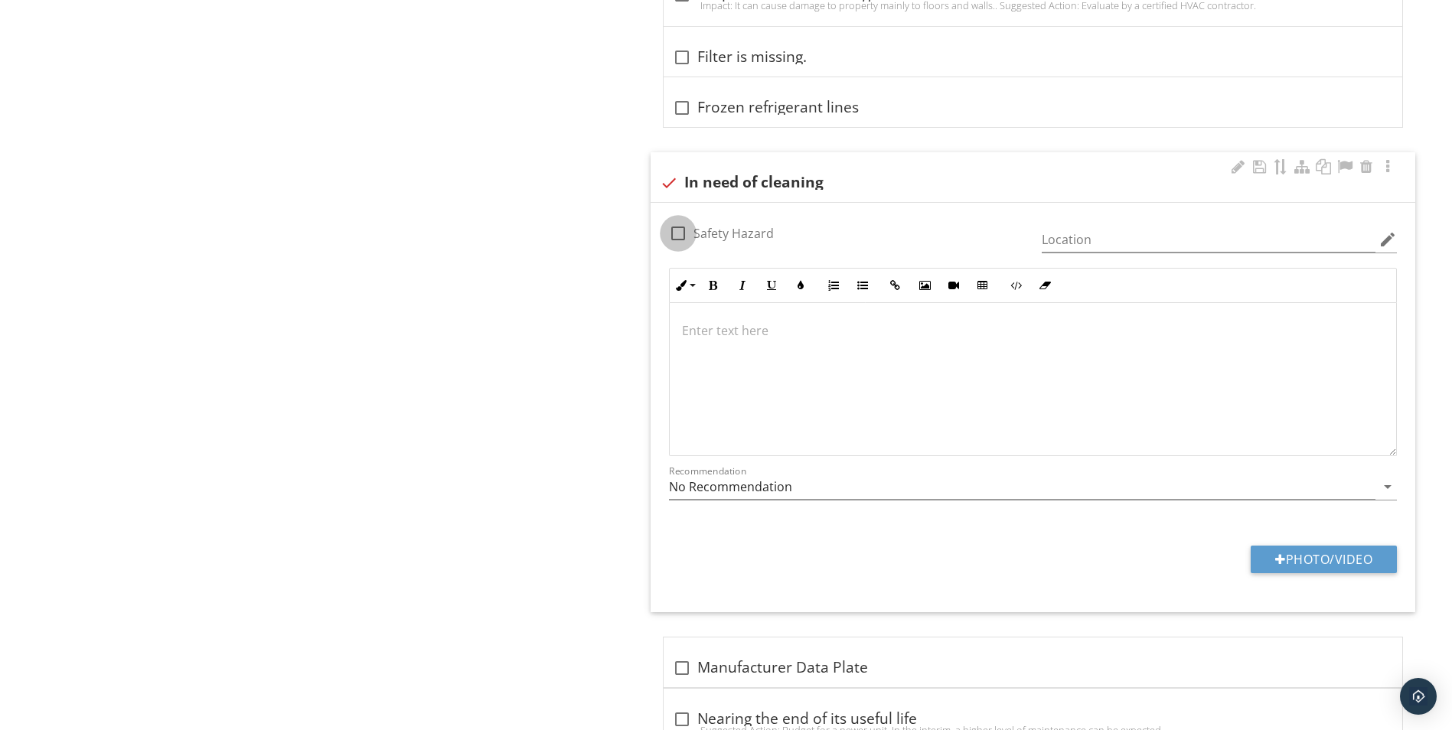
click at [678, 235] on div at bounding box center [678, 233] width 26 height 26
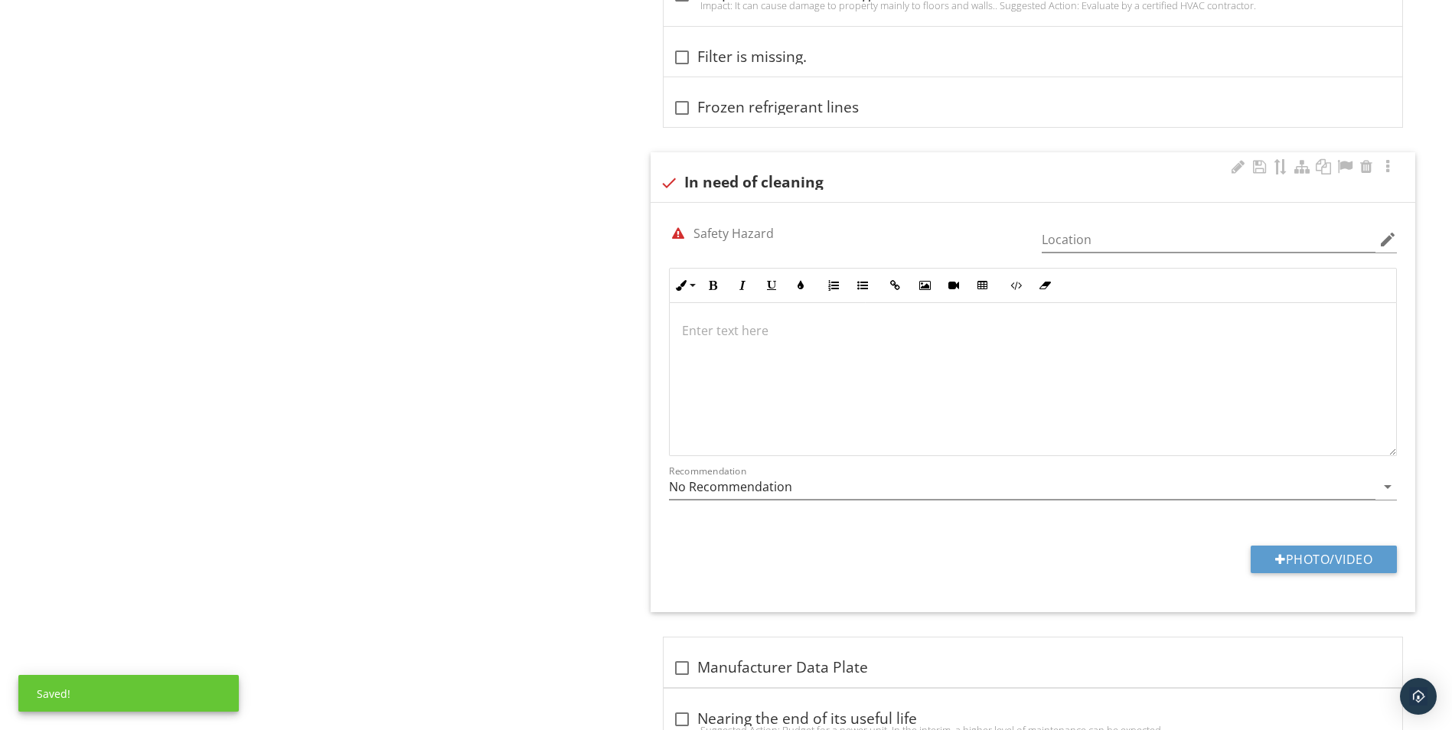
click at [678, 235] on div at bounding box center [678, 233] width 26 height 26
checkbox input "false"
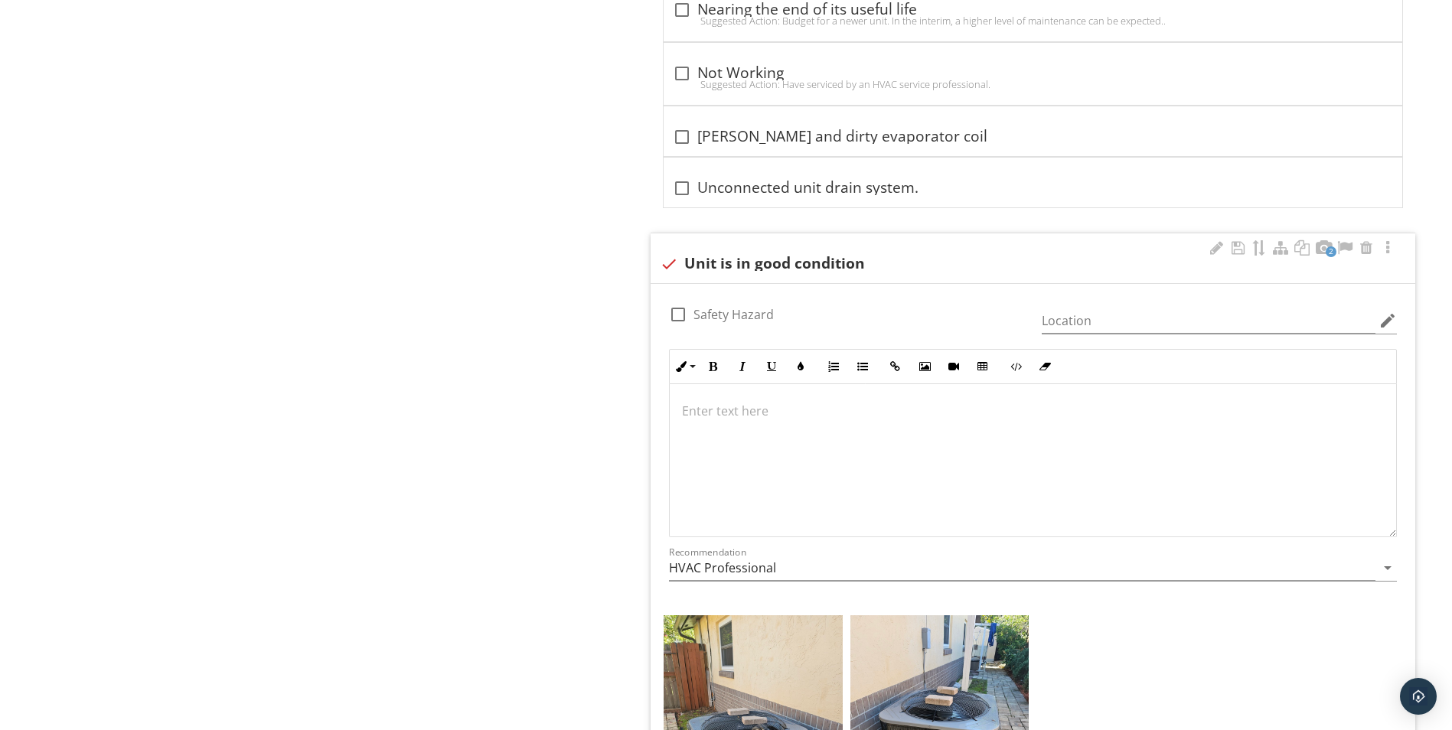
scroll to position [1914, 0]
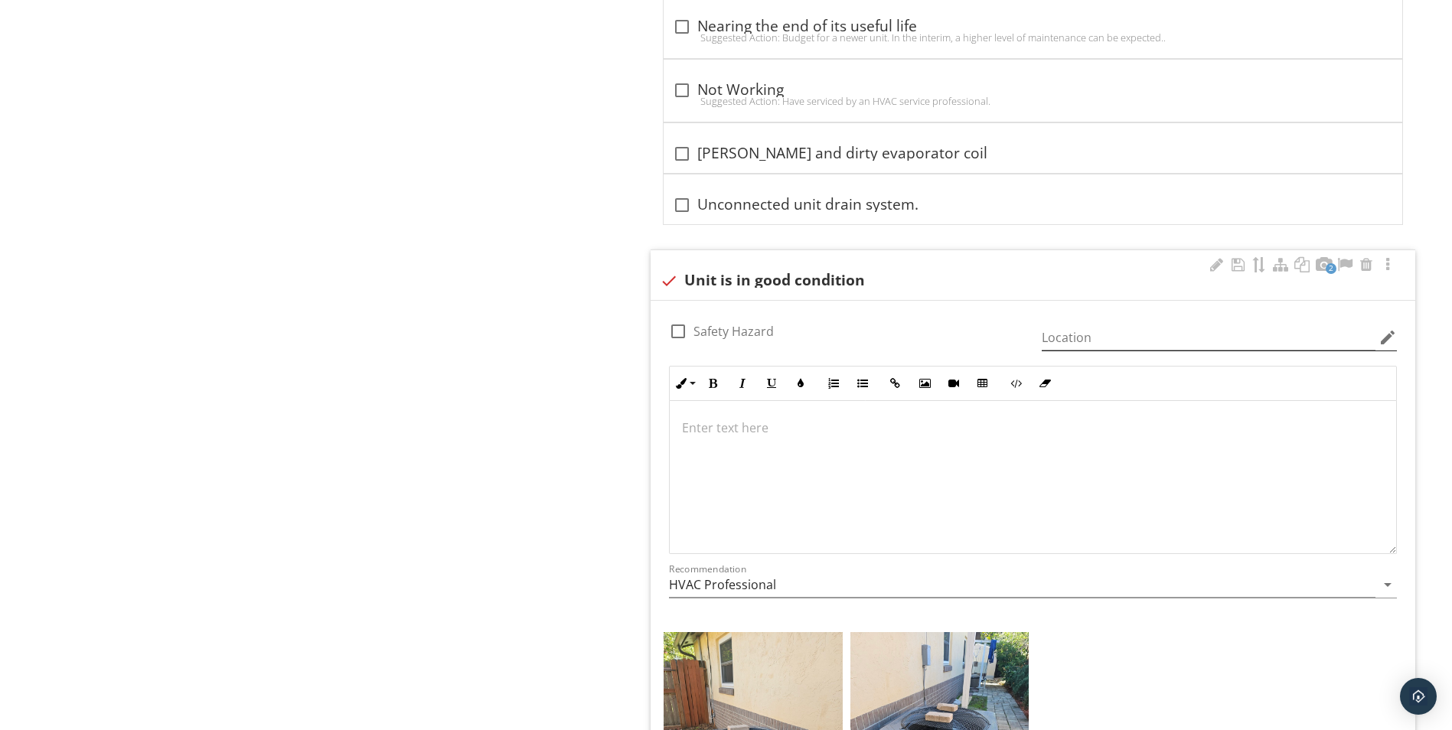
click at [1388, 339] on icon "edit" at bounding box center [1388, 337] width 18 height 18
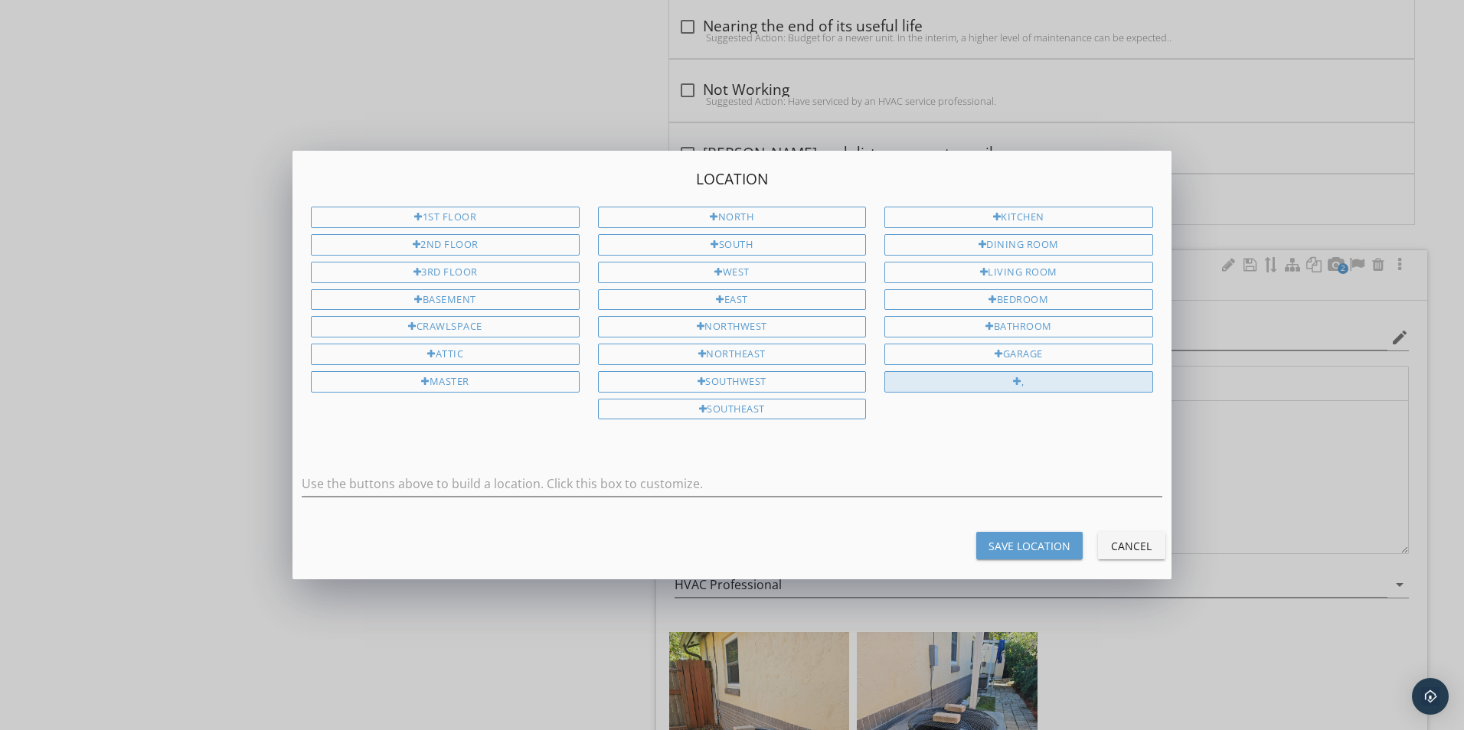
click at [1013, 380] on div at bounding box center [1017, 382] width 8 height 10
click at [1016, 381] on div at bounding box center [1017, 382] width 8 height 10
click at [959, 411] on div "1st Floor 2nd Floor 3rd Floor Basement Crawlspace Attic Master North South West…" at bounding box center [732, 316] width 860 height 219
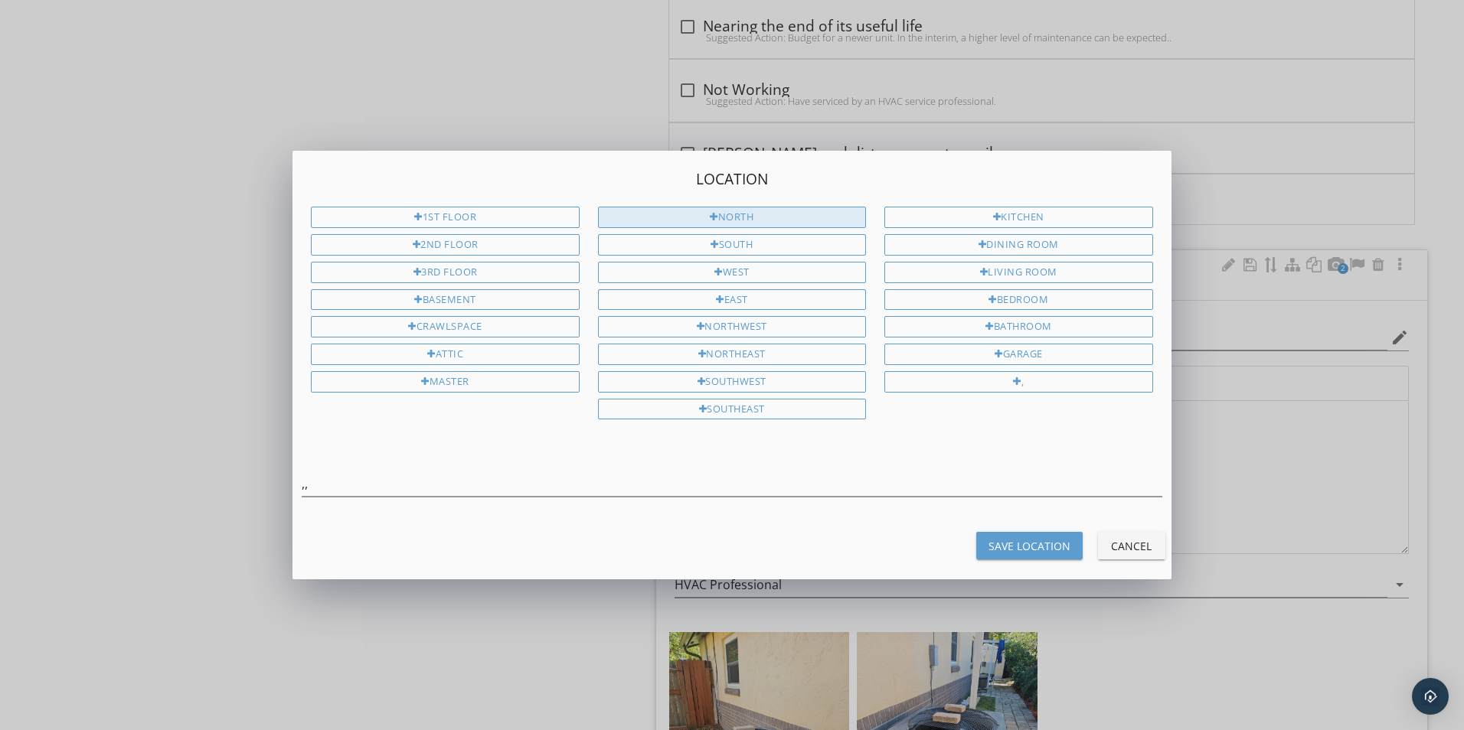
click at [733, 220] on div "North" at bounding box center [732, 217] width 268 height 21
type input ",, North"
click at [1015, 547] on div "Save Location" at bounding box center [1029, 546] width 82 height 16
type input ",, North"
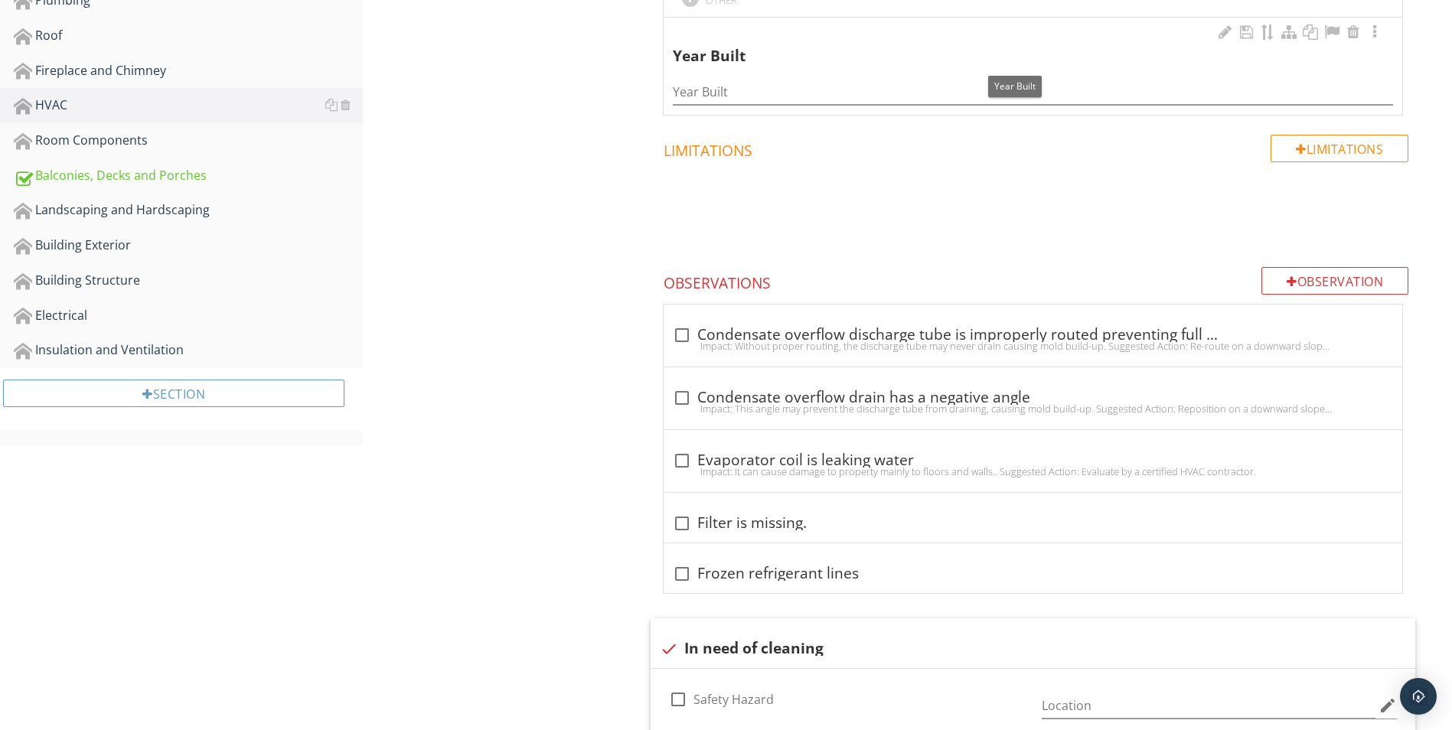
scroll to position [765, 0]
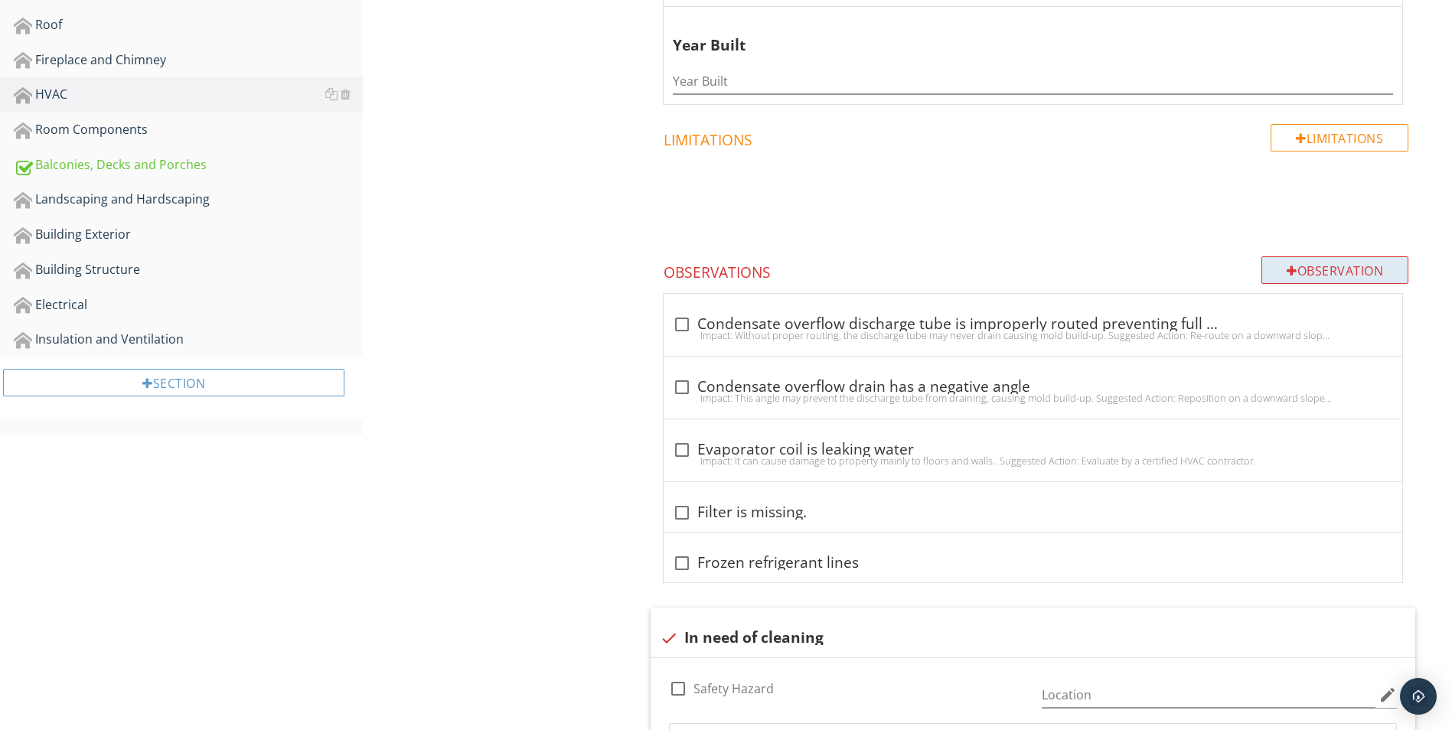
click at [1298, 275] on div "Observation" at bounding box center [1334, 270] width 147 height 28
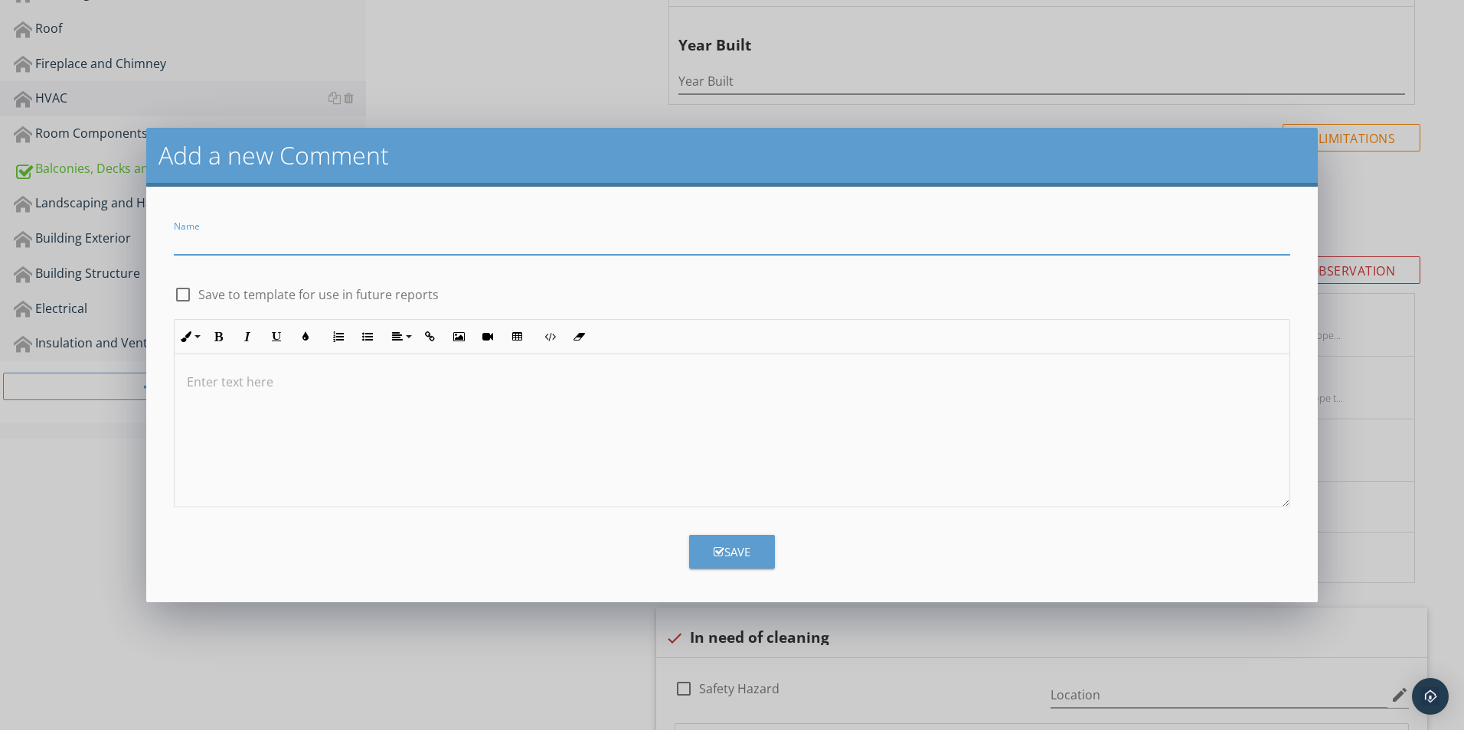
click at [550, 636] on div "Add a new Comment Name check_box_outline_blank Save to template for use in futu…" at bounding box center [732, 365] width 1464 height 730
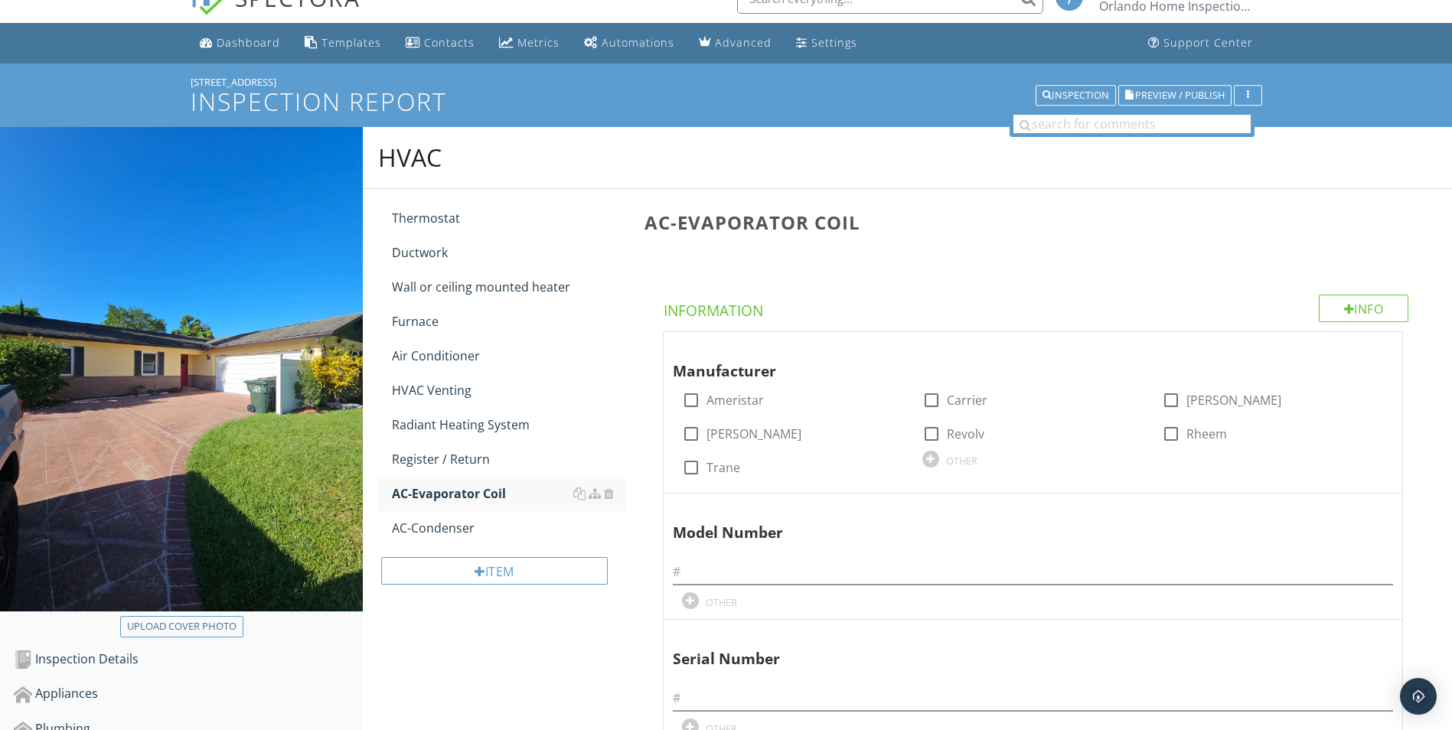
scroll to position [0, 0]
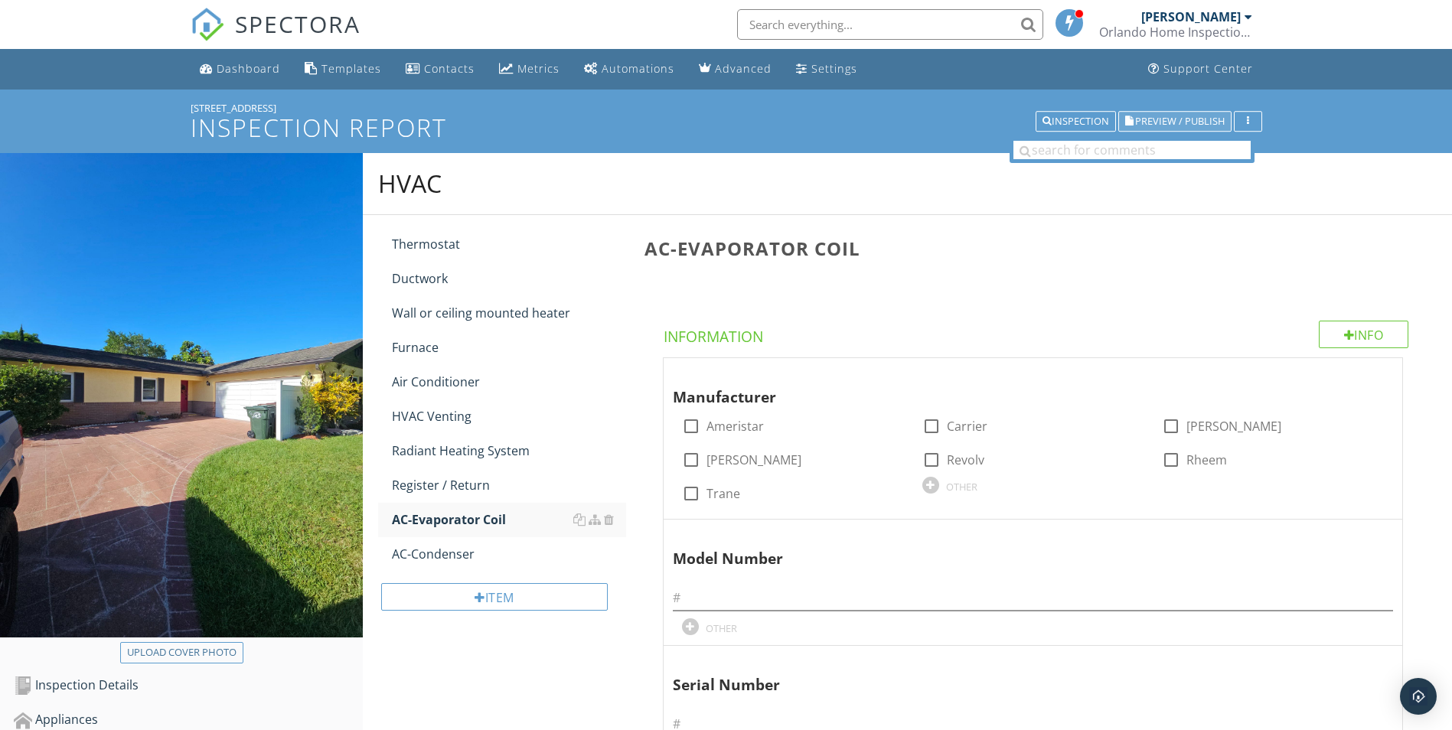
click at [1167, 116] on span "Preview / Publish" at bounding box center [1180, 121] width 90 height 10
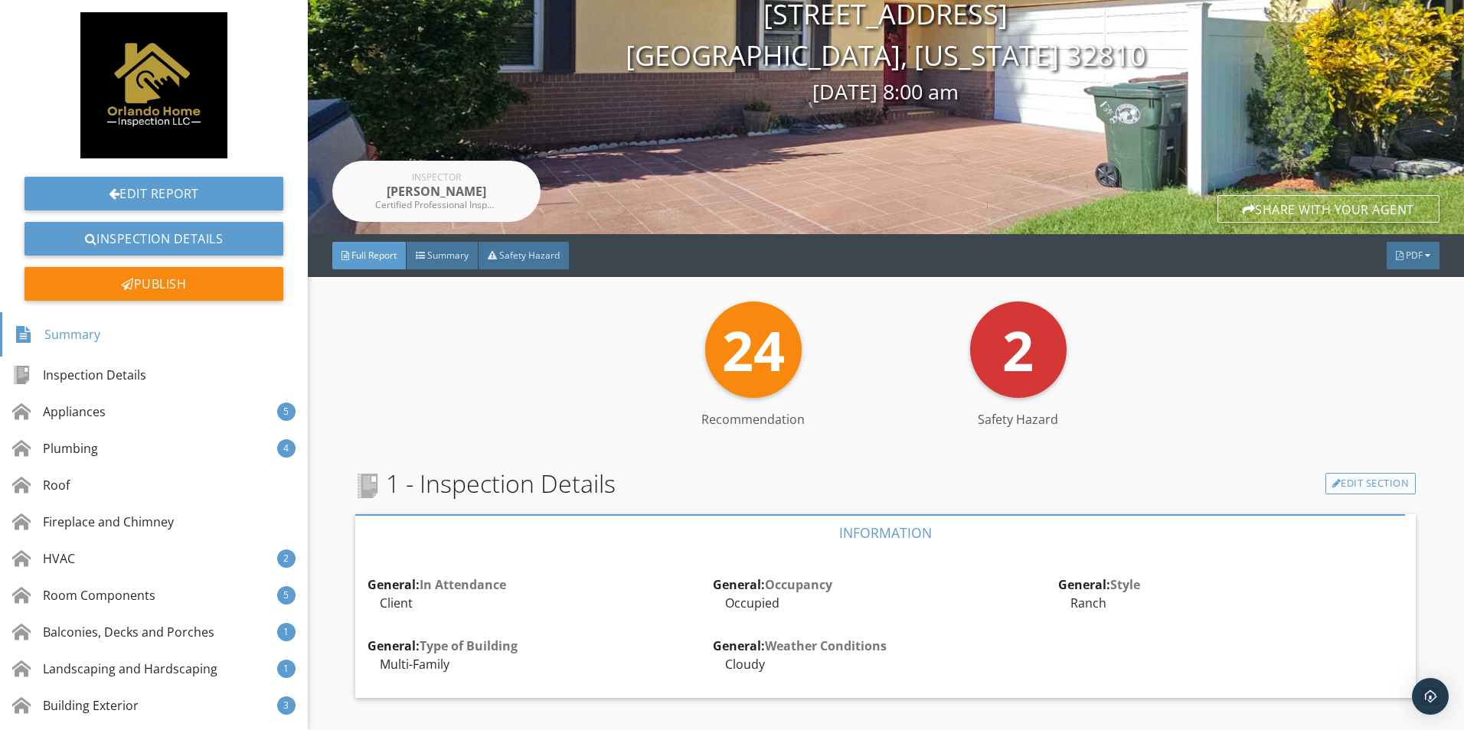
scroll to position [153, 0]
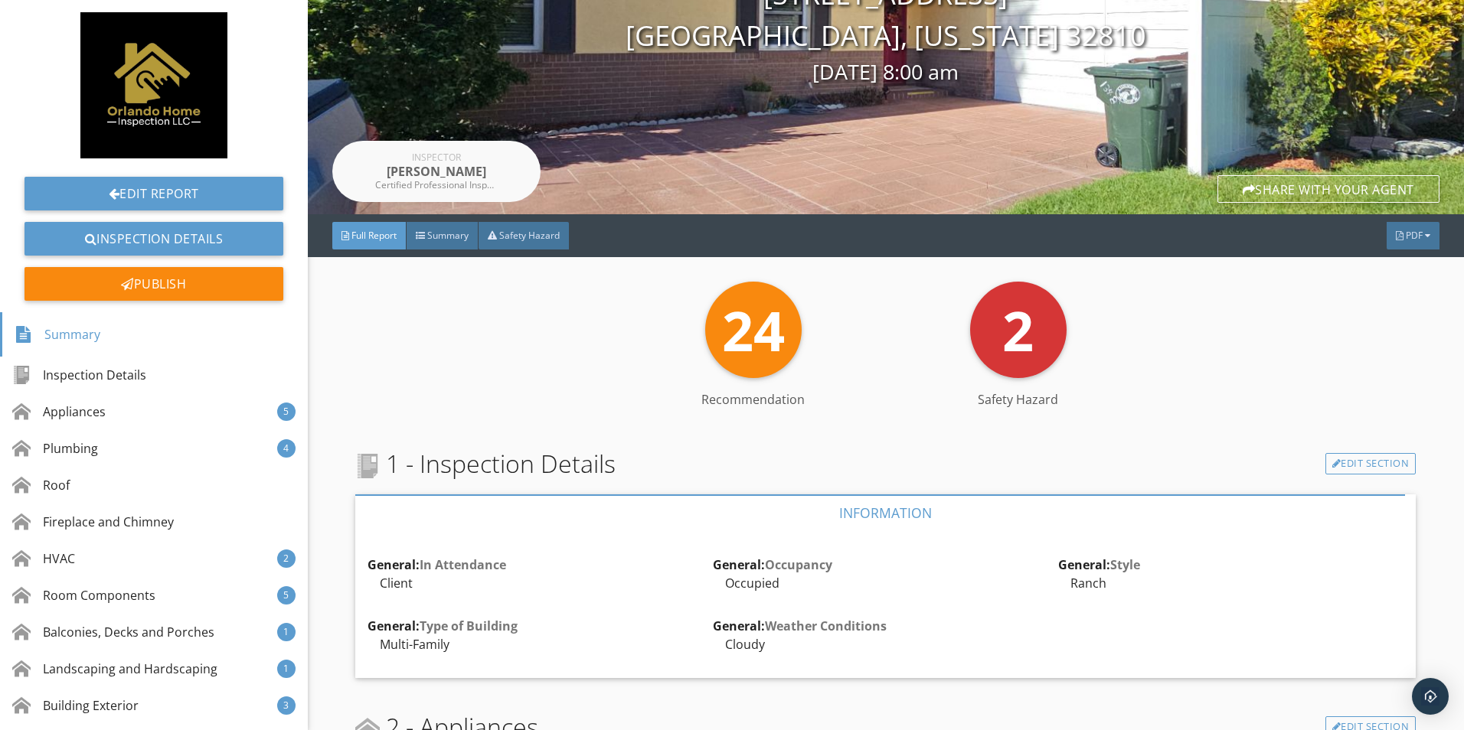
click at [377, 460] on span at bounding box center [367, 466] width 24 height 24
click at [364, 462] on span at bounding box center [367, 466] width 24 height 24
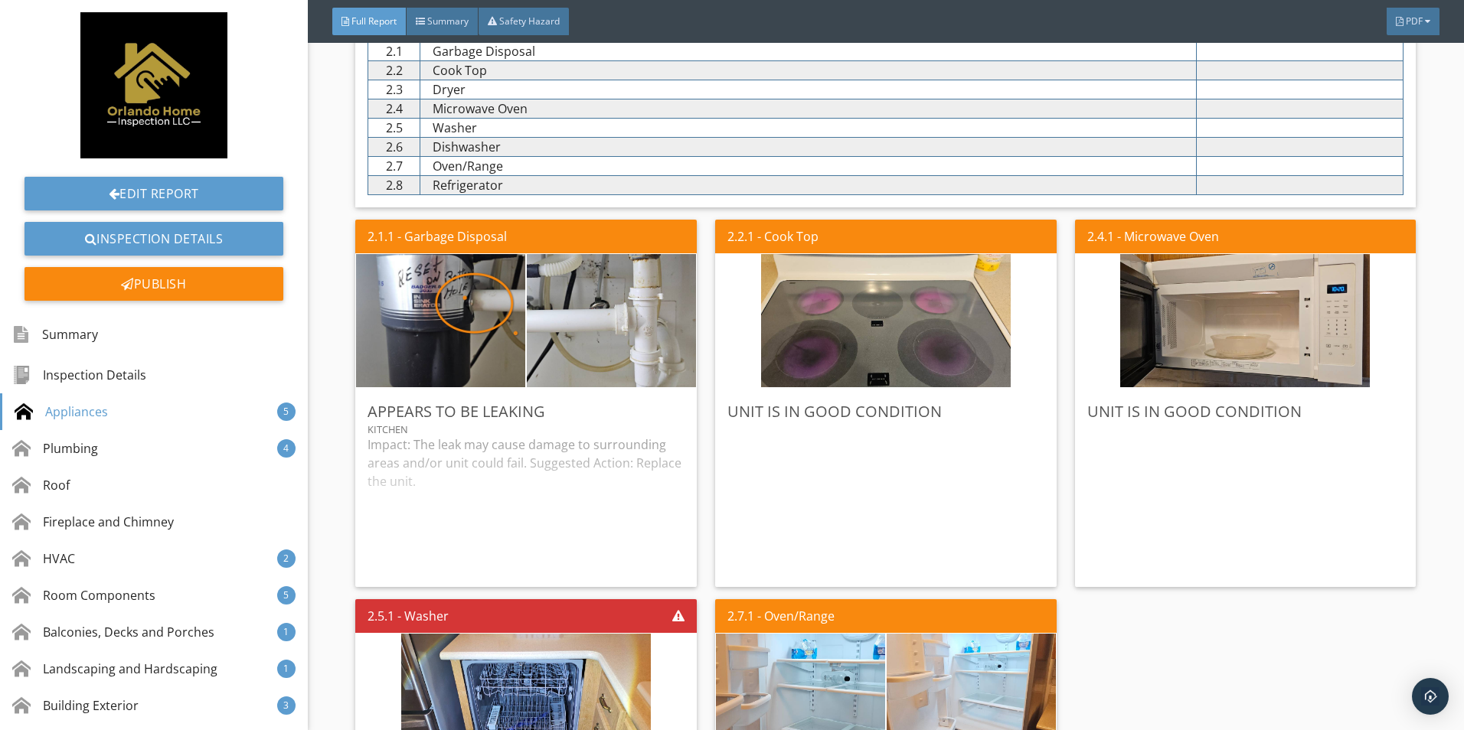
scroll to position [919, 0]
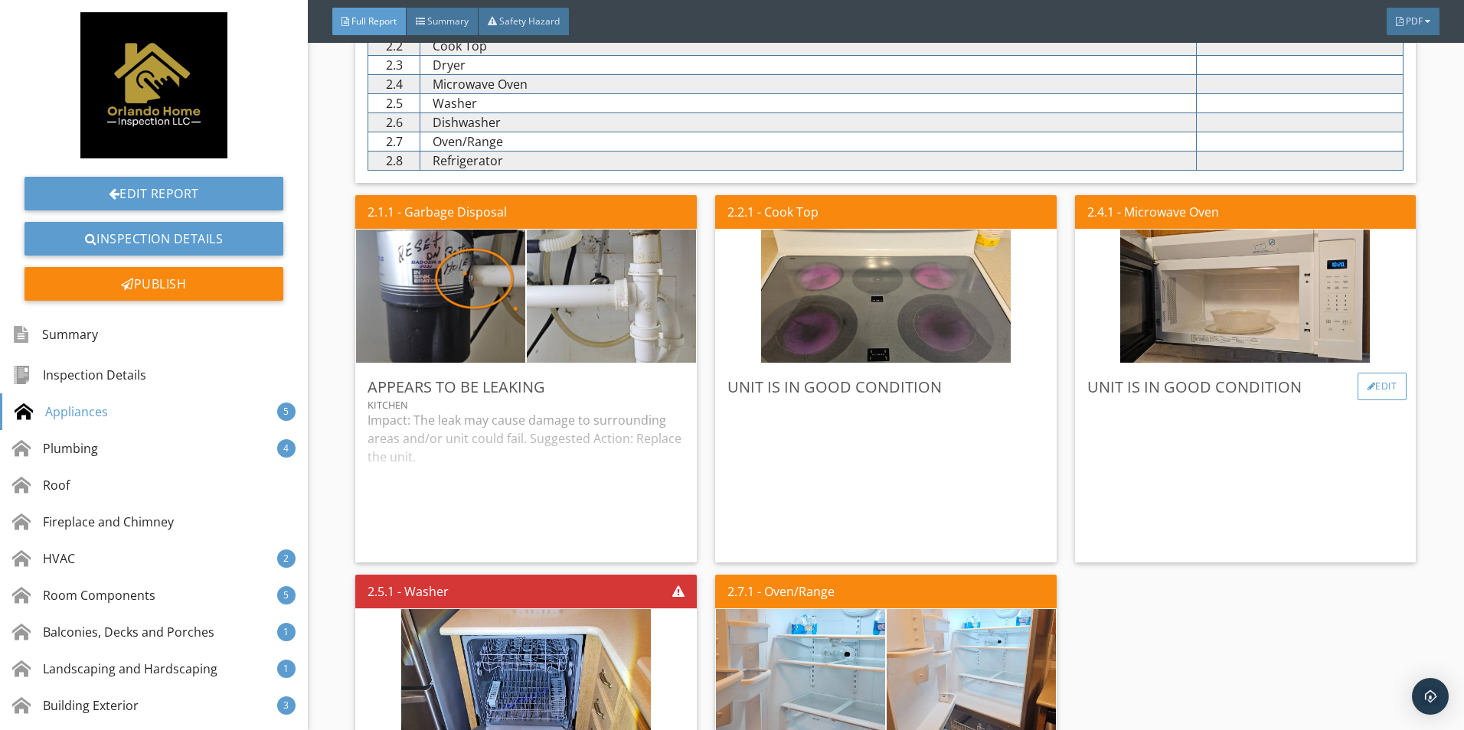
click at [1365, 390] on div "Edit" at bounding box center [1382, 387] width 50 height 28
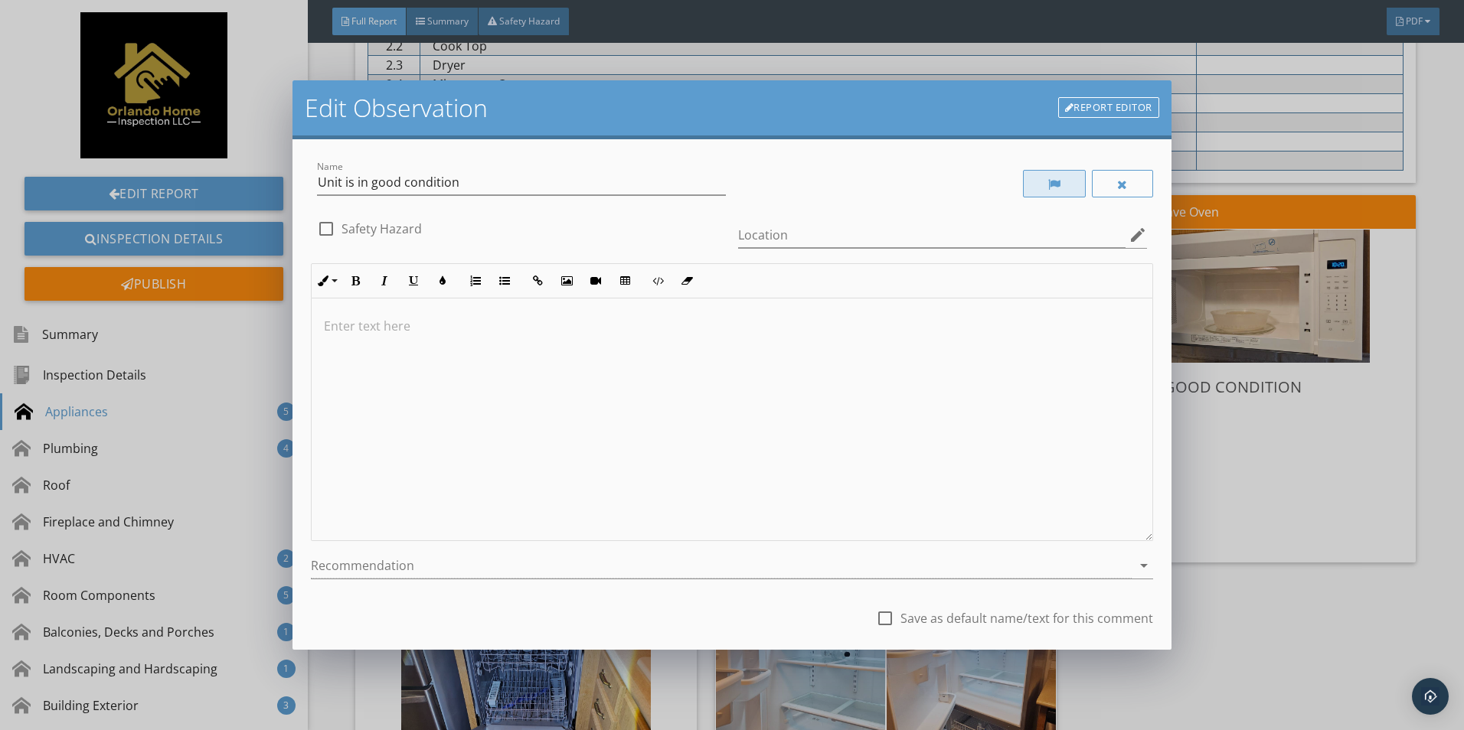
click at [1048, 183] on div at bounding box center [1054, 184] width 13 height 12
click at [1049, 184] on div at bounding box center [1055, 184] width 13 height 12
click at [1048, 181] on div at bounding box center [1054, 184] width 13 height 12
drag, startPoint x: 1038, startPoint y: 181, endPoint x: 922, endPoint y: 197, distance: 116.7
click at [922, 197] on div at bounding box center [942, 184] width 421 height 53
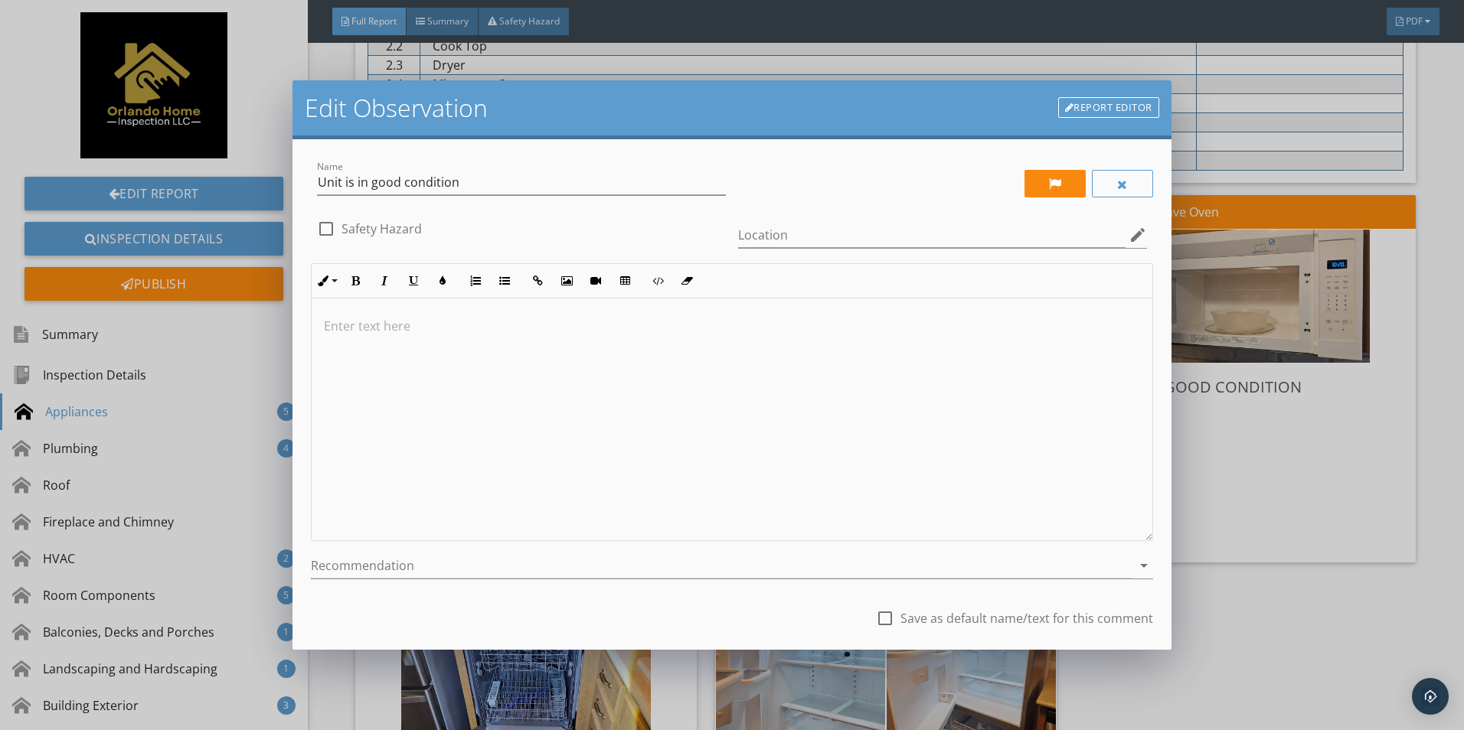
click at [1119, 106] on link "Report Editor" at bounding box center [1108, 107] width 101 height 21
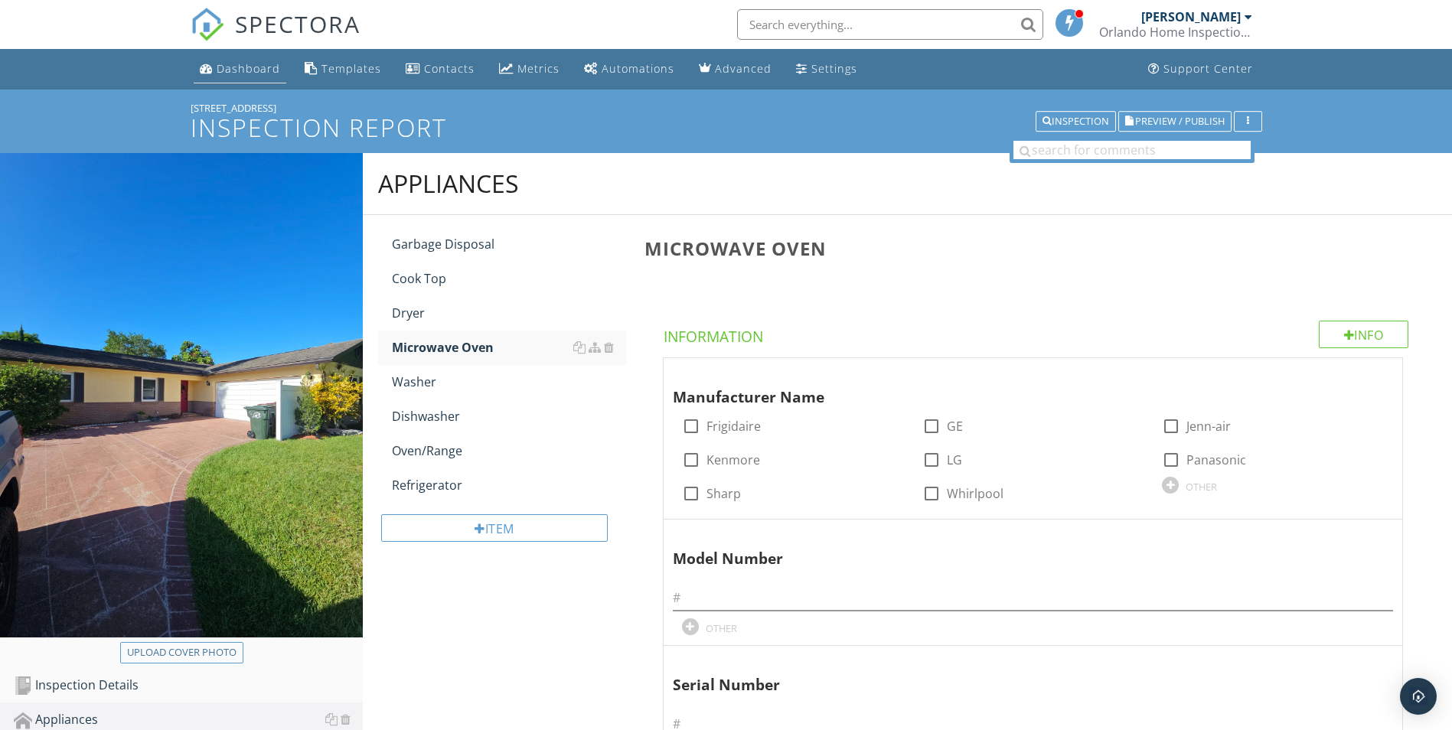
click at [243, 82] on link "Dashboard" at bounding box center [240, 69] width 93 height 28
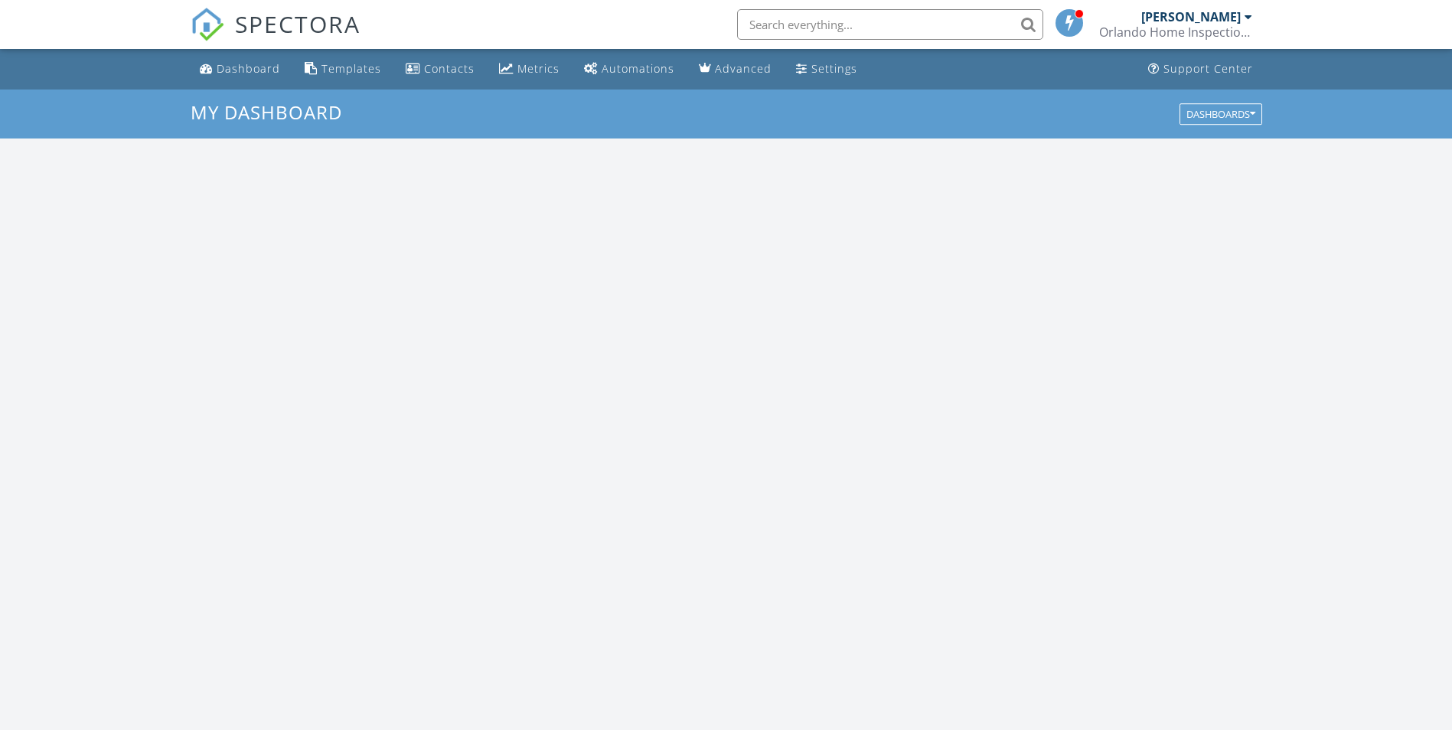
scroll to position [1417, 1476]
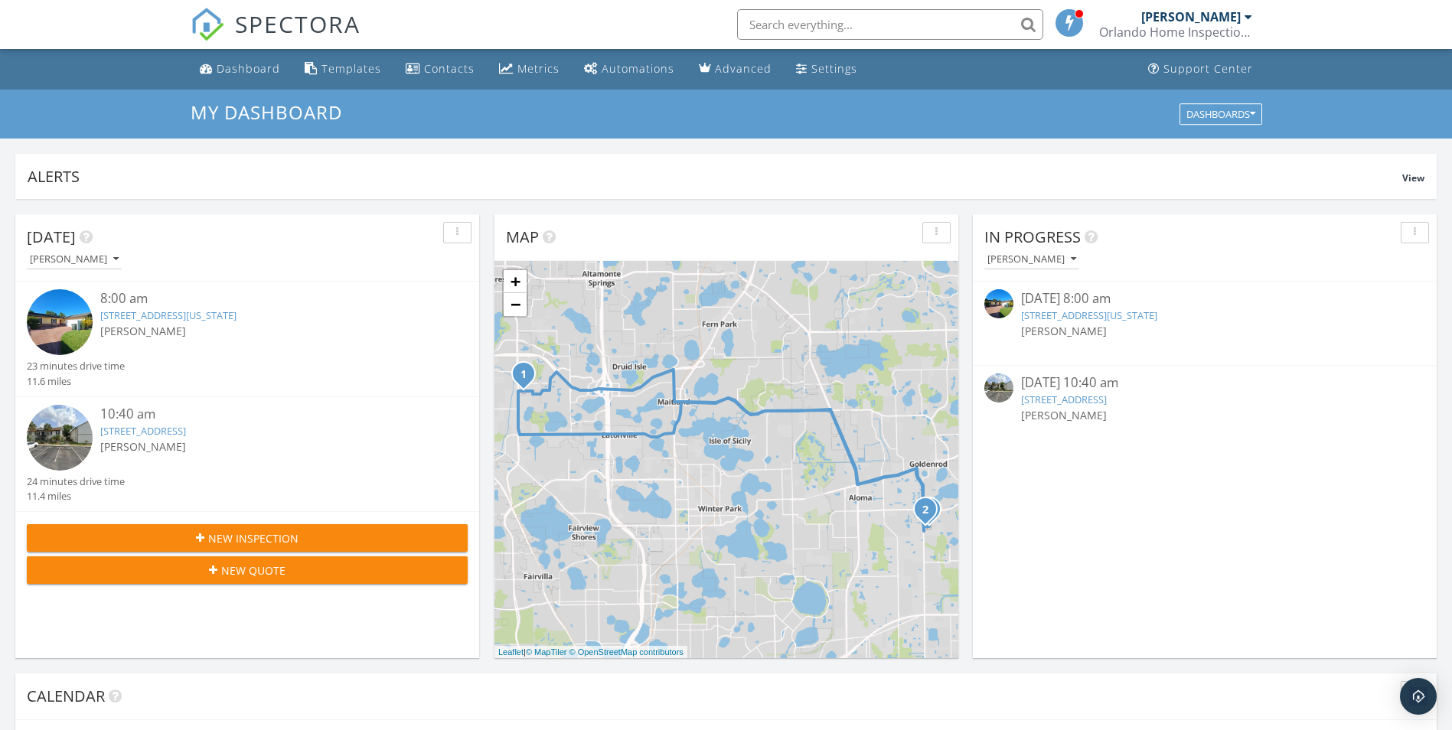
click at [1087, 394] on link "[STREET_ADDRESS]" at bounding box center [1064, 400] width 86 height 14
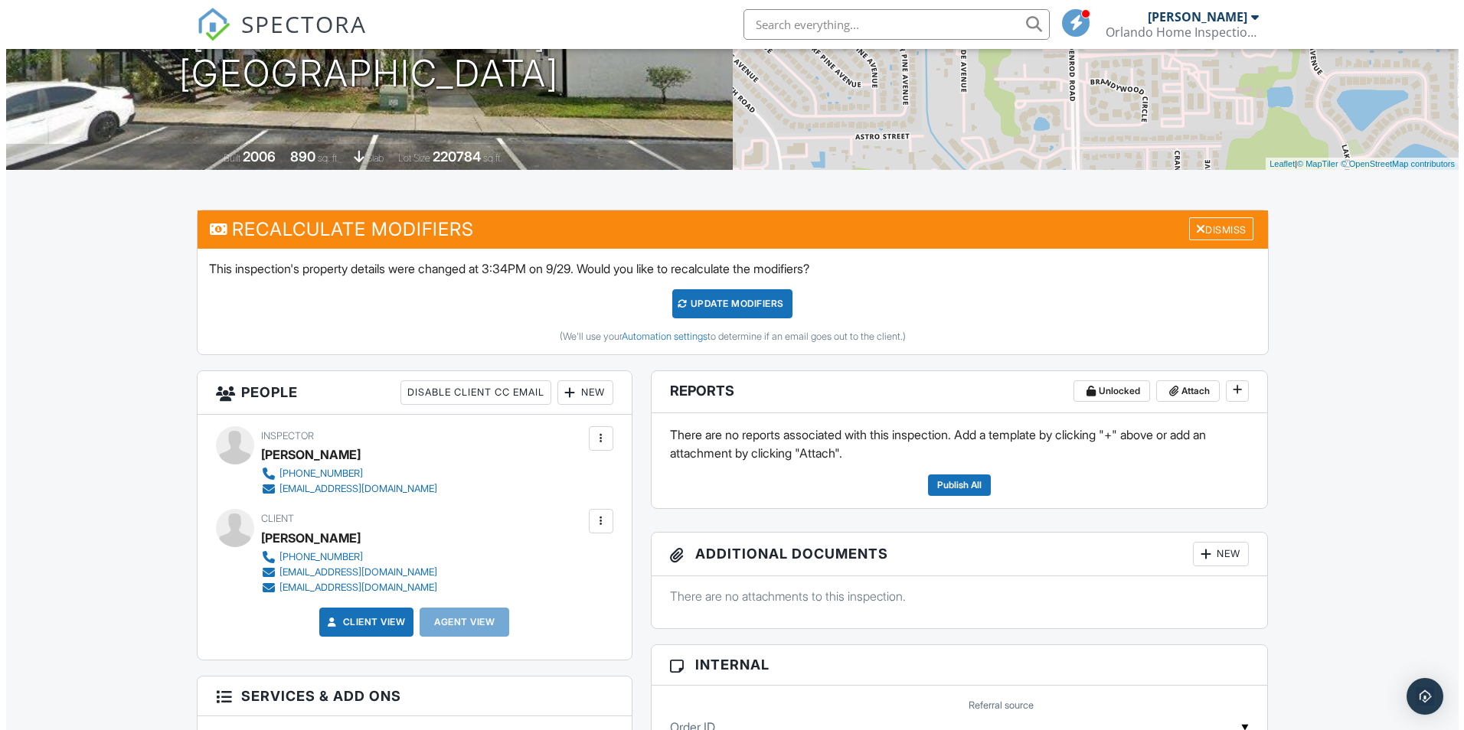
scroll to position [306, 0]
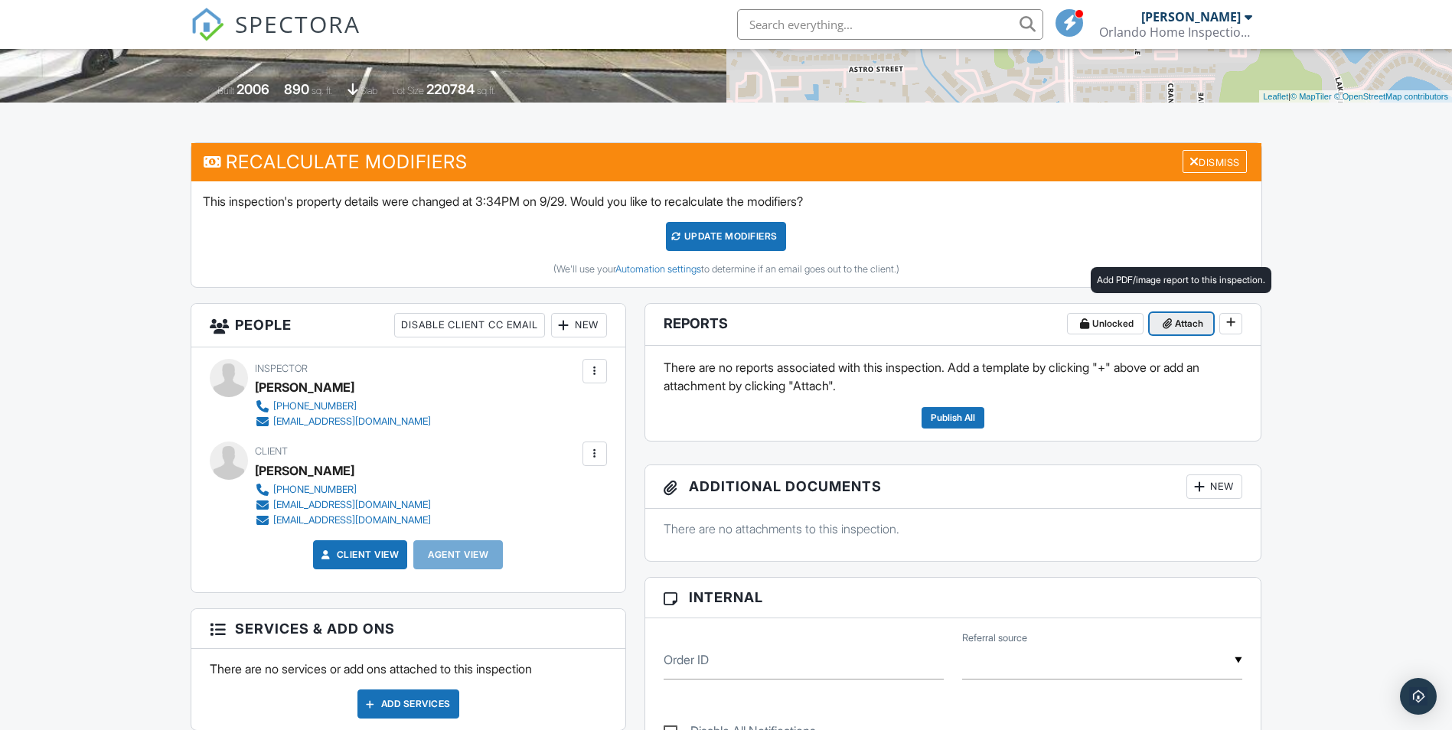
click at [1184, 328] on span "Attach" at bounding box center [1189, 323] width 28 height 15
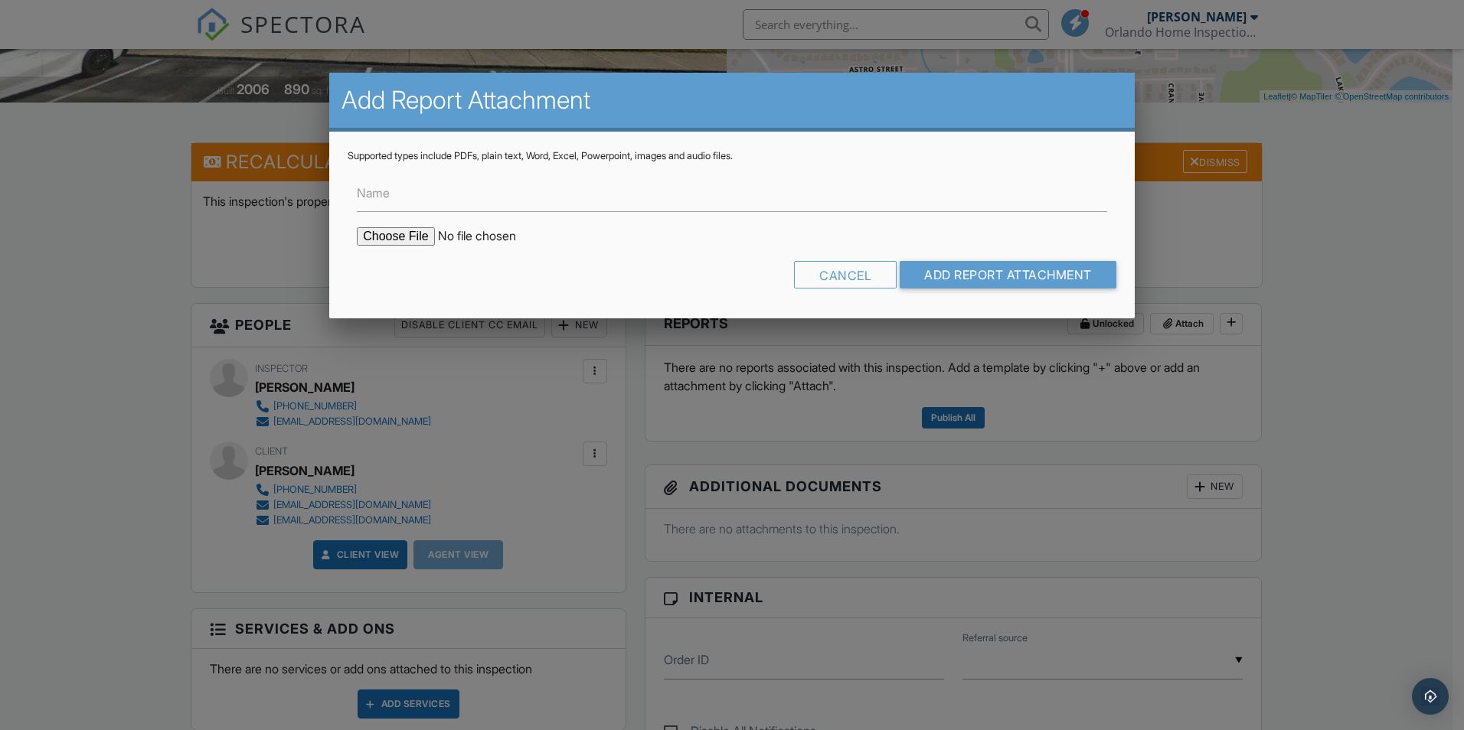
click at [385, 236] on input "file" at bounding box center [487, 236] width 260 height 18
type input "C:\fakepath\20250914_093229.jpg"
click at [959, 277] on input "Add Report Attachment" at bounding box center [1007, 275] width 217 height 28
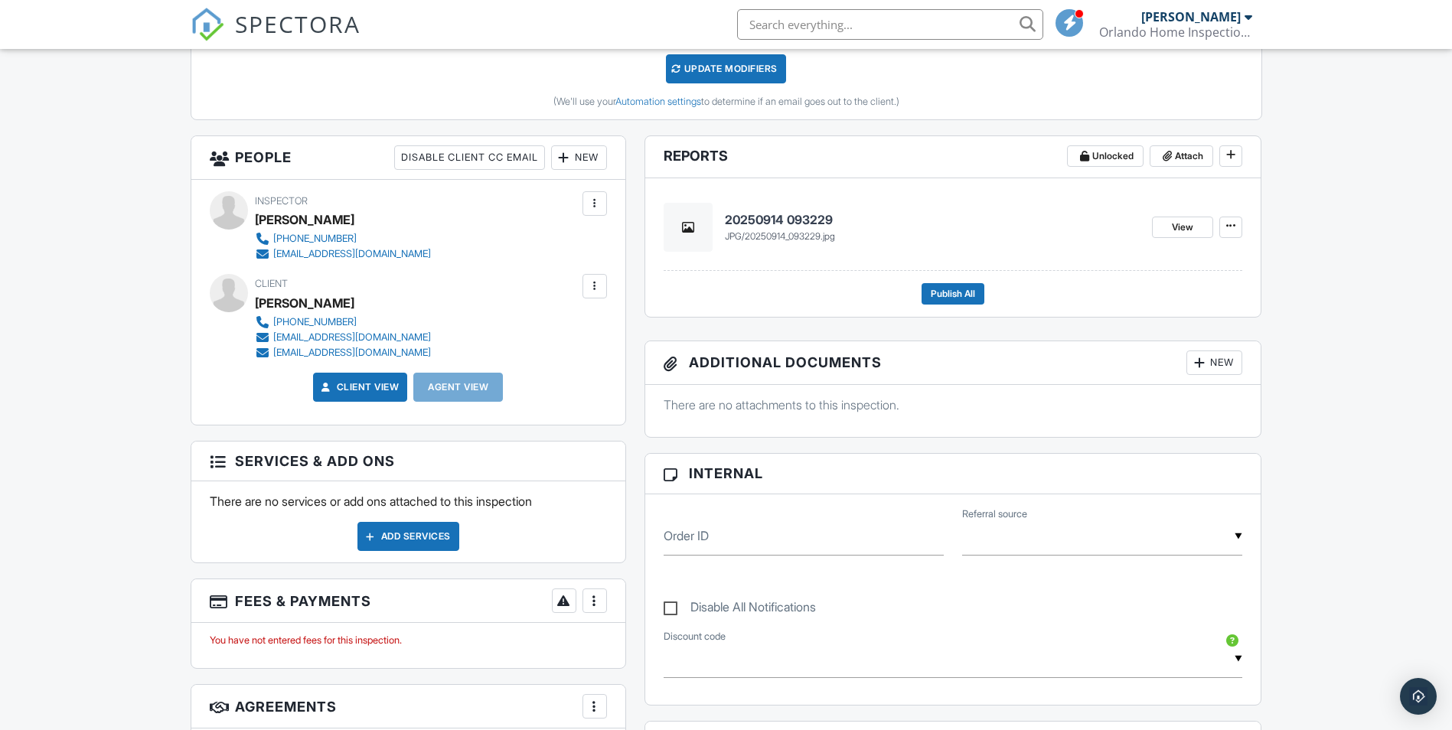
scroll to position [459, 0]
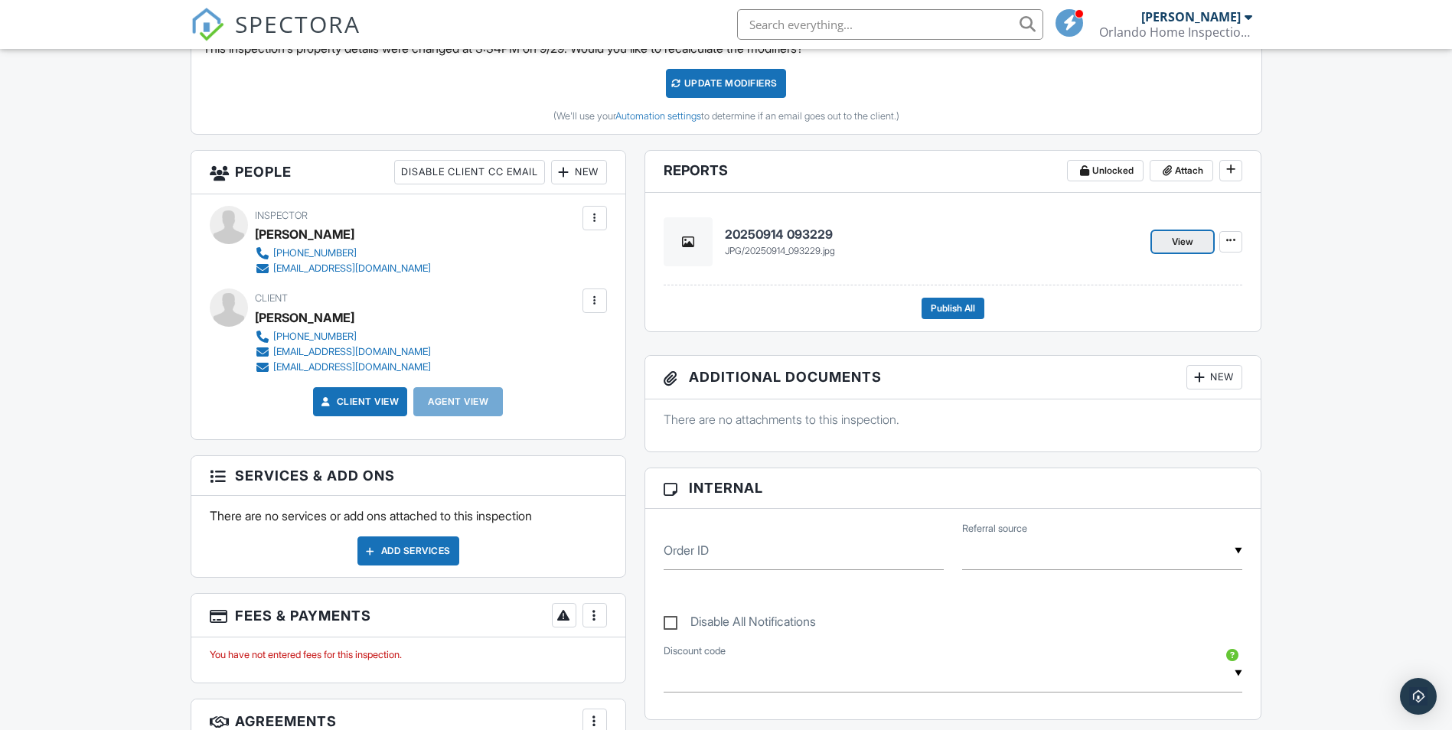
click at [1186, 237] on span "View" at bounding box center [1182, 241] width 21 height 15
click at [1232, 246] on span at bounding box center [1230, 240] width 15 height 15
click at [1087, 221] on div "20250914 093229 jpg / 20250914_093229.jpg" at bounding box center [902, 241] width 477 height 49
click at [698, 242] on div at bounding box center [688, 241] width 49 height 49
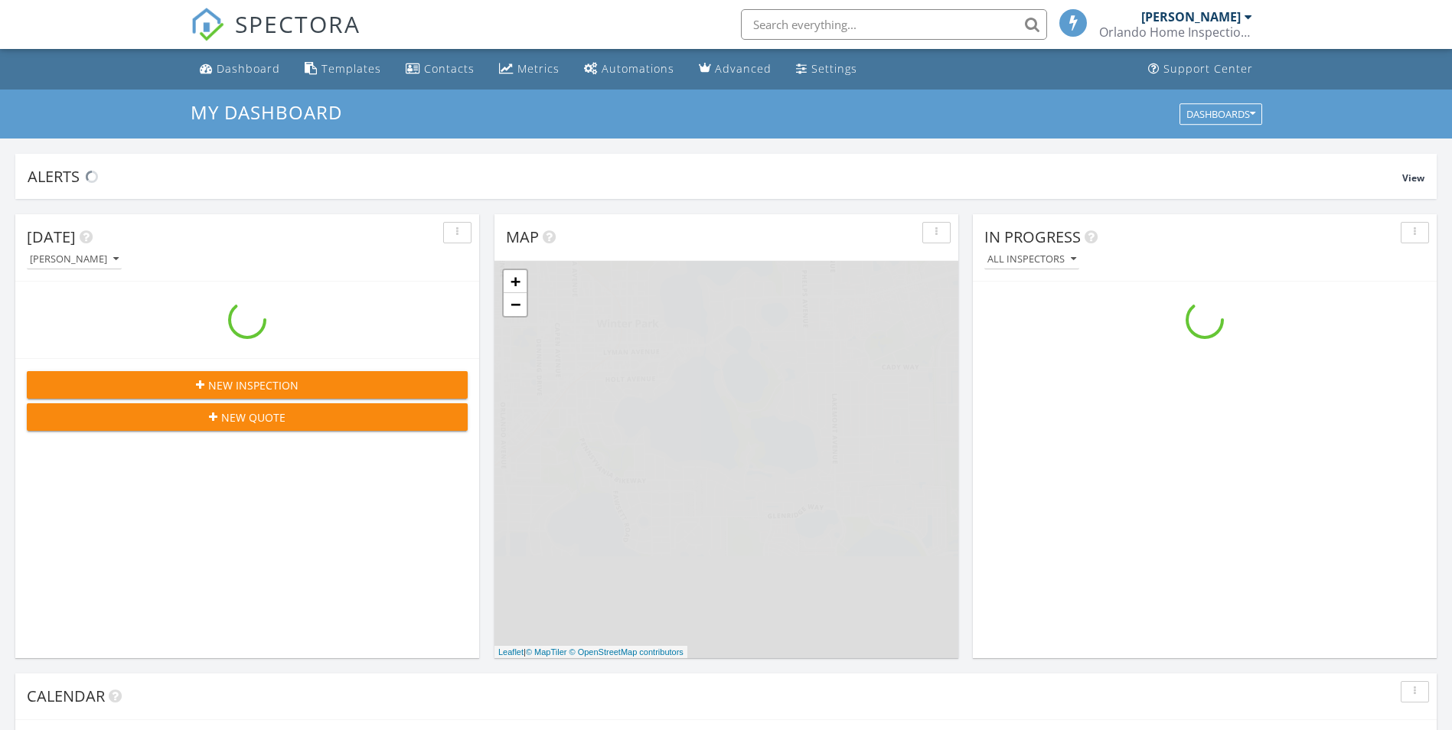
scroll to position [1417, 1476]
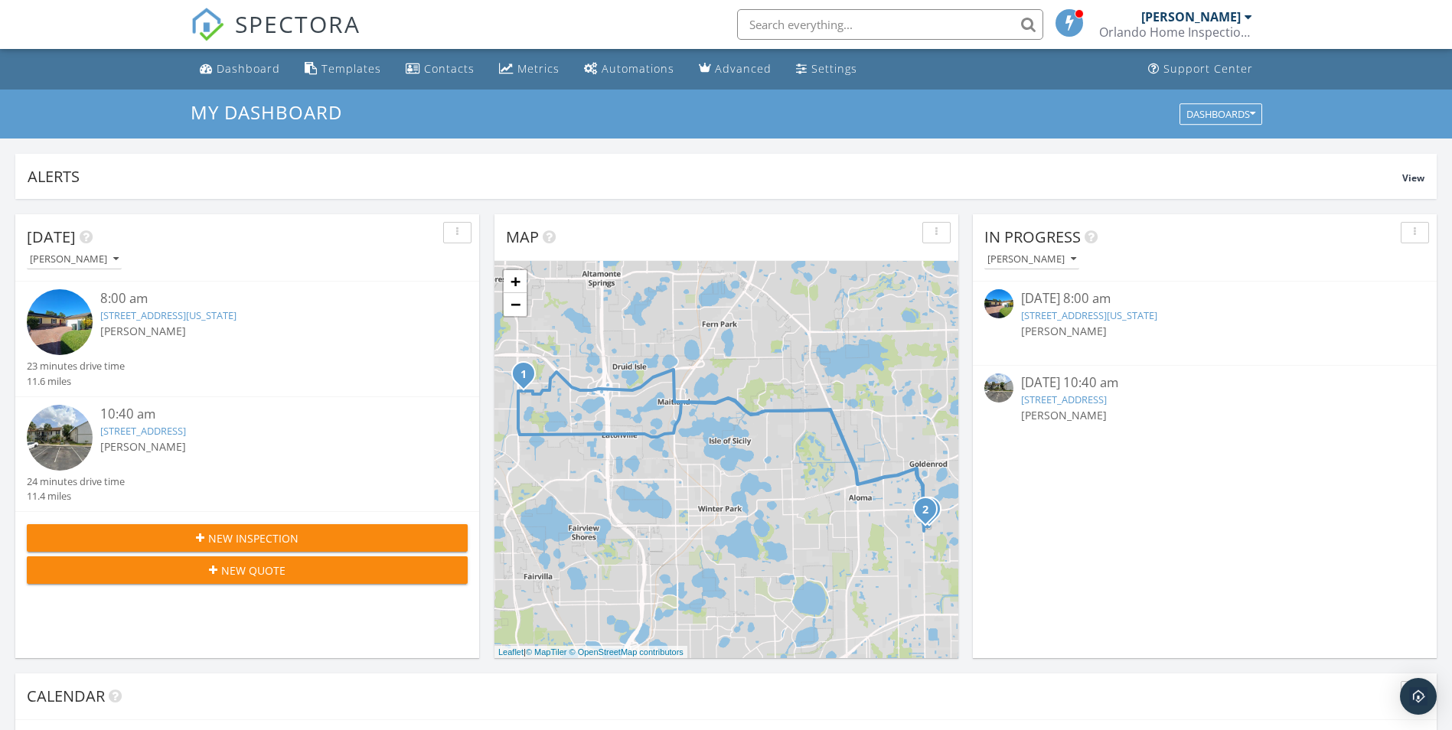
click at [1107, 403] on link "[STREET_ADDRESS]" at bounding box center [1064, 400] width 86 height 14
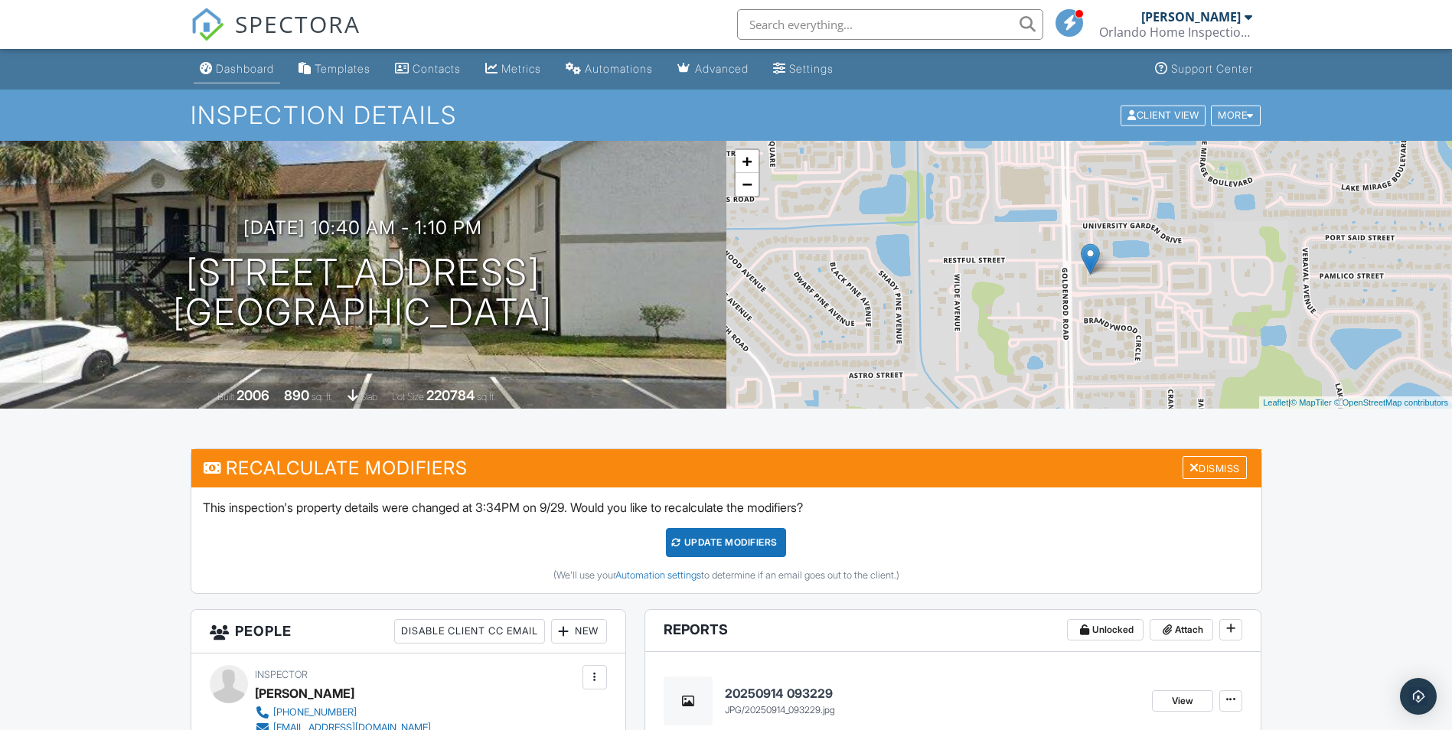
click at [232, 69] on div "Dashboard" at bounding box center [245, 68] width 58 height 13
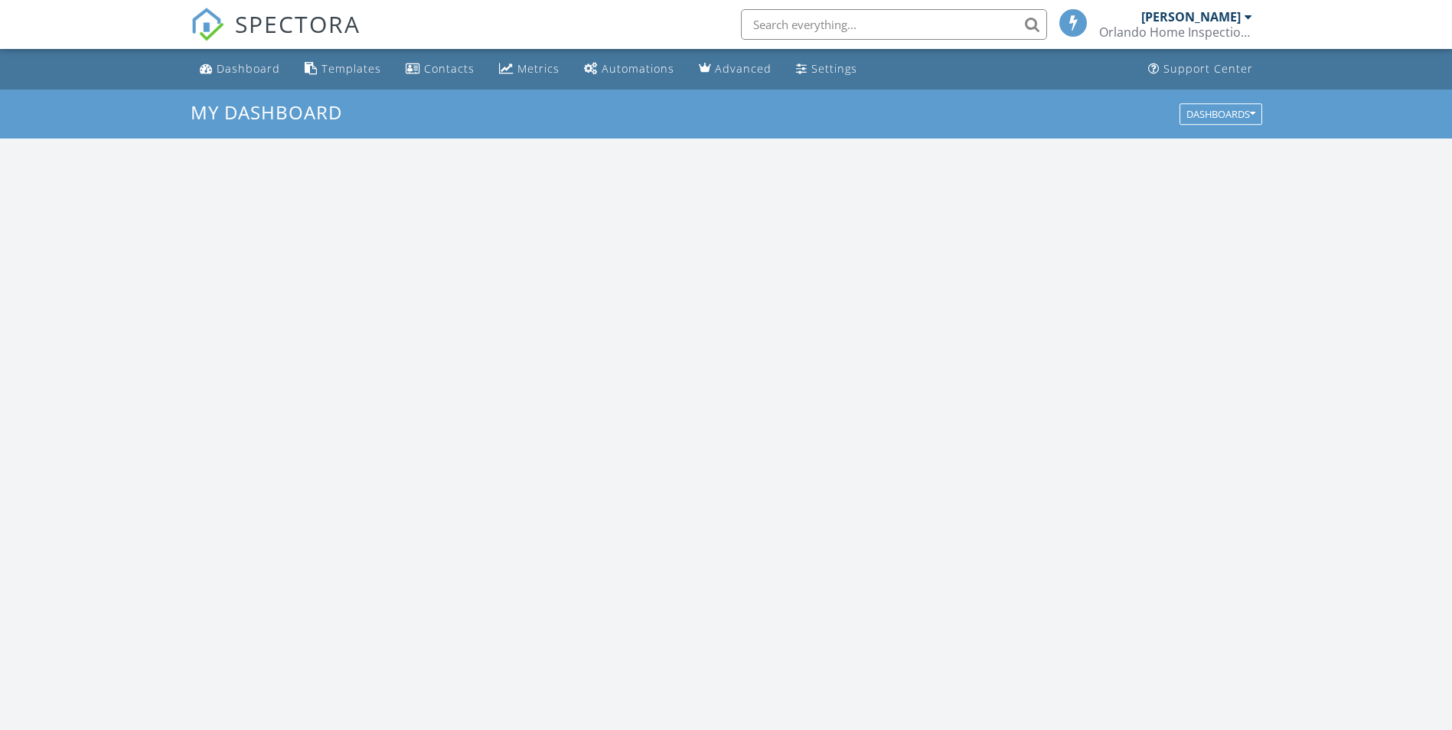
scroll to position [1417, 1476]
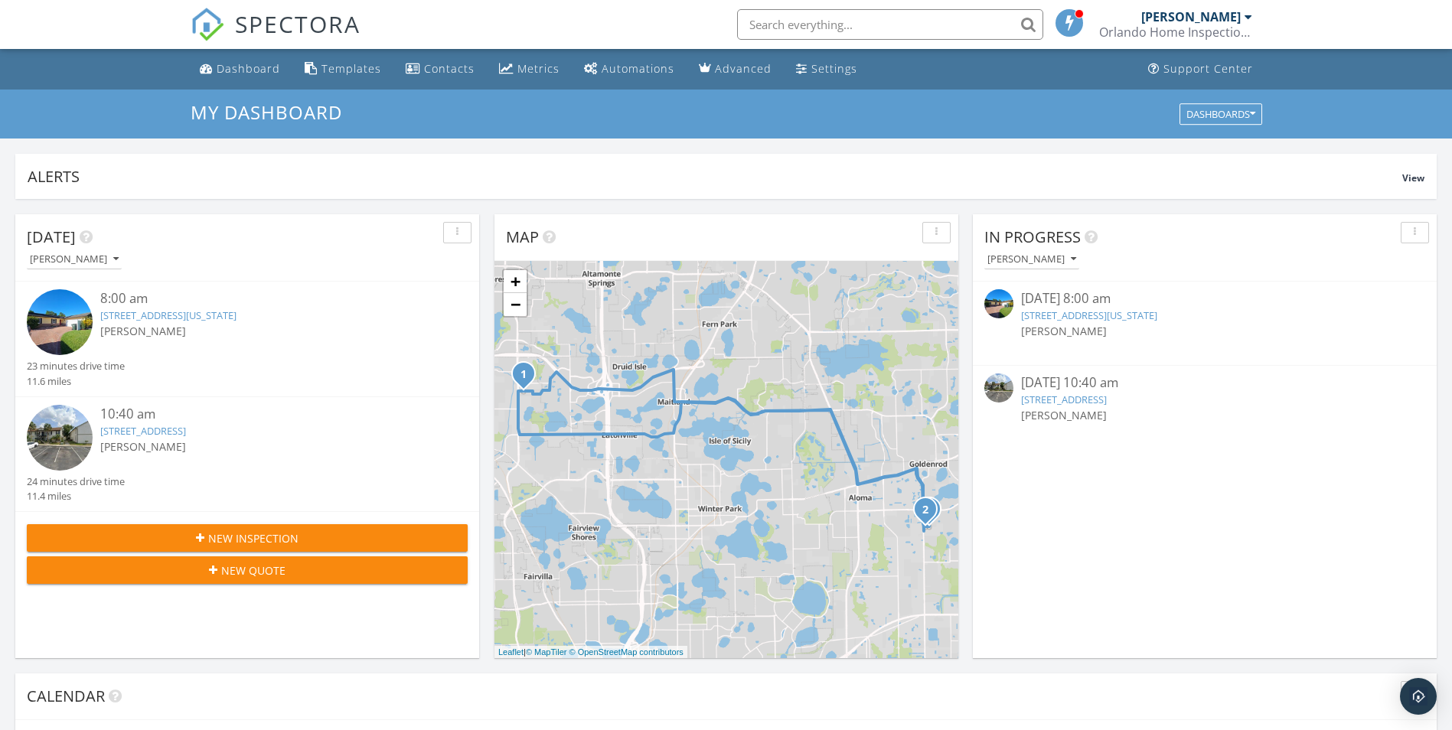
click at [1087, 316] on link "[STREET_ADDRESS][US_STATE]" at bounding box center [1089, 315] width 136 height 14
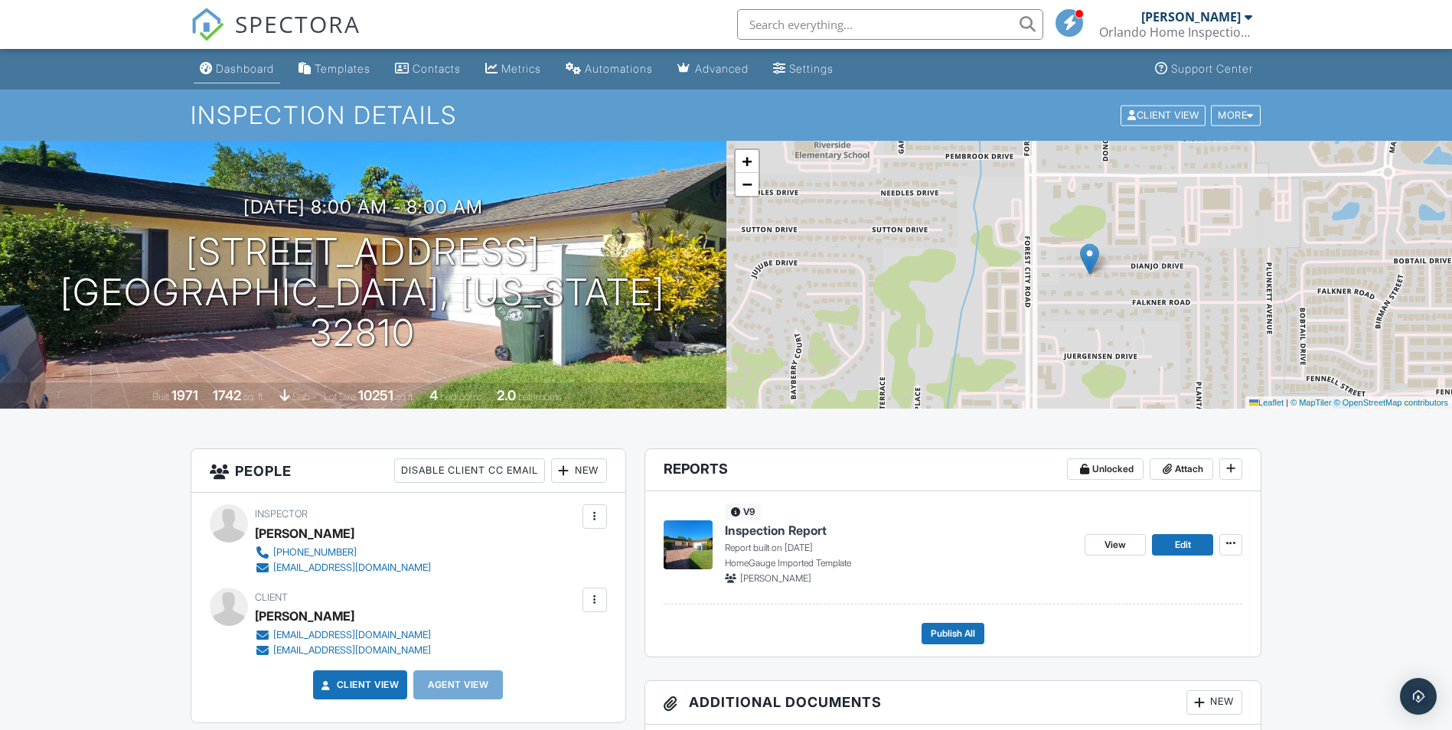
click at [243, 68] on div "Dashboard" at bounding box center [245, 68] width 58 height 13
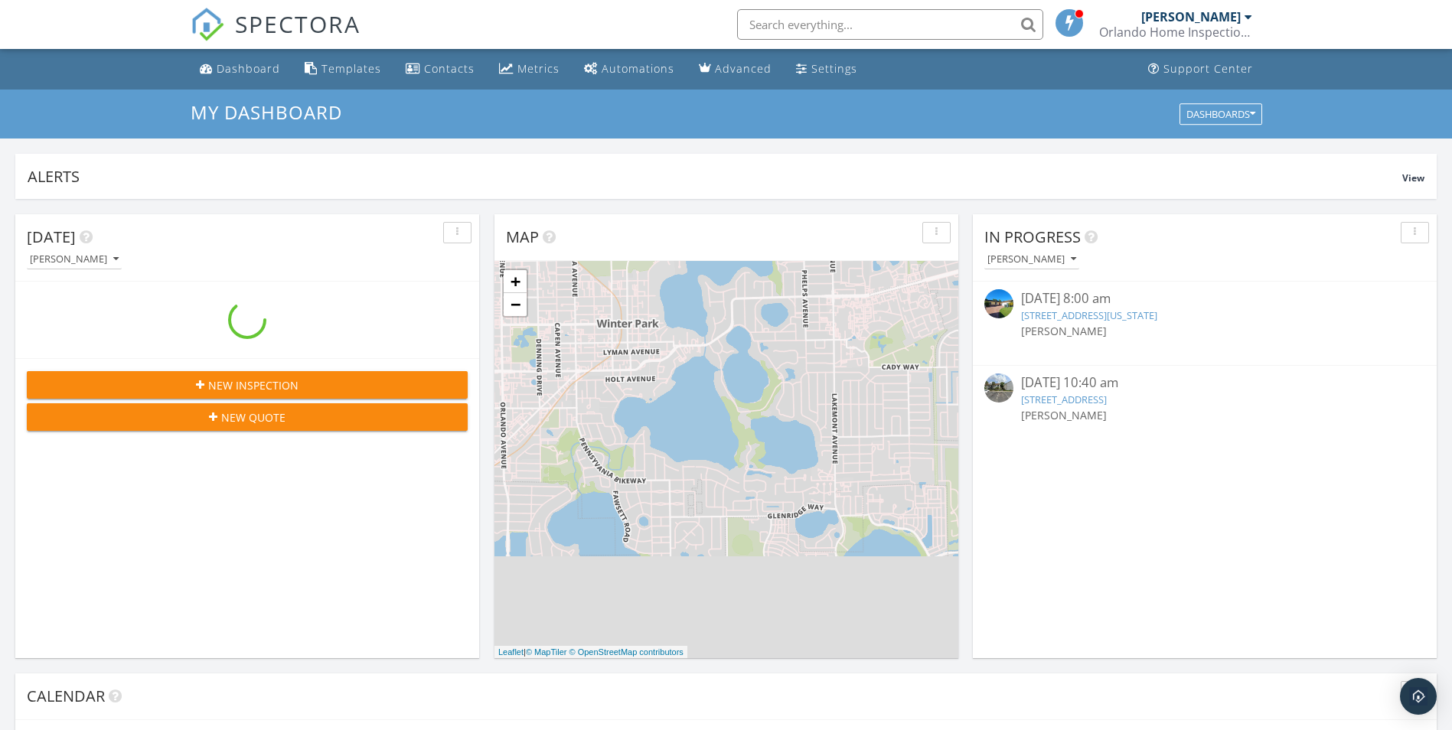
scroll to position [1417, 1476]
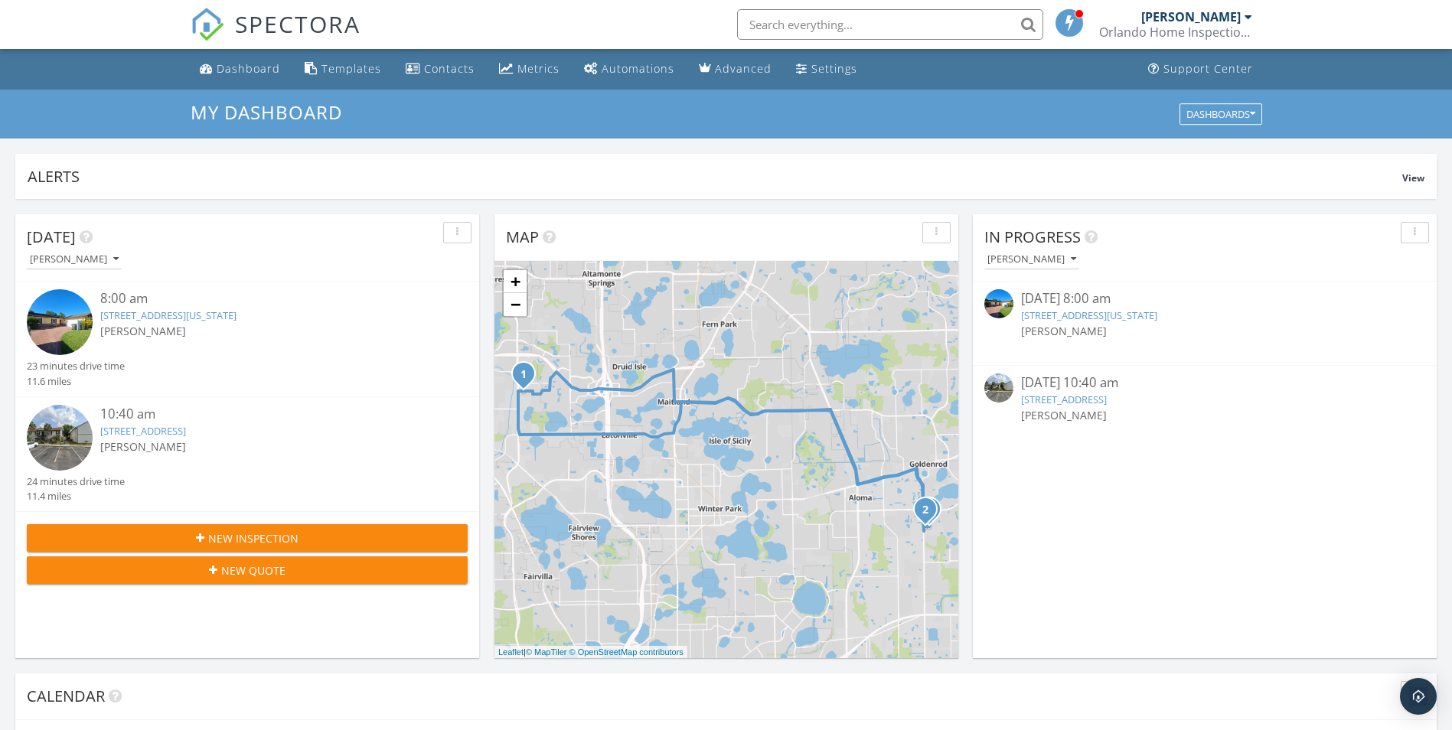
click at [1107, 401] on link "3651 N Goldenrod Rd , Winter Park, FL 32792" at bounding box center [1064, 400] width 86 height 14
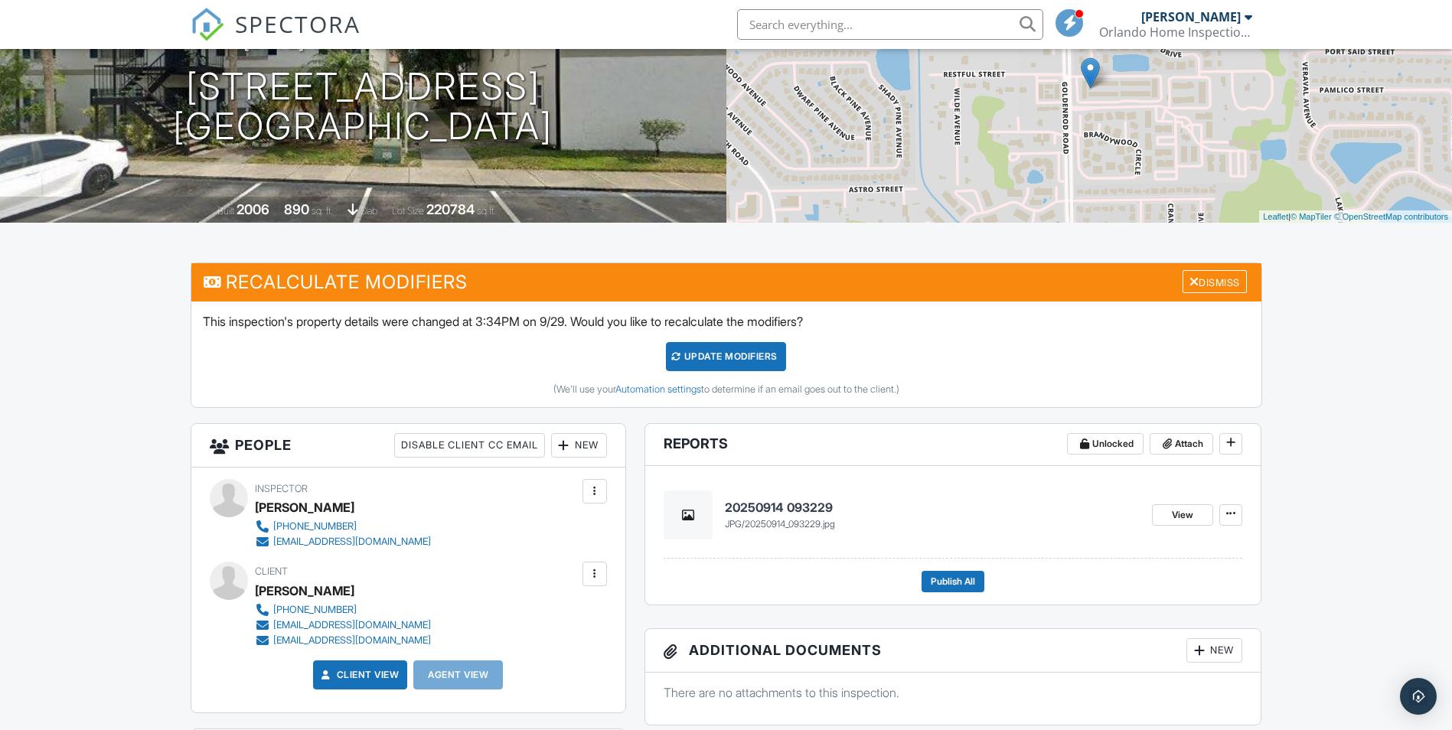
scroll to position [230, 0]
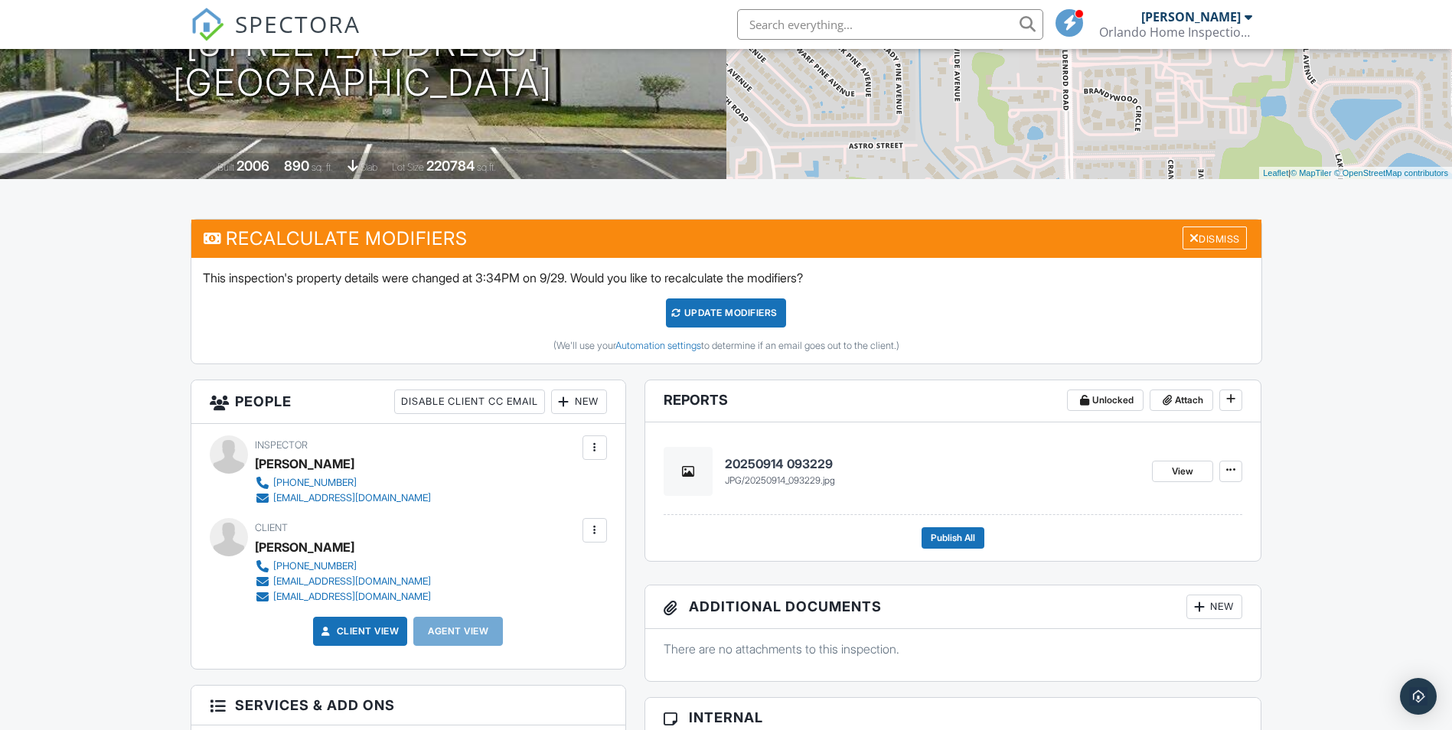
click at [816, 456] on h4 "20250914 093229" at bounding box center [933, 463] width 416 height 17
click at [1232, 474] on icon at bounding box center [1230, 470] width 9 height 11
click at [1062, 445] on div "20250914 093229 jpg / 20250914_093229.jpg View" at bounding box center [953, 475] width 579 height 80
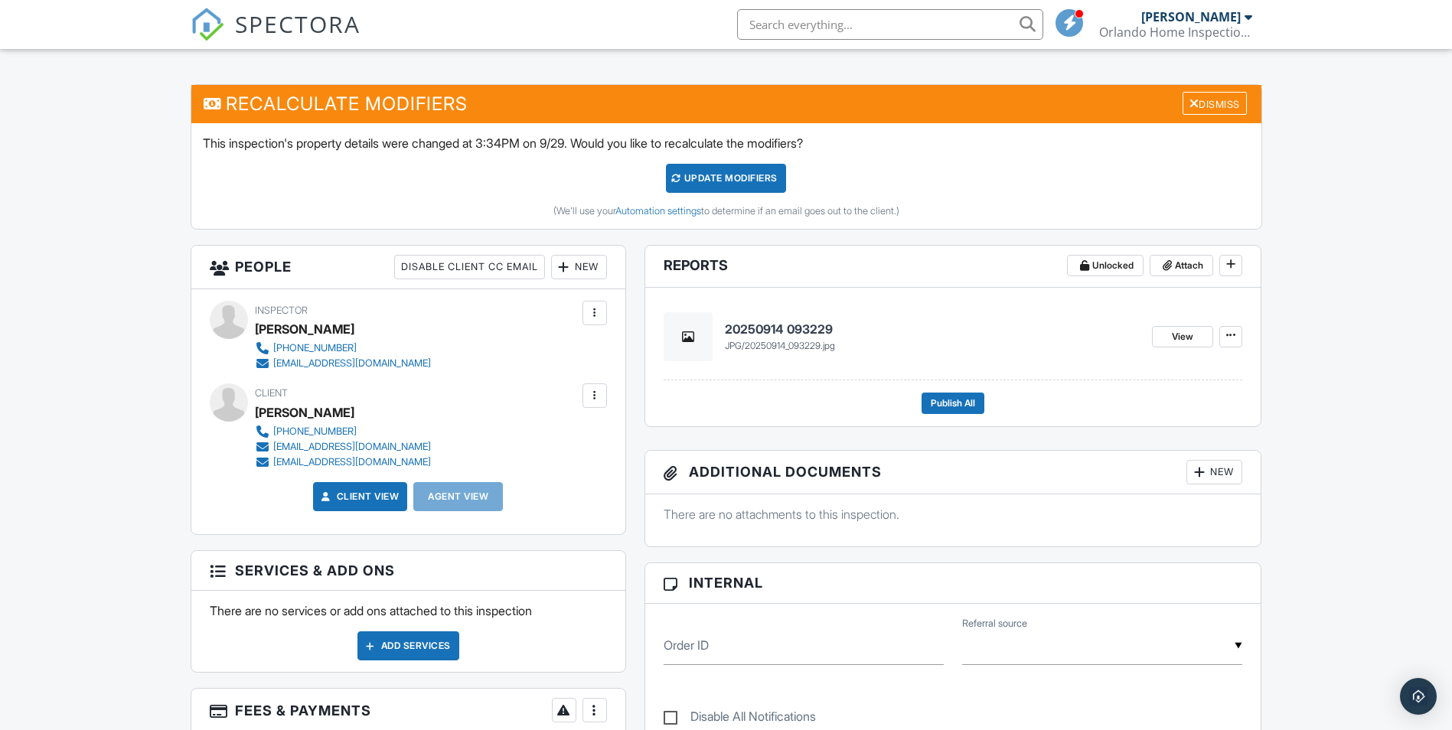
scroll to position [225, 0]
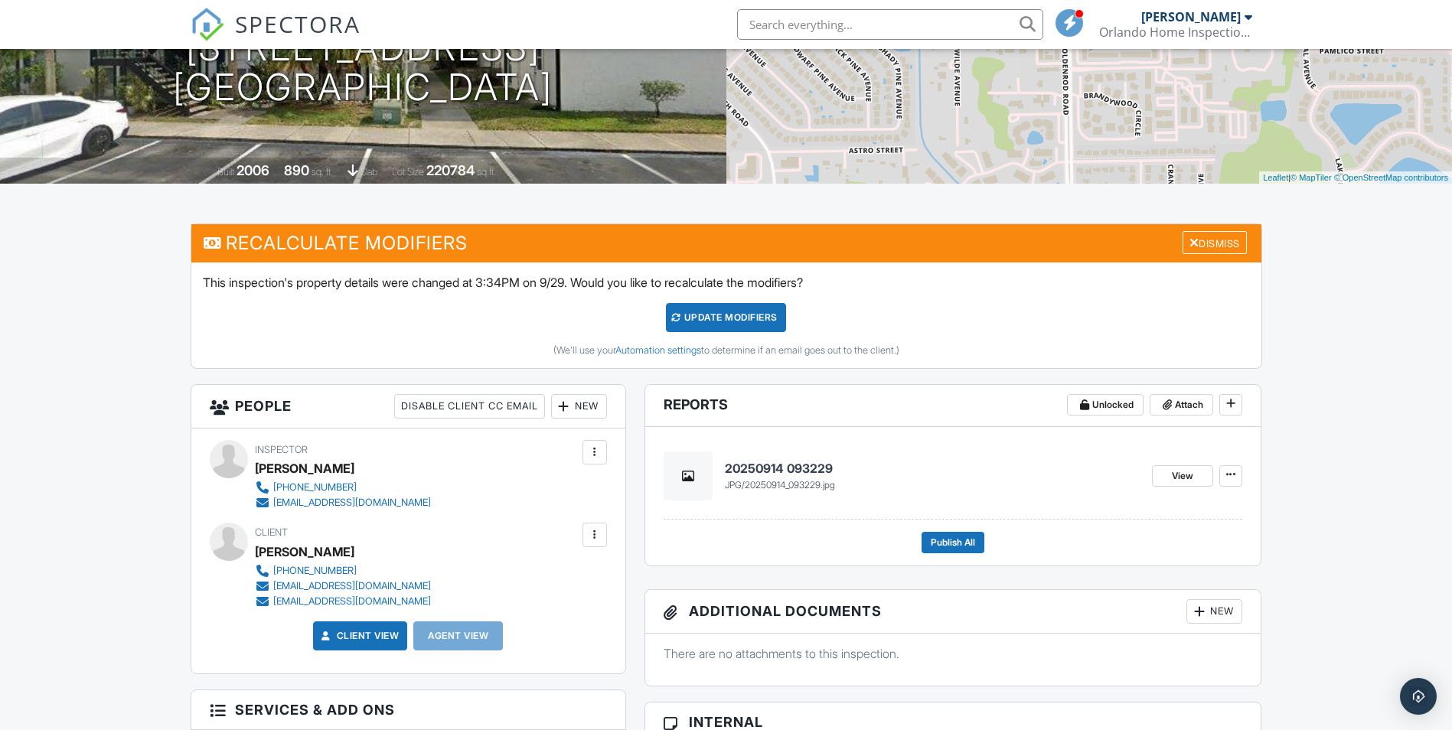
click at [757, 317] on div "UPDATE Modifiers" at bounding box center [726, 317] width 120 height 29
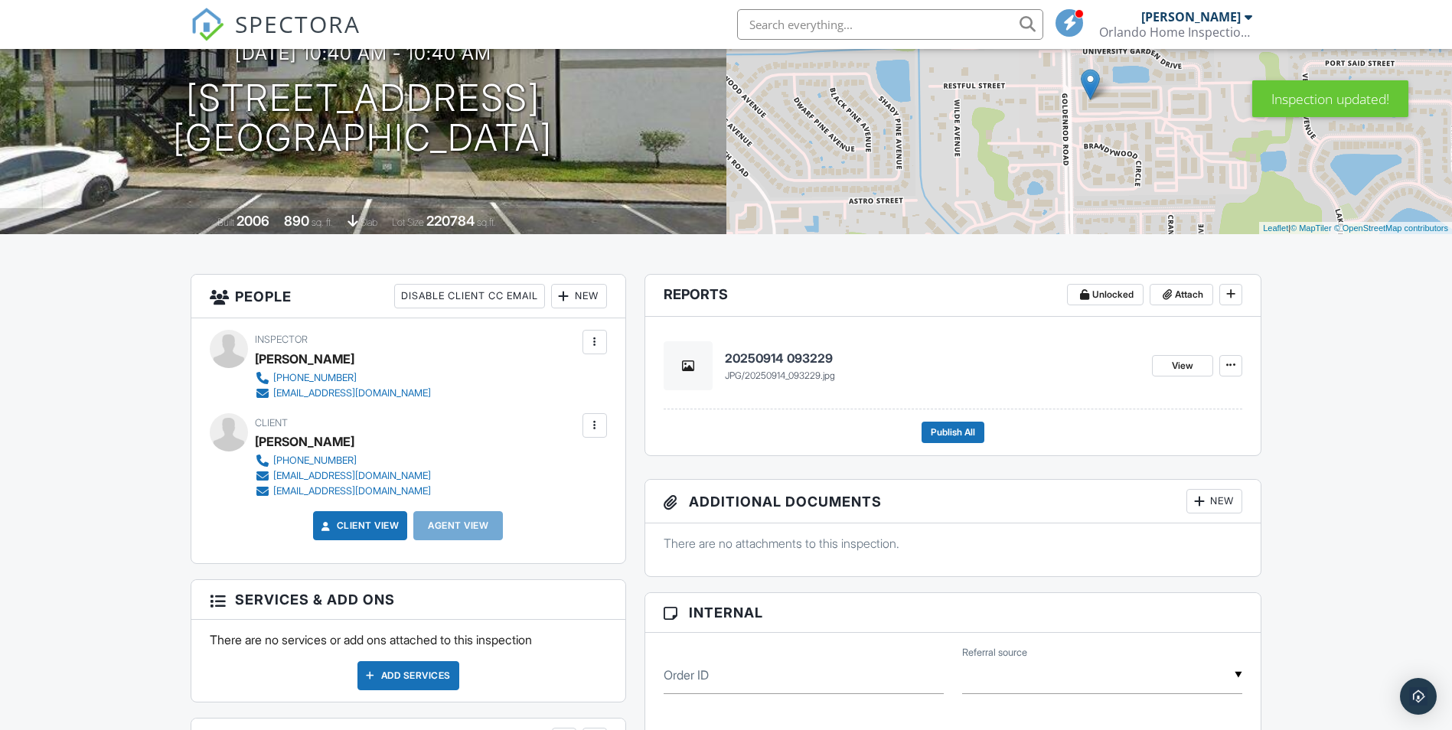
scroll to position [230, 0]
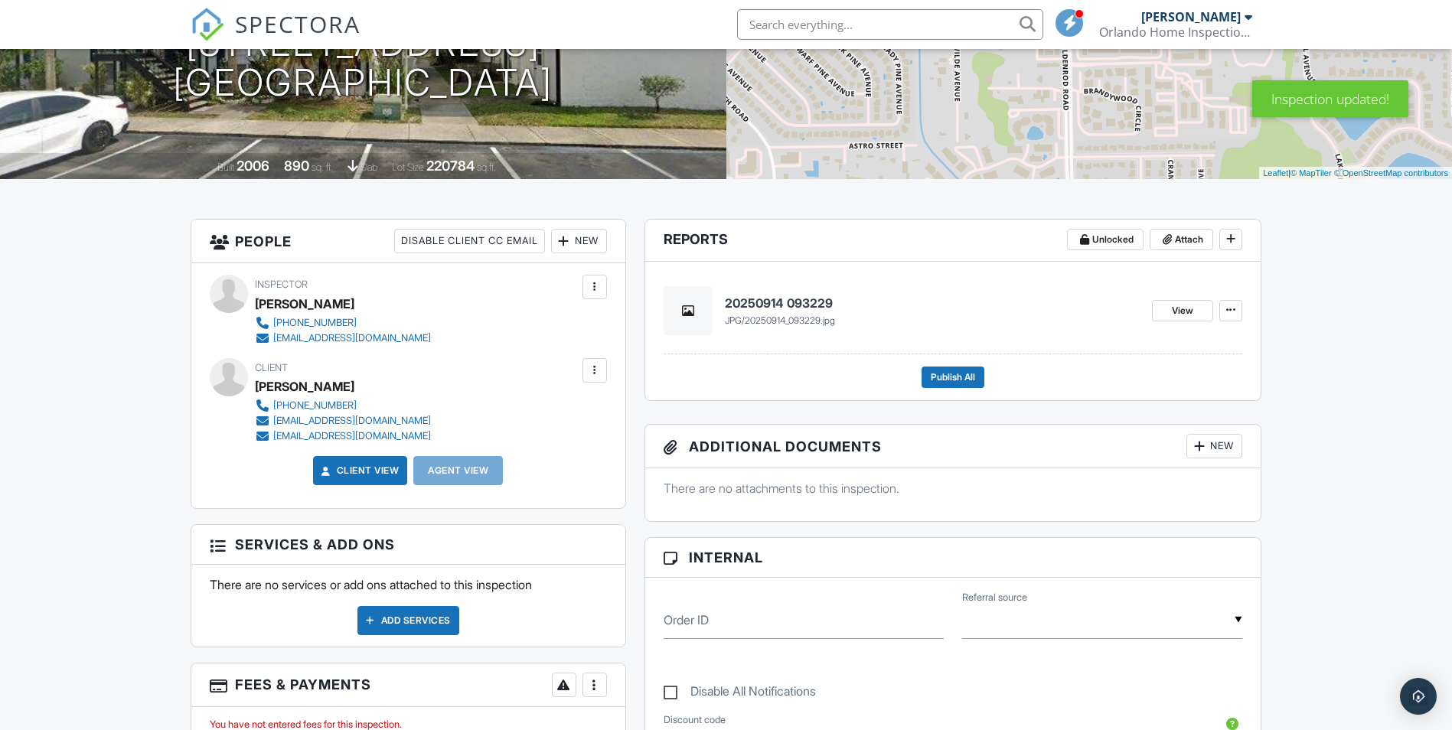
click at [794, 303] on h4 "20250914 093229" at bounding box center [933, 303] width 416 height 17
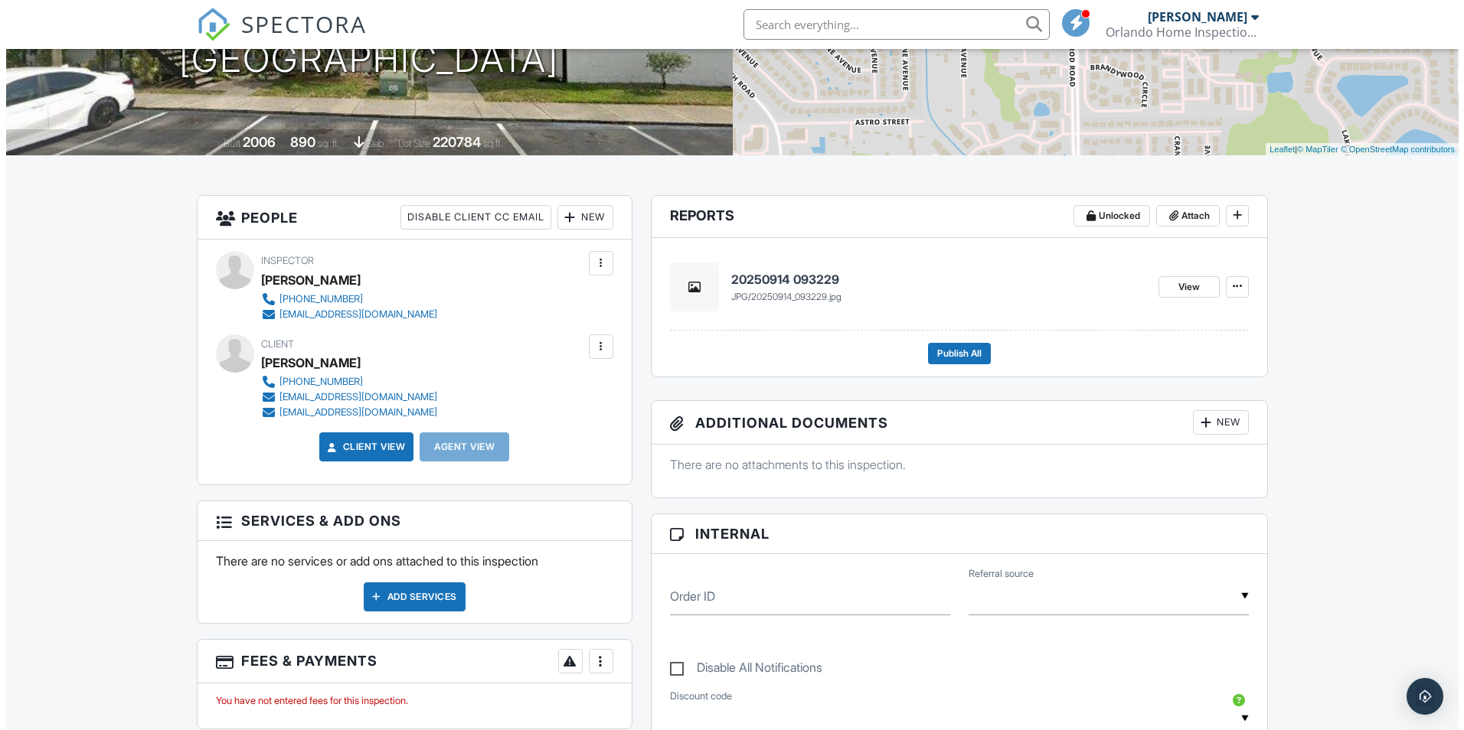
scroll to position [230, 0]
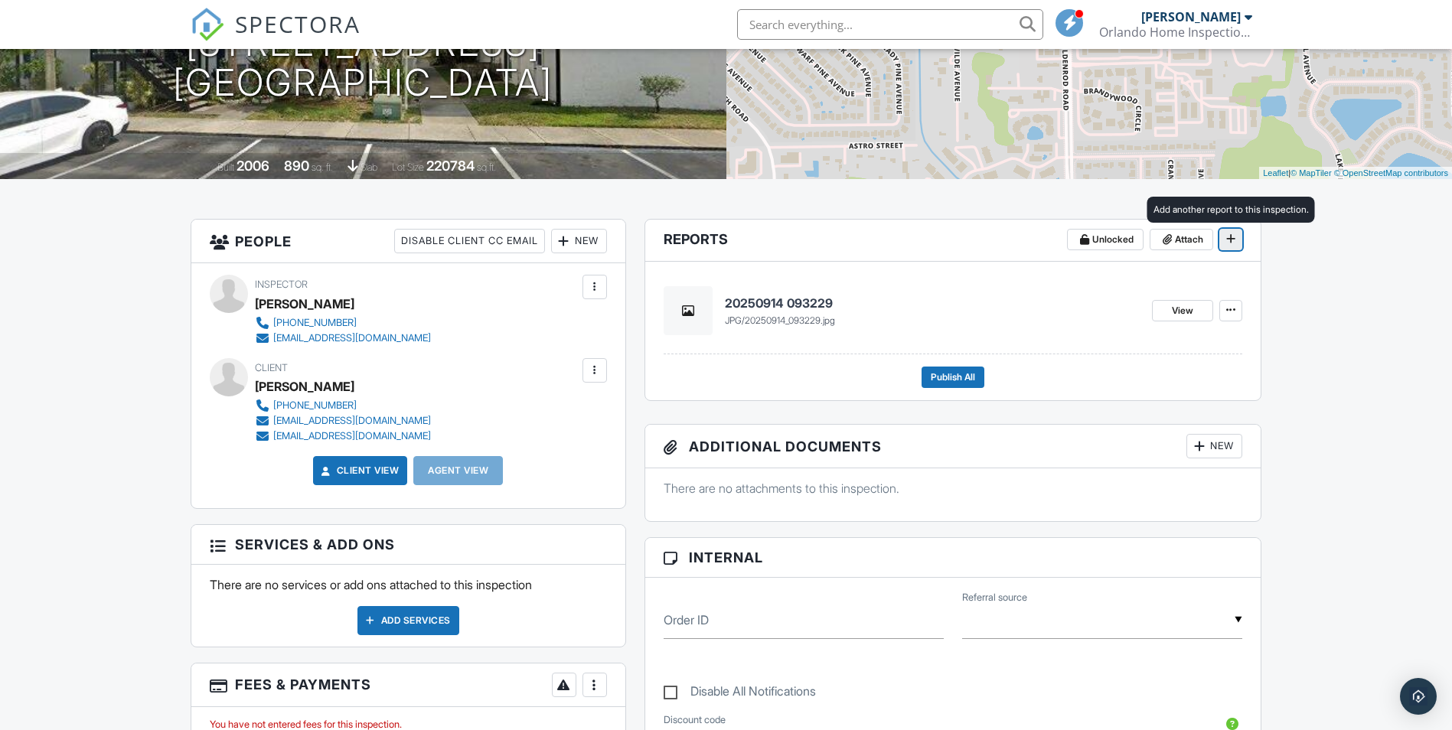
click at [1227, 234] on icon at bounding box center [1230, 238] width 9 height 11
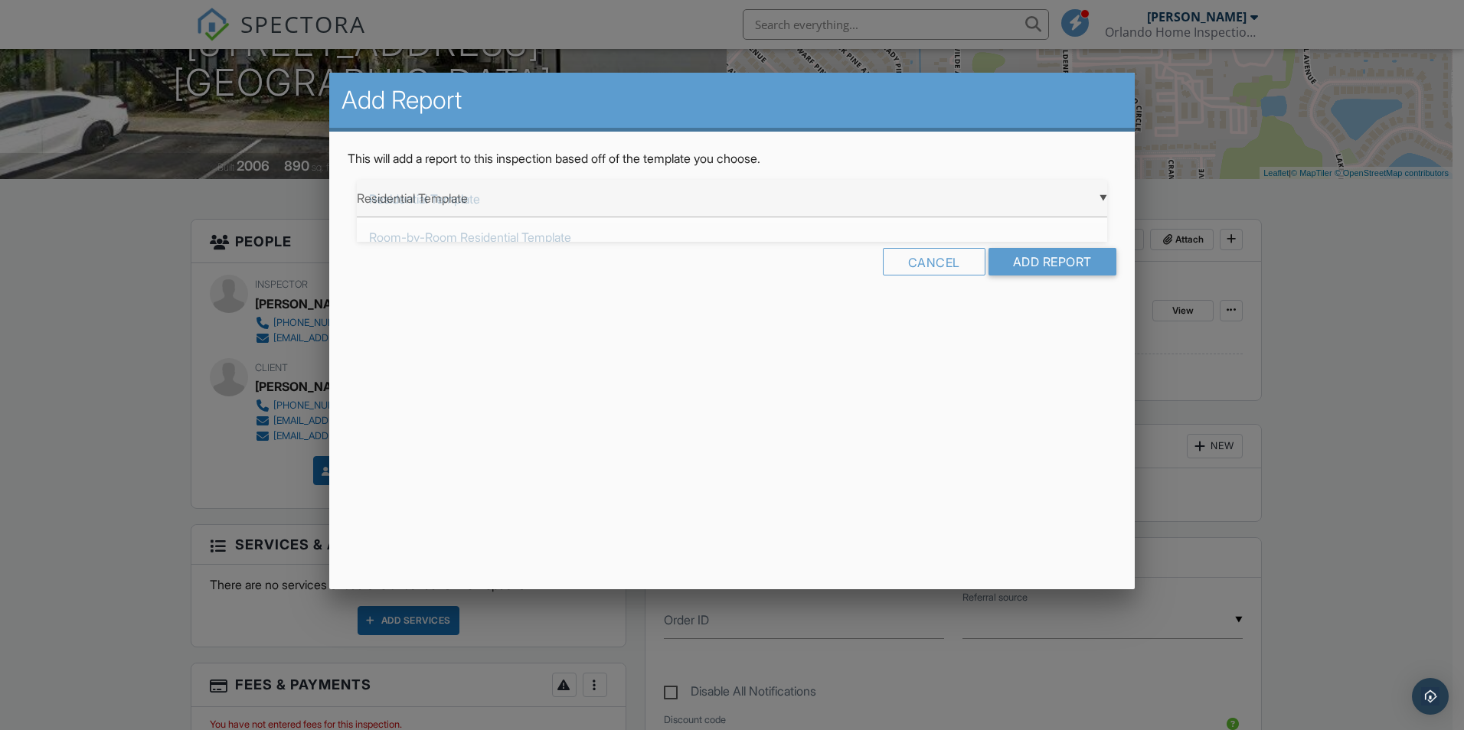
click at [1102, 192] on div "▼ Residential Template Residential Template Room-by-Room Residential Template H…" at bounding box center [732, 199] width 750 height 38
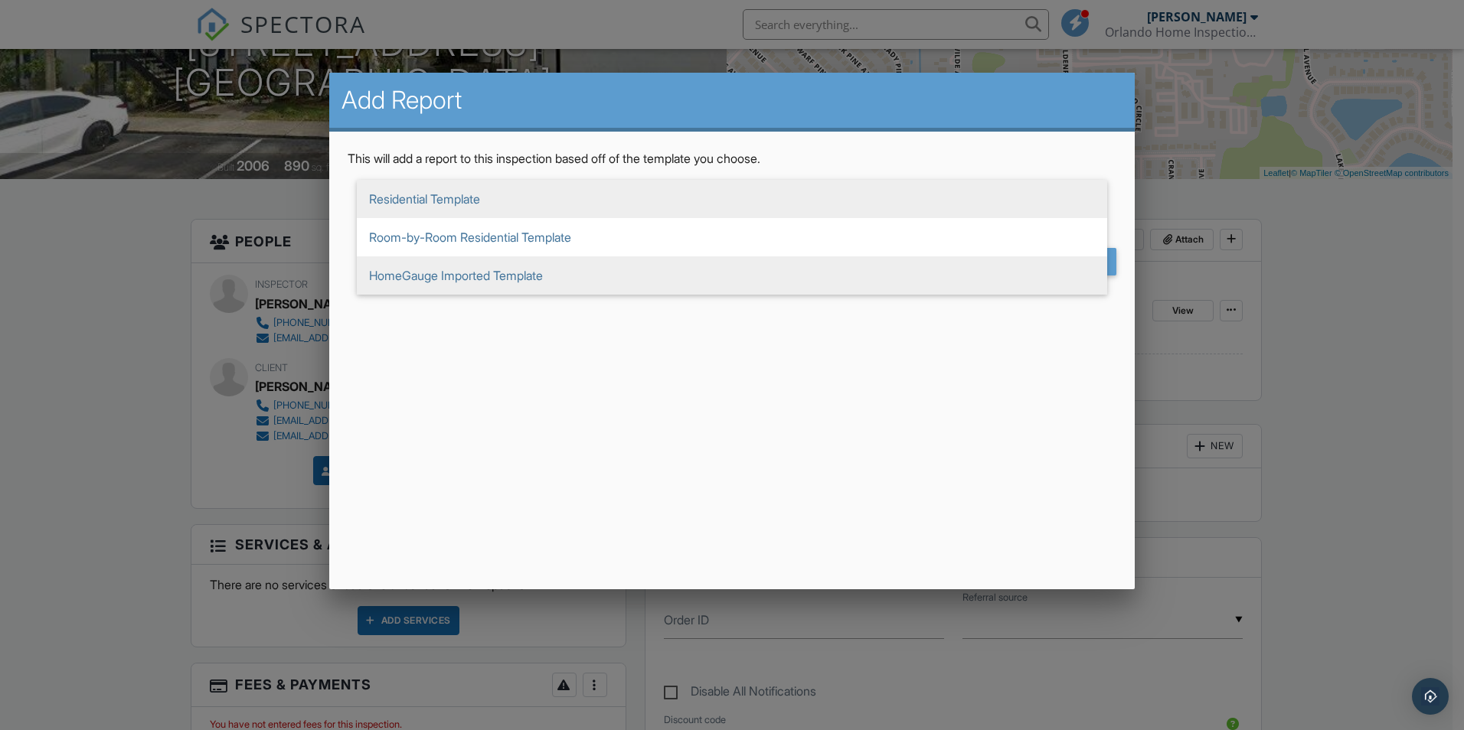
click at [457, 277] on span "HomeGauge Imported Template" at bounding box center [732, 275] width 750 height 38
type input "HomeGauge Imported Template"
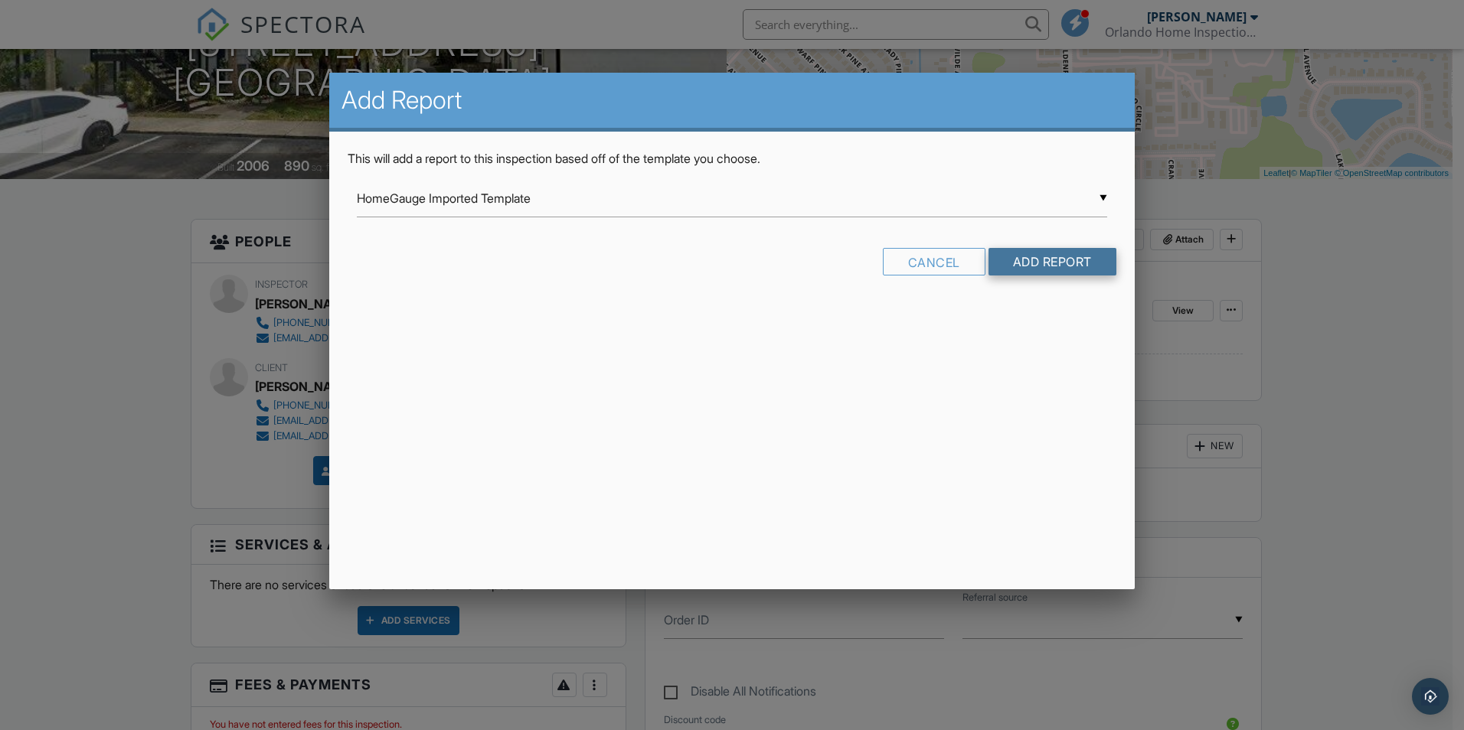
click at [1045, 275] on input "Add Report" at bounding box center [1052, 262] width 128 height 28
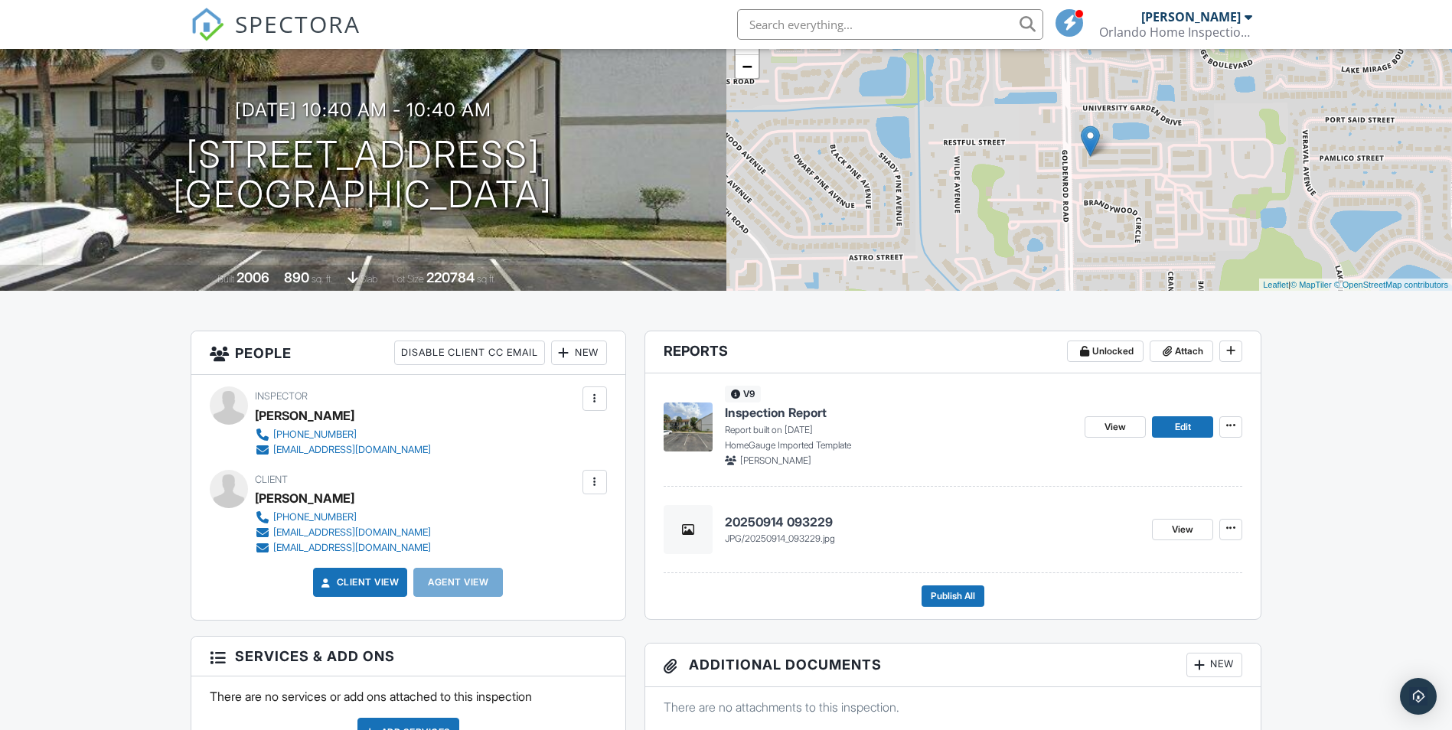
scroll to position [230, 0]
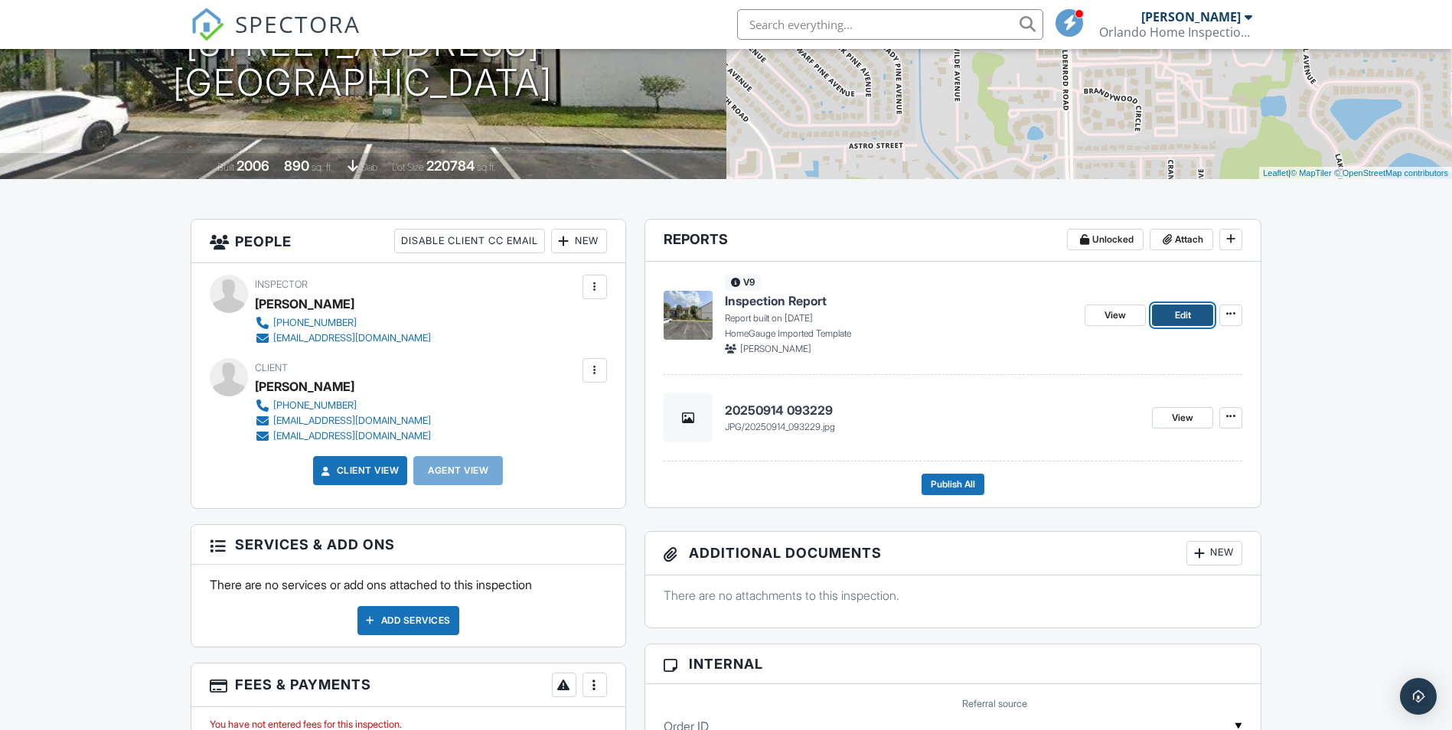
click at [1183, 315] on span "Edit" at bounding box center [1183, 315] width 16 height 15
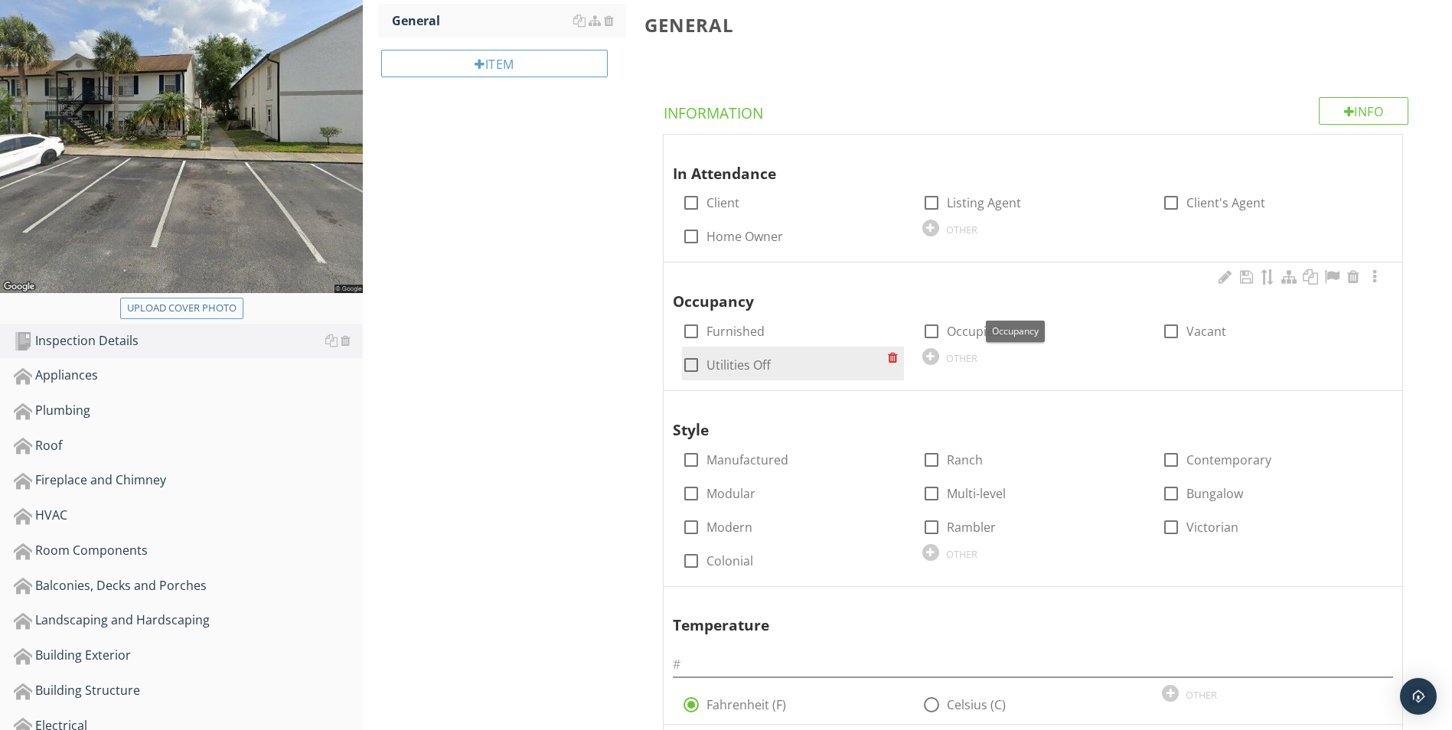
scroll to position [306, 0]
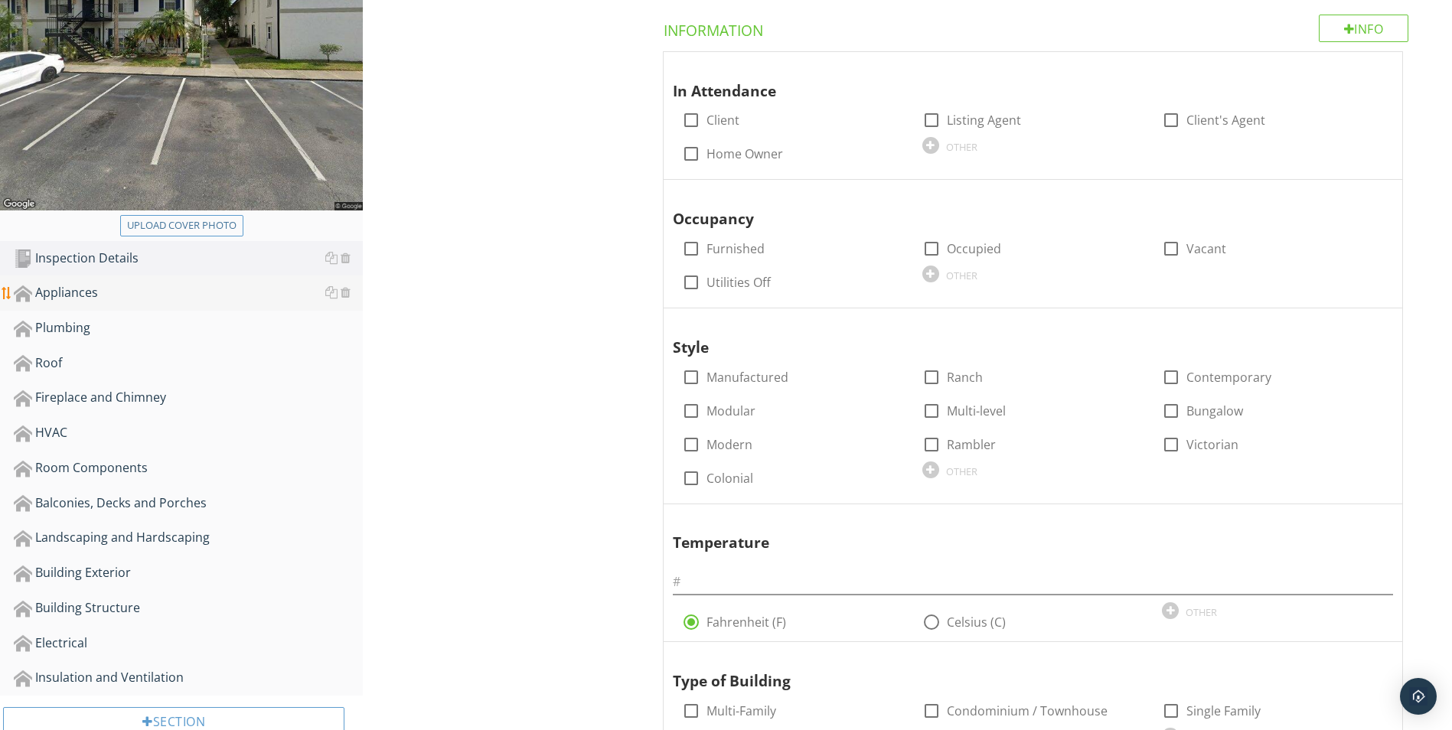
click at [59, 296] on div "Appliances" at bounding box center [188, 293] width 349 height 20
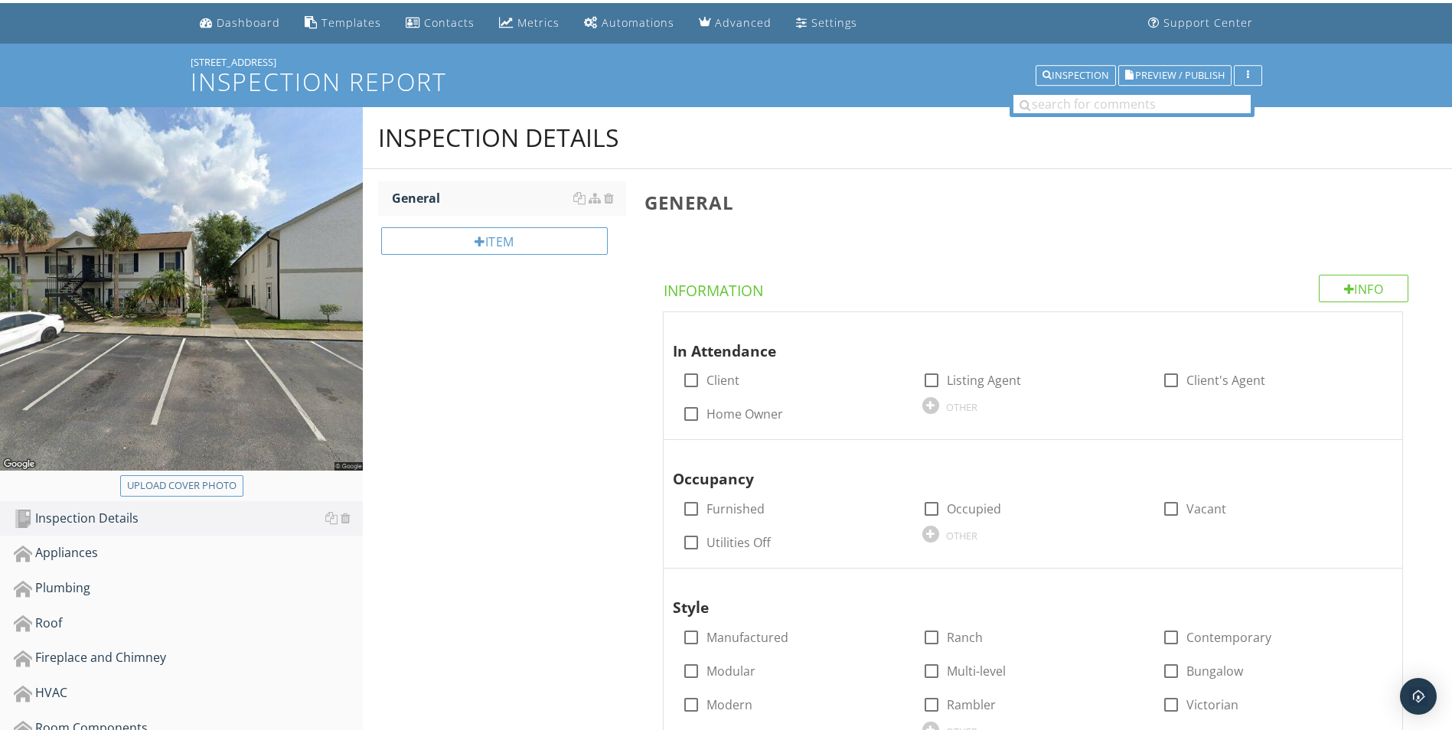
scroll to position [0, 0]
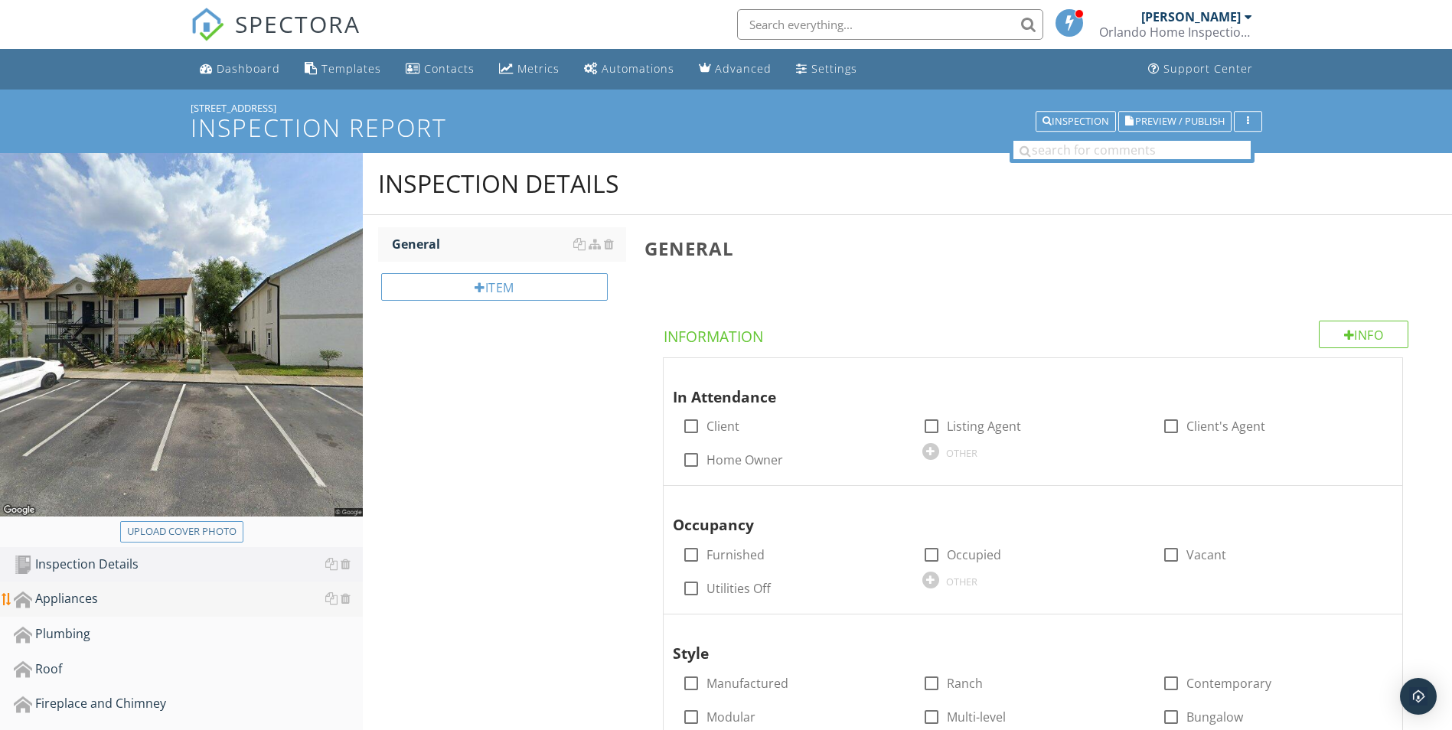
click at [57, 599] on div "Appliances" at bounding box center [188, 599] width 349 height 20
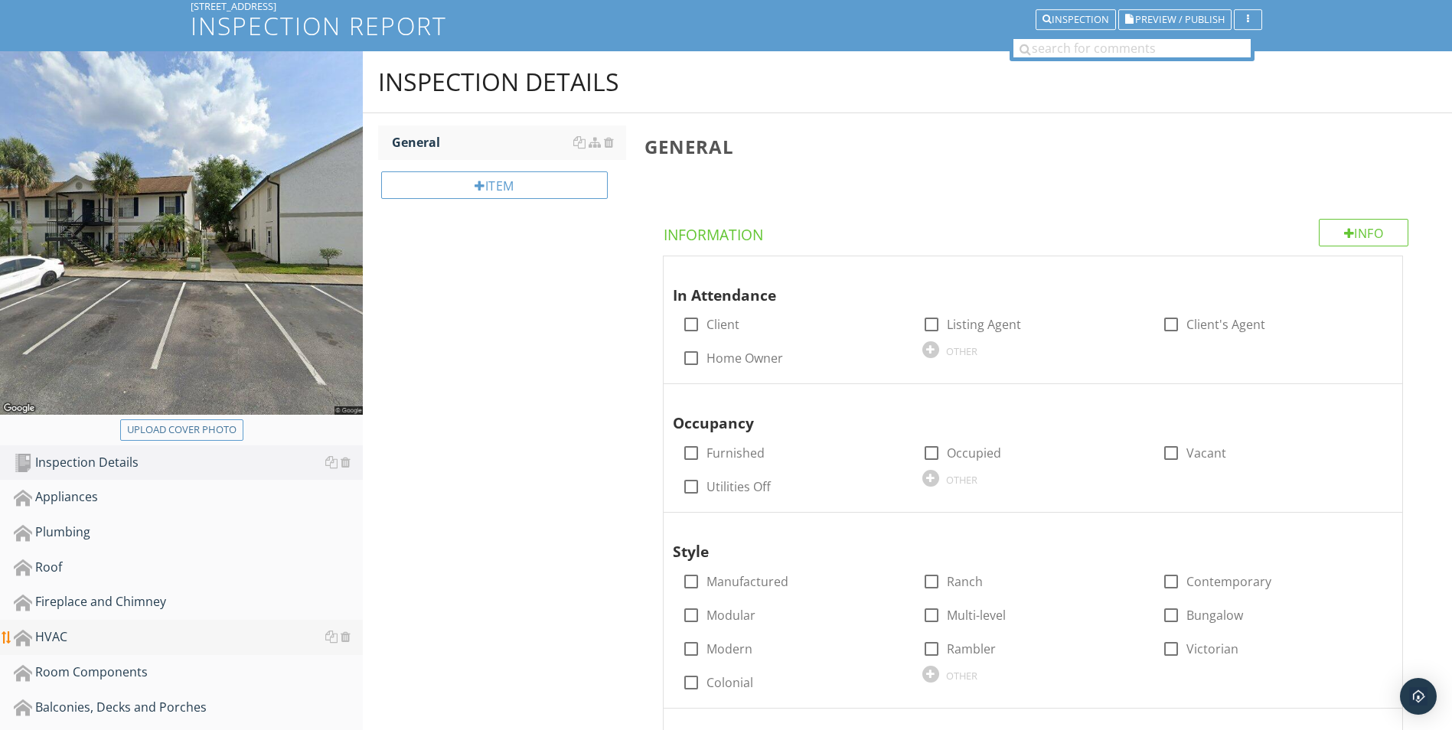
click at [67, 628] on div "HVAC" at bounding box center [188, 638] width 349 height 20
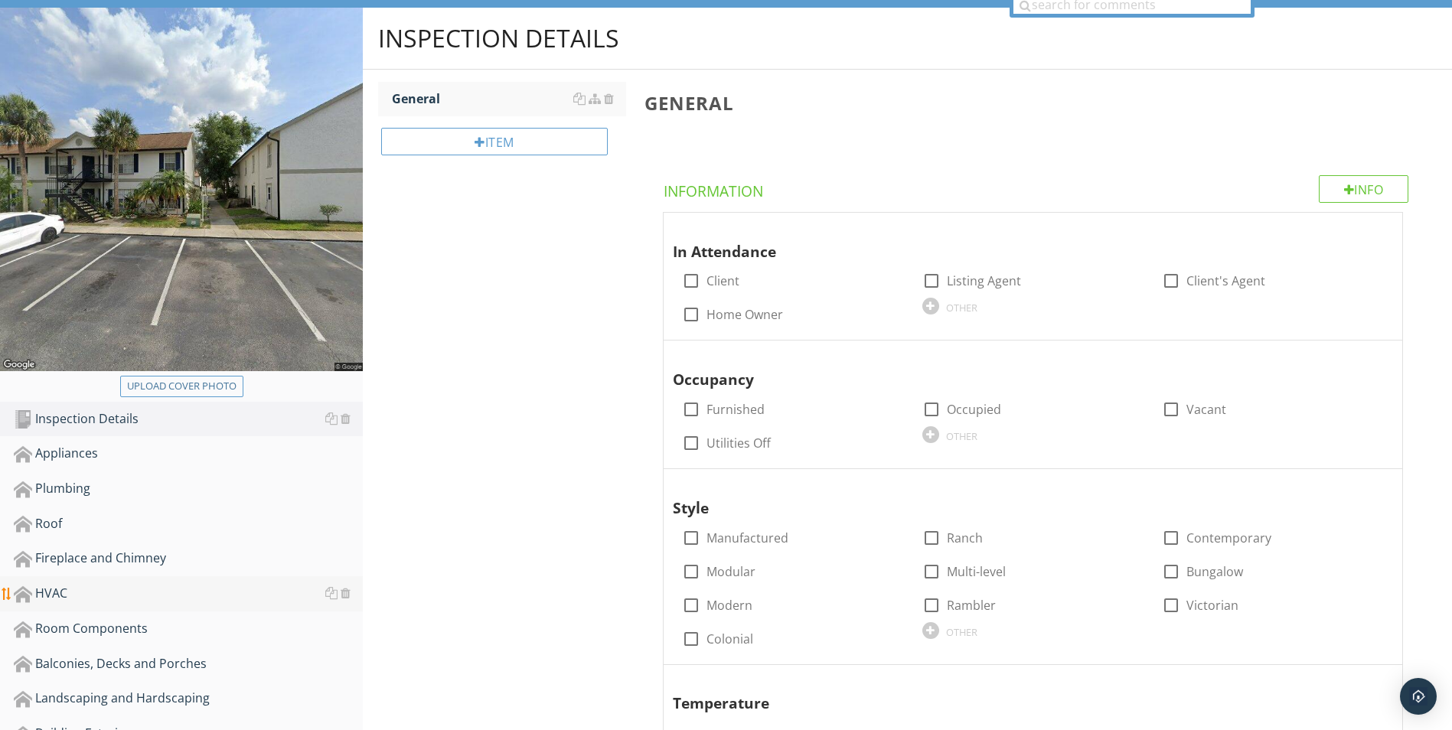
scroll to position [153, 0]
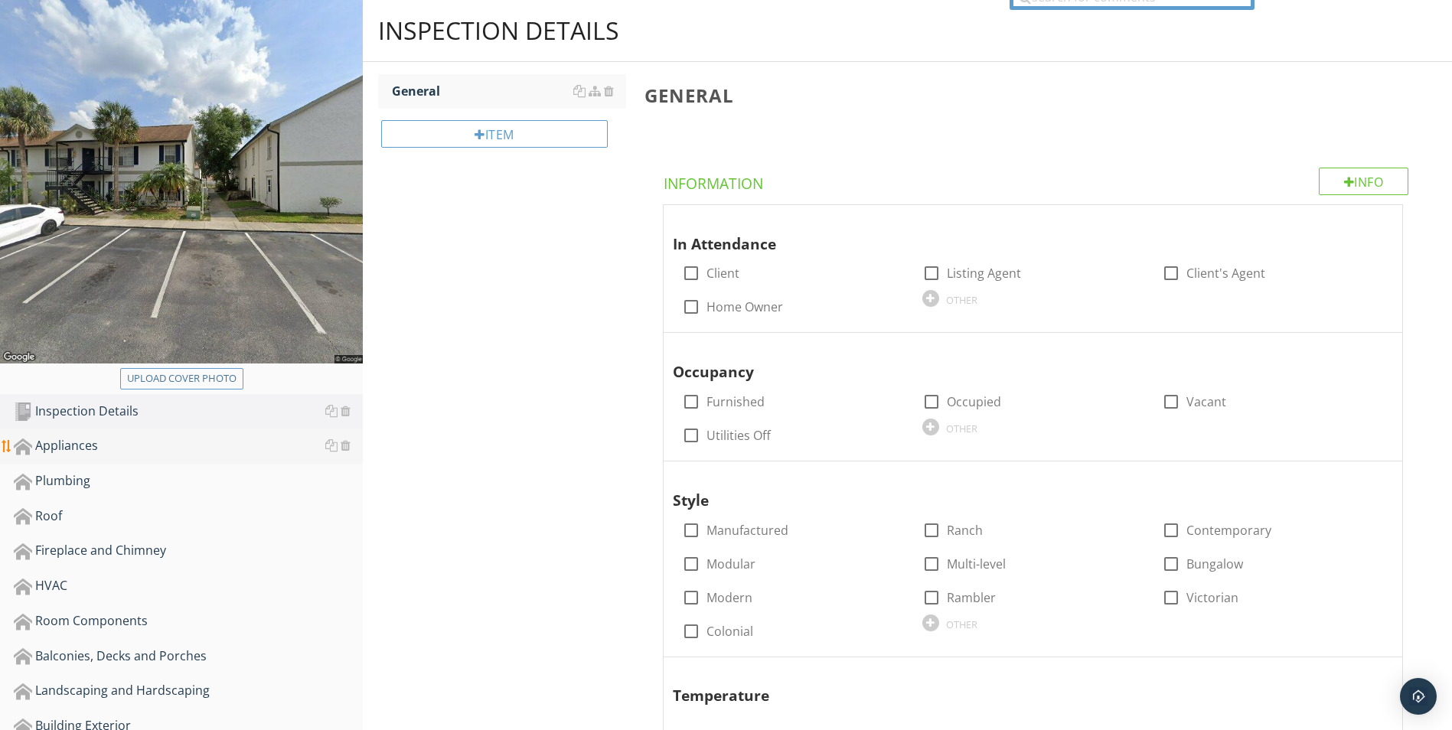
click at [72, 445] on div "Appliances" at bounding box center [188, 446] width 349 height 20
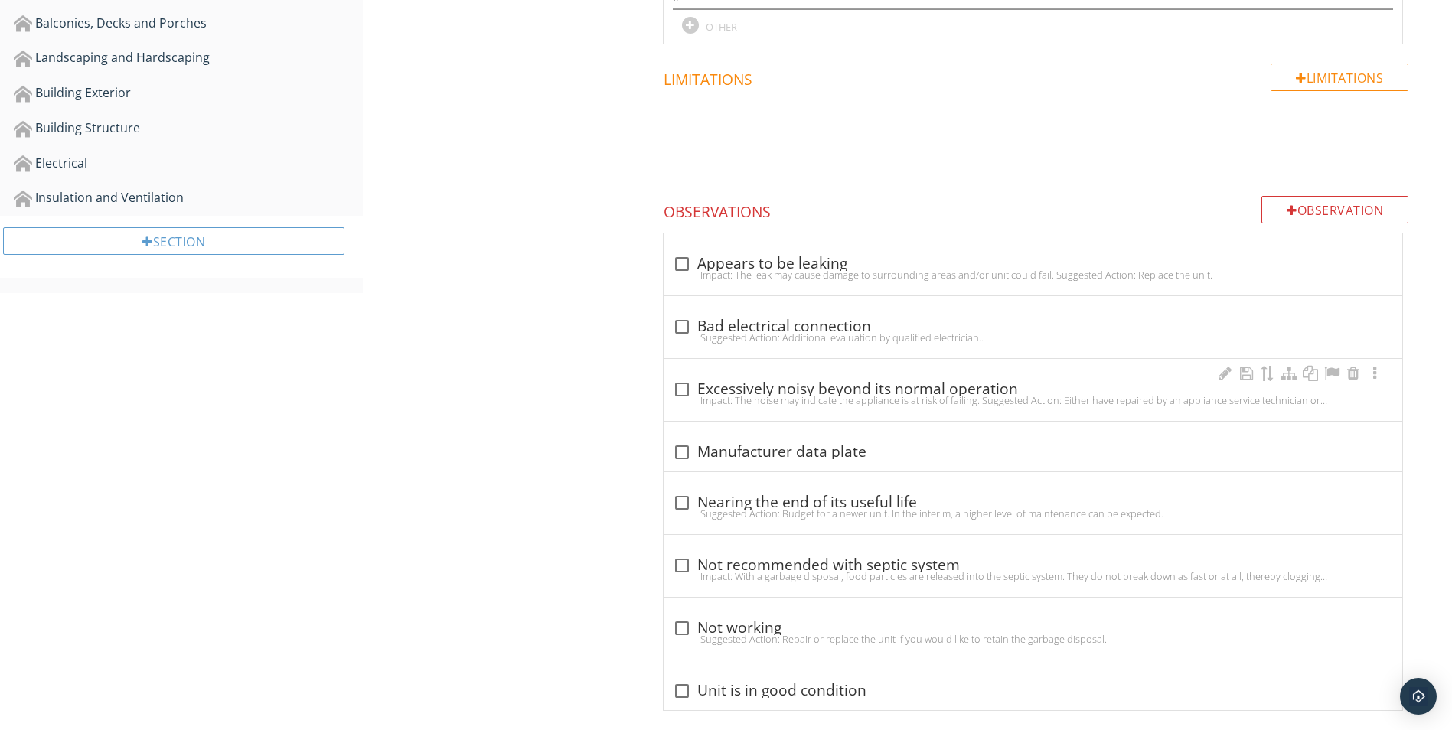
scroll to position [805, 0]
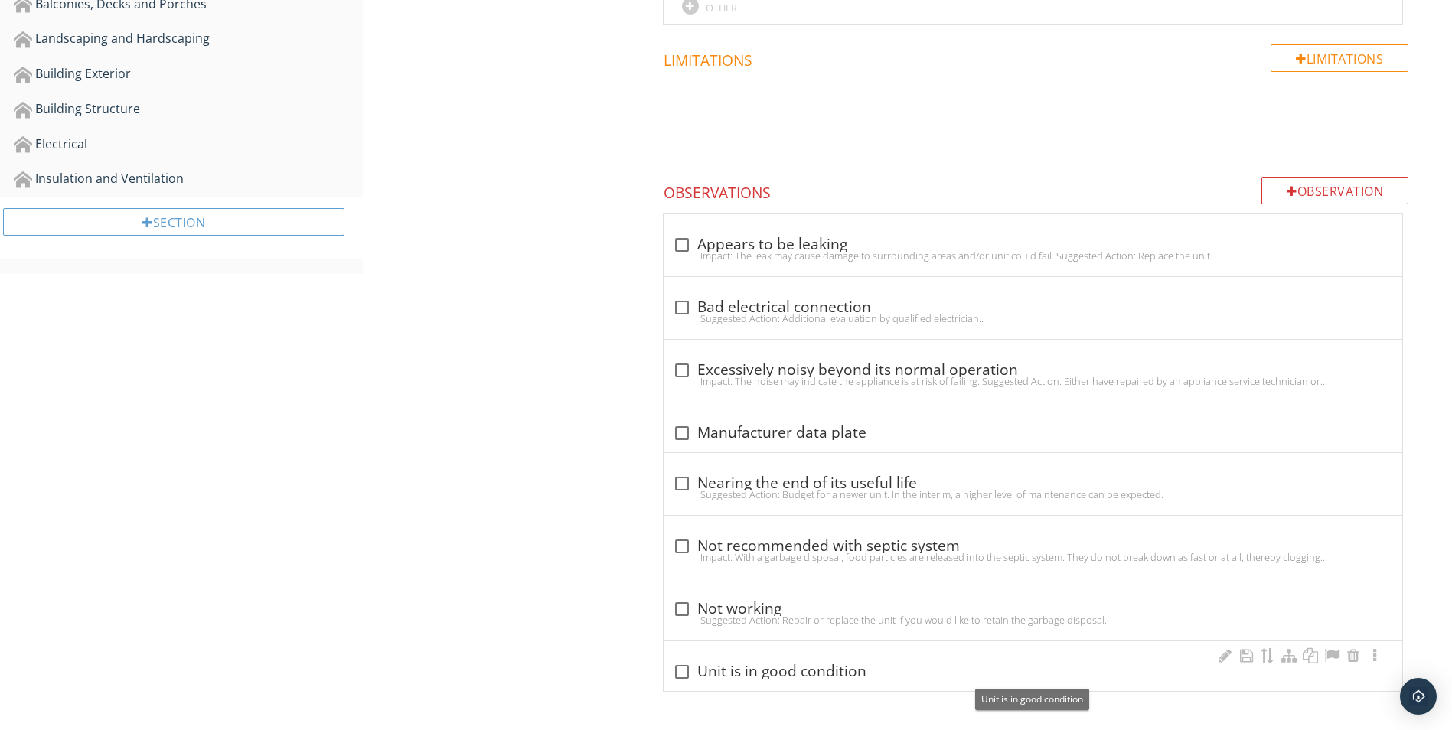
click at [759, 669] on div "check_box_outline_blank Unit is in good condition" at bounding box center [1033, 672] width 720 height 18
checkbox input "true"
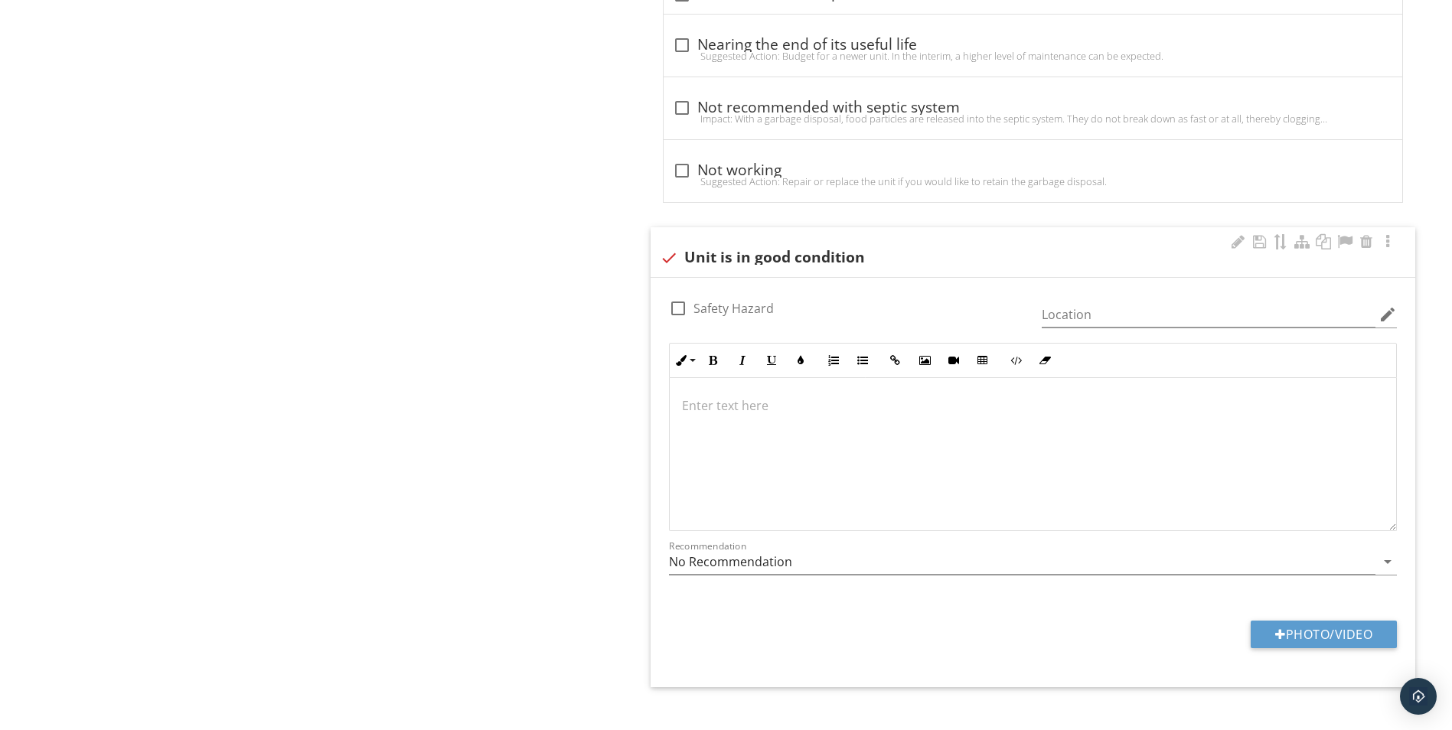
scroll to position [1264, 0]
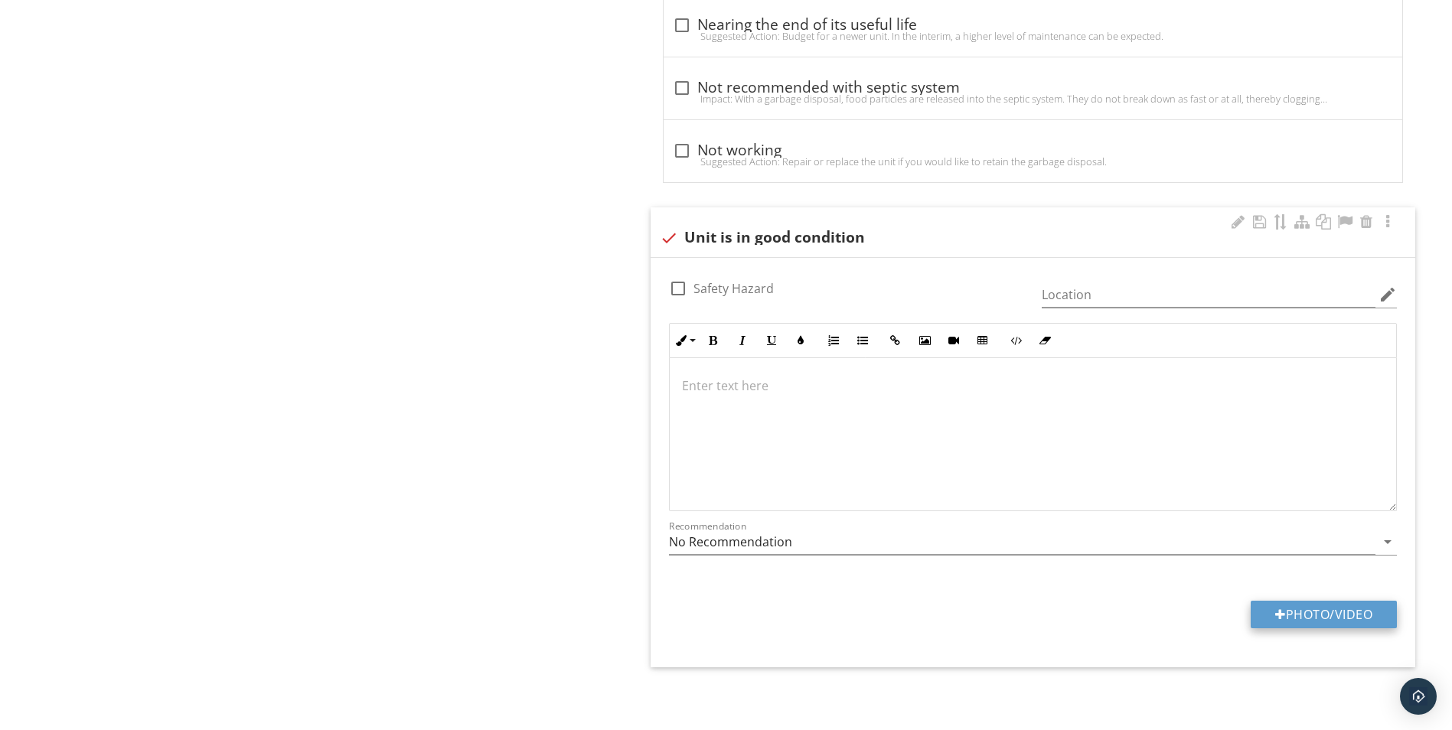
click at [1303, 611] on button "Photo/Video" at bounding box center [1324, 615] width 146 height 28
type input "C:\fakepath\20250914_102214.jpg"
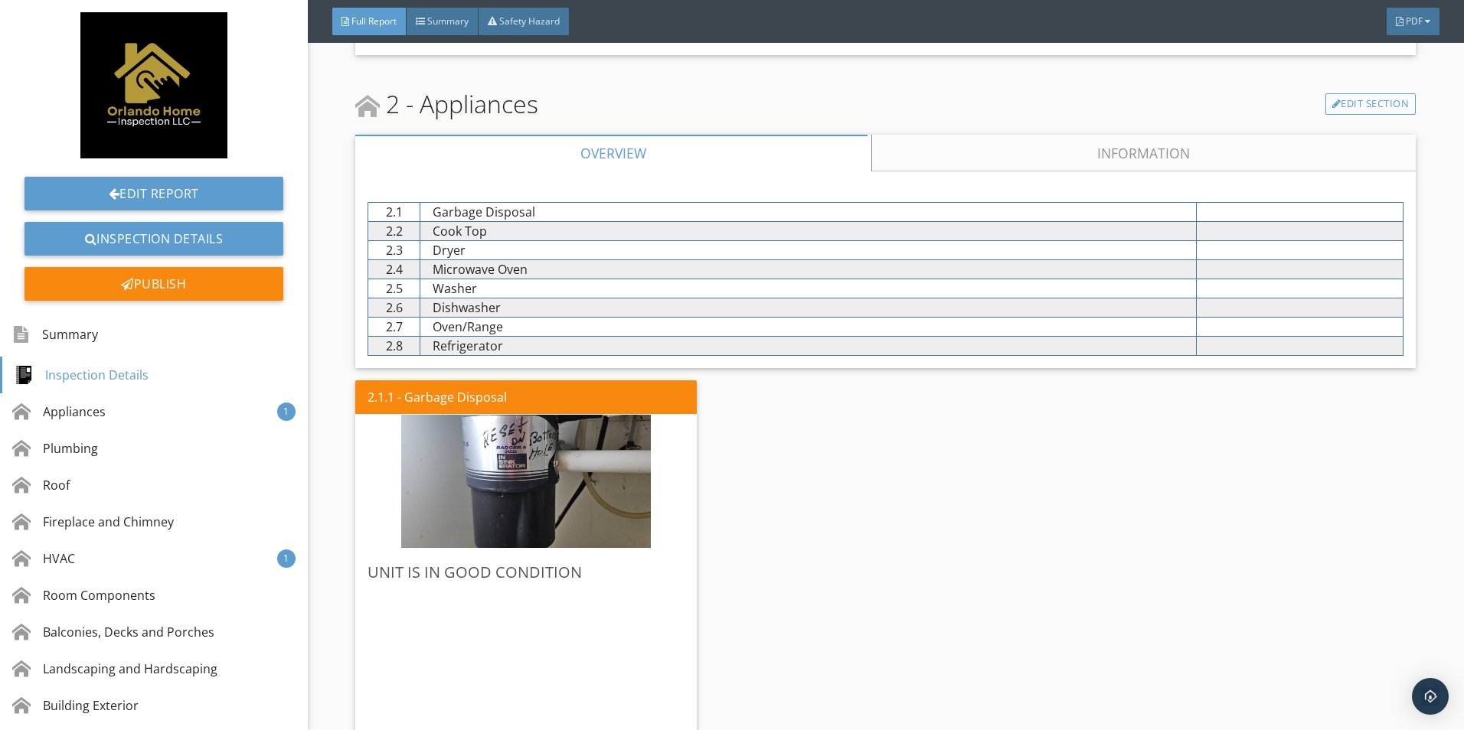
scroll to position [615, 0]
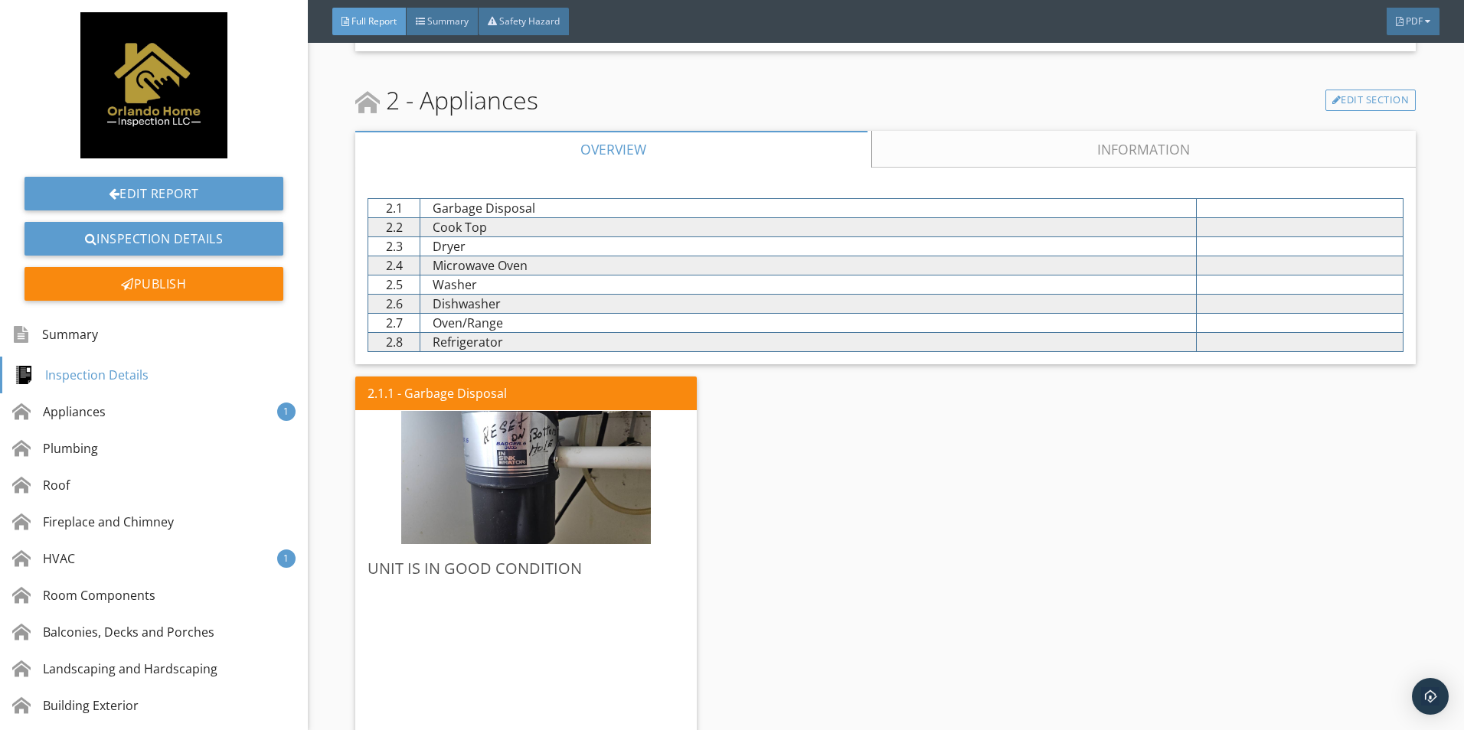
click at [618, 390] on div "2.1.1 - Garbage Disposal" at bounding box center [525, 394] width 341 height 34
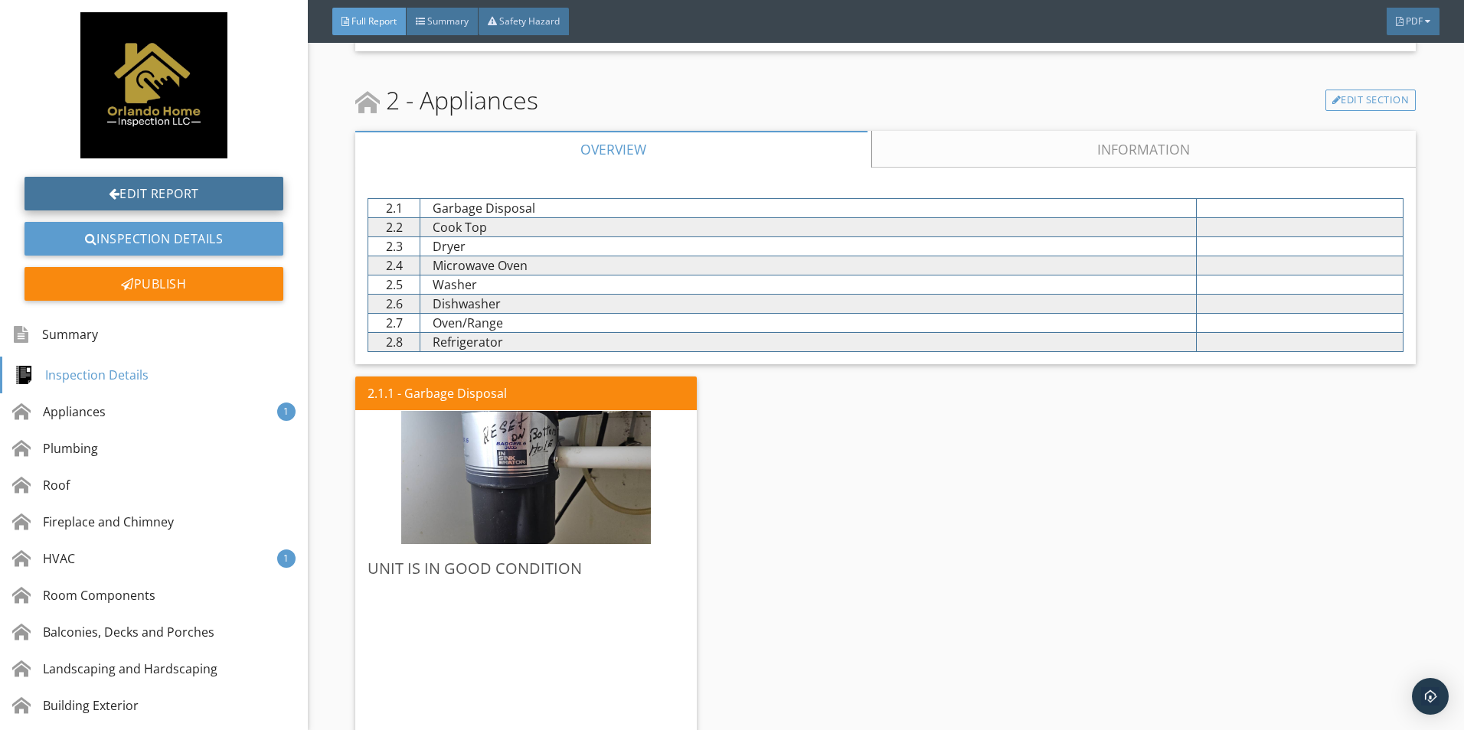
click at [223, 191] on link "Edit Report" at bounding box center [153, 194] width 259 height 34
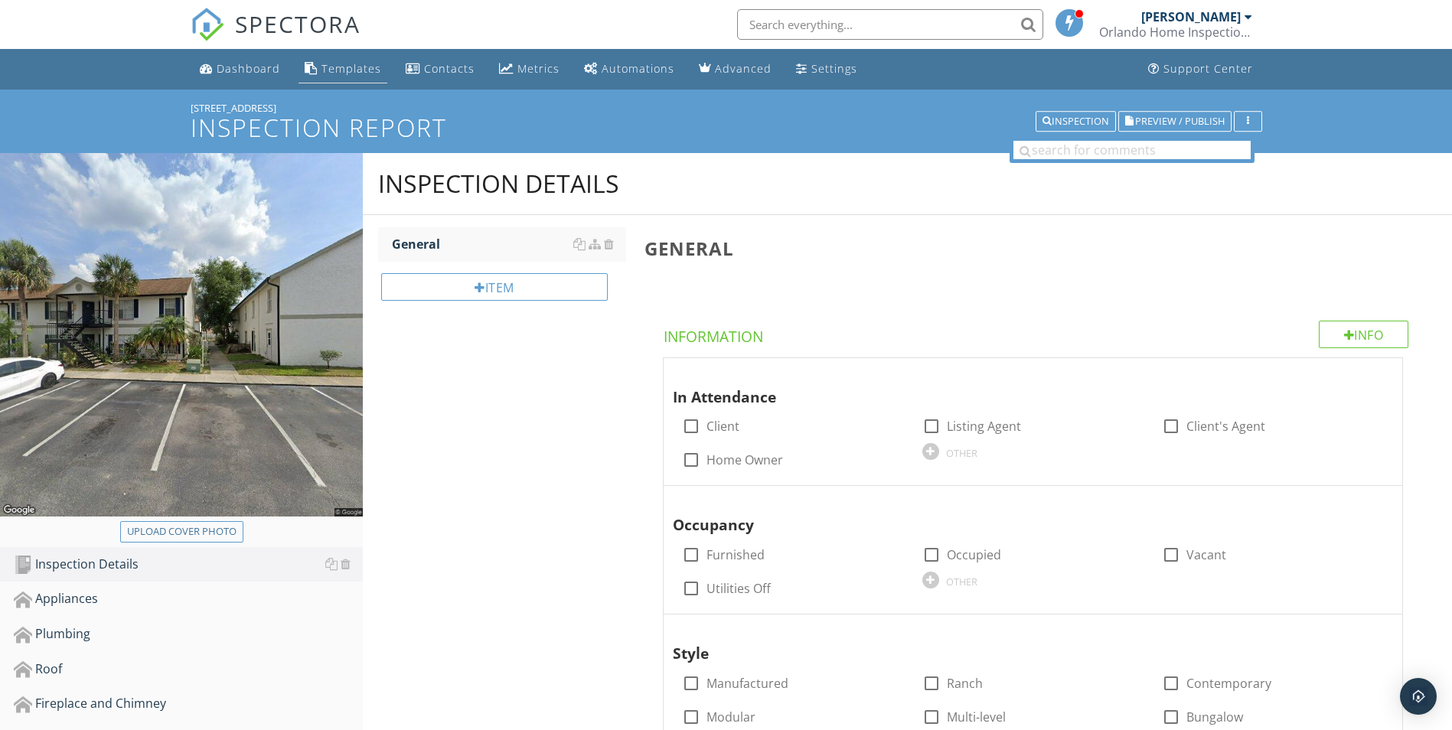
click at [341, 63] on div "Templates" at bounding box center [351, 68] width 60 height 15
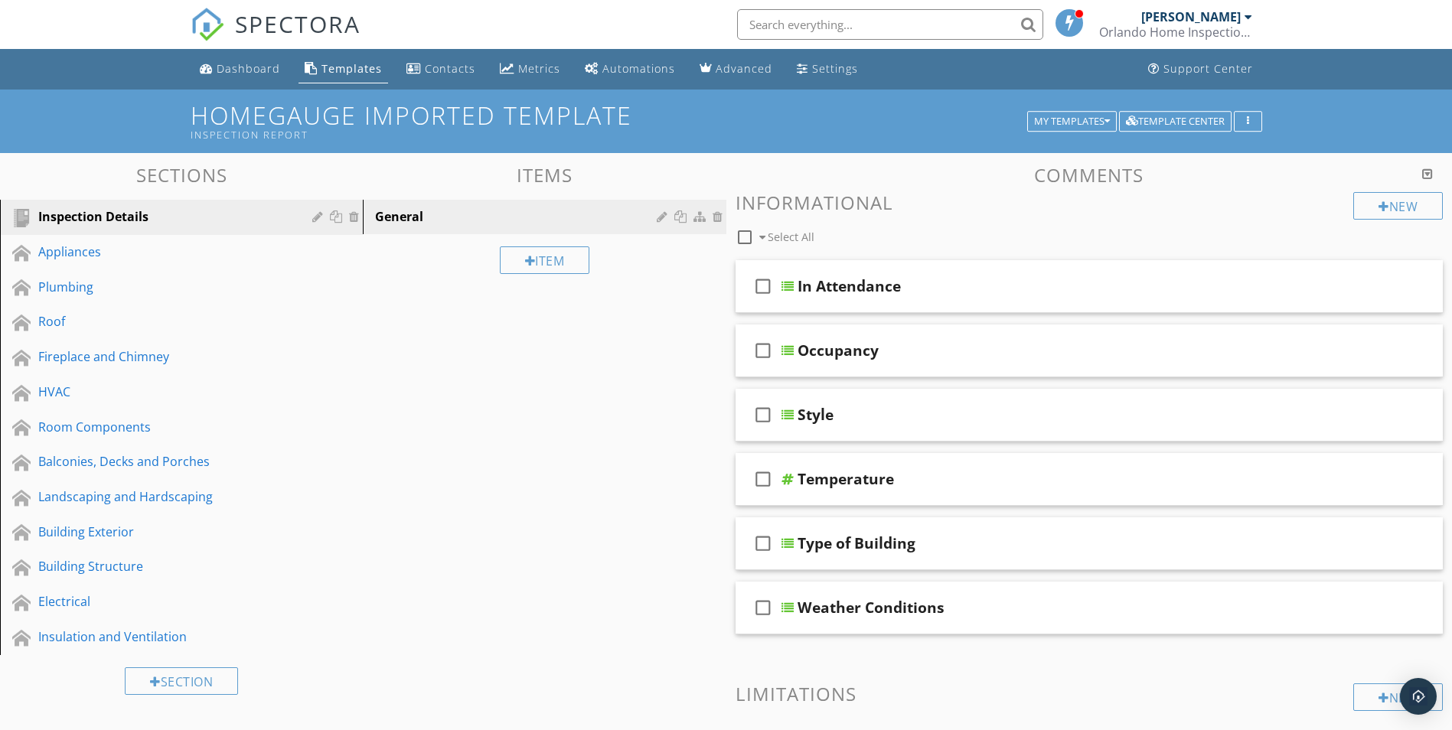
click at [345, 74] on div "Templates" at bounding box center [351, 68] width 60 height 15
click at [1097, 119] on div "My Templates" at bounding box center [1072, 121] width 76 height 11
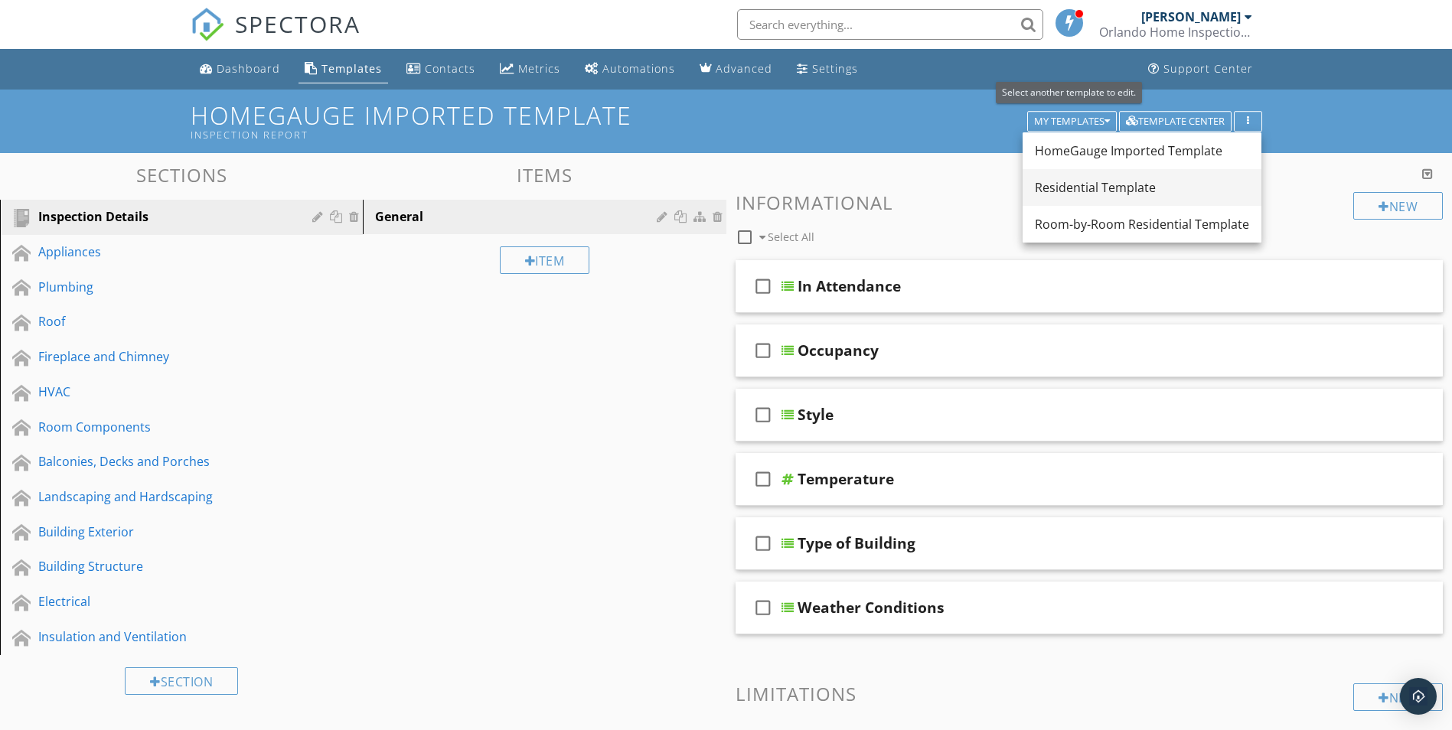
click at [1101, 191] on div "Residential Template" at bounding box center [1142, 187] width 214 height 18
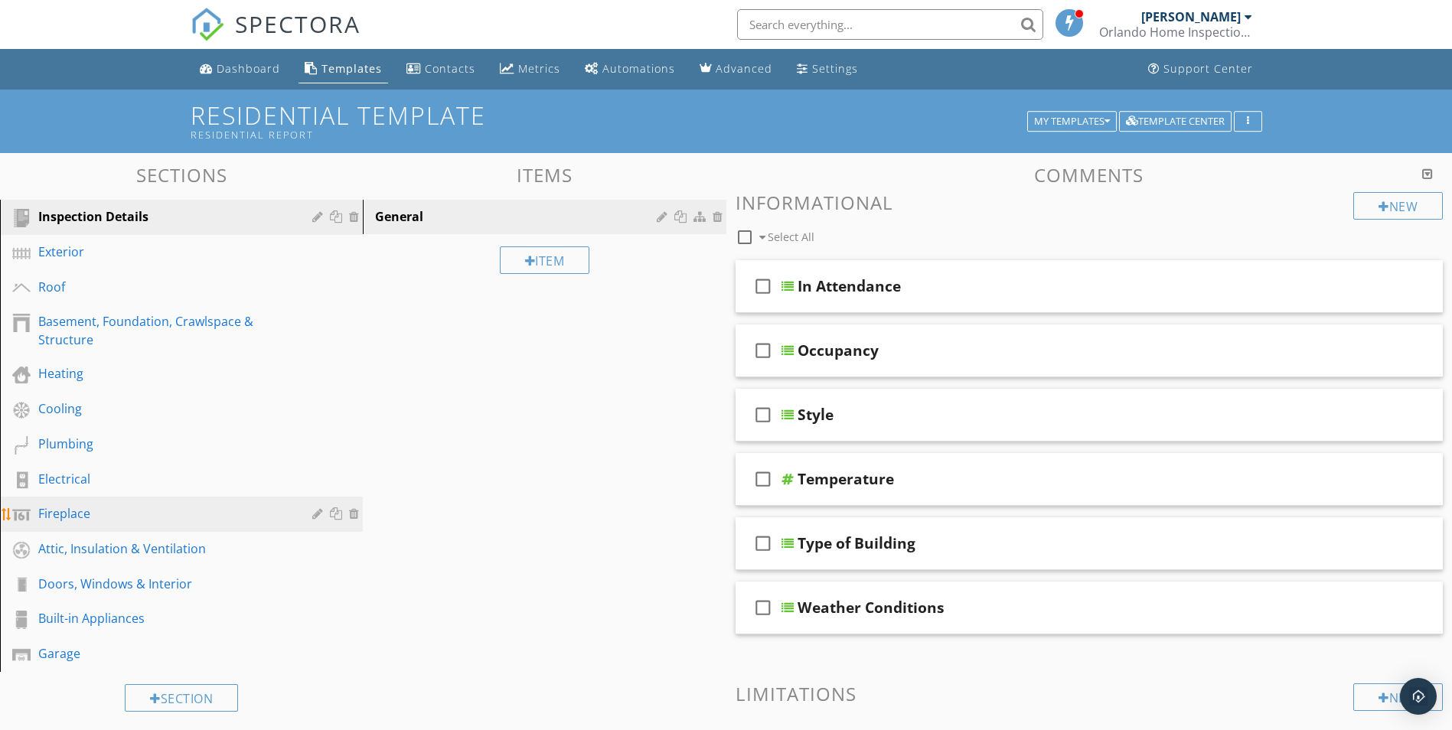
click at [74, 513] on div "Fireplace" at bounding box center [164, 513] width 252 height 18
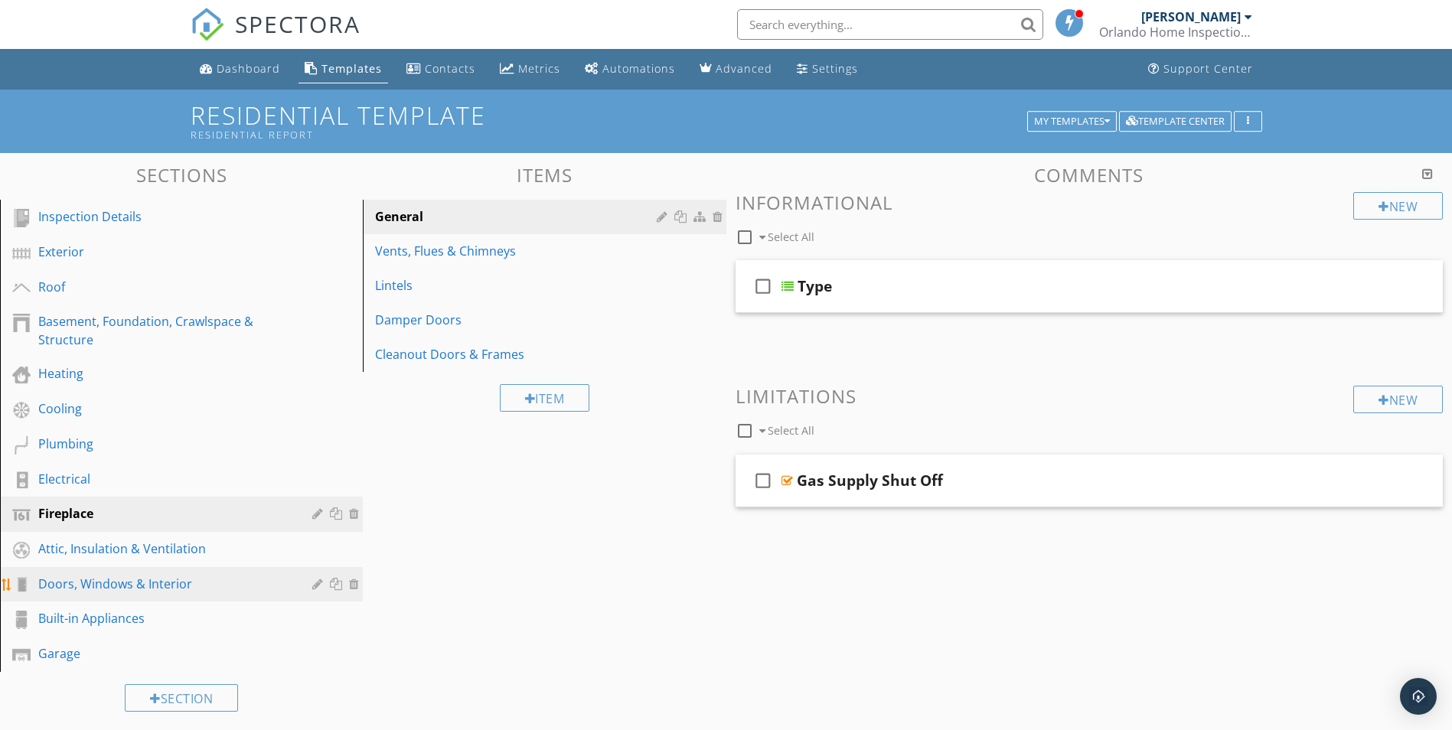
click at [111, 591] on div "Doors, Windows & Interior" at bounding box center [164, 584] width 252 height 18
click at [246, 588] on div "Doors, Windows & Interior" at bounding box center [164, 584] width 252 height 18
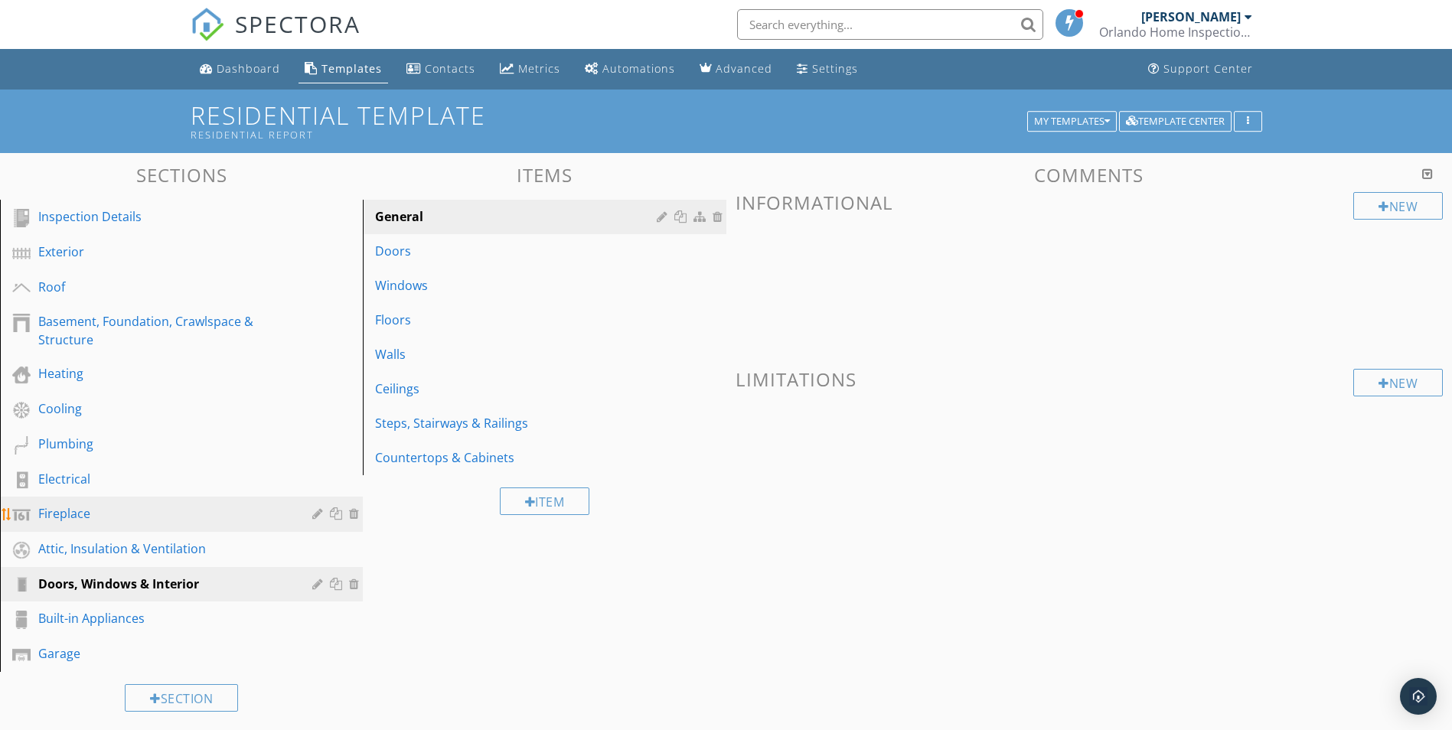
click at [83, 512] on div "Fireplace" at bounding box center [164, 513] width 252 height 18
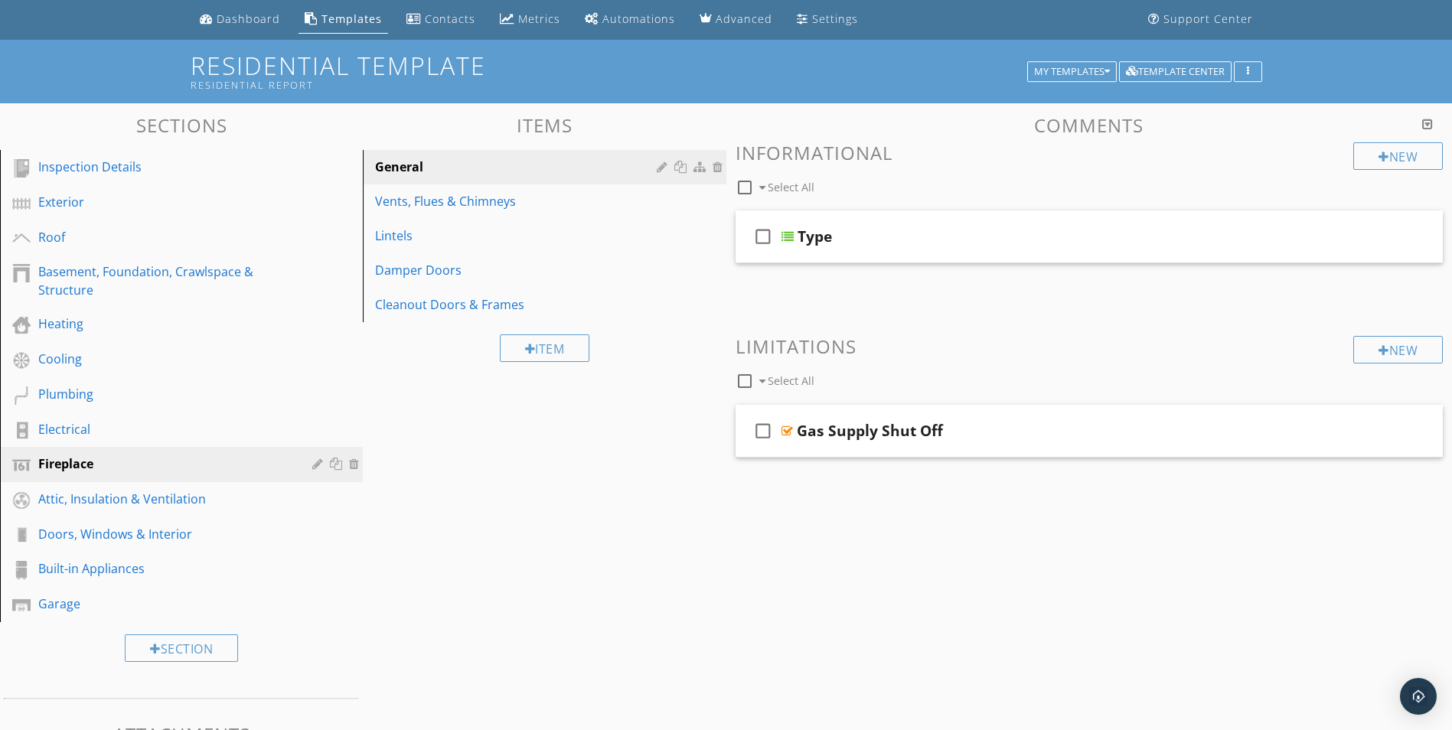
scroll to position [77, 0]
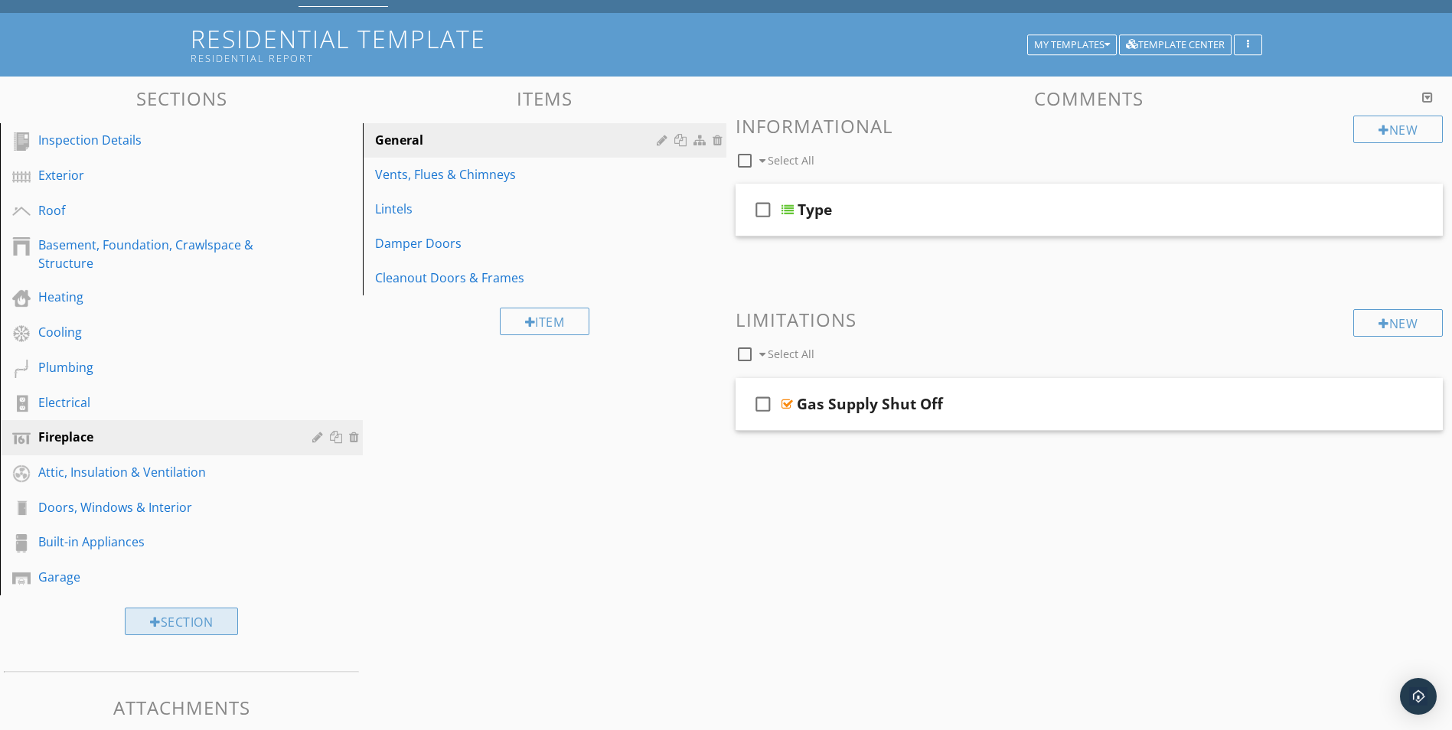
click at [168, 627] on div "Section" at bounding box center [181, 622] width 113 height 28
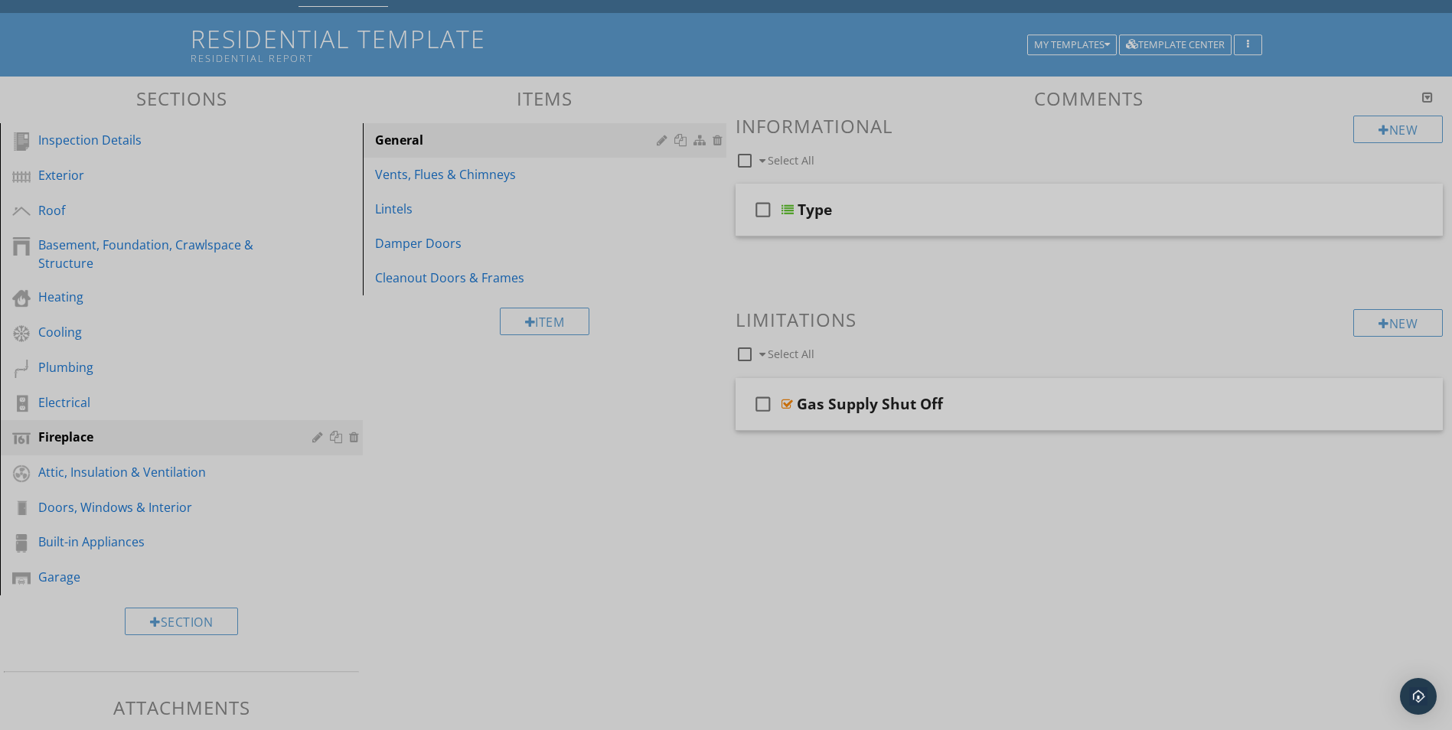
click at [64, 615] on div at bounding box center [726, 365] width 1452 height 730
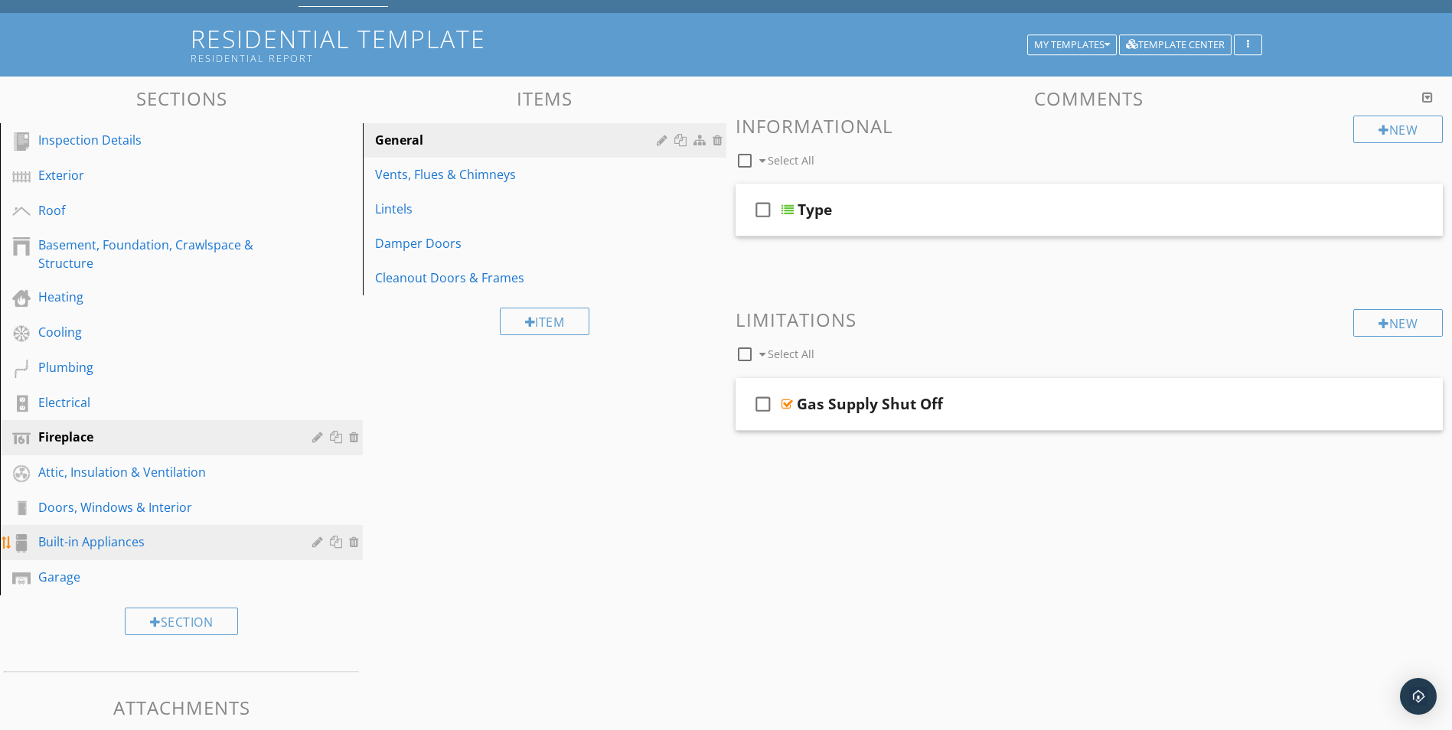
click at [80, 544] on div "Built-in Appliances" at bounding box center [164, 542] width 252 height 18
click at [165, 534] on div "Built-in Appliances" at bounding box center [164, 542] width 252 height 18
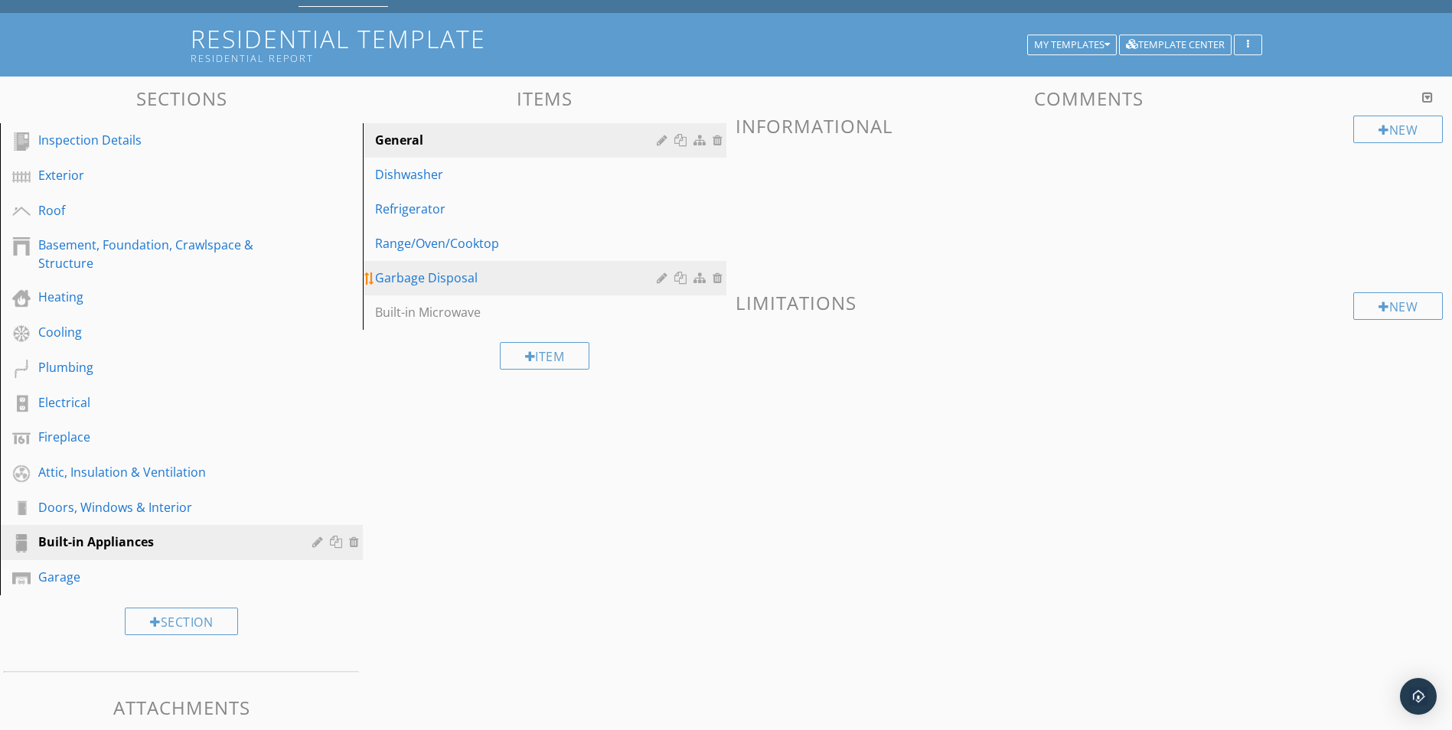
click at [433, 276] on div "Garbage Disposal" at bounding box center [518, 278] width 286 height 18
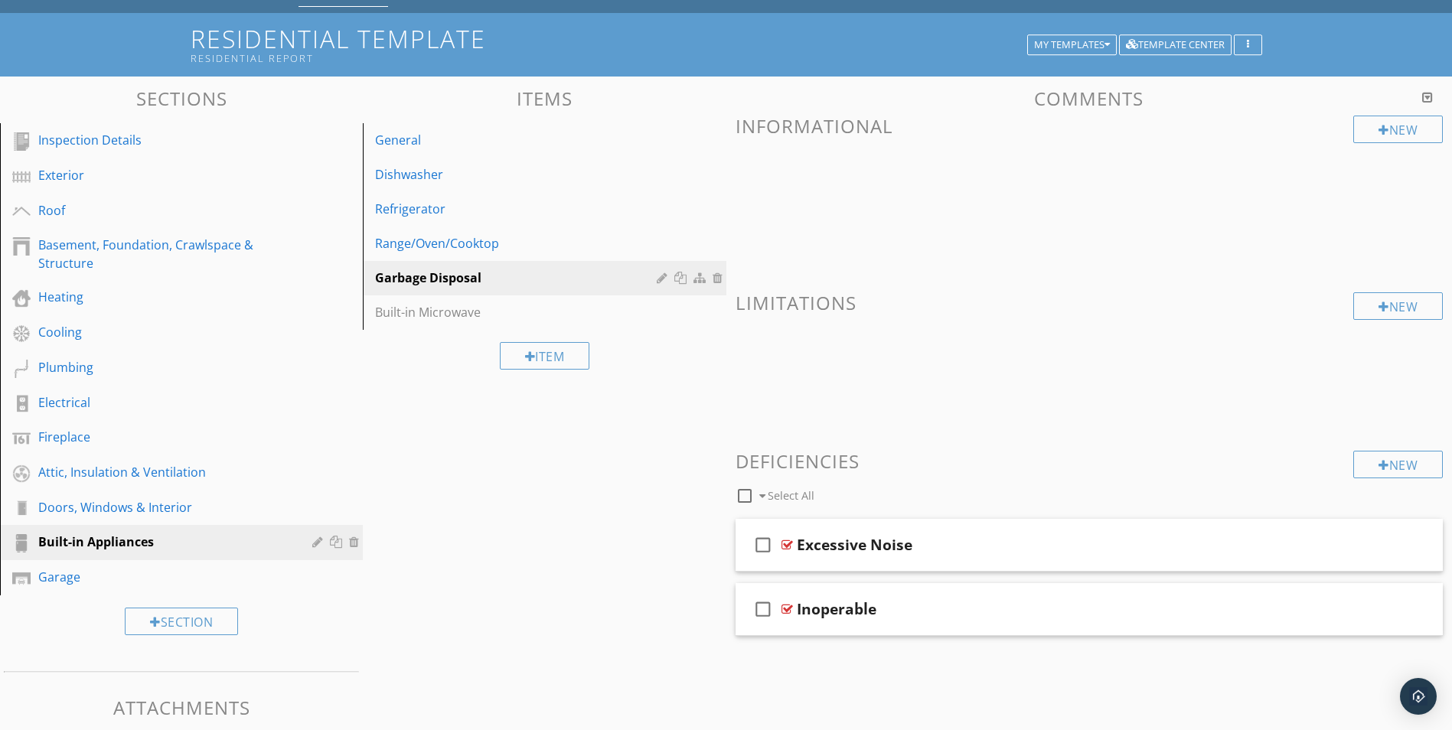
scroll to position [145, 0]
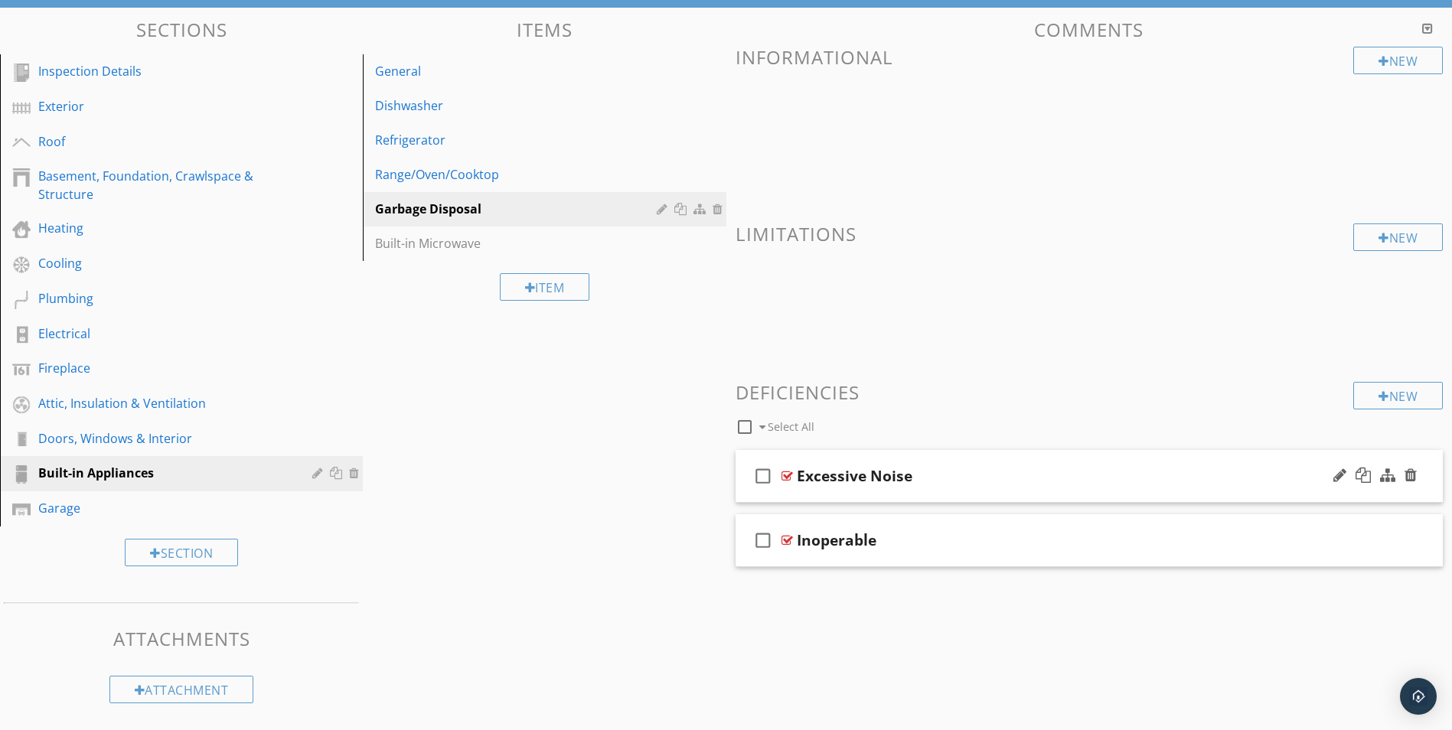
click at [857, 472] on div "Excessive Noise" at bounding box center [855, 476] width 116 height 18
click at [1360, 475] on div at bounding box center [1363, 475] width 15 height 15
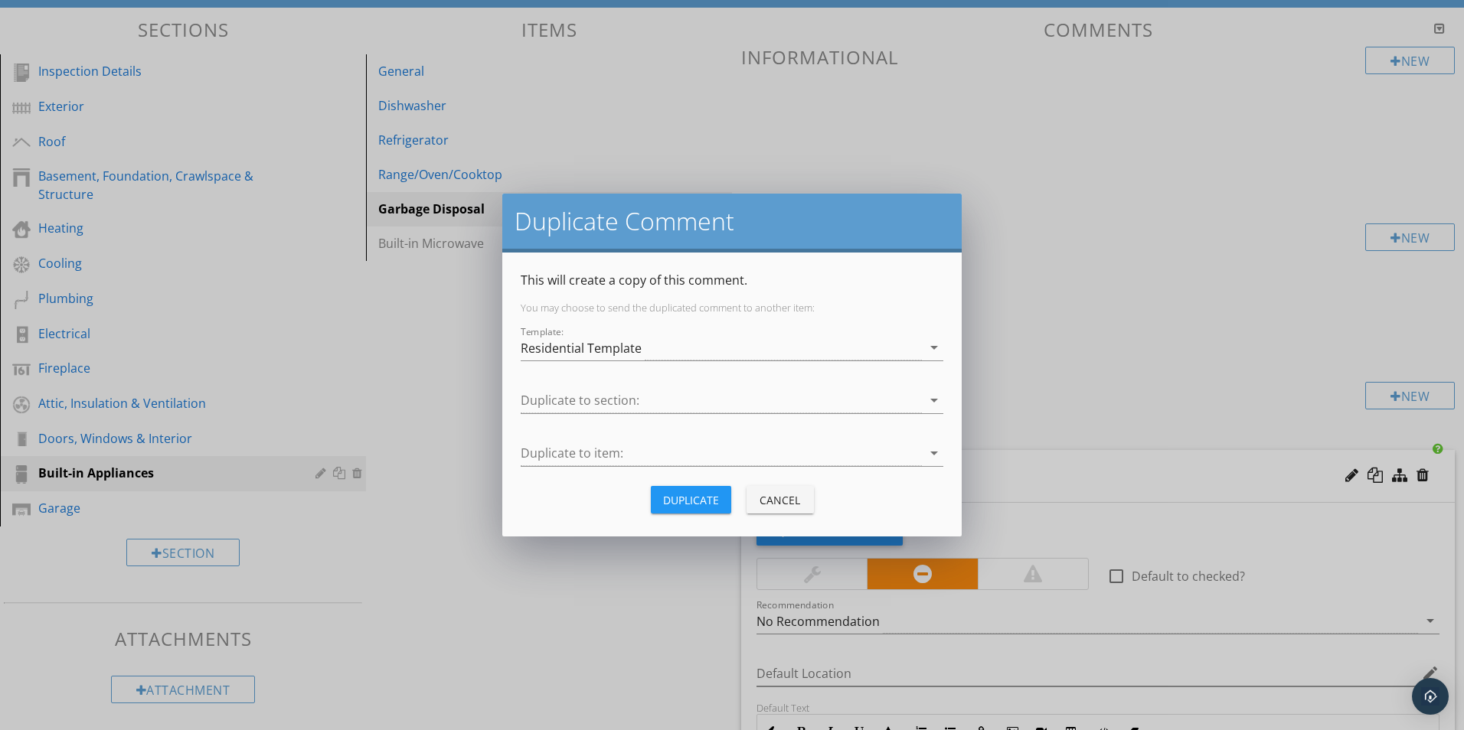
click at [768, 491] on button "Cancel" at bounding box center [779, 500] width 67 height 28
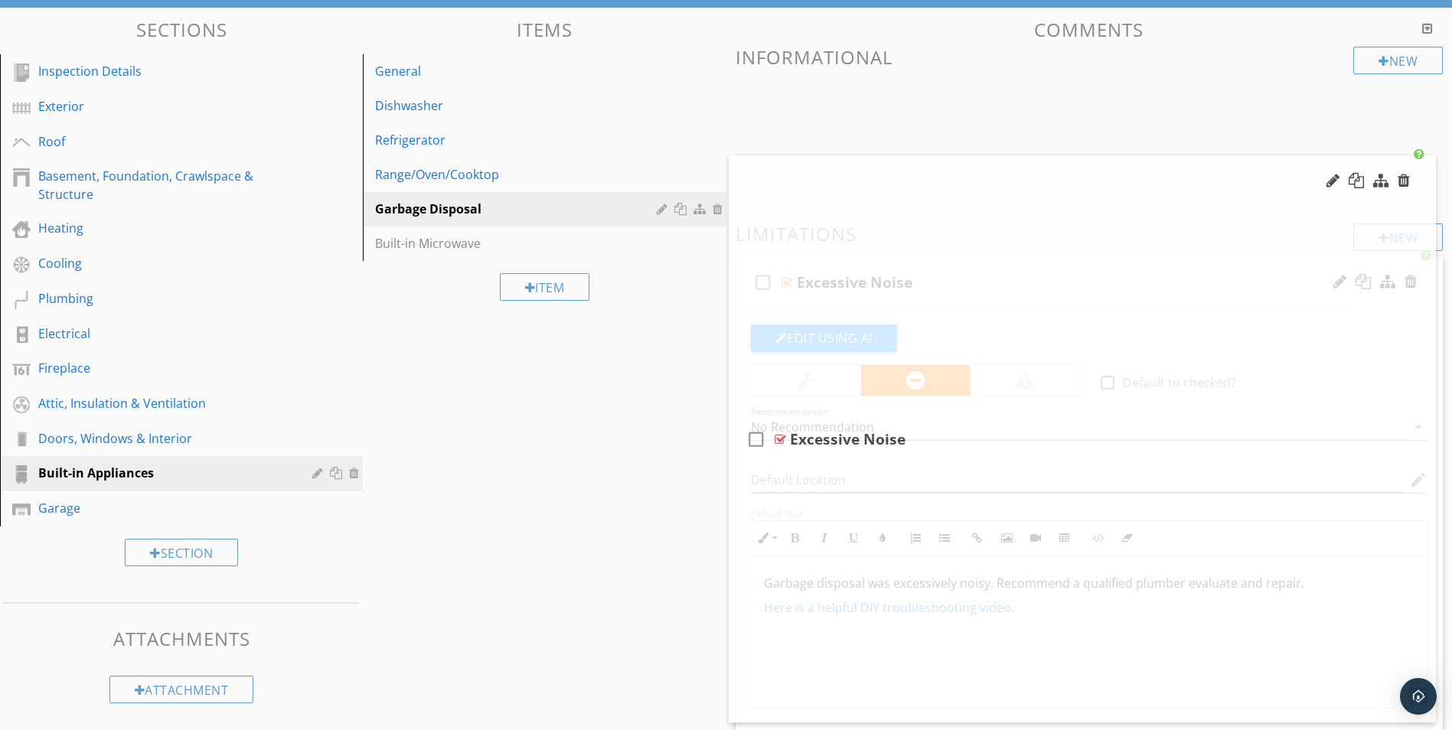
type textarea "<p>Garbage disposal was excessively noisy. Recommend a qualified plumber evalua…"
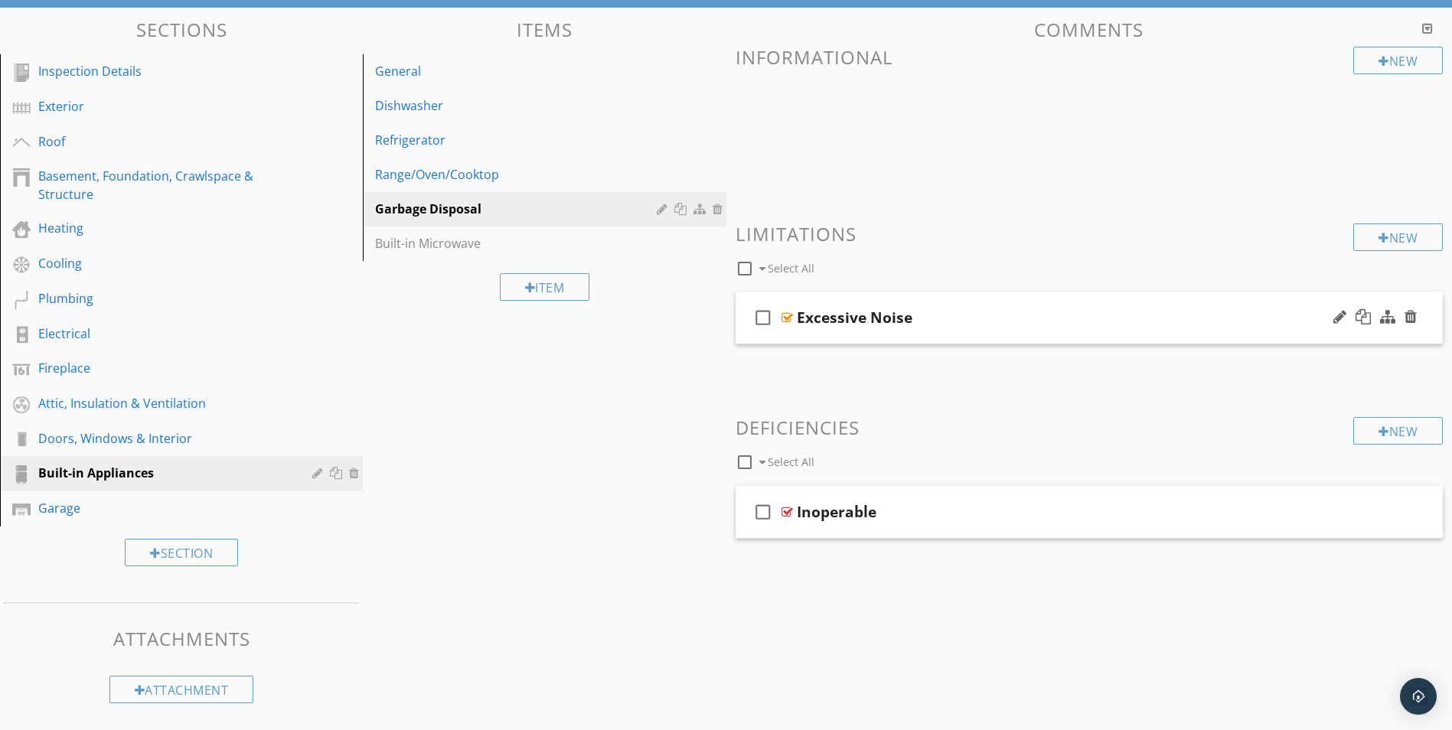
click at [774, 317] on icon "check_box_outline_blank" at bounding box center [763, 317] width 24 height 37
checkbox input "true"
click at [1367, 318] on div at bounding box center [1363, 316] width 15 height 15
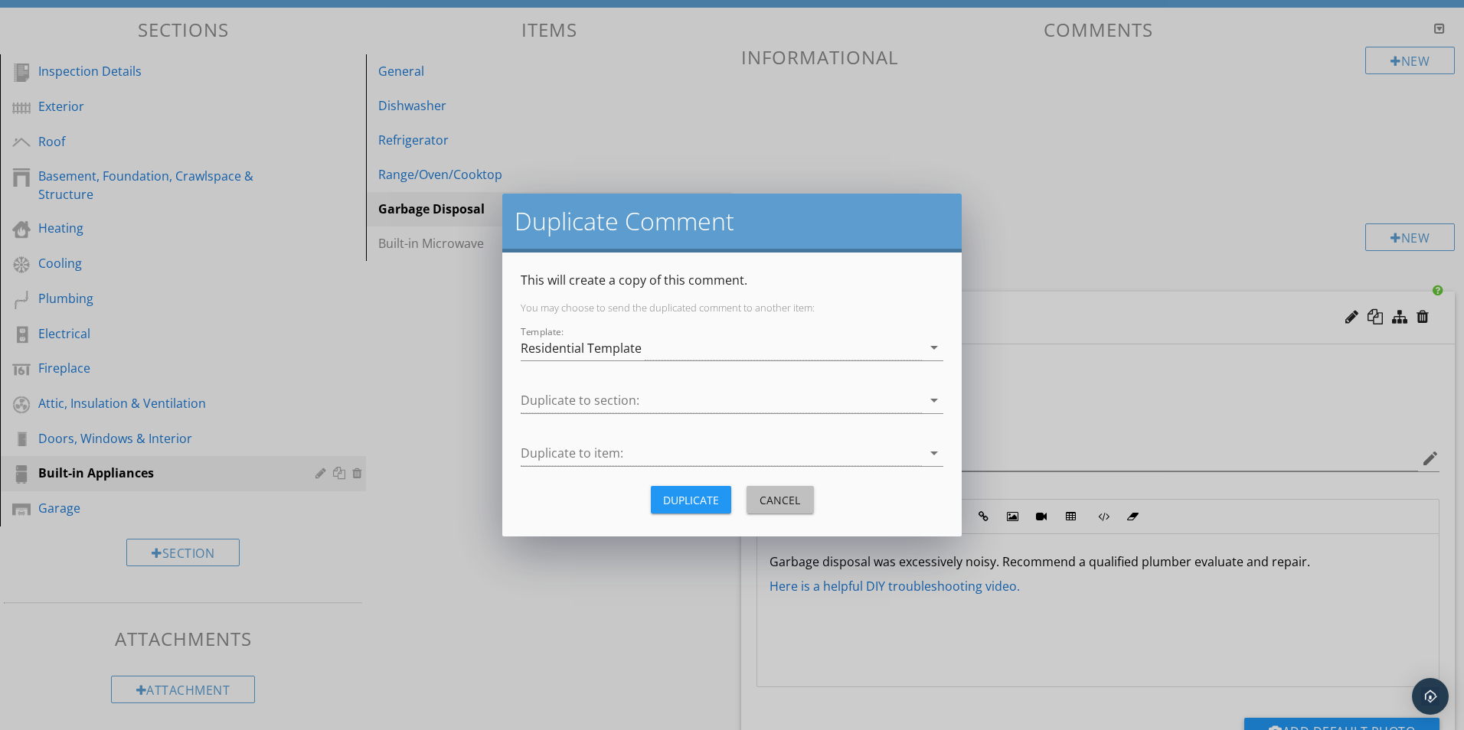
click at [777, 507] on div "Cancel" at bounding box center [780, 500] width 43 height 16
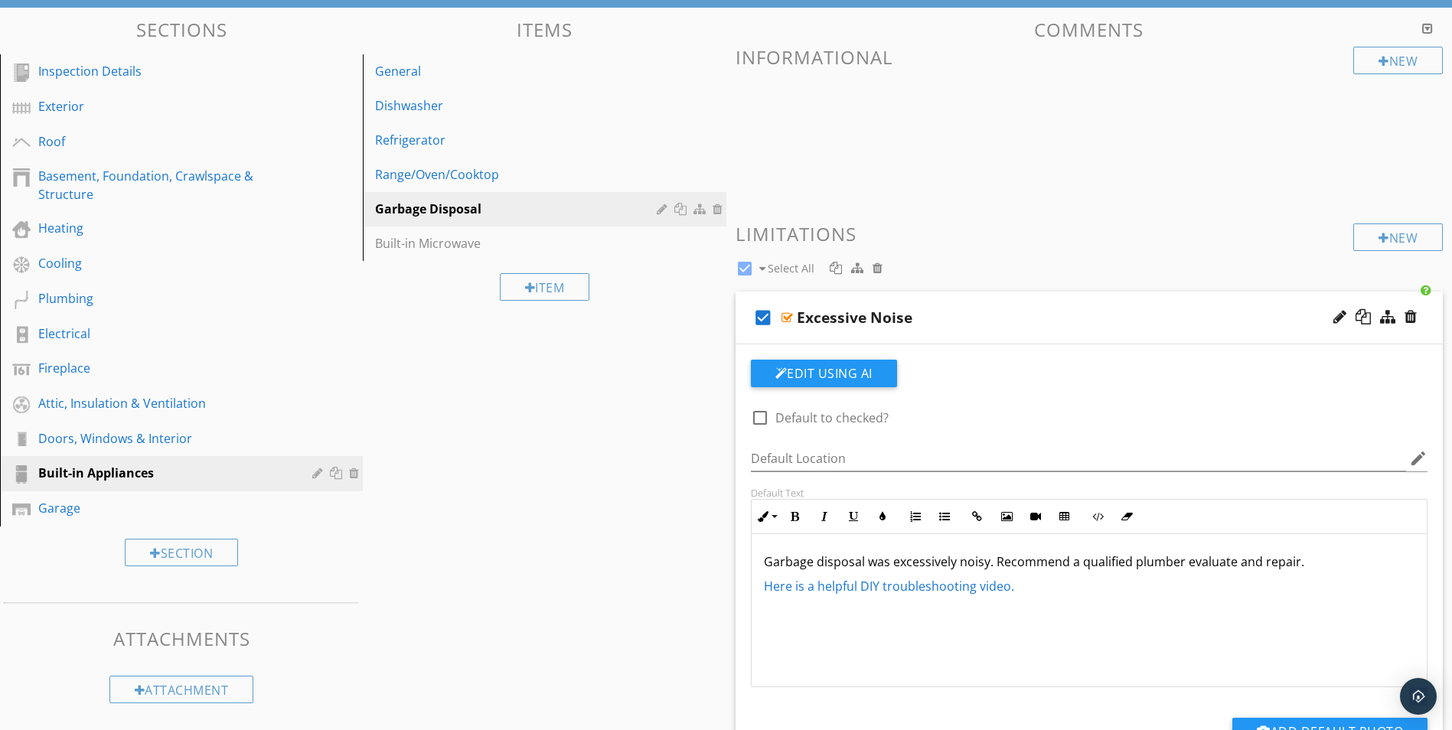
click at [761, 418] on div at bounding box center [760, 418] width 26 height 26
checkbox input "false"
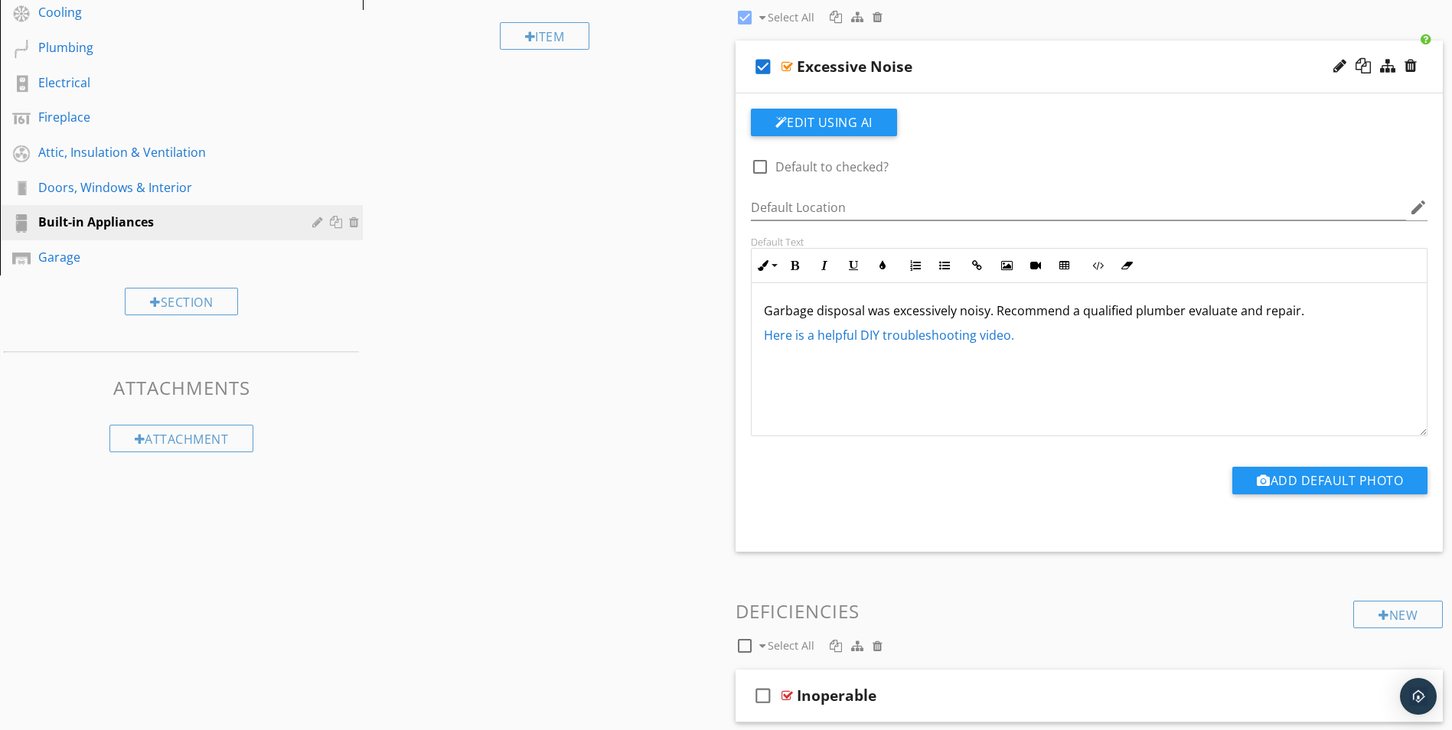
scroll to position [452, 0]
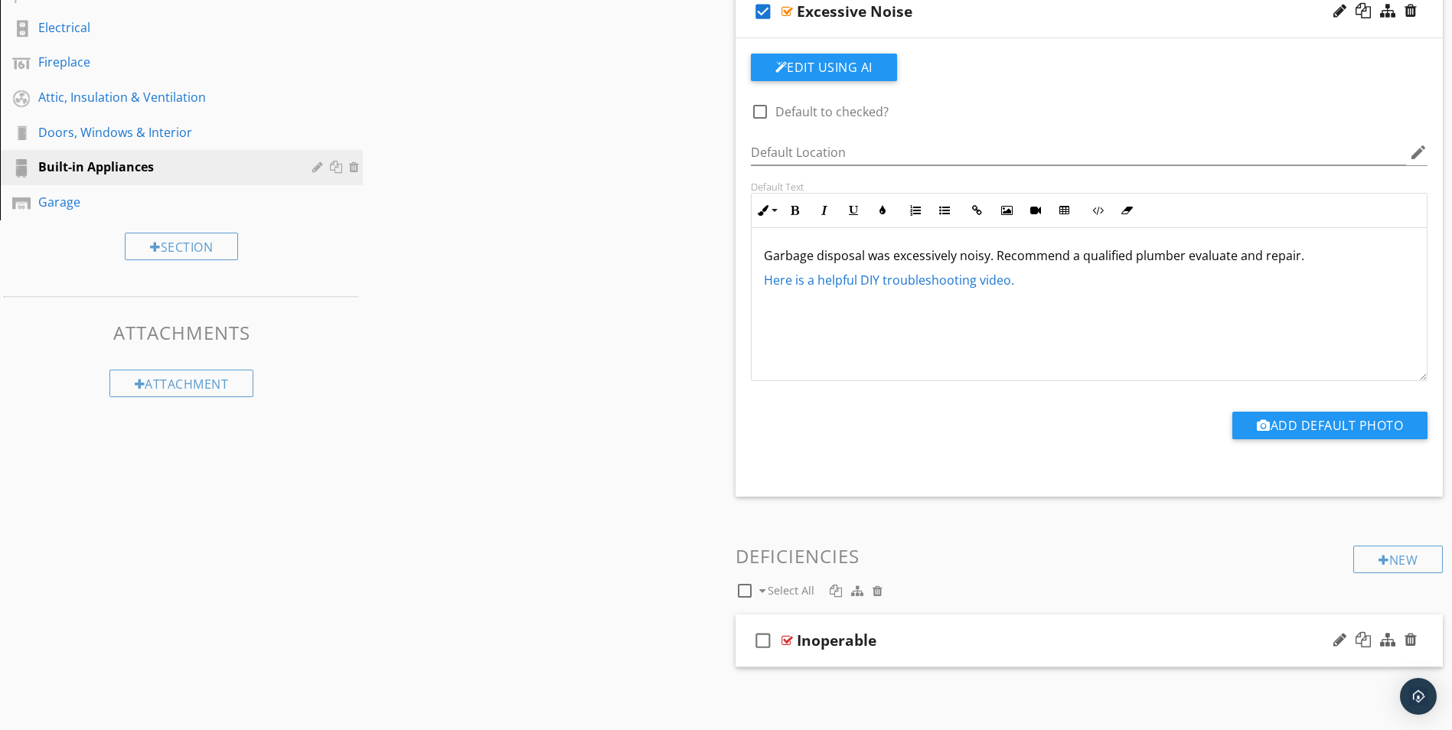
click at [880, 651] on div "check_box_outline_blank Inoperable" at bounding box center [1090, 641] width 708 height 53
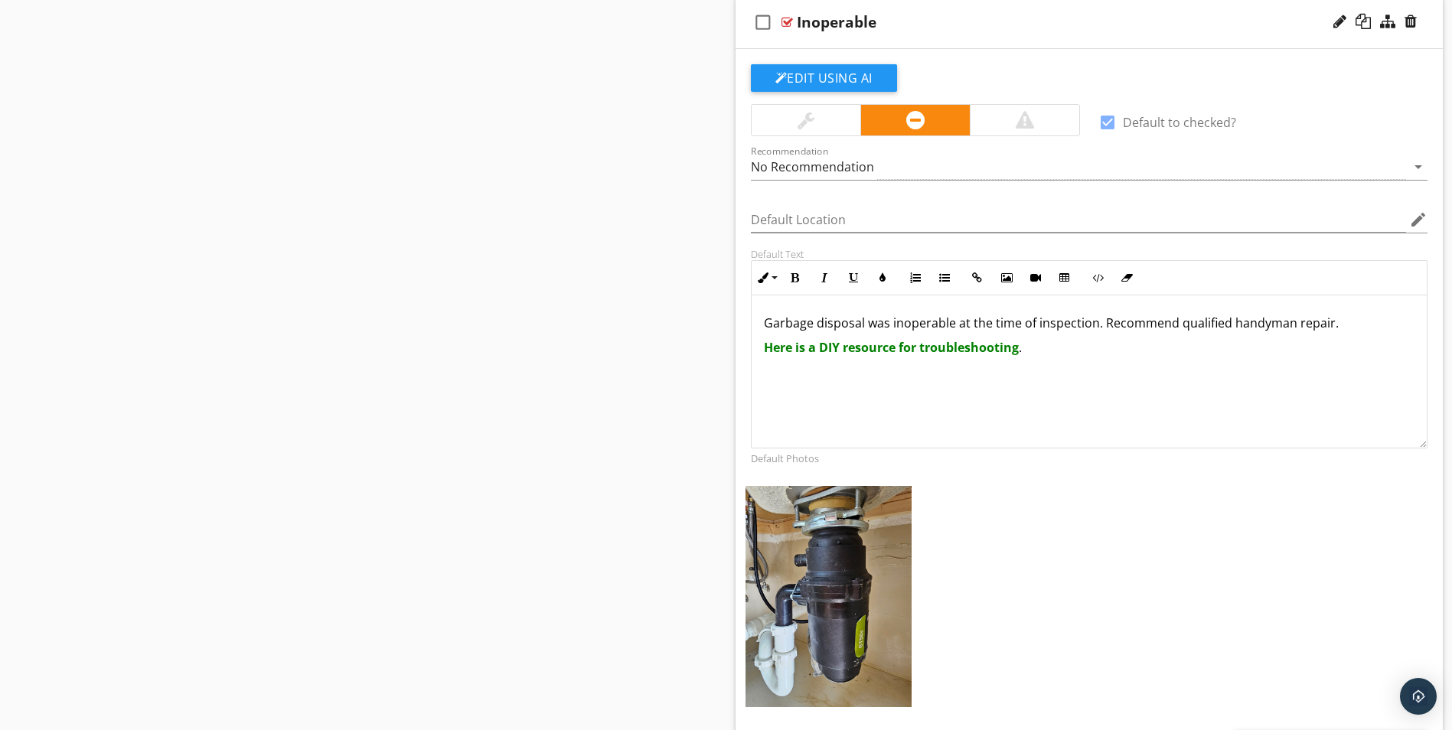
scroll to position [1067, 0]
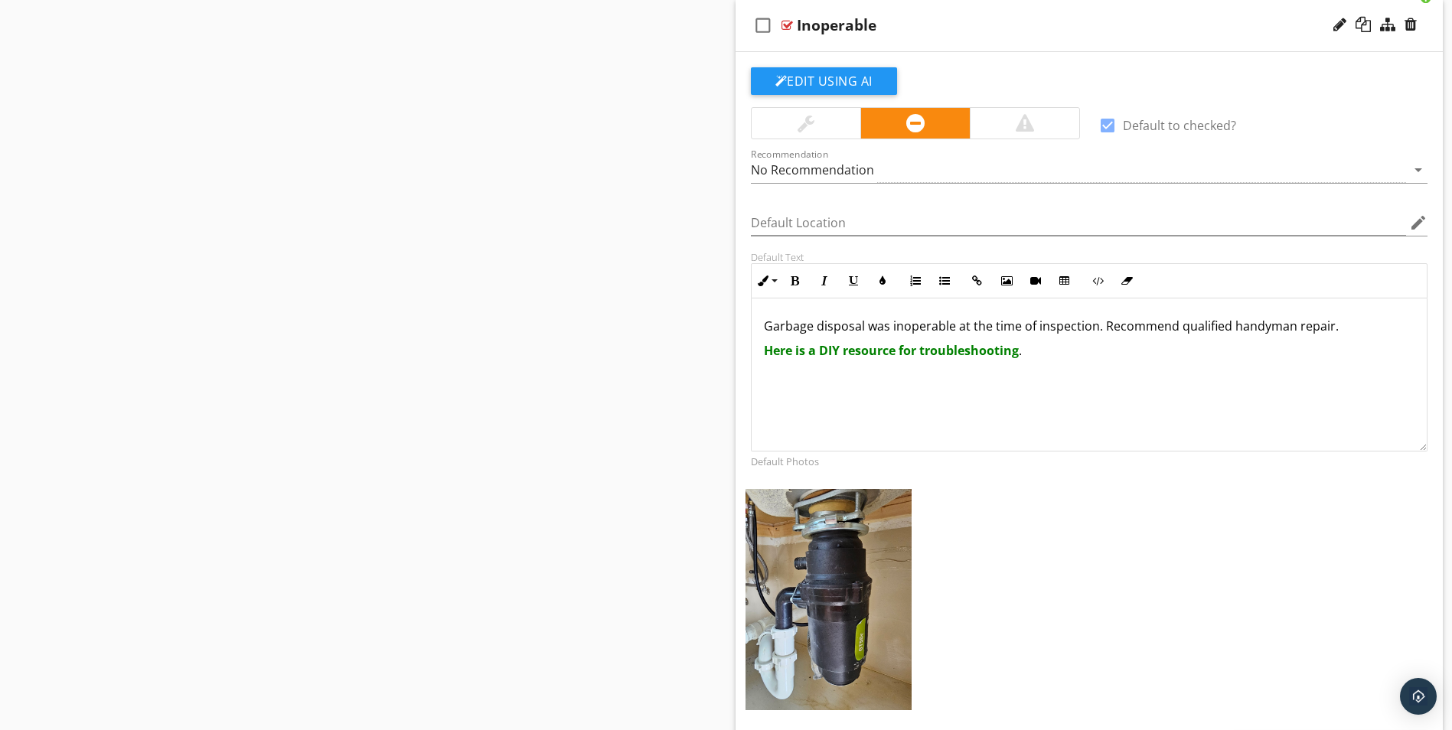
click at [801, 119] on div at bounding box center [806, 123] width 17 height 18
click at [899, 123] on div at bounding box center [914, 123] width 109 height 31
click at [1025, 131] on div at bounding box center [1025, 123] width 18 height 18
click at [897, 129] on div at bounding box center [914, 123] width 109 height 31
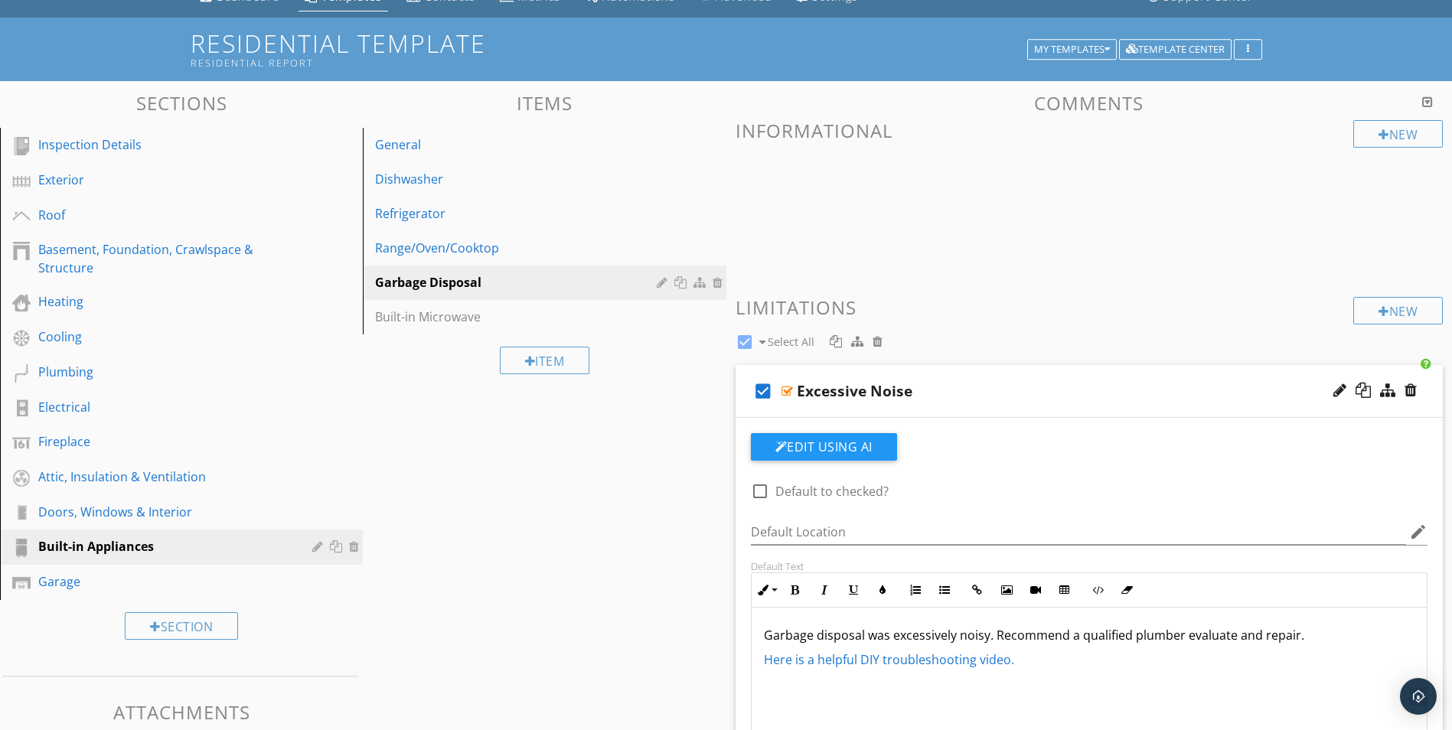
scroll to position [0, 0]
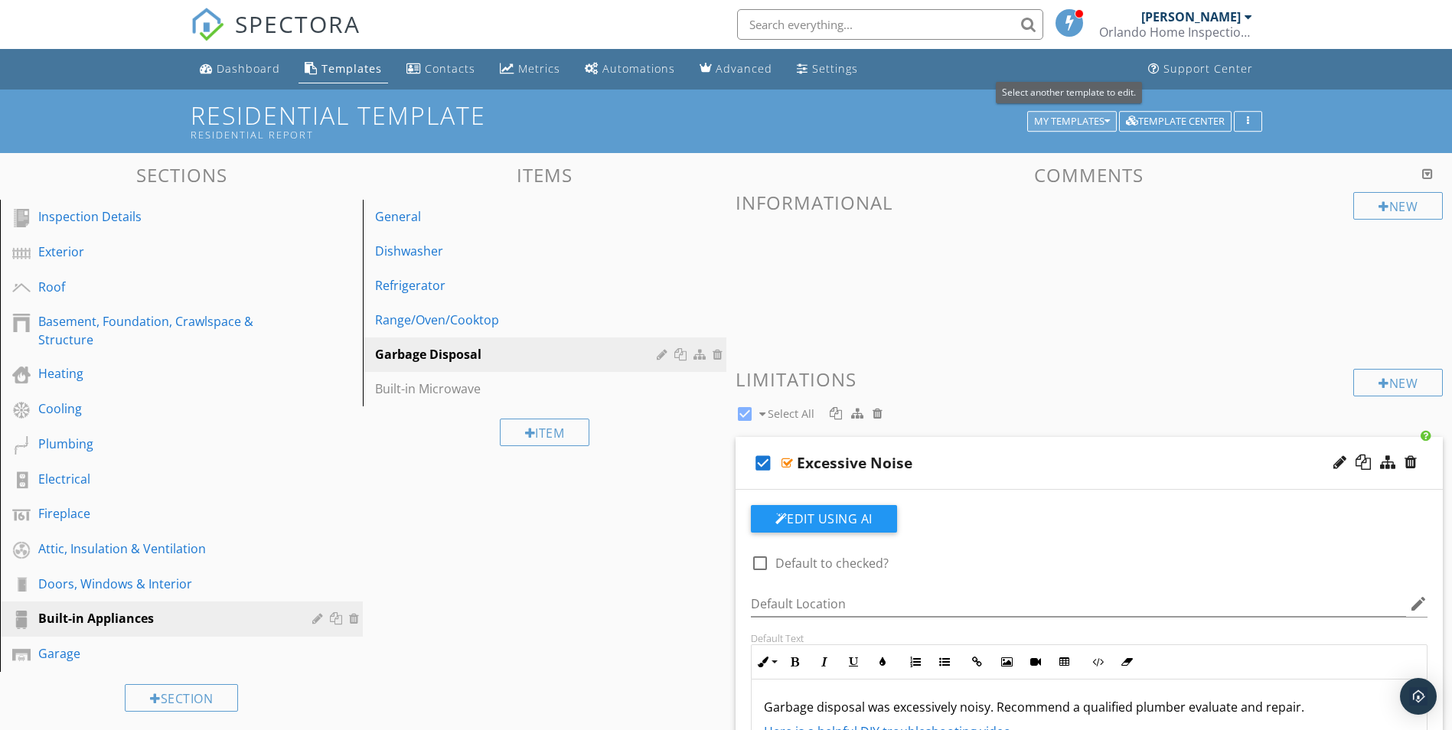
click at [1108, 120] on icon "button" at bounding box center [1107, 121] width 5 height 11
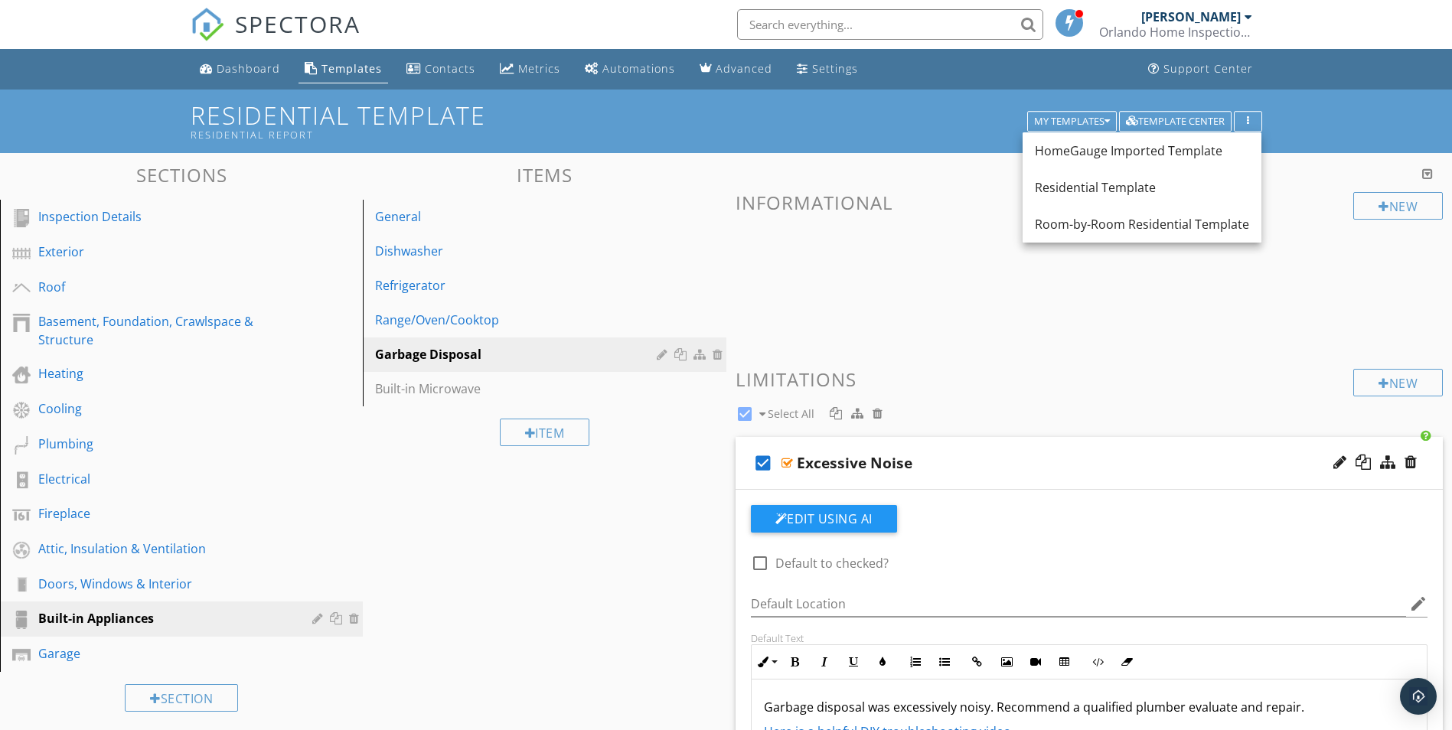
click at [1308, 106] on div "Residential Template Residential Report My Templates Template Center" at bounding box center [726, 122] width 1452 height 64
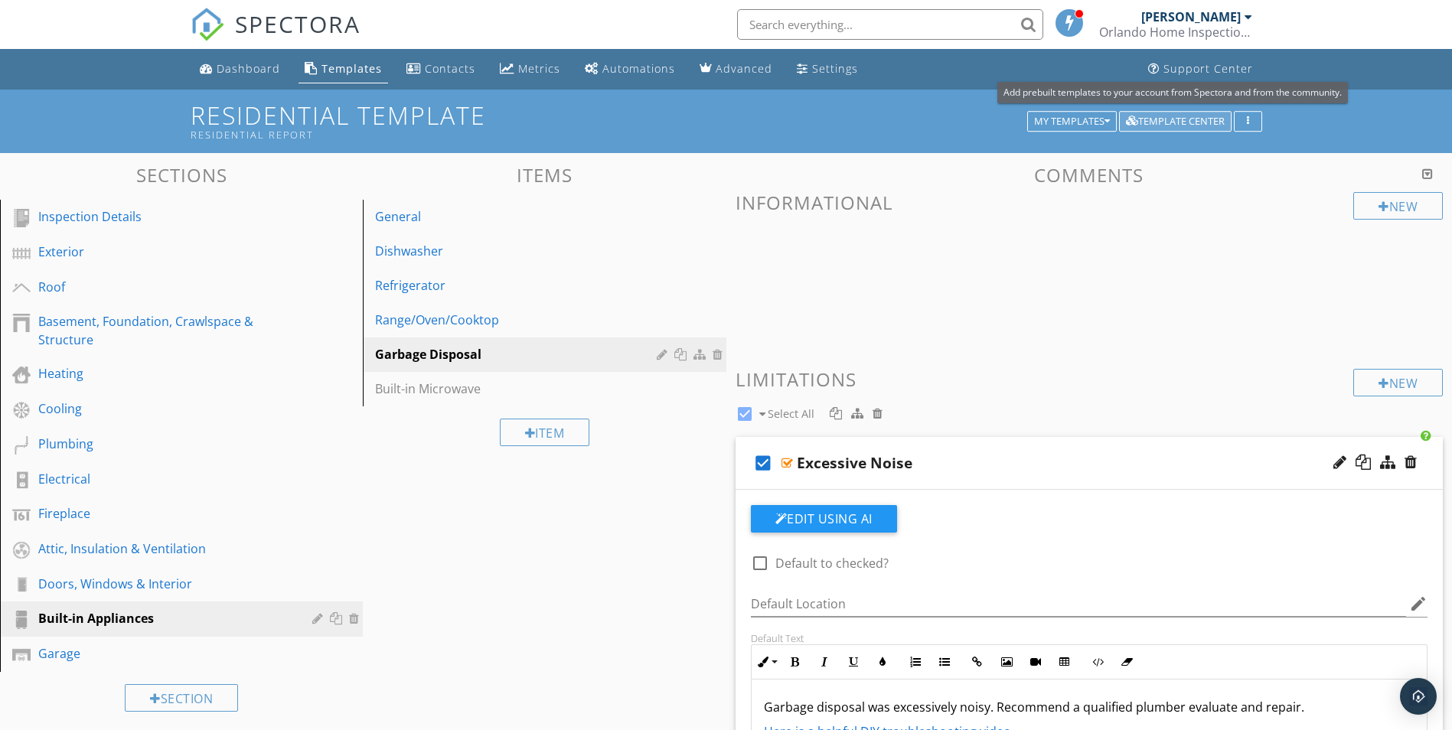
click at [1200, 122] on div "Template Center" at bounding box center [1175, 121] width 99 height 11
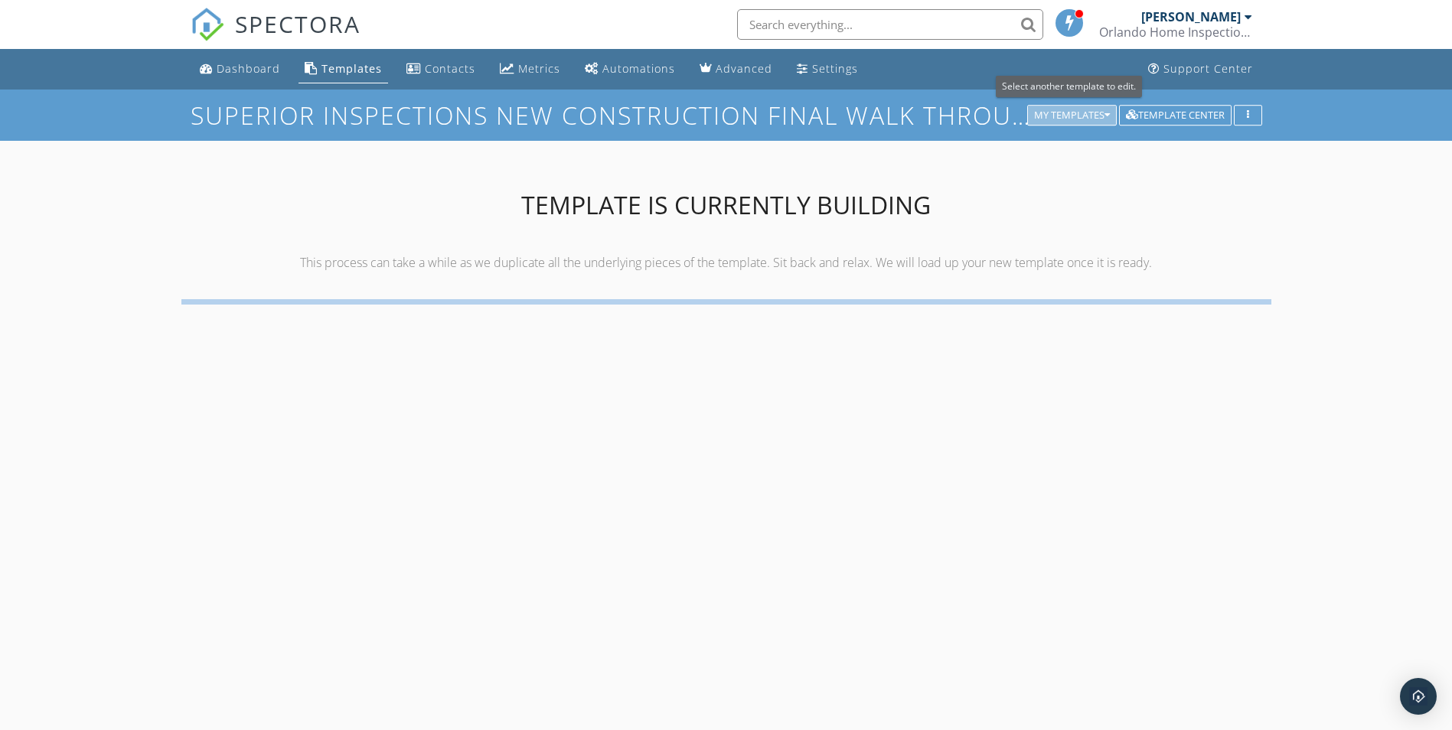
click at [1106, 117] on icon "button" at bounding box center [1107, 115] width 5 height 11
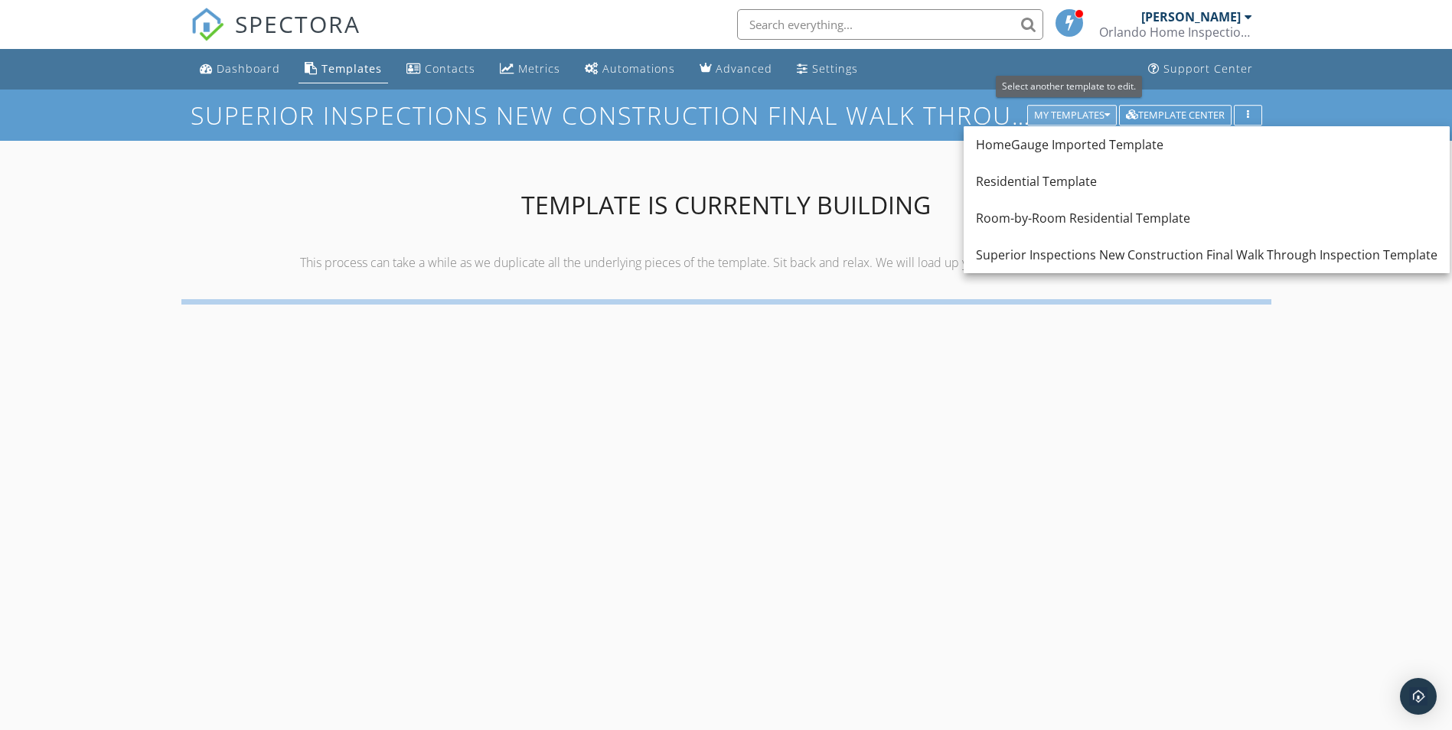
click at [1106, 116] on icon "button" at bounding box center [1107, 115] width 5 height 11
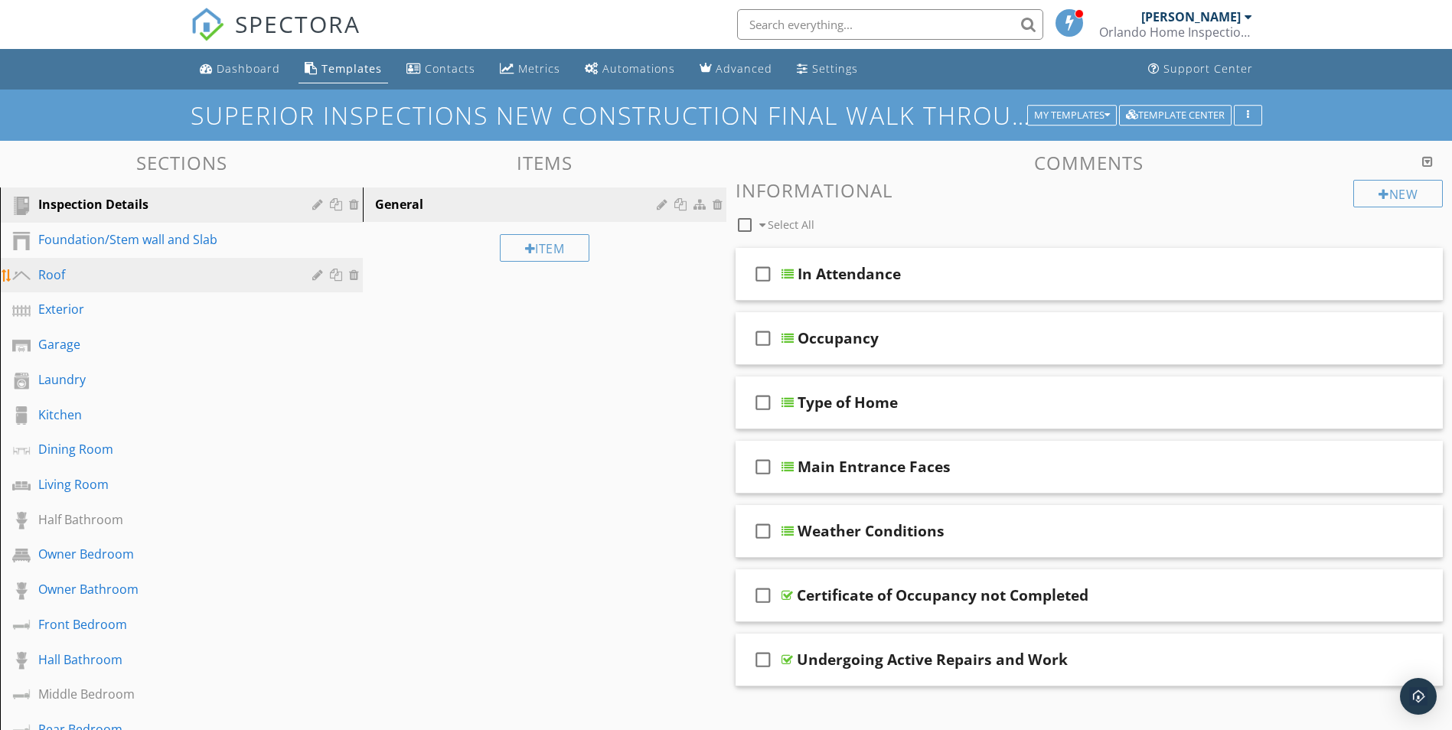
click at [41, 277] on div "Roof" at bounding box center [164, 275] width 252 height 18
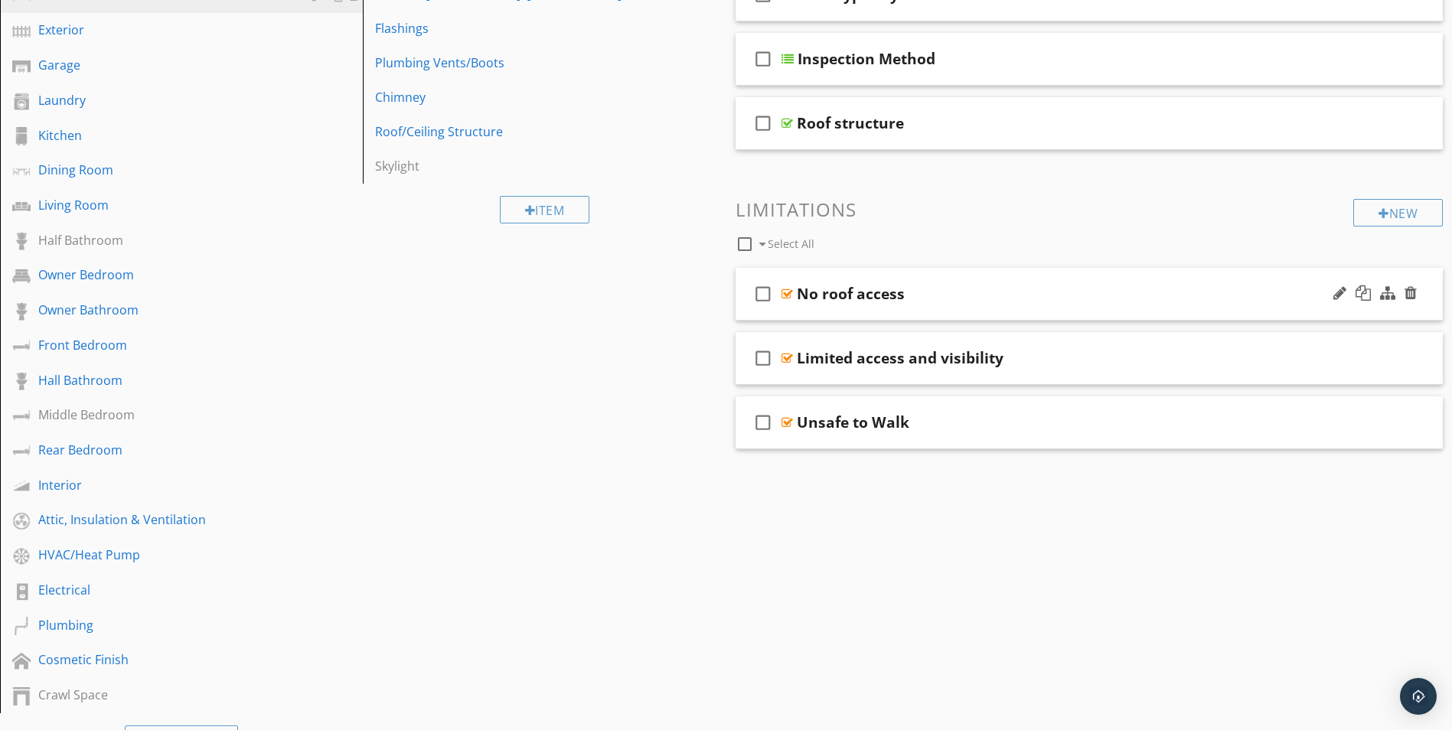
scroll to position [306, 0]
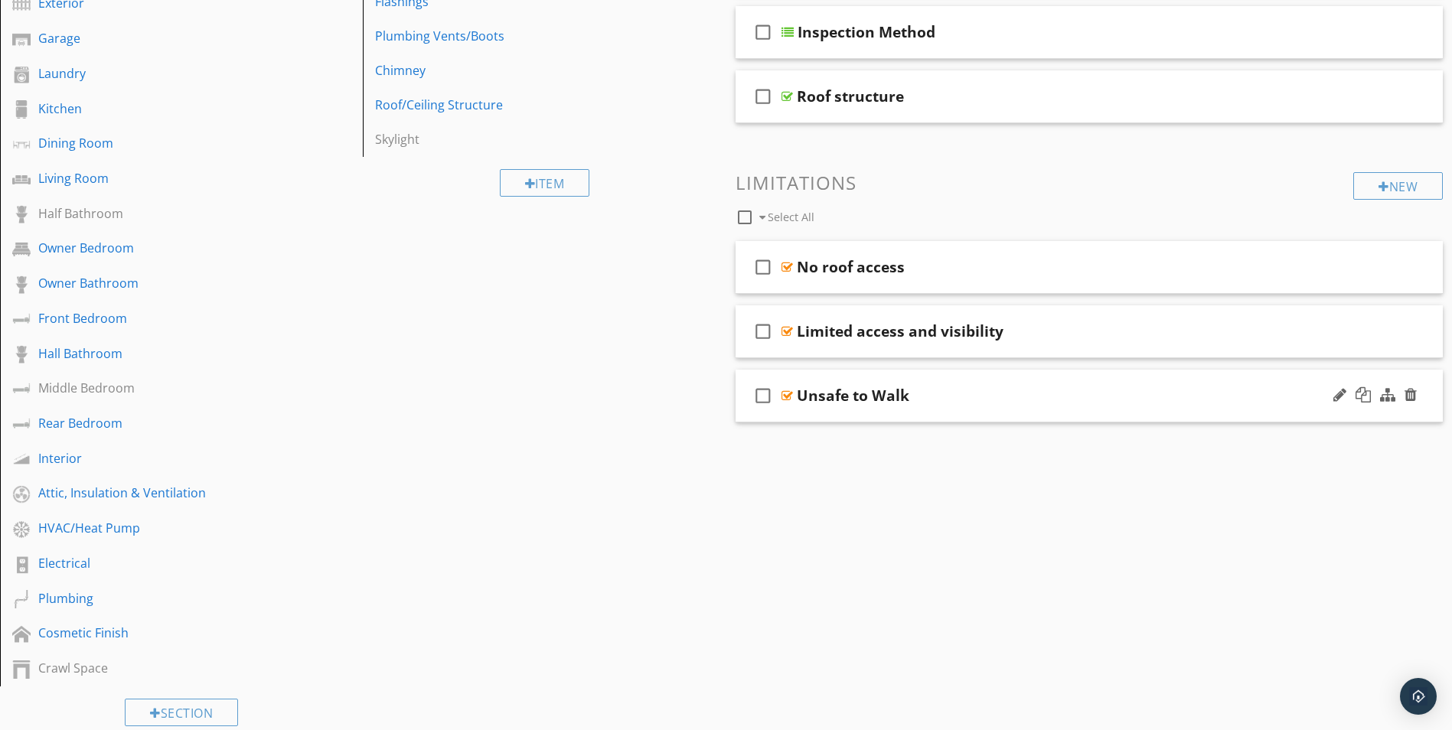
click at [857, 398] on div "Unsafe to Walk" at bounding box center [853, 396] width 113 height 18
click at [772, 393] on icon "check_box_outline_blank" at bounding box center [763, 395] width 24 height 37
click at [1359, 396] on div at bounding box center [1363, 394] width 15 height 15
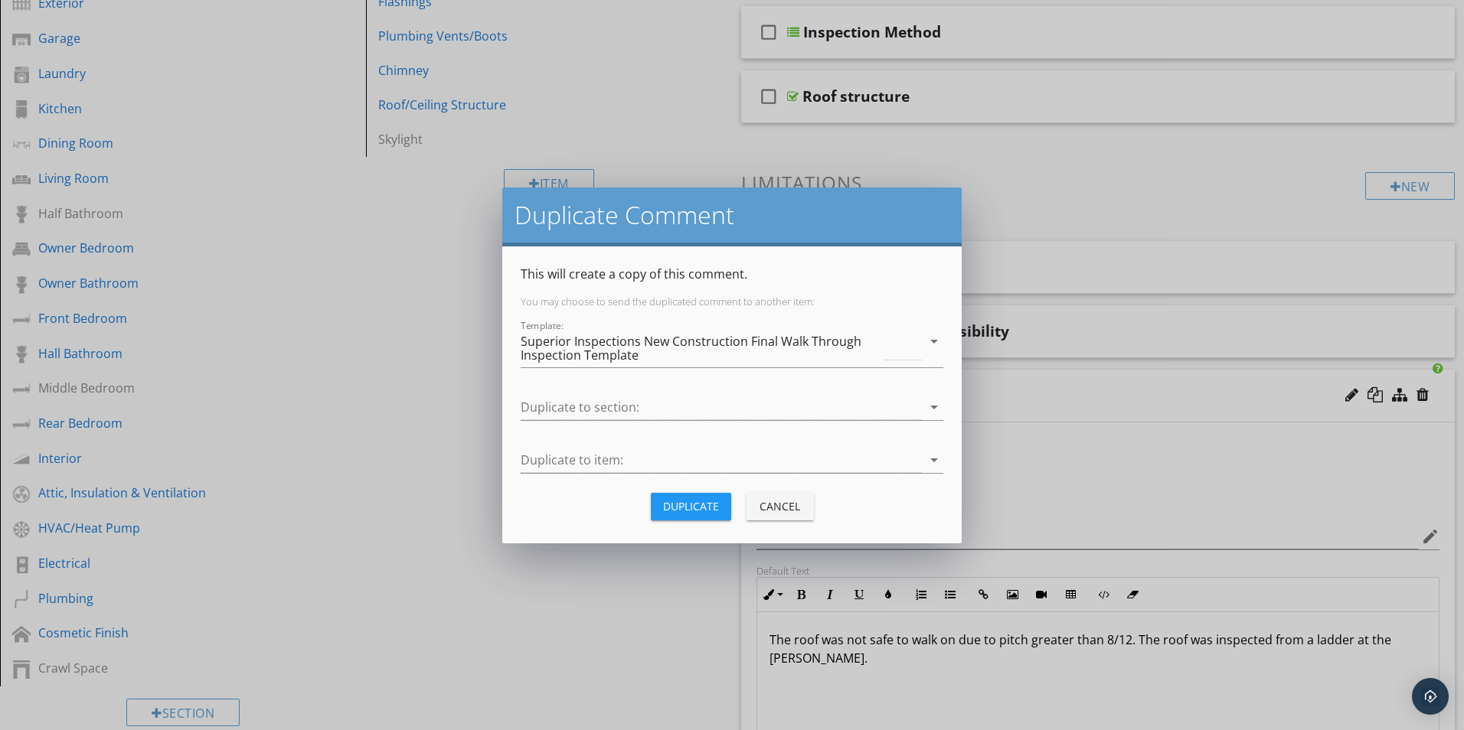
click at [782, 507] on div "Cancel" at bounding box center [780, 506] width 43 height 16
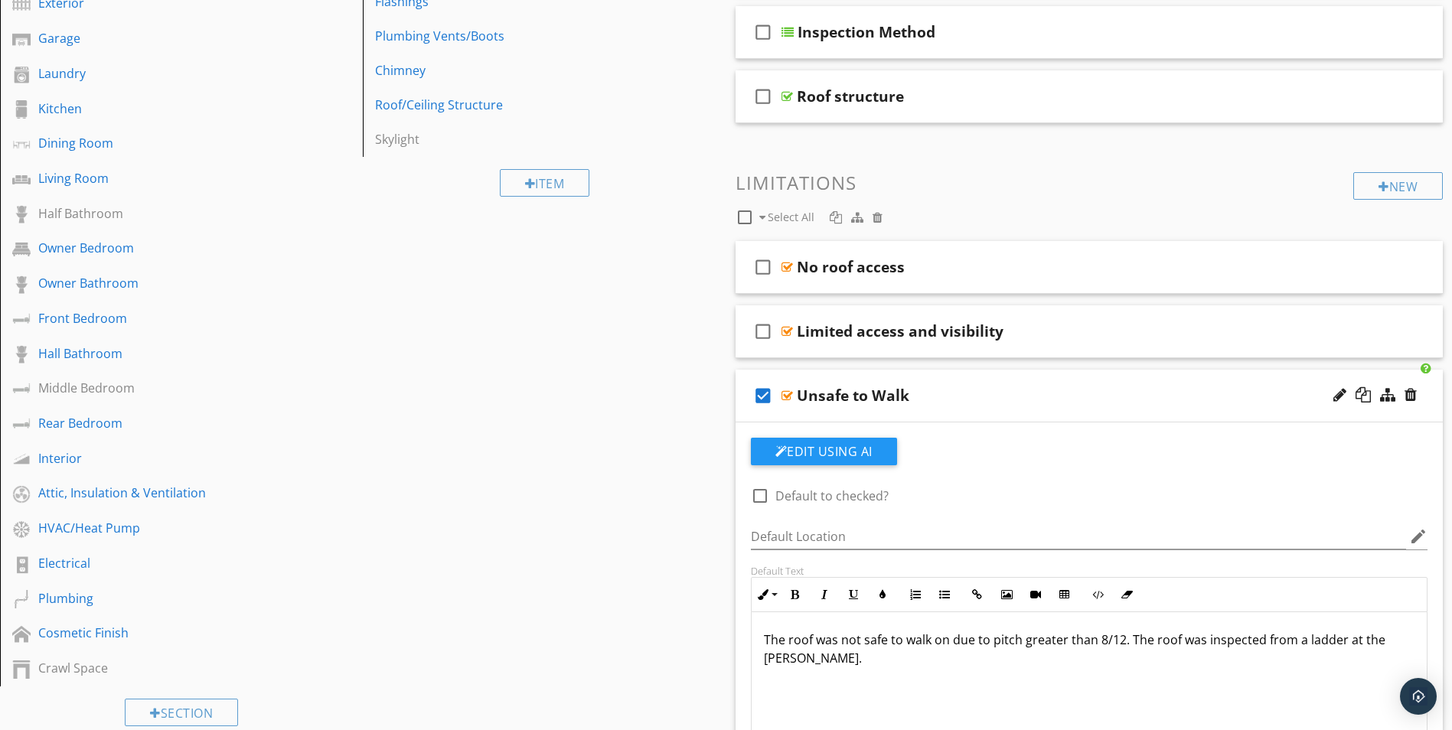
click at [757, 498] on div at bounding box center [760, 496] width 26 height 26
checkbox input "false"
click at [830, 451] on button "Edit Using AI" at bounding box center [824, 452] width 146 height 28
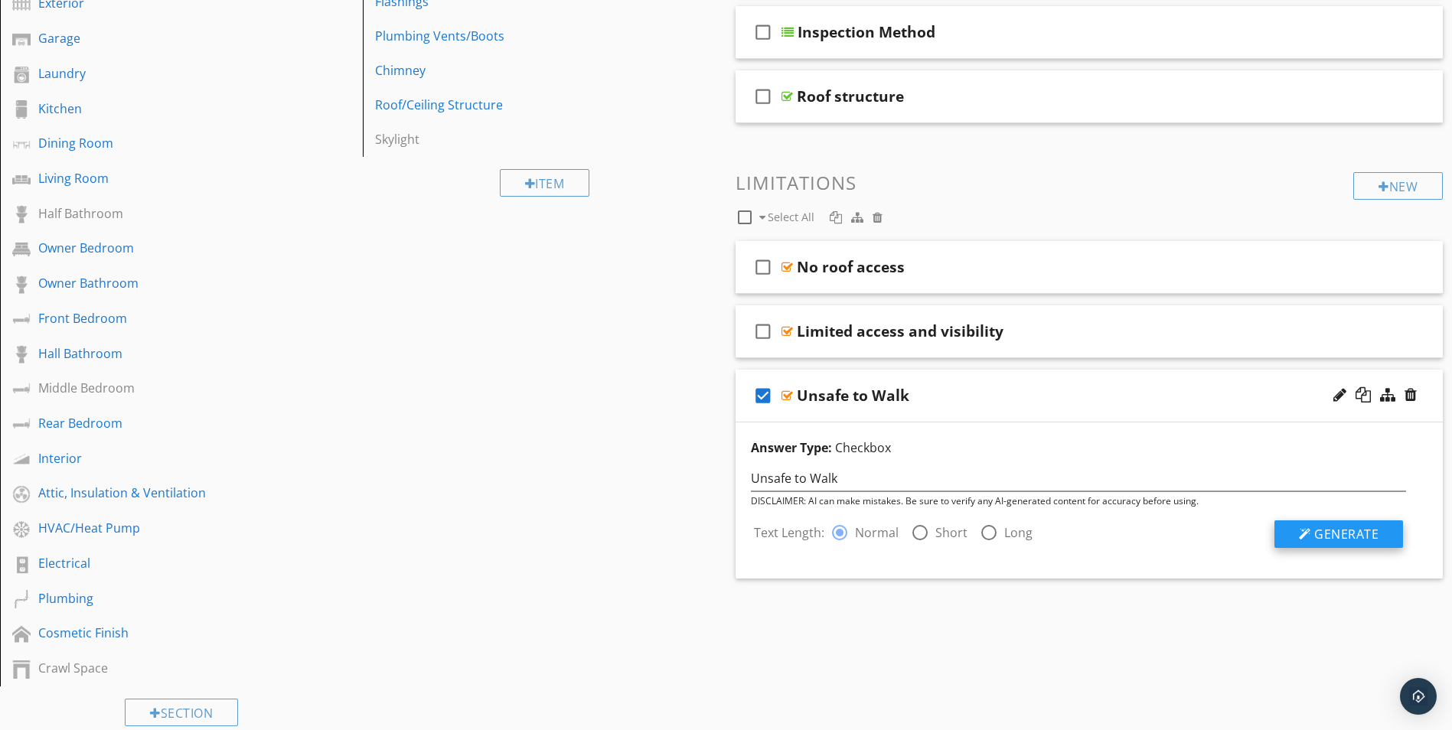
click at [1362, 537] on span "Generate" at bounding box center [1346, 534] width 64 height 17
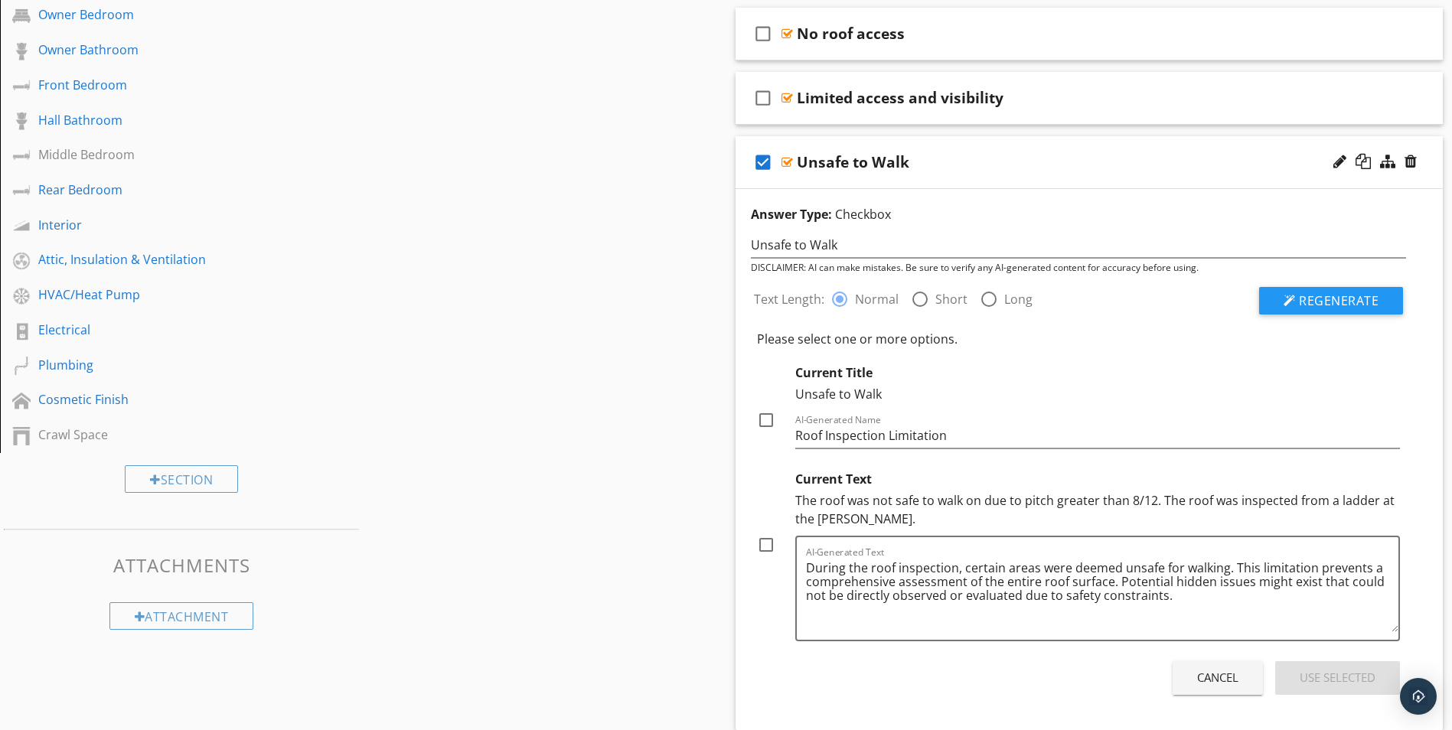
scroll to position [451, 0]
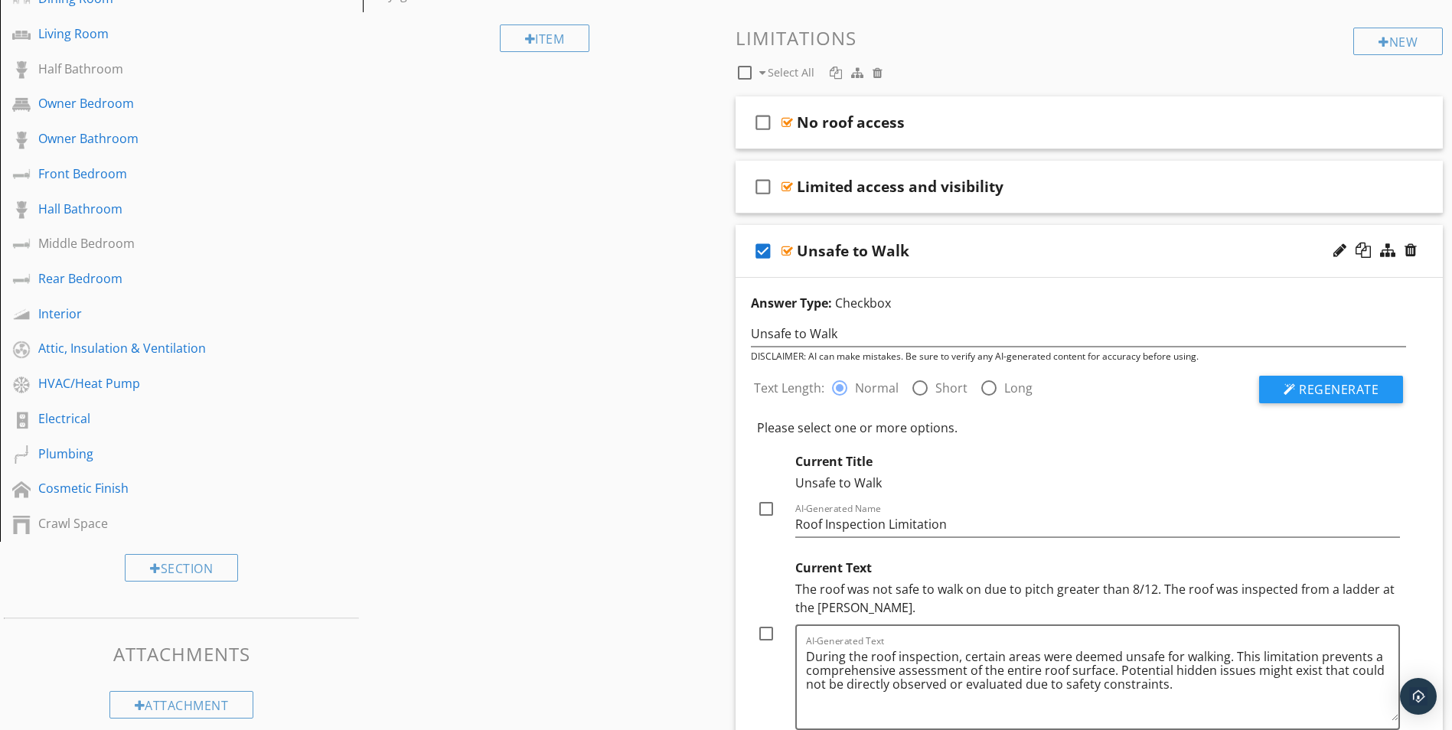
click at [618, 312] on div "Sections Inspection Details Foundation/Stem wall and Slab Roof Exterior Garage …" at bounding box center [726, 278] width 1452 height 1177
click at [615, 266] on div "Sections Inspection Details Foundation/Stem wall and Slab Roof Exterior Garage …" at bounding box center [726, 278] width 1452 height 1177
click at [850, 252] on div "Unsafe to Walk" at bounding box center [853, 251] width 113 height 18
click at [754, 318] on div "Unsafe to Walk" at bounding box center [1079, 332] width 674 height 28
click at [503, 299] on div "Sections Inspection Details Foundation/Stem wall and Slab Roof Exterior Garage …" at bounding box center [726, 278] width 1452 height 1177
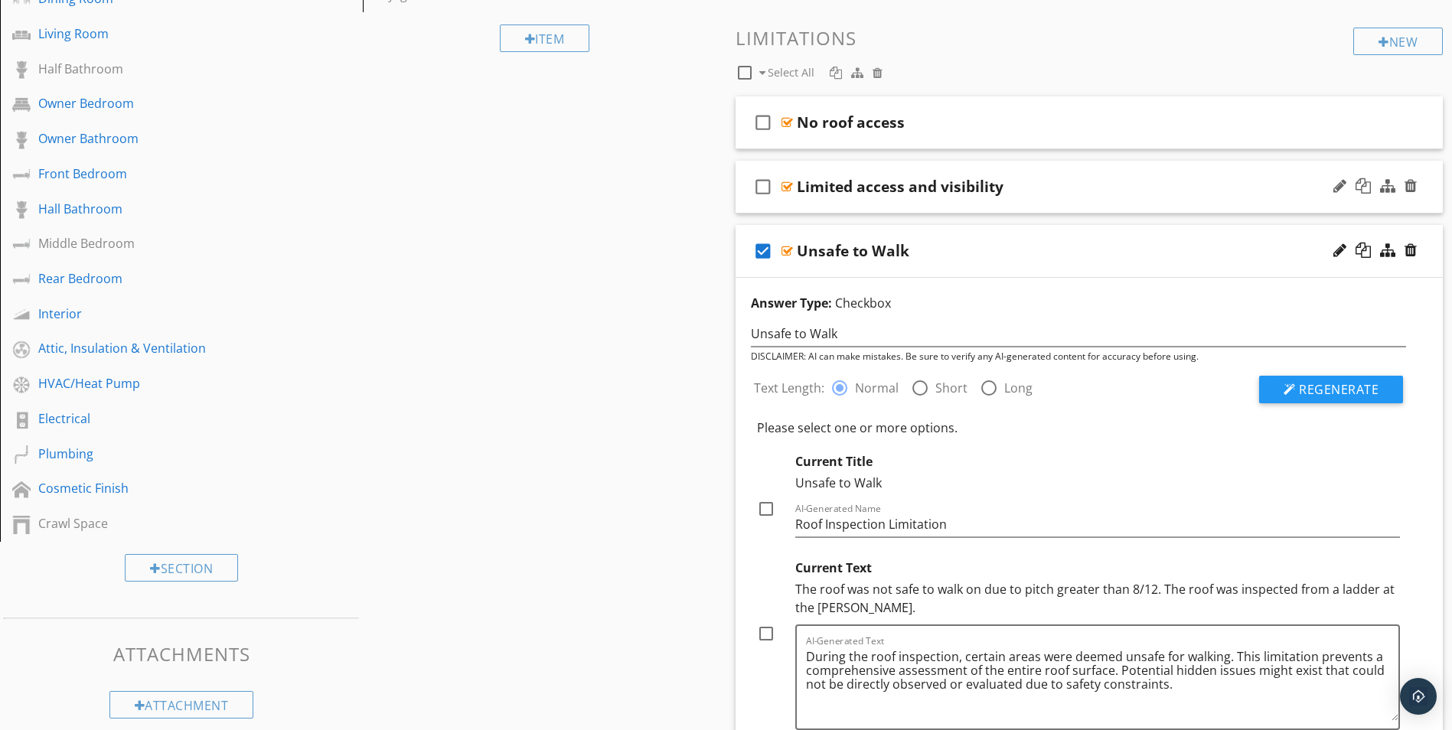
click at [835, 188] on div "Limited access and visibility" at bounding box center [900, 187] width 207 height 18
click at [835, 188] on input "Limited access and visibility" at bounding box center [1050, 187] width 507 height 25
click at [759, 246] on icon "check_box" at bounding box center [763, 251] width 24 height 37
click at [762, 249] on icon "check_box_outline_blank" at bounding box center [763, 251] width 24 height 37
click at [762, 249] on icon "check_box" at bounding box center [763, 251] width 24 height 37
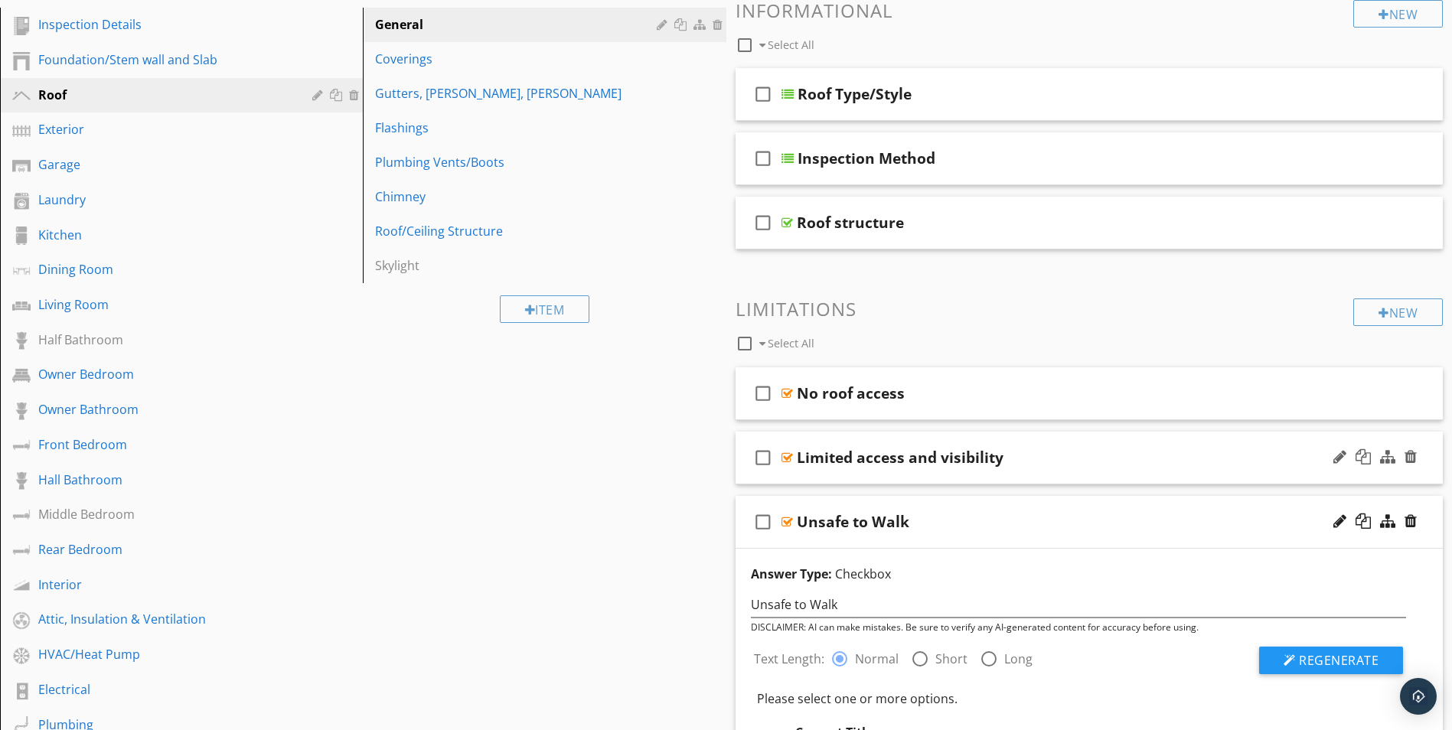
scroll to position [145, 0]
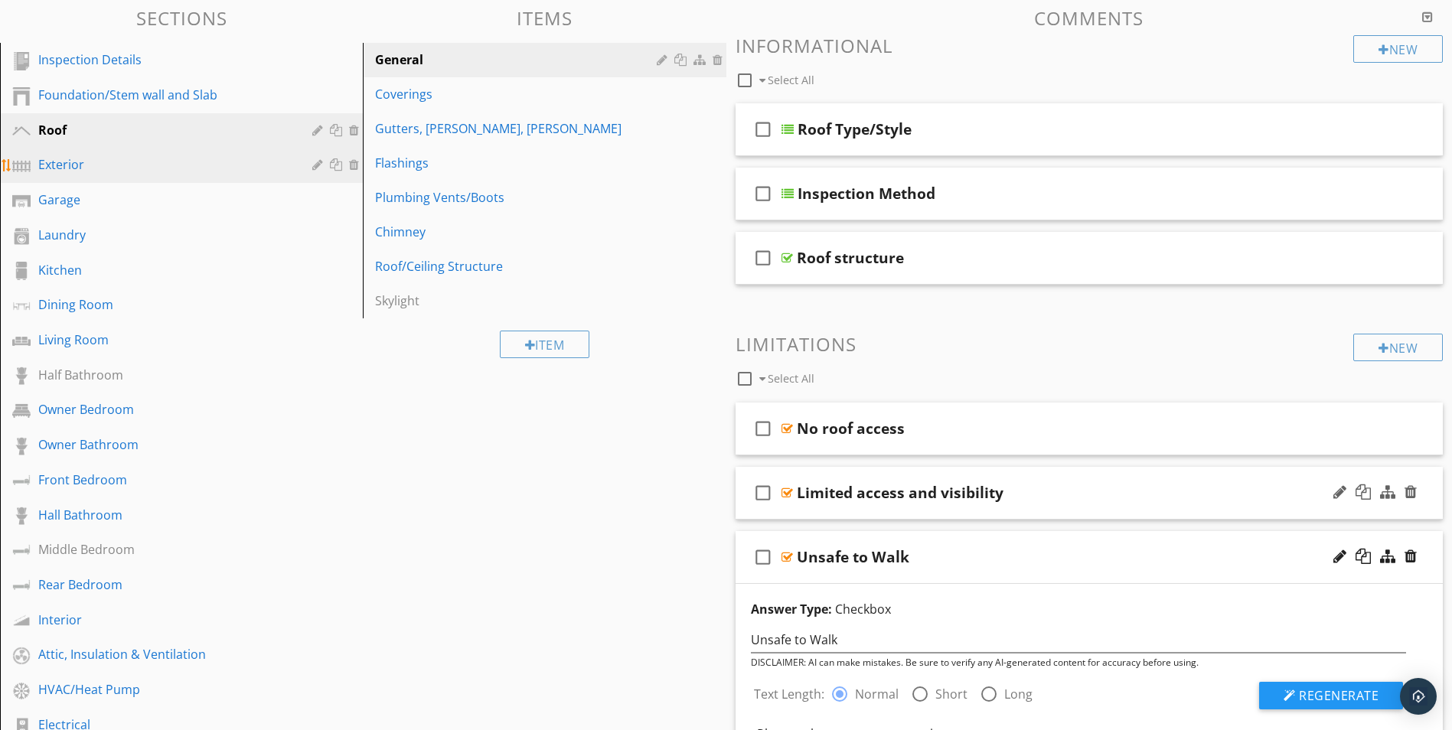
click at [51, 164] on div "Exterior" at bounding box center [164, 164] width 252 height 18
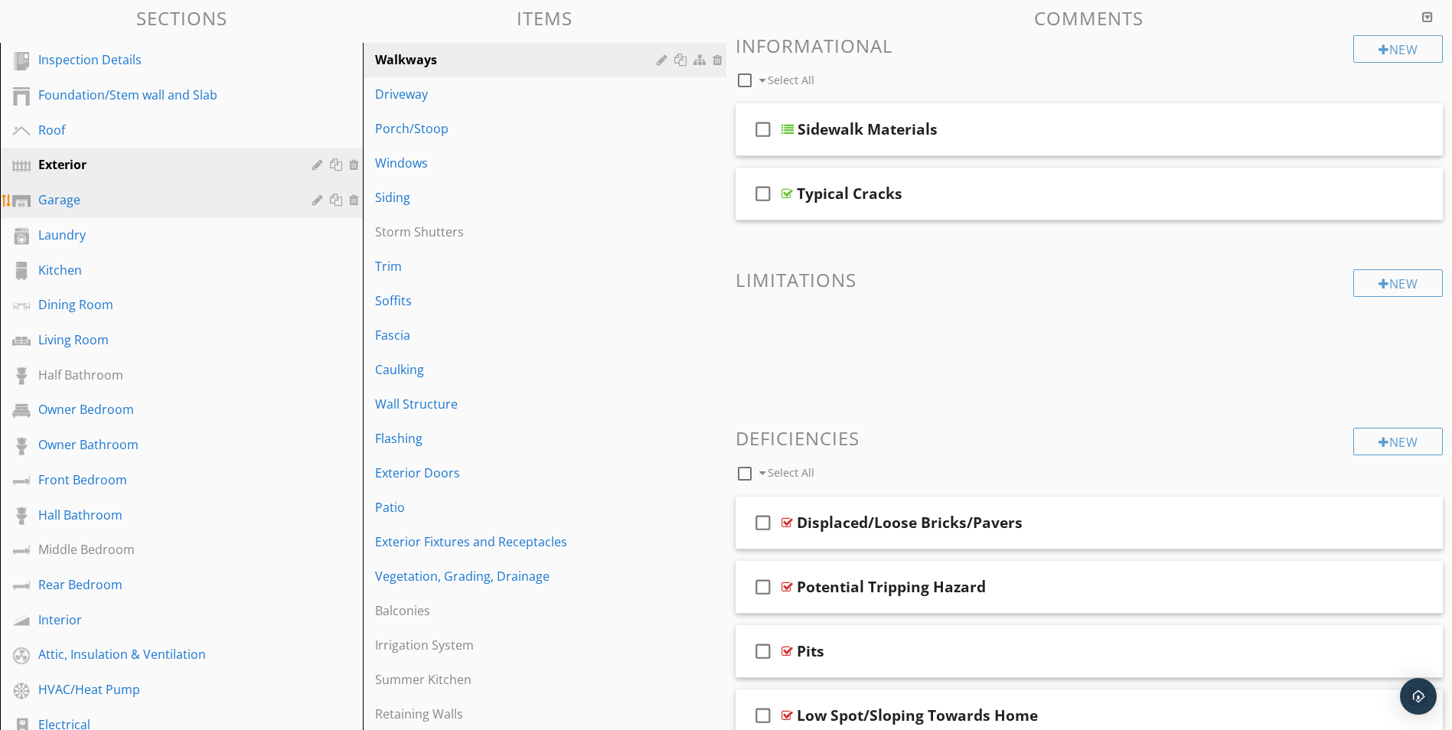
click at [53, 197] on div "Garage" at bounding box center [164, 200] width 252 height 18
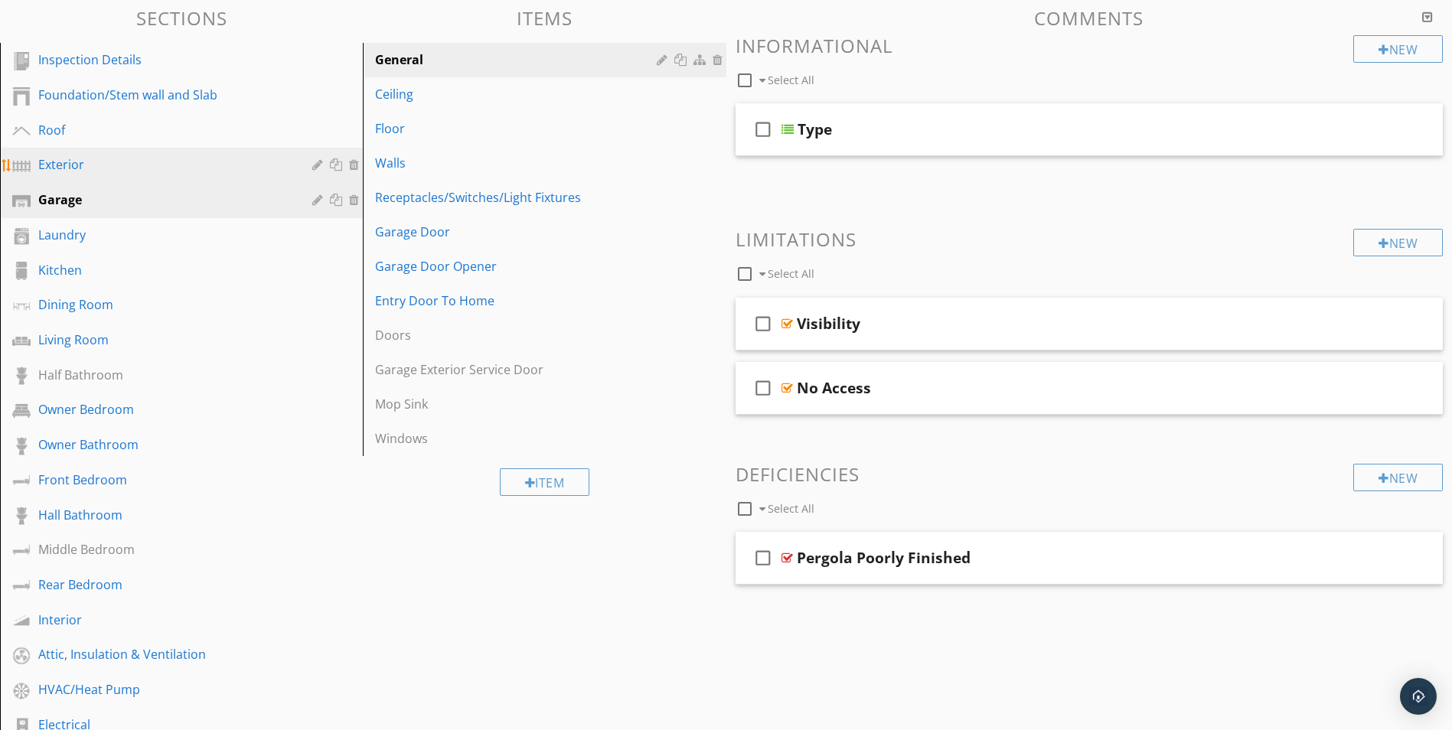
click at [63, 166] on div "Exterior" at bounding box center [164, 164] width 252 height 18
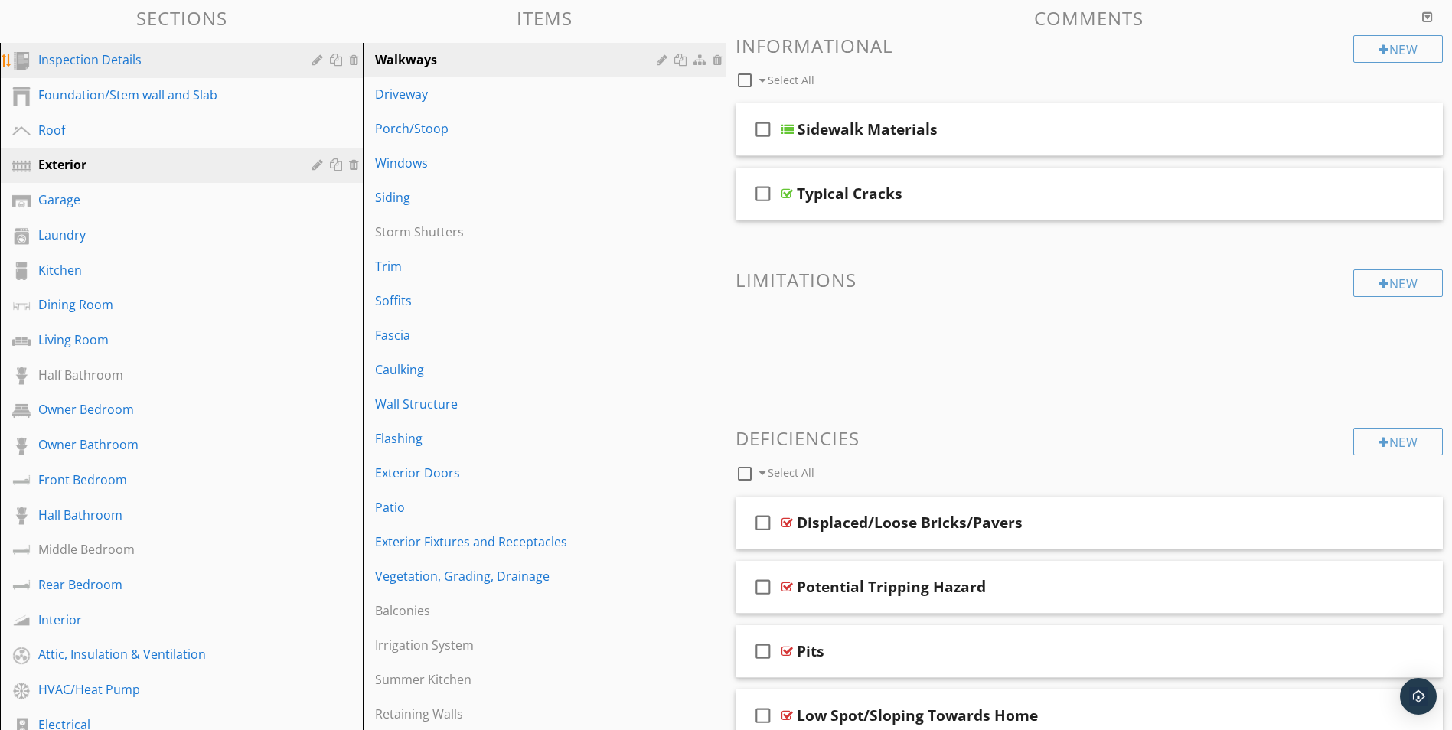
click at [89, 66] on div "Inspection Details" at bounding box center [164, 60] width 252 height 18
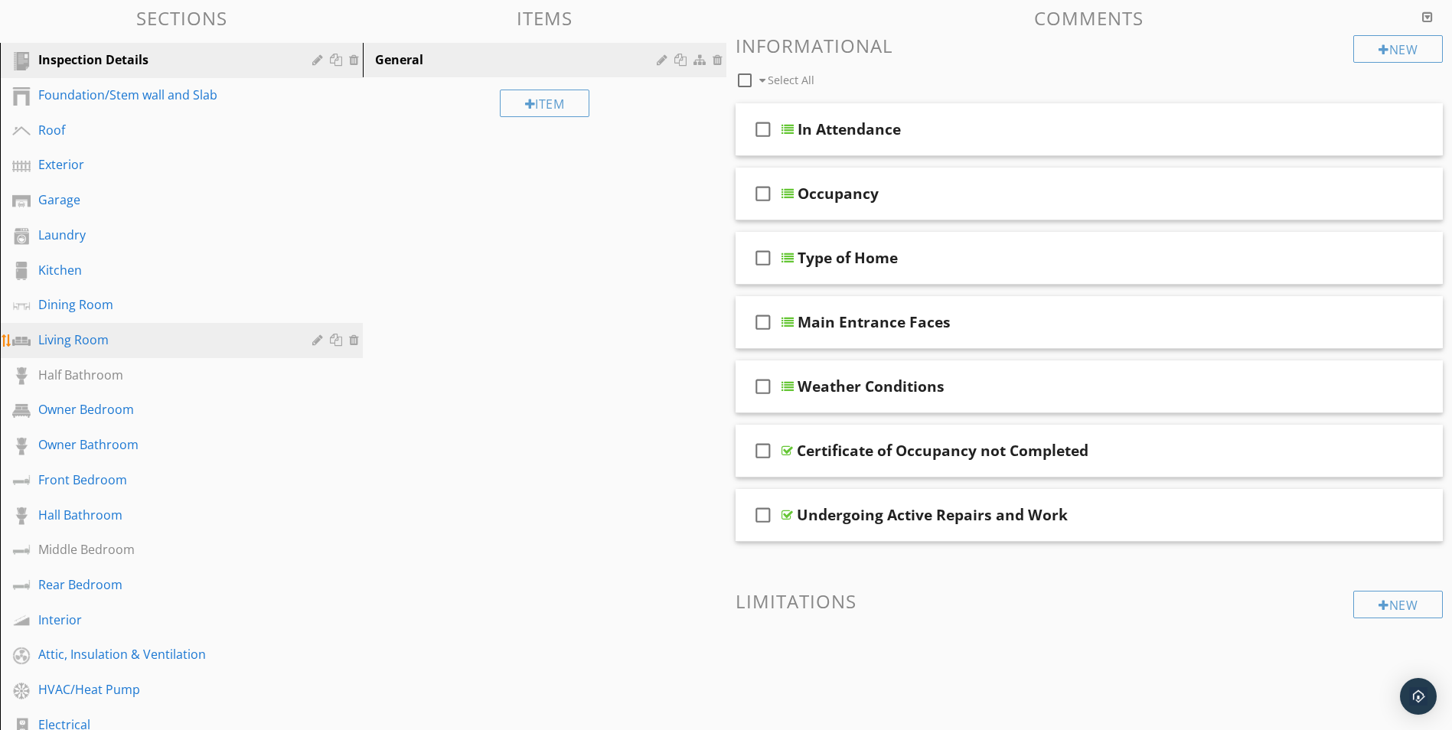
click at [82, 343] on div "Living Room" at bounding box center [164, 340] width 252 height 18
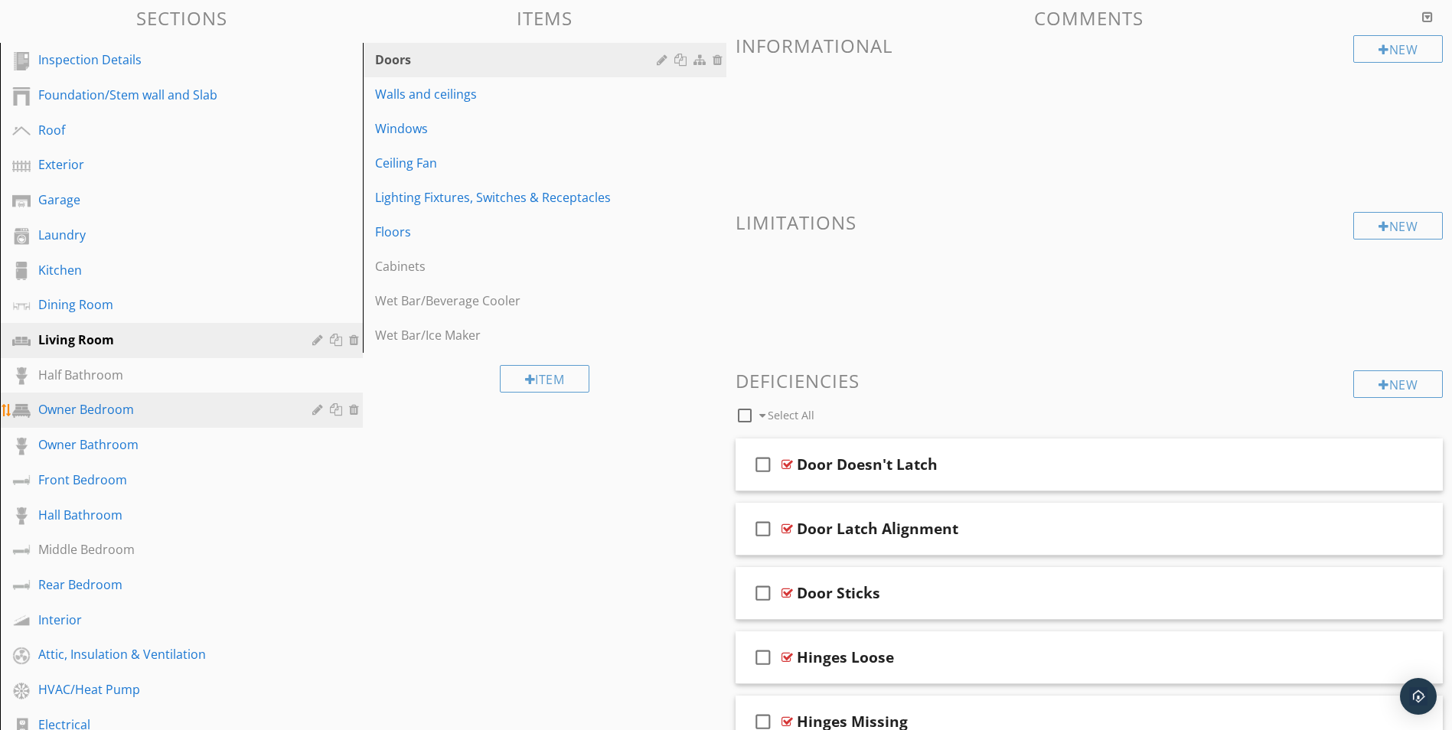
click at [82, 412] on div "Owner Bedroom" at bounding box center [164, 409] width 252 height 18
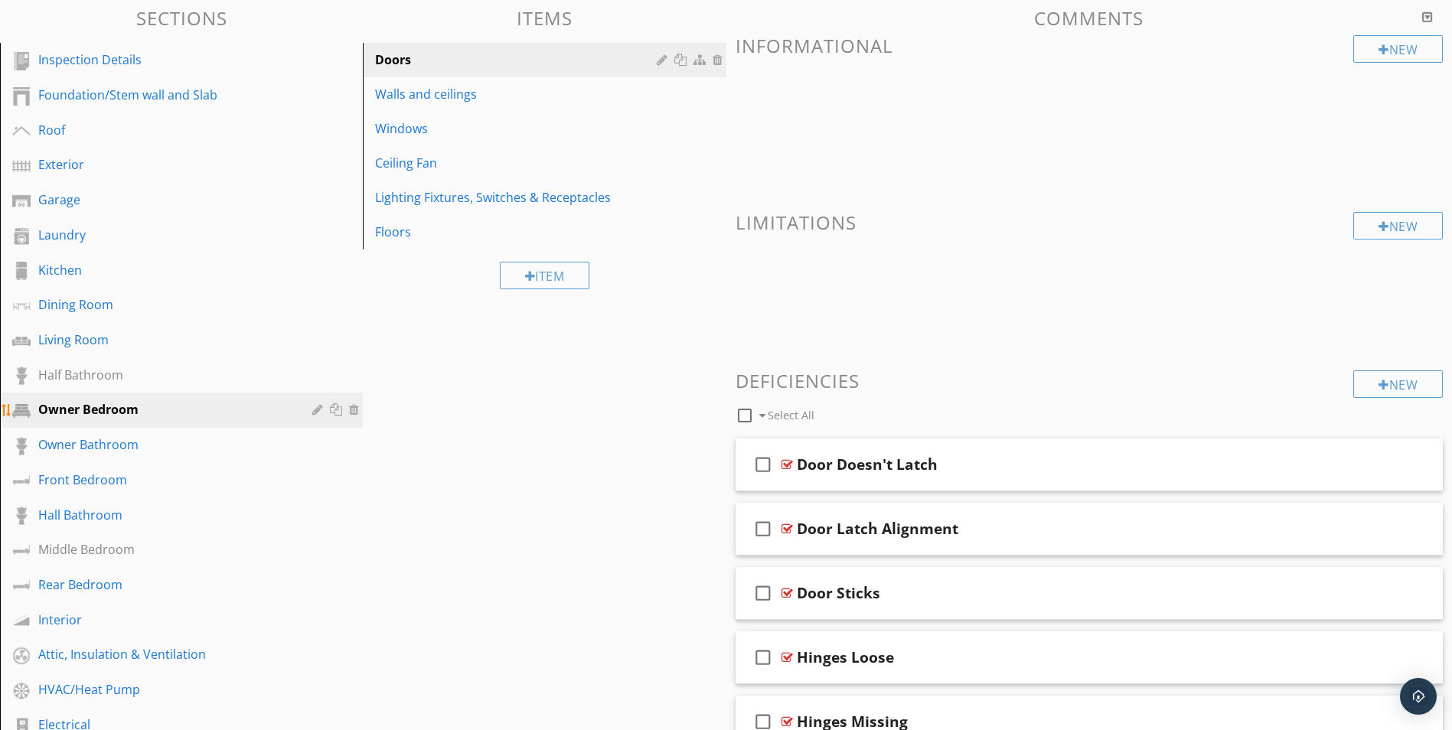
click at [88, 406] on div "Owner Bedroom" at bounding box center [164, 409] width 252 height 18
drag, startPoint x: 411, startPoint y: 484, endPoint x: 432, endPoint y: 472, distance: 23.6
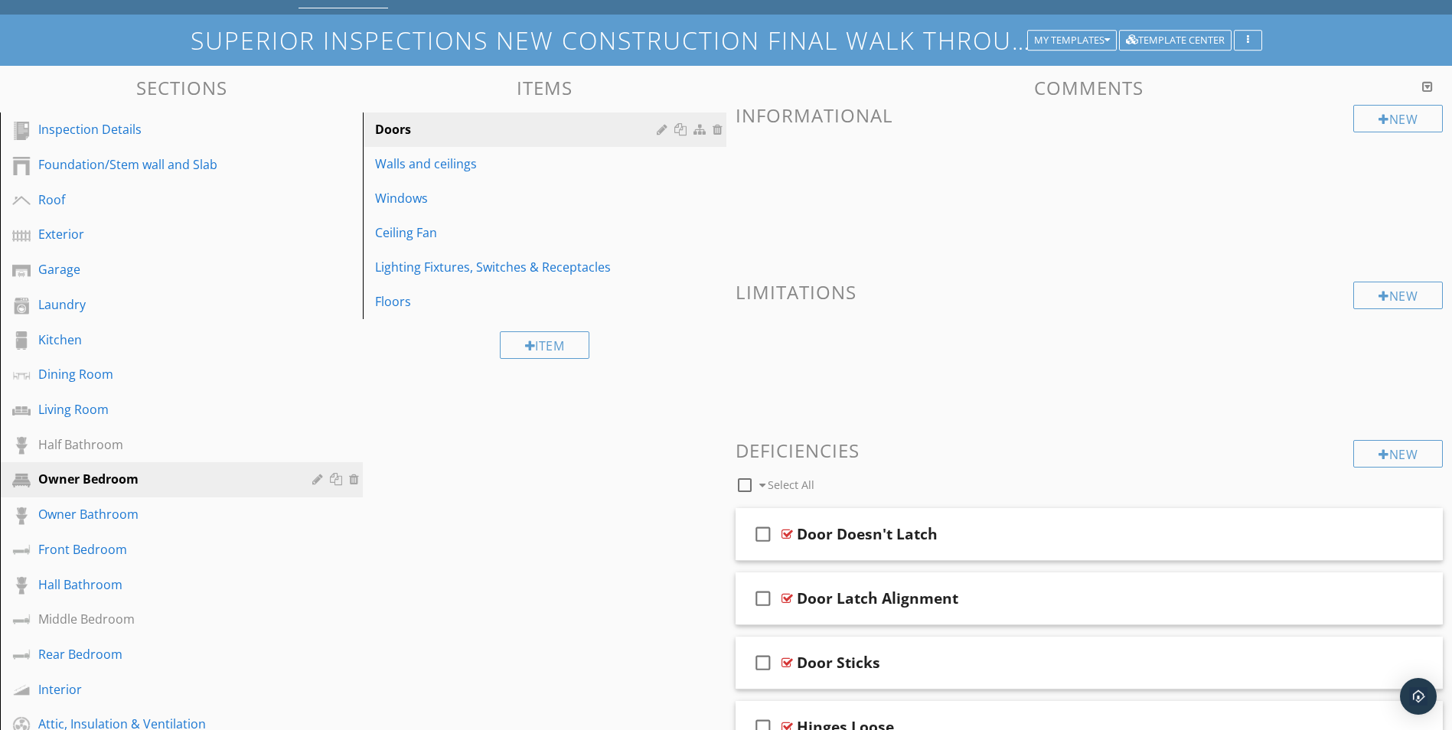
scroll to position [0, 0]
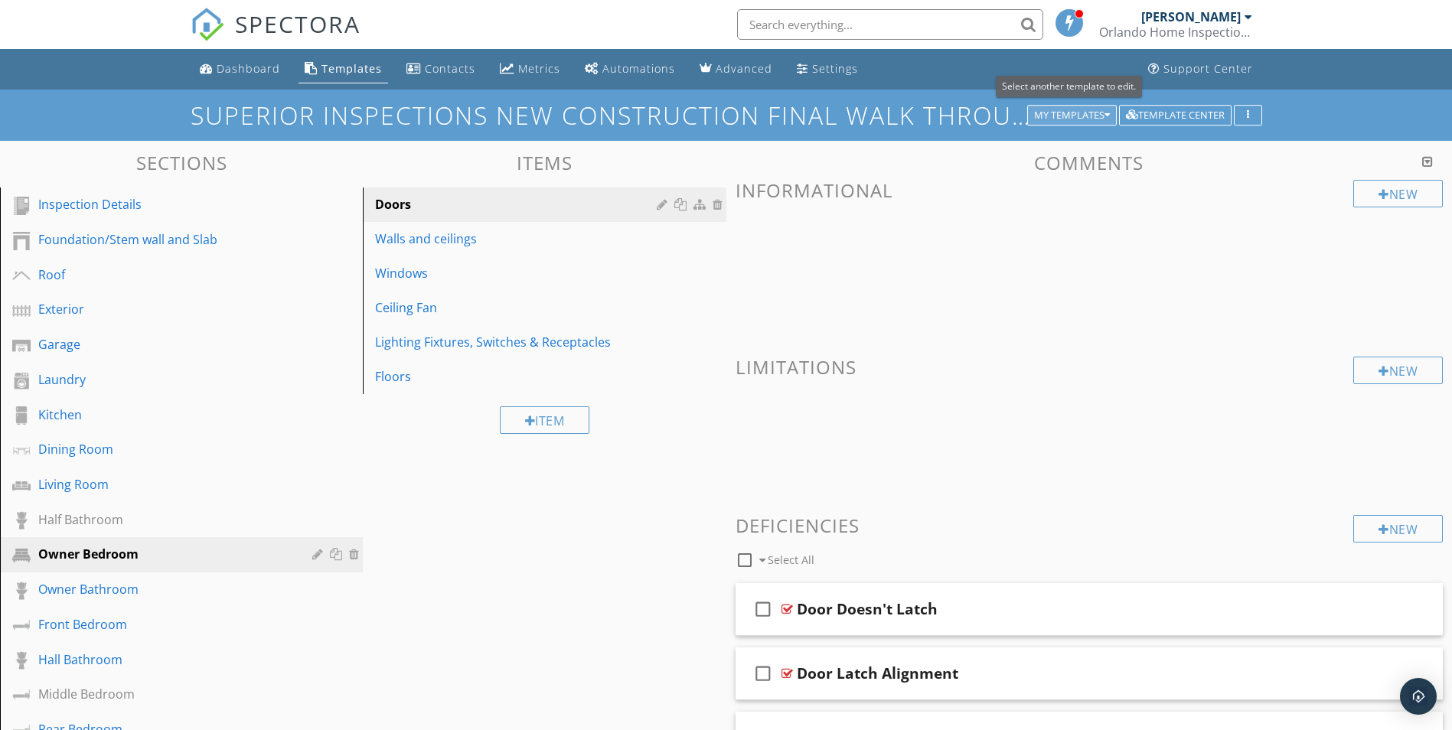
click at [1106, 113] on icon "button" at bounding box center [1107, 115] width 5 height 11
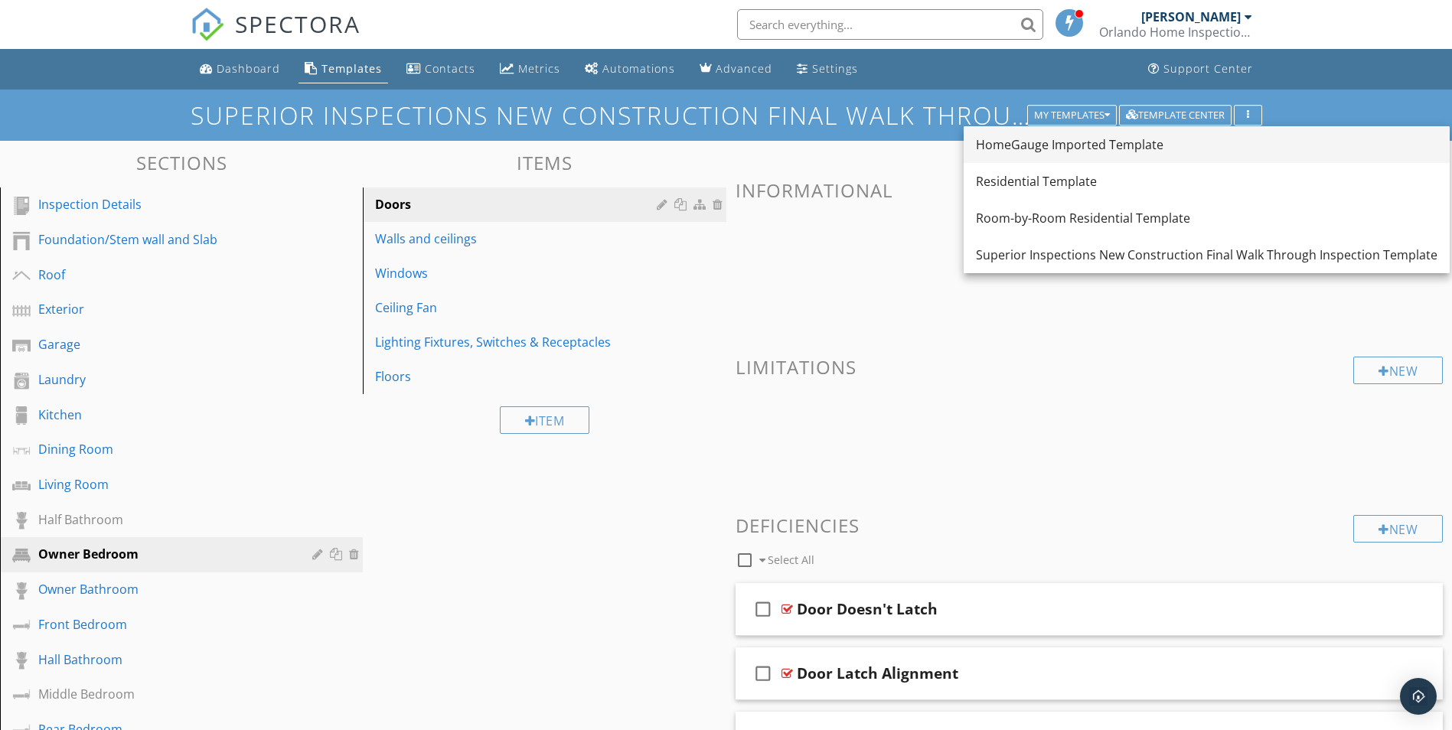
click at [1021, 144] on div "HomeGauge Imported Template" at bounding box center [1207, 144] width 462 height 18
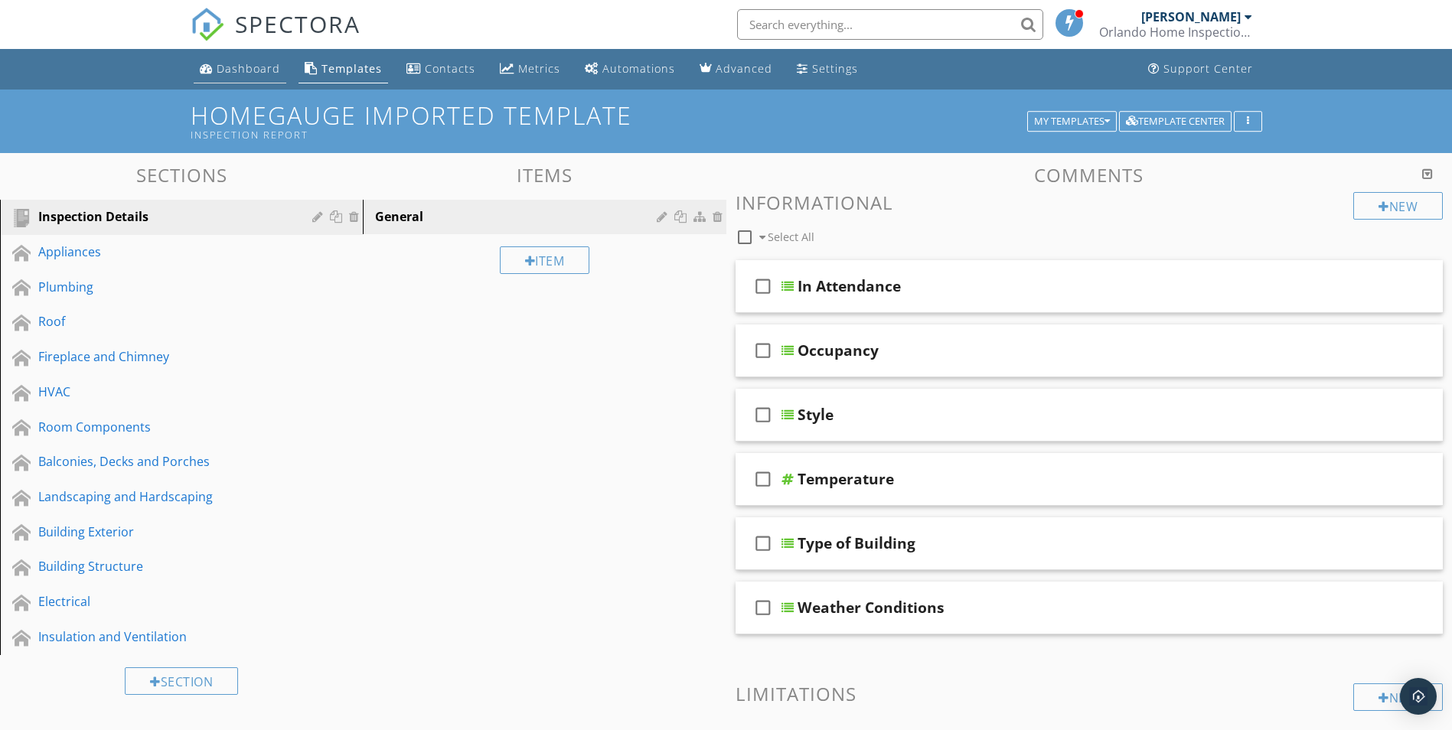
click at [254, 73] on div "Dashboard" at bounding box center [249, 68] width 64 height 15
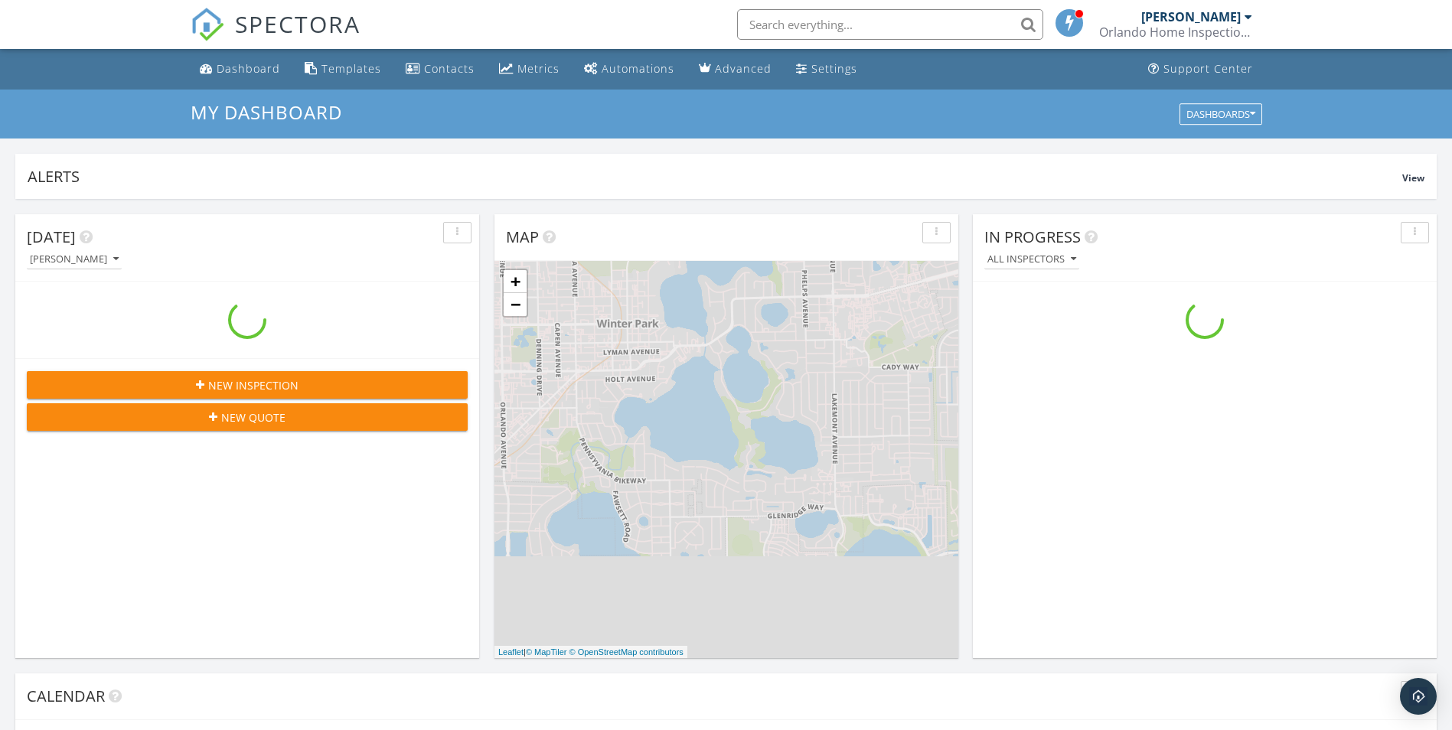
scroll to position [1417, 1476]
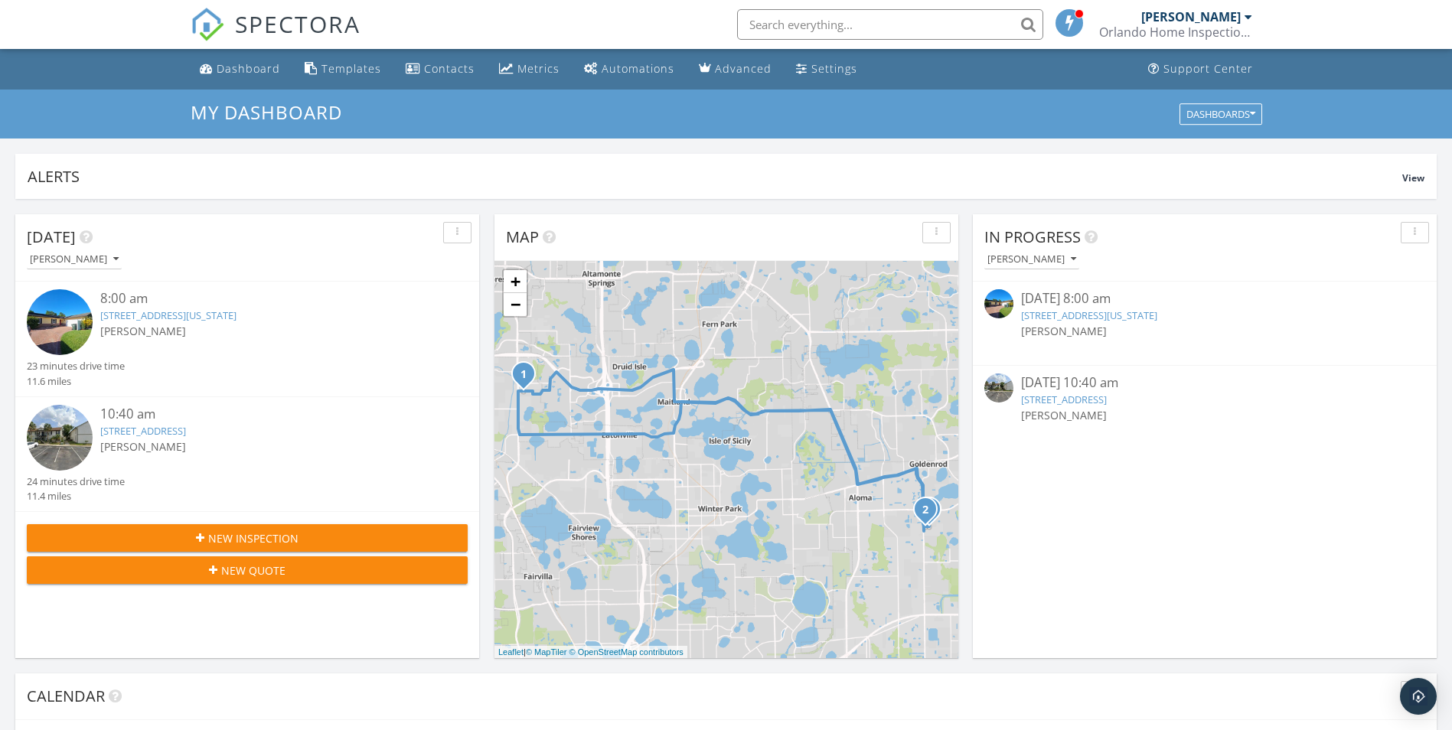
click at [1095, 402] on link "3651 N Goldenrod Rd , Winter Park, FL 32792" at bounding box center [1064, 400] width 86 height 14
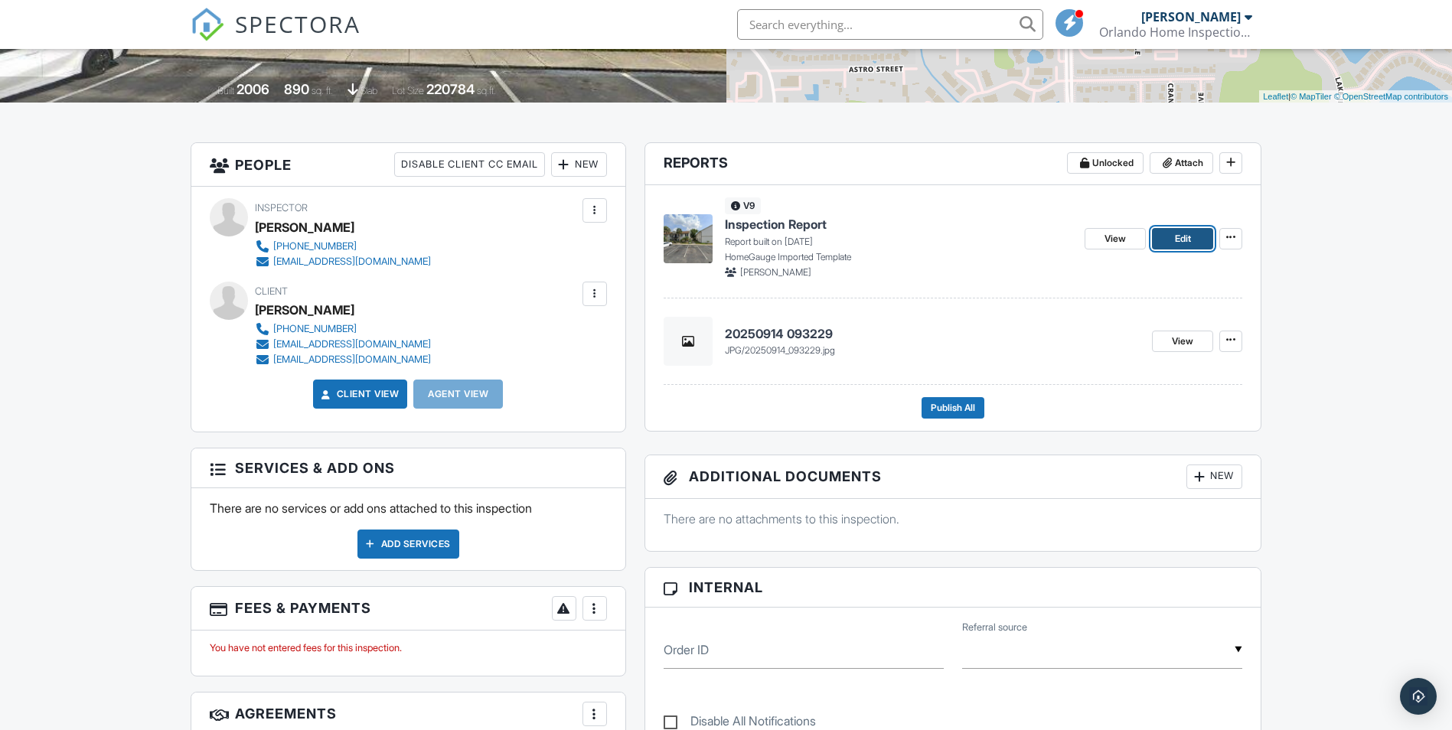
click at [1177, 240] on span "Edit" at bounding box center [1183, 238] width 16 height 15
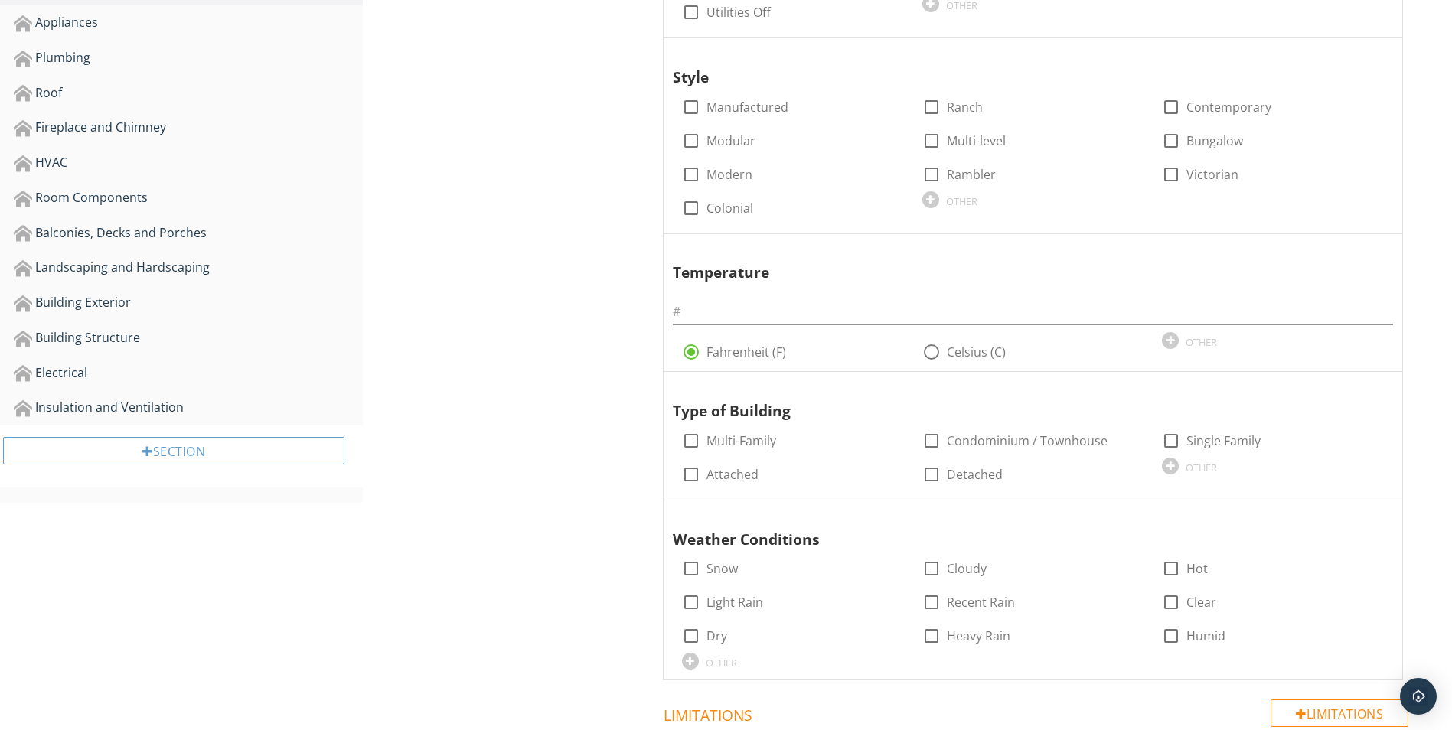
scroll to position [677, 0]
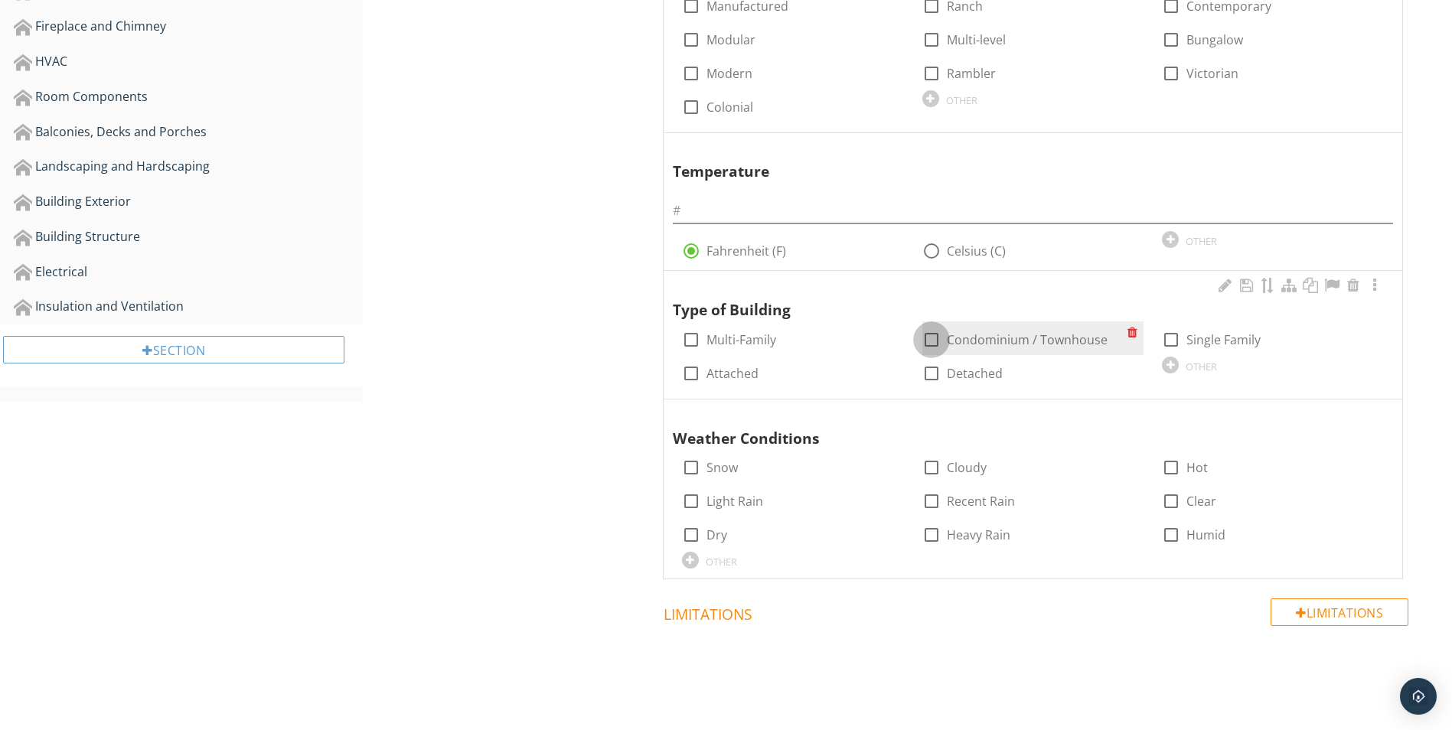
click at [932, 336] on div at bounding box center [932, 340] width 26 height 26
checkbox input "true"
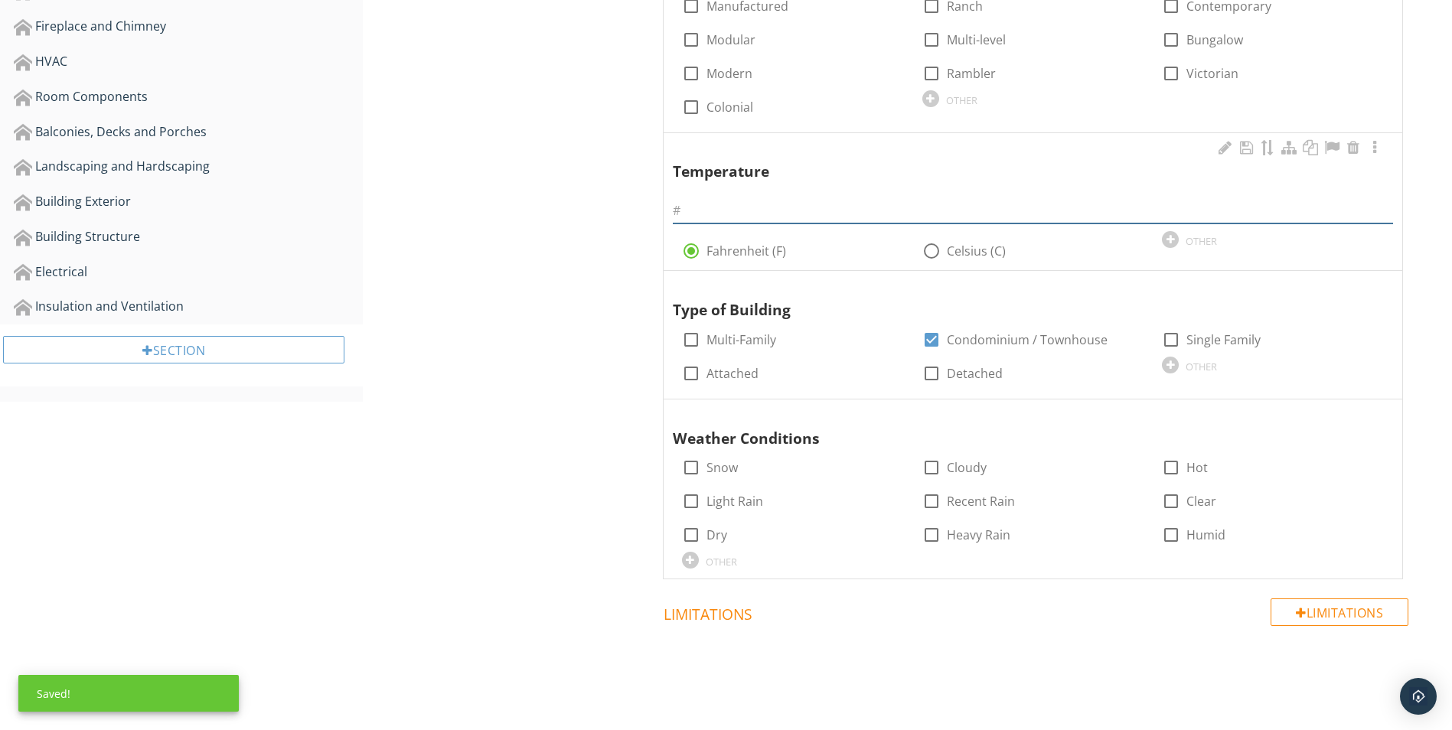
click at [696, 210] on input "text" at bounding box center [1033, 210] width 720 height 25
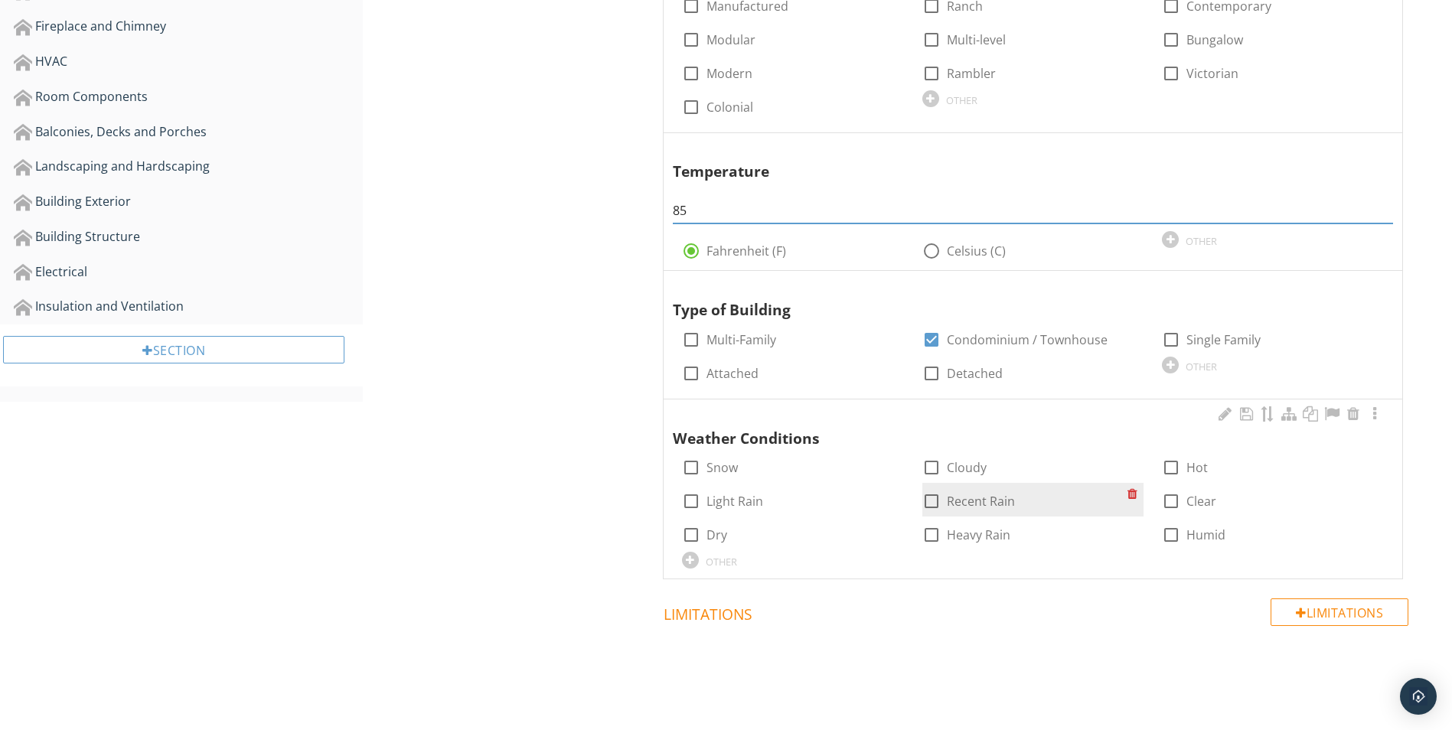
type input "85"
click at [931, 501] on div at bounding box center [932, 501] width 26 height 26
checkbox input "true"
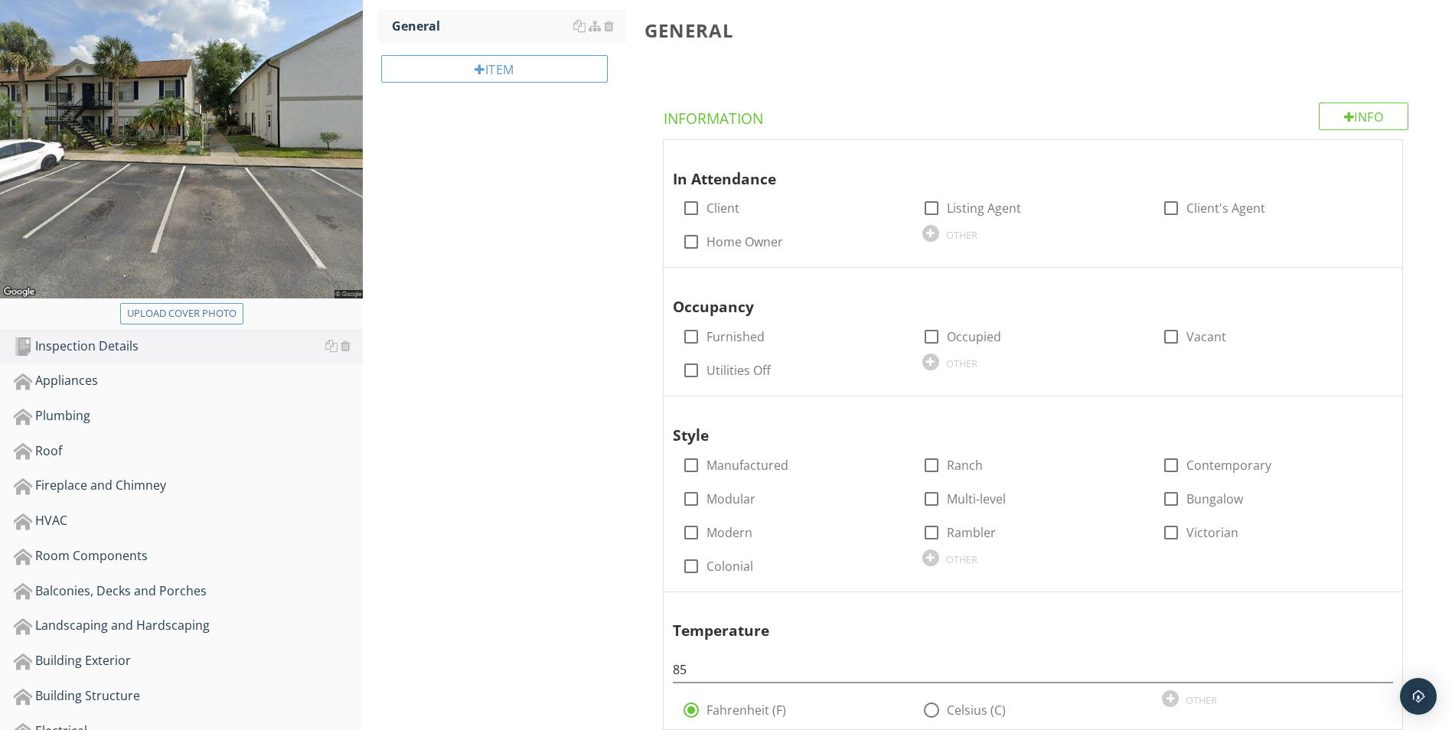
scroll to position [0, 0]
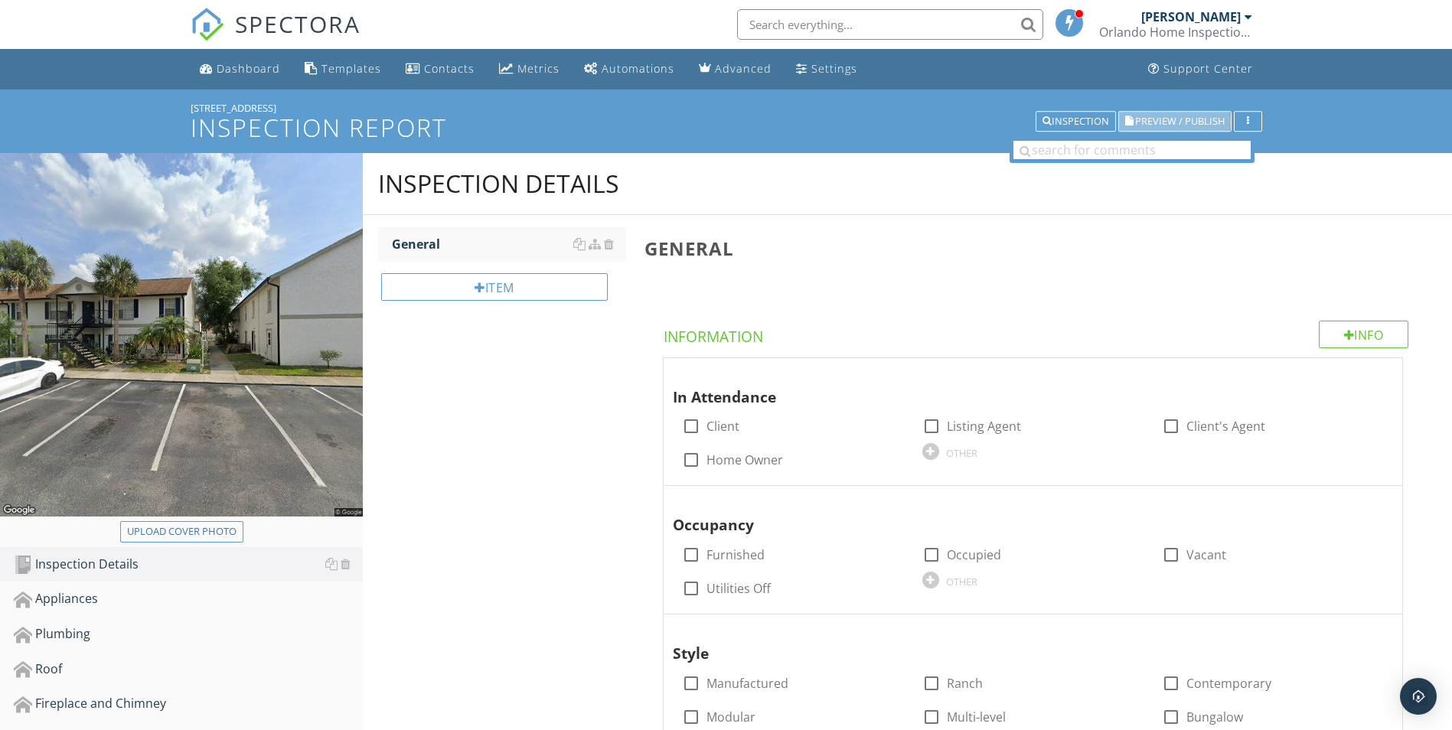
click at [1156, 116] on span "Preview / Publish" at bounding box center [1180, 121] width 90 height 10
